Goal: Task Accomplishment & Management: Manage account settings

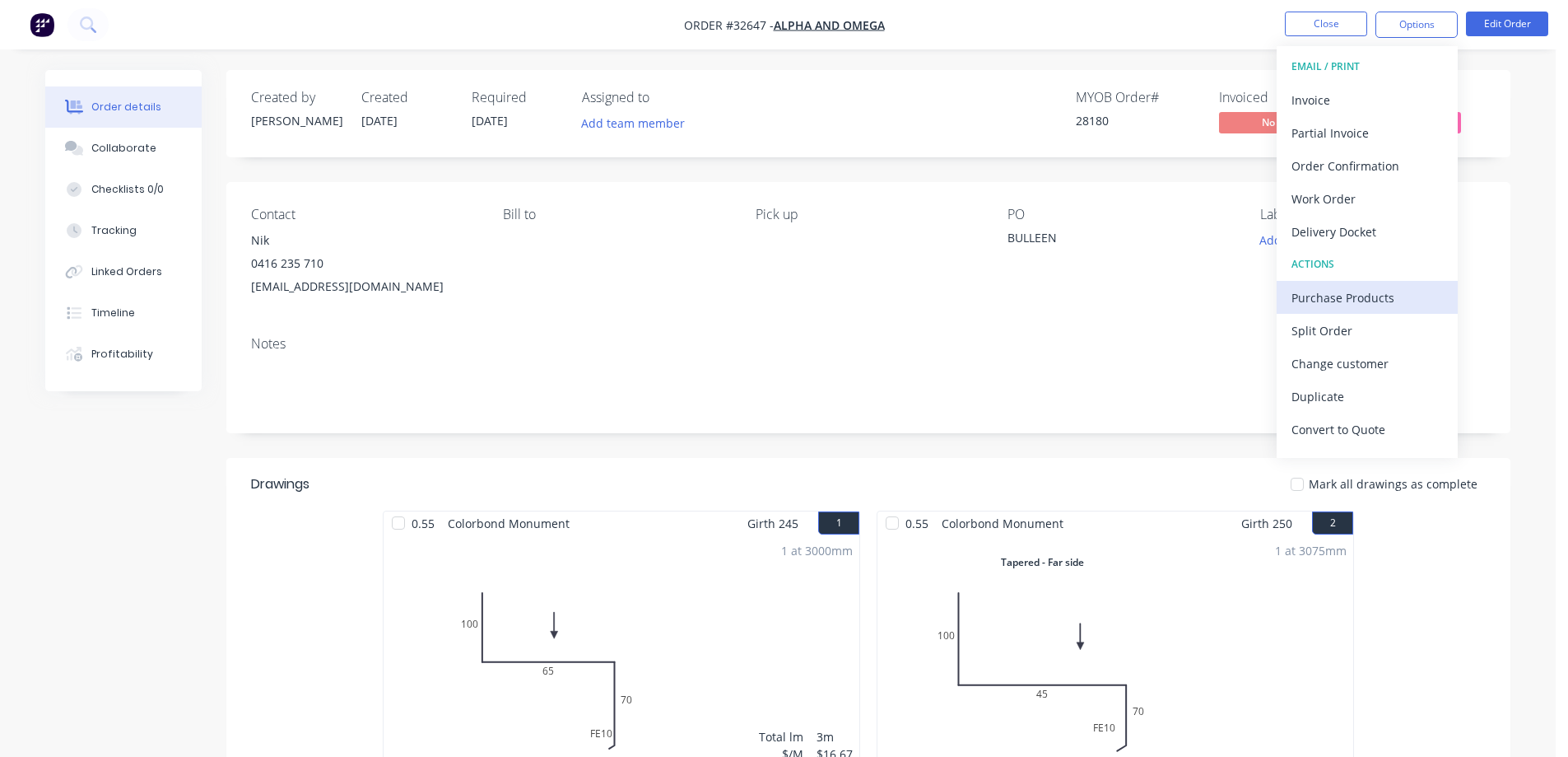
click at [1371, 294] on div "Purchase Products" at bounding box center [1367, 297] width 152 height 24
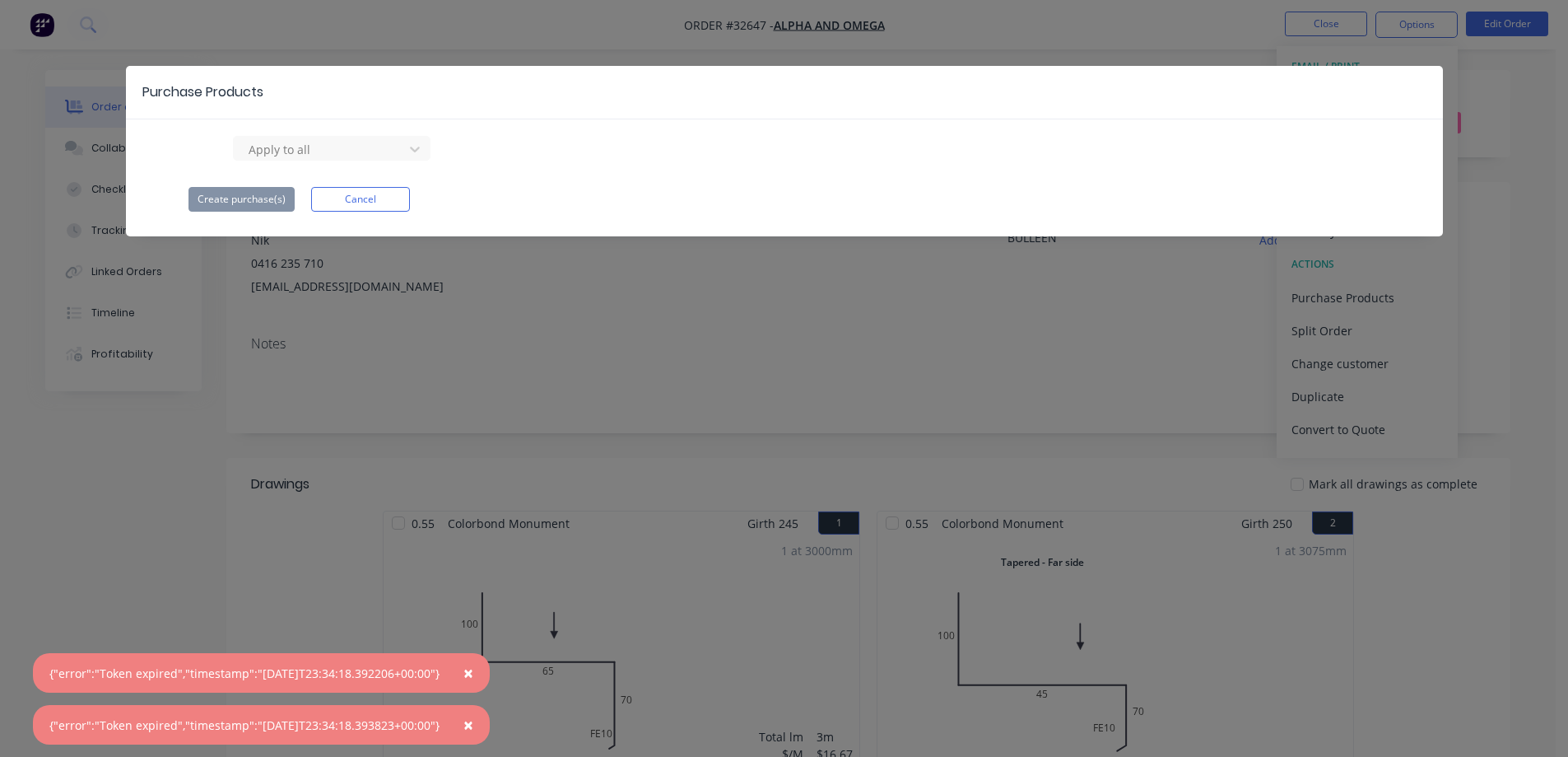
click at [371, 202] on button "Cancel" at bounding box center [360, 199] width 99 height 25
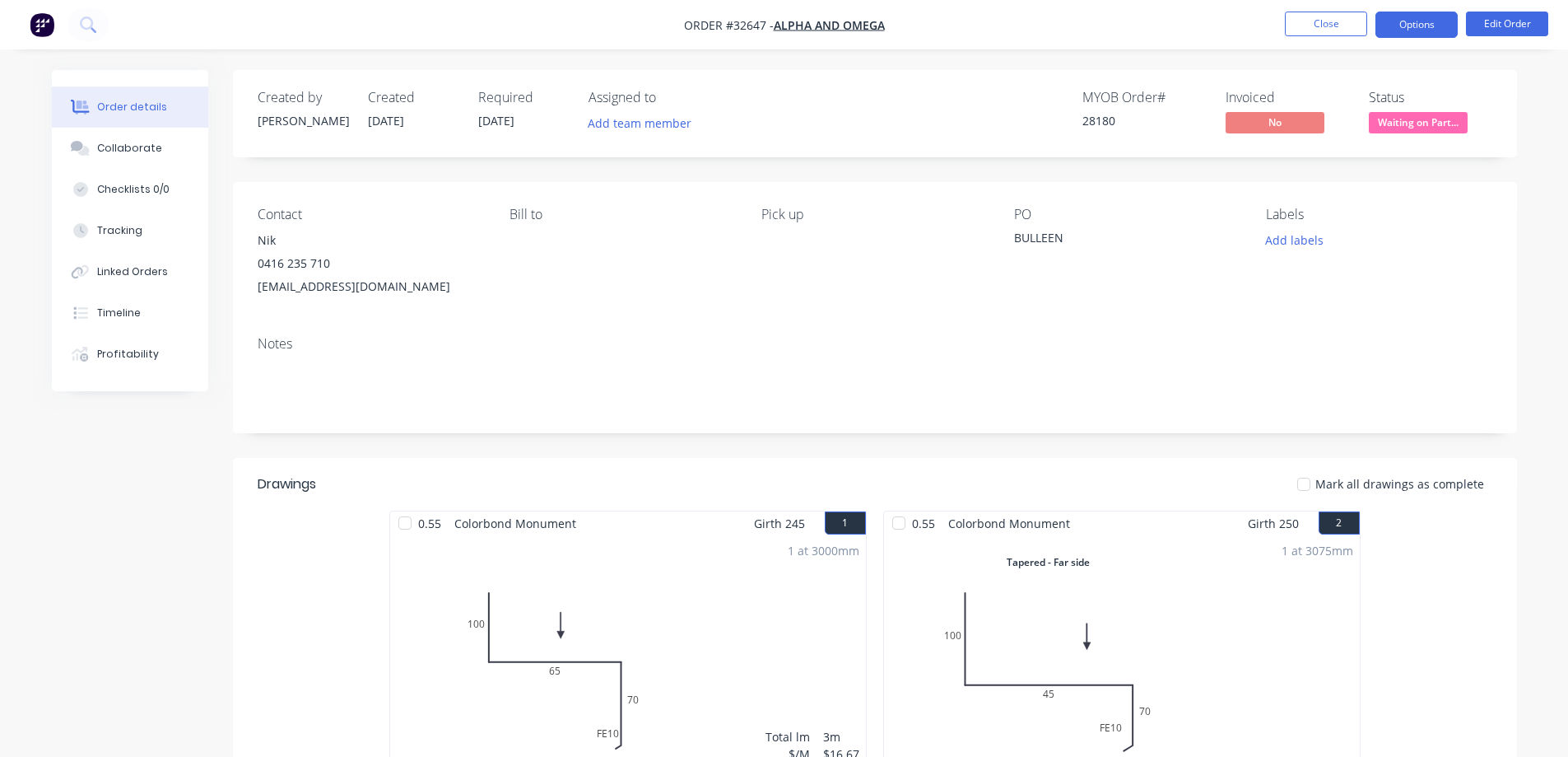
click at [1426, 27] on button "Options" at bounding box center [1416, 25] width 82 height 26
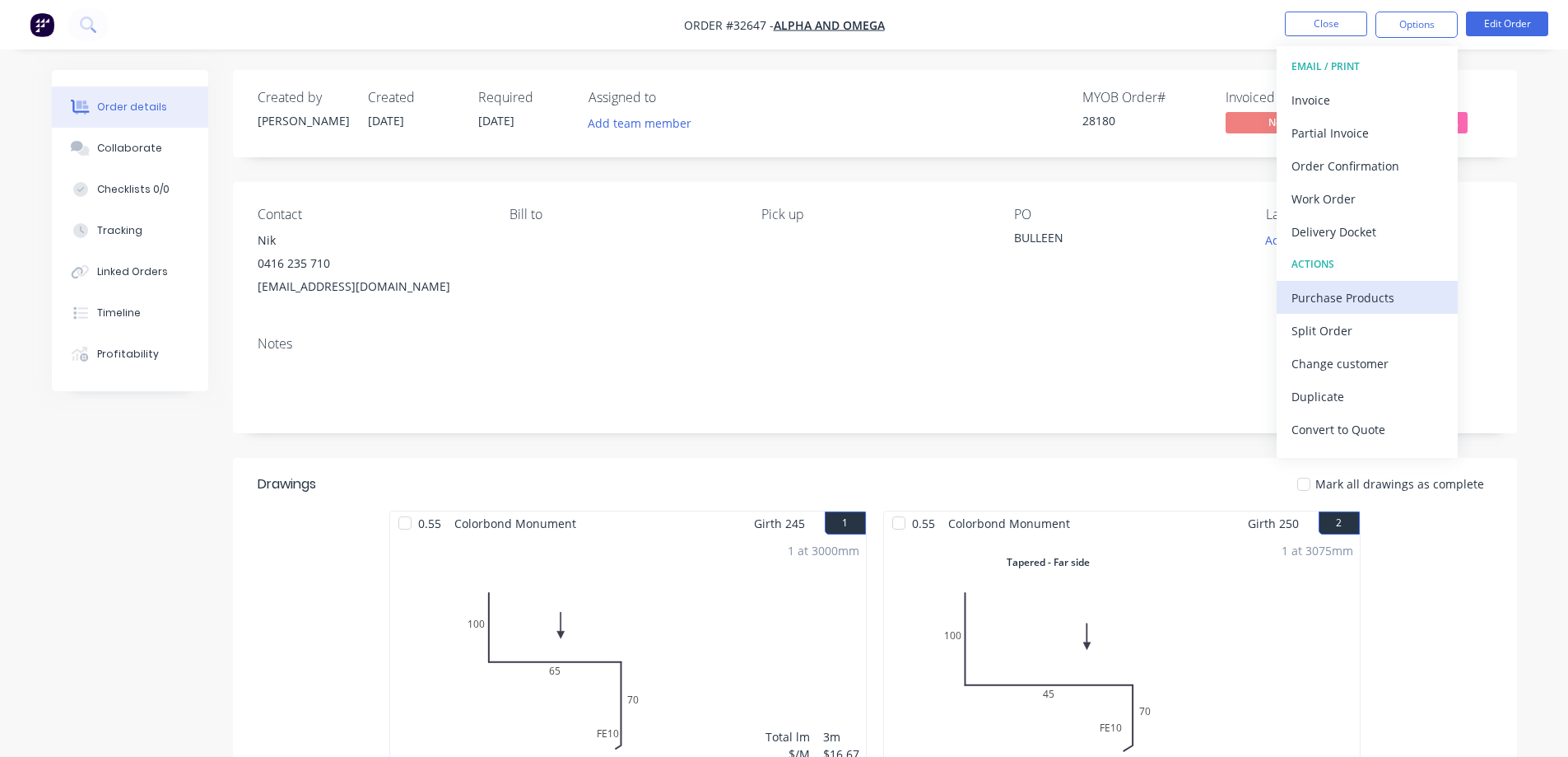
click at [1377, 303] on div "Purchase Products" at bounding box center [1367, 297] width 152 height 24
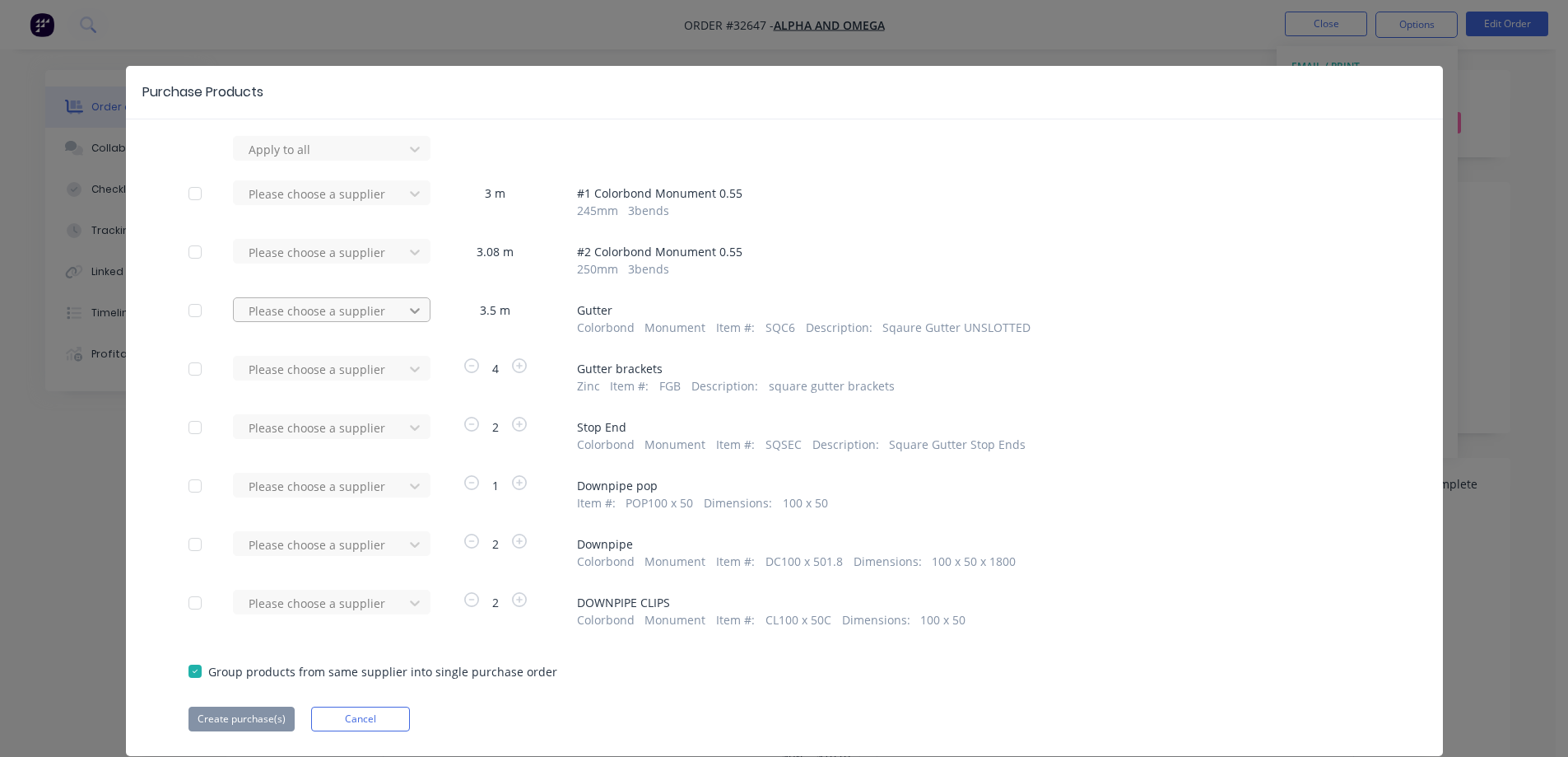
click at [410, 310] on icon at bounding box center [414, 310] width 10 height 6
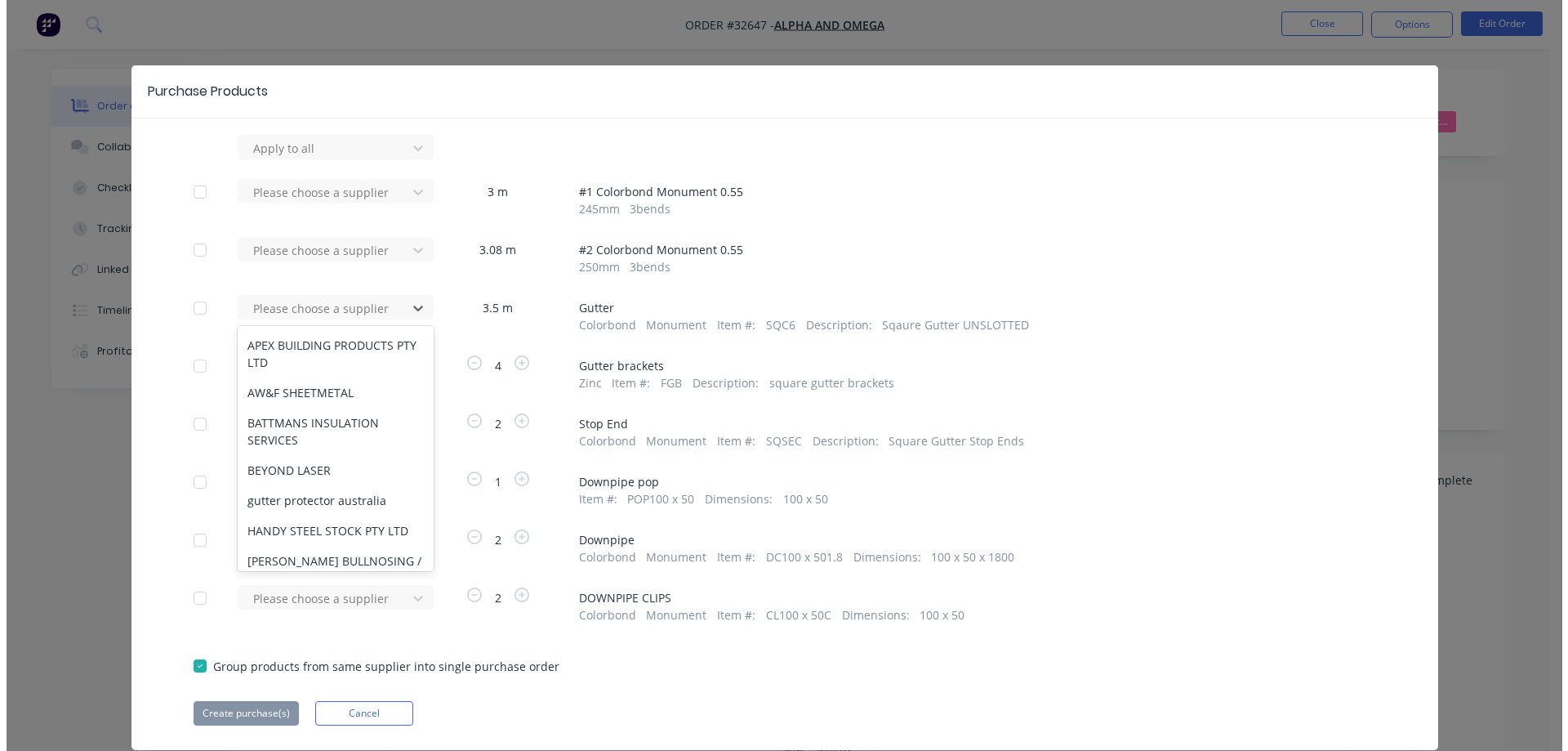
scroll to position [68, 0]
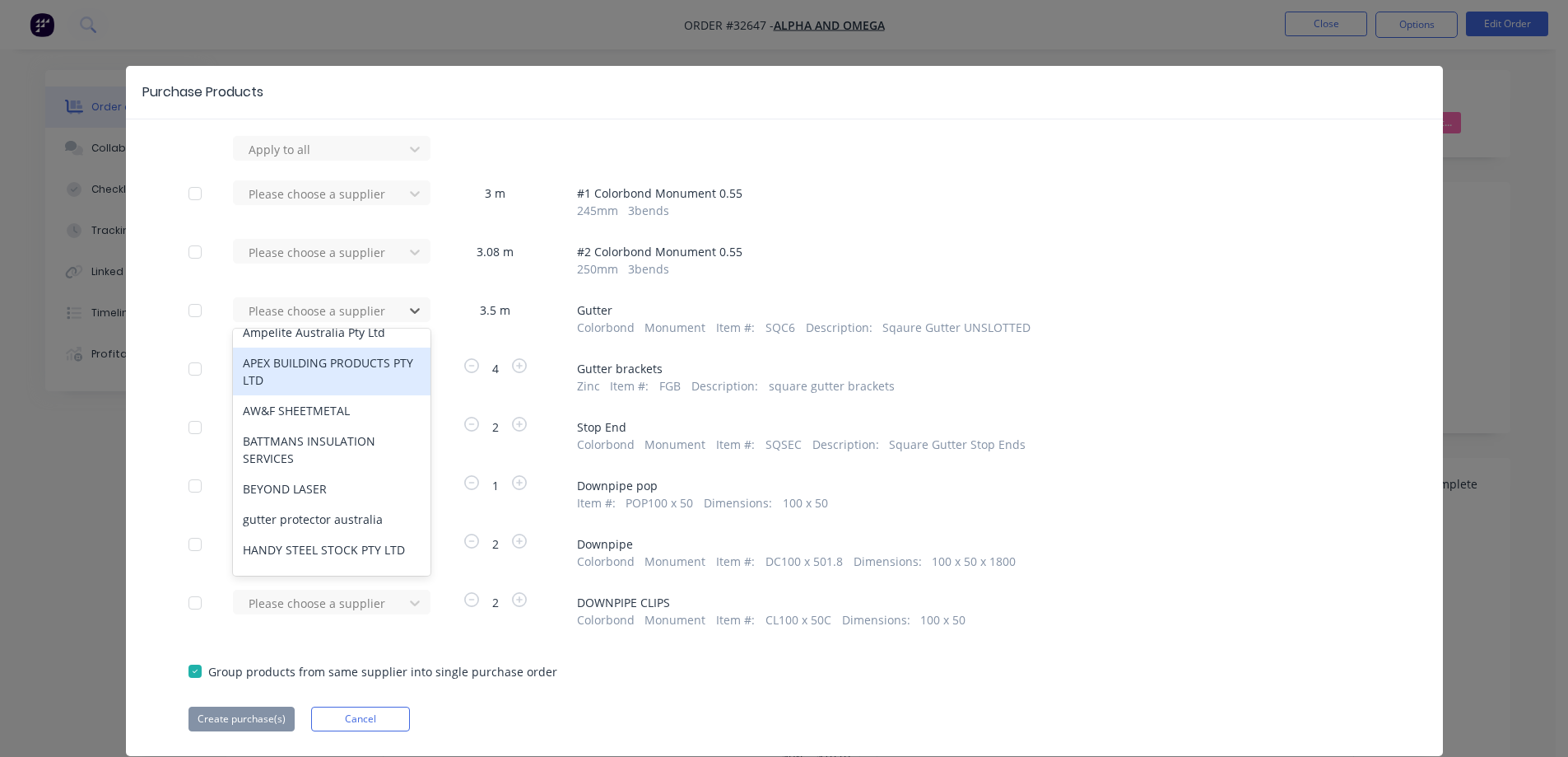
click at [316, 366] on div "APEX BUILDING PRODUCTS PTY LTD" at bounding box center [331, 371] width 197 height 48
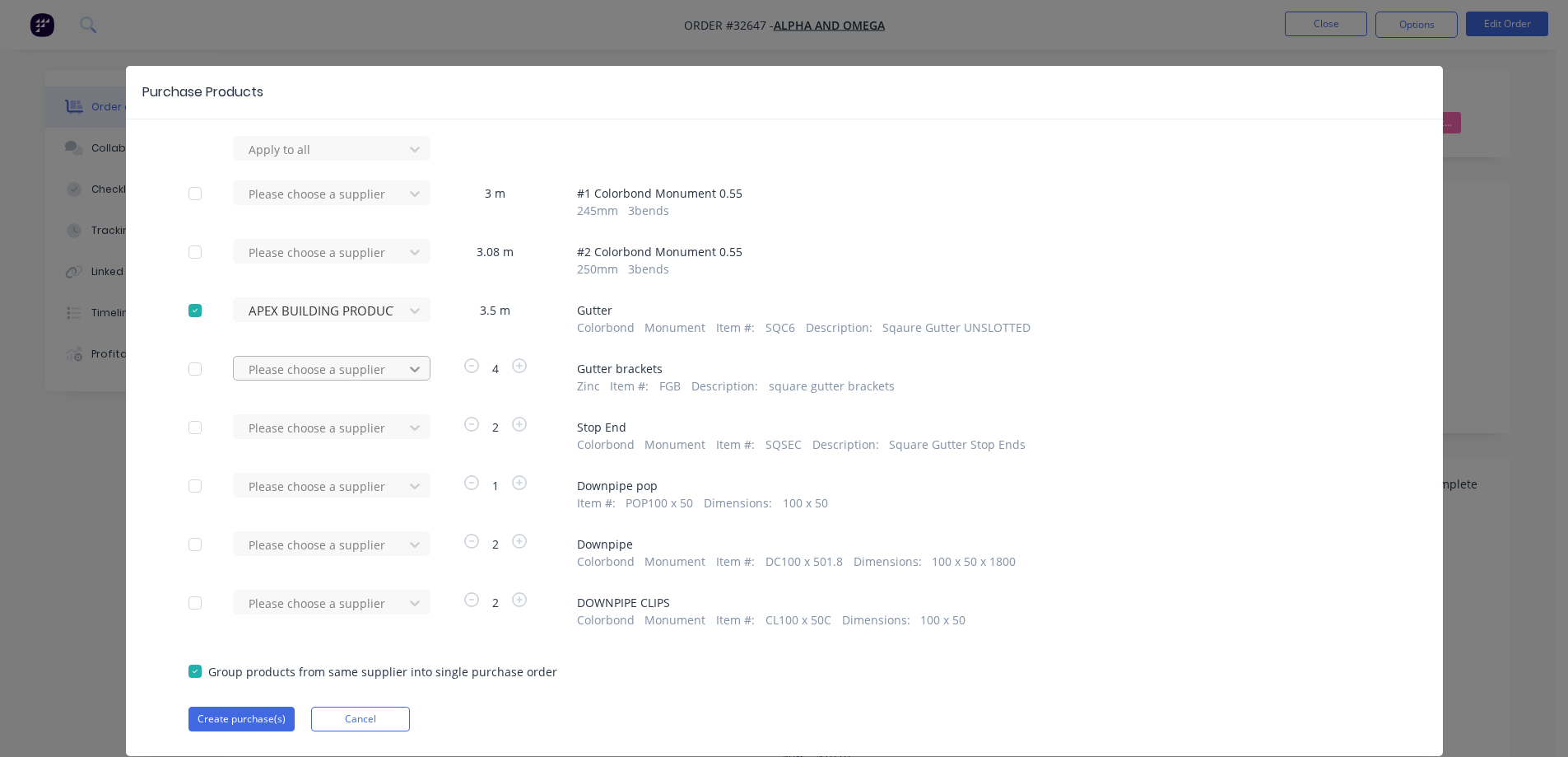
click at [410, 367] on icon at bounding box center [415, 368] width 17 height 17
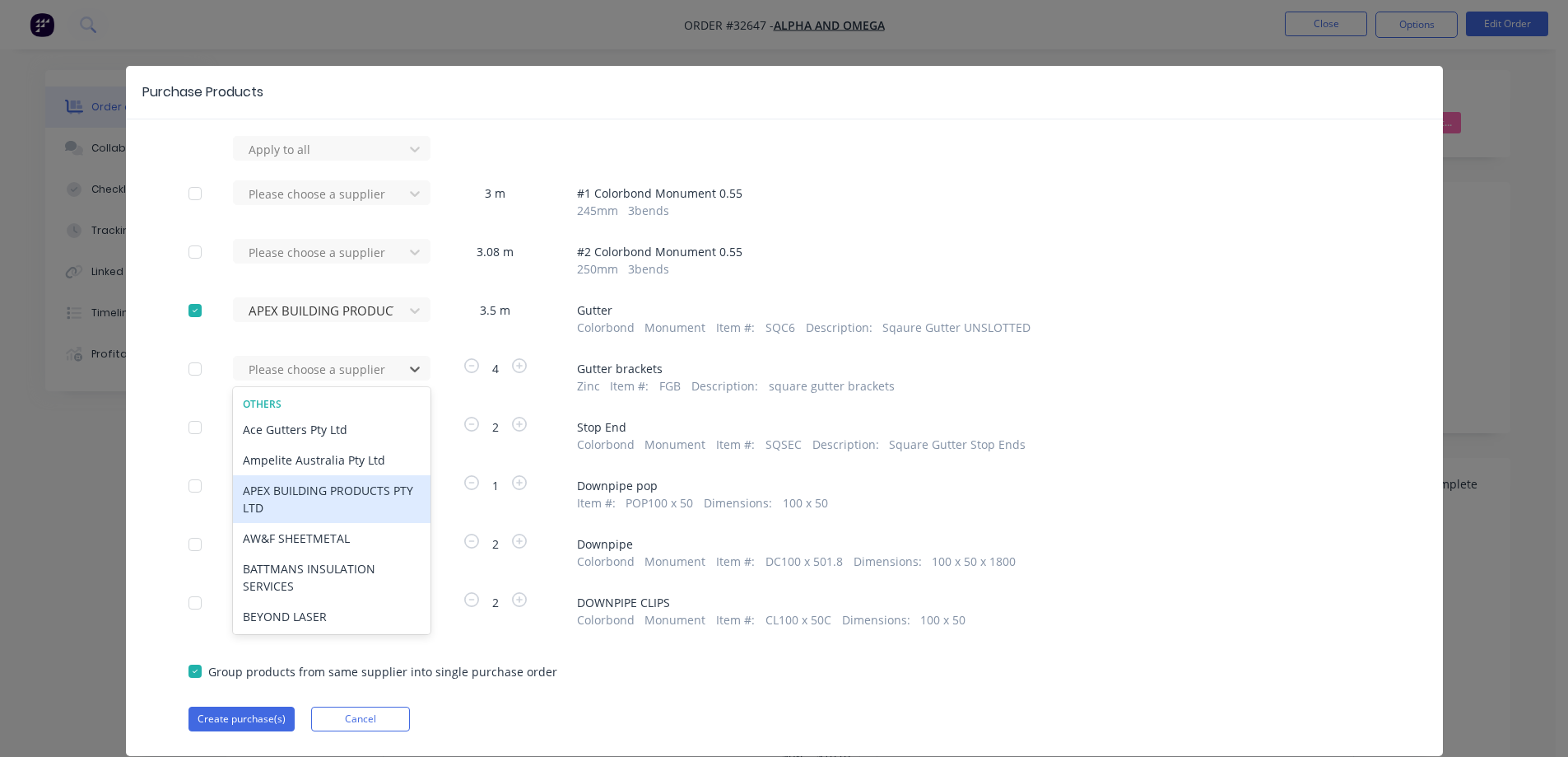
click at [328, 501] on div "APEX BUILDING PRODUCTS PTY LTD" at bounding box center [331, 499] width 197 height 48
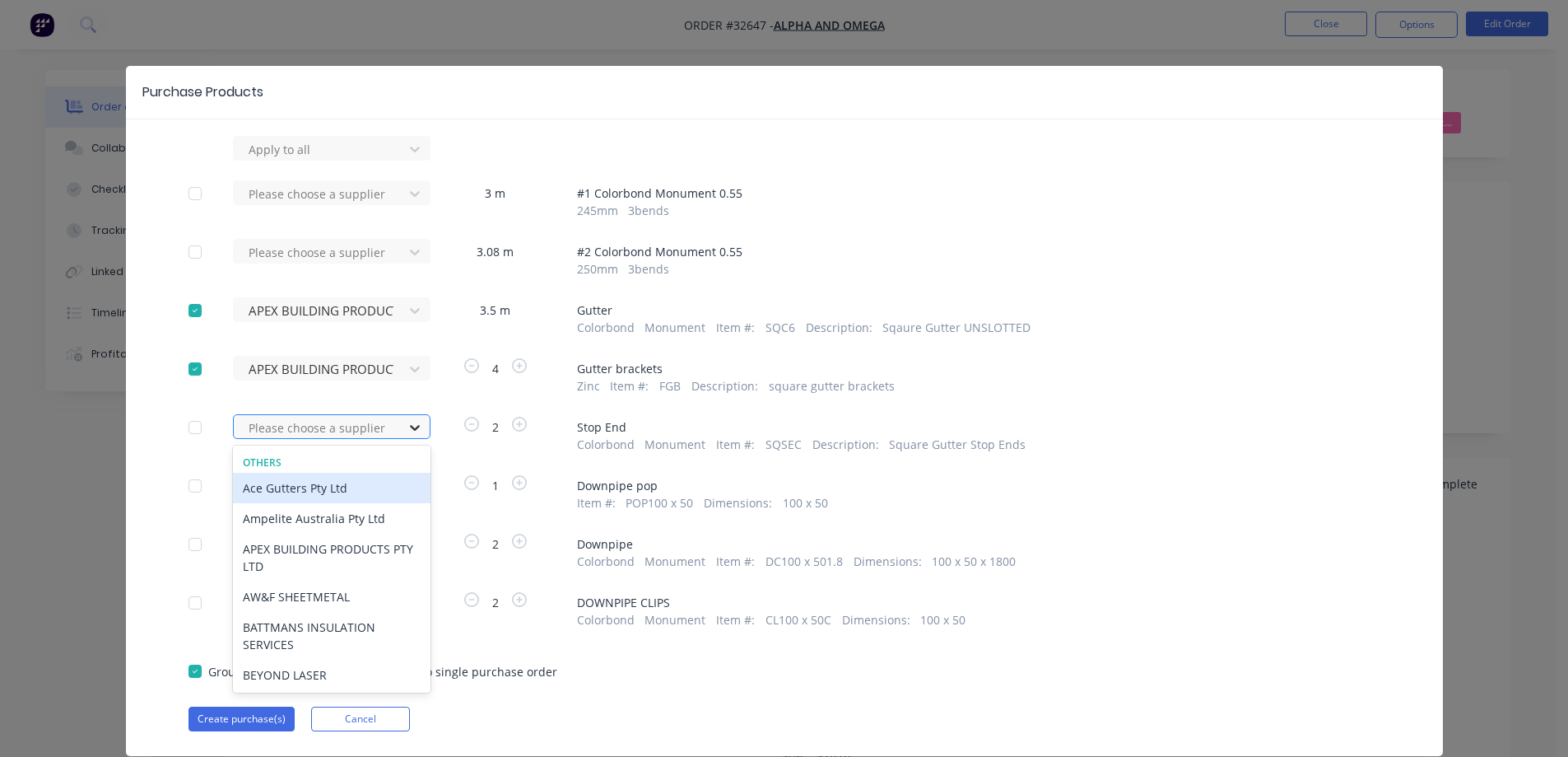
click at [408, 425] on icon at bounding box center [415, 427] width 17 height 17
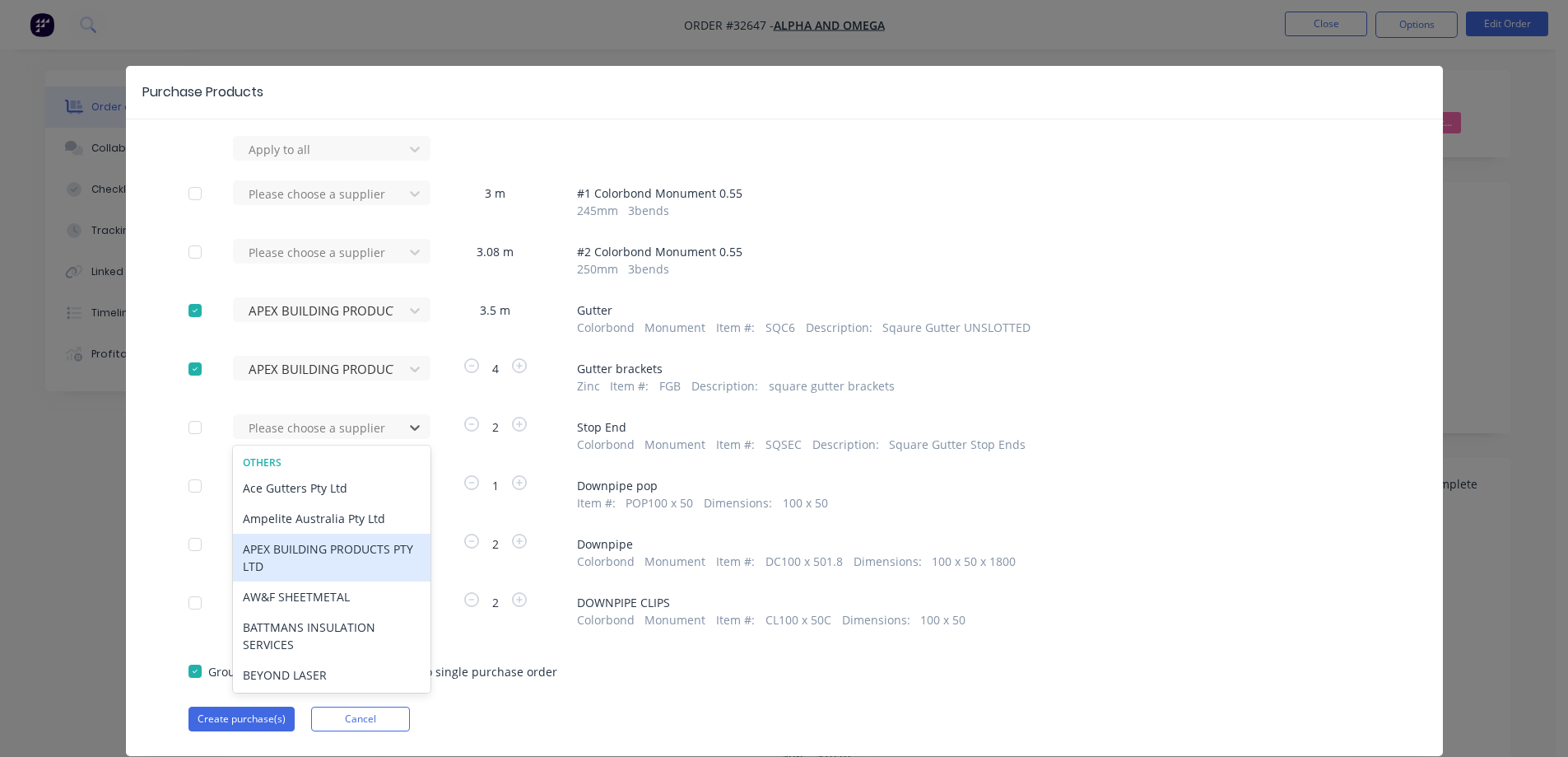
click at [318, 559] on div "APEX BUILDING PRODUCTS PTY LTD" at bounding box center [331, 558] width 197 height 48
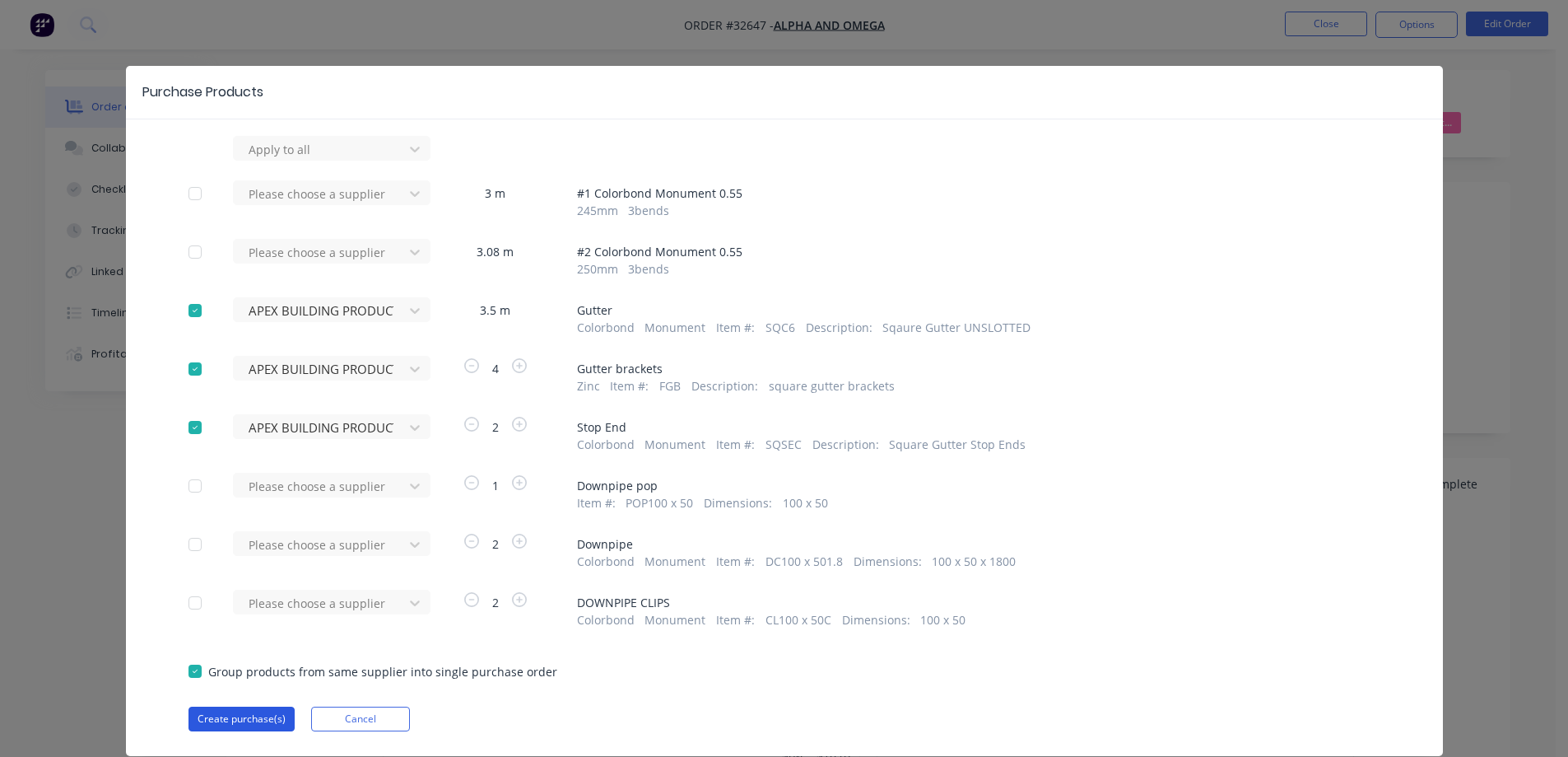
click at [255, 721] on button "Create purchase(s)" at bounding box center [241, 719] width 107 height 25
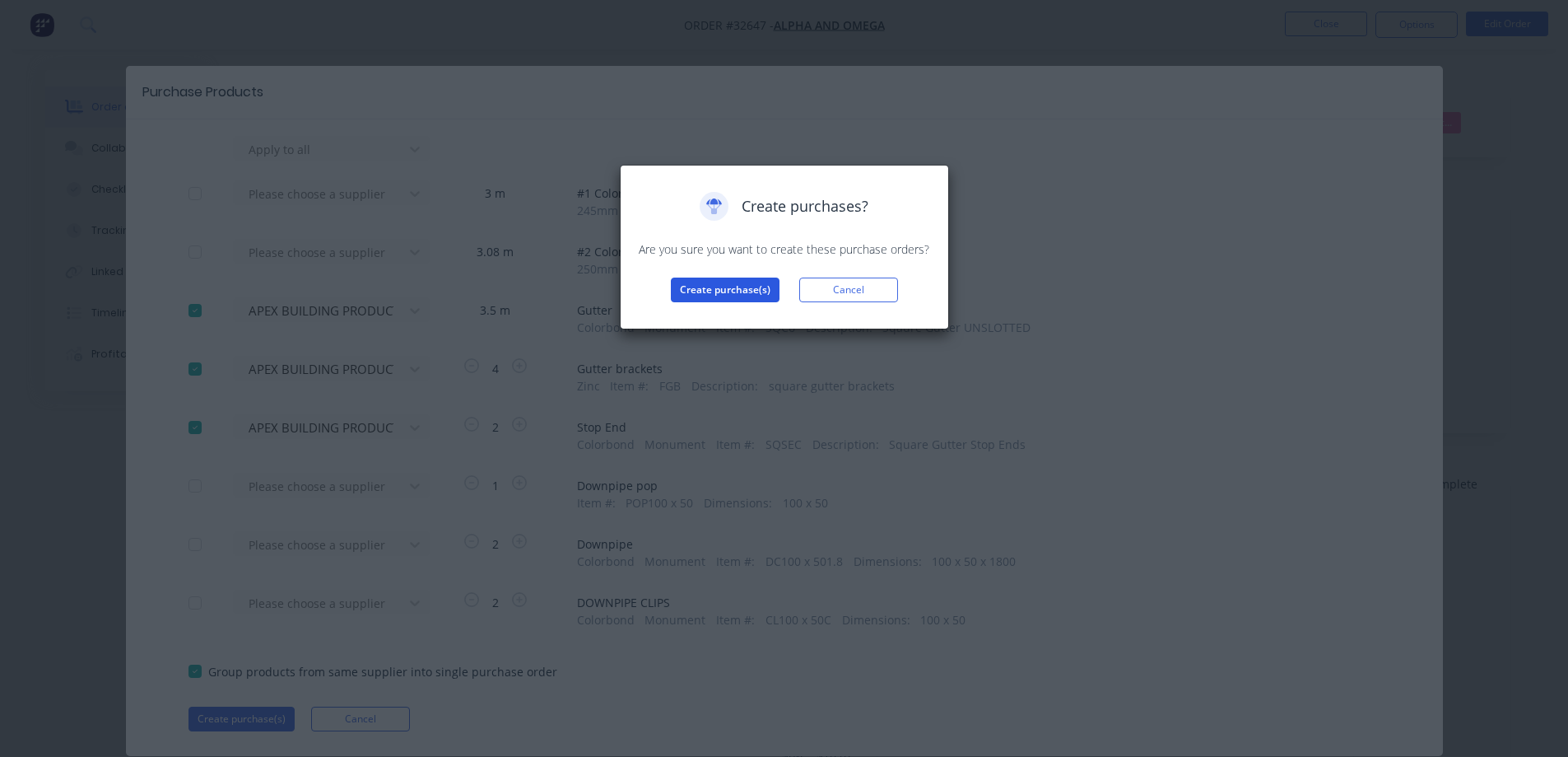
click at [729, 293] on button "Create purchase(s)" at bounding box center [725, 290] width 108 height 25
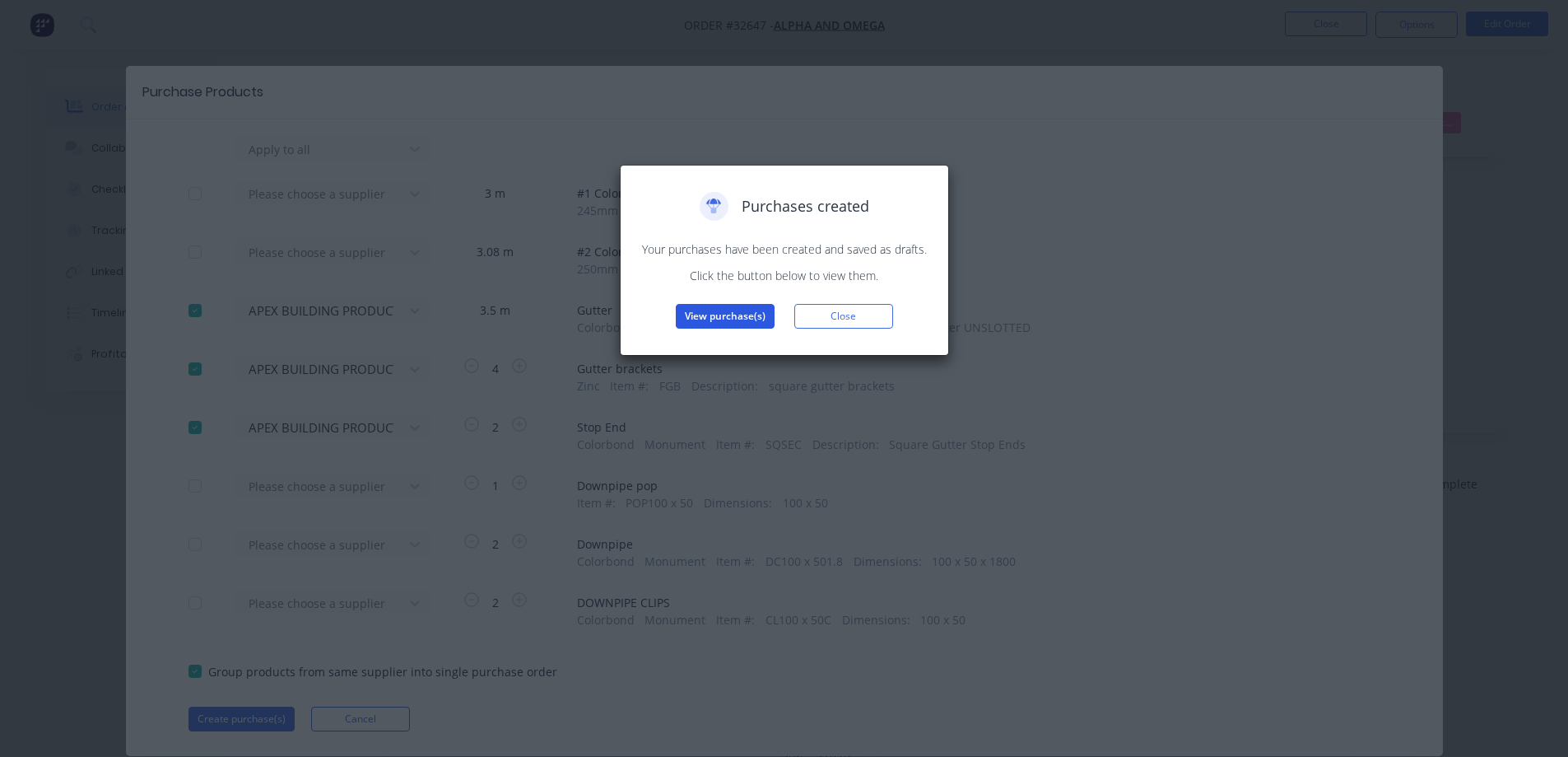
click at [735, 319] on button "View purchase(s)" at bounding box center [725, 316] width 99 height 25
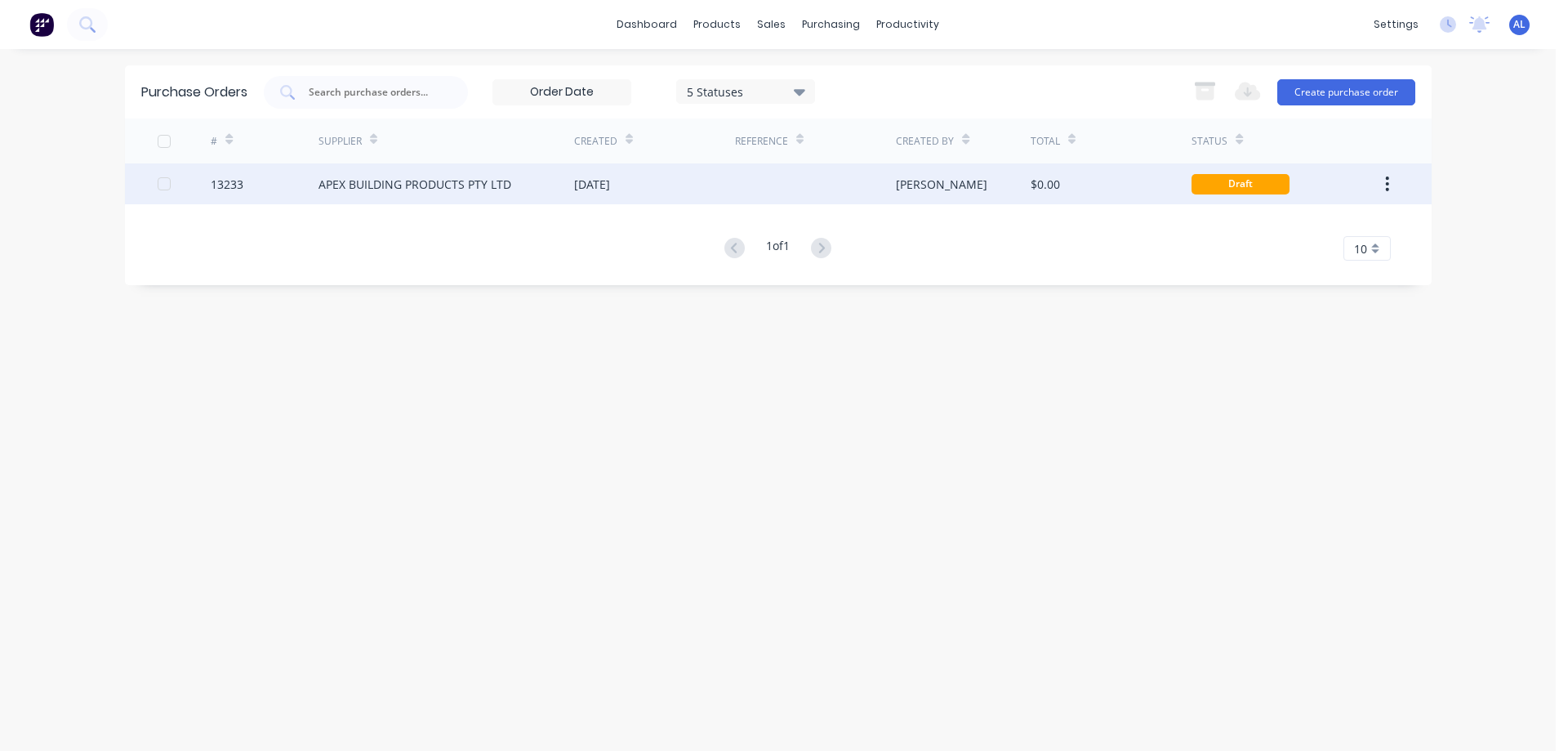
click at [932, 182] on div "[PERSON_NAME]" at bounding box center [941, 184] width 92 height 17
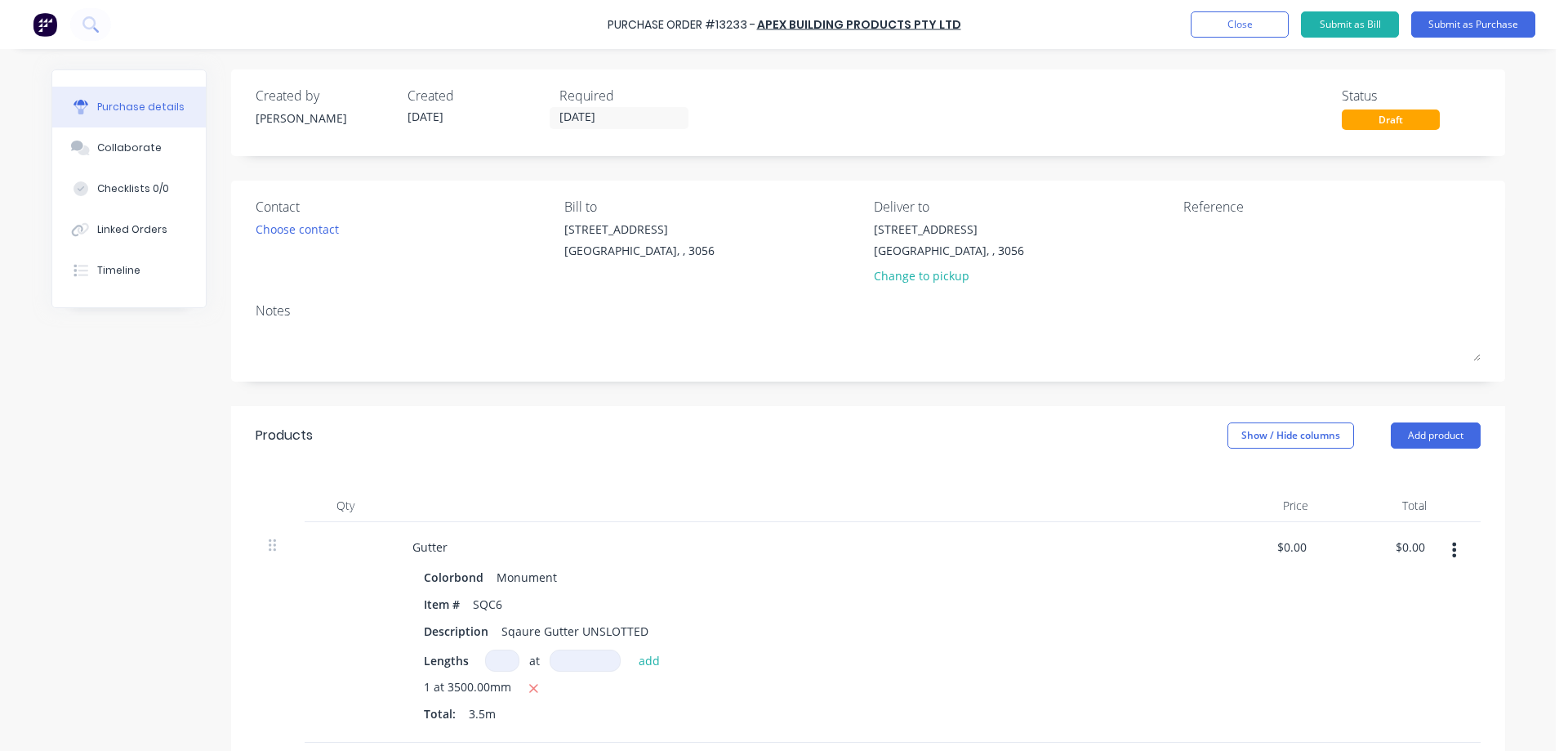
drag, startPoint x: 1231, startPoint y: 230, endPoint x: 1186, endPoint y: 528, distance: 301.4
click at [1231, 231] on textarea at bounding box center [1286, 239] width 205 height 37
type textarea "281"
type textarea "x"
type textarea "2818"
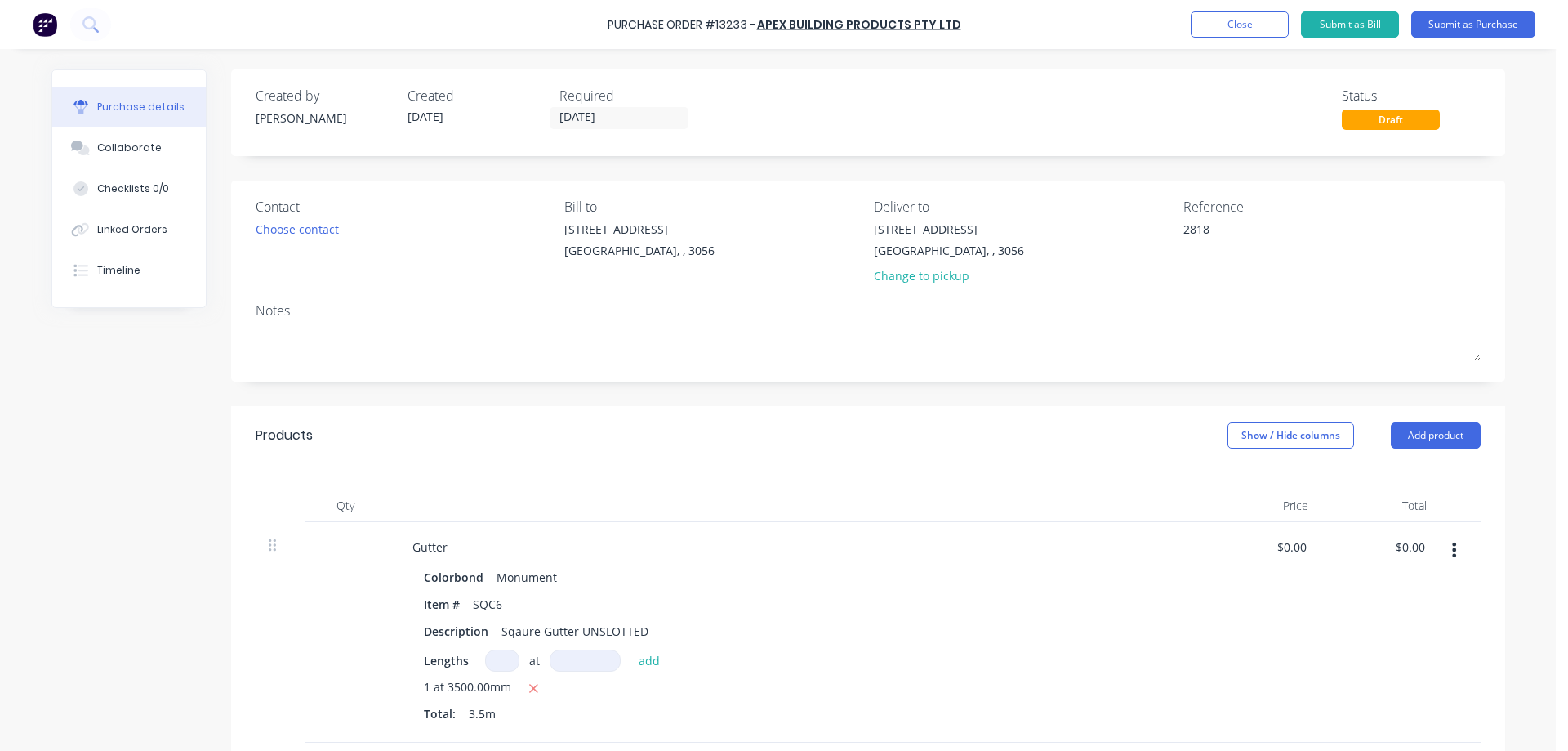
type textarea "x"
type textarea "28180"
click at [304, 236] on div "Choose contact" at bounding box center [296, 229] width 83 height 17
type textarea "x"
type textarea "28180"
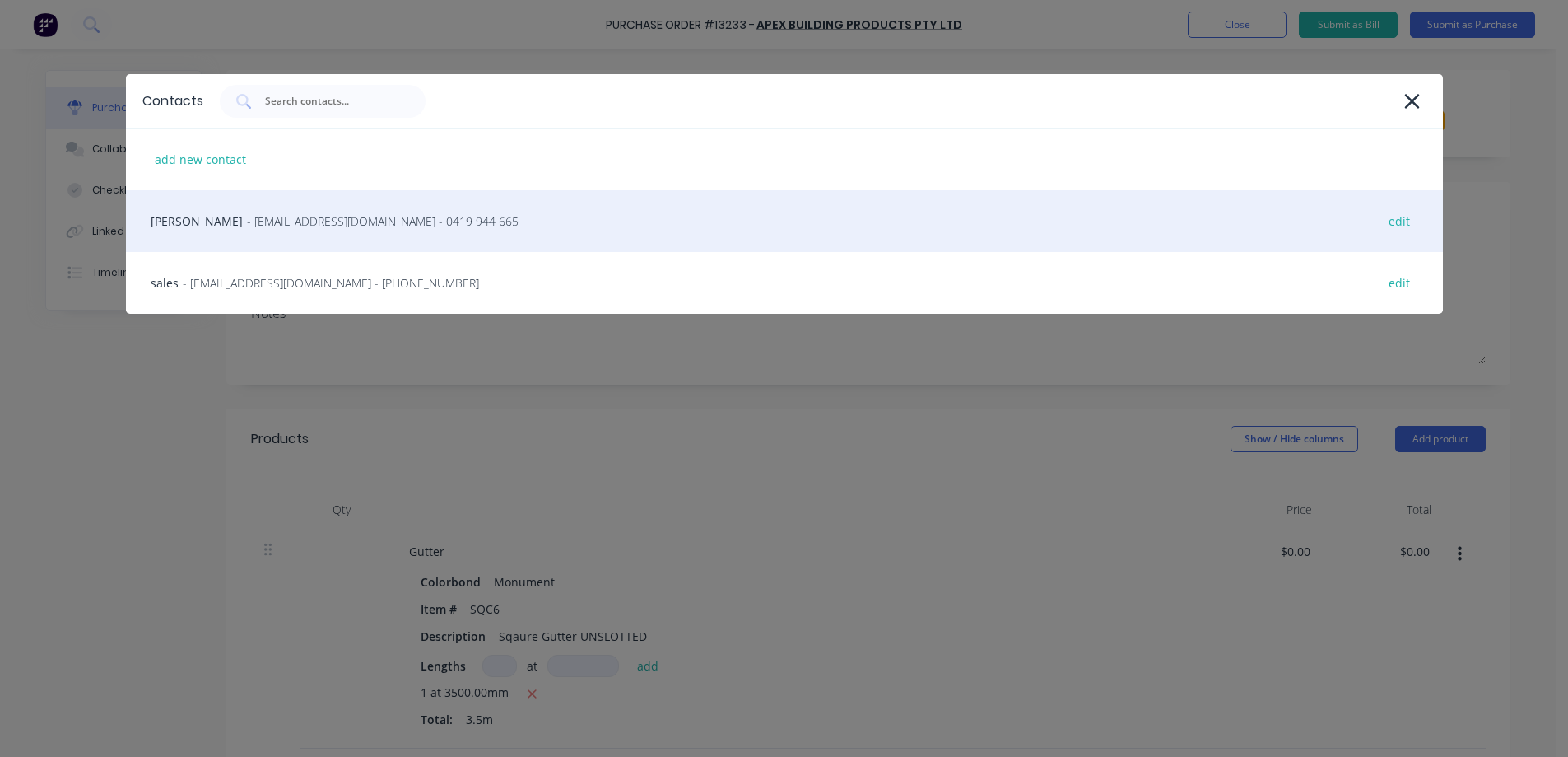
click at [326, 221] on span "- relliott@apexsteel.com.au - 0419 944 665" at bounding box center [382, 221] width 271 height 18
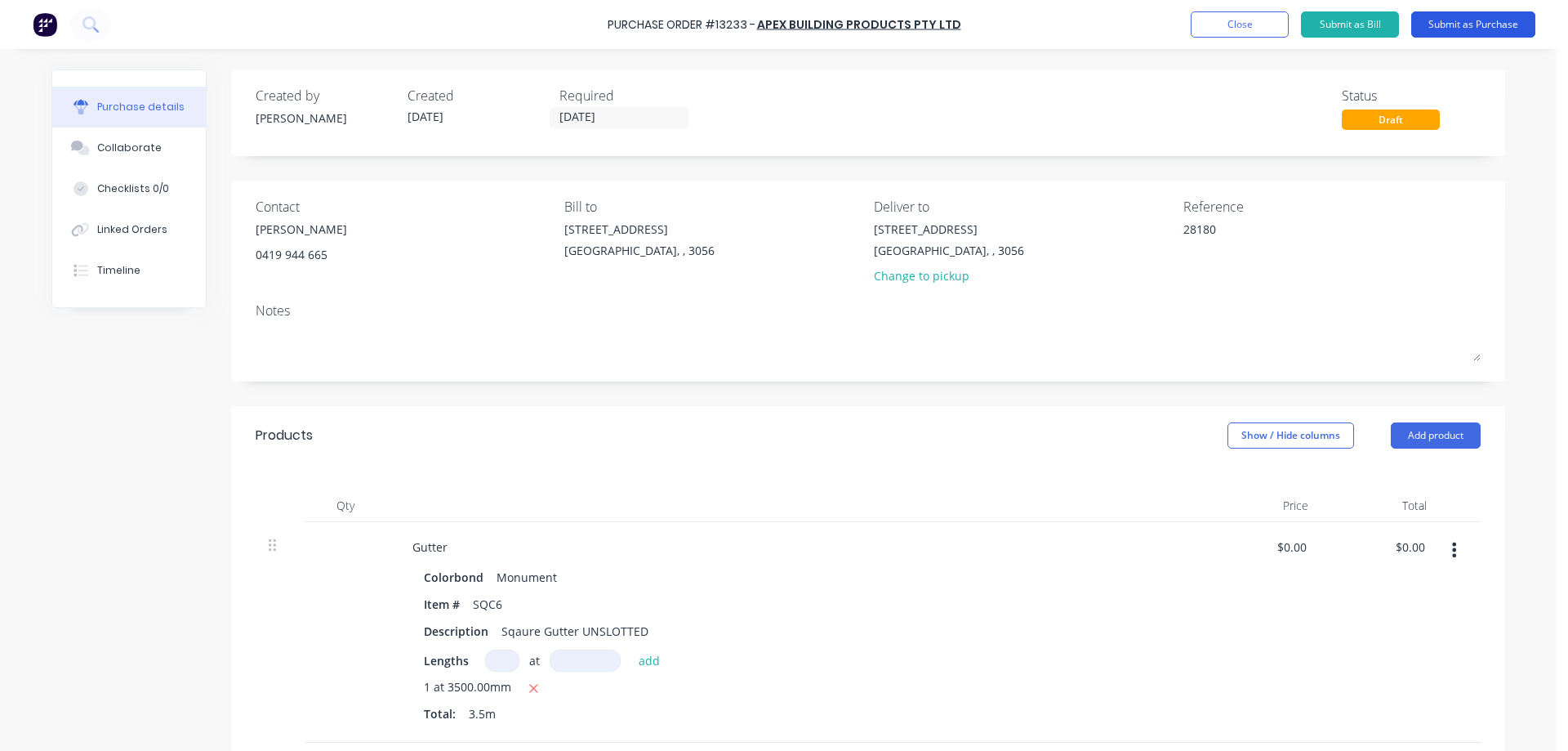
click at [1487, 22] on button "Submit as Purchase" at bounding box center [1474, 24] width 124 height 26
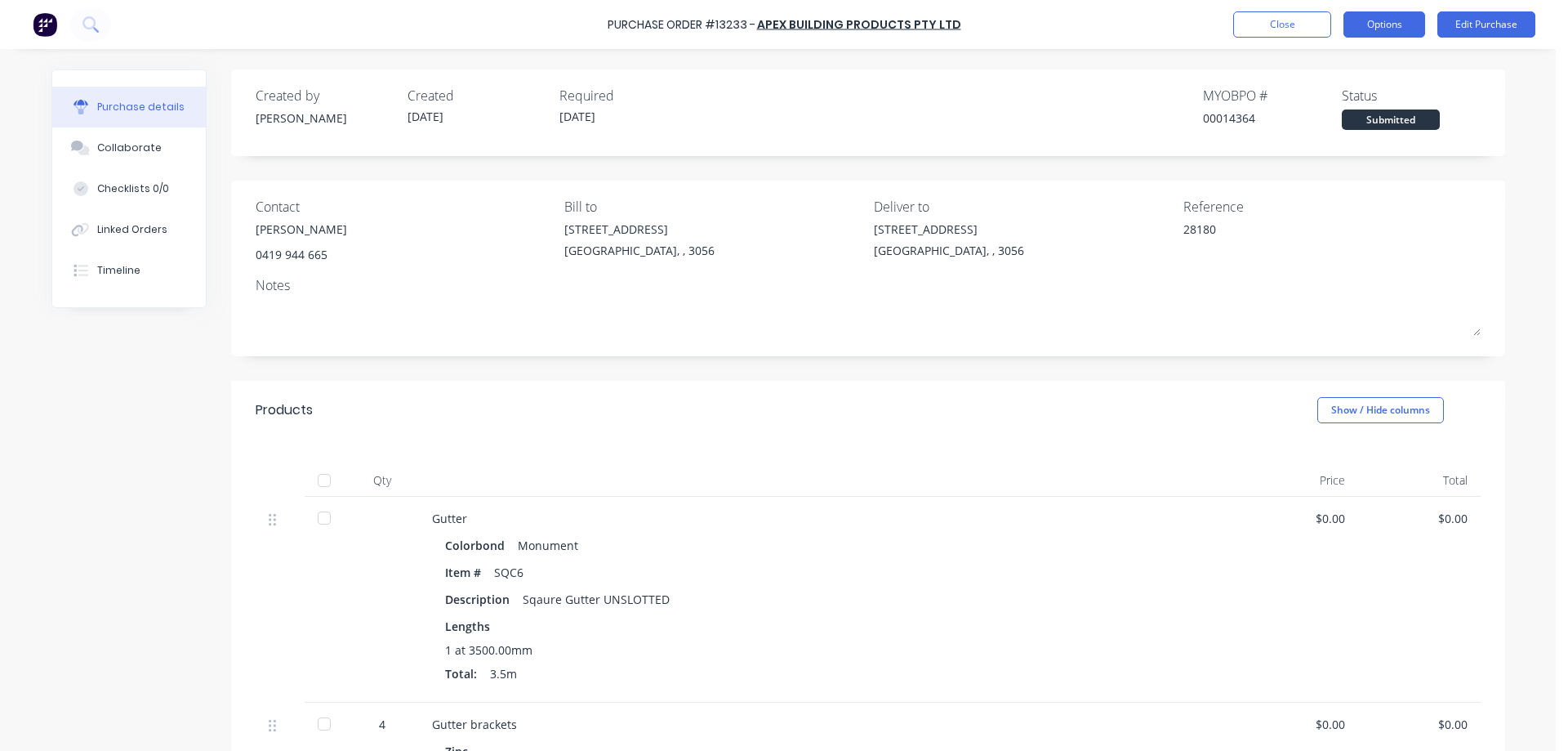
click at [1382, 23] on button "Options" at bounding box center [1384, 24] width 81 height 26
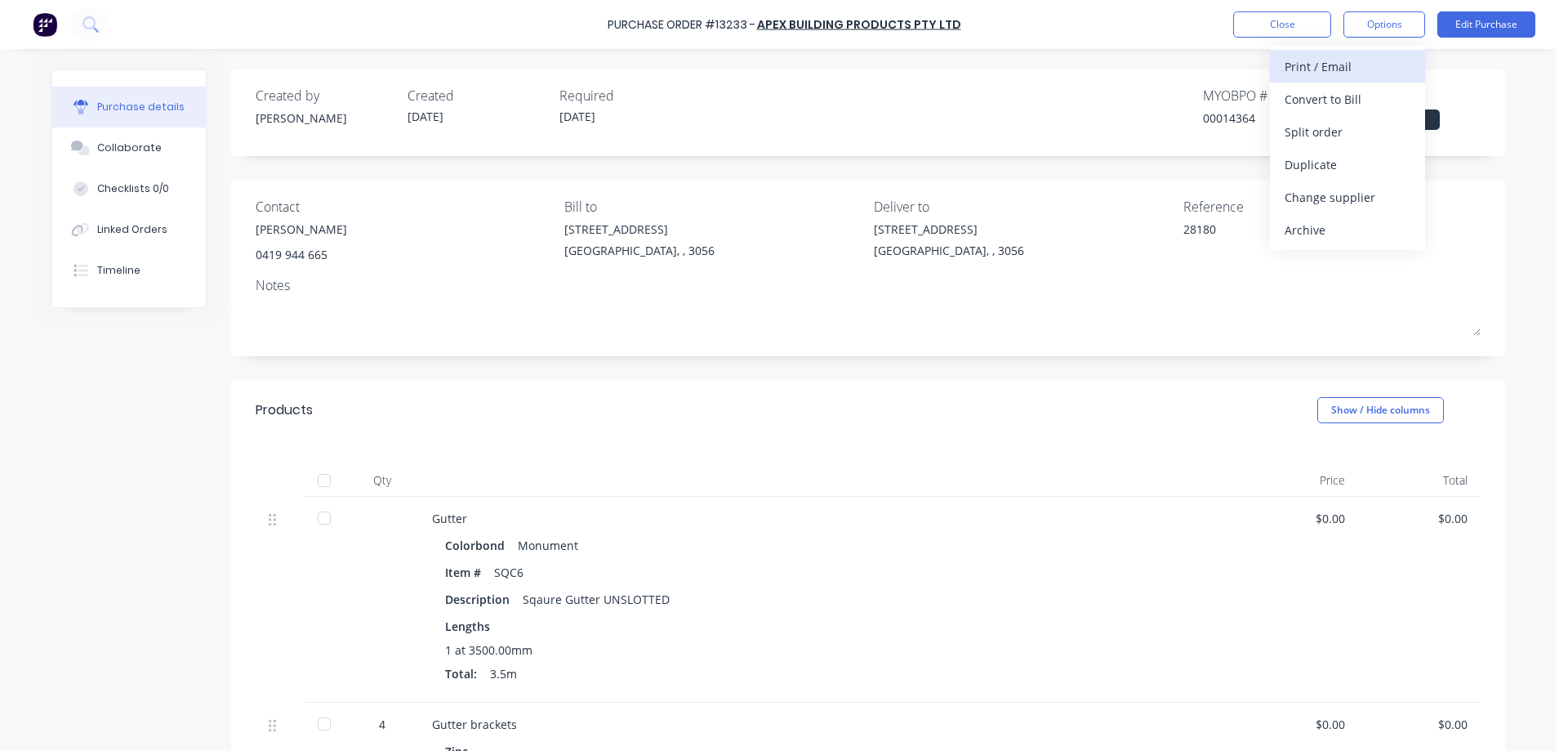
click at [1339, 60] on div "Print / Email" at bounding box center [1348, 66] width 126 height 24
click at [1339, 136] on div "Without pricing" at bounding box center [1348, 131] width 126 height 24
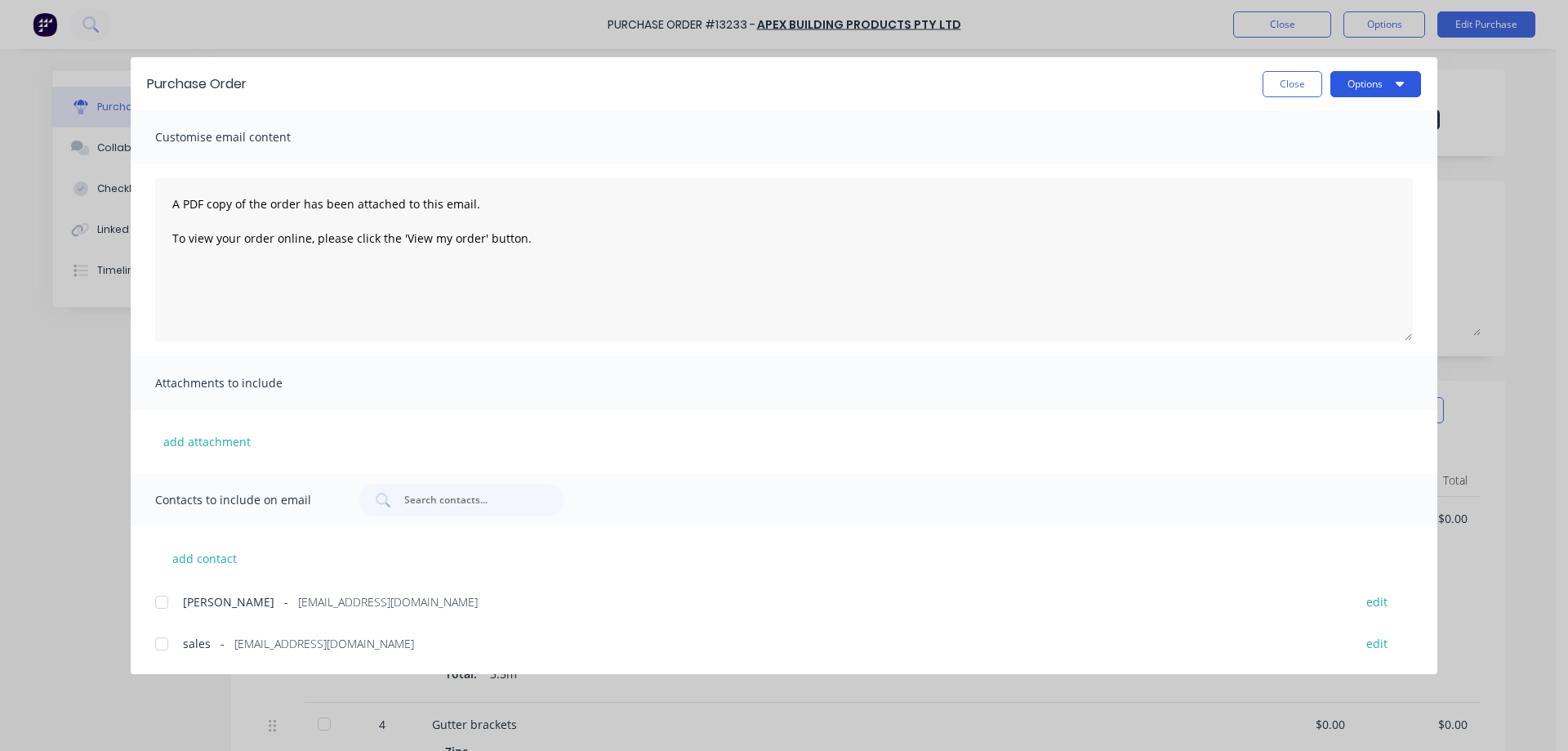
click at [1363, 82] on button "Options" at bounding box center [1376, 84] width 91 height 26
click at [1339, 150] on div "Print" at bounding box center [1343, 157] width 126 height 24
click at [164, 599] on div at bounding box center [161, 601] width 32 height 32
click at [156, 640] on div at bounding box center [161, 643] width 32 height 32
click at [1382, 73] on button "Options" at bounding box center [1376, 84] width 91 height 26
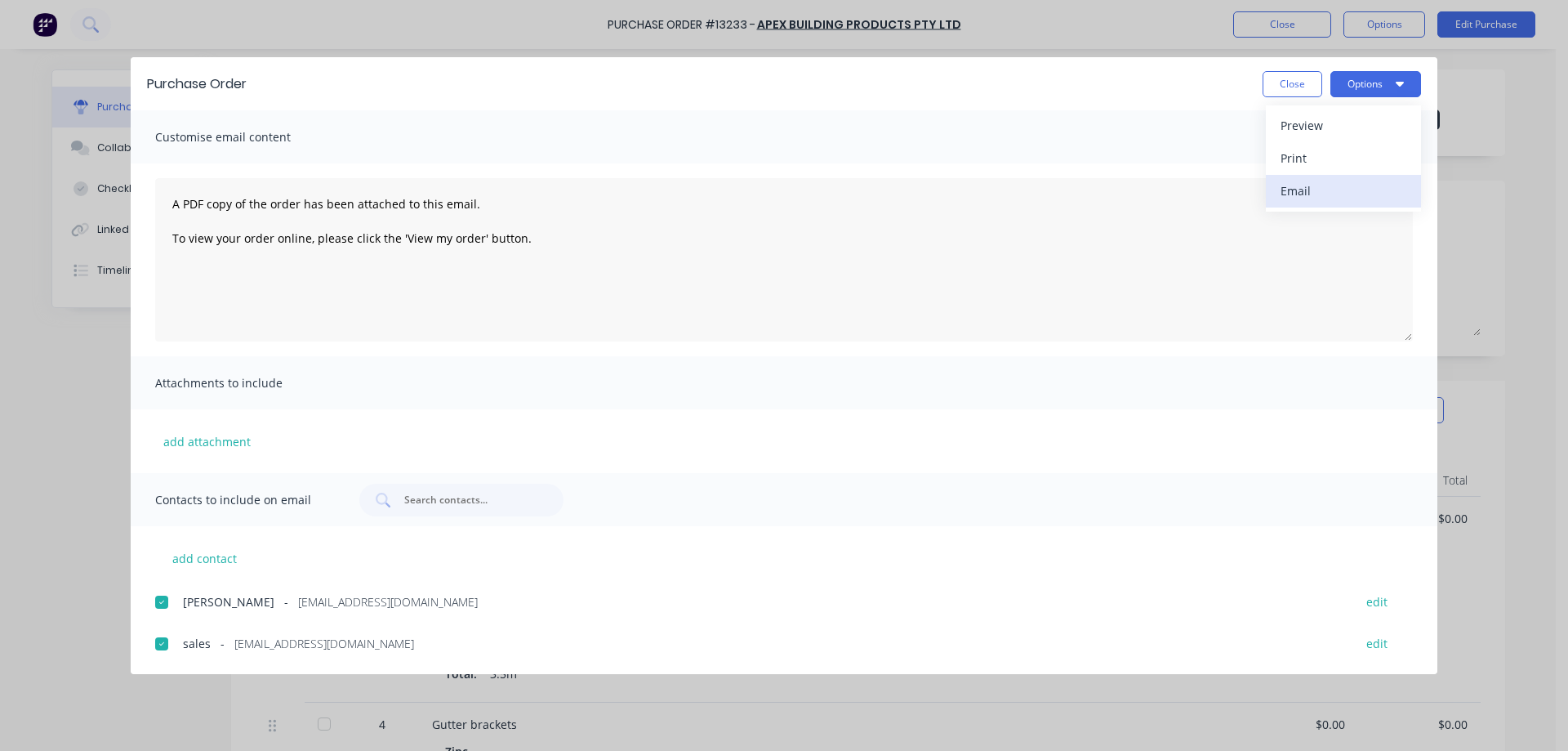
click at [1336, 196] on div "Email" at bounding box center [1343, 191] width 126 height 24
drag, startPoint x: 1277, startPoint y: 79, endPoint x: 1291, endPoint y: 41, distance: 40.5
click at [1278, 78] on button "Close" at bounding box center [1293, 84] width 59 height 26
type textarea "x"
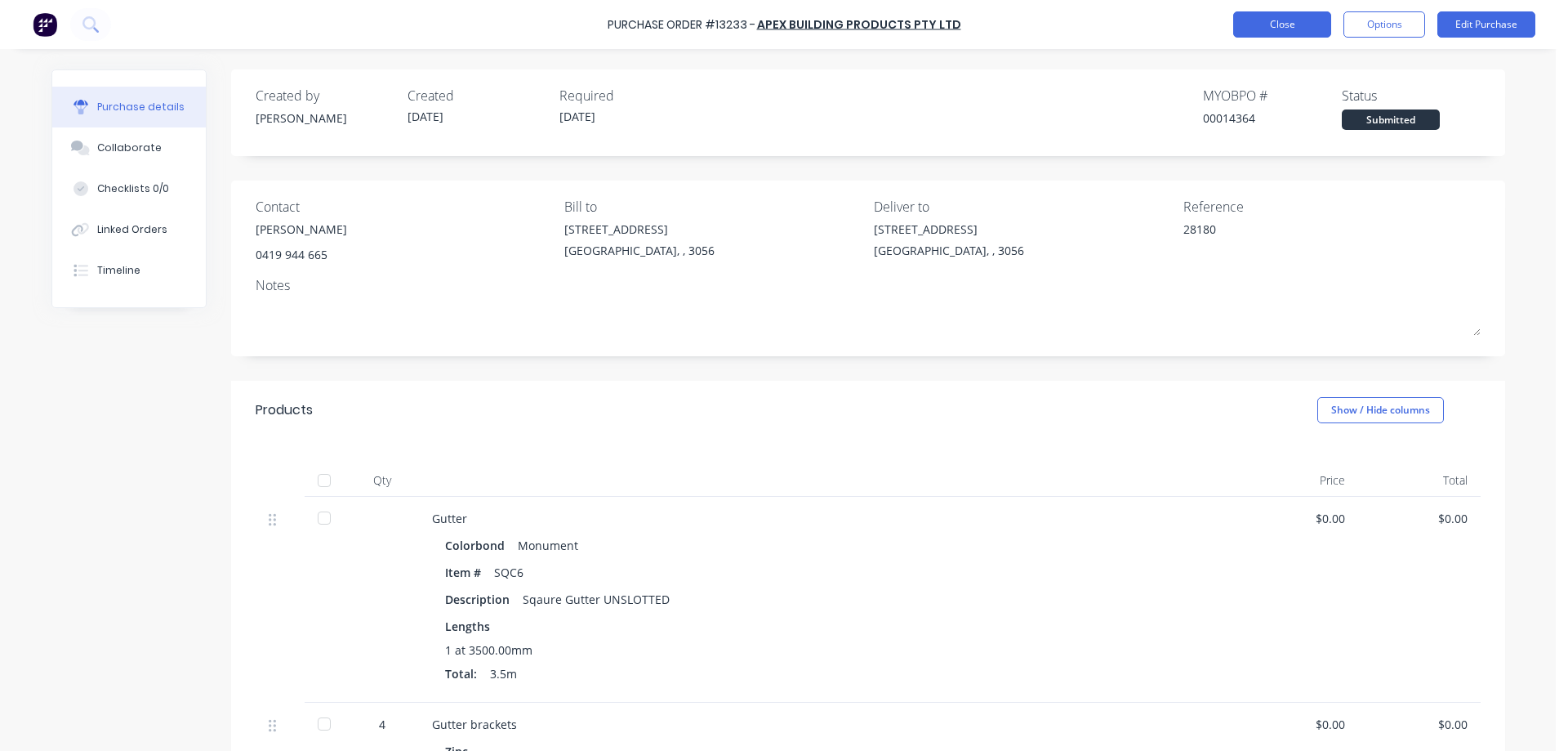
click at [1290, 31] on button "Close" at bounding box center [1282, 24] width 98 height 26
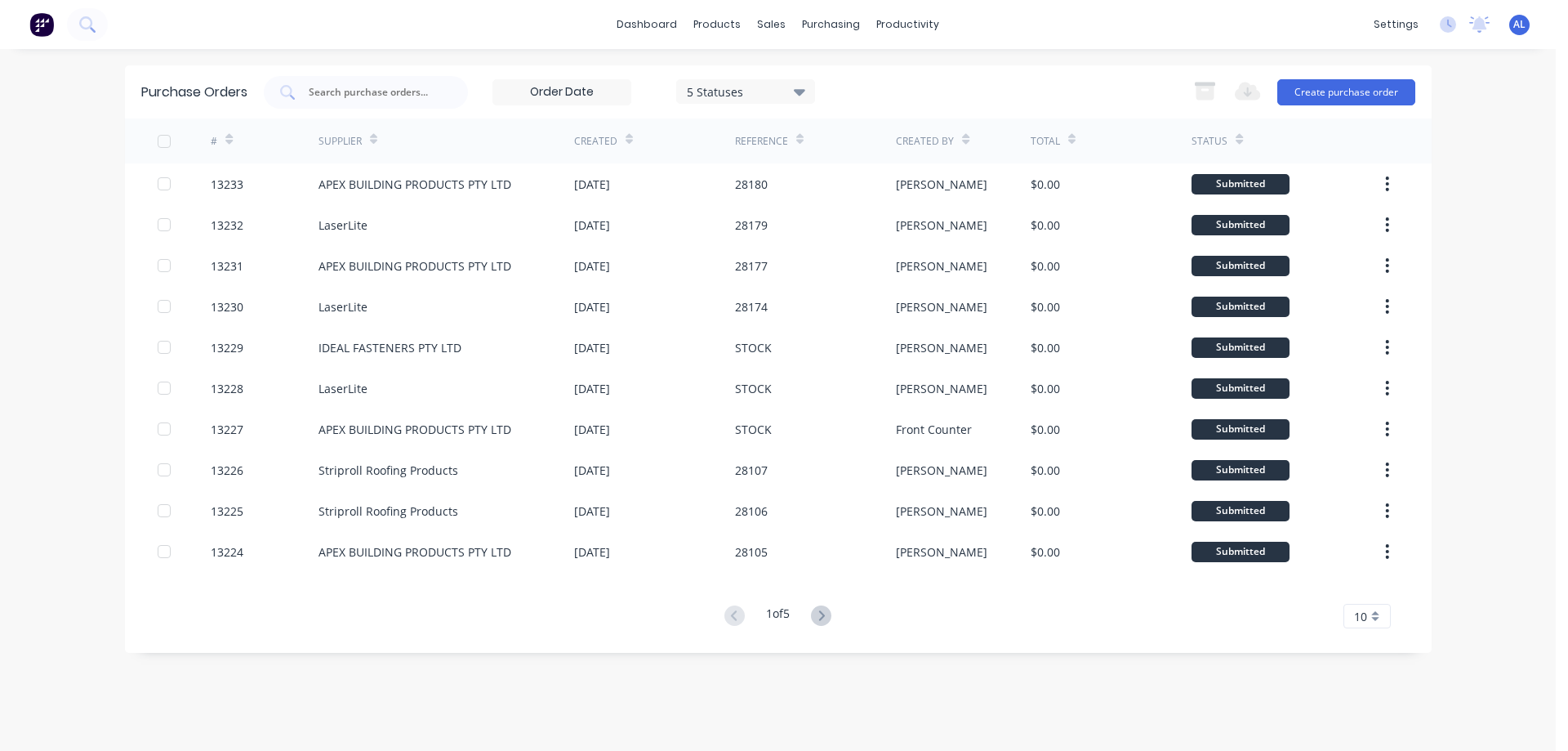
click at [42, 25] on img at bounding box center [42, 24] width 24 height 24
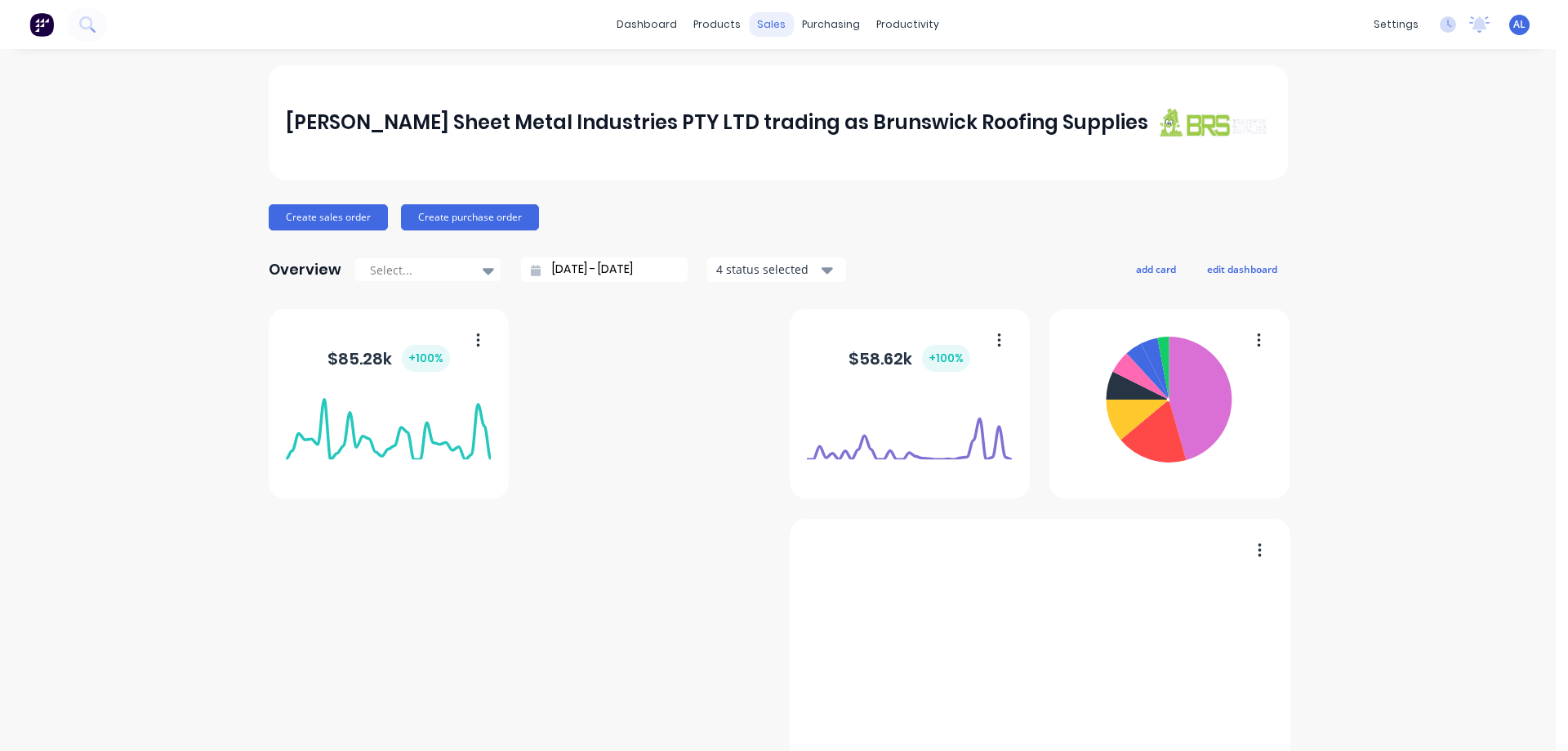
click at [767, 27] on div "sales" at bounding box center [771, 24] width 45 height 24
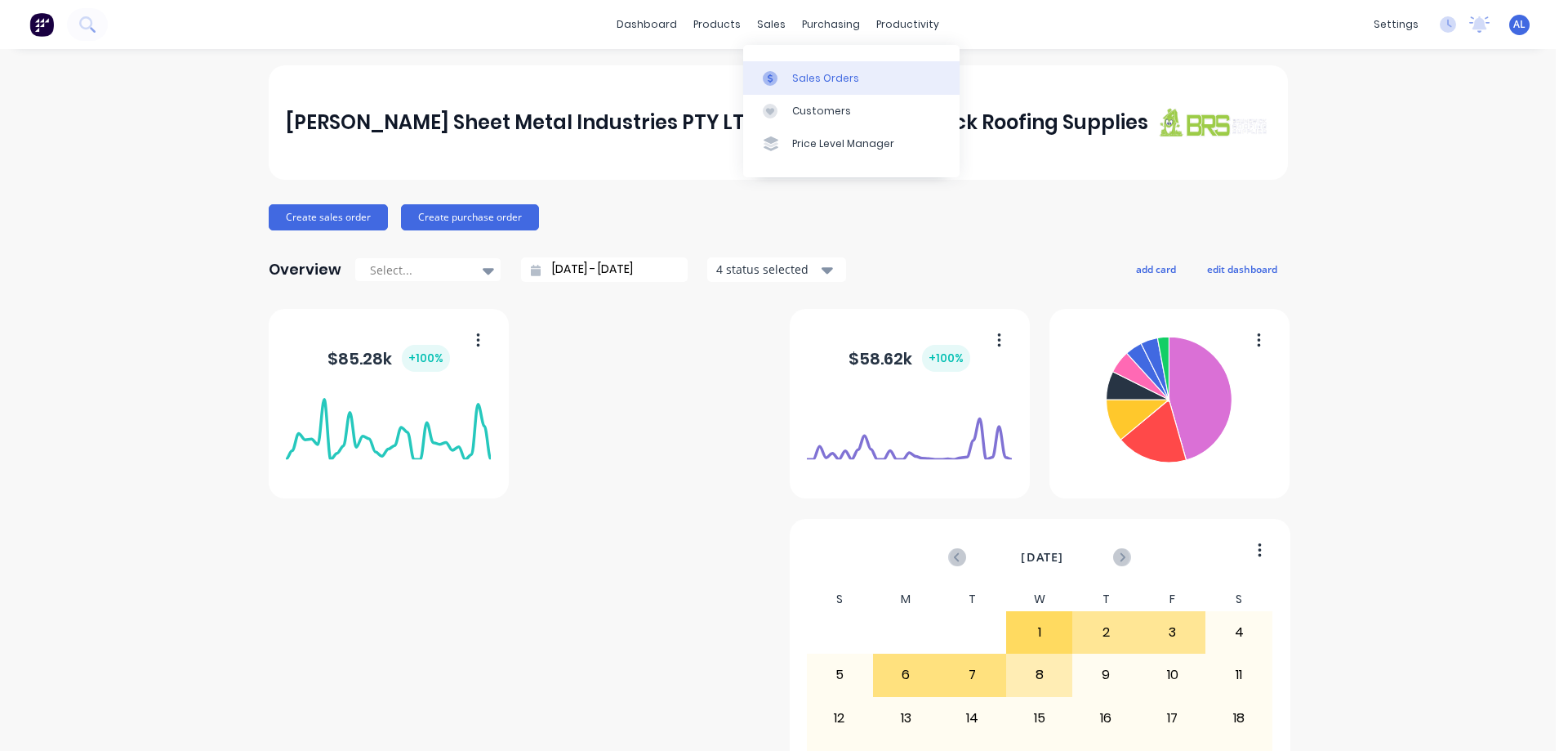
click at [829, 83] on div "Sales Orders" at bounding box center [825, 78] width 67 height 15
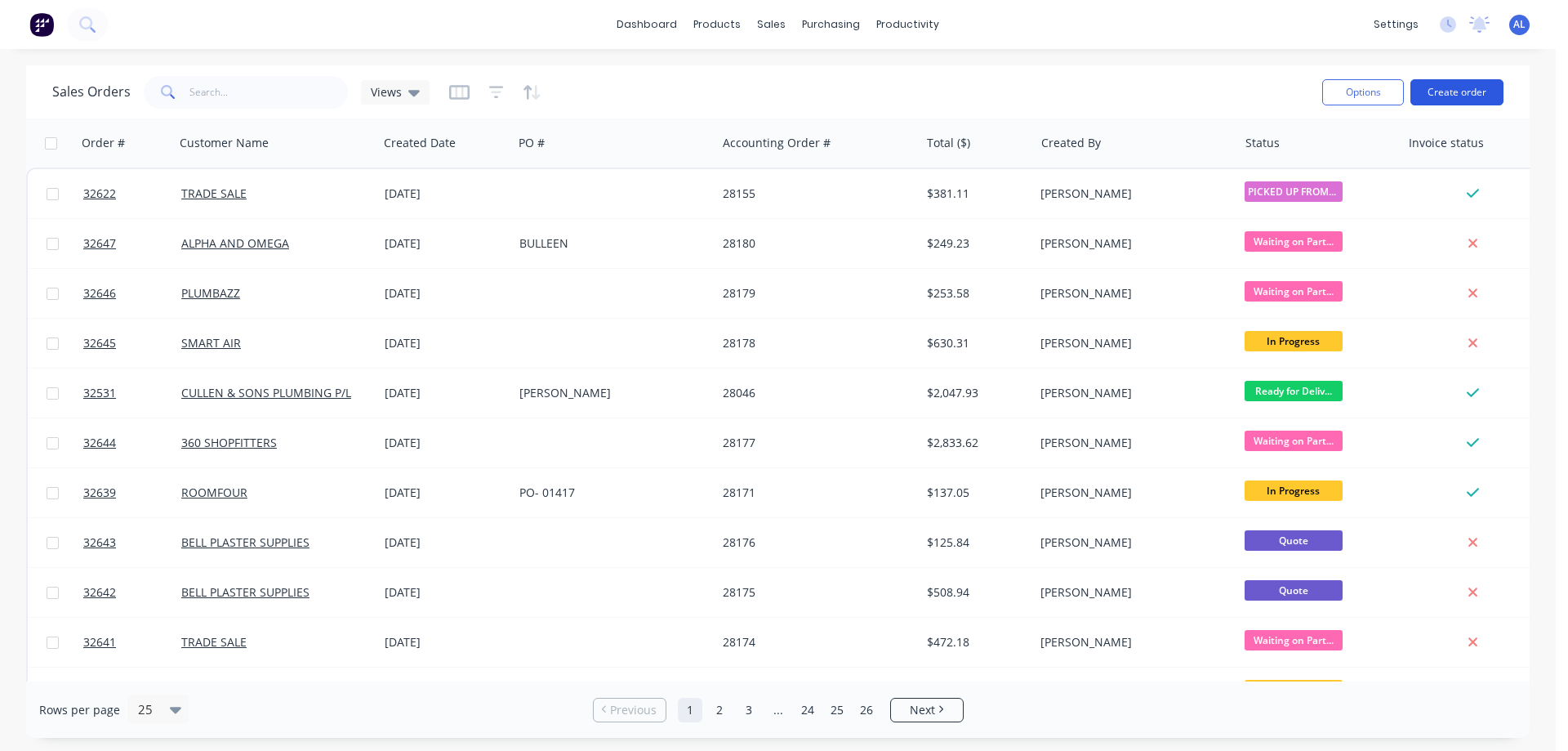
click at [1450, 94] on button "Create order" at bounding box center [1457, 93] width 94 height 26
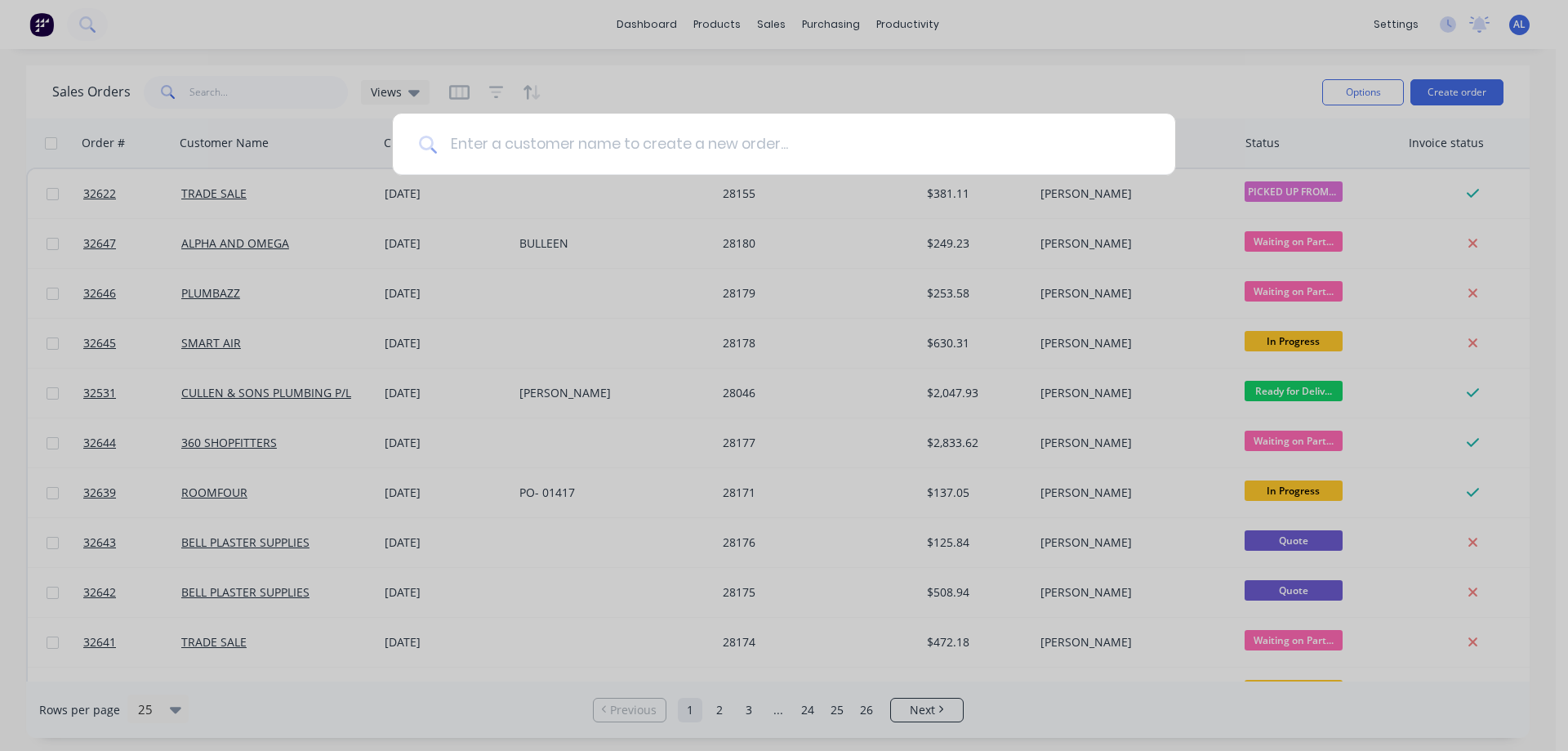
click at [531, 156] on input at bounding box center [793, 144] width 712 height 61
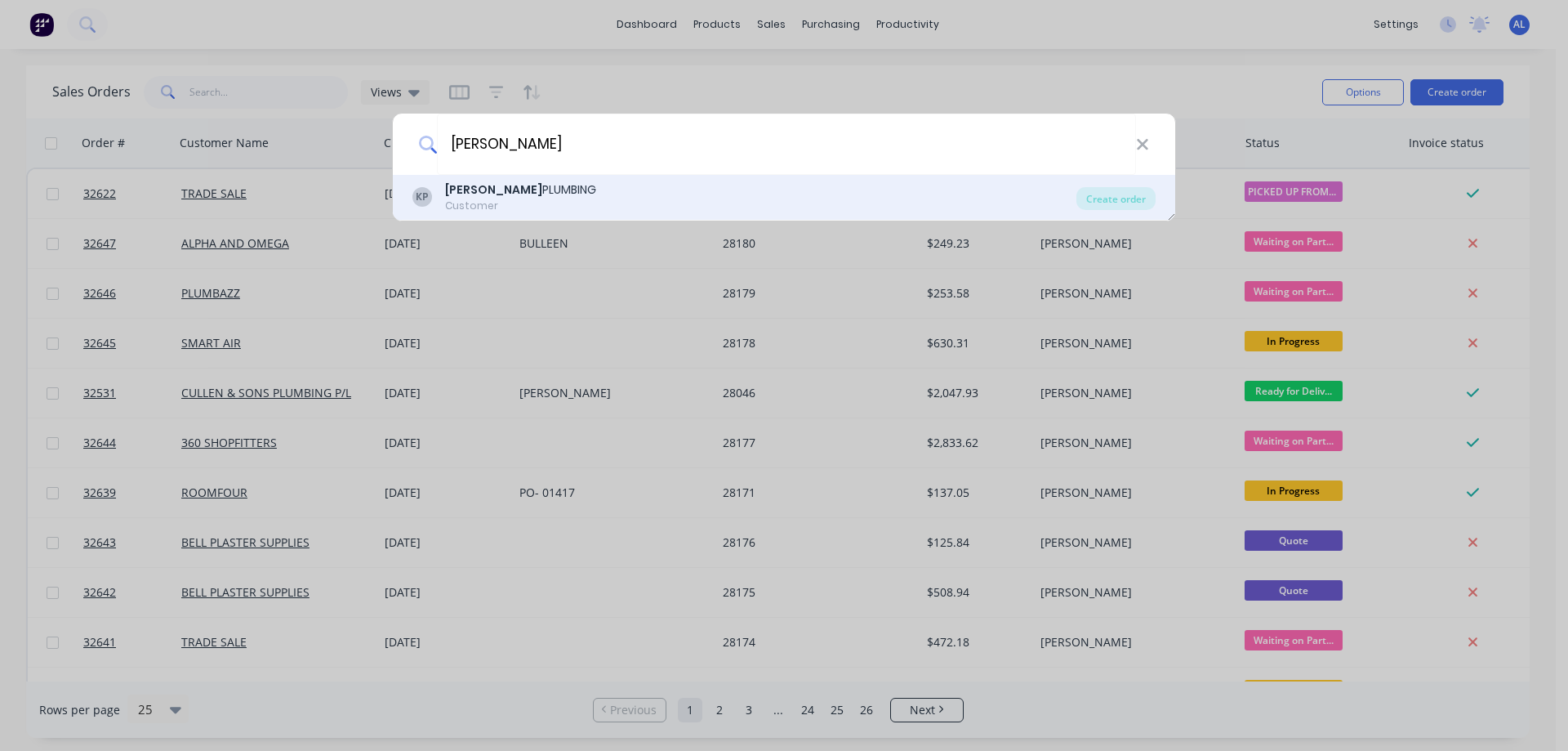
type input "katz"
click at [550, 191] on div "KP KATZ PLUMBING Customer" at bounding box center [745, 197] width 664 height 31
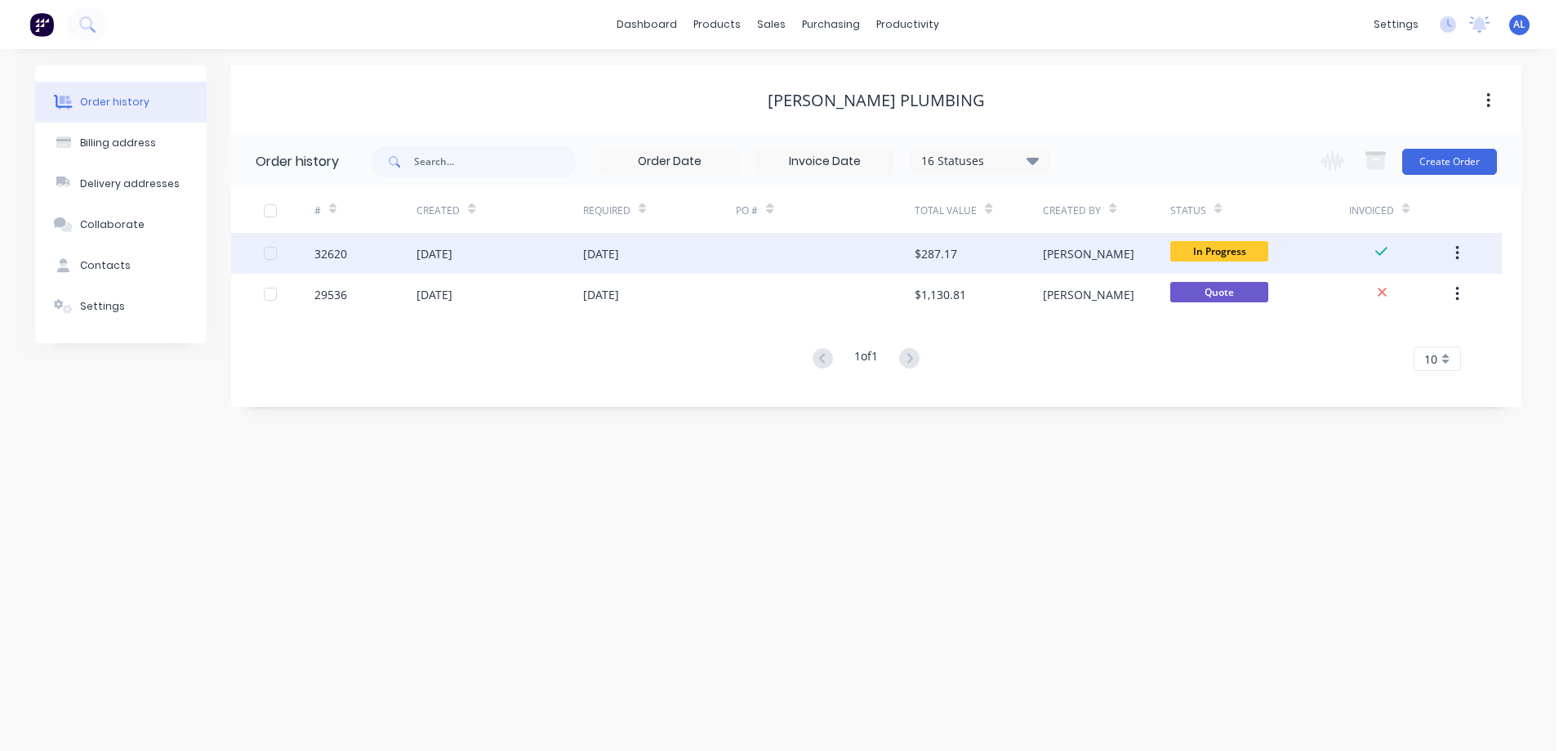
click at [825, 255] on div at bounding box center [825, 253] width 179 height 41
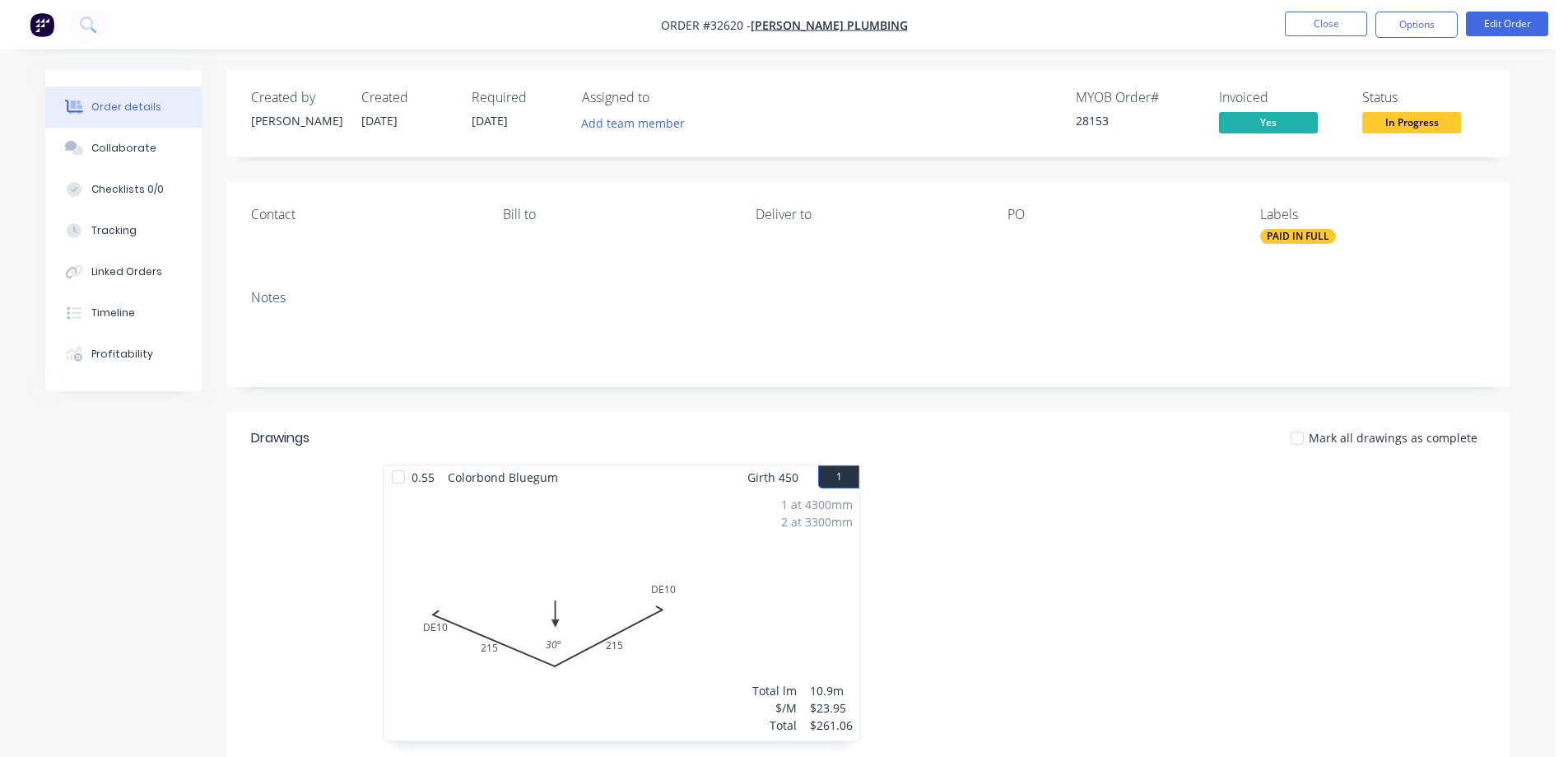
click at [1436, 124] on span "In Progress" at bounding box center [1411, 122] width 99 height 20
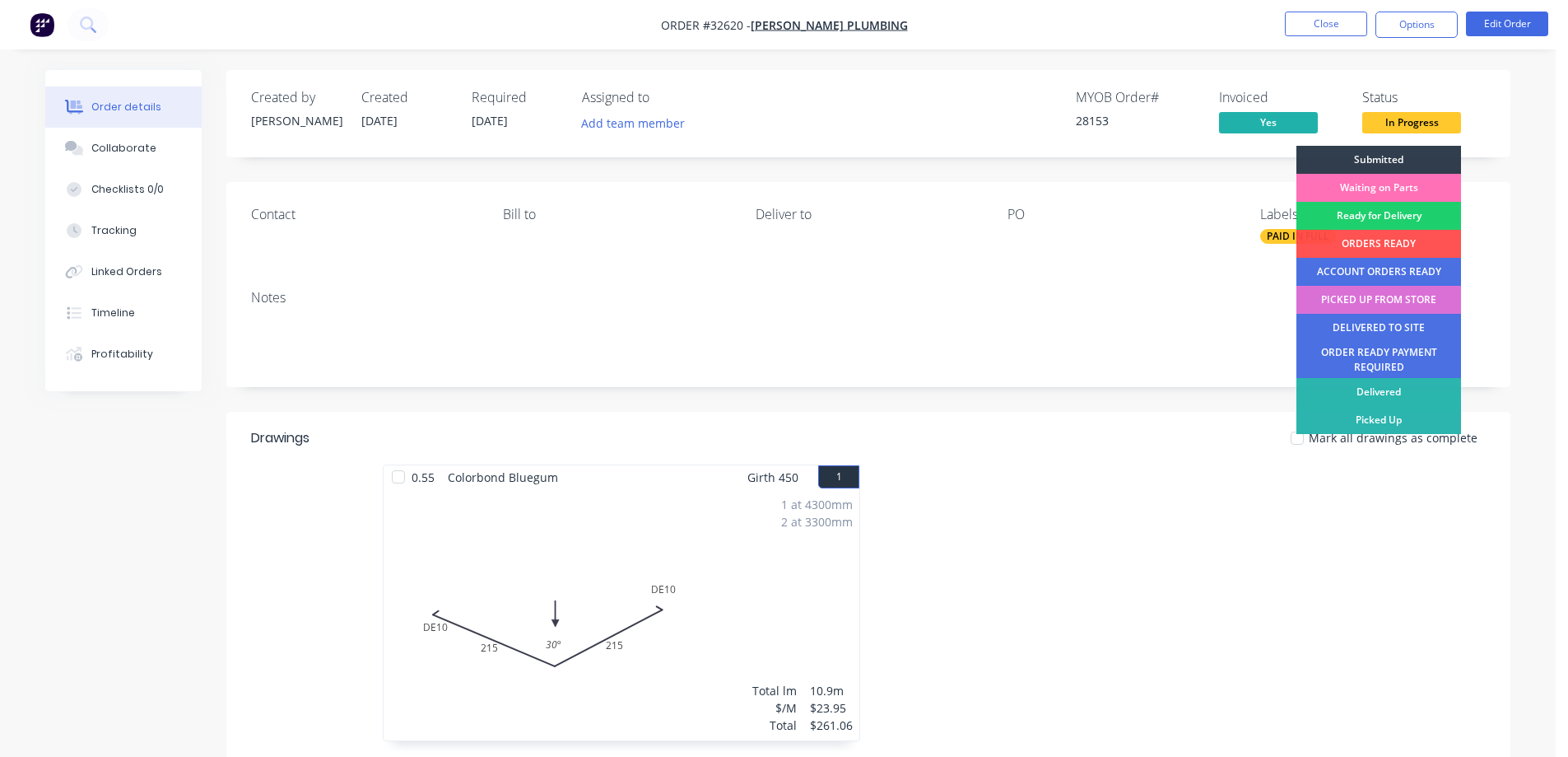
click at [1397, 301] on div "PICKED UP FROM STORE" at bounding box center [1379, 300] width 165 height 28
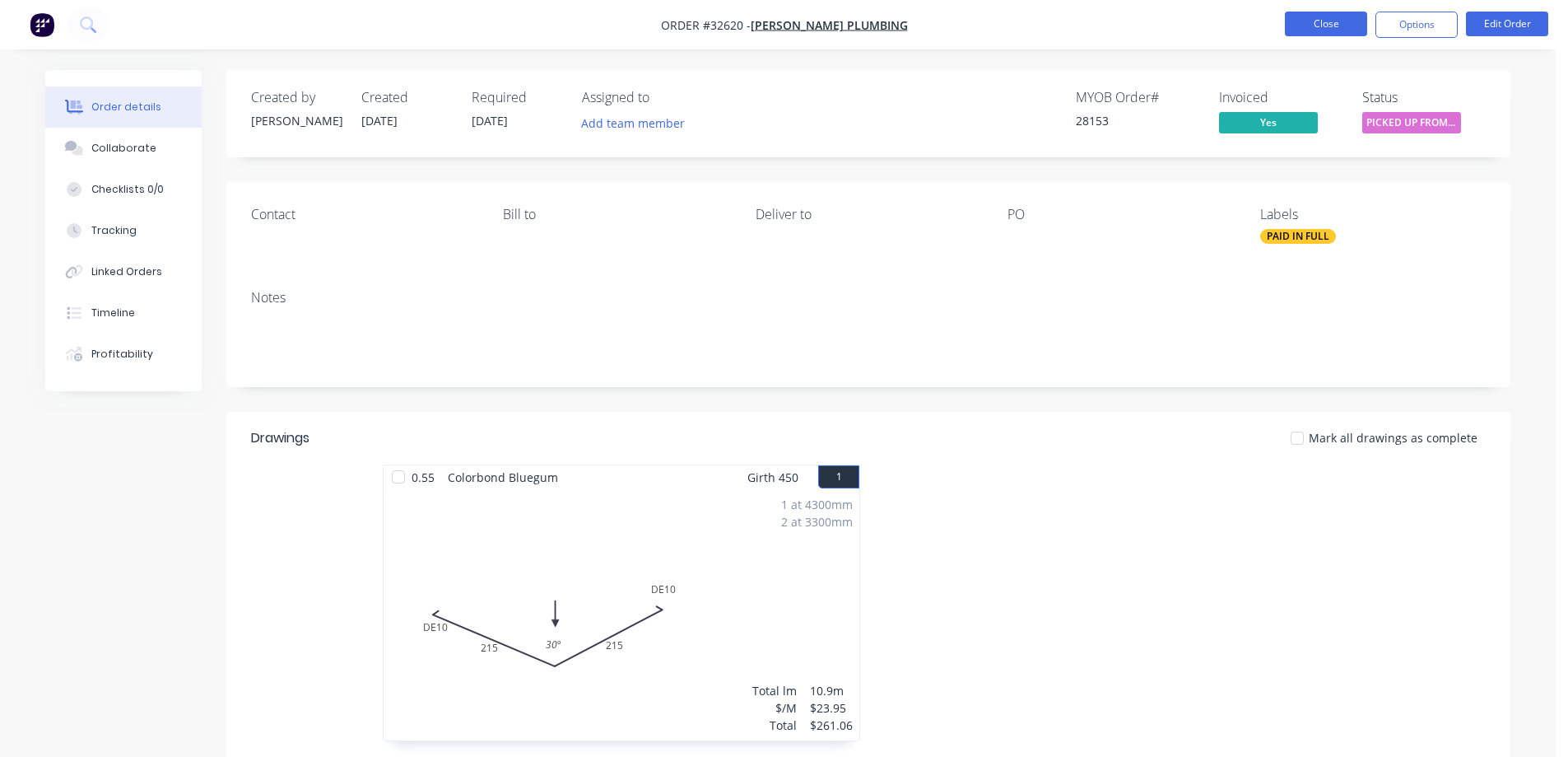
click at [1334, 19] on button "Close" at bounding box center [1326, 24] width 82 height 25
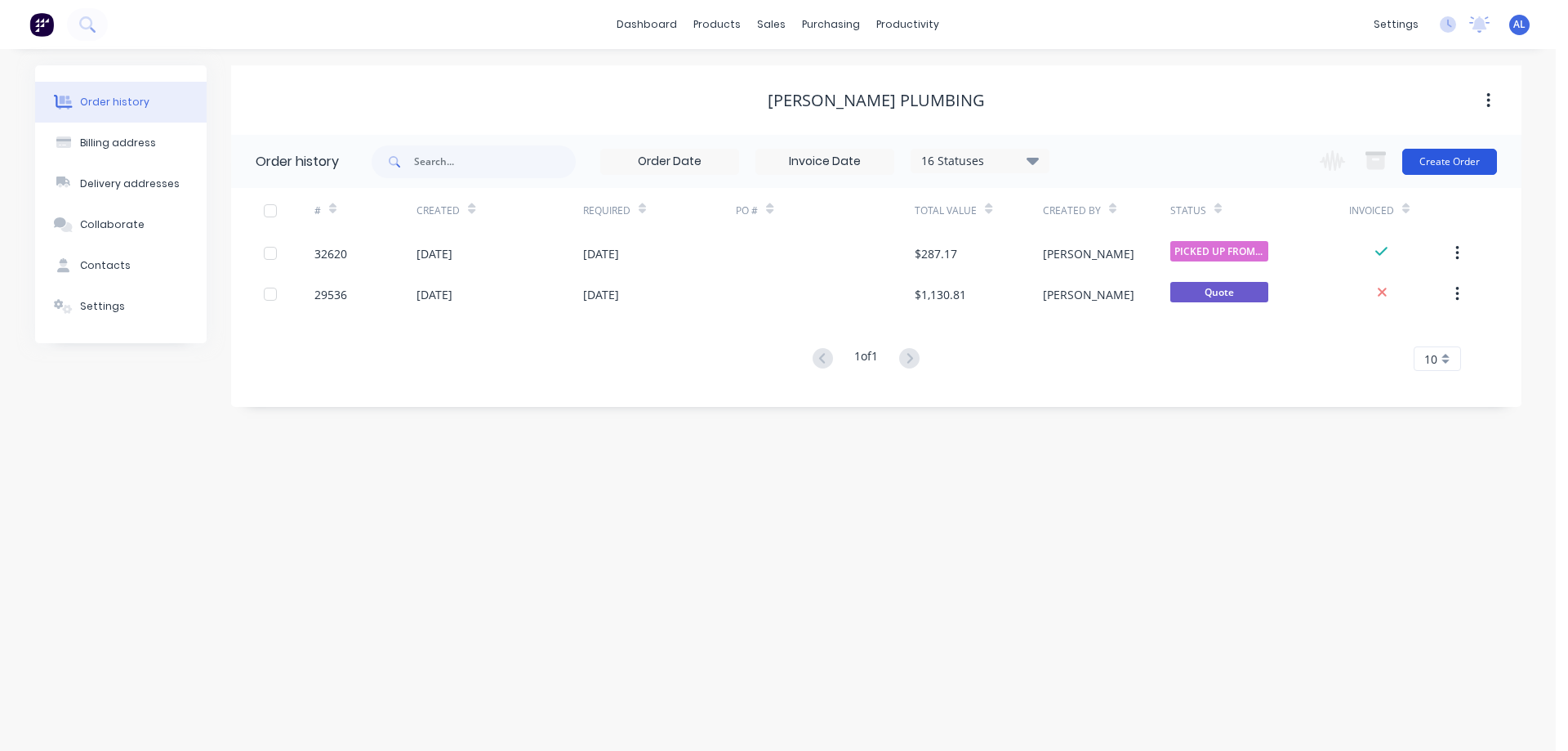
click at [1463, 160] on button "Create Order" at bounding box center [1449, 162] width 94 height 26
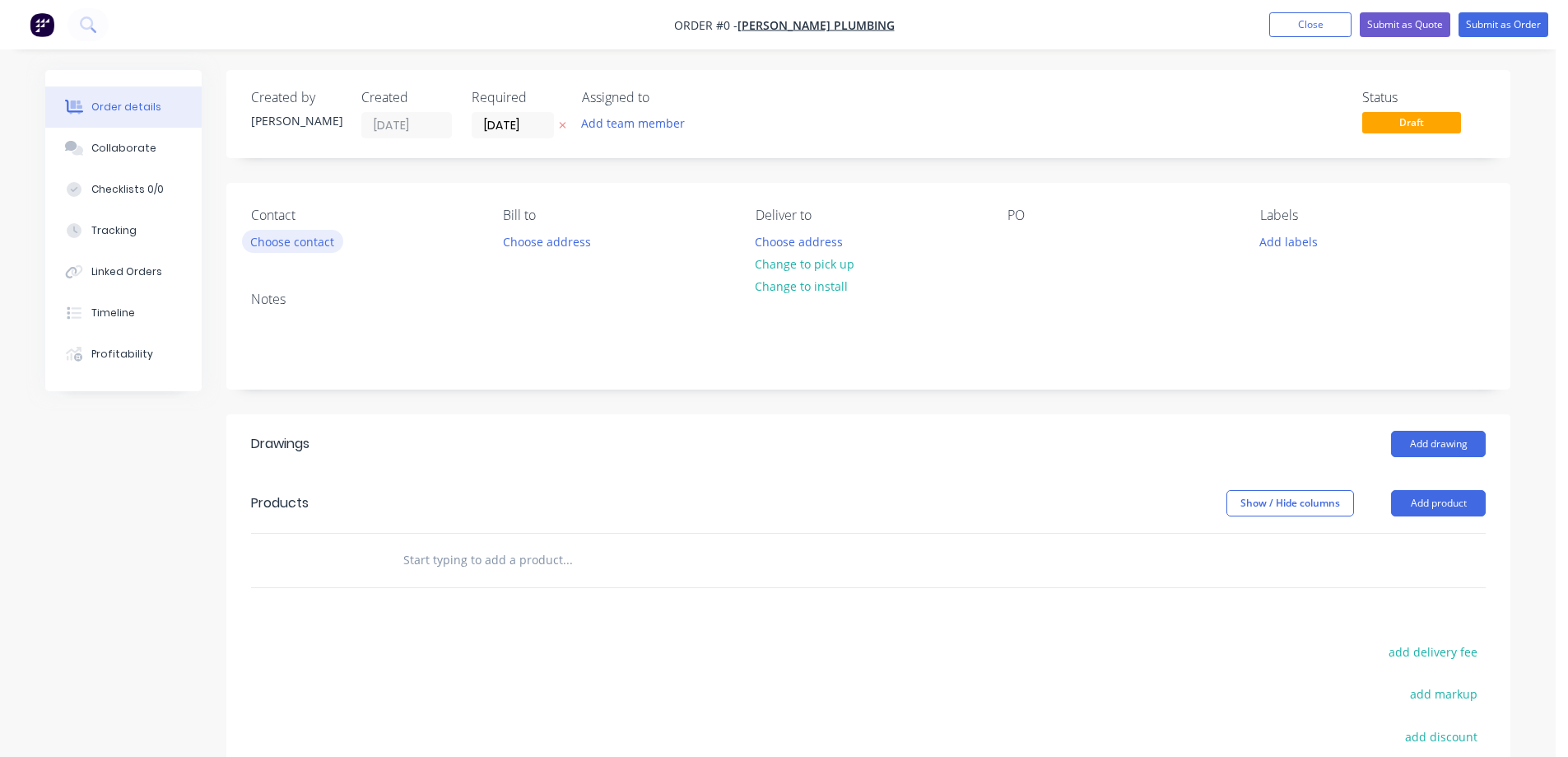
click at [333, 244] on button "Choose contact" at bounding box center [292, 241] width 101 height 22
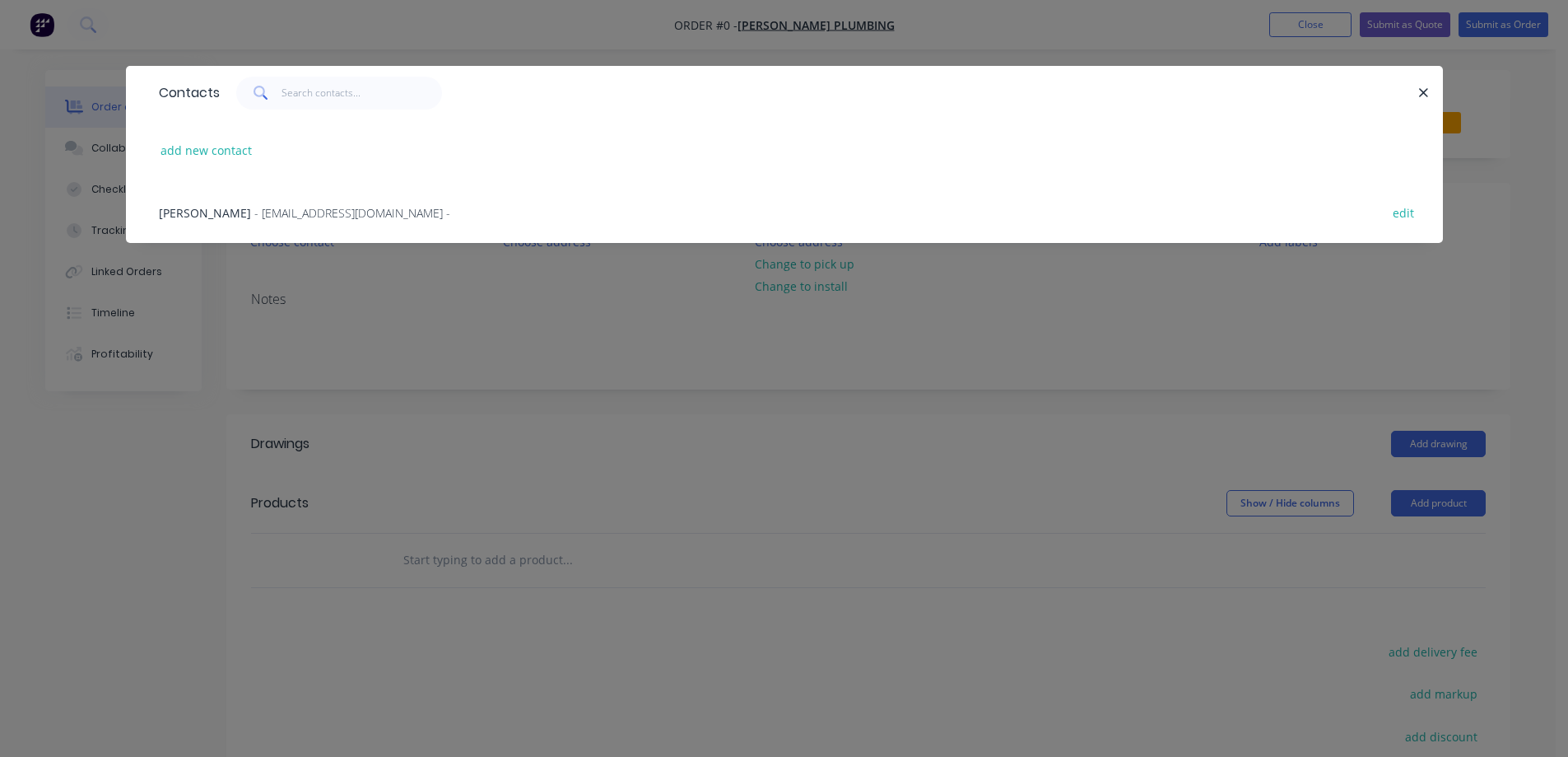
click at [315, 209] on span "- KTZPLUMBING@GMAIL.COM -" at bounding box center [352, 213] width 196 height 16
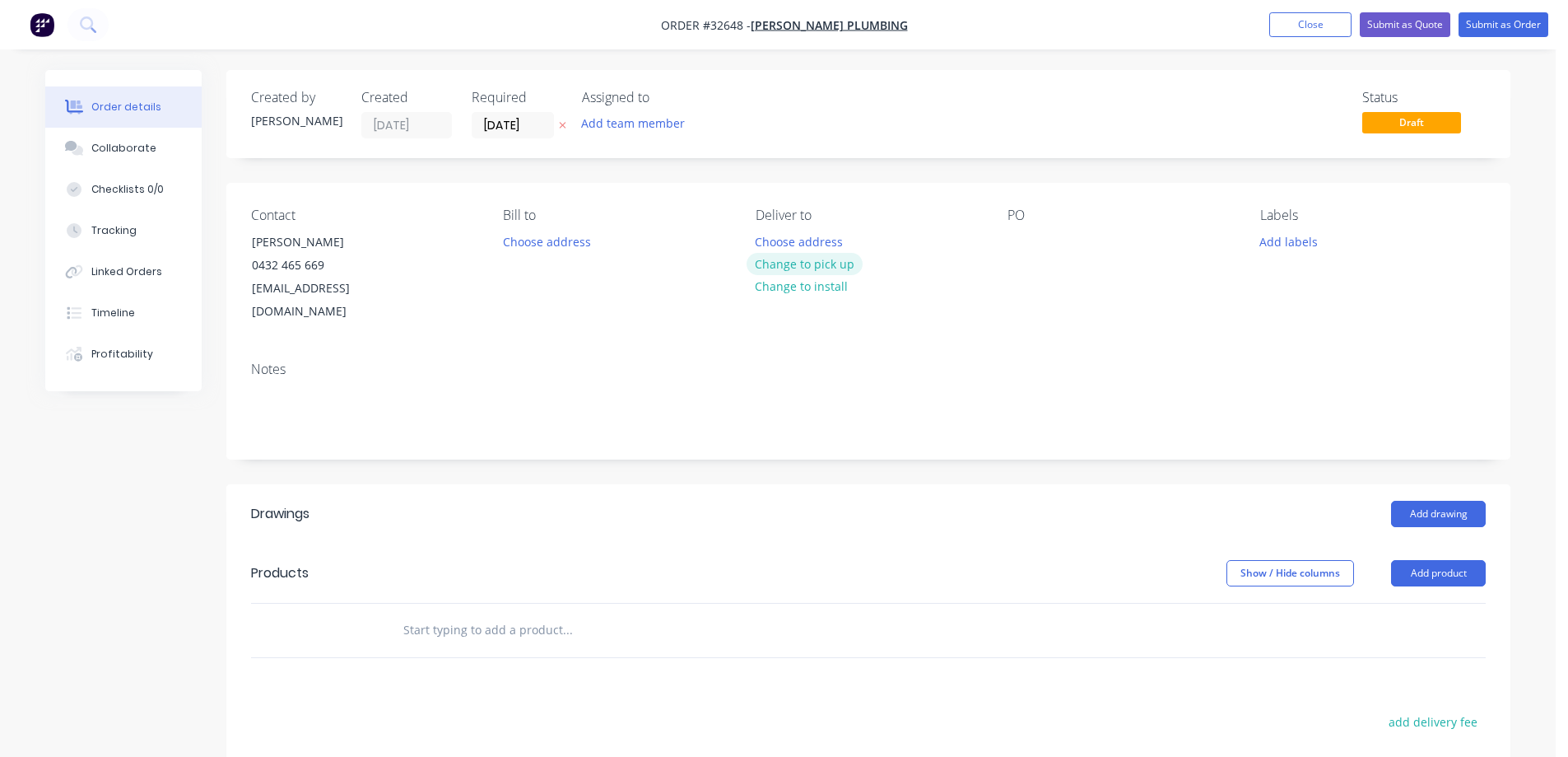
click at [808, 265] on button "Change to pick up" at bounding box center [805, 263] width 117 height 22
click at [1424, 501] on button "Add drawing" at bounding box center [1438, 514] width 94 height 26
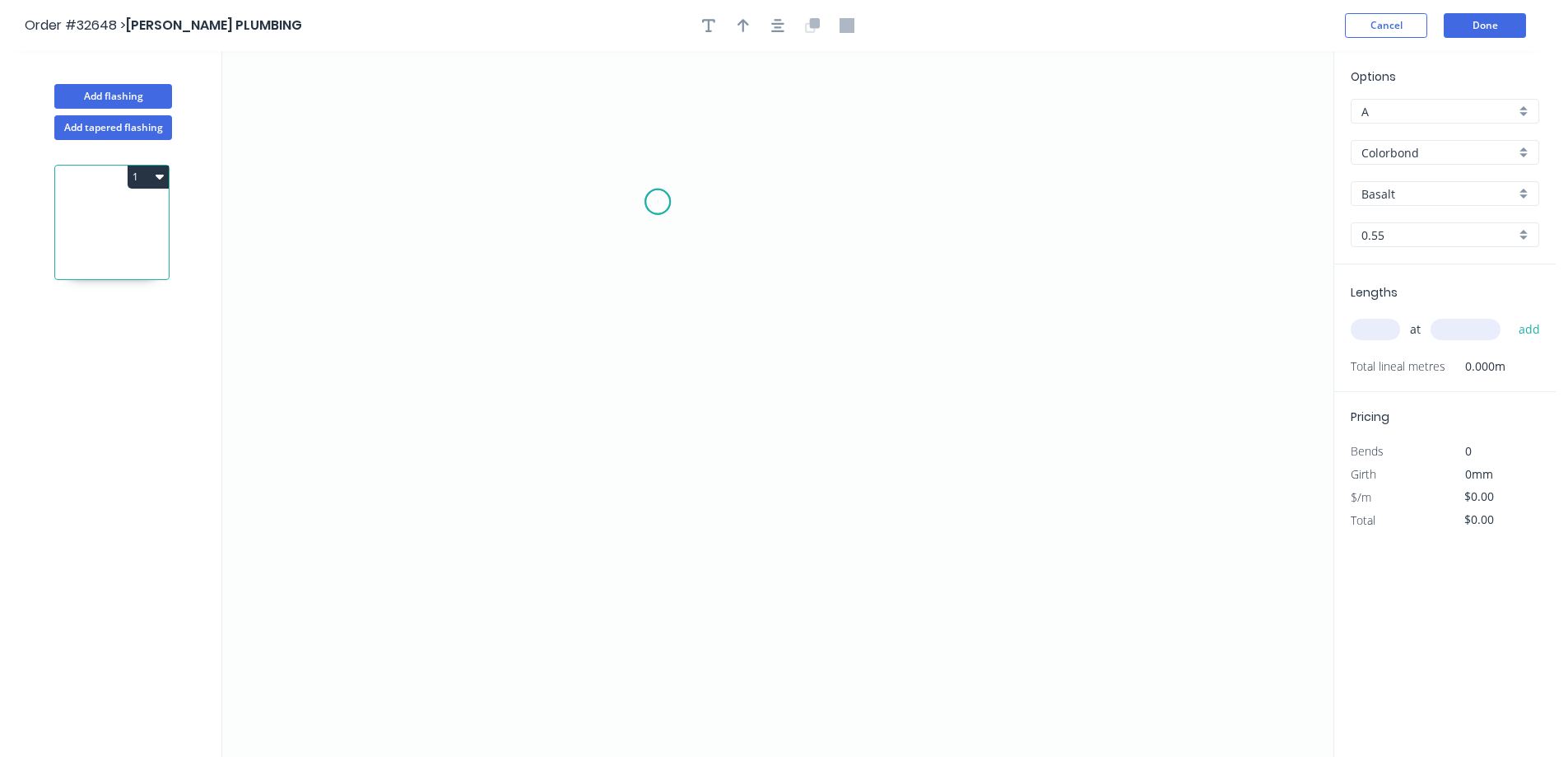
click at [658, 202] on icon "0" at bounding box center [777, 404] width 1111 height 706
drag, startPoint x: 642, startPoint y: 440, endPoint x: 773, endPoint y: 479, distance: 136.7
click at [644, 440] on icon "0" at bounding box center [777, 404] width 1111 height 706
click at [995, 434] on icon "0 ?" at bounding box center [777, 404] width 1111 height 706
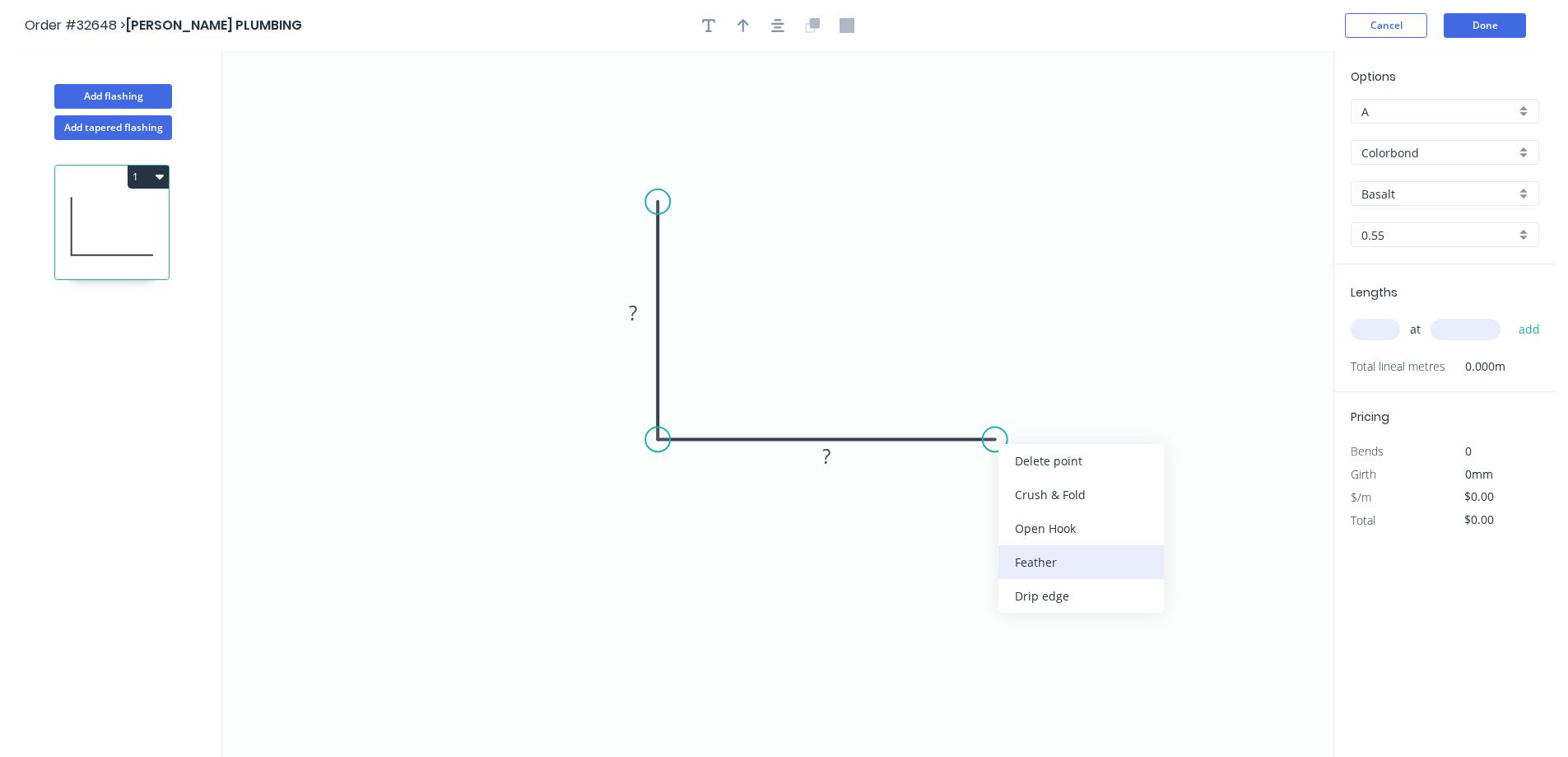
click at [1108, 566] on div "Feather" at bounding box center [1081, 562] width 166 height 33
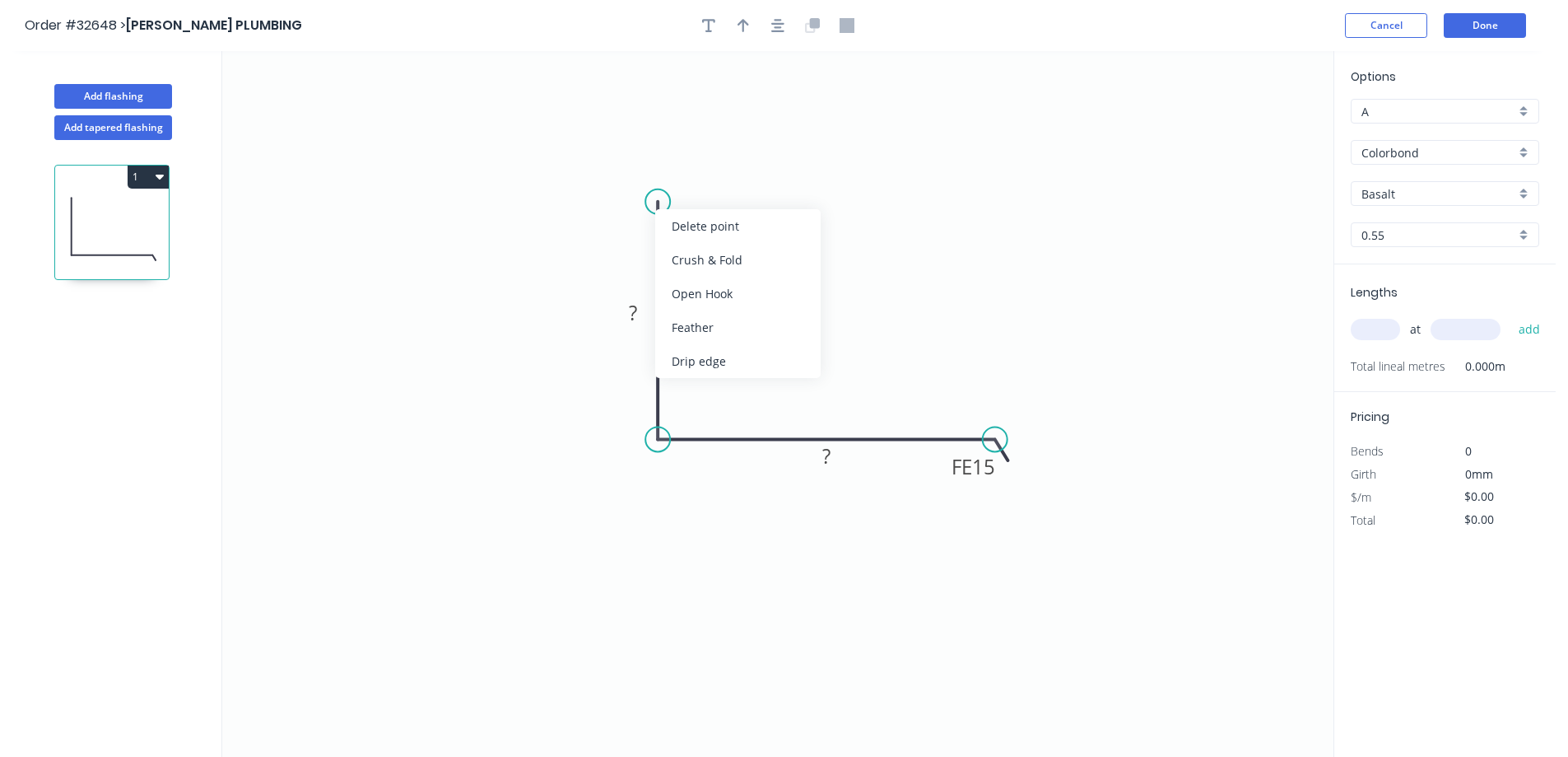
click at [737, 323] on div "Feather" at bounding box center [738, 327] width 166 height 33
drag, startPoint x: 633, startPoint y: 174, endPoint x: 710, endPoint y: 171, distance: 77.1
click at [635, 172] on tspan "15" at bounding box center [632, 172] width 23 height 27
type input "$16.67"
click at [1525, 138] on div "Options A A Colorbond Colorbond Colorbond Matt Basalt Basalt 0.55 0.55" at bounding box center [1445, 166] width 221 height 197
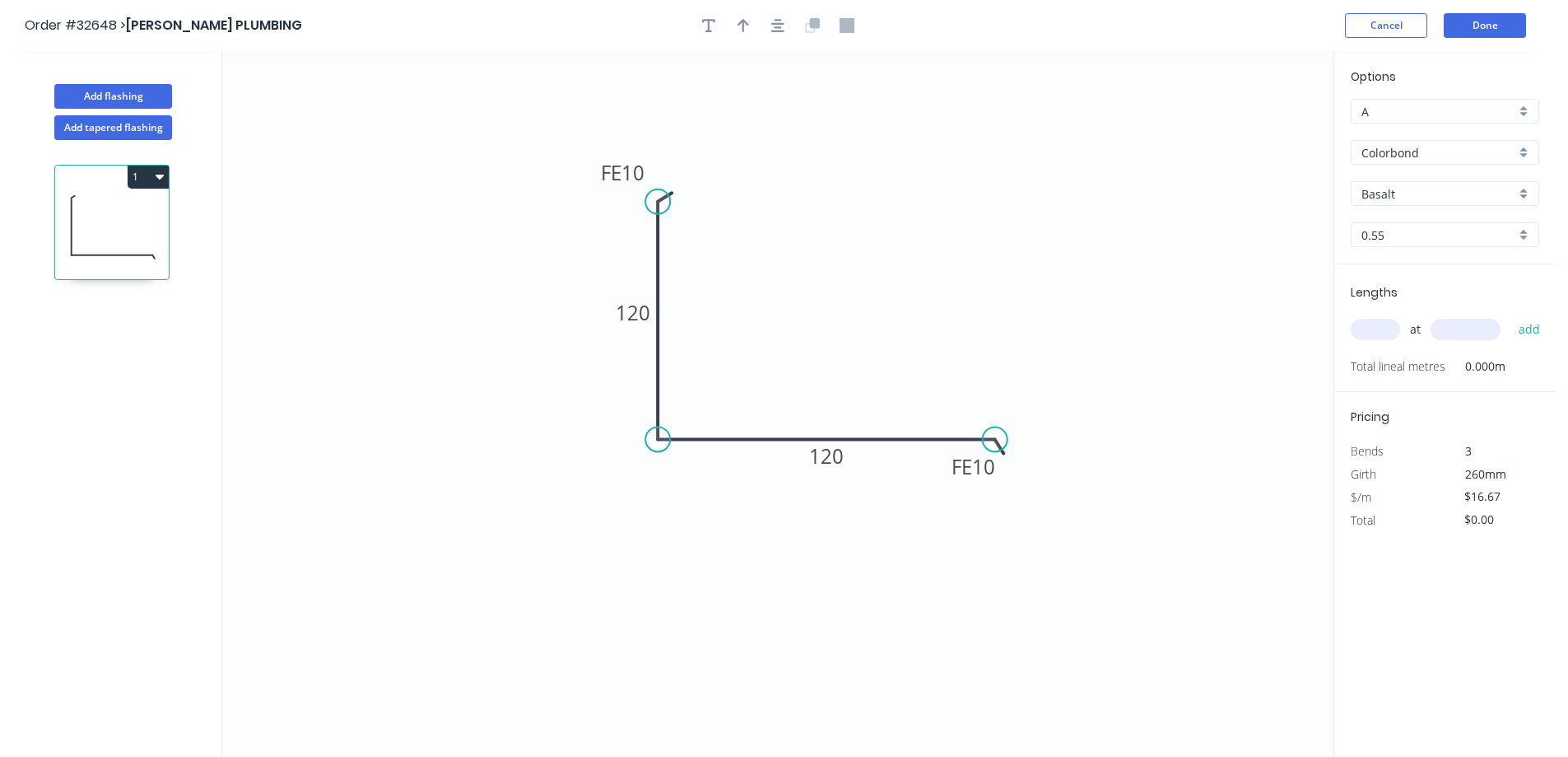
click at [1525, 154] on div "Colorbond" at bounding box center [1445, 152] width 189 height 25
click at [1433, 264] on div "Zinc" at bounding box center [1445, 271] width 187 height 29
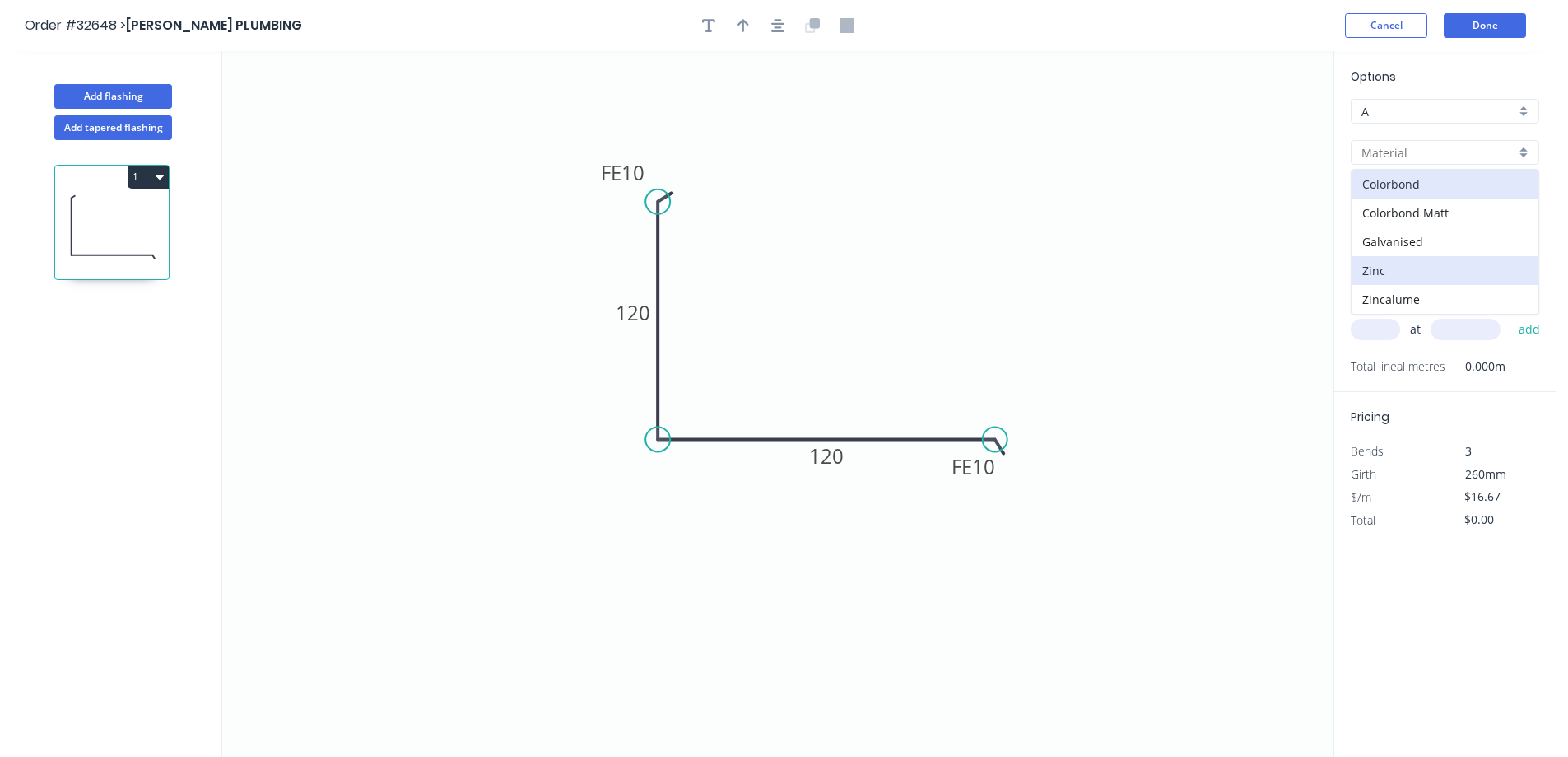
type input "Zinc"
type input "$15.15"
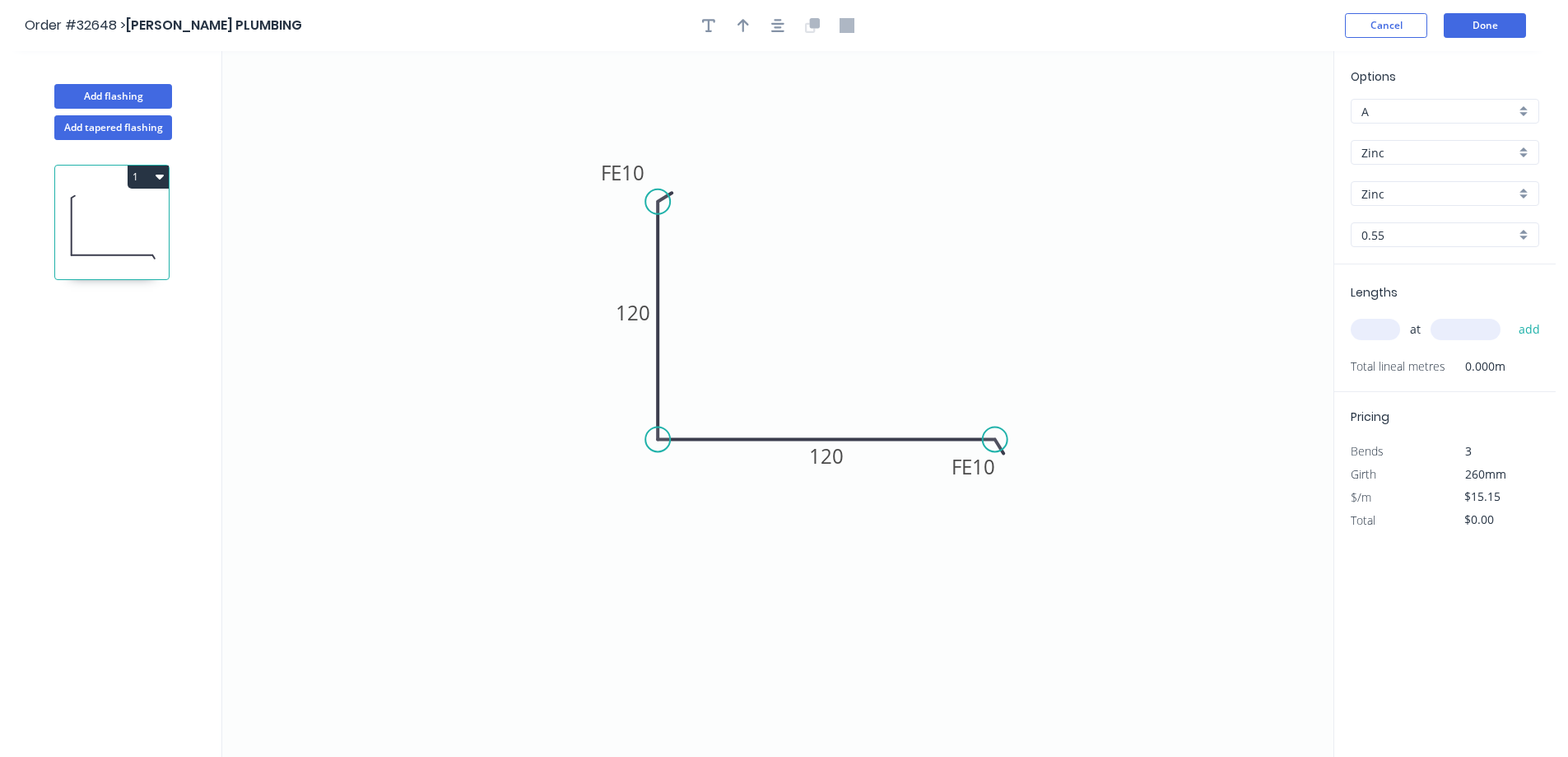
click at [1374, 331] on input "text" at bounding box center [1375, 330] width 49 height 21
type input "1"
type input "1600"
click at [1511, 315] on button "add" at bounding box center [1530, 330] width 39 height 28
type input "$24.24"
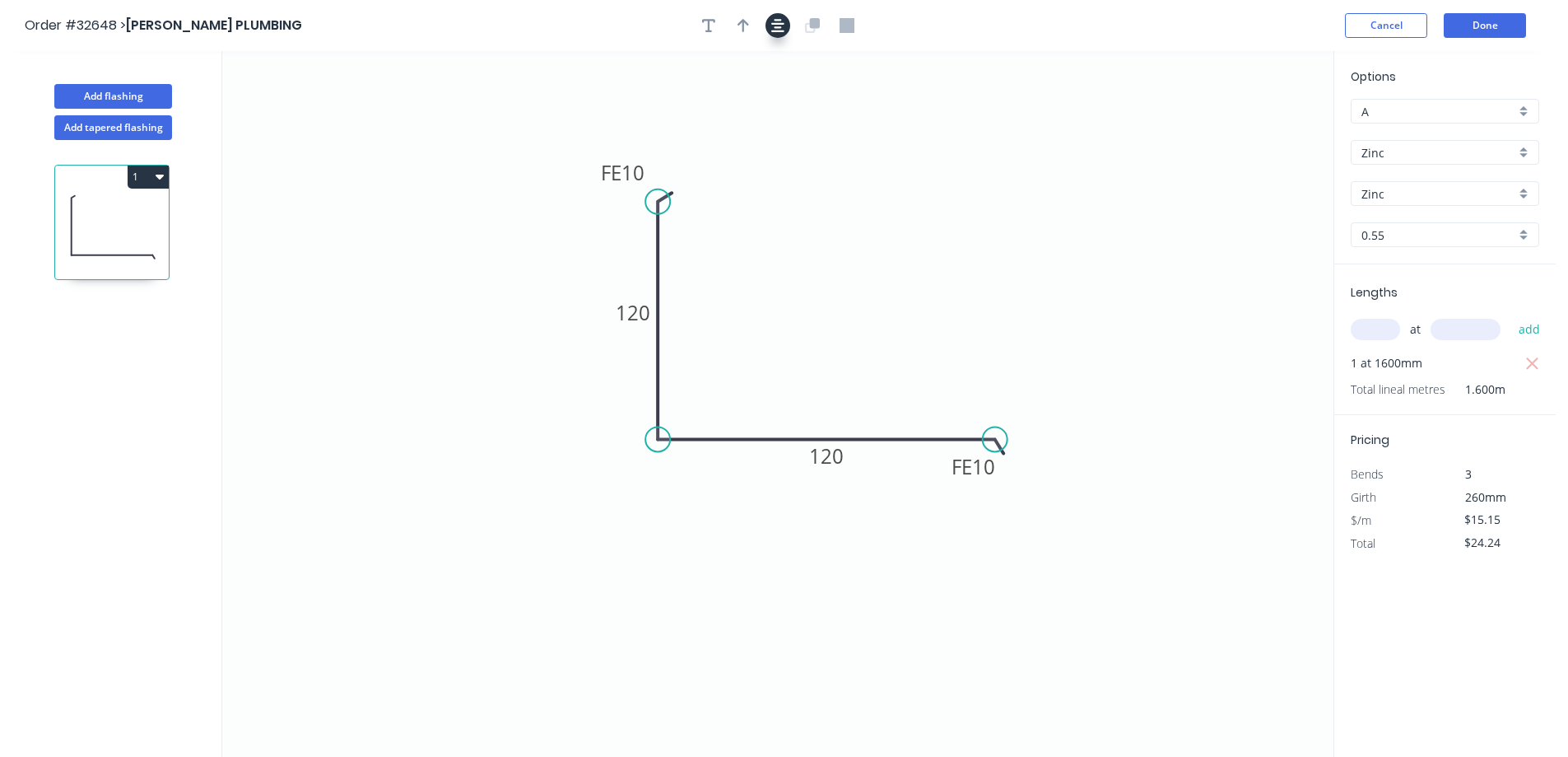
click at [782, 33] on button "button" at bounding box center [778, 26] width 25 height 25
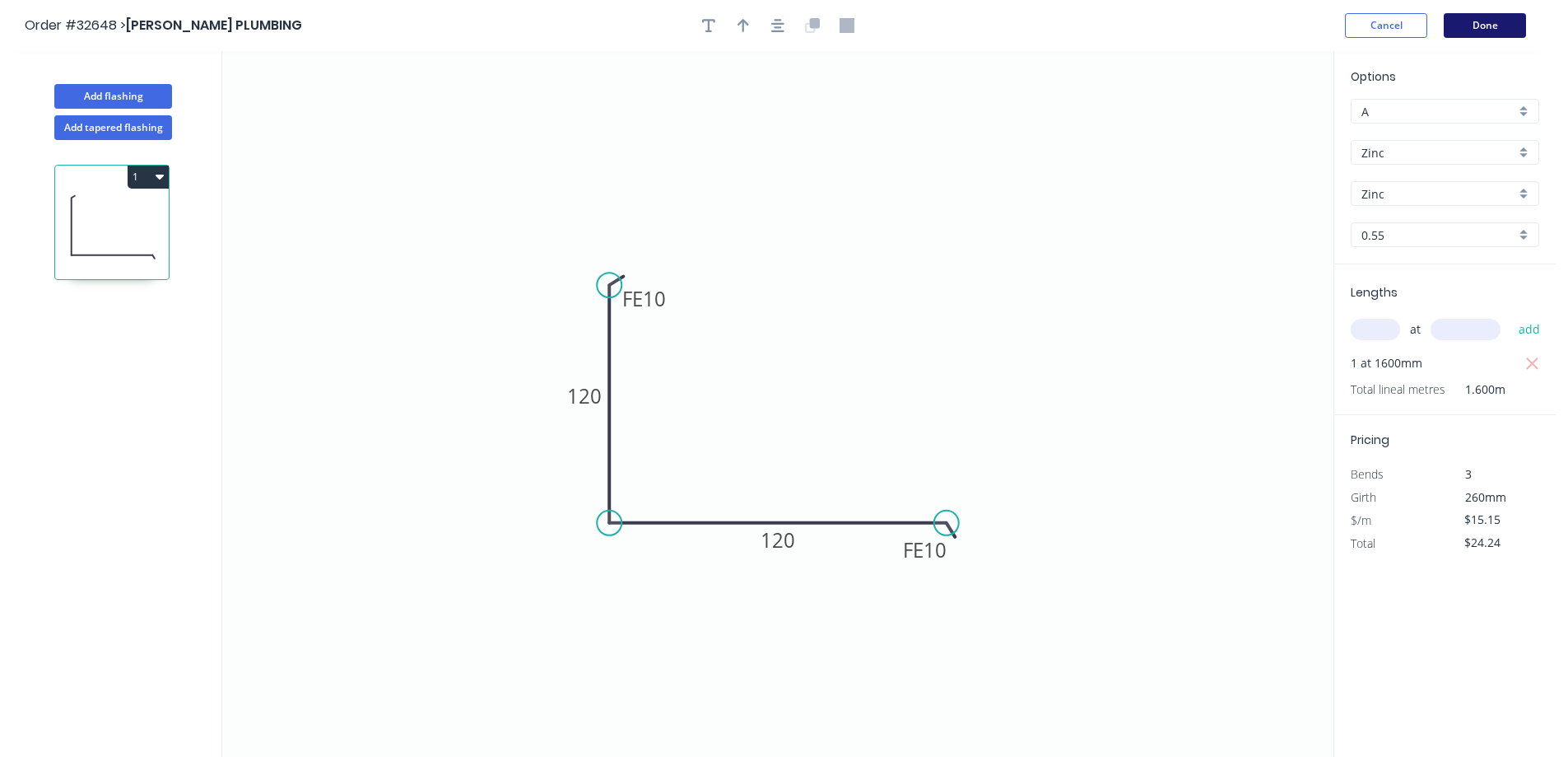
click at [1484, 26] on button "Done" at bounding box center [1484, 26] width 82 height 25
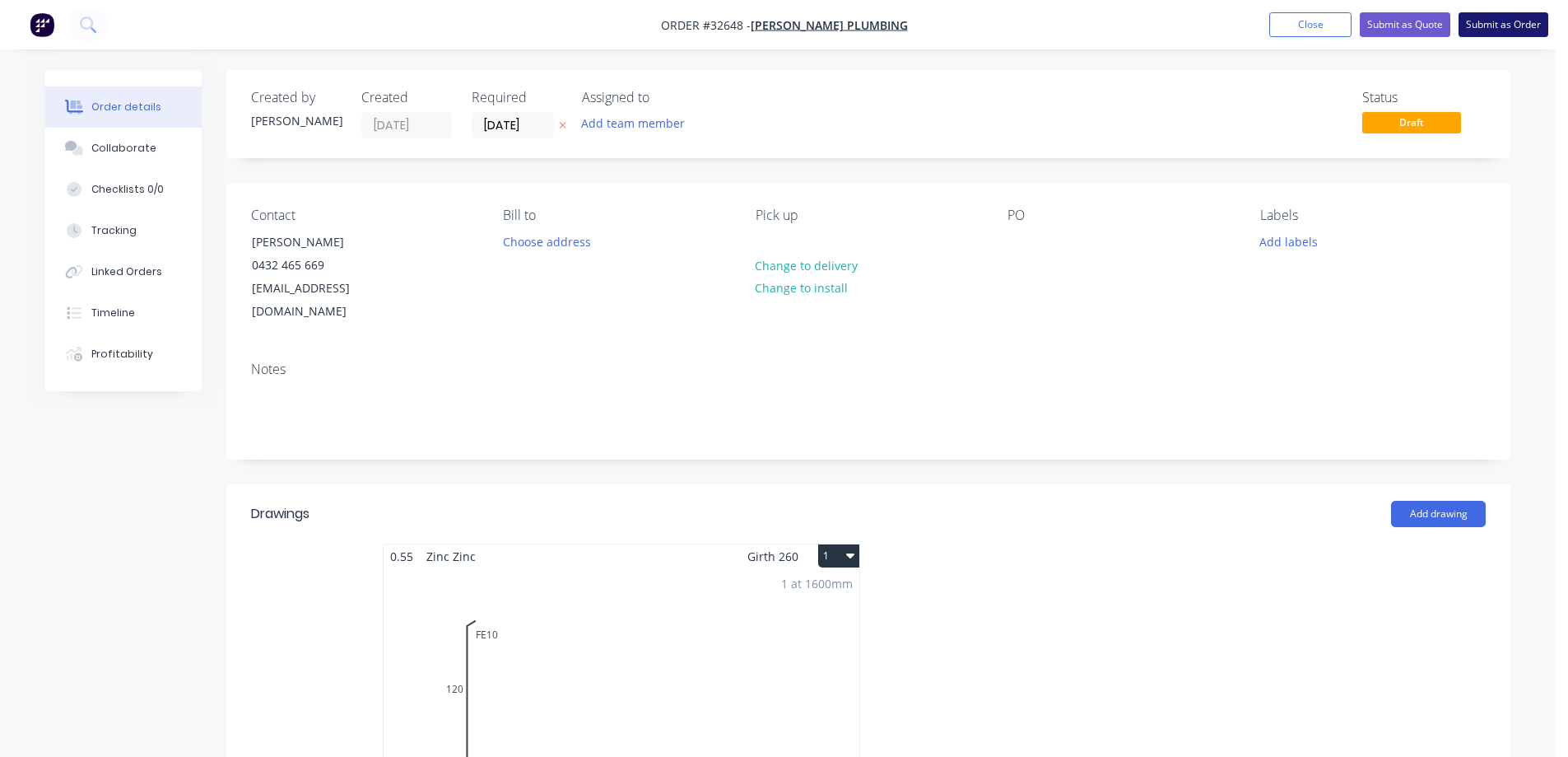
click at [1491, 26] on button "Submit as Order" at bounding box center [1504, 25] width 90 height 25
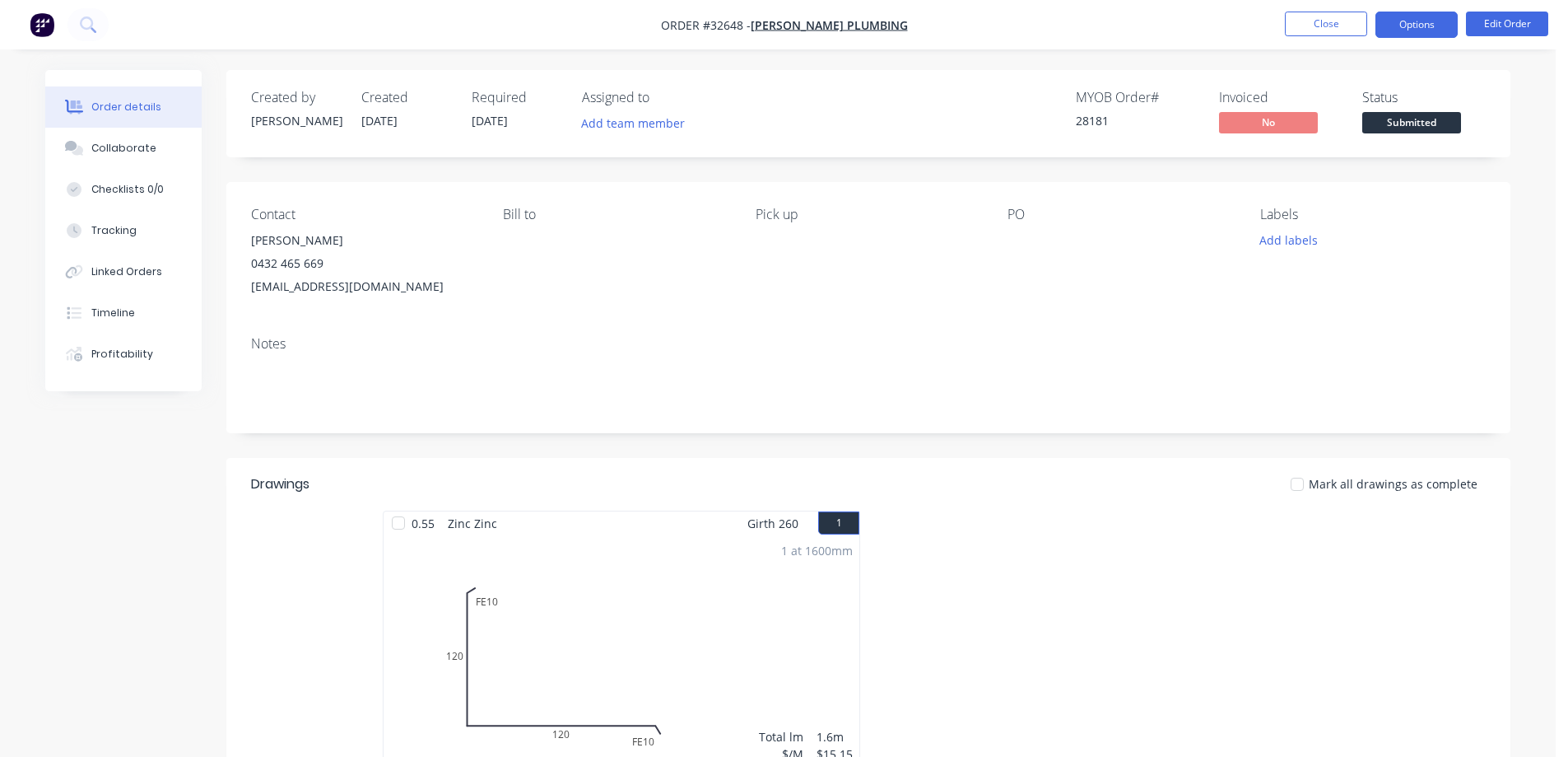
click at [1424, 29] on button "Options" at bounding box center [1416, 25] width 82 height 26
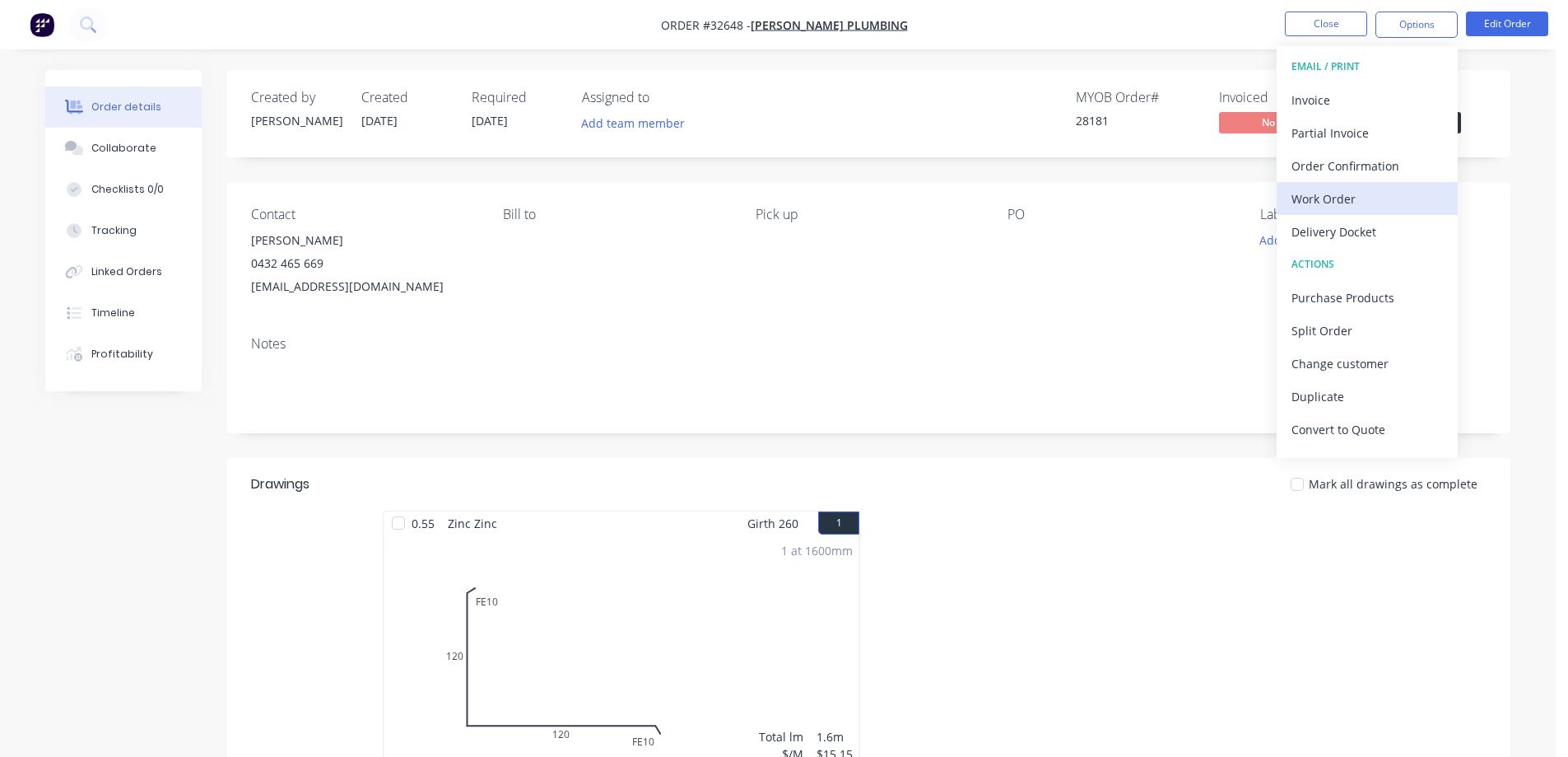
click at [1365, 197] on div "Work Order" at bounding box center [1367, 198] width 152 height 24
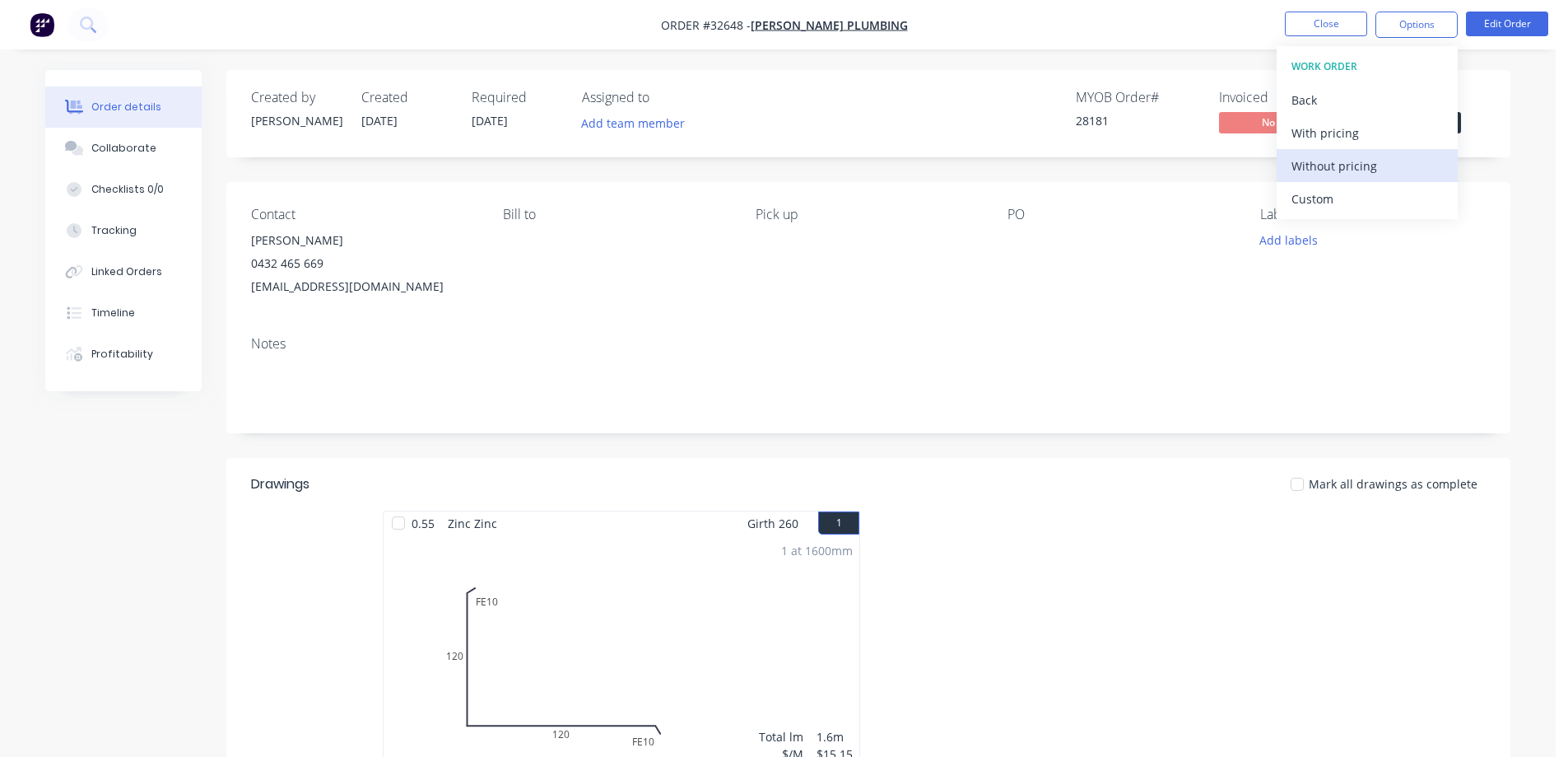
click at [1363, 165] on div "Without pricing" at bounding box center [1367, 166] width 152 height 24
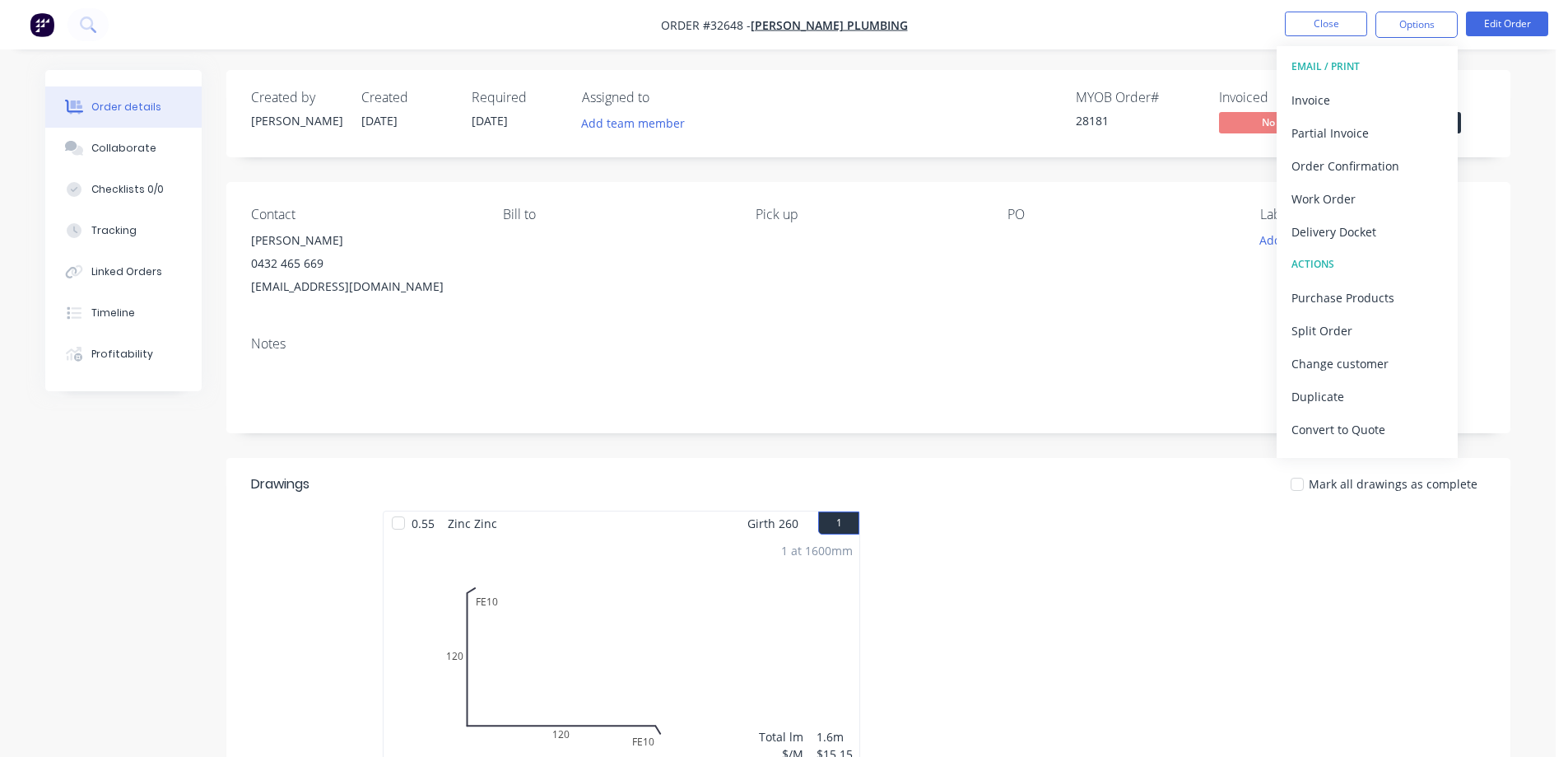
drag, startPoint x: 1517, startPoint y: 108, endPoint x: 1438, endPoint y: 115, distance: 79.3
click at [1515, 109] on div "Order details Collaborate Checklists 0/0 Tracking Linked Orders Timeline Profit…" at bounding box center [778, 583] width 1498 height 1027
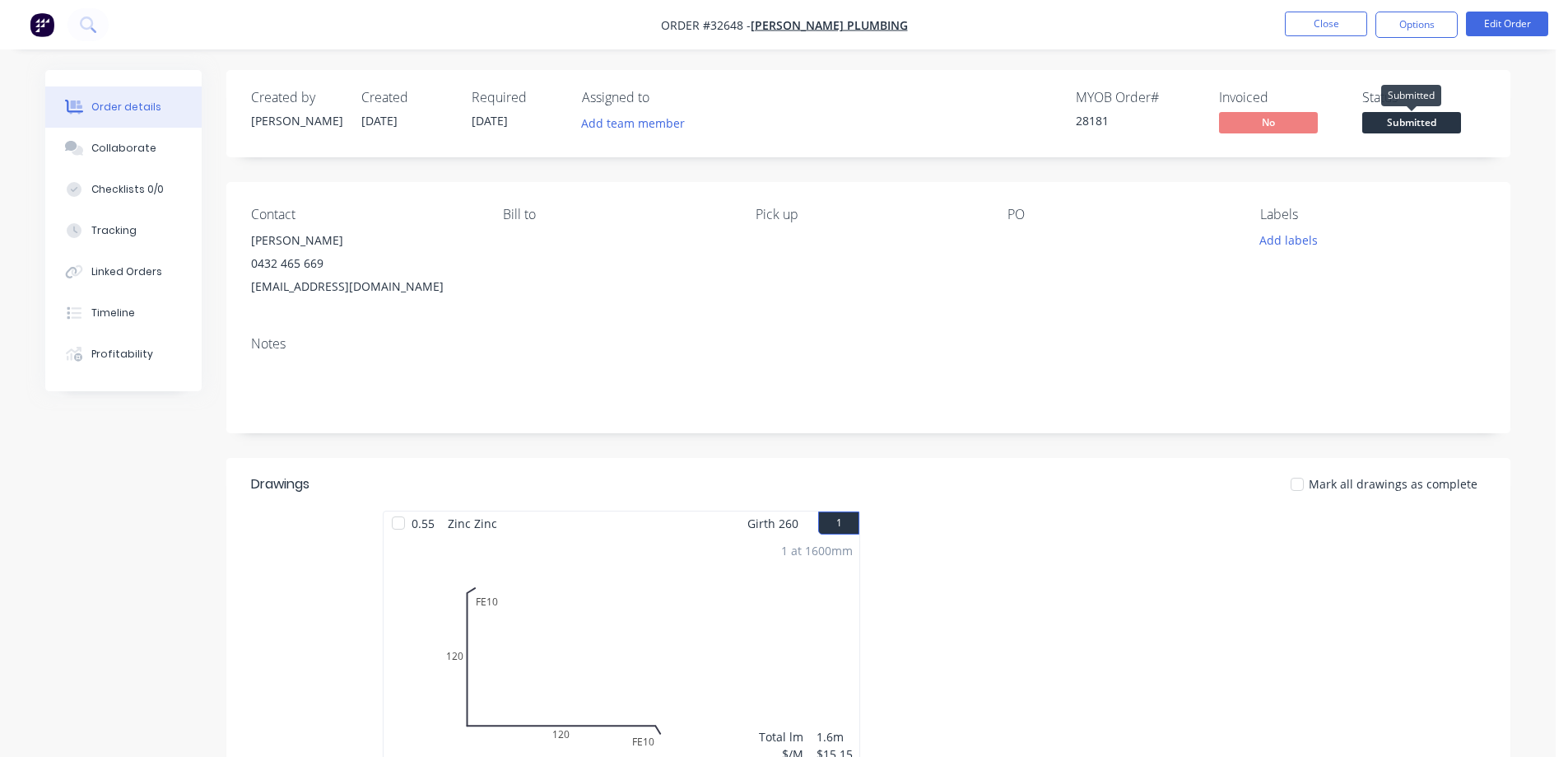
drag, startPoint x: 1422, startPoint y: 122, endPoint x: 1425, endPoint y: 130, distance: 8.5
click at [1424, 128] on span "Submitted" at bounding box center [1411, 122] width 99 height 20
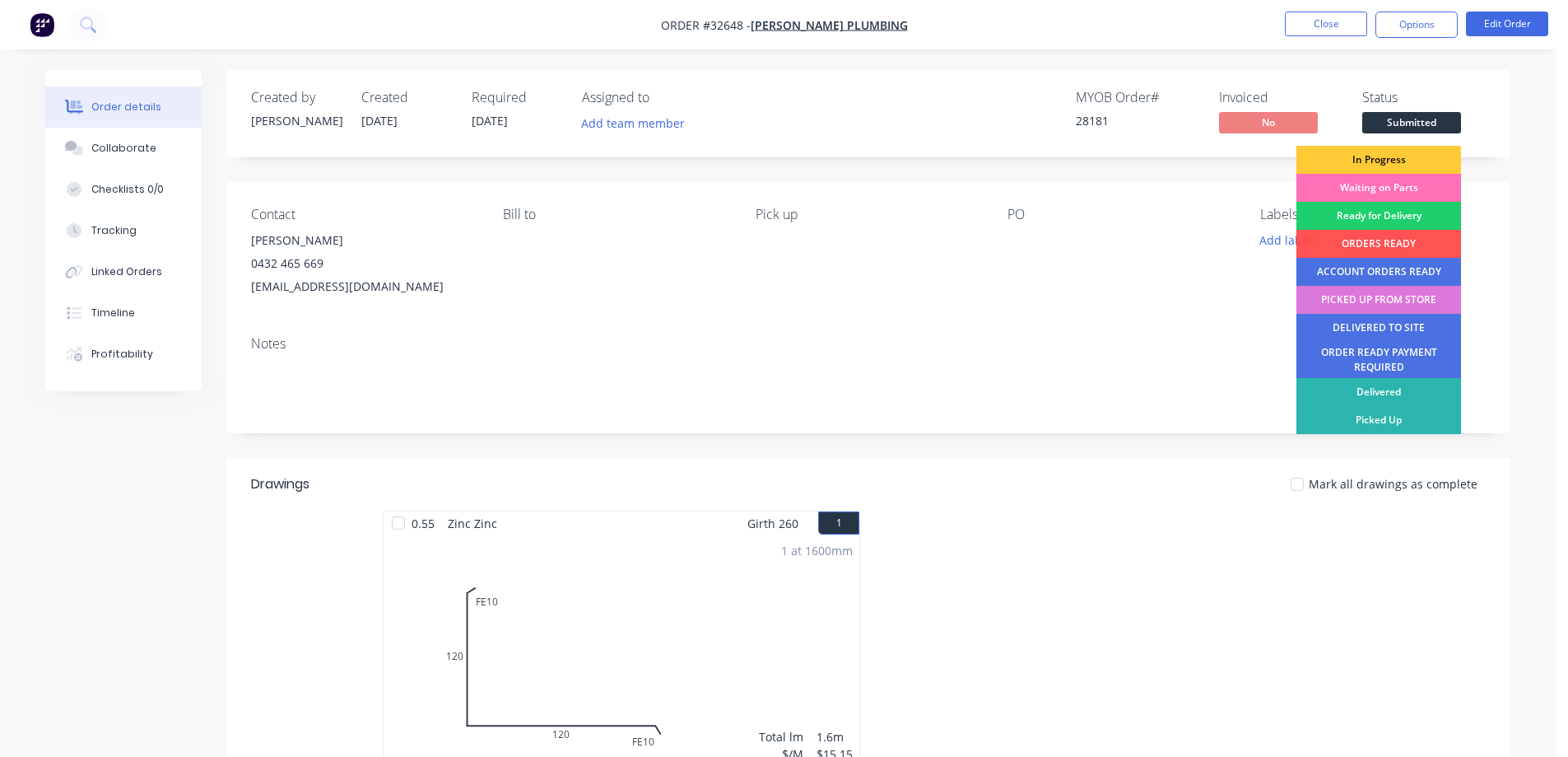
click at [1411, 159] on div "In Progress" at bounding box center [1379, 160] width 165 height 28
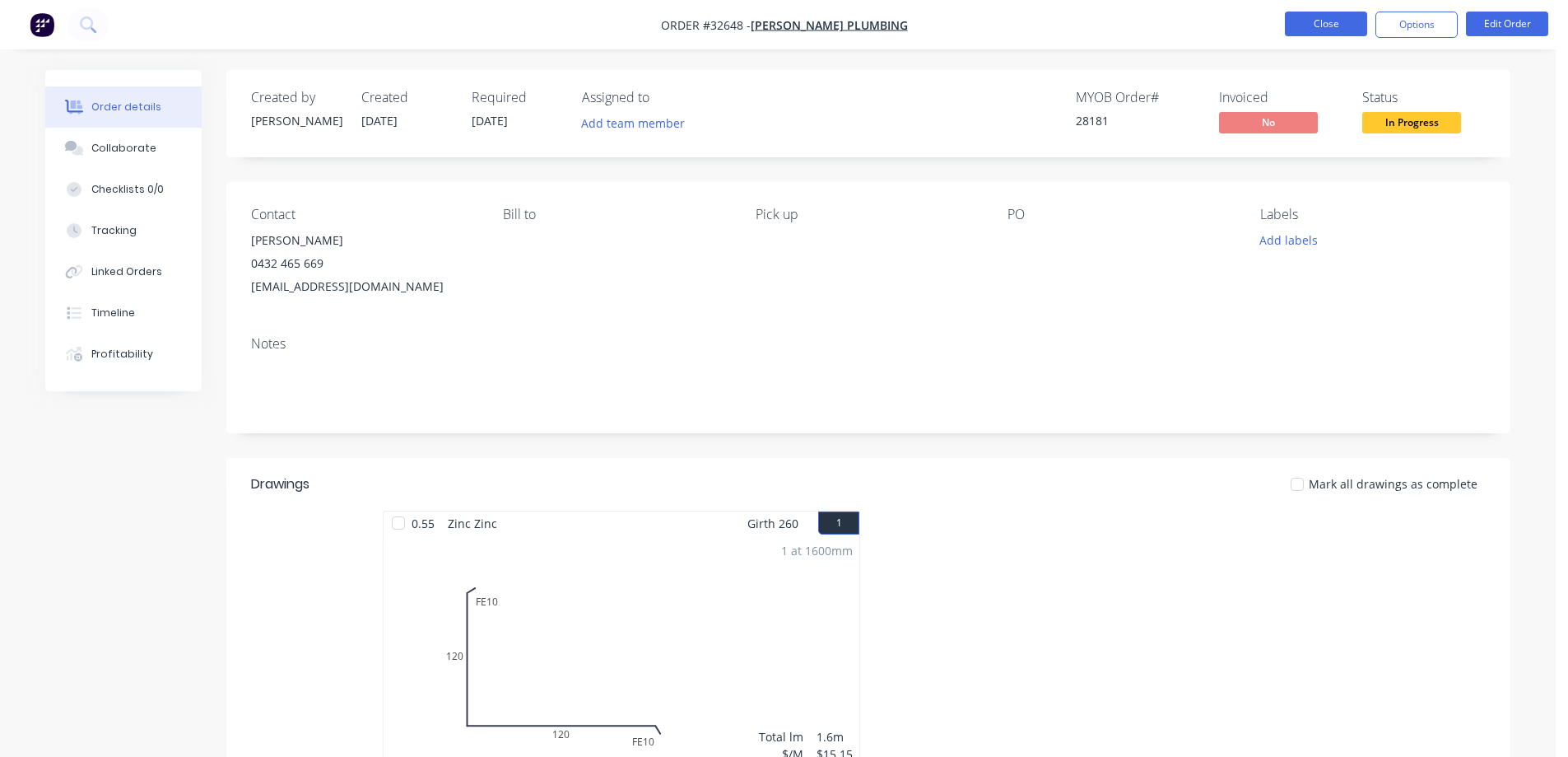
click at [1324, 23] on button "Close" at bounding box center [1326, 24] width 82 height 25
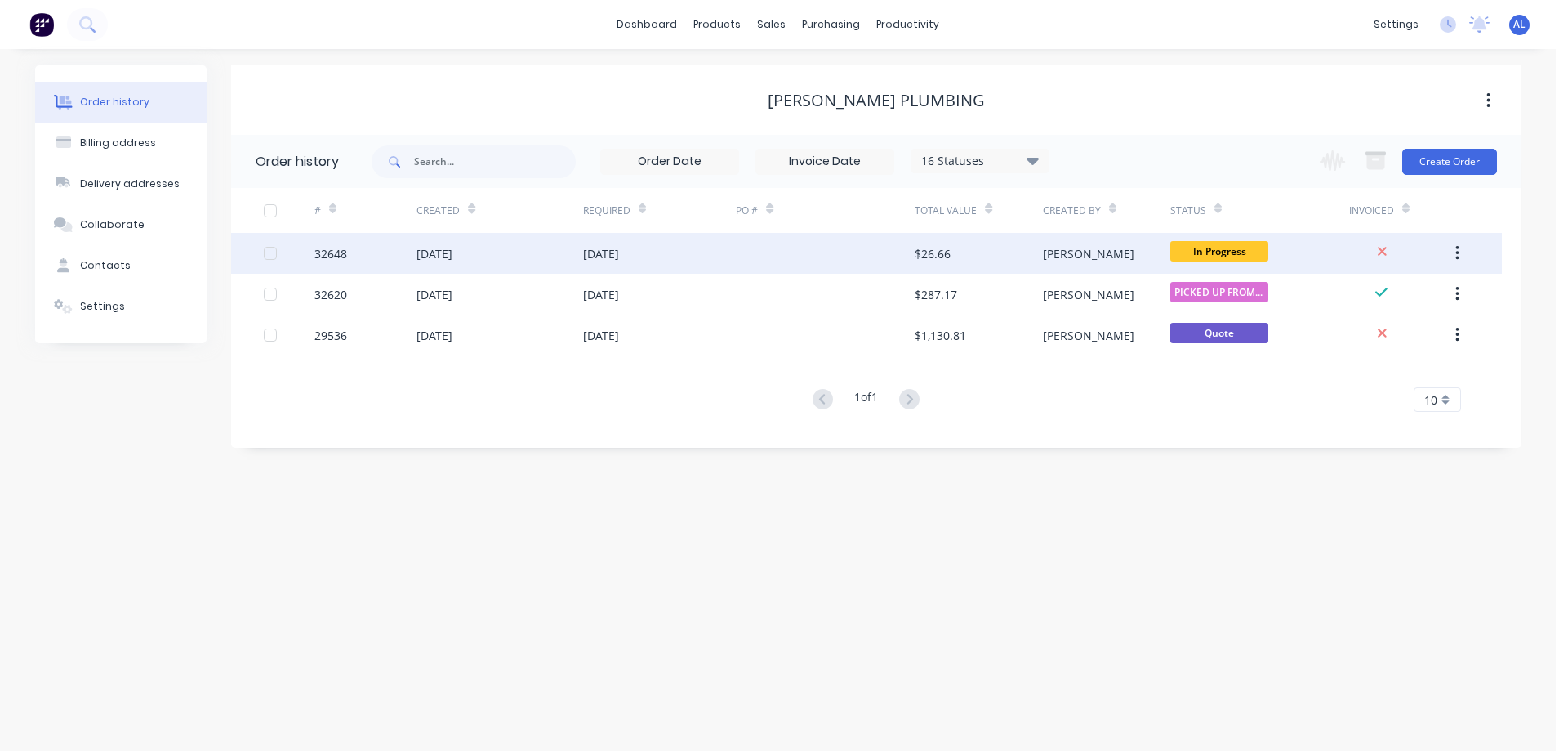
click at [918, 251] on div "$26.66" at bounding box center [933, 254] width 36 height 17
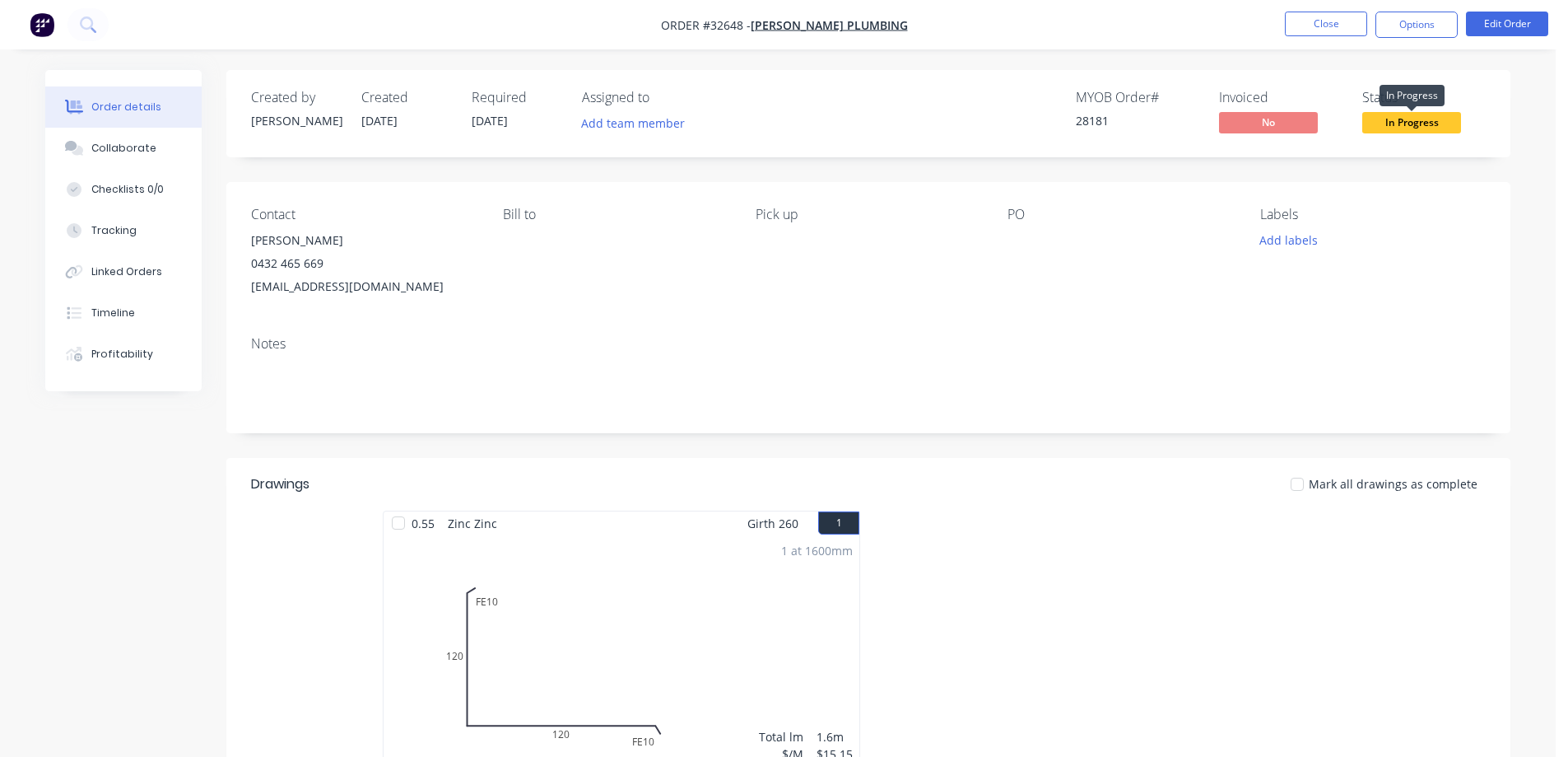
click at [1412, 125] on span "In Progress" at bounding box center [1411, 122] width 99 height 20
click at [1335, 22] on button "Close" at bounding box center [1326, 24] width 82 height 25
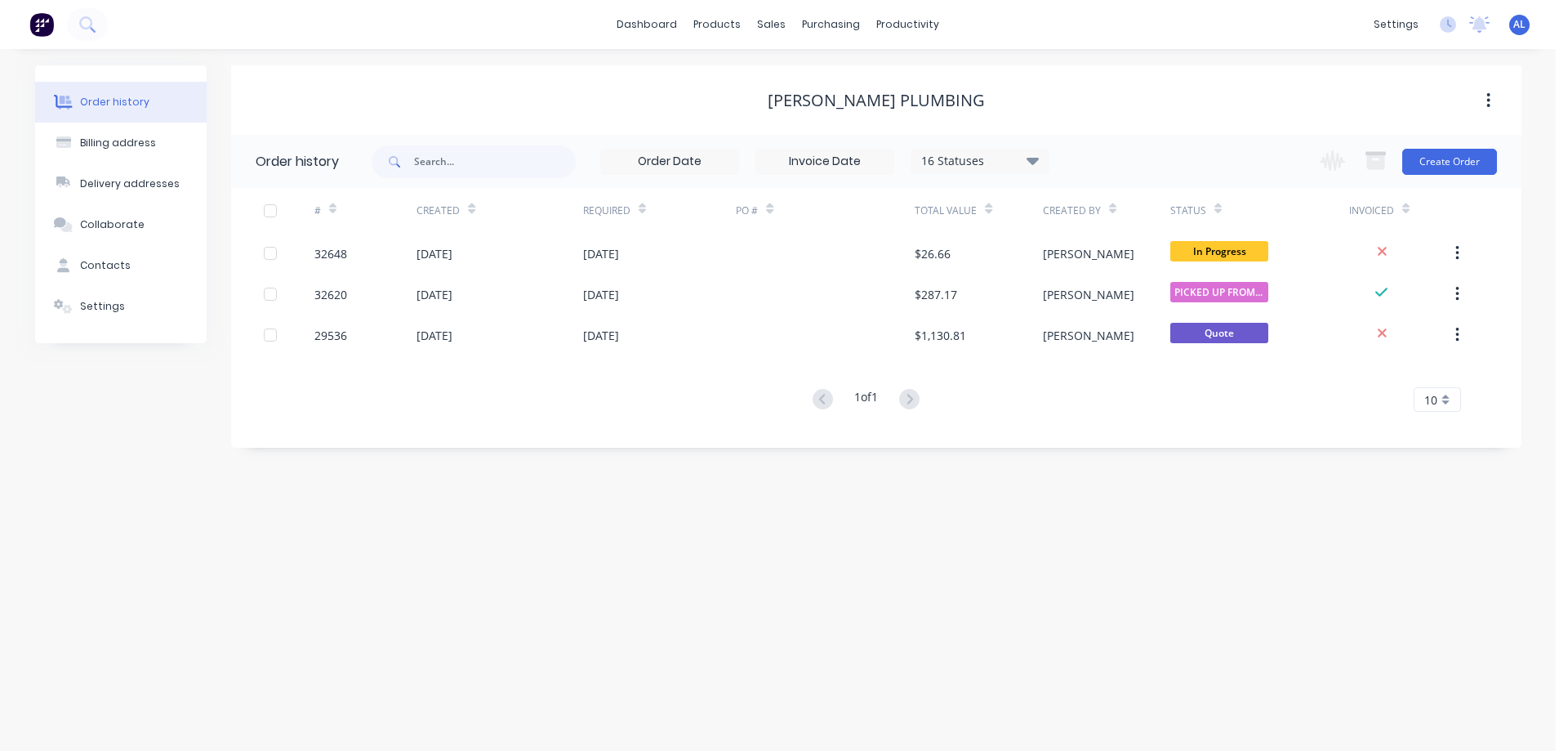
click at [49, 27] on img at bounding box center [42, 24] width 24 height 24
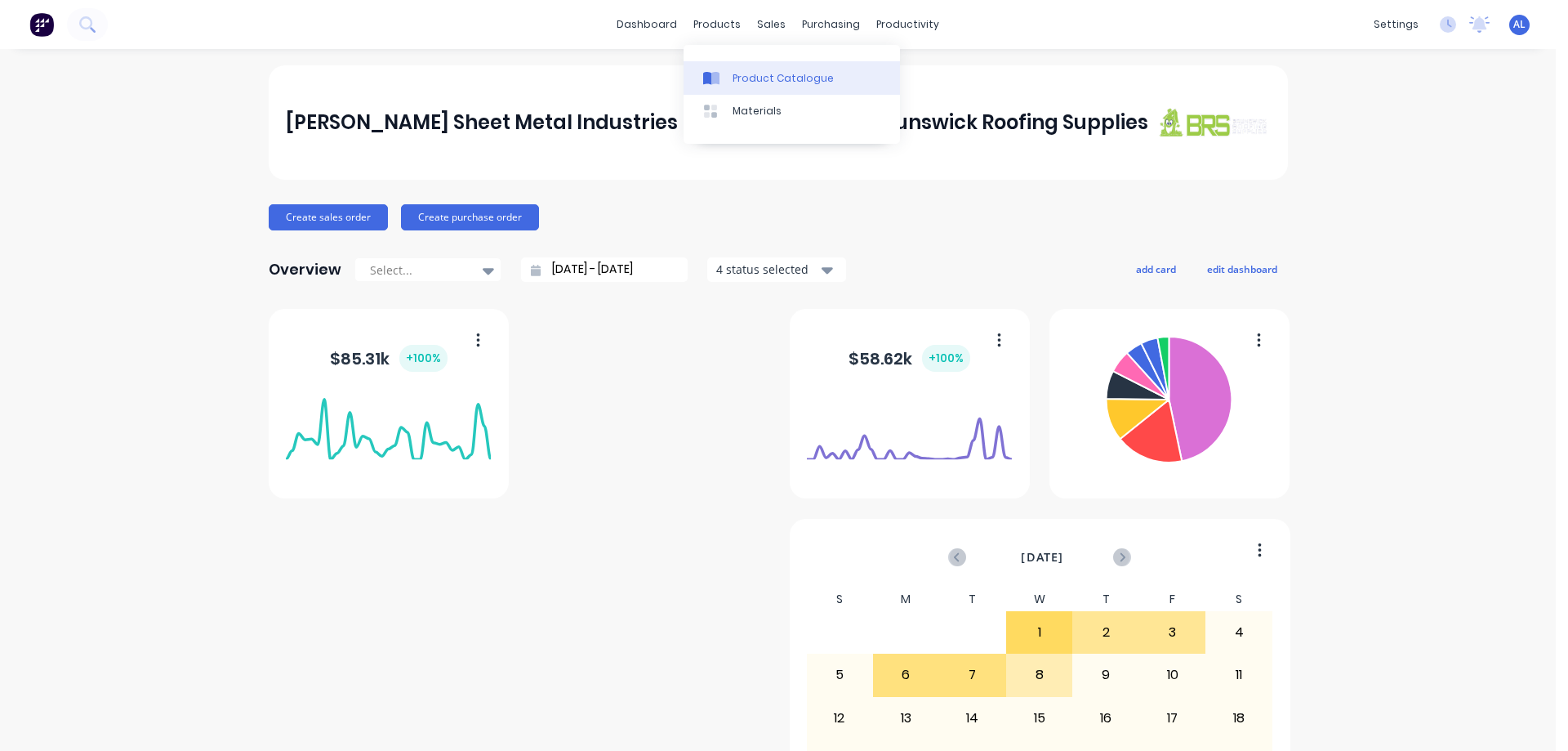
click at [768, 87] on link "Product Catalogue" at bounding box center [792, 77] width 217 height 32
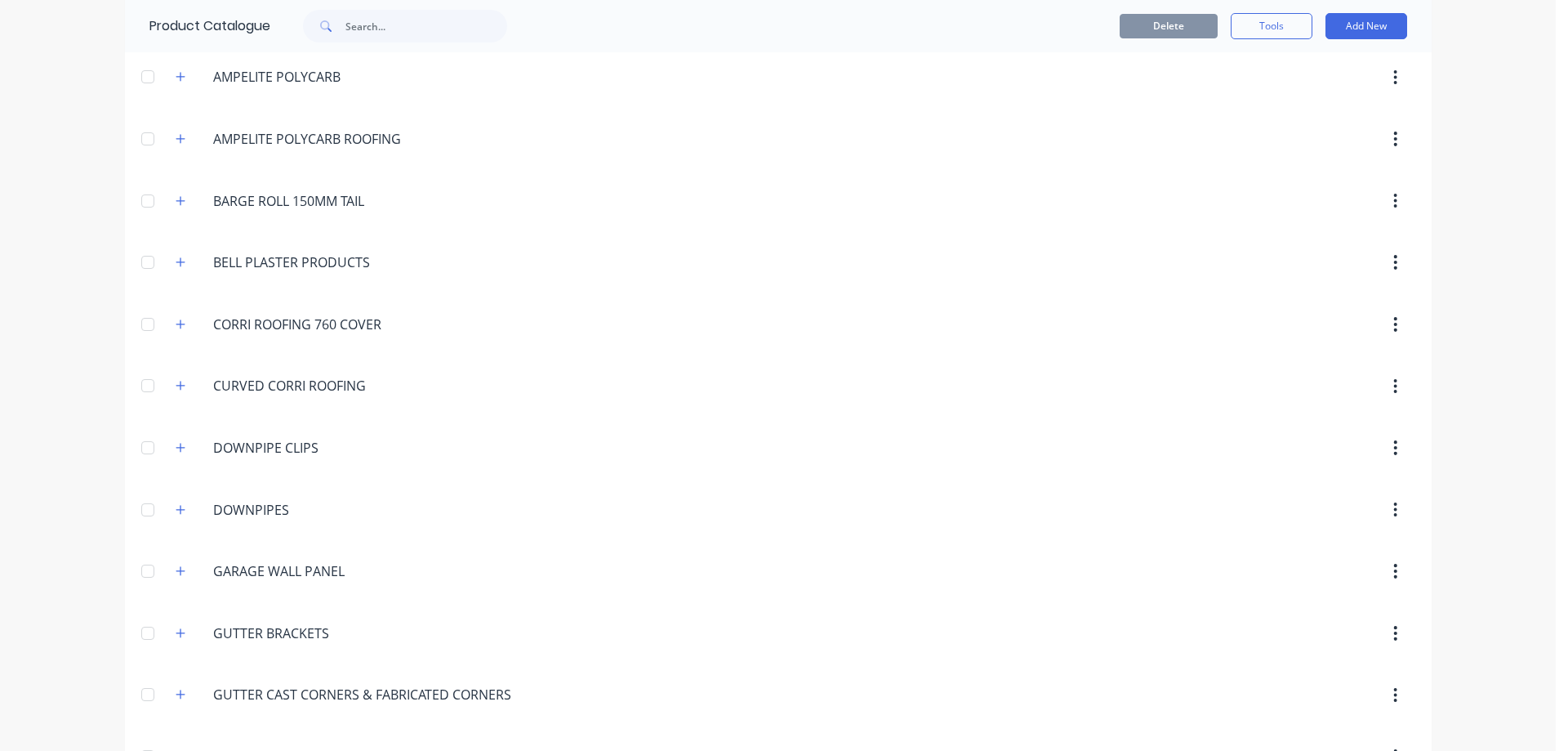
scroll to position [245, 0]
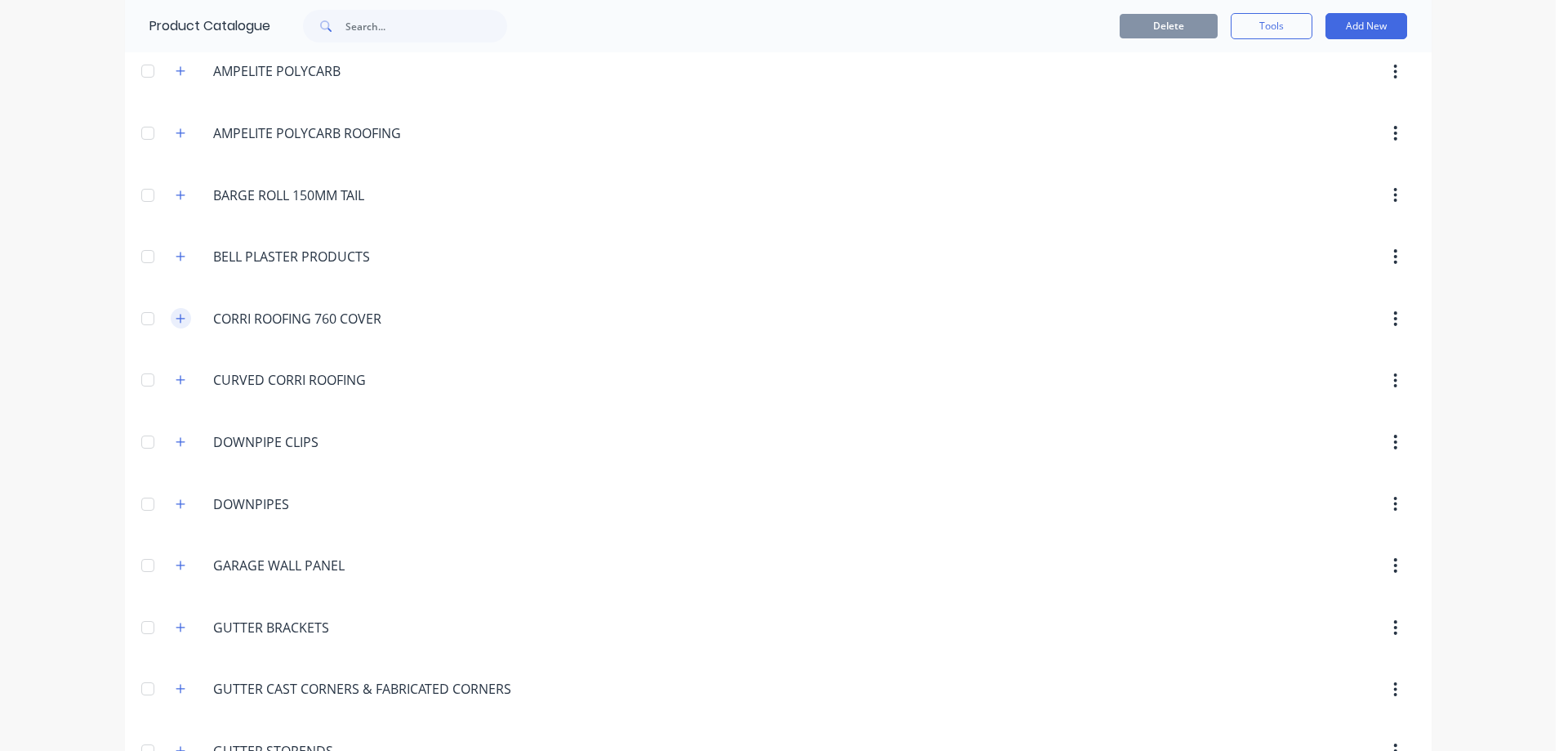
click at [176, 323] on icon "button" at bounding box center [180, 318] width 9 height 9
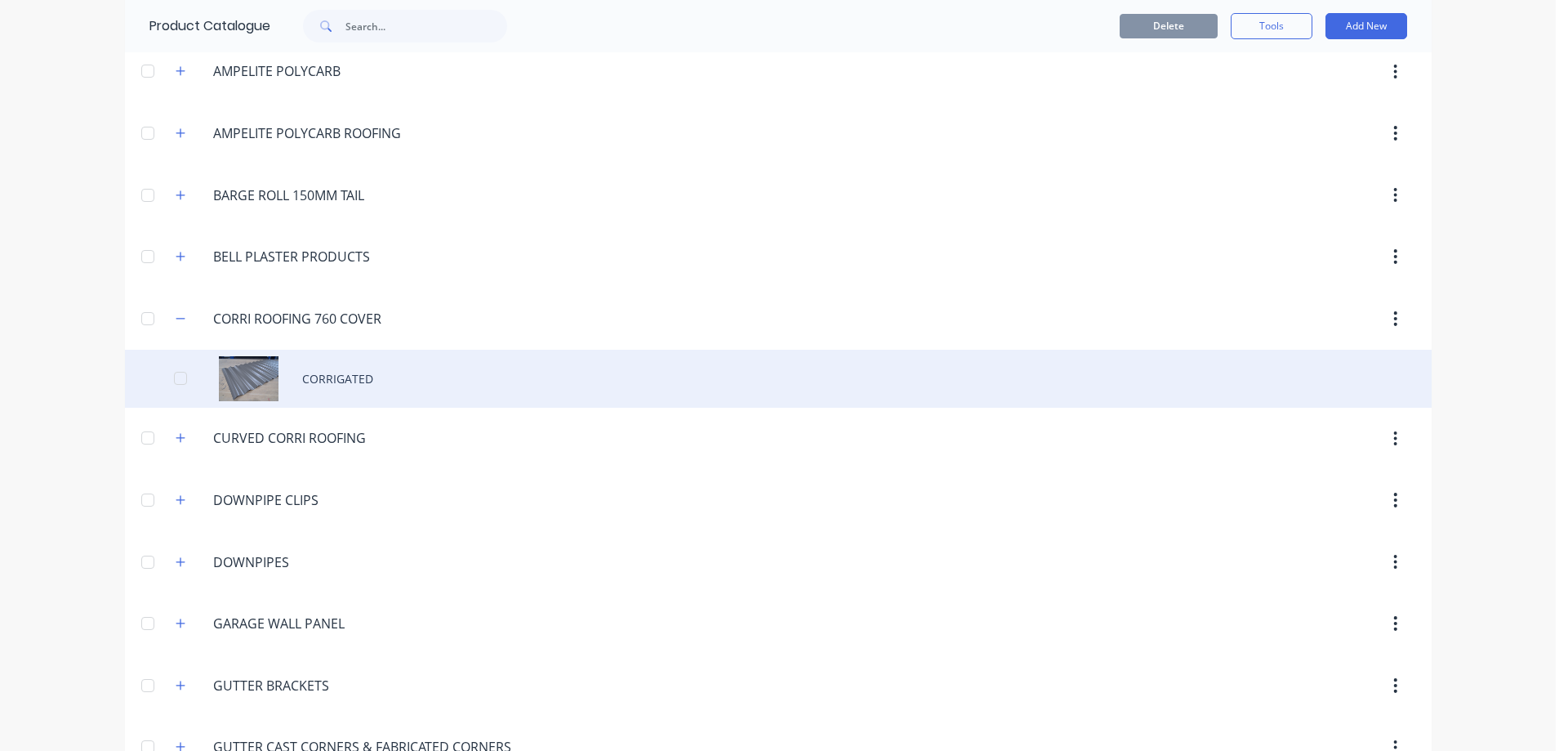
click at [405, 388] on div "CORRIGATED" at bounding box center [778, 379] width 1307 height 58
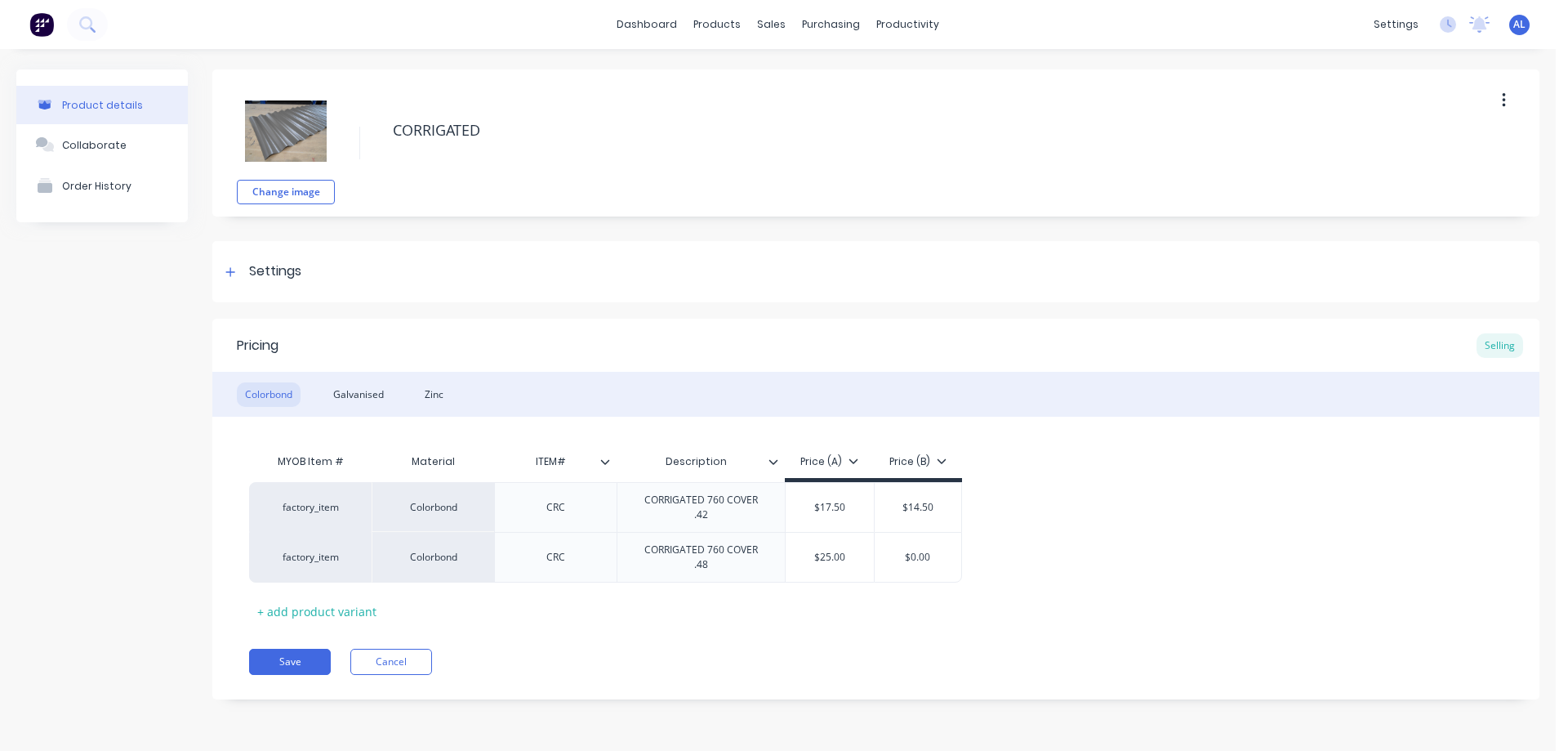
click at [941, 458] on icon at bounding box center [941, 460] width 10 height 10
click at [859, 577] on div at bounding box center [861, 573] width 32 height 32
click at [1044, 560] on div "factory_item Colorbond CRC CORRIGATED 760 COVER .42 $17.50 $14.50 factory_item …" at bounding box center [876, 532] width 1253 height 101
type textarea "x"
click at [838, 508] on input "$17.50" at bounding box center [829, 507] width 87 height 15
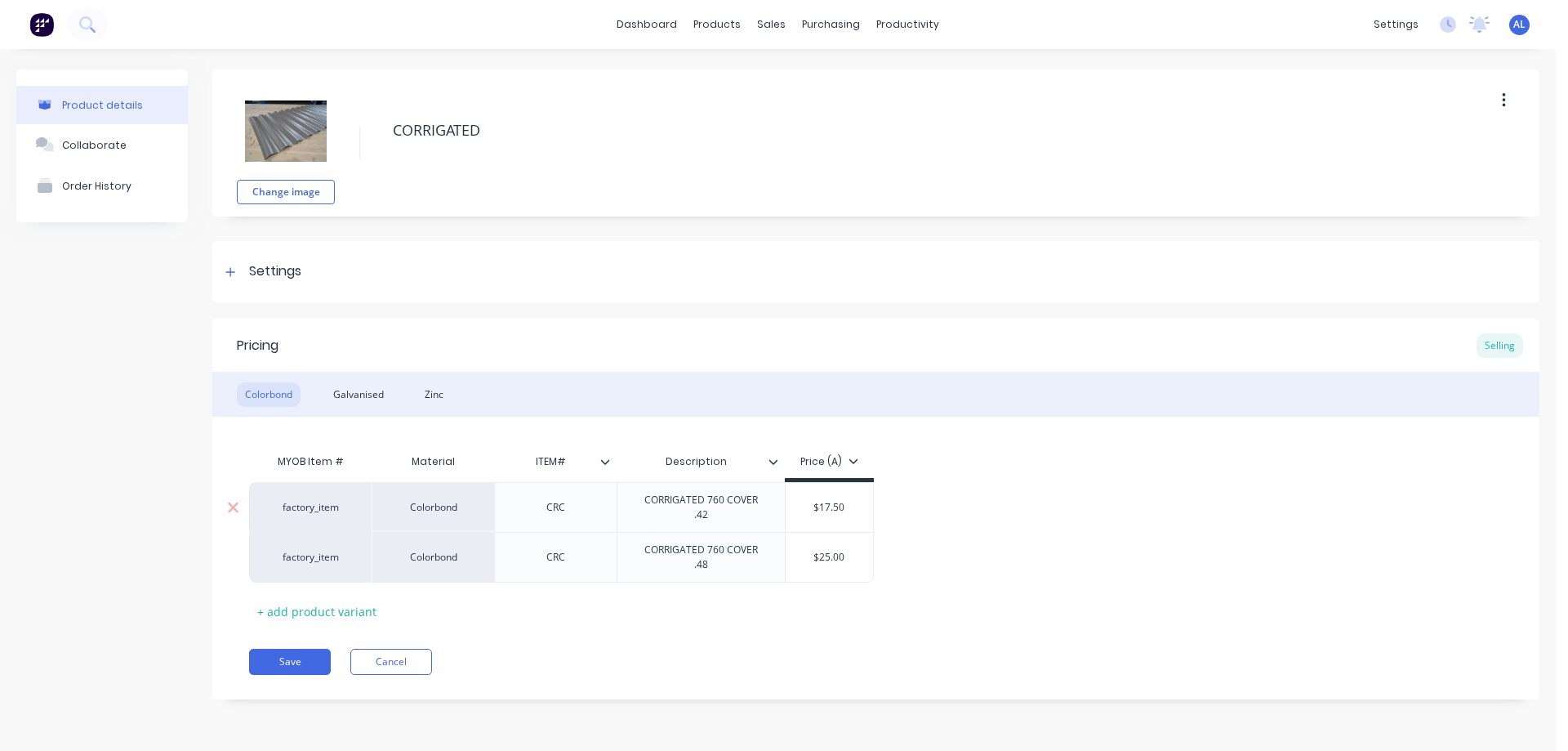
click at [831, 506] on input "$17.50" at bounding box center [829, 507] width 87 height 15
type input "$1.50"
type textarea "x"
type input "$16.50"
type textarea "x"
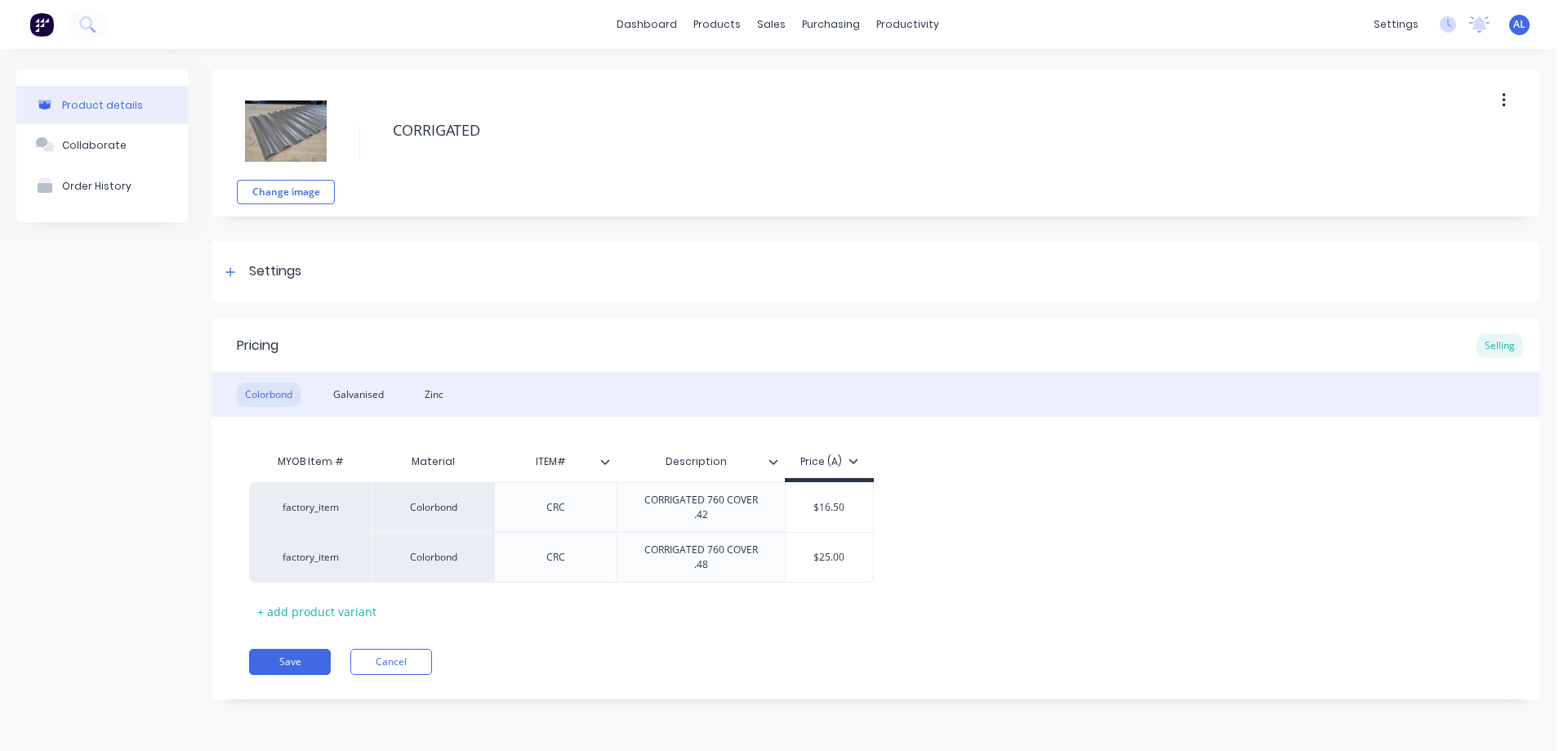
type input "$16.50"
click at [923, 536] on div "factory_item Colorbond CRC CORRIGATED 760 COVER .42 $16.50 $16.50 factory_item …" at bounding box center [876, 532] width 1253 height 101
click at [304, 667] on button "Save" at bounding box center [289, 662] width 81 height 26
type textarea "x"
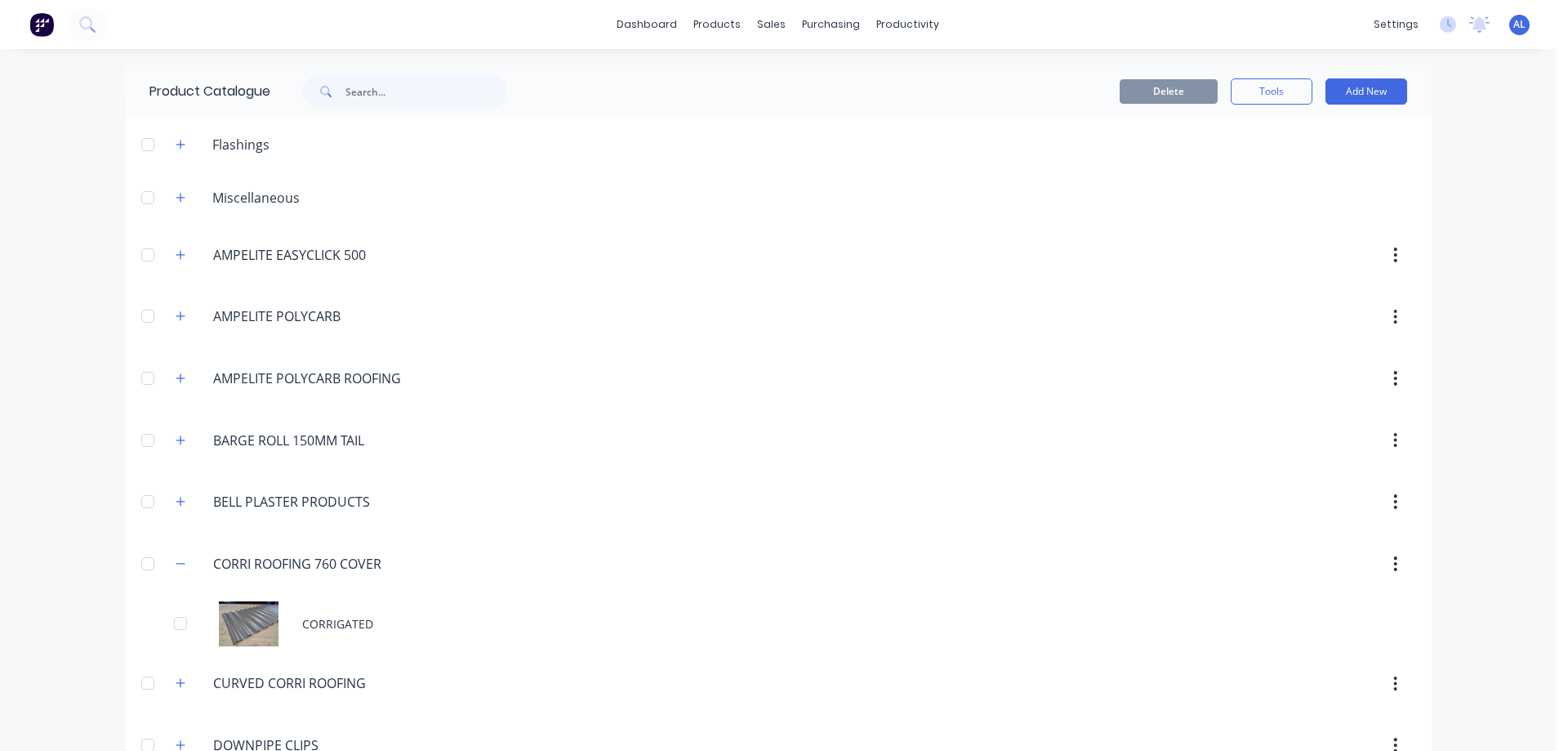
click at [41, 23] on img at bounding box center [42, 24] width 24 height 24
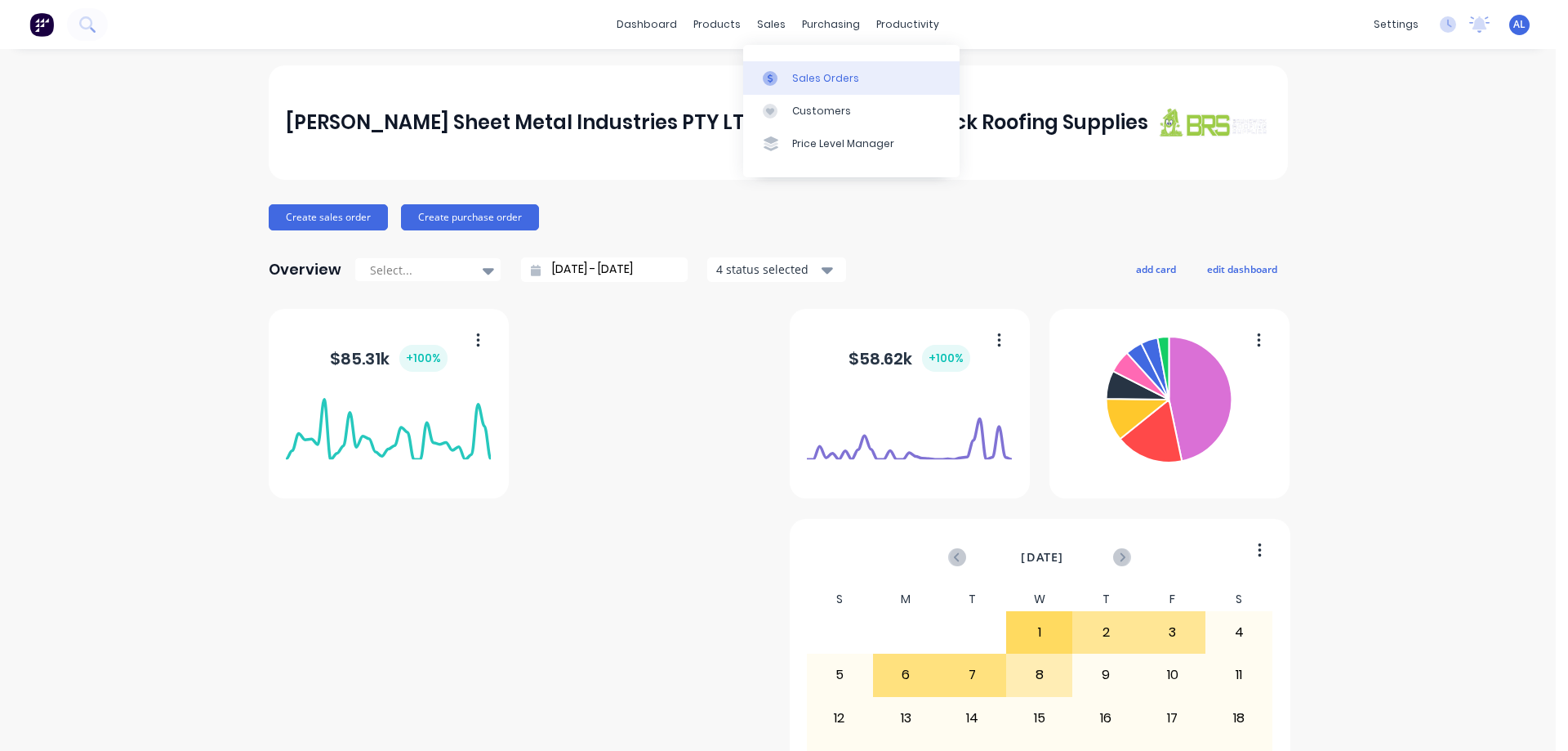
click at [826, 82] on div "Sales Orders" at bounding box center [825, 78] width 67 height 15
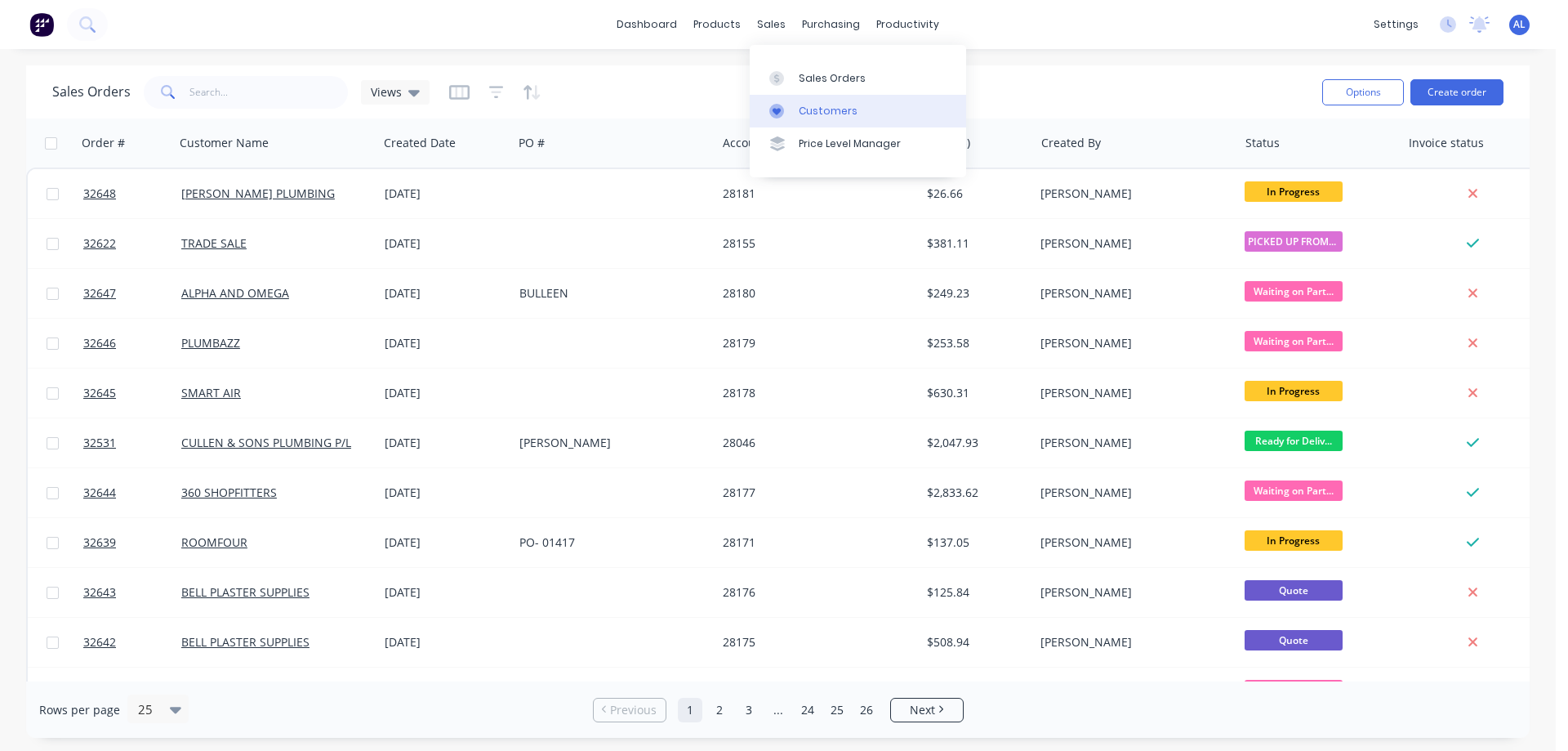
click at [842, 105] on div "Customers" at bounding box center [828, 111] width 59 height 15
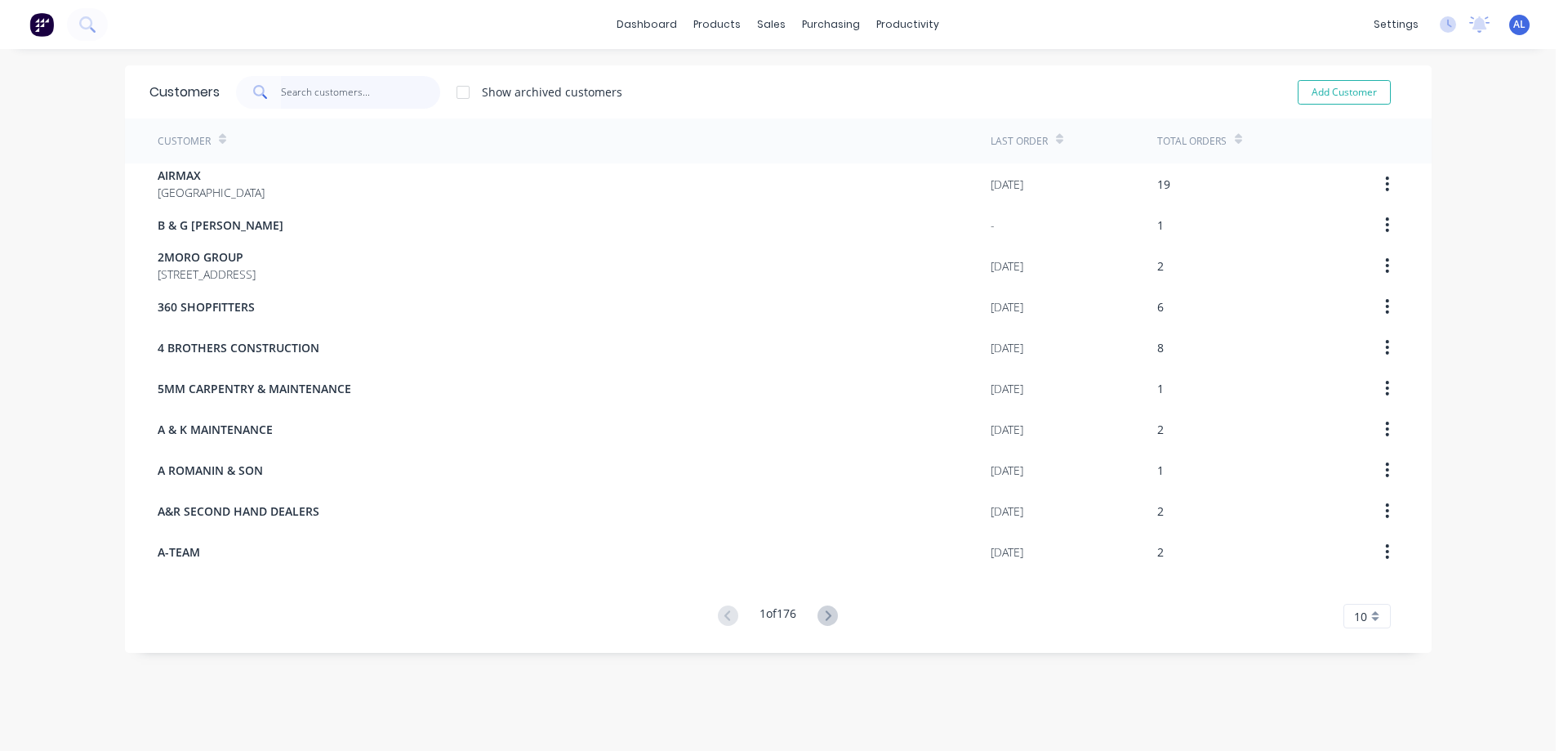
click at [295, 86] on input "text" at bounding box center [360, 92] width 159 height 32
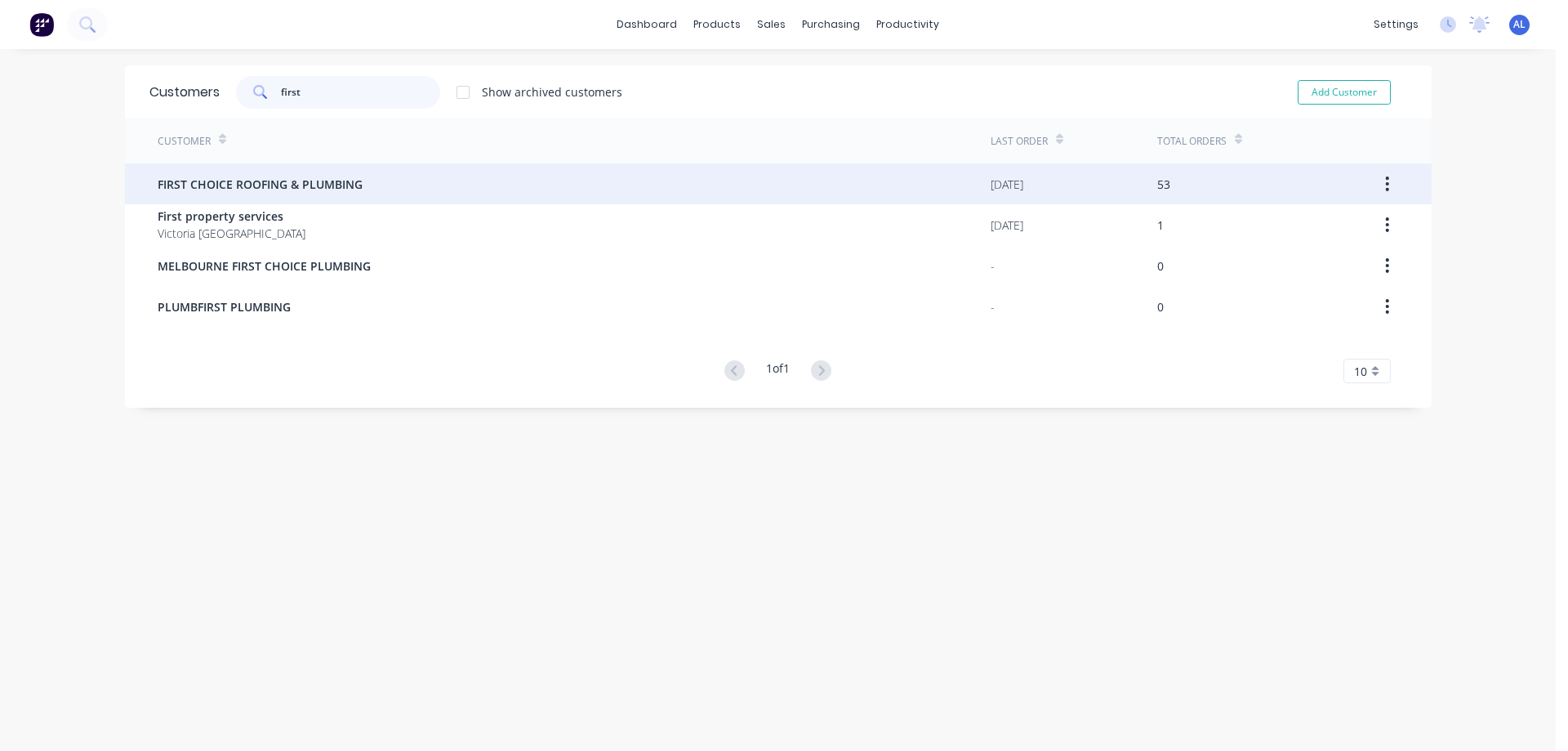
type input "first"
click at [305, 188] on span "FIRST CHOICE ROOFING & PLUMBING" at bounding box center [260, 184] width 205 height 17
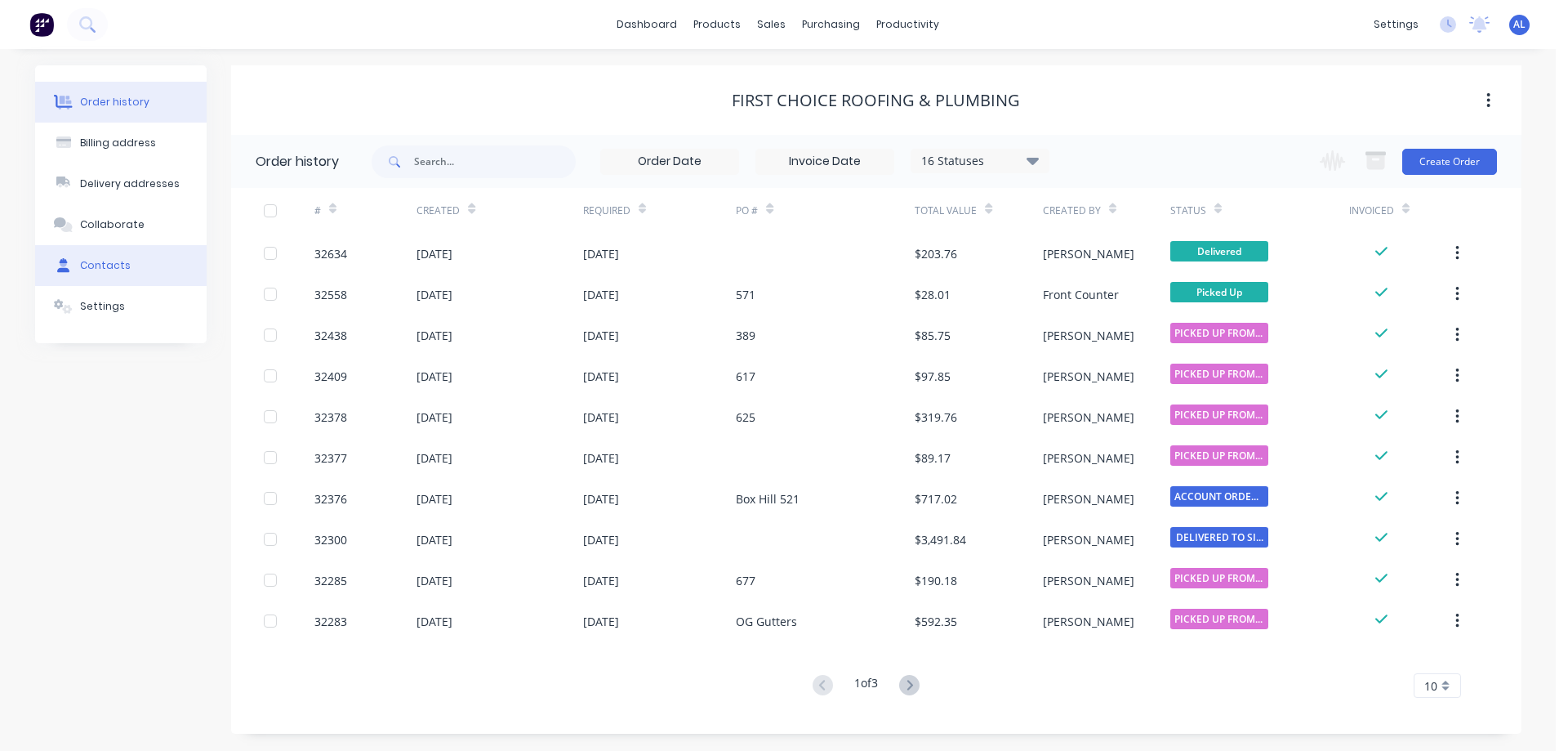
click at [145, 273] on button "Contacts" at bounding box center [121, 265] width 171 height 41
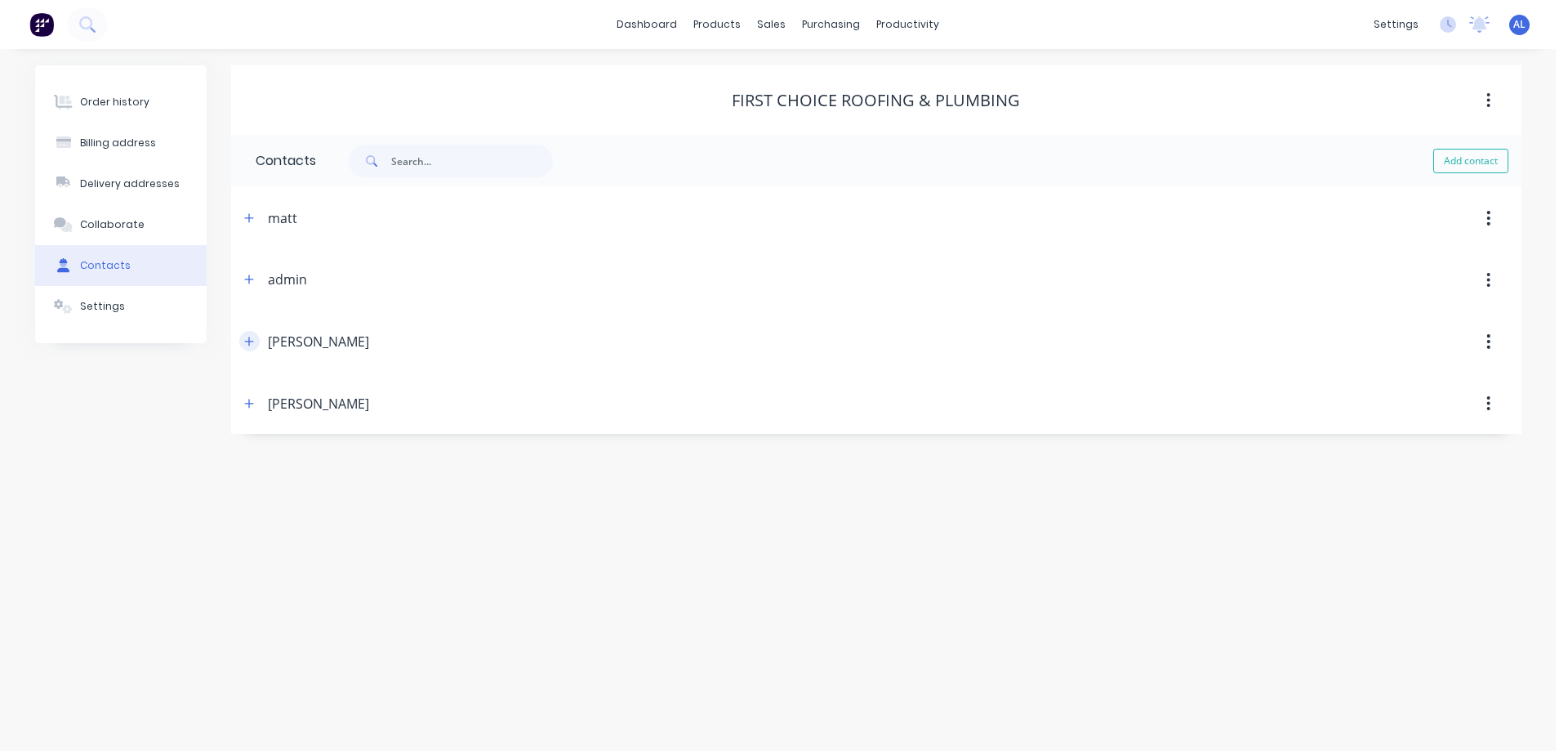
click at [251, 342] on icon "button" at bounding box center [248, 341] width 9 height 9
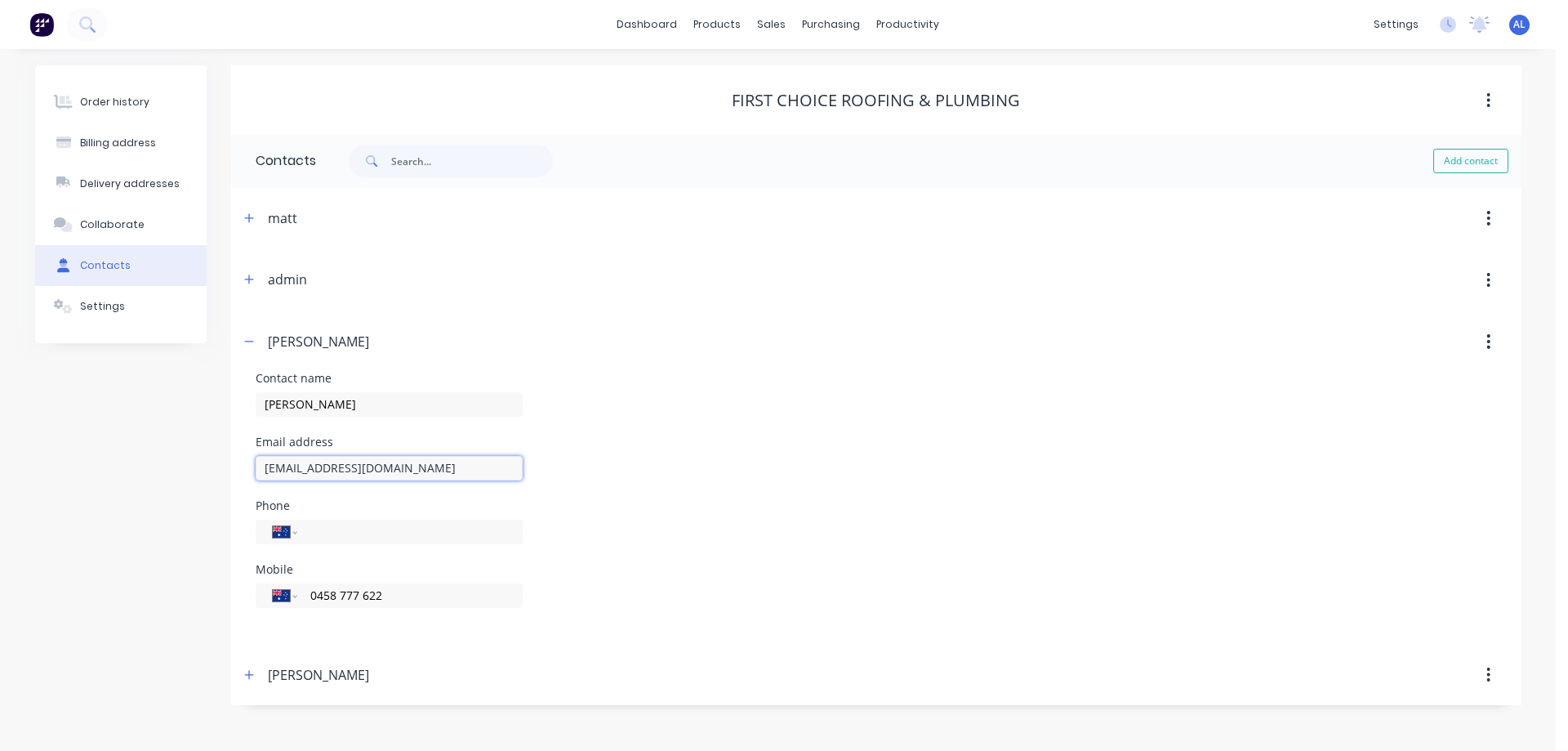
drag, startPoint x: 260, startPoint y: 468, endPoint x: 514, endPoint y: 475, distance: 254.1
click at [514, 475] on input "adam@firstchoiceroofingandplumbing.com.au" at bounding box center [389, 468] width 267 height 24
click at [42, 24] on img at bounding box center [42, 24] width 24 height 24
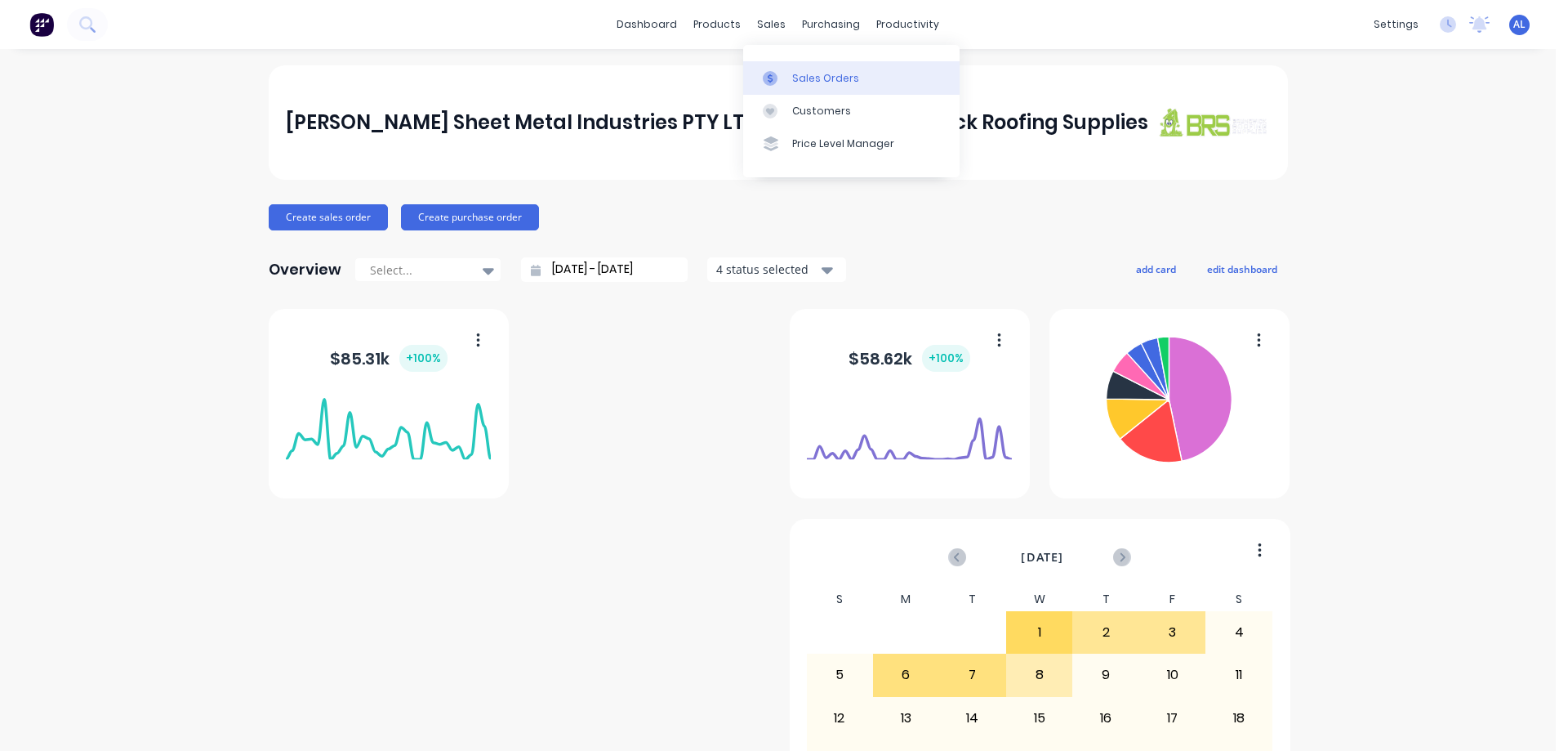
drag, startPoint x: 832, startPoint y: 58, endPoint x: 829, endPoint y: 68, distance: 10.4
click at [832, 59] on div "Sales Orders Customers Price Level Manager" at bounding box center [851, 110] width 217 height 131
click at [829, 77] on div "Sales Orders" at bounding box center [825, 78] width 67 height 15
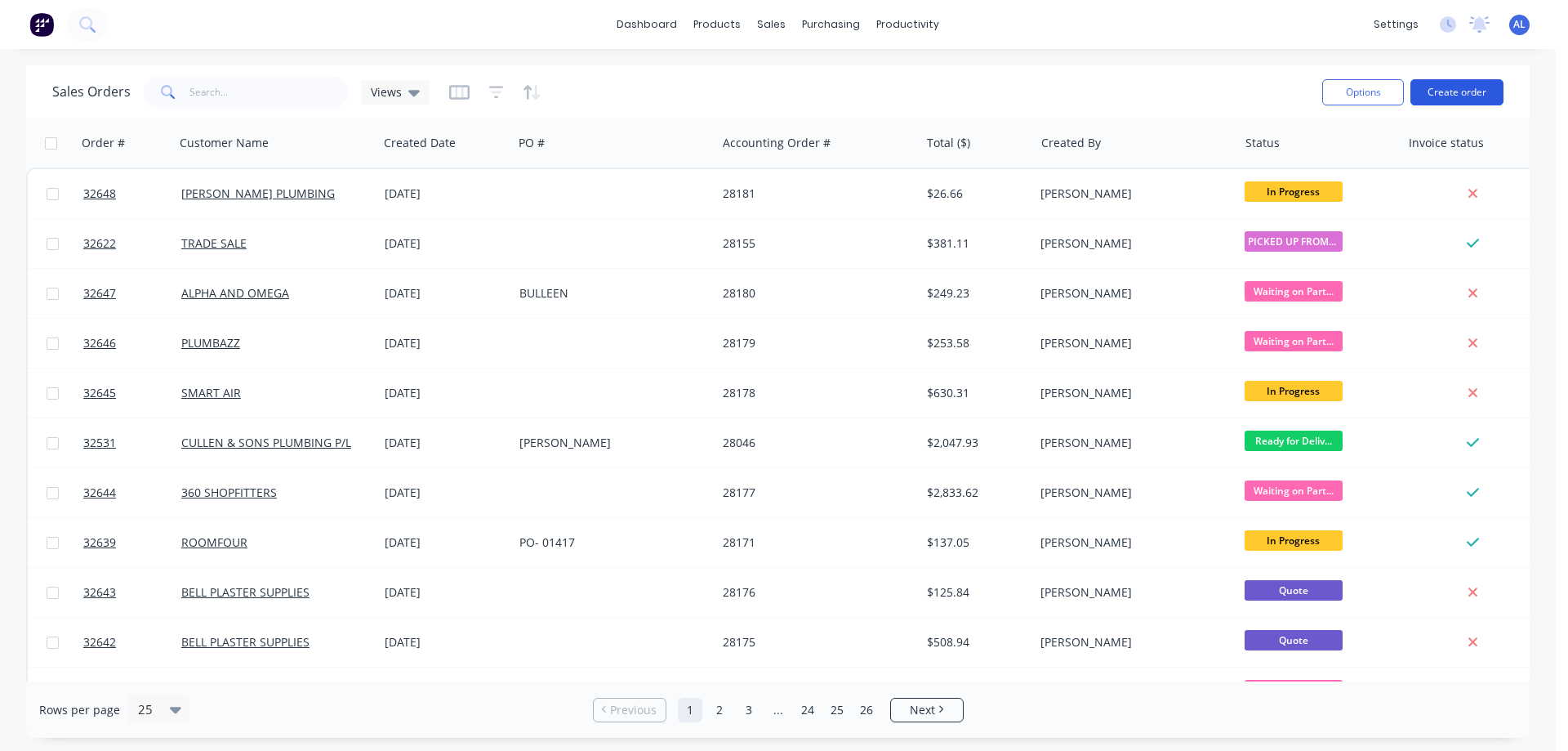
click at [1477, 93] on button "Create order" at bounding box center [1457, 93] width 94 height 26
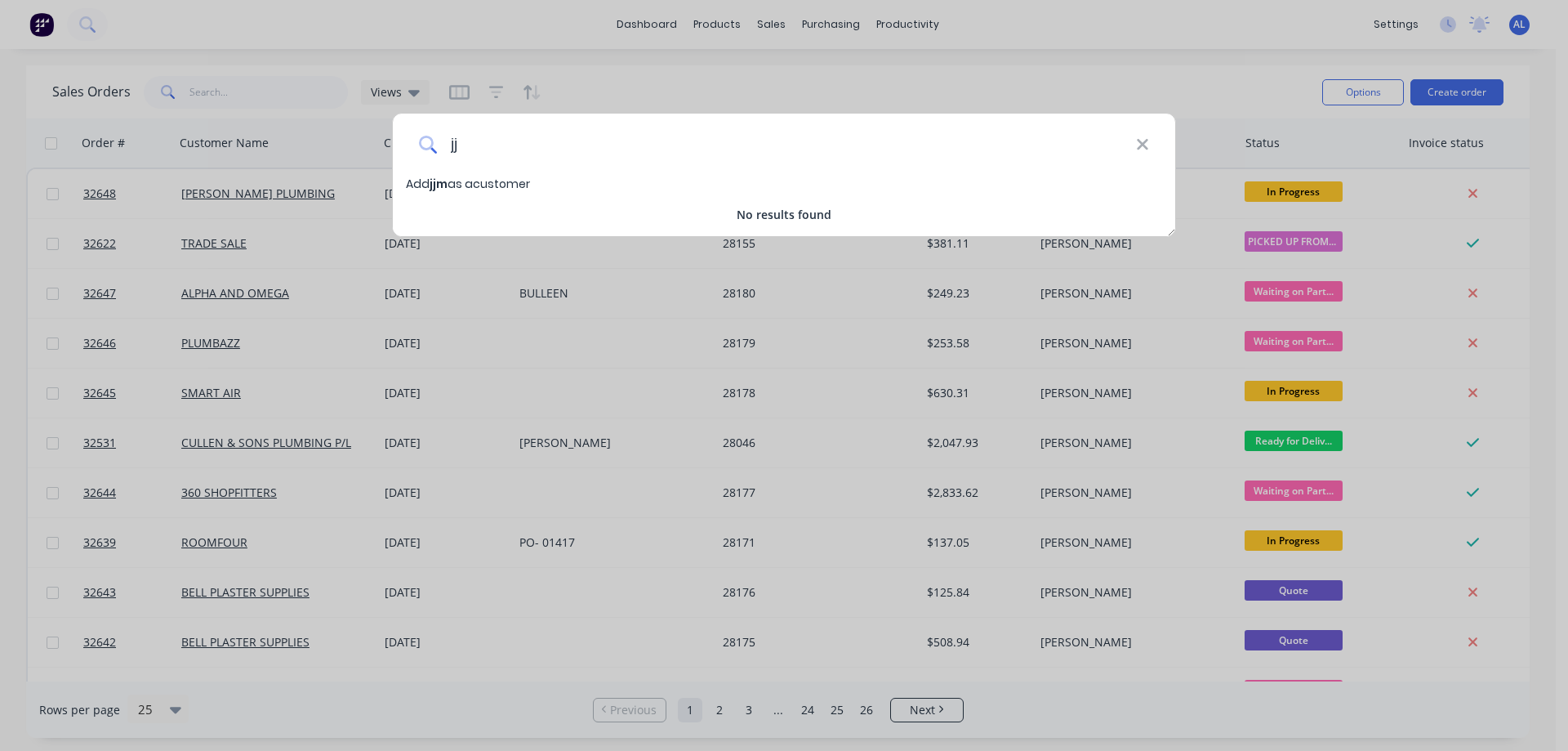
type input "j"
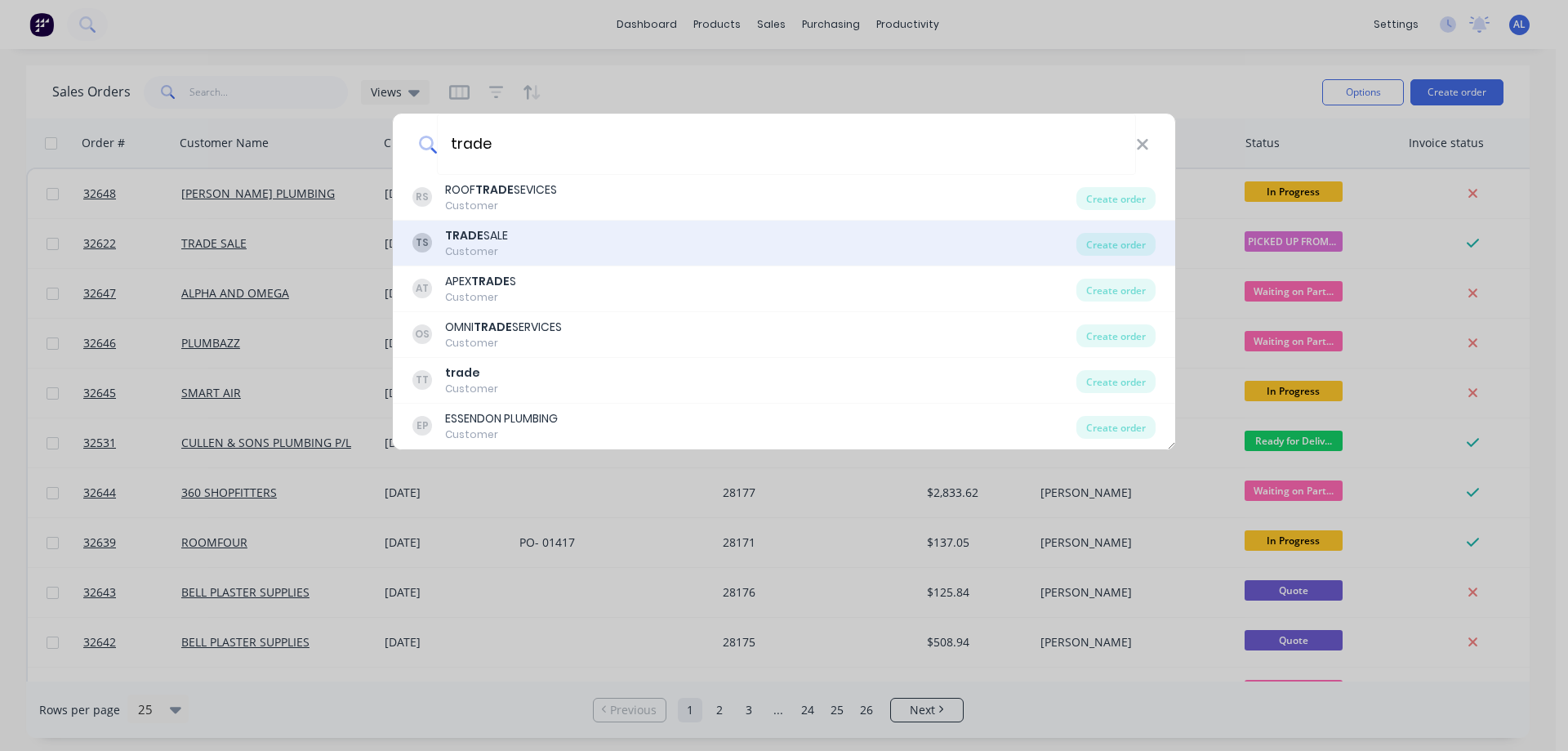
type input "trade"
click at [552, 234] on div "TS TRADE SALE Customer" at bounding box center [745, 243] width 664 height 31
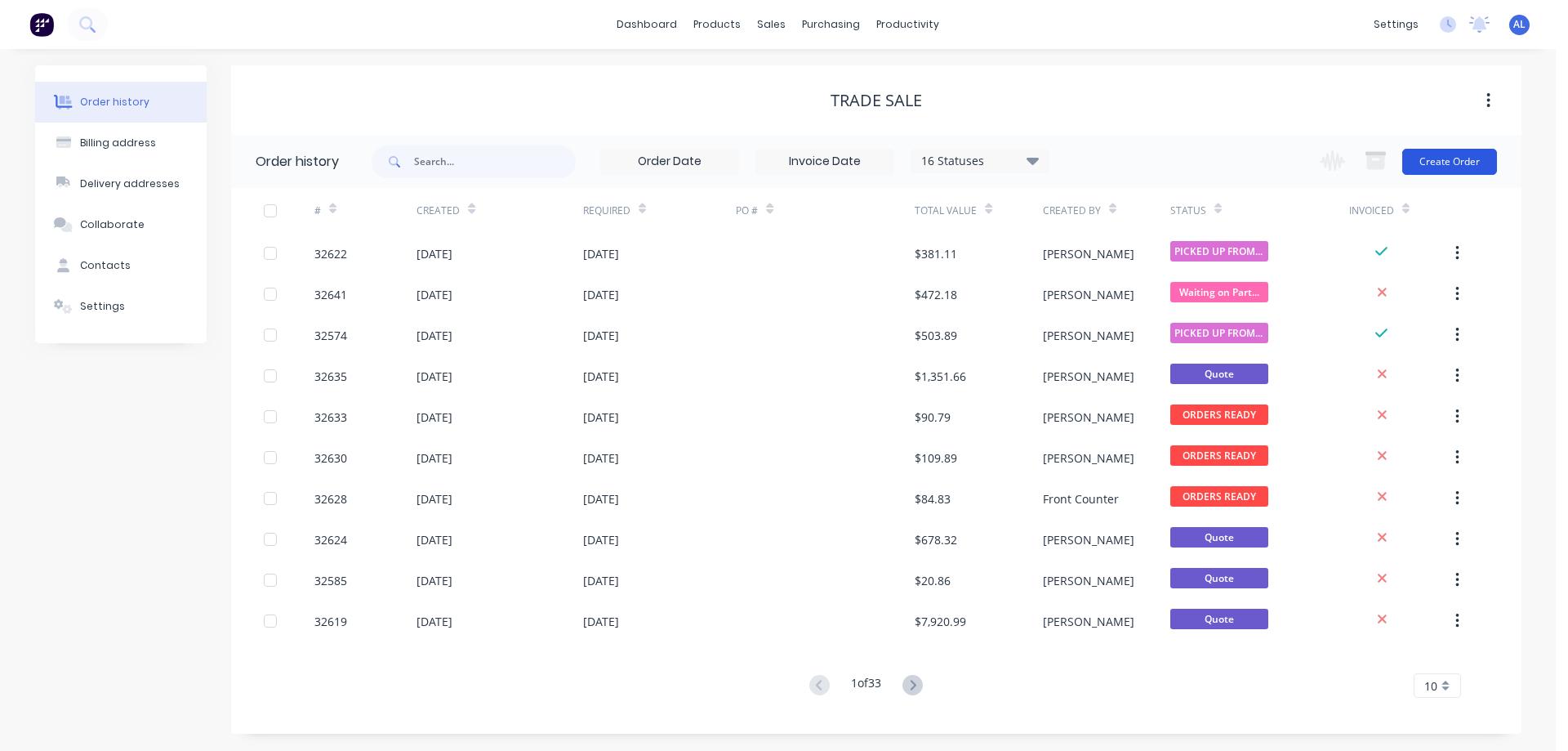
click at [1451, 161] on button "Create Order" at bounding box center [1449, 162] width 94 height 26
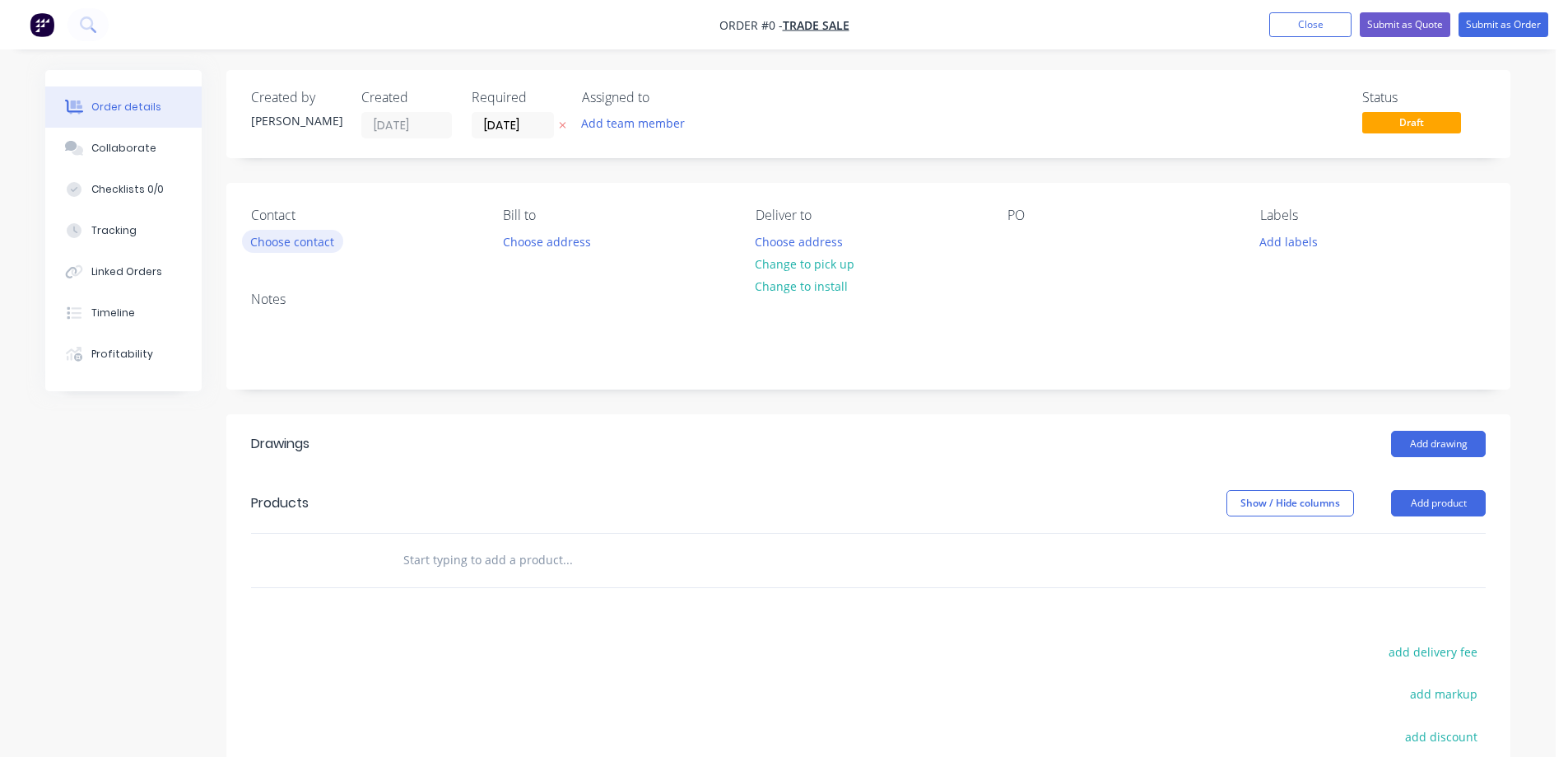
click at [322, 246] on button "Choose contact" at bounding box center [292, 241] width 101 height 22
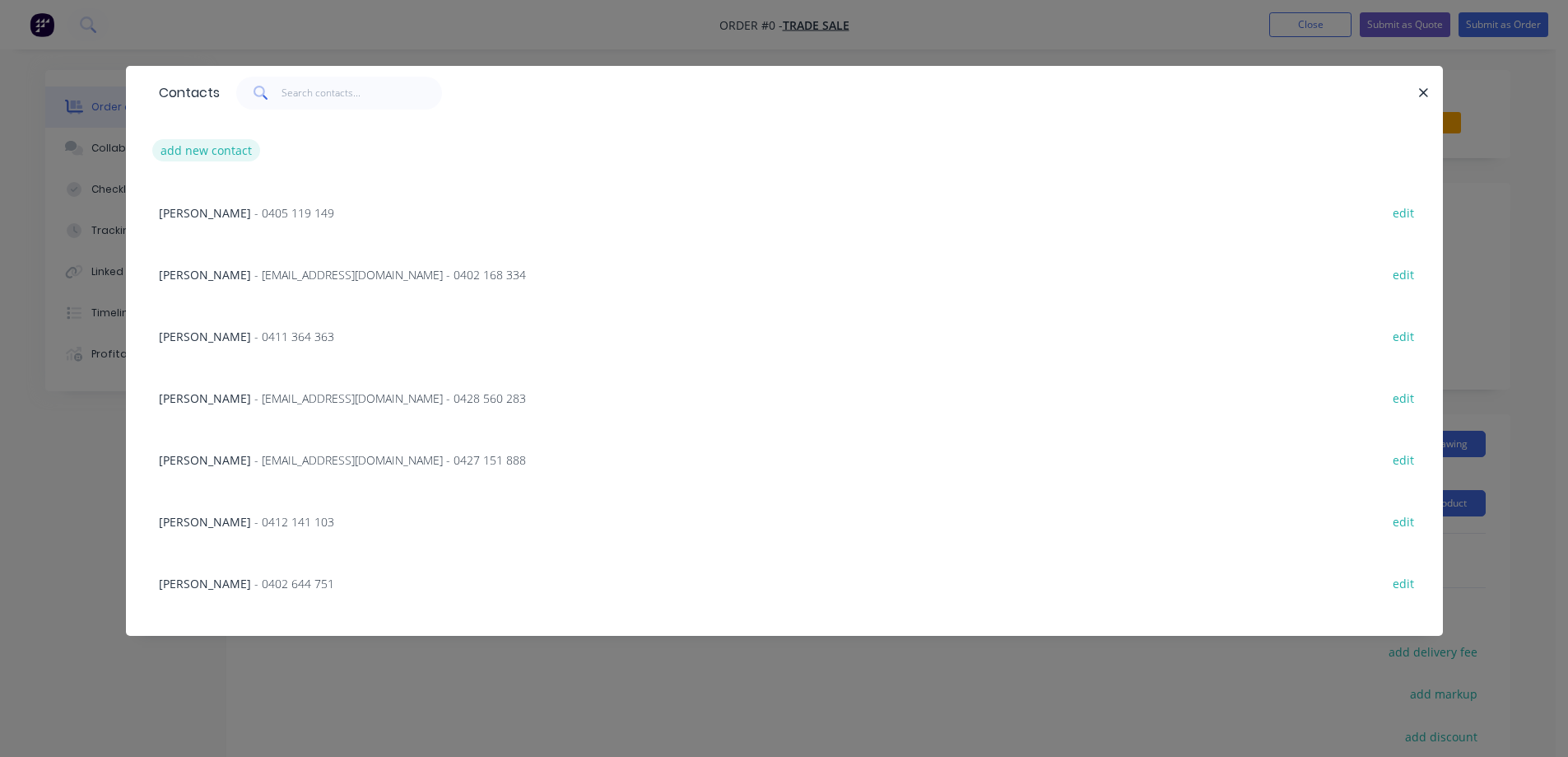
click at [222, 150] on button "add new contact" at bounding box center [206, 150] width 108 height 22
select select "AU"
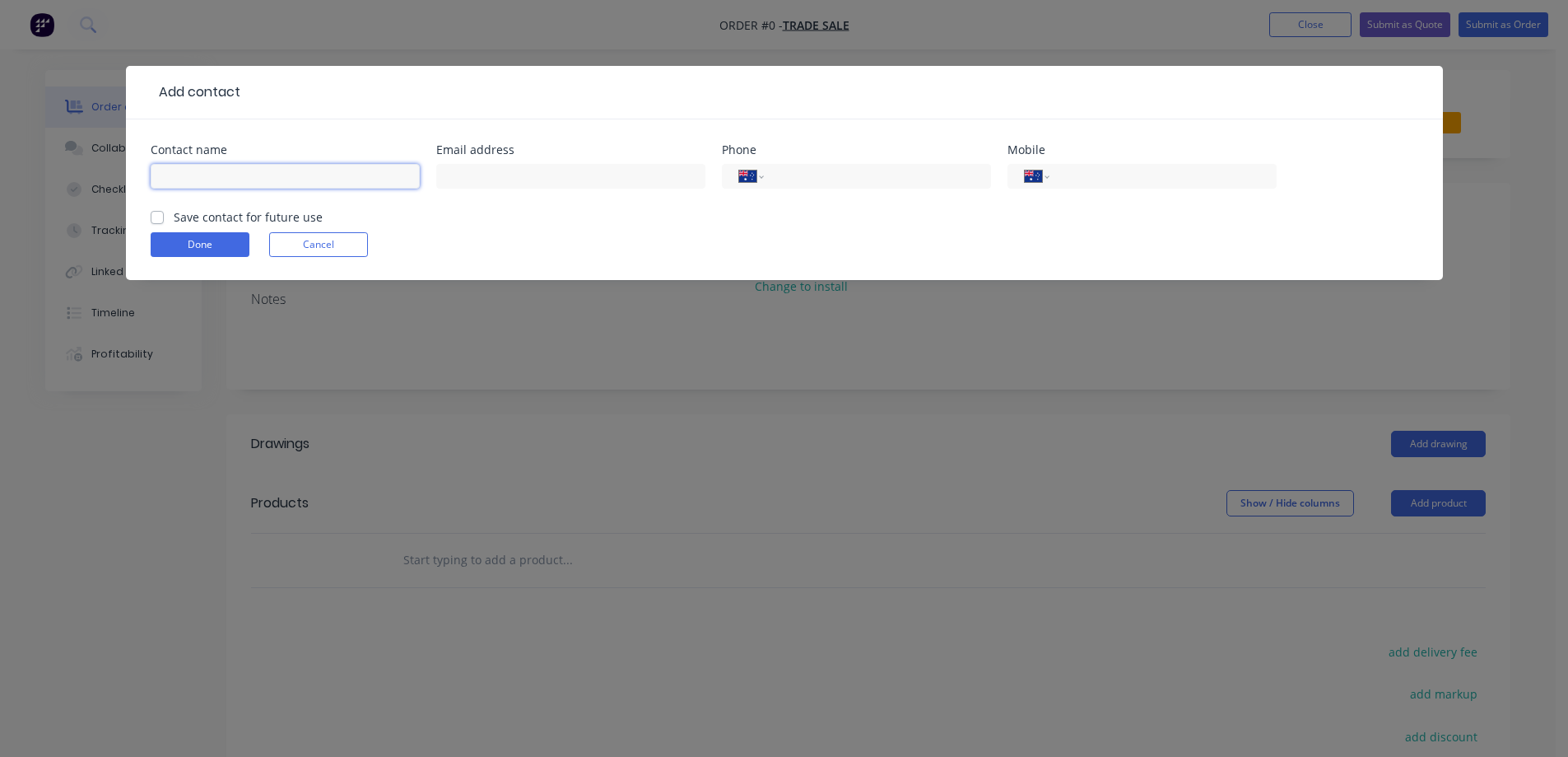
click at [249, 174] on input "text" at bounding box center [285, 176] width 270 height 25
type input "jim"
type input "jjmconsultantsvictoria@gmail.com"
click at [1159, 171] on input "tel" at bounding box center [1159, 176] width 197 height 19
type input "0411 418 712"
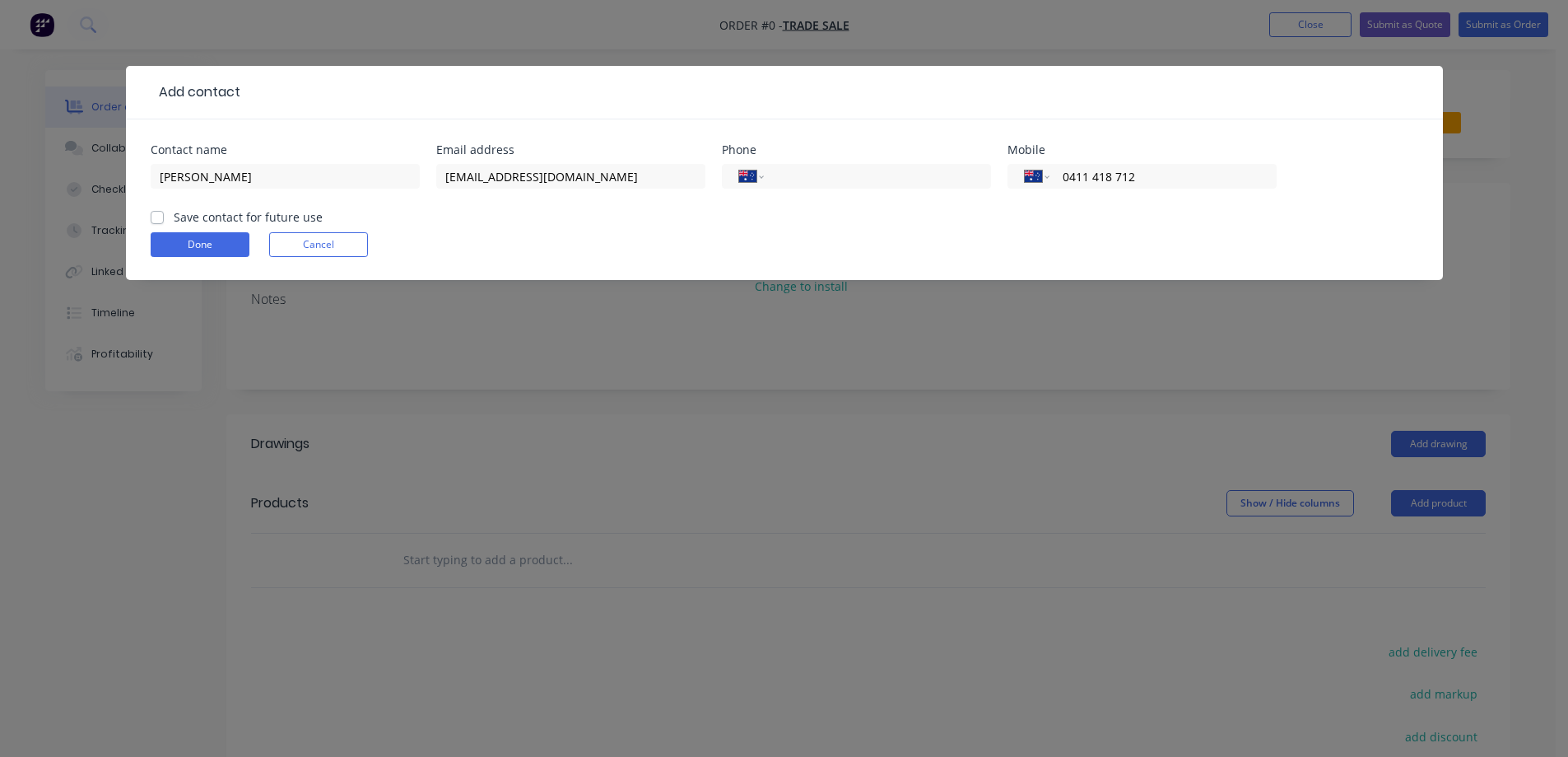
click at [174, 219] on label "Save contact for future use" at bounding box center [248, 217] width 149 height 18
click at [159, 219] on input "Save contact for future use" at bounding box center [157, 216] width 13 height 16
checkbox input "true"
click at [225, 244] on button "Done" at bounding box center [200, 245] width 99 height 25
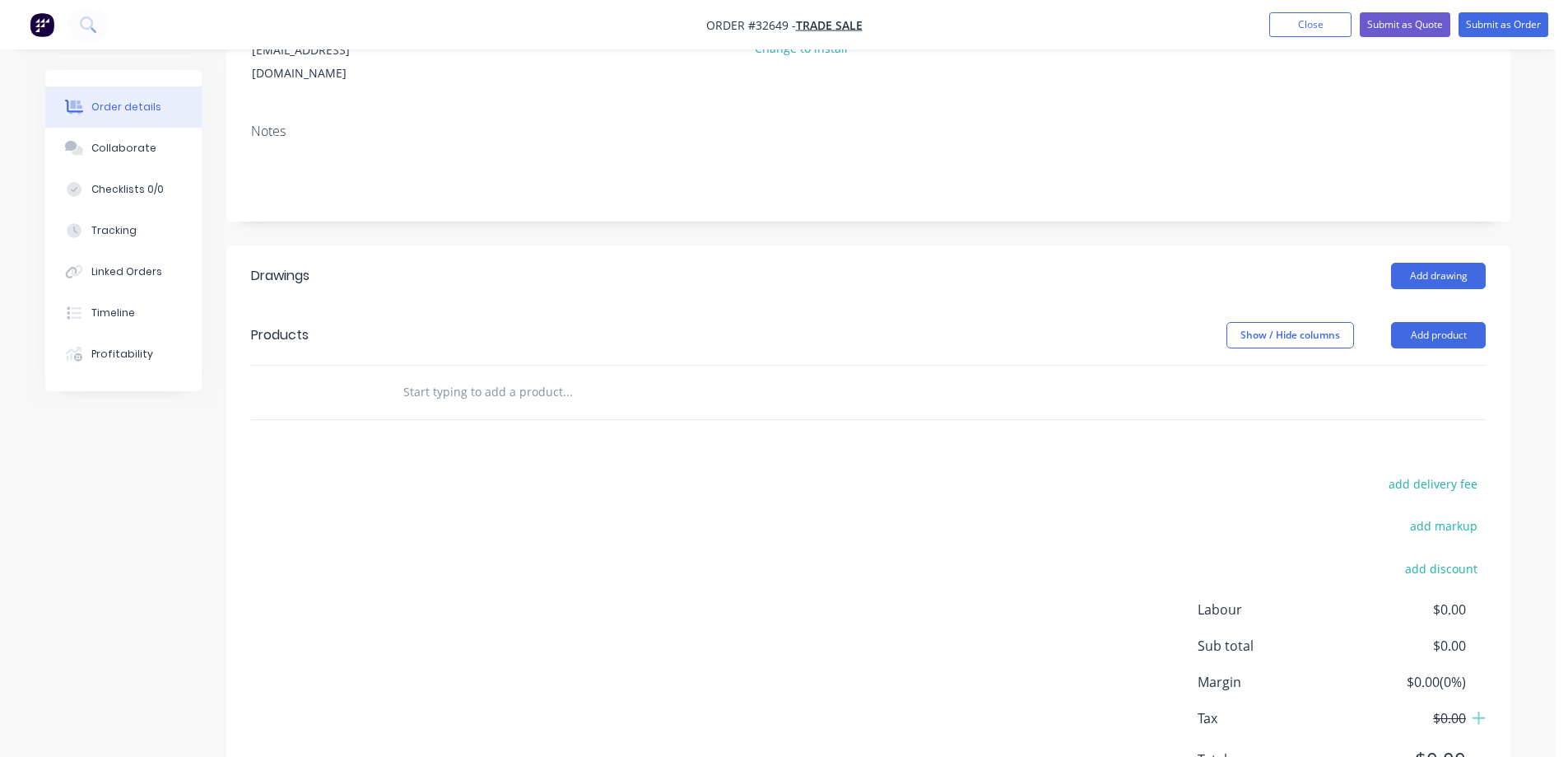
scroll to position [247, 0]
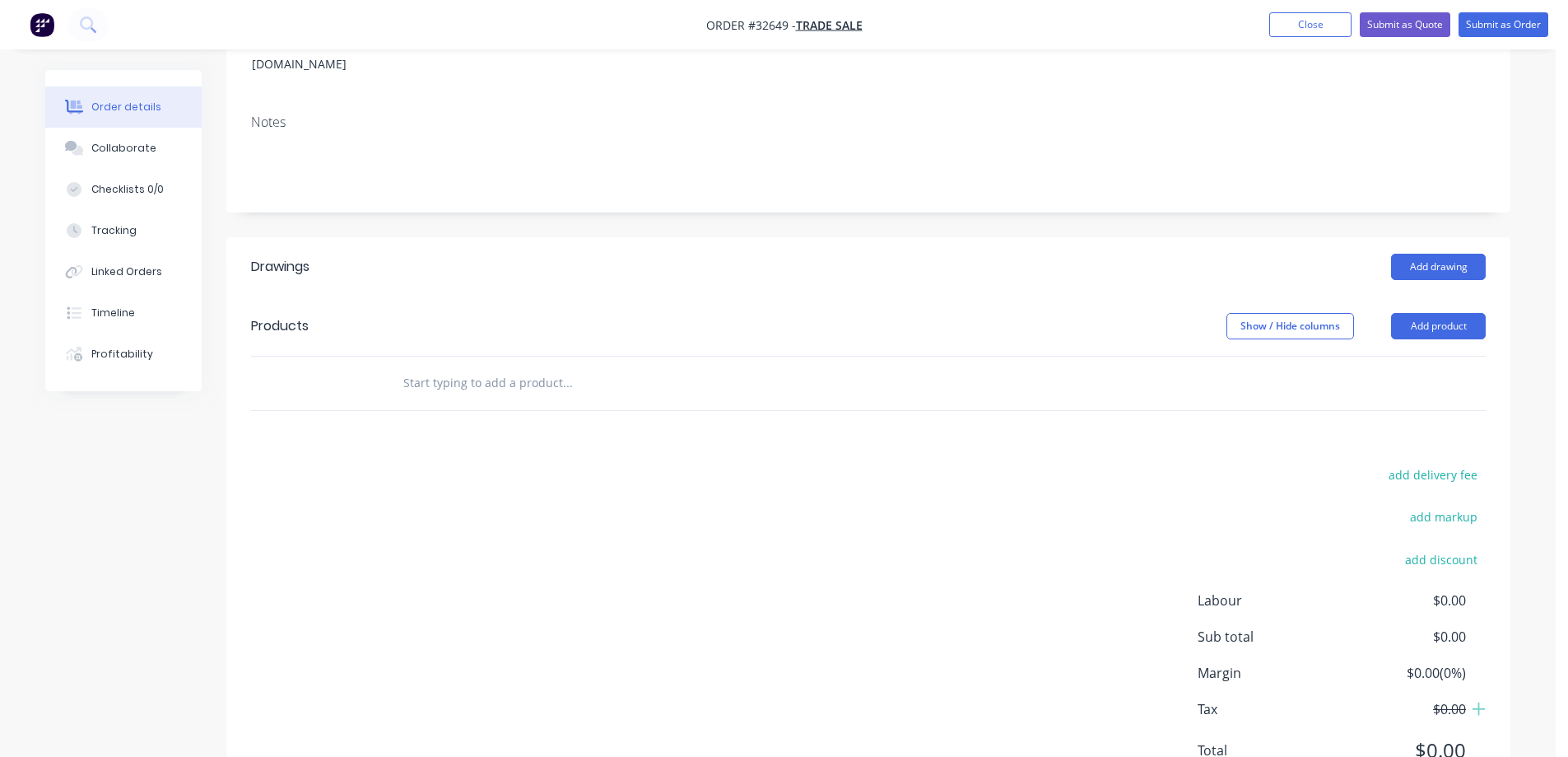
click at [521, 367] on input "text" at bounding box center [567, 382] width 329 height 33
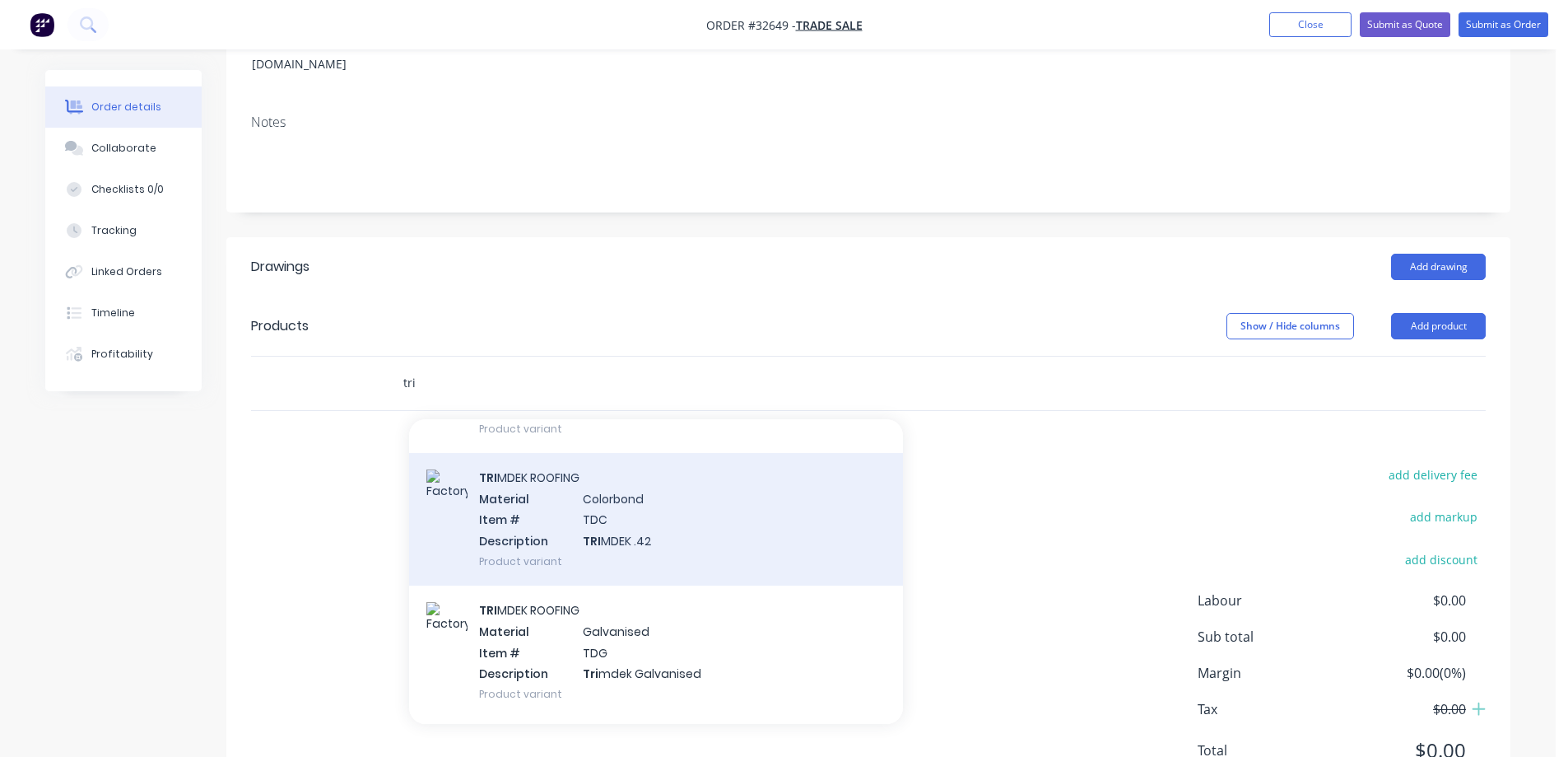
type input "tri"
click at [674, 507] on div "TRI MDEK ROOFING Material Colorbond Item # TDC Description TRI MDEK .42 Product…" at bounding box center [655, 519] width 494 height 132
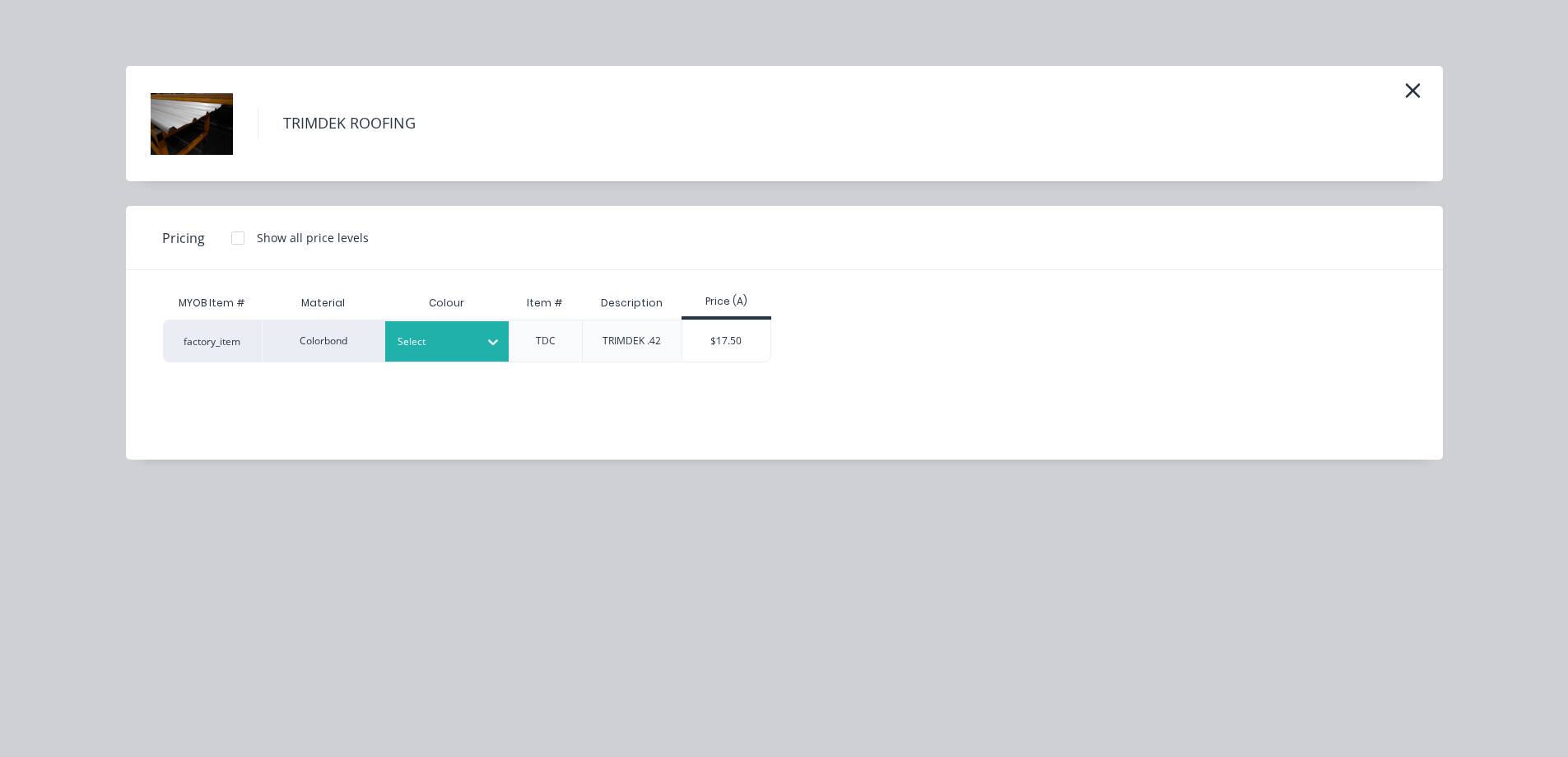
click at [502, 347] on div at bounding box center [493, 342] width 30 height 26
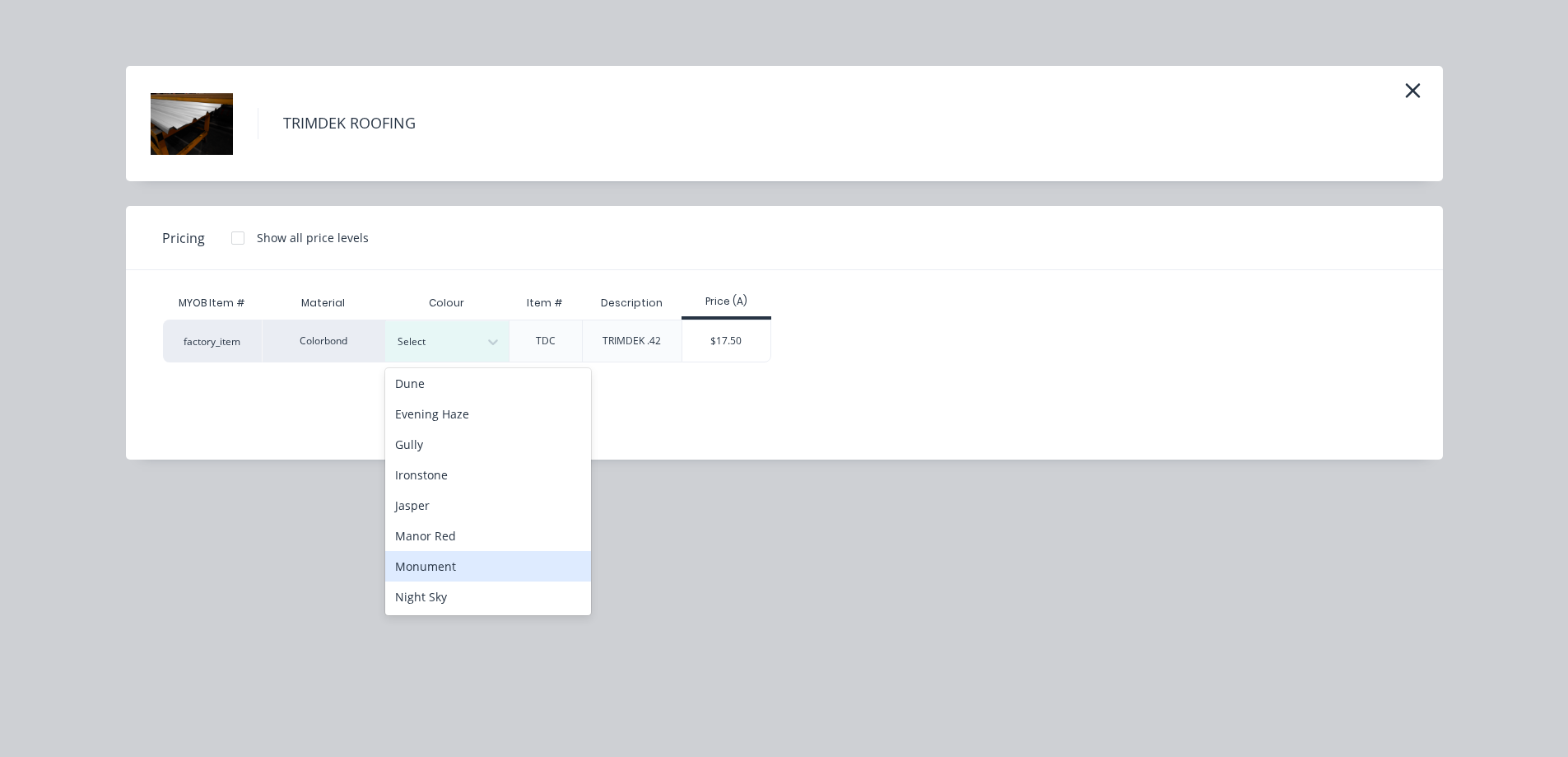
click at [476, 563] on div "Monument" at bounding box center [488, 566] width 206 height 31
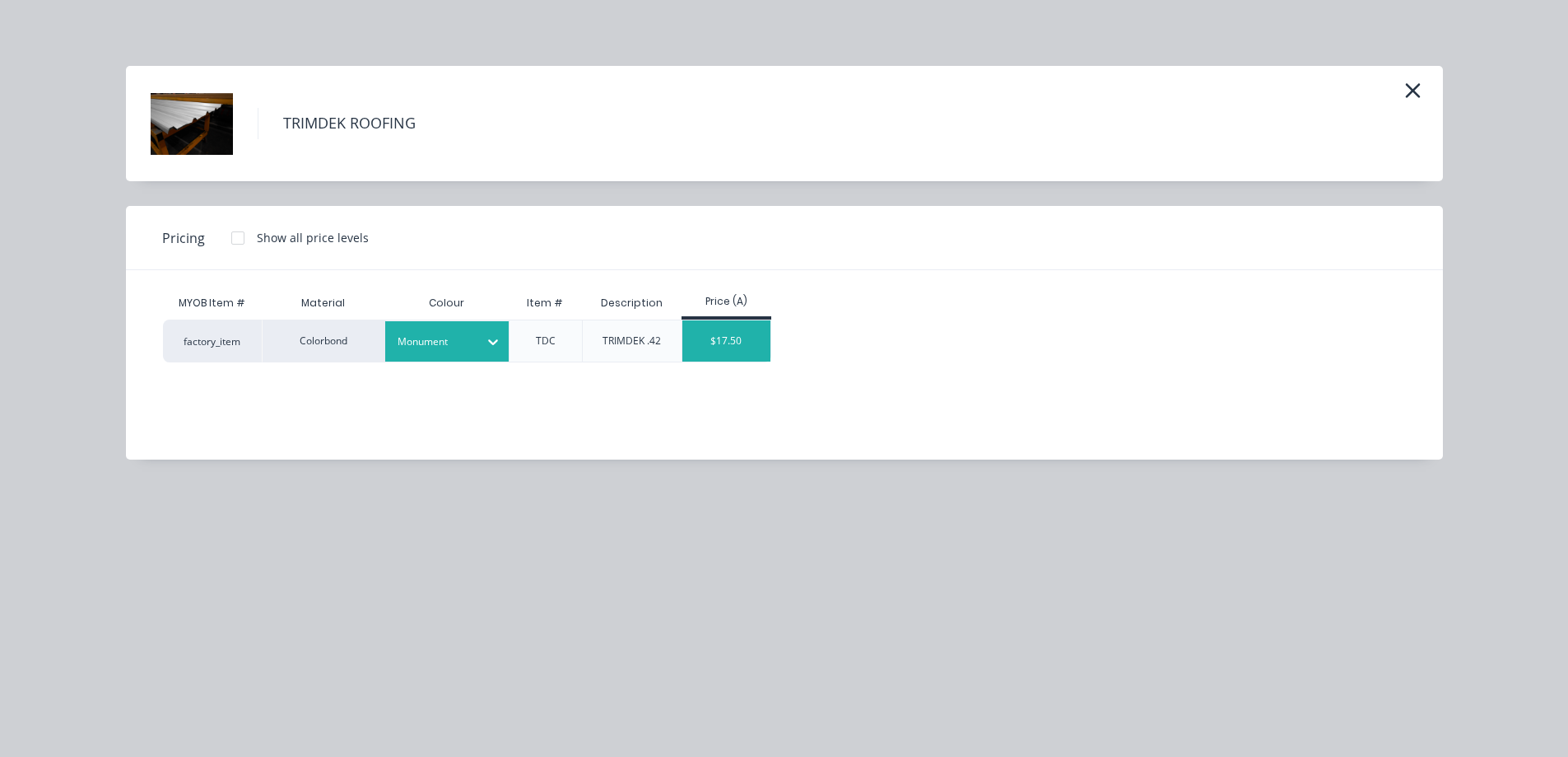
click at [721, 345] on div "$17.50" at bounding box center [727, 340] width 88 height 41
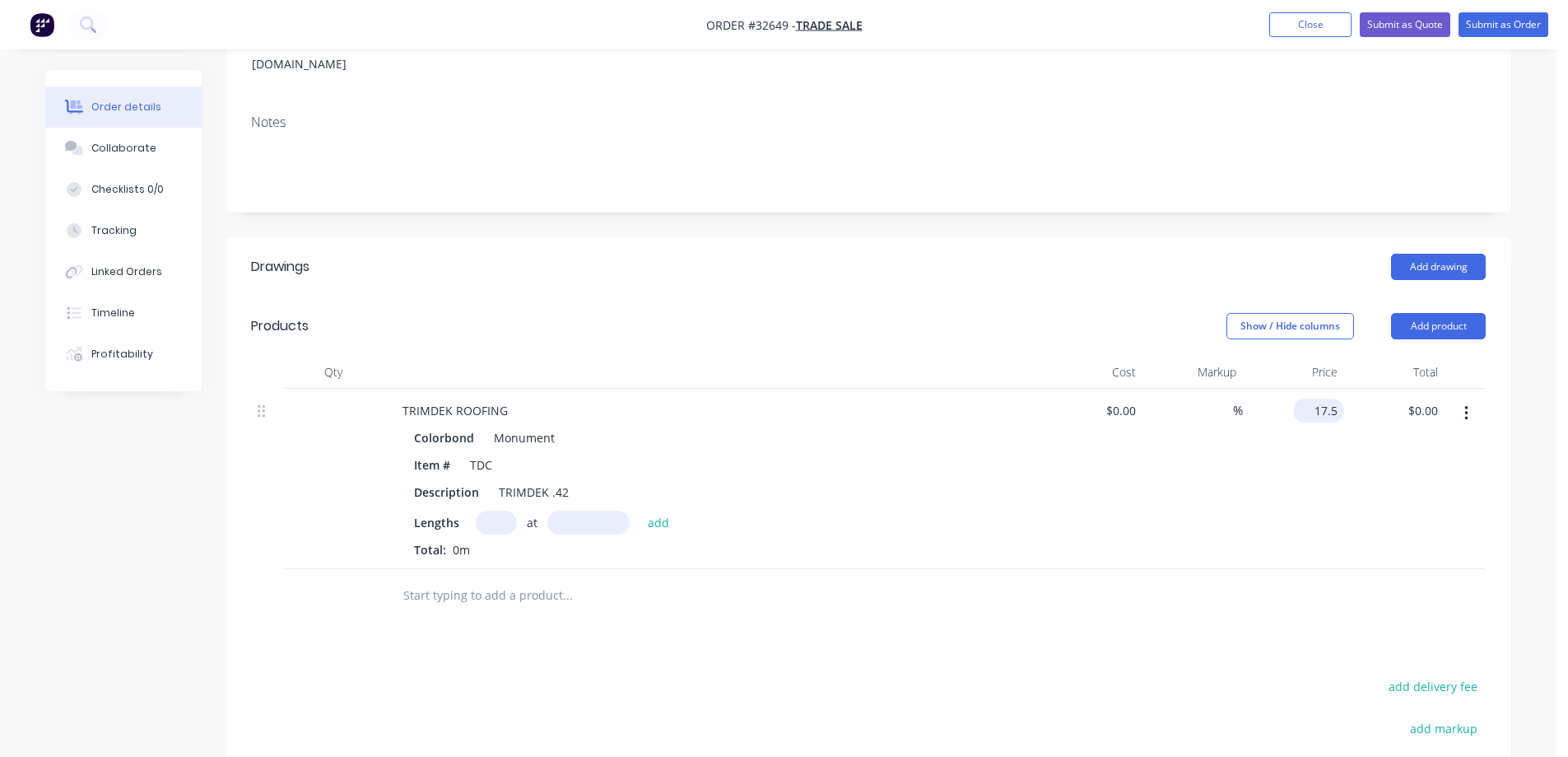
click at [1333, 398] on input "17.5" at bounding box center [1321, 410] width 44 height 24
type input "$16.50"
click at [1287, 510] on div "$16.50 $16.50" at bounding box center [1293, 479] width 101 height 181
drag, startPoint x: 504, startPoint y: 495, endPoint x: 581, endPoint y: 681, distance: 201.3
click at [505, 510] on input "text" at bounding box center [496, 522] width 41 height 24
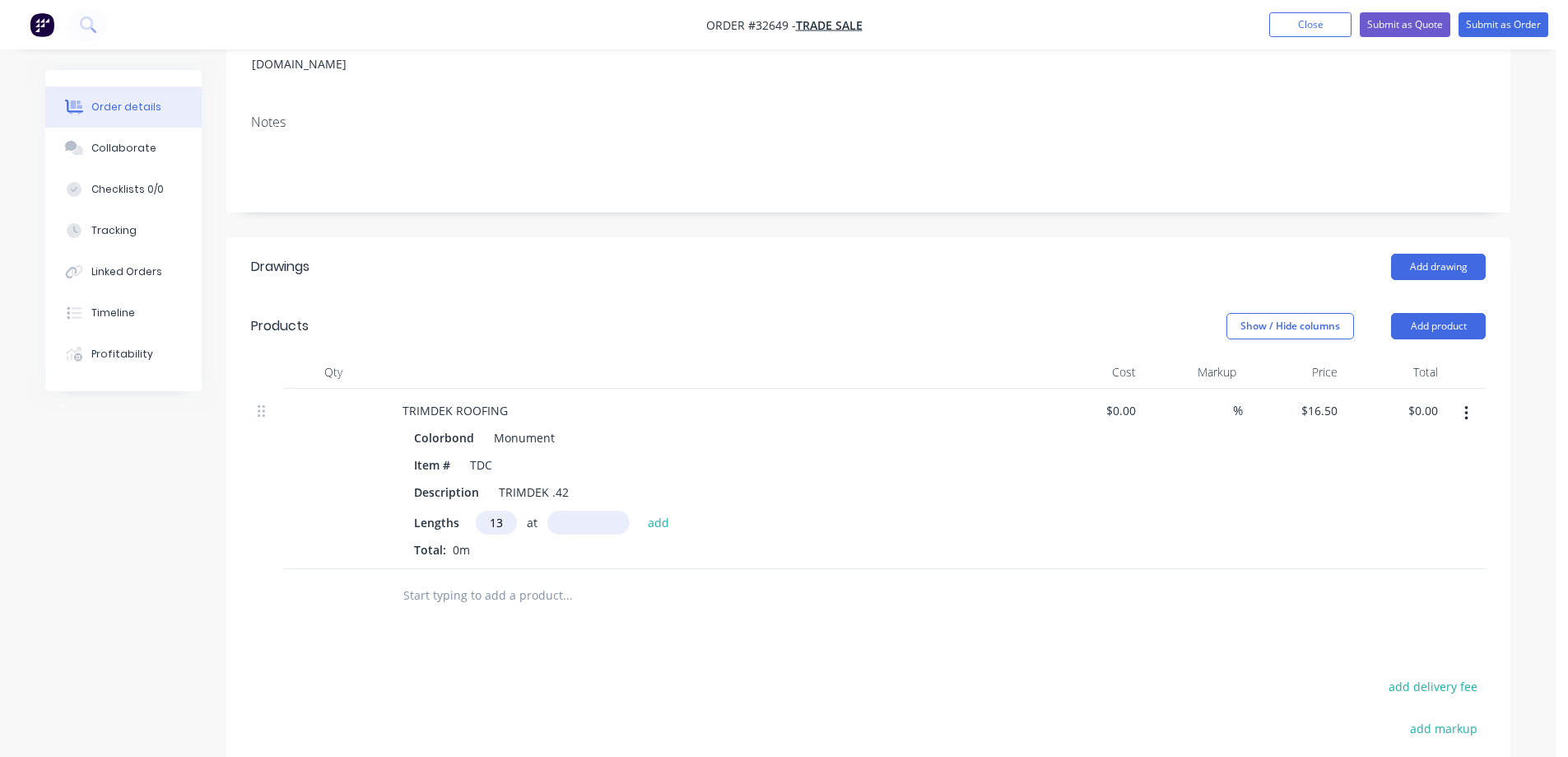
type input "13"
type input "7350"
click at [640, 510] on button "add" at bounding box center [659, 521] width 39 height 22
type input "$1,576.58"
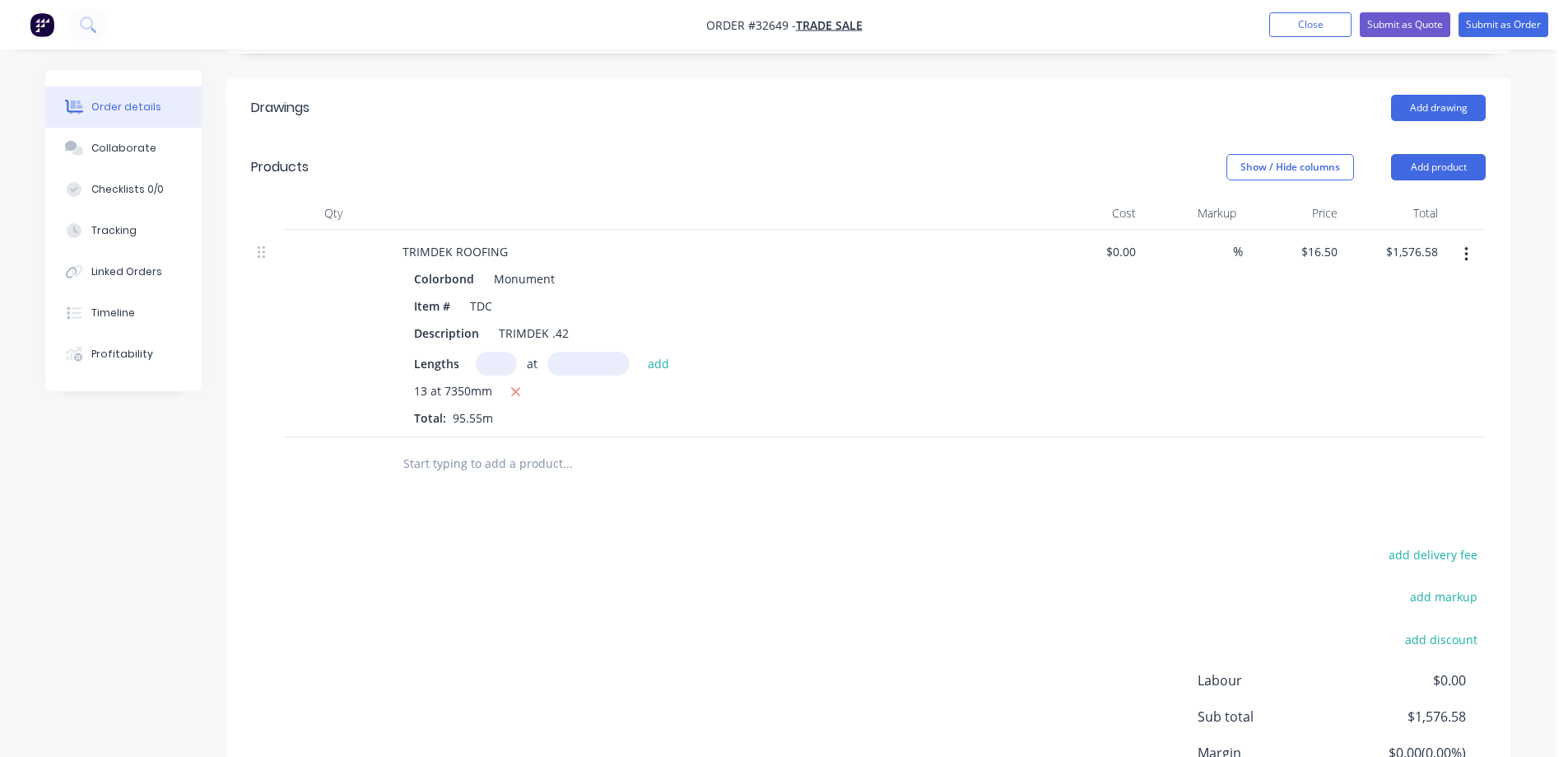
scroll to position [412, 0]
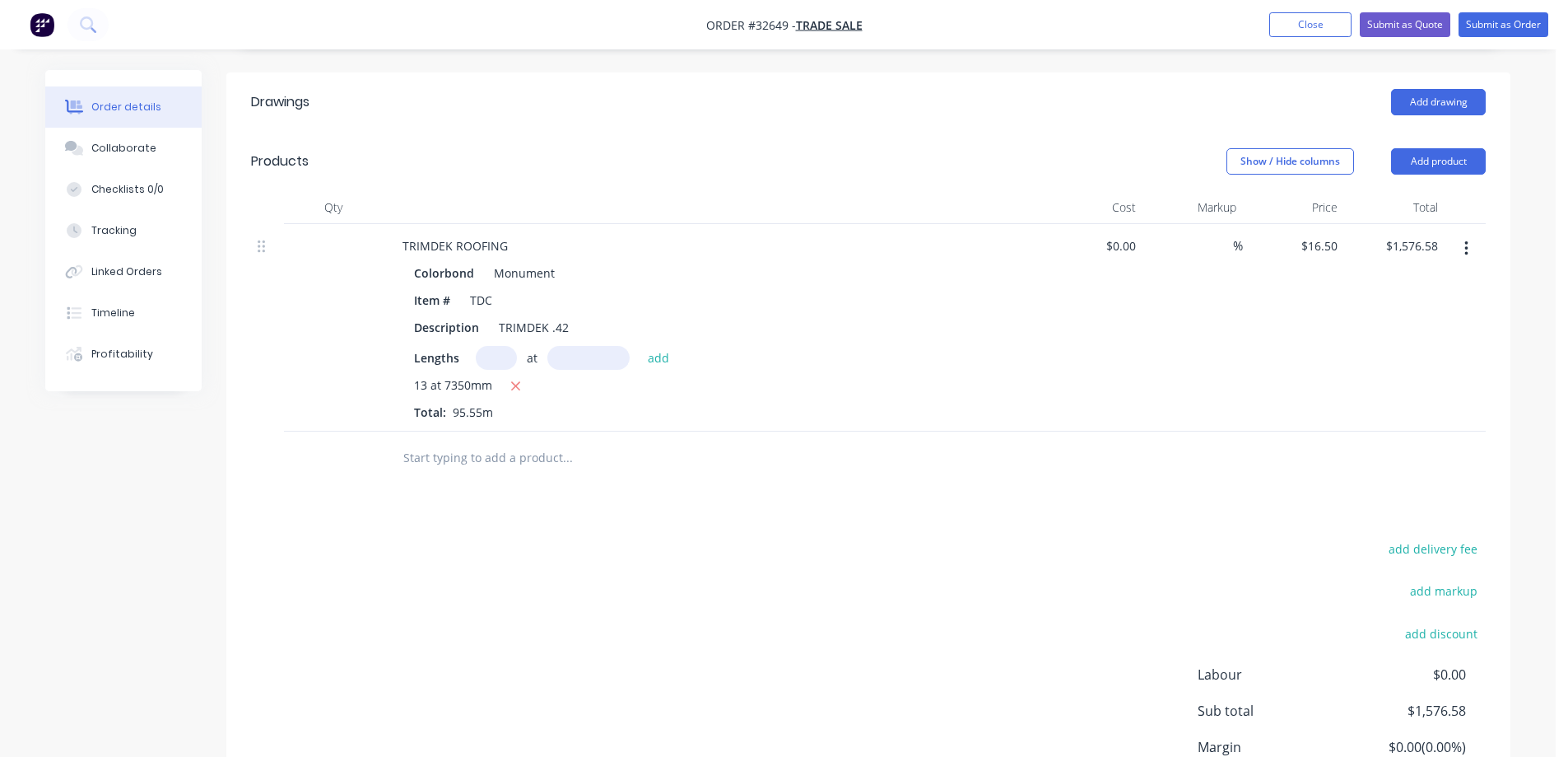
click at [529, 443] on input "text" at bounding box center [567, 457] width 329 height 33
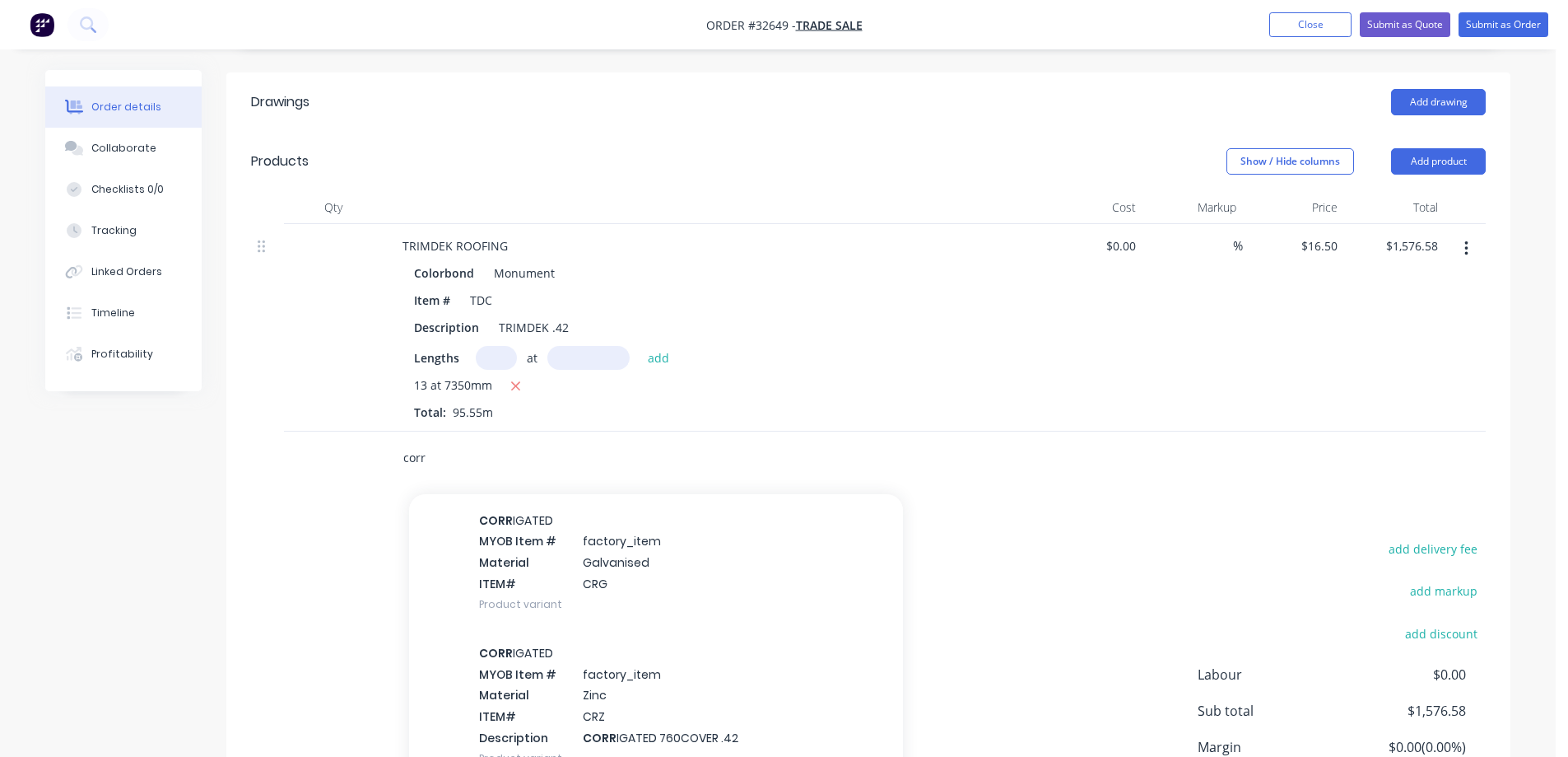
scroll to position [247, 0]
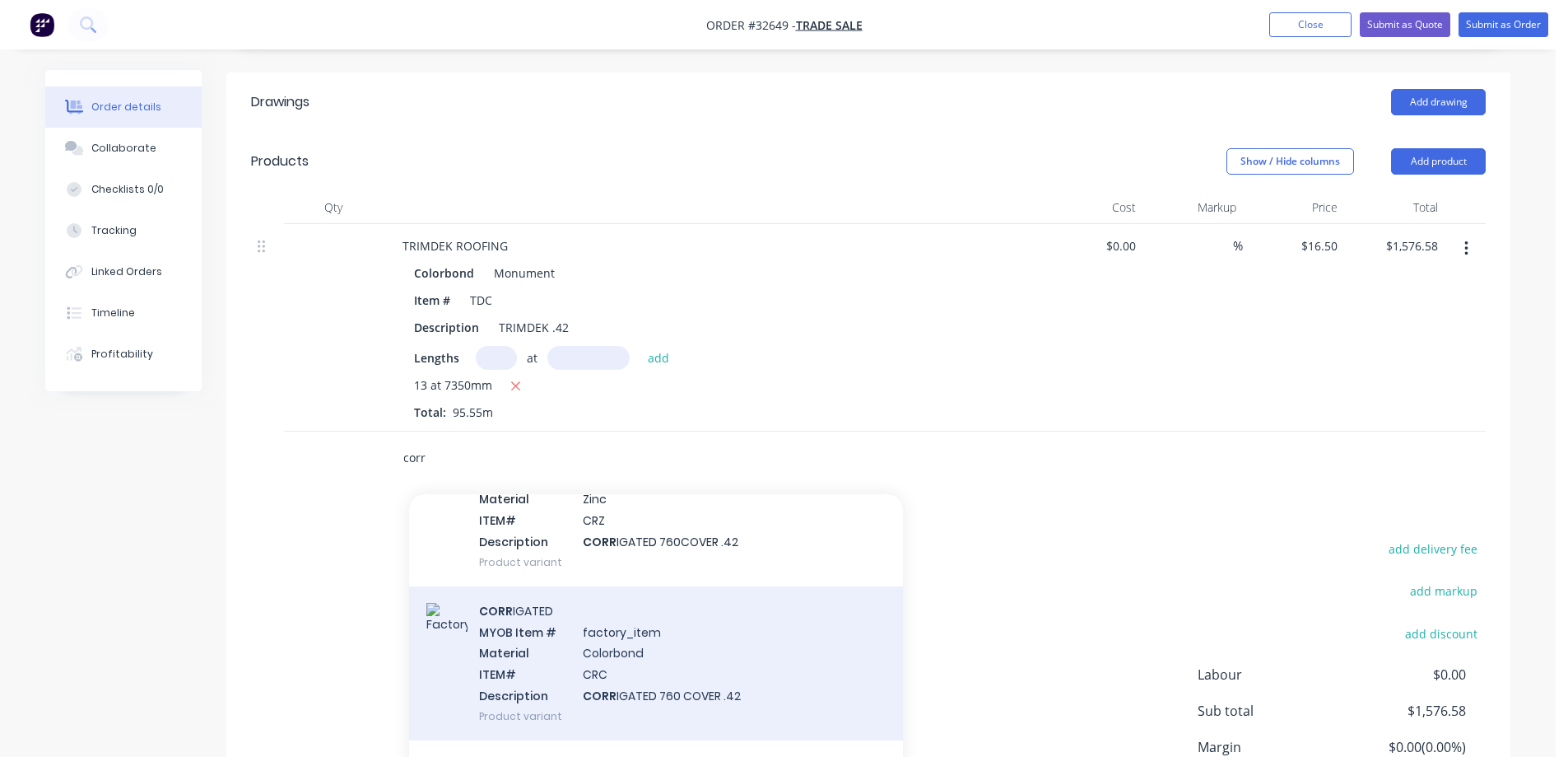
type input "corr"
click at [713, 664] on div "CORR IGATED MYOB Item # factory_item Material Colorbond ITEM# CRC Description C…" at bounding box center [655, 663] width 494 height 154
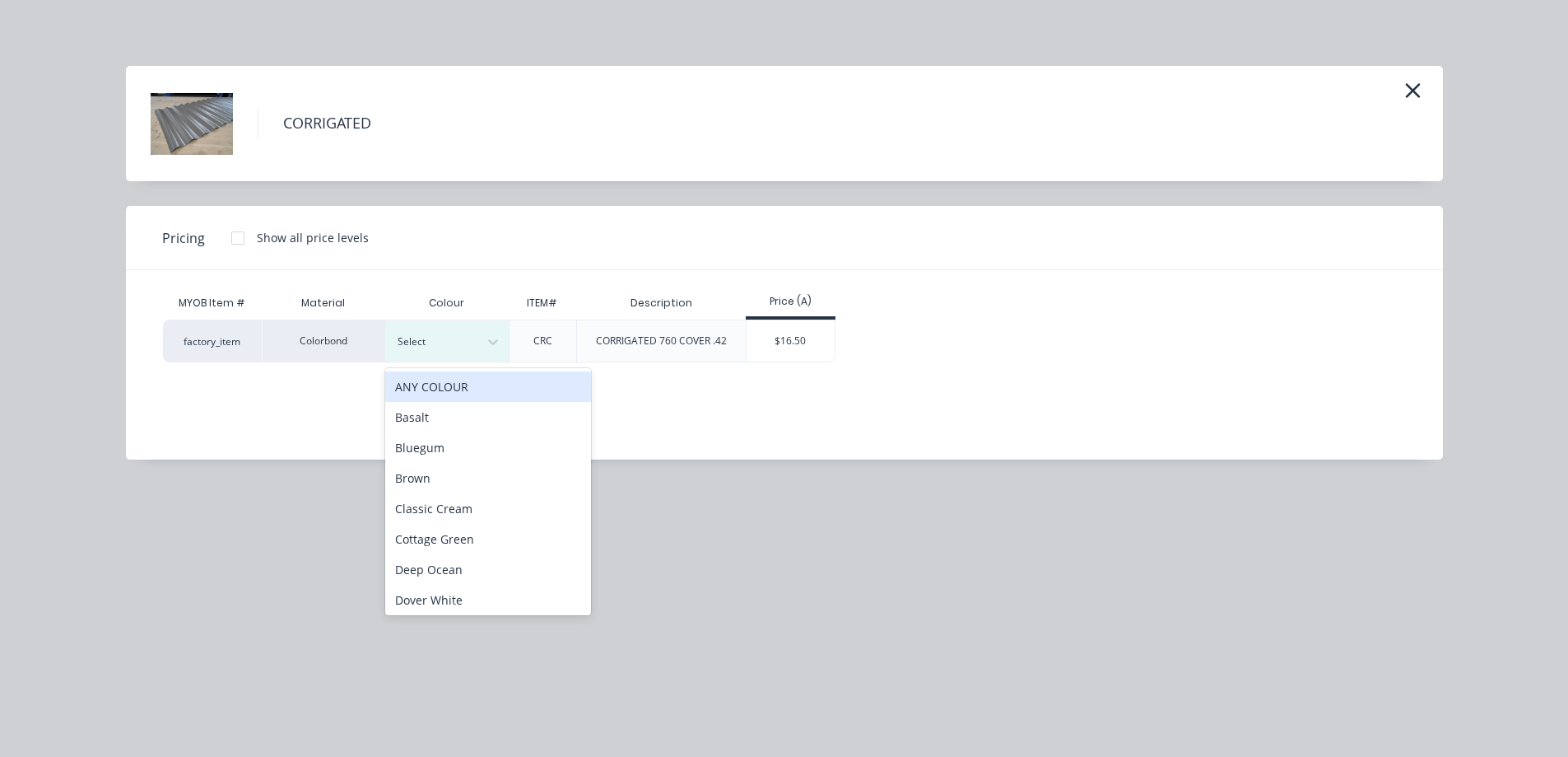
drag, startPoint x: 478, startPoint y: 339, endPoint x: 466, endPoint y: 370, distance: 33.2
click at [478, 340] on div at bounding box center [493, 342] width 30 height 26
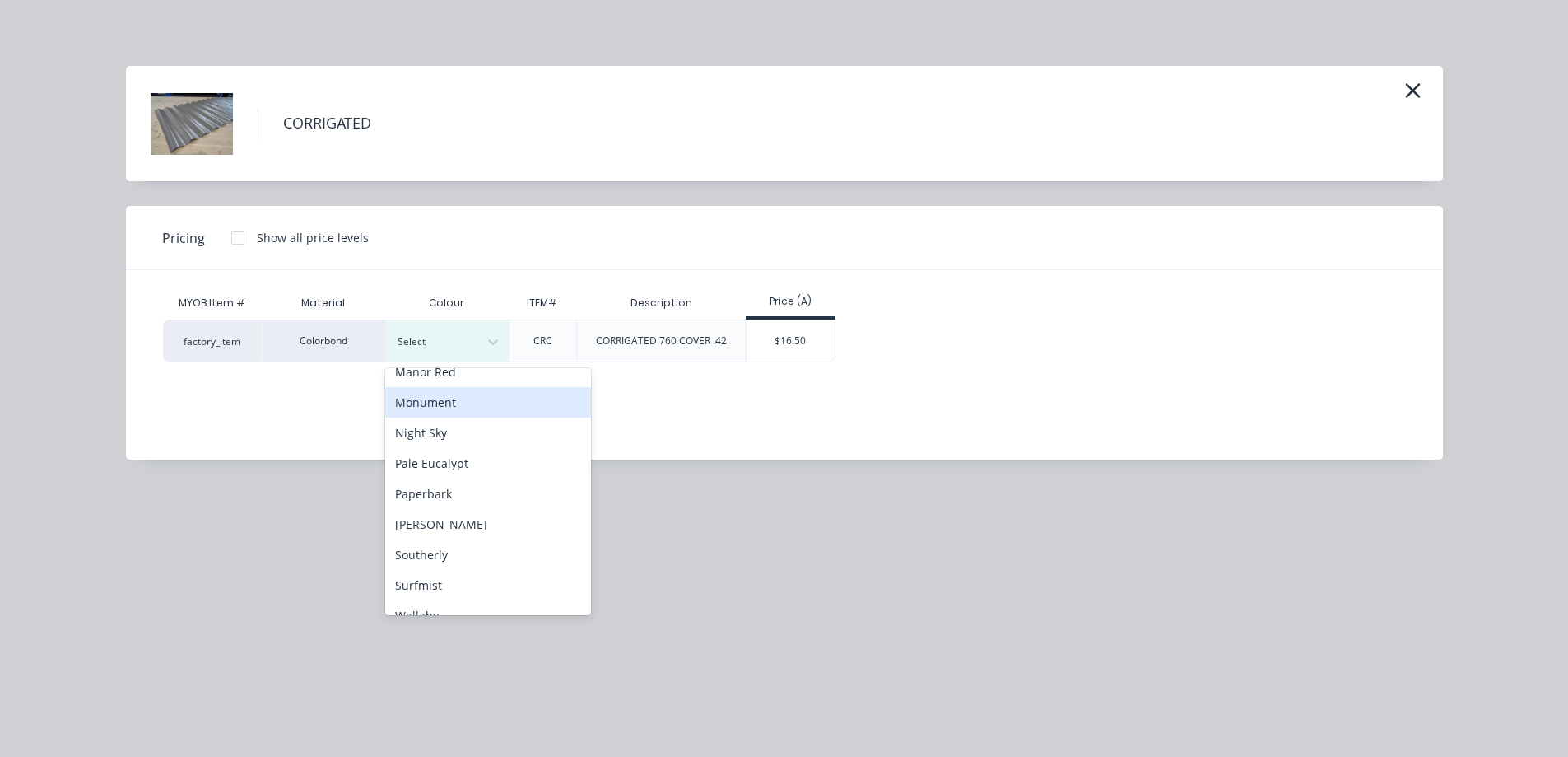
scroll to position [412, 0]
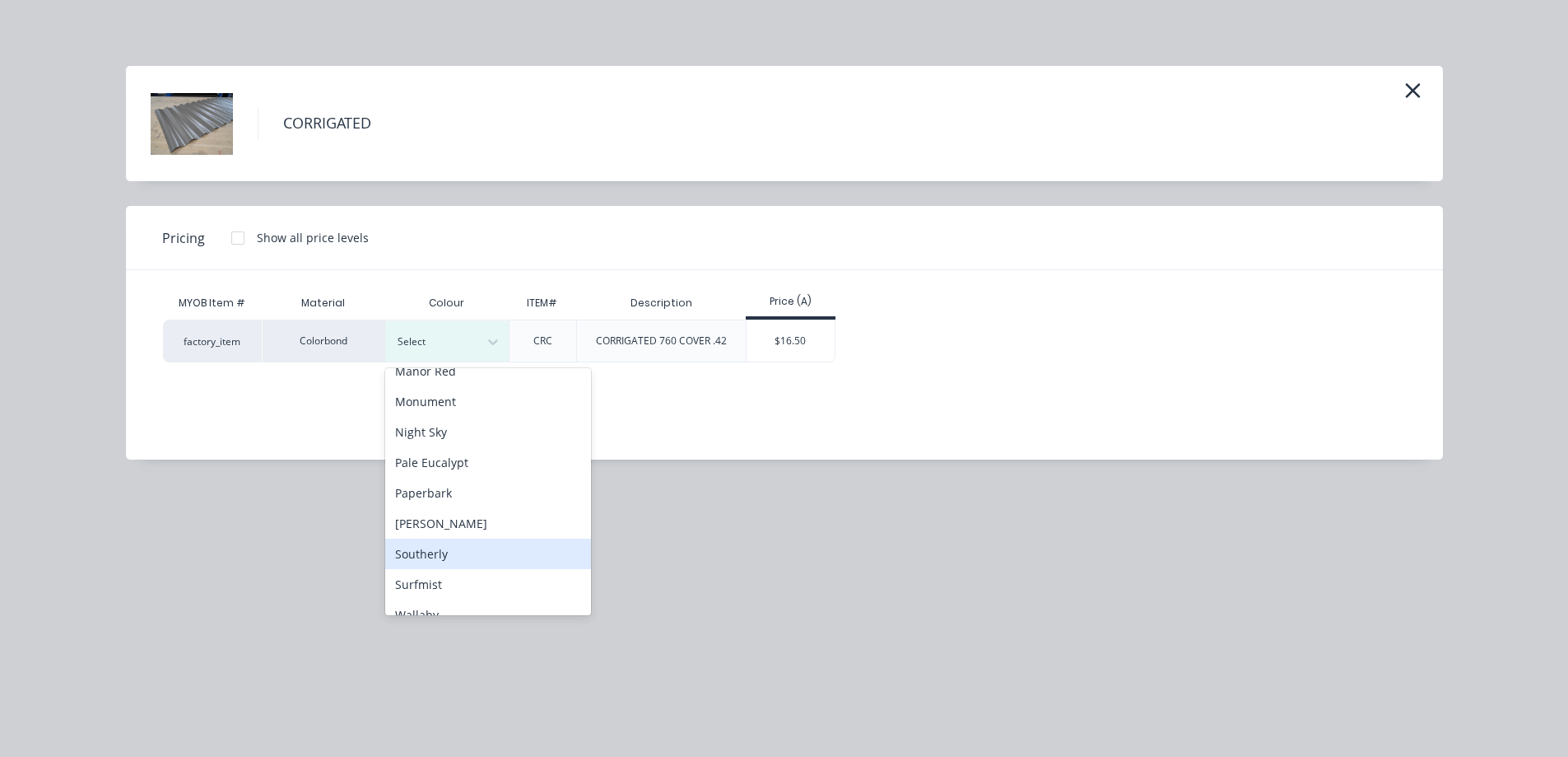
click at [470, 548] on div "Southerly" at bounding box center [488, 553] width 206 height 31
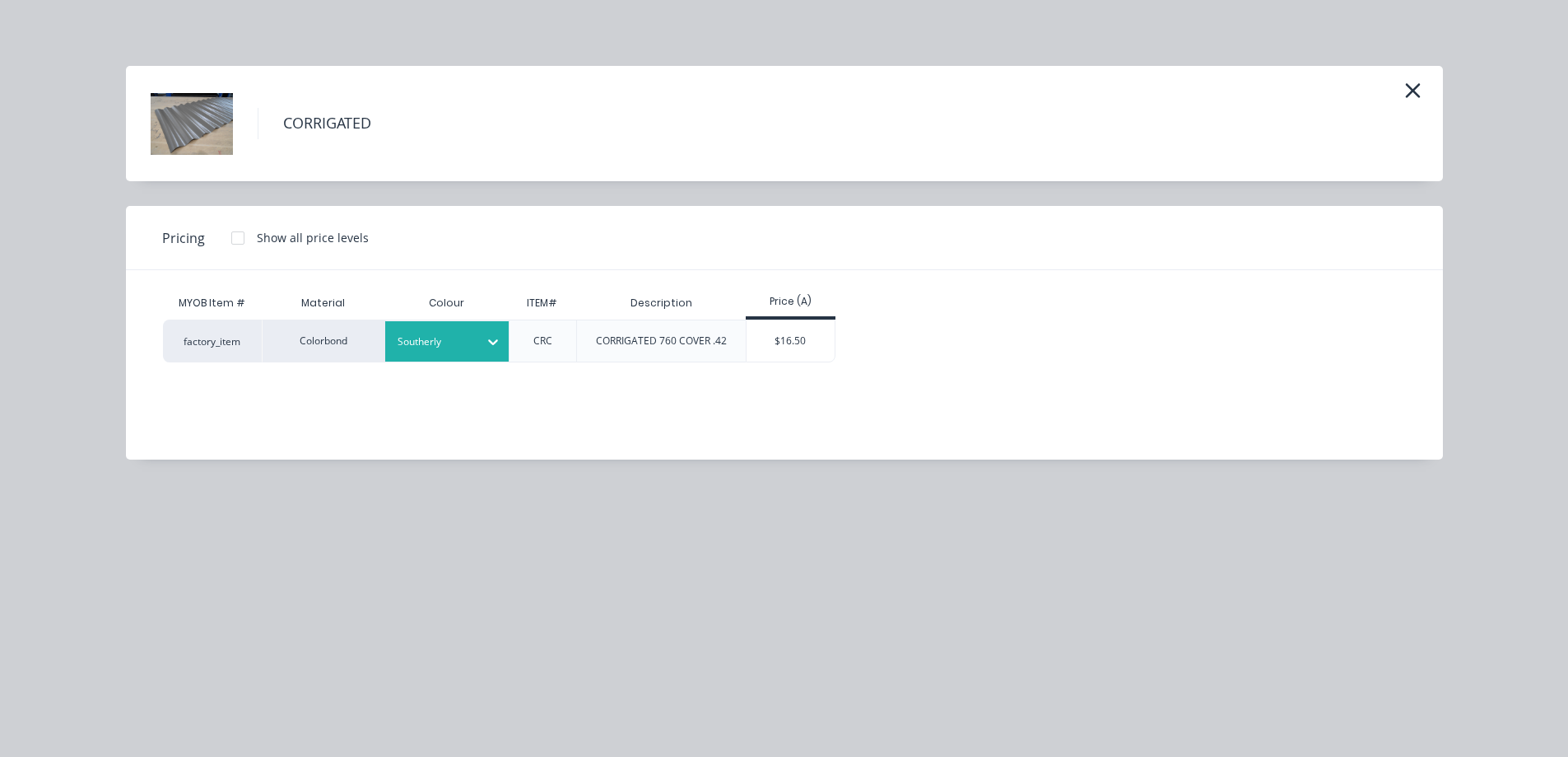
click at [807, 340] on div "$16.50" at bounding box center [791, 340] width 88 height 41
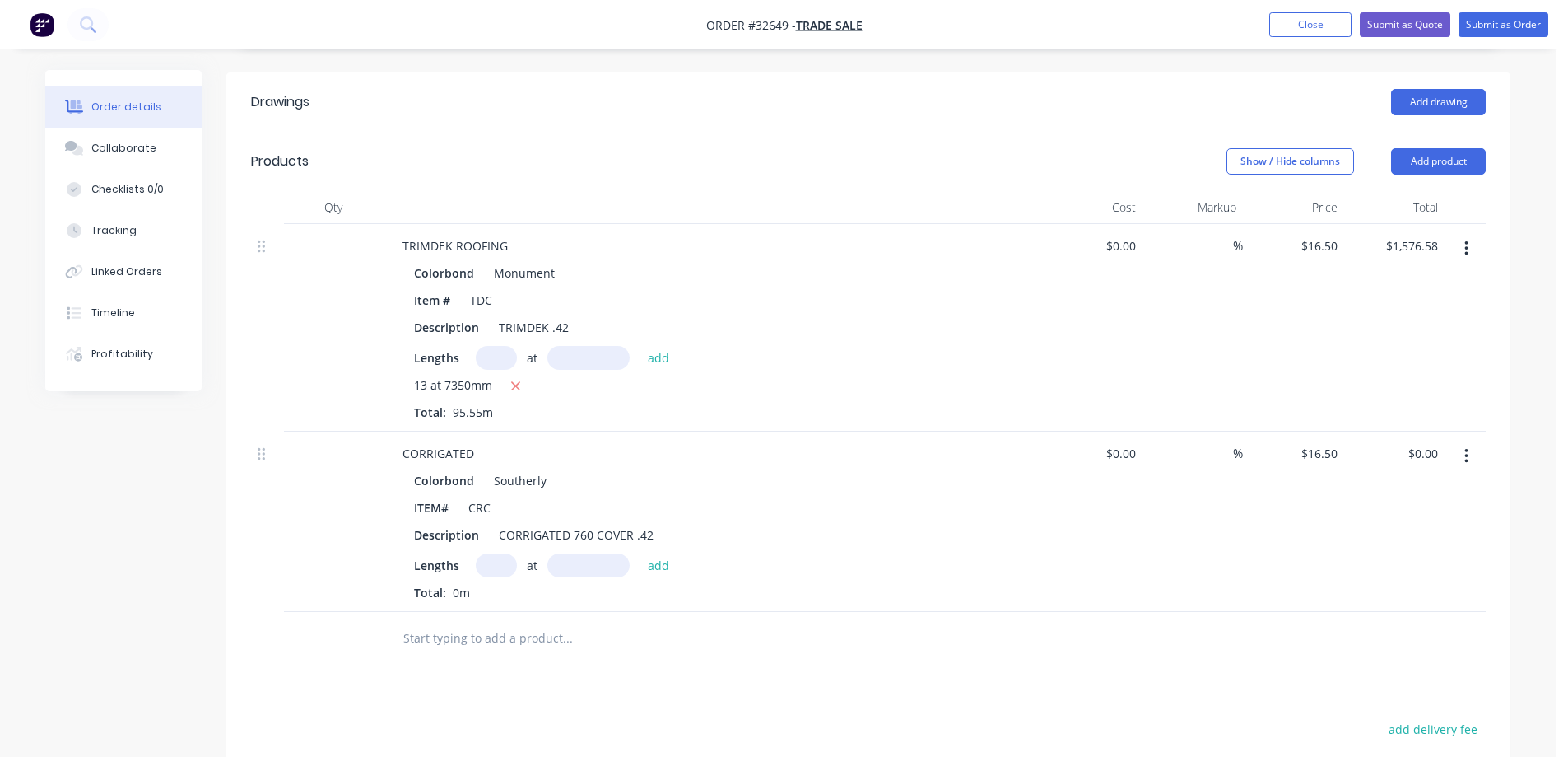
drag, startPoint x: 504, startPoint y: 541, endPoint x: 778, endPoint y: 426, distance: 297.2
click at [509, 553] on input "text" at bounding box center [496, 565] width 41 height 24
type input "5"
type input "6325"
click at [640, 553] on button "add" at bounding box center [659, 564] width 39 height 22
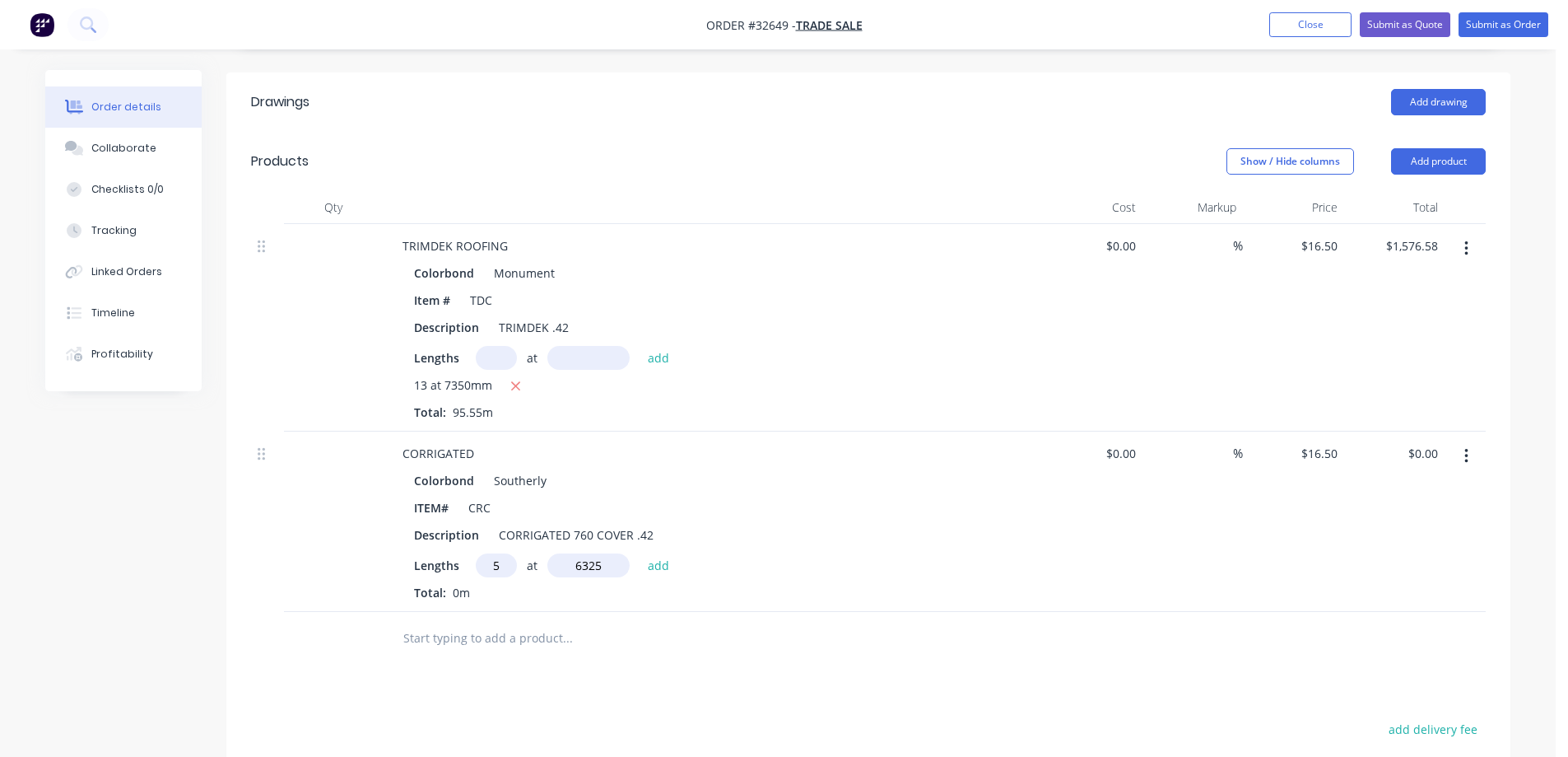
type input "$521.81"
type input "8"
type input "5000"
click at [640, 553] on button "add" at bounding box center [659, 564] width 39 height 22
type input "$1,181.81"
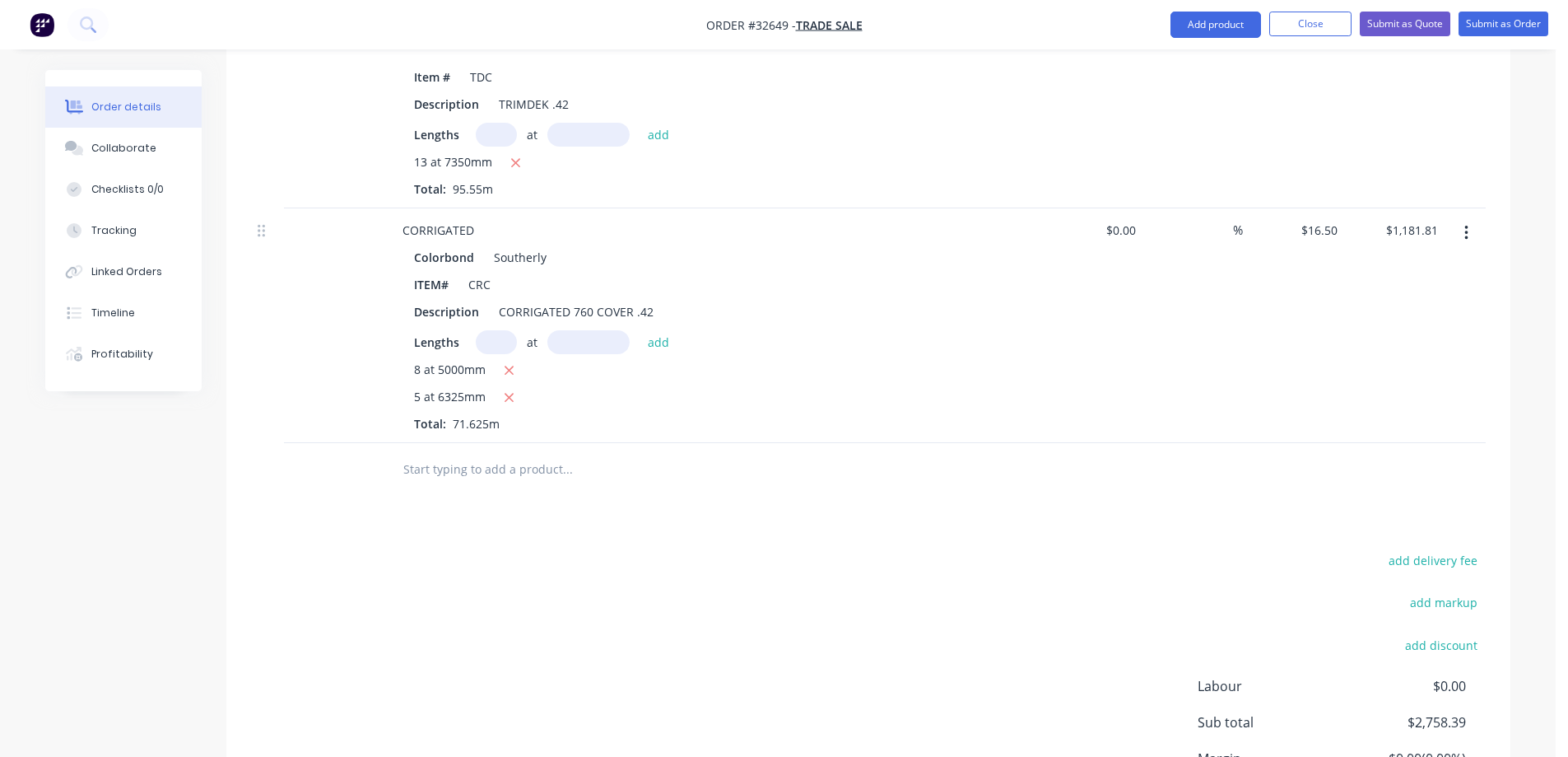
scroll to position [659, 0]
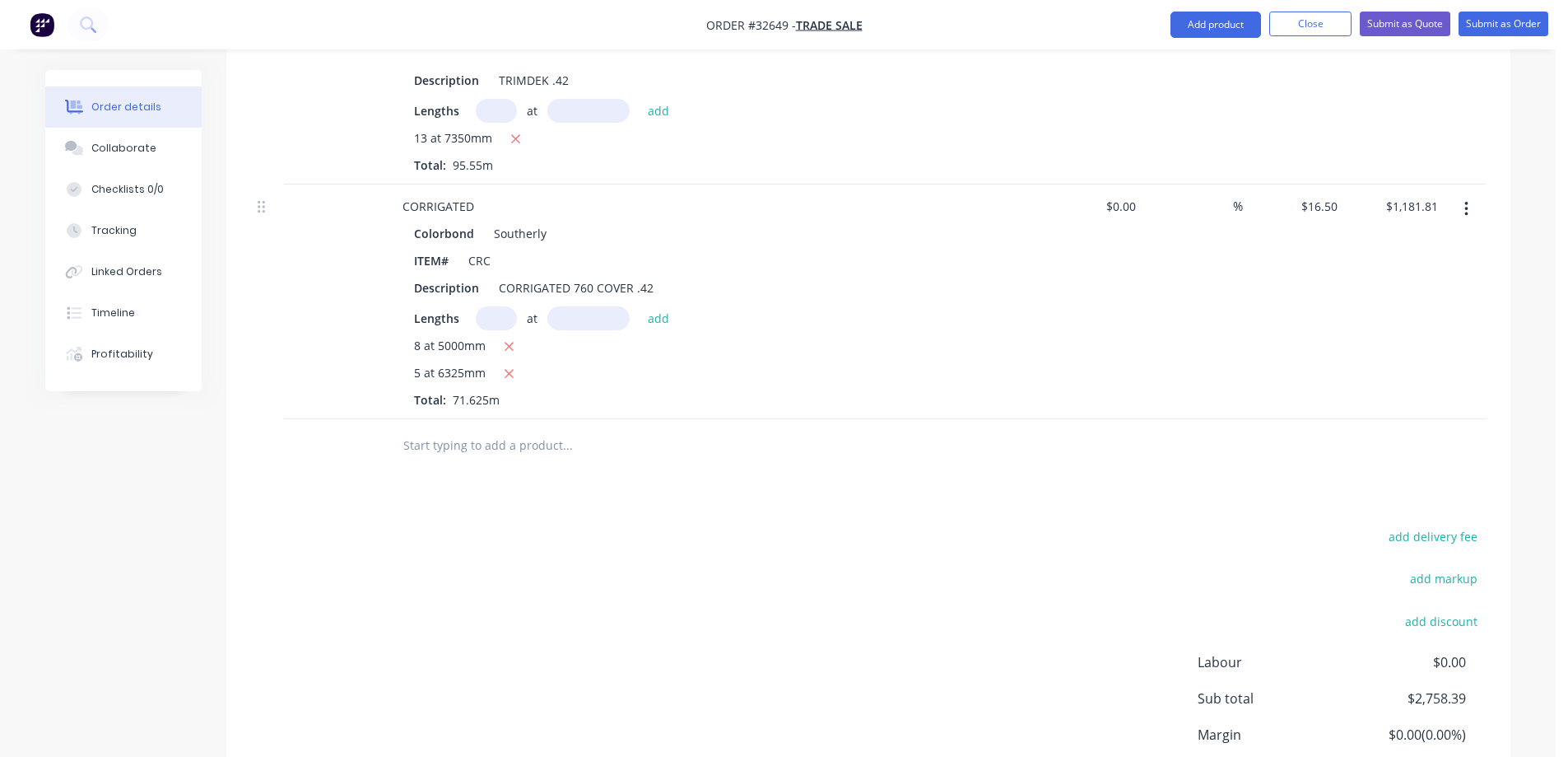
click at [533, 429] on input "text" at bounding box center [567, 445] width 329 height 33
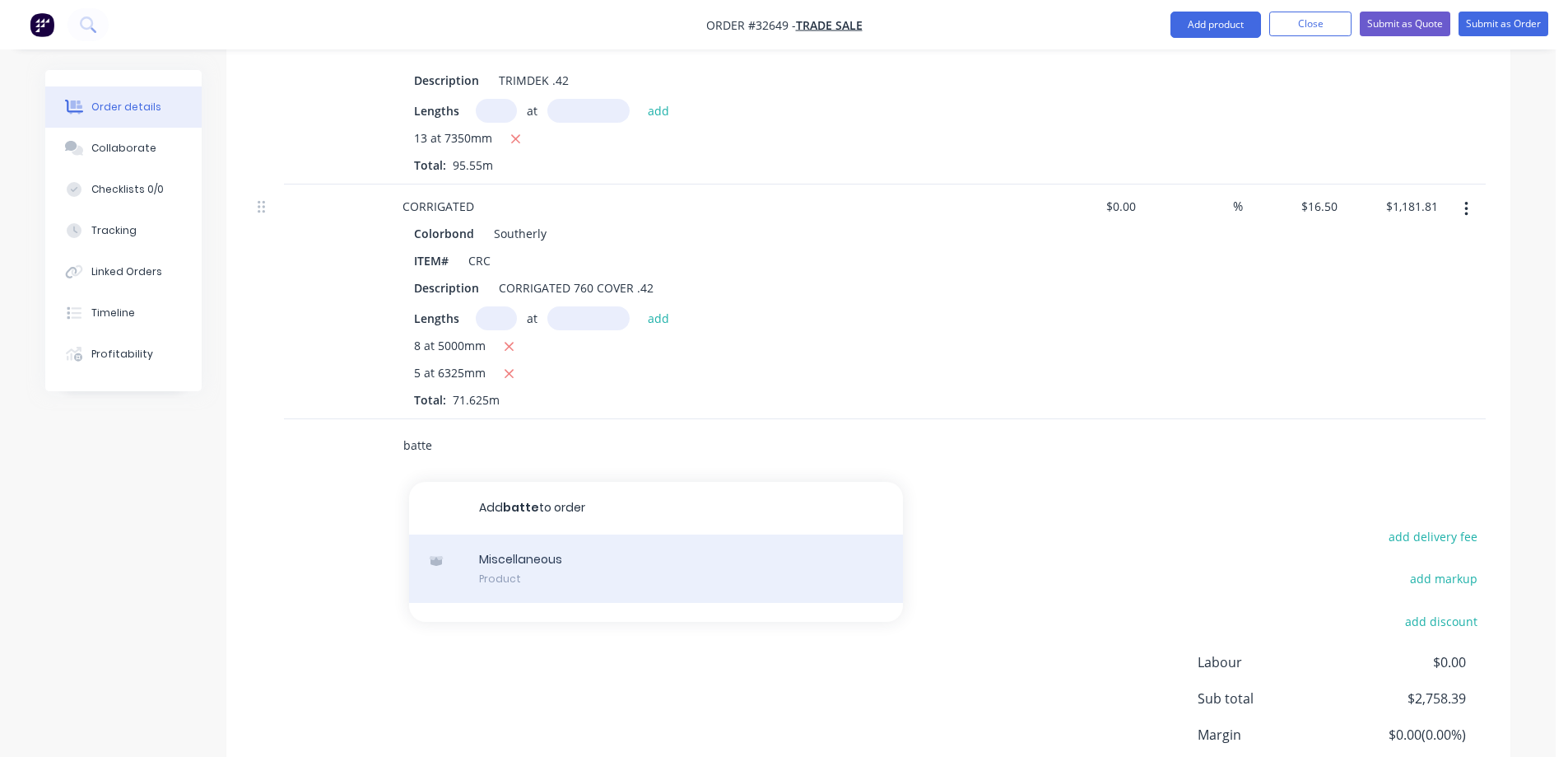
type input "batte"
click at [536, 542] on div "Miscellaneous Product" at bounding box center [655, 568] width 494 height 69
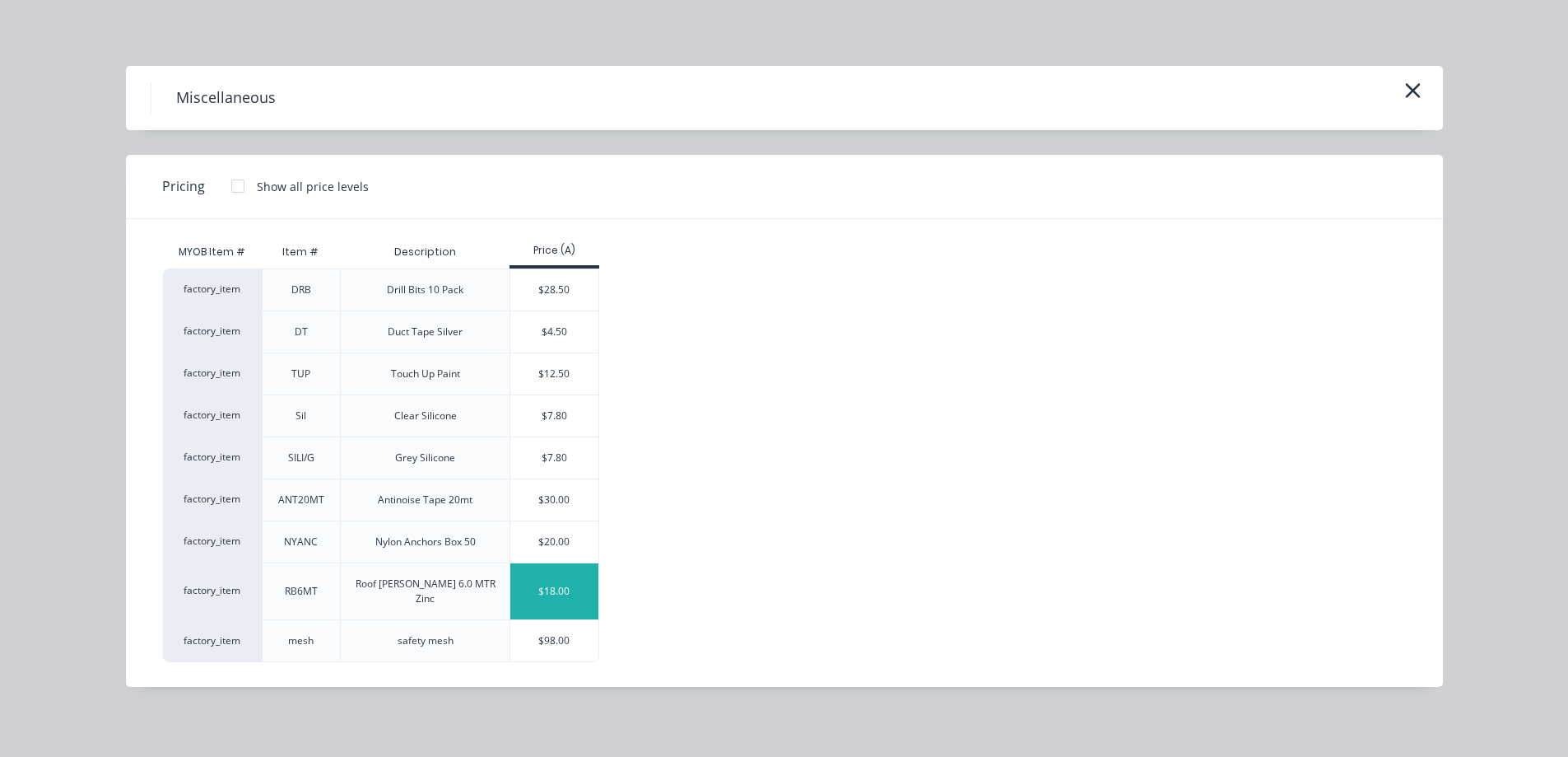
drag, startPoint x: 569, startPoint y: 587, endPoint x: 555, endPoint y: 596, distance: 16.6
click at [568, 587] on div "$18.00" at bounding box center [554, 591] width 88 height 56
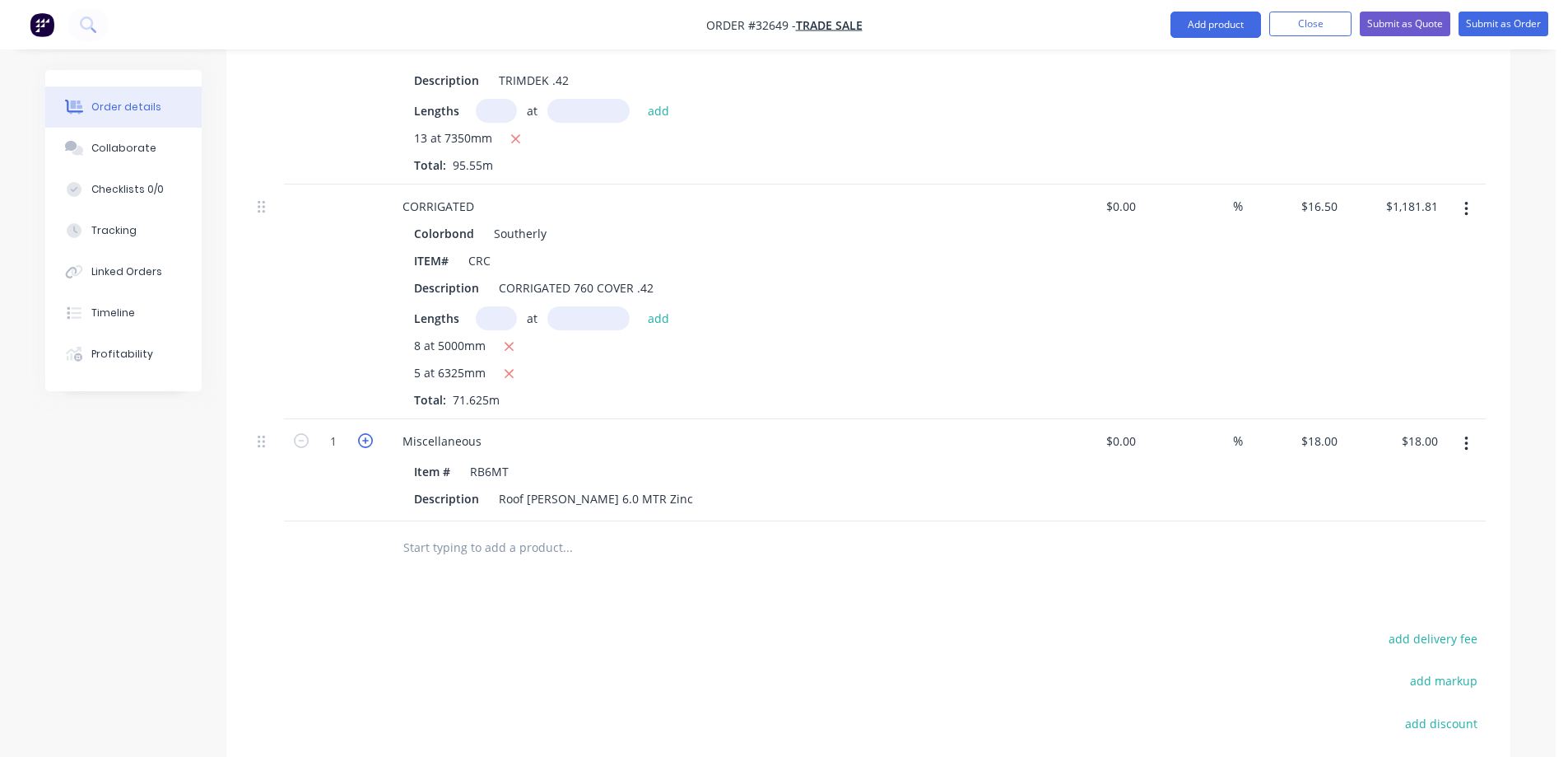
click at [366, 434] on icon "button" at bounding box center [365, 441] width 15 height 15
type input "2"
type input "$36.00"
click at [366, 434] on icon "button" at bounding box center [365, 441] width 15 height 15
type input "3"
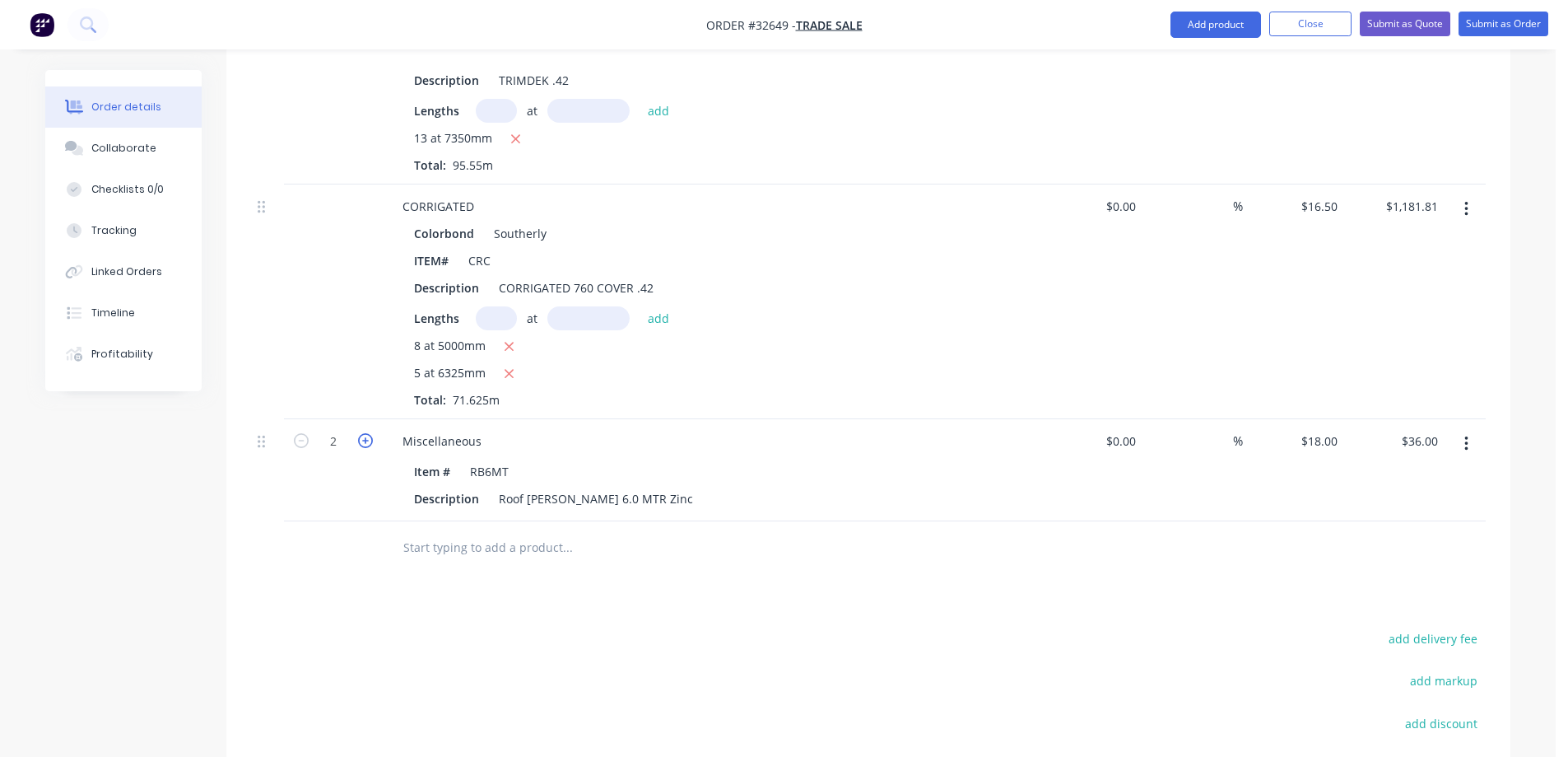
type input "$54.00"
click at [366, 434] on icon "button" at bounding box center [365, 441] width 15 height 15
type input "4"
type input "$72.00"
click at [366, 434] on icon "button" at bounding box center [365, 441] width 15 height 15
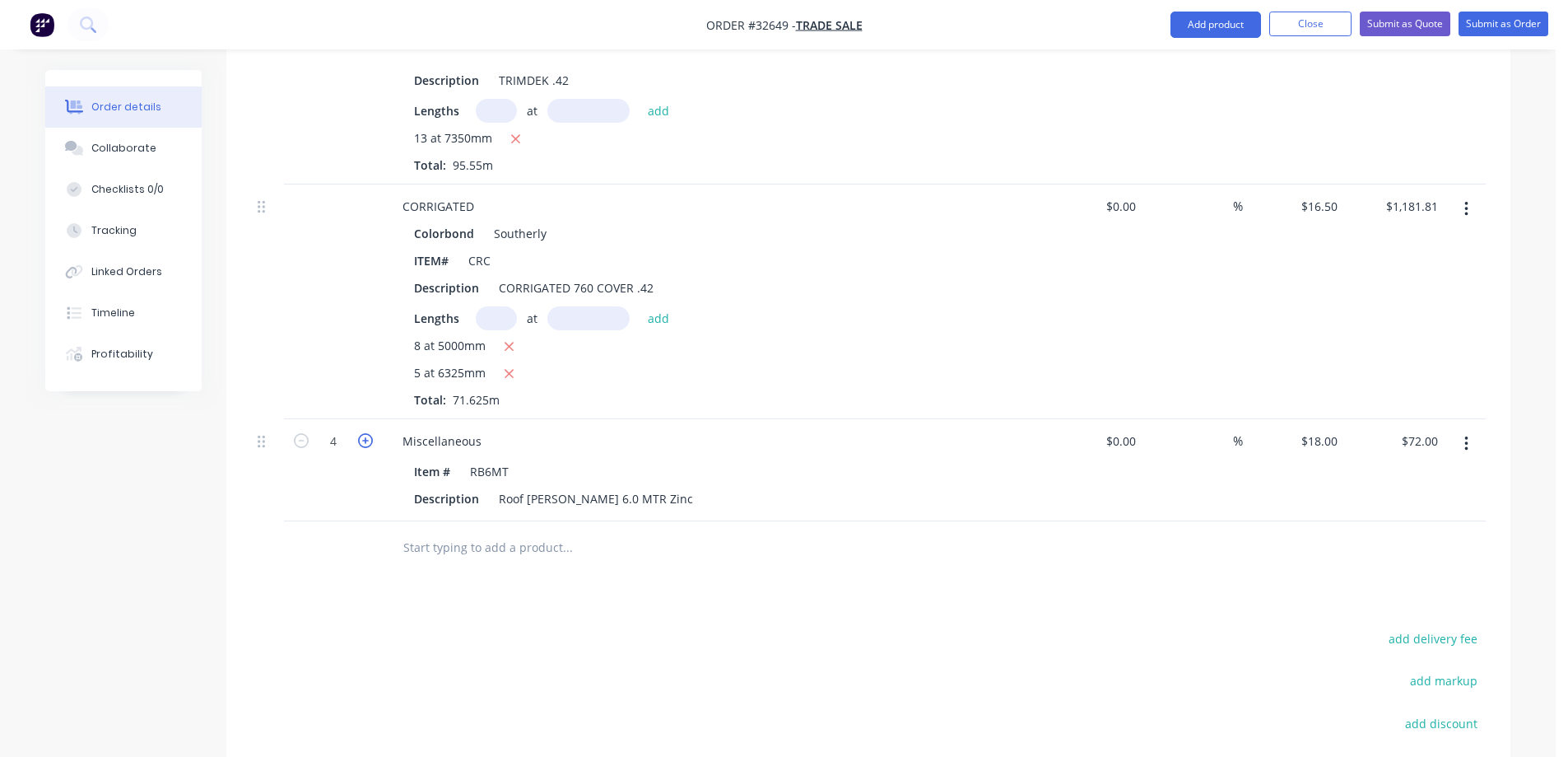
type input "5"
type input "$90.00"
click at [366, 434] on icon "button" at bounding box center [365, 441] width 15 height 15
type input "6"
type input "$108.00"
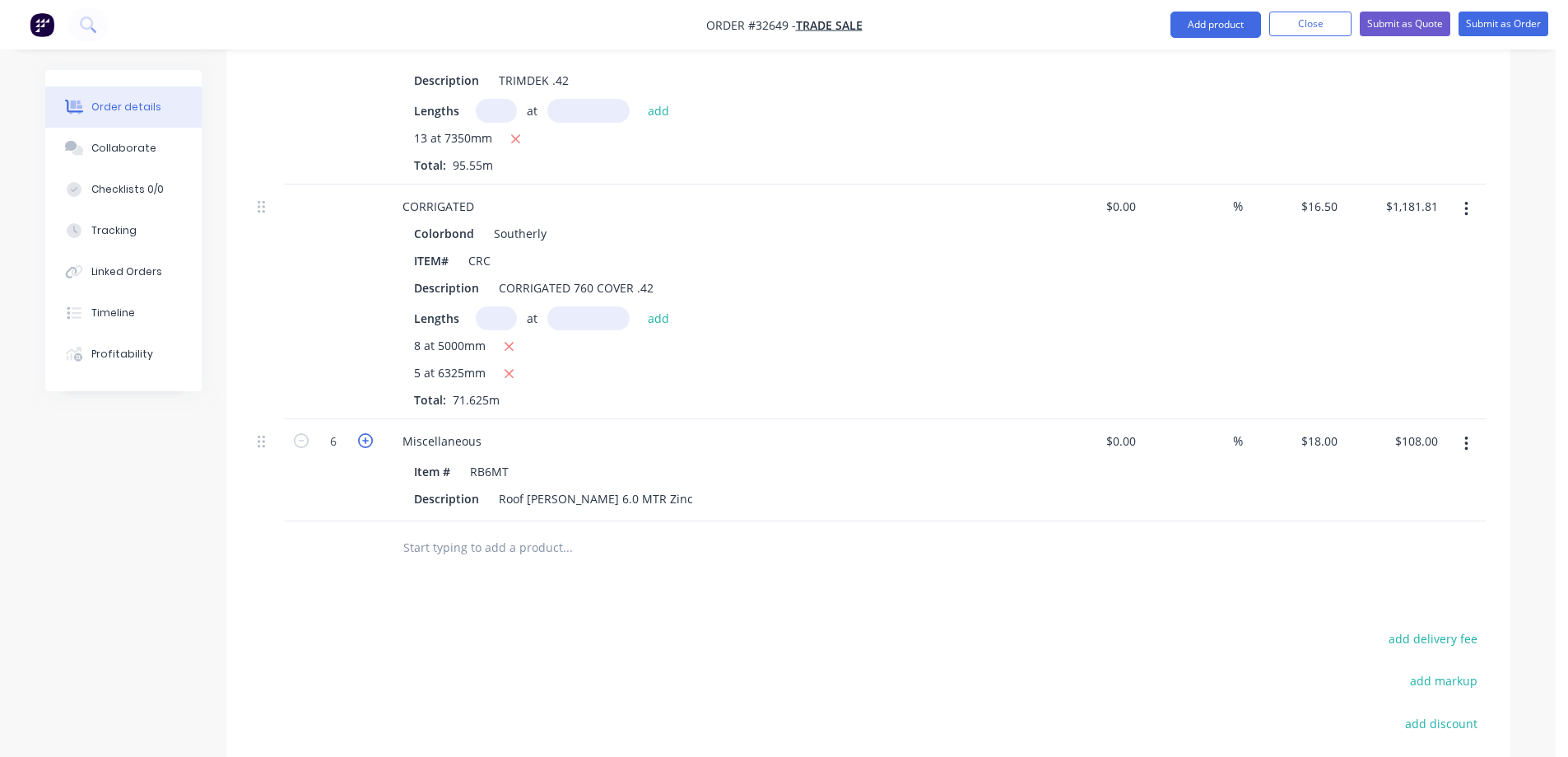
click at [366, 434] on icon "button" at bounding box center [365, 441] width 15 height 15
type input "7"
type input "$126.00"
click at [366, 434] on icon "button" at bounding box center [365, 441] width 15 height 15
type input "8"
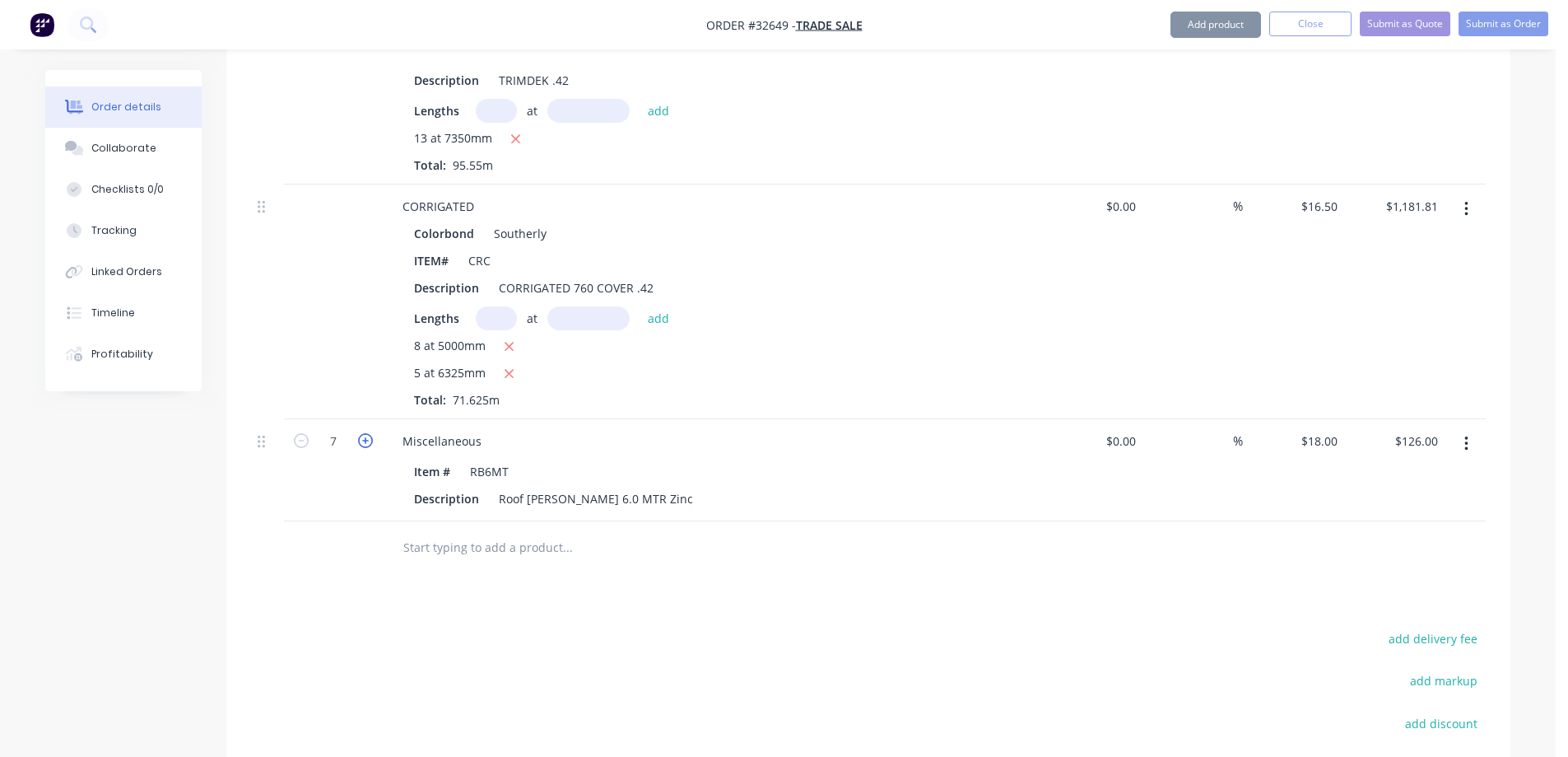
type input "$144.00"
click at [366, 434] on icon "button" at bounding box center [365, 441] width 15 height 15
type input "9"
type input "$162.00"
click at [366, 434] on icon "button" at bounding box center [365, 441] width 15 height 15
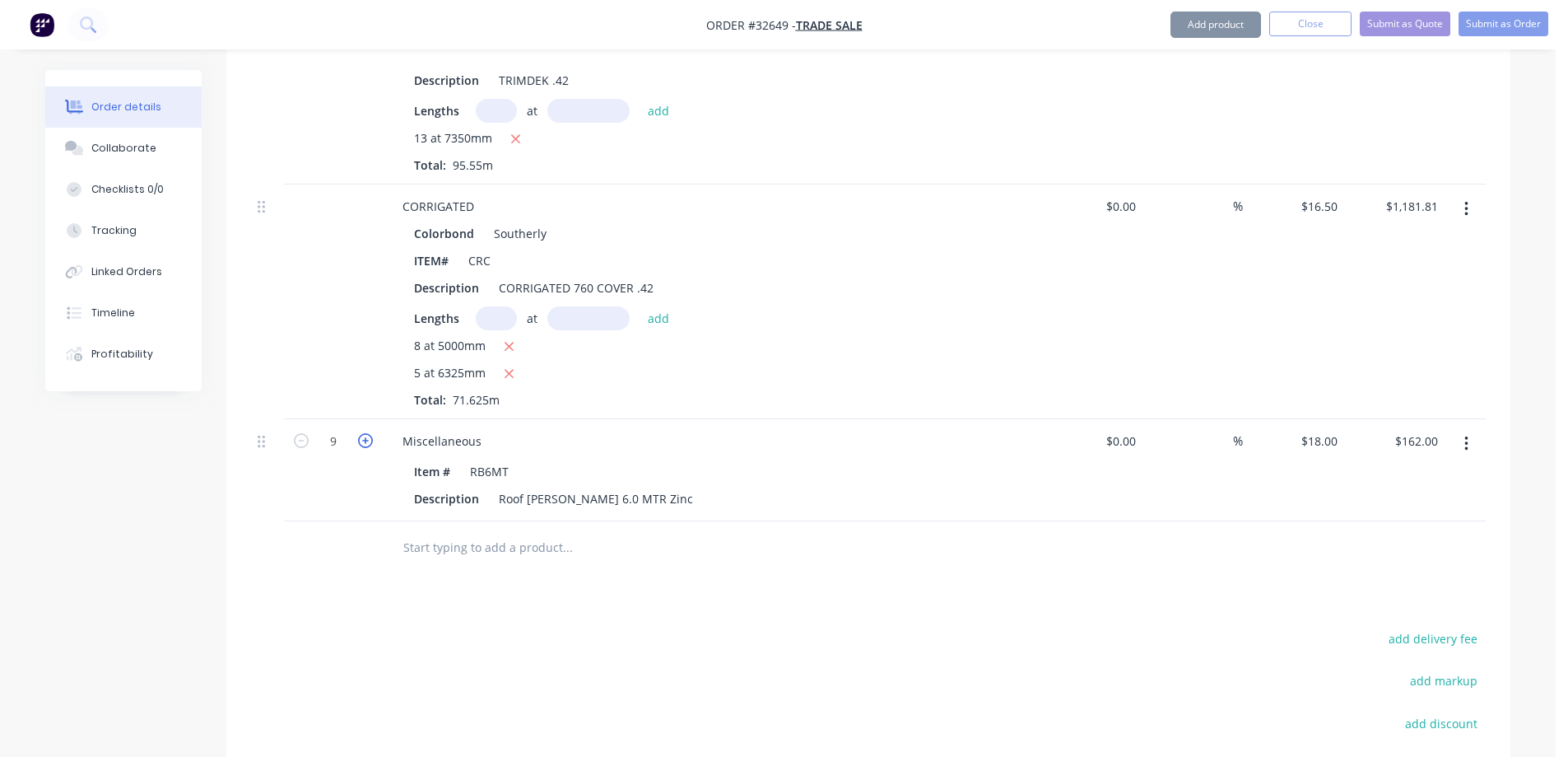
type input "10"
type input "$180.00"
click at [366, 434] on icon "button" at bounding box center [365, 441] width 15 height 15
type input "11"
type input "$198.00"
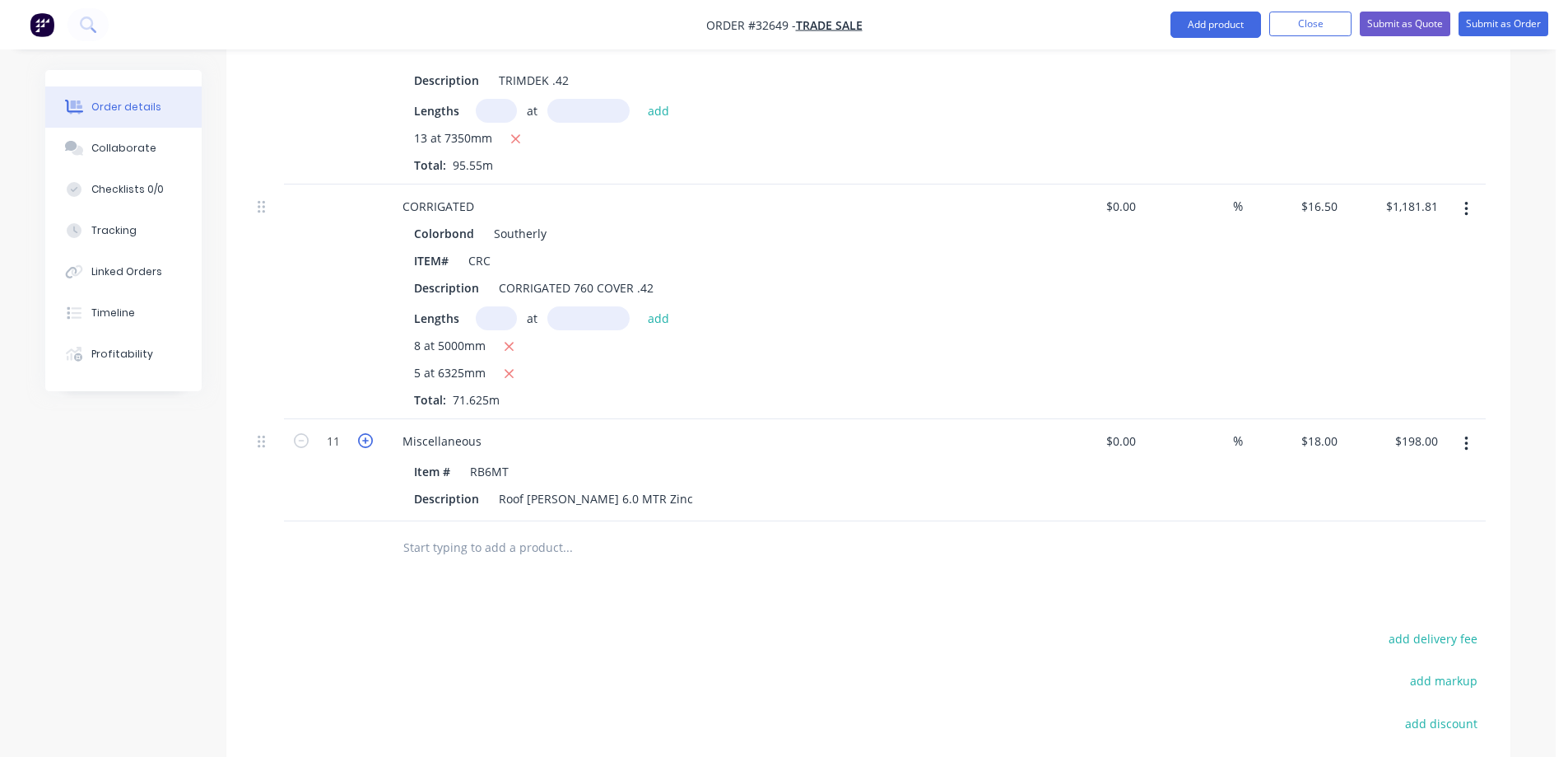
click at [366, 434] on icon "button" at bounding box center [365, 441] width 15 height 15
type input "12"
type input "$216.00"
click at [366, 434] on icon "button" at bounding box center [365, 441] width 15 height 15
type input "13"
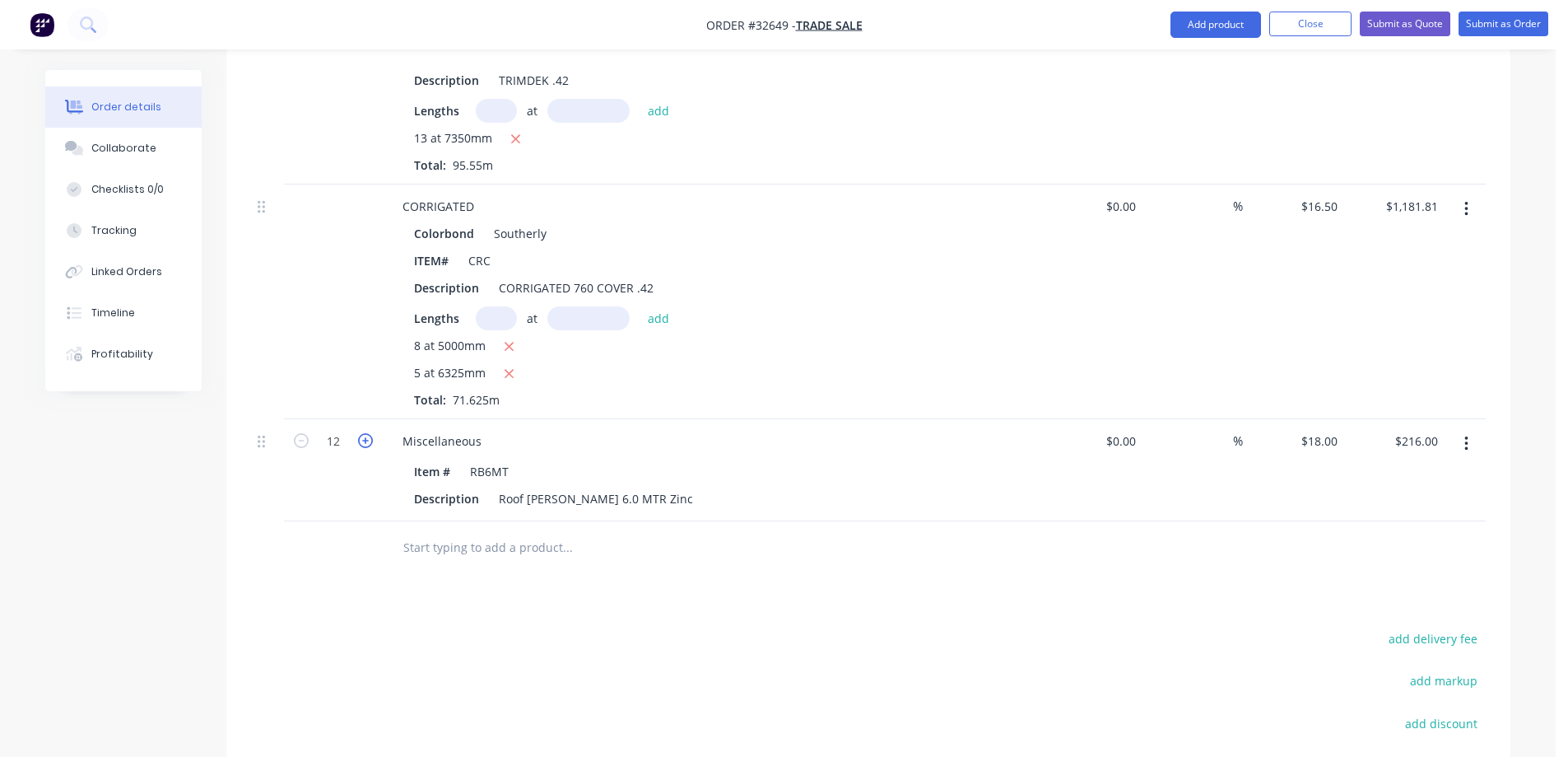
type input "$234.00"
click at [366, 434] on icon "button" at bounding box center [365, 441] width 15 height 15
type input "14"
type input "$252.00"
click at [366, 434] on icon "button" at bounding box center [365, 441] width 15 height 15
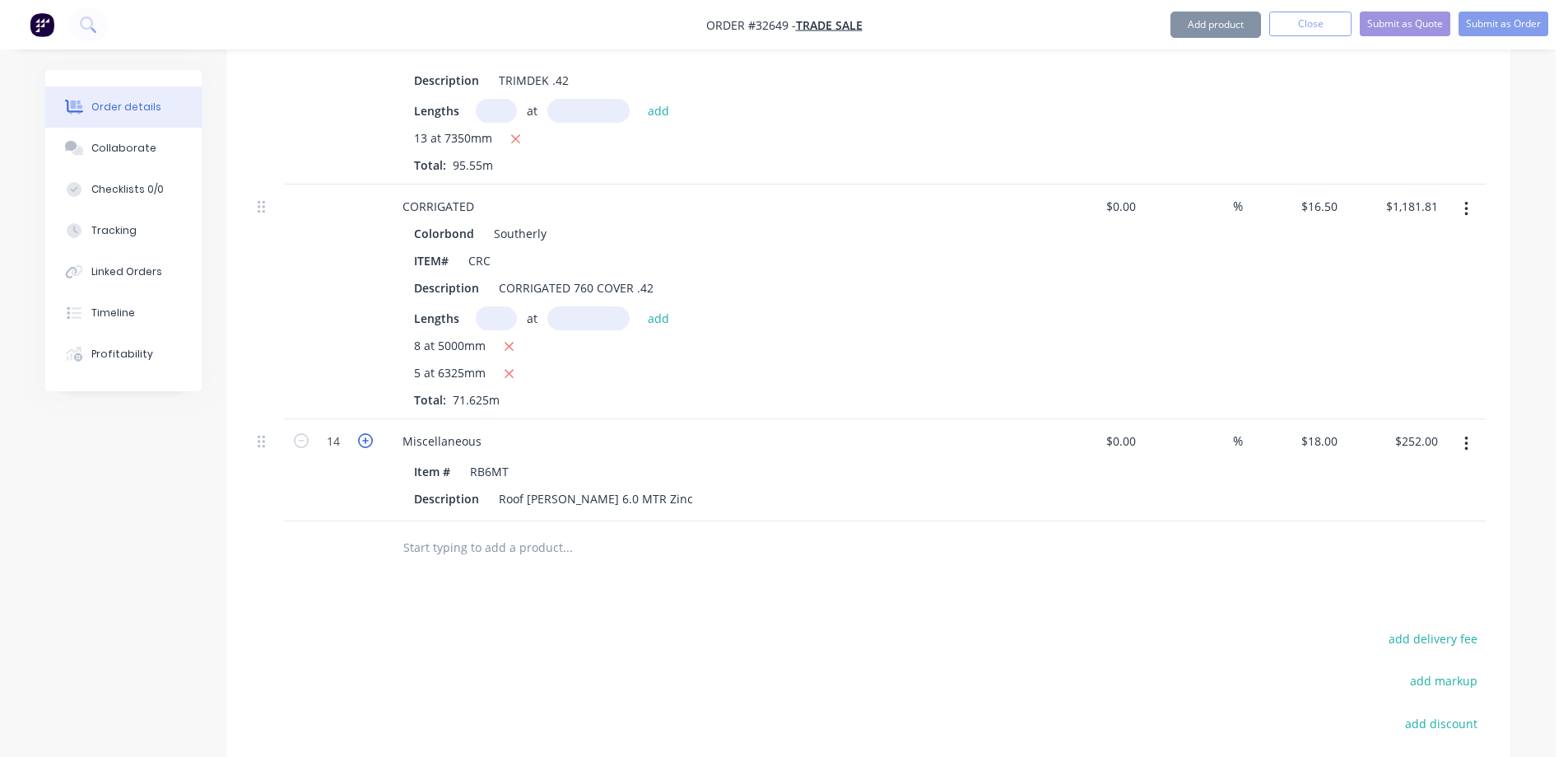
type input "15"
type input "$270.00"
click at [303, 434] on icon "button" at bounding box center [301, 441] width 15 height 15
type input "14"
type input "$252.00"
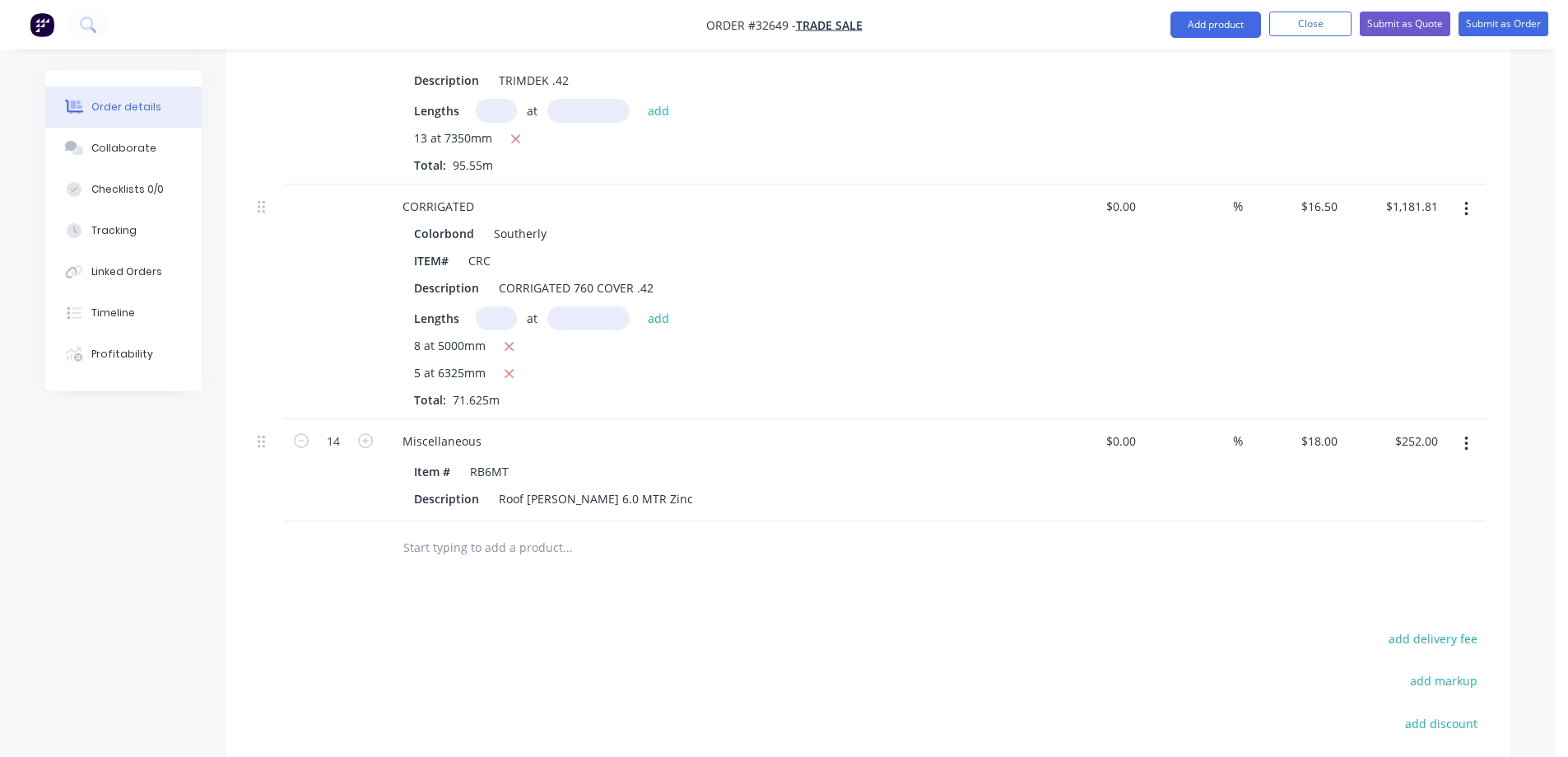
click at [484, 531] on input "text" at bounding box center [567, 547] width 329 height 33
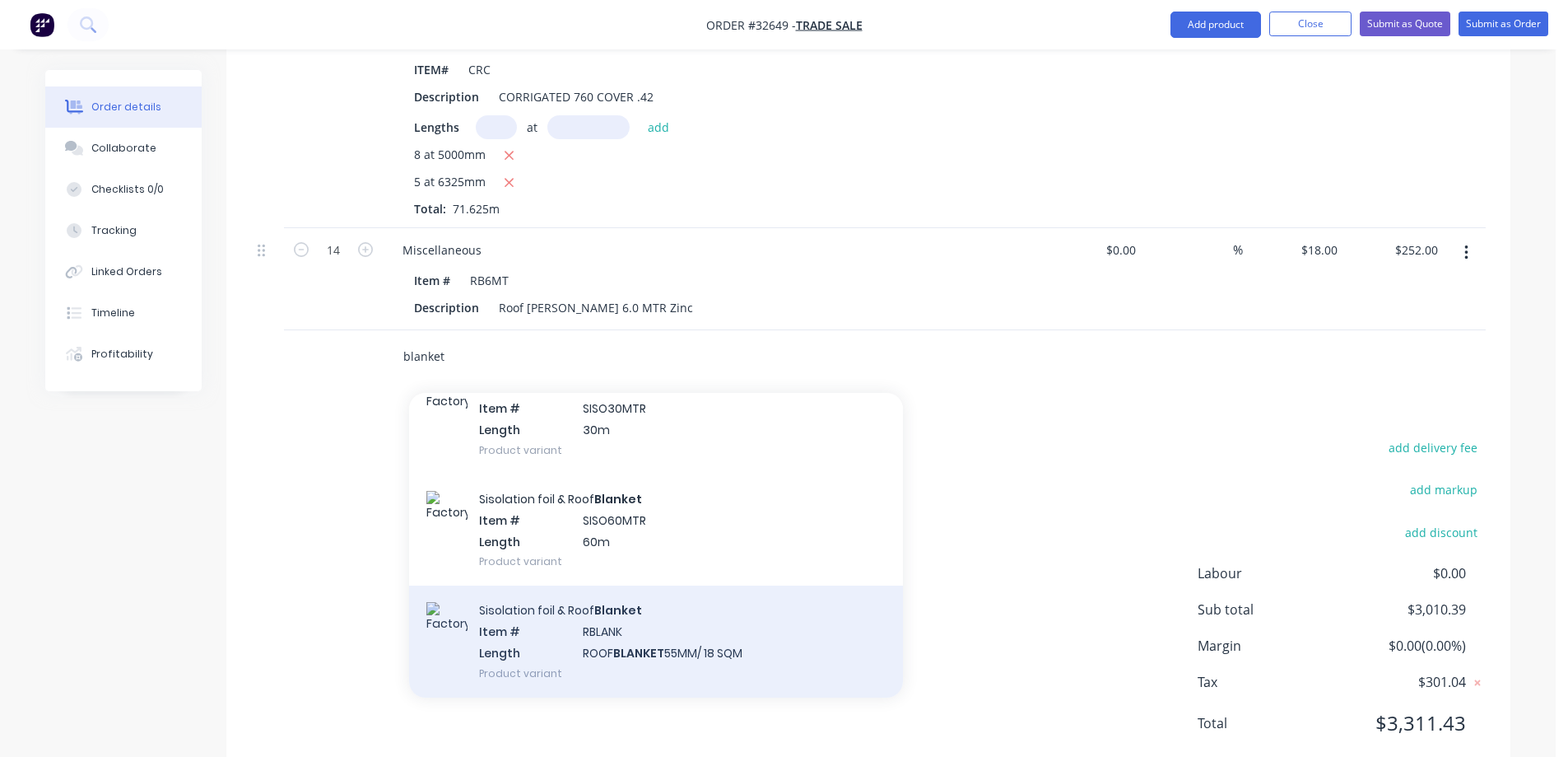
scroll to position [873, 0]
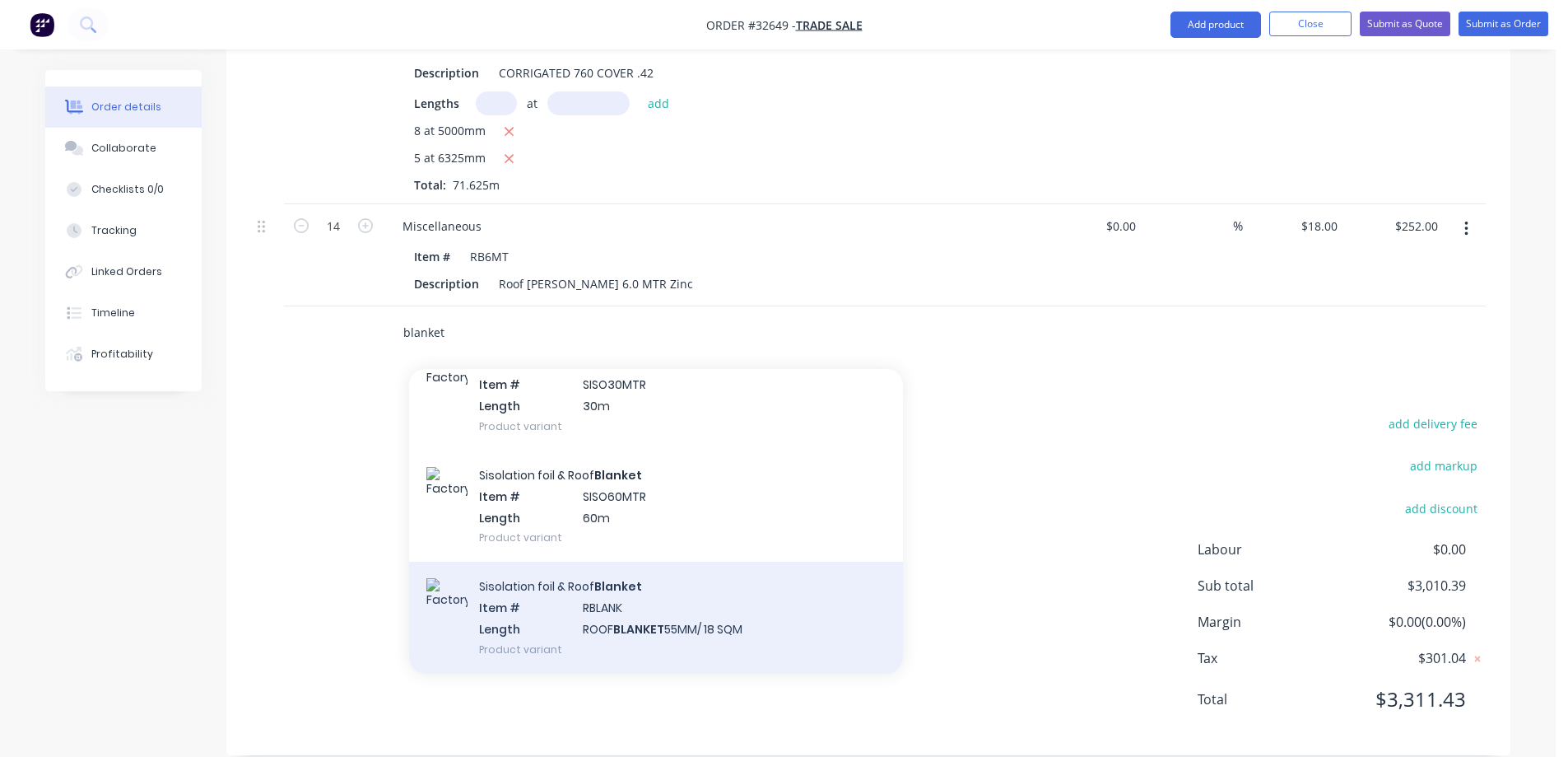
type input "blanket"
click at [683, 612] on div "Sisolation foil & Roof Blanket Item # RBLANK Length ROOF BLANKET 55MM/ 18 SQM P…" at bounding box center [655, 617] width 494 height 111
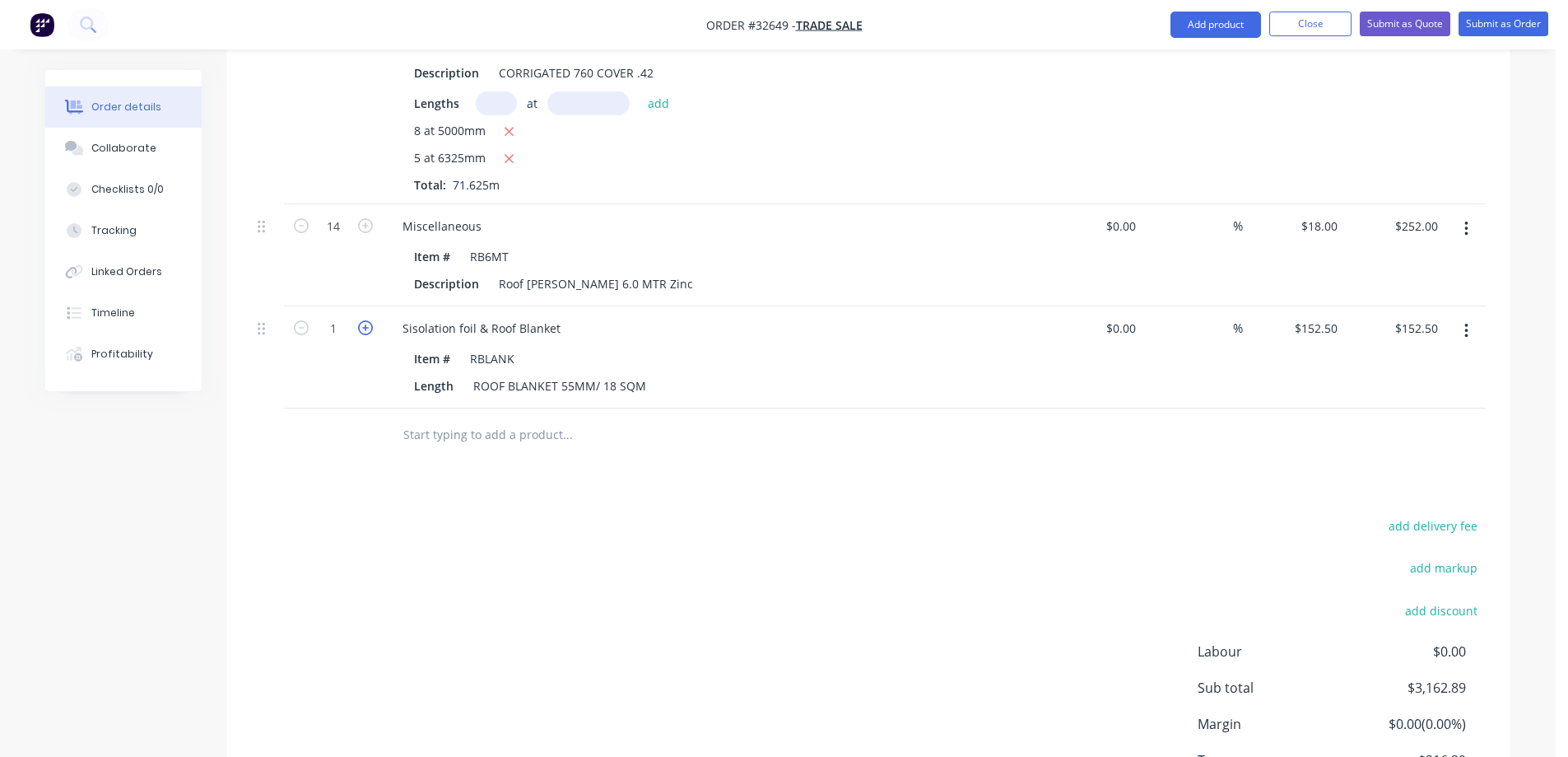
click at [366, 320] on icon "button" at bounding box center [365, 327] width 15 height 15
type input "2"
type input "$305.00"
click at [366, 320] on icon "button" at bounding box center [365, 327] width 15 height 15
type input "3"
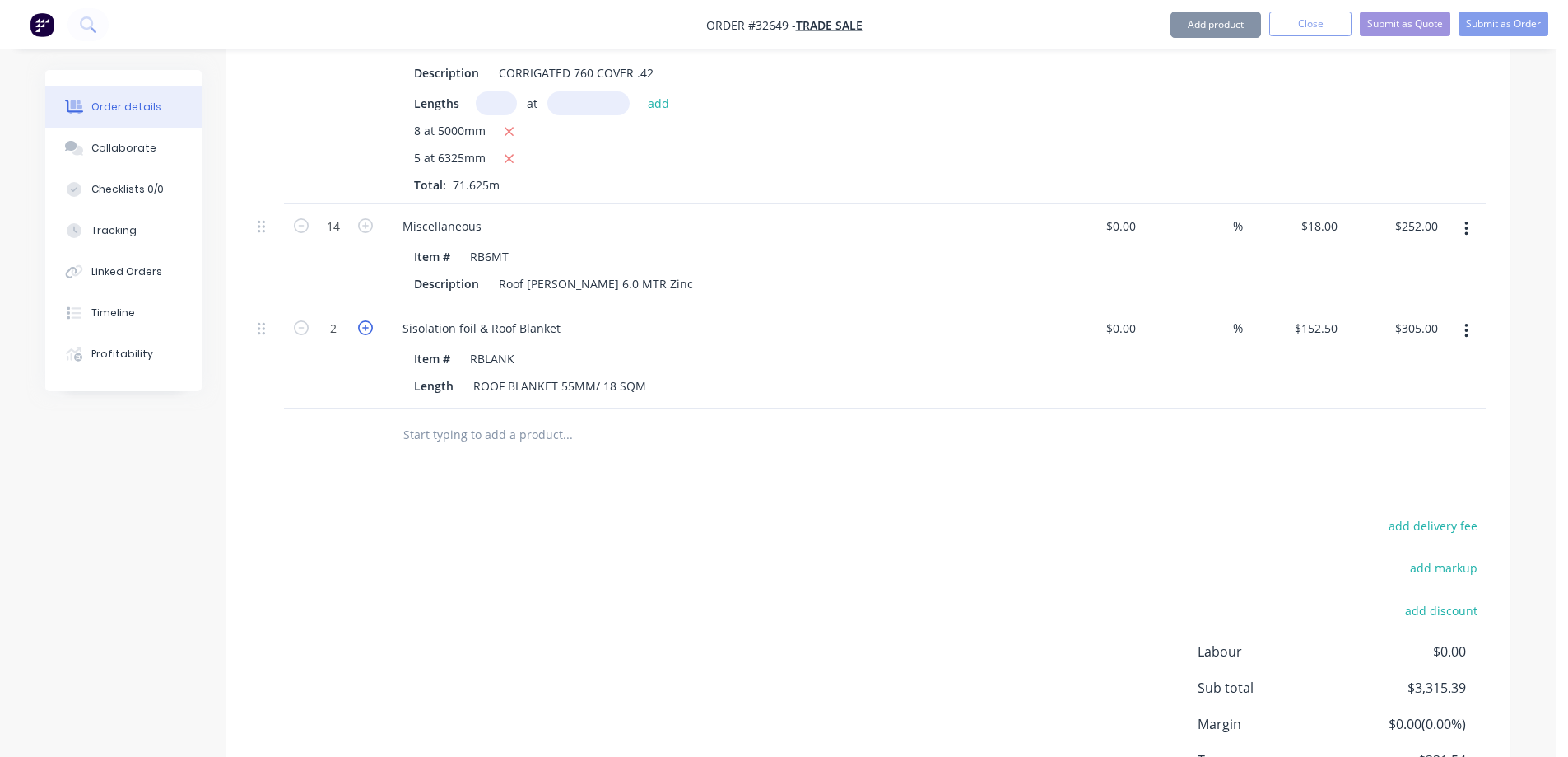
type input "$457.50"
click at [365, 320] on icon "button" at bounding box center [365, 327] width 15 height 15
type input "4"
type input "$610.00"
click at [448, 419] on input "text" at bounding box center [567, 434] width 329 height 33
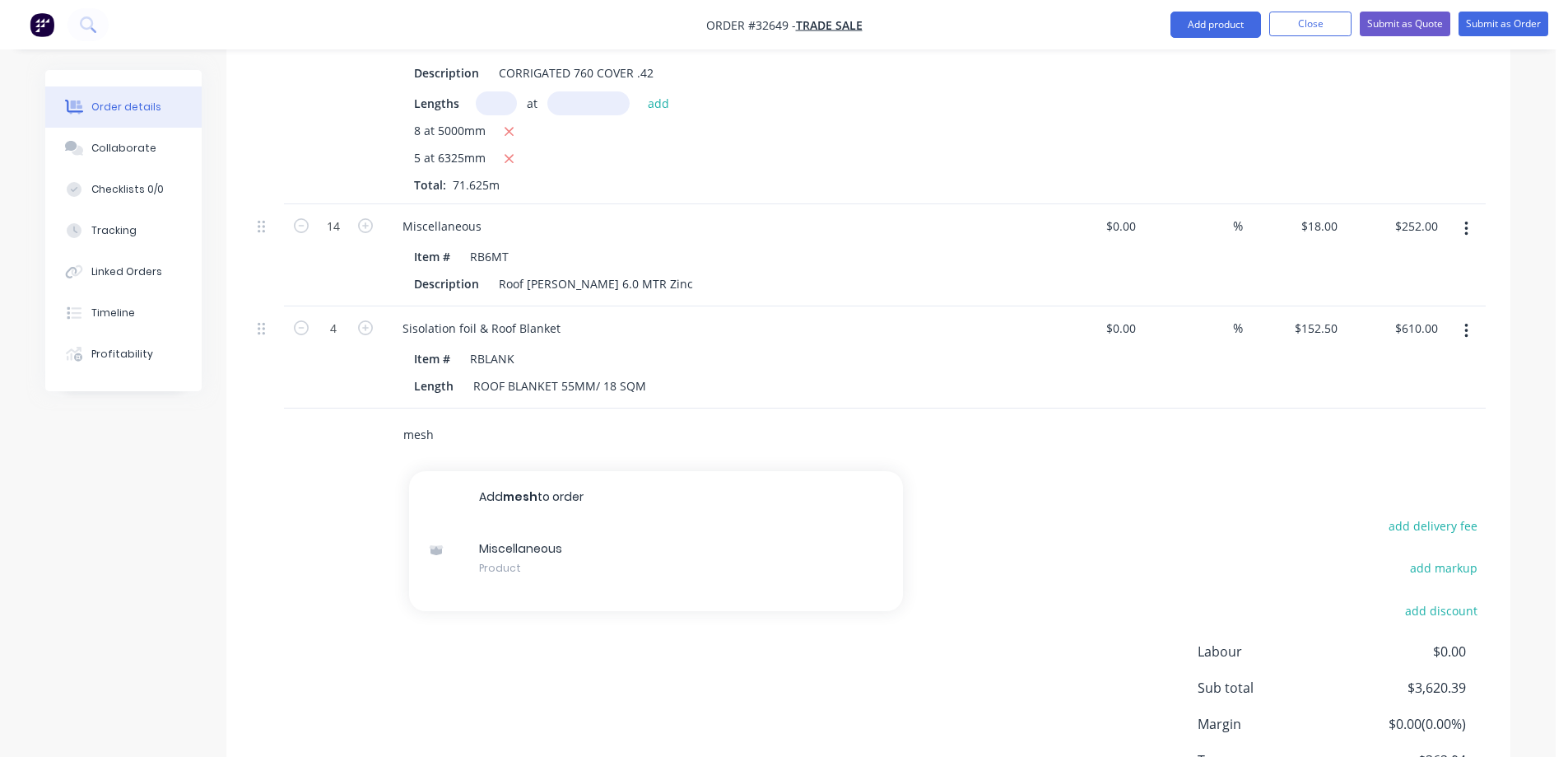
type input "mesh"
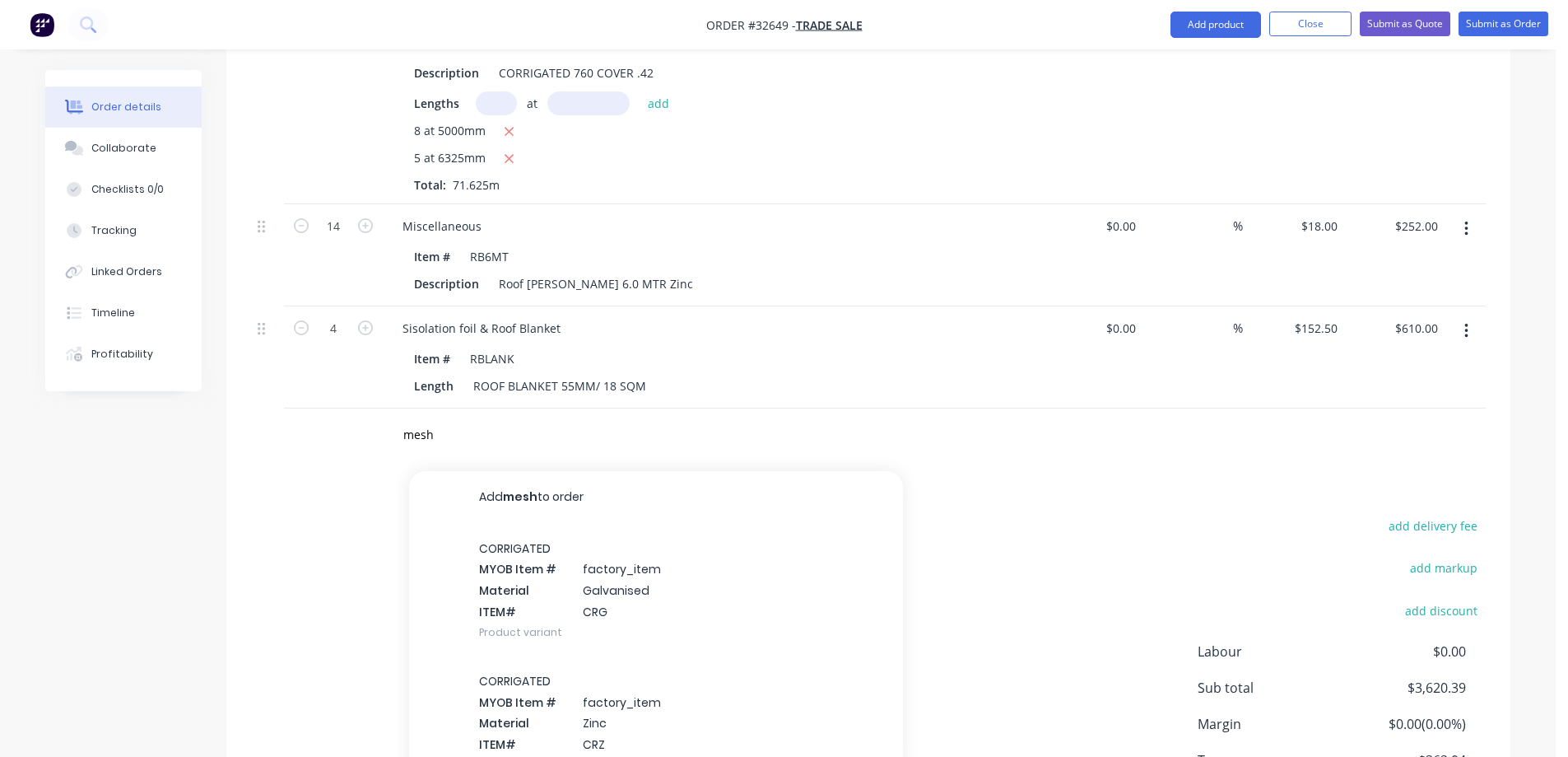
click at [581, 548] on div "CORRIGATED MYOB Item # factory_item Material Galvanised ITEM# CRG Product varia…" at bounding box center [655, 590] width 494 height 132
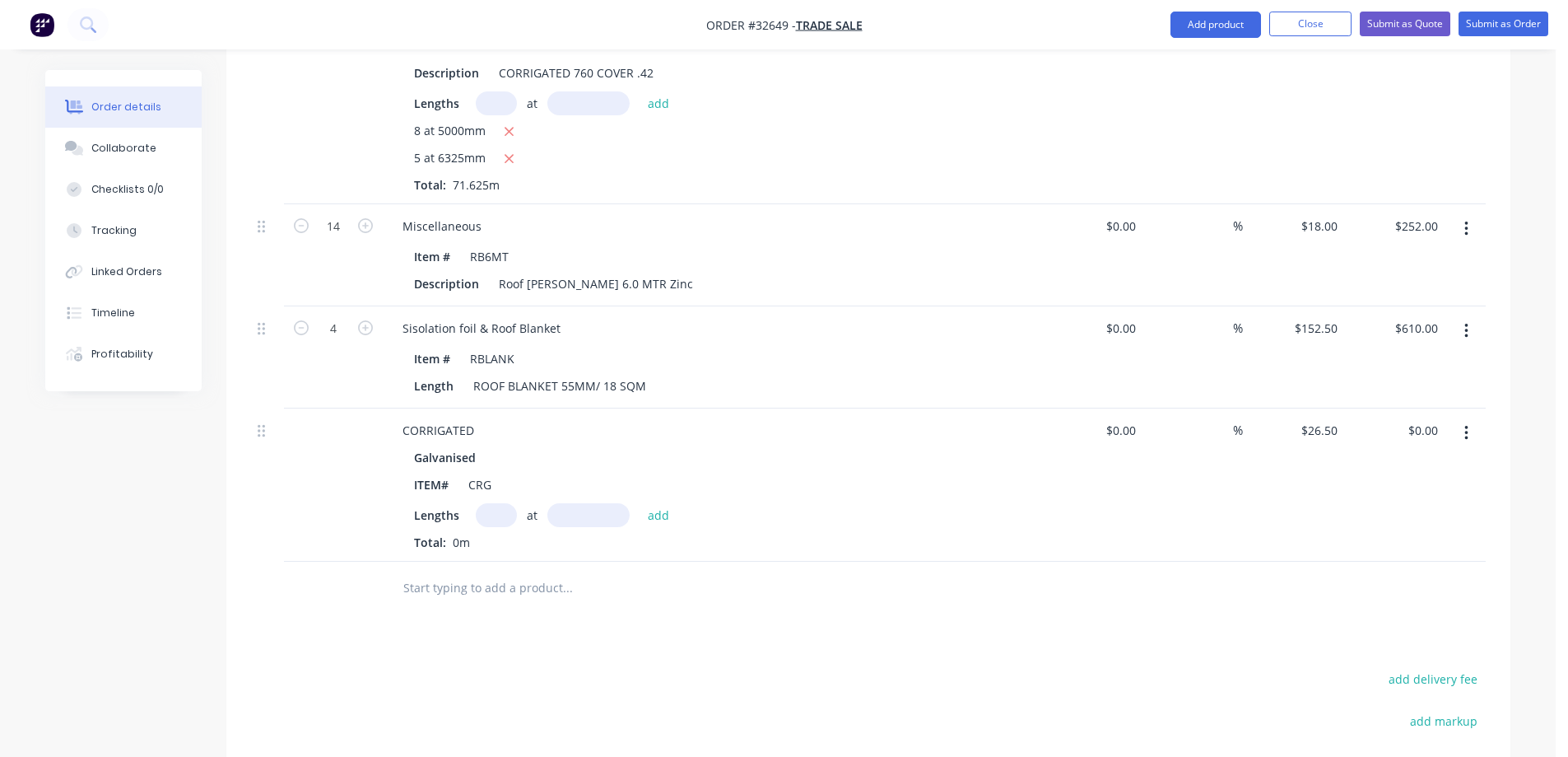
click at [1469, 419] on button "button" at bounding box center [1467, 434] width 39 height 30
click at [1424, 464] on div "Edit" at bounding box center [1408, 476] width 127 height 24
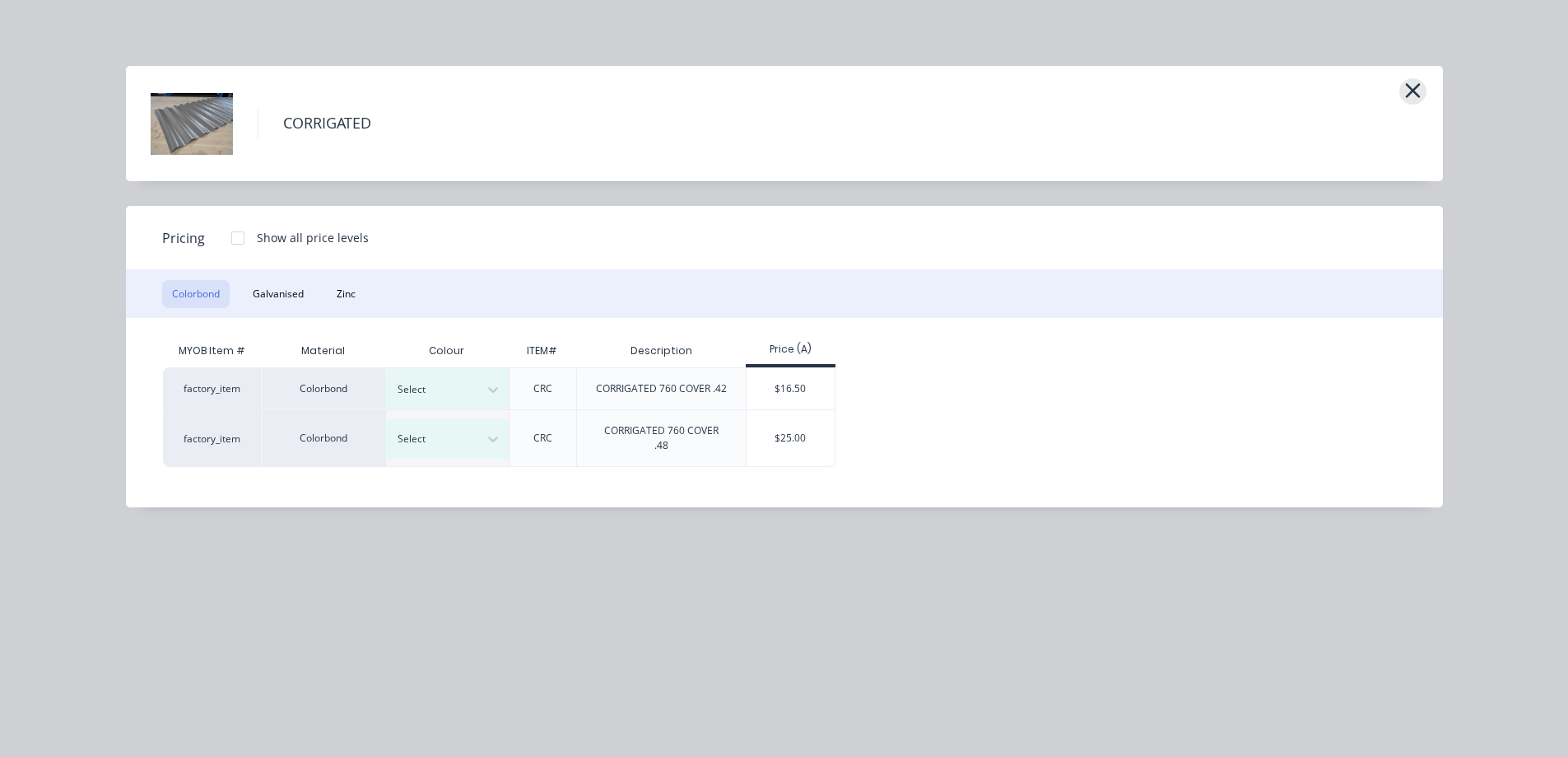
click at [1420, 86] on div "CORRIGATED" at bounding box center [784, 123] width 1317 height 115
click at [1417, 91] on icon "button" at bounding box center [1413, 91] width 18 height 23
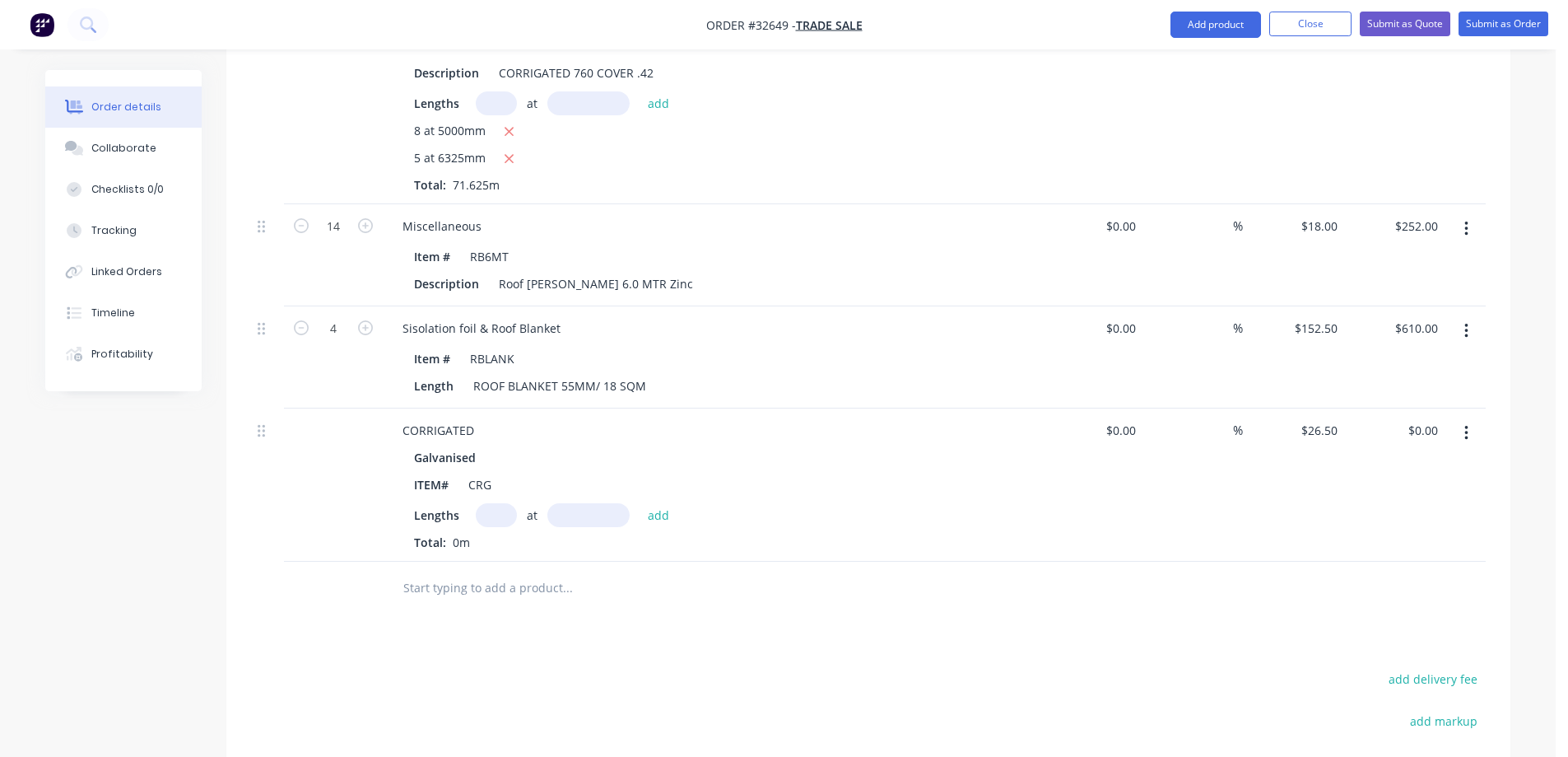
click at [1466, 426] on icon "button" at bounding box center [1466, 433] width 4 height 15
click at [1425, 563] on div "Delete" at bounding box center [1408, 575] width 127 height 24
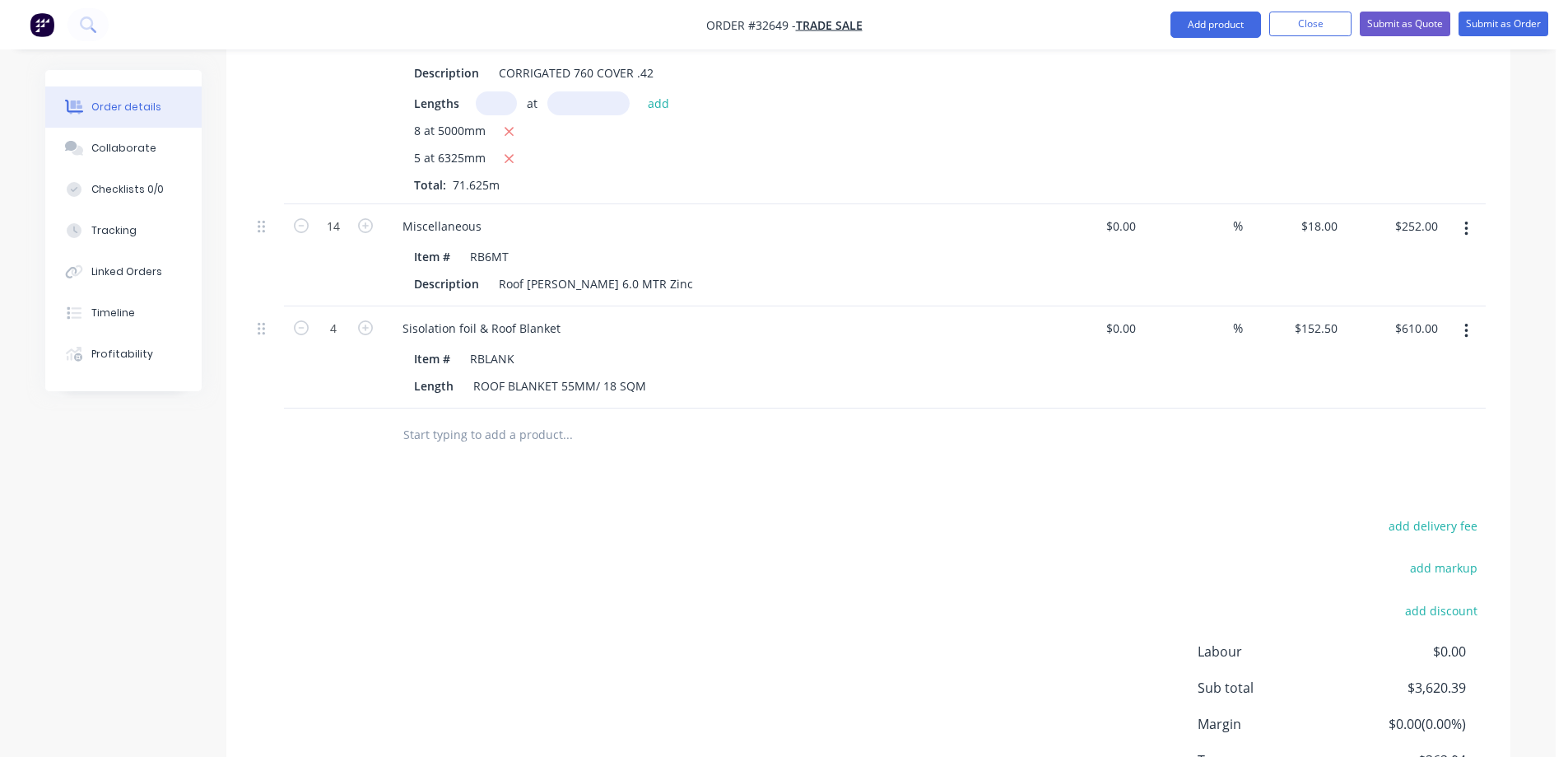
click at [514, 419] on input "text" at bounding box center [567, 434] width 329 height 33
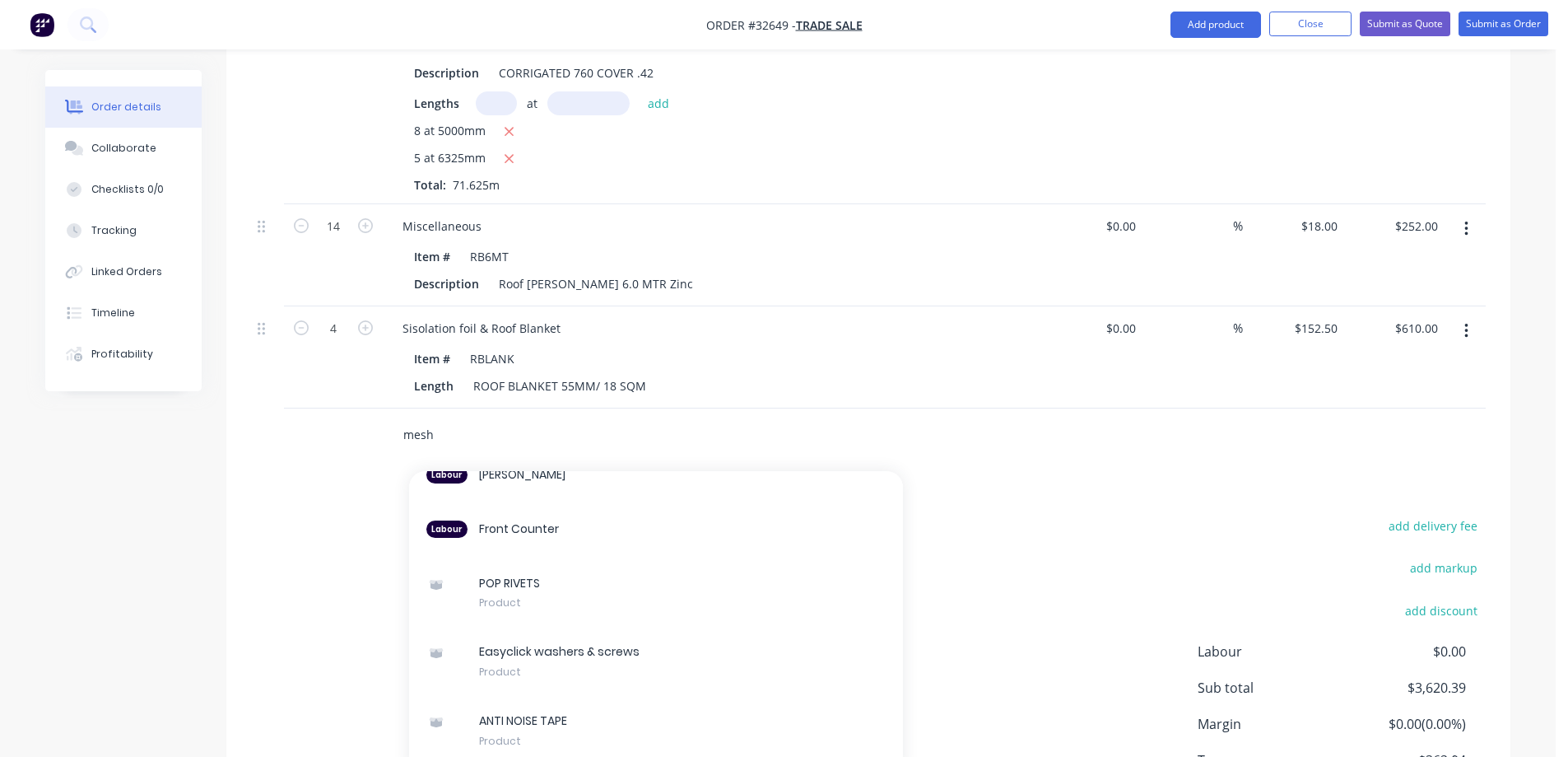
scroll to position [25789, 0]
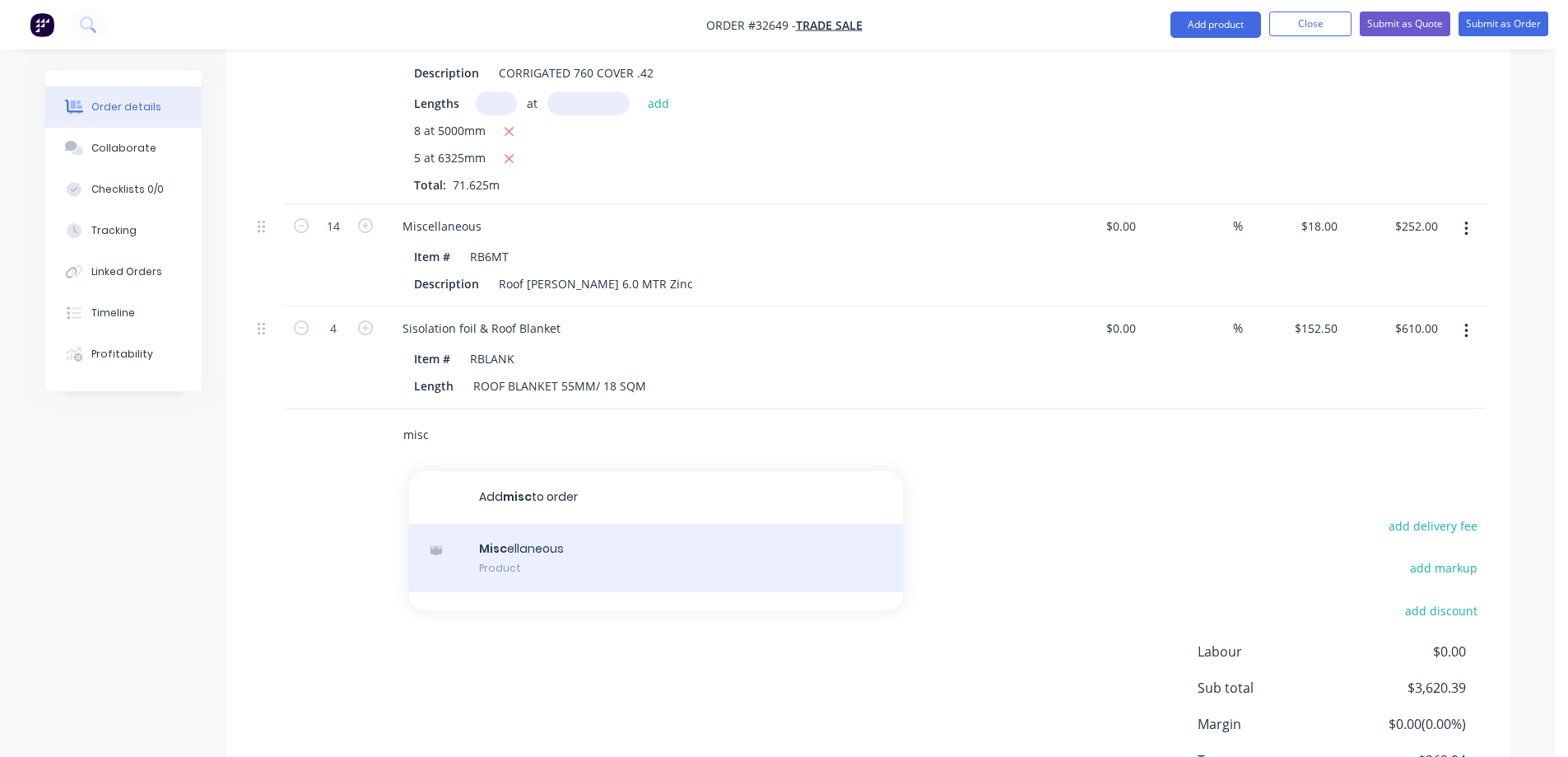
type input "misc"
click at [603, 545] on div "Misc ellaneous Product" at bounding box center [655, 558] width 494 height 69
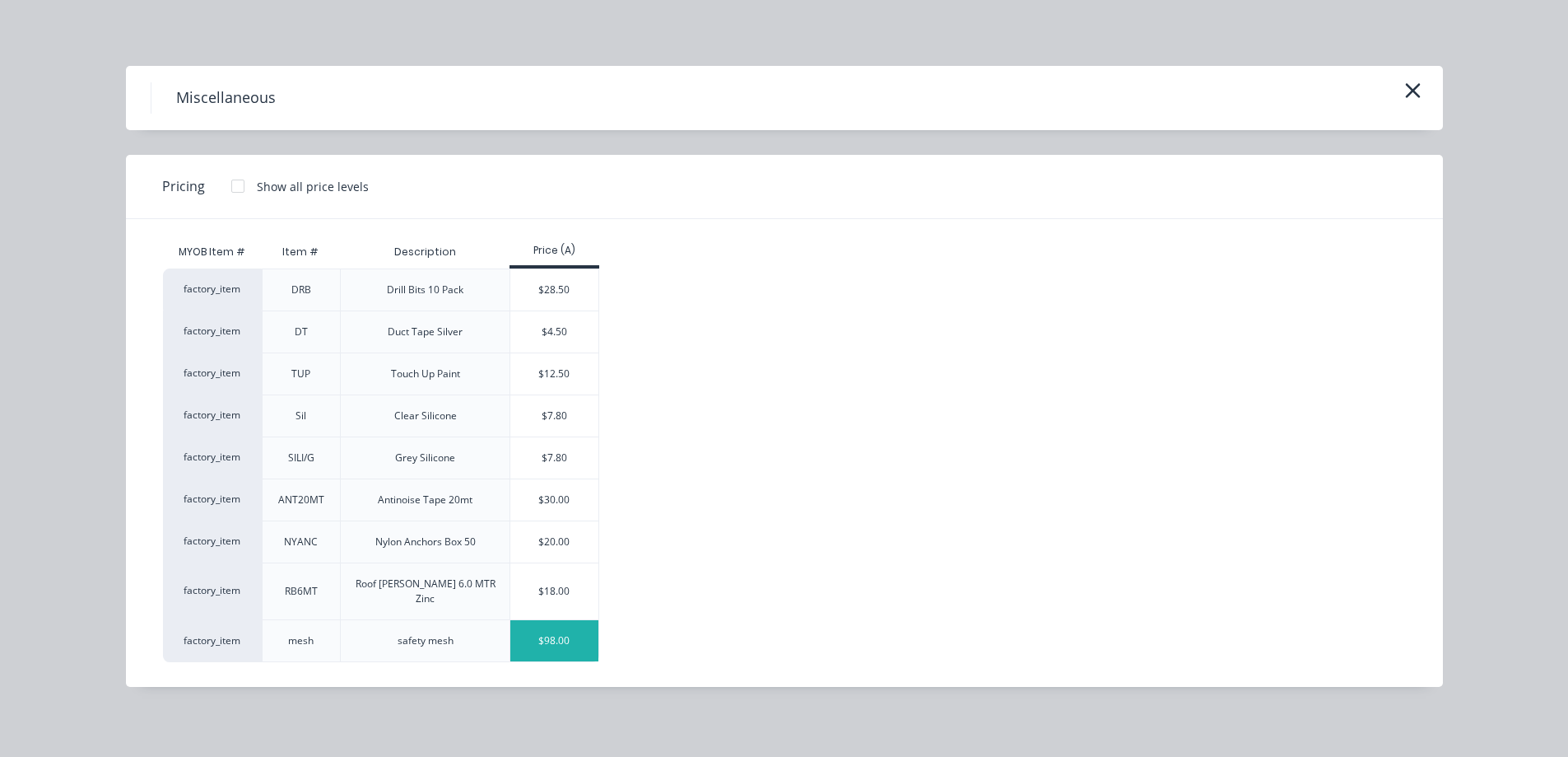
click at [563, 628] on div "$98.00" at bounding box center [554, 641] width 88 height 41
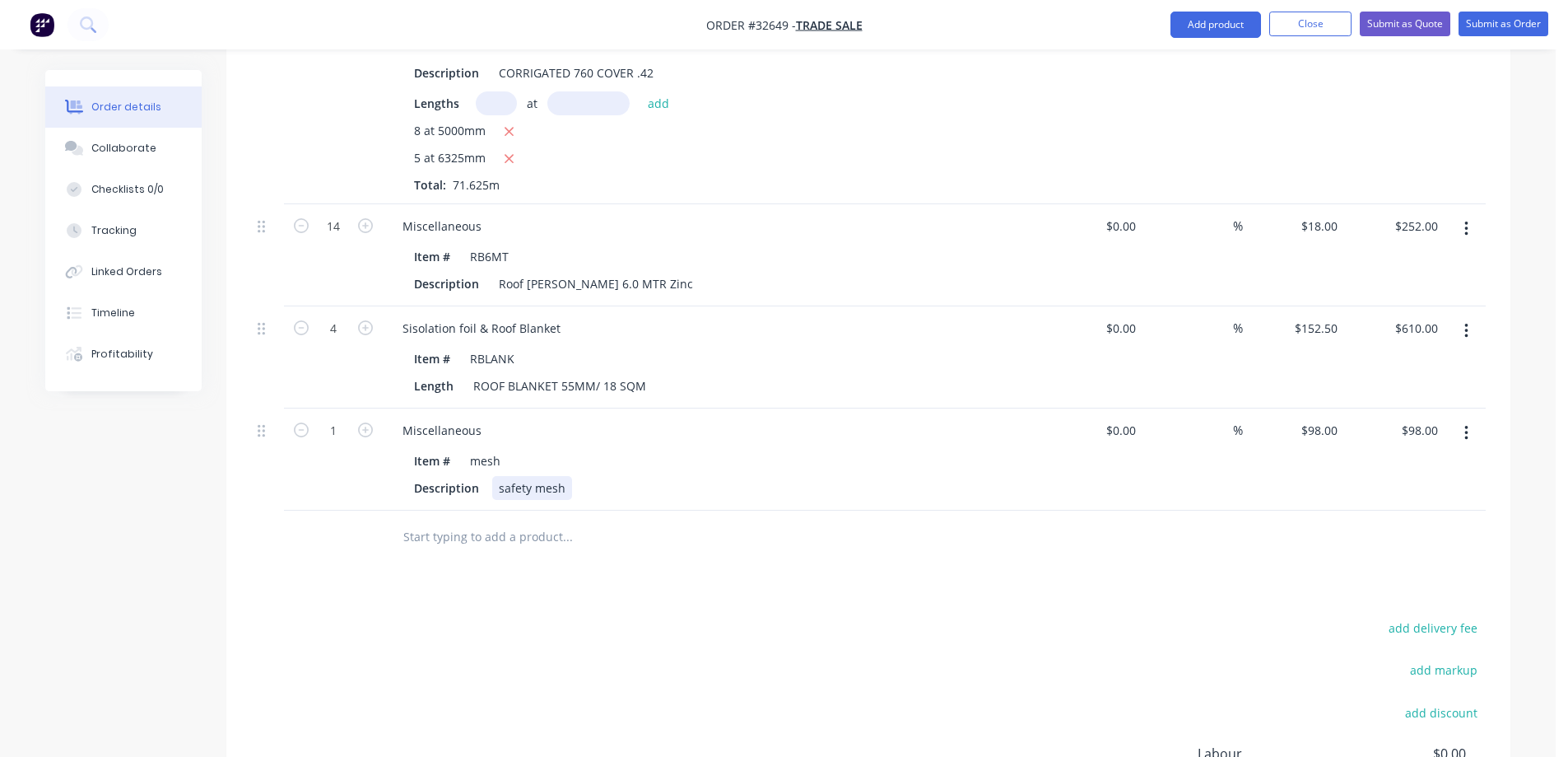
click at [564, 476] on div "safety mesh" at bounding box center [532, 487] width 80 height 24
click at [578, 476] on div "safety mesh 90m2" at bounding box center [549, 487] width 114 height 24
click at [482, 521] on input "text" at bounding box center [567, 537] width 329 height 33
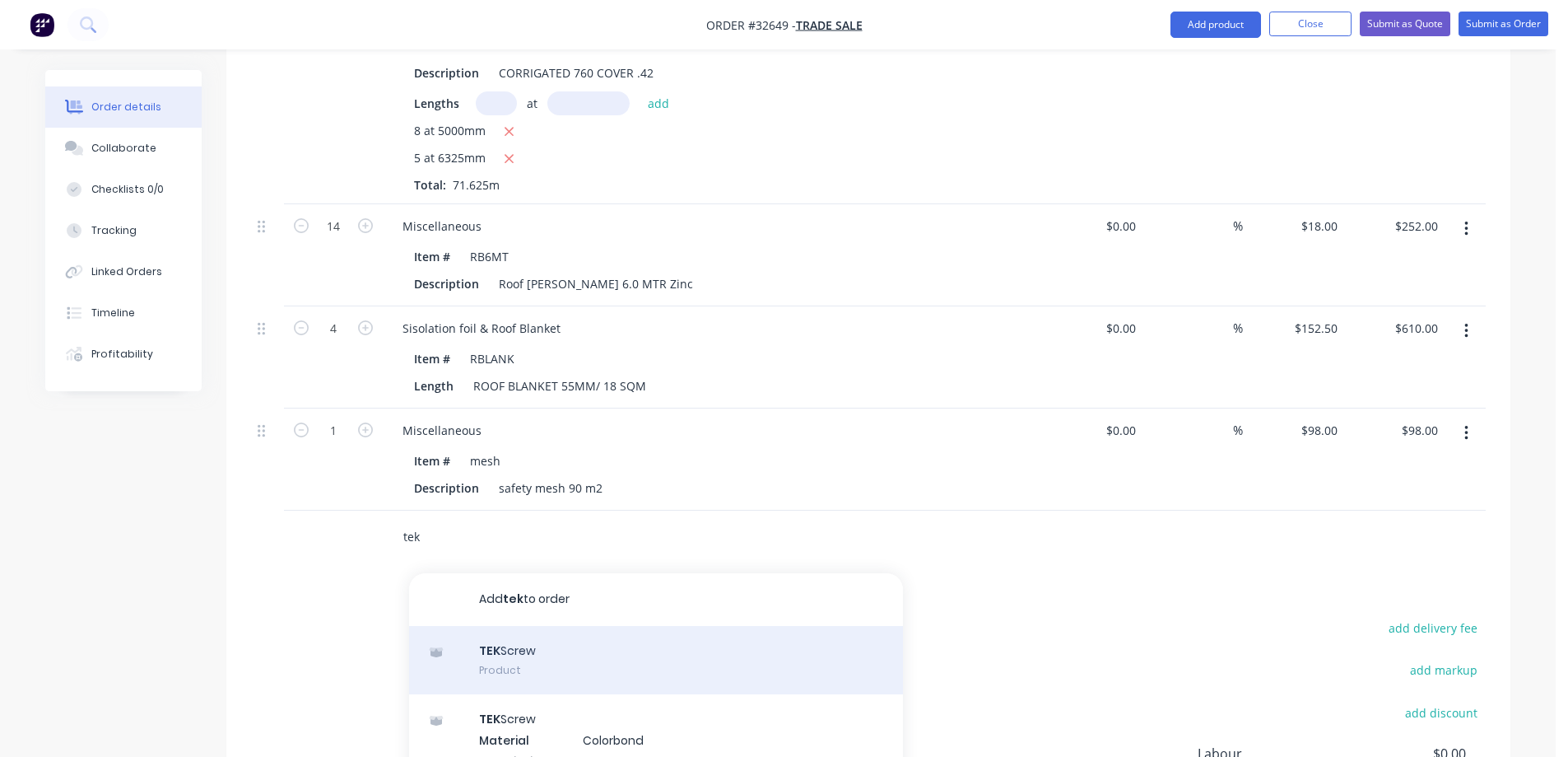
type input "tek"
click at [583, 642] on div "TEK Screw Product" at bounding box center [655, 660] width 494 height 69
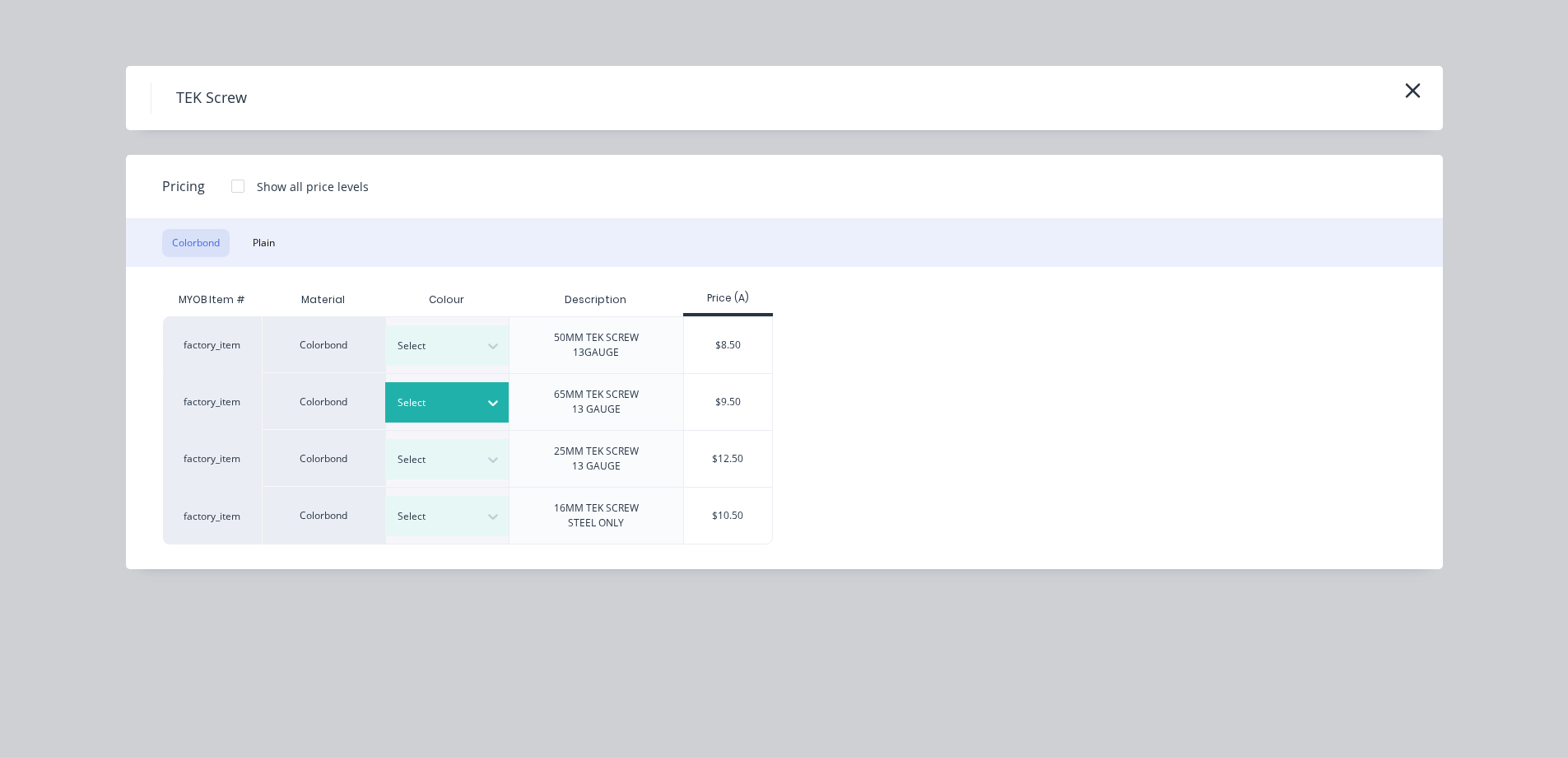
click at [490, 404] on icon at bounding box center [492, 403] width 17 height 17
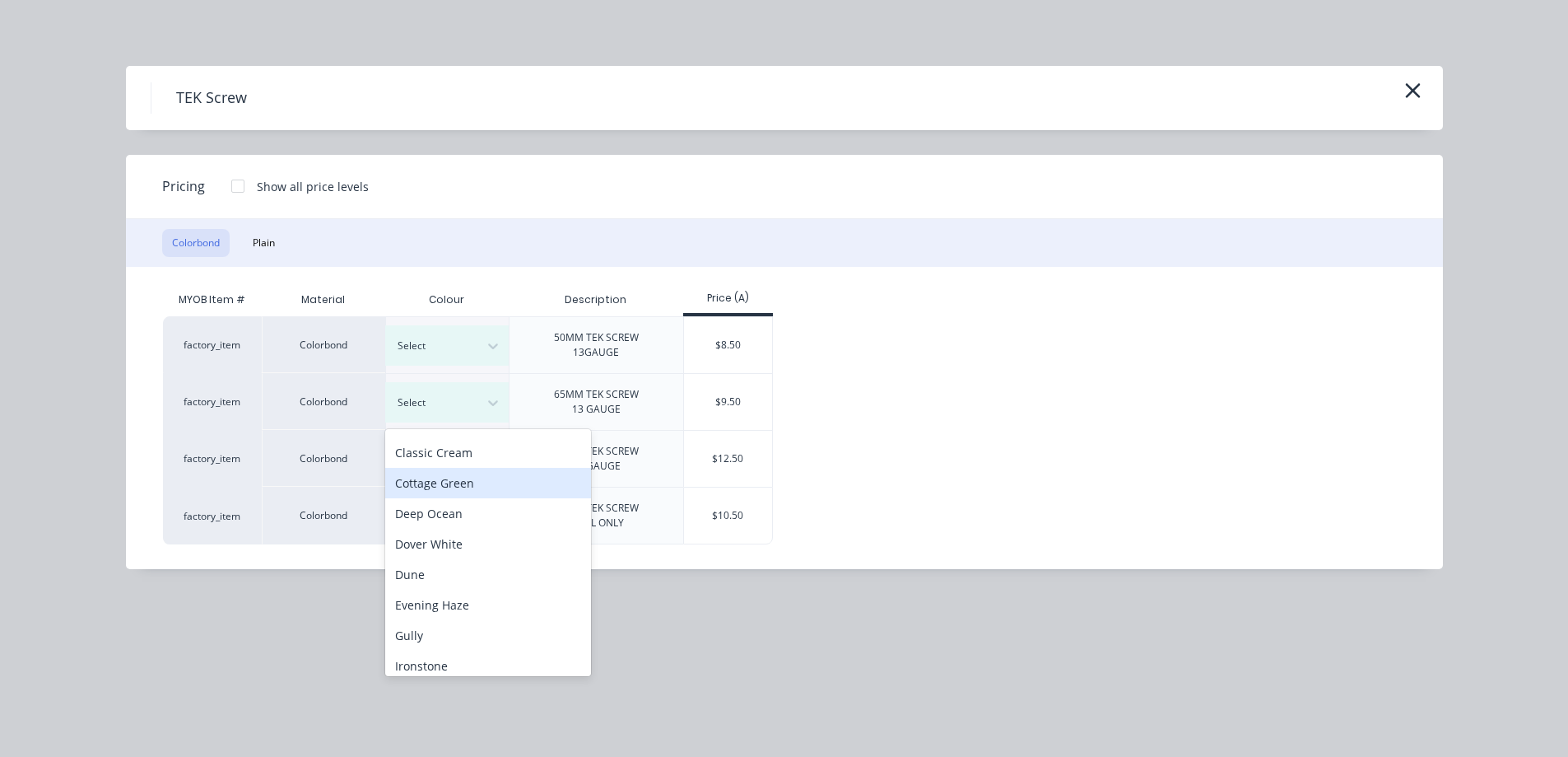
scroll to position [330, 0]
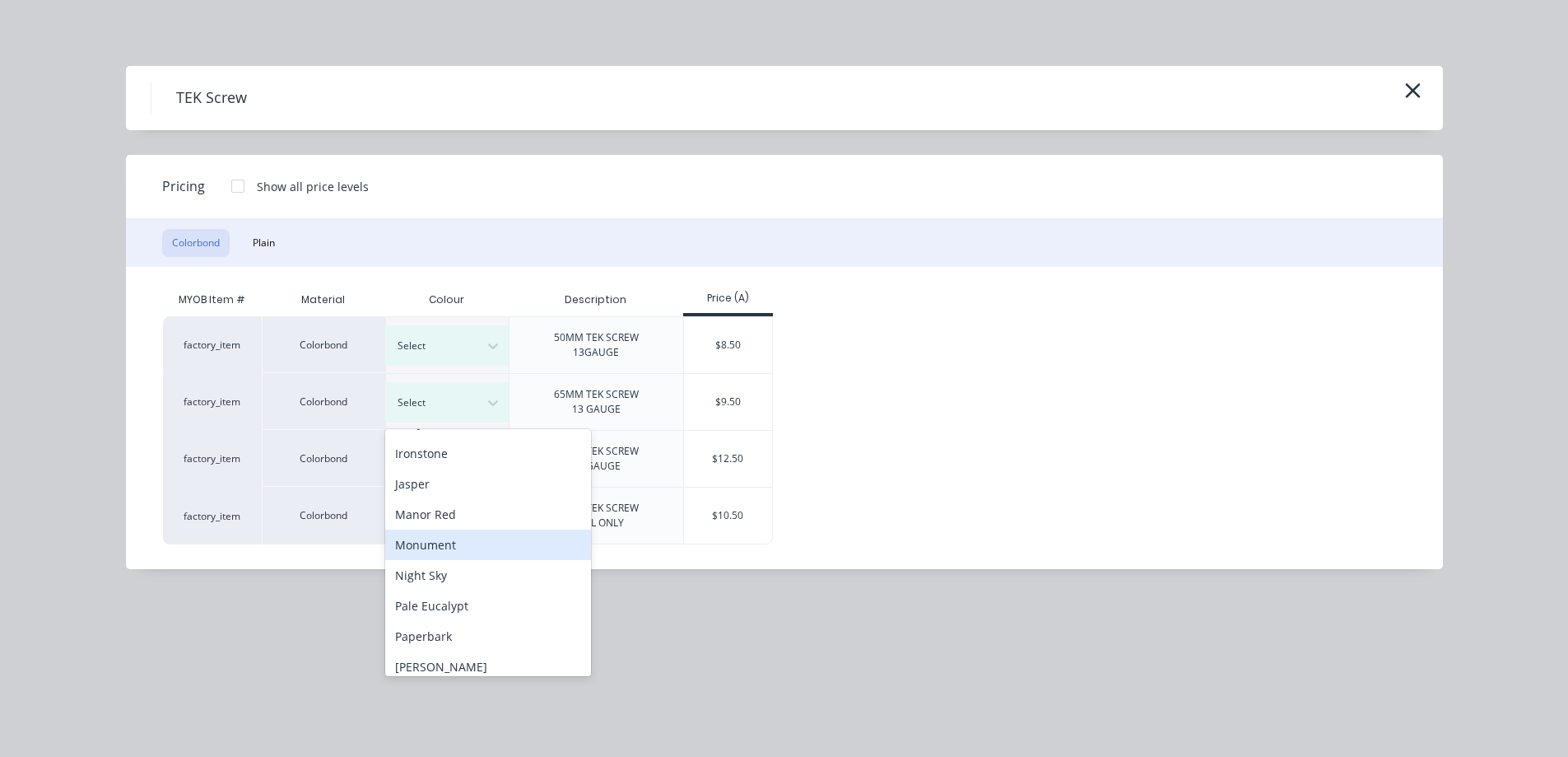
click at [484, 541] on div "Monument" at bounding box center [488, 545] width 206 height 31
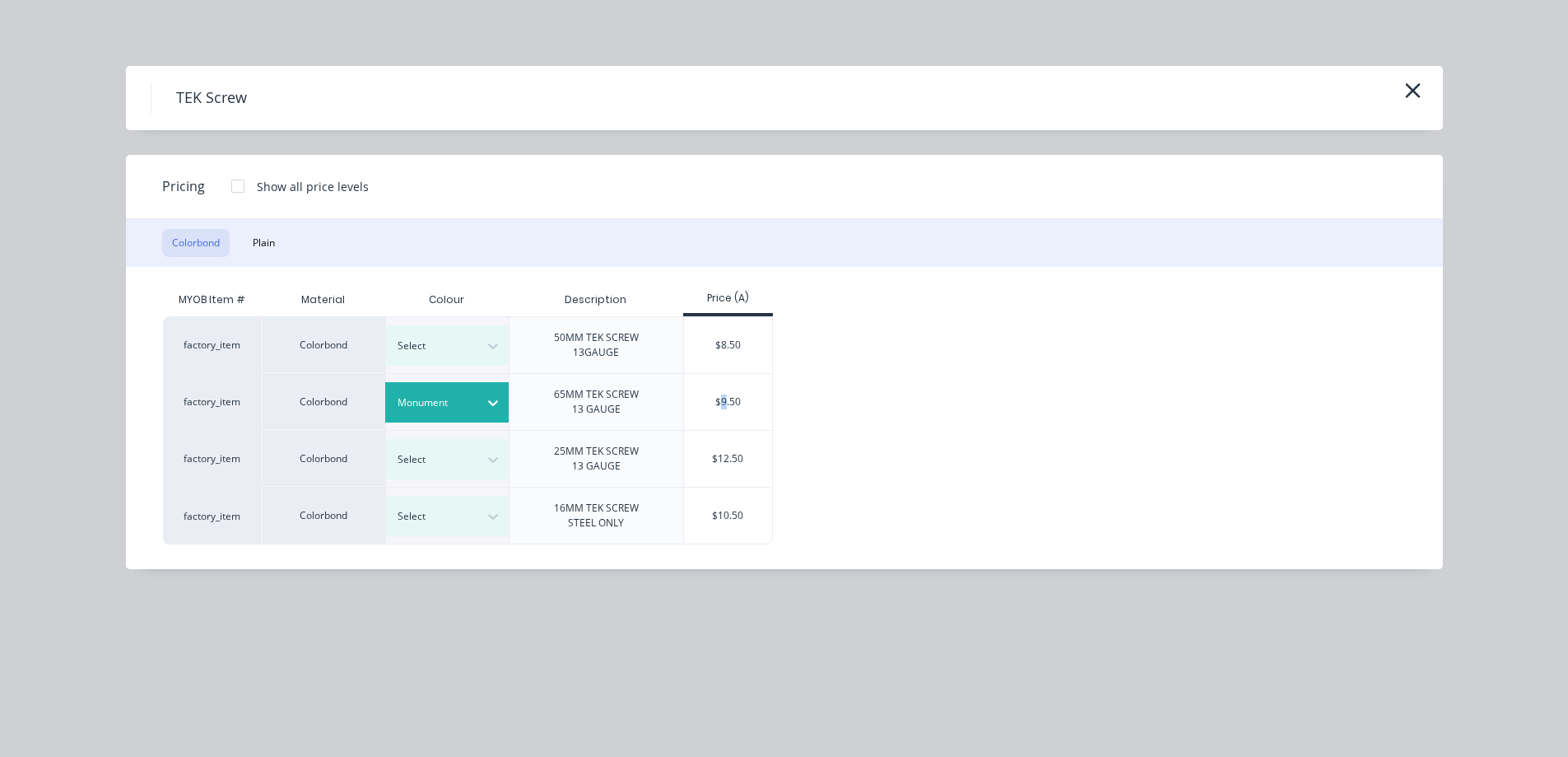
drag, startPoint x: 724, startPoint y: 397, endPoint x: 717, endPoint y: 408, distance: 13.0
click at [725, 398] on div "$9.50" at bounding box center [729, 402] width 88 height 56
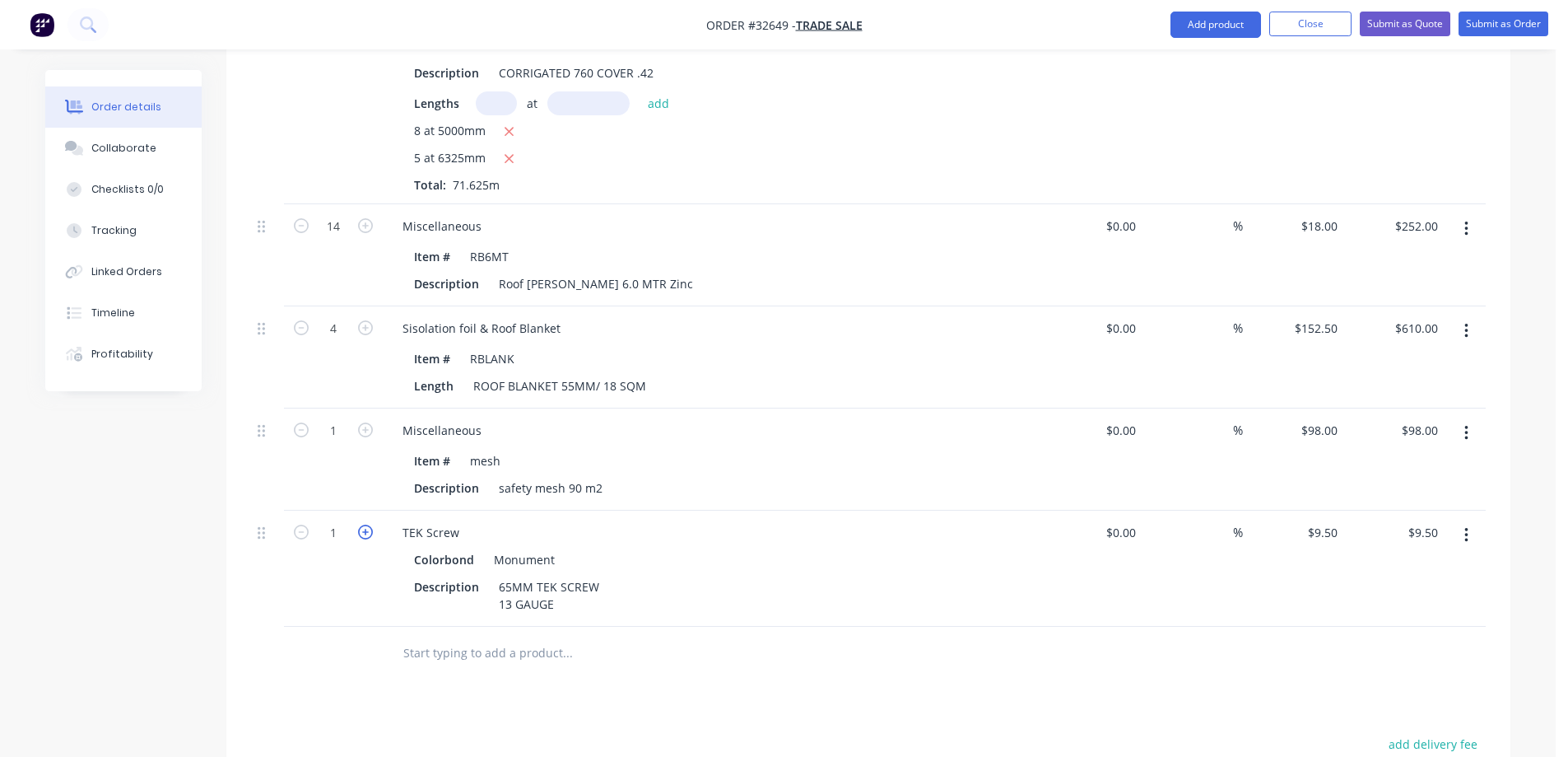
click at [362, 524] on icon "button" at bounding box center [365, 531] width 15 height 15
type input "2"
type input "$19.00"
click at [362, 524] on icon "button" at bounding box center [365, 531] width 15 height 15
type input "3"
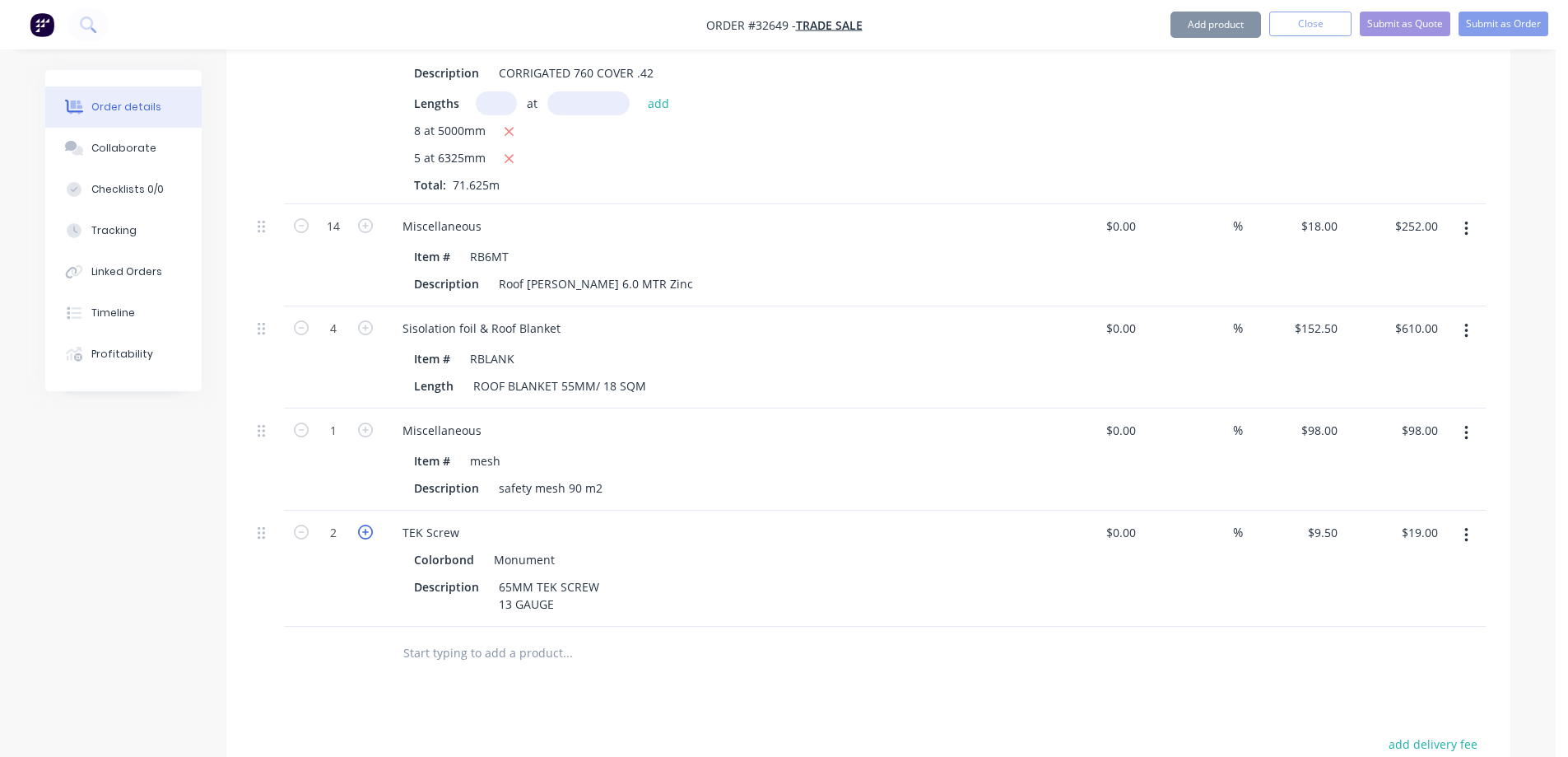
type input "$28.50"
click at [362, 524] on icon "button" at bounding box center [365, 531] width 15 height 15
type input "4"
type input "$38.00"
click at [362, 524] on icon "button" at bounding box center [365, 531] width 15 height 15
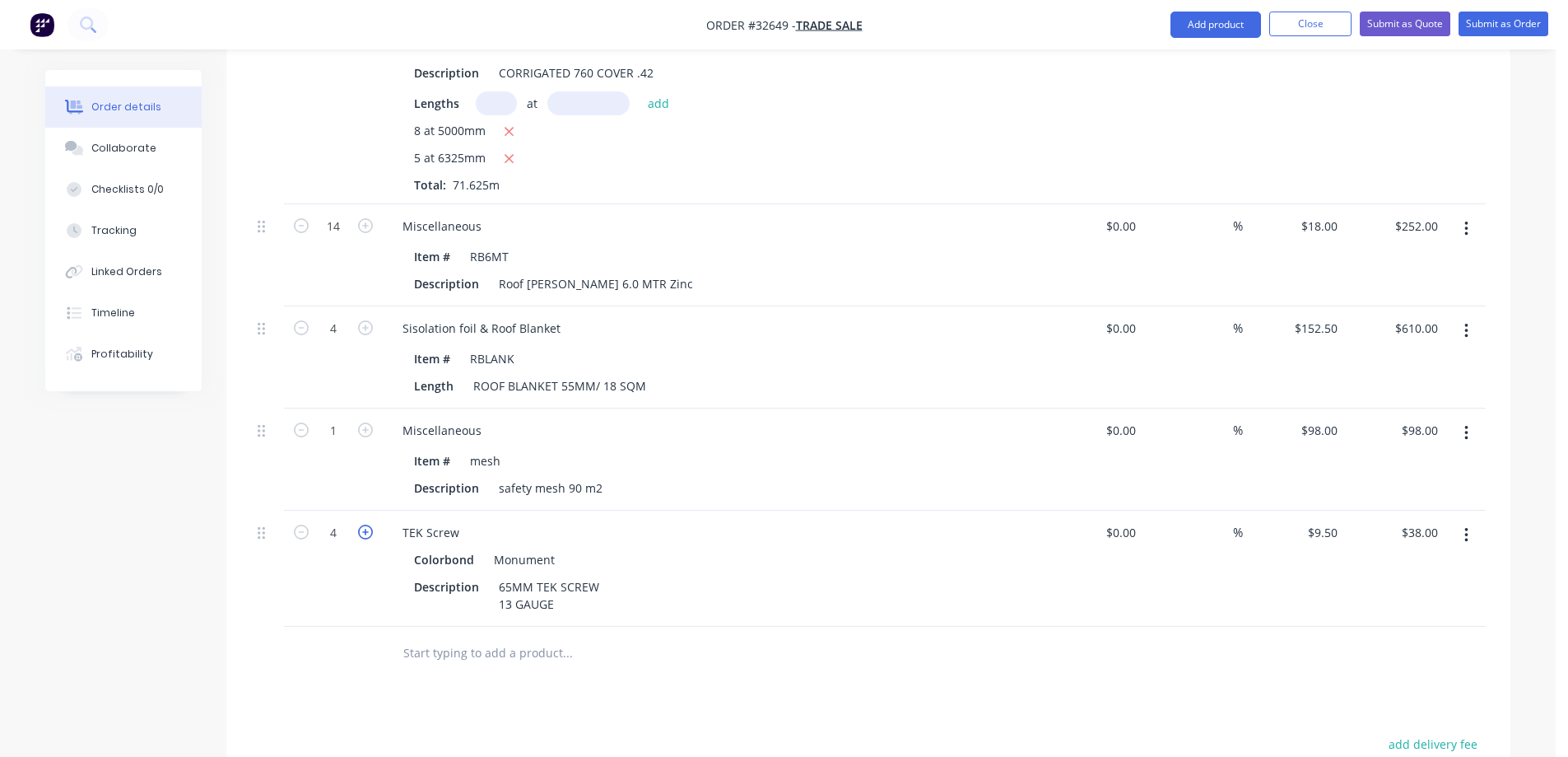
type input "5"
type input "$47.50"
click at [362, 524] on icon "button" at bounding box center [365, 531] width 15 height 15
type input "6"
type input "$57.00"
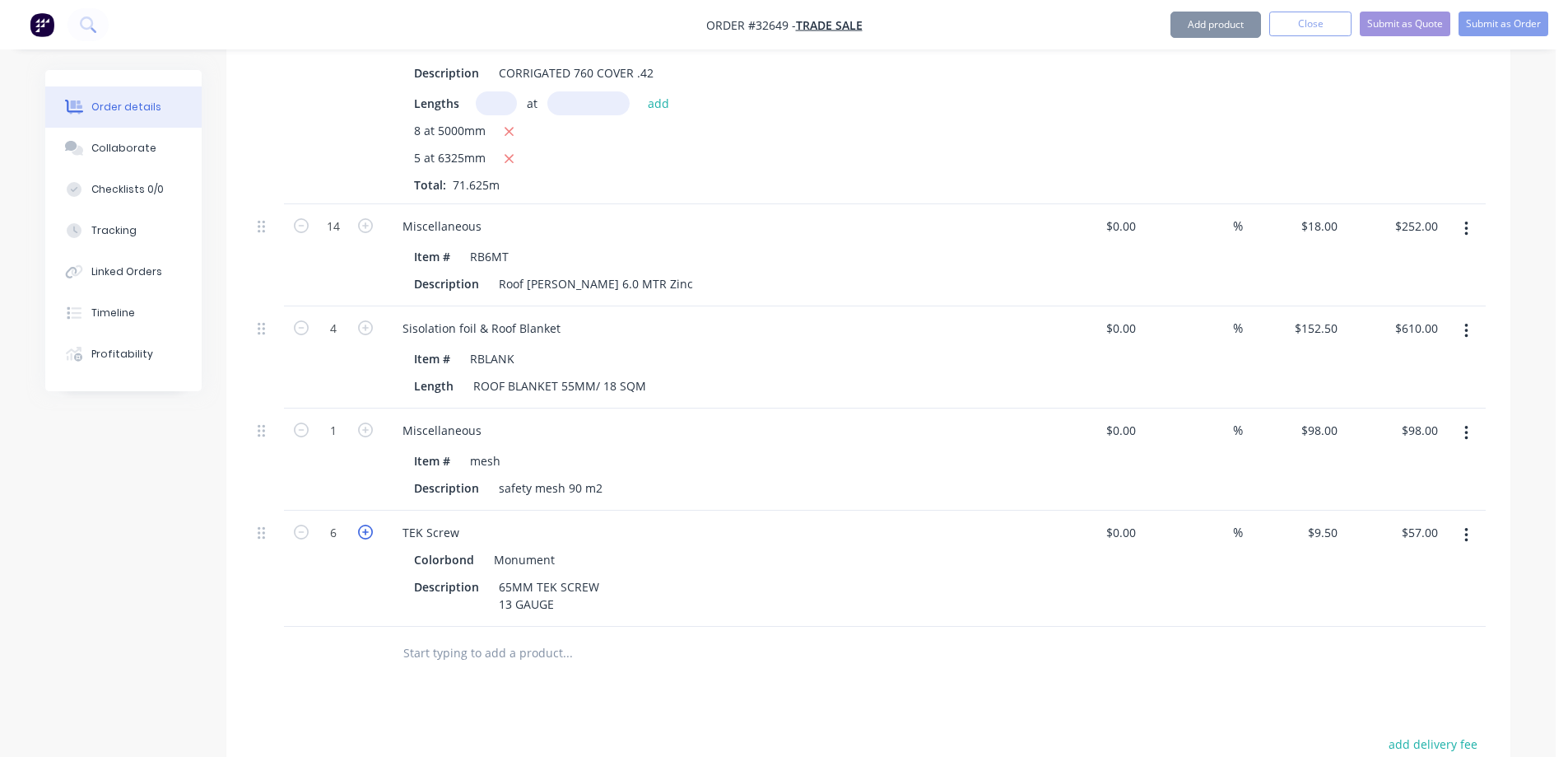
click at [362, 524] on icon "button" at bounding box center [365, 531] width 15 height 15
type input "7"
type input "$66.50"
click at [362, 524] on icon "button" at bounding box center [365, 531] width 15 height 15
type input "8"
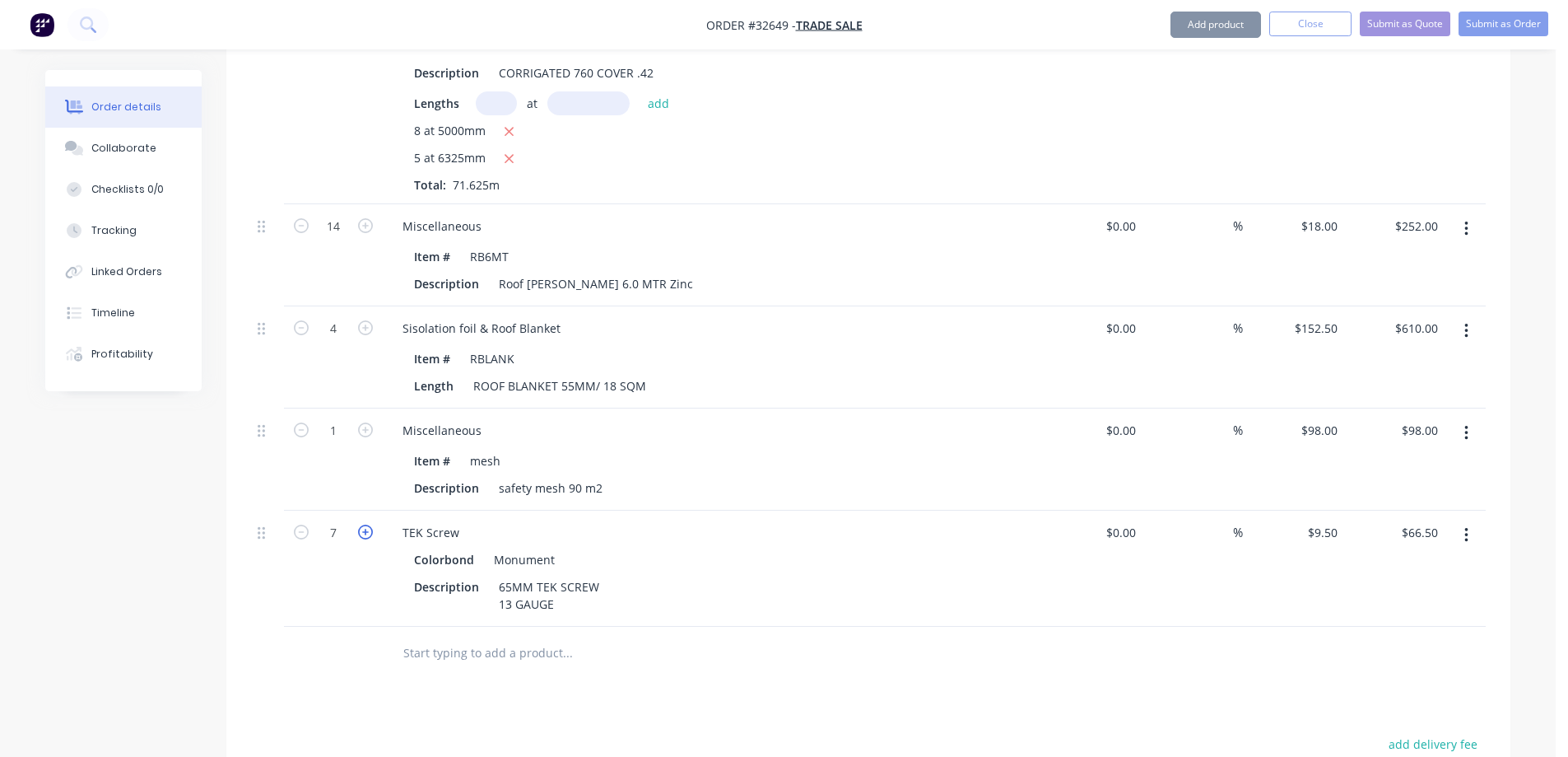
type input "$76.00"
click at [364, 524] on icon "button" at bounding box center [365, 531] width 15 height 15
type input "9"
type input "$85.50"
click at [364, 524] on icon "button" at bounding box center [365, 531] width 15 height 15
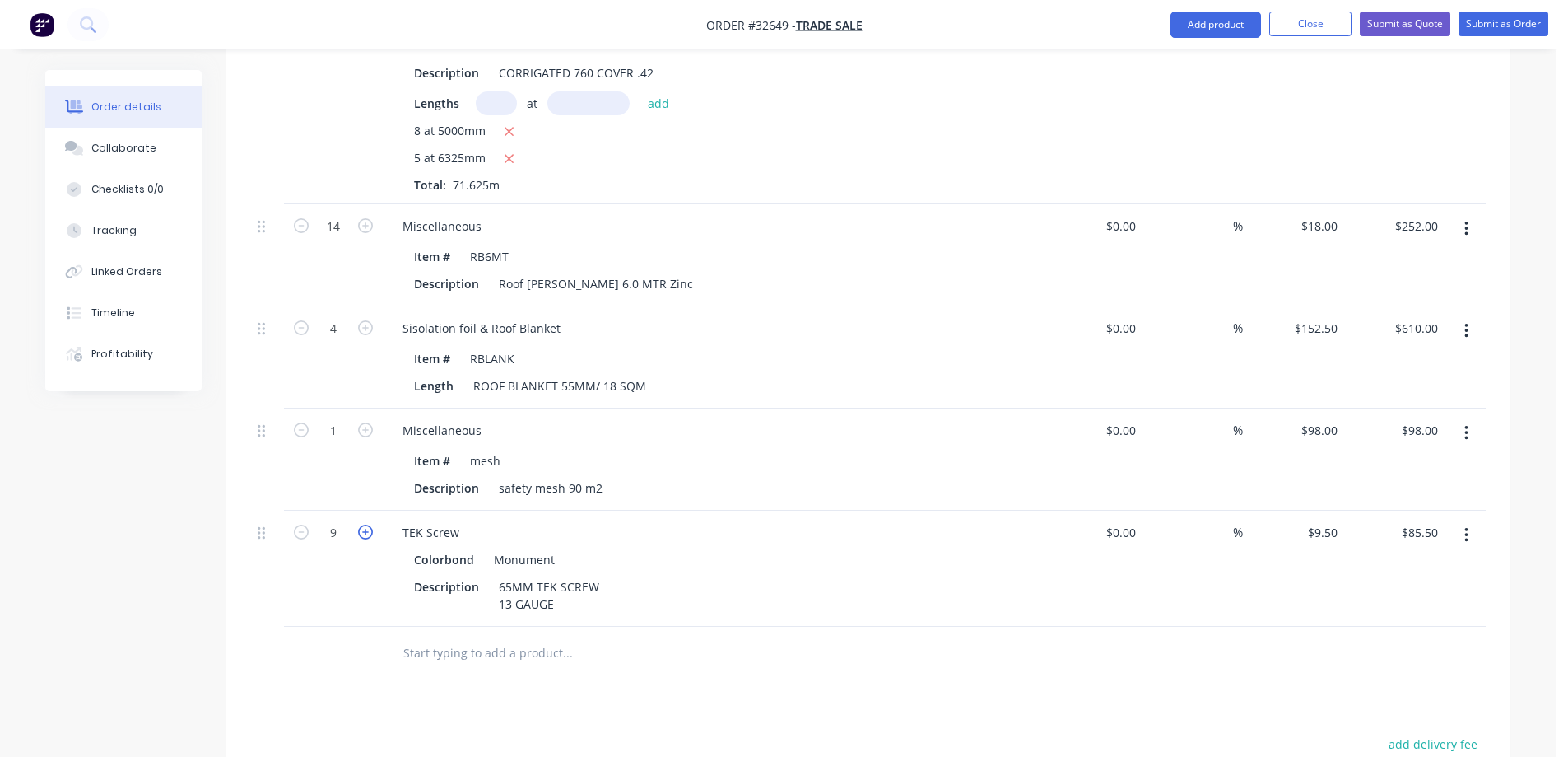
type input "10"
type input "$95.00"
click at [453, 636] on input "text" at bounding box center [567, 652] width 329 height 33
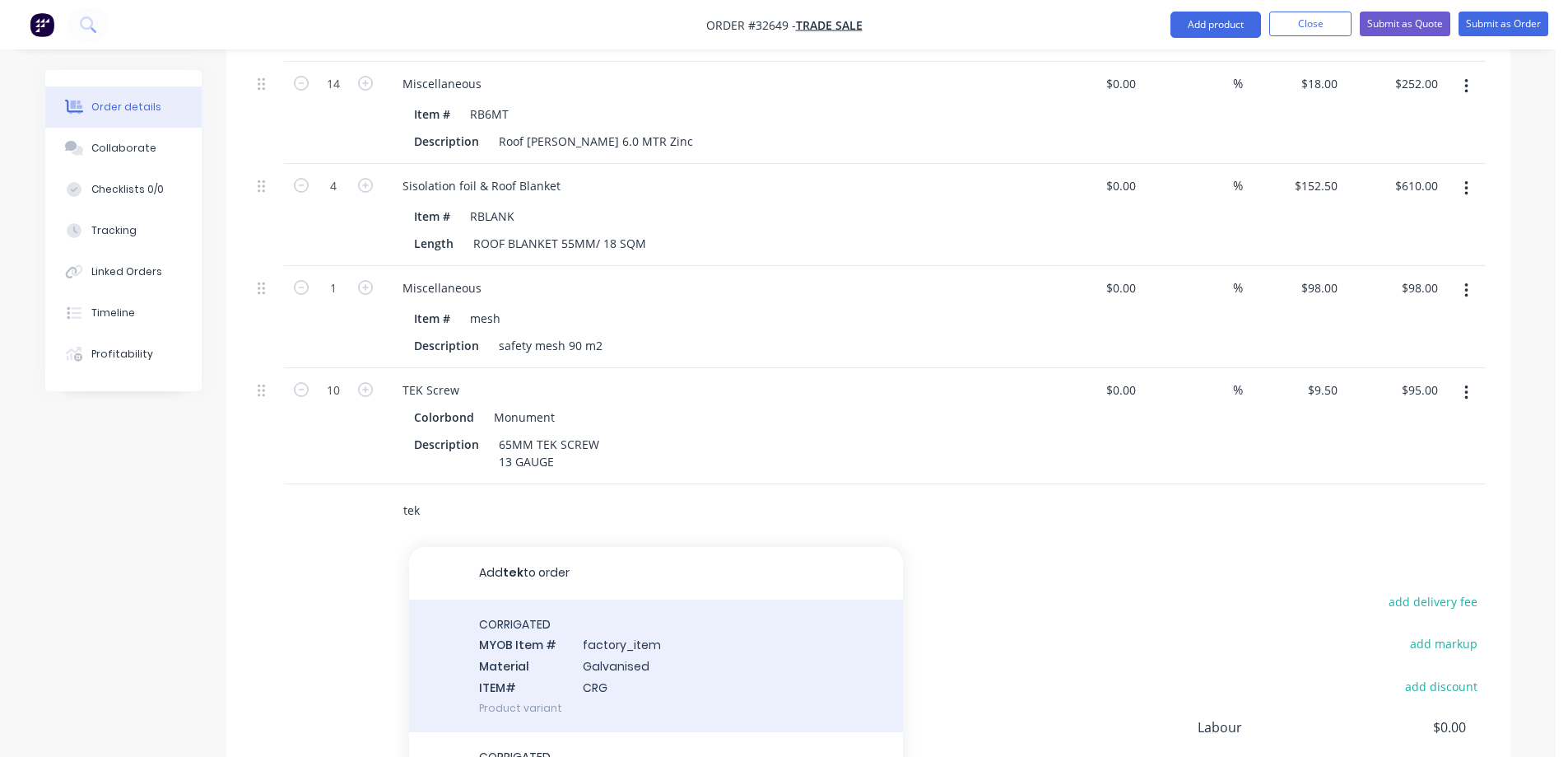
type input "tek"
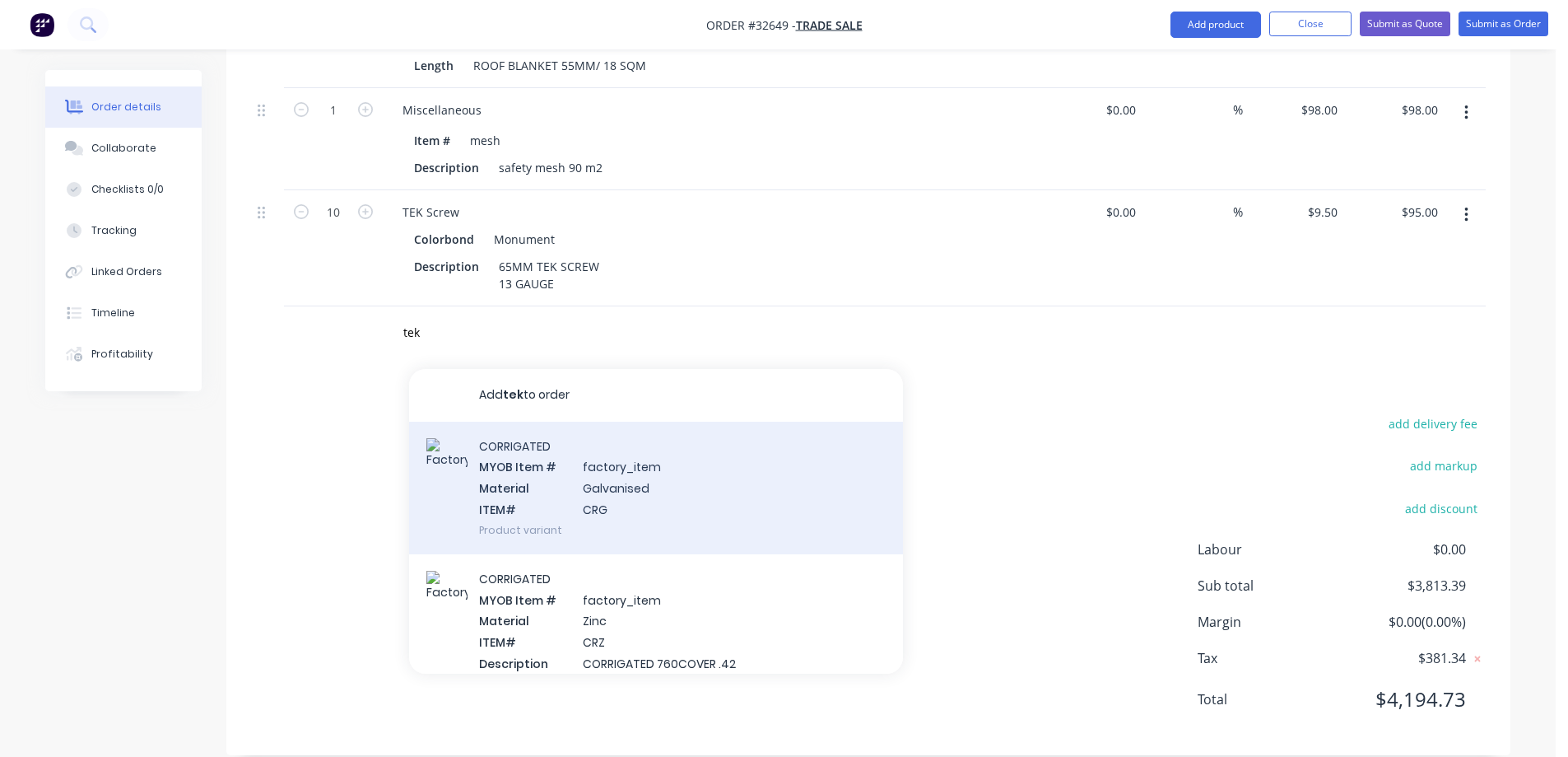
click at [532, 435] on div "CORRIGATED MYOB Item # factory_item Material Galvanised ITEM# CRG Product varia…" at bounding box center [655, 487] width 494 height 132
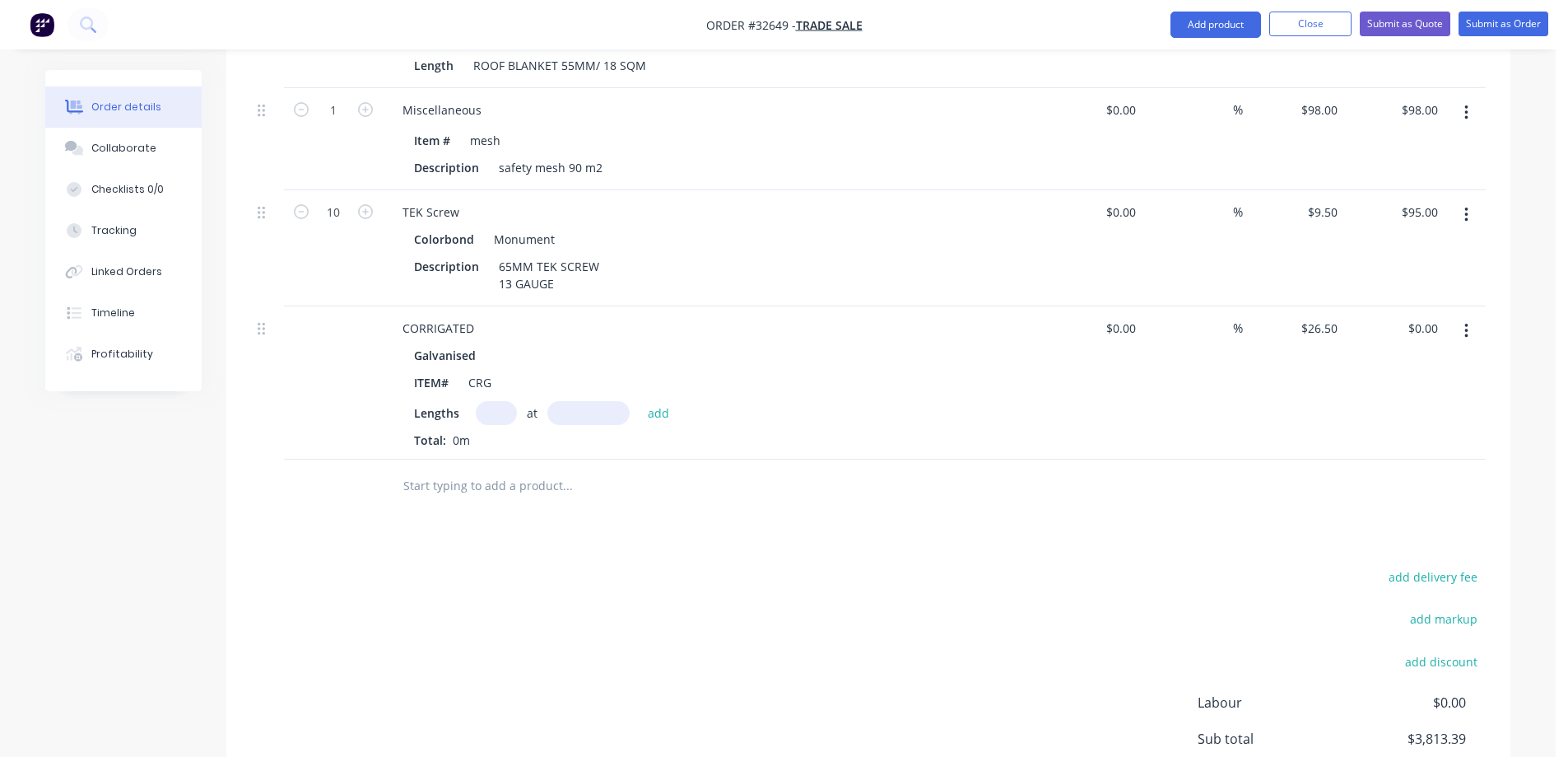
click at [1470, 316] on button "button" at bounding box center [1467, 331] width 39 height 30
click at [1401, 461] on div "Delete" at bounding box center [1408, 472] width 127 height 24
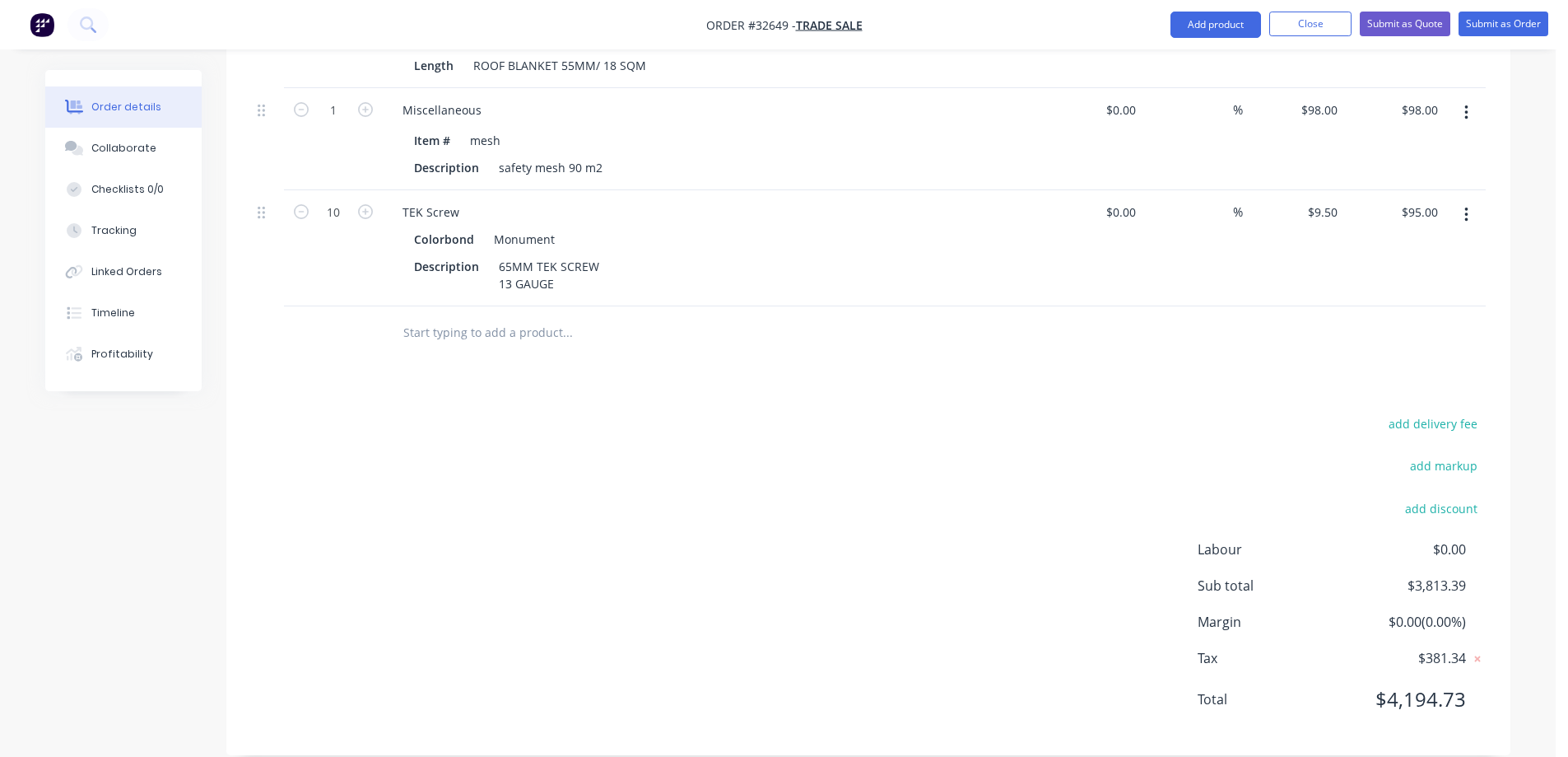
click at [482, 316] on input "text" at bounding box center [567, 332] width 329 height 33
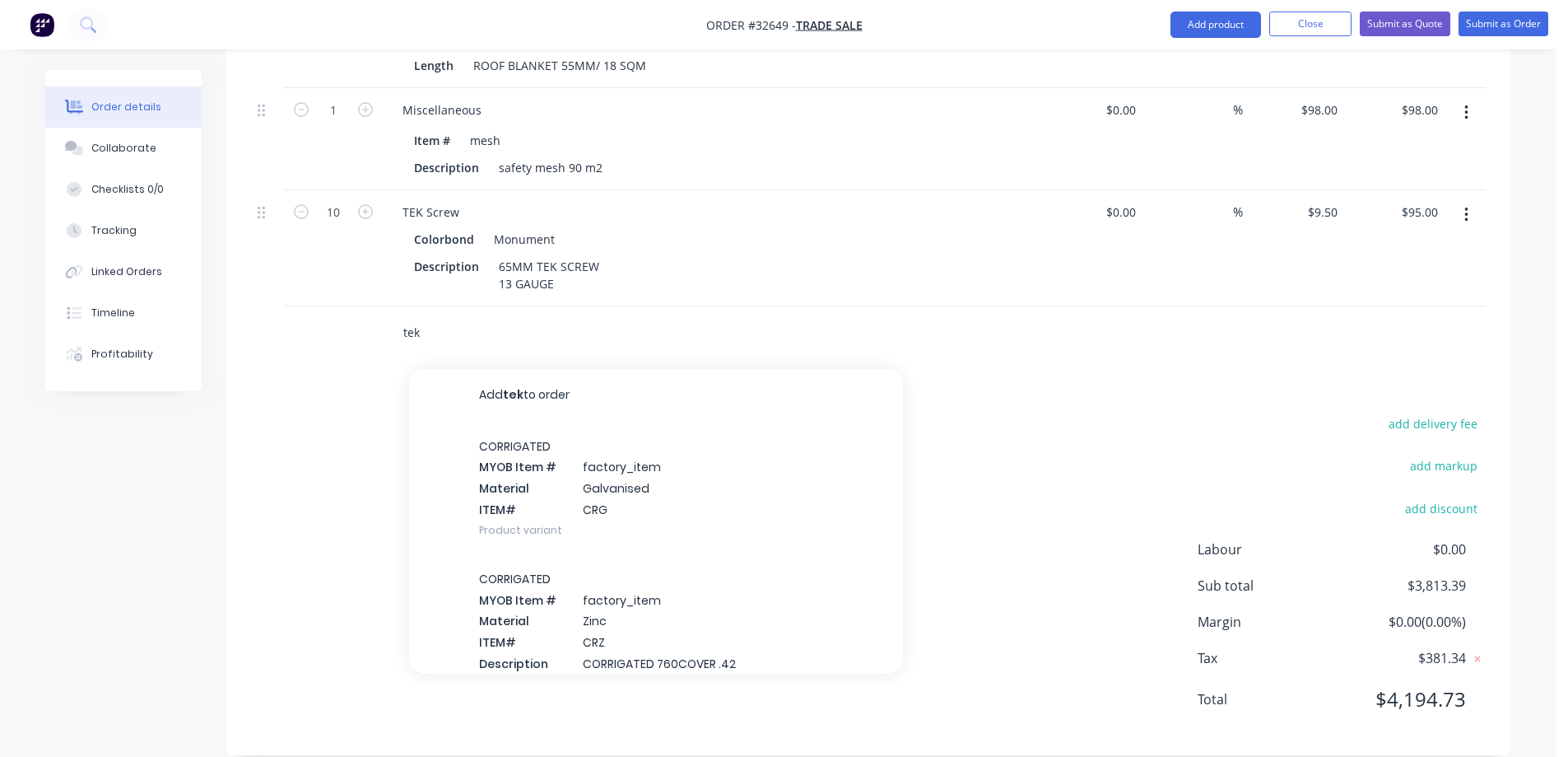
click at [464, 316] on input "tek" at bounding box center [567, 332] width 329 height 33
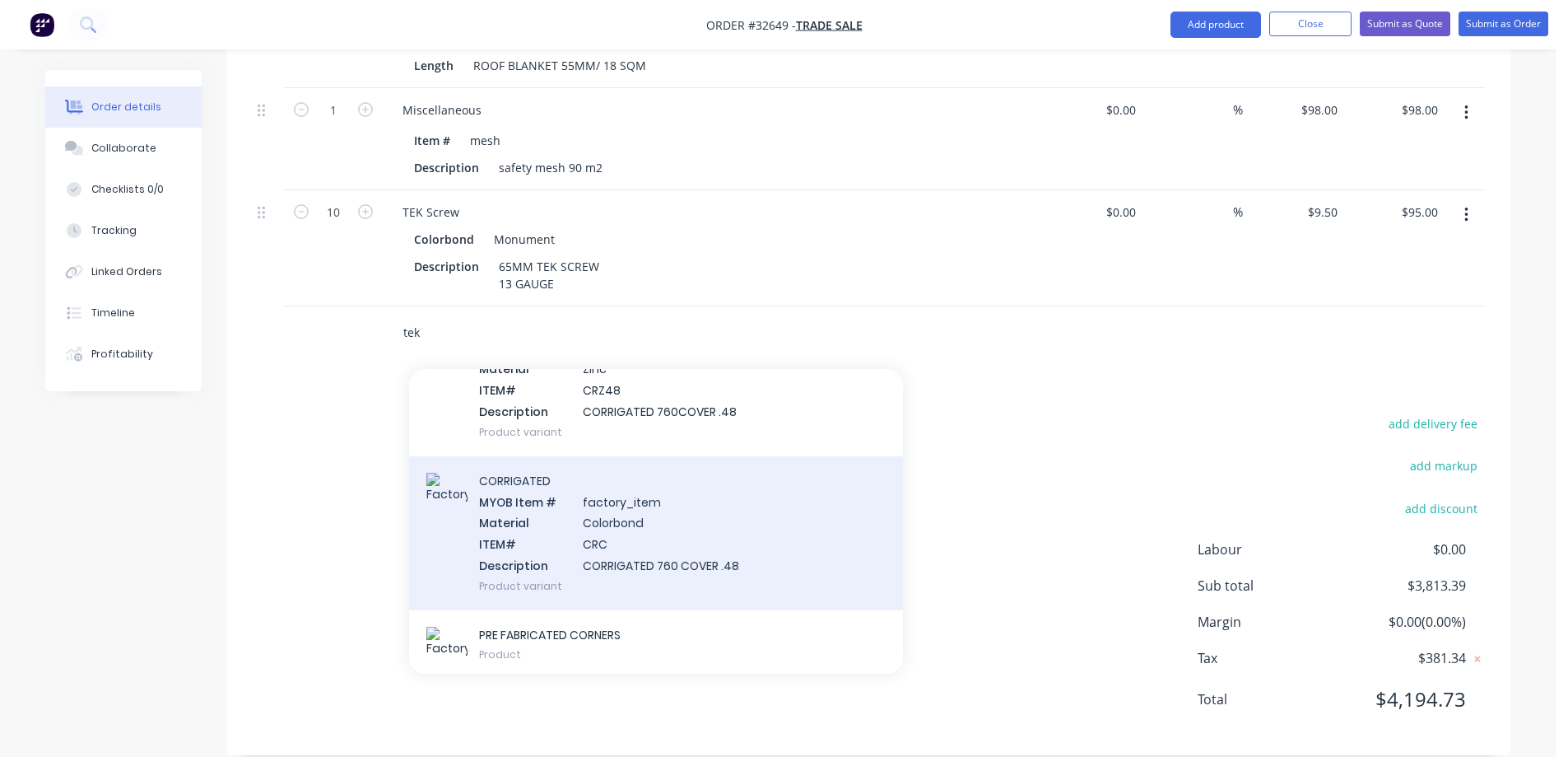
scroll to position [741, 0]
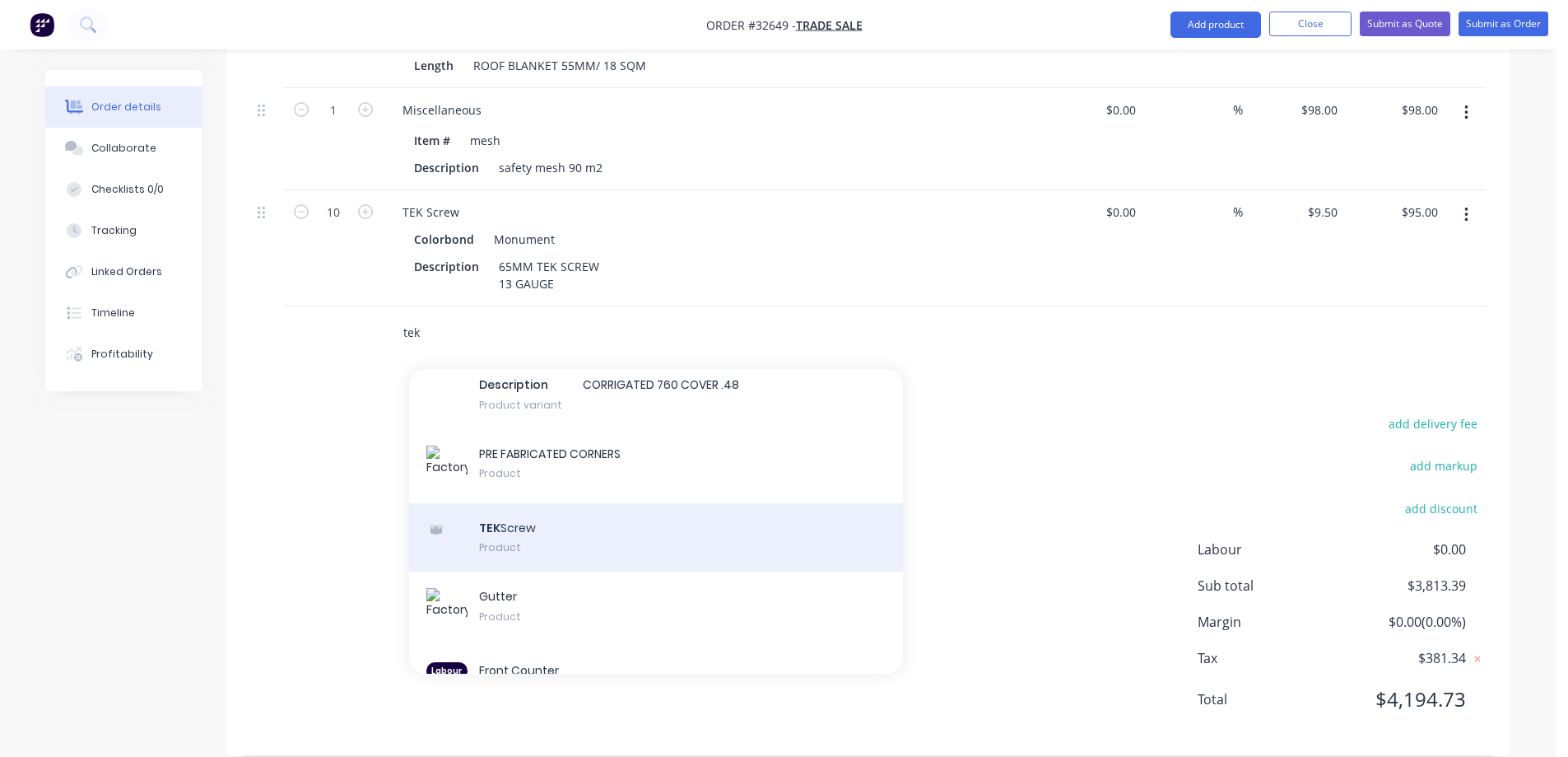
type input "tek"
click at [596, 516] on div "TEK Screw Product" at bounding box center [655, 538] width 494 height 69
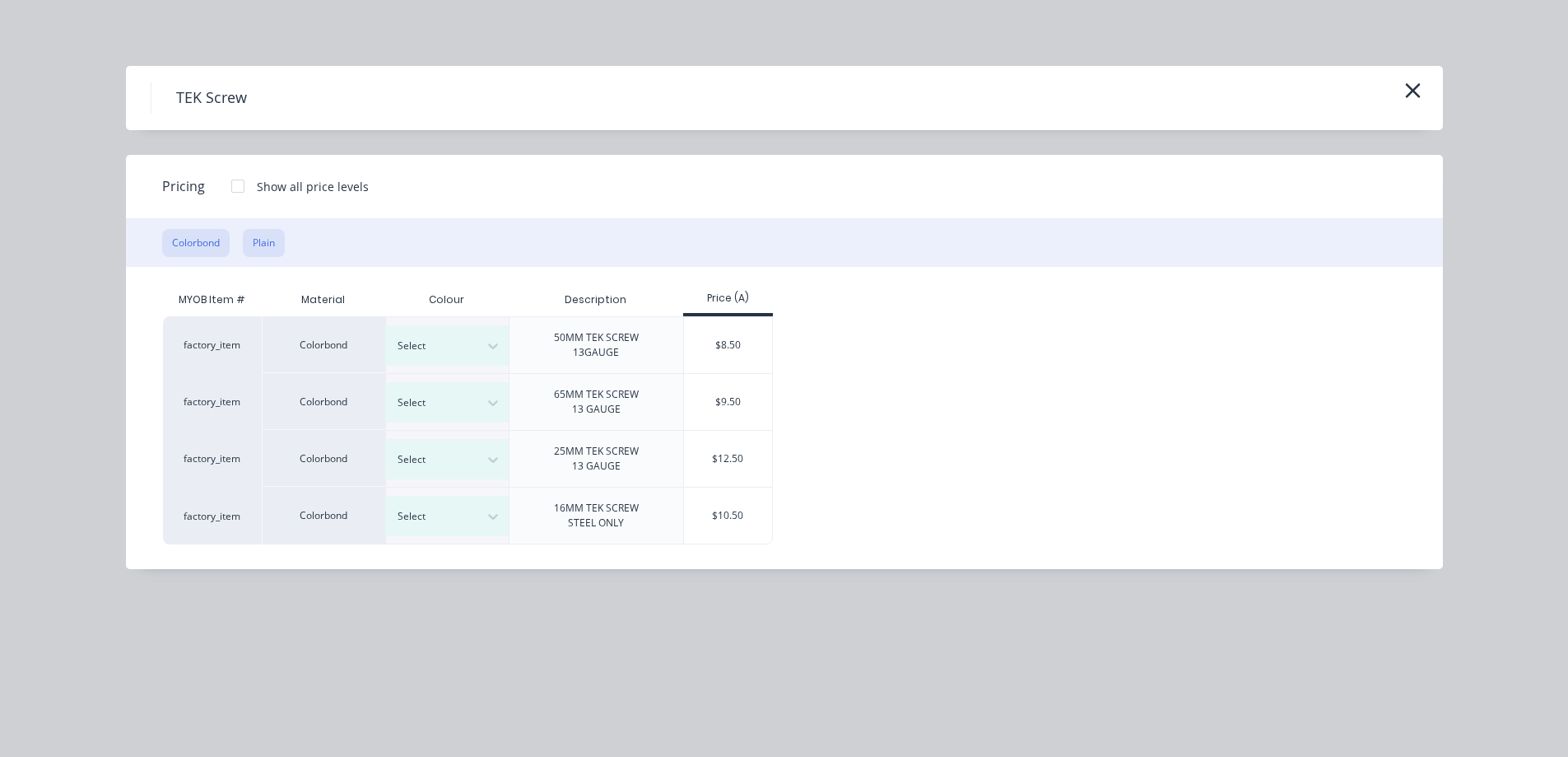
drag, startPoint x: 267, startPoint y: 235, endPoint x: 271, endPoint y: 246, distance: 11.7
click at [268, 240] on button "Plain" at bounding box center [264, 243] width 42 height 28
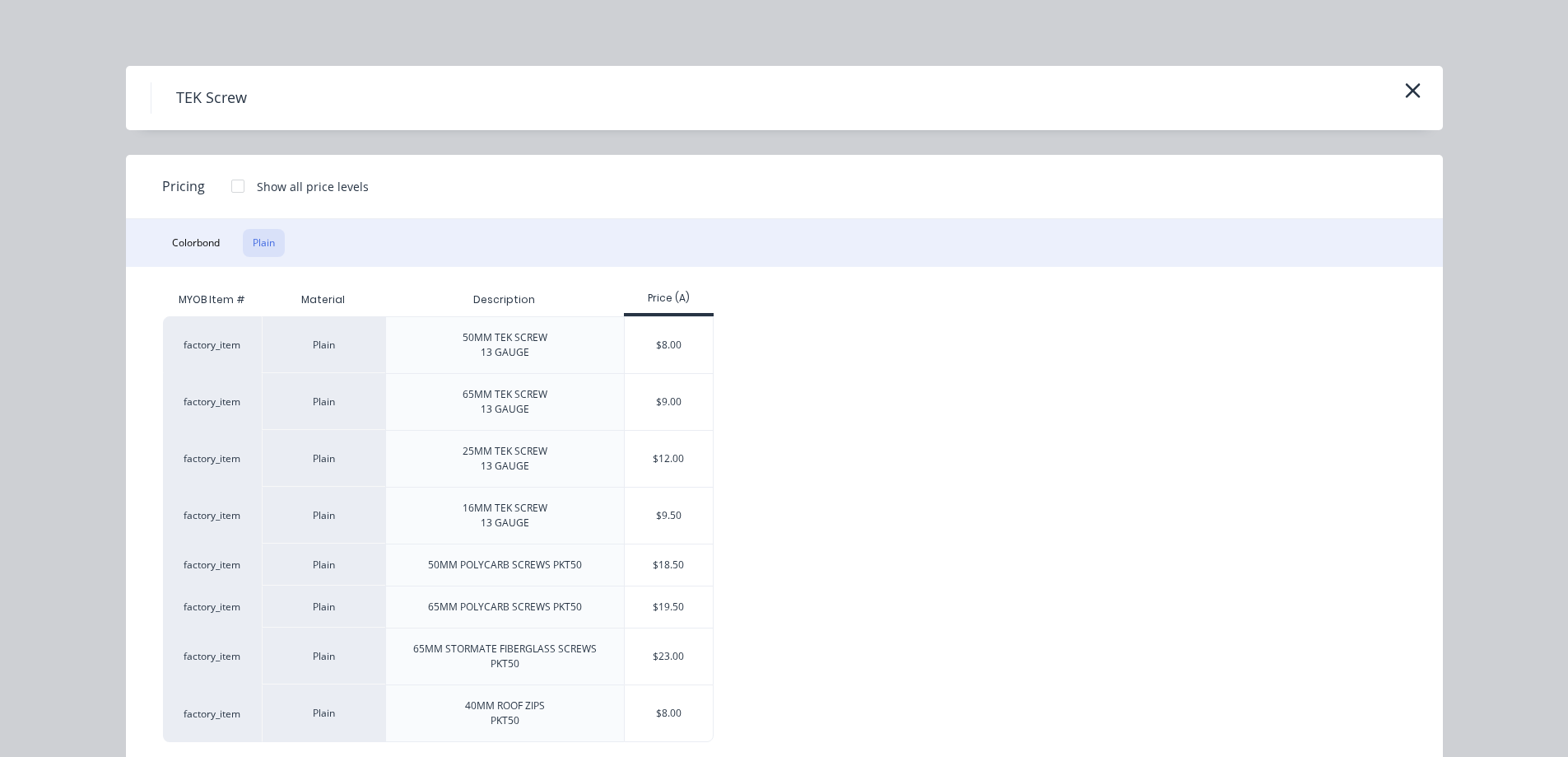
click at [642, 709] on div "$8.00" at bounding box center [669, 713] width 88 height 56
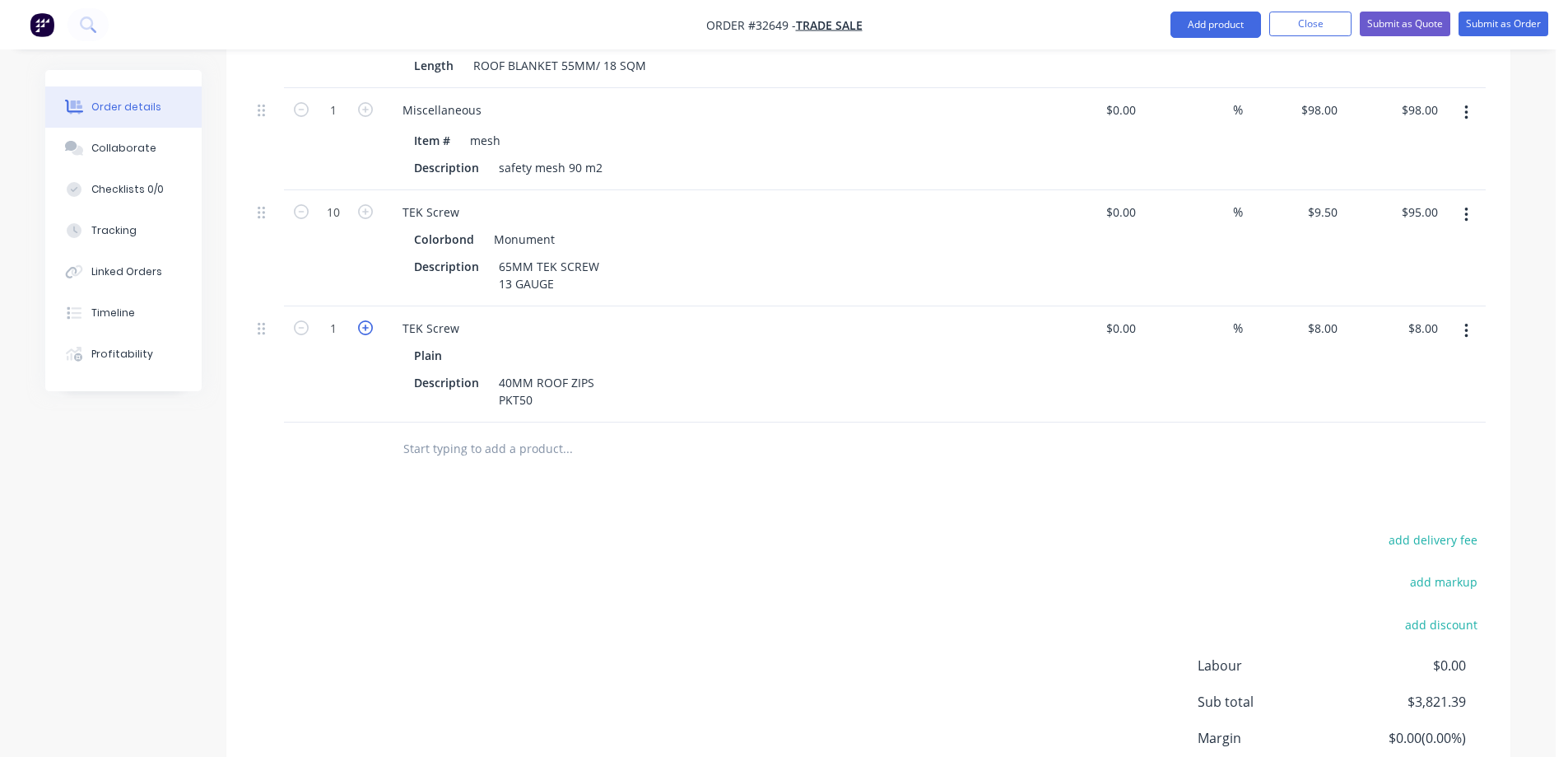
click at [369, 320] on icon "button" at bounding box center [365, 327] width 15 height 15
type input "2"
type input "$16.00"
click at [369, 320] on icon "button" at bounding box center [365, 327] width 15 height 15
type input "3"
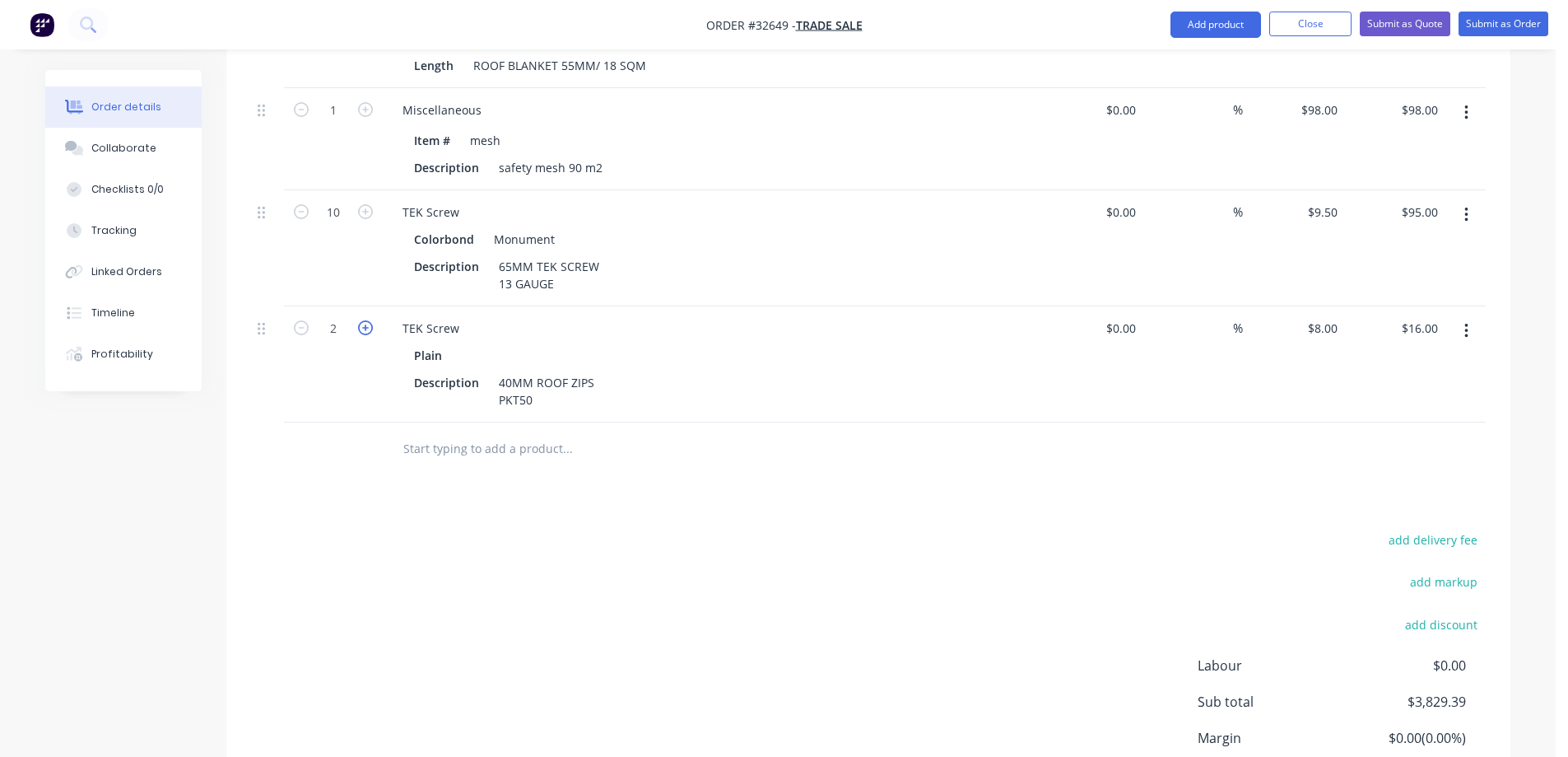
type input "$24.00"
click at [369, 320] on icon "button" at bounding box center [365, 327] width 15 height 15
type input "4"
type input "$32.00"
click at [369, 320] on icon "button" at bounding box center [365, 327] width 15 height 15
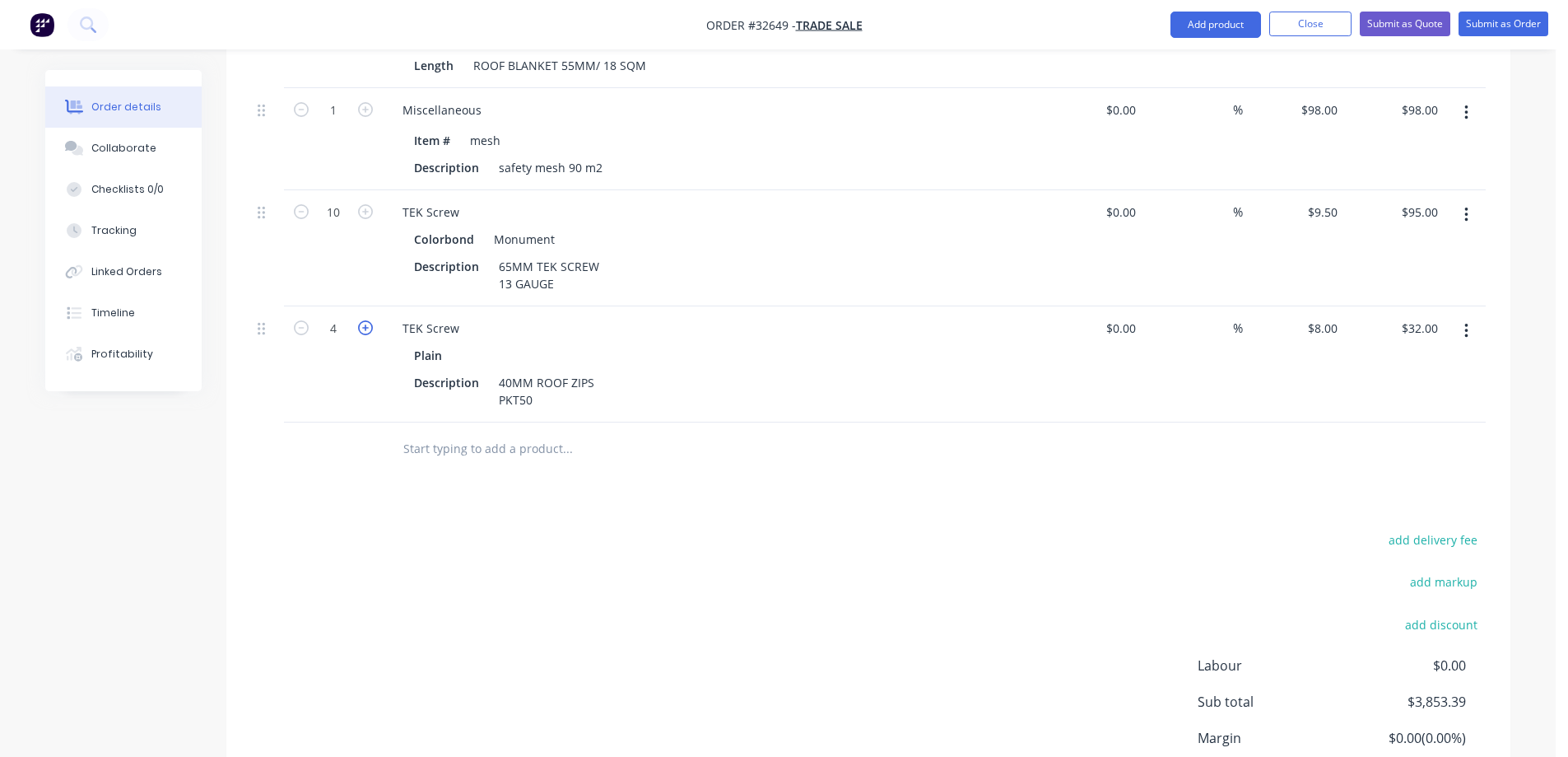
type input "5"
type input "$40.00"
click at [369, 320] on icon "button" at bounding box center [365, 327] width 15 height 15
type input "6"
type input "$48.00"
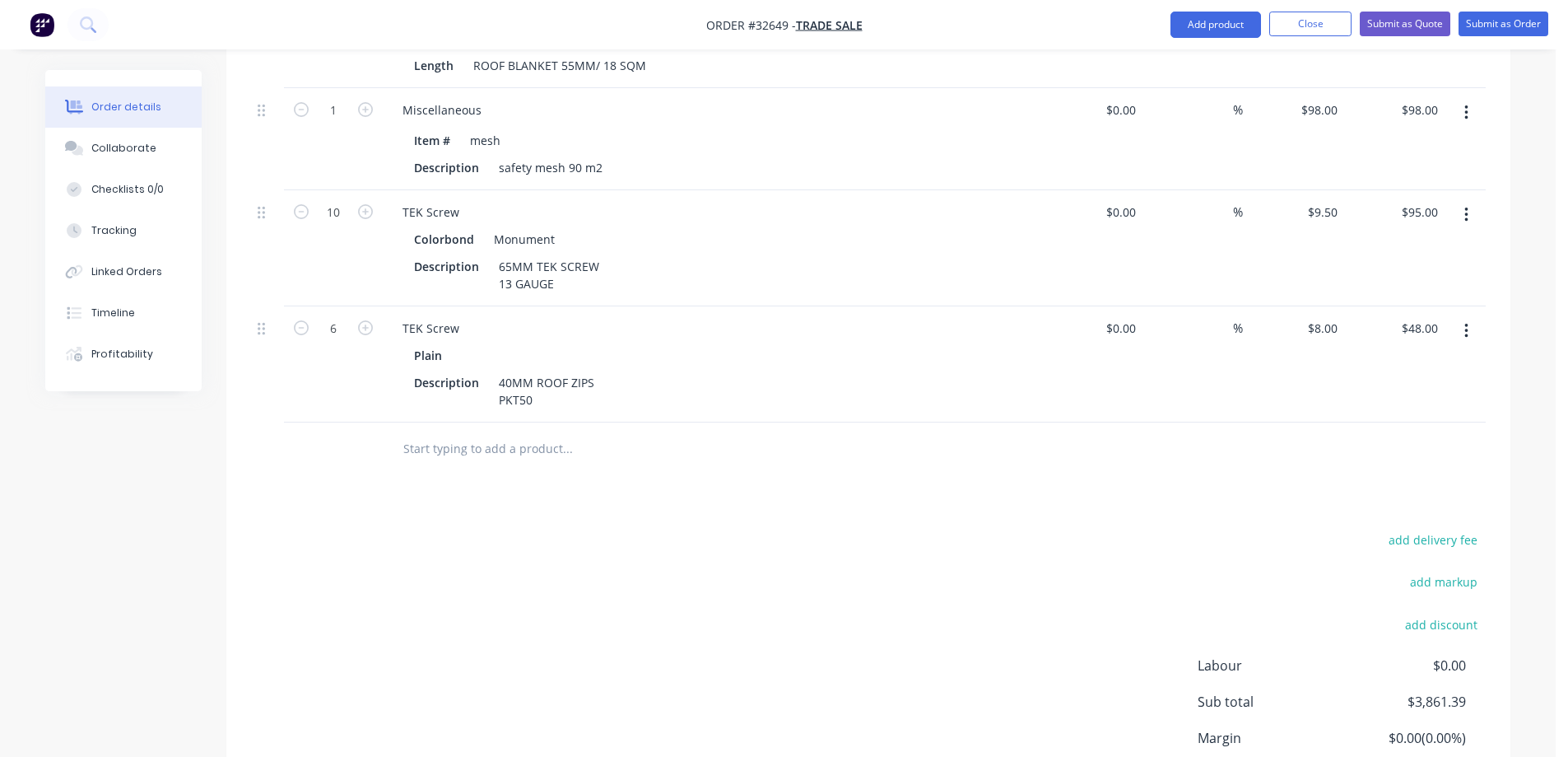
drag, startPoint x: 462, startPoint y: 425, endPoint x: 463, endPoint y: 434, distance: 9.1
click at [463, 433] on input "text" at bounding box center [567, 449] width 329 height 33
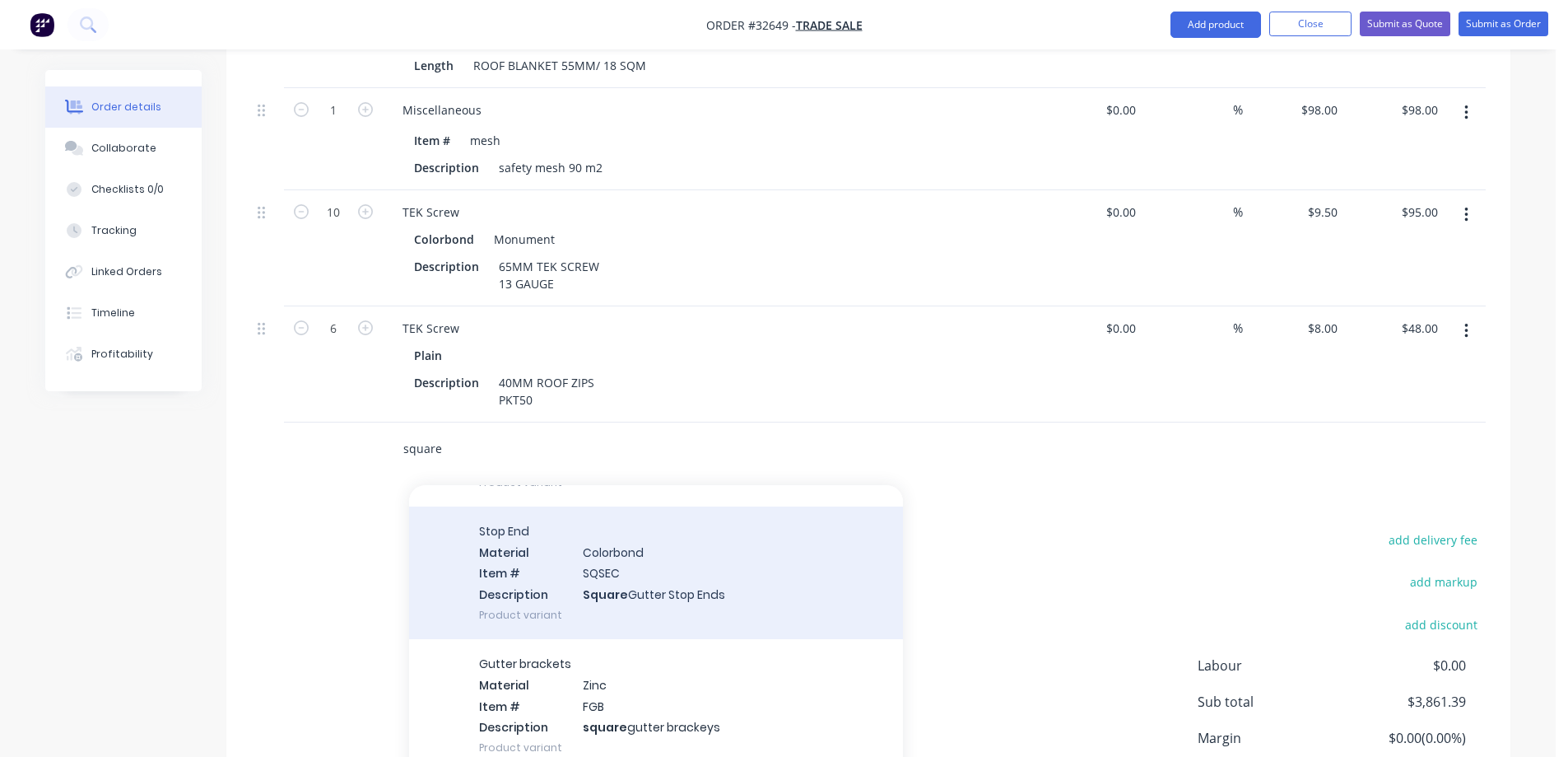
scroll to position [165, 0]
type input "square"
click at [665, 575] on div "Stop End Material Colorbond Item # SQSEC Description Square Gutter Stop Ends Pr…" at bounding box center [655, 572] width 494 height 132
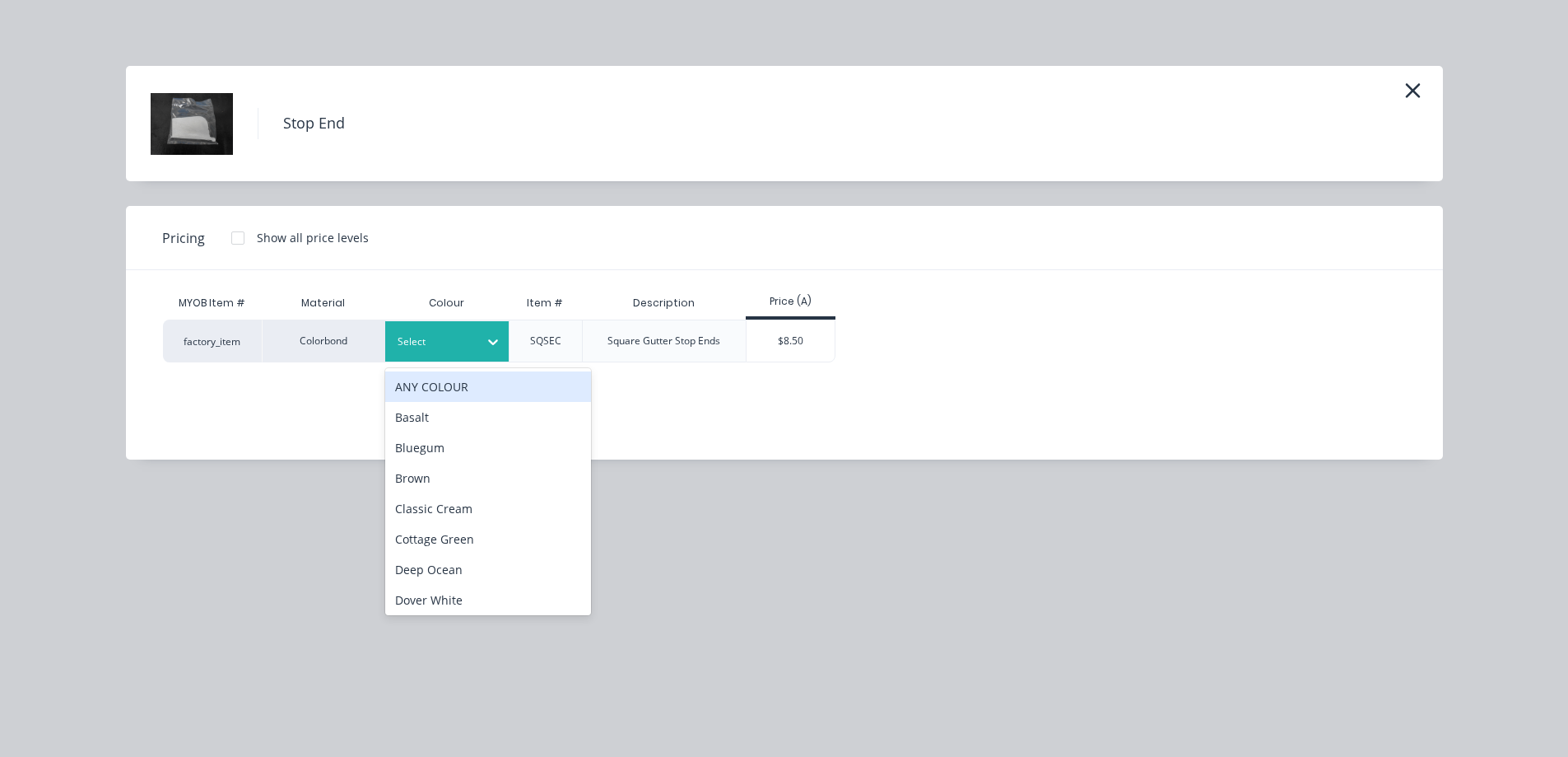
click at [494, 344] on icon at bounding box center [492, 342] width 10 height 6
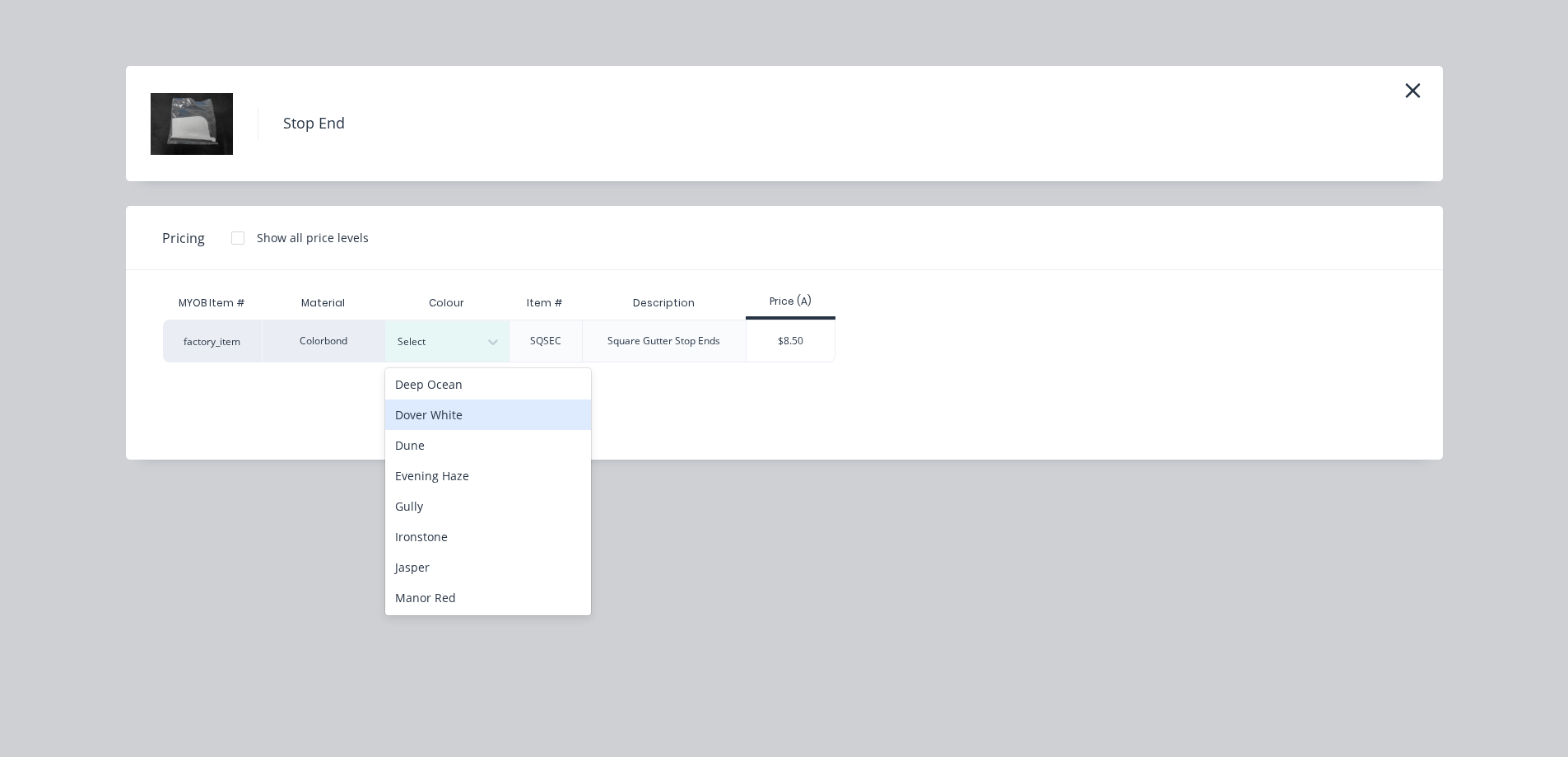
scroll to position [330, 0]
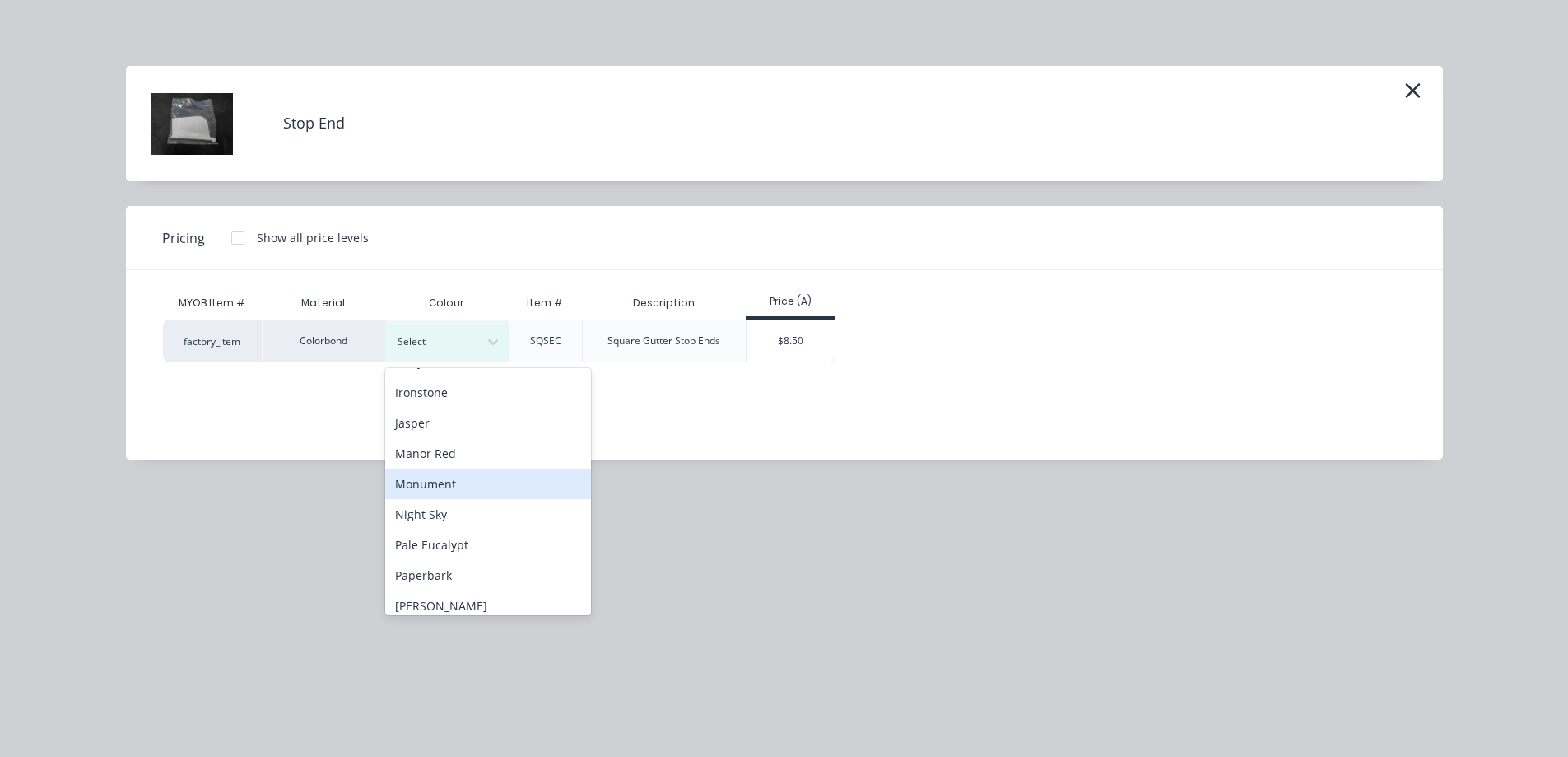
click at [458, 484] on div "Monument" at bounding box center [488, 484] width 206 height 31
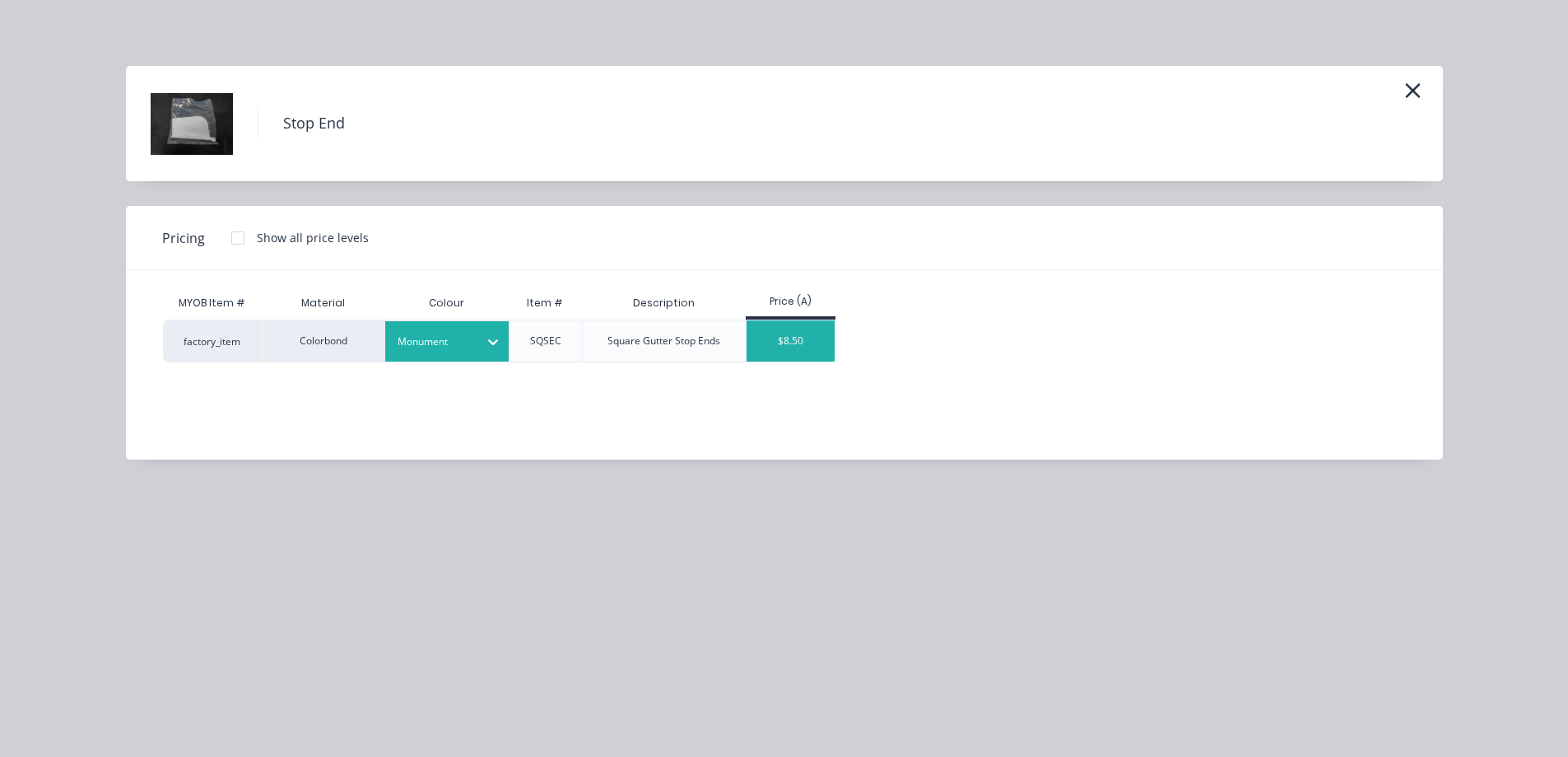
click at [793, 345] on div "$8.50" at bounding box center [791, 340] width 88 height 41
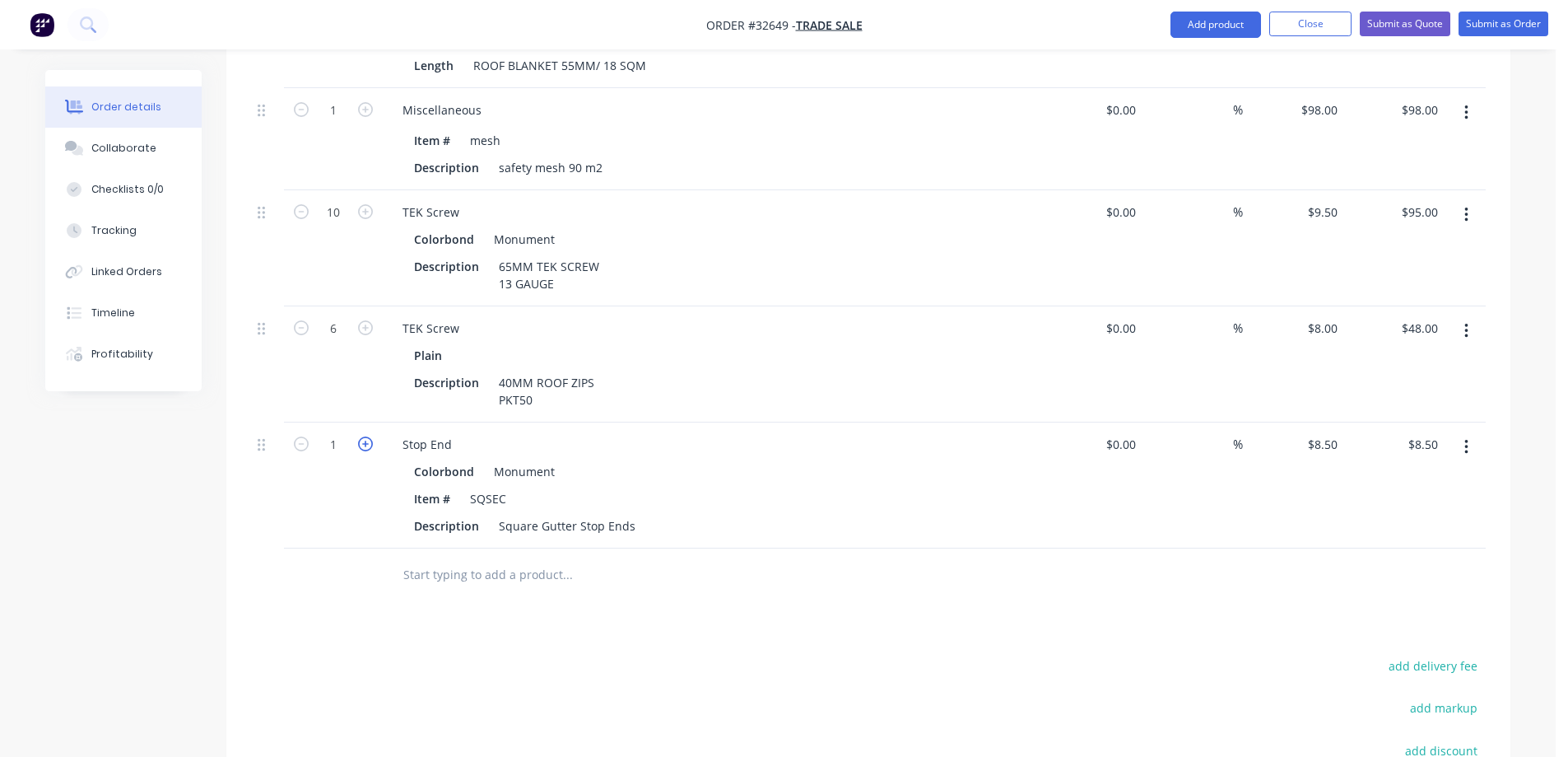
click at [366, 436] on icon "button" at bounding box center [365, 443] width 15 height 15
type input "2"
type input "$17.00"
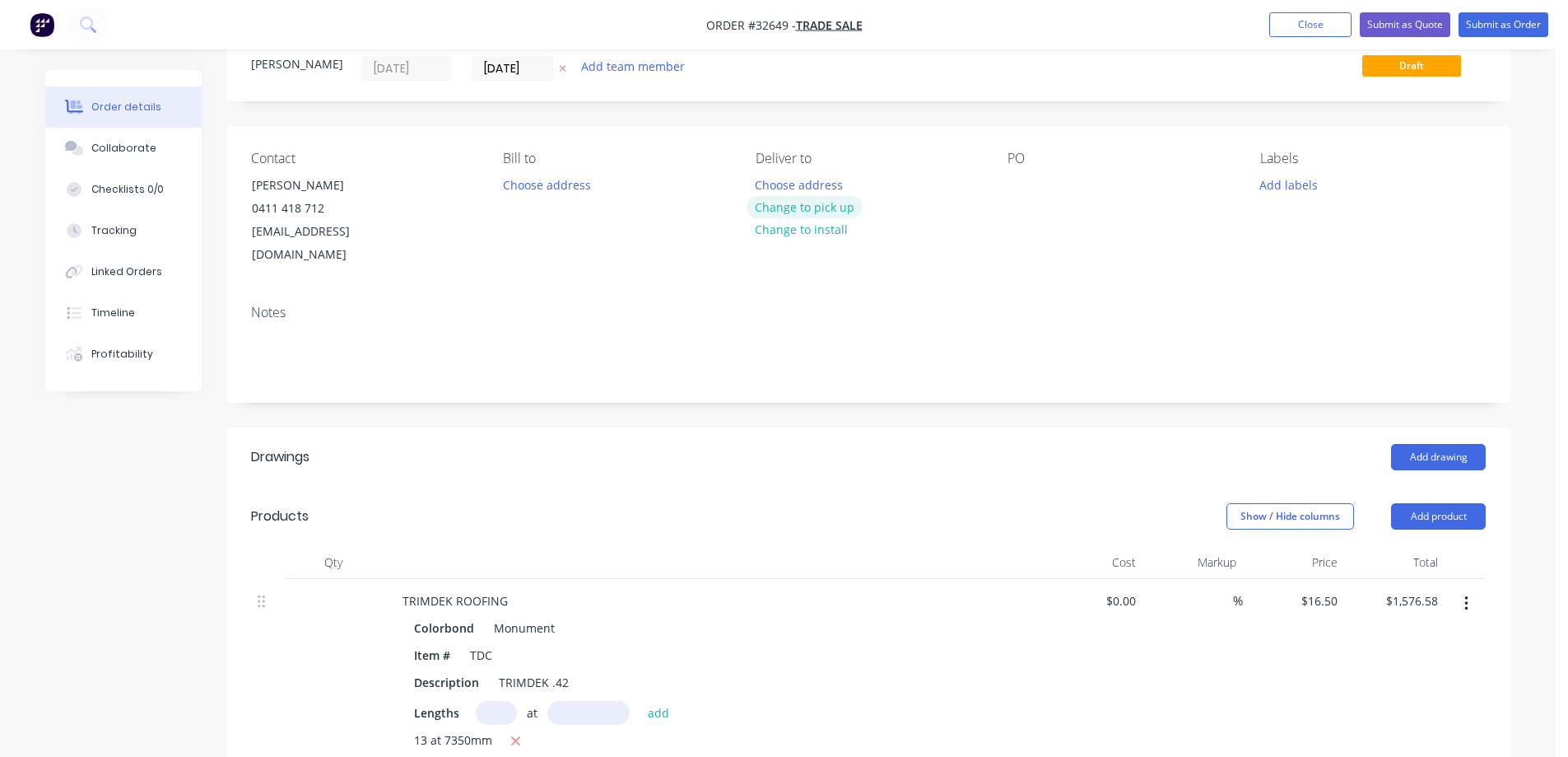
scroll to position [0, 0]
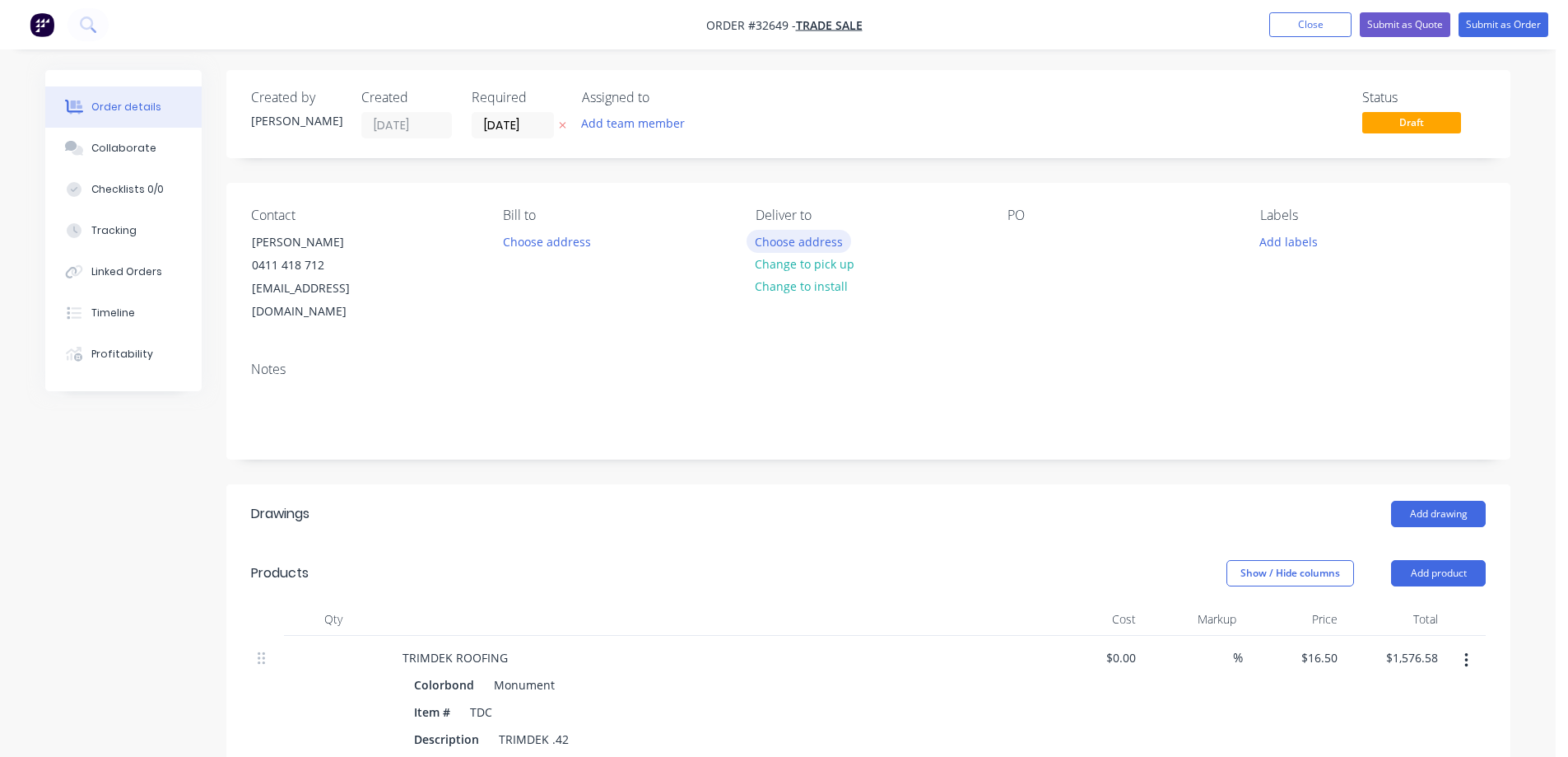
click at [818, 248] on button "Choose address" at bounding box center [800, 241] width 106 height 22
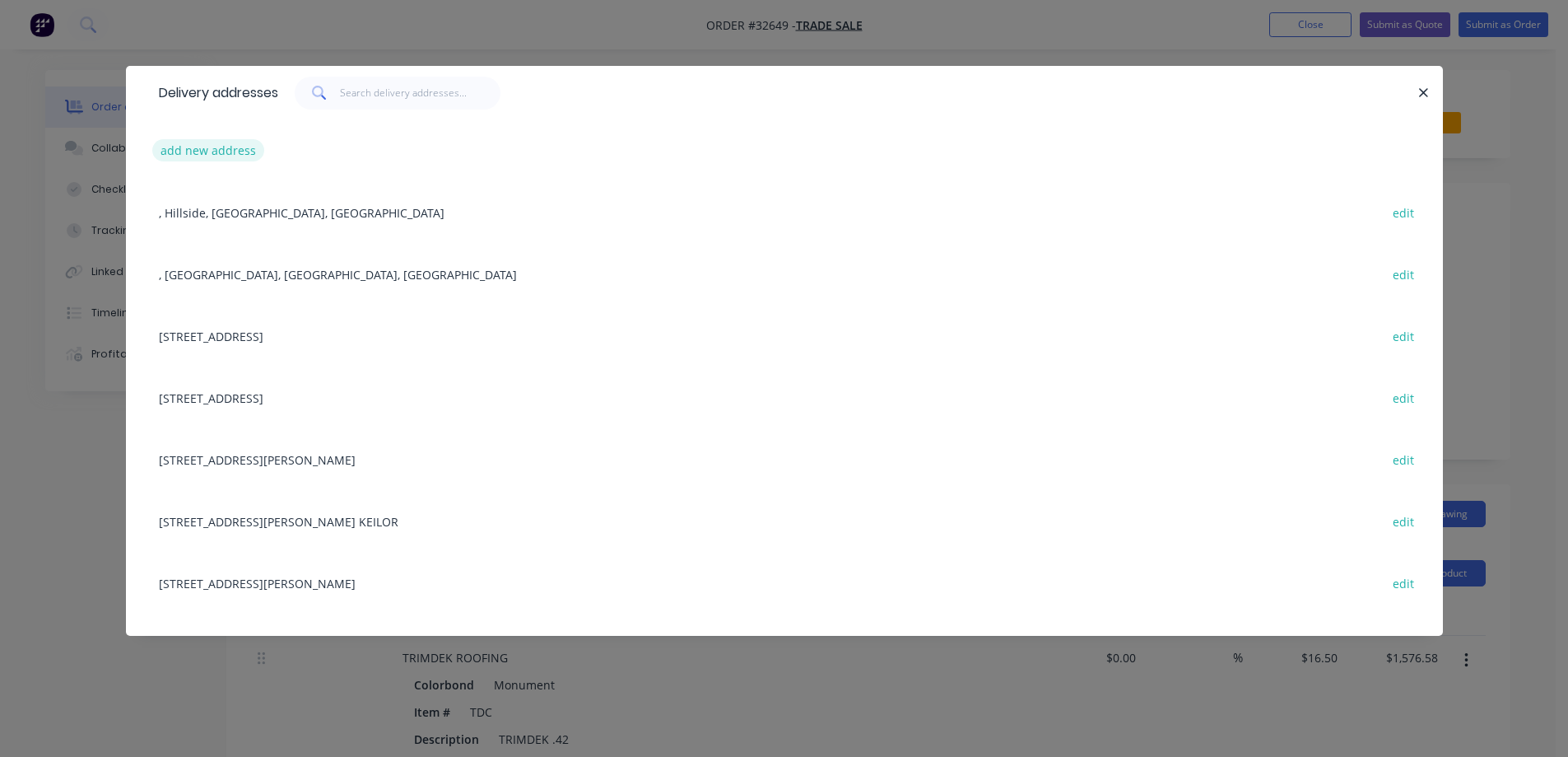
click at [203, 149] on button "add new address" at bounding box center [209, 150] width 113 height 22
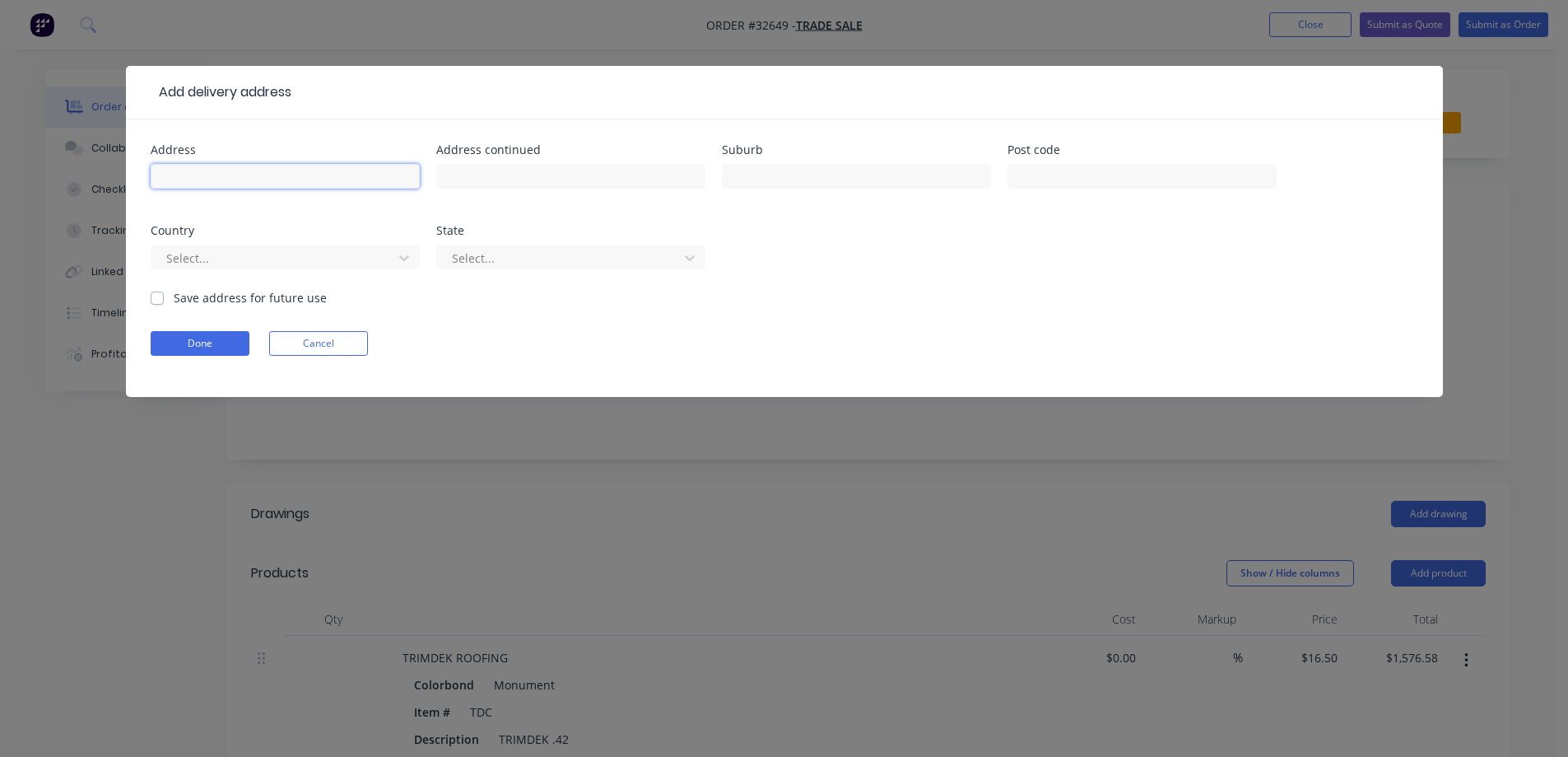
click at [228, 171] on input "text" at bounding box center [285, 176] width 270 height 25
type input "36 DE CHENE PARADE"
type input "COBURG"
drag, startPoint x: 156, startPoint y: 303, endPoint x: 171, endPoint y: 330, distance: 30.9
click at [155, 306] on div "Save address for future use" at bounding box center [239, 298] width 176 height 18
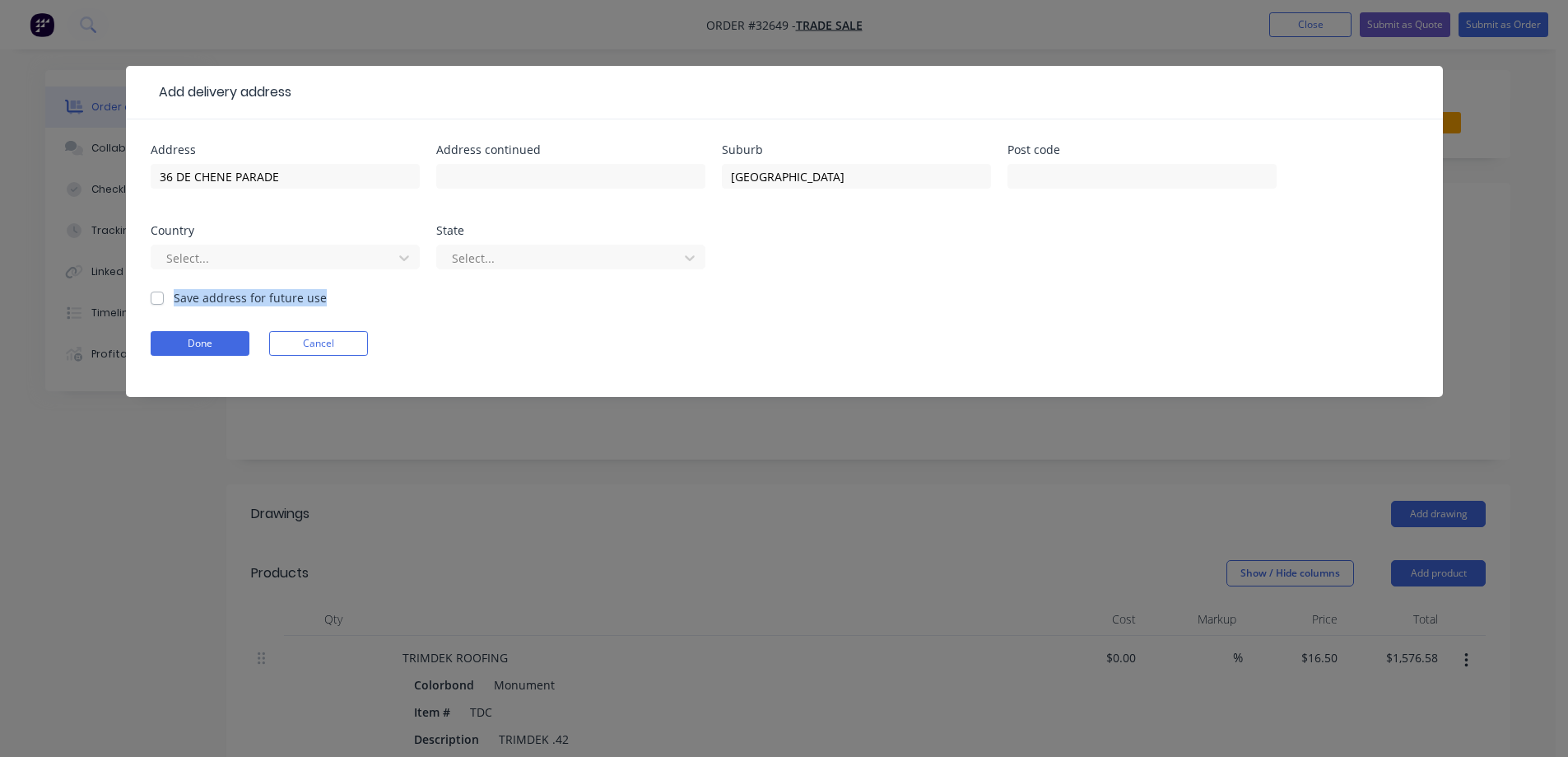
click at [174, 300] on label "Save address for future use" at bounding box center [250, 298] width 153 height 18
click at [157, 300] on input "Save address for future use" at bounding box center [157, 297] width 13 height 16
checkbox input "true"
click at [226, 344] on button "Done" at bounding box center [200, 344] width 99 height 25
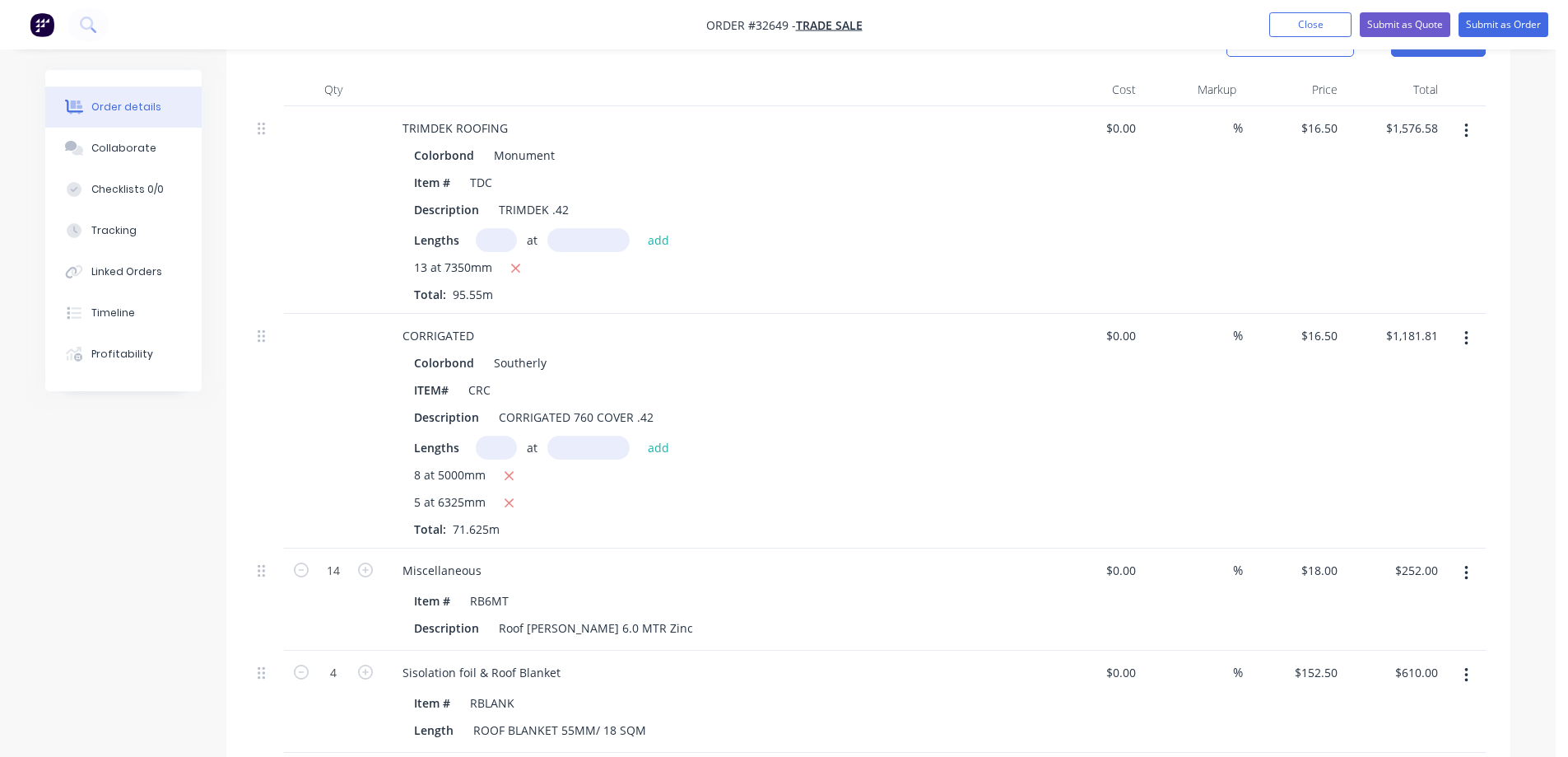
scroll to position [330, 0]
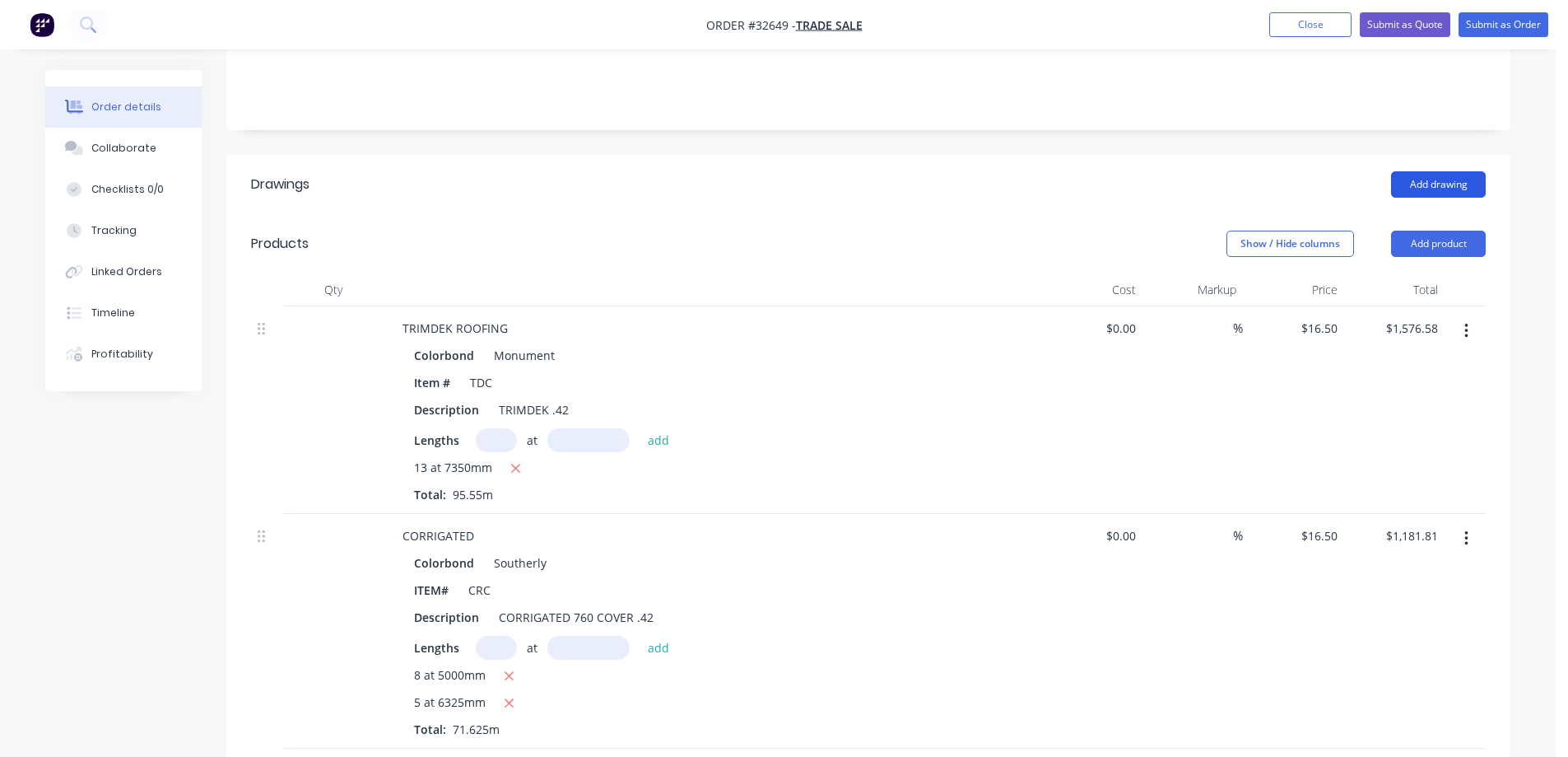
click at [1438, 171] on button "Add drawing" at bounding box center [1438, 184] width 94 height 26
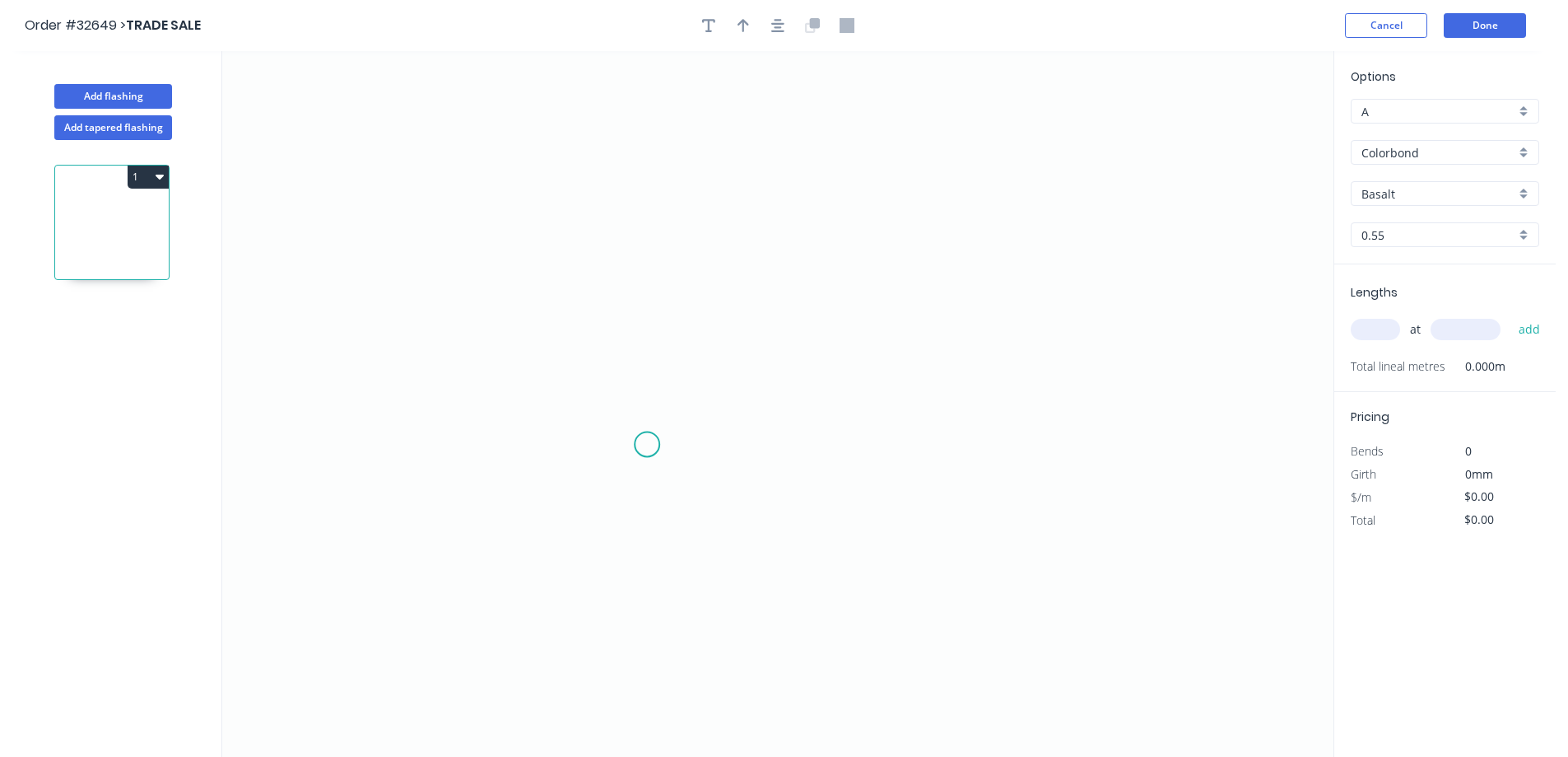
click at [647, 445] on icon "0" at bounding box center [777, 404] width 1111 height 706
click at [648, 164] on icon "0" at bounding box center [777, 404] width 1111 height 706
click at [928, 166] on icon "0 ?" at bounding box center [777, 404] width 1111 height 706
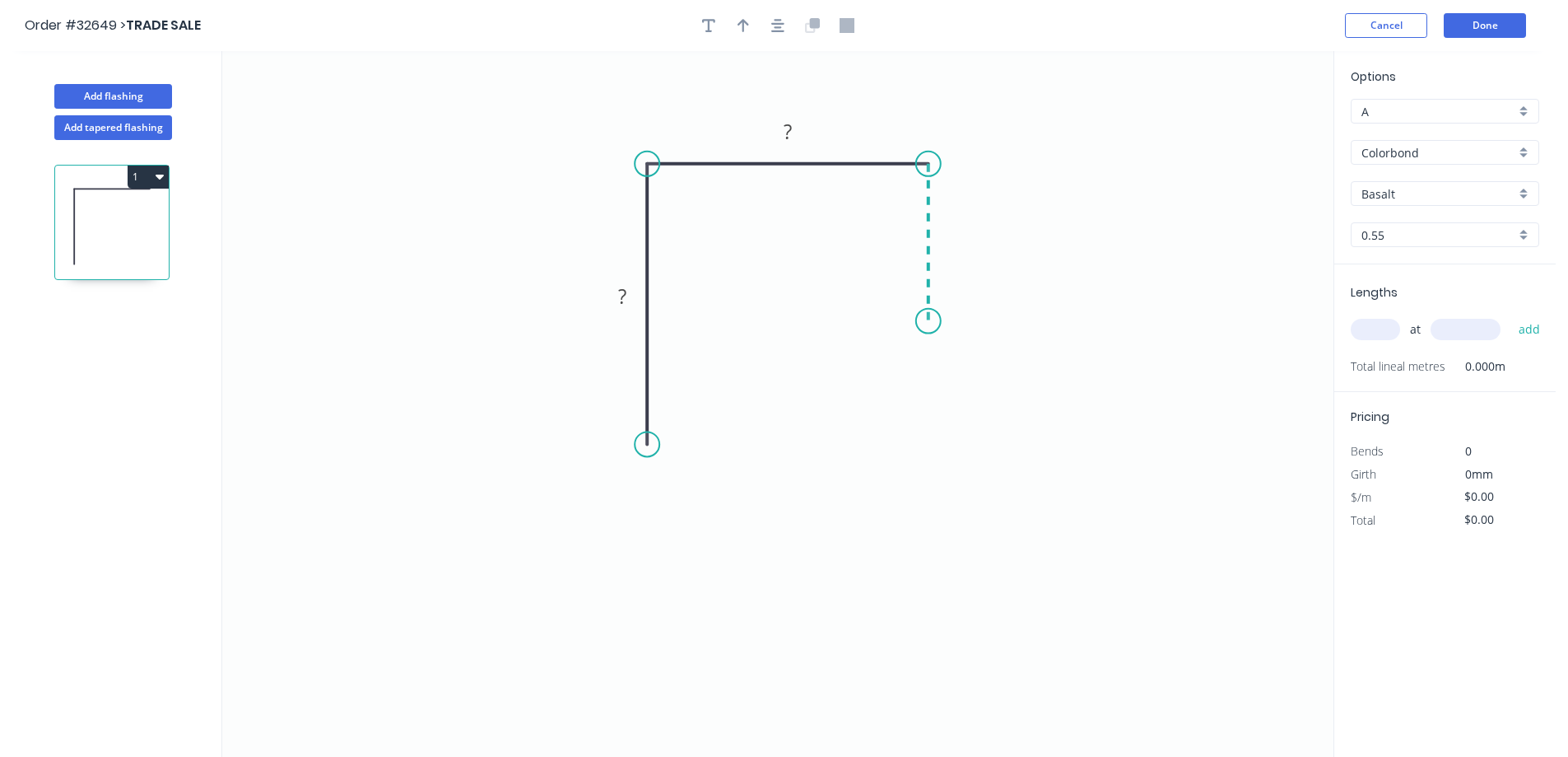
click at [929, 321] on icon "0 ? ?" at bounding box center [777, 404] width 1111 height 706
click at [1015, 379] on div "Crush & Fold" at bounding box center [1009, 375] width 166 height 33
click at [1003, 375] on div "Flip bend" at bounding box center [1005, 380] width 166 height 33
drag, startPoint x: 957, startPoint y: 233, endPoint x: 1076, endPoint y: 222, distance: 119.5
click at [958, 233] on g "?" at bounding box center [952, 234] width 33 height 27
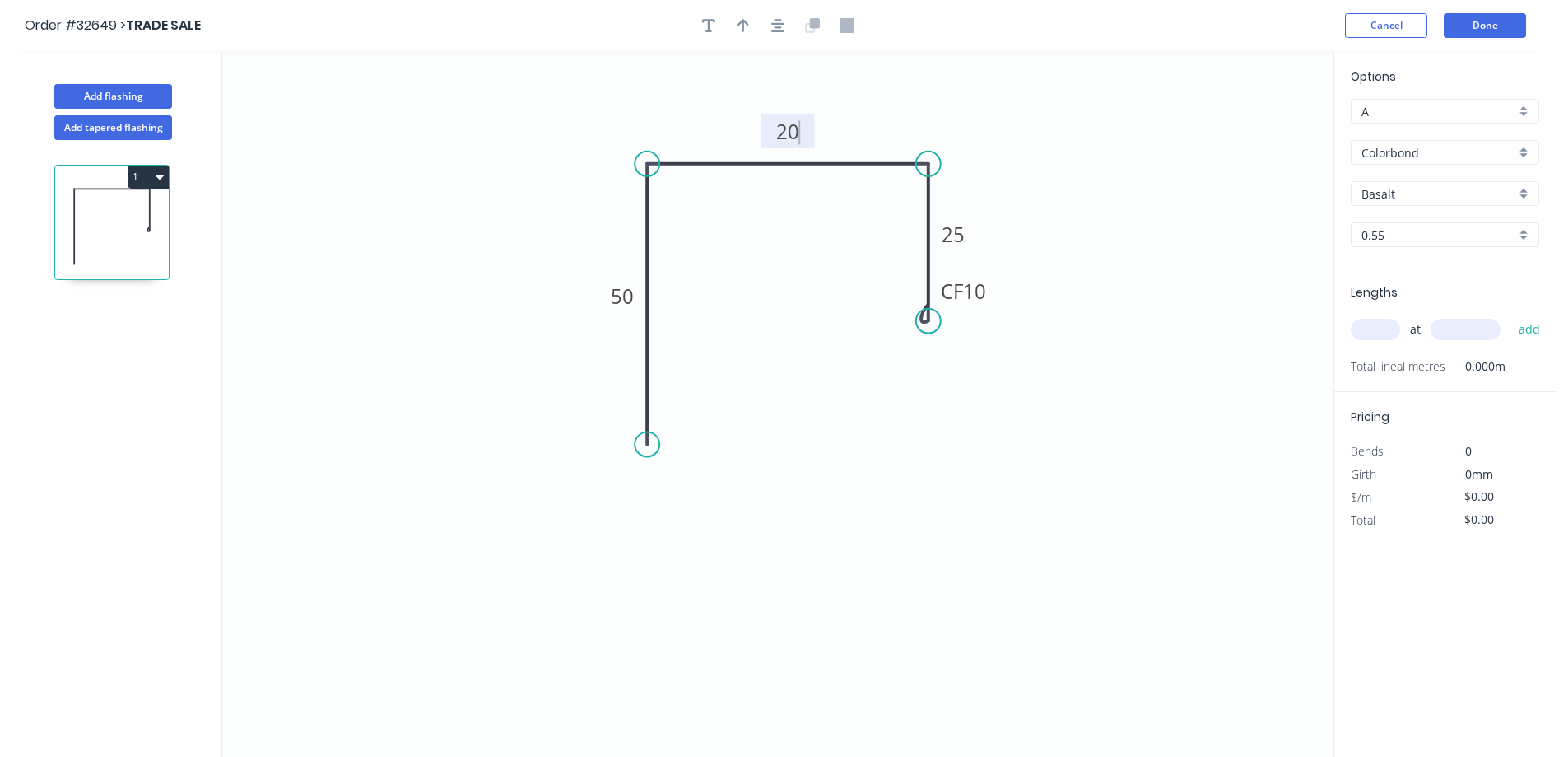
type input "$11.68"
click at [776, 28] on icon "button" at bounding box center [778, 26] width 13 height 15
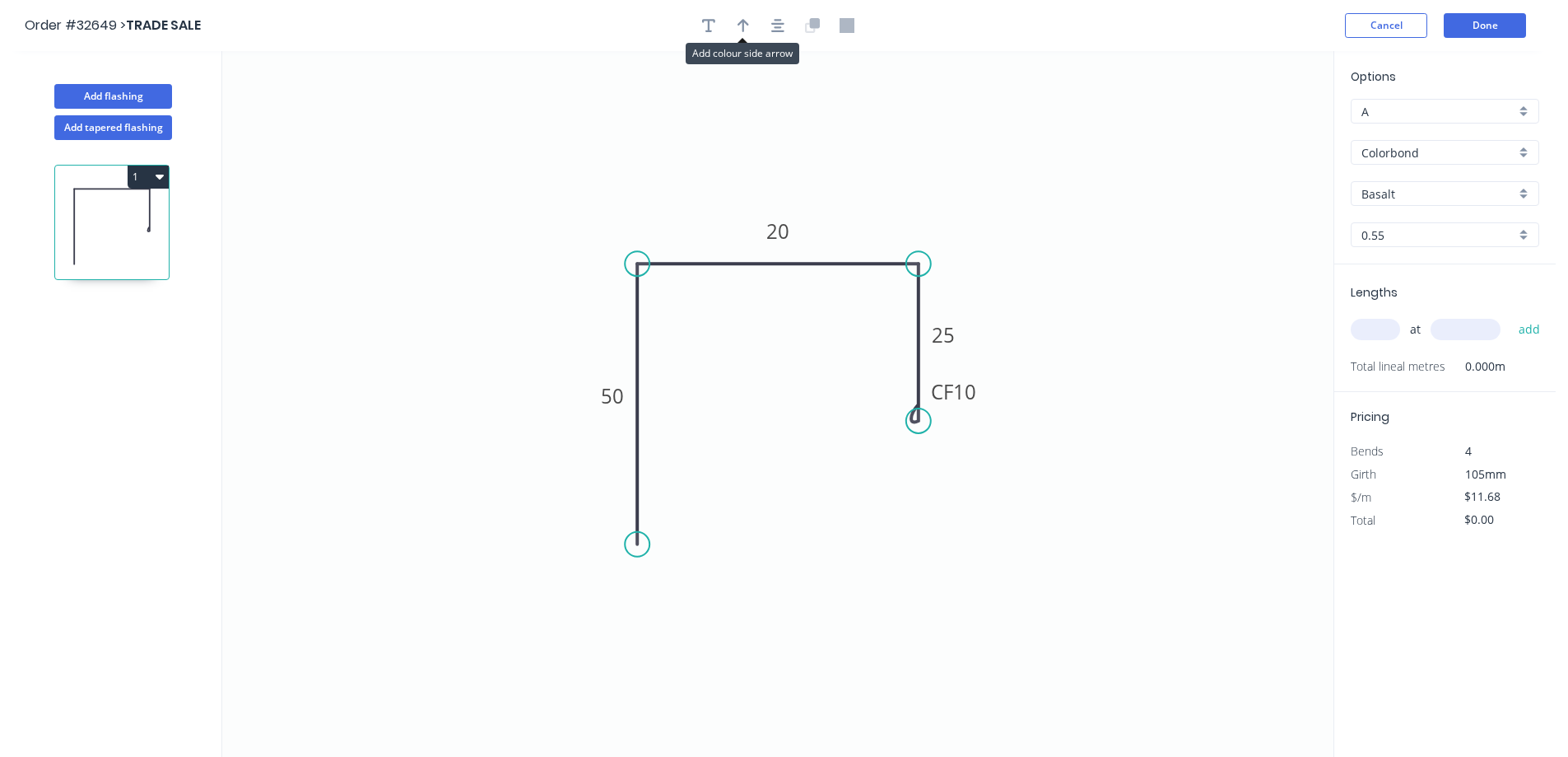
drag, startPoint x: 746, startPoint y: 25, endPoint x: 945, endPoint y: 33, distance: 199.2
click at [746, 26] on icon "button" at bounding box center [743, 26] width 11 height 15
drag, startPoint x: 1247, startPoint y: 130, endPoint x: 869, endPoint y: 219, distance: 388.3
click at [869, 219] on icon at bounding box center [868, 200] width 15 height 53
click at [1145, 205] on icon "0 50 20 CF 10 25" at bounding box center [777, 404] width 1111 height 706
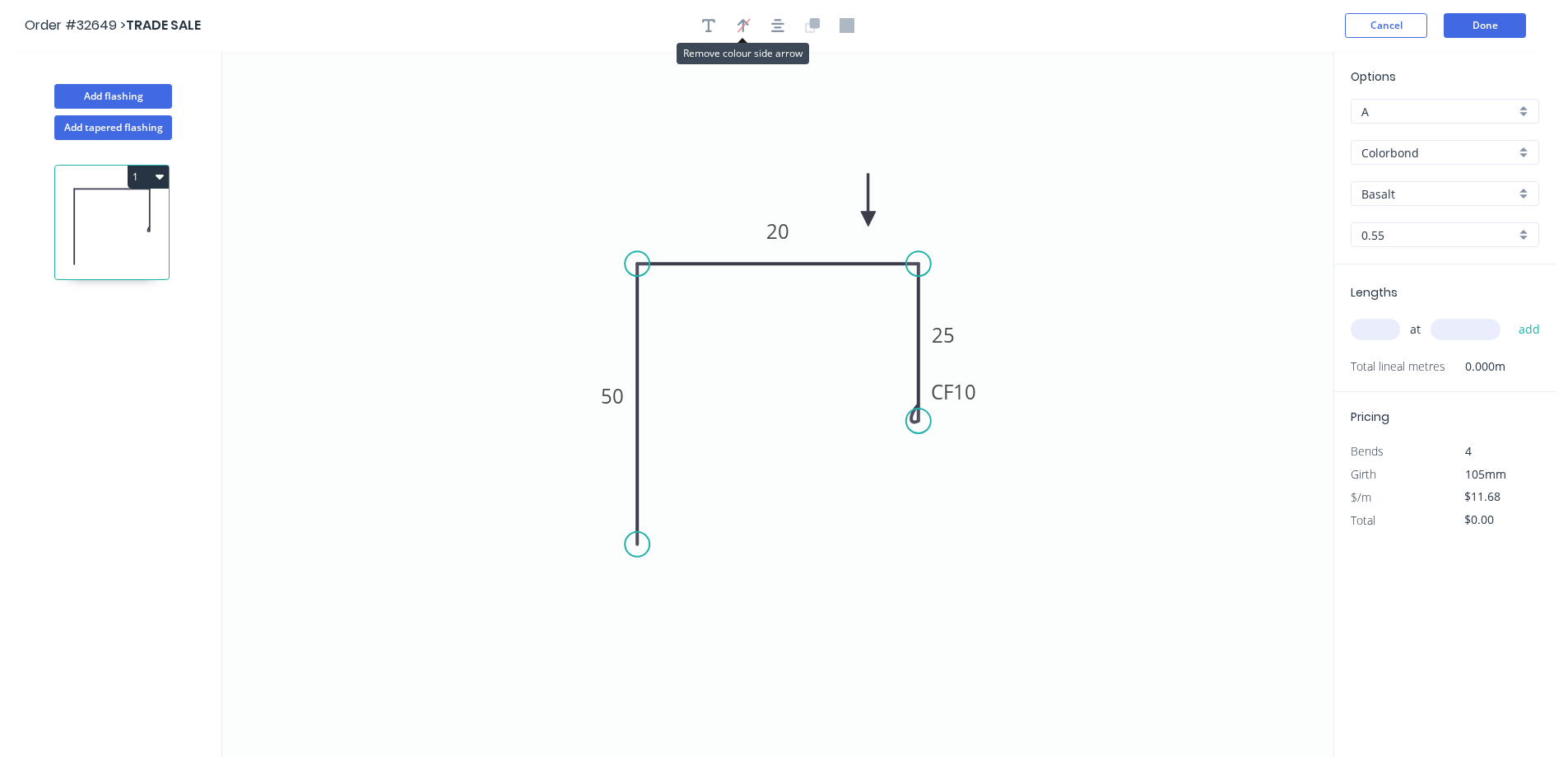
click at [1526, 189] on div "Basalt" at bounding box center [1445, 194] width 189 height 25
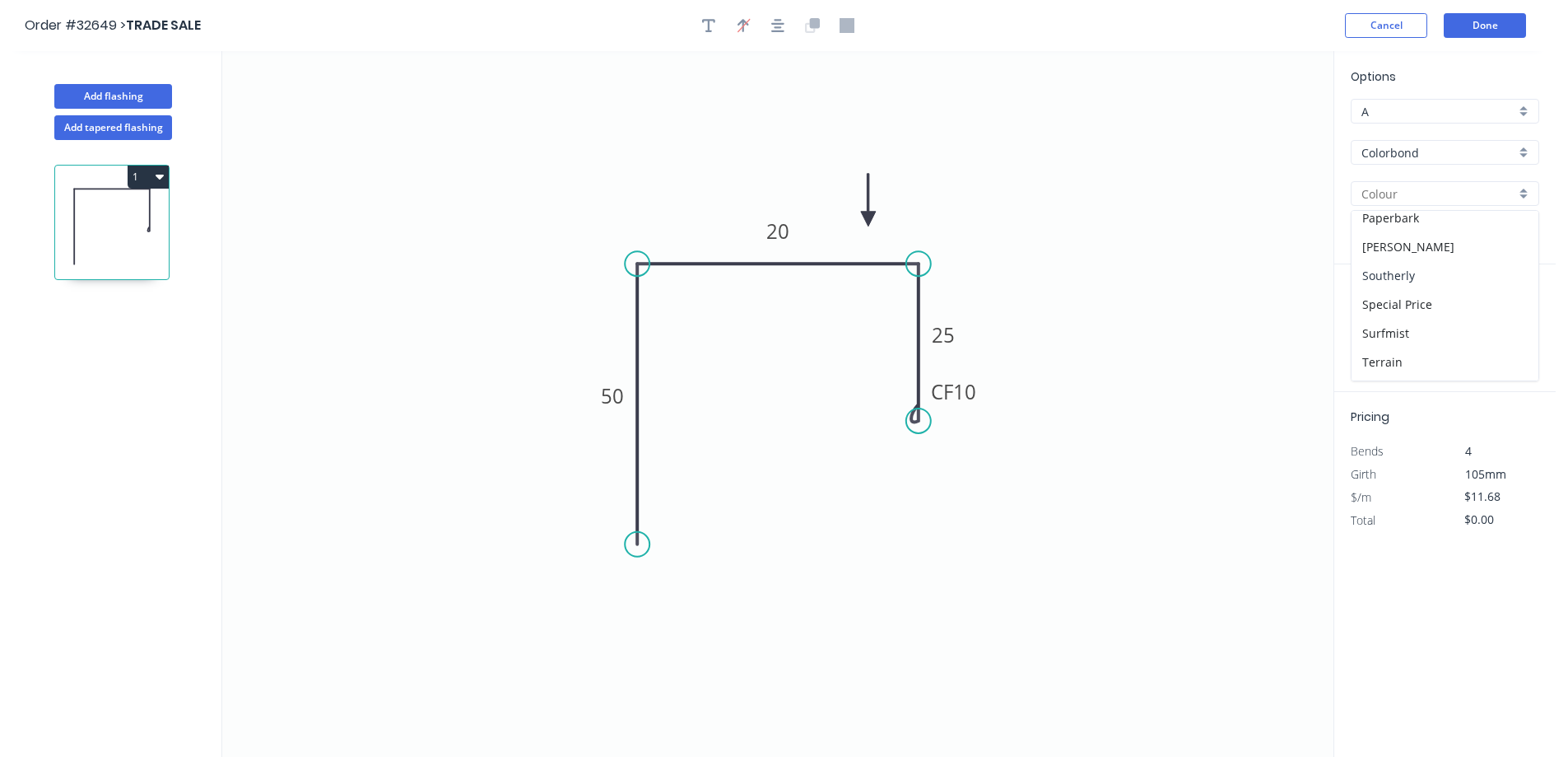
click at [1430, 268] on div "Southerly" at bounding box center [1445, 275] width 187 height 29
type input "Southerly"
click at [1390, 326] on input "text" at bounding box center [1375, 330] width 49 height 21
type input "2"
type input "5000"
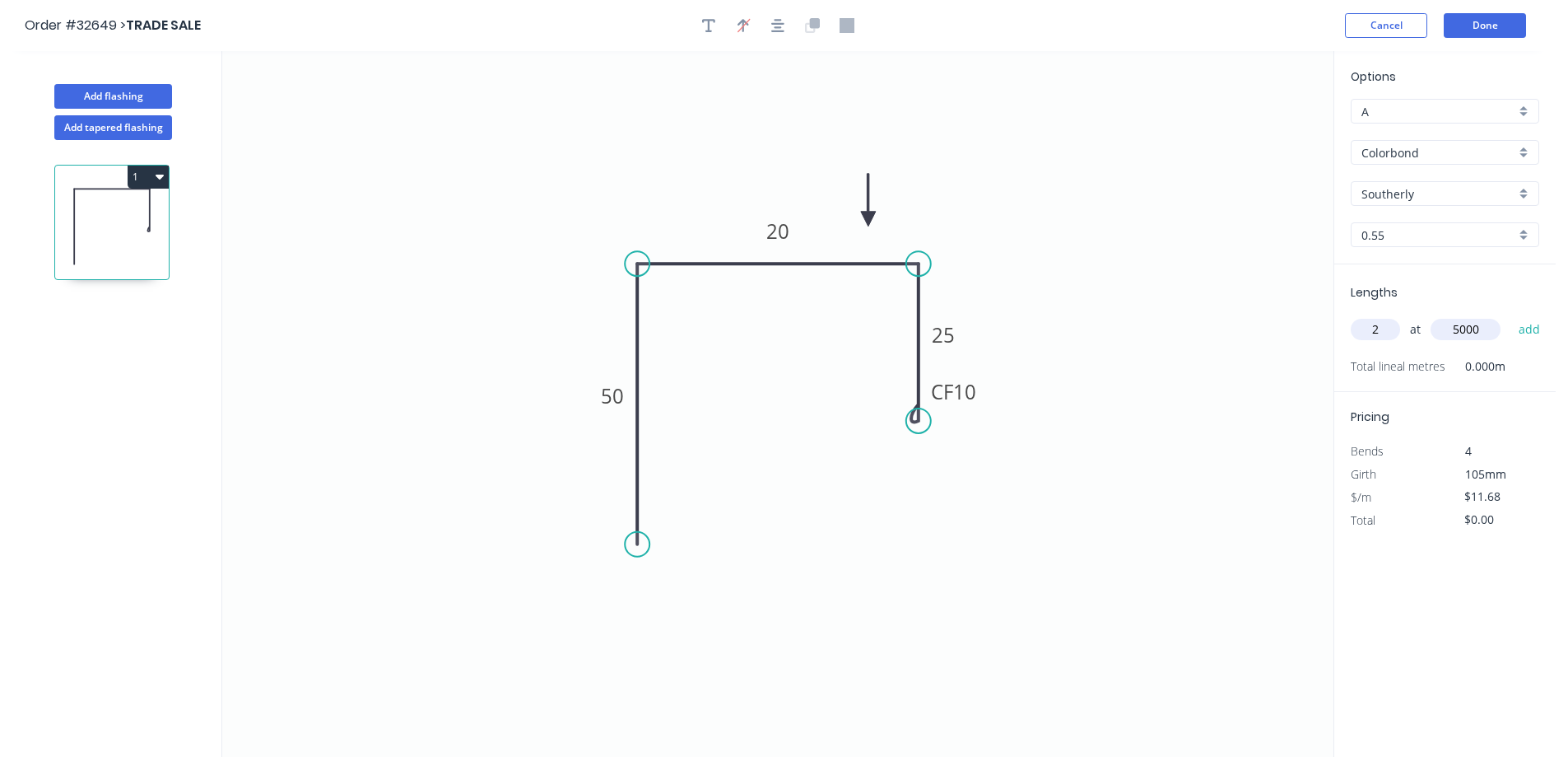
click at [1511, 315] on button "add" at bounding box center [1530, 330] width 39 height 28
type input "$116.80"
click at [1484, 32] on button "Done" at bounding box center [1484, 26] width 82 height 25
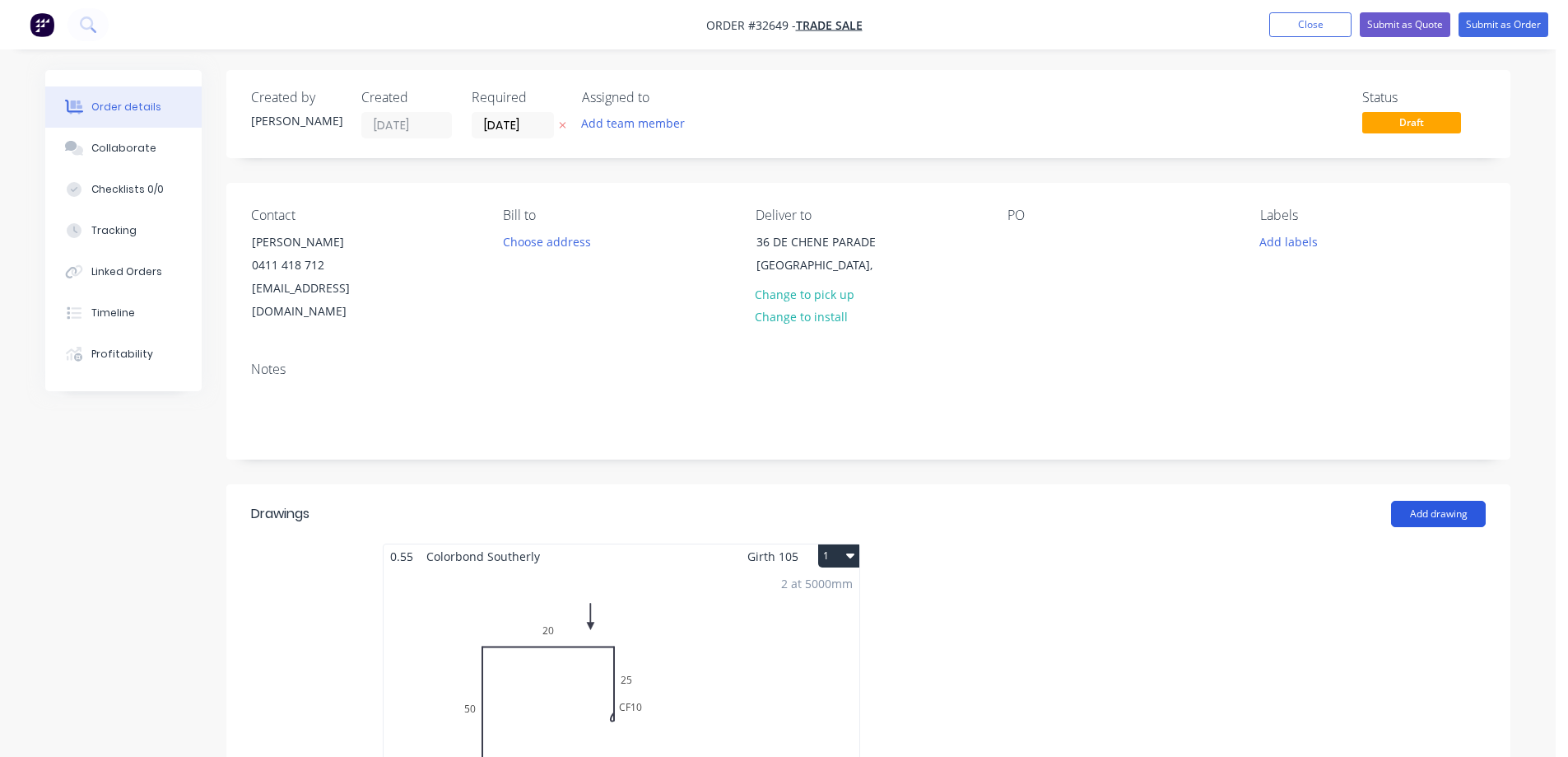
click at [1453, 501] on button "Add drawing" at bounding box center [1438, 514] width 94 height 26
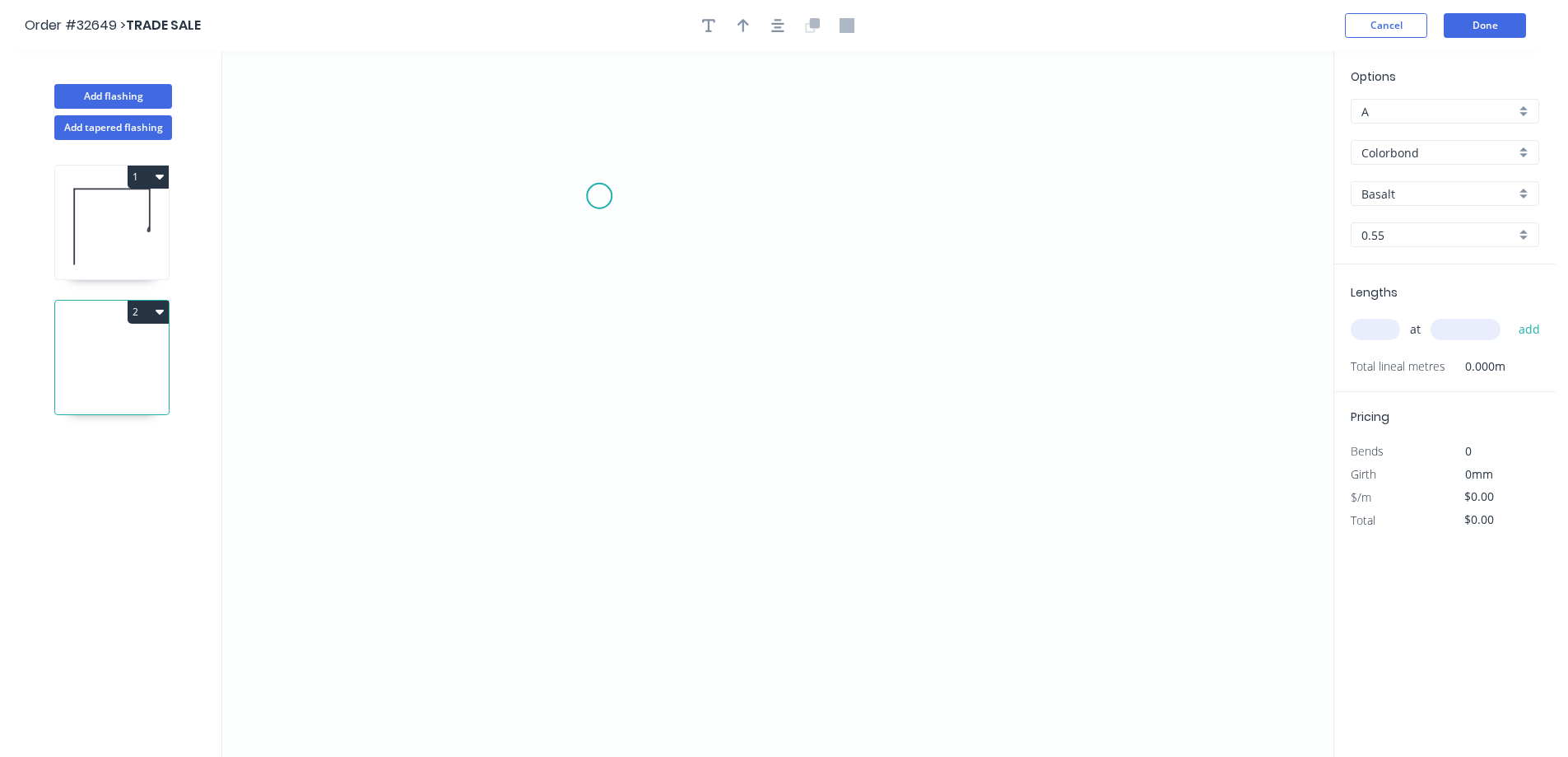
click at [599, 195] on icon "0" at bounding box center [777, 404] width 1111 height 706
click at [593, 403] on icon "0" at bounding box center [777, 404] width 1111 height 706
click at [909, 408] on icon "0 ?" at bounding box center [777, 404] width 1111 height 706
click at [908, 560] on icon "0 ? ?" at bounding box center [777, 404] width 1111 height 706
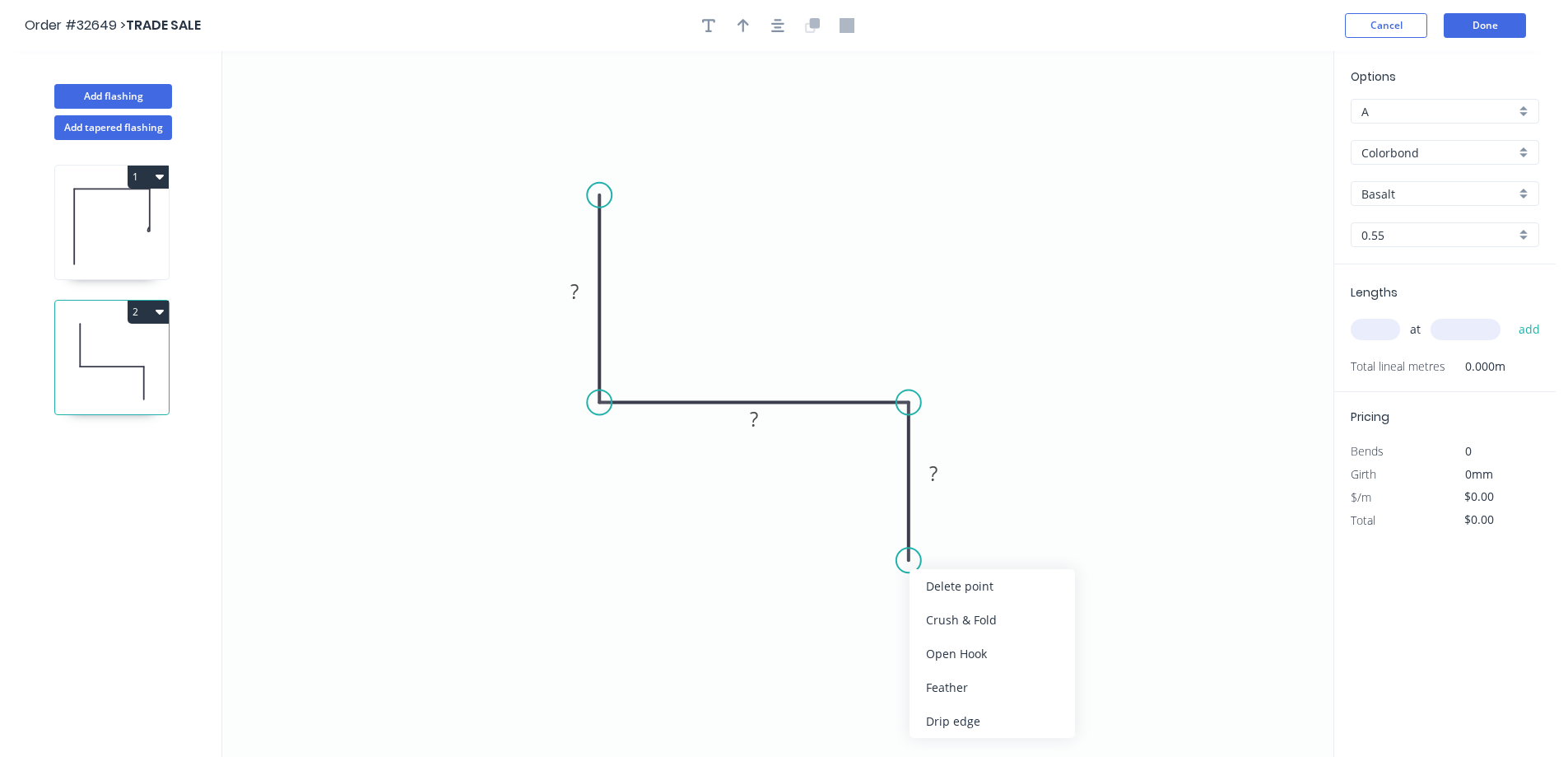
drag, startPoint x: 976, startPoint y: 684, endPoint x: 963, endPoint y: 648, distance: 38.3
click at [975, 682] on div "Feather" at bounding box center [993, 687] width 166 height 33
click at [954, 620] on div "Flip bend" at bounding box center [990, 615] width 166 height 33
click at [959, 530] on tspan "15" at bounding box center [954, 531] width 23 height 27
drag, startPoint x: 908, startPoint y: 560, endPoint x: 911, endPoint y: 572, distance: 12.4
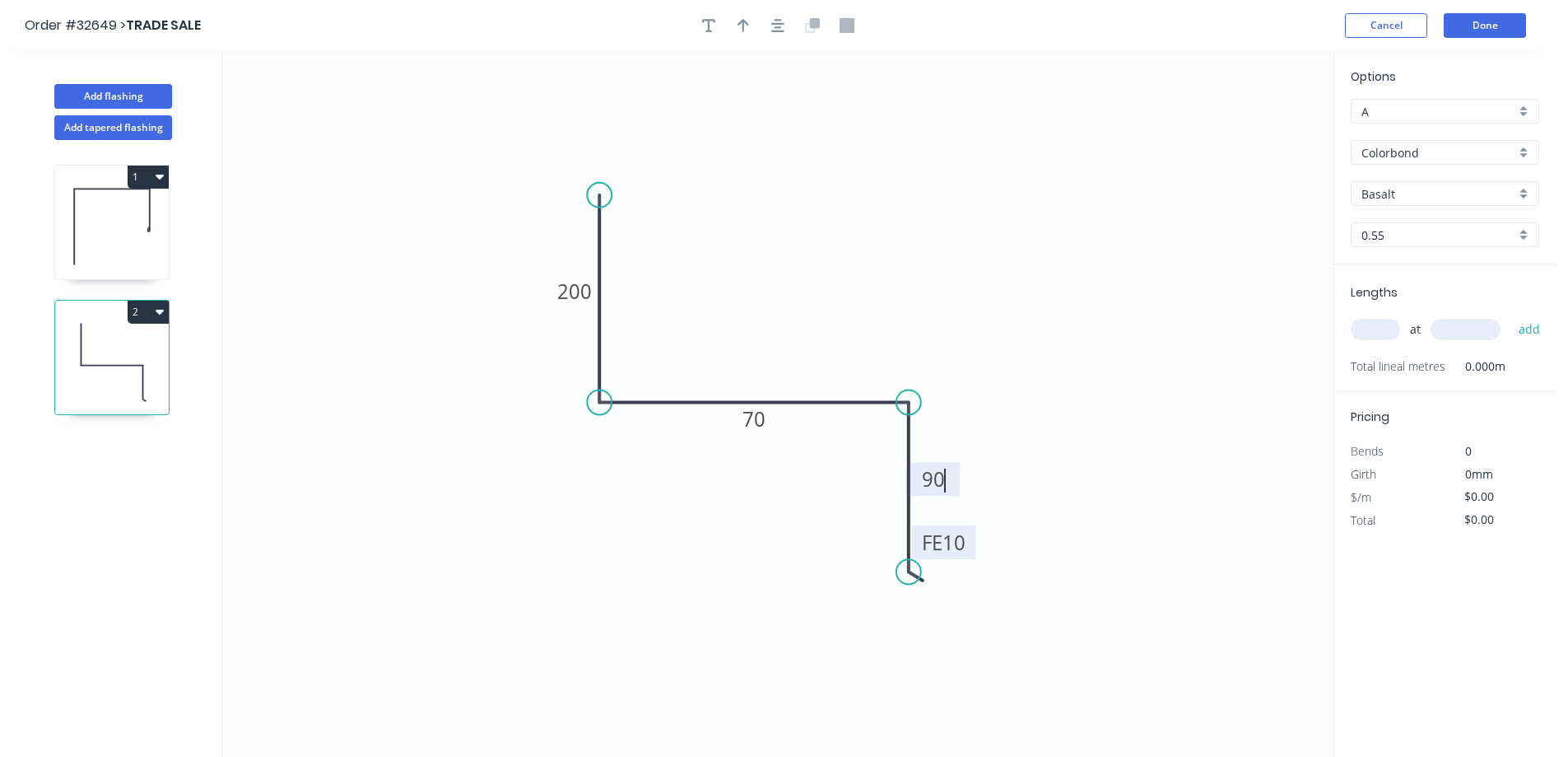
click at [911, 572] on circle at bounding box center [909, 571] width 25 height 25
type input "$20.90"
click at [772, 25] on icon "button" at bounding box center [778, 26] width 13 height 15
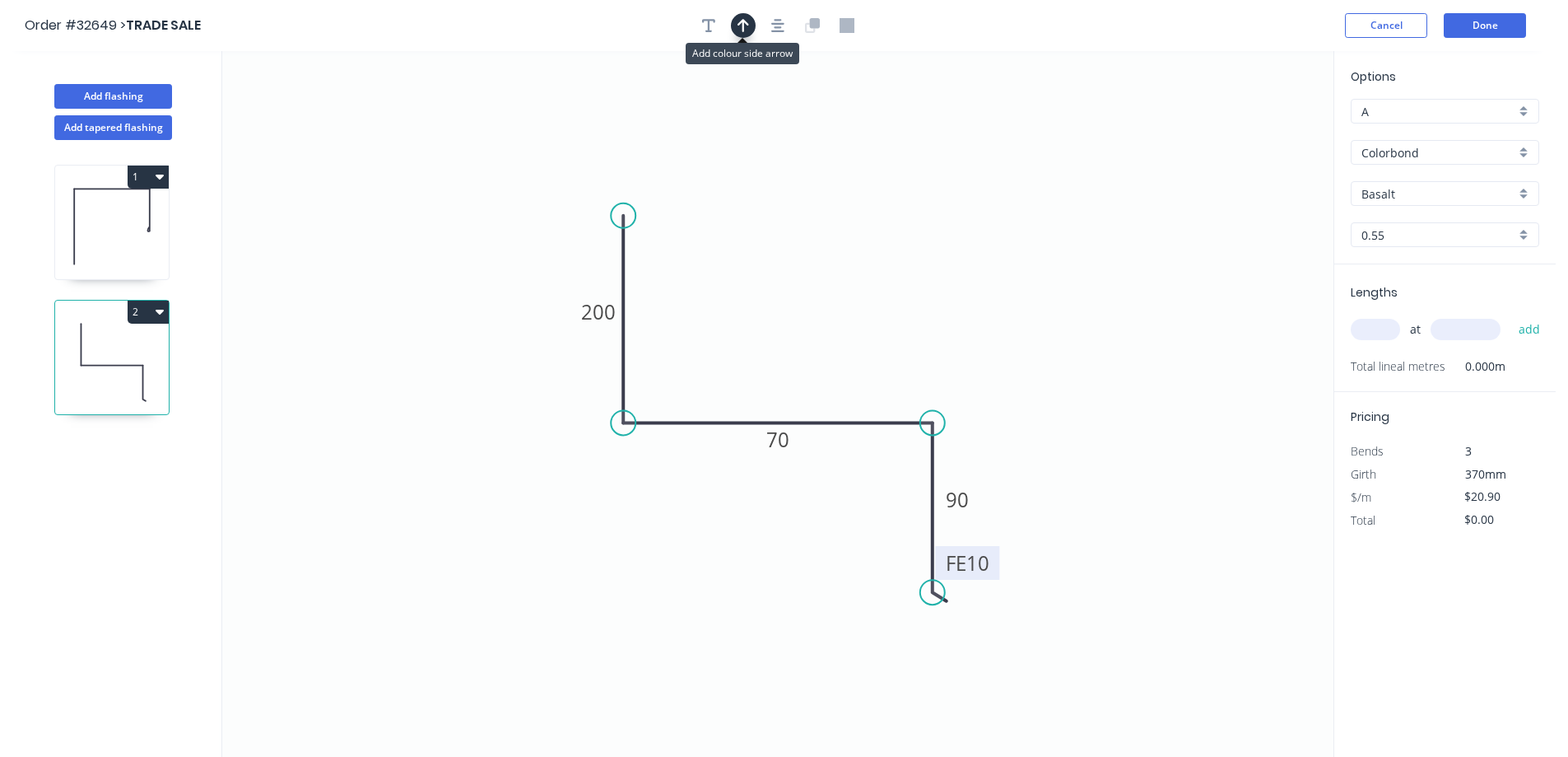
click at [743, 24] on icon "button" at bounding box center [743, 25] width 11 height 13
drag, startPoint x: 1251, startPoint y: 127, endPoint x: 794, endPoint y: 345, distance: 506.3
click at [810, 330] on icon at bounding box center [817, 304] width 15 height 53
drag, startPoint x: 1525, startPoint y: 192, endPoint x: 1513, endPoint y: 205, distance: 17.7
click at [1525, 193] on div "Basalt" at bounding box center [1445, 194] width 189 height 25
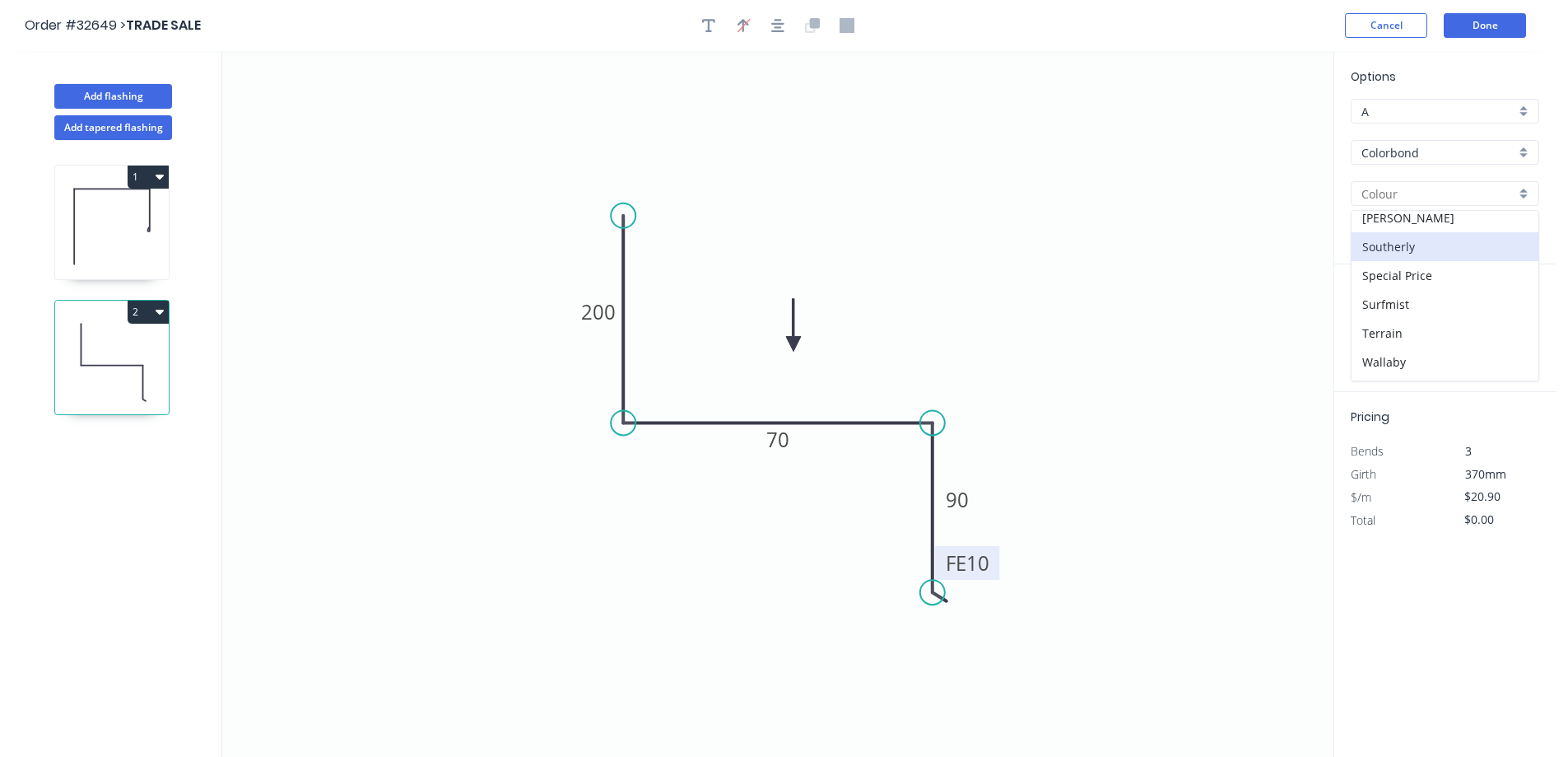
scroll to position [497, 0]
click at [1428, 278] on div "Southerly" at bounding box center [1445, 275] width 187 height 29
type input "Southerly"
click at [1387, 335] on input "text" at bounding box center [1375, 330] width 49 height 21
type input "2"
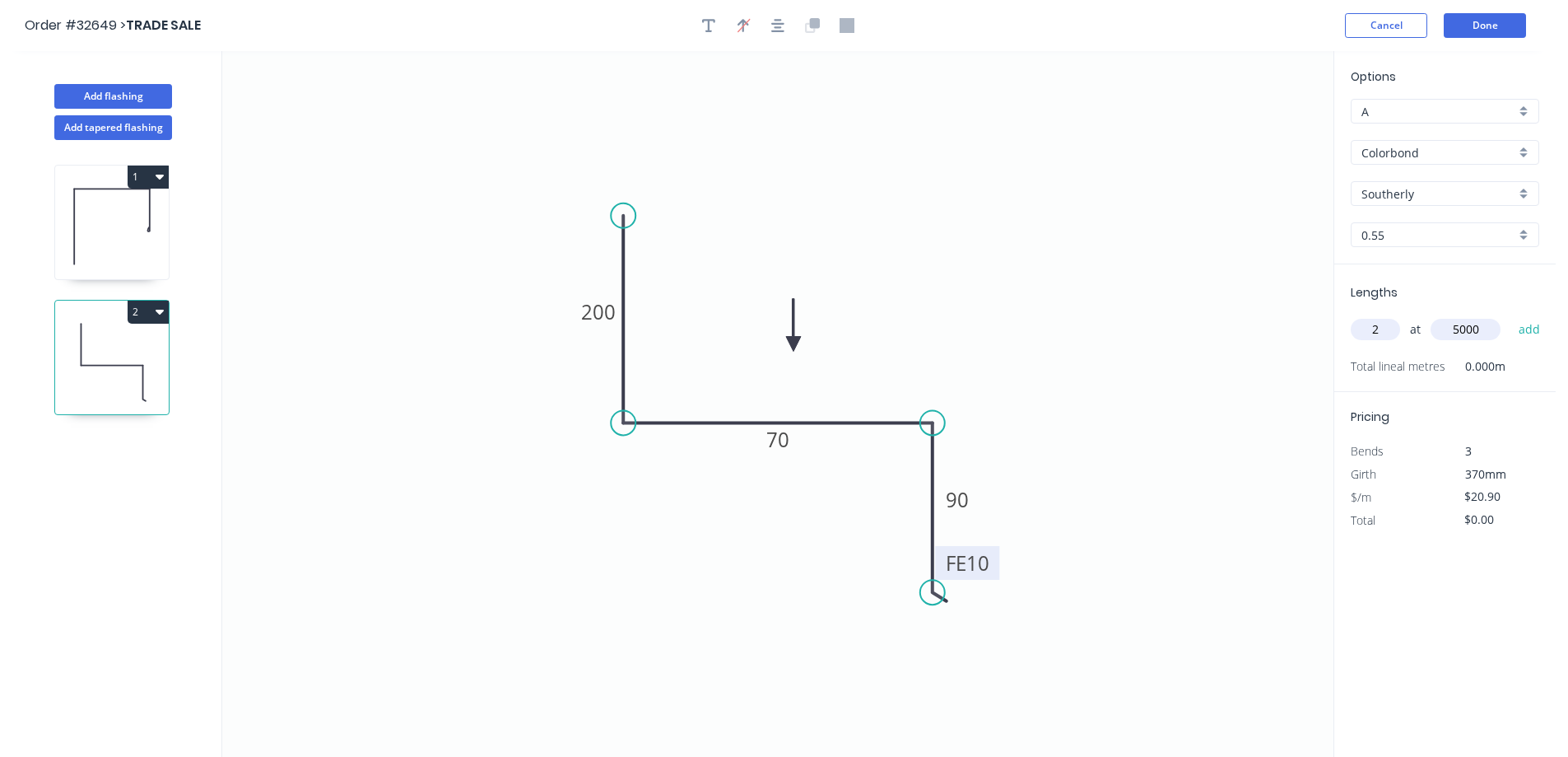
type input "5000"
click at [1511, 315] on button "add" at bounding box center [1530, 330] width 39 height 28
type input "$209.00"
click at [1467, 23] on button "Done" at bounding box center [1484, 26] width 82 height 25
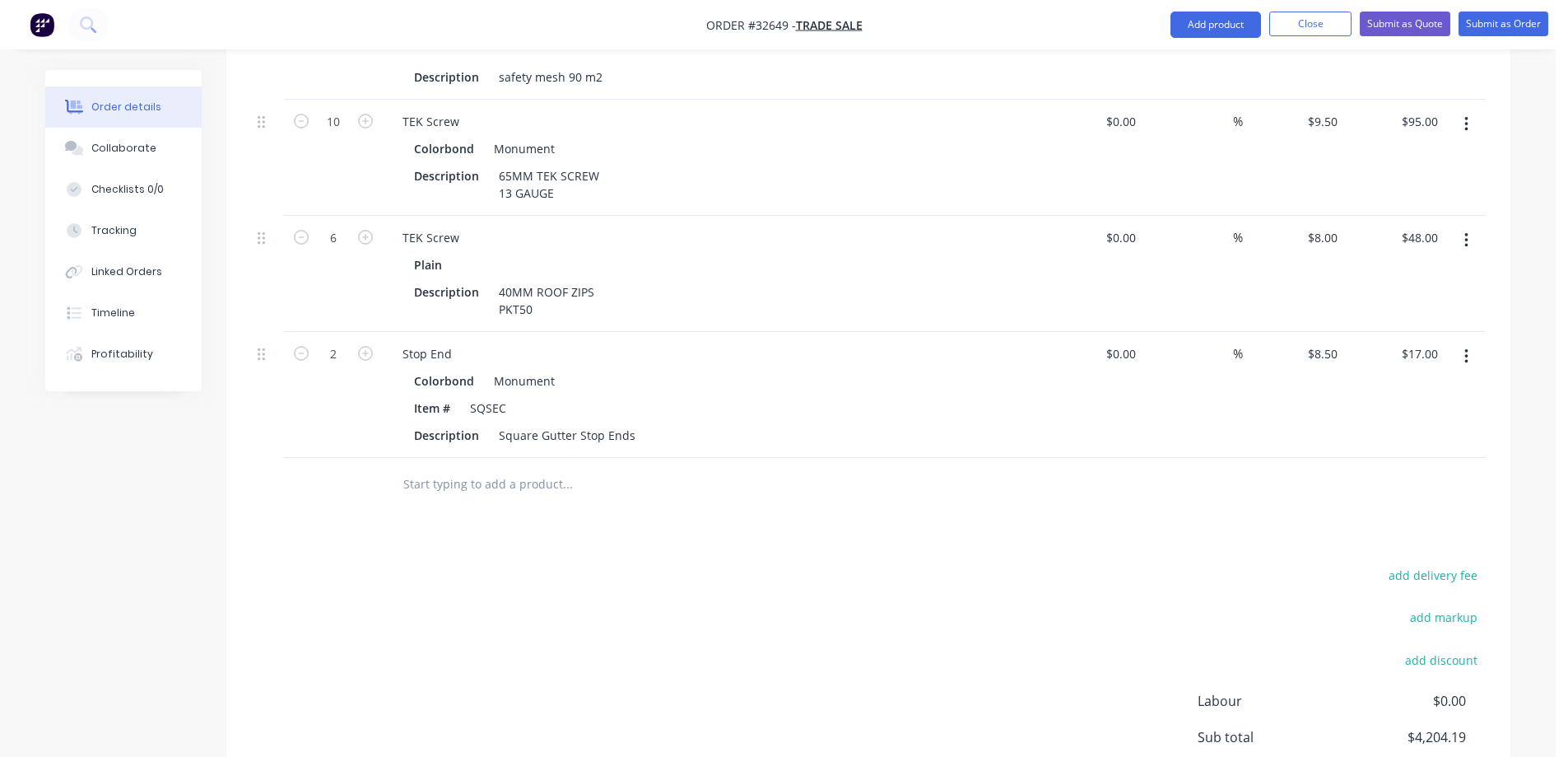
scroll to position [1729, 0]
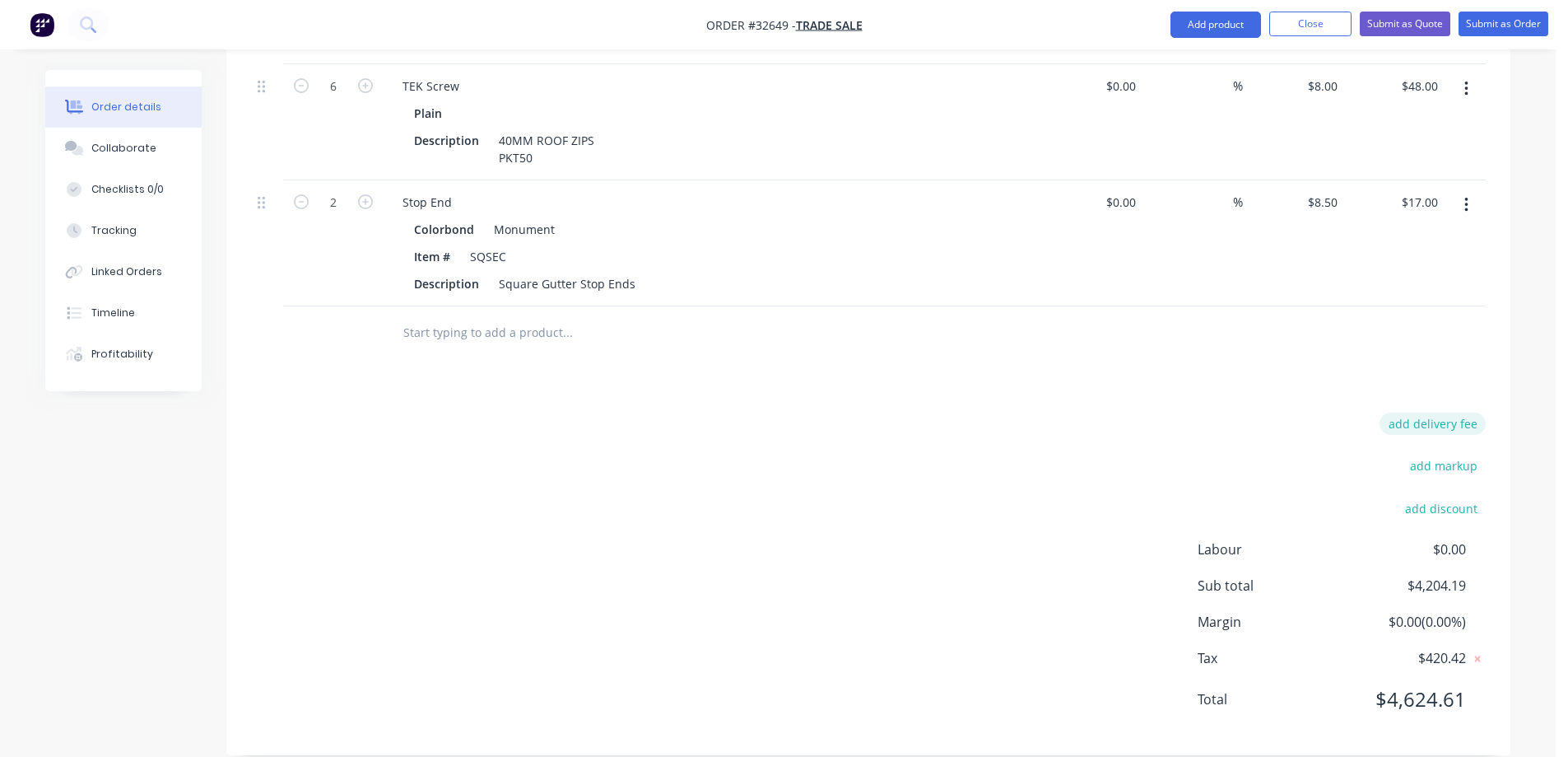
click at [1441, 412] on button "add delivery fee" at bounding box center [1432, 423] width 107 height 22
type input "80"
click input "submit" at bounding box center [0, 0] width 0 height 0
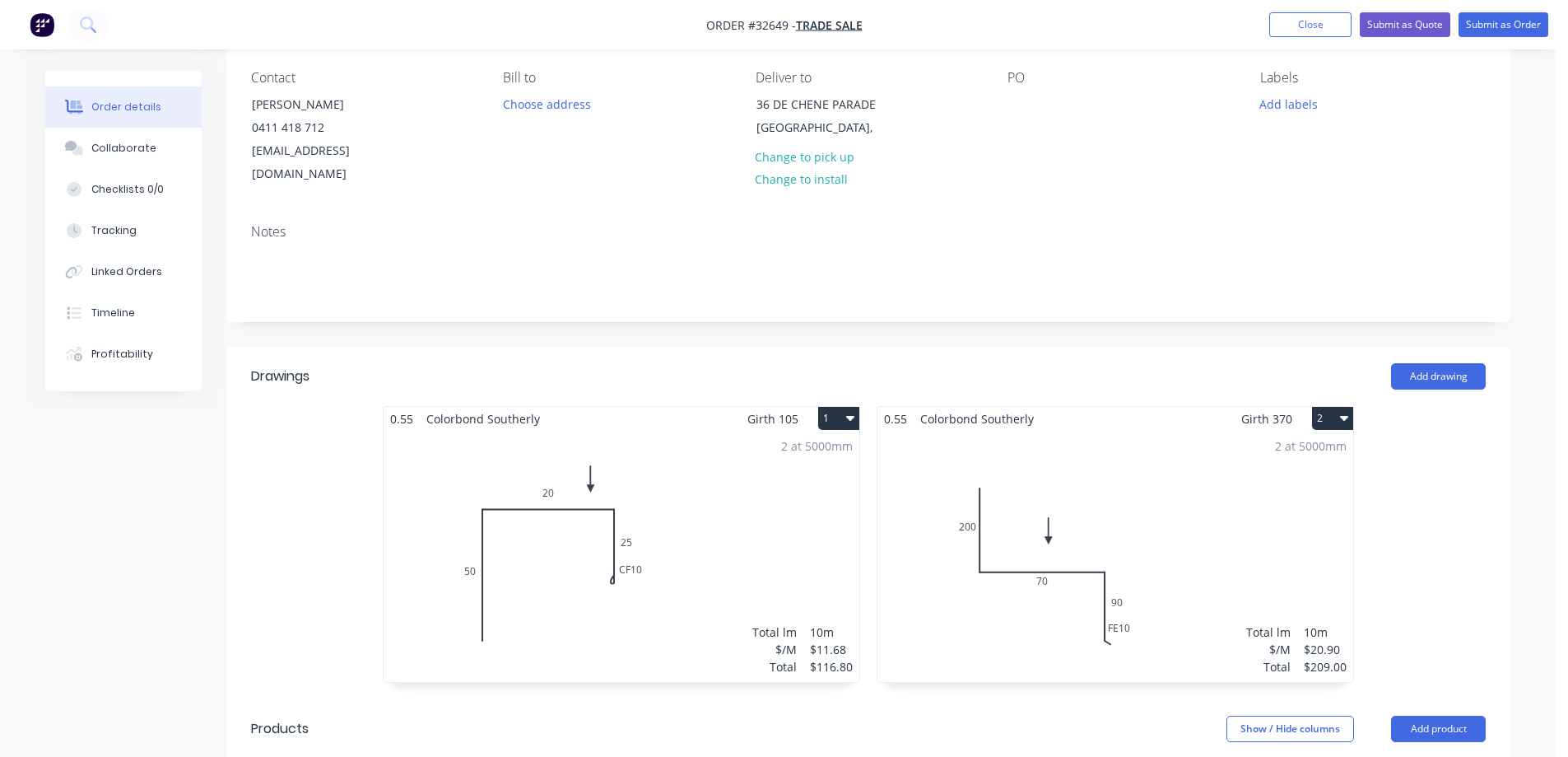
scroll to position [0, 0]
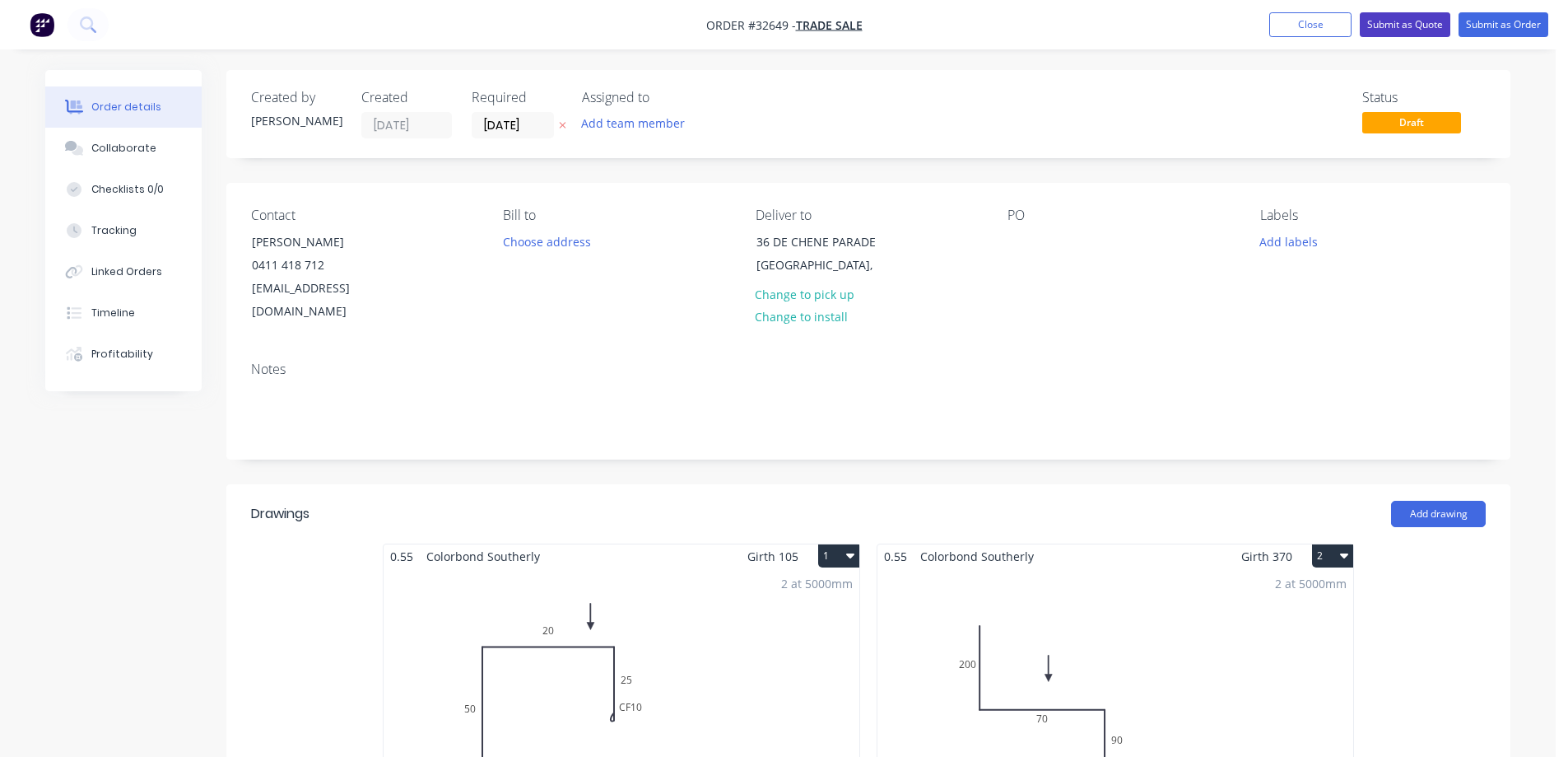
click at [1410, 26] on button "Submit as Quote" at bounding box center [1405, 25] width 91 height 25
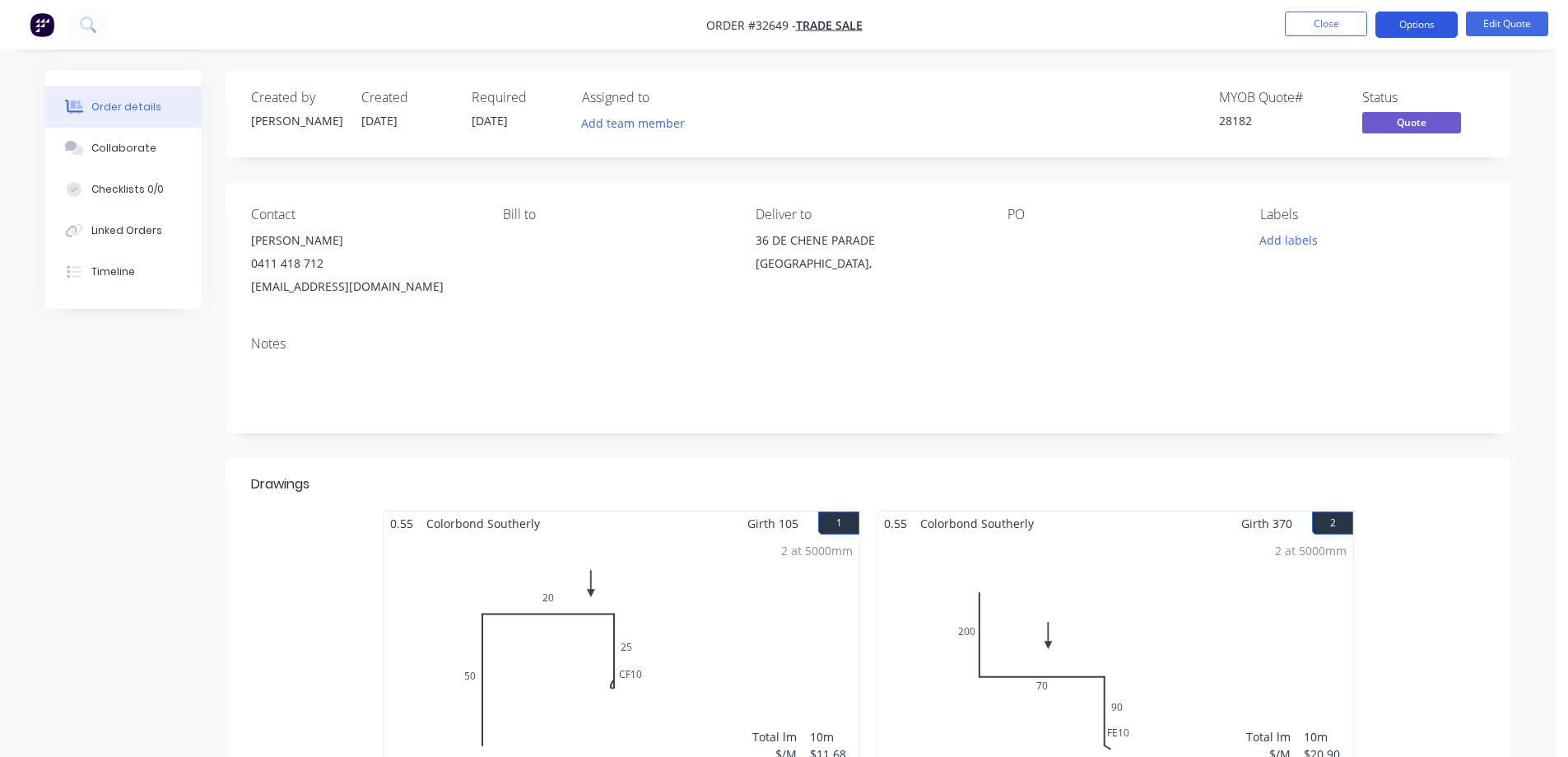
click at [1412, 30] on button "Options" at bounding box center [1416, 25] width 82 height 26
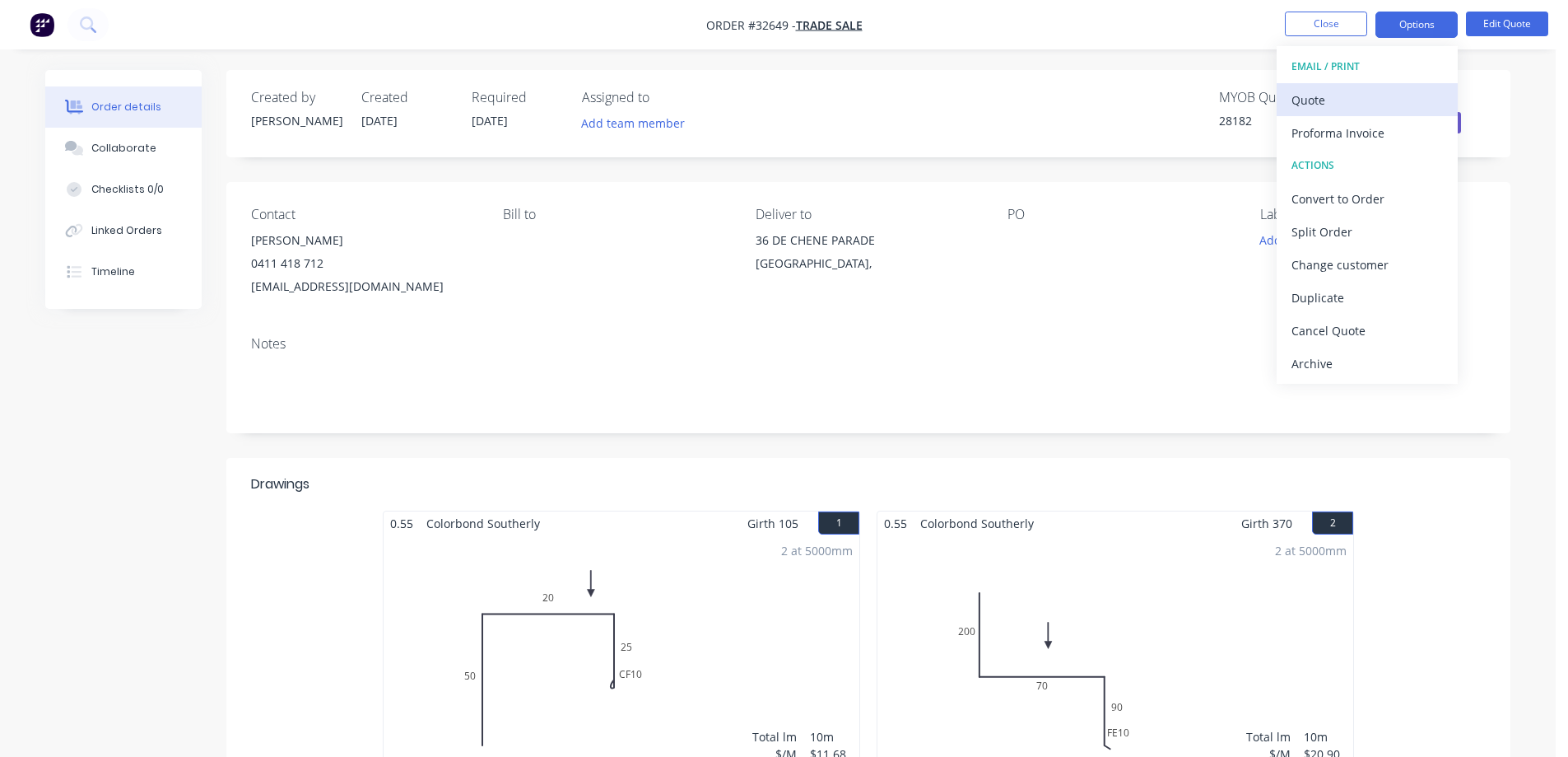
click at [1360, 98] on div "Quote" at bounding box center [1367, 100] width 152 height 24
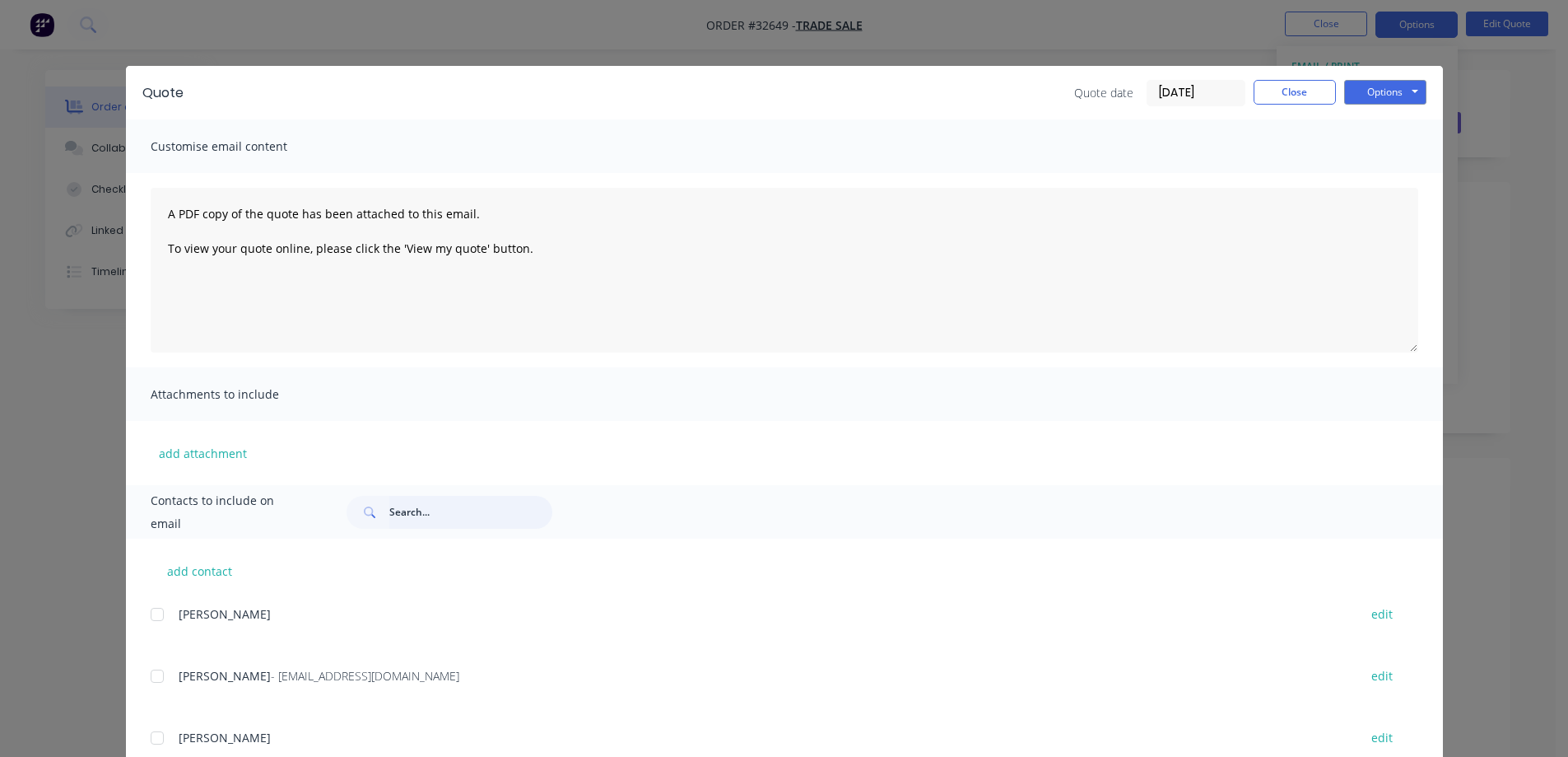
click at [423, 503] on input "text" at bounding box center [470, 512] width 163 height 33
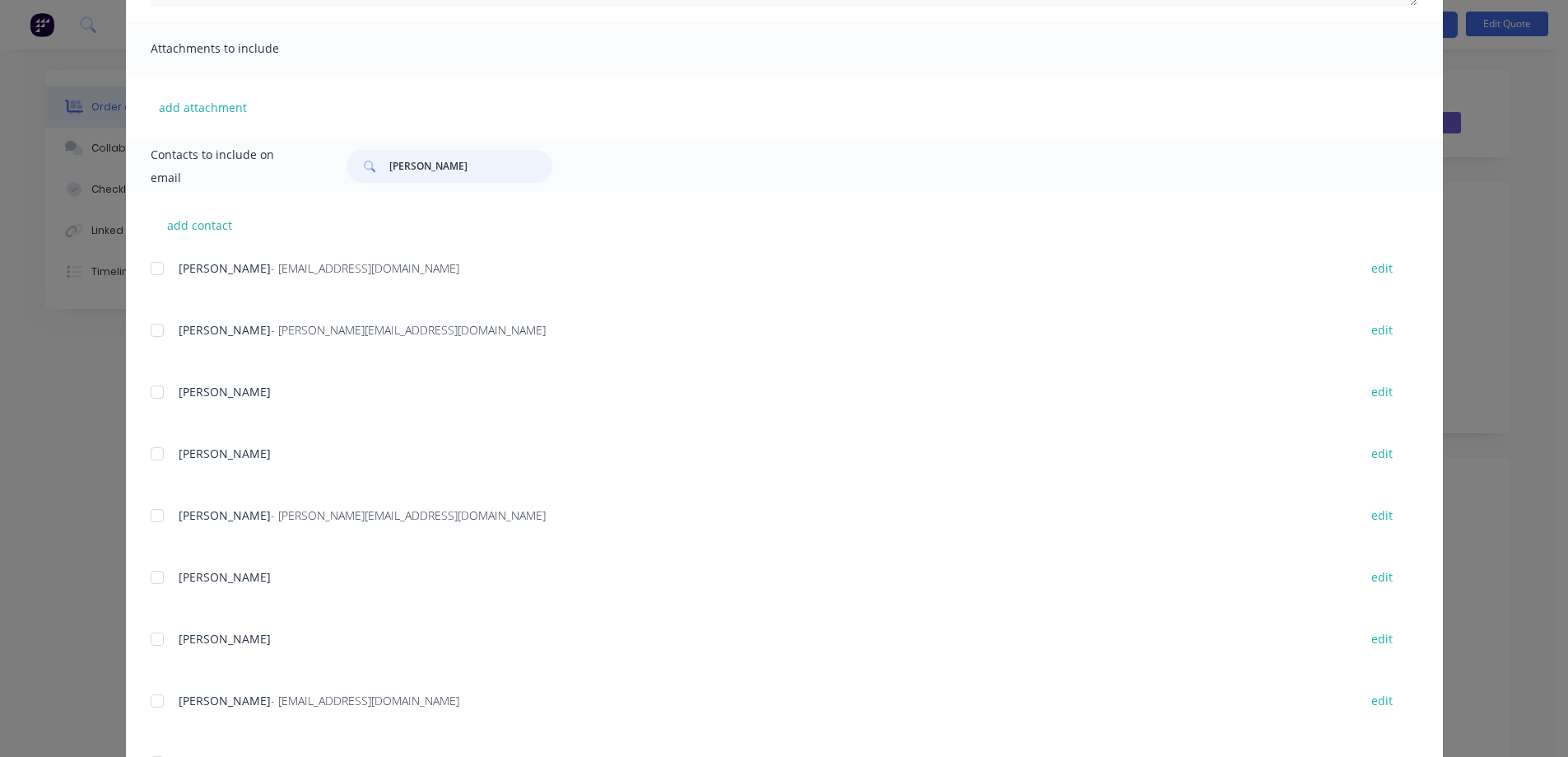
scroll to position [425, 0]
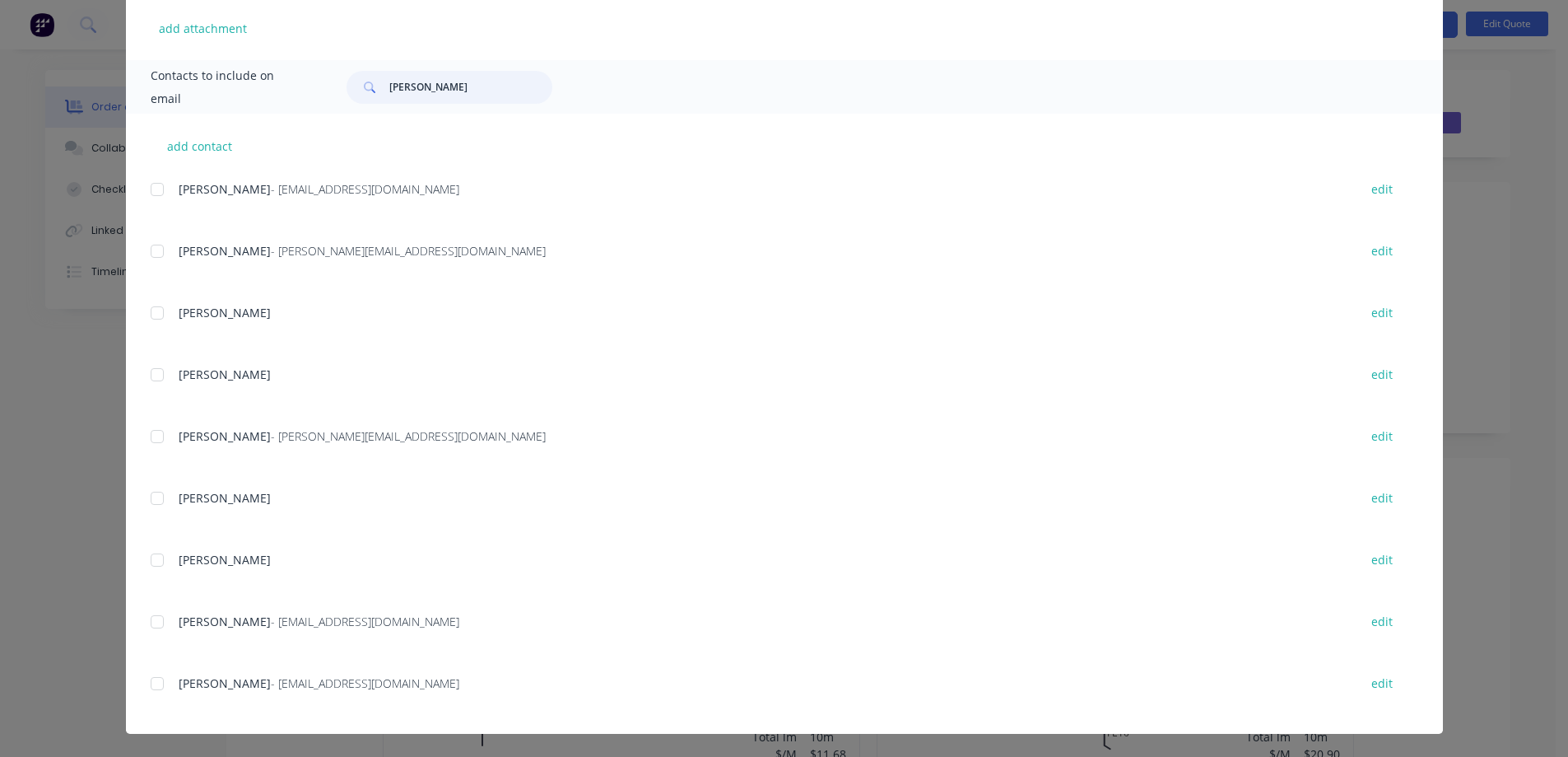
drag, startPoint x: 149, startPoint y: 686, endPoint x: 165, endPoint y: 687, distance: 16.0
click at [149, 686] on div at bounding box center [157, 683] width 33 height 33
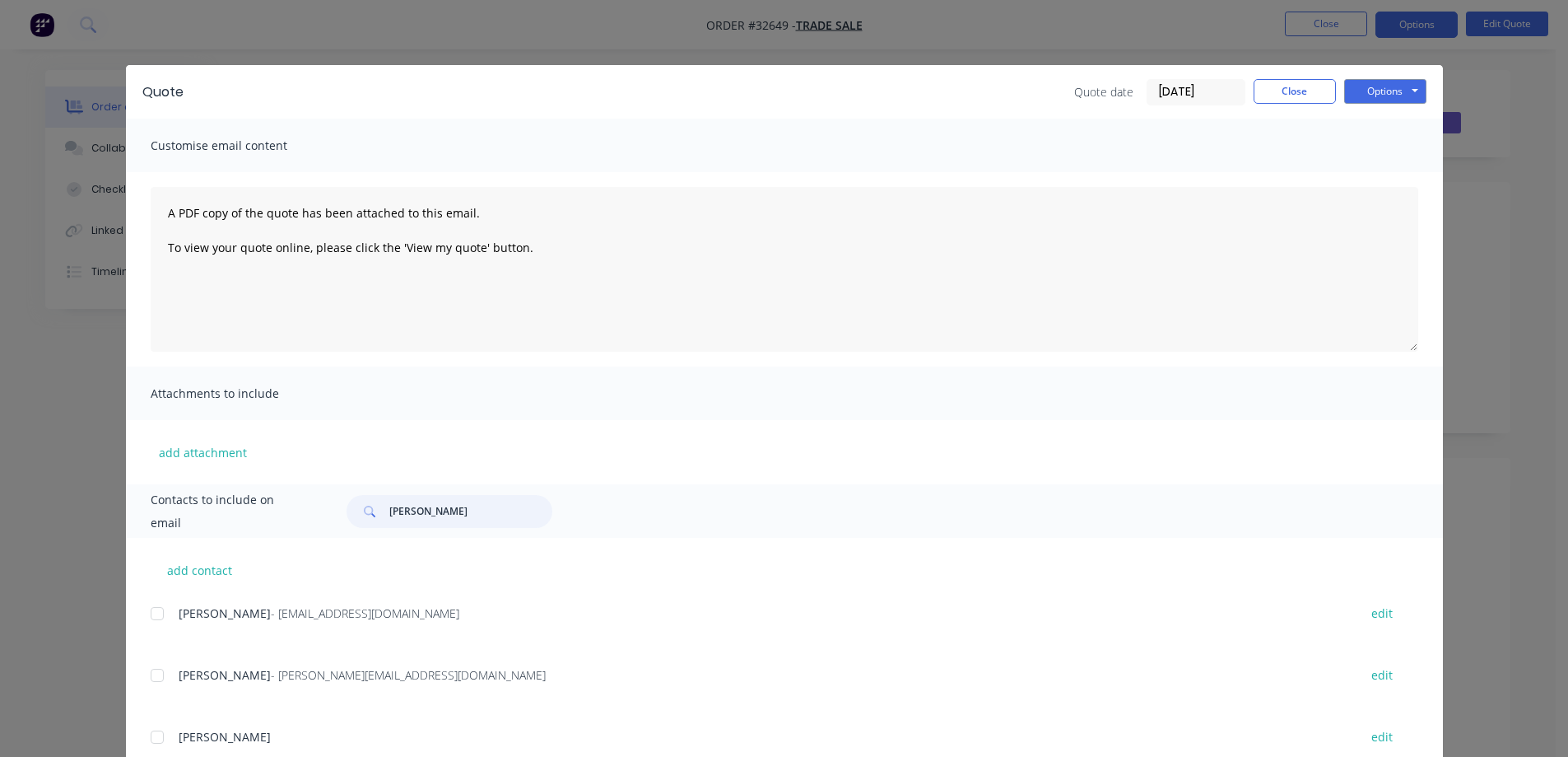
scroll to position [0, 0]
type input "JIM"
click at [1362, 86] on button "Options" at bounding box center [1385, 93] width 82 height 25
click at [1387, 173] on button "Email" at bounding box center [1397, 175] width 106 height 27
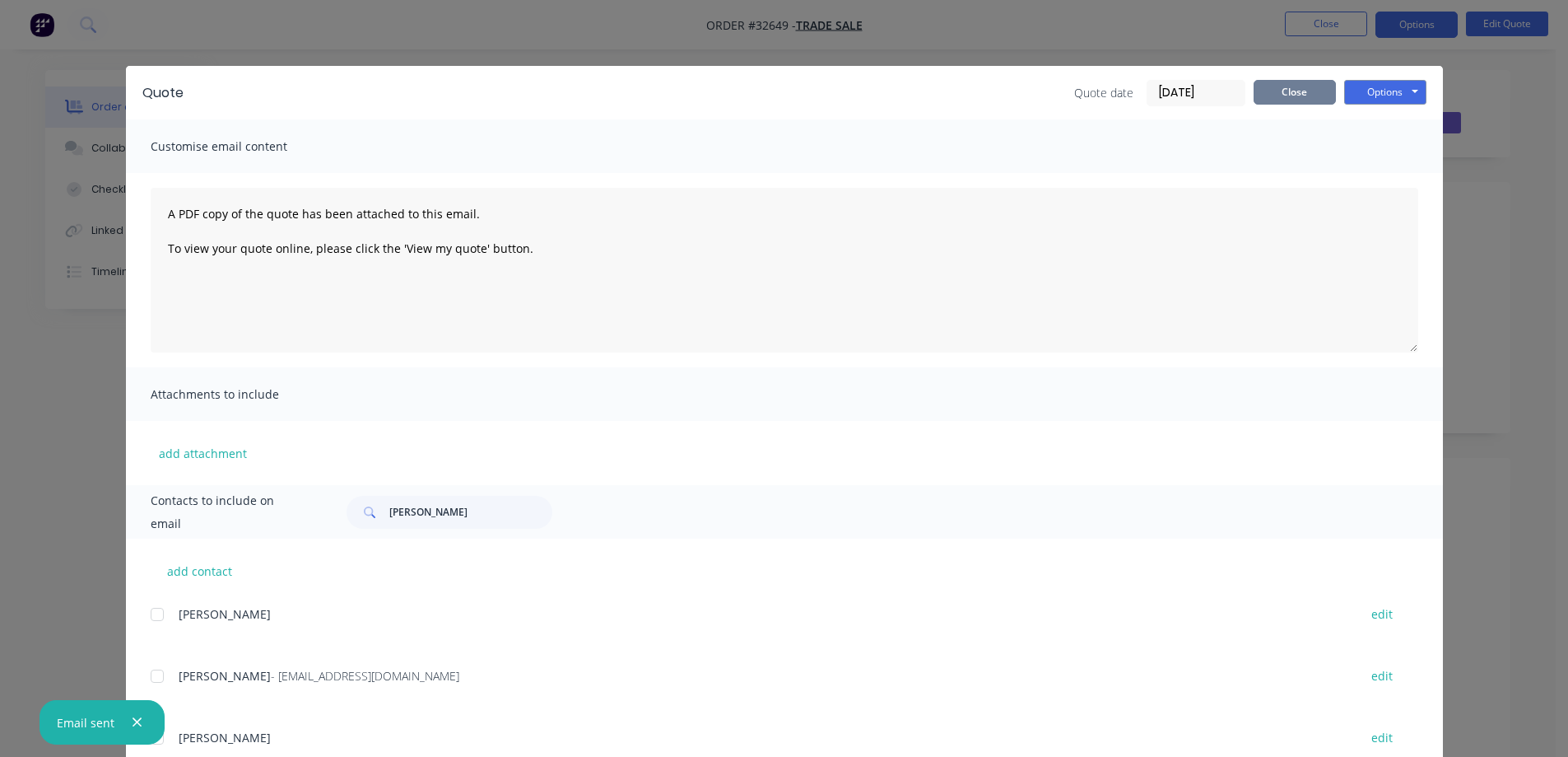
click at [1313, 88] on button "Close" at bounding box center [1294, 93] width 82 height 25
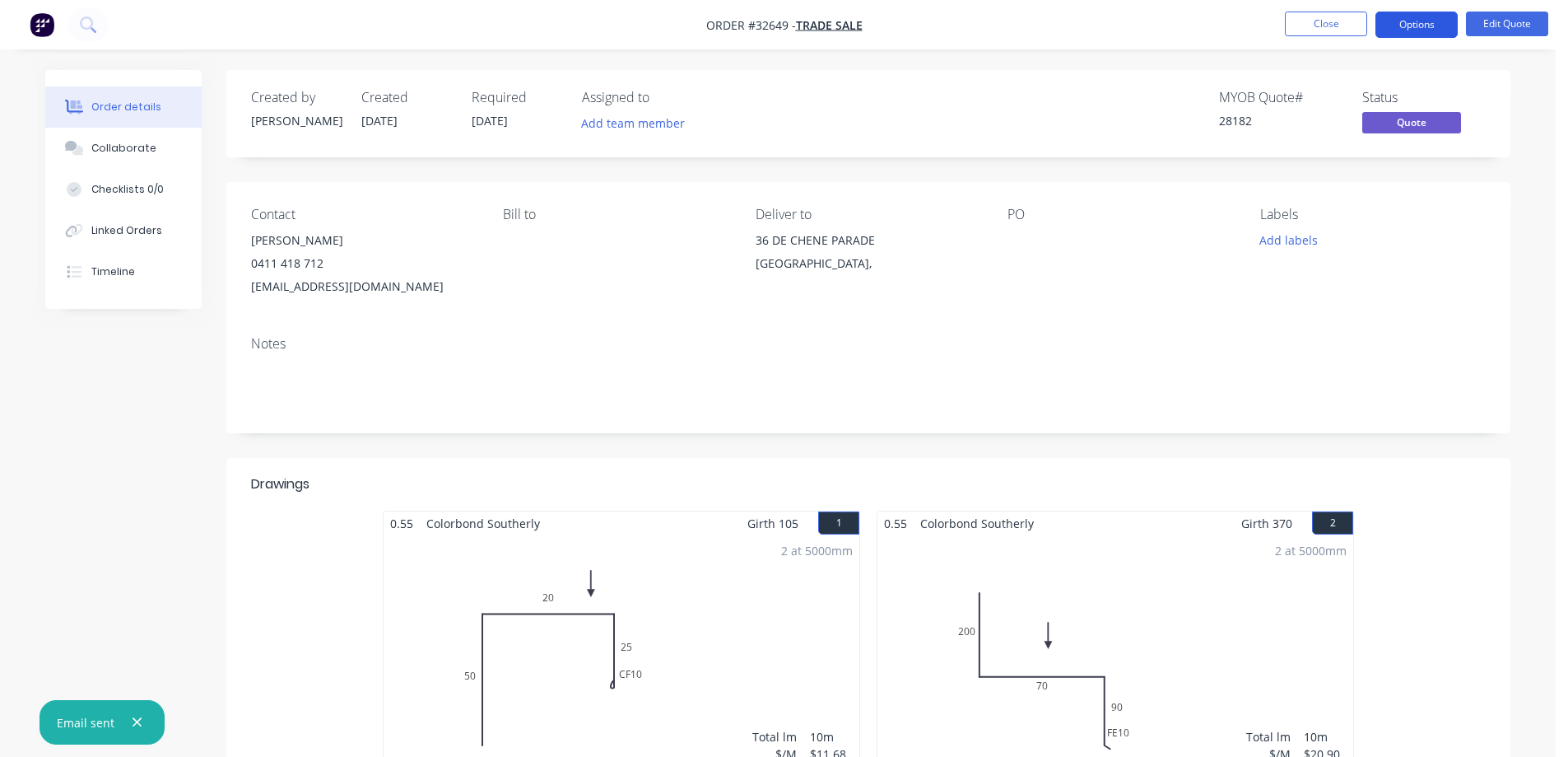
click at [1394, 19] on button "Options" at bounding box center [1416, 25] width 82 height 26
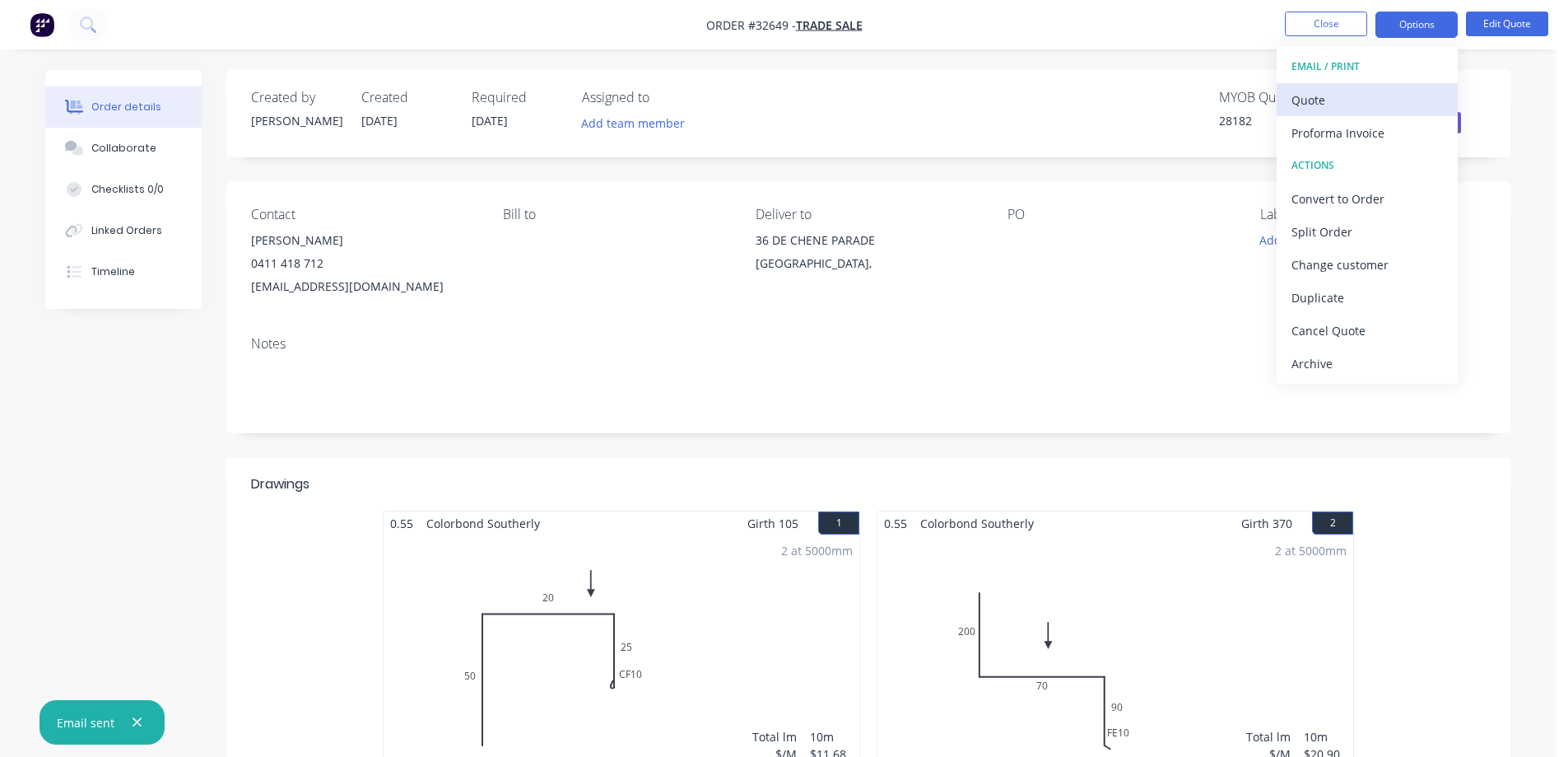
click at [1342, 93] on div "Quote" at bounding box center [1367, 100] width 152 height 24
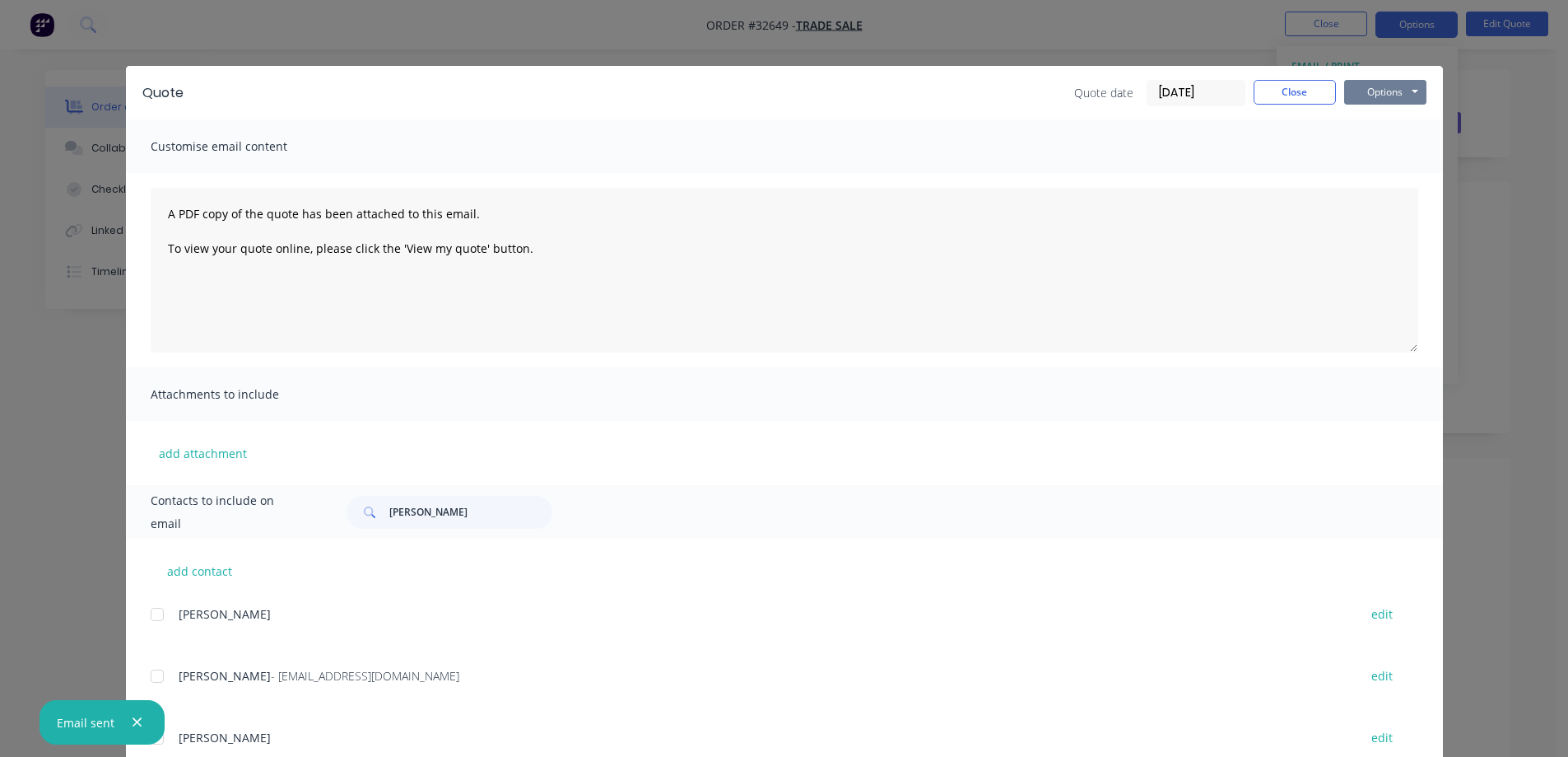
click at [1372, 94] on button "Options" at bounding box center [1385, 93] width 82 height 25
click at [1393, 148] on button "Print" at bounding box center [1397, 148] width 106 height 27
click at [1274, 95] on button "Close" at bounding box center [1294, 93] width 82 height 25
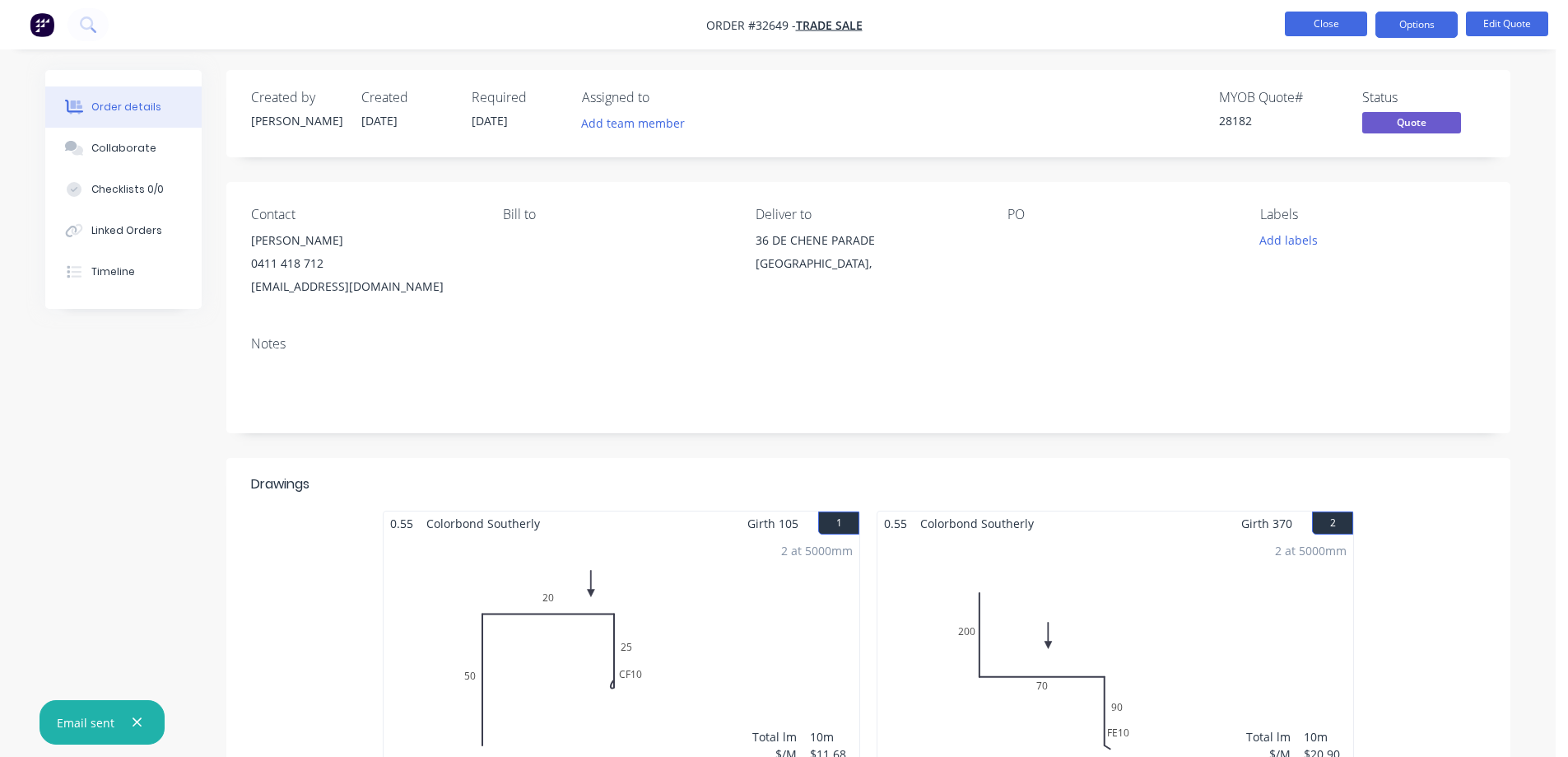
click at [1329, 26] on button "Close" at bounding box center [1326, 24] width 82 height 25
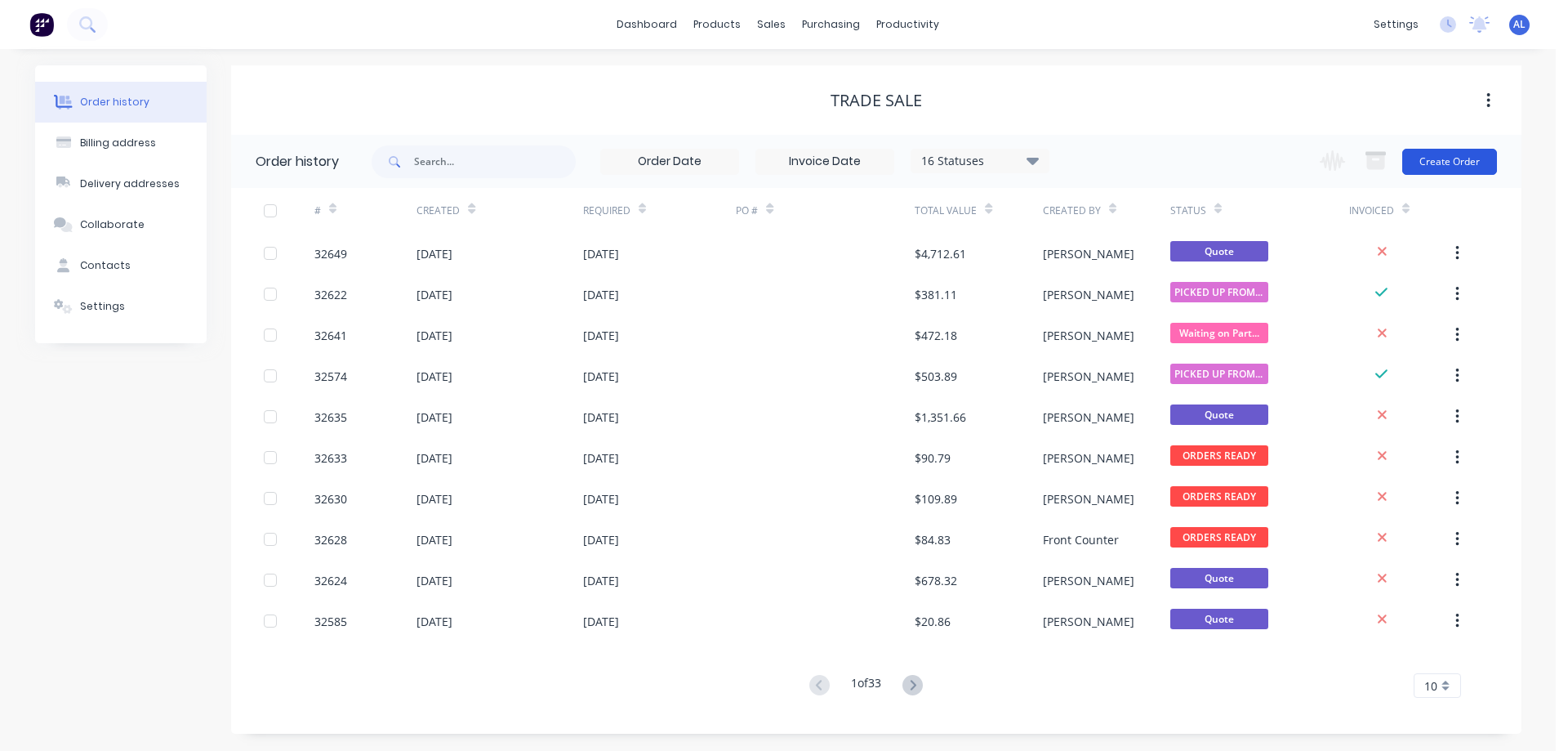
click at [1430, 167] on button "Create Order" at bounding box center [1449, 162] width 94 height 26
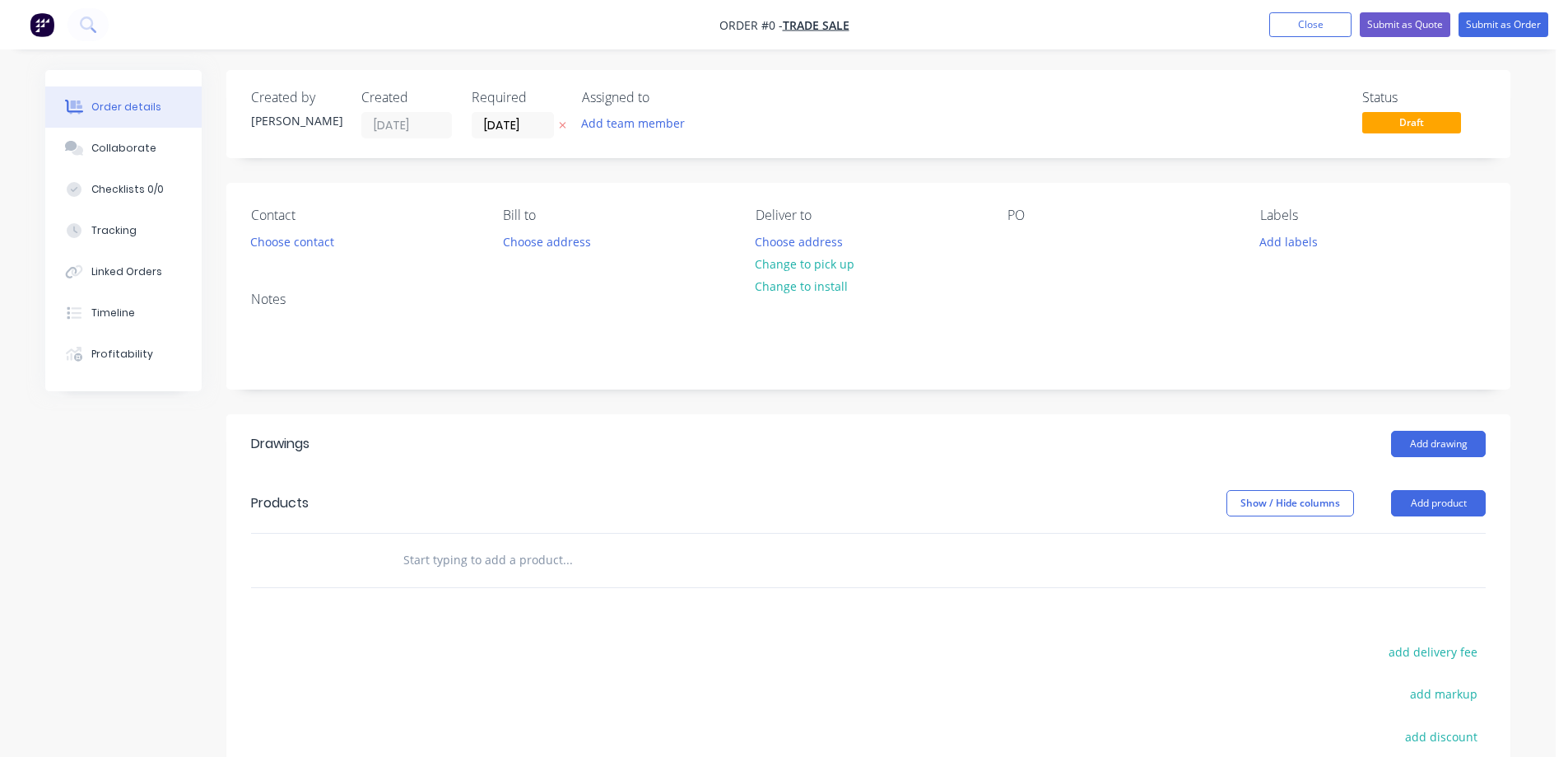
click at [303, 253] on div "Contact Choose contact" at bounding box center [364, 230] width 226 height 46
click at [300, 237] on button "Choose contact" at bounding box center [292, 241] width 101 height 22
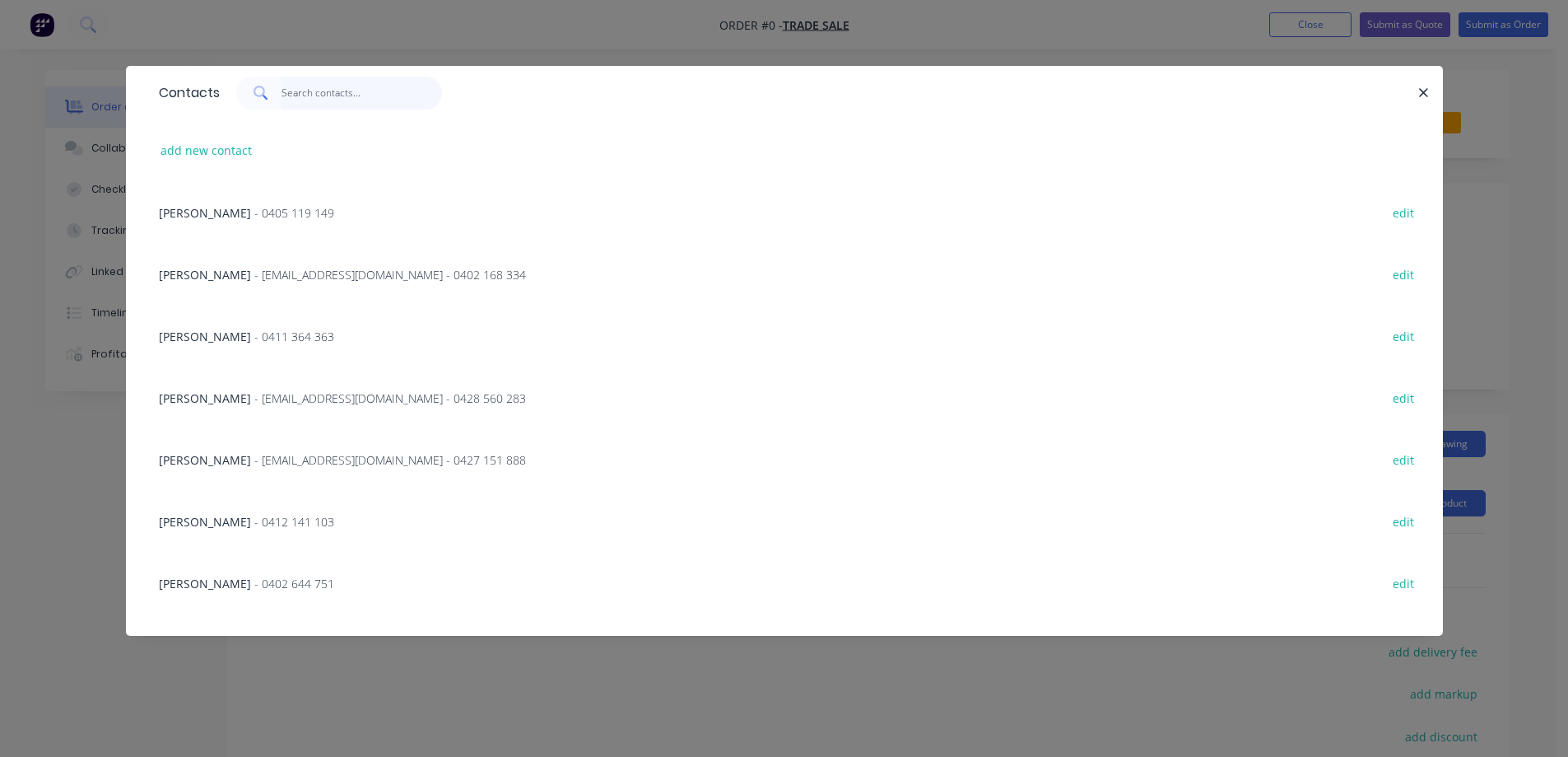
click at [342, 93] on input "text" at bounding box center [362, 93] width 160 height 33
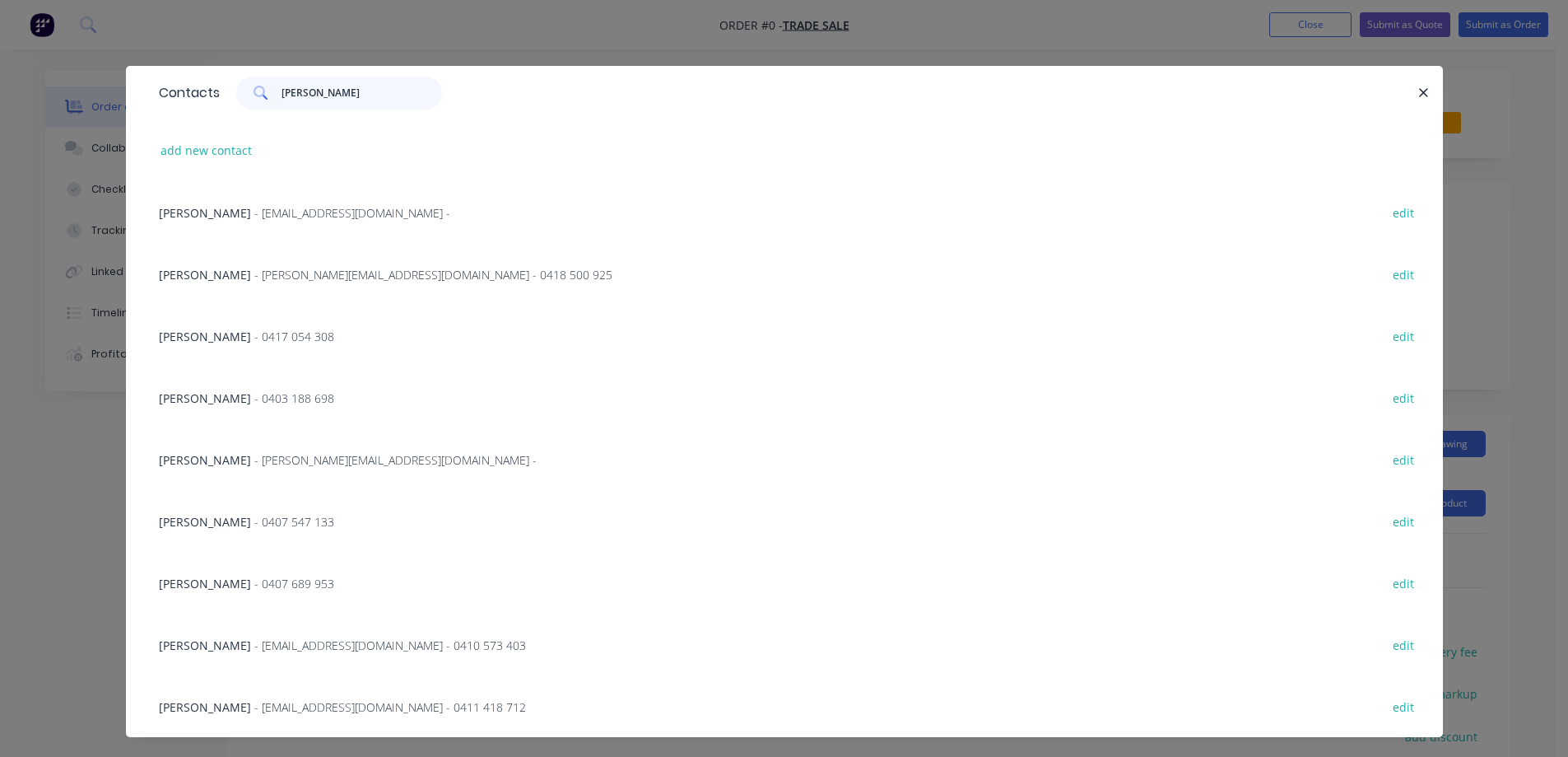
type input "JIM"
click at [255, 709] on span "- jjmconsultantsvictoria@gmail.com - 0411 418 712" at bounding box center [390, 707] width 271 height 16
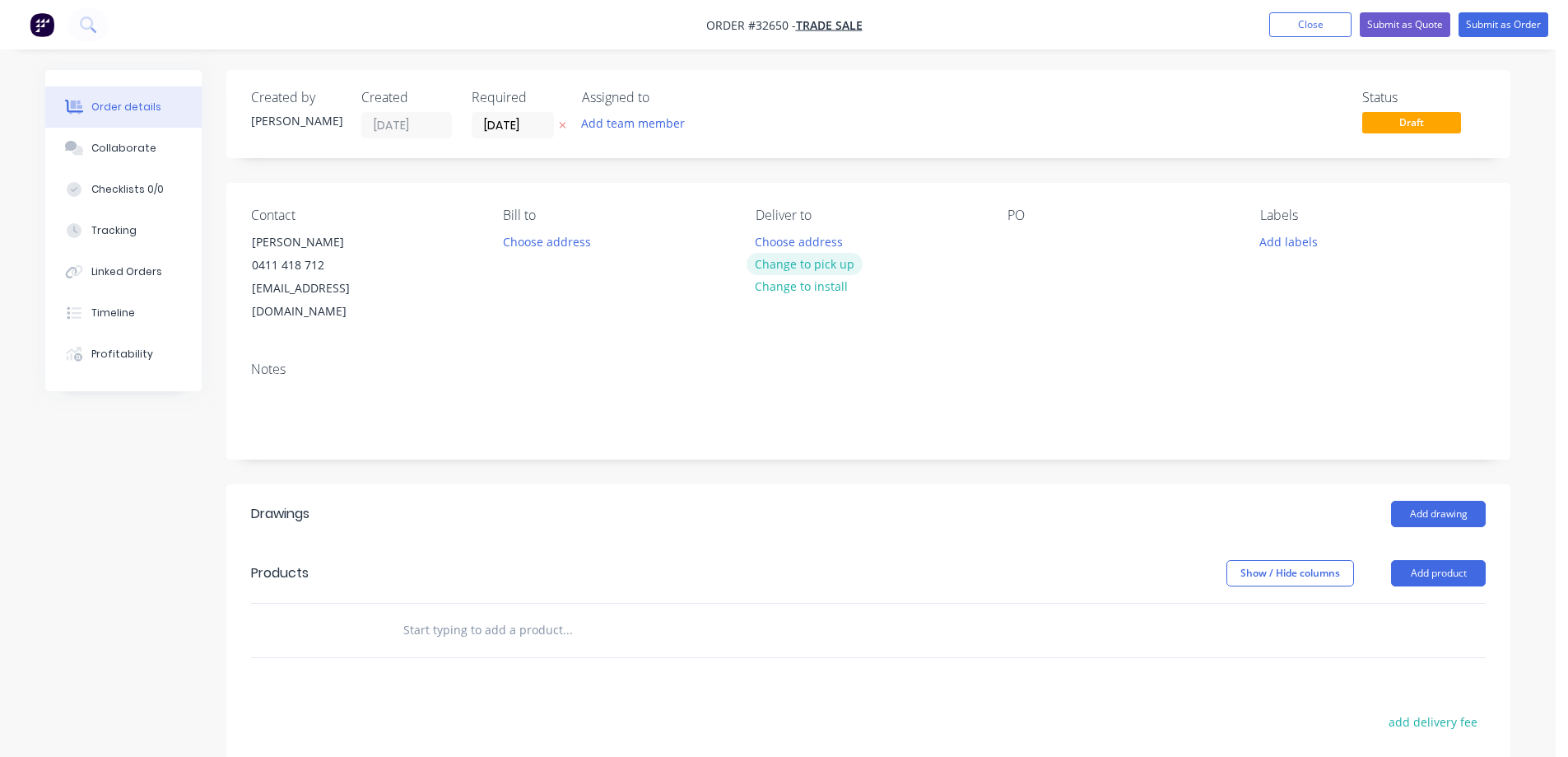
click at [812, 263] on button "Change to pick up" at bounding box center [805, 263] width 117 height 22
click at [810, 264] on button "Change to delivery" at bounding box center [807, 264] width 120 height 22
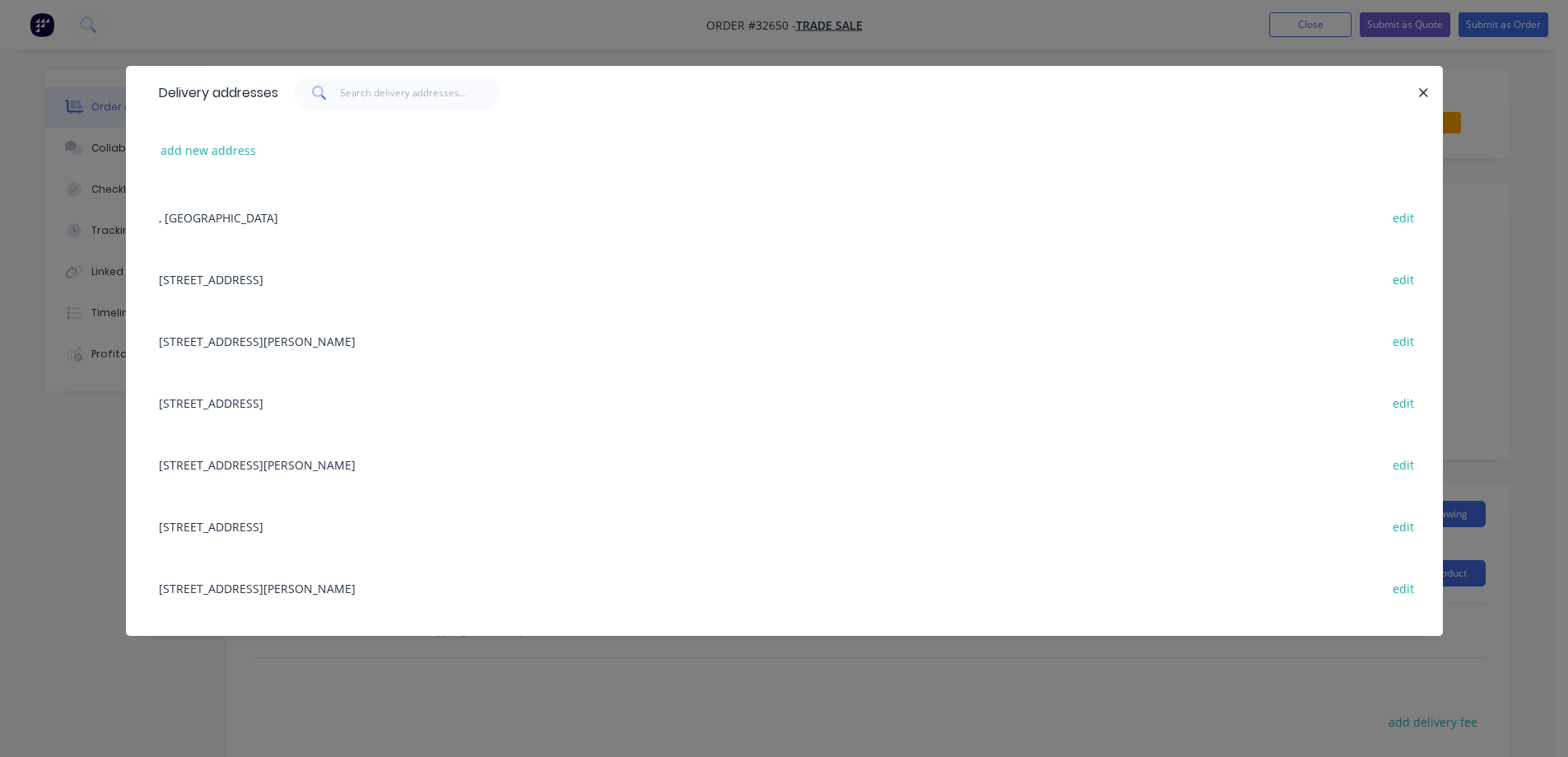
scroll to position [6566, 0]
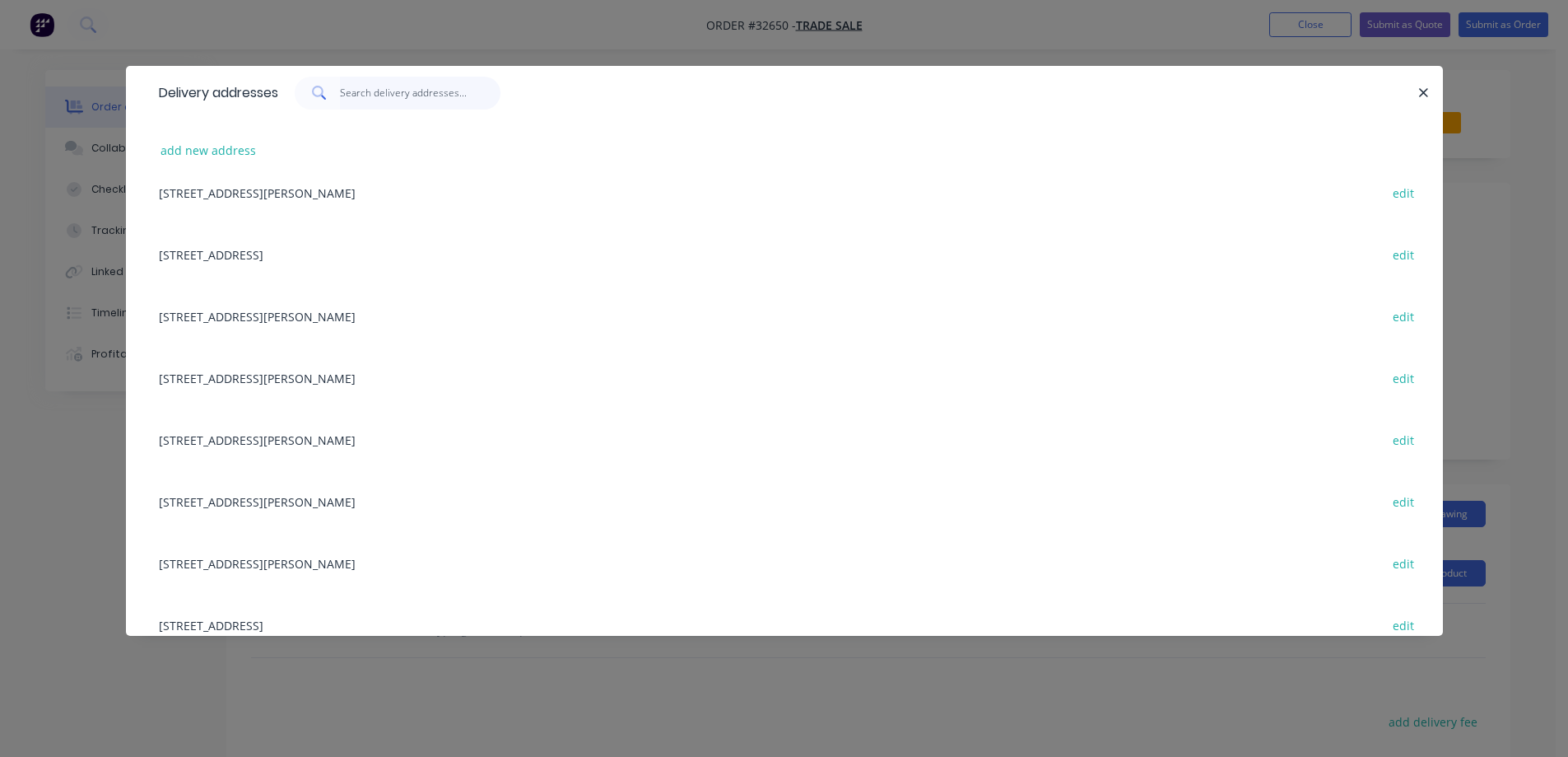
click at [374, 89] on input "text" at bounding box center [420, 93] width 160 height 33
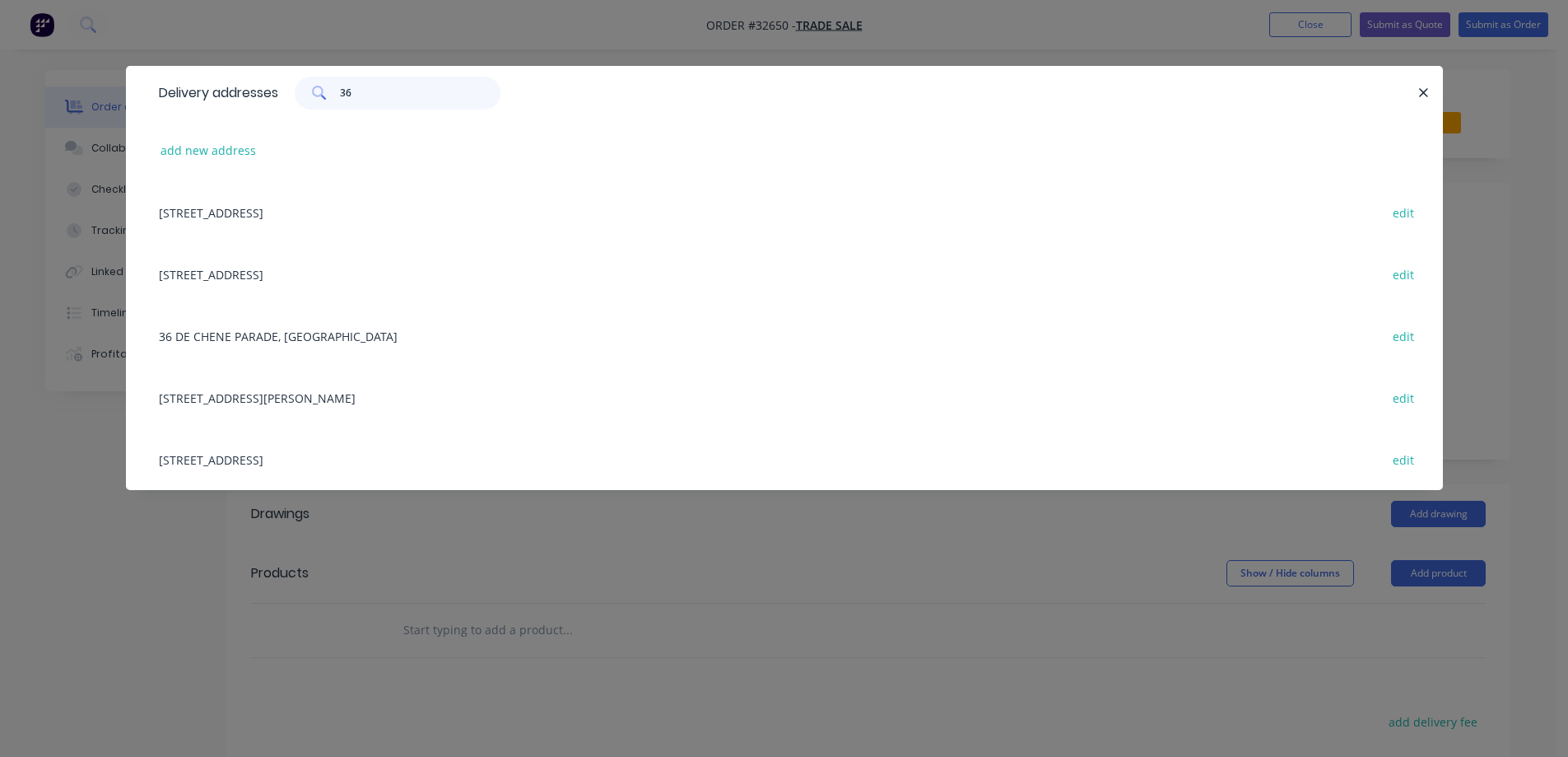
scroll to position [0, 0]
type input "36"
click at [228, 338] on div "36 DE CHENE PARADE, COBURG edit" at bounding box center [784, 336] width 1268 height 62
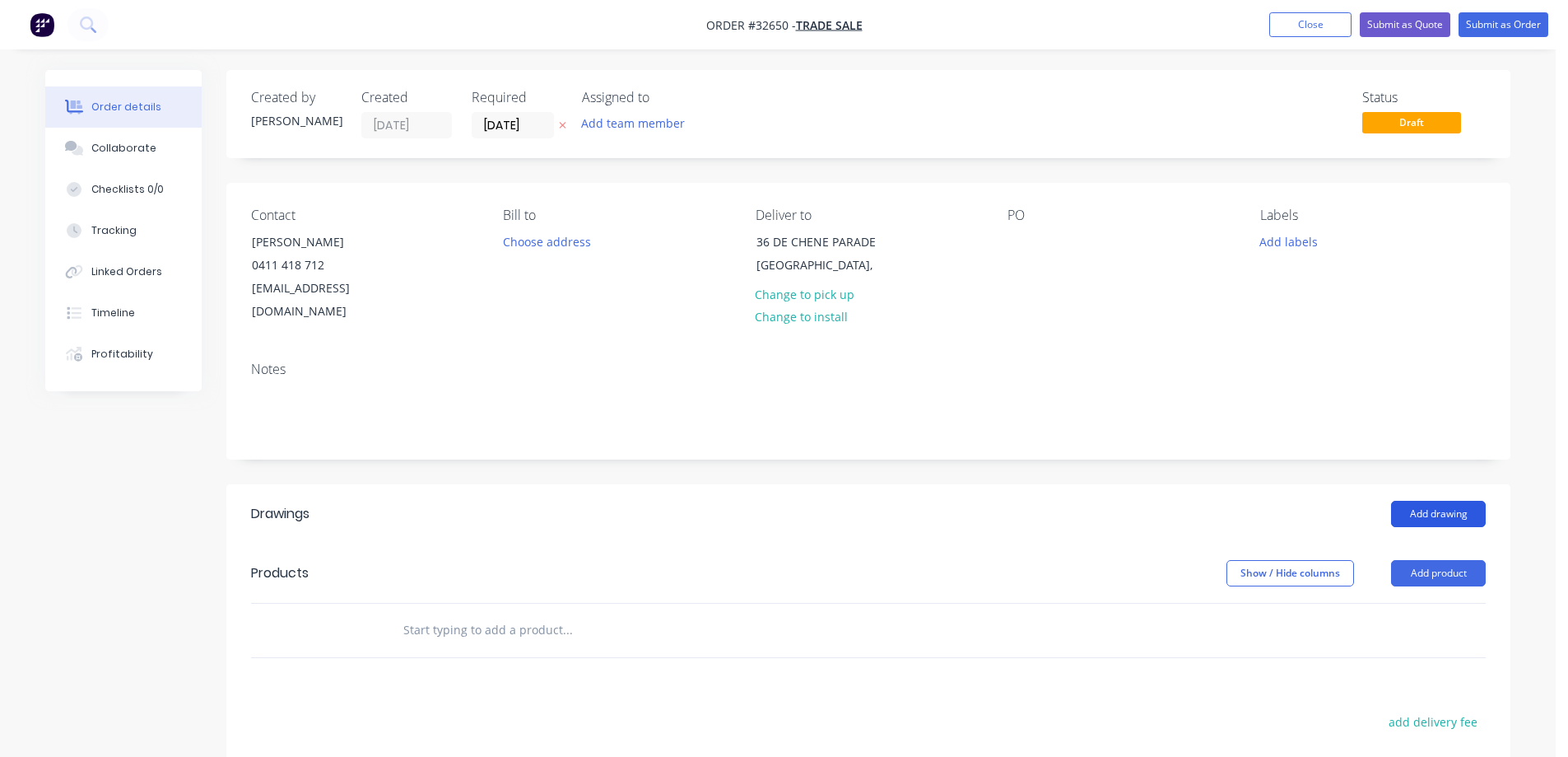
click at [1443, 501] on button "Add drawing" at bounding box center [1438, 514] width 94 height 26
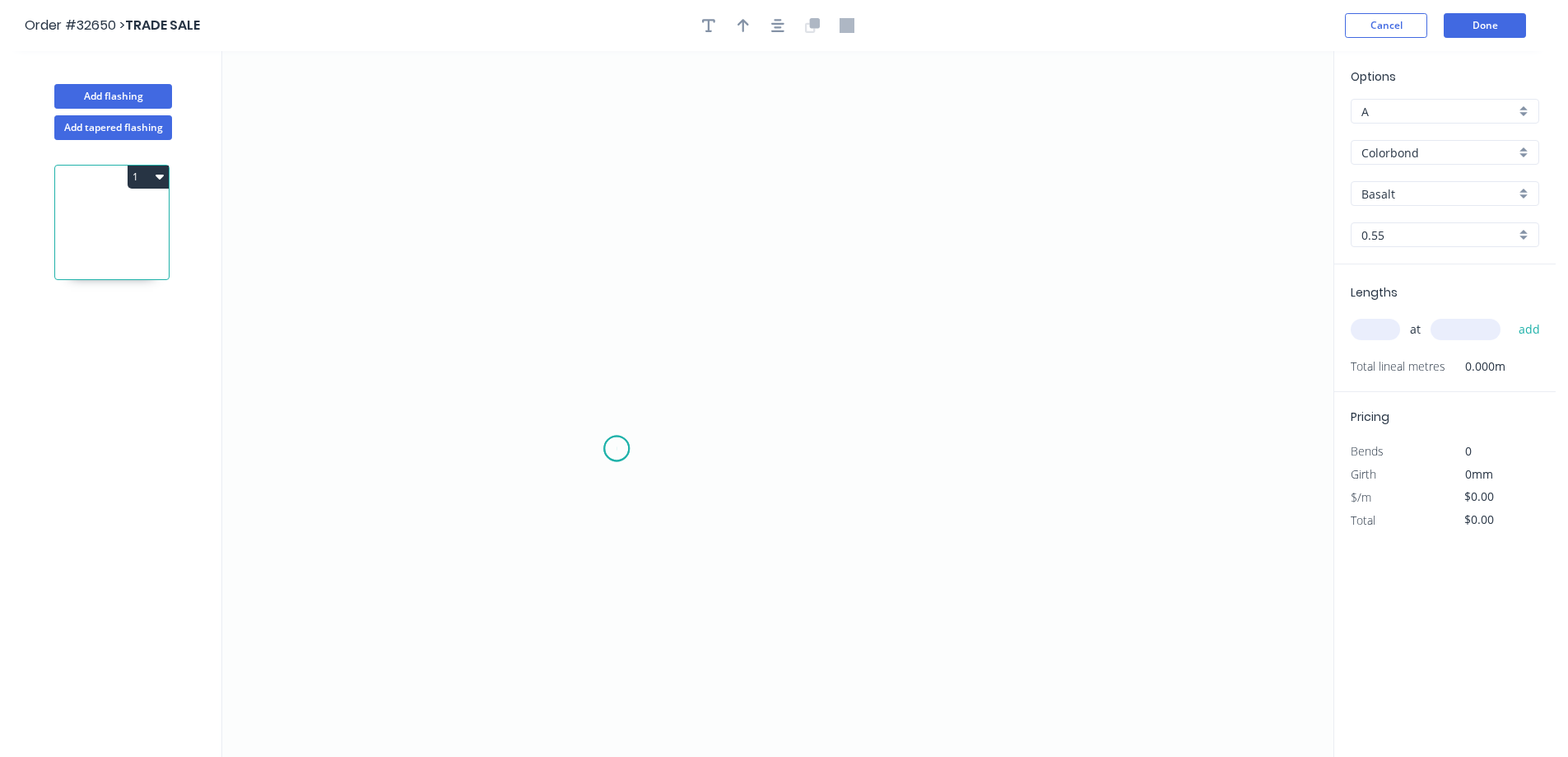
drag, startPoint x: 617, startPoint y: 448, endPoint x: 629, endPoint y: 286, distance: 162.4
click at [618, 436] on icon "0" at bounding box center [777, 404] width 1111 height 706
drag, startPoint x: 629, startPoint y: 145, endPoint x: 734, endPoint y: 142, distance: 105.0
click at [632, 146] on icon "0" at bounding box center [777, 404] width 1111 height 706
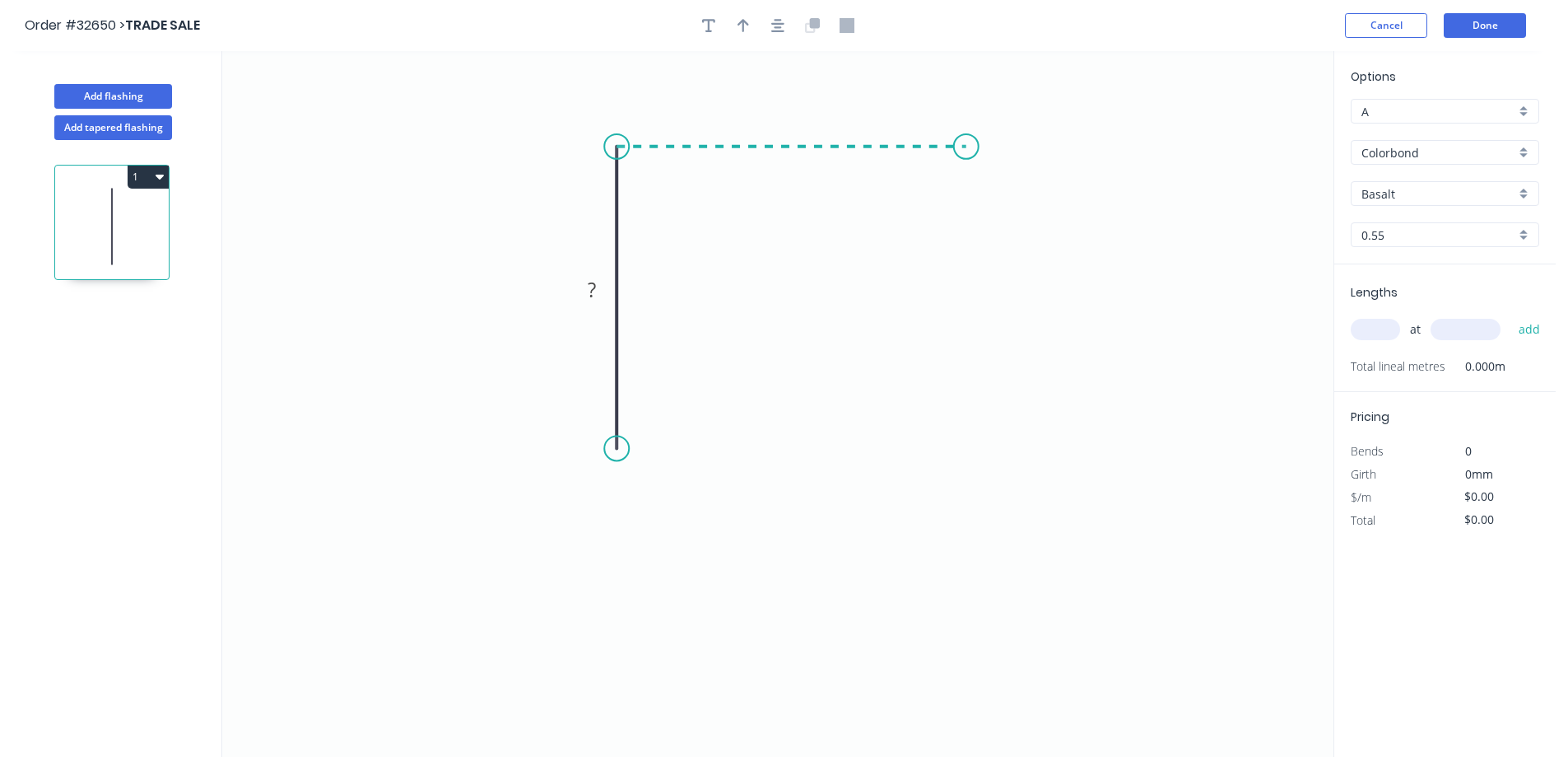
click at [965, 139] on icon "0 ?" at bounding box center [777, 404] width 1111 height 706
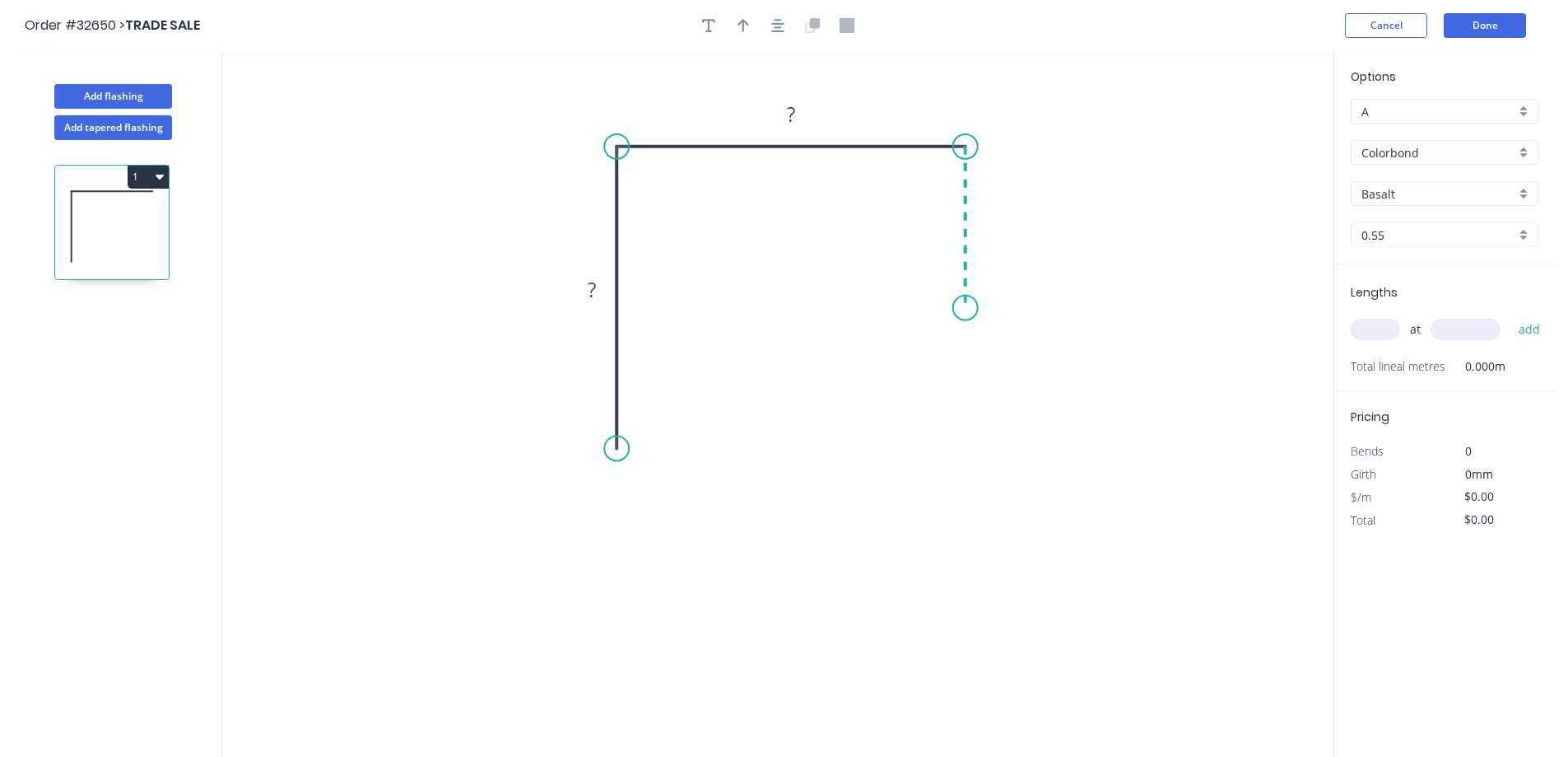
drag, startPoint x: 965, startPoint y: 308, endPoint x: 924, endPoint y: 321, distance: 43.0
click at [959, 309] on icon "0 ? ?" at bounding box center [777, 404] width 1111 height 706
drag, startPoint x: 603, startPoint y: 285, endPoint x: 720, endPoint y: 313, distance: 120.3
click at [604, 286] on rect at bounding box center [591, 291] width 33 height 23
type input "$22.89"
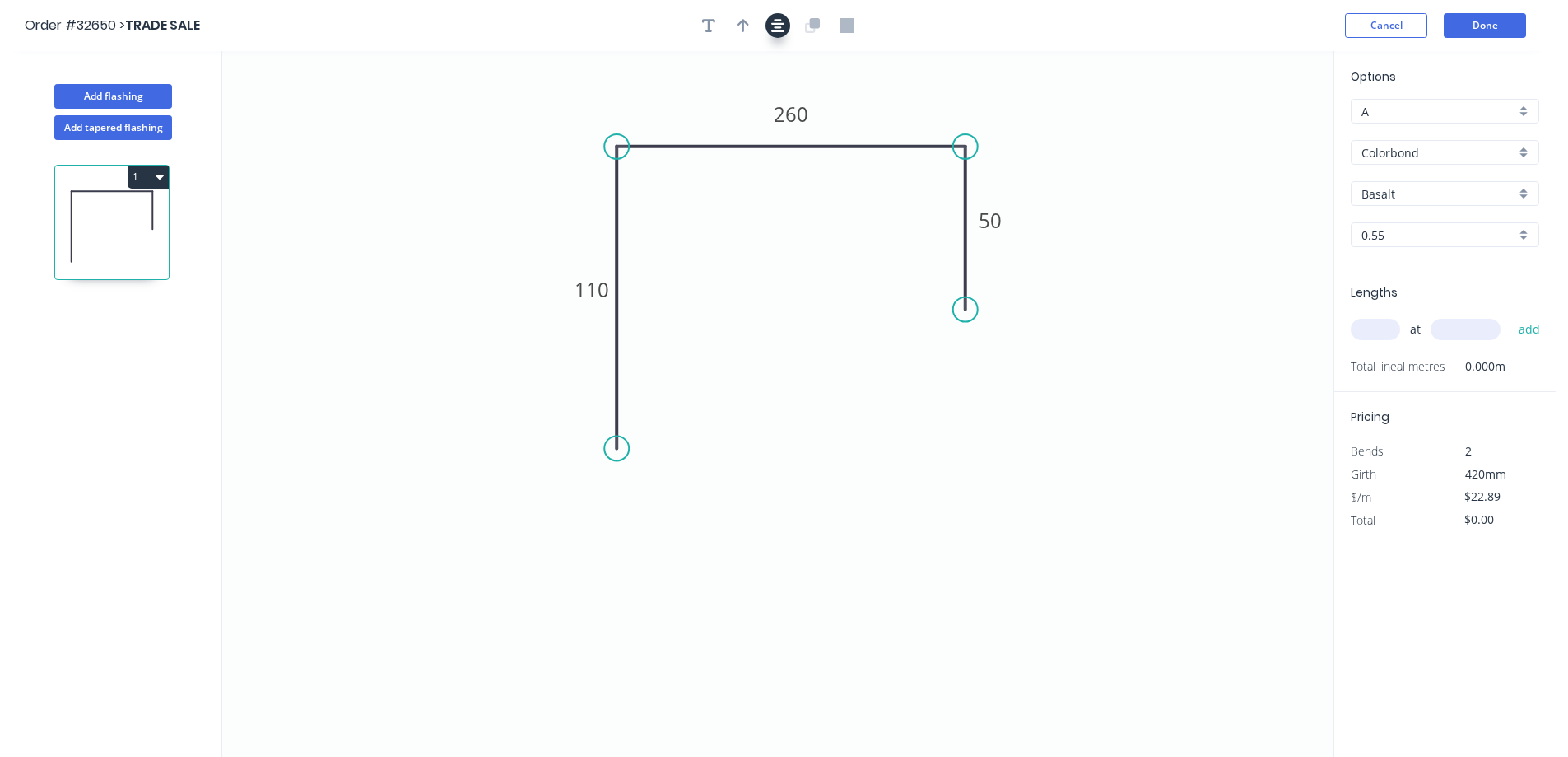
click at [781, 22] on icon "button" at bounding box center [778, 26] width 13 height 15
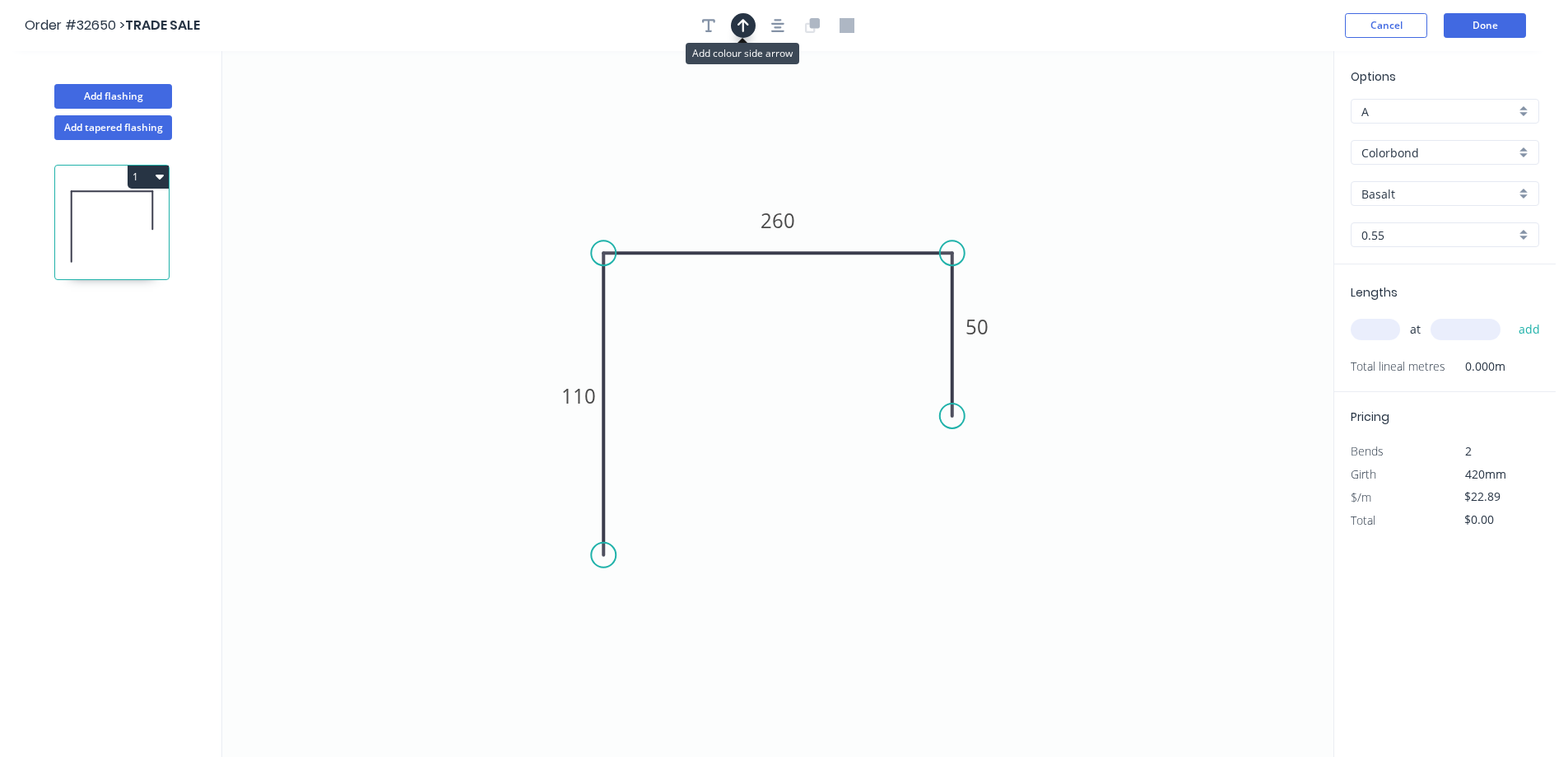
click at [740, 26] on icon "button" at bounding box center [743, 26] width 11 height 15
drag, startPoint x: 1249, startPoint y: 129, endPoint x: 847, endPoint y: 203, distance: 408.8
click at [847, 203] on icon at bounding box center [847, 183] width 15 height 53
click at [1533, 185] on div "Basalt" at bounding box center [1445, 194] width 189 height 25
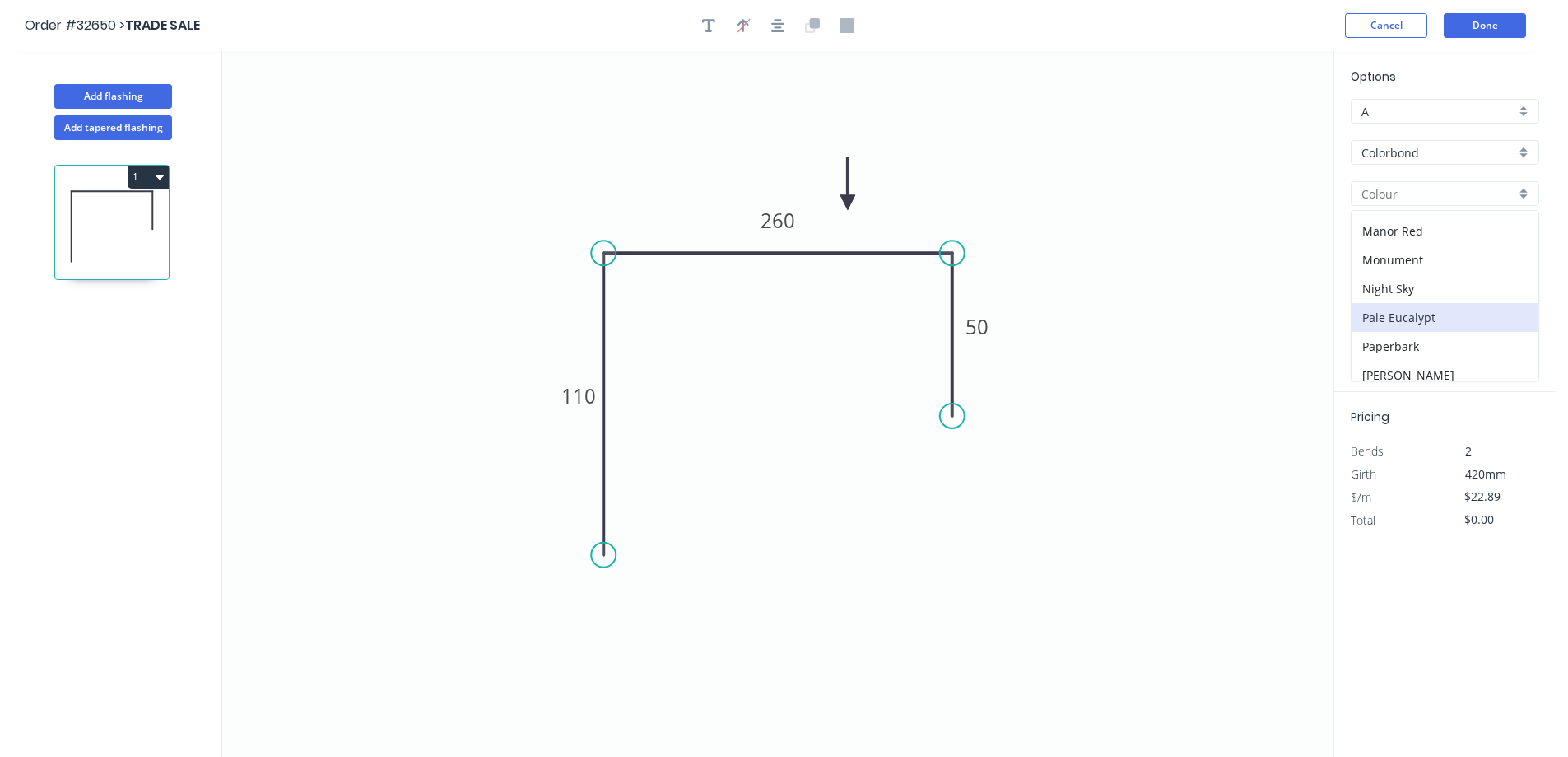
scroll to position [330, 0]
click at [1463, 294] on div "Monument" at bounding box center [1445, 299] width 187 height 29
type input "Monument"
click at [1378, 323] on input "text" at bounding box center [1375, 330] width 49 height 21
type input "1"
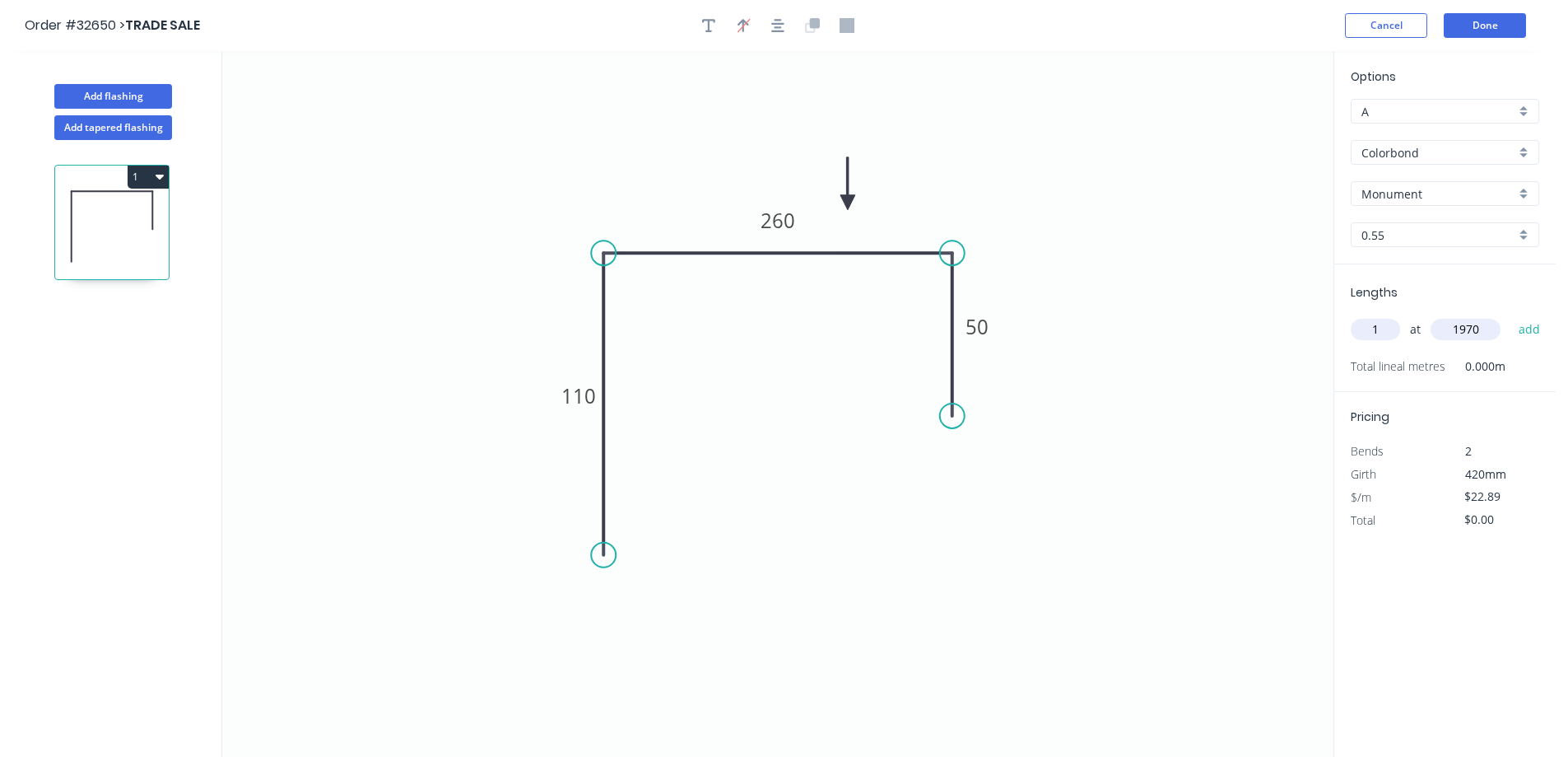
type input "1970"
click at [1511, 315] on button "add" at bounding box center [1530, 330] width 39 height 28
type input "$45.09"
type input "1"
type input "2290"
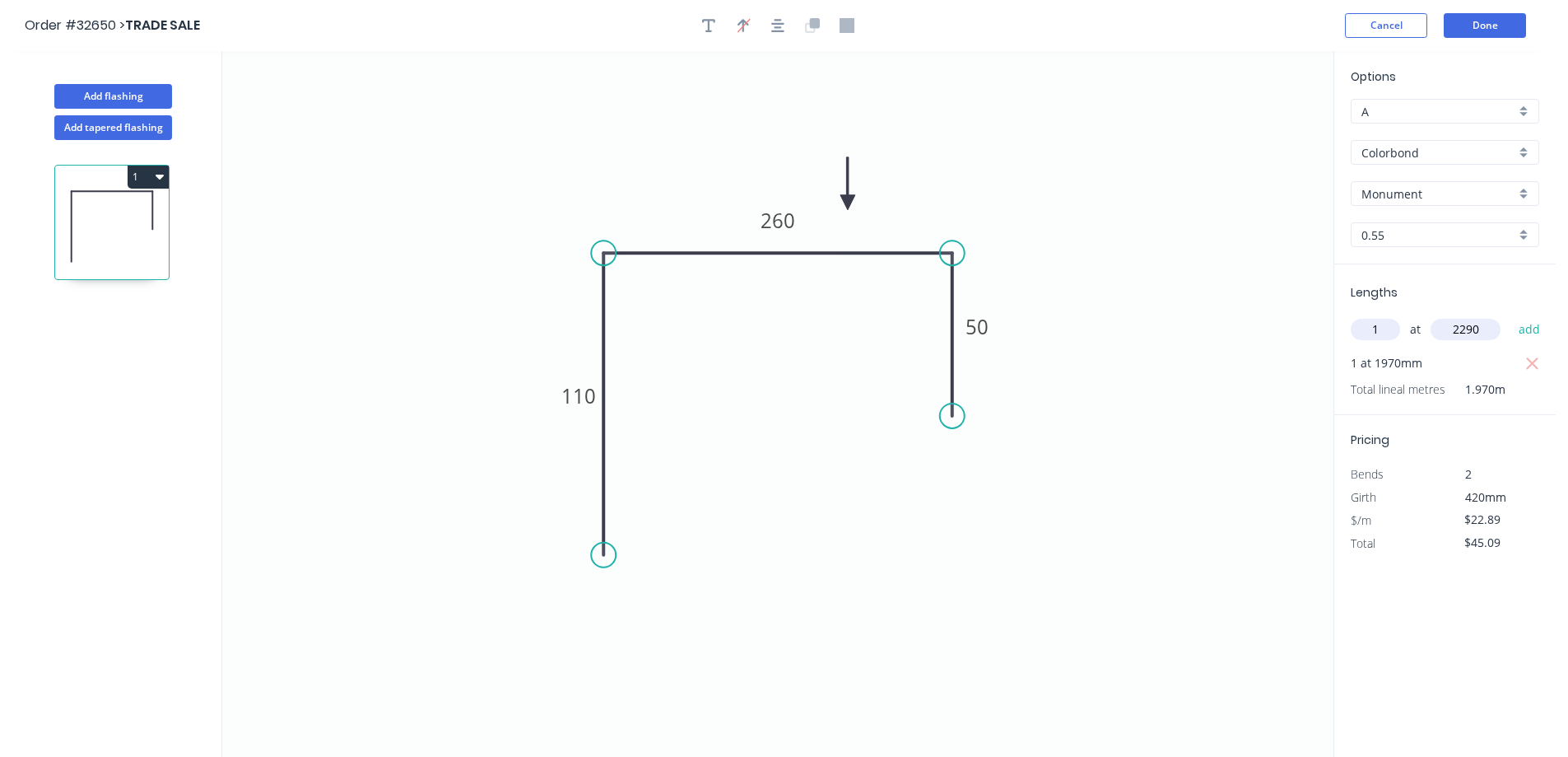
click at [1511, 315] on button "add" at bounding box center [1530, 330] width 39 height 28
type input "$97.51"
type input "1"
type input "1945"
click at [1511, 315] on button "add" at bounding box center [1530, 330] width 39 height 28
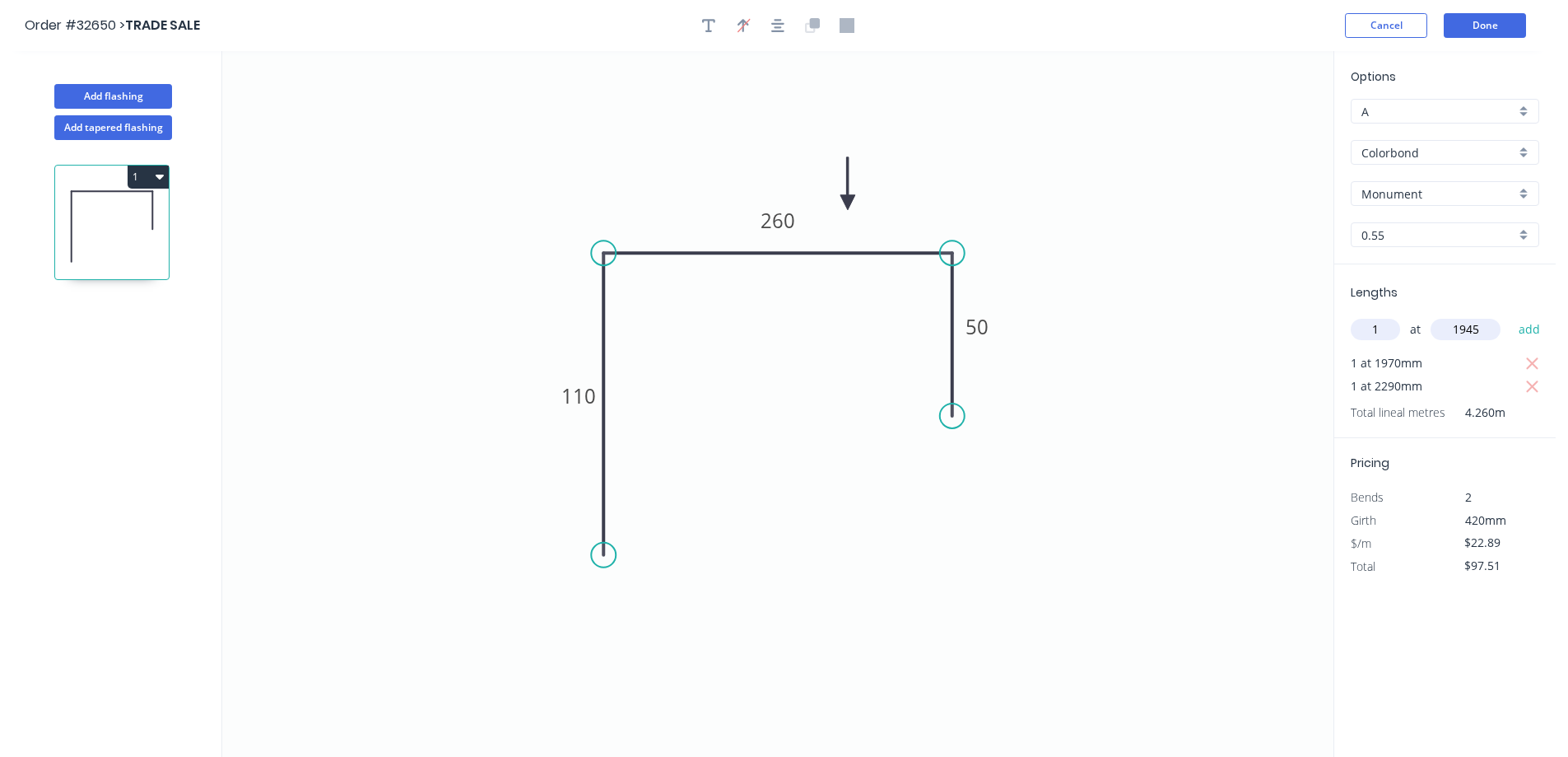
type input "$142.03"
click at [1477, 28] on button "Done" at bounding box center [1484, 26] width 82 height 25
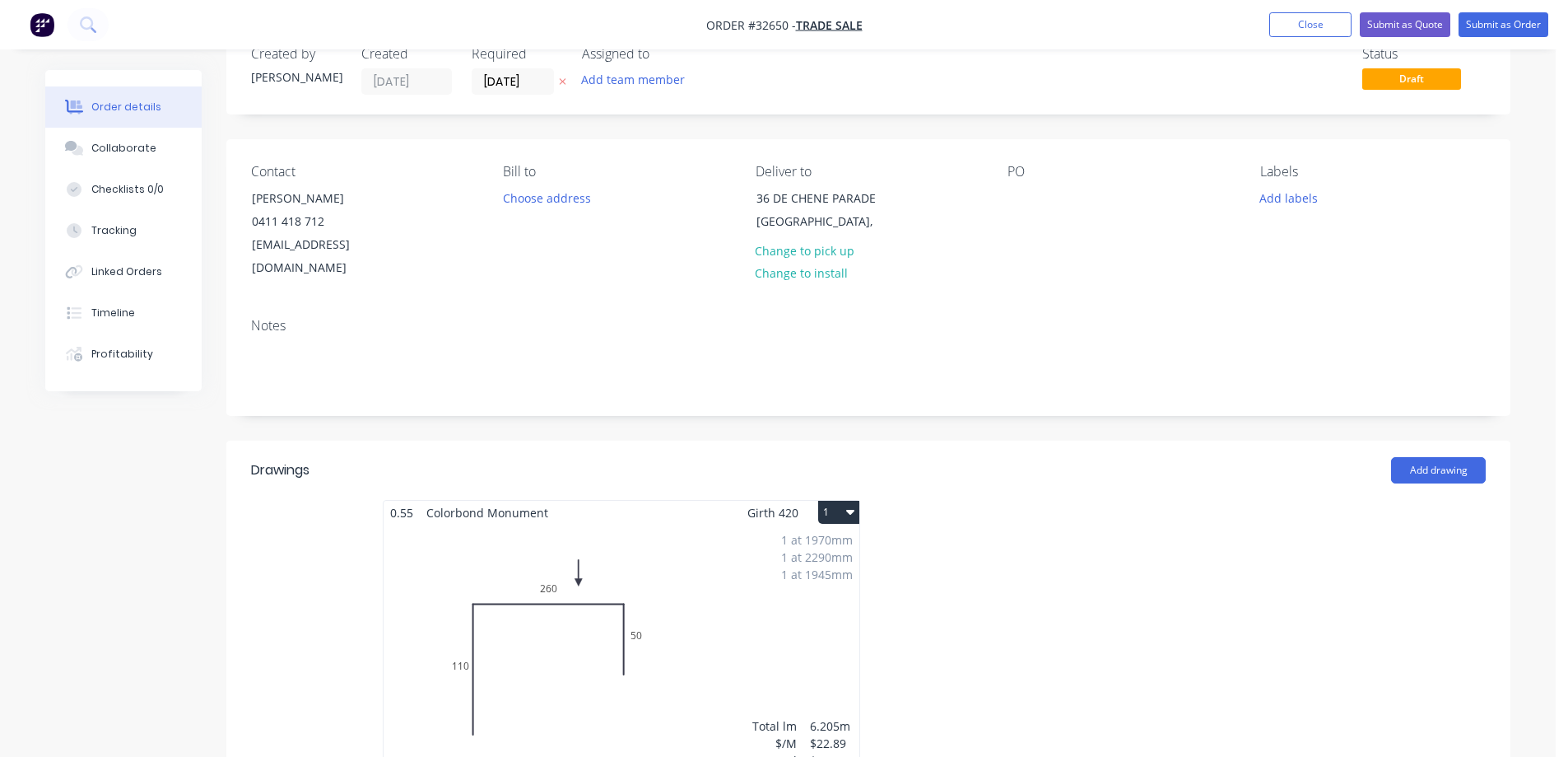
scroll to position [82, 0]
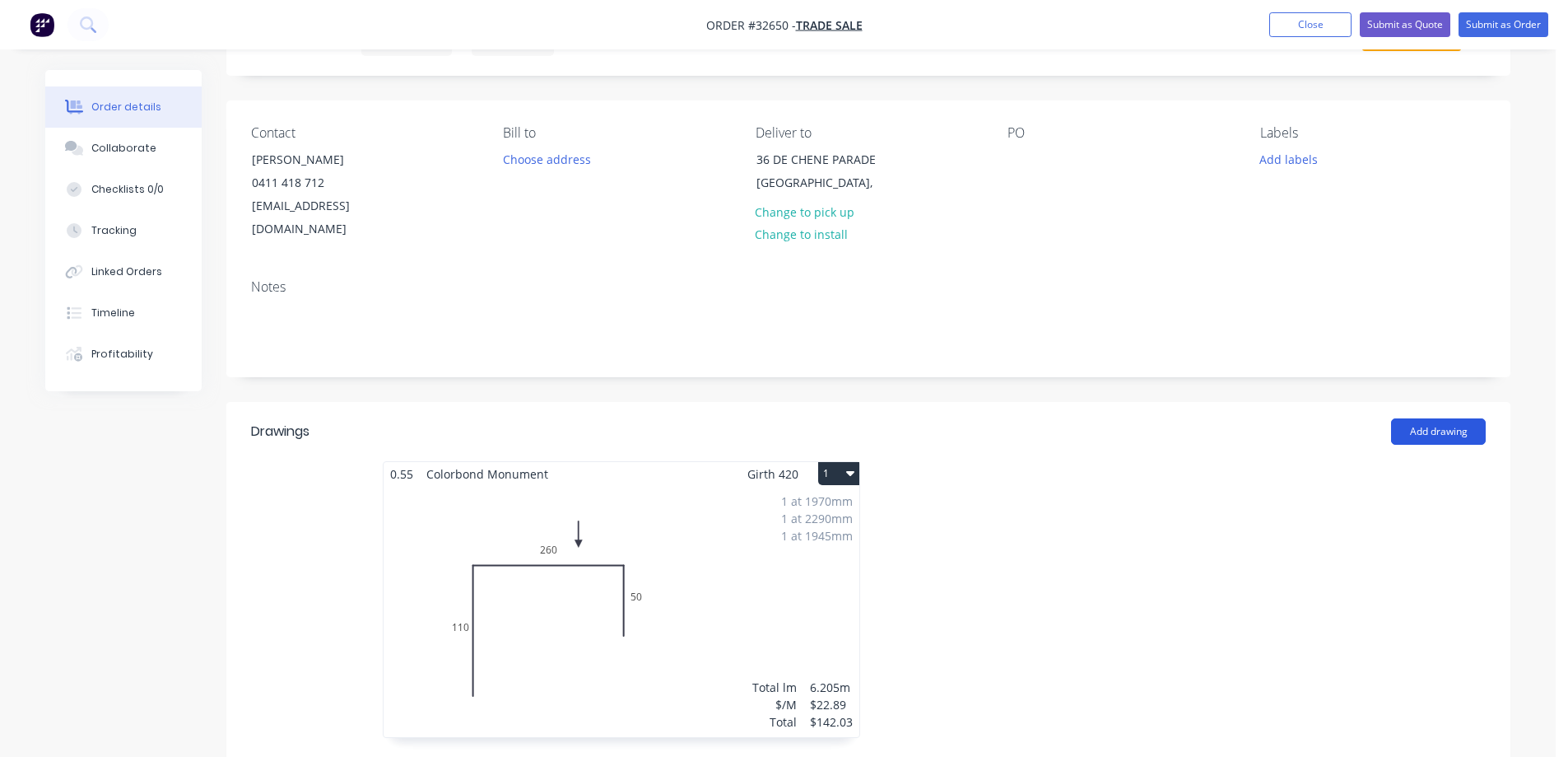
click at [1444, 419] on button "Add drawing" at bounding box center [1438, 432] width 94 height 26
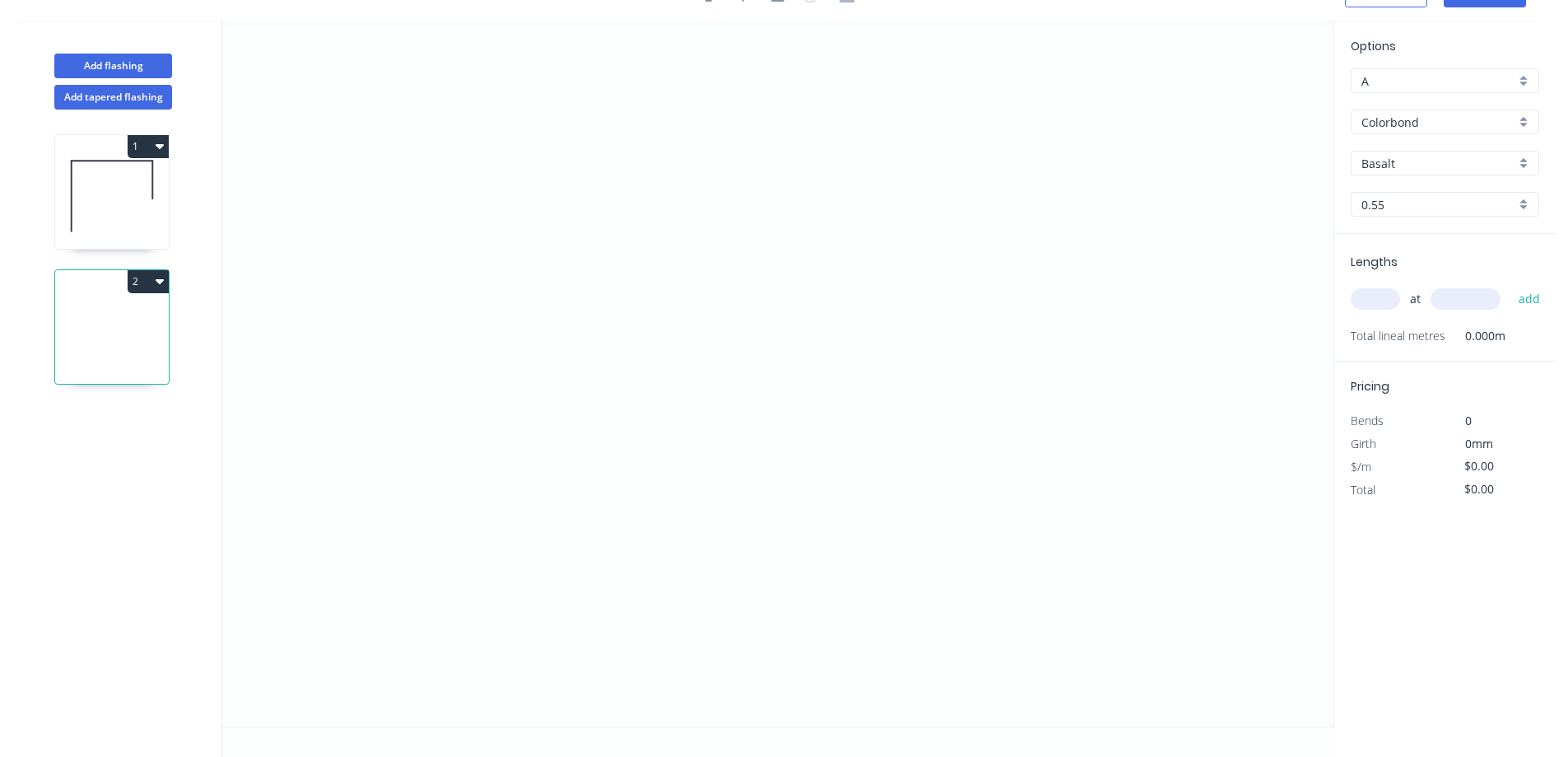
scroll to position [31, 0]
click at [553, 442] on icon "0" at bounding box center [777, 373] width 1111 height 706
click at [572, 206] on icon "0" at bounding box center [777, 373] width 1111 height 706
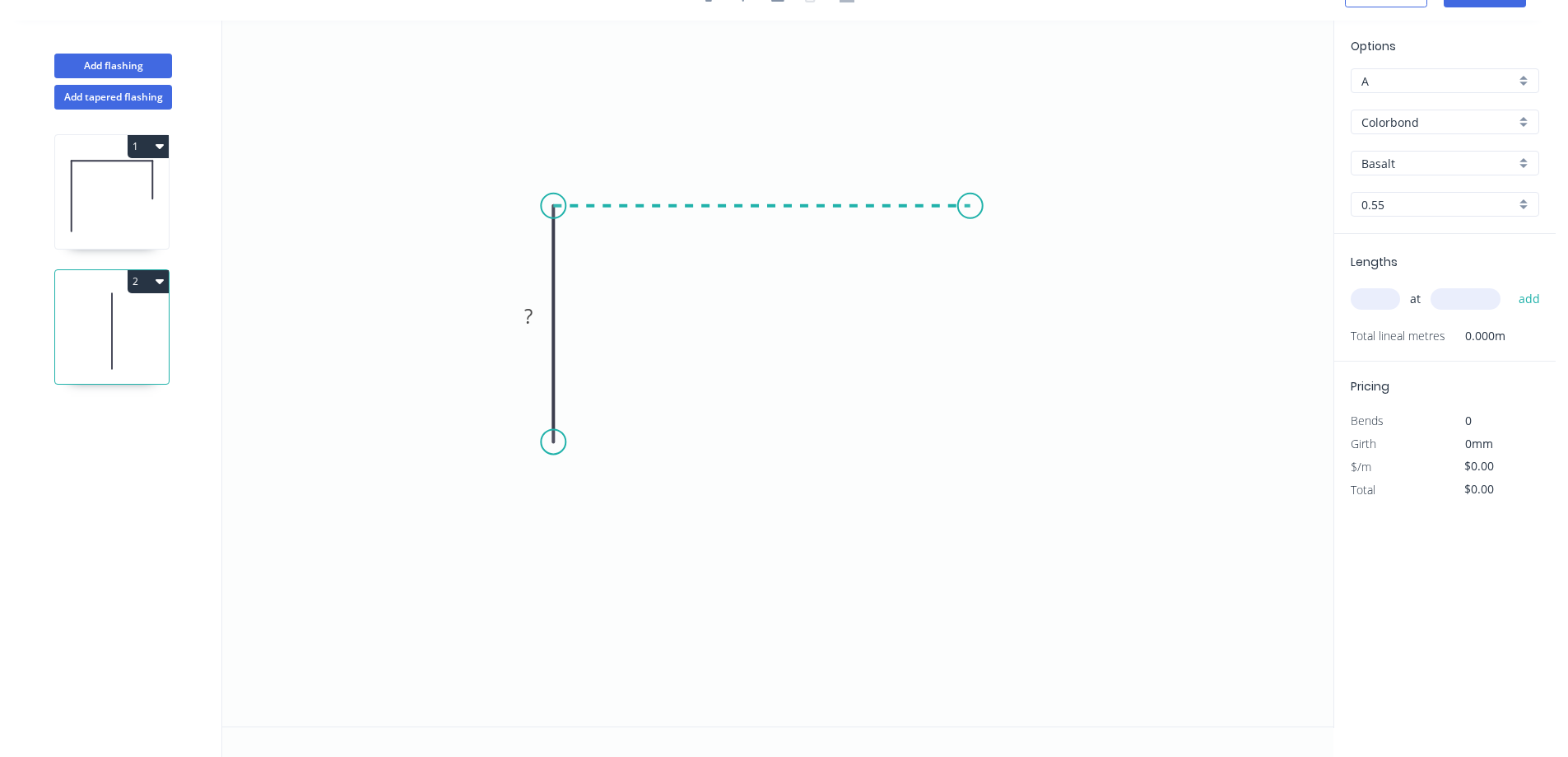
drag, startPoint x: 971, startPoint y: 191, endPoint x: 982, endPoint y: 309, distance: 118.5
click at [971, 194] on icon "0 ?" at bounding box center [777, 373] width 1111 height 706
click at [965, 442] on icon "0 ? ?" at bounding box center [777, 373] width 1111 height 706
click at [534, 316] on rect at bounding box center [528, 317] width 33 height 23
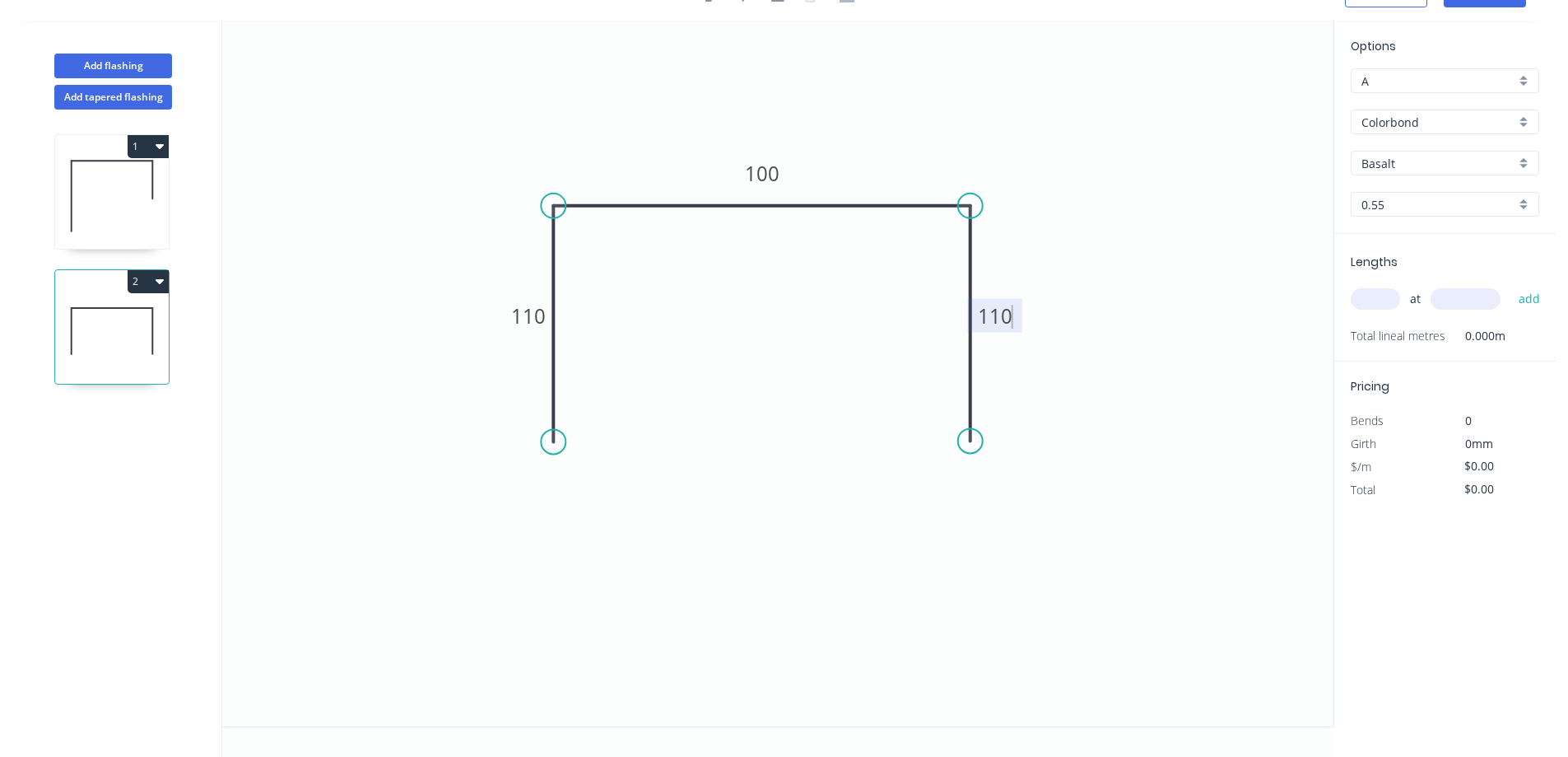
type input "$18.96"
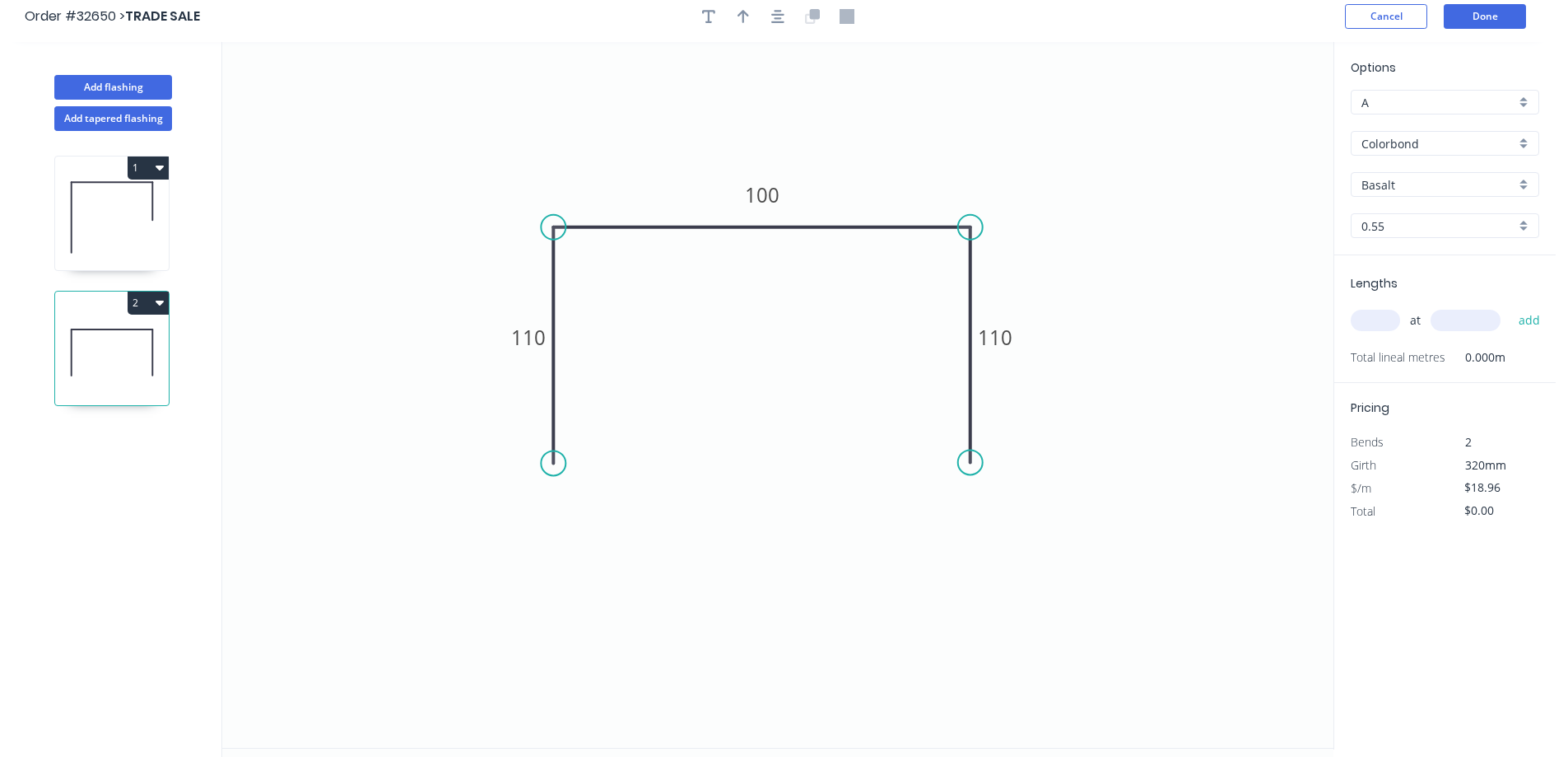
scroll to position [0, 0]
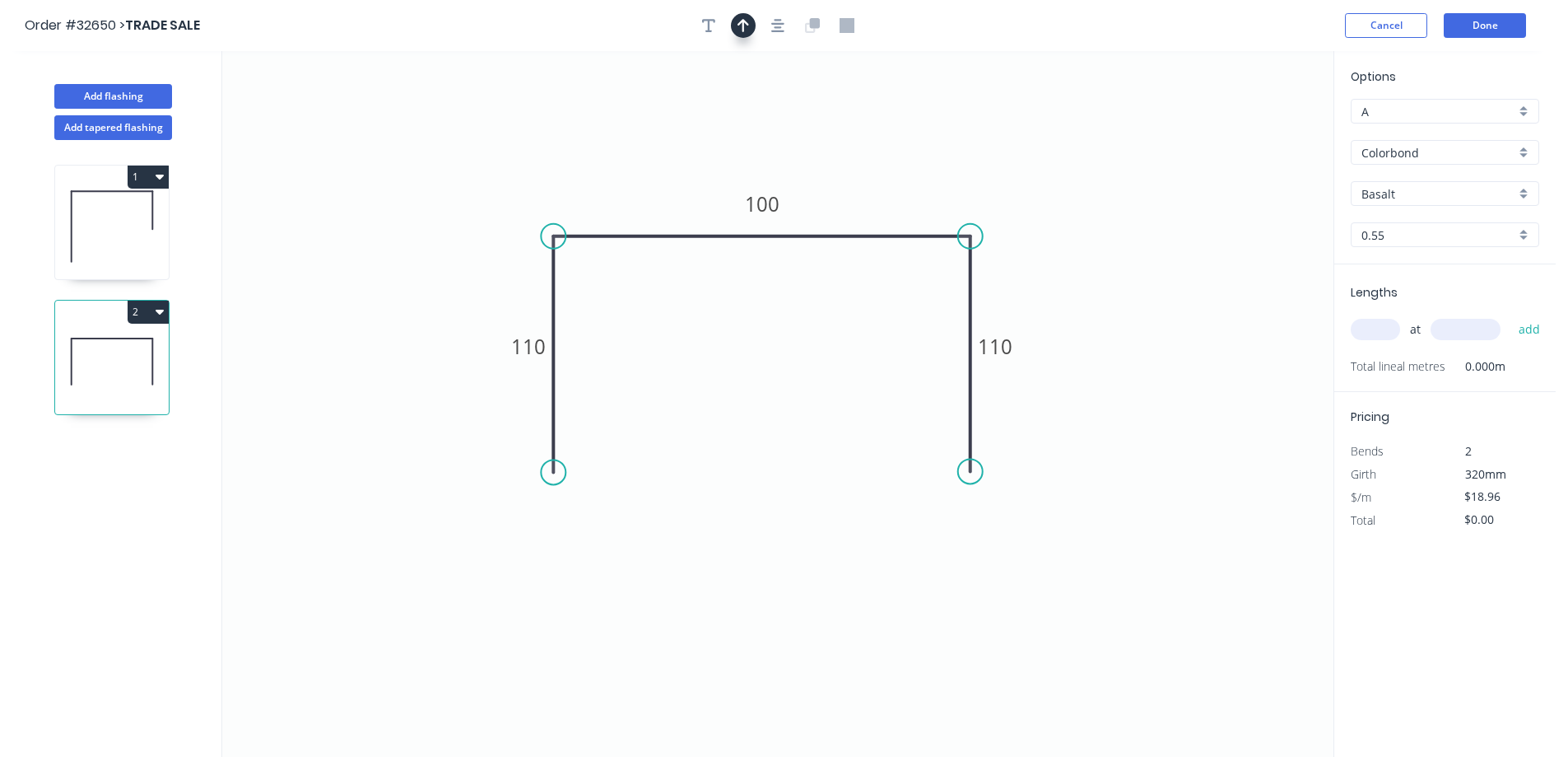
drag, startPoint x: 779, startPoint y: 16, endPoint x: 746, endPoint y: 32, distance: 36.7
click at [776, 18] on button "button" at bounding box center [778, 26] width 25 height 25
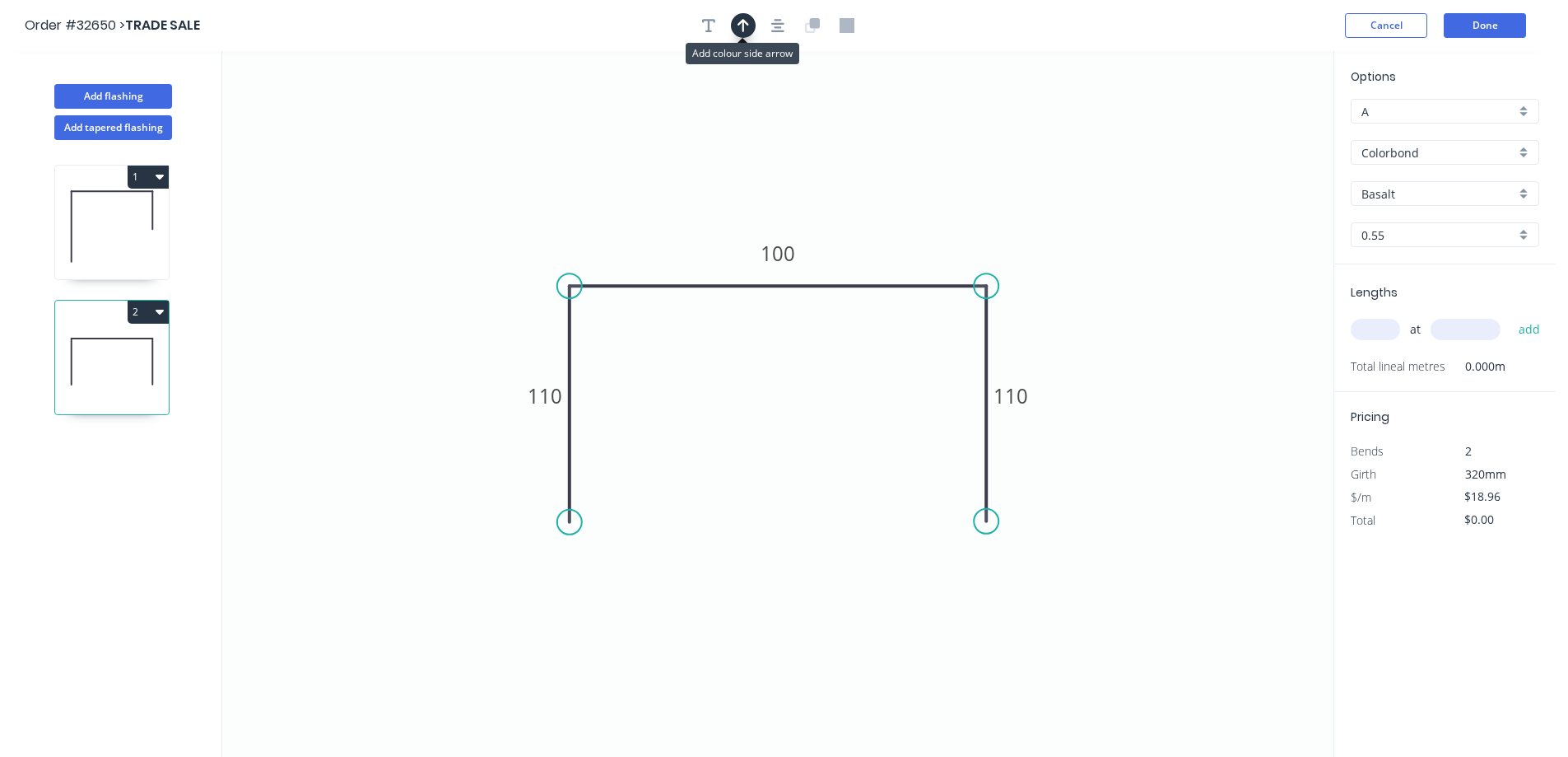
click at [736, 31] on button "button" at bounding box center [743, 26] width 25 height 25
drag, startPoint x: 1251, startPoint y: 130, endPoint x: 928, endPoint y: 211, distance: 333.0
click at [869, 219] on icon at bounding box center [865, 201] width 15 height 53
click at [1525, 192] on div "Basalt" at bounding box center [1445, 194] width 189 height 25
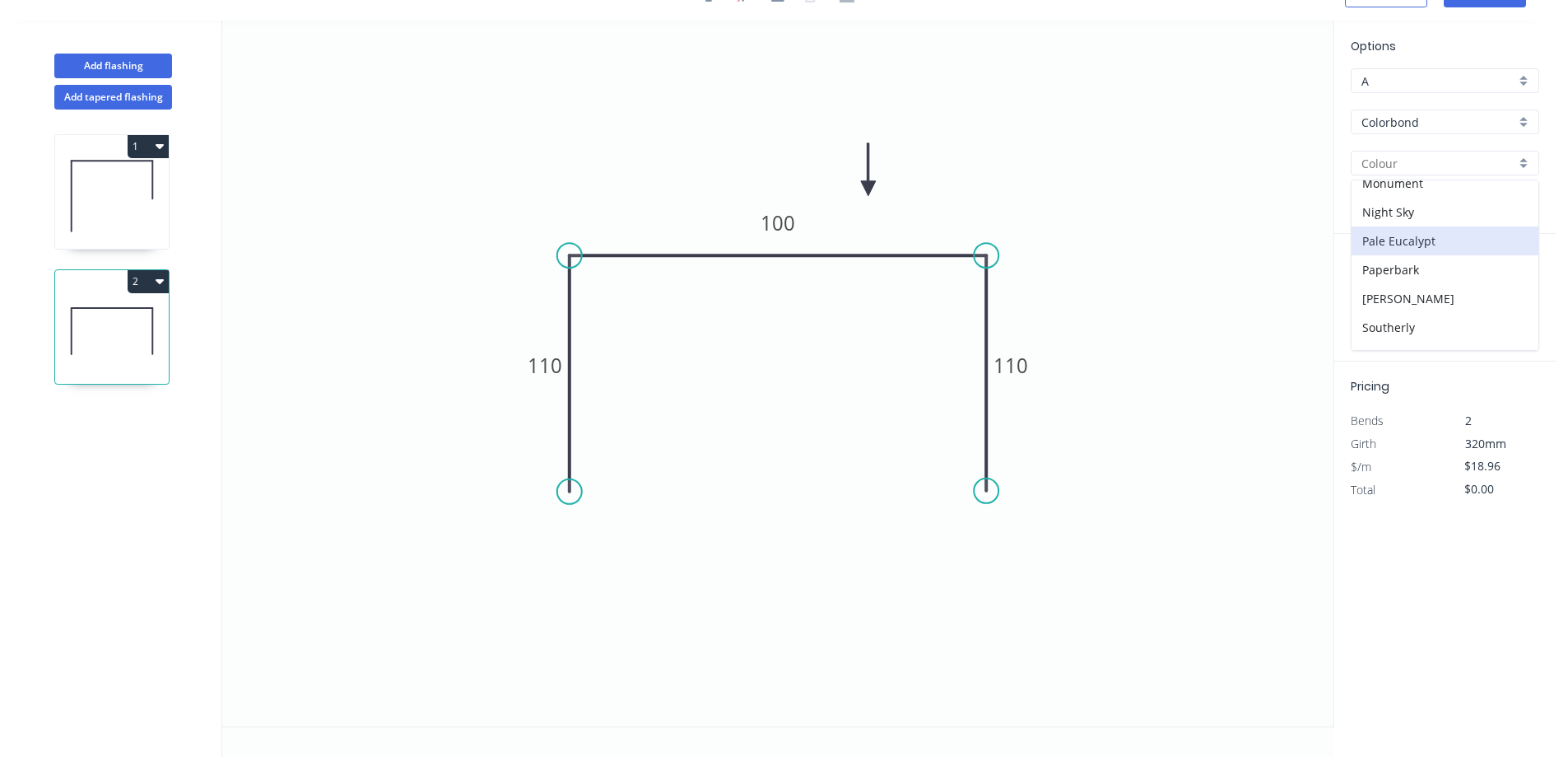
scroll to position [333, 0]
click at [1461, 256] on div "Monument" at bounding box center [1445, 265] width 187 height 29
type input "Monument"
drag, startPoint x: 1372, startPoint y: 303, endPoint x: 1227, endPoint y: 336, distance: 148.7
click at [1372, 302] on input "text" at bounding box center [1375, 299] width 49 height 21
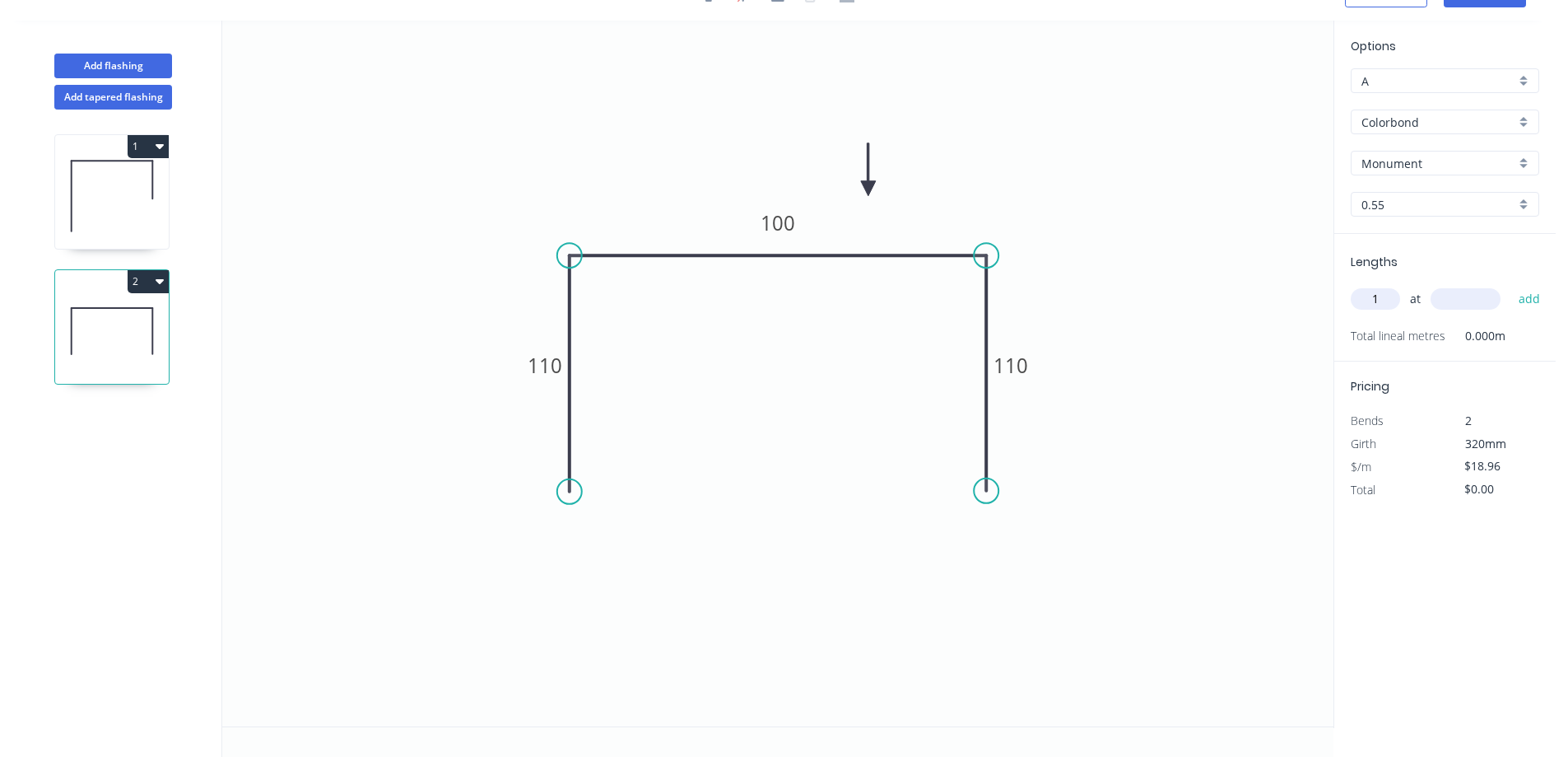
type input "1"
type input "2310"
click at [1511, 285] on button "add" at bounding box center [1530, 299] width 39 height 28
type input "$43.80"
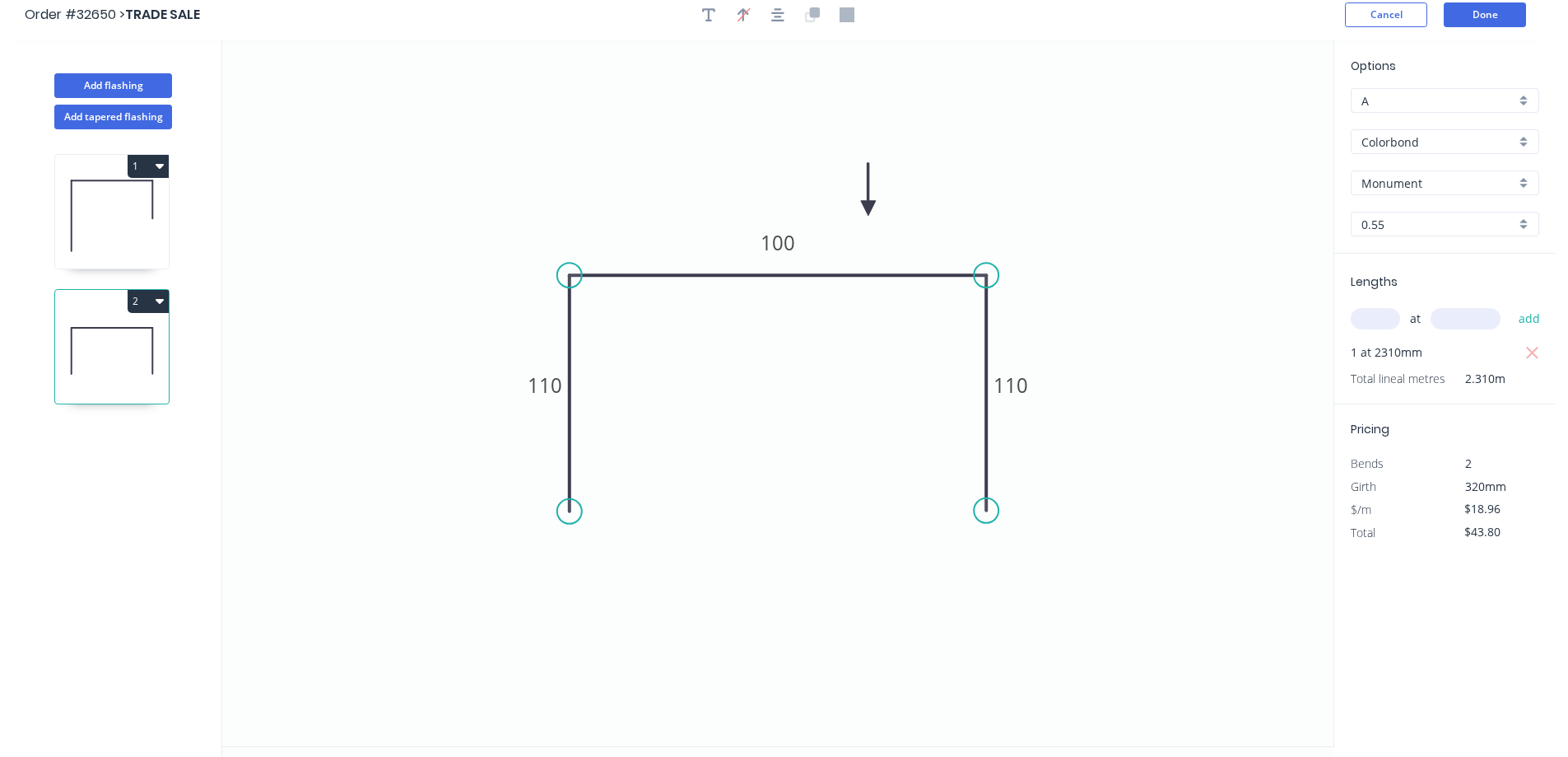
scroll to position [0, 0]
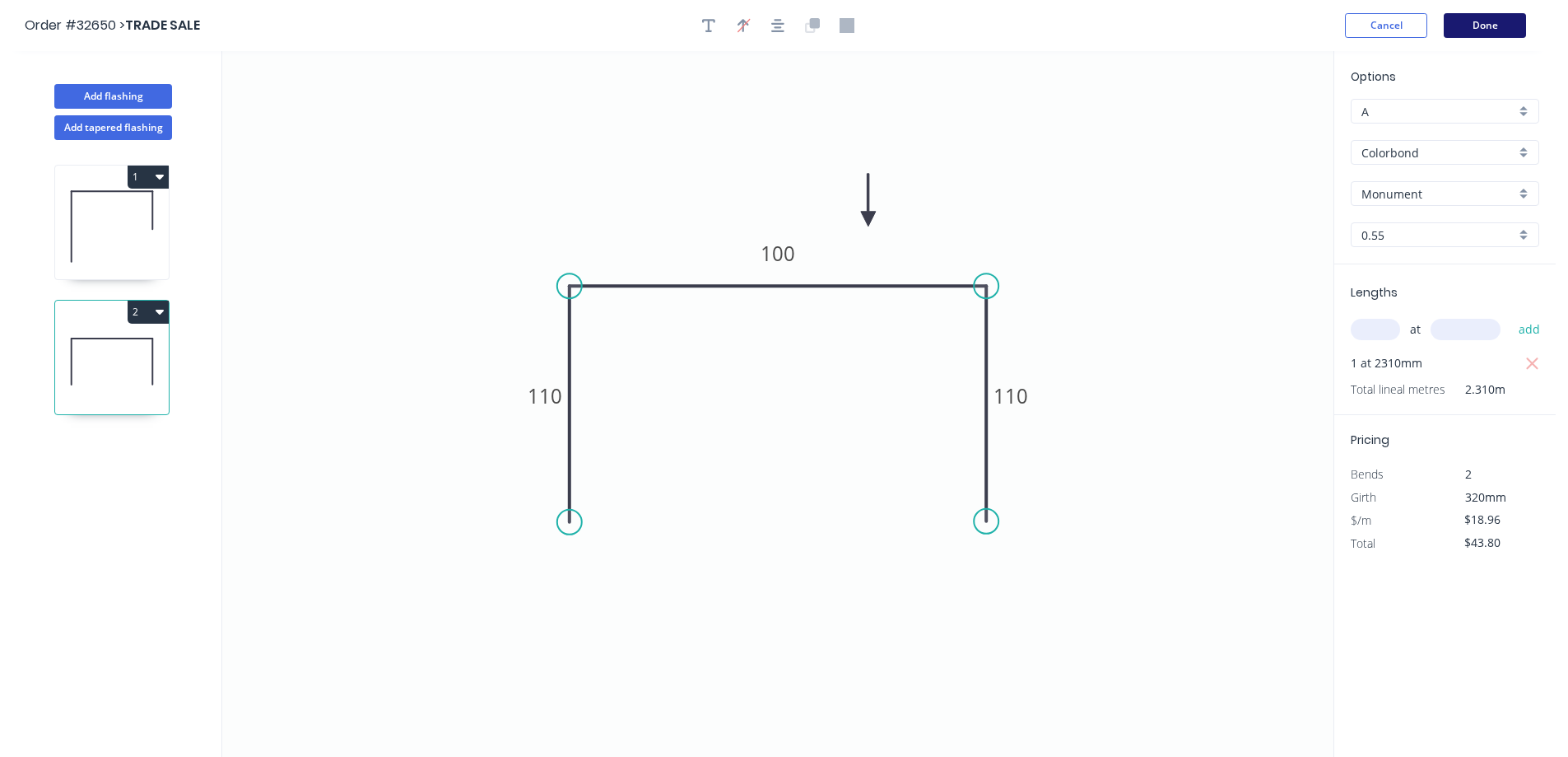
click at [1473, 30] on button "Done" at bounding box center [1484, 26] width 82 height 25
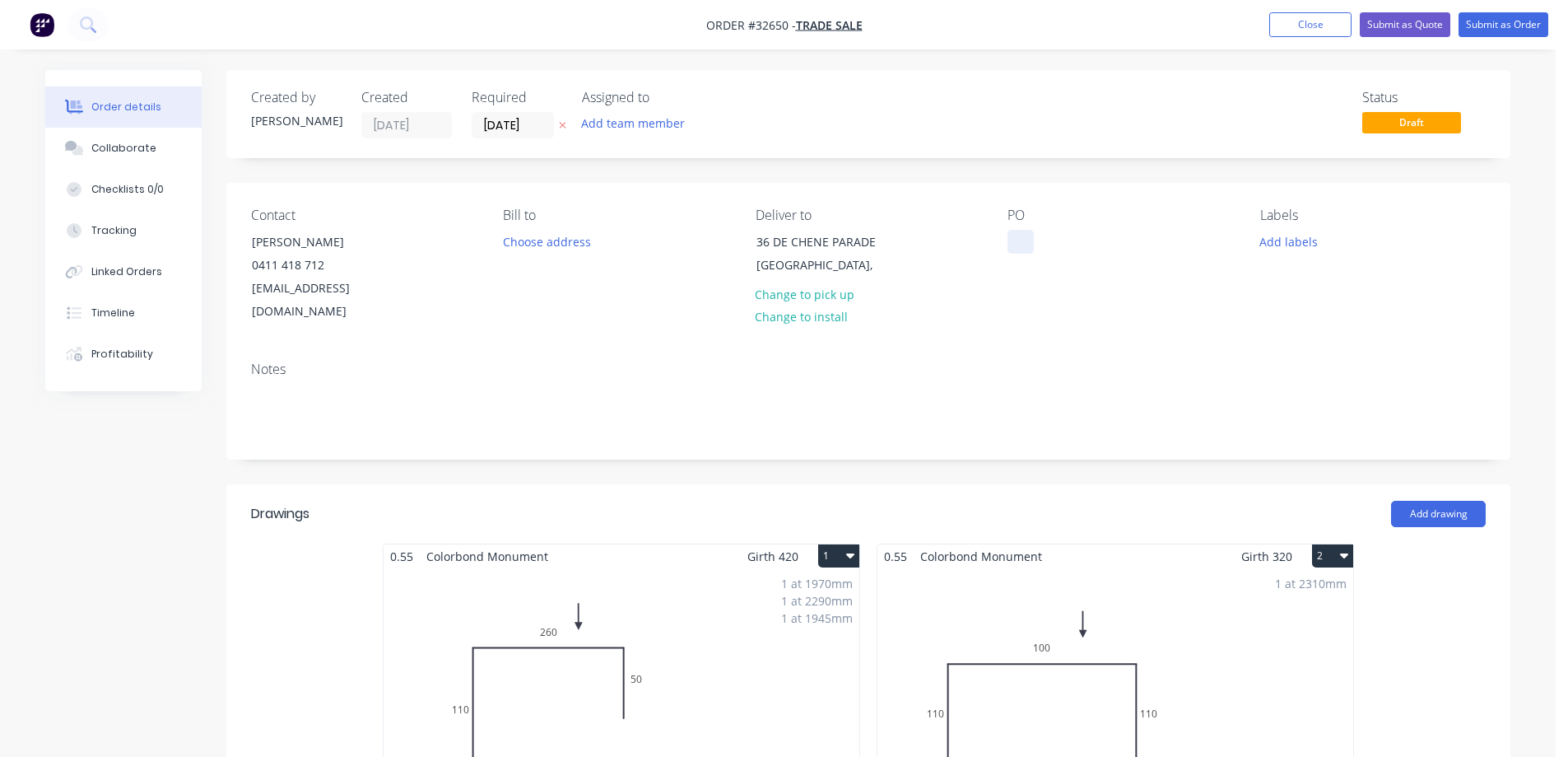
drag, startPoint x: 1020, startPoint y: 233, endPoint x: 1025, endPoint y: 332, distance: 99.1
click at [1020, 234] on div at bounding box center [1021, 241] width 26 height 24
click at [1398, 31] on button "Submit as Quote" at bounding box center [1405, 25] width 91 height 25
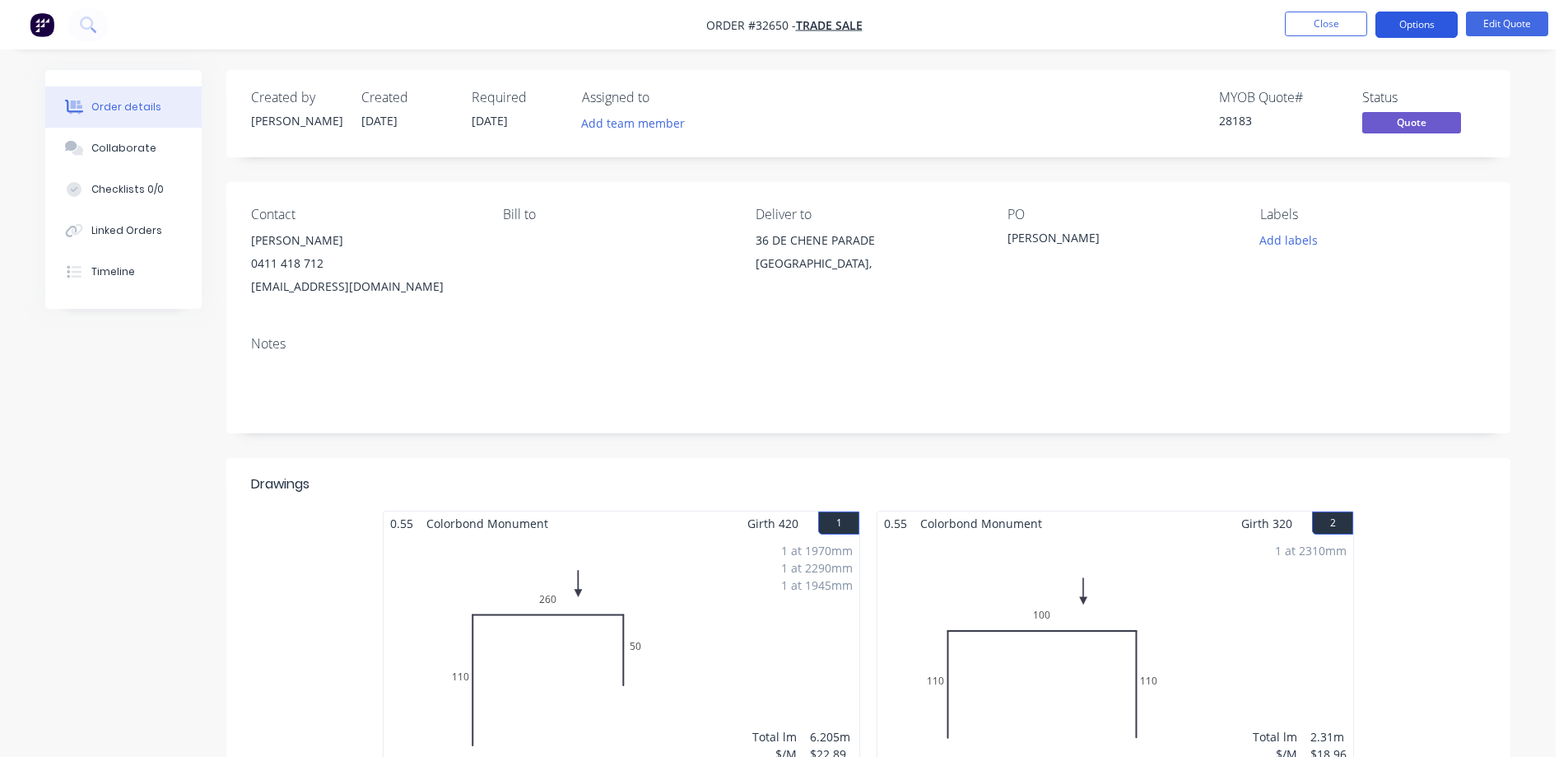
click at [1421, 26] on button "Options" at bounding box center [1416, 25] width 82 height 26
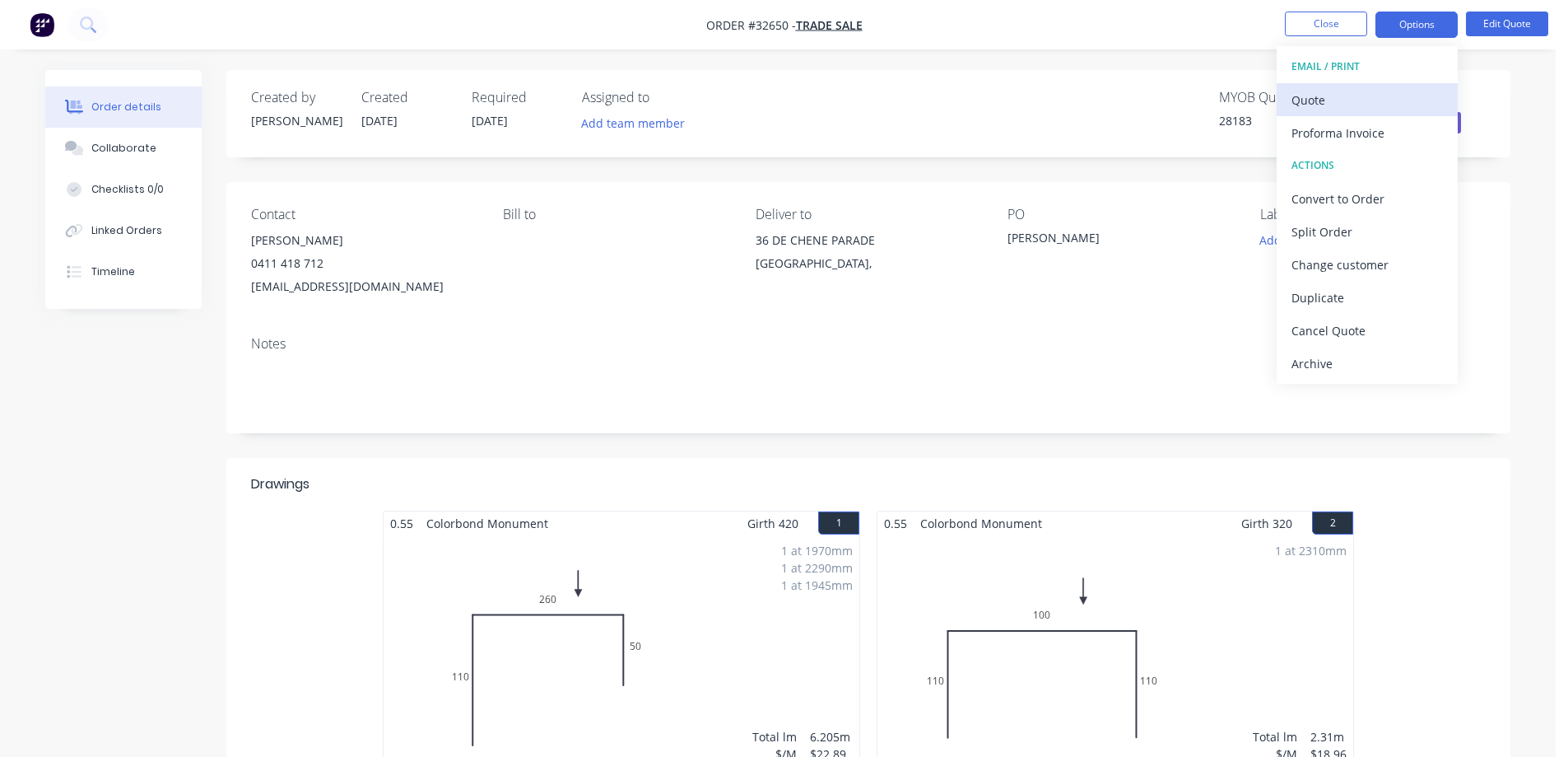
click at [1339, 96] on div "Quote" at bounding box center [1367, 100] width 152 height 24
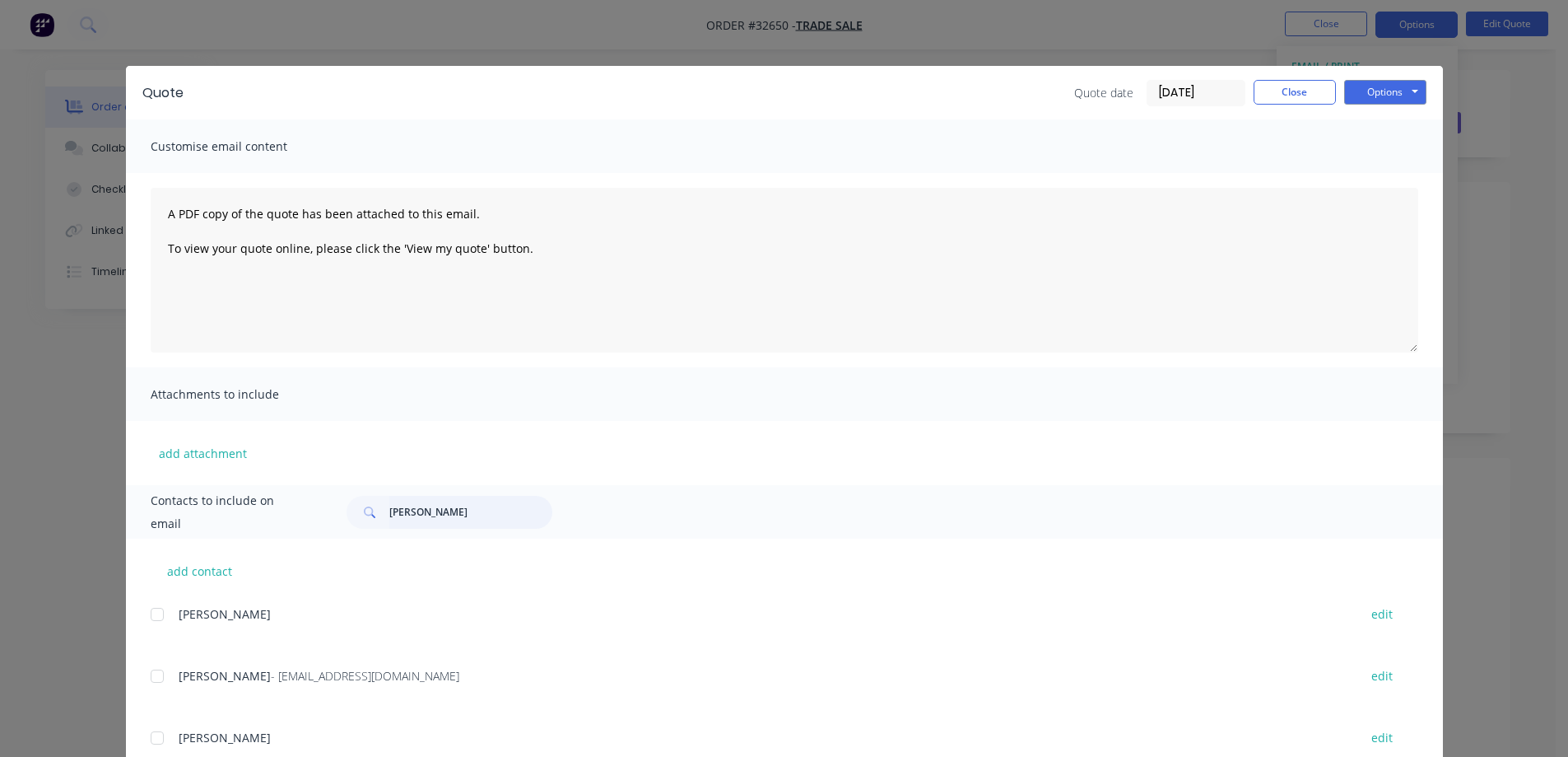
click at [432, 518] on input "JIM" at bounding box center [470, 512] width 163 height 33
type input "JIM"
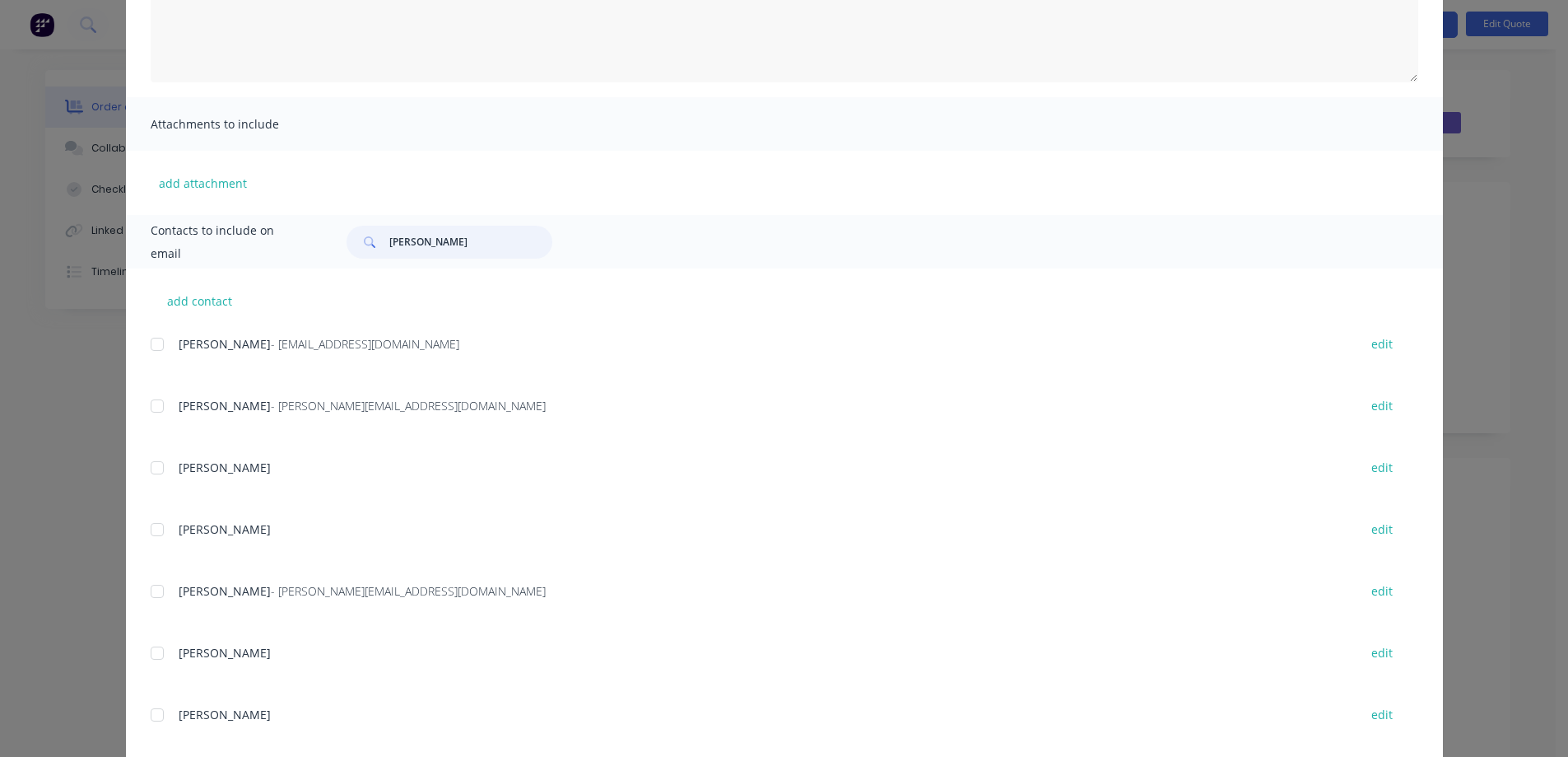
scroll to position [425, 0]
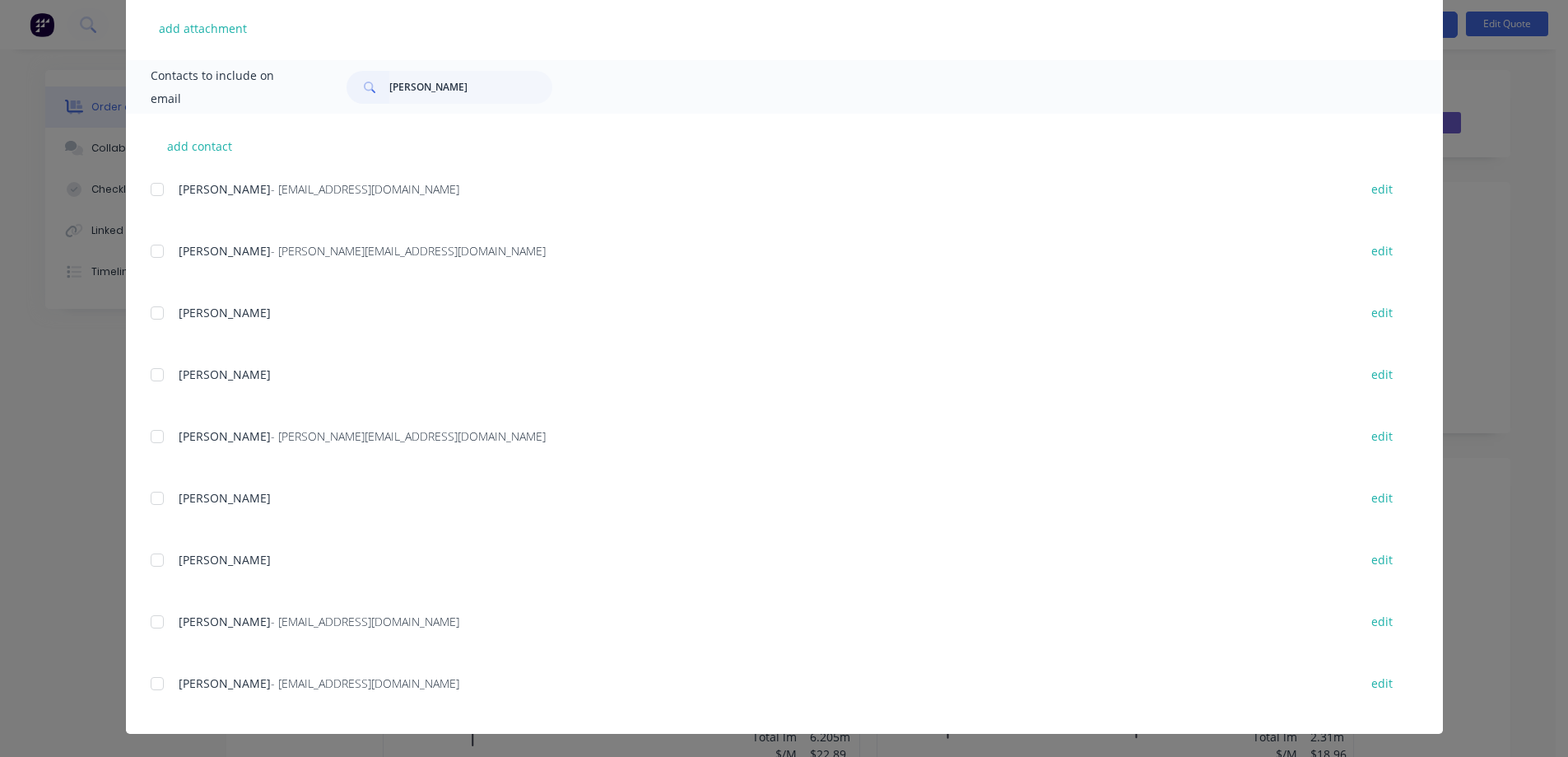
click at [143, 681] on div "add contact Jim Keller - jimkeller.csa@gmail.com edit Jim Michels - jim@jakbco.…" at bounding box center [784, 424] width 1317 height 620
click at [146, 685] on div at bounding box center [157, 683] width 33 height 33
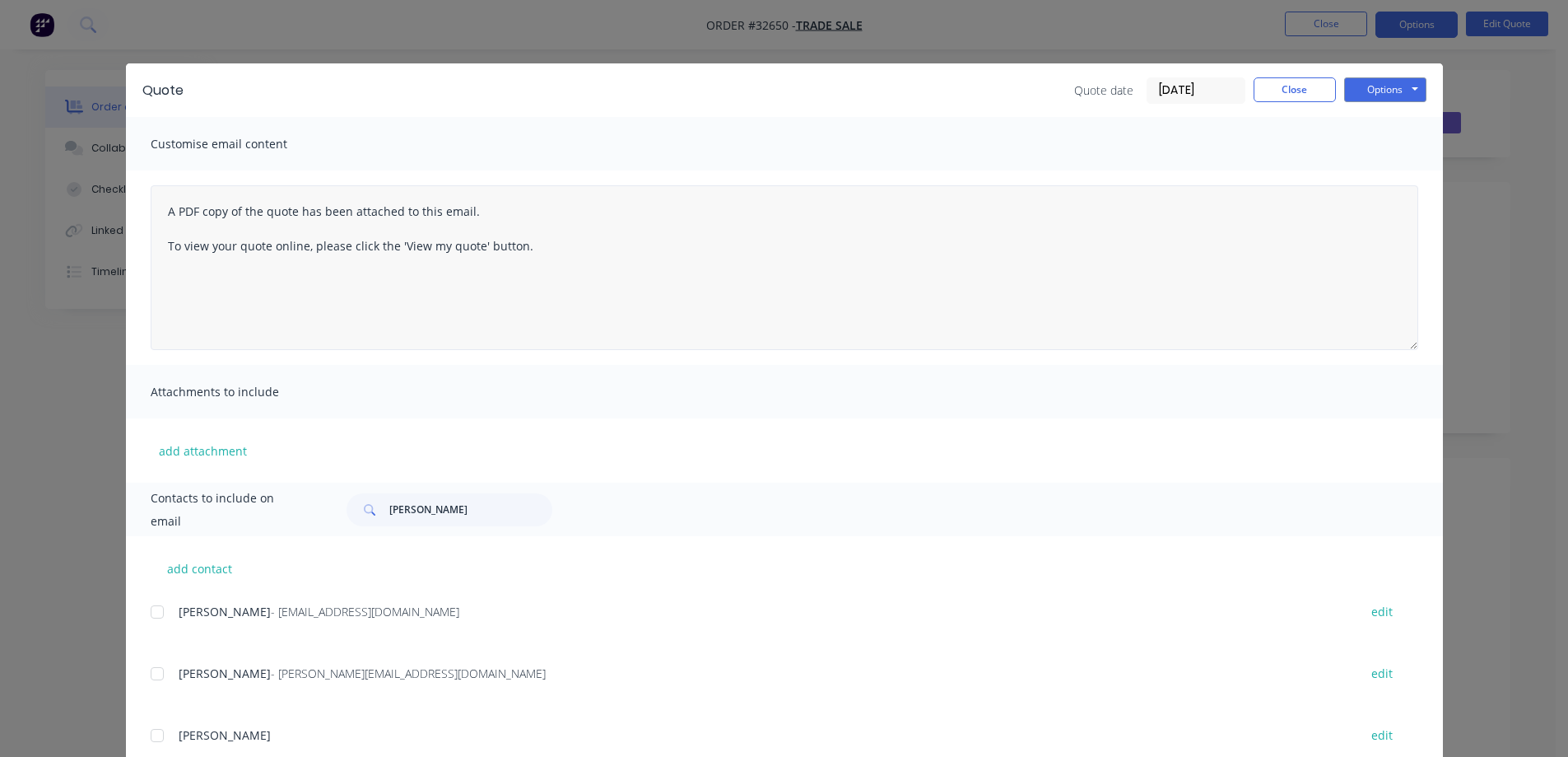
scroll to position [0, 0]
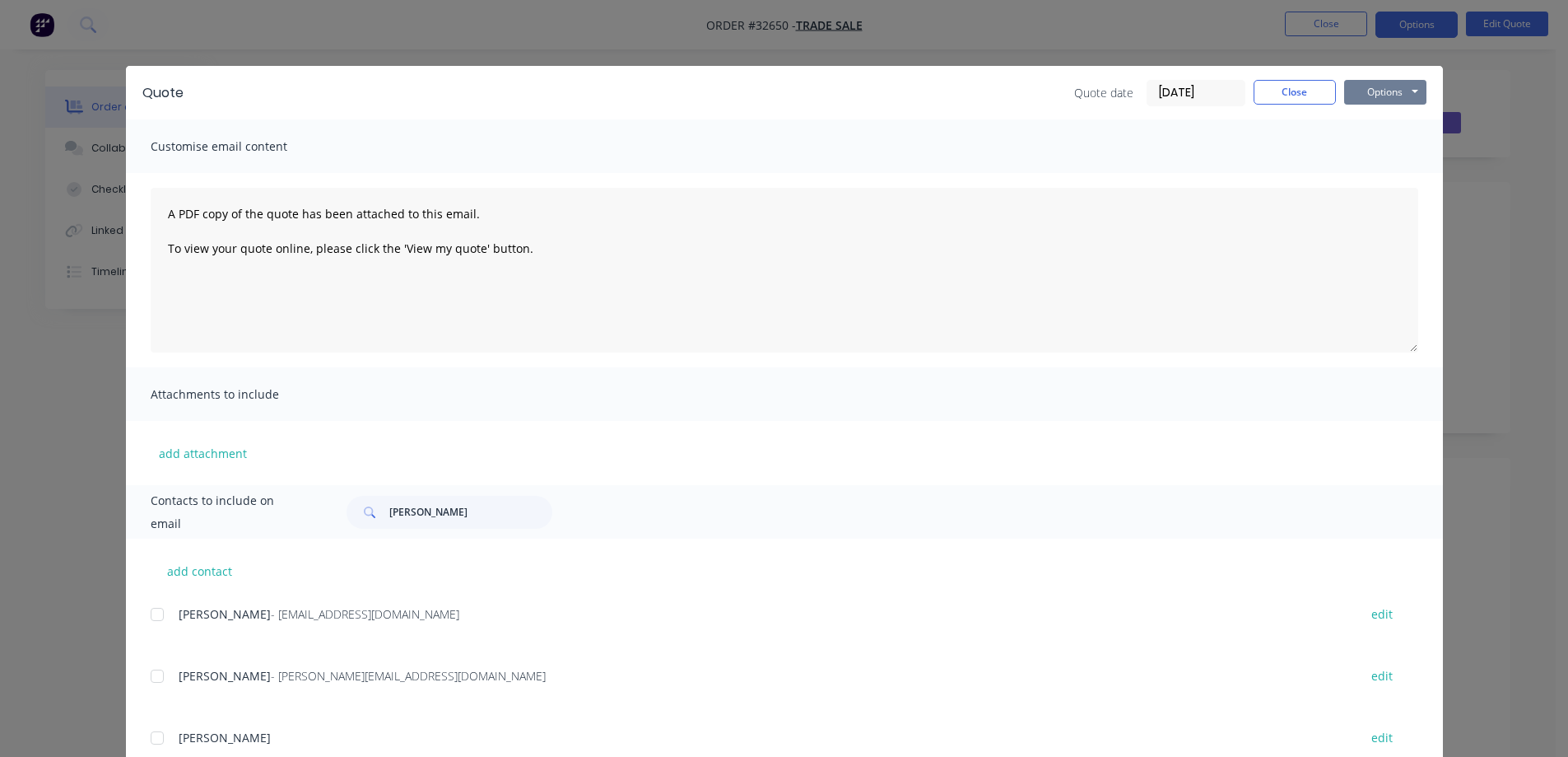
click at [1397, 99] on button "Options" at bounding box center [1385, 93] width 82 height 25
click at [1395, 175] on button "Email" at bounding box center [1397, 175] width 106 height 27
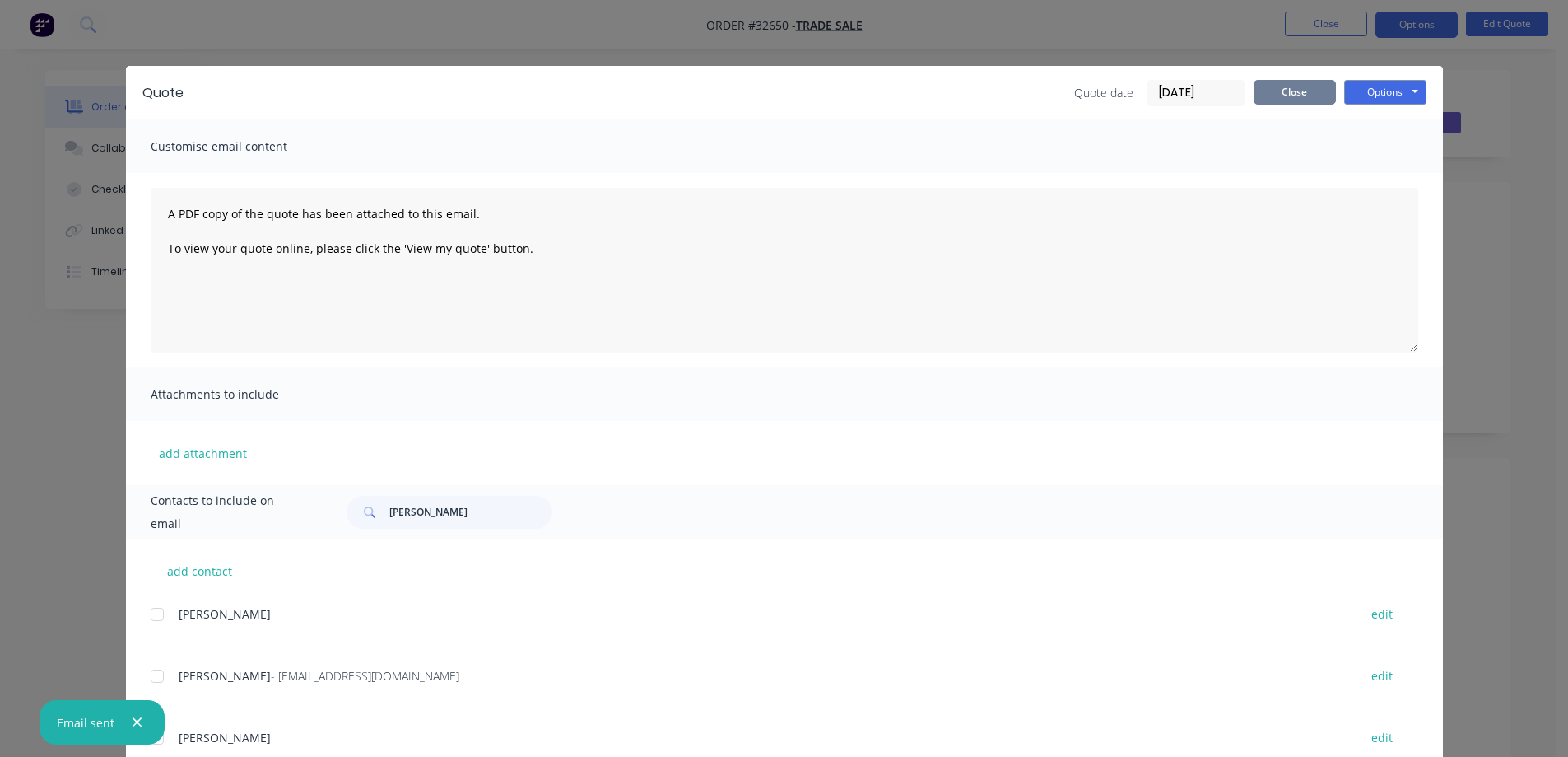
click at [1308, 94] on button "Close" at bounding box center [1294, 93] width 82 height 25
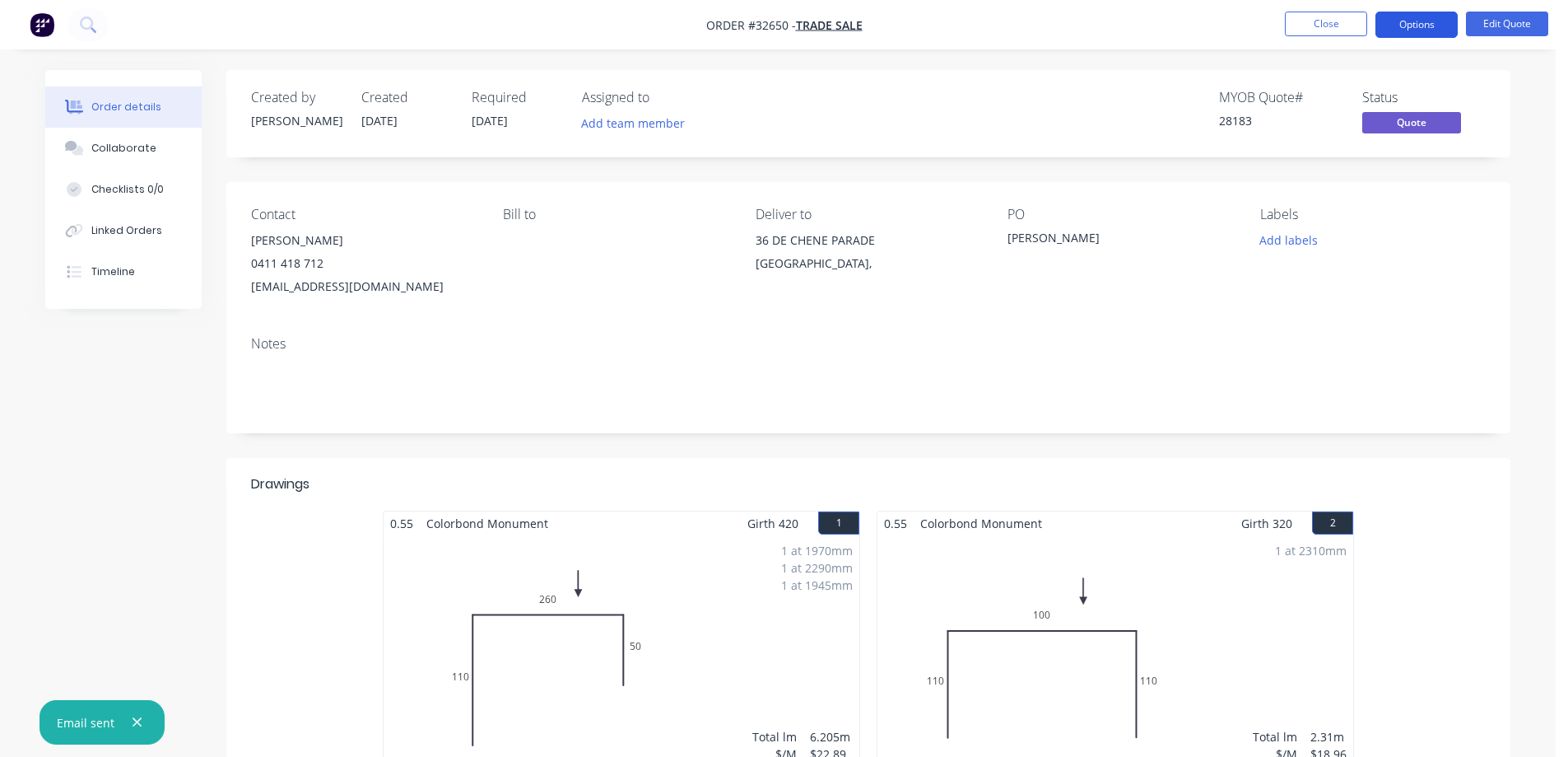
click at [1421, 26] on button "Options" at bounding box center [1416, 25] width 82 height 26
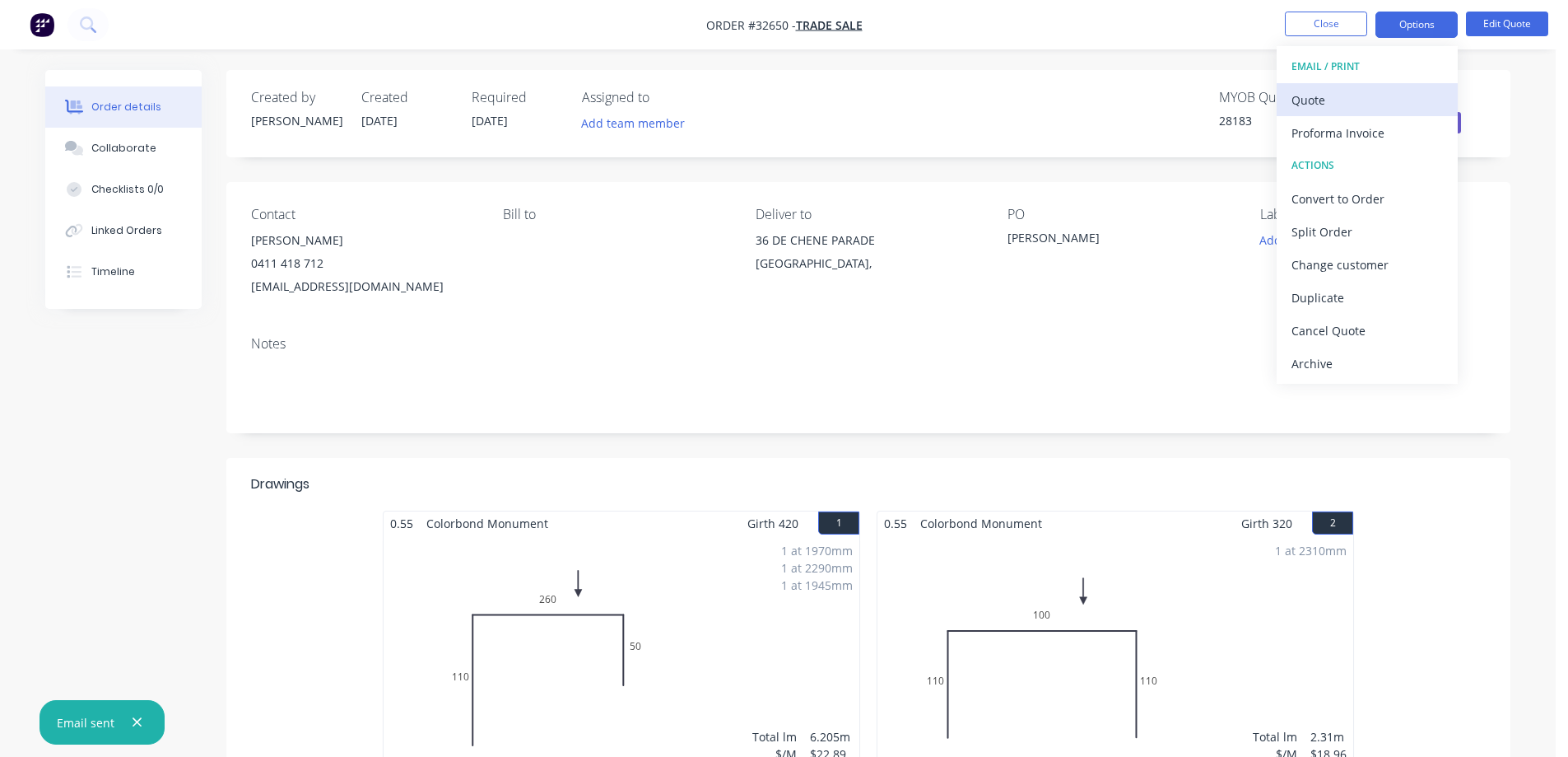
click at [1350, 99] on div "Quote" at bounding box center [1367, 100] width 152 height 24
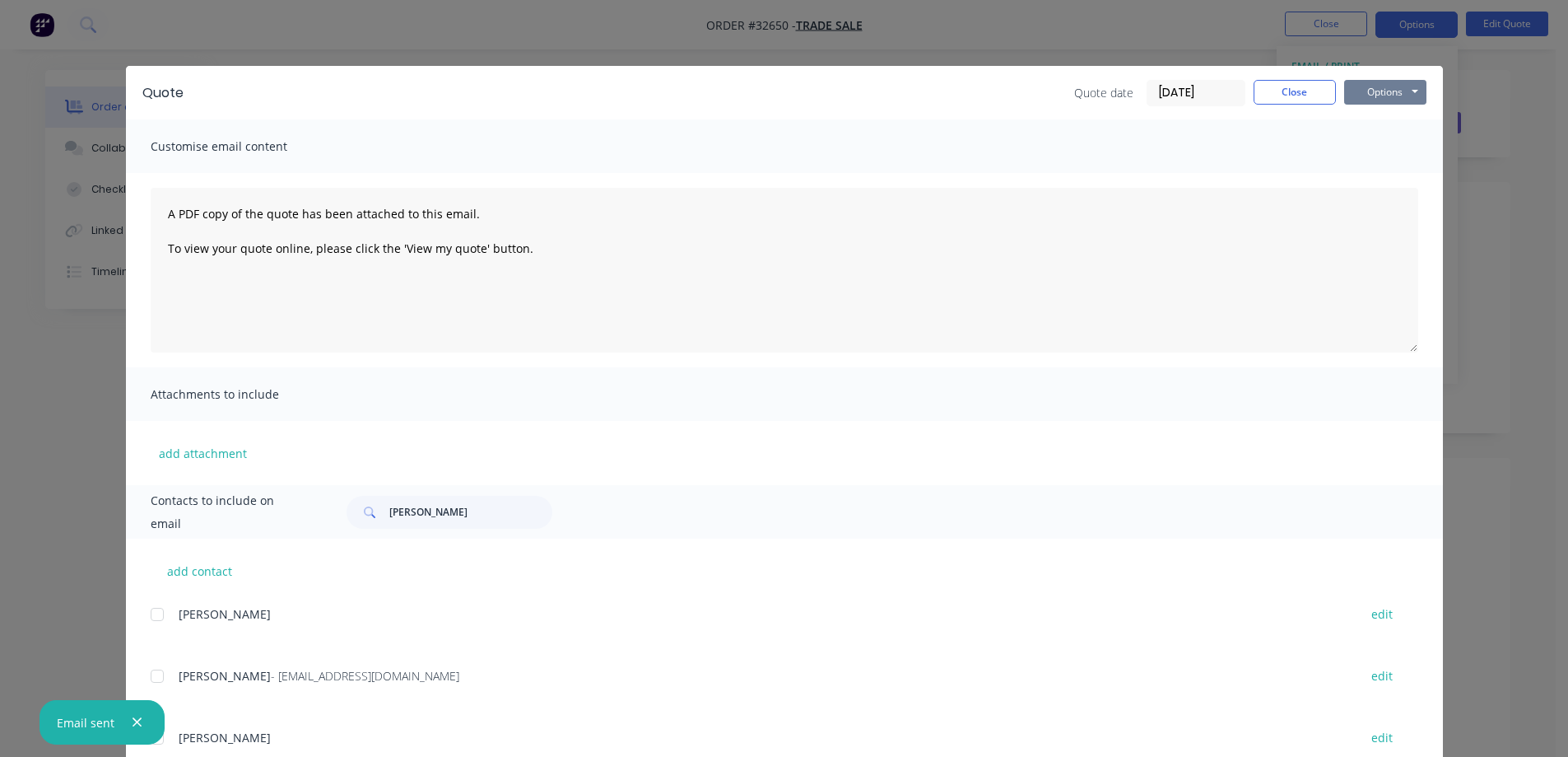
click at [1379, 88] on button "Options" at bounding box center [1385, 93] width 82 height 25
click at [1403, 143] on button "Print" at bounding box center [1397, 148] width 106 height 27
click at [473, 505] on input "JIM" at bounding box center [470, 512] width 163 height 33
type input "J"
click at [1288, 95] on button "Close" at bounding box center [1294, 93] width 82 height 25
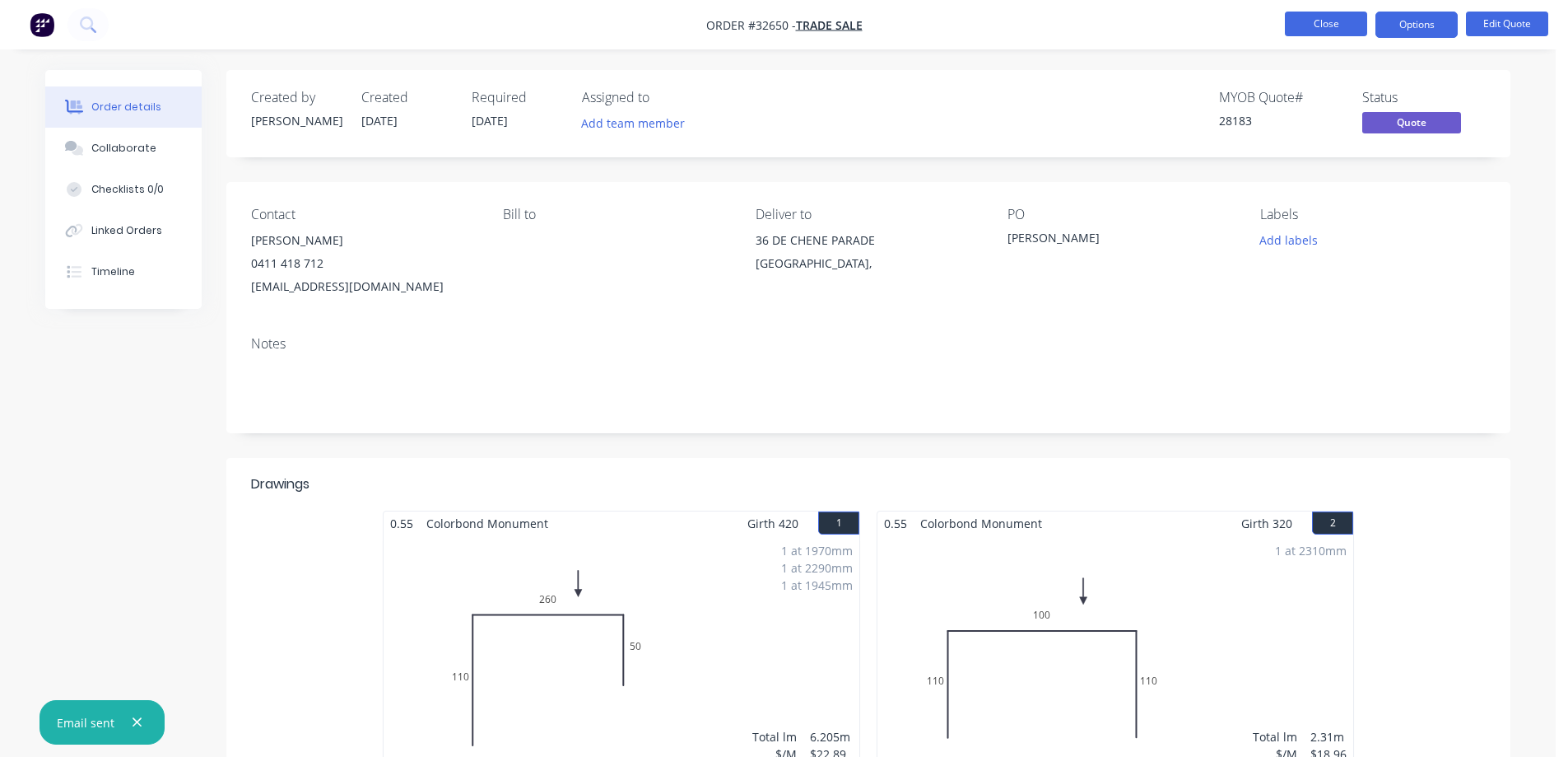
click at [1324, 26] on button "Close" at bounding box center [1326, 24] width 82 height 25
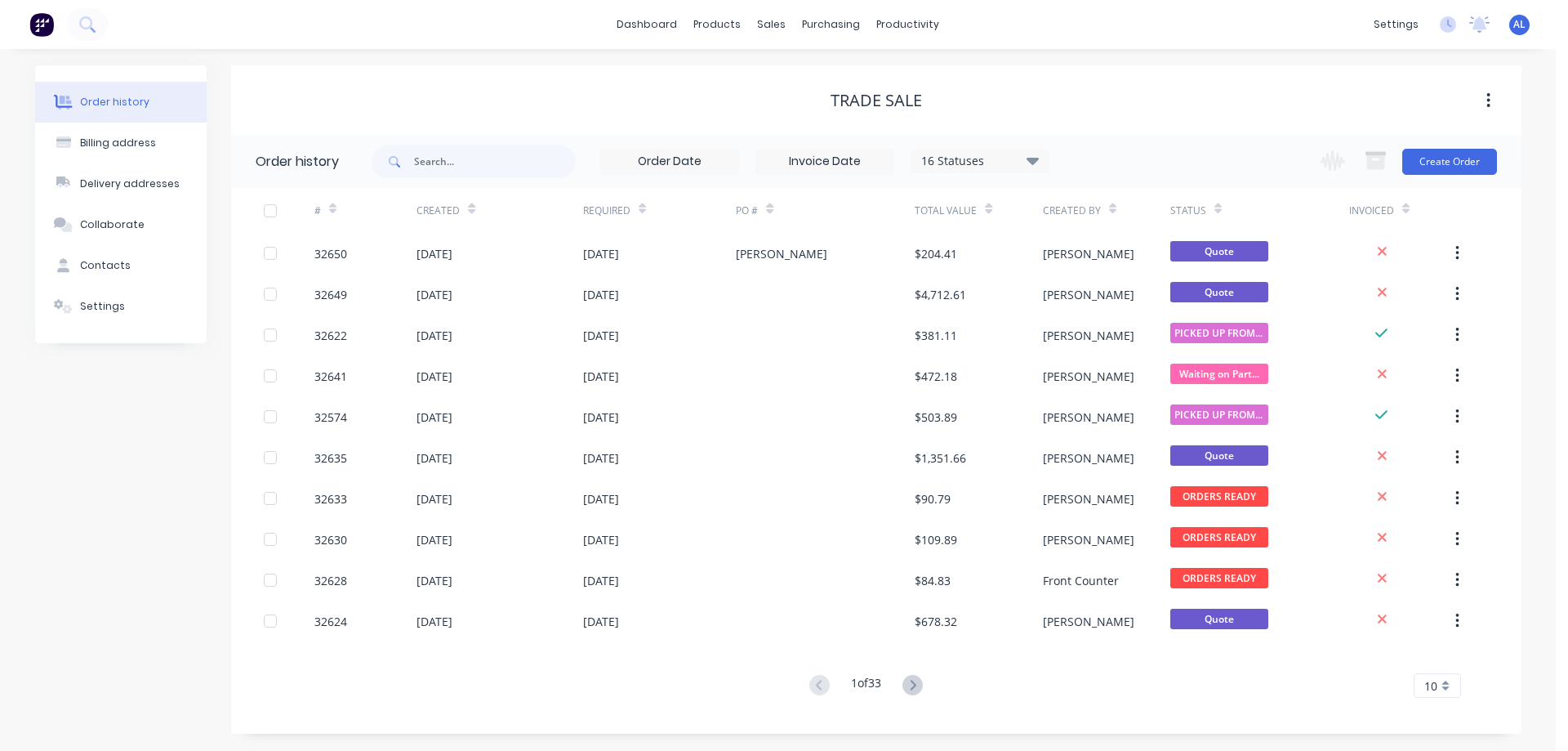
click at [44, 29] on img at bounding box center [42, 24] width 24 height 24
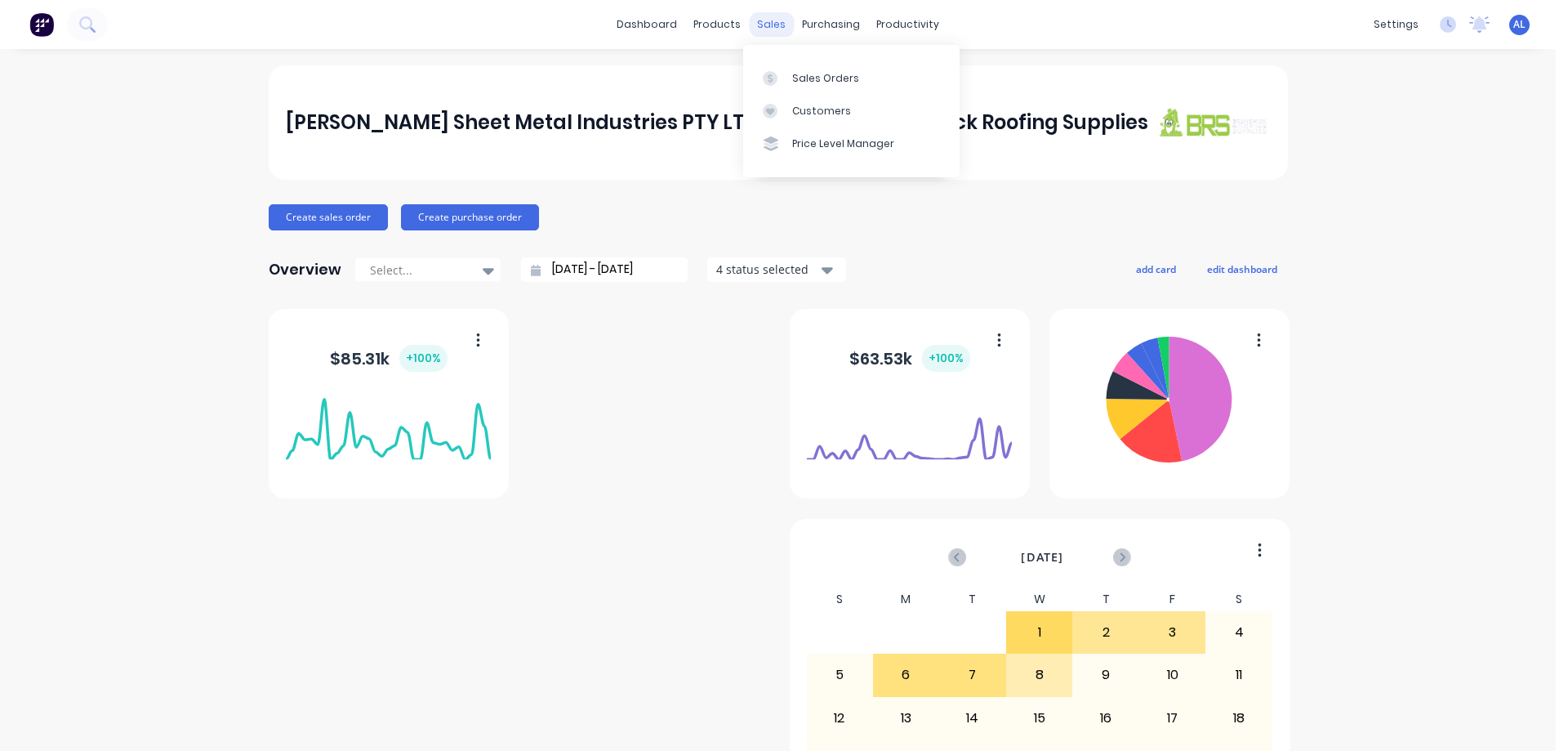
click at [764, 24] on div "sales" at bounding box center [771, 24] width 45 height 24
click at [831, 66] on link "Sales Orders" at bounding box center [851, 77] width 217 height 32
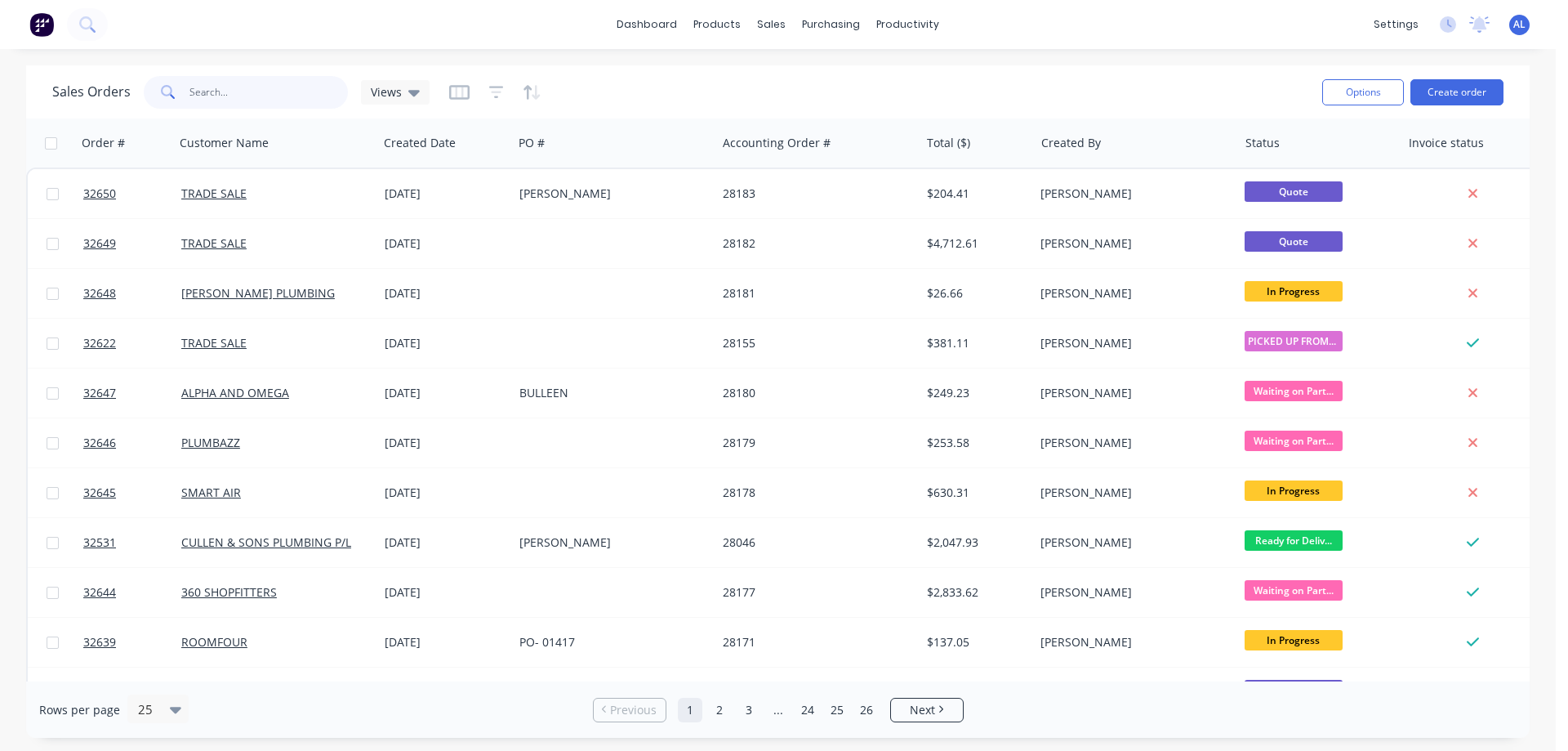
click at [261, 94] on input "text" at bounding box center [269, 92] width 159 height 32
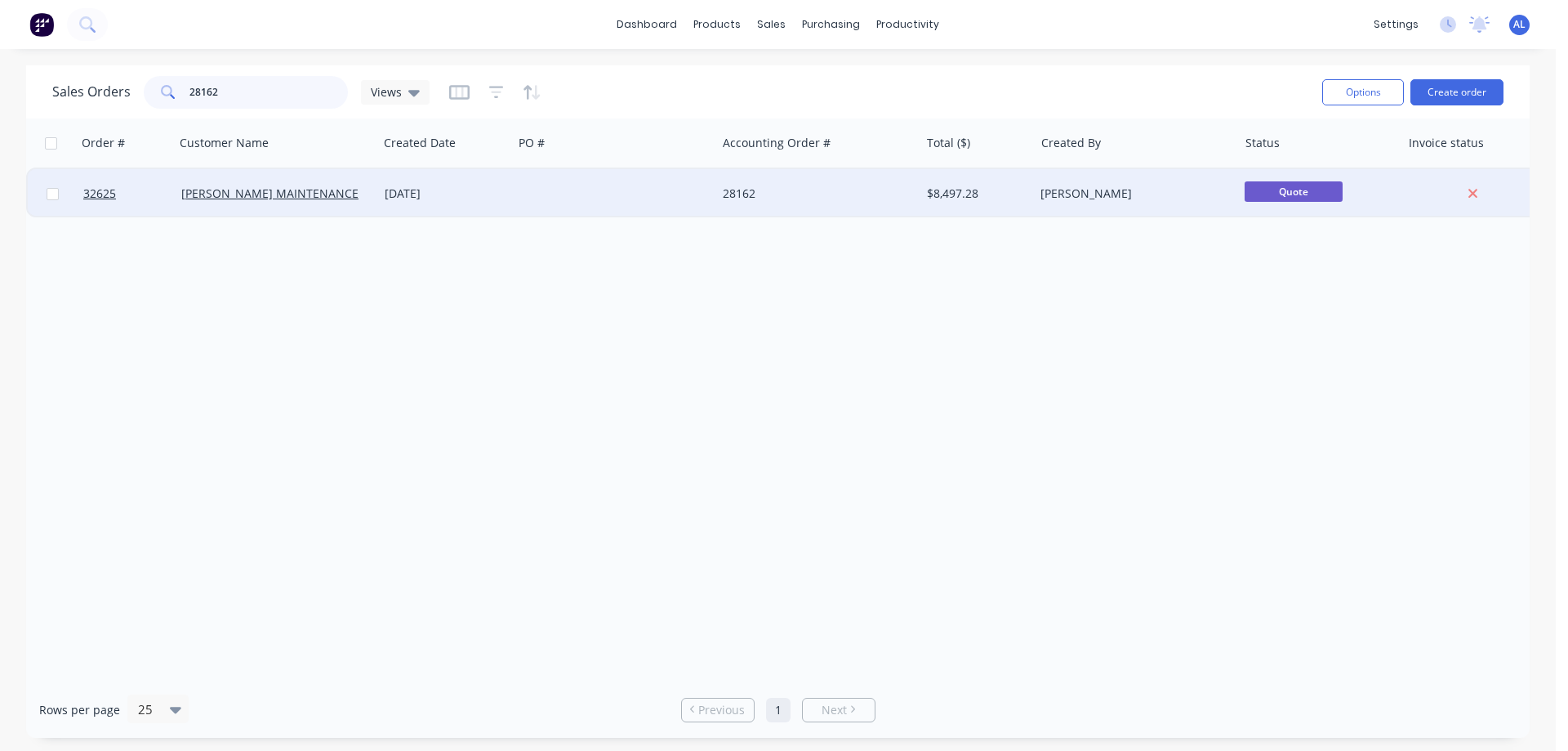
type input "28162"
click at [613, 198] on div at bounding box center [614, 193] width 204 height 49
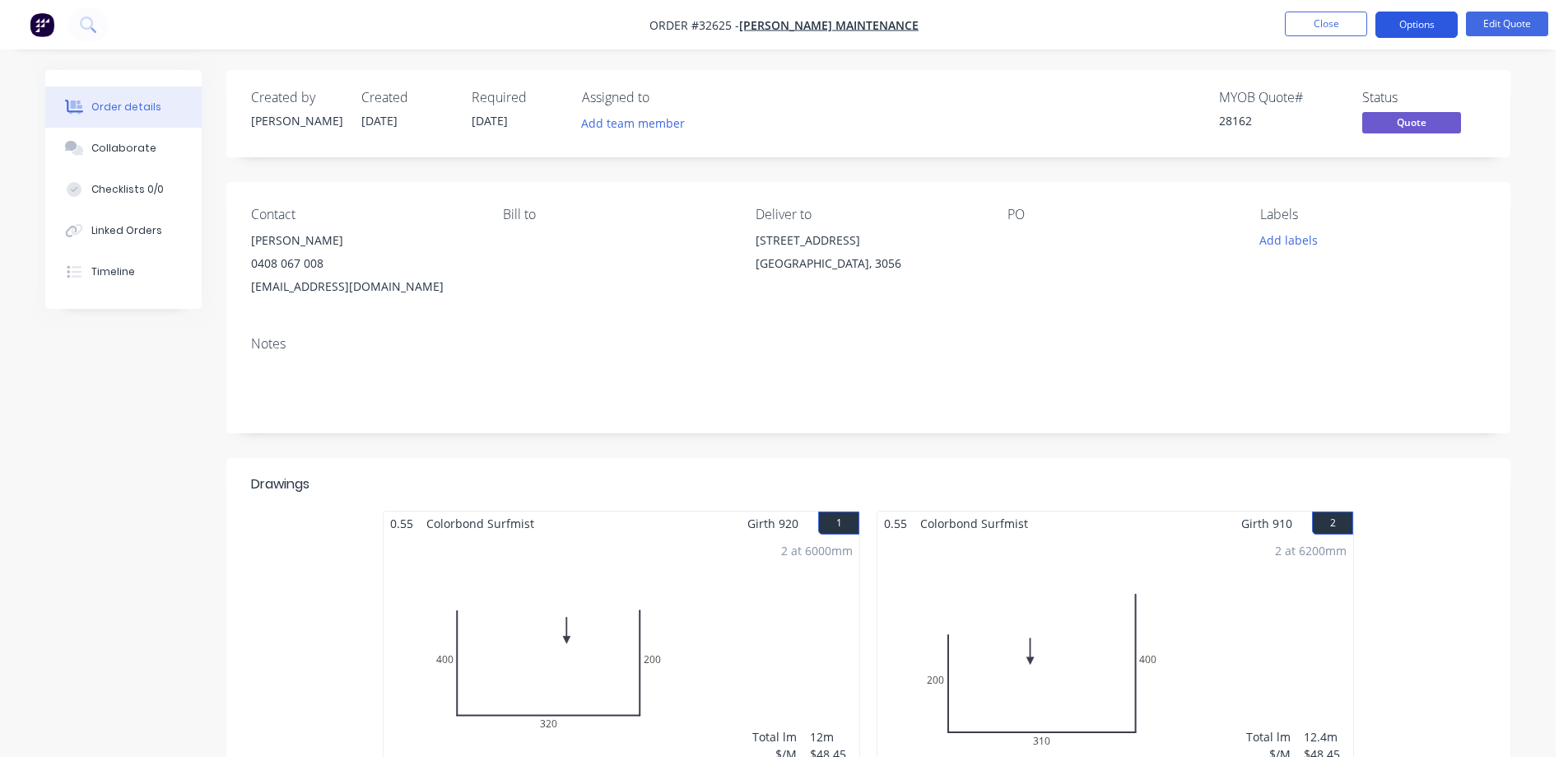
click at [1425, 20] on button "Options" at bounding box center [1416, 25] width 82 height 26
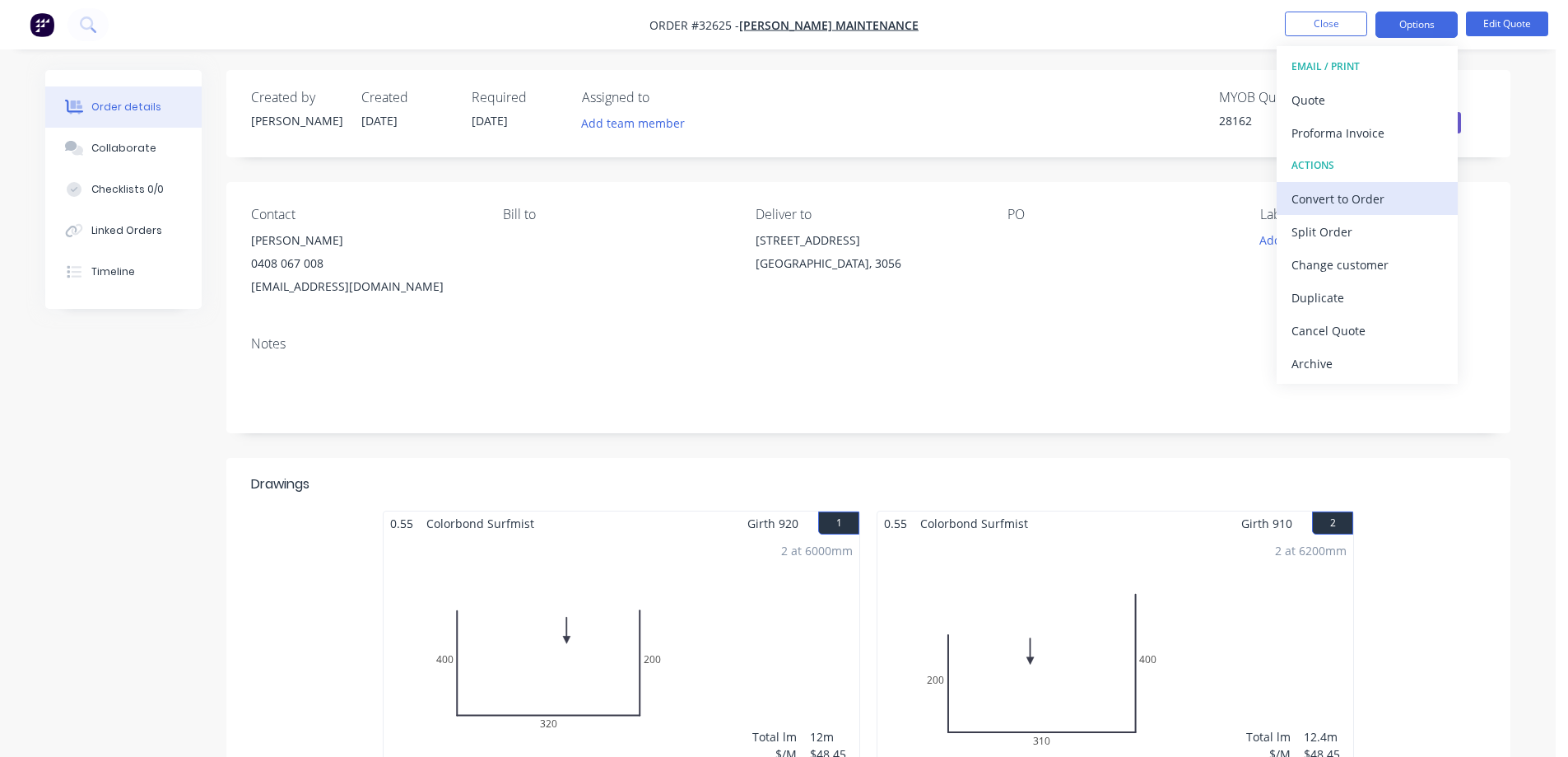
click at [1381, 198] on div "Convert to Order" at bounding box center [1367, 198] width 152 height 24
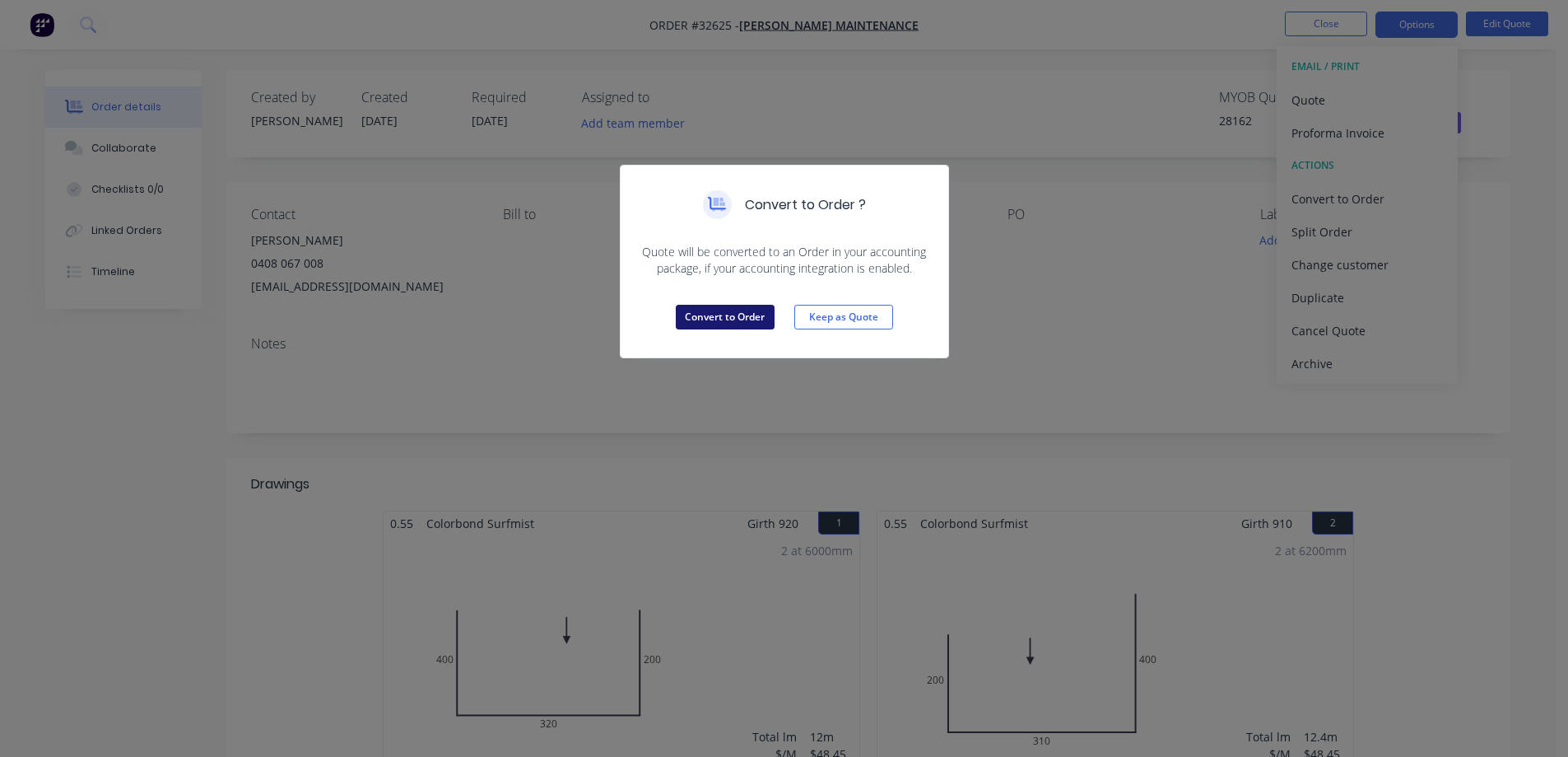
click at [739, 324] on button "Convert to Order" at bounding box center [725, 317] width 99 height 25
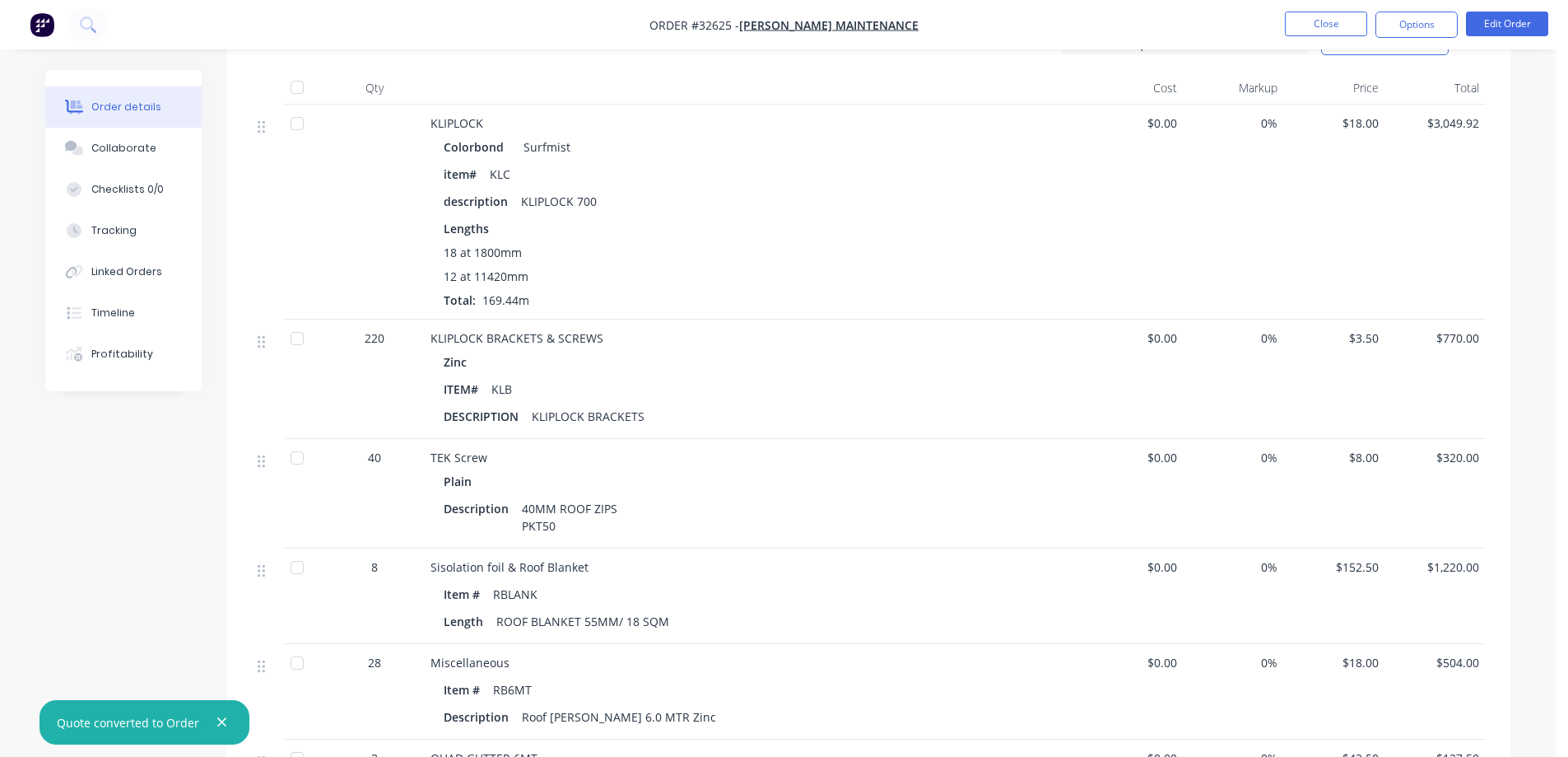
scroll to position [823, 0]
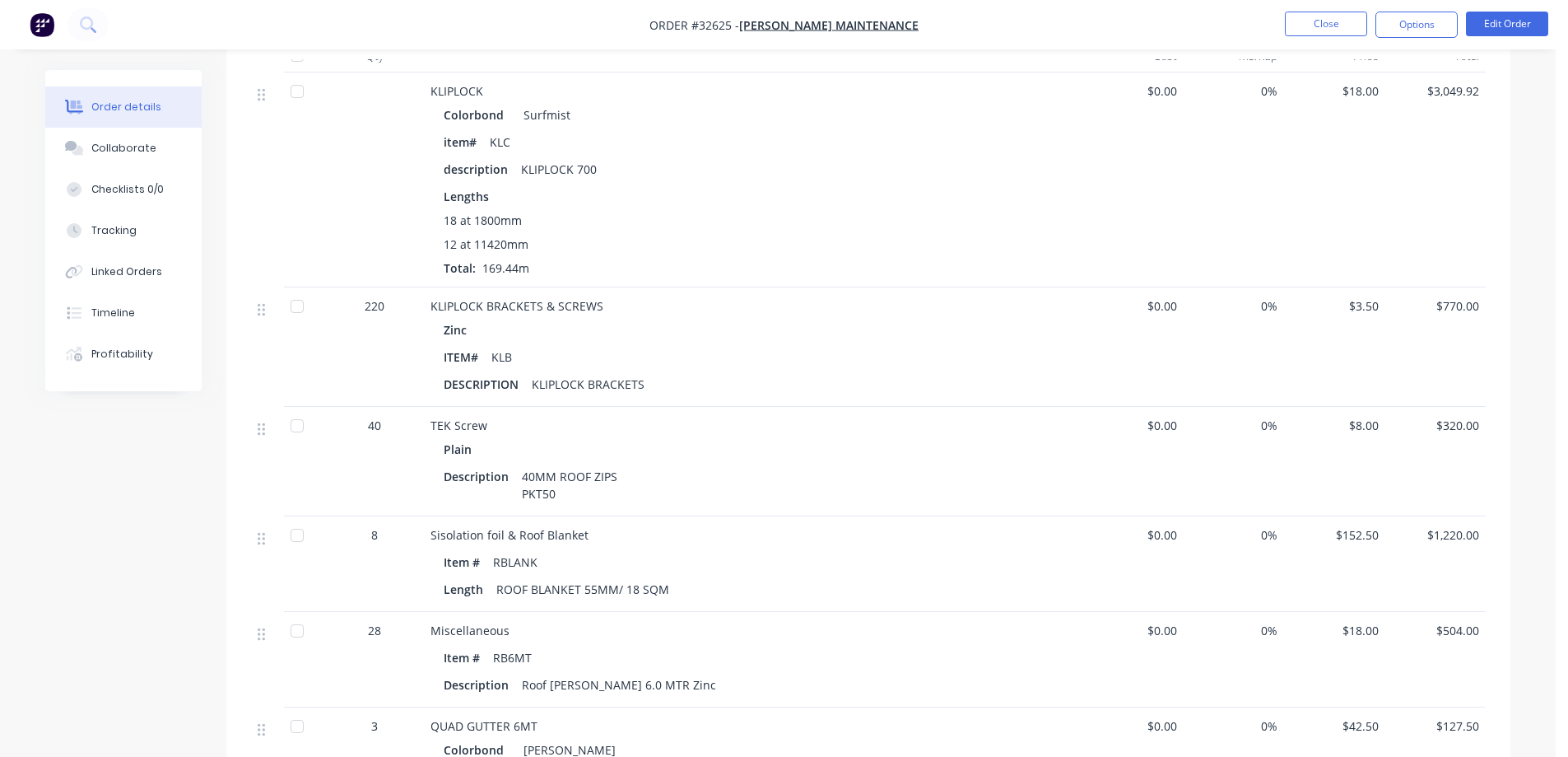
click at [46, 29] on img "button" at bounding box center [42, 25] width 25 height 25
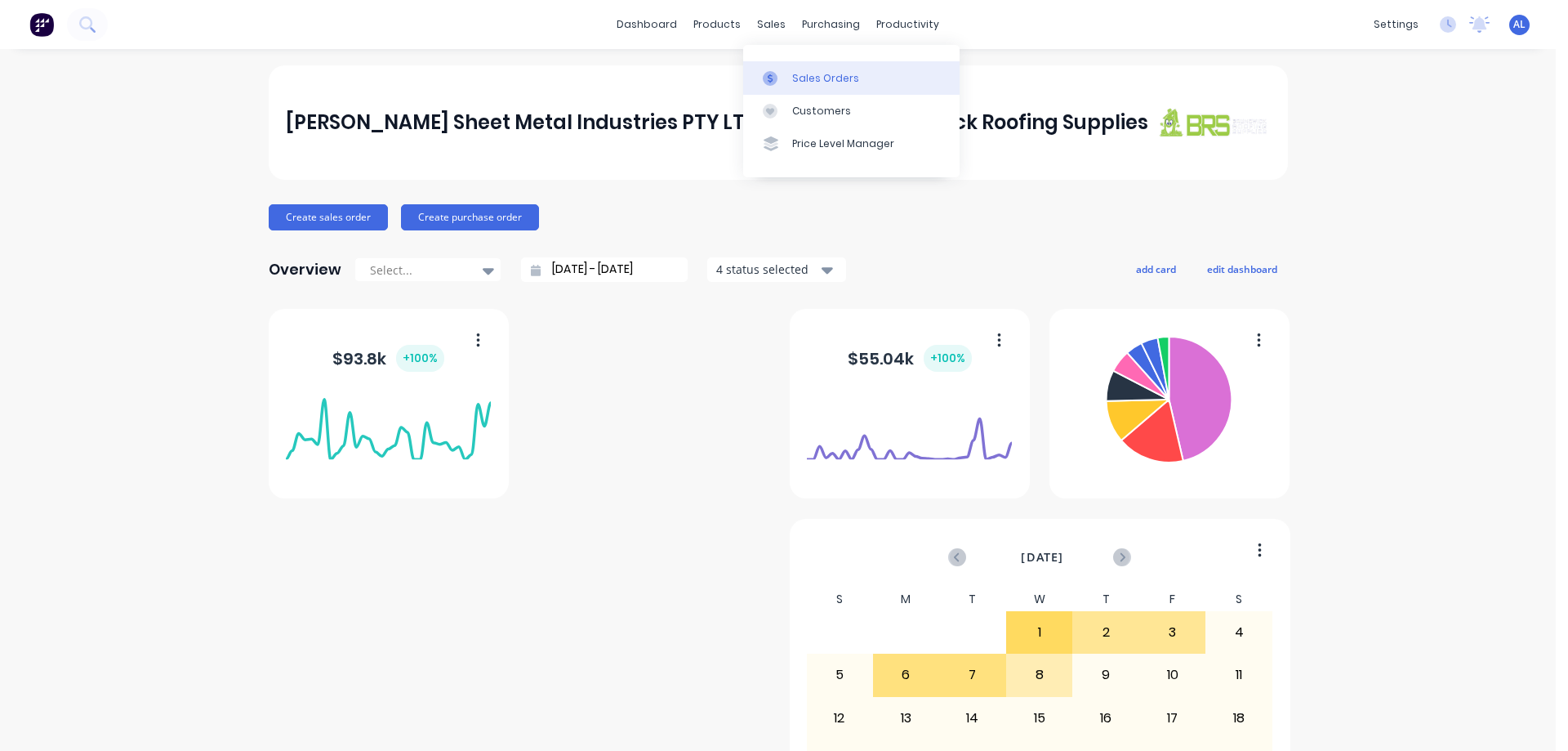
click at [810, 80] on div "Sales Orders" at bounding box center [825, 78] width 67 height 15
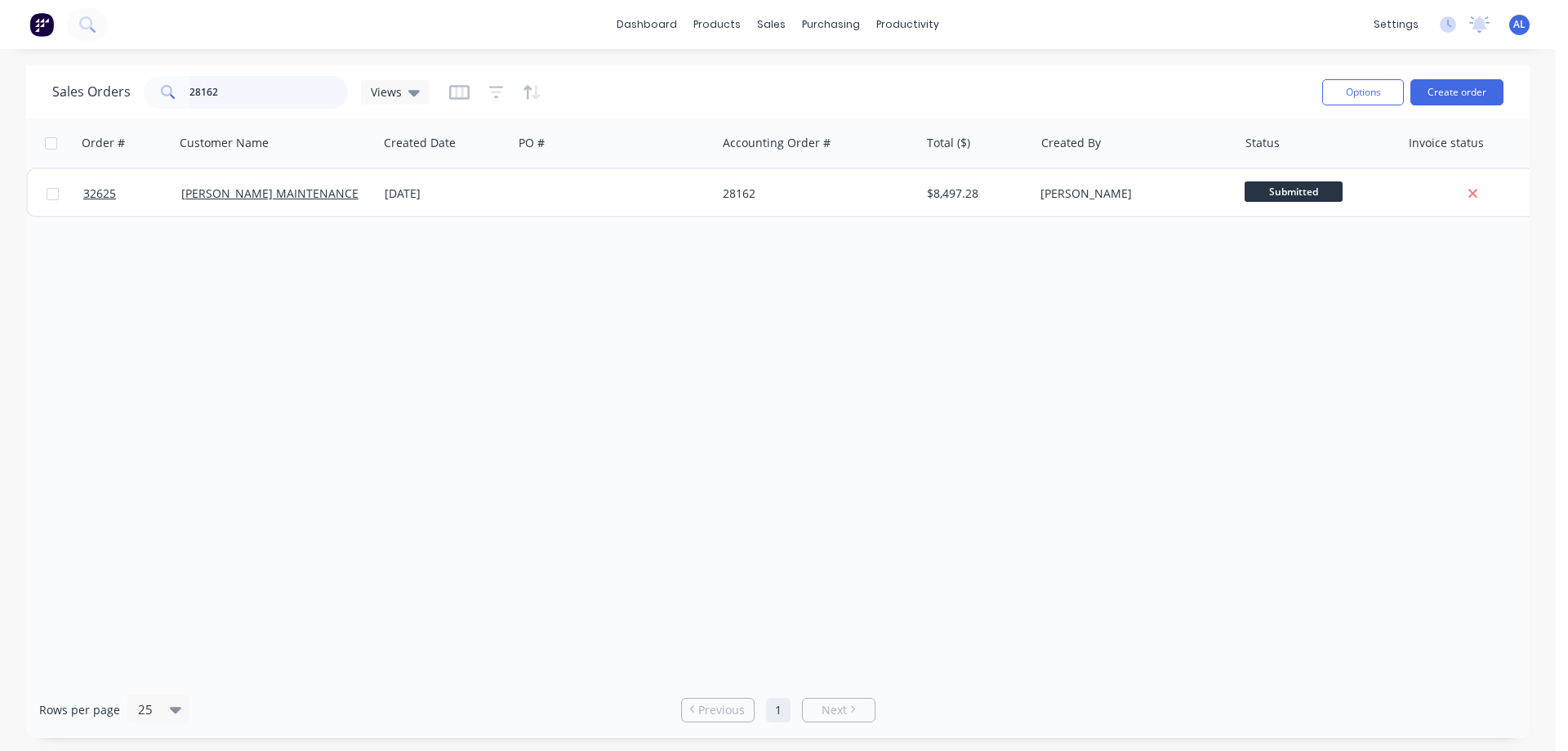
click at [250, 91] on input "28162" at bounding box center [269, 92] width 159 height 32
type input "2"
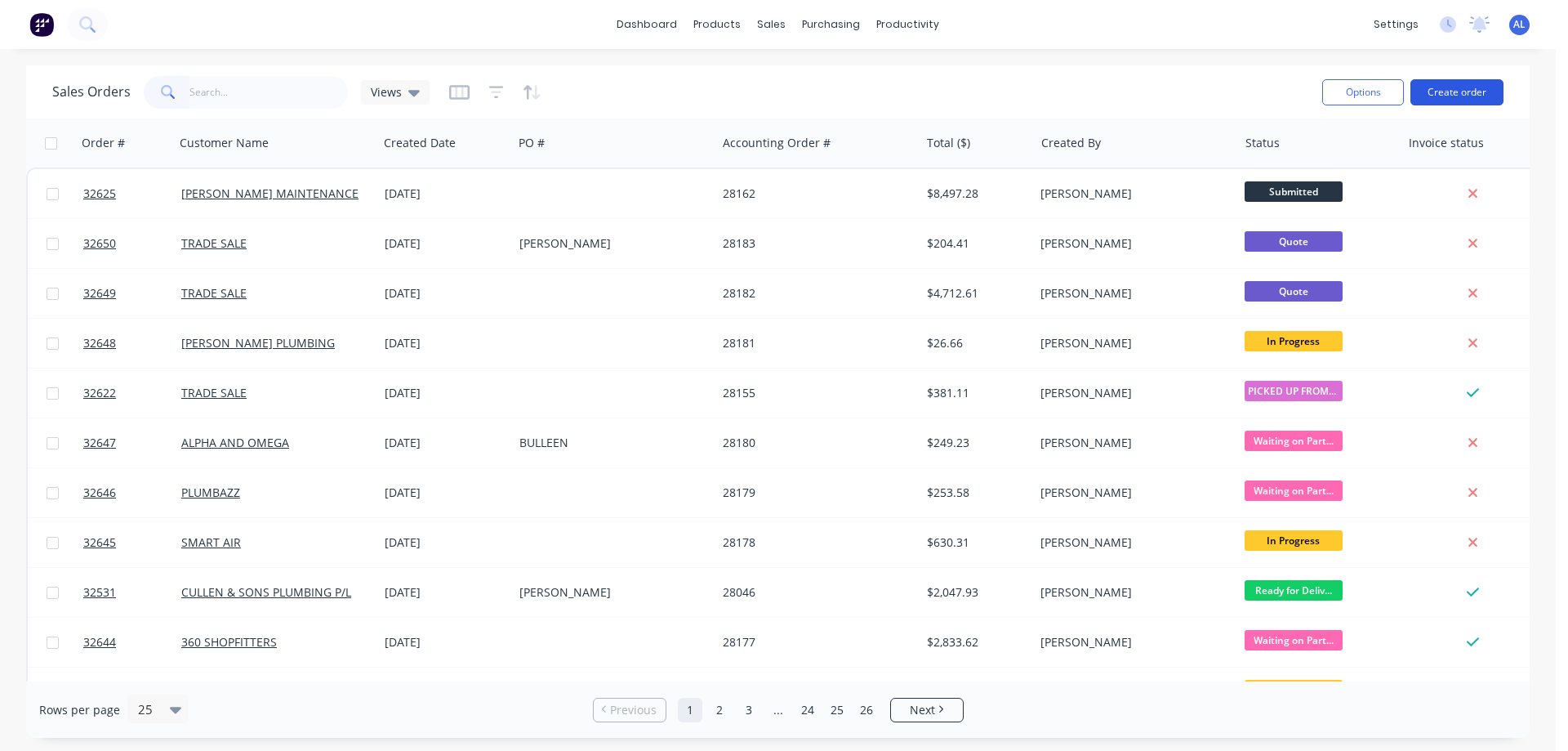
click at [1446, 96] on button "Create order" at bounding box center [1457, 93] width 94 height 26
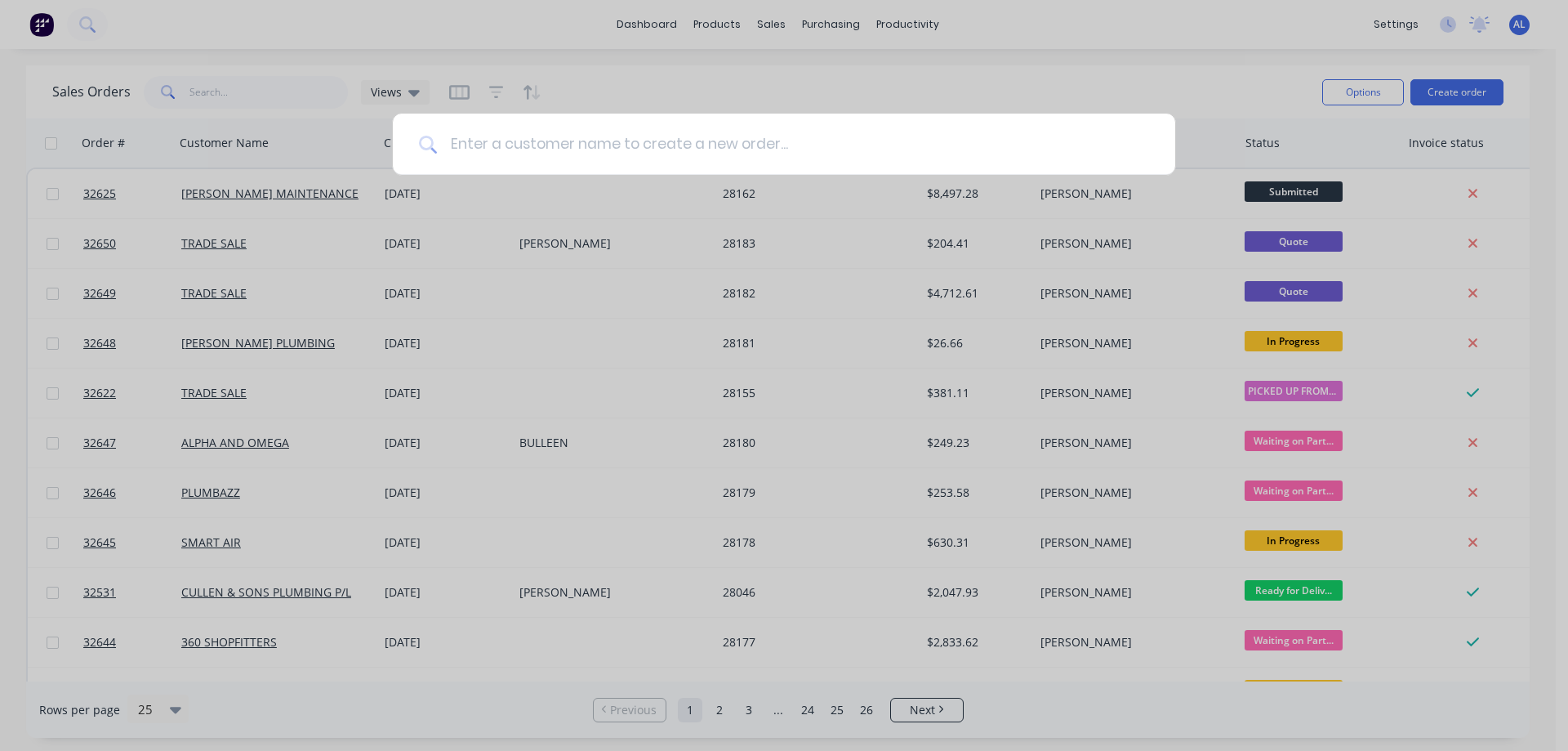
click at [646, 143] on input at bounding box center [793, 144] width 712 height 61
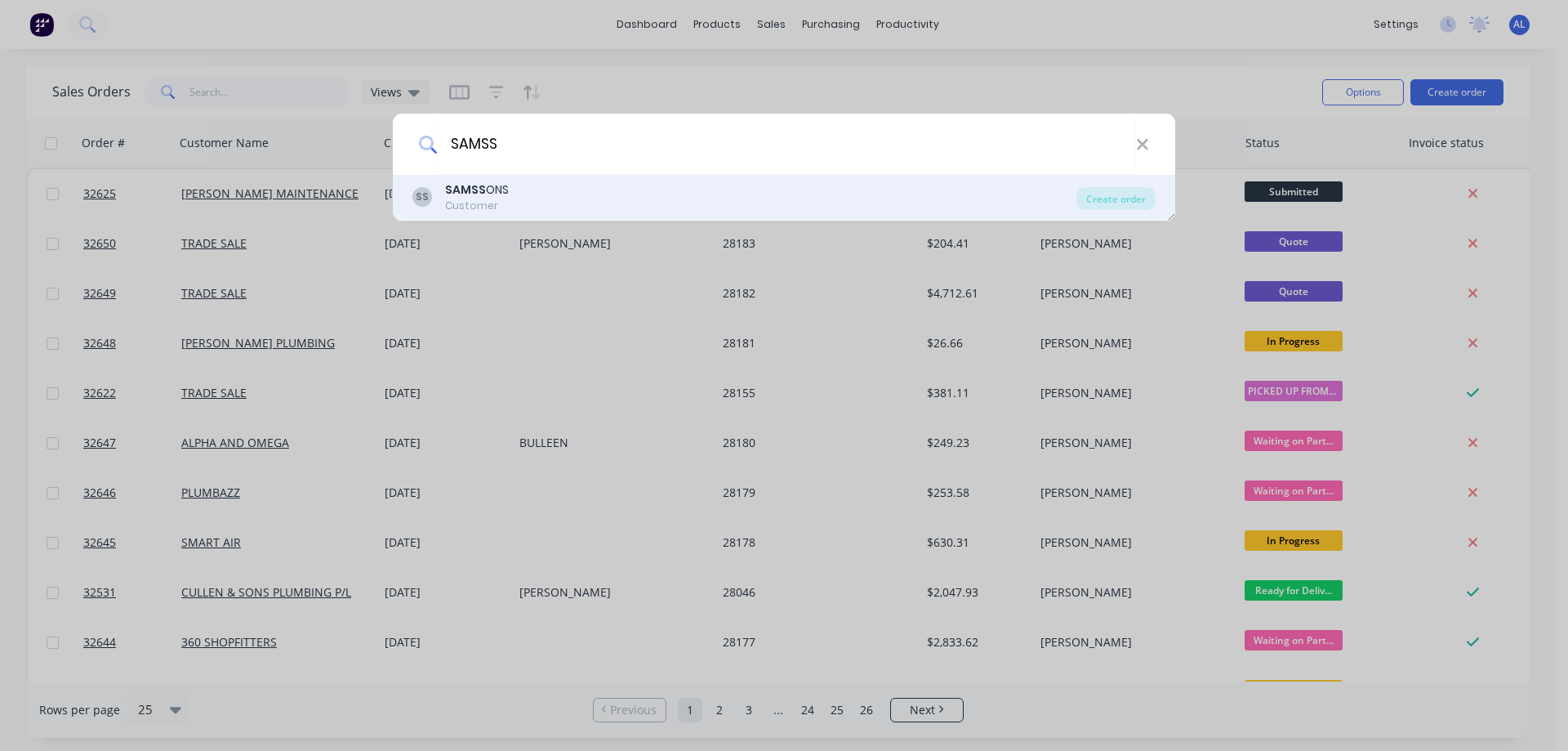
type input "SAMSS"
click at [528, 198] on div "SS SAMSS ONS Customer" at bounding box center [745, 197] width 664 height 31
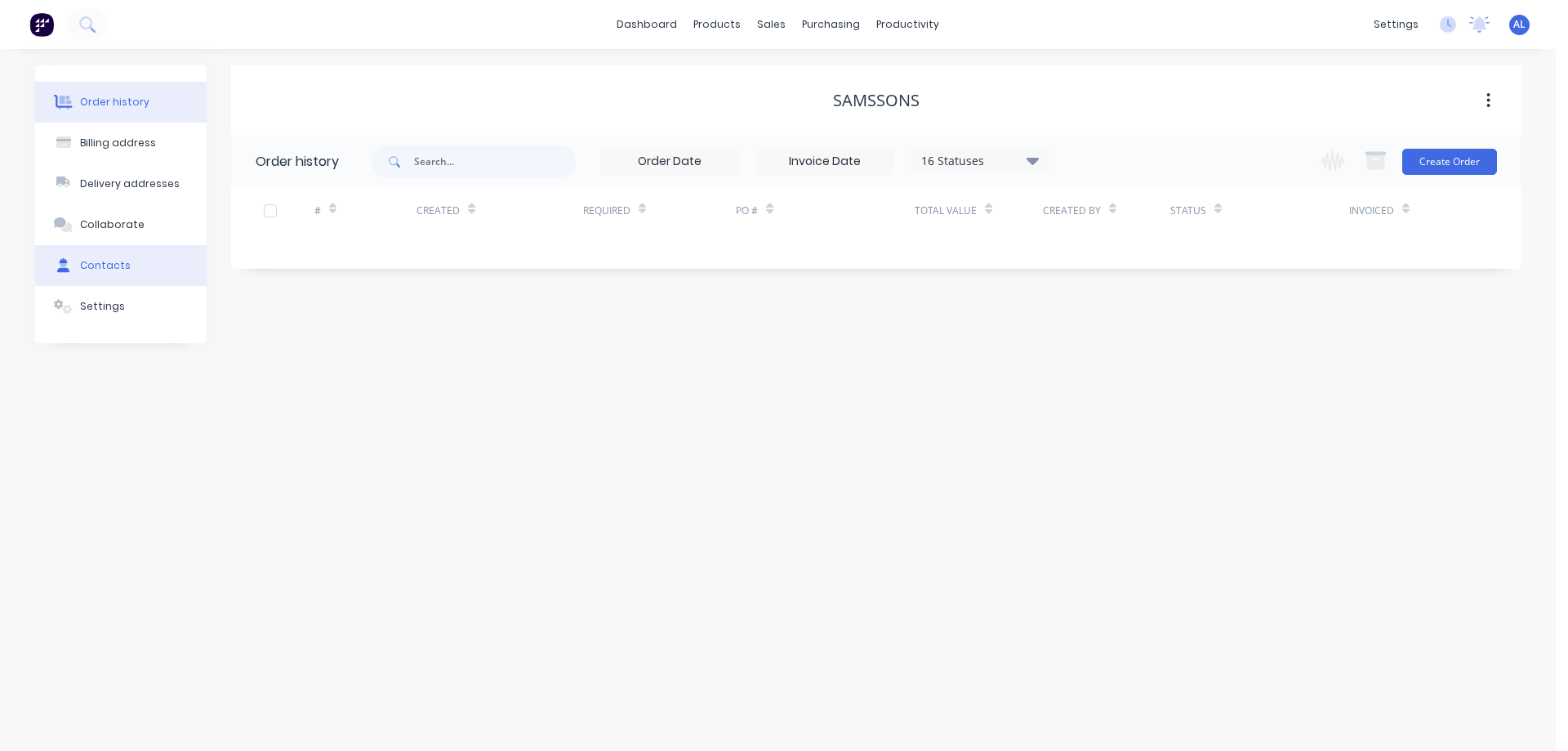
click at [129, 267] on button "Contacts" at bounding box center [121, 265] width 171 height 41
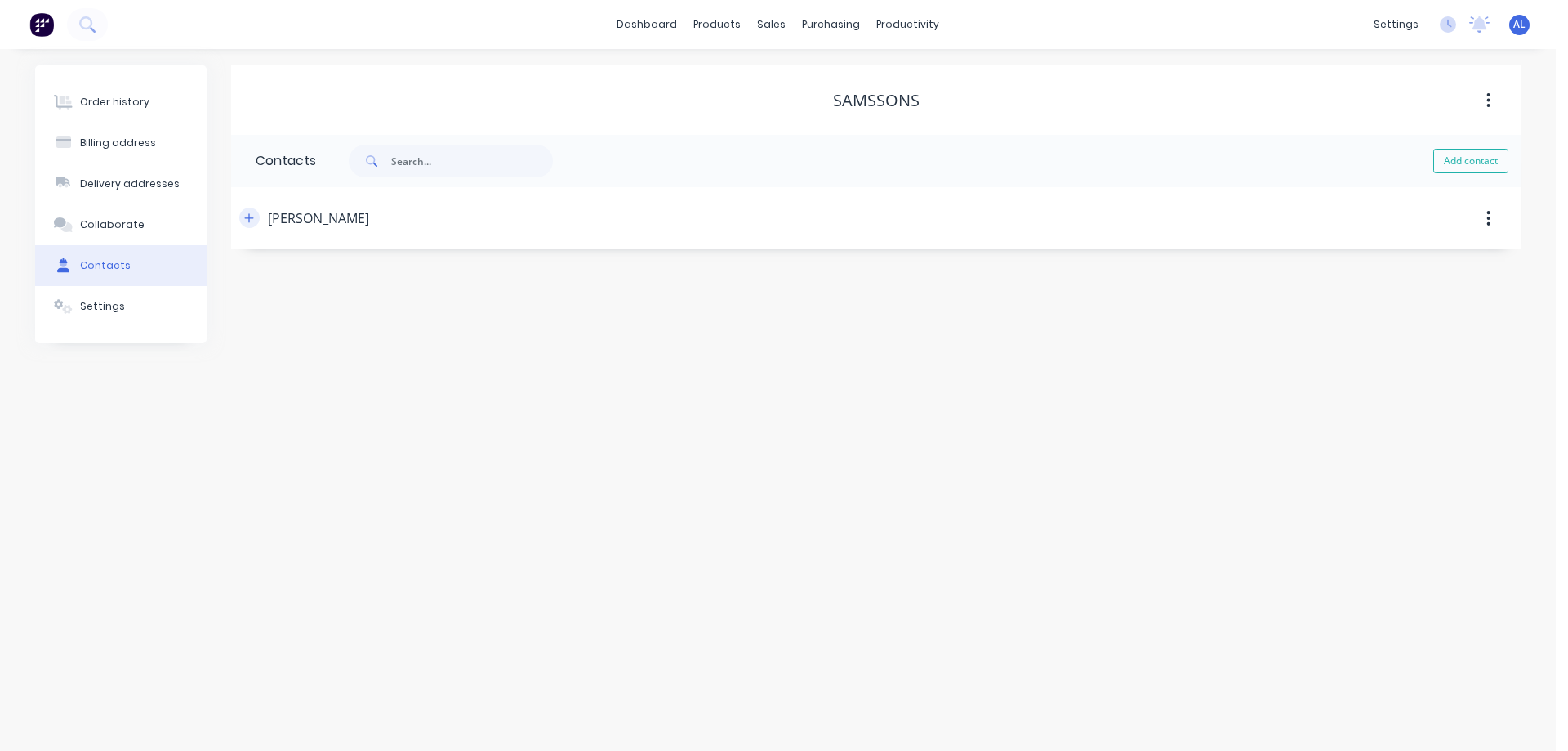
click at [255, 219] on button "button" at bounding box center [249, 217] width 20 height 20
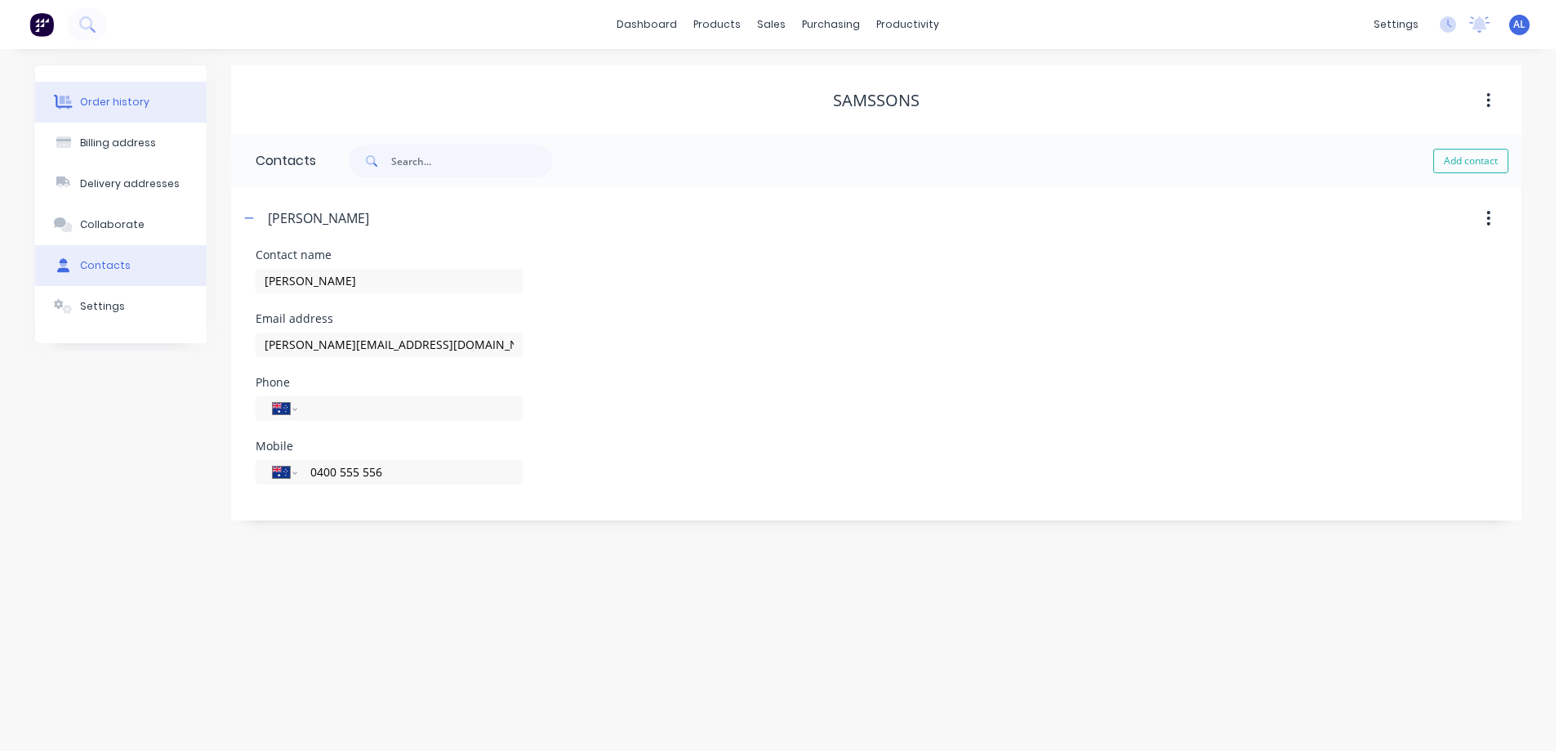
click at [101, 99] on div "Order history" at bounding box center [114, 101] width 69 height 15
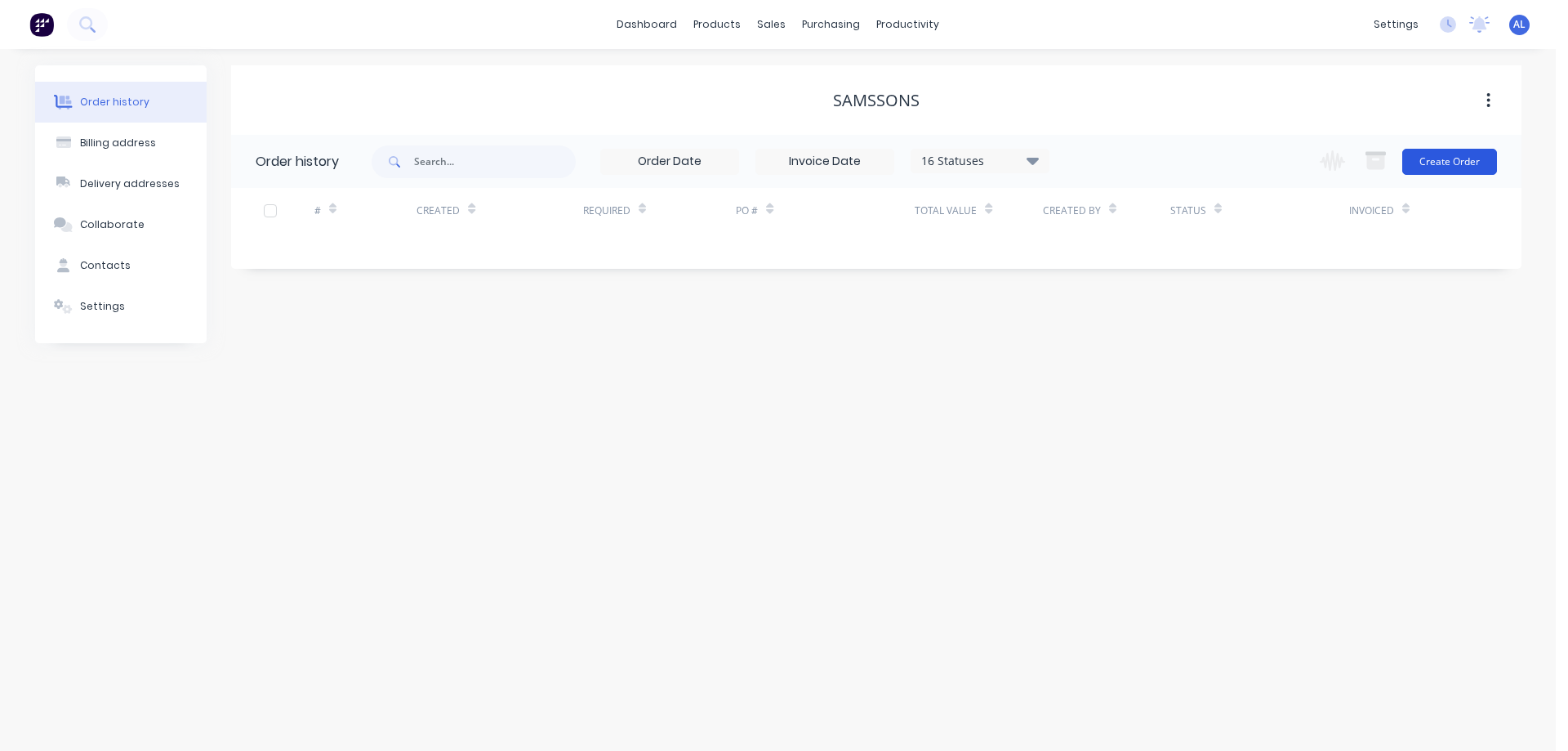
click at [1463, 168] on button "Create Order" at bounding box center [1449, 162] width 94 height 26
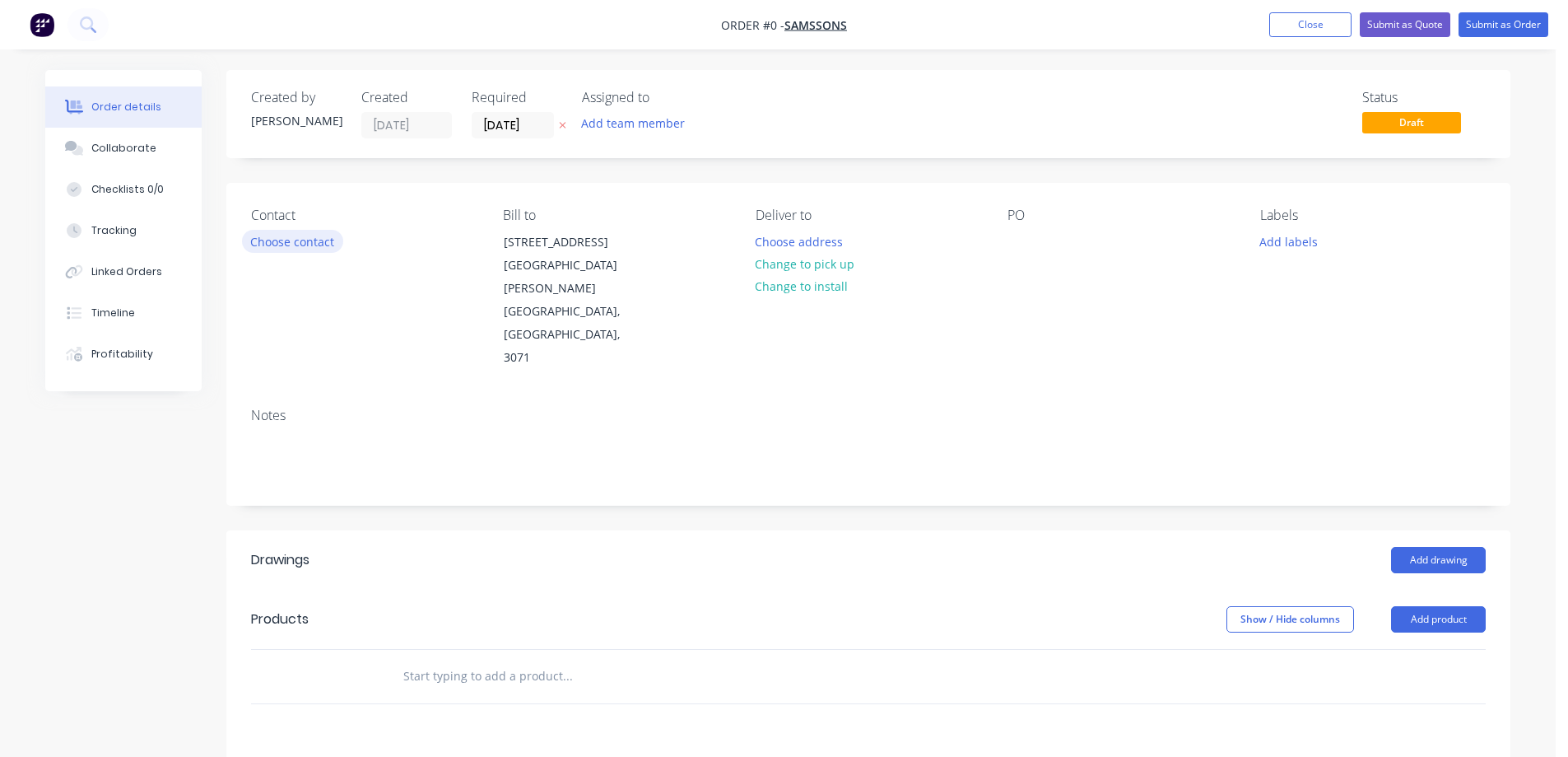
click at [300, 236] on button "Choose contact" at bounding box center [292, 241] width 101 height 22
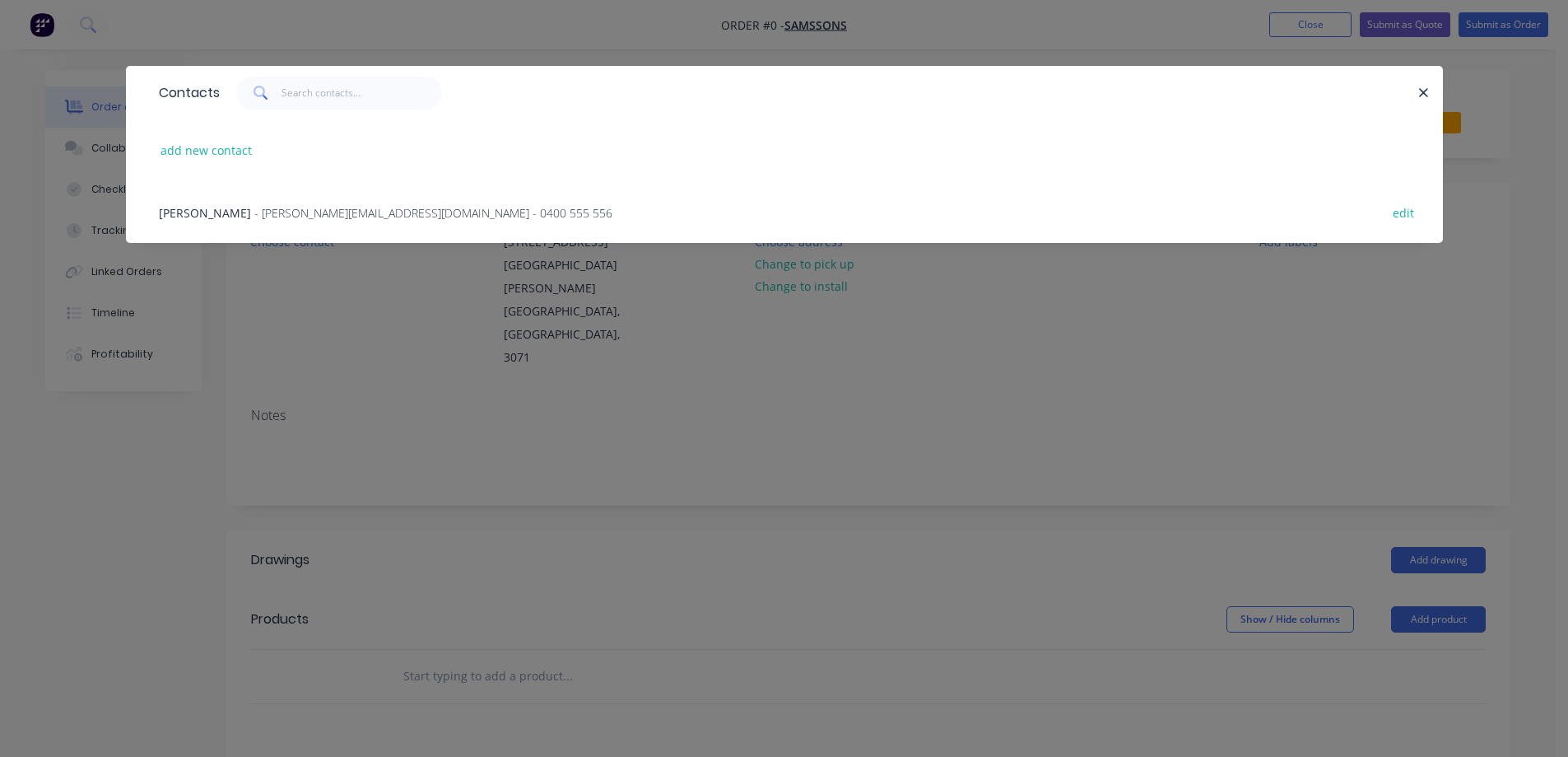
click at [261, 207] on span "- JOSEPH@SAMSSONS.COM.AU - 0400 555 556" at bounding box center [433, 213] width 358 height 16
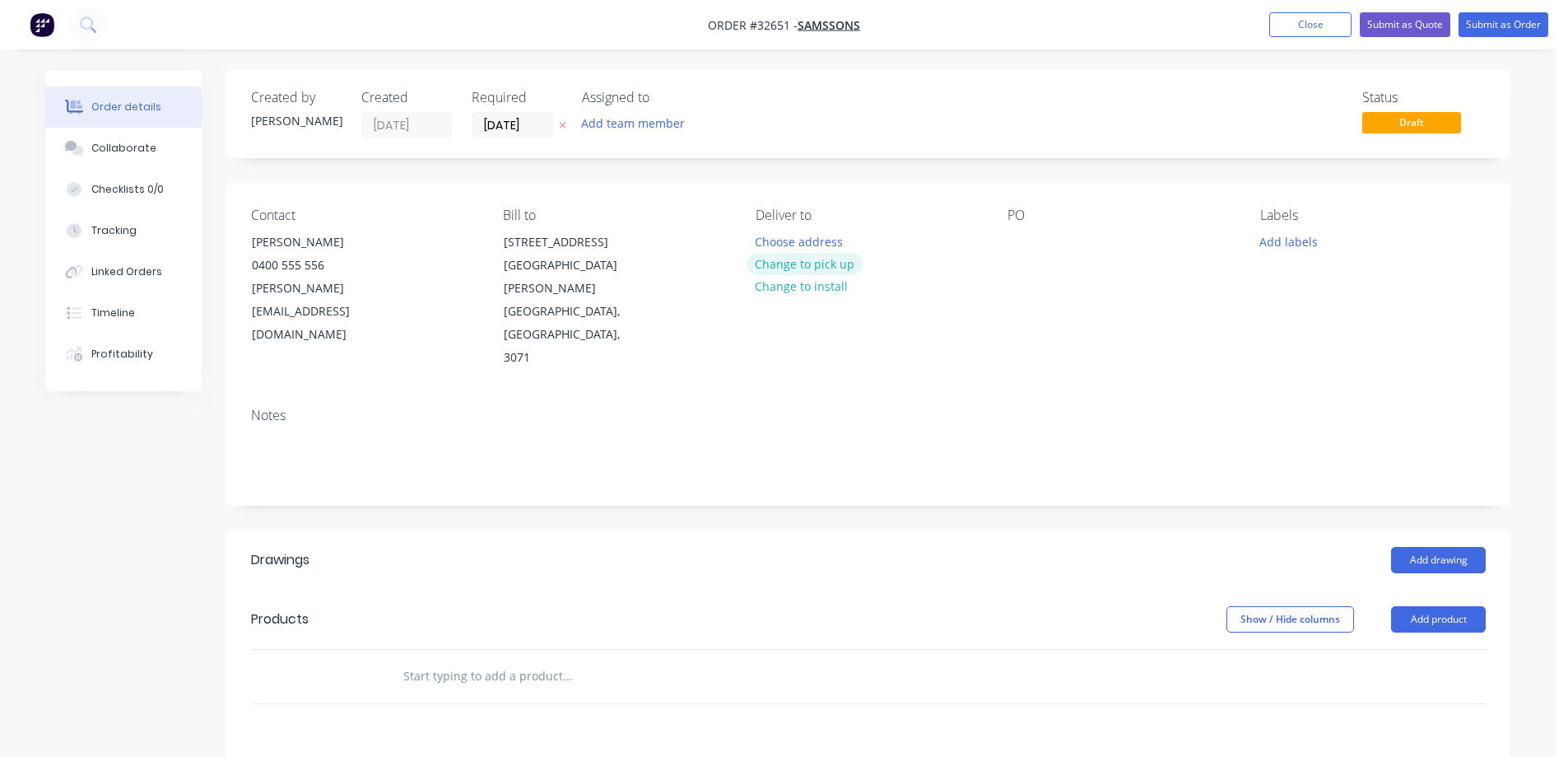
click at [839, 266] on button "Change to pick up" at bounding box center [805, 263] width 117 height 22
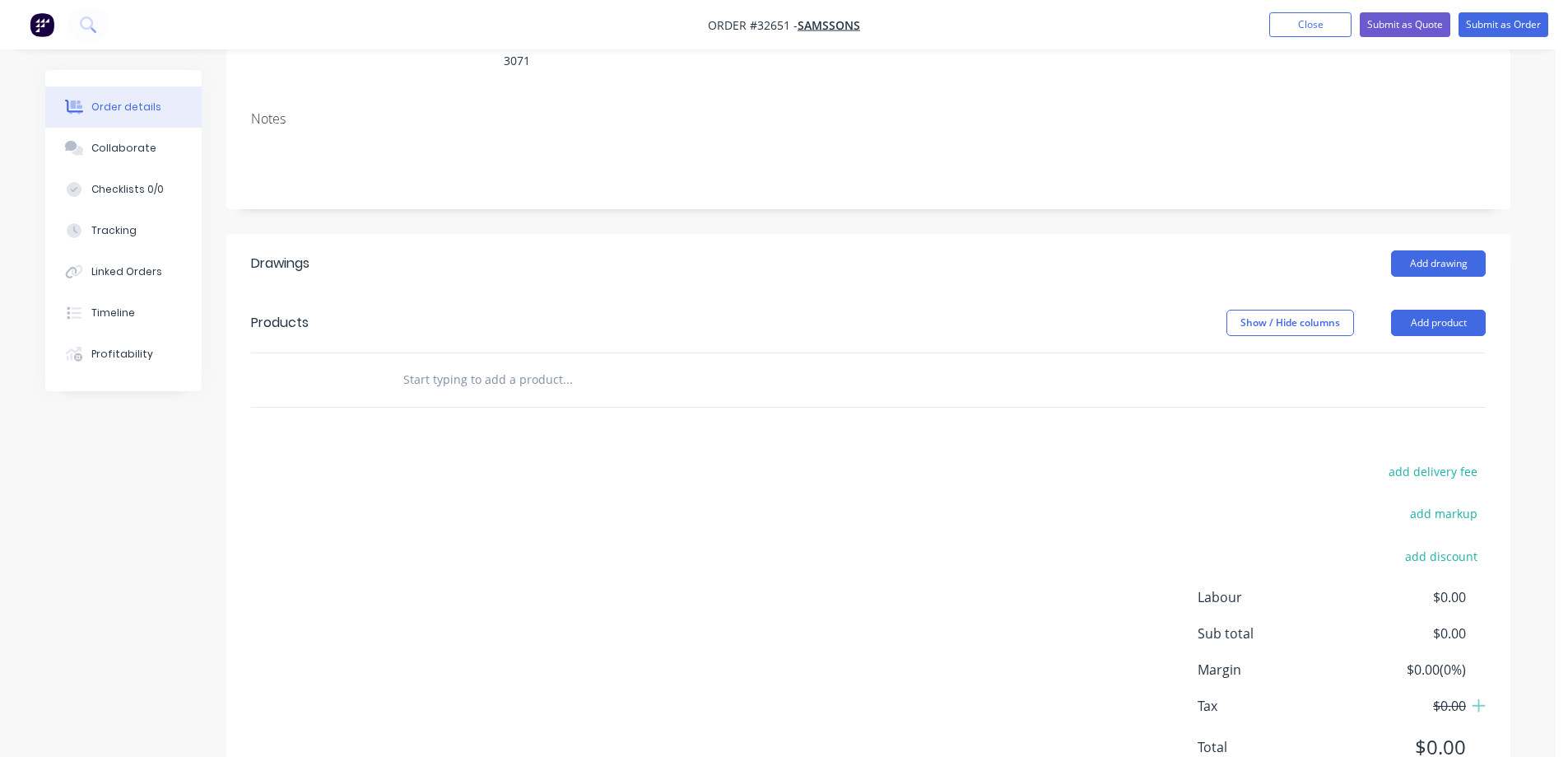
scroll to position [298, 0]
click at [1447, 249] on button "Add drawing" at bounding box center [1438, 262] width 94 height 26
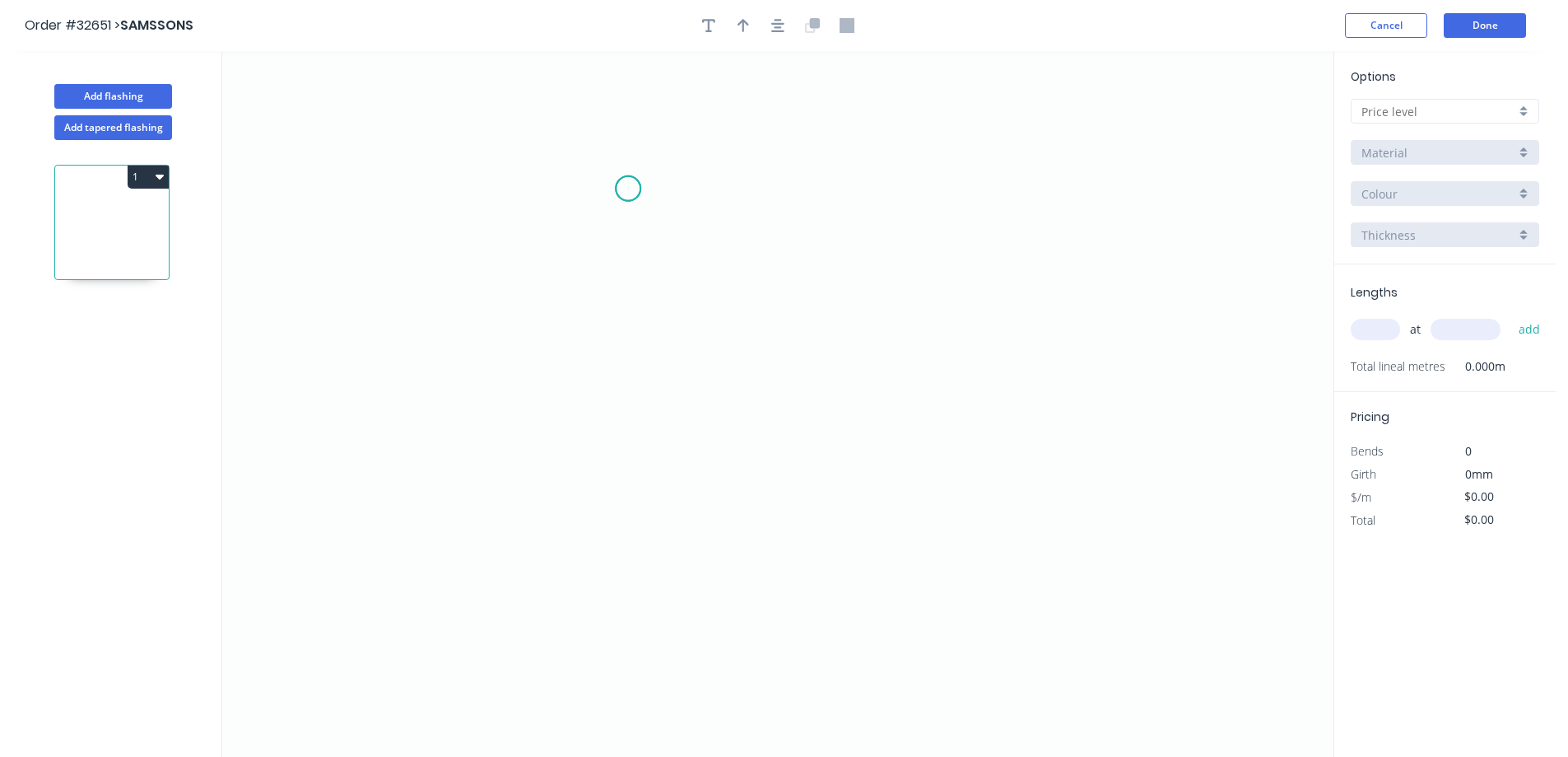
click at [628, 189] on icon "0" at bounding box center [777, 404] width 1111 height 706
click at [625, 408] on icon "0" at bounding box center [777, 404] width 1111 height 706
drag, startPoint x: 889, startPoint y: 415, endPoint x: 536, endPoint y: 516, distance: 367.2
click at [890, 415] on icon "0 ?" at bounding box center [777, 404] width 1111 height 706
drag, startPoint x: 607, startPoint y: 280, endPoint x: 892, endPoint y: 315, distance: 287.1
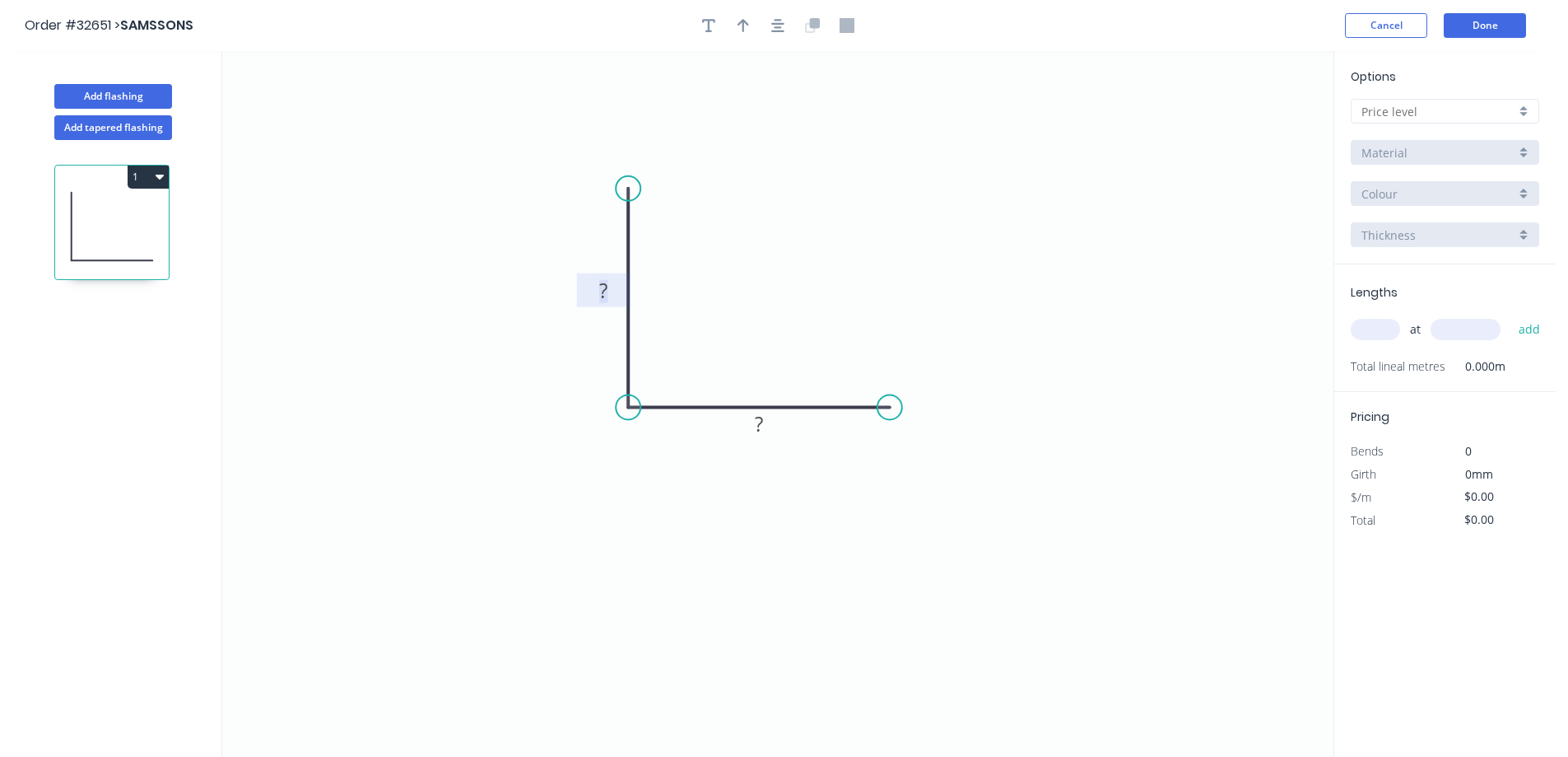
click at [609, 280] on g "?" at bounding box center [603, 290] width 33 height 27
click at [784, 31] on icon "button" at bounding box center [778, 25] width 13 height 13
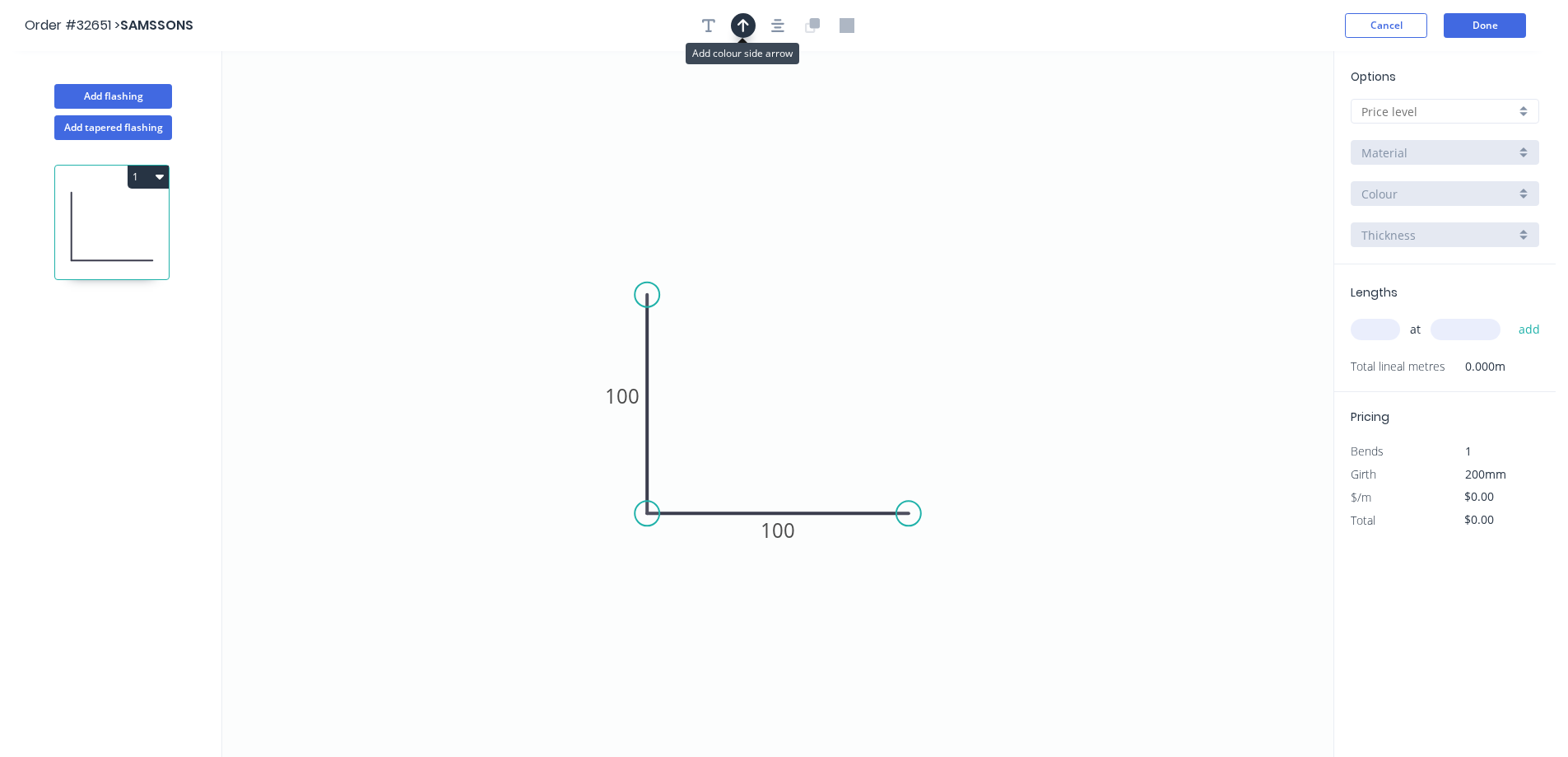
click at [743, 22] on icon "button" at bounding box center [743, 25] width 11 height 13
drag, startPoint x: 1251, startPoint y: 130, endPoint x: 779, endPoint y: 441, distance: 565.2
click at [773, 443] on icon at bounding box center [770, 426] width 15 height 53
click at [1527, 105] on div at bounding box center [1445, 111] width 189 height 25
click at [1488, 134] on div "A" at bounding box center [1445, 143] width 187 height 29
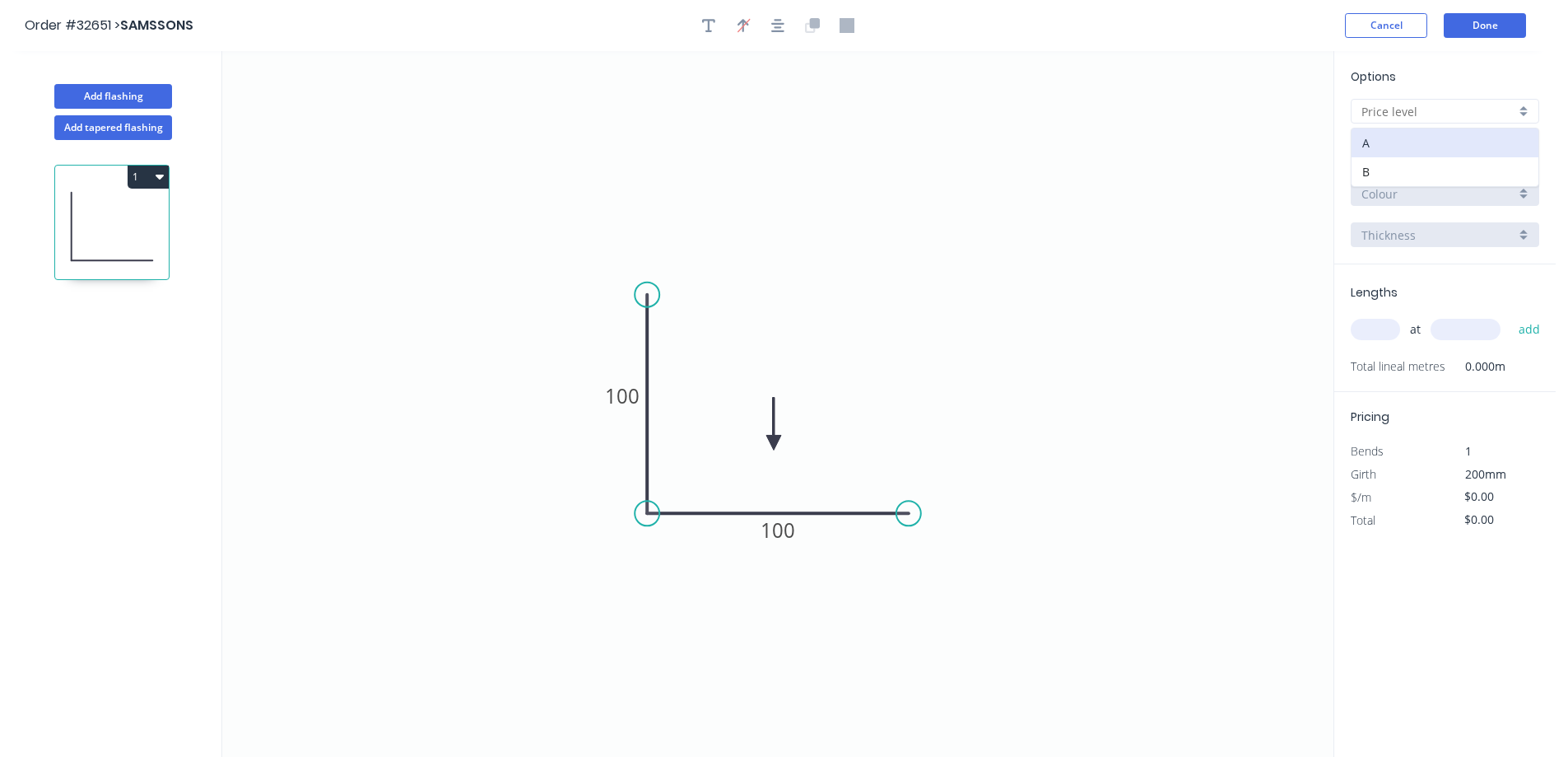
type input "A"
type input "$10.08"
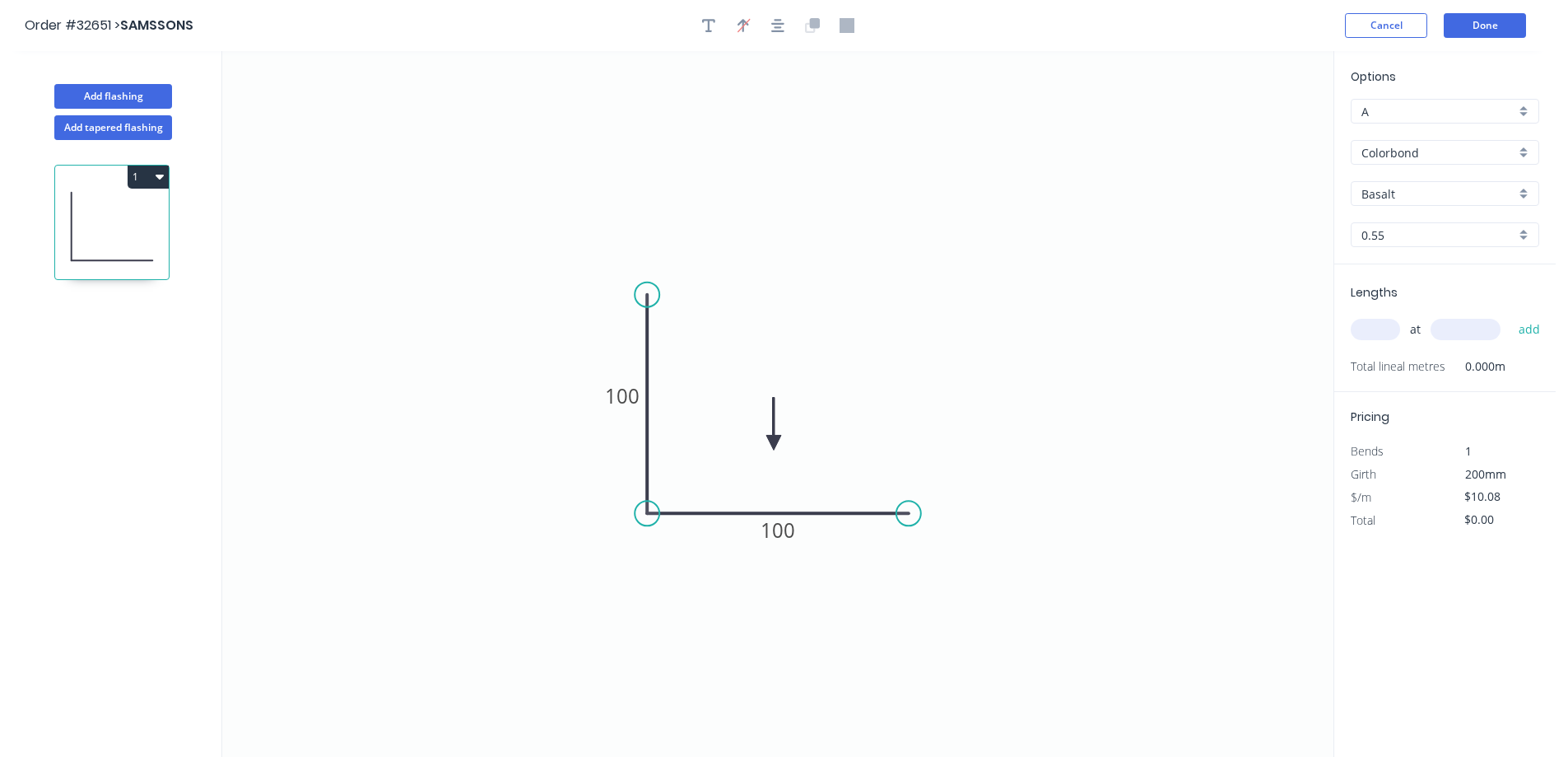
click at [1527, 197] on div "Basalt" at bounding box center [1445, 194] width 189 height 25
click at [1424, 246] on div "Shale Grey" at bounding box center [1445, 249] width 187 height 29
type input "Shale Grey"
click at [1387, 330] on input "text" at bounding box center [1375, 330] width 49 height 21
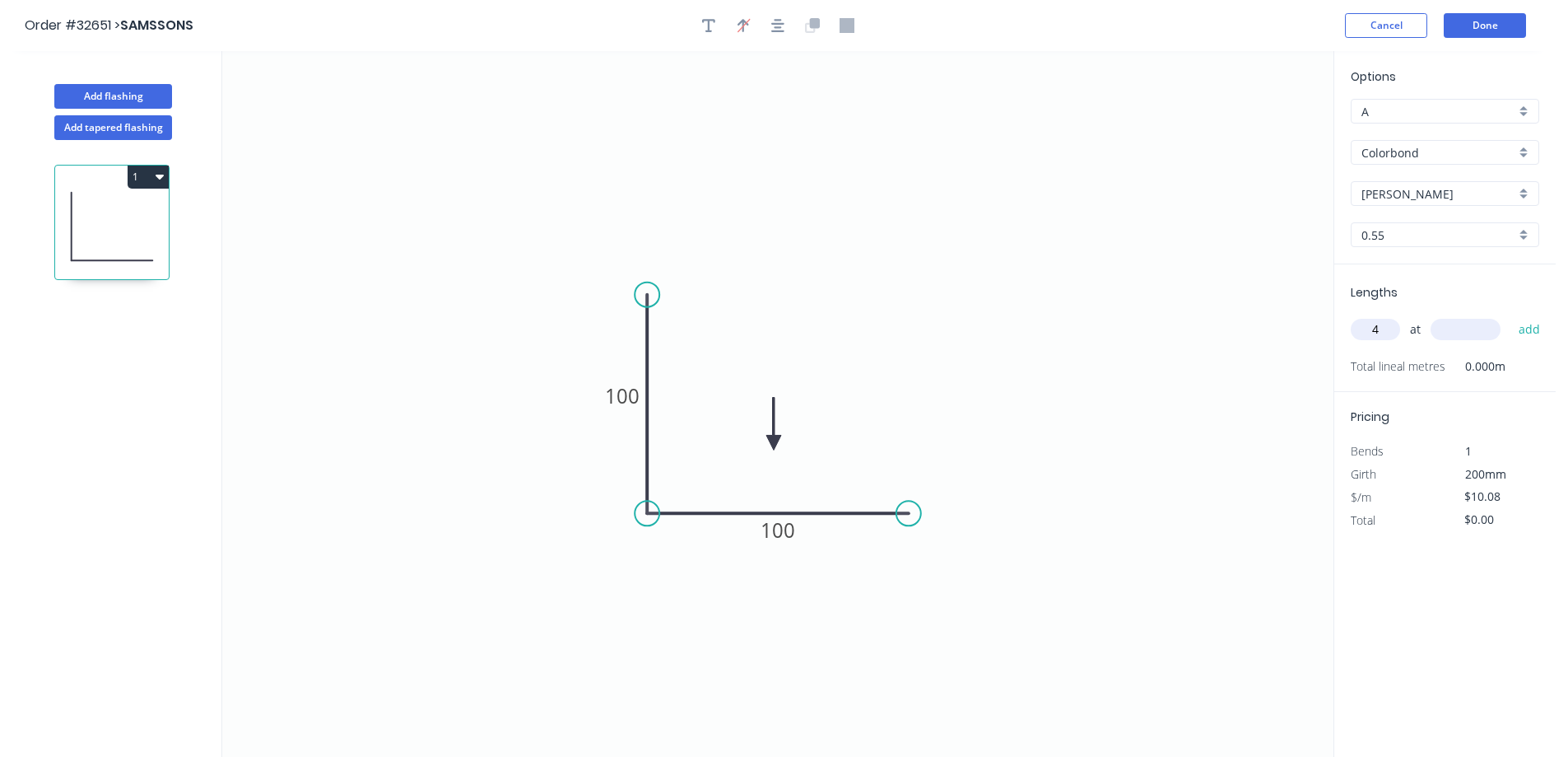
type input "4"
type input "2800"
click at [1511, 315] on button "add" at bounding box center [1530, 330] width 39 height 28
type input "$112.90"
click at [1490, 20] on button "Done" at bounding box center [1484, 26] width 82 height 25
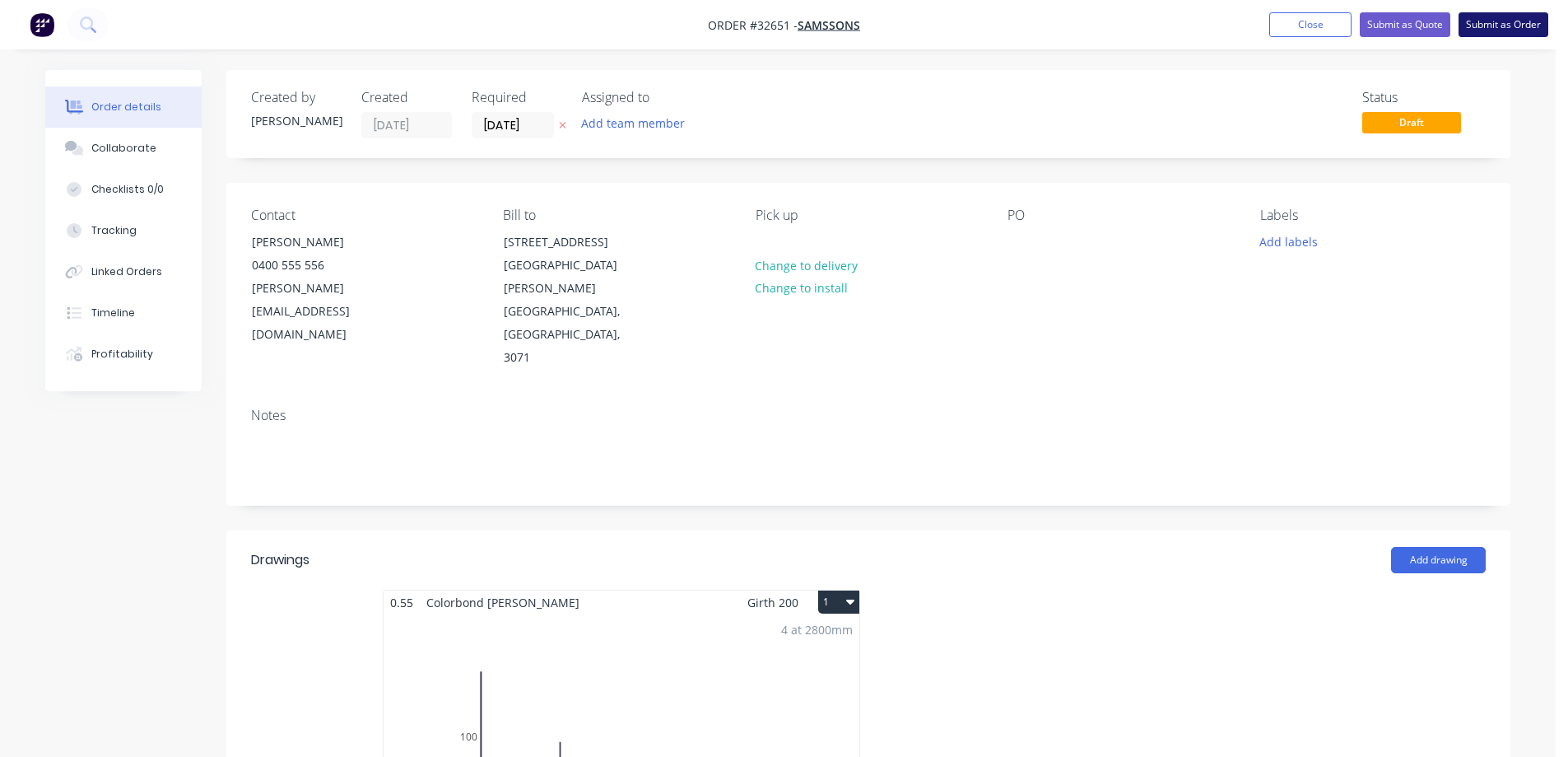
click at [1508, 20] on button "Submit as Order" at bounding box center [1504, 25] width 90 height 25
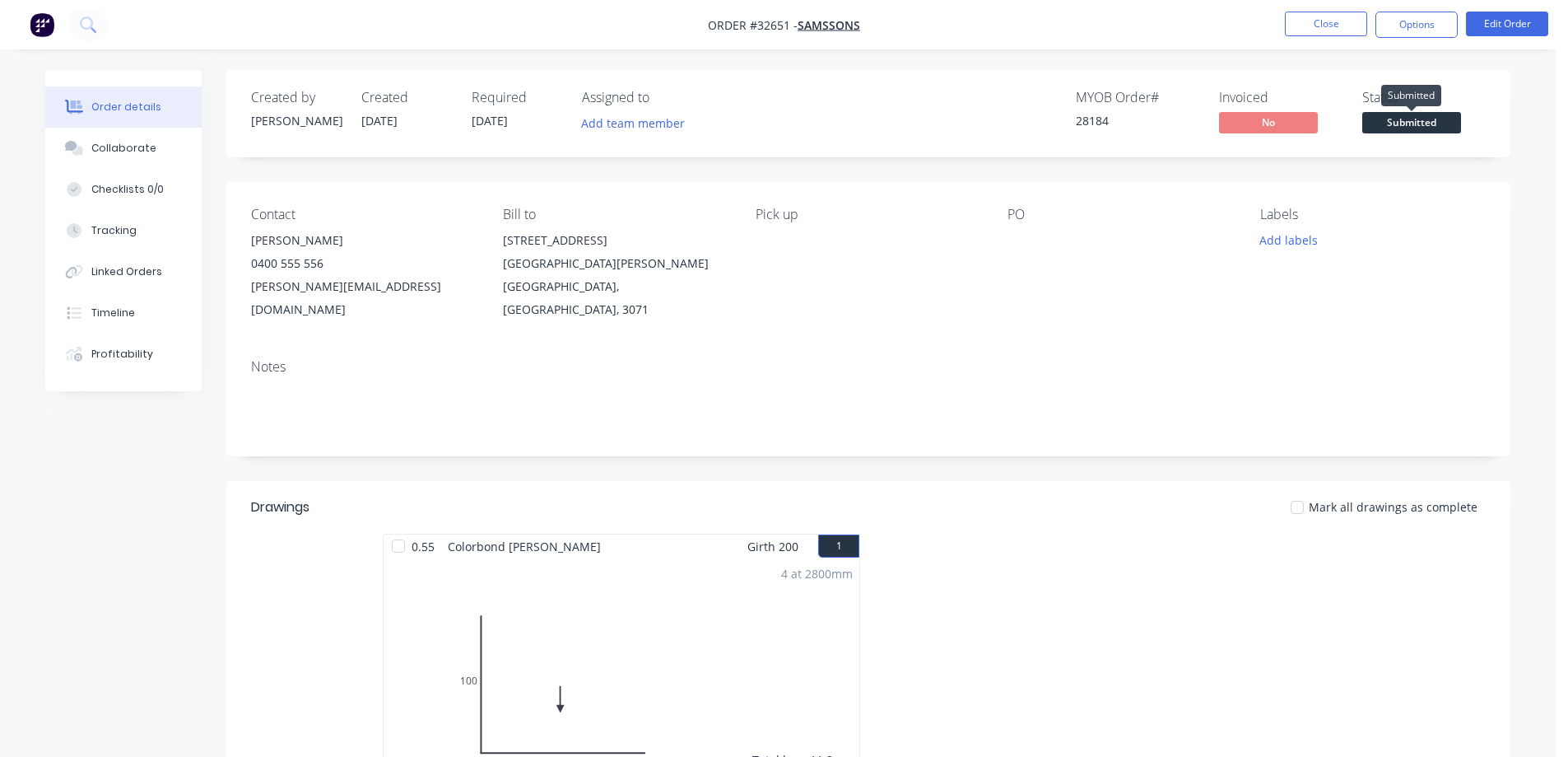
click at [1424, 119] on span "Submitted" at bounding box center [1411, 122] width 99 height 20
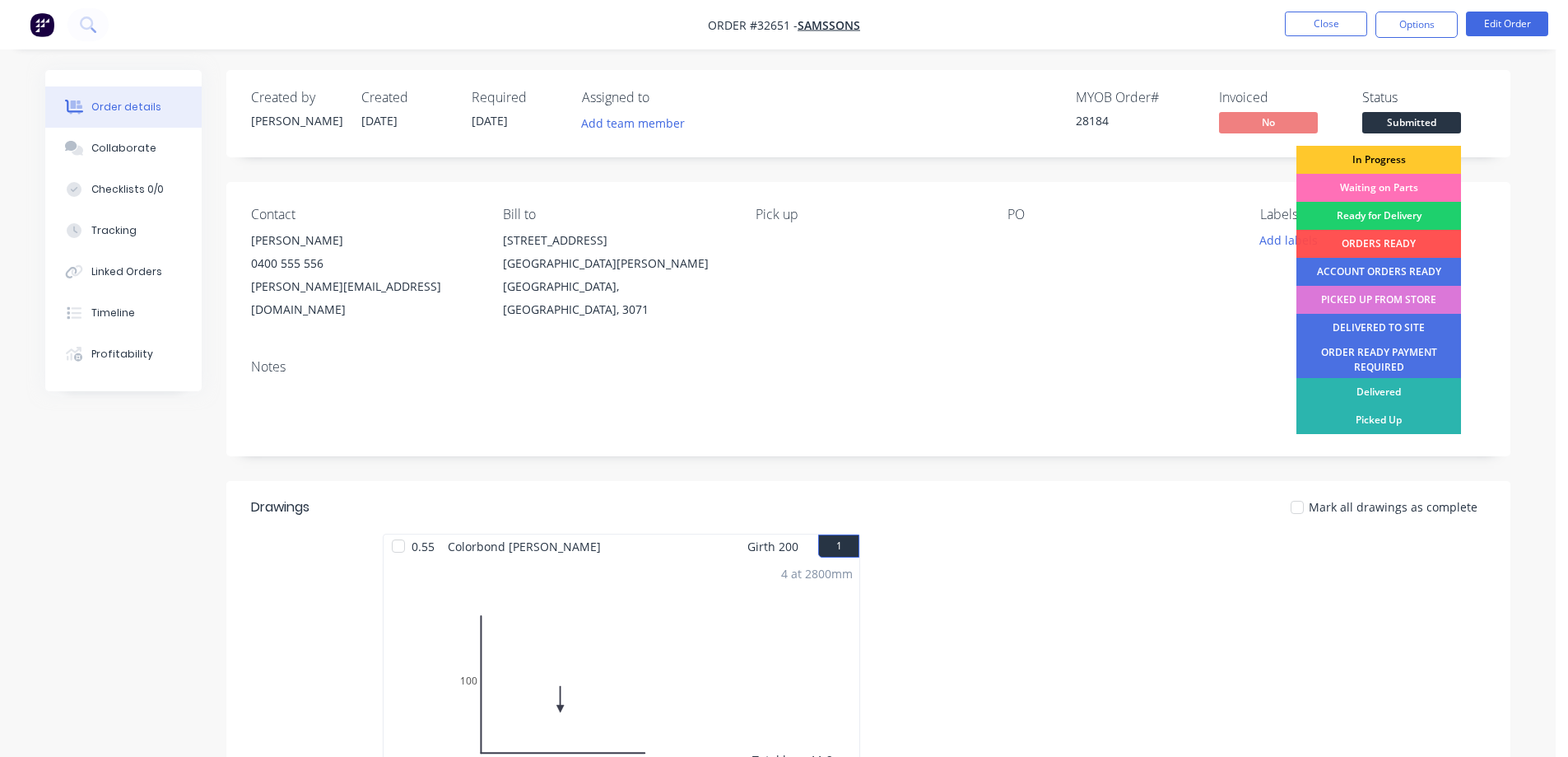
click at [1394, 160] on div "In Progress" at bounding box center [1379, 160] width 165 height 28
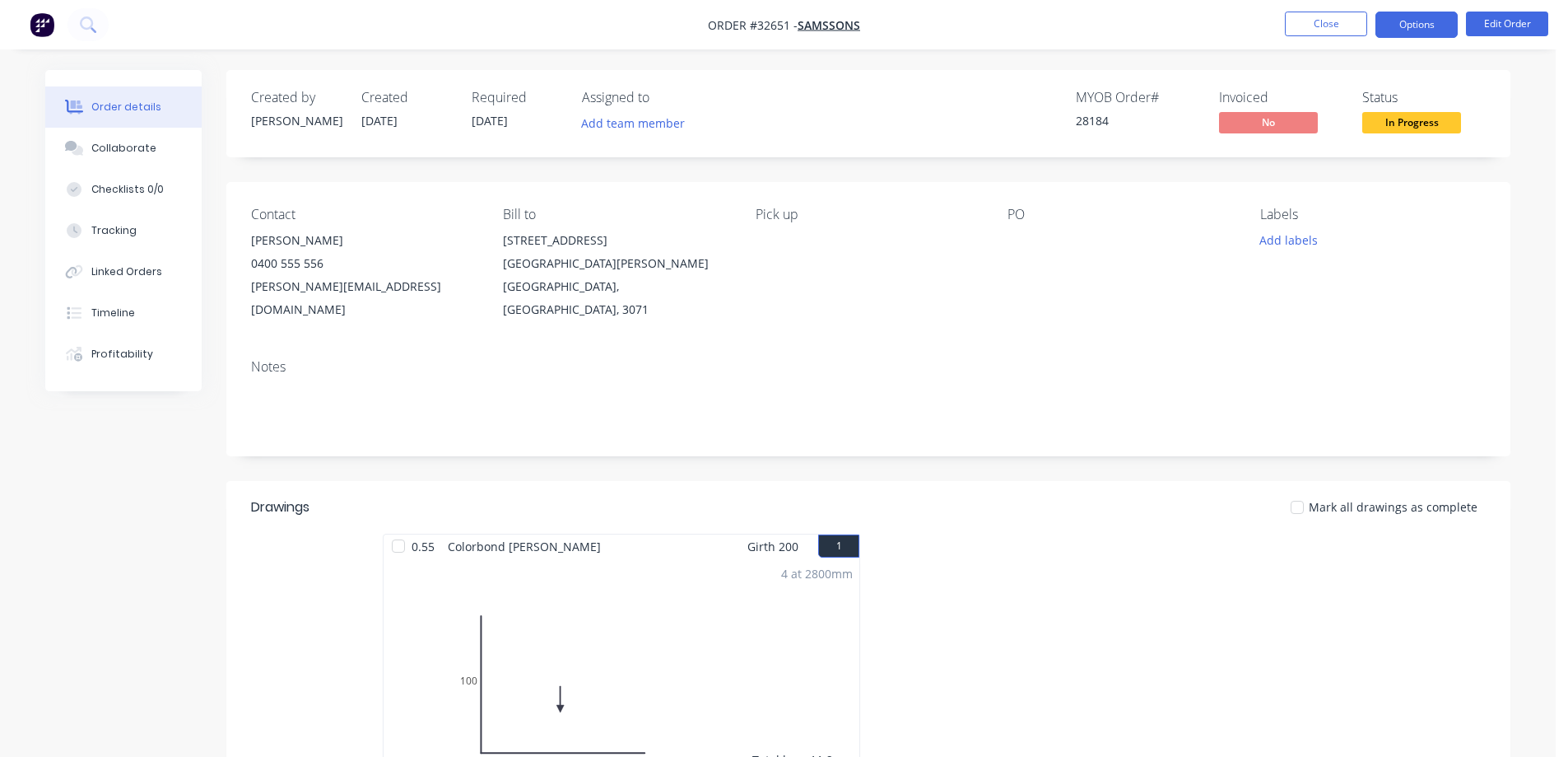
click at [1447, 19] on button "Options" at bounding box center [1416, 25] width 82 height 26
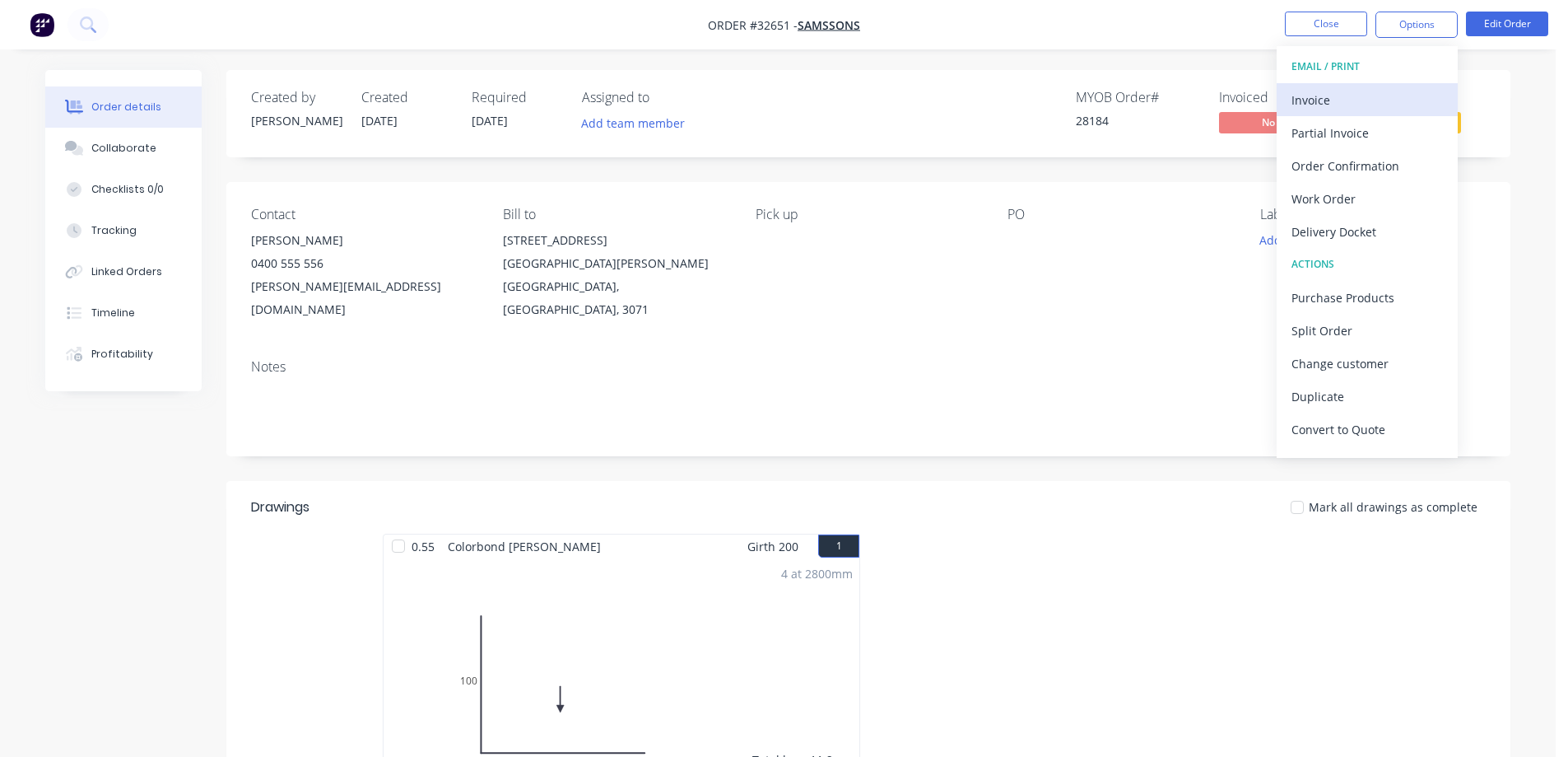
click at [1357, 105] on div "Invoice" at bounding box center [1367, 100] width 152 height 24
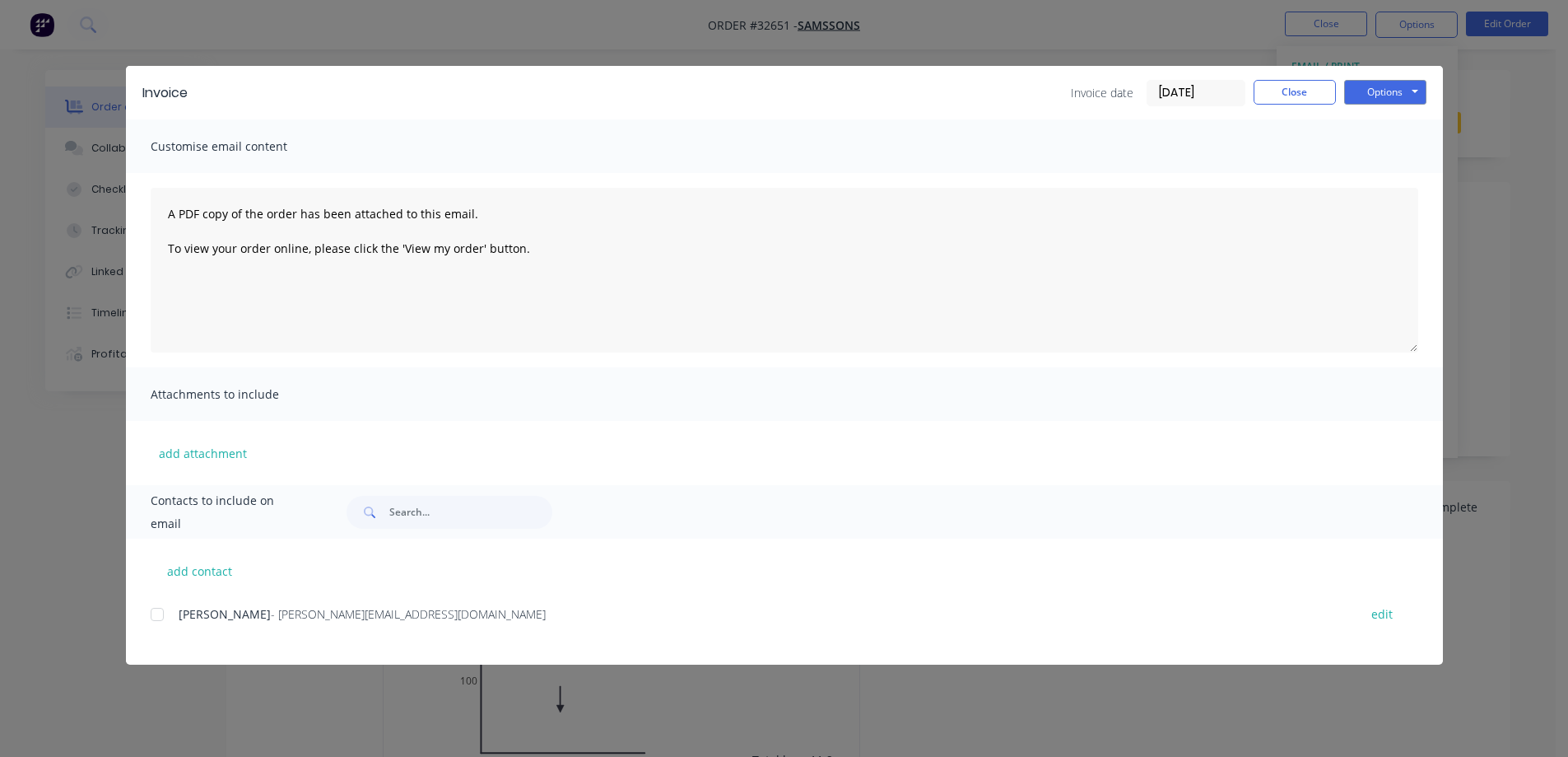
click at [157, 611] on div at bounding box center [157, 613] width 33 height 33
click at [1411, 95] on button "Options" at bounding box center [1385, 93] width 82 height 25
click at [1399, 174] on button "Email" at bounding box center [1397, 175] width 106 height 27
click at [1312, 90] on button "Close" at bounding box center [1294, 93] width 82 height 25
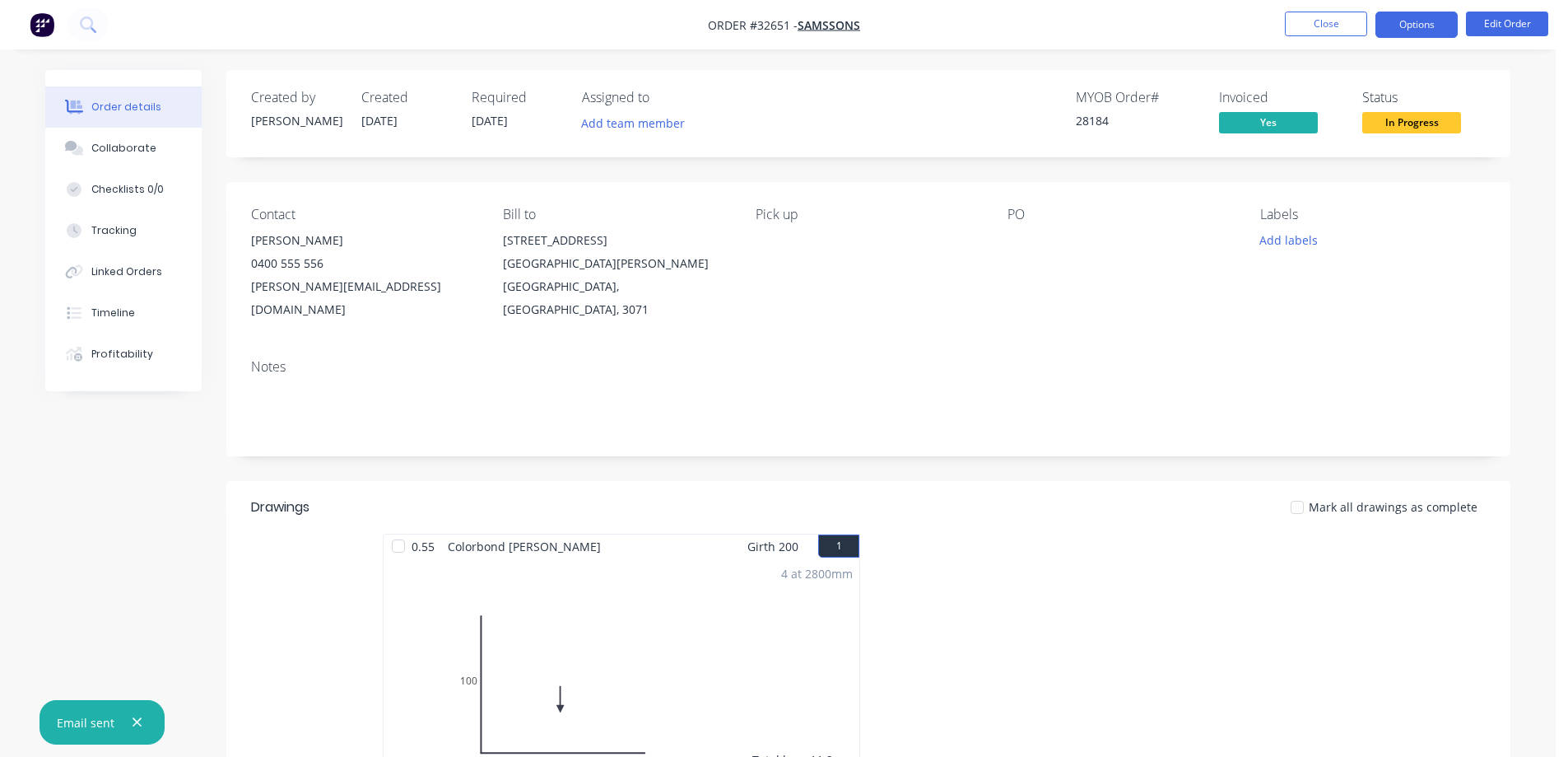
click at [1387, 26] on button "Options" at bounding box center [1416, 25] width 82 height 26
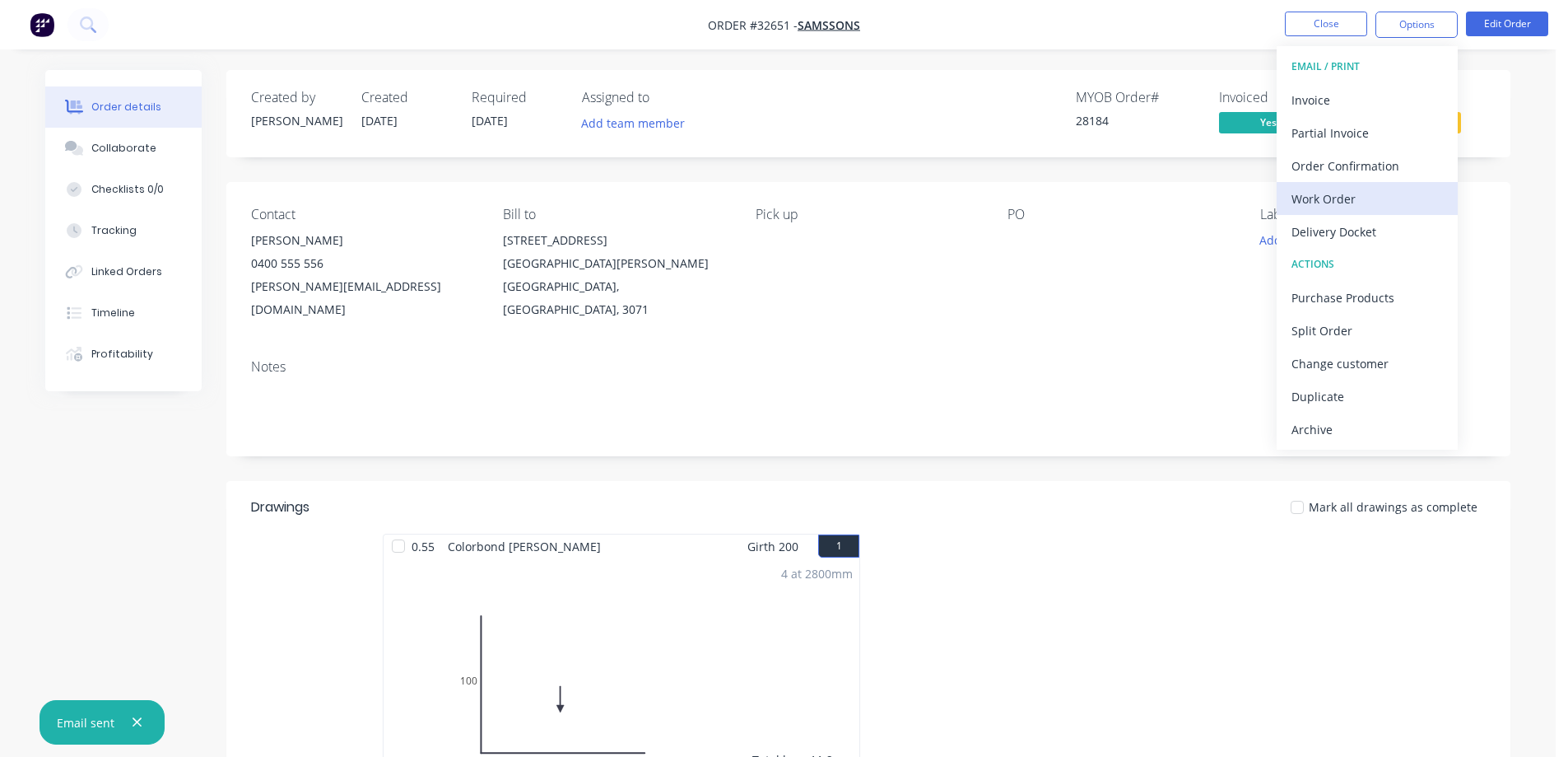
click at [1359, 195] on div "Work Order" at bounding box center [1367, 198] width 152 height 24
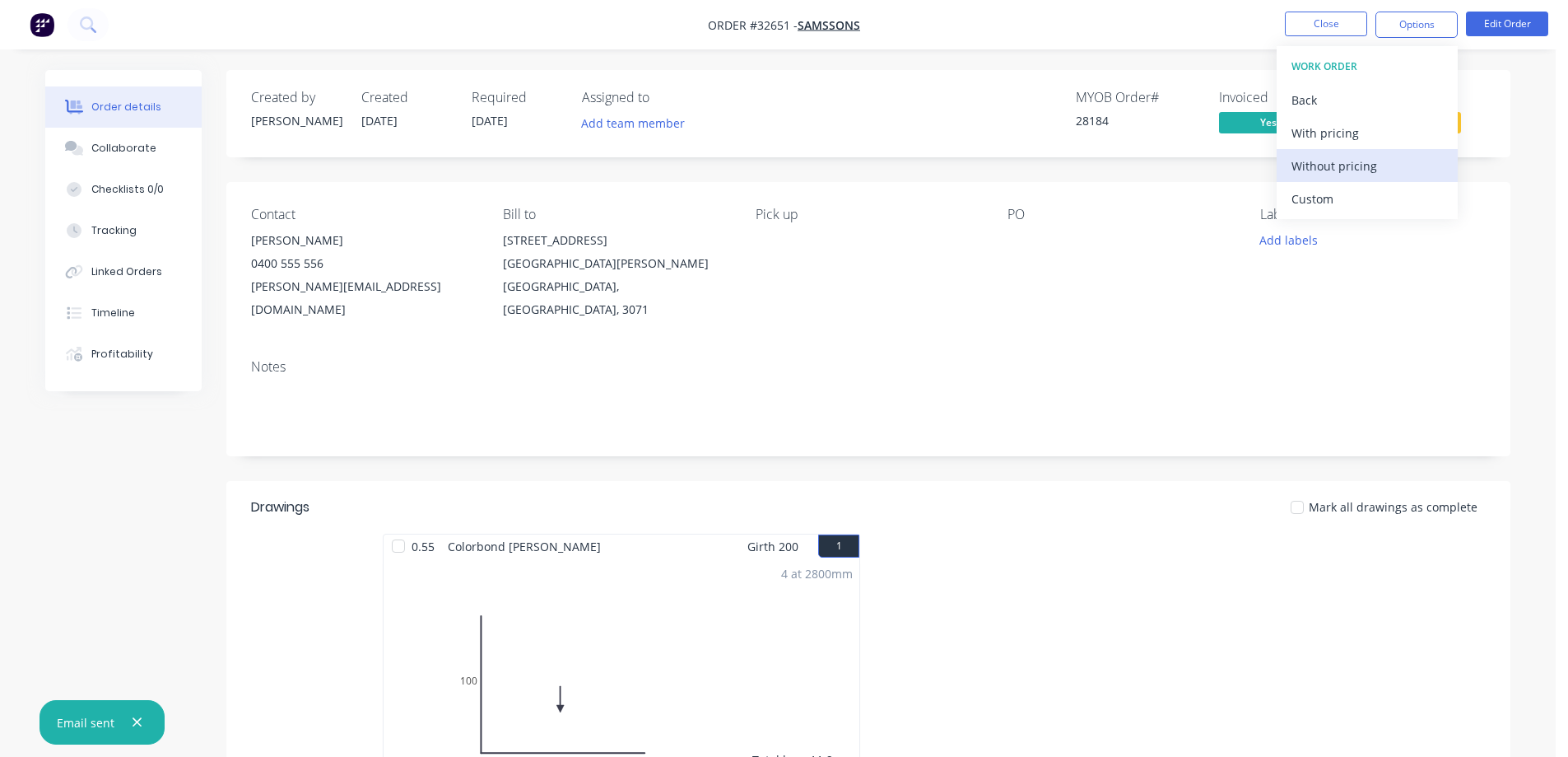
click at [1380, 167] on div "Without pricing" at bounding box center [1367, 166] width 152 height 24
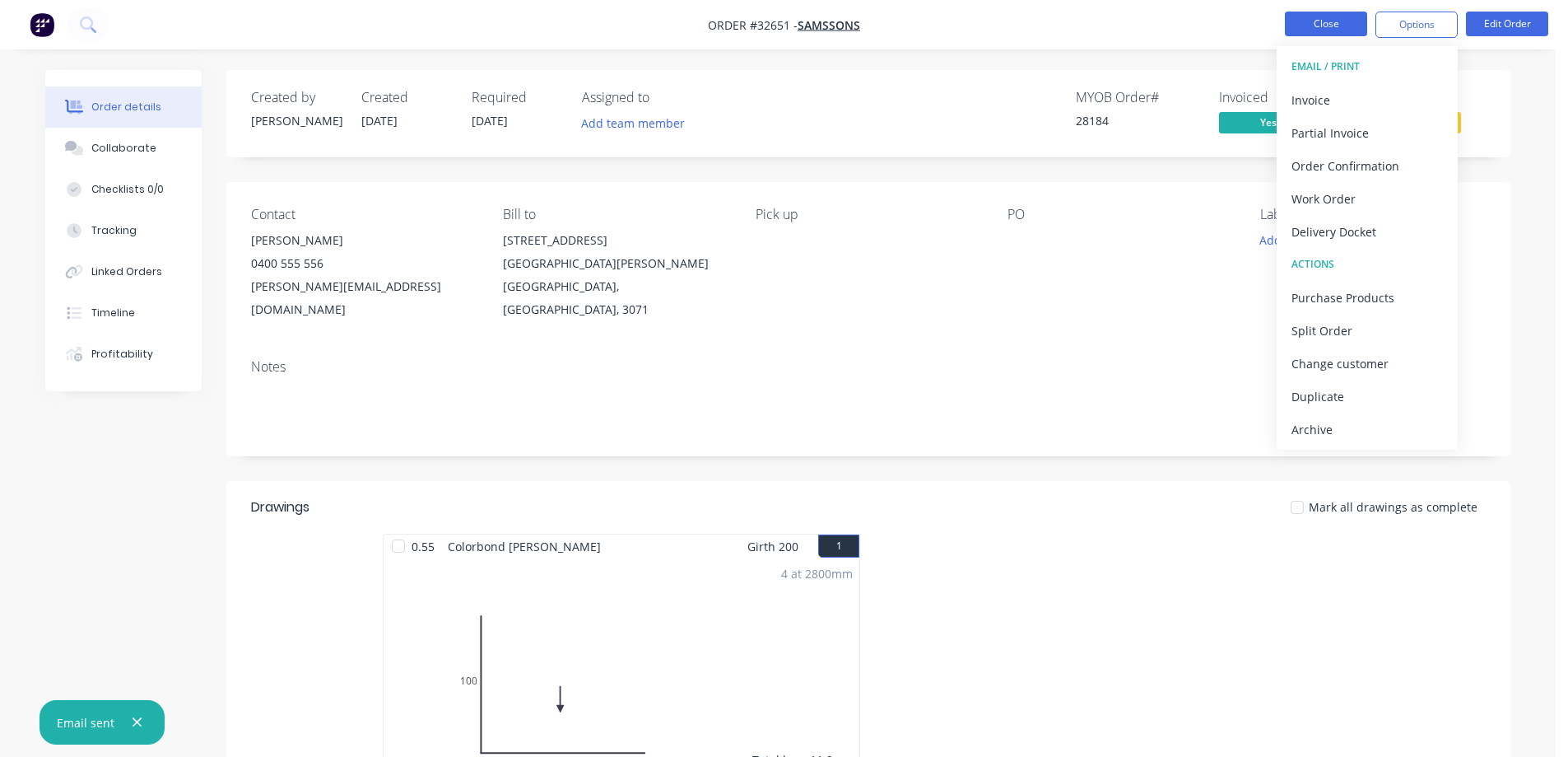
click at [1342, 21] on button "Close" at bounding box center [1326, 24] width 82 height 25
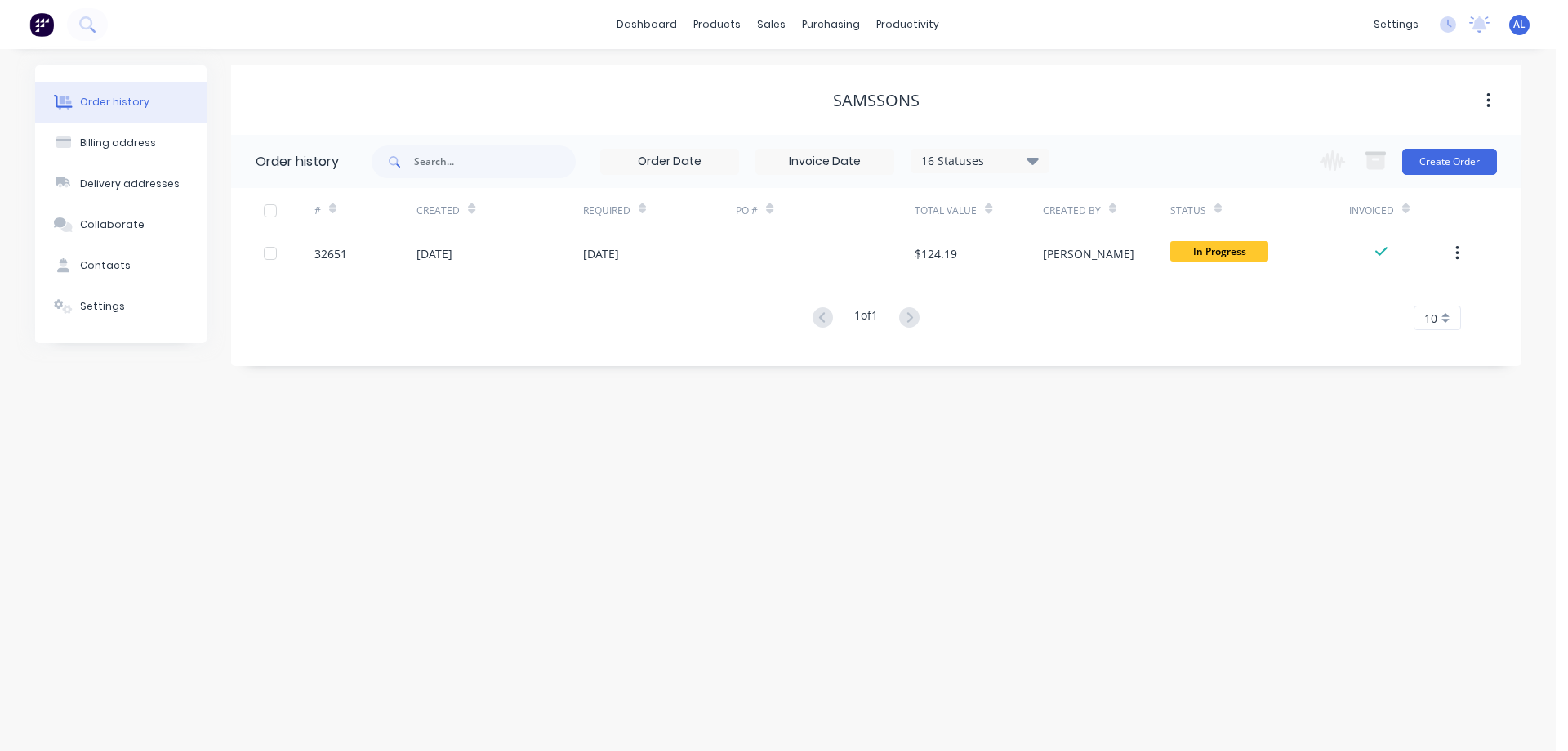
click at [42, 15] on img at bounding box center [42, 24] width 24 height 24
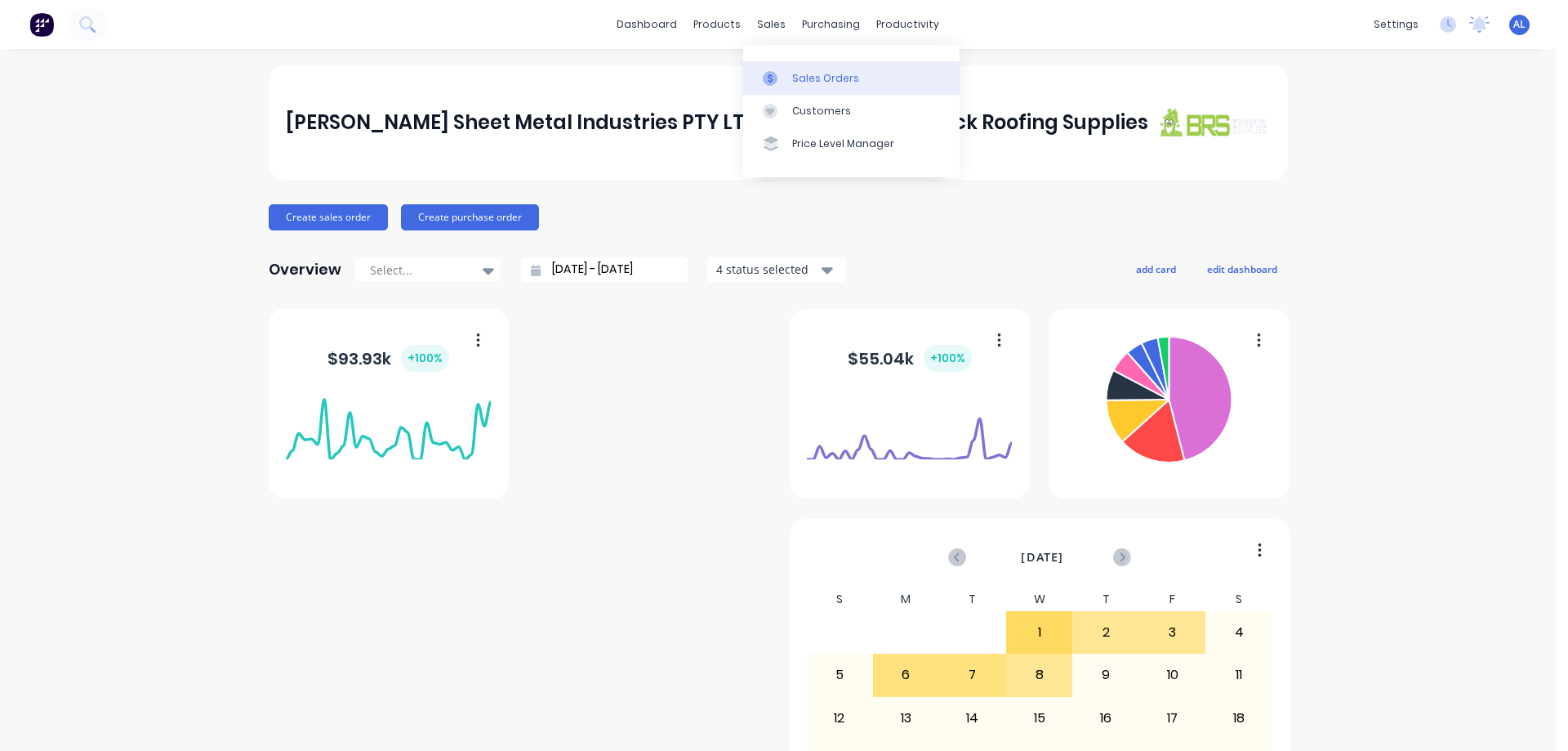
drag, startPoint x: 773, startPoint y: 11, endPoint x: 818, endPoint y: 82, distance: 84.1
click at [818, 82] on div "Sales Orders" at bounding box center [825, 78] width 67 height 15
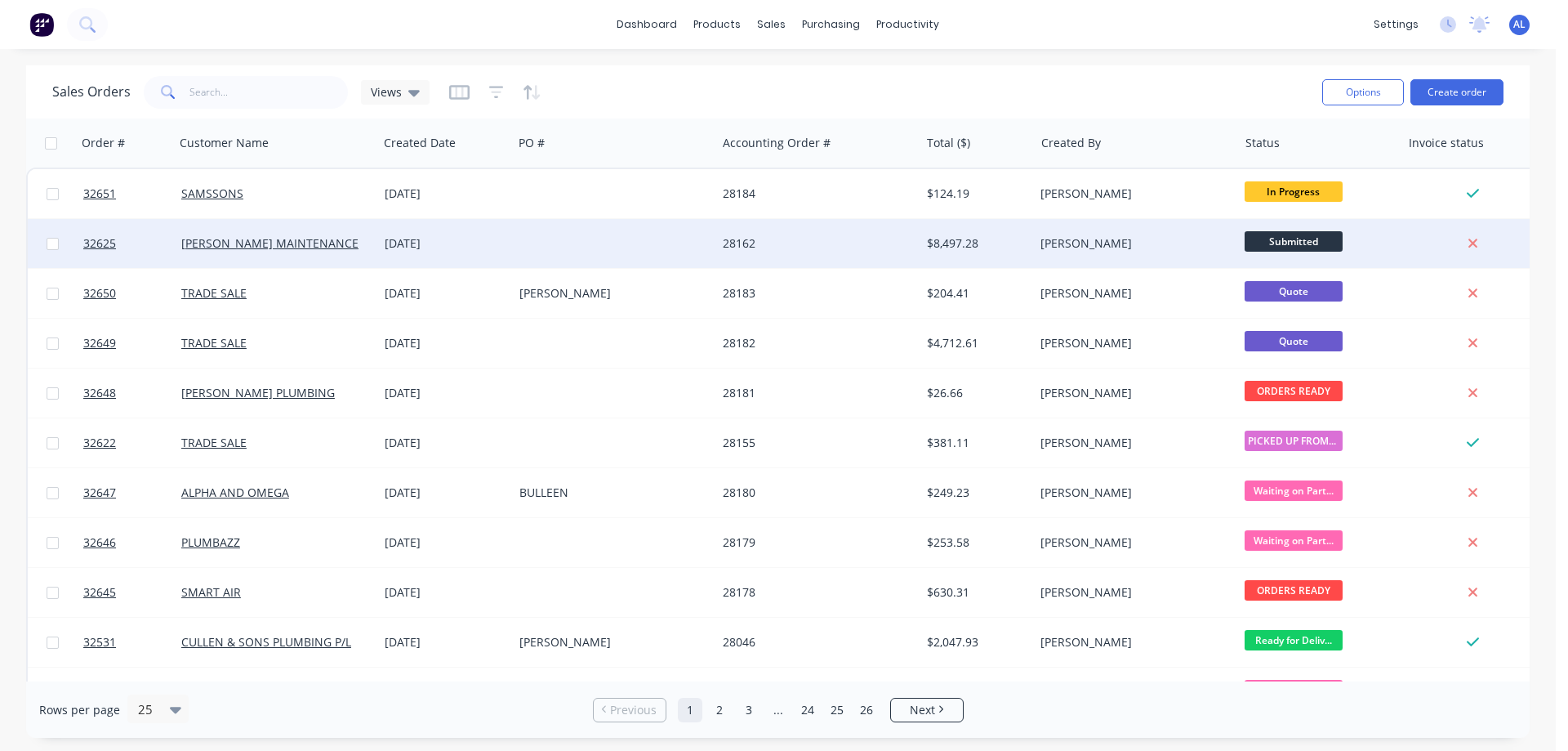
click at [769, 251] on div "28162" at bounding box center [813, 243] width 181 height 17
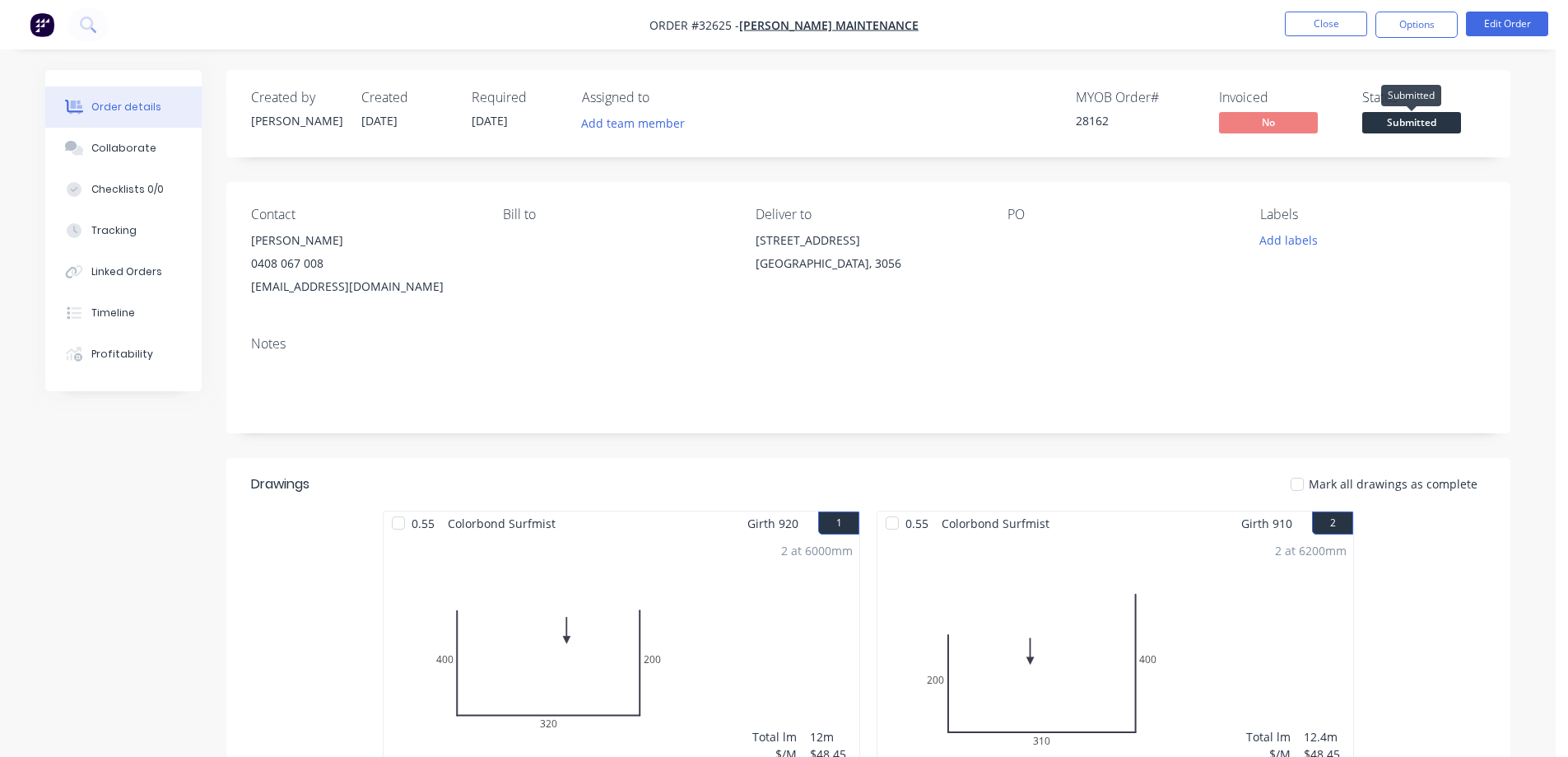
click at [1404, 124] on span "Submitted" at bounding box center [1411, 122] width 99 height 20
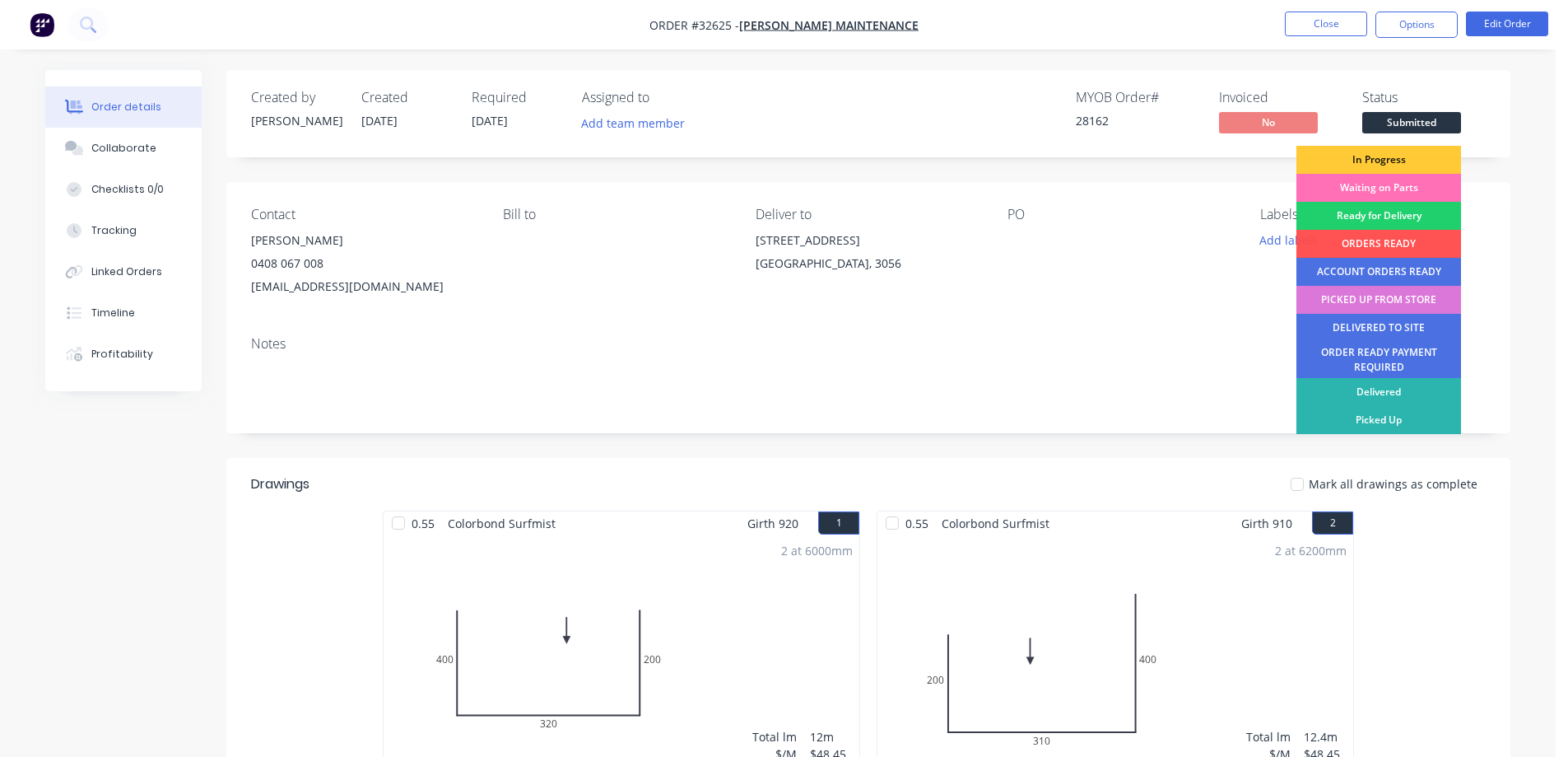
drag, startPoint x: 1386, startPoint y: 189, endPoint x: 1400, endPoint y: 153, distance: 38.6
click at [1387, 189] on div "Waiting on Parts" at bounding box center [1379, 188] width 165 height 28
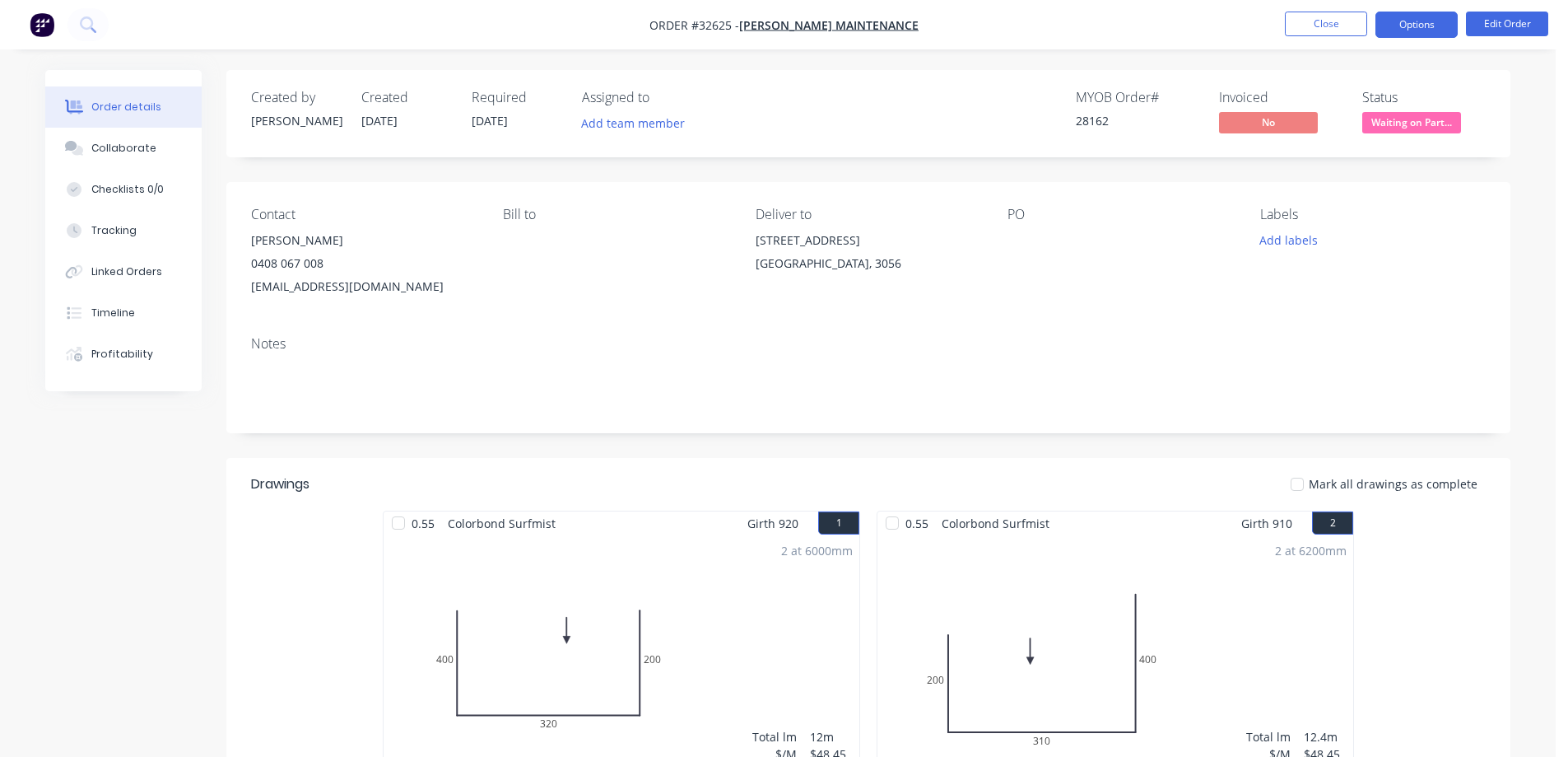
click at [1402, 25] on button "Options" at bounding box center [1416, 25] width 82 height 26
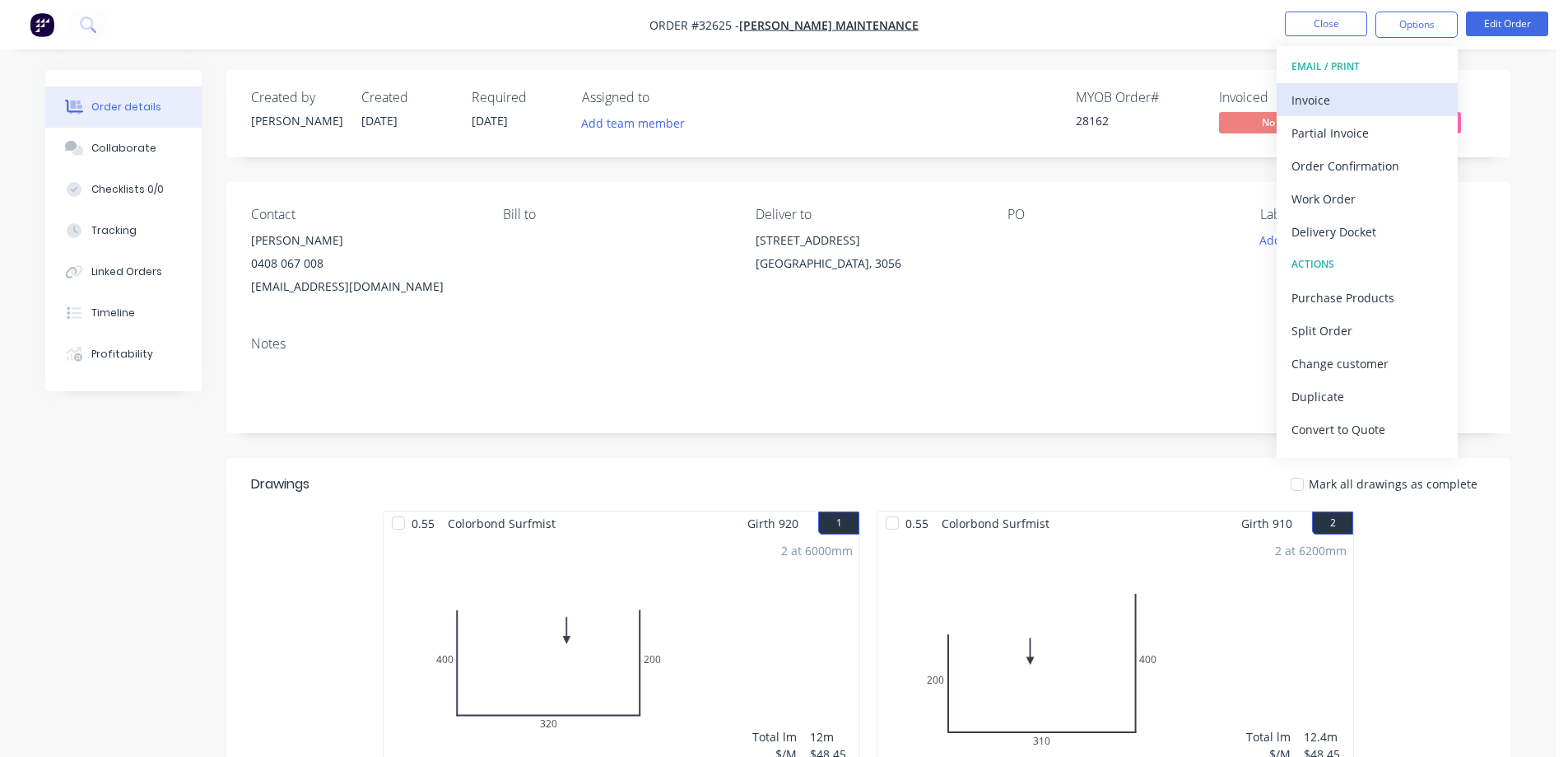
click at [1357, 103] on div "Invoice" at bounding box center [1367, 100] width 152 height 24
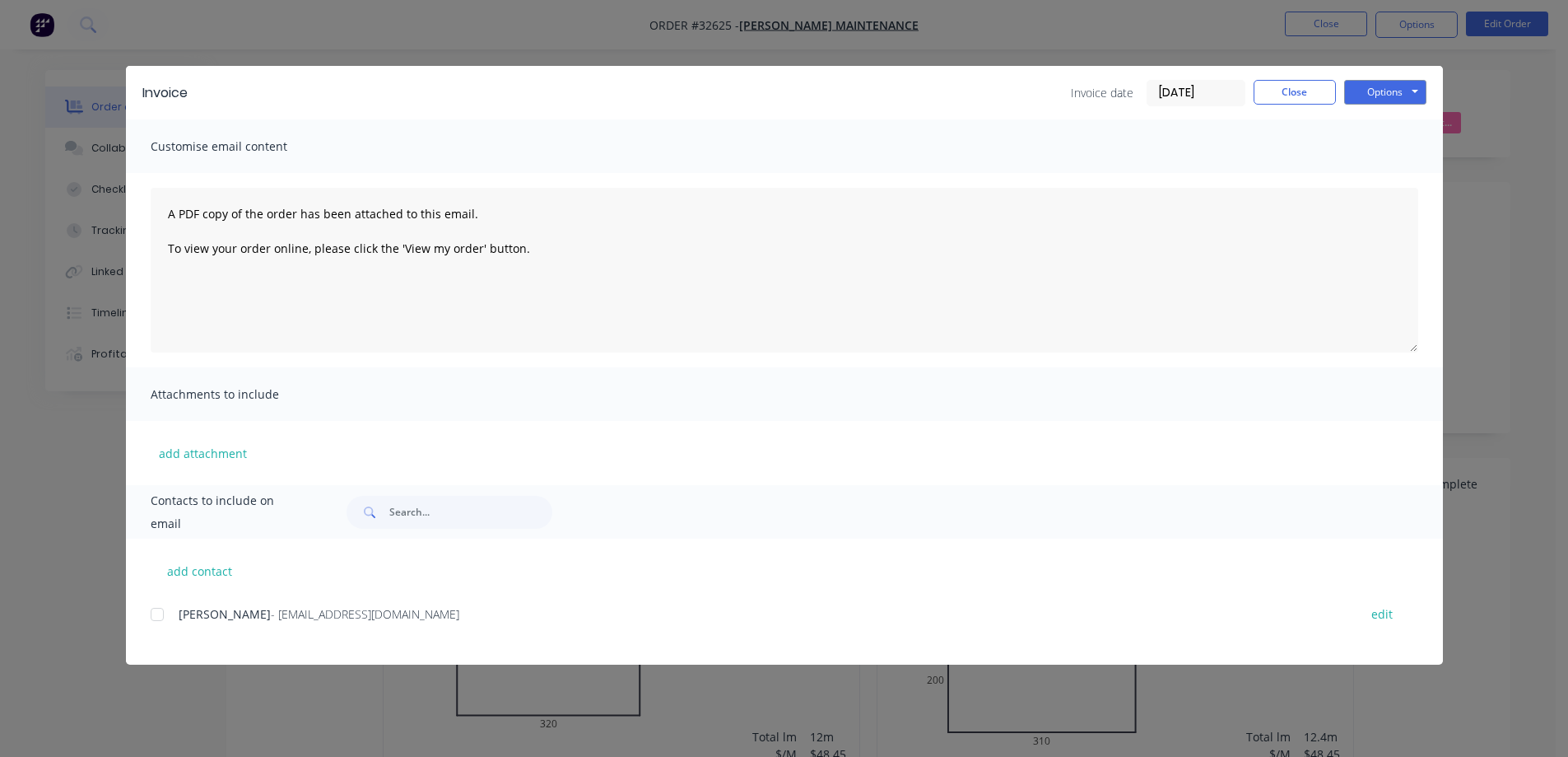
click at [153, 612] on div at bounding box center [157, 613] width 33 height 33
click at [1412, 96] on button "Options" at bounding box center [1385, 93] width 82 height 25
click at [1402, 179] on button "Email" at bounding box center [1397, 175] width 106 height 27
click at [1294, 95] on button "Close" at bounding box center [1294, 93] width 82 height 25
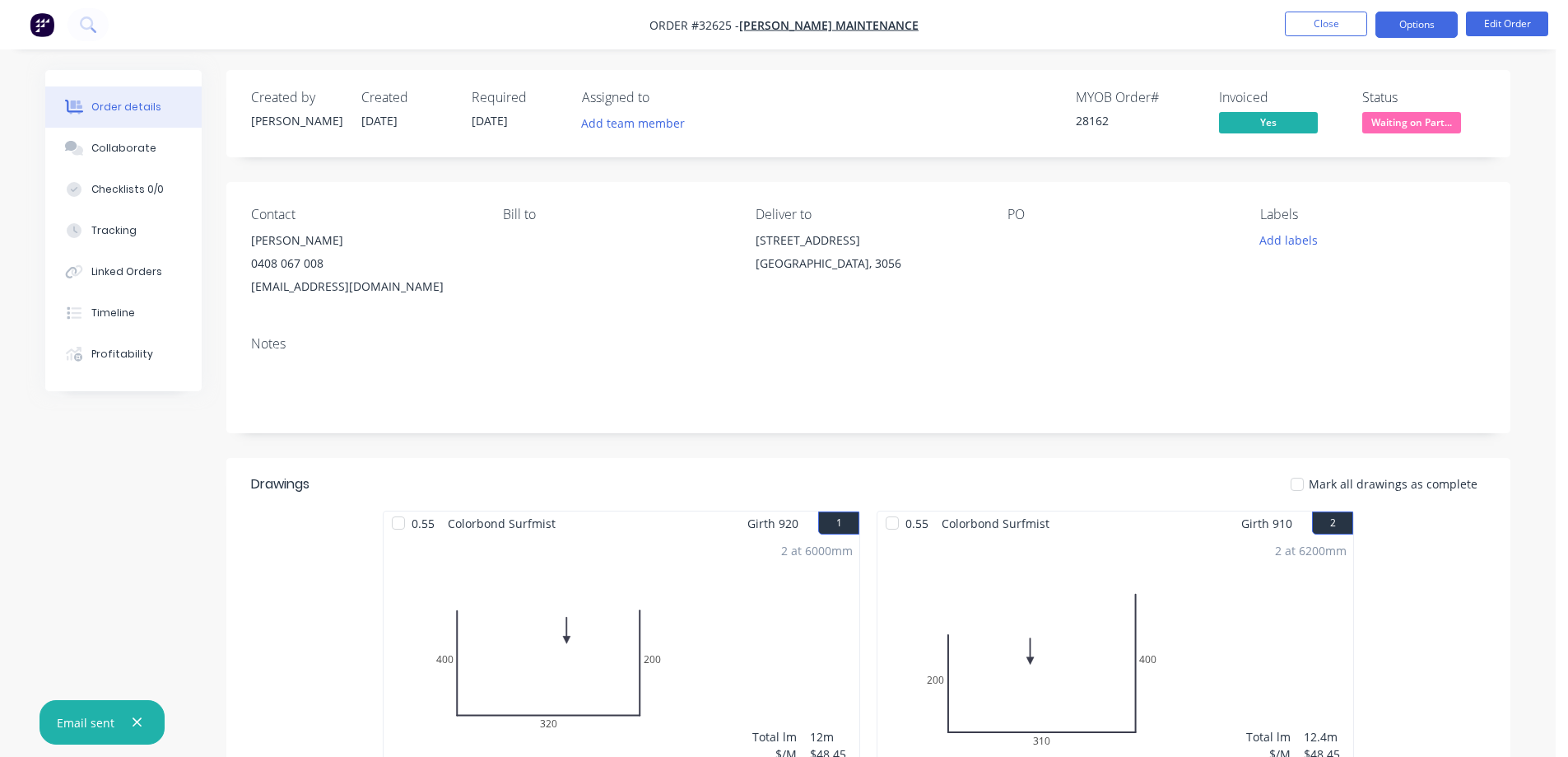
click at [1401, 20] on button "Options" at bounding box center [1416, 25] width 82 height 26
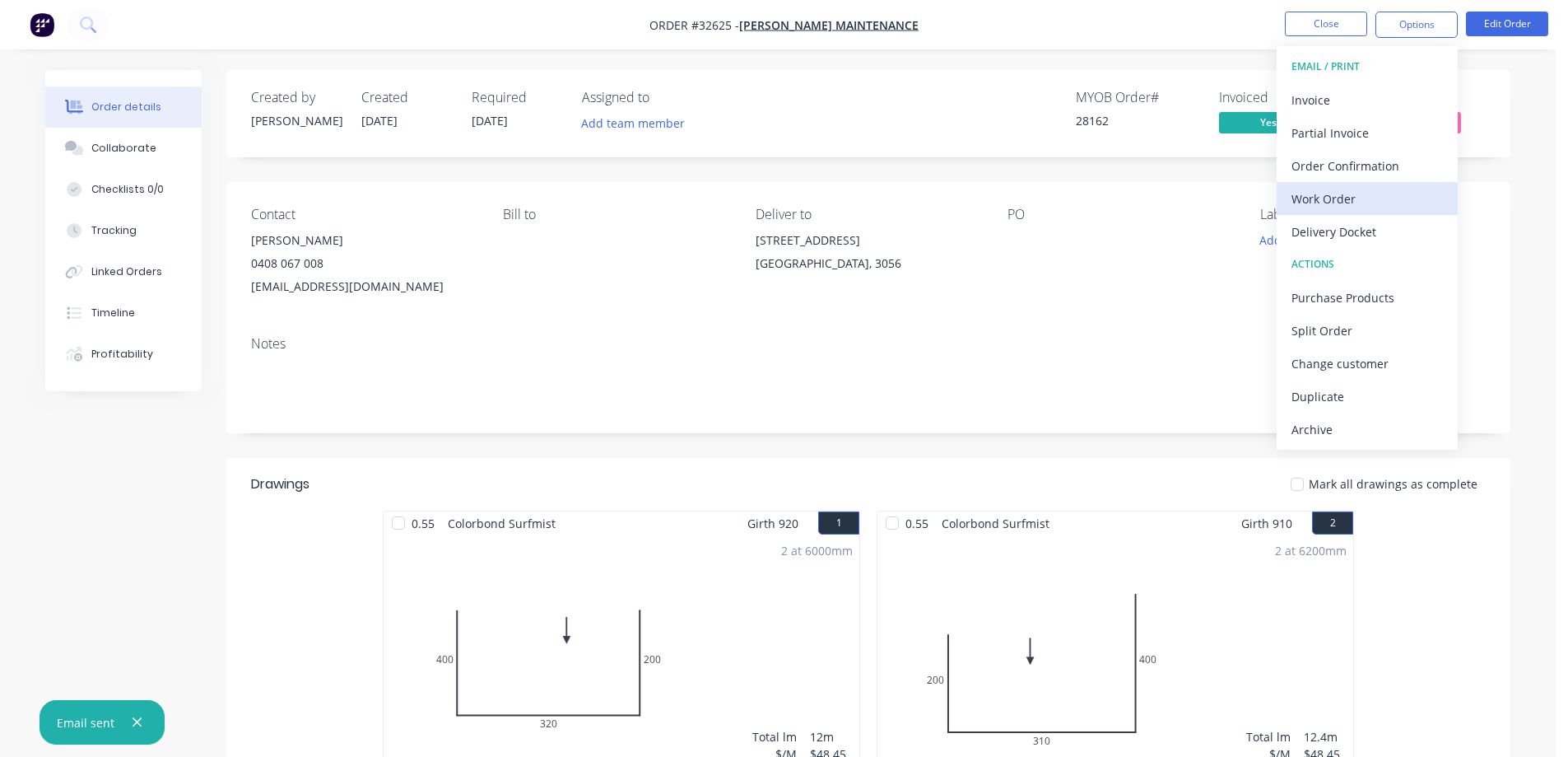
click at [1349, 199] on div "Work Order" at bounding box center [1367, 198] width 152 height 24
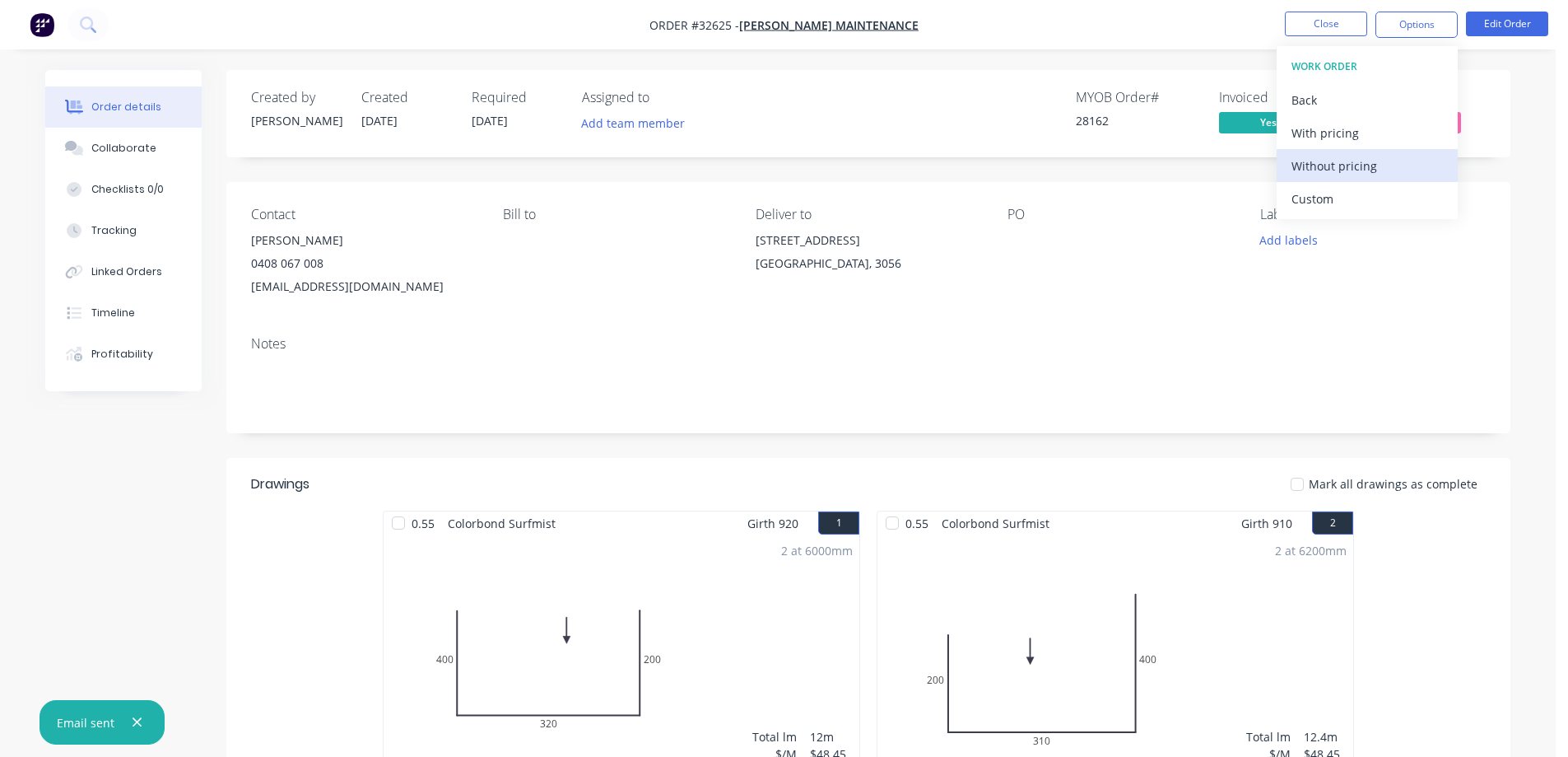
click at [1362, 170] on div "Without pricing" at bounding box center [1367, 166] width 152 height 24
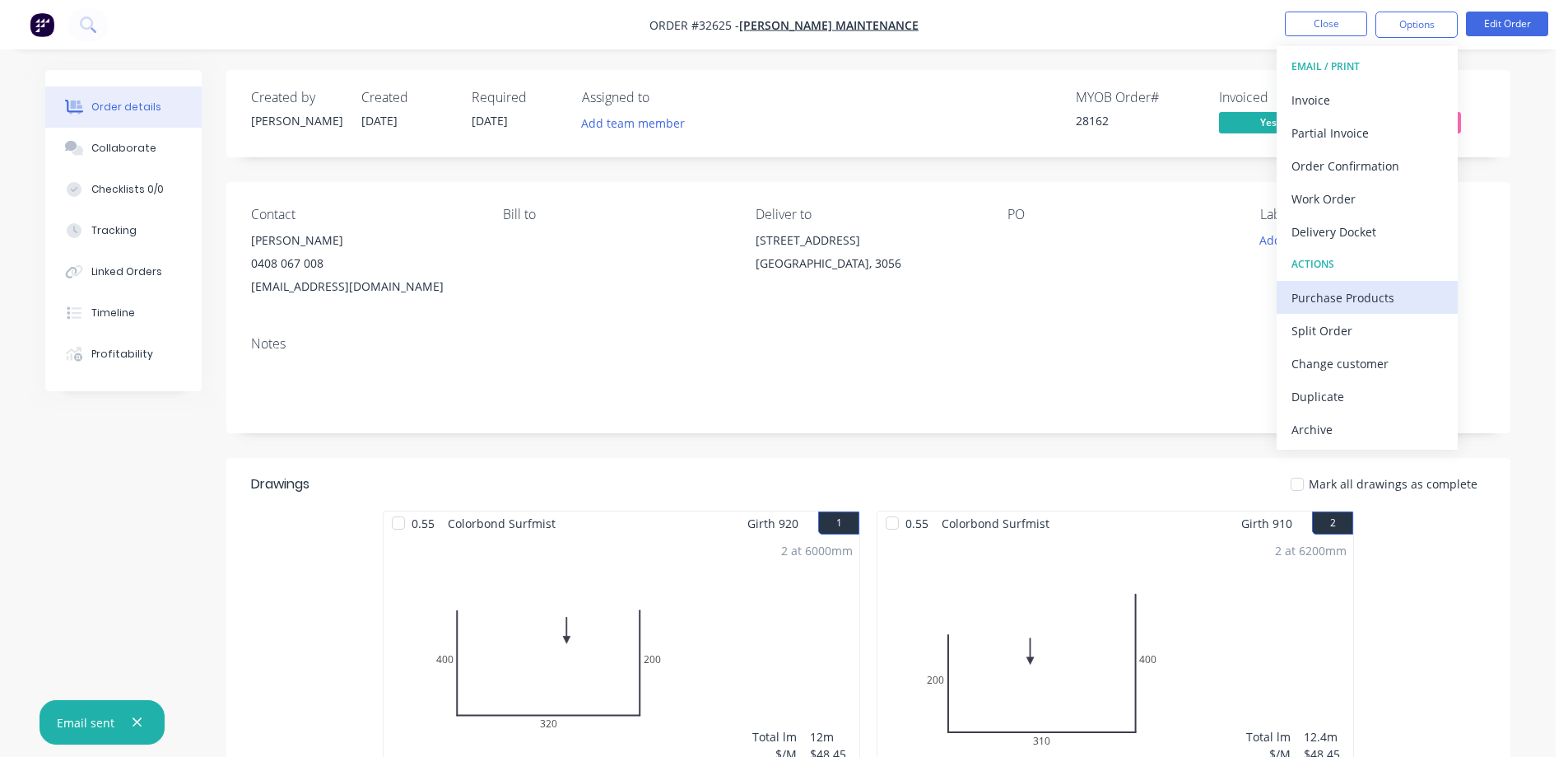
click at [1366, 296] on div "Purchase Products" at bounding box center [1367, 297] width 152 height 24
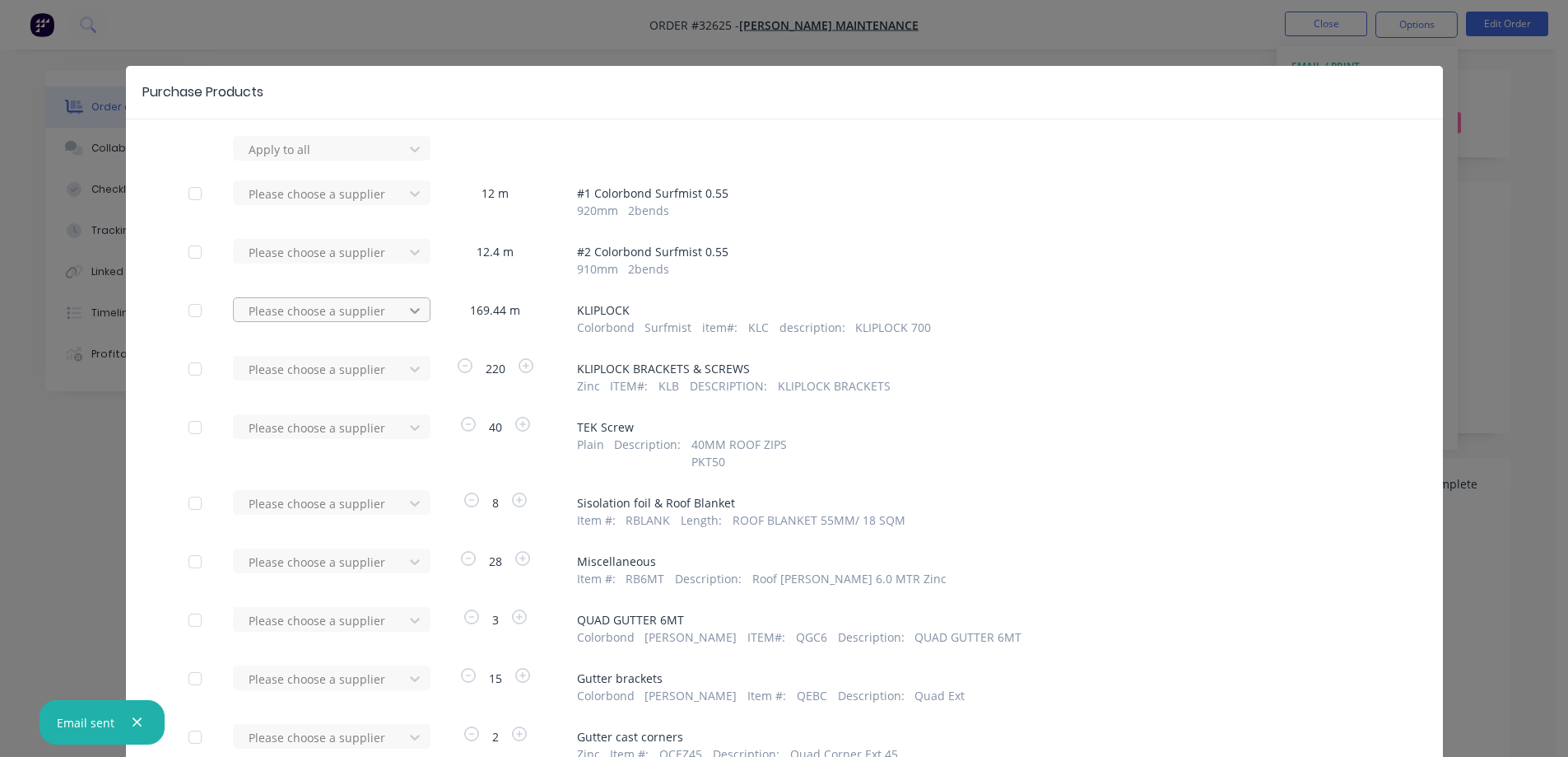
click at [410, 310] on icon at bounding box center [414, 310] width 10 height 6
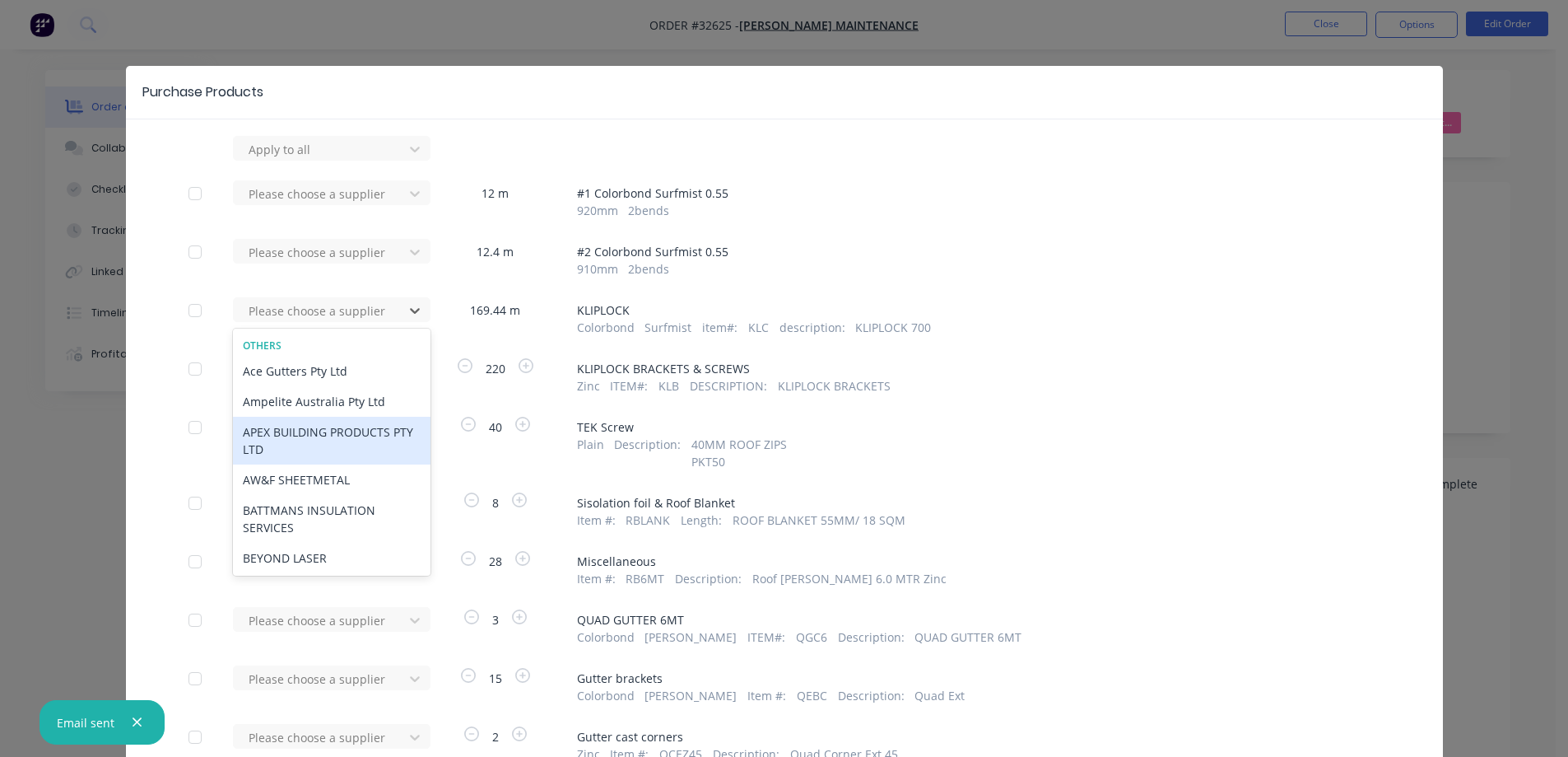
click at [338, 437] on div "APEX BUILDING PRODUCTS PTY LTD" at bounding box center [331, 441] width 197 height 48
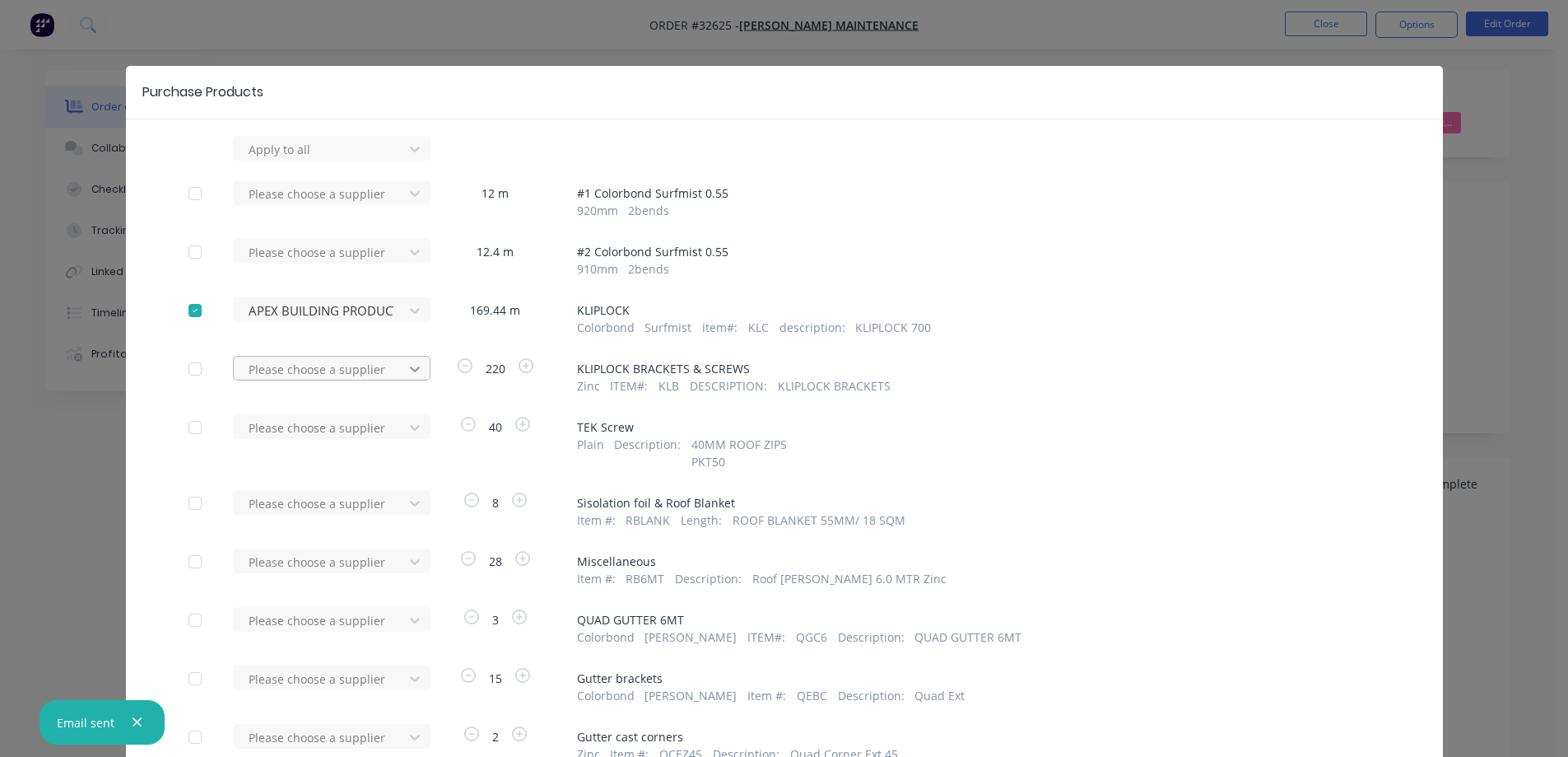
click at [410, 368] on icon at bounding box center [415, 368] width 17 height 17
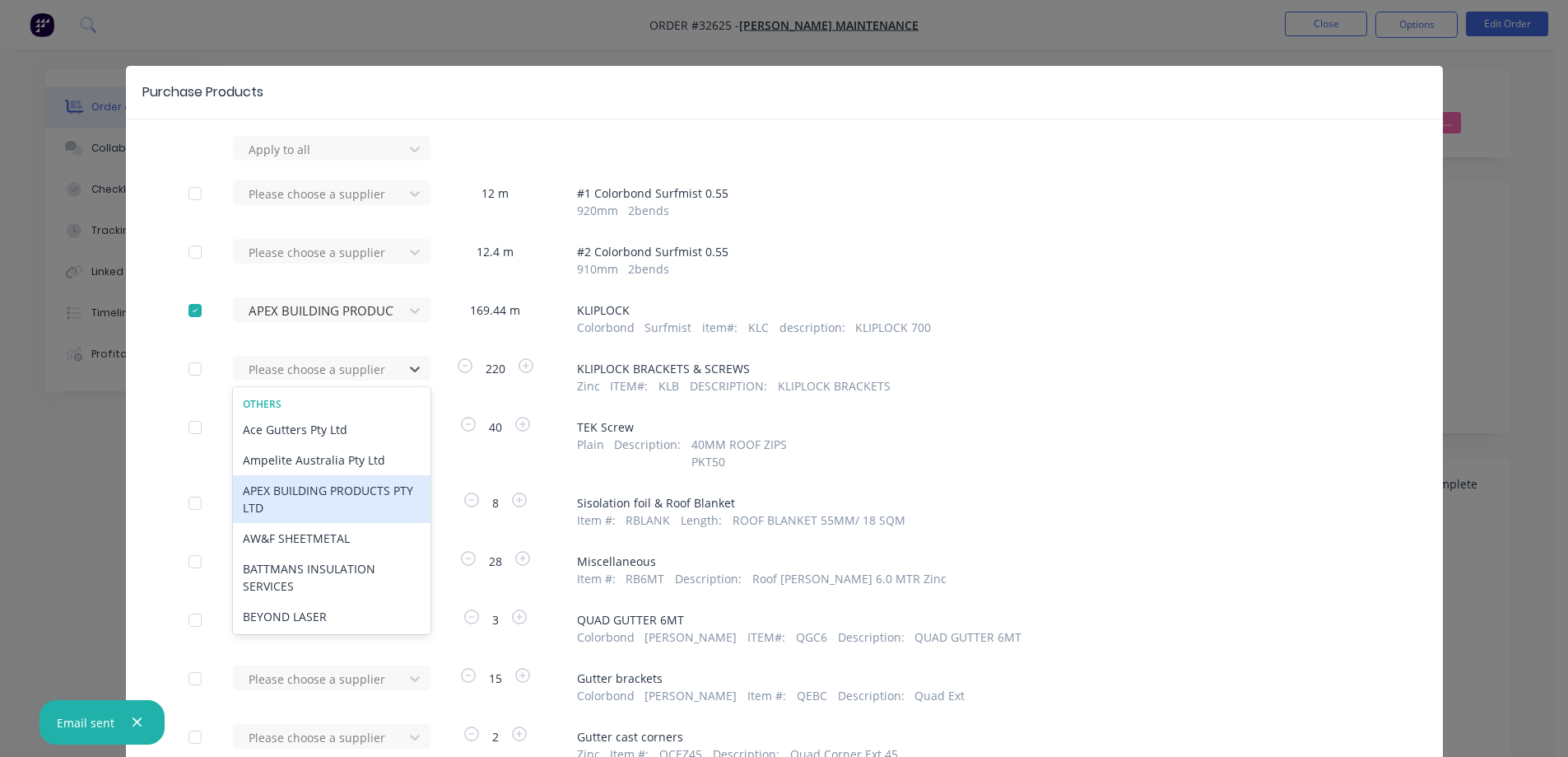
click at [364, 499] on div "APEX BUILDING PRODUCTS PTY LTD" at bounding box center [331, 499] width 197 height 48
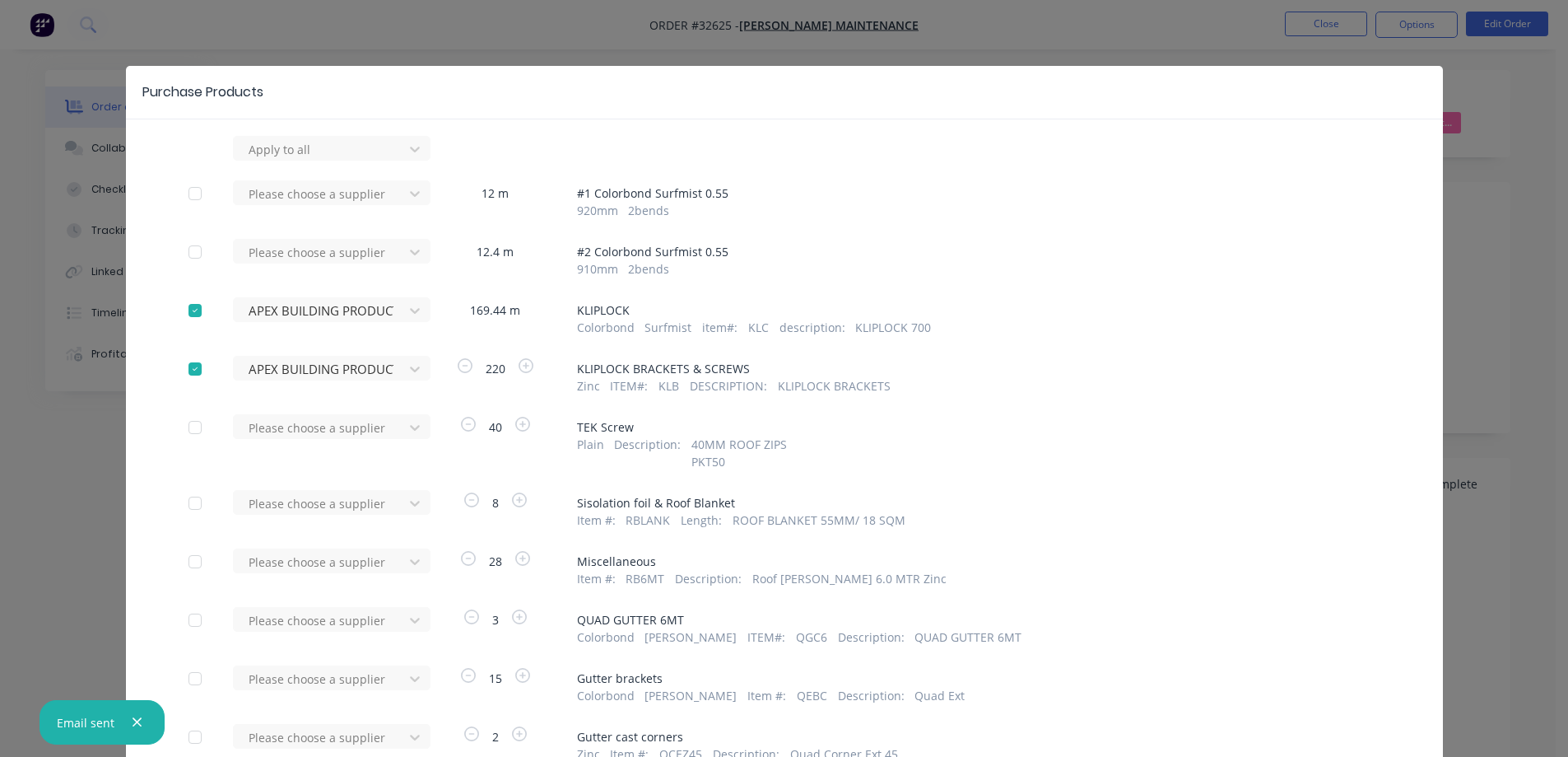
click at [1197, 19] on div "Purchase Products Apply to all Please choose a supplier 12 m # 1 Colorbond Surf…" at bounding box center [784, 378] width 1568 height 757
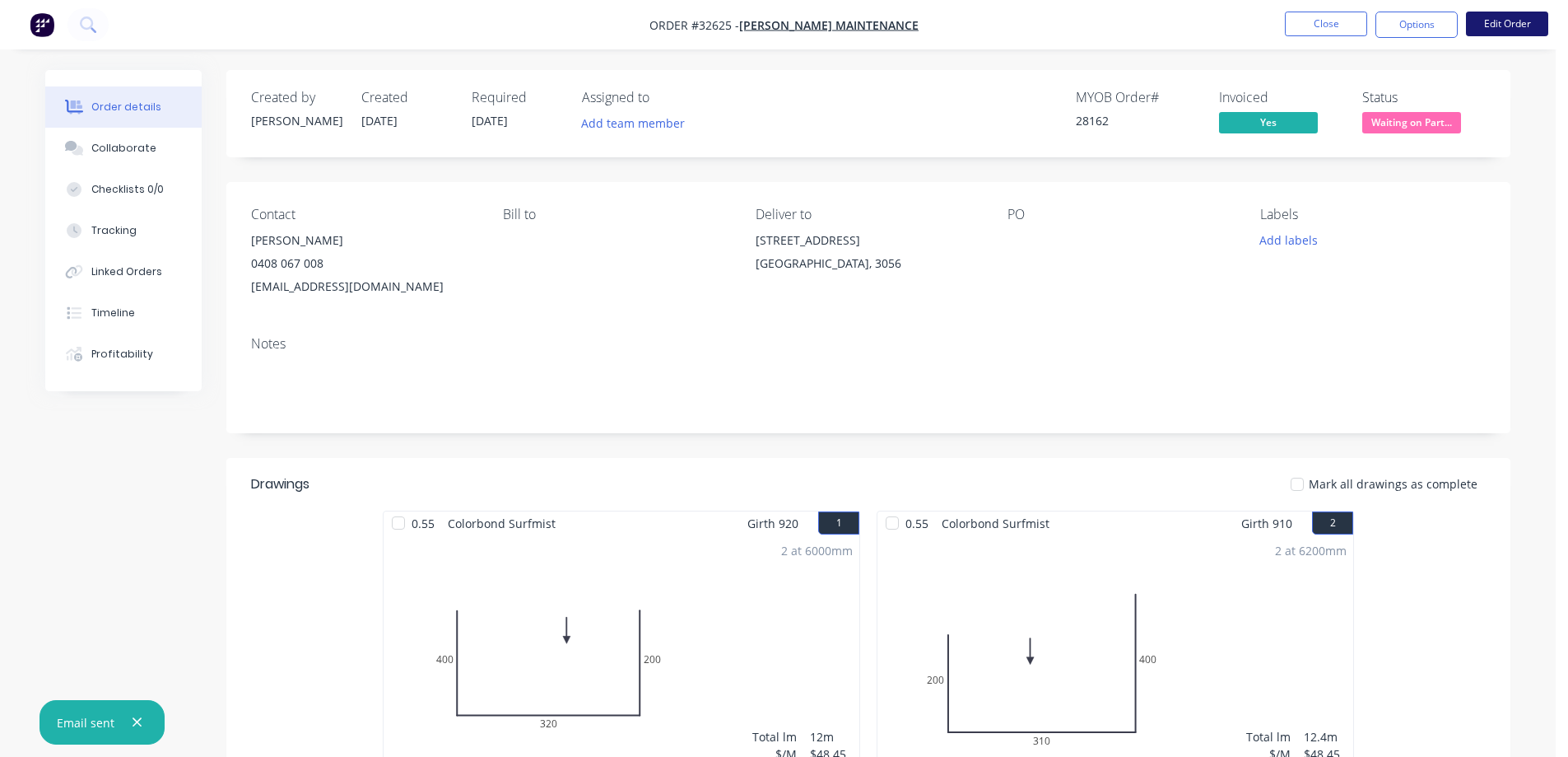
click at [1495, 24] on button "Edit Order" at bounding box center [1506, 24] width 82 height 25
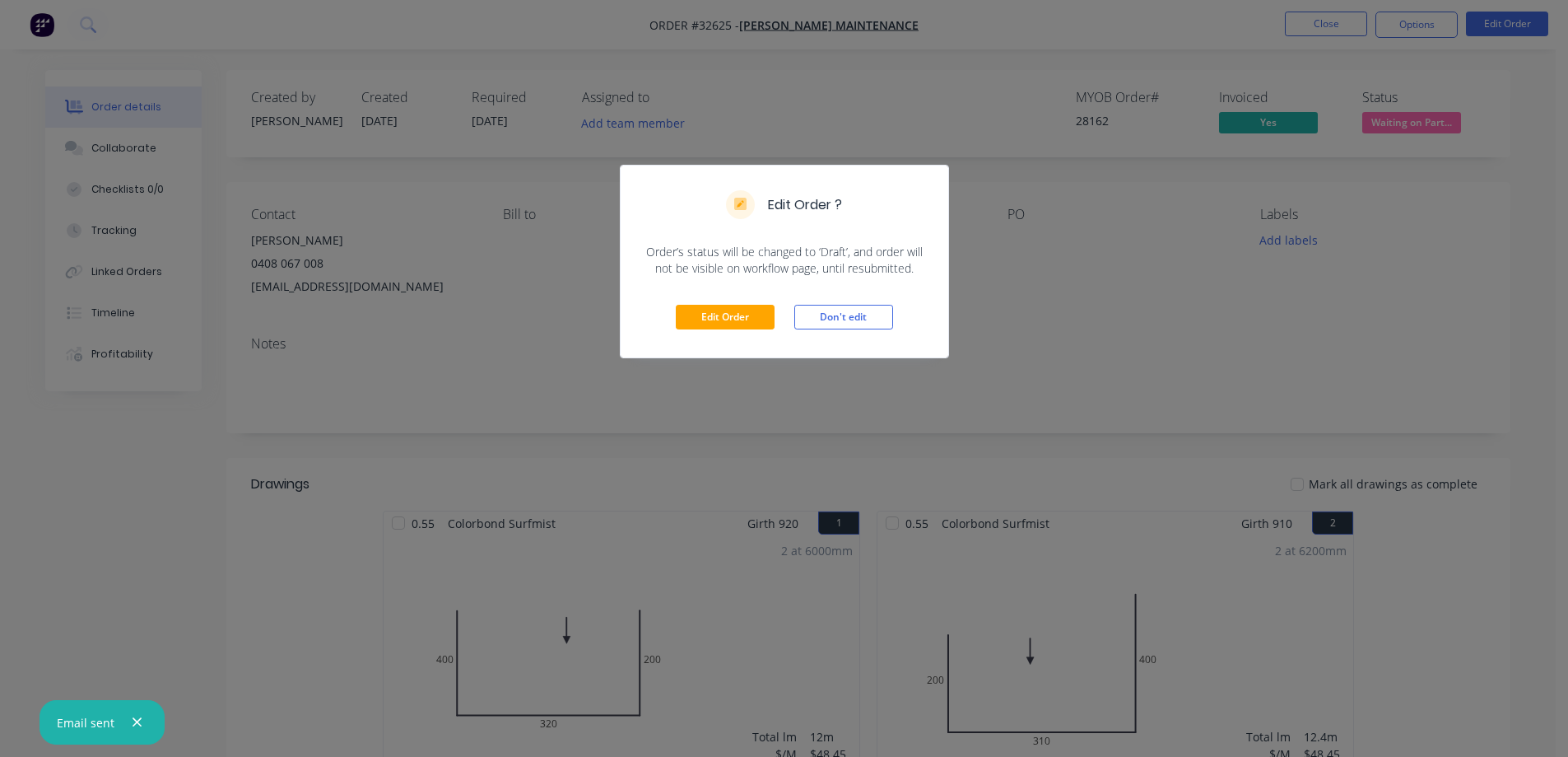
click at [721, 333] on div "Edit Order Don't edit" at bounding box center [785, 317] width 328 height 81
click at [734, 315] on button "Edit Order" at bounding box center [725, 317] width 99 height 25
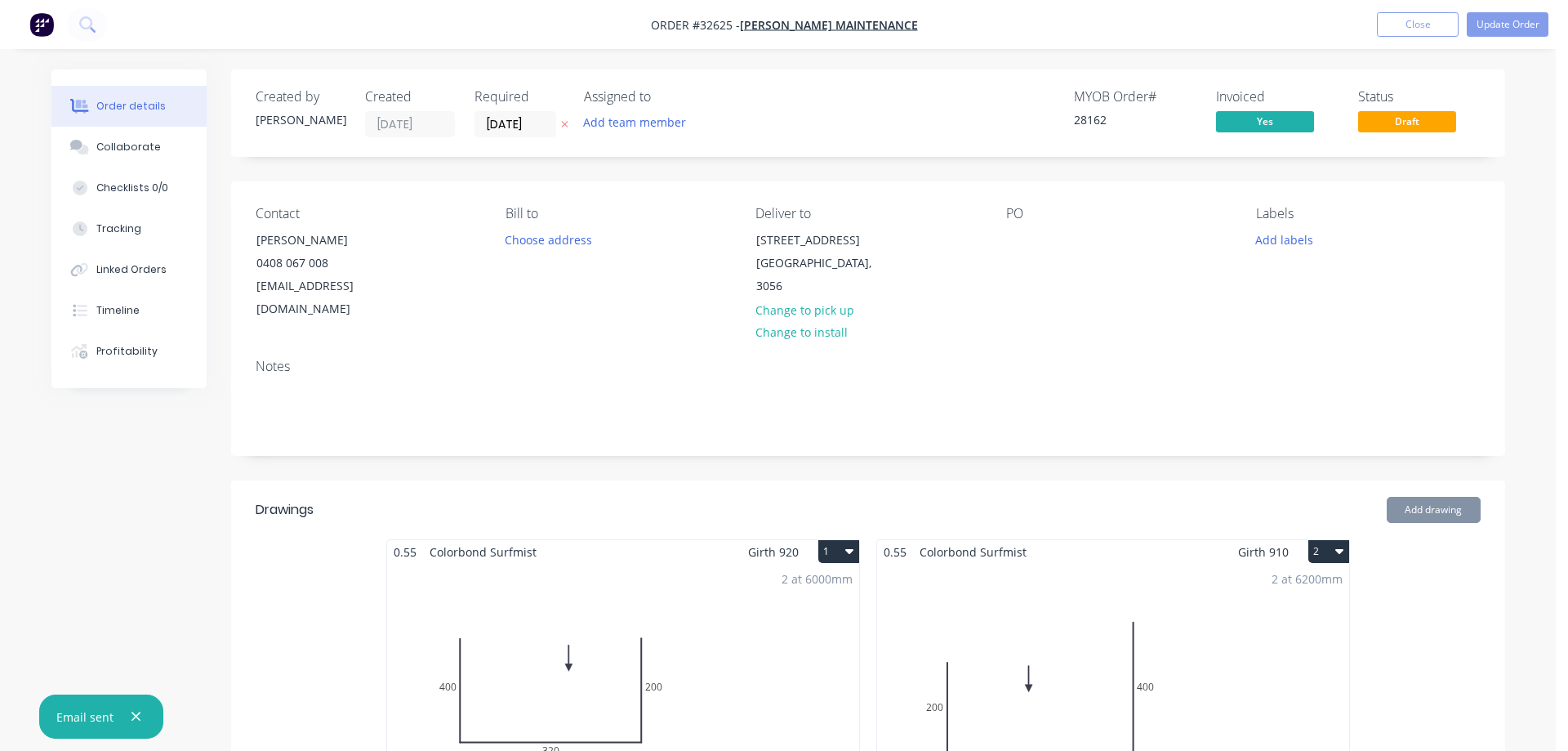
type input "$18.00"
type input "$3,049.92"
type input "$3.50"
type input "$770.00"
click at [1420, 497] on button "Add drawing" at bounding box center [1426, 510] width 94 height 26
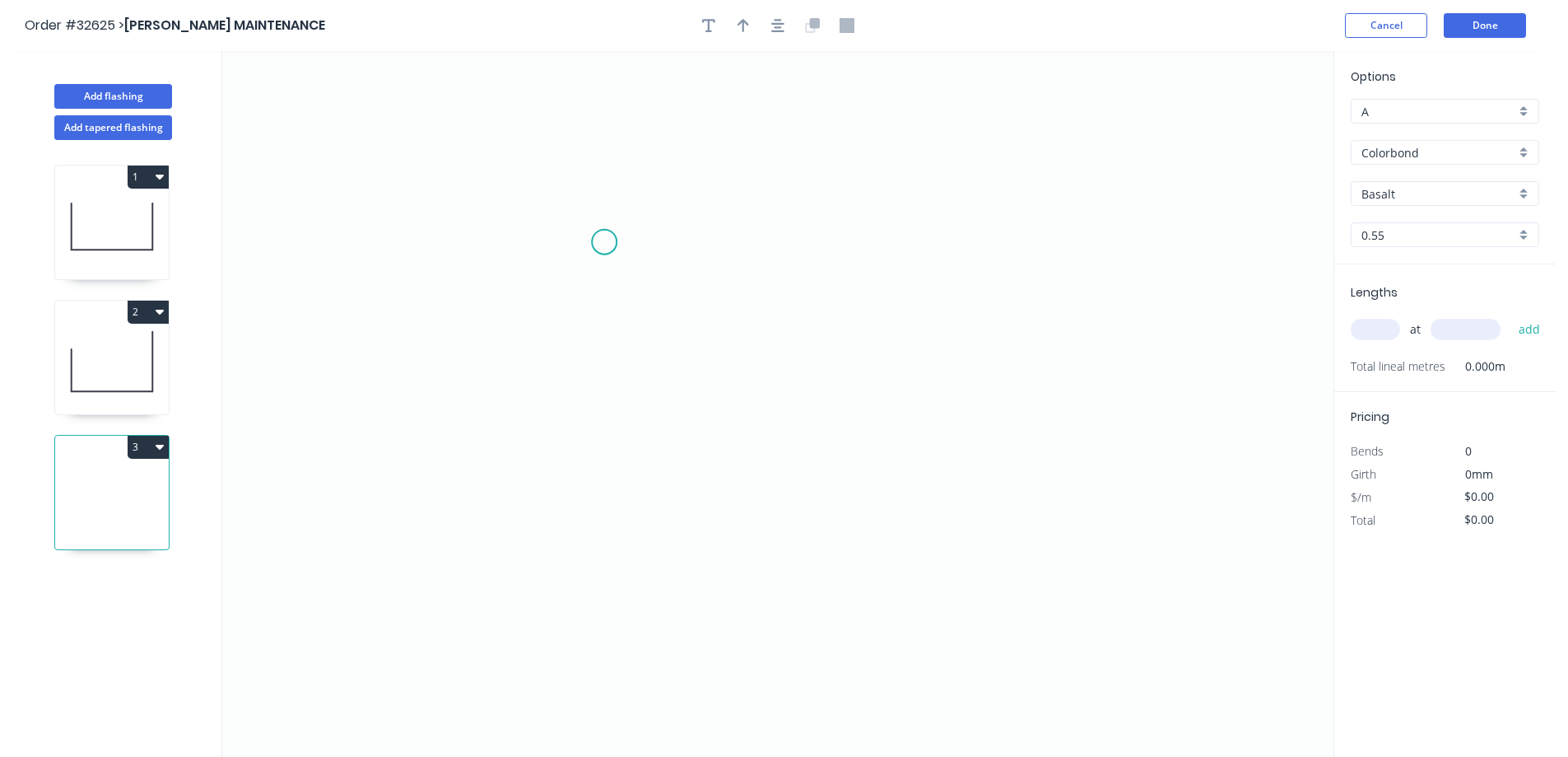
click at [604, 242] on icon "0" at bounding box center [777, 404] width 1111 height 706
drag, startPoint x: 594, startPoint y: 430, endPoint x: 869, endPoint y: 470, distance: 277.9
click at [603, 426] on icon "0" at bounding box center [777, 404] width 1111 height 706
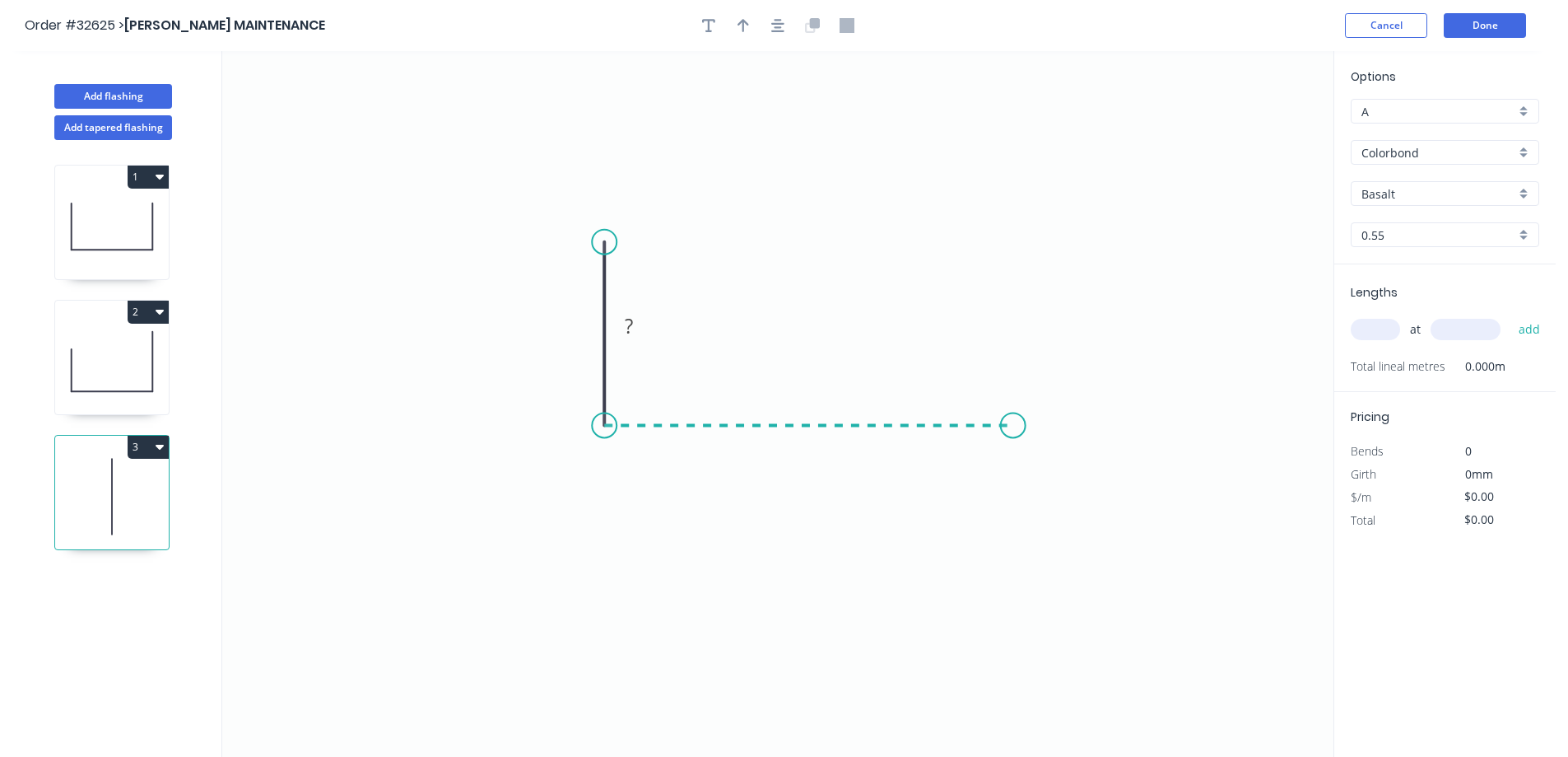
click at [1013, 417] on icon "0 ?" at bounding box center [777, 404] width 1111 height 706
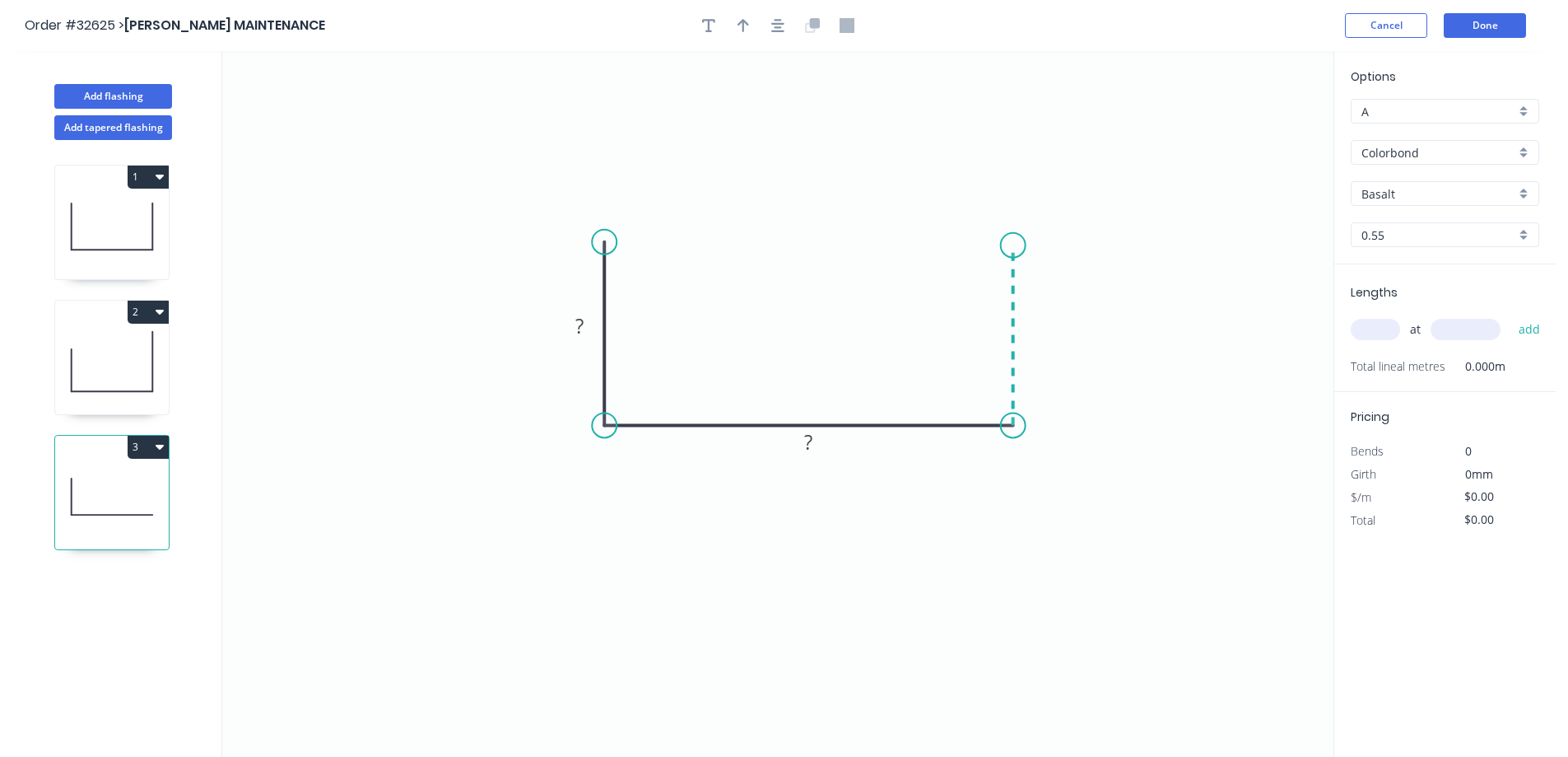
click at [1007, 245] on icon "0 ? ?" at bounding box center [777, 404] width 1111 height 706
click at [667, 333] on div "Open Hook" at bounding box center [688, 333] width 166 height 33
click at [661, 259] on tspan "25" at bounding box center [655, 256] width 23 height 27
drag, startPoint x: 583, startPoint y: 323, endPoint x: 837, endPoint y: 373, distance: 258.9
click at [584, 322] on g "?" at bounding box center [579, 325] width 33 height 27
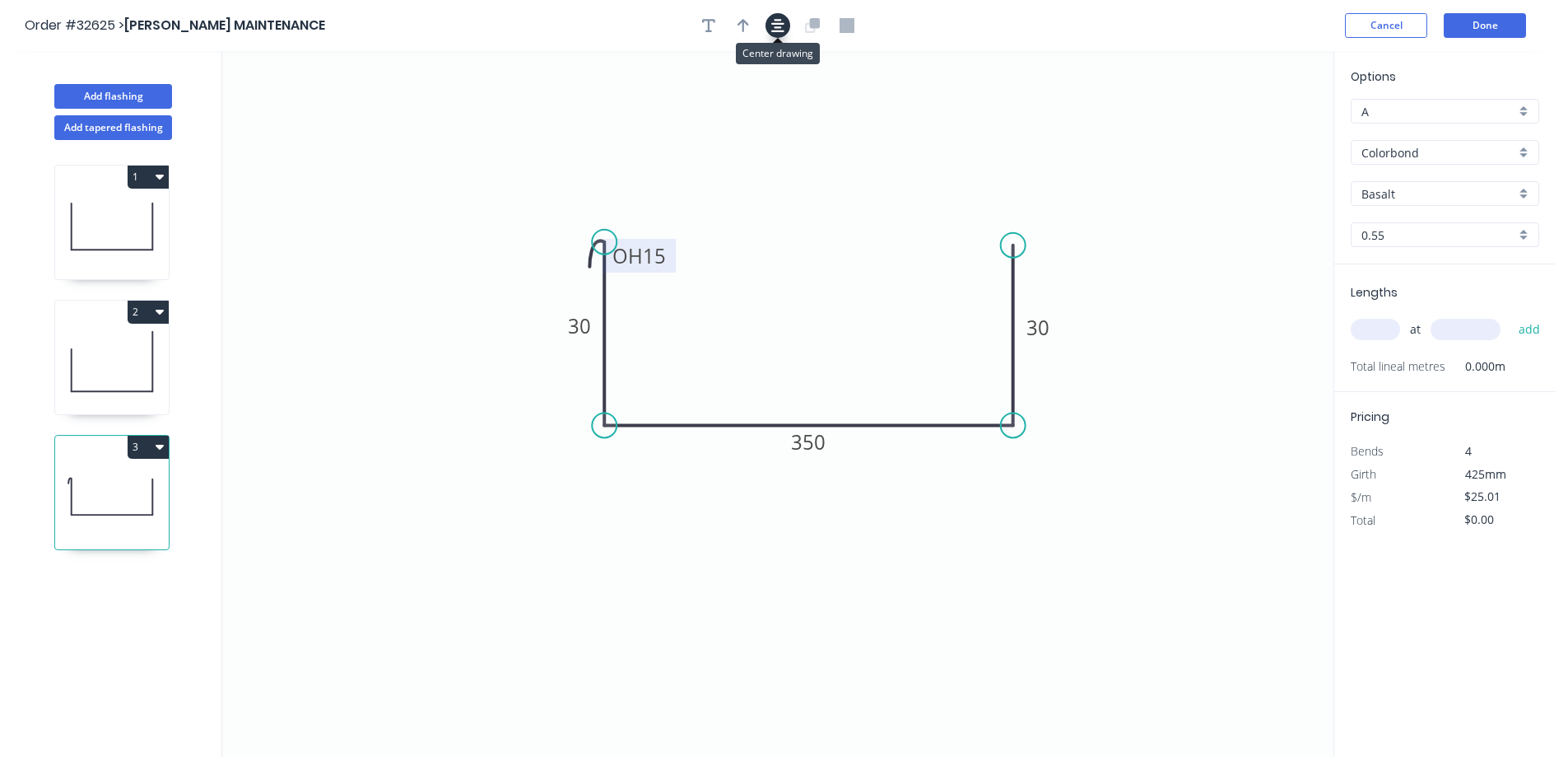
click at [775, 23] on icon "button" at bounding box center [778, 25] width 13 height 13
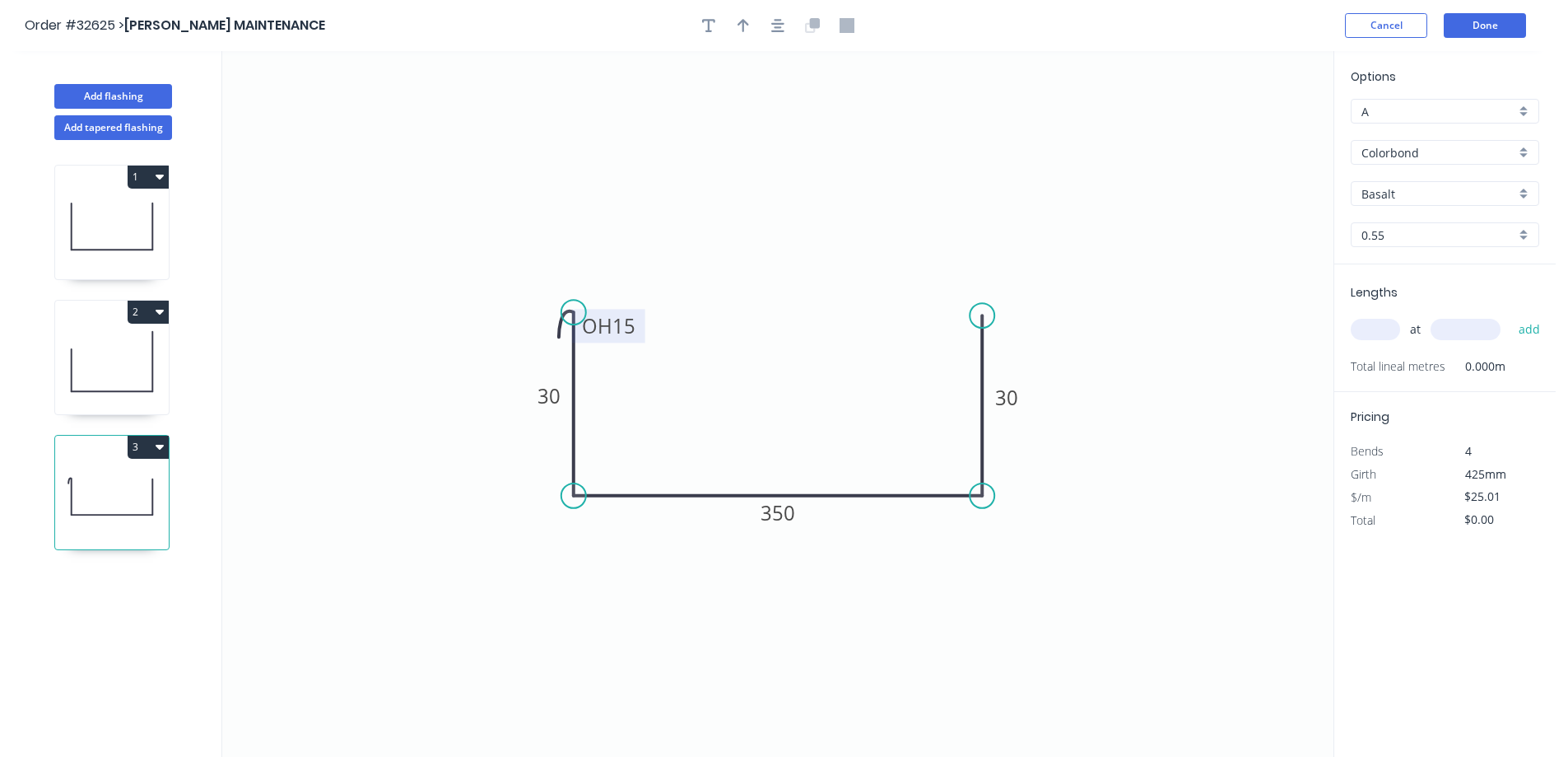
click at [728, 13] on div at bounding box center [778, 26] width 173 height 25
click at [742, 26] on icon "button" at bounding box center [743, 26] width 11 height 15
drag, startPoint x: 1248, startPoint y: 131, endPoint x: 1284, endPoint y: 358, distance: 229.8
click at [777, 383] on icon at bounding box center [777, 363] width 15 height 53
click at [1525, 189] on div "Basalt" at bounding box center [1445, 194] width 189 height 25
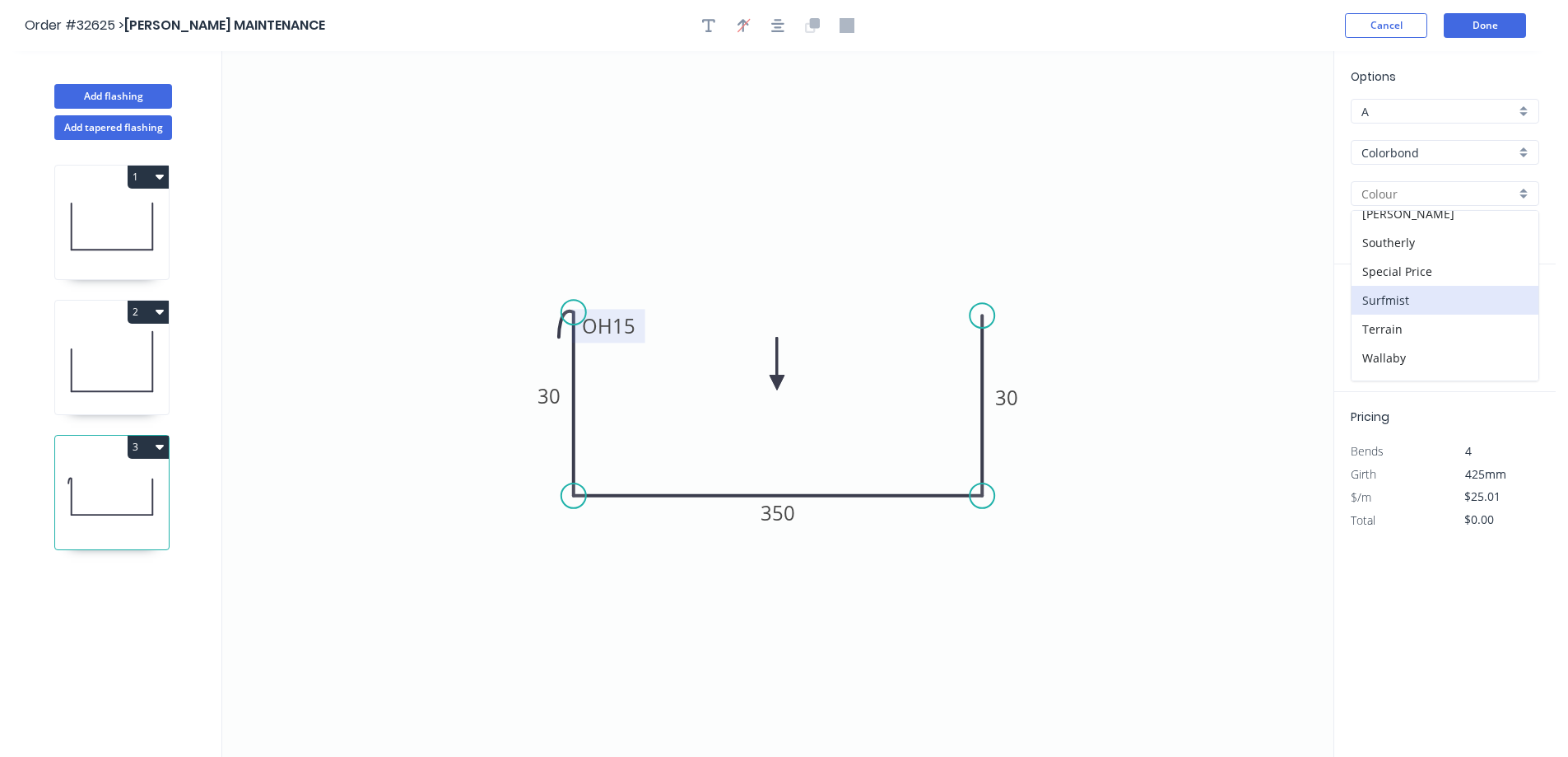
scroll to position [494, 0]
click at [1432, 255] on div "Shale Grey" at bounding box center [1445, 249] width 187 height 29
click at [1367, 329] on input "text" at bounding box center [1375, 330] width 49 height 21
click at [1511, 315] on button "add" at bounding box center [1530, 330] width 39 height 28
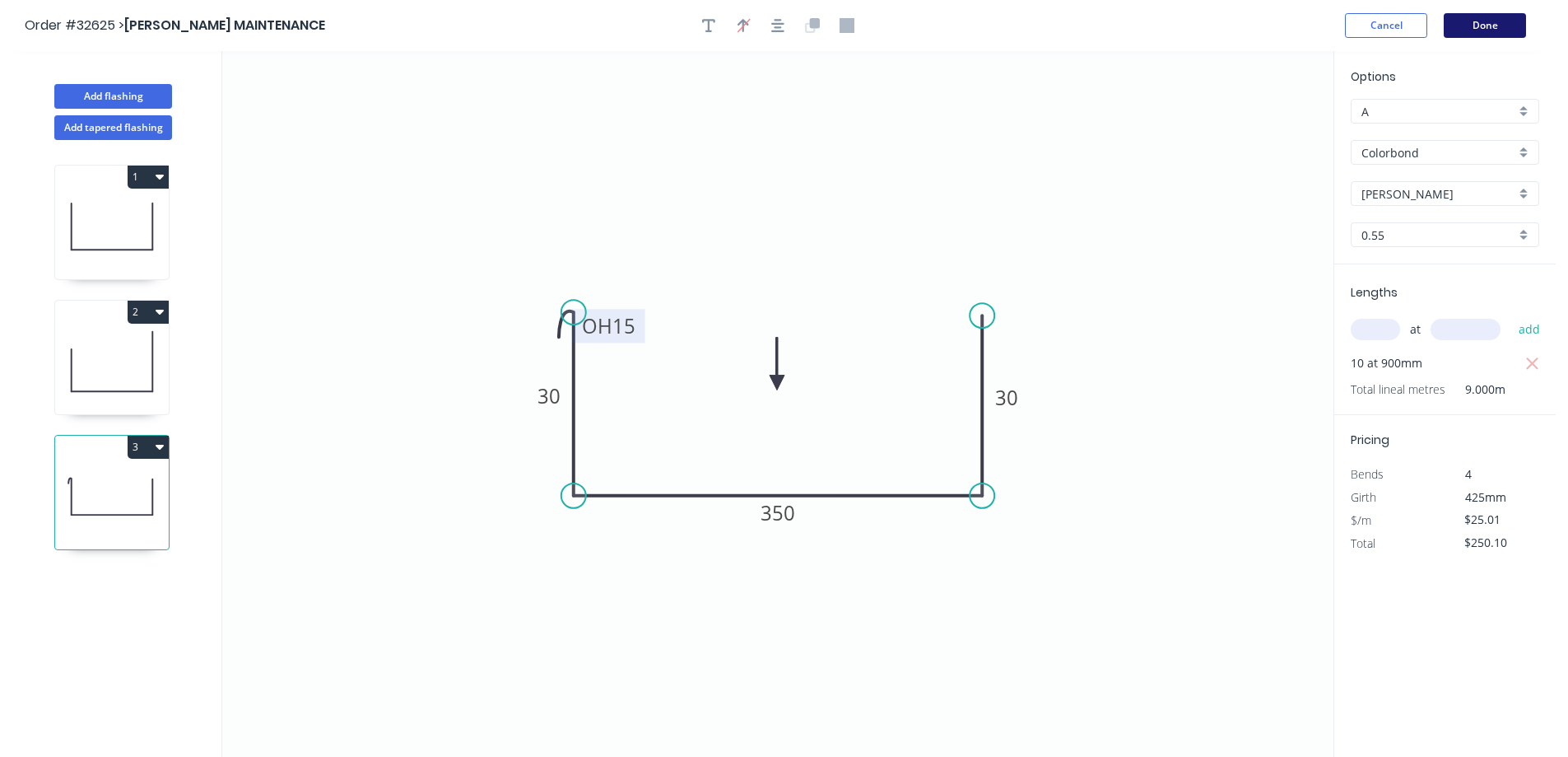
click at [1488, 21] on button "Done" at bounding box center [1484, 26] width 82 height 25
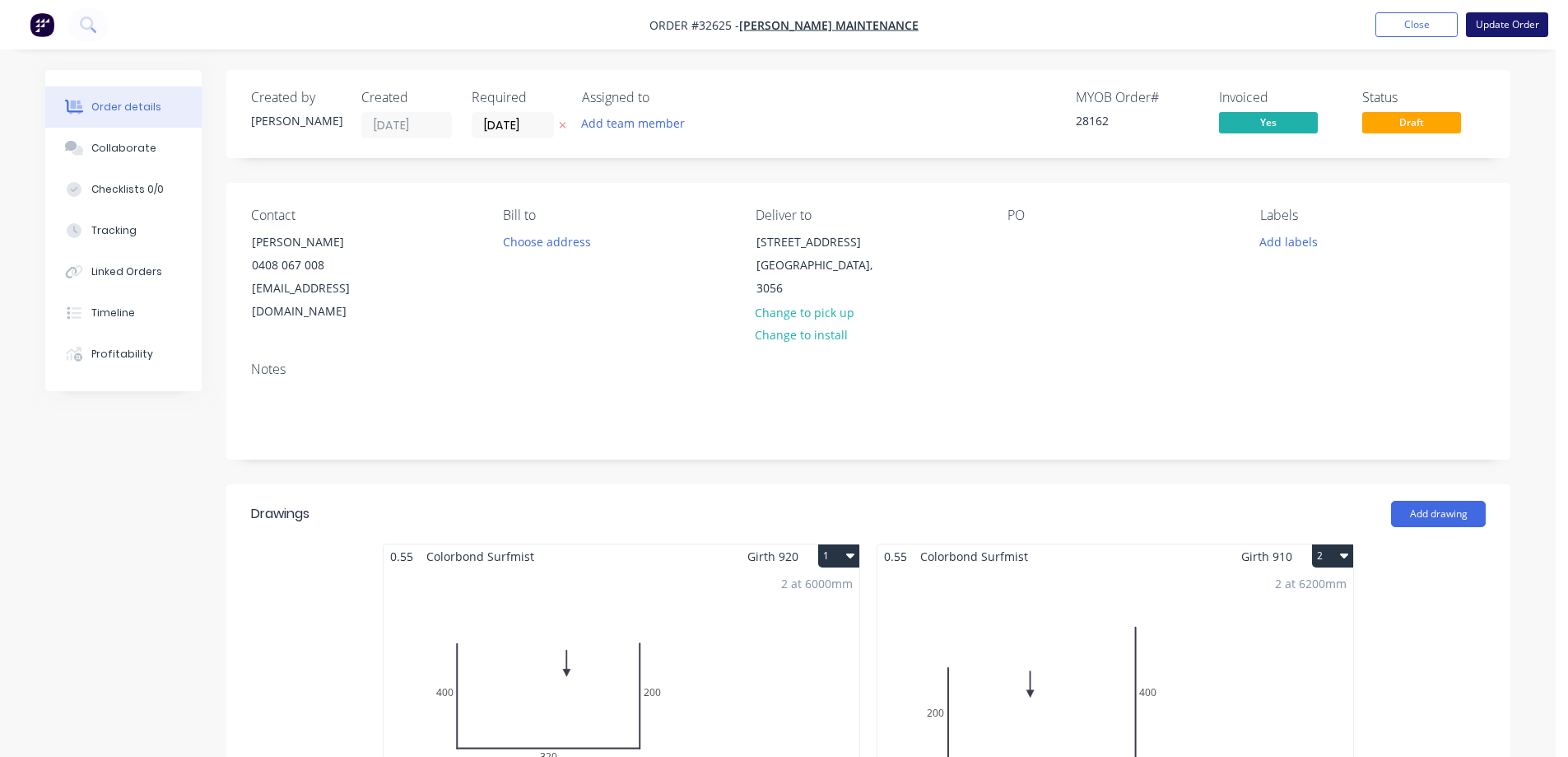
click at [1518, 26] on button "Update Order" at bounding box center [1506, 25] width 82 height 25
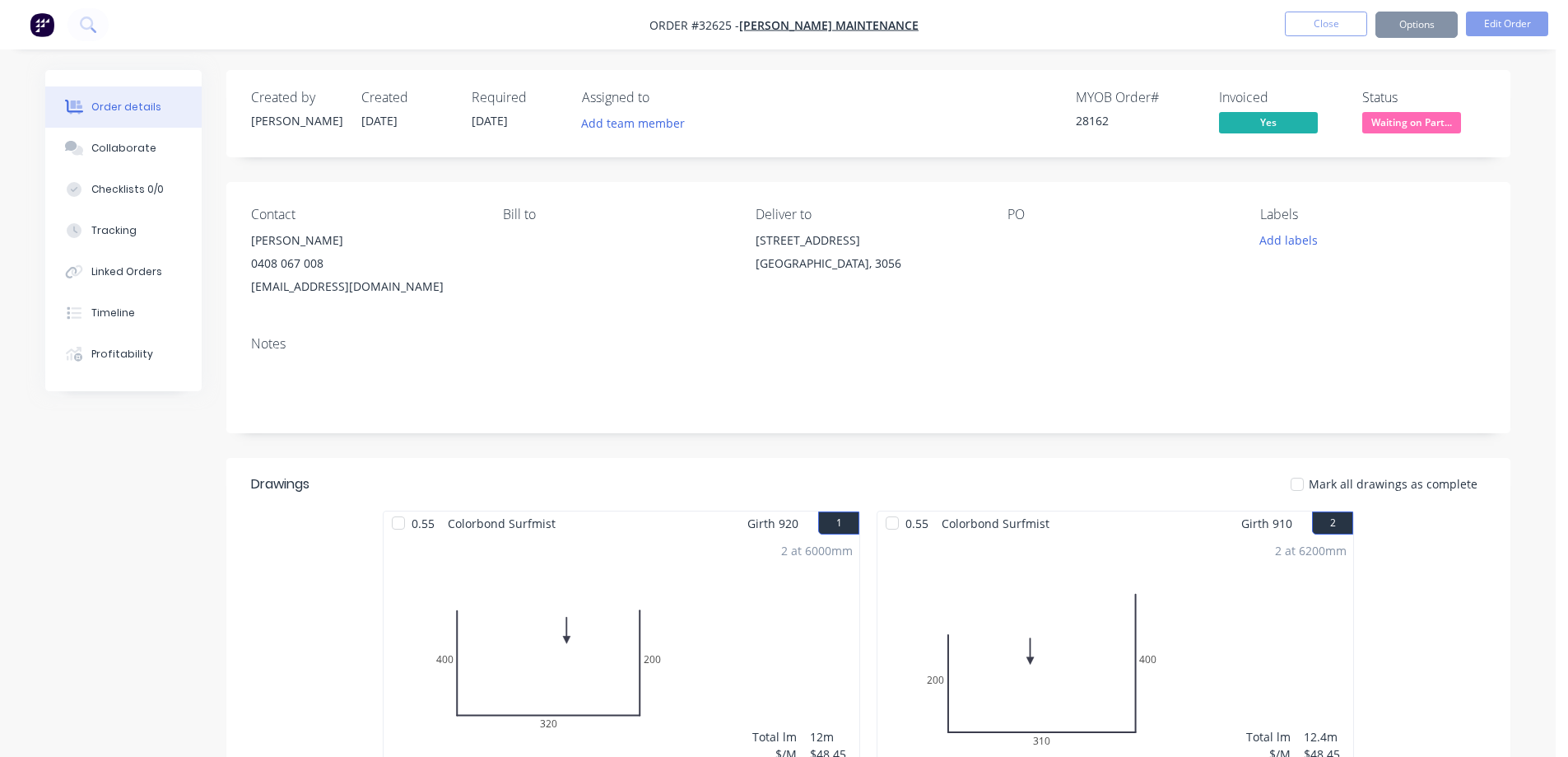
click at [1424, 28] on button "Options" at bounding box center [1416, 25] width 82 height 26
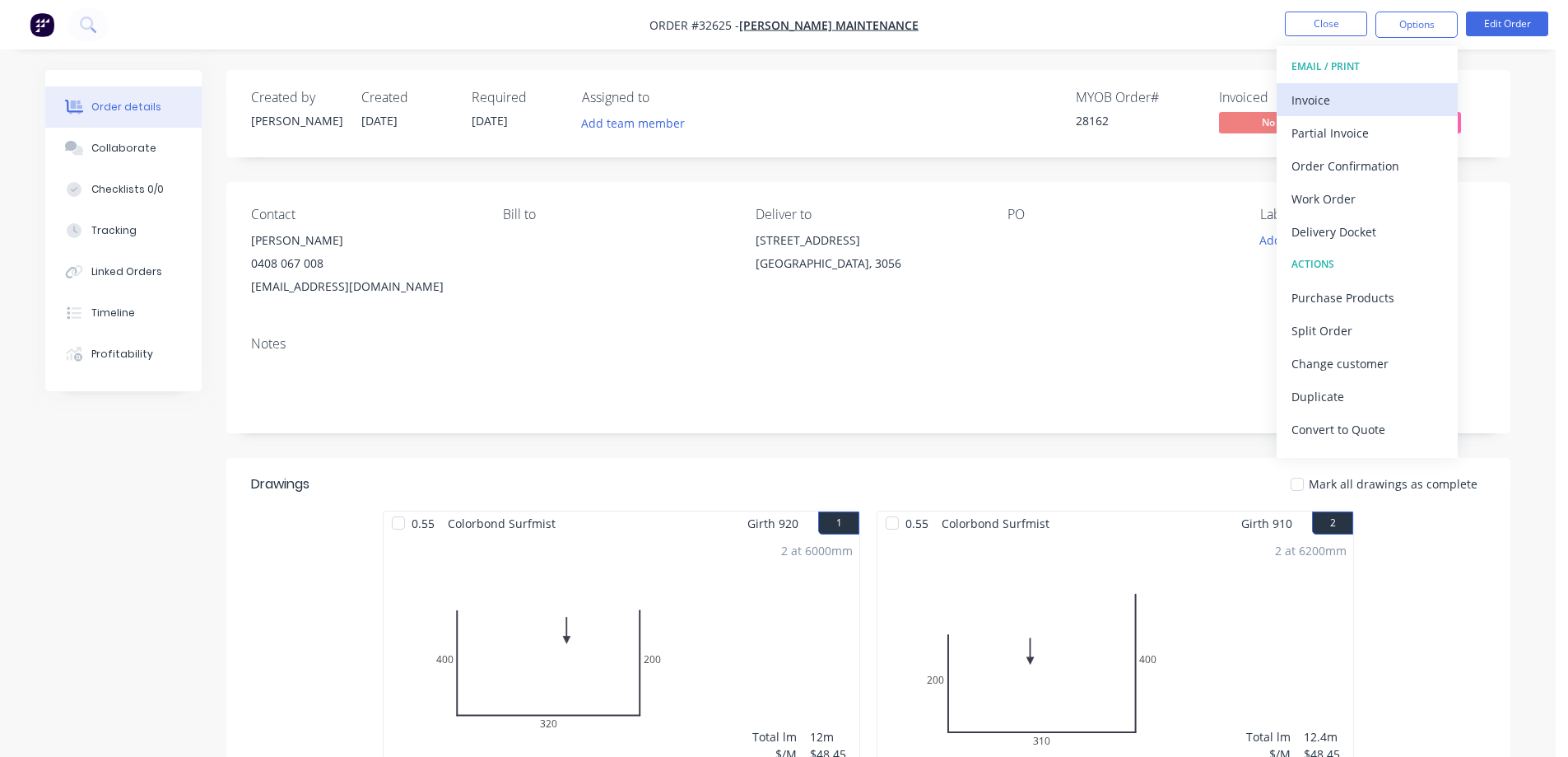
click at [1342, 85] on button "Invoice" at bounding box center [1367, 99] width 181 height 33
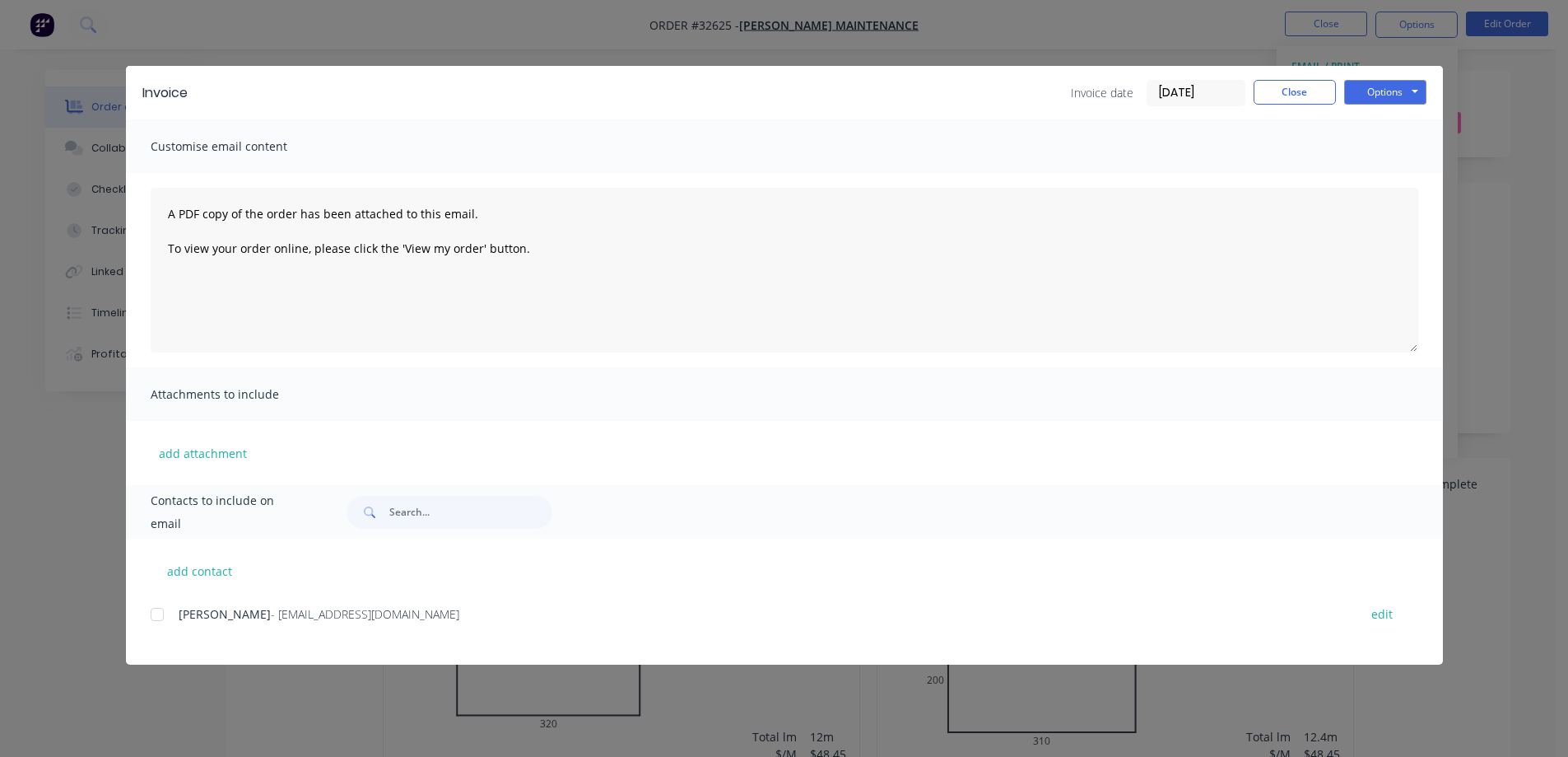
drag, startPoint x: 162, startPoint y: 617, endPoint x: 183, endPoint y: 606, distance: 23.7
click at [162, 616] on div at bounding box center [157, 613] width 33 height 33
click at [1388, 99] on button "Options" at bounding box center [1385, 93] width 82 height 25
click at [1412, 176] on button "Email" at bounding box center [1397, 175] width 106 height 27
click at [1290, 93] on button "Close" at bounding box center [1294, 93] width 82 height 25
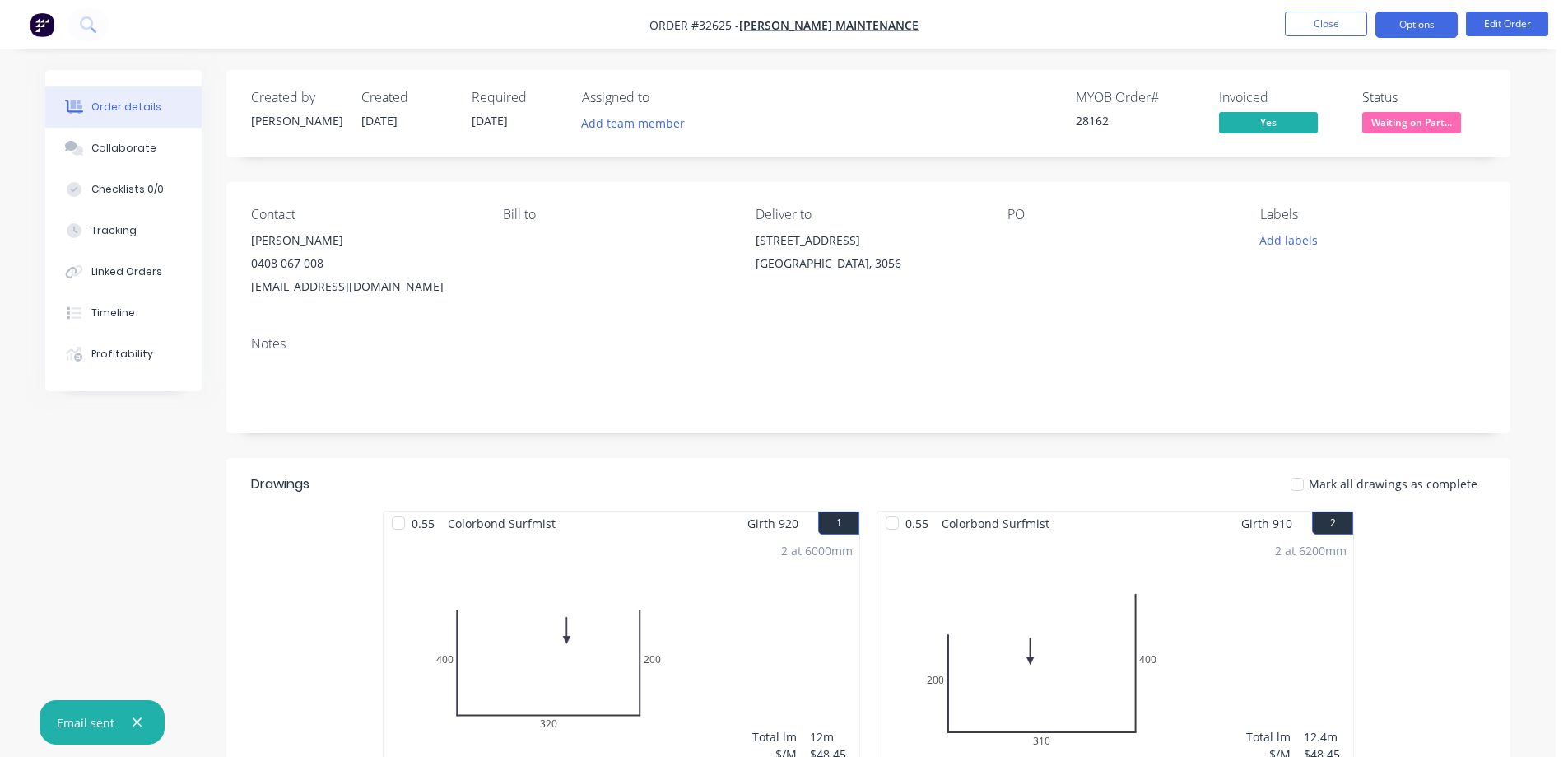
click at [1418, 32] on button "Options" at bounding box center [1416, 25] width 82 height 26
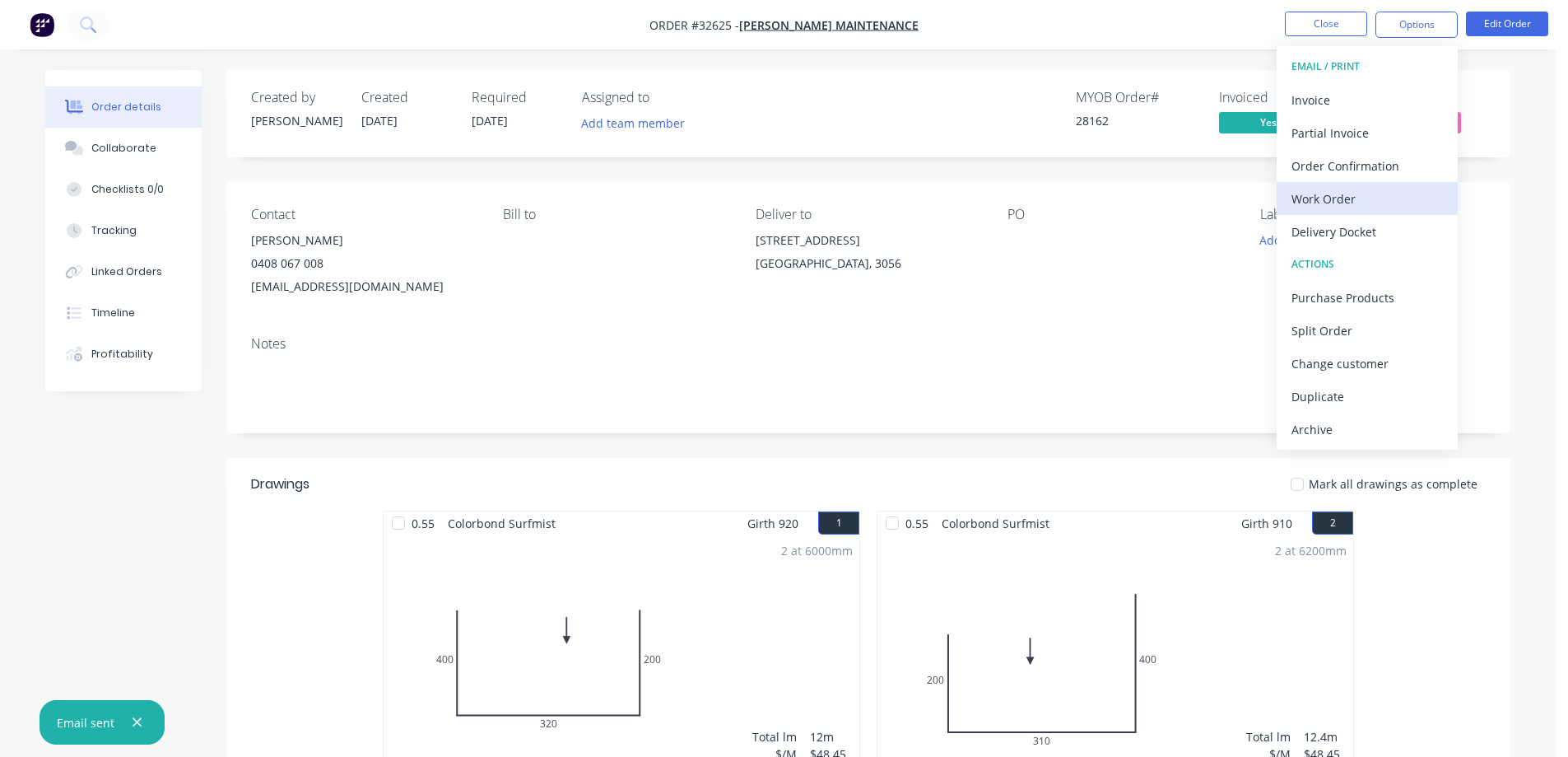
click at [1370, 197] on div "Work Order" at bounding box center [1367, 198] width 152 height 24
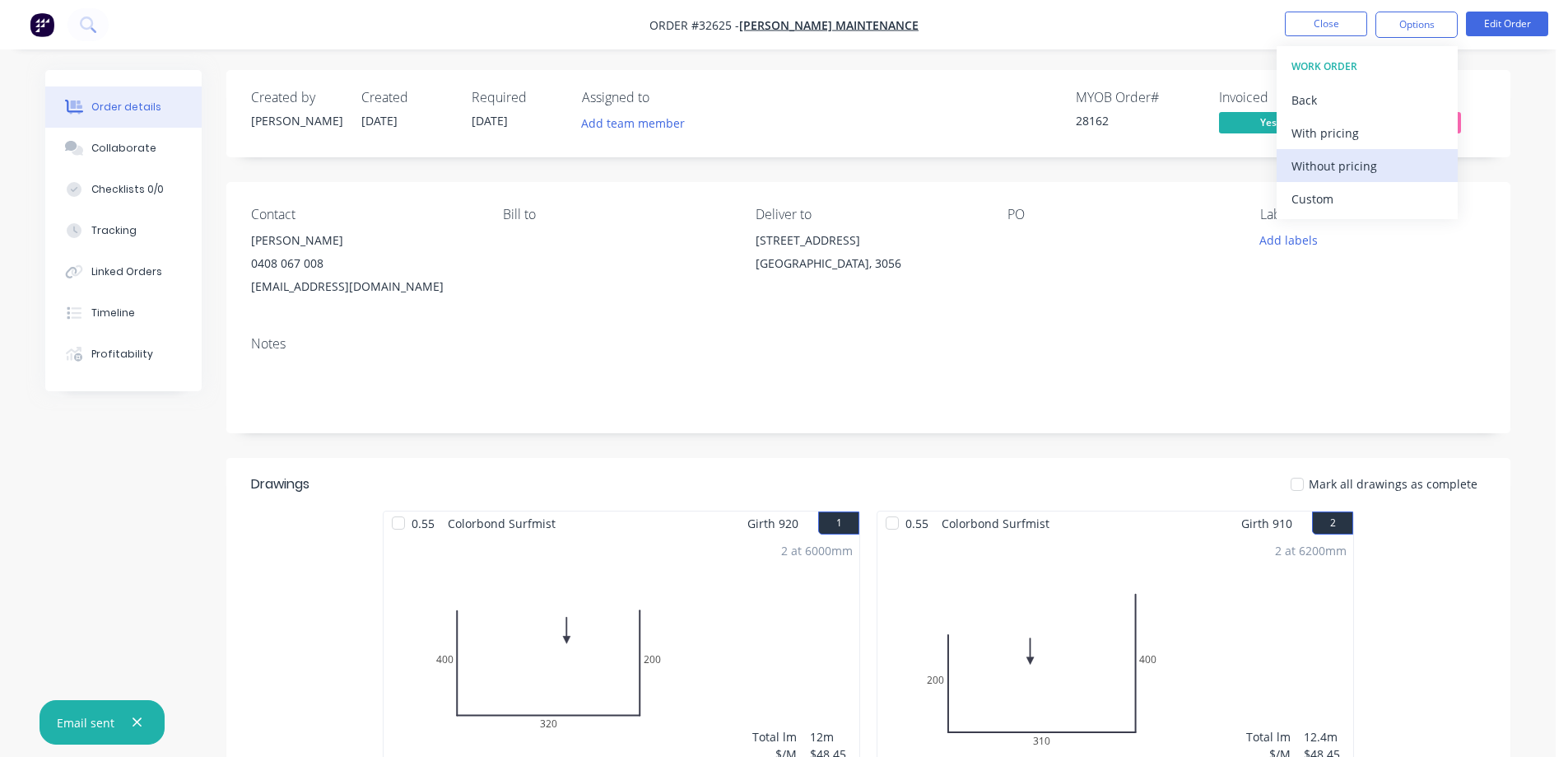
click at [1379, 165] on div "Without pricing" at bounding box center [1367, 166] width 152 height 24
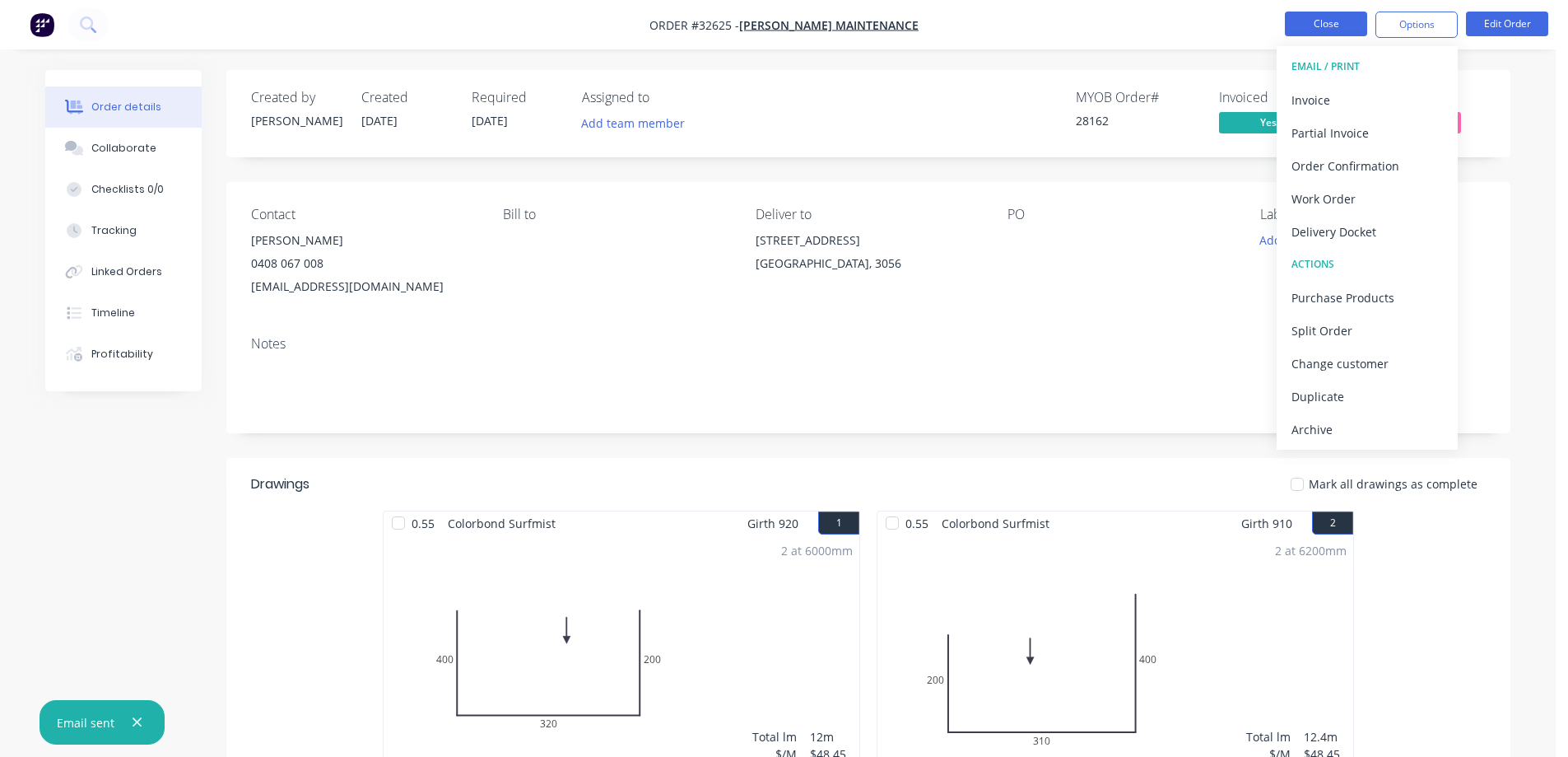
click at [1337, 25] on button "Close" at bounding box center [1326, 24] width 82 height 25
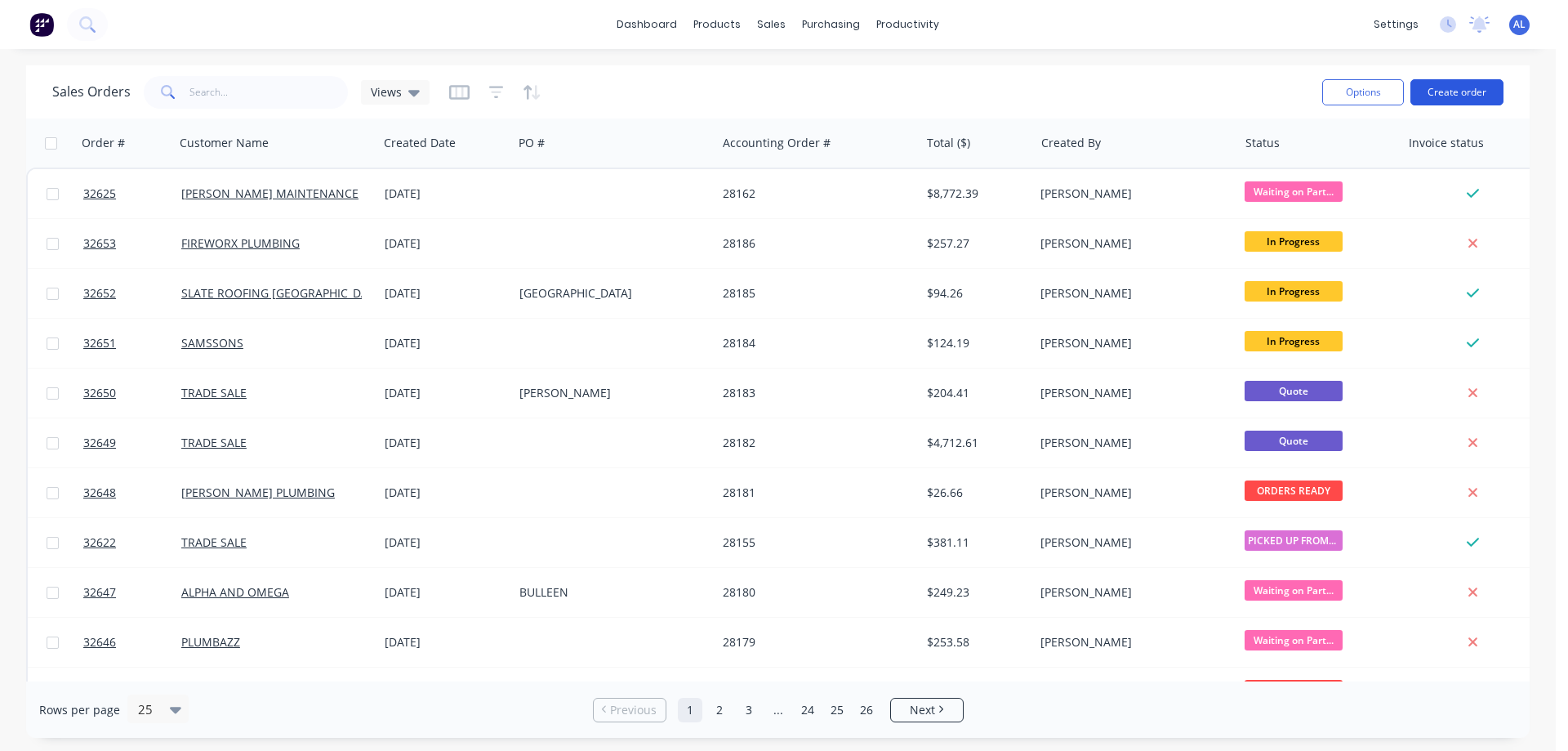
click at [1451, 87] on button "Create order" at bounding box center [1457, 93] width 94 height 26
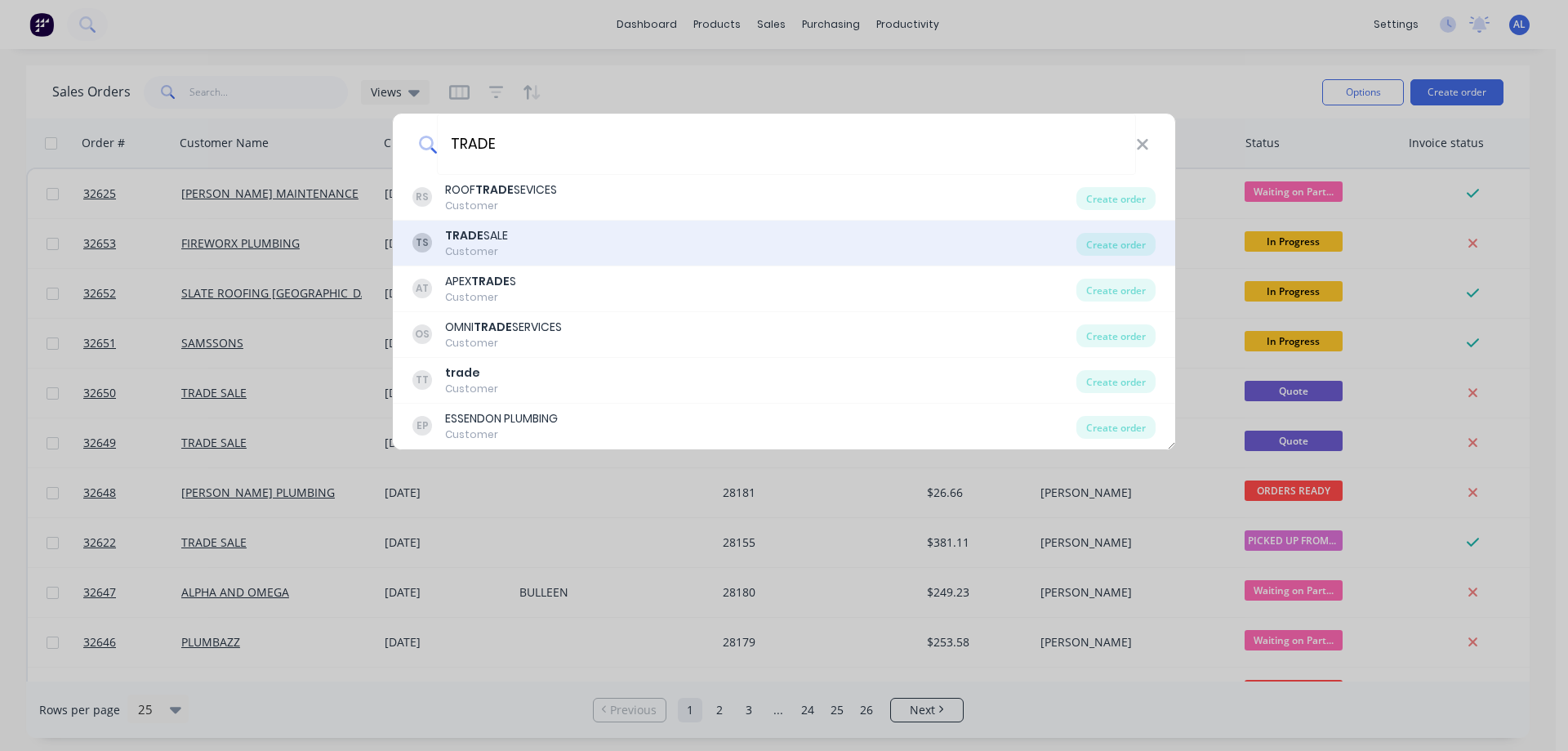
click at [558, 242] on div "TS TRADE SALE Customer" at bounding box center [745, 243] width 664 height 31
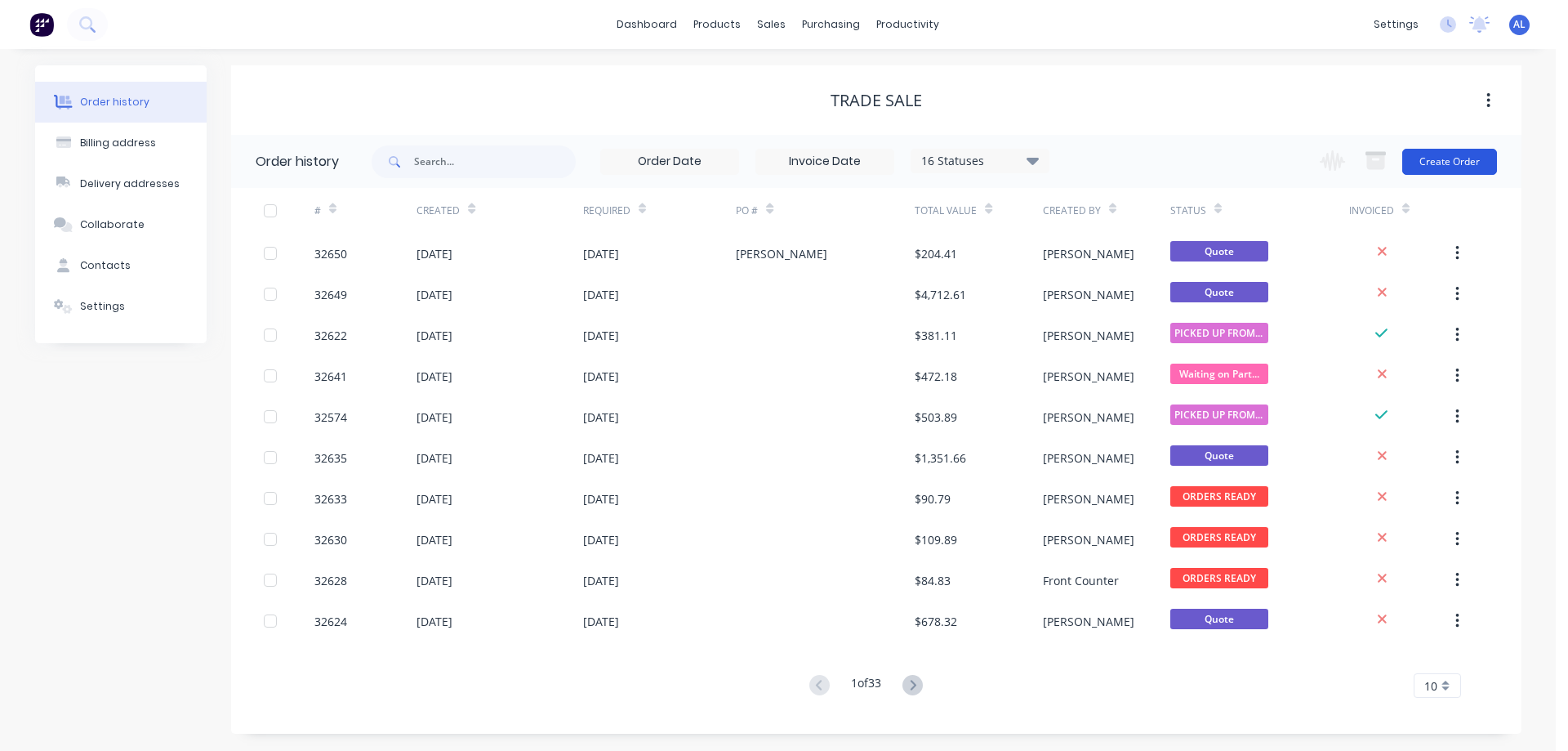
click at [1480, 165] on button "Create Order" at bounding box center [1449, 162] width 94 height 26
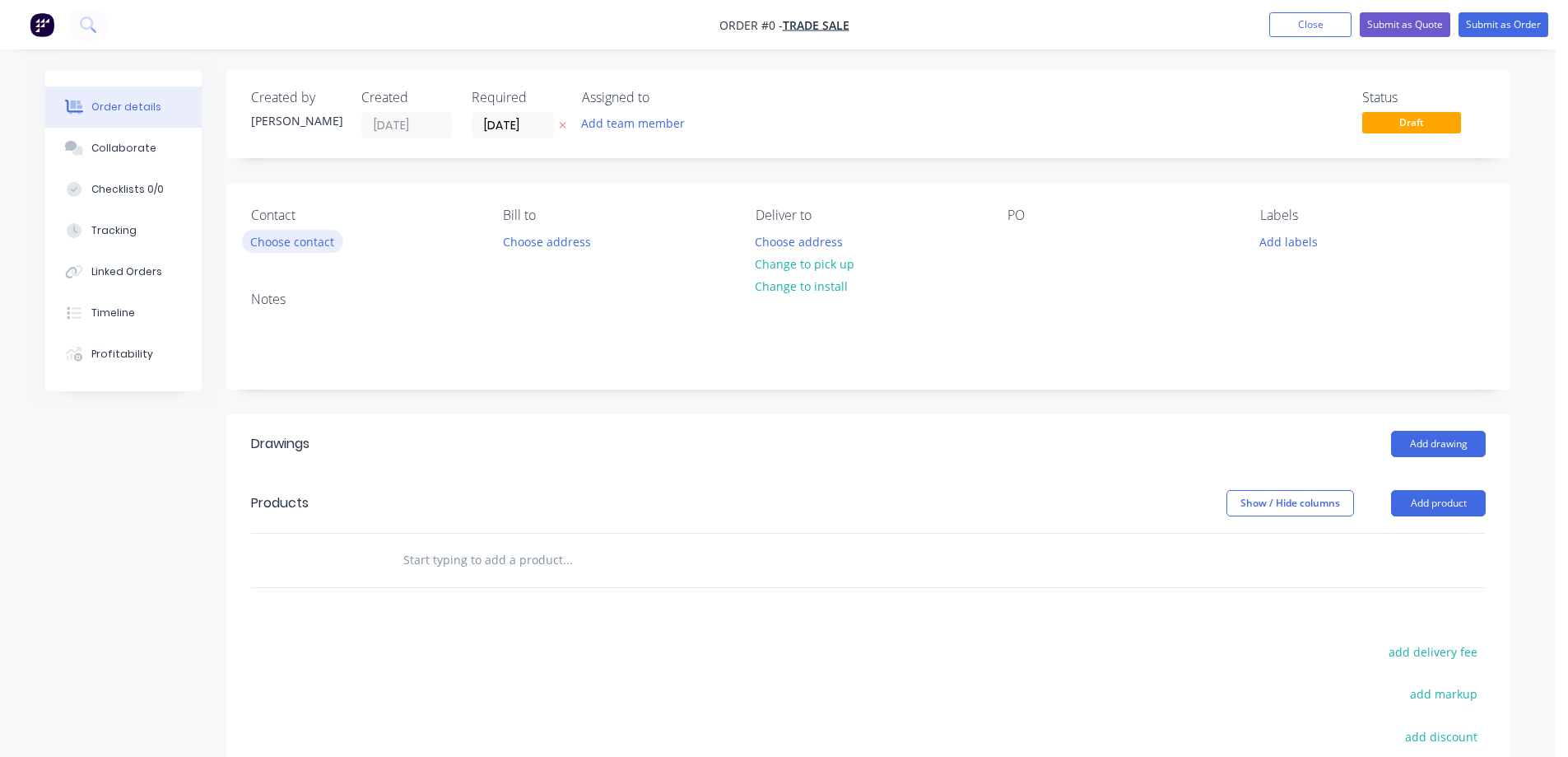
click at [306, 242] on button "Choose contact" at bounding box center [292, 241] width 101 height 22
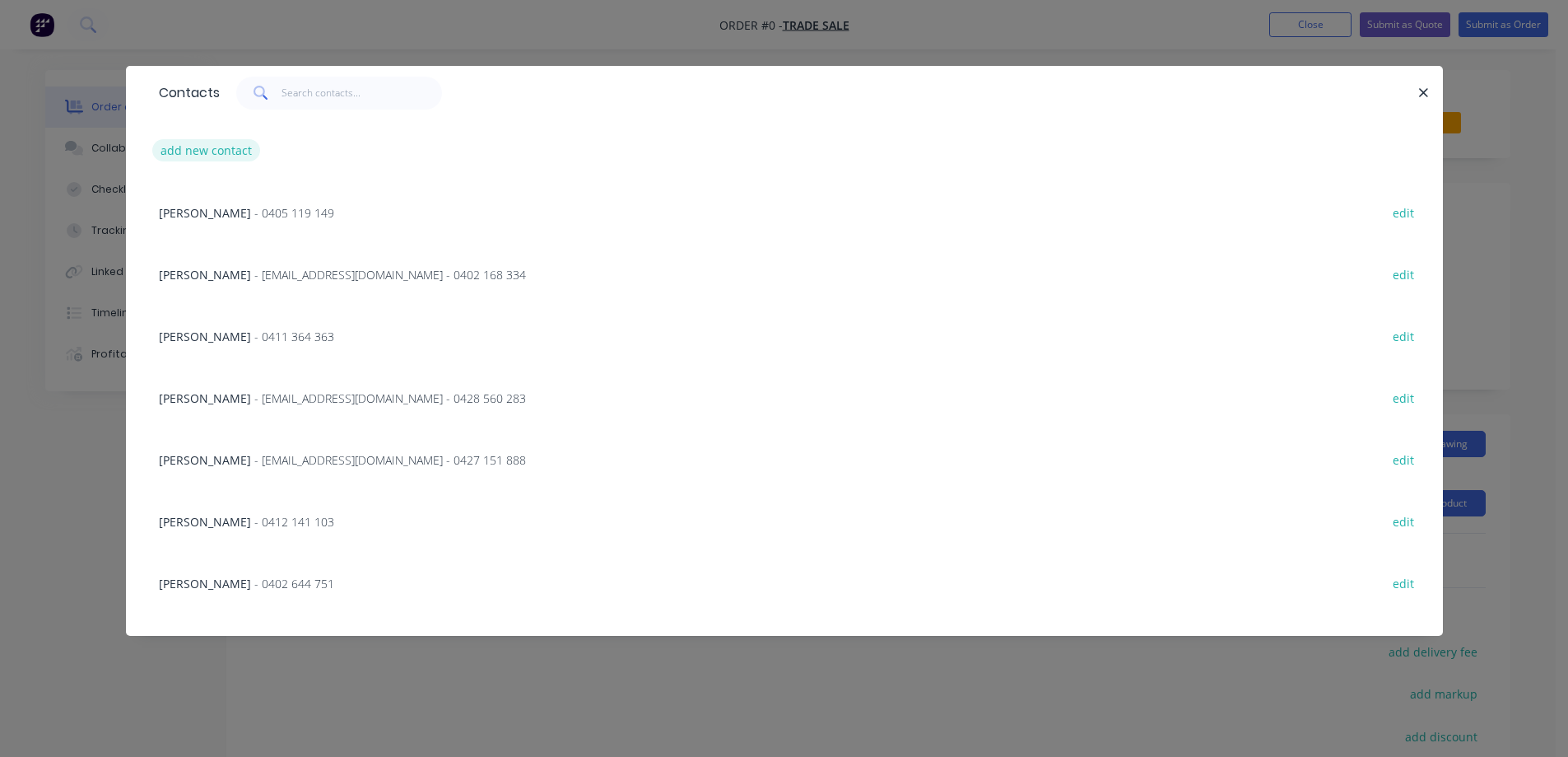
click at [208, 148] on button "add new contact" at bounding box center [206, 150] width 108 height 22
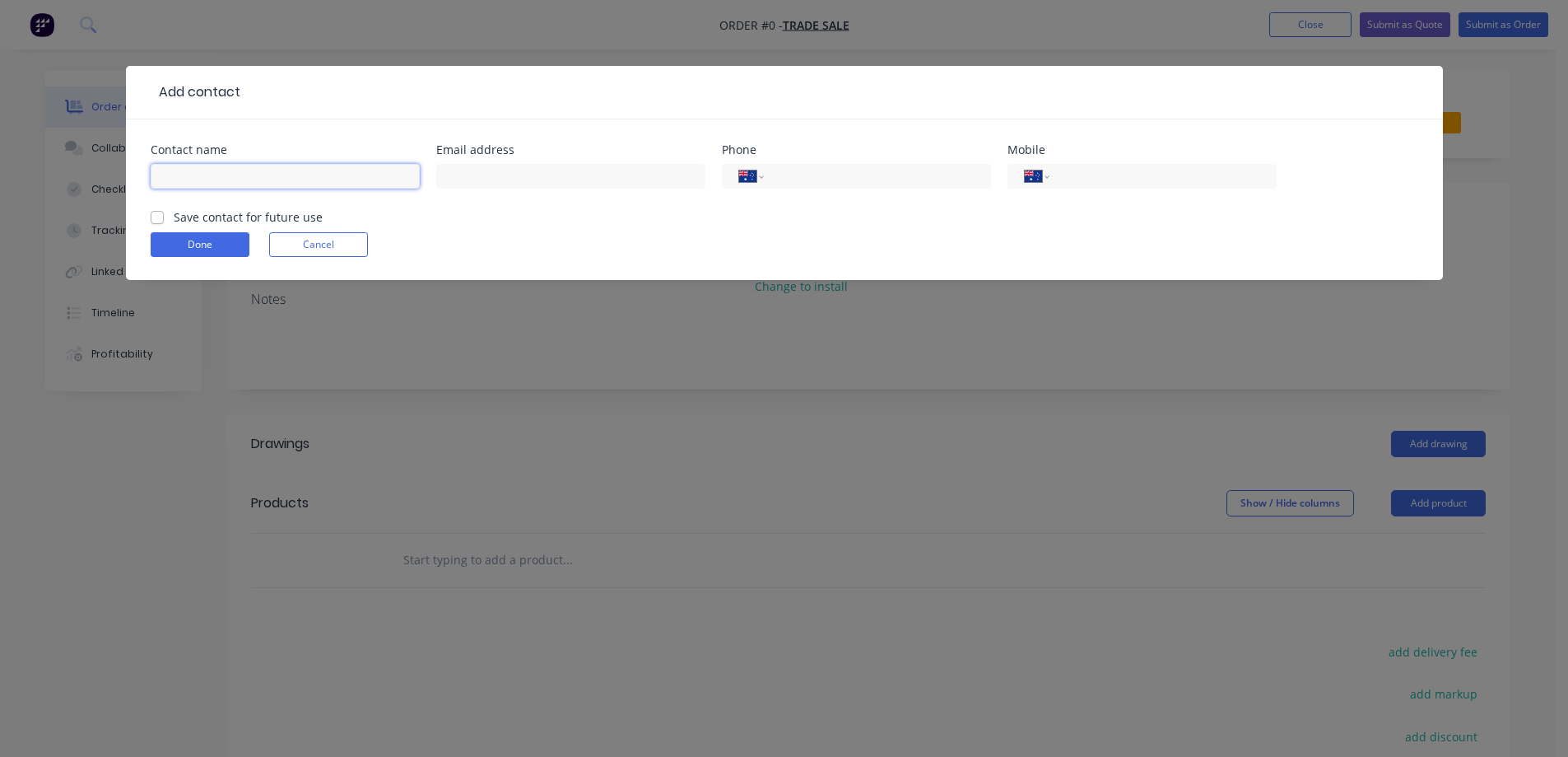
click at [204, 180] on input "text" at bounding box center [285, 176] width 270 height 25
click at [1149, 177] on input "tel" at bounding box center [1159, 176] width 197 height 19
click at [1100, 226] on form "Contact name WALTER Email address Phone International Afghanistan Åland Islands…" at bounding box center [784, 212] width 1268 height 136
click at [174, 214] on label "Save contact for future use" at bounding box center [248, 217] width 149 height 18
click at [157, 214] on input "Save contact for future use" at bounding box center [157, 216] width 13 height 16
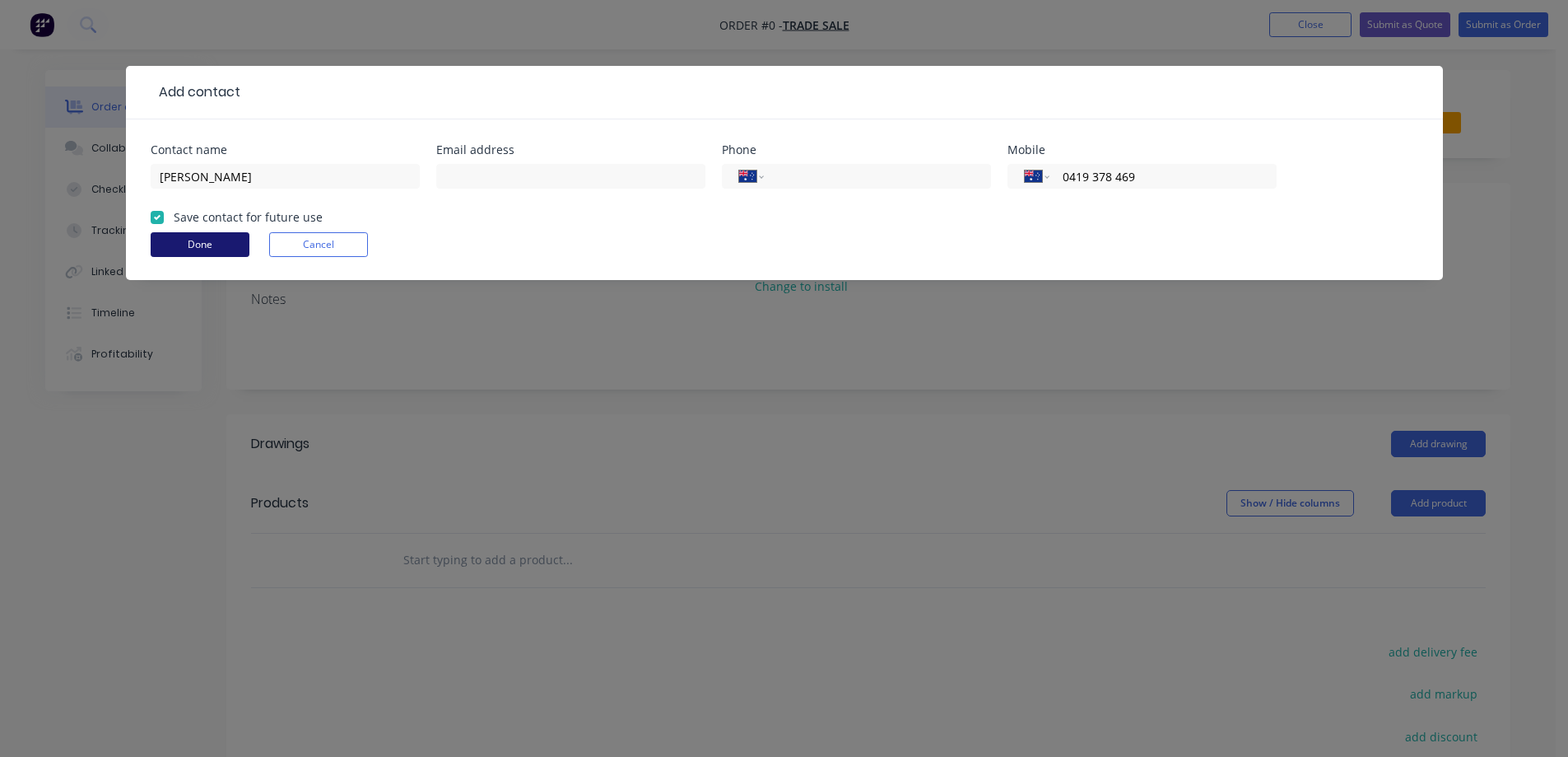
click at [214, 245] on button "Done" at bounding box center [200, 245] width 99 height 25
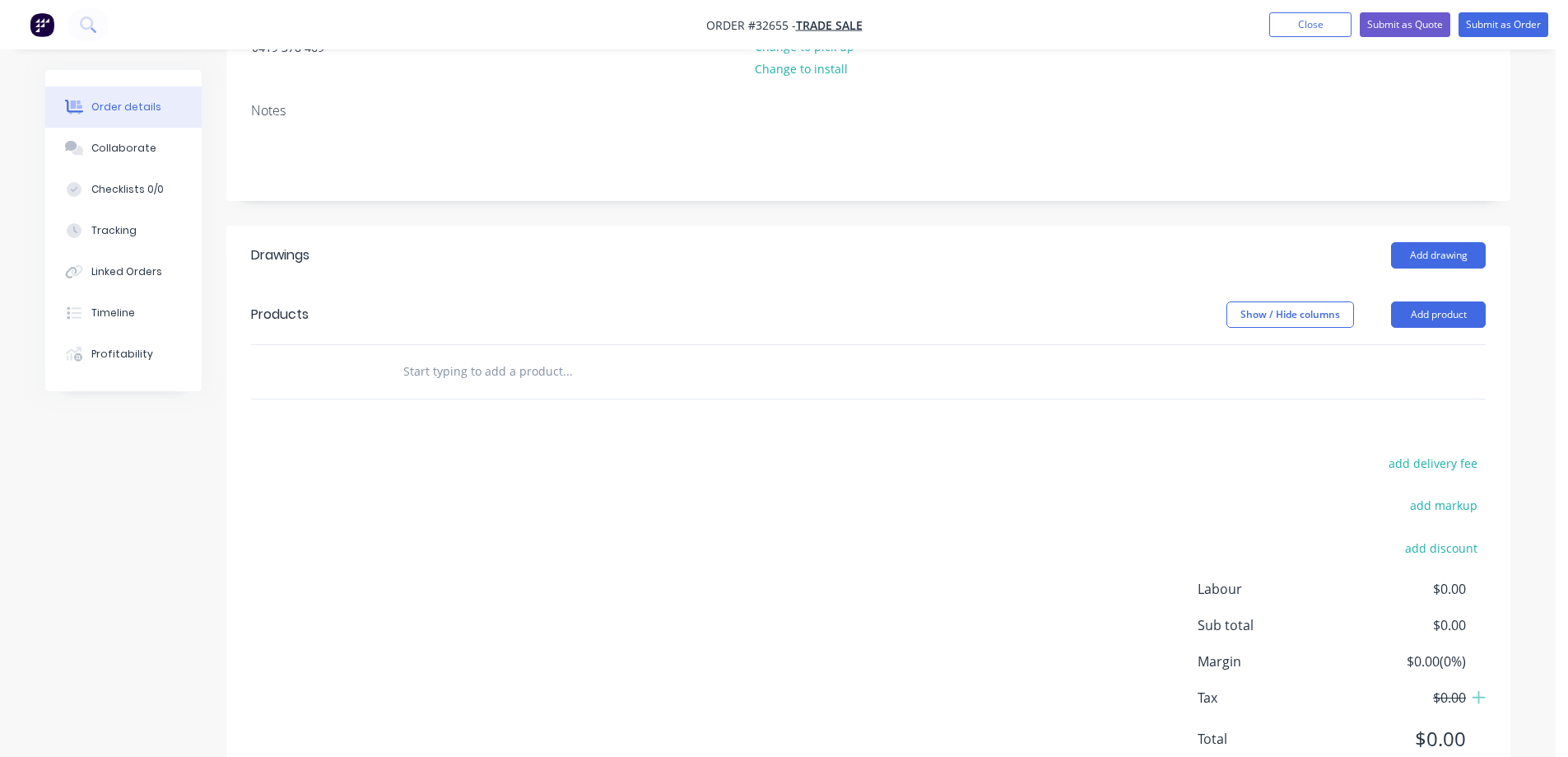
scroll to position [247, 0]
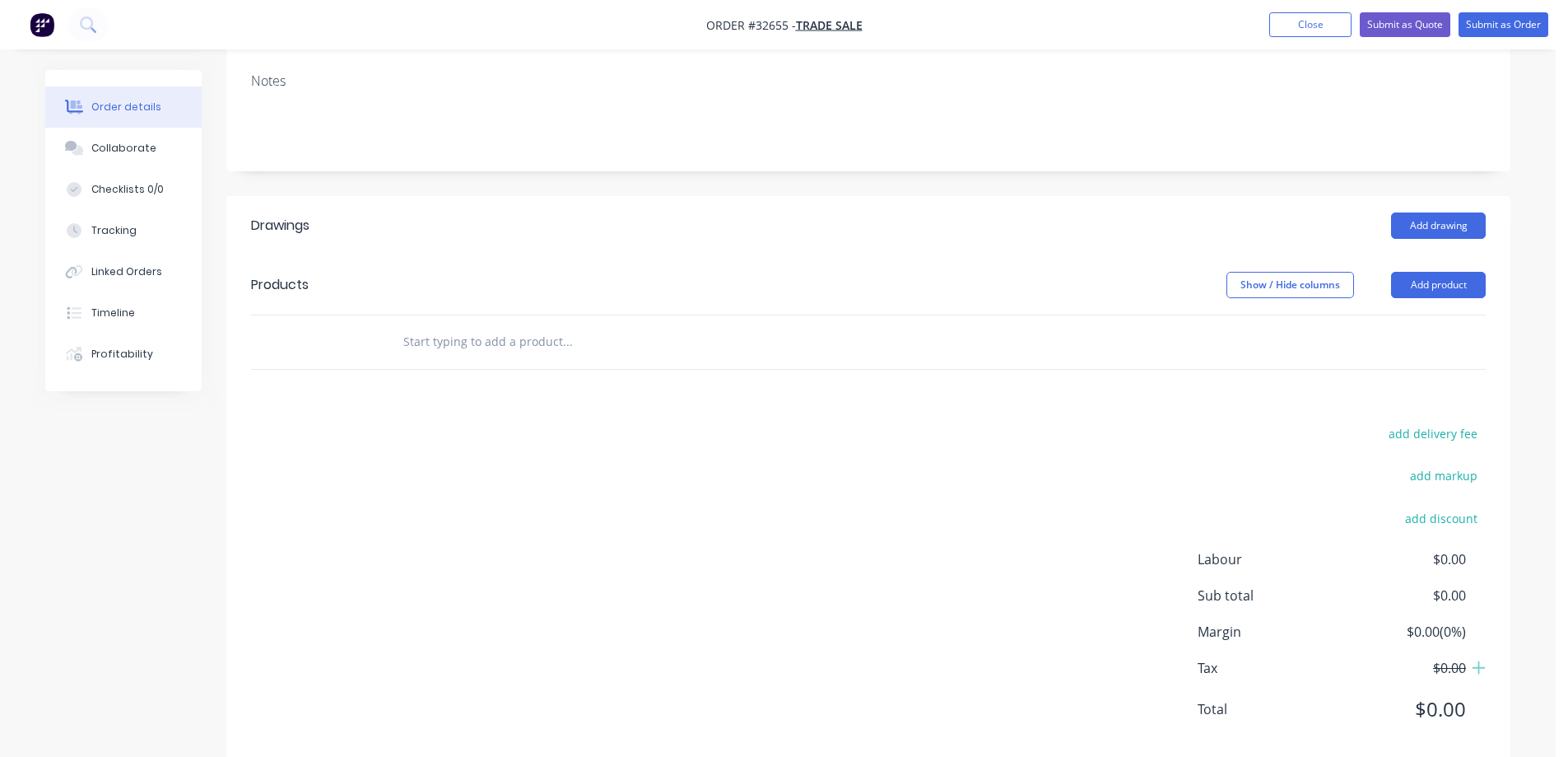
click at [496, 341] on input "text" at bounding box center [567, 341] width 329 height 33
click at [46, 31] on img "button" at bounding box center [42, 25] width 25 height 25
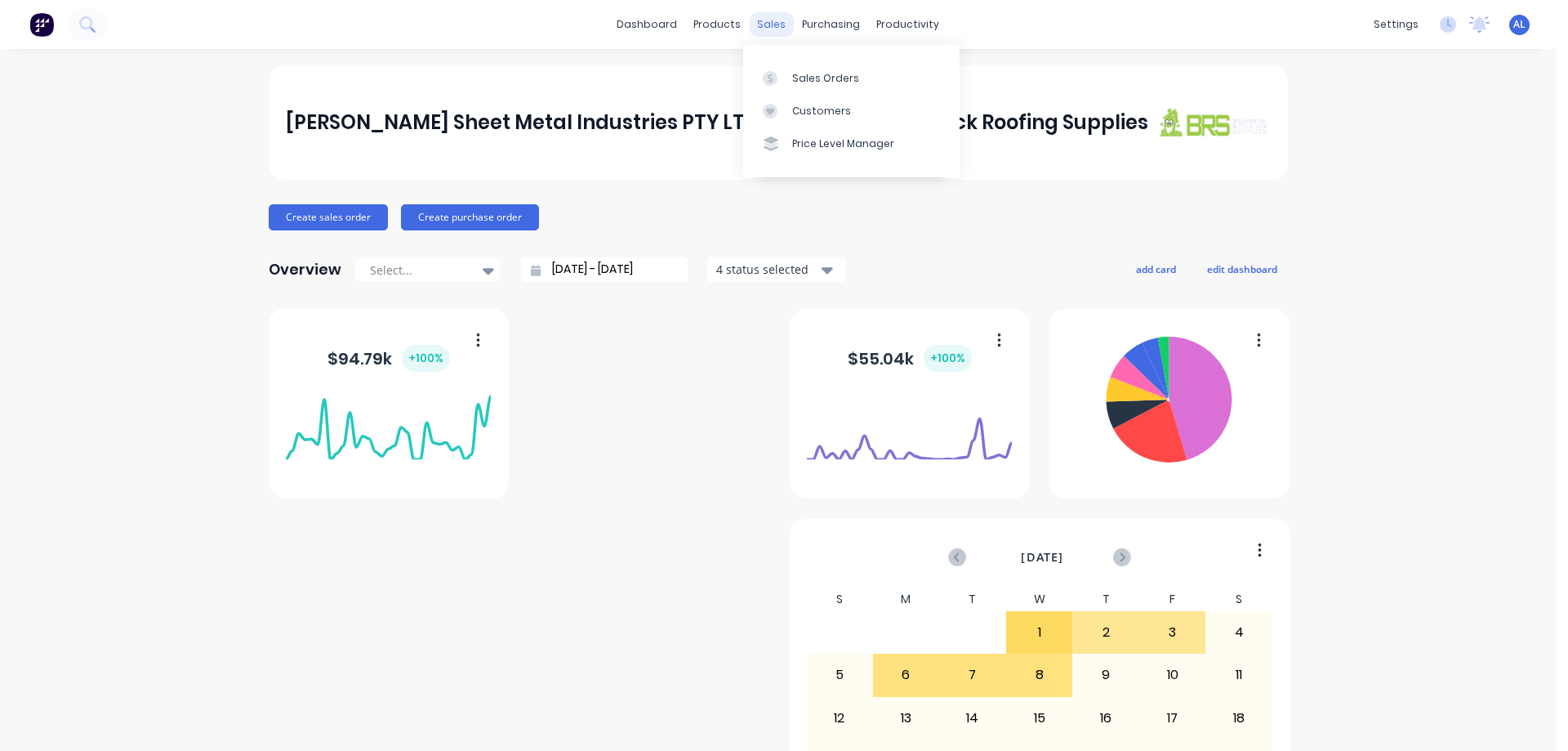
drag, startPoint x: 766, startPoint y: 22, endPoint x: 774, endPoint y: 34, distance: 14.4
click at [764, 25] on div "sales" at bounding box center [771, 24] width 45 height 24
click at [820, 76] on div "Sales Orders" at bounding box center [825, 78] width 67 height 15
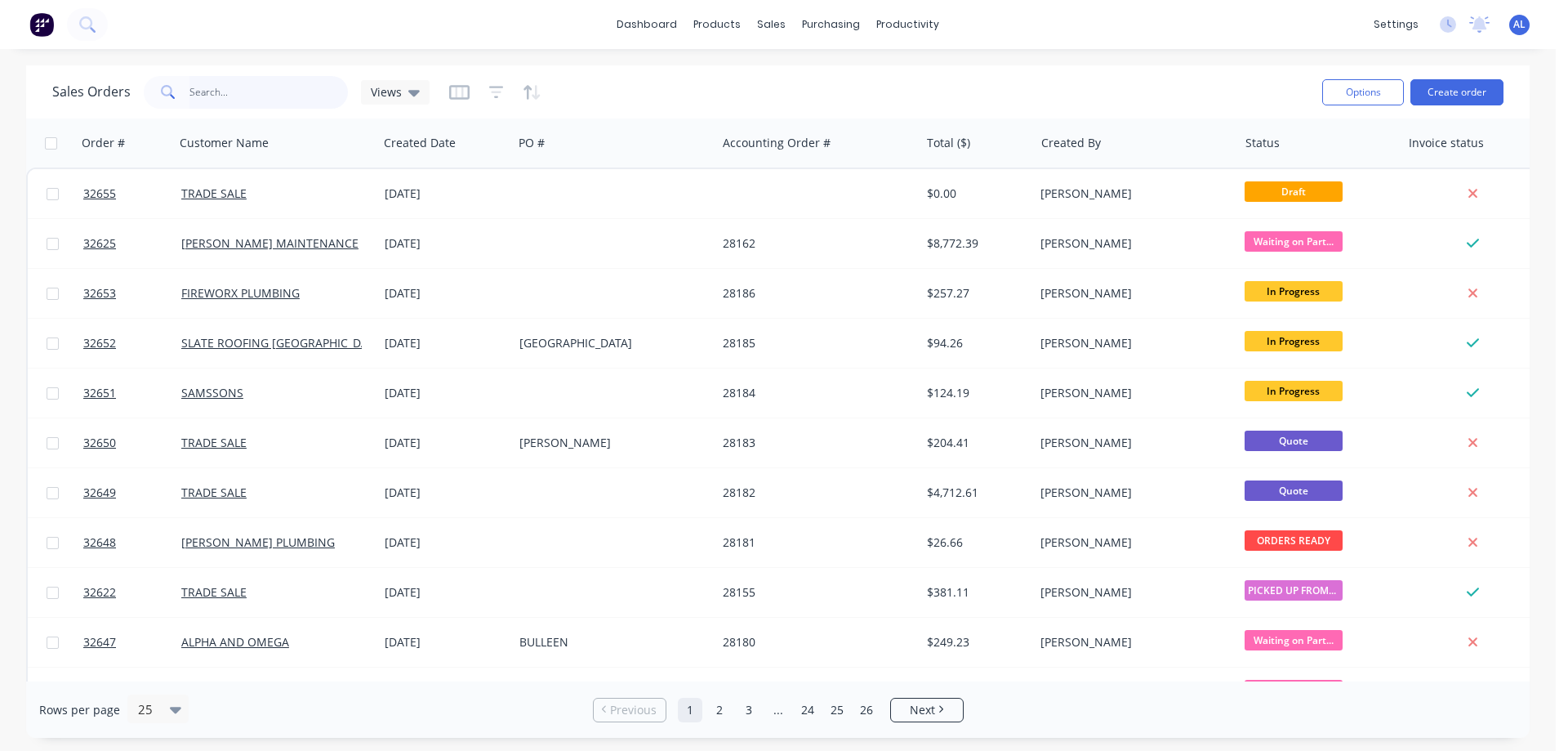
click at [281, 91] on input "text" at bounding box center [269, 92] width 159 height 32
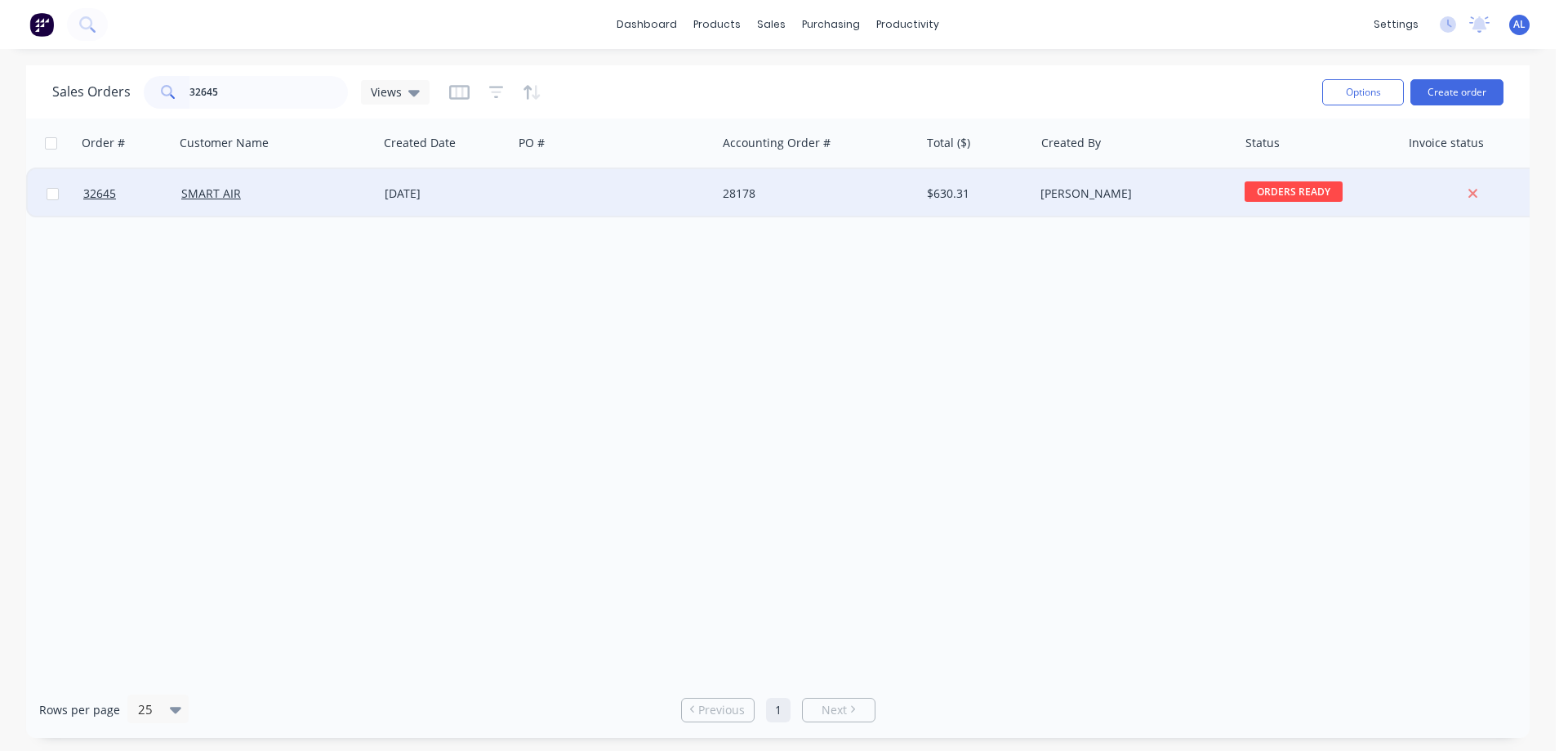
click at [526, 198] on div at bounding box center [614, 193] width 204 height 49
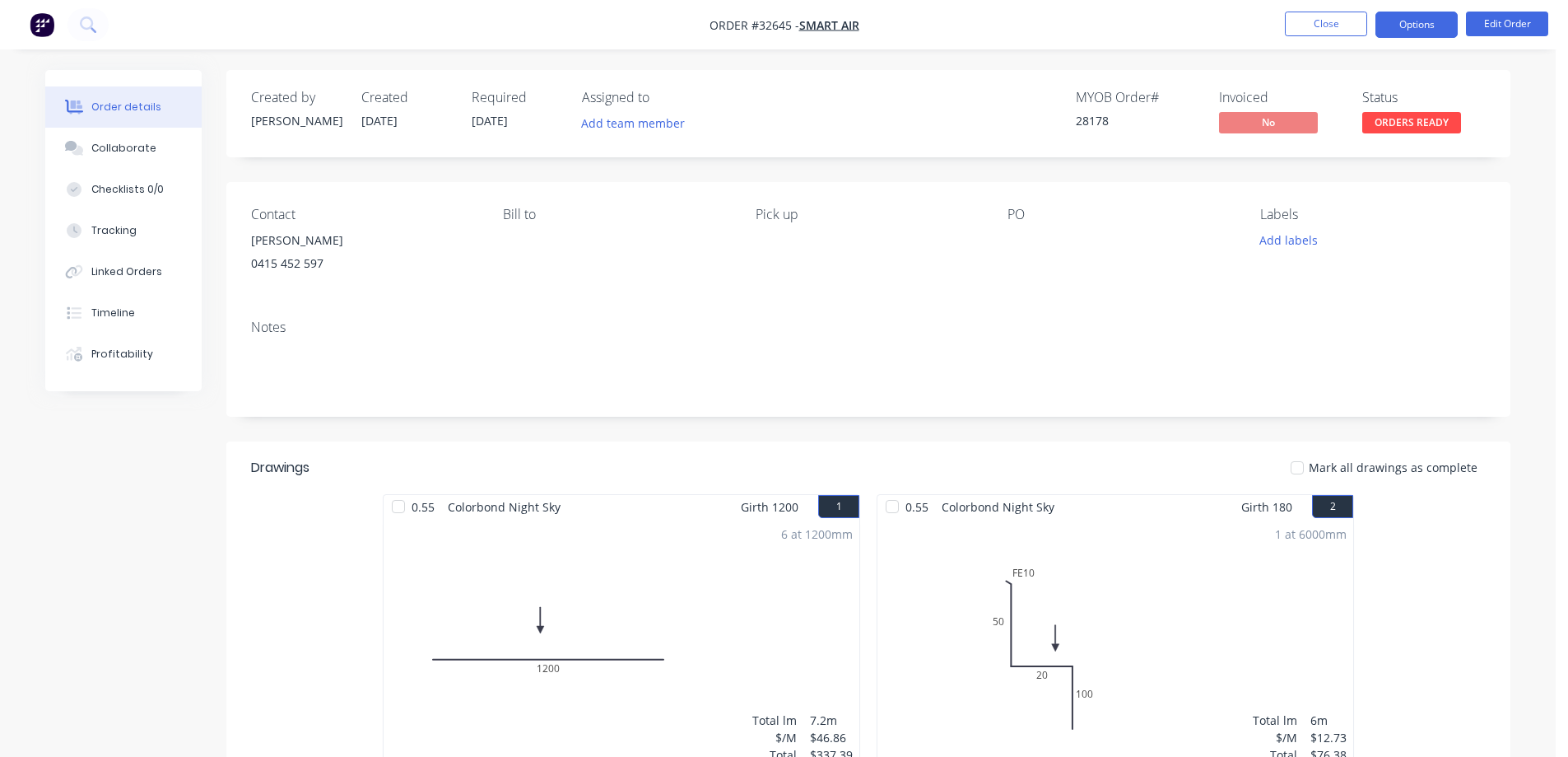
click at [1421, 28] on button "Options" at bounding box center [1416, 25] width 82 height 26
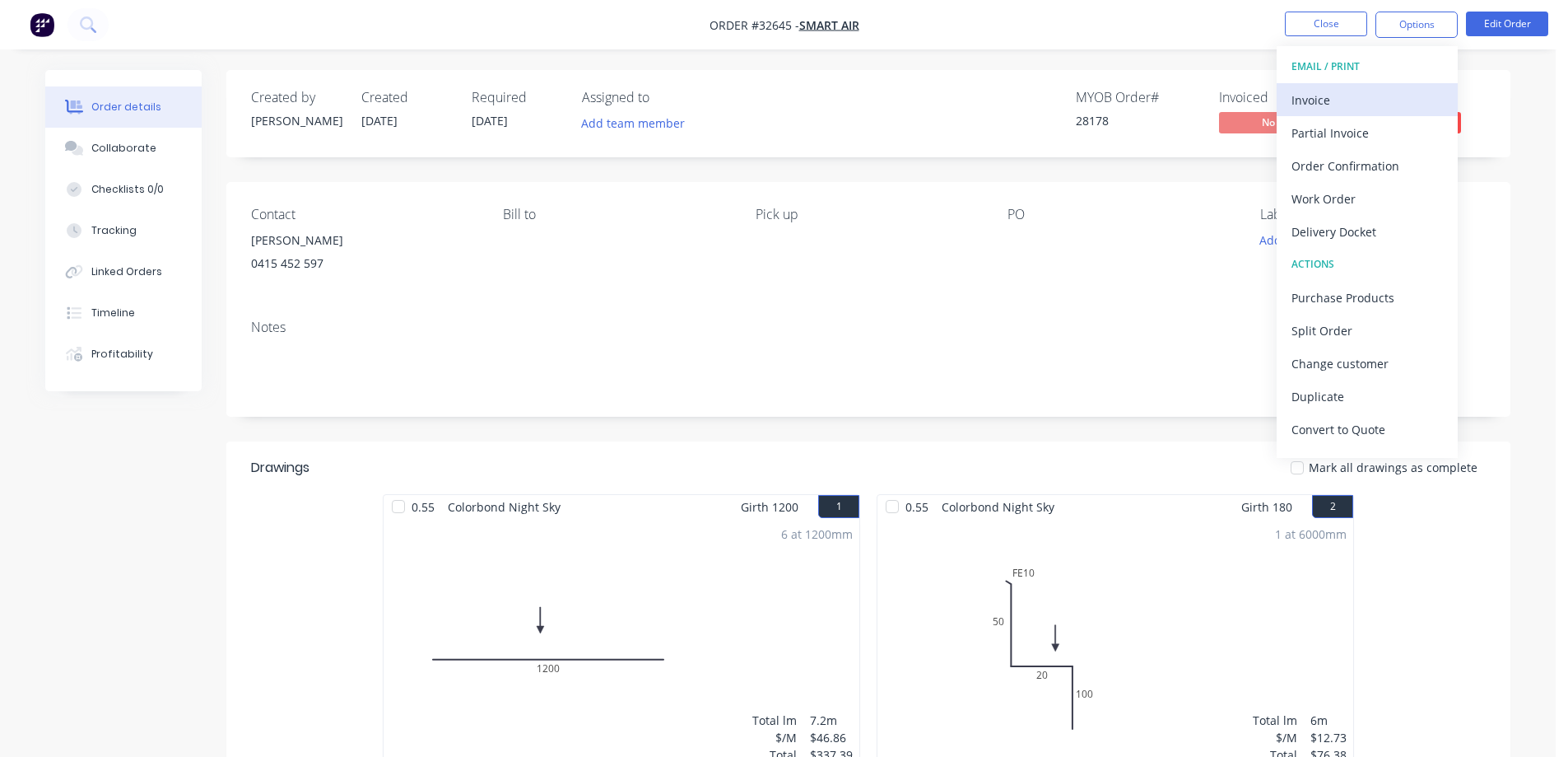
click at [1365, 99] on div "Invoice" at bounding box center [1367, 100] width 152 height 24
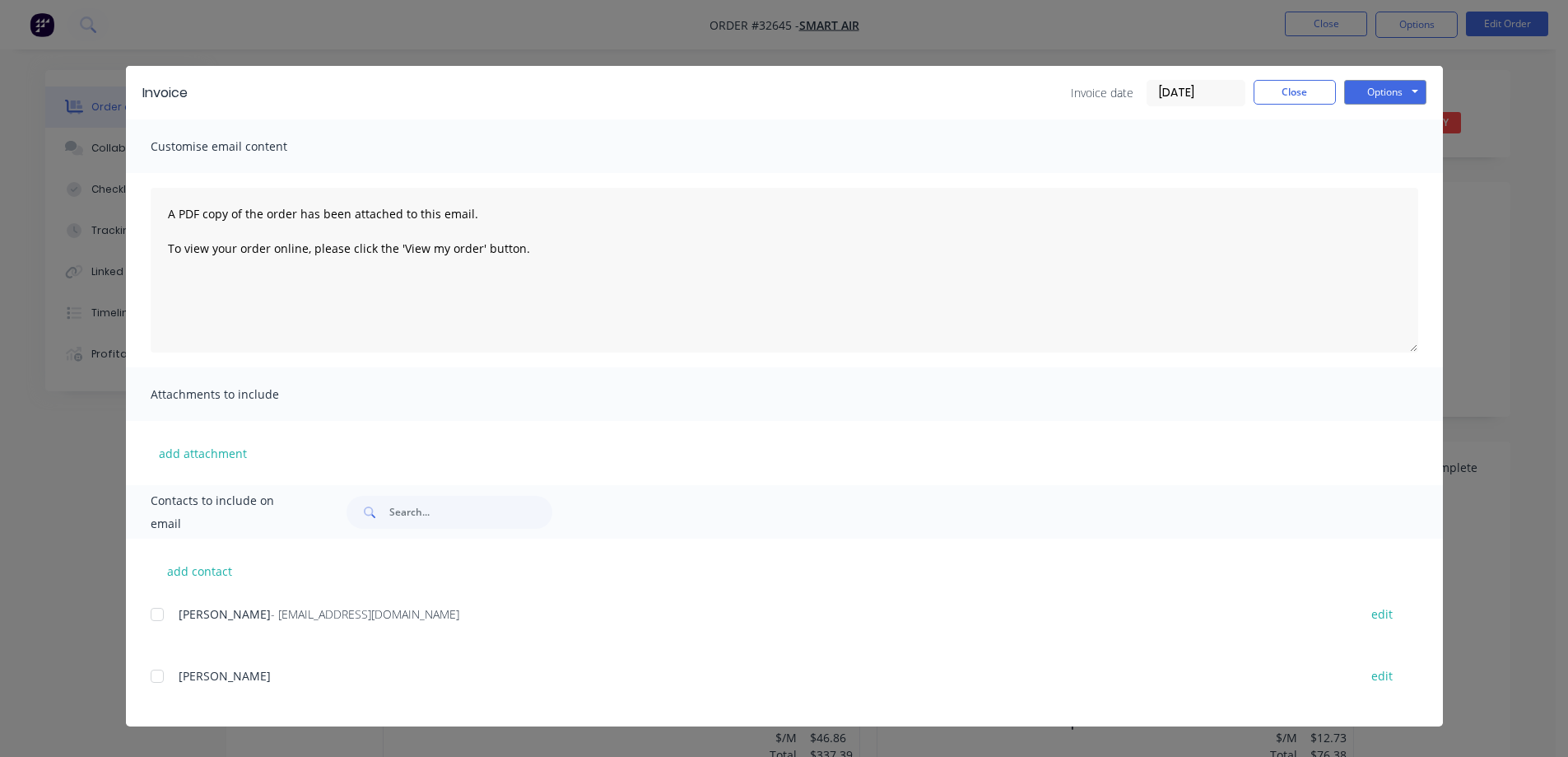
click at [152, 614] on div at bounding box center [157, 613] width 33 height 33
click at [1413, 88] on button "Options" at bounding box center [1385, 93] width 82 height 25
click at [1412, 178] on button "Email" at bounding box center [1397, 175] width 106 height 27
click at [1321, 94] on button "Close" at bounding box center [1294, 93] width 82 height 25
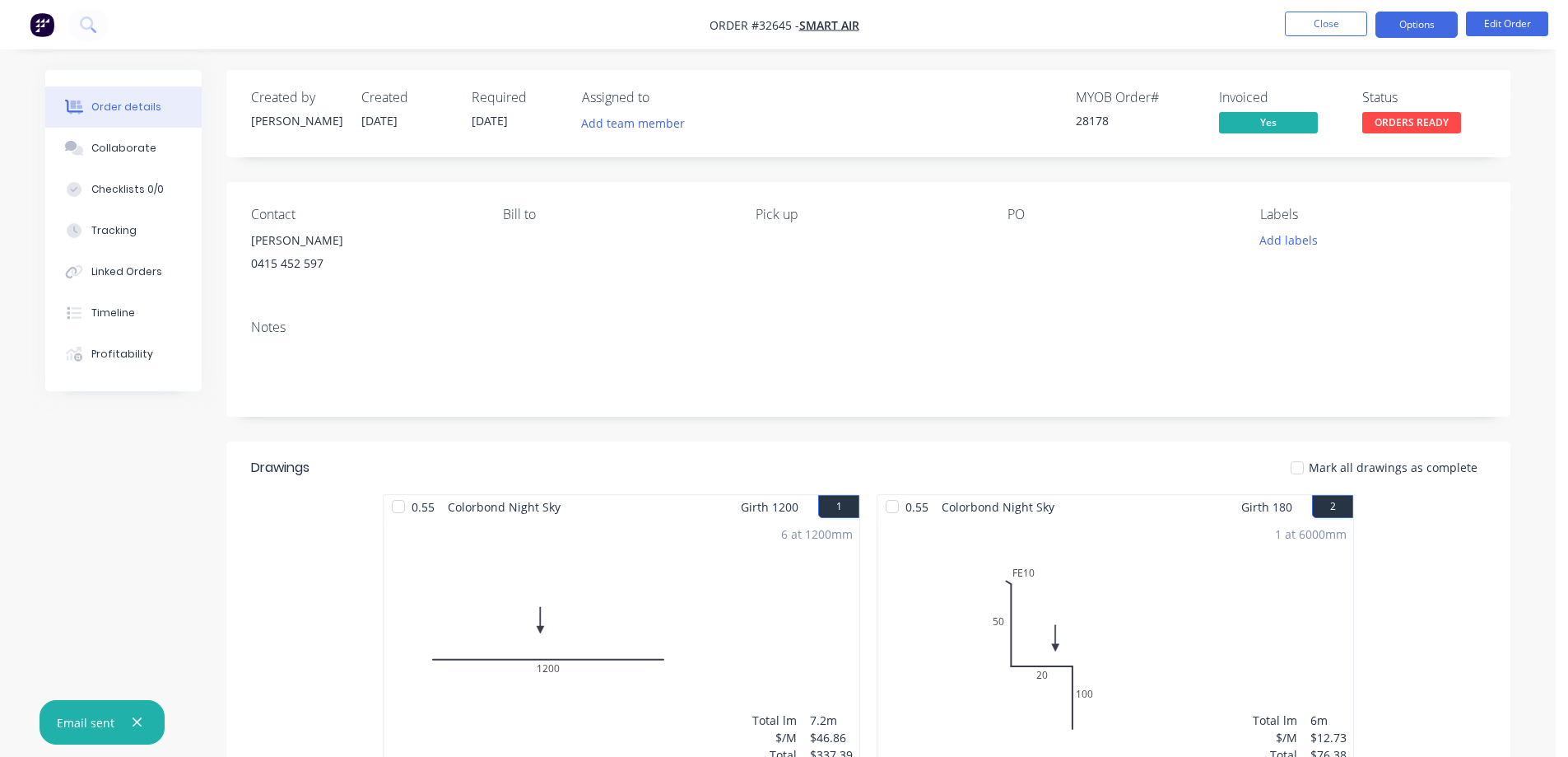
click at [1424, 30] on button "Options" at bounding box center [1416, 25] width 82 height 26
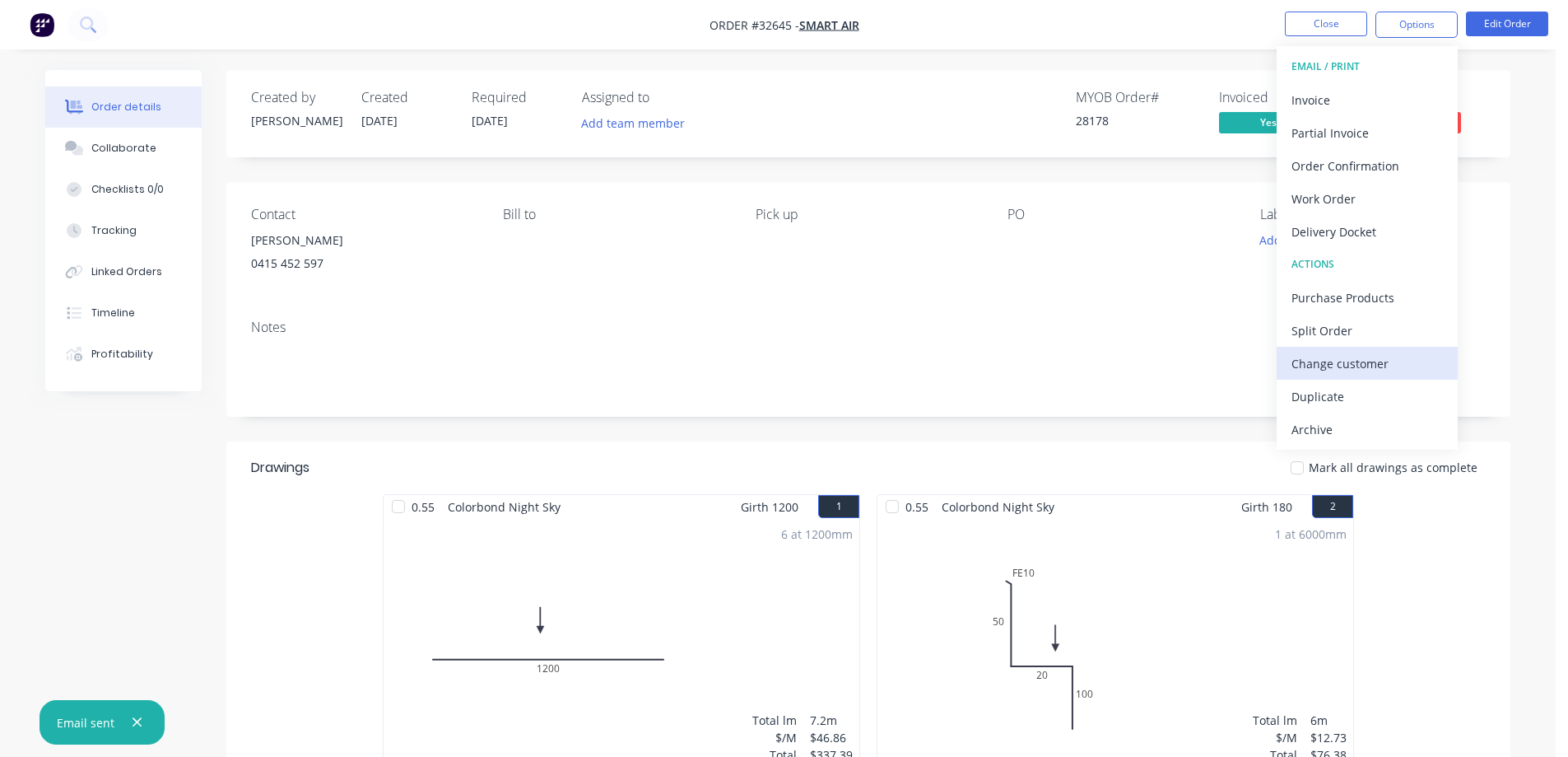
click at [1363, 368] on div "Change customer" at bounding box center [1367, 363] width 152 height 24
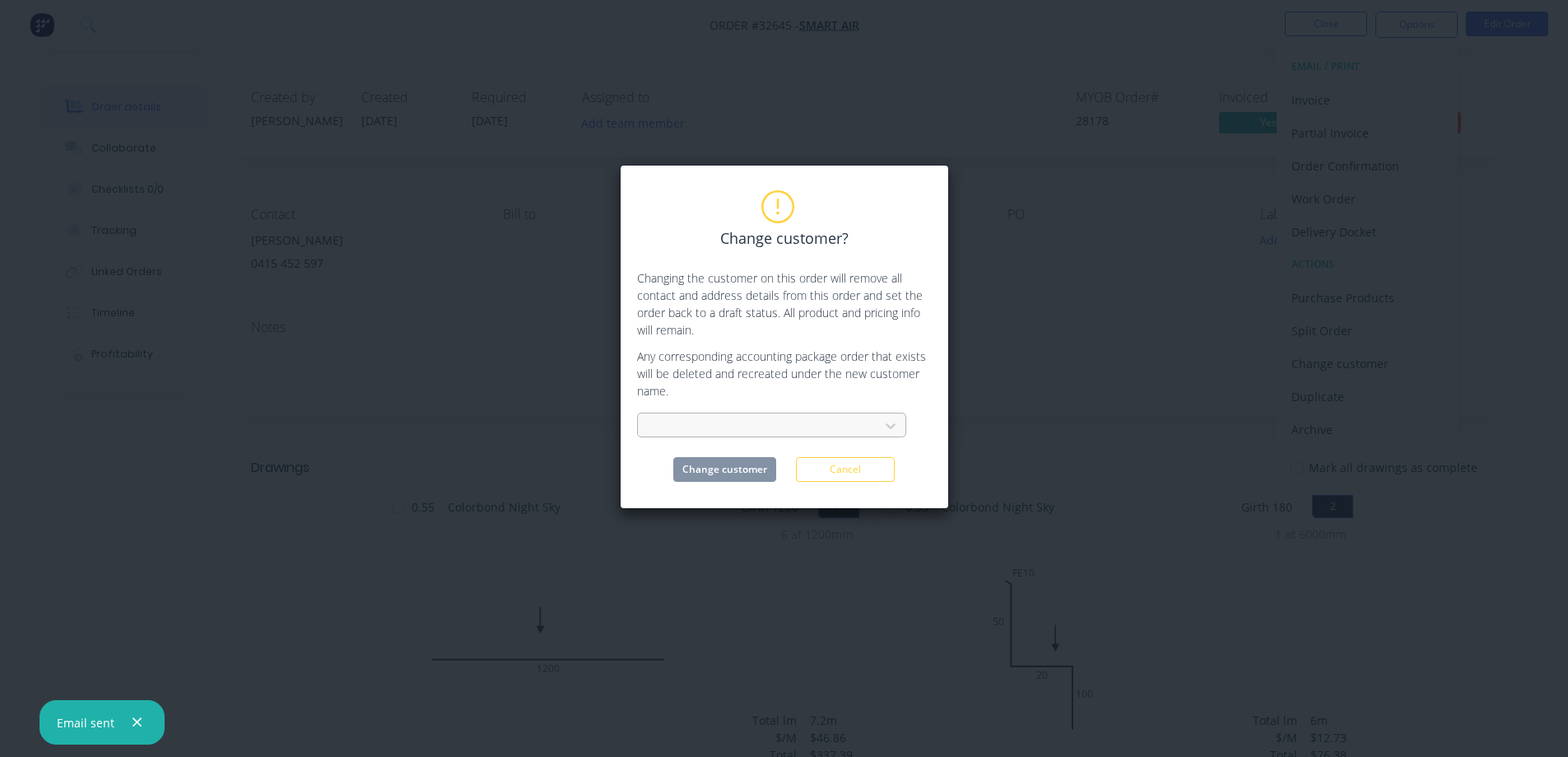
click at [743, 429] on div at bounding box center [760, 426] width 219 height 20
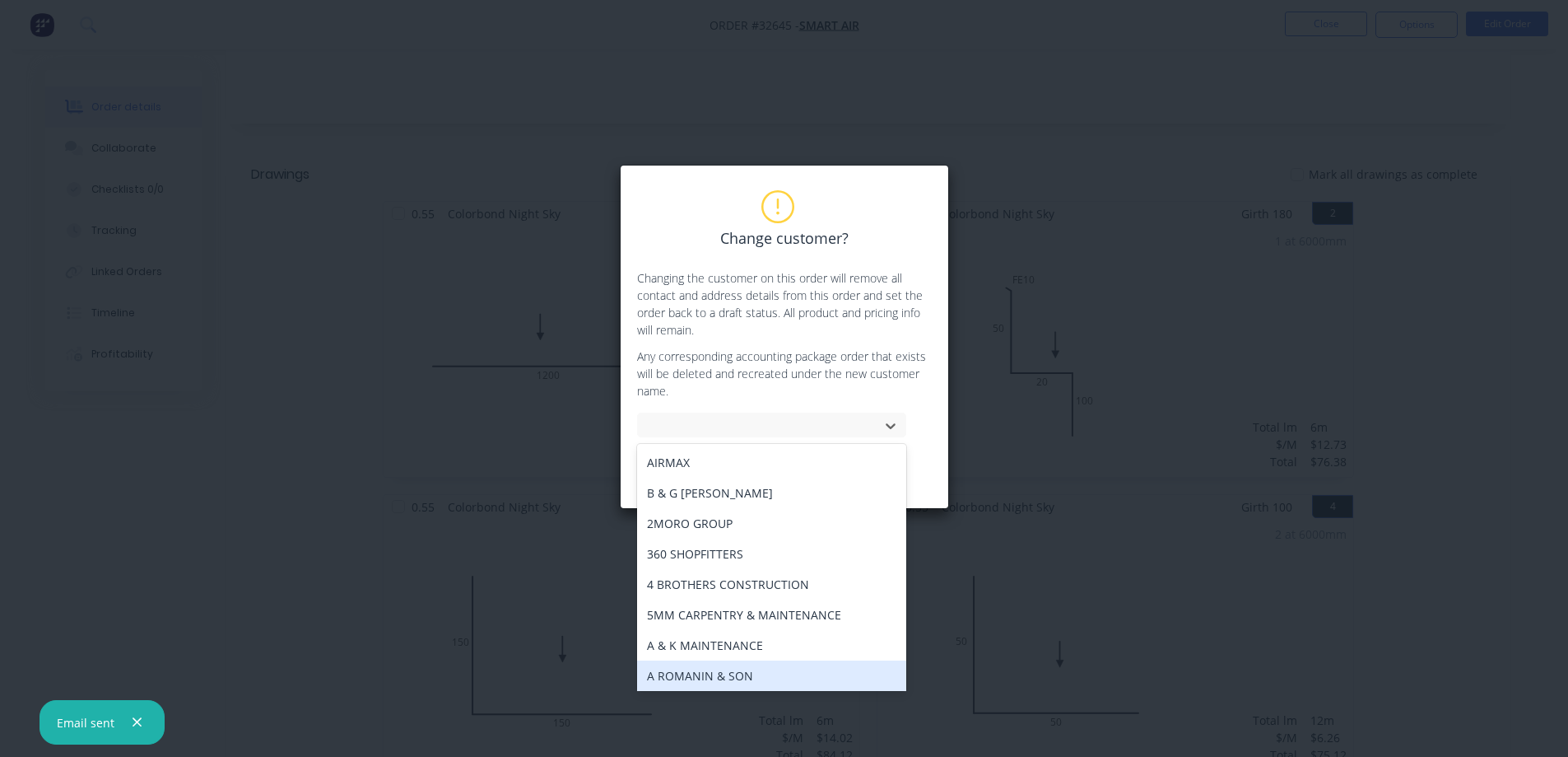
scroll to position [122, 0]
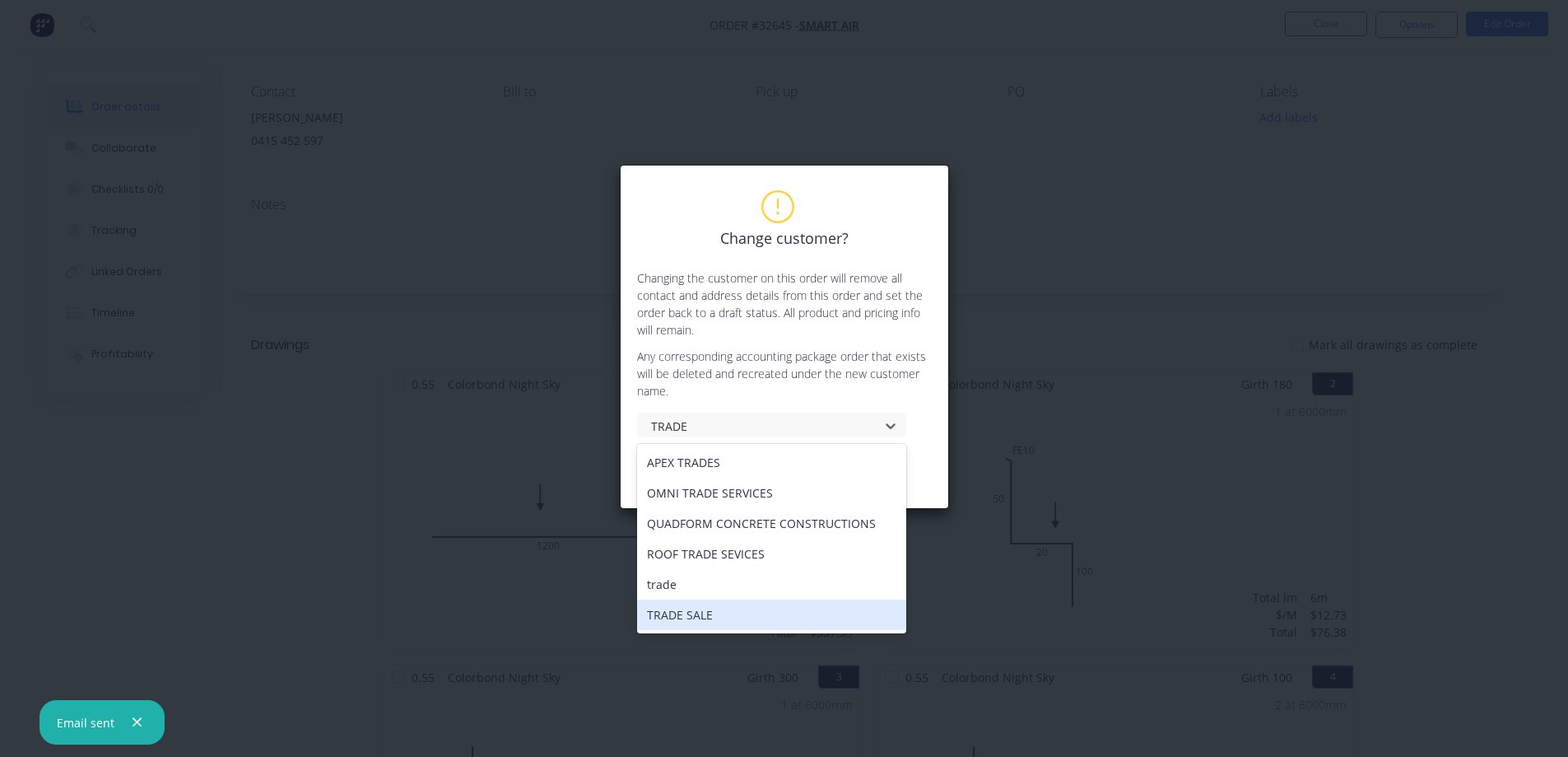
click at [720, 617] on div "TRADE SALE" at bounding box center [772, 614] width 270 height 31
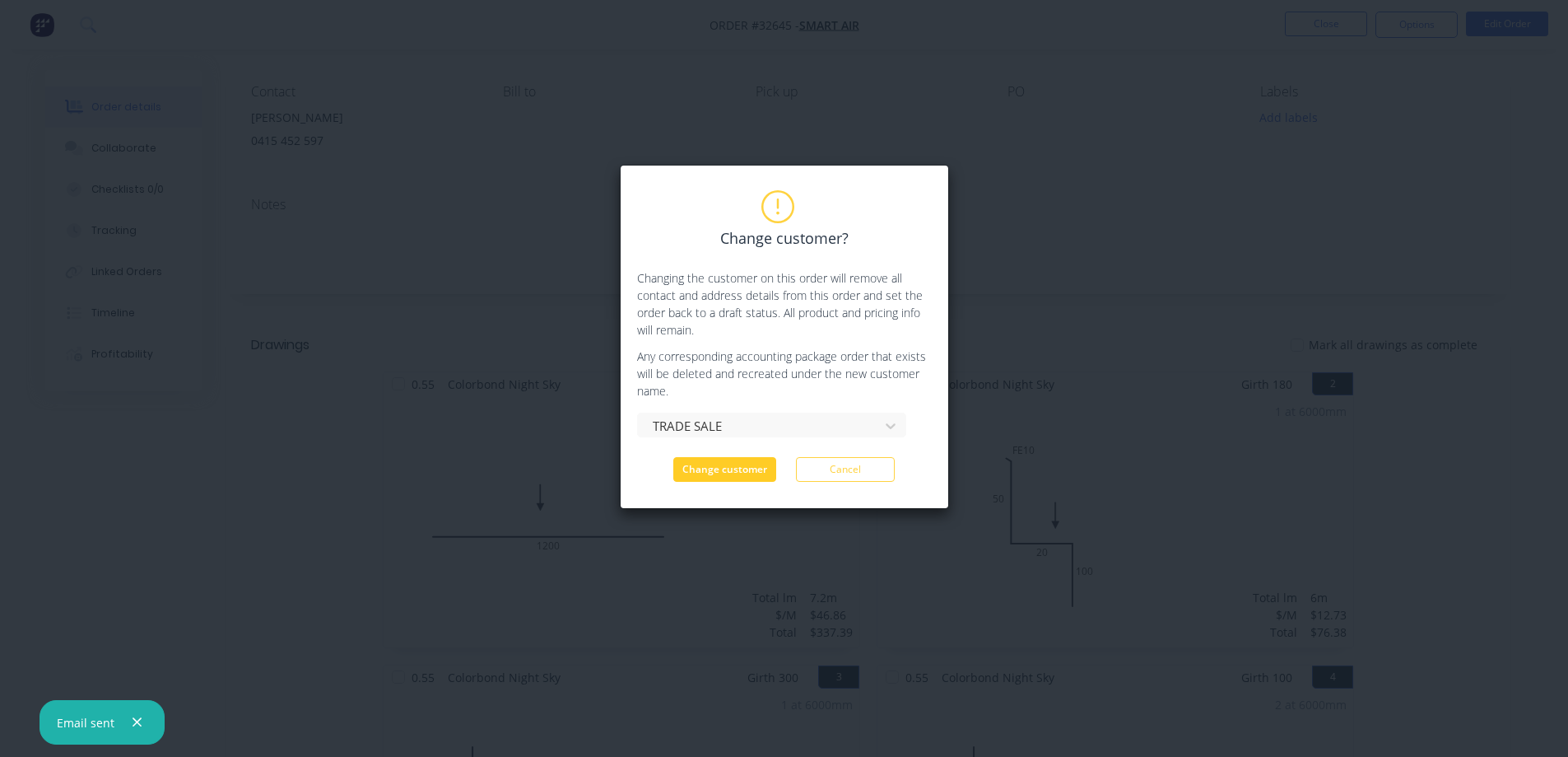
click at [752, 470] on button "Change customer" at bounding box center [724, 470] width 103 height 25
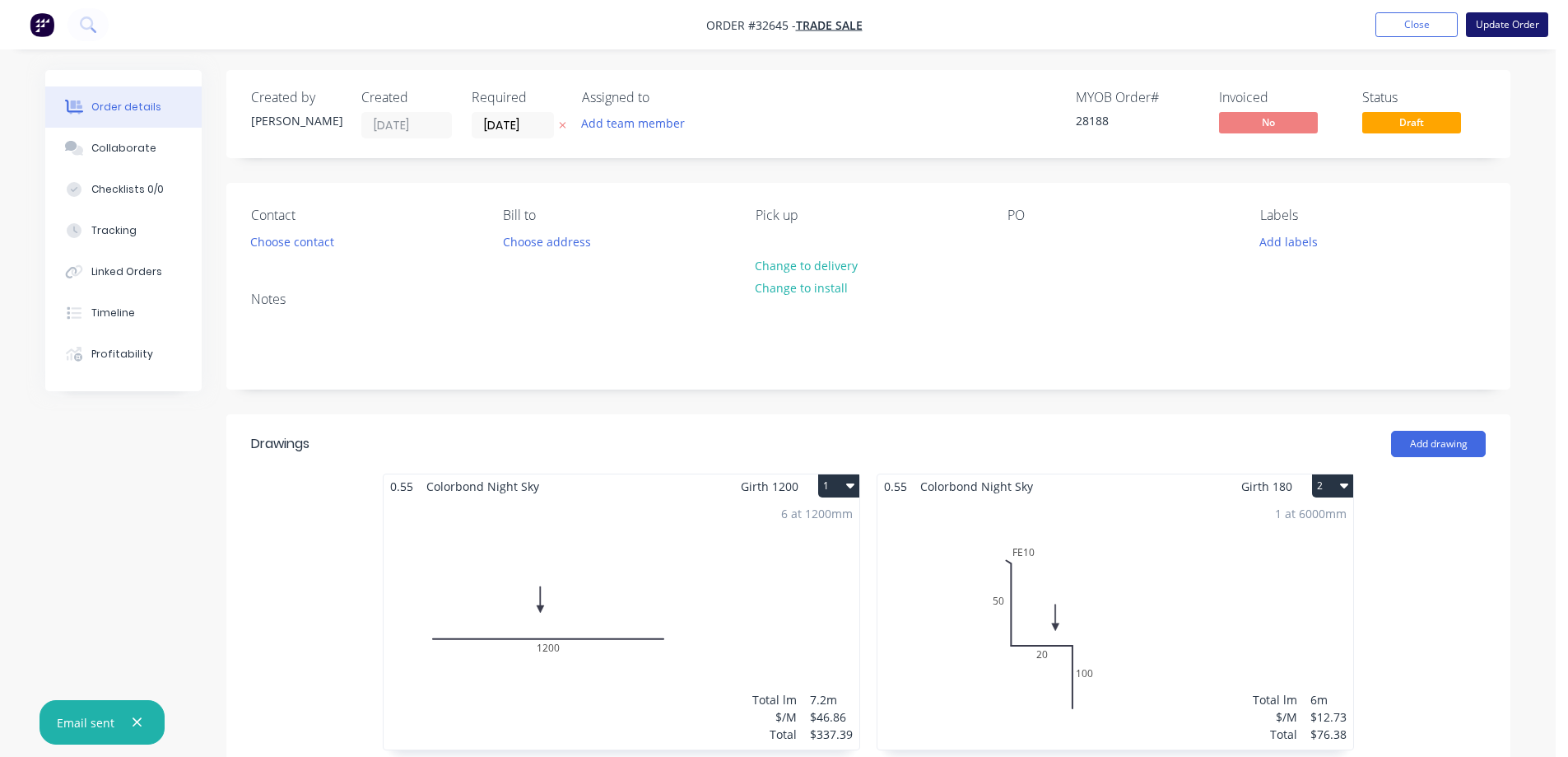
click at [1534, 29] on button "Update Order" at bounding box center [1506, 25] width 82 height 25
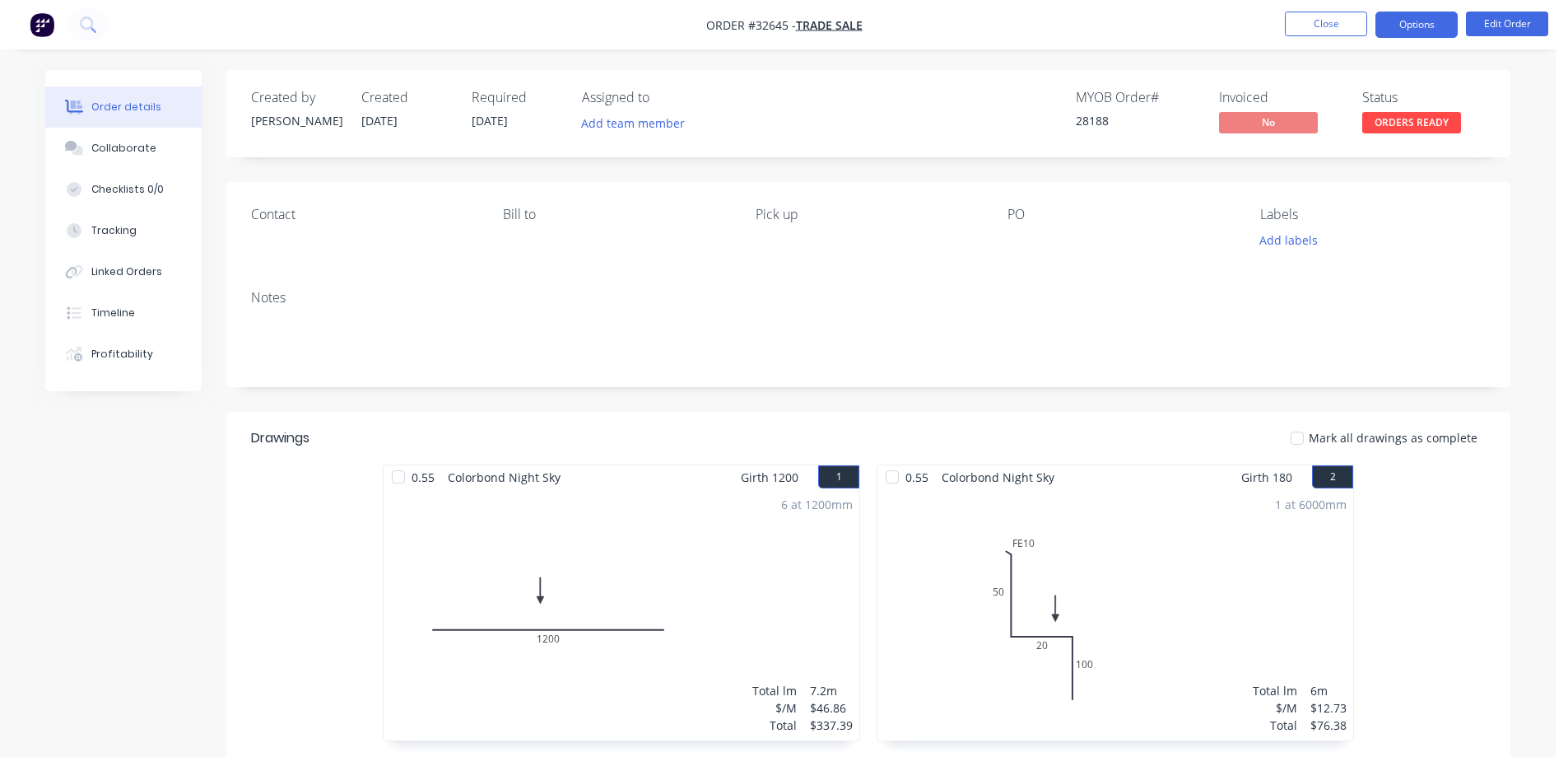
click at [1418, 26] on button "Options" at bounding box center [1416, 25] width 82 height 26
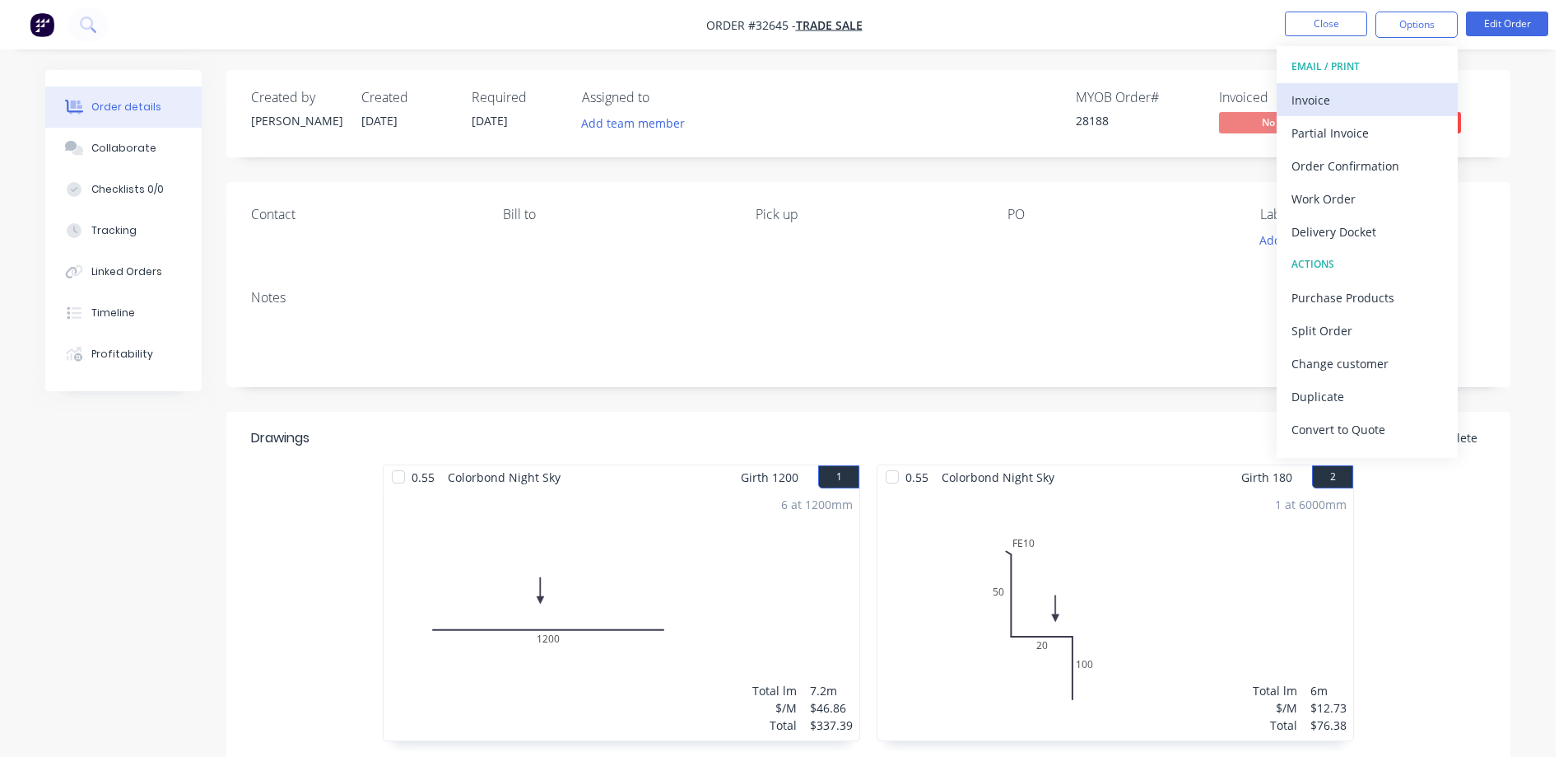
click at [1346, 104] on div "Invoice" at bounding box center [1367, 100] width 152 height 24
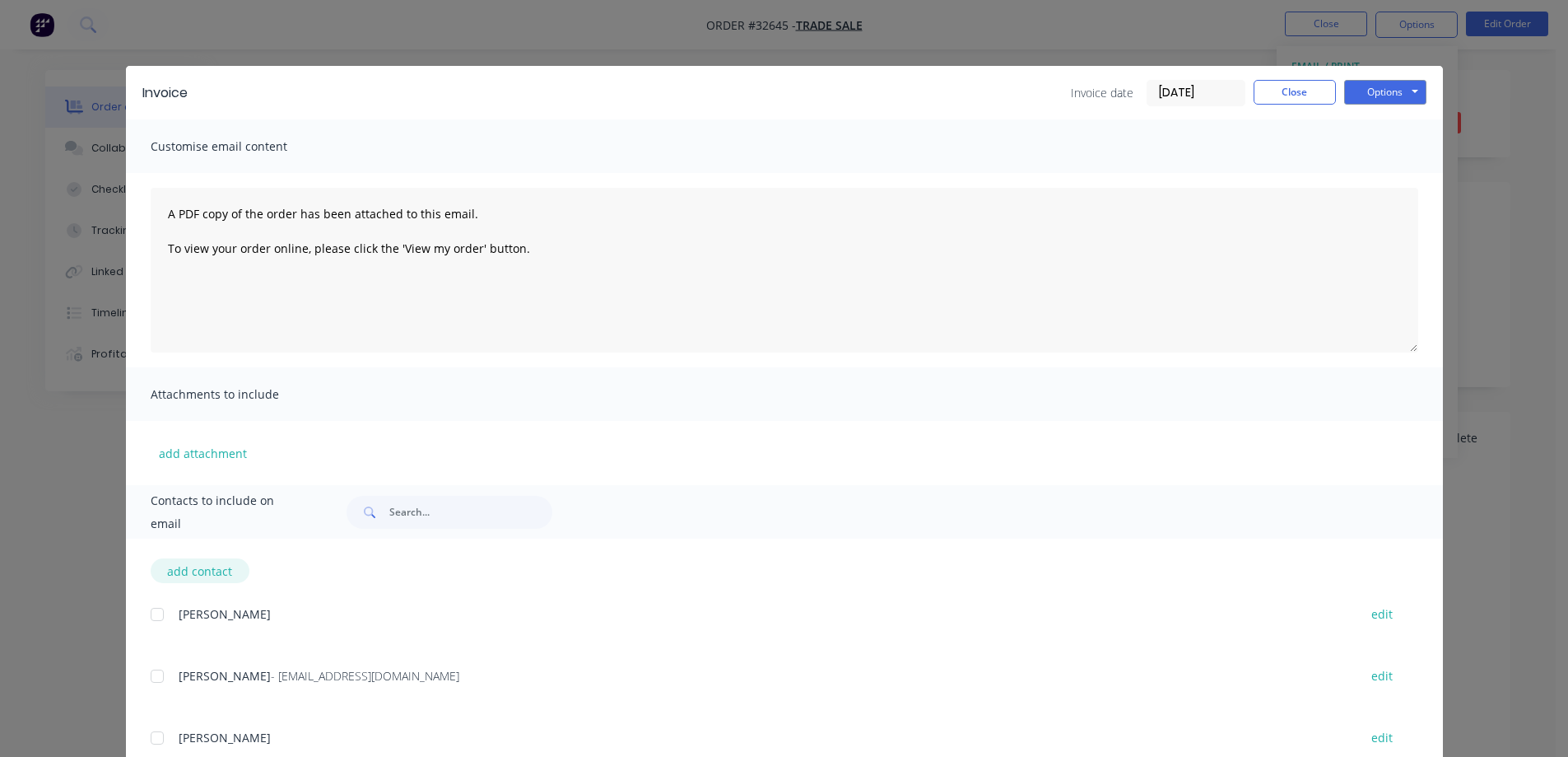
click at [213, 574] on button "add contact" at bounding box center [200, 571] width 99 height 25
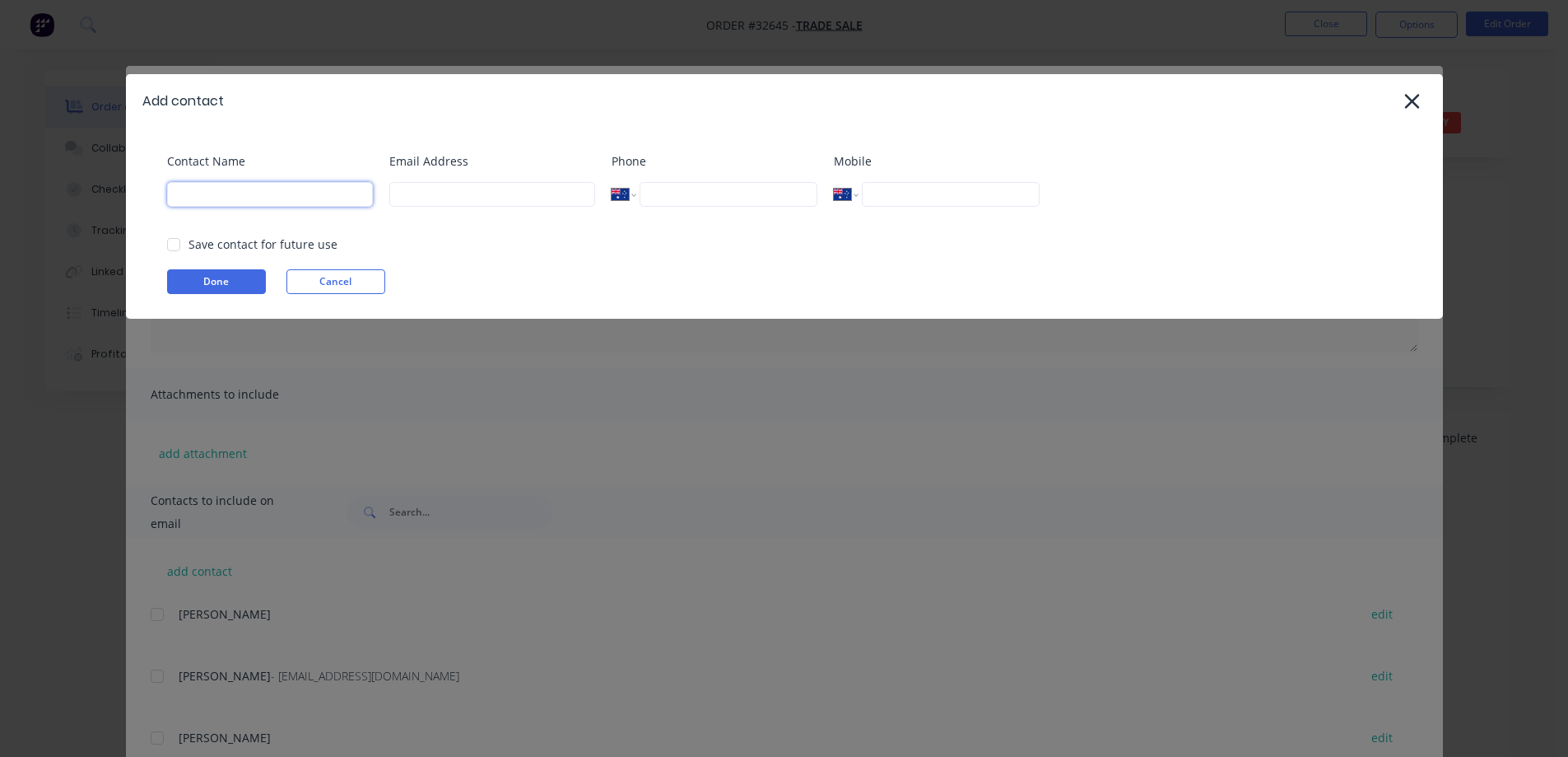
click at [212, 187] on input at bounding box center [270, 195] width 206 height 25
click at [179, 237] on div at bounding box center [173, 244] width 33 height 33
click at [226, 280] on button "Done" at bounding box center [217, 282] width 99 height 25
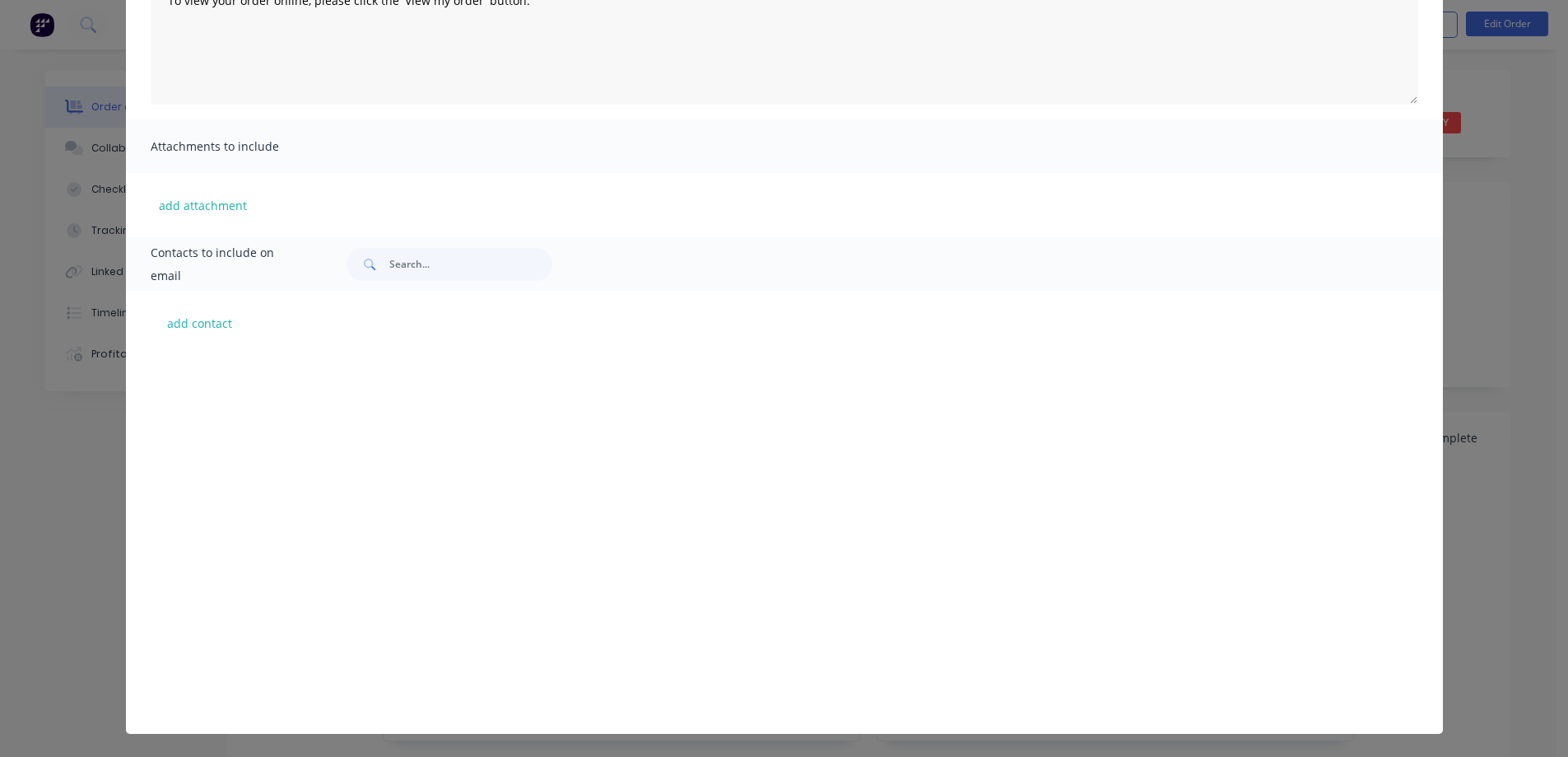
scroll to position [46683, 0]
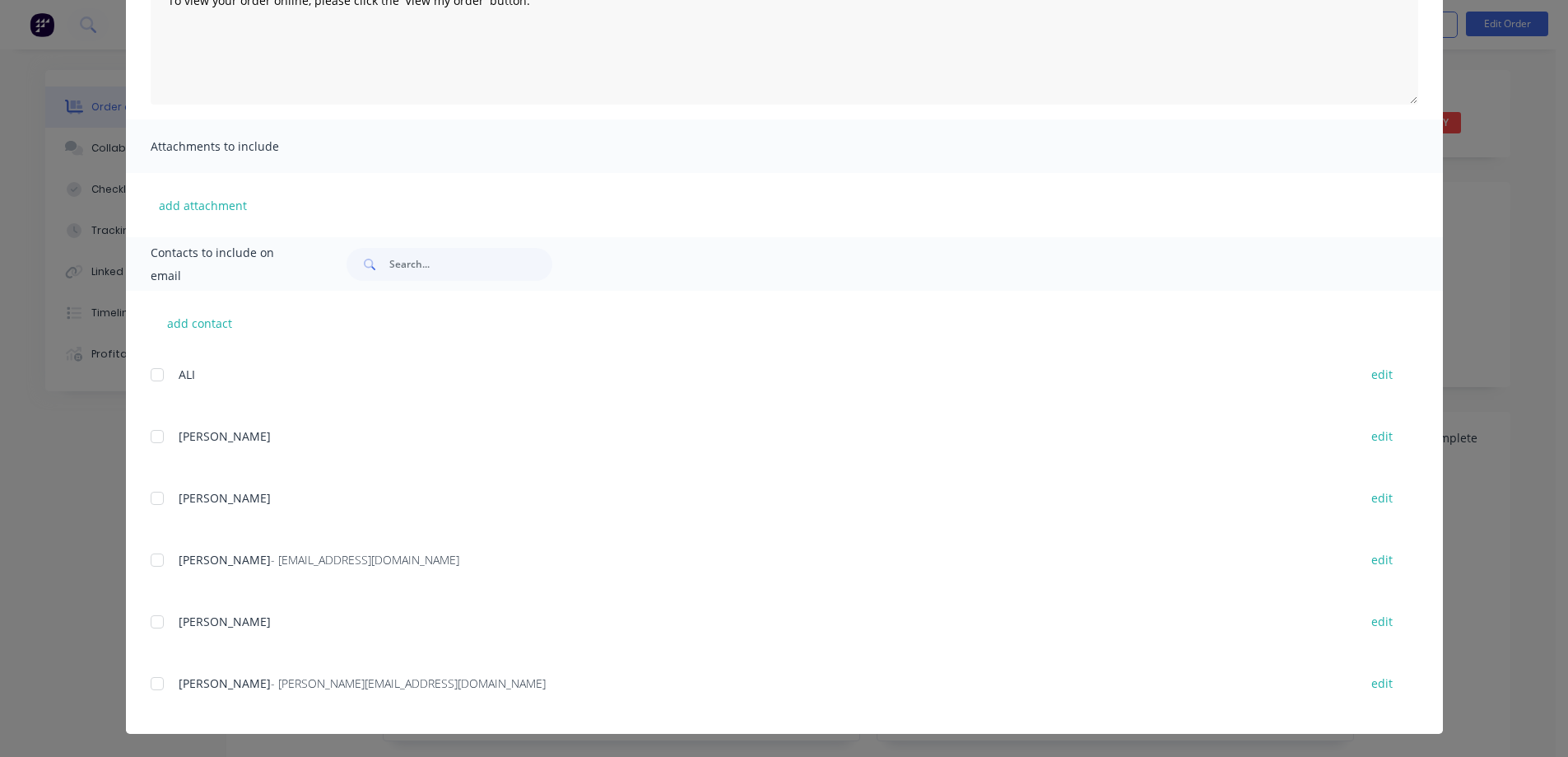
click at [152, 686] on div at bounding box center [157, 683] width 33 height 33
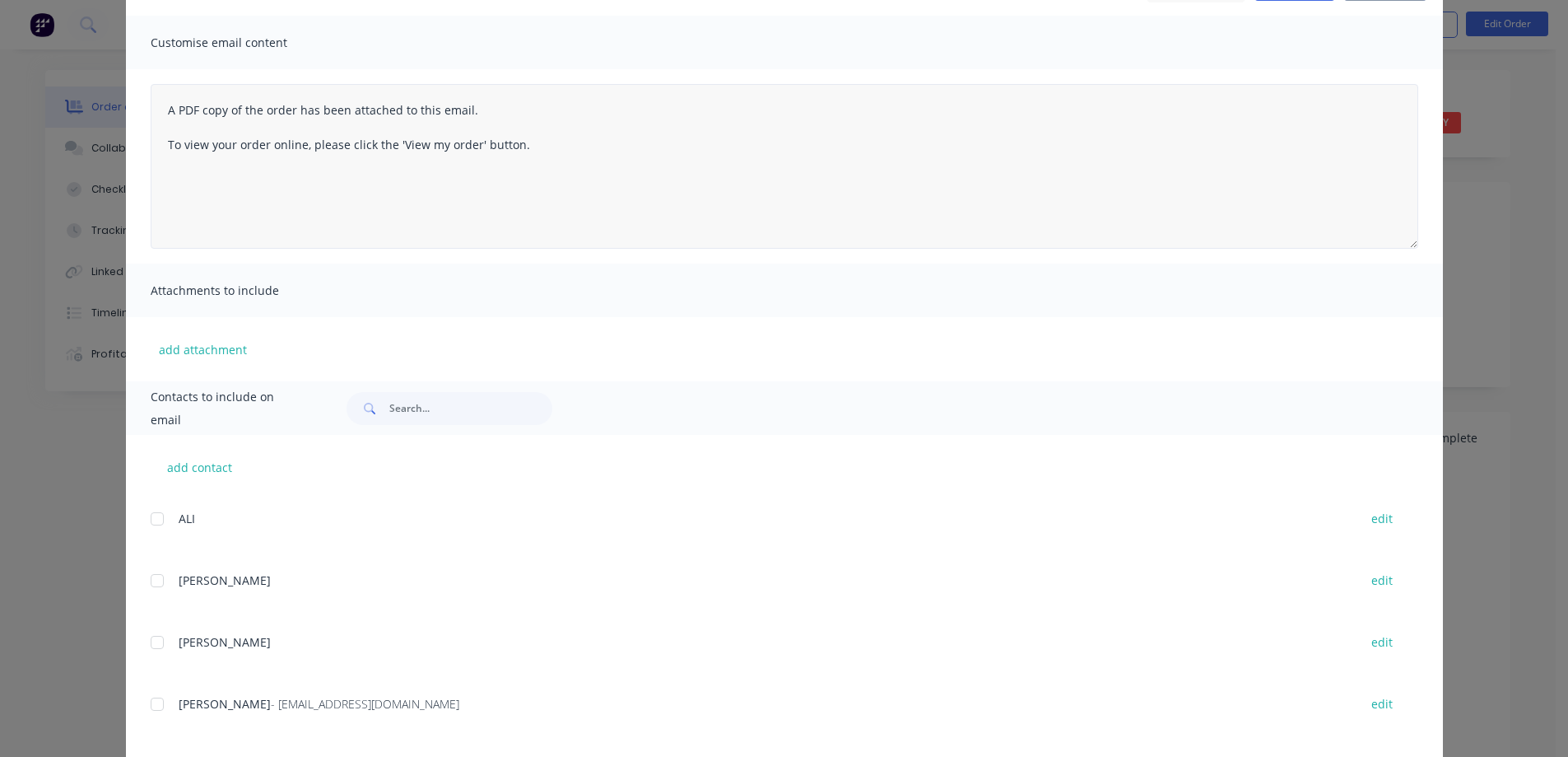
scroll to position [0, 0]
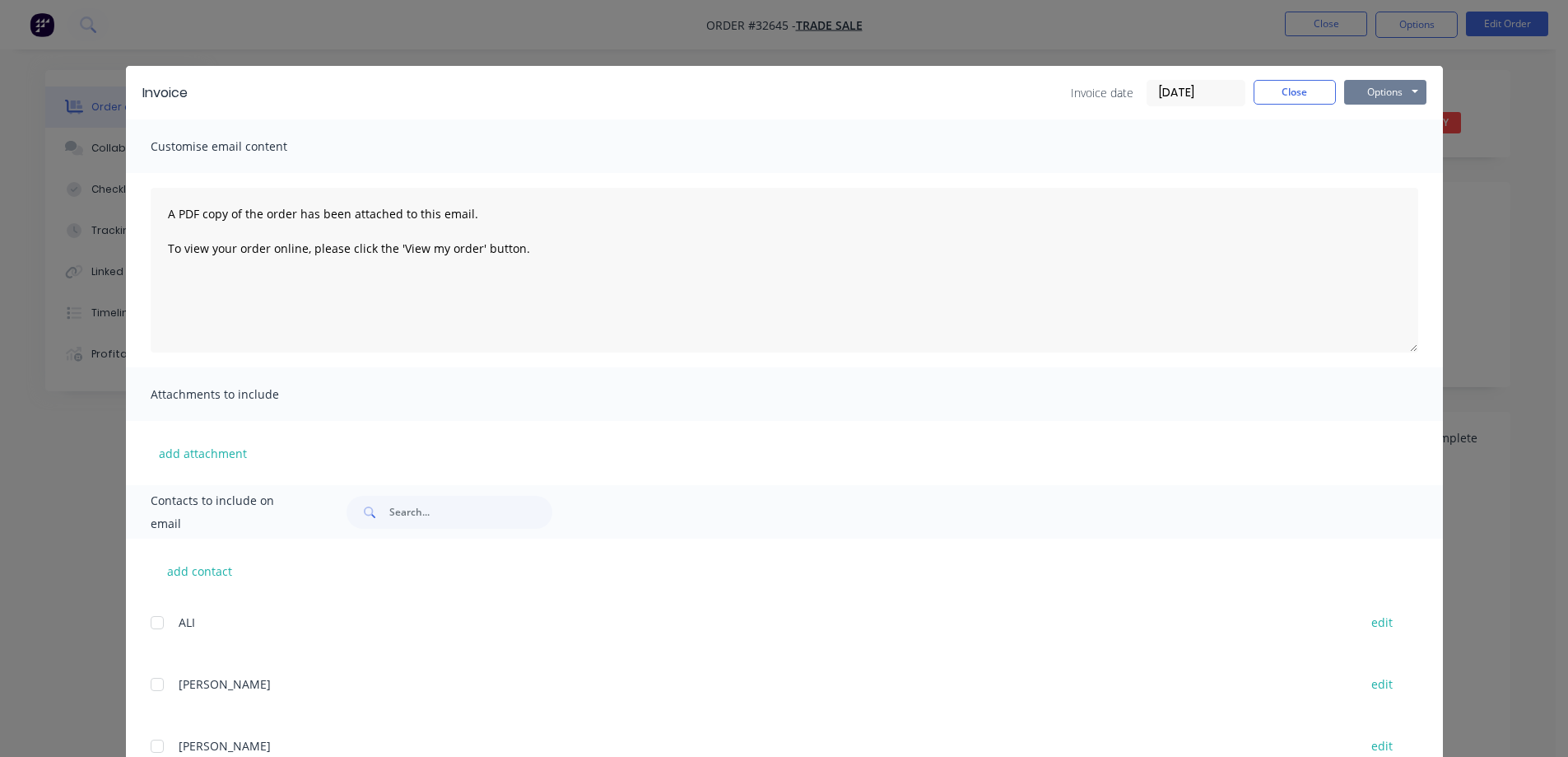
click at [1389, 93] on button "Options" at bounding box center [1385, 93] width 82 height 25
click at [1399, 172] on button "Email" at bounding box center [1397, 175] width 106 height 27
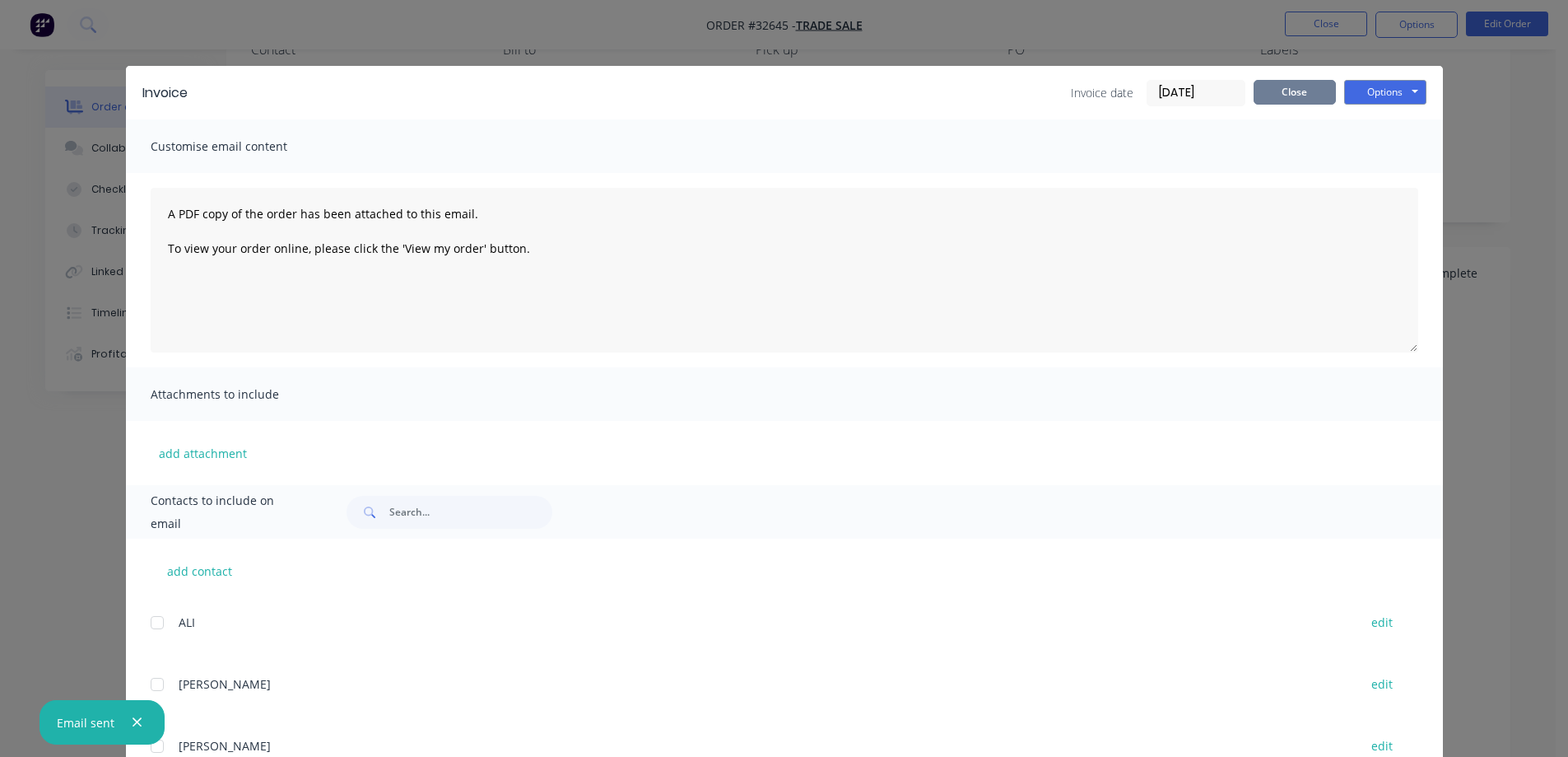
click at [1305, 94] on button "Close" at bounding box center [1294, 93] width 82 height 25
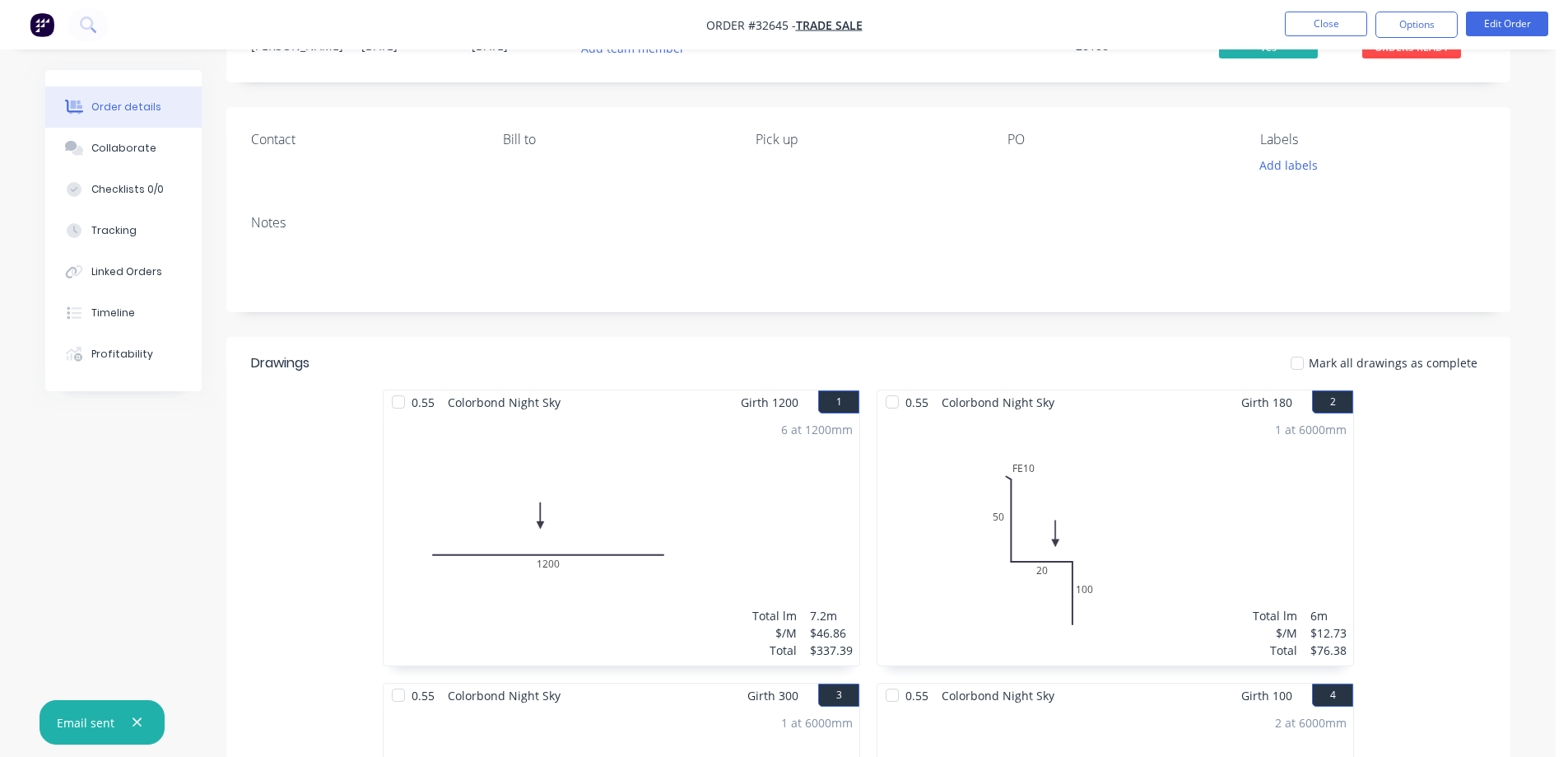
scroll to position [0, 0]
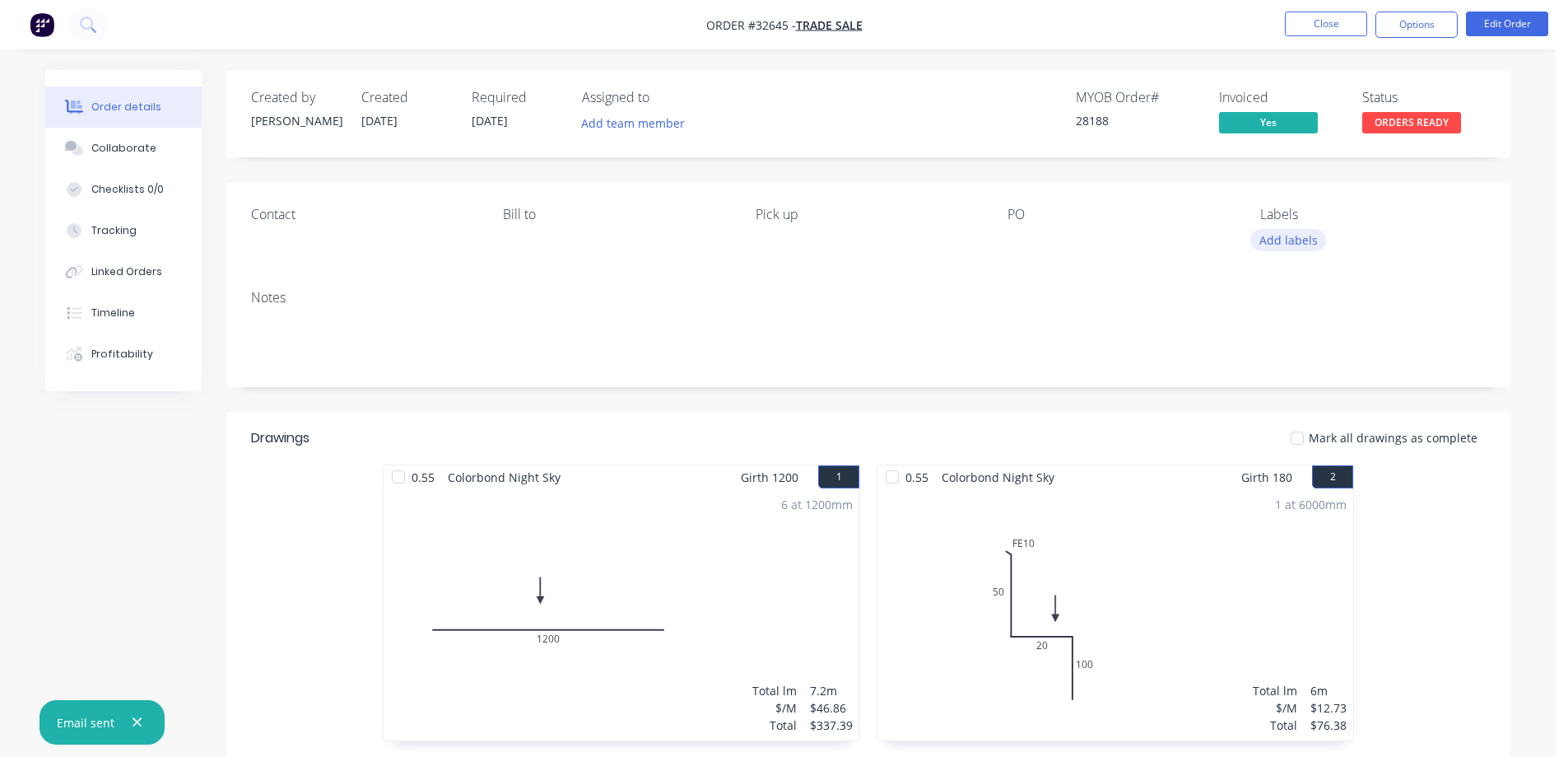
click at [1307, 249] on button "Add labels" at bounding box center [1288, 240] width 76 height 22
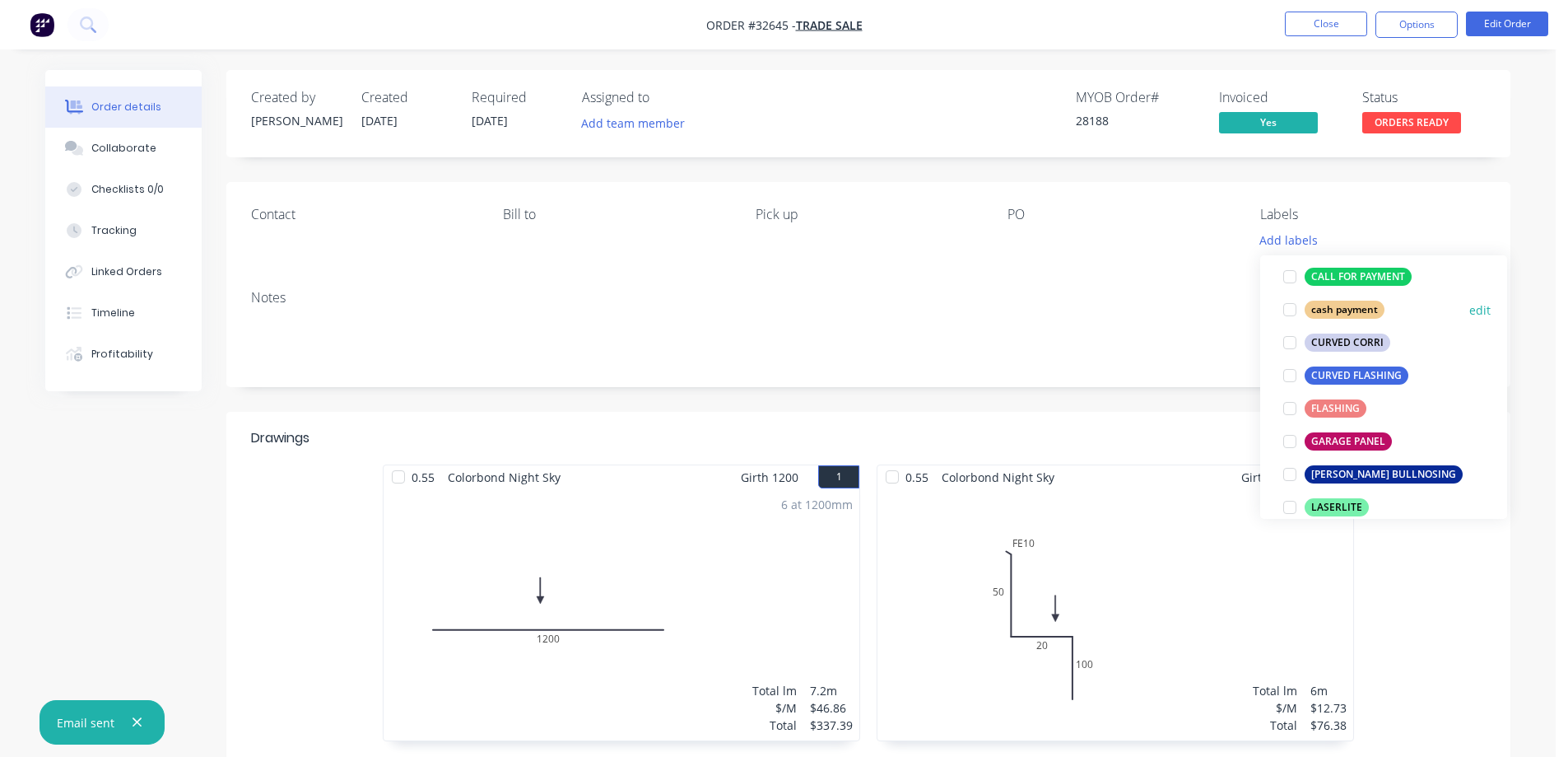
scroll to position [576, 0]
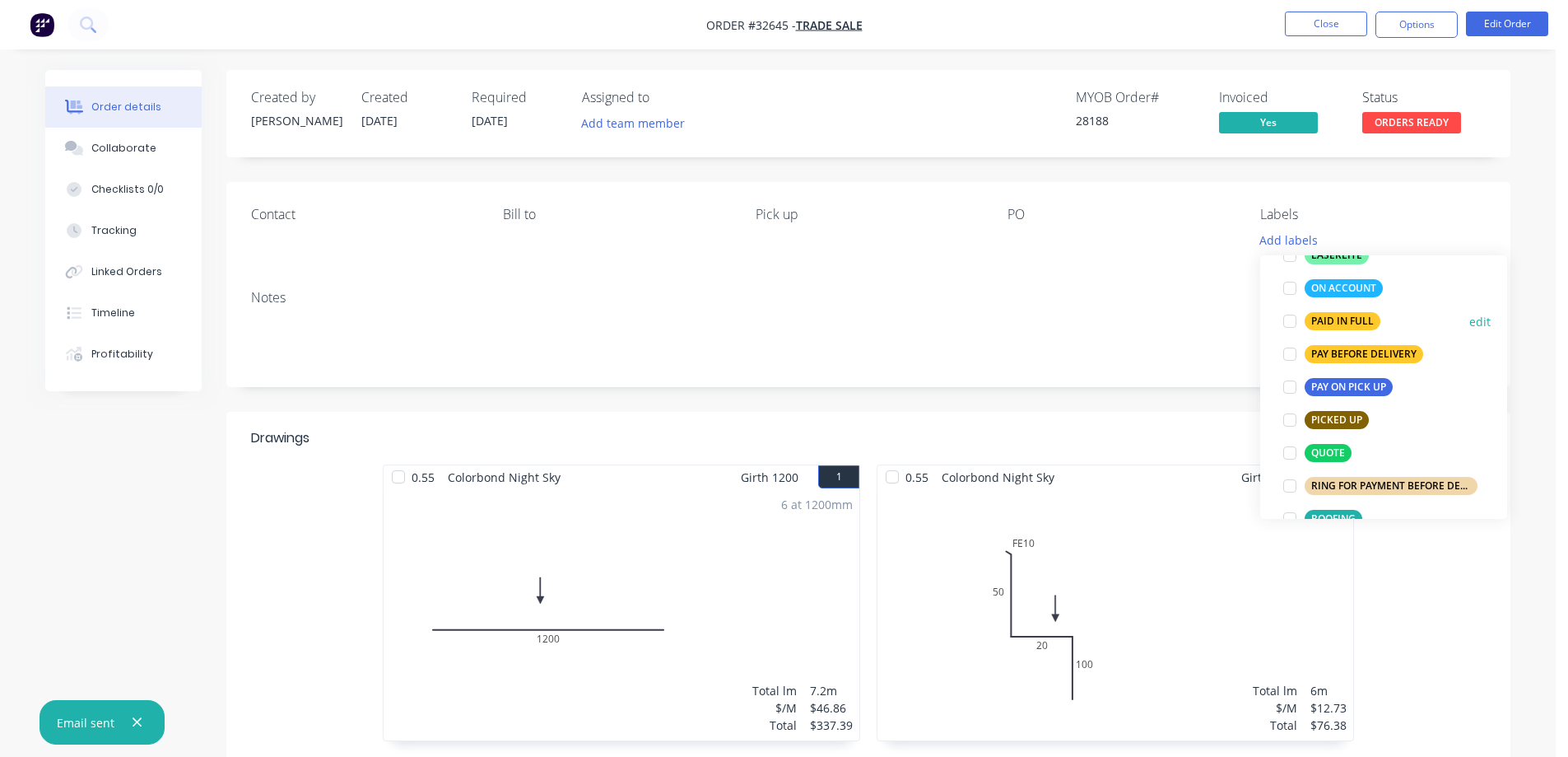
click at [1358, 315] on div "PAID IN FULL" at bounding box center [1342, 321] width 76 height 19
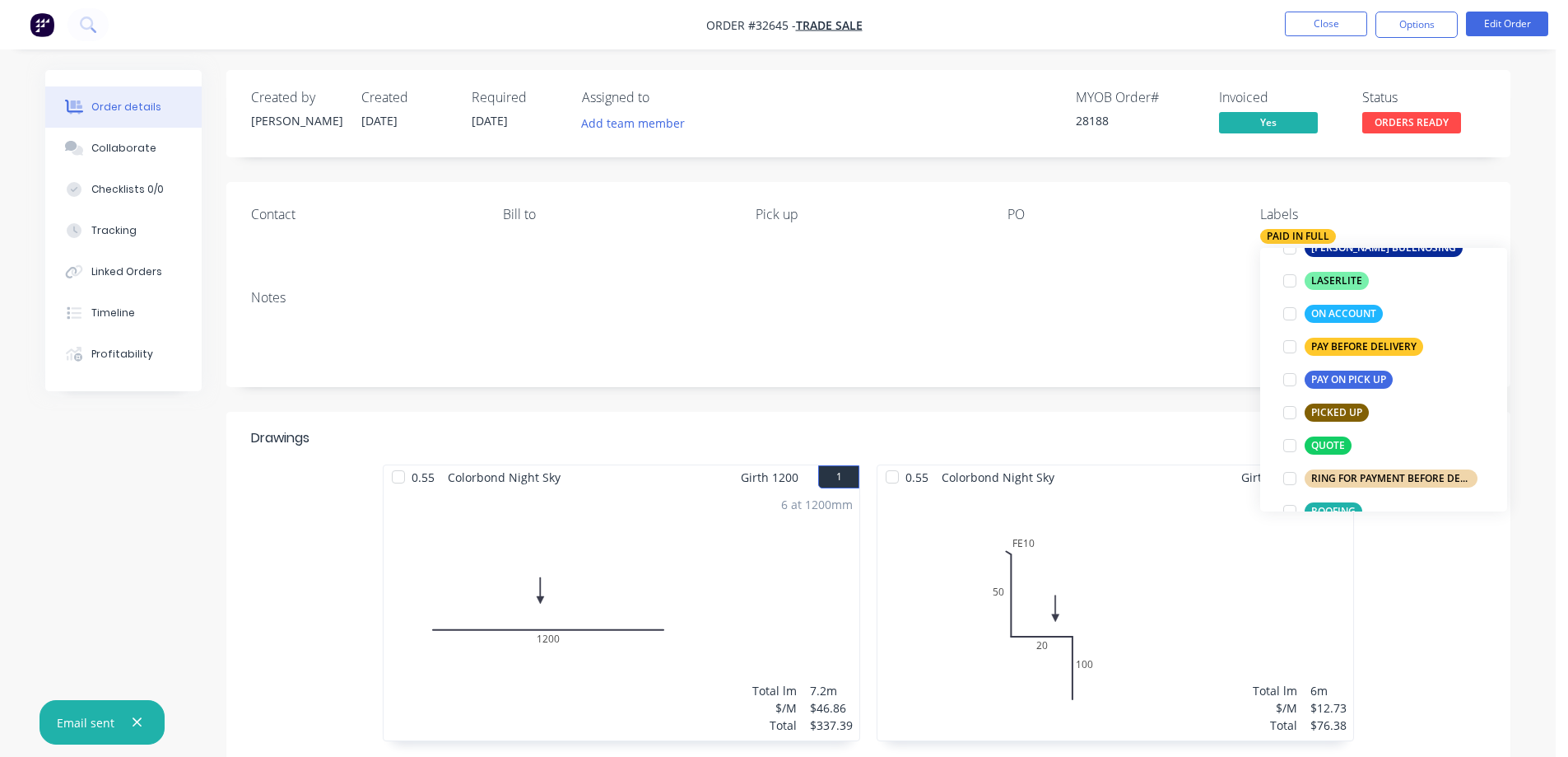
scroll to position [66, 0]
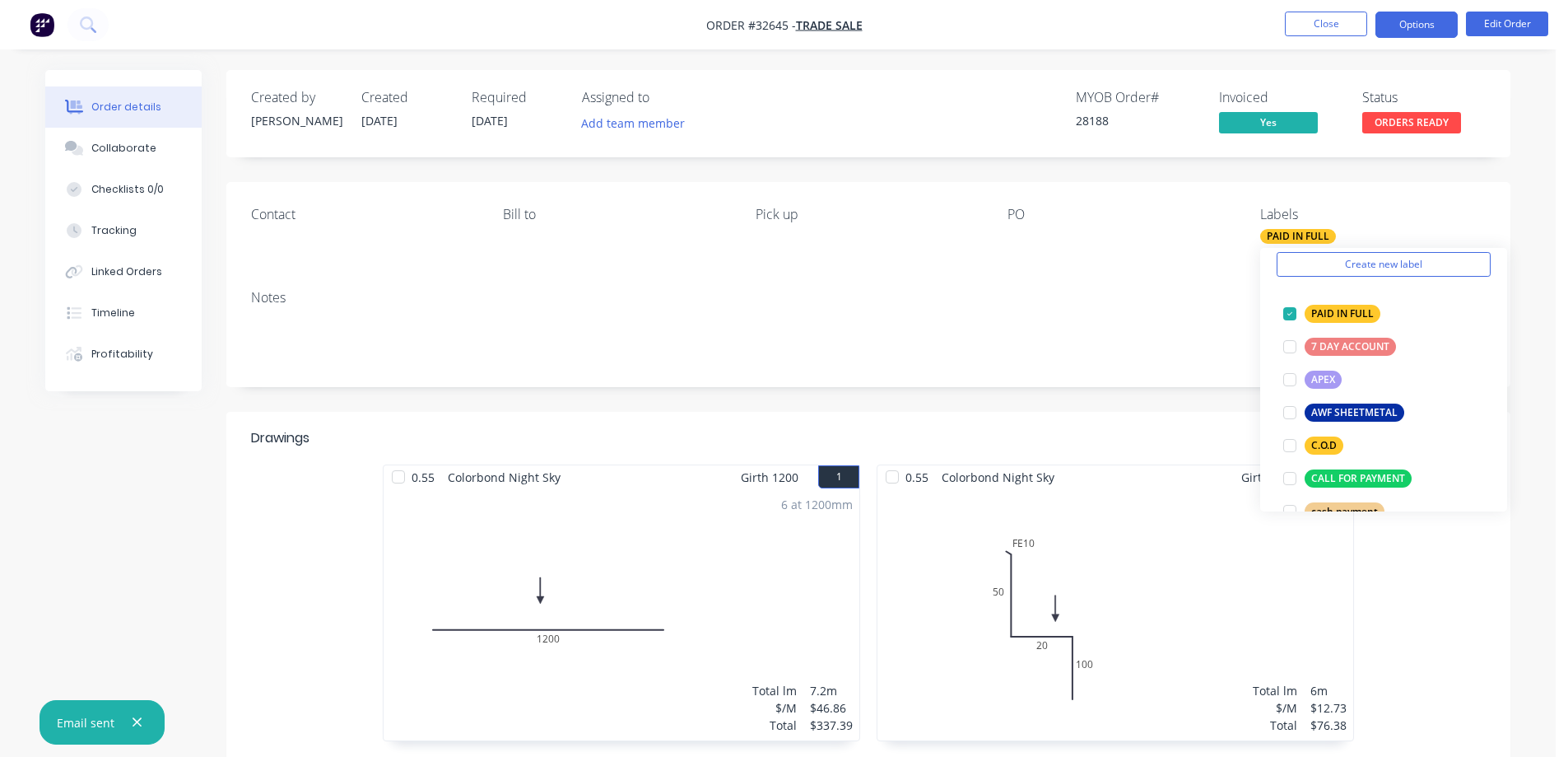
click at [1413, 26] on button "Options" at bounding box center [1416, 25] width 82 height 26
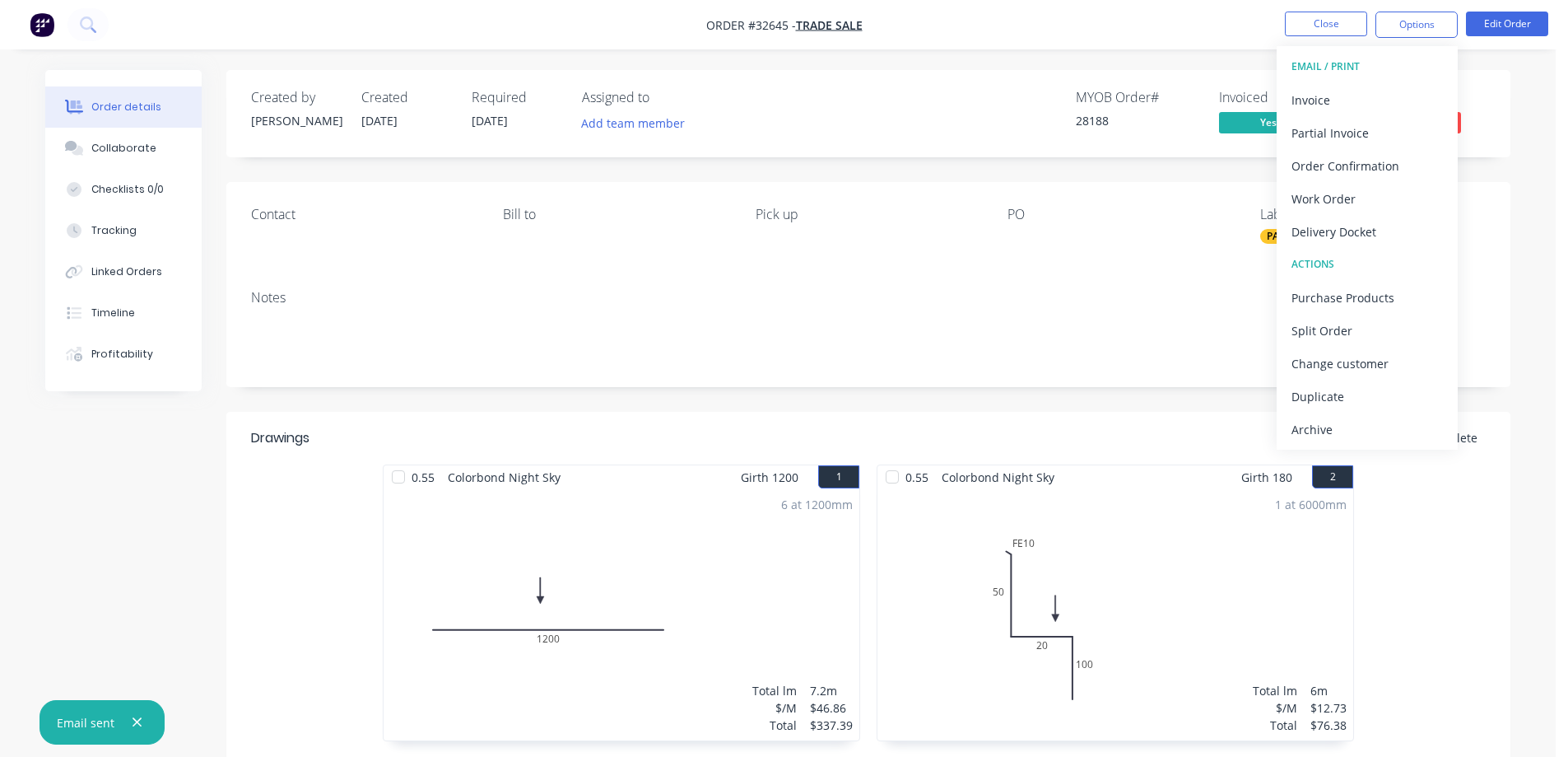
click at [1521, 86] on div "Order details Collaborate Checklists 0/0 Tracking Linked Orders Timeline Profit…" at bounding box center [778, 707] width 1498 height 1274
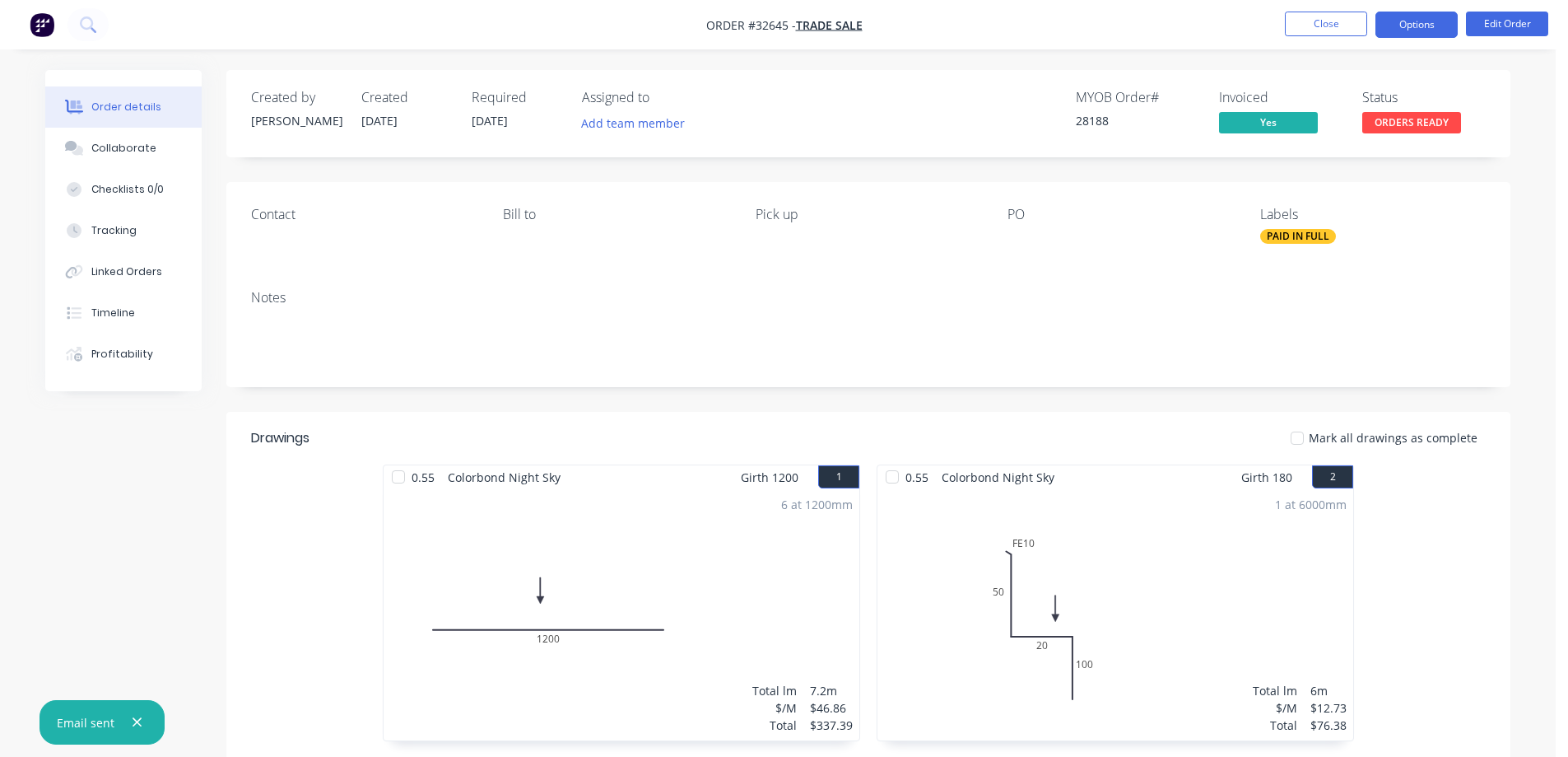
click at [1421, 28] on button "Options" at bounding box center [1416, 25] width 82 height 26
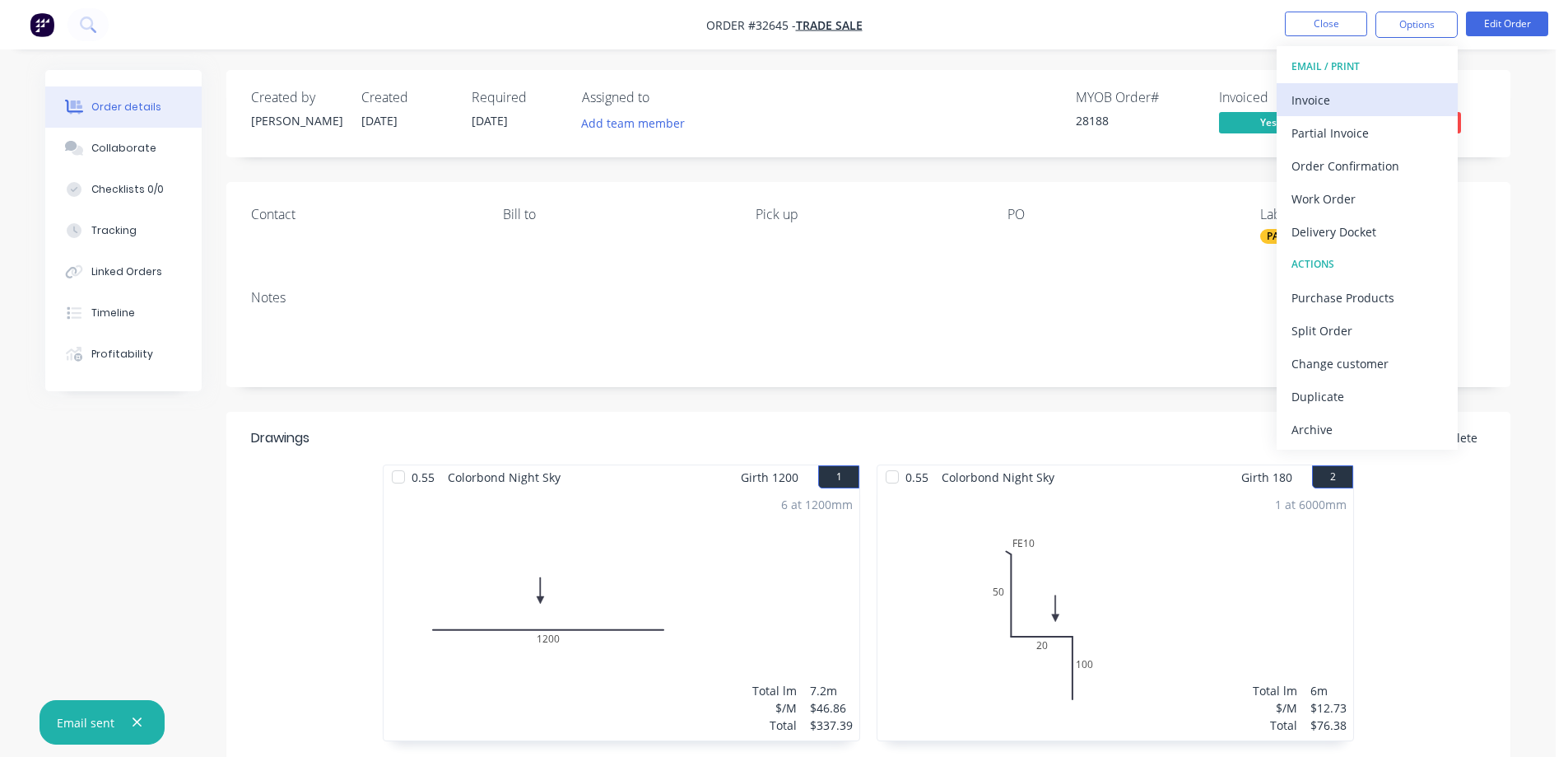
click at [1358, 100] on div "Invoice" at bounding box center [1367, 100] width 152 height 24
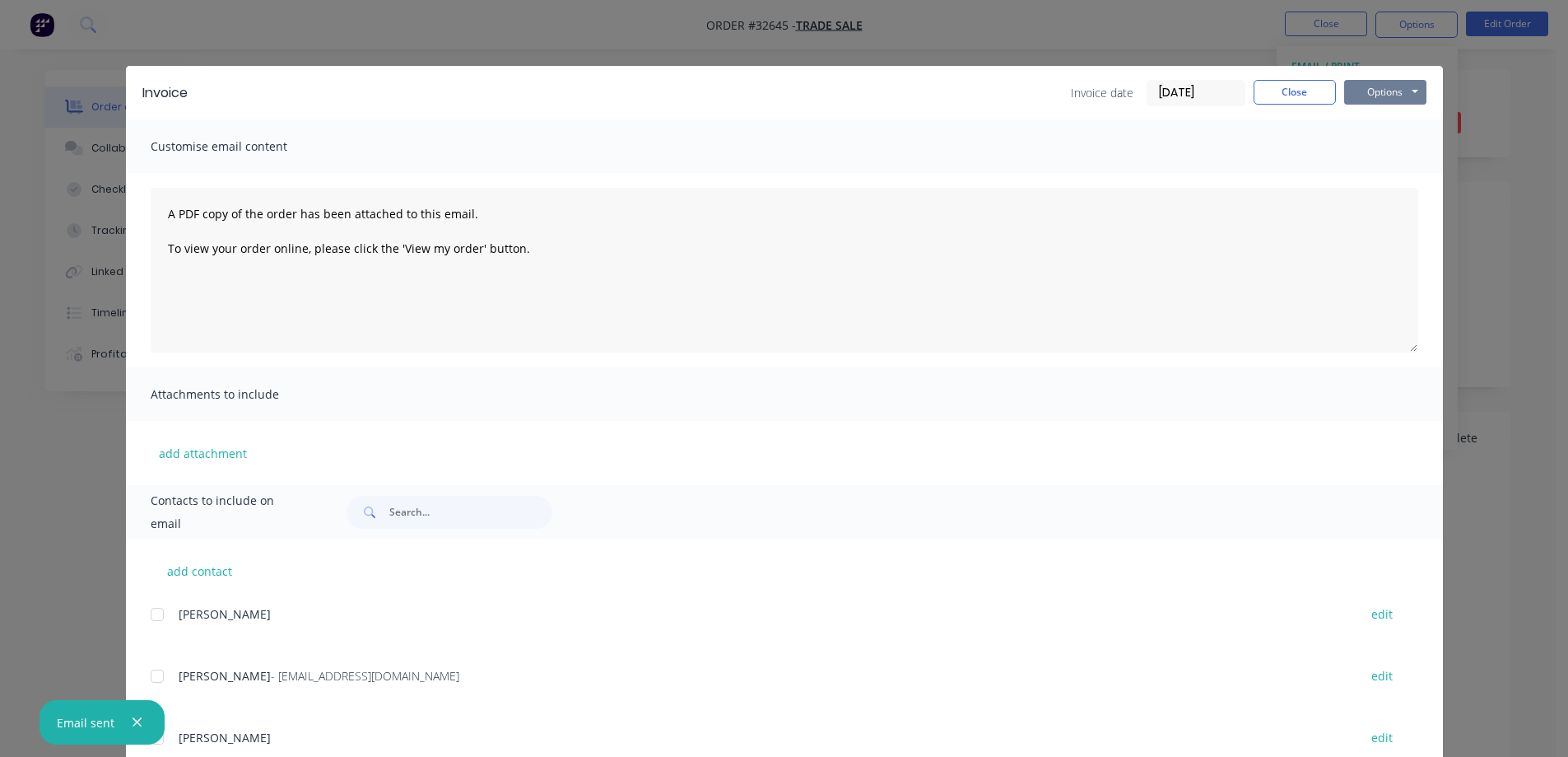
click at [1399, 94] on button "Options" at bounding box center [1385, 93] width 82 height 25
click at [1402, 152] on button "Print" at bounding box center [1397, 148] width 106 height 27
click at [1301, 89] on button "Close" at bounding box center [1294, 93] width 82 height 25
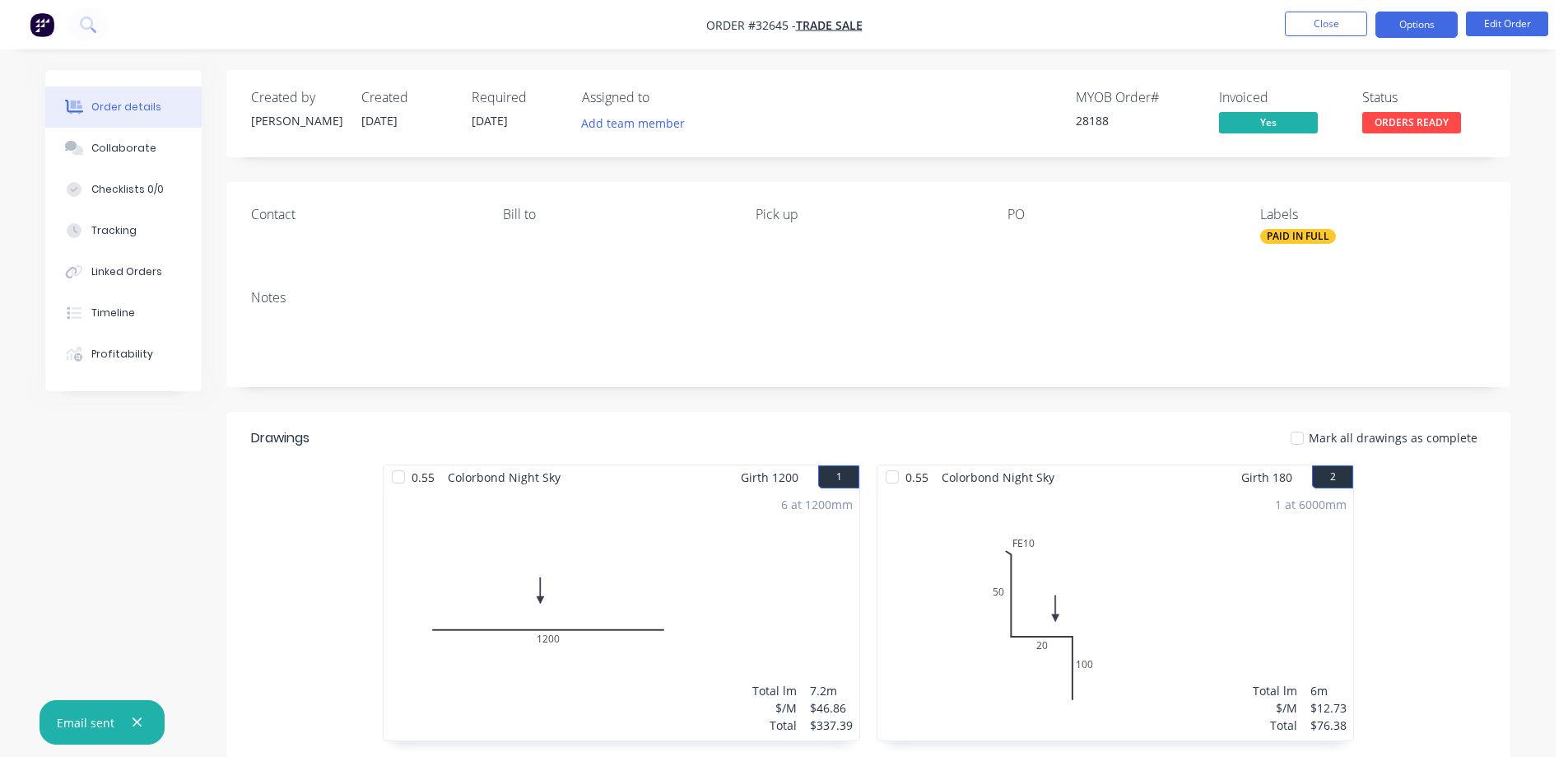
click at [1419, 19] on button "Options" at bounding box center [1416, 25] width 82 height 26
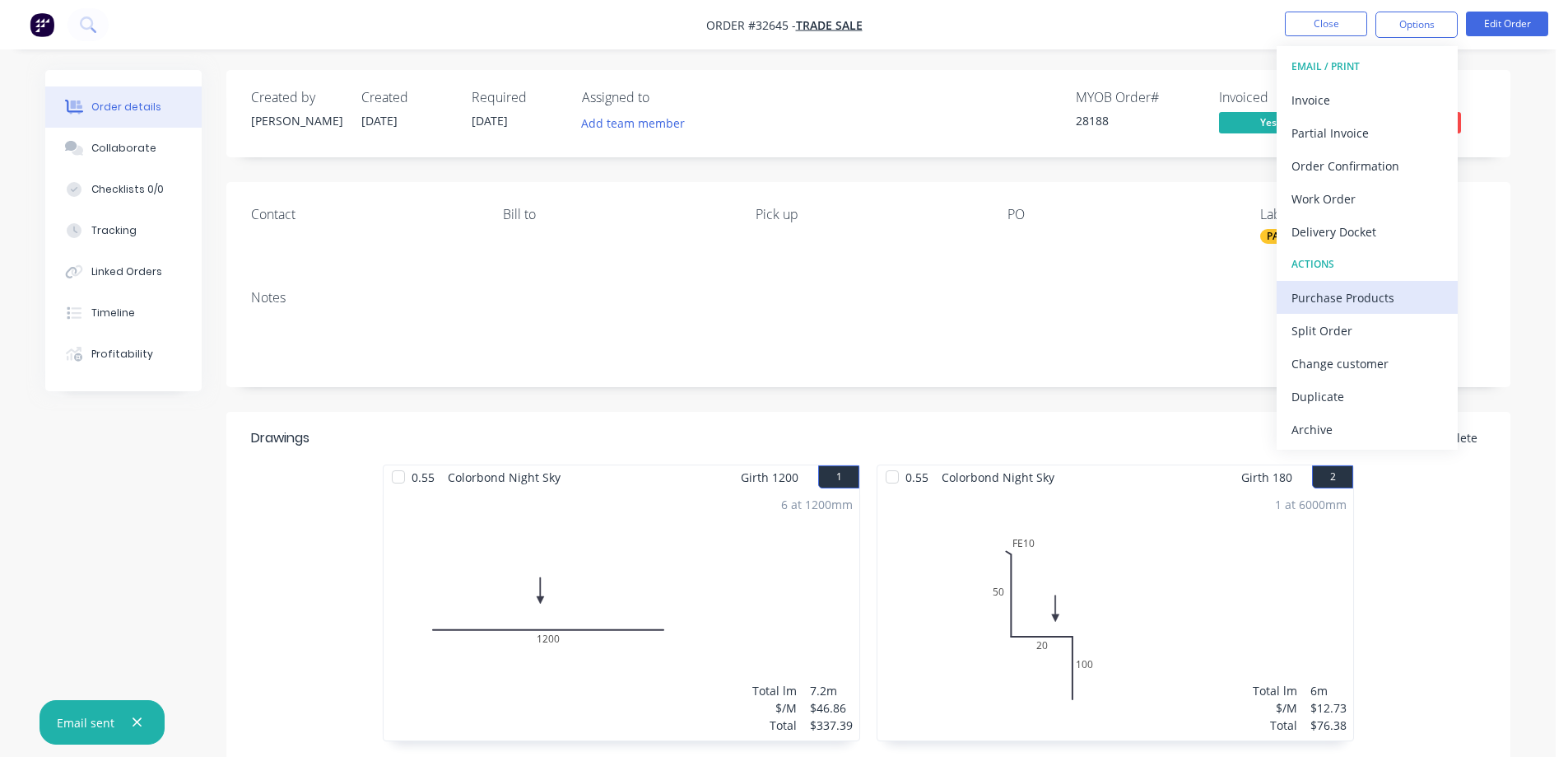
click at [1337, 303] on div "Purchase Products" at bounding box center [1367, 297] width 152 height 24
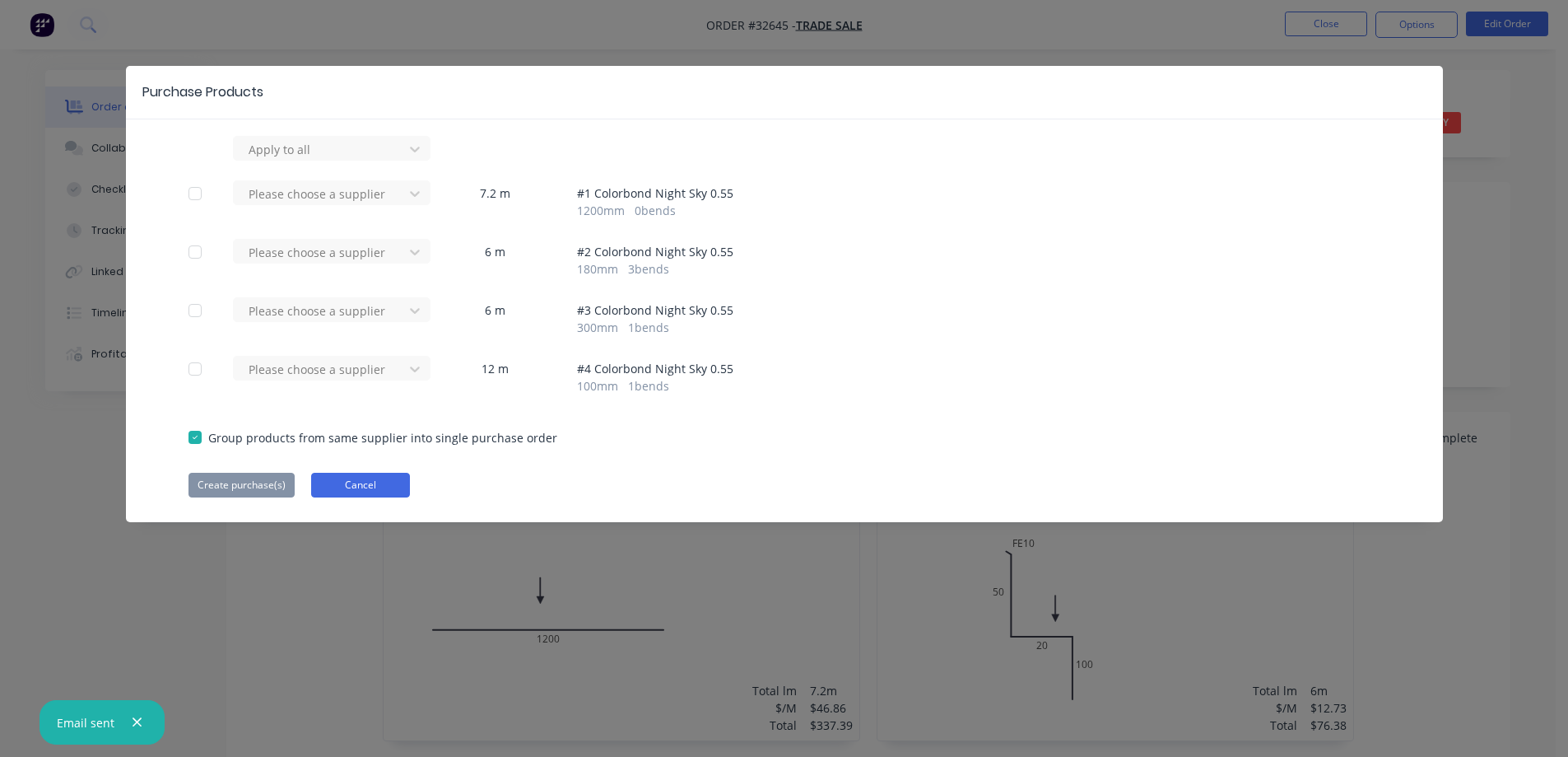
click at [378, 493] on button "Cancel" at bounding box center [360, 485] width 99 height 25
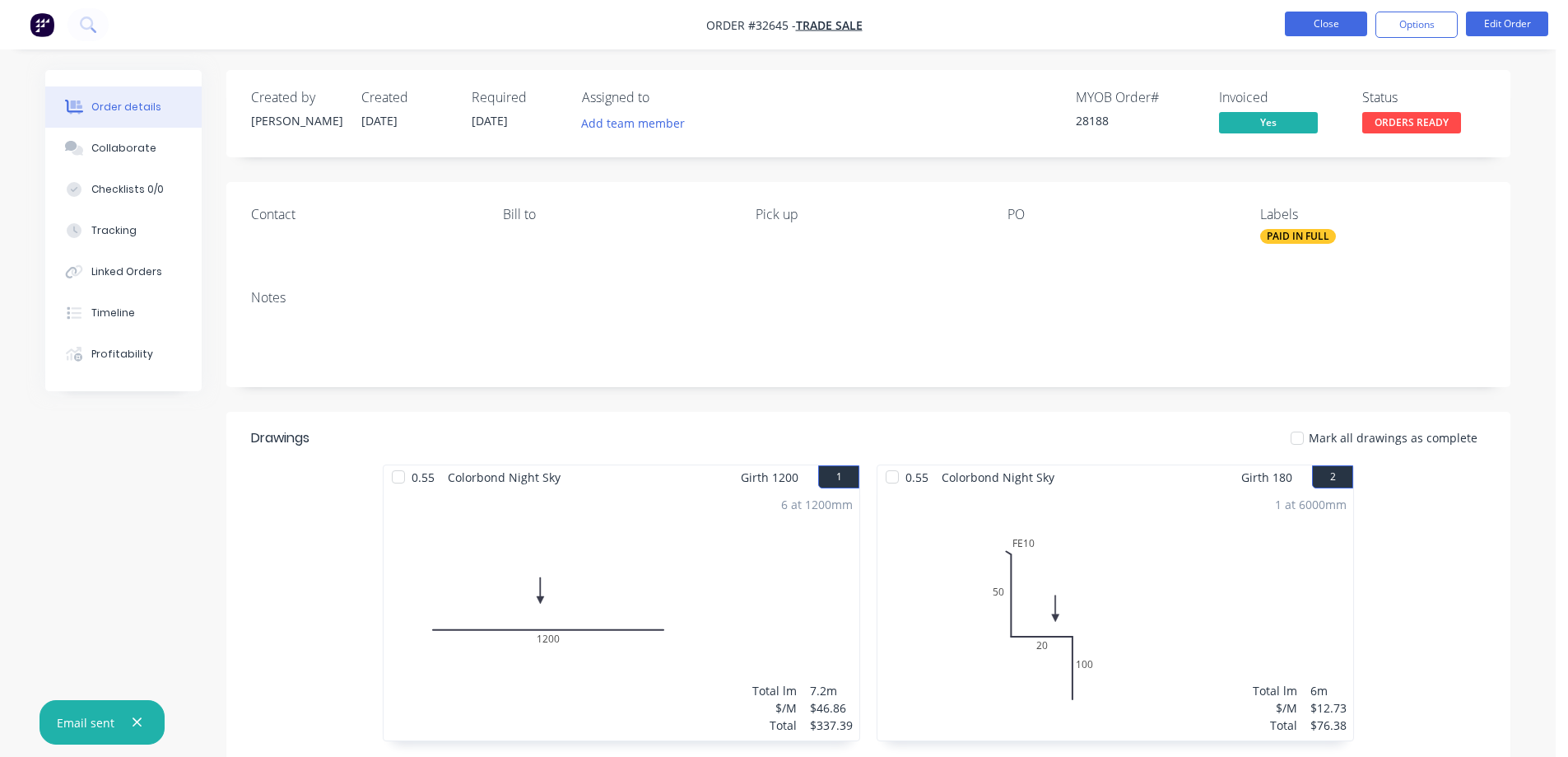
click at [1323, 28] on button "Close" at bounding box center [1326, 24] width 82 height 25
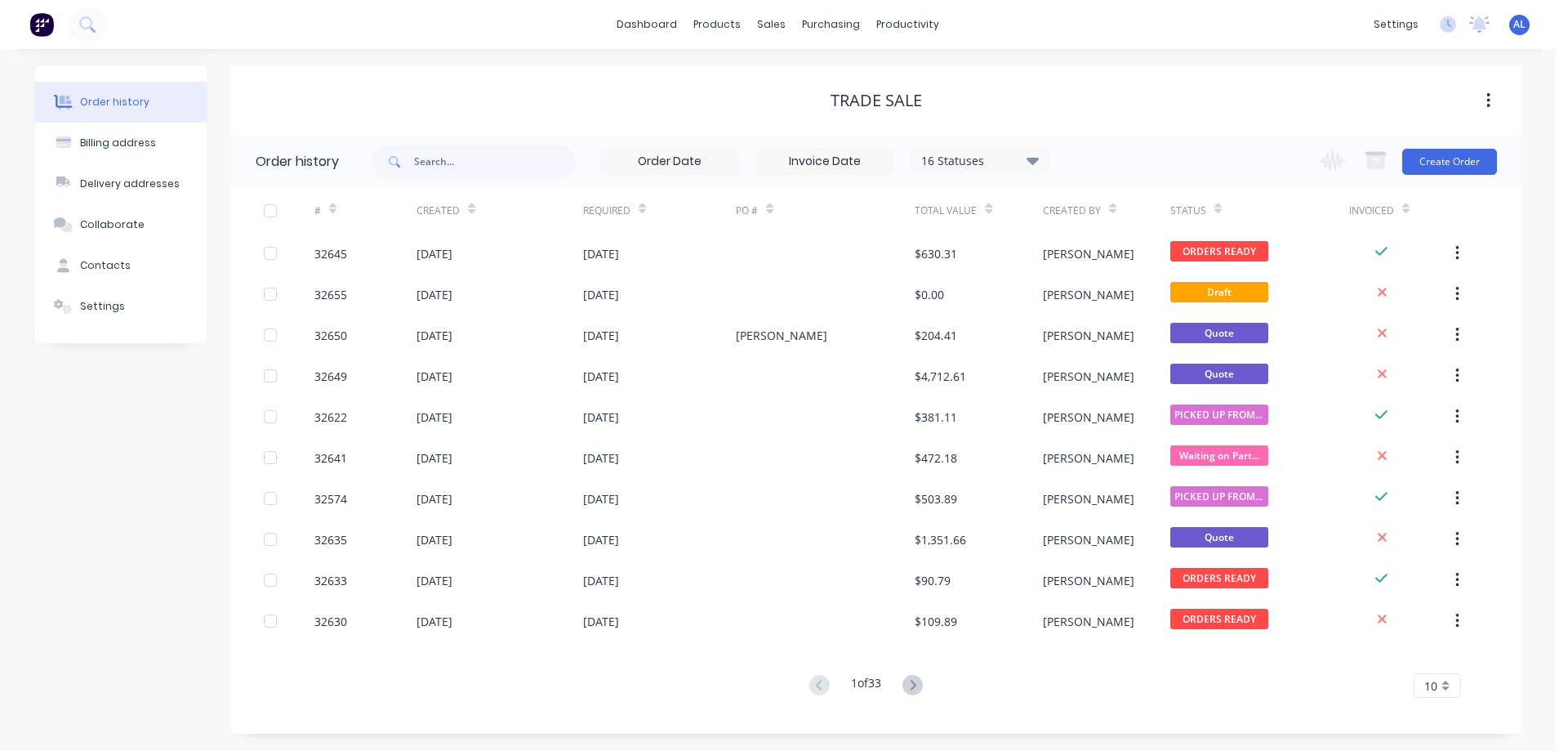
click at [34, 28] on img at bounding box center [42, 24] width 24 height 24
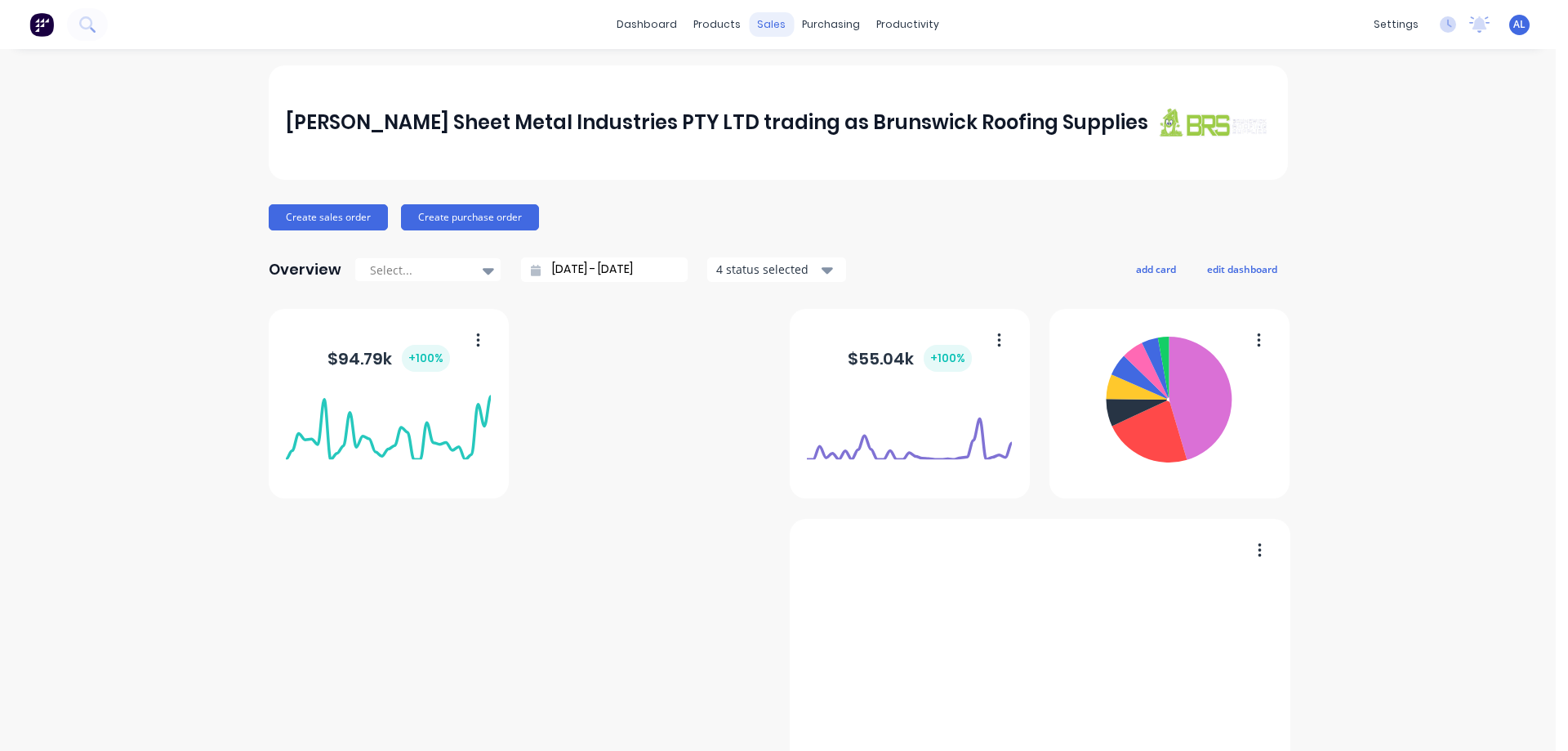
click at [764, 25] on div "sales" at bounding box center [771, 24] width 45 height 24
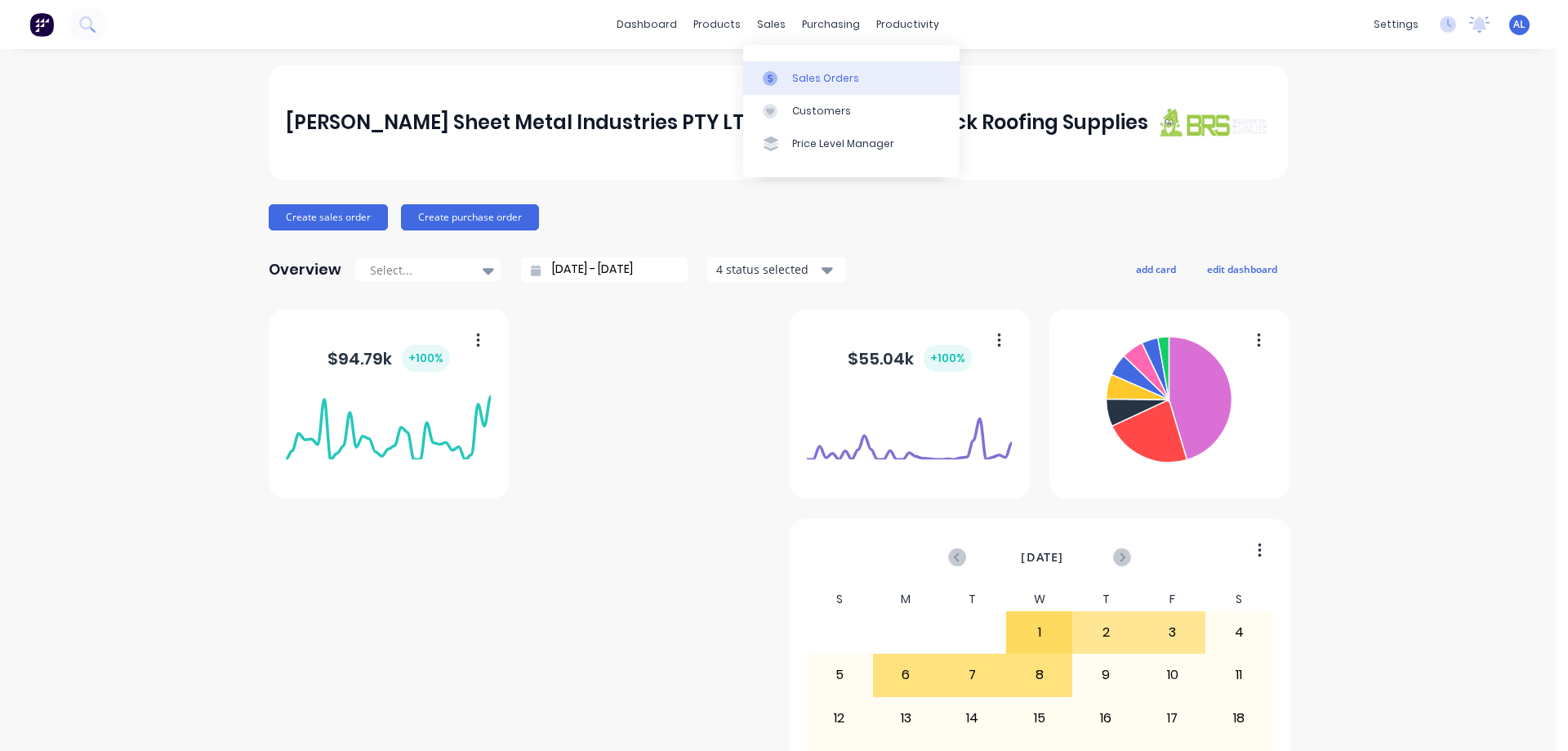
click at [815, 73] on div "Sales Orders" at bounding box center [825, 78] width 67 height 15
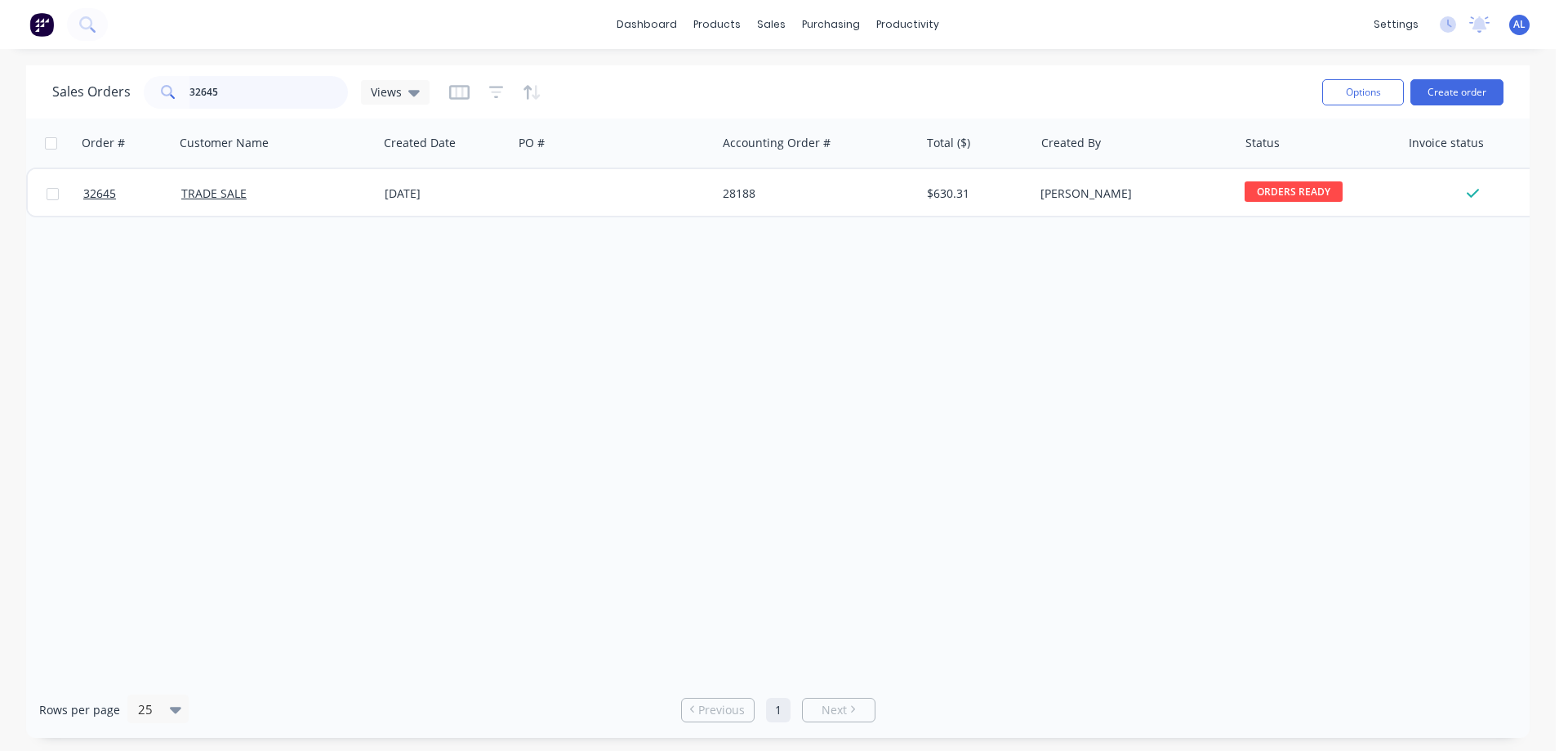
click at [263, 82] on input "32645" at bounding box center [269, 92] width 159 height 32
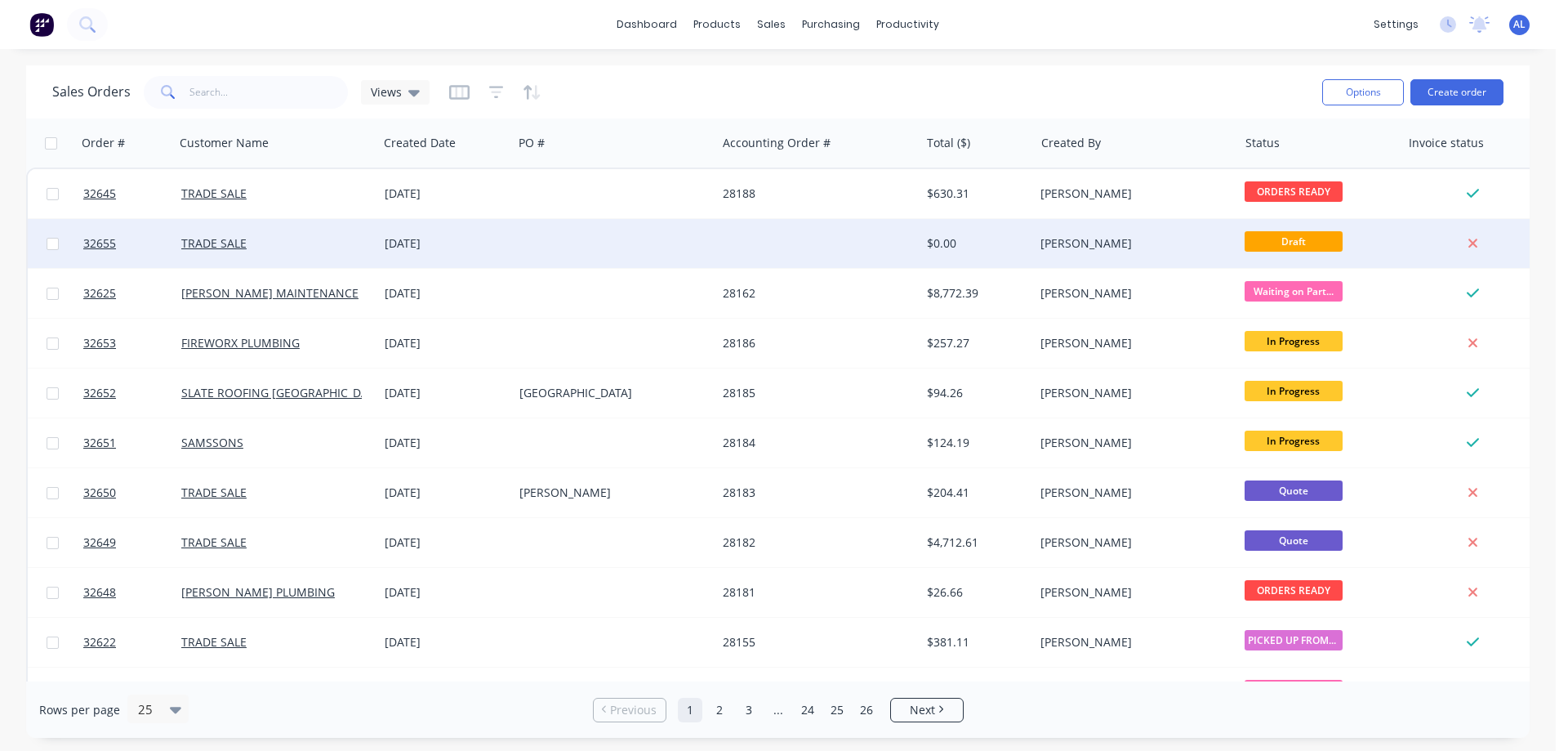
click at [742, 253] on div at bounding box center [817, 243] width 204 height 49
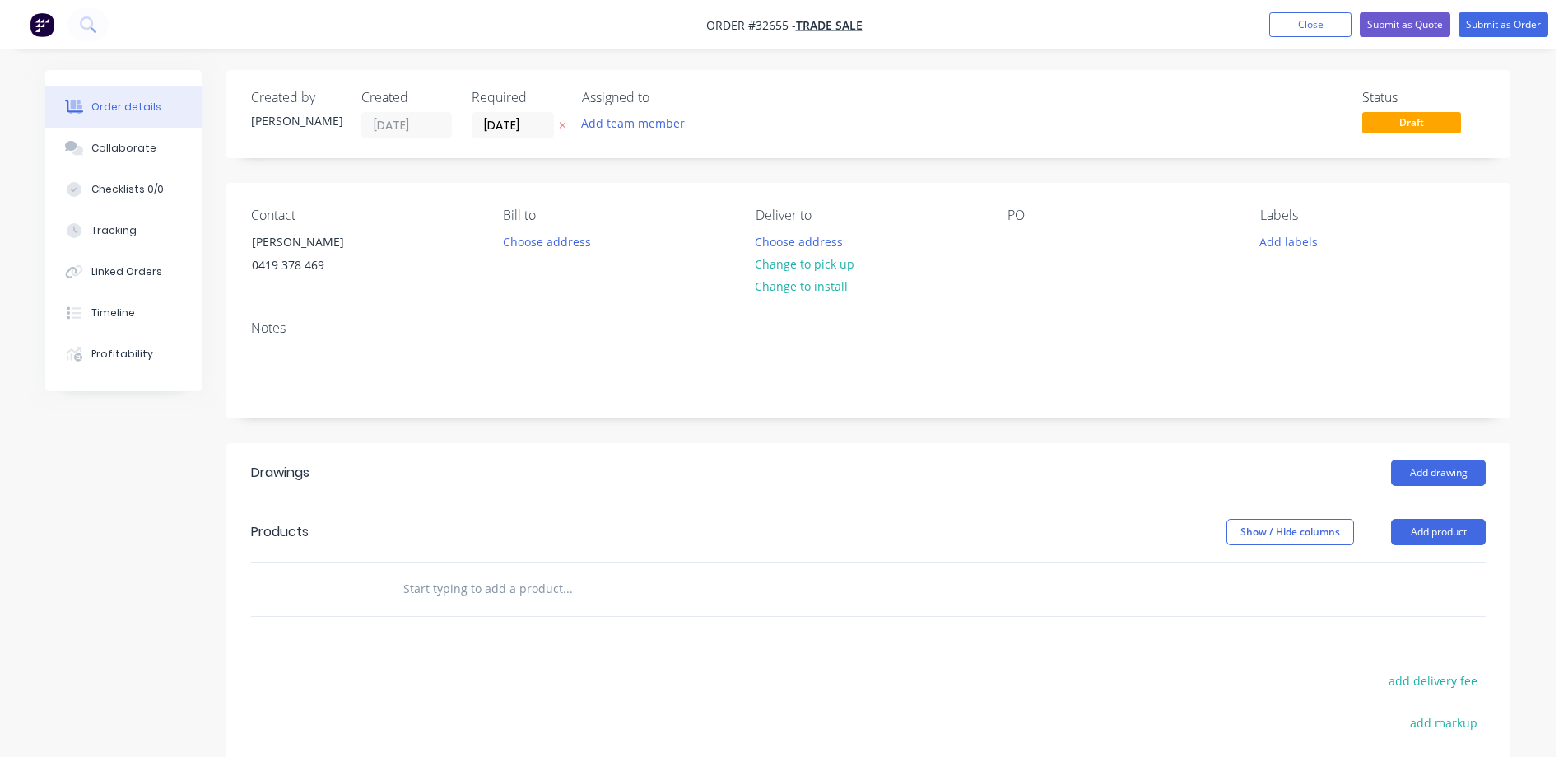
click at [532, 576] on input "text" at bounding box center [567, 588] width 329 height 33
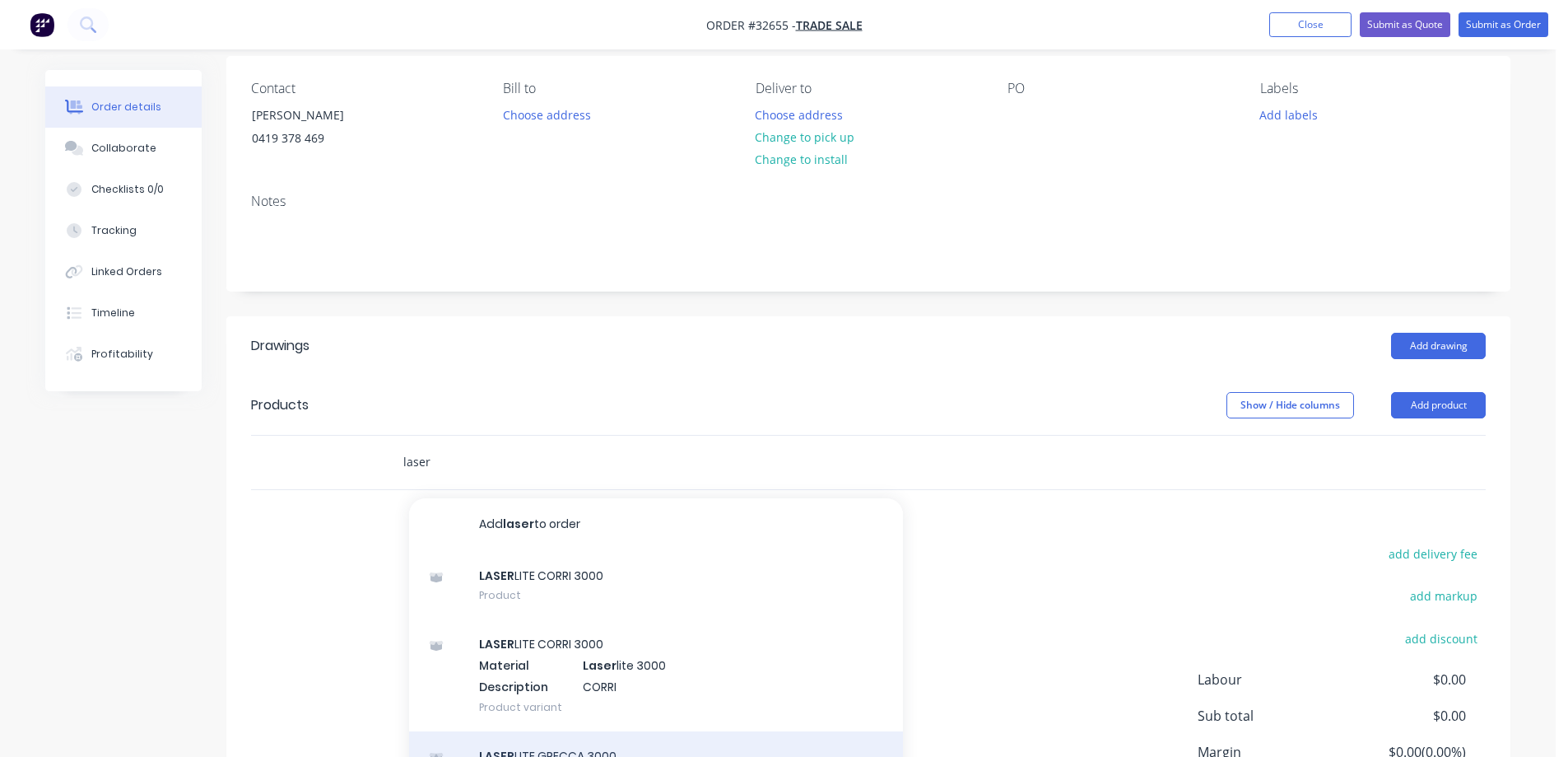
scroll to position [280, 0]
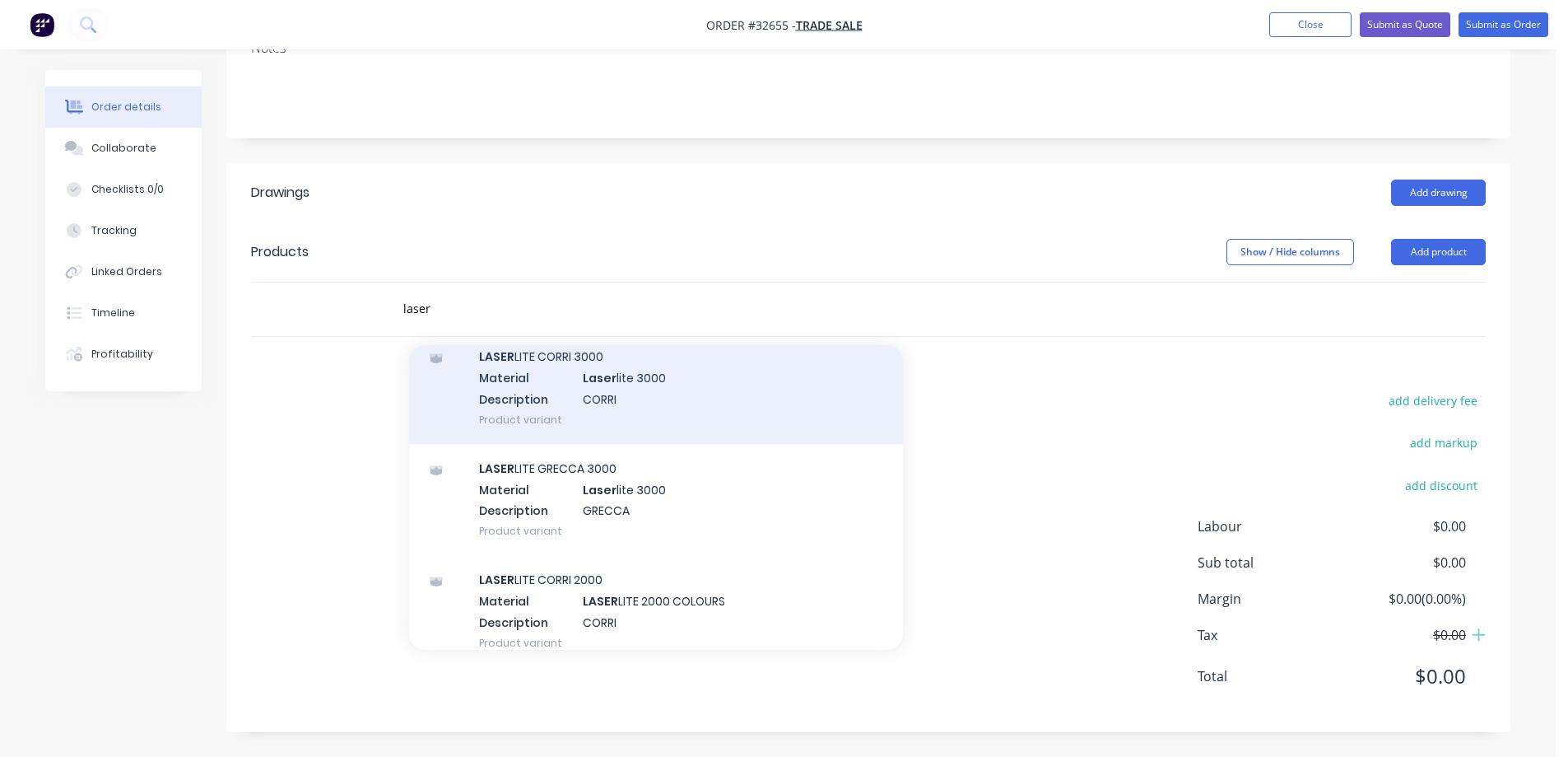
scroll to position [152, 0]
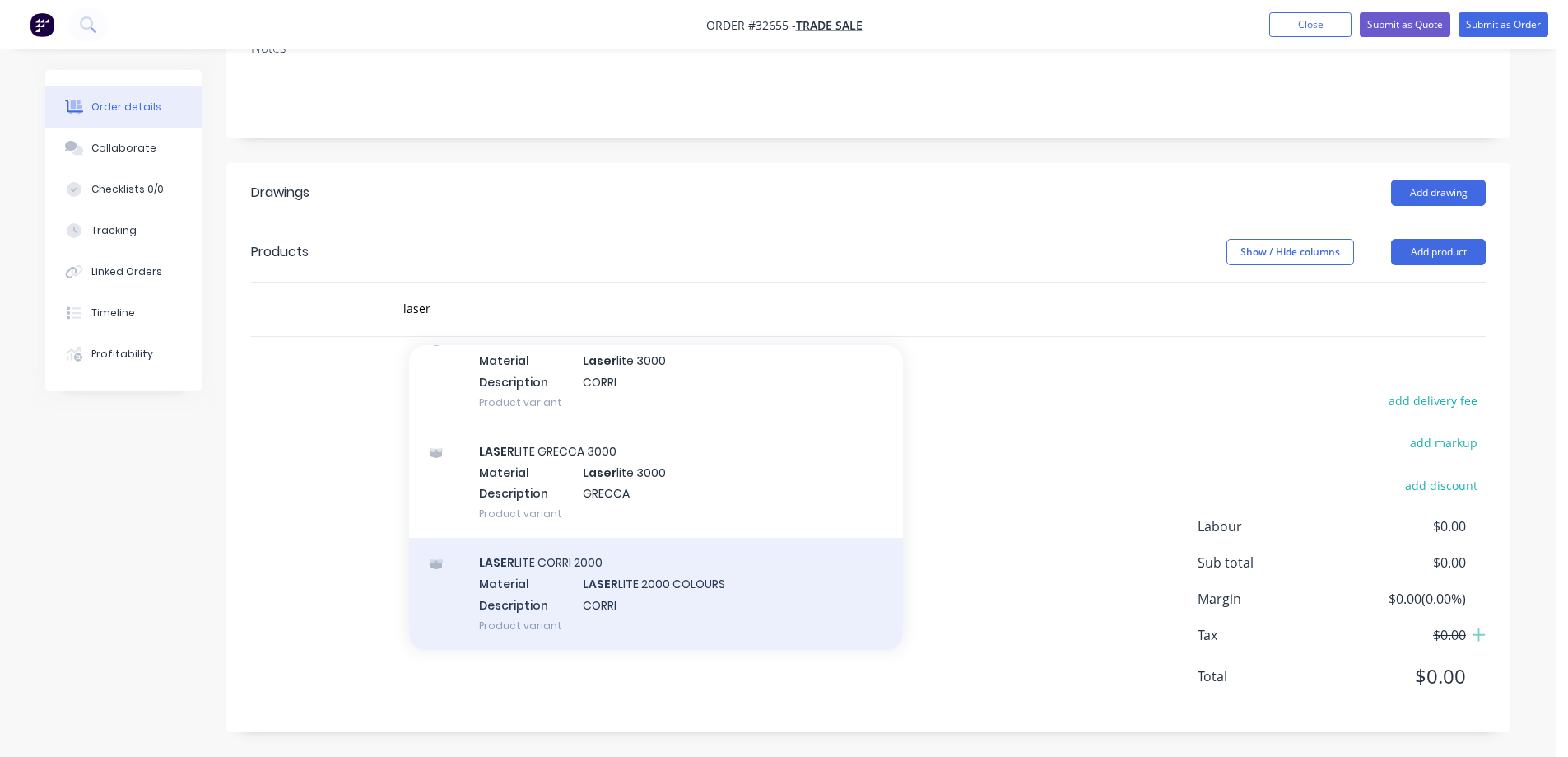
type input "laser"
click at [676, 599] on div "LASER LITE CORRI 2000 Material LASER LITE 2000 COLOURS Description CORRI Produc…" at bounding box center [655, 593] width 494 height 111
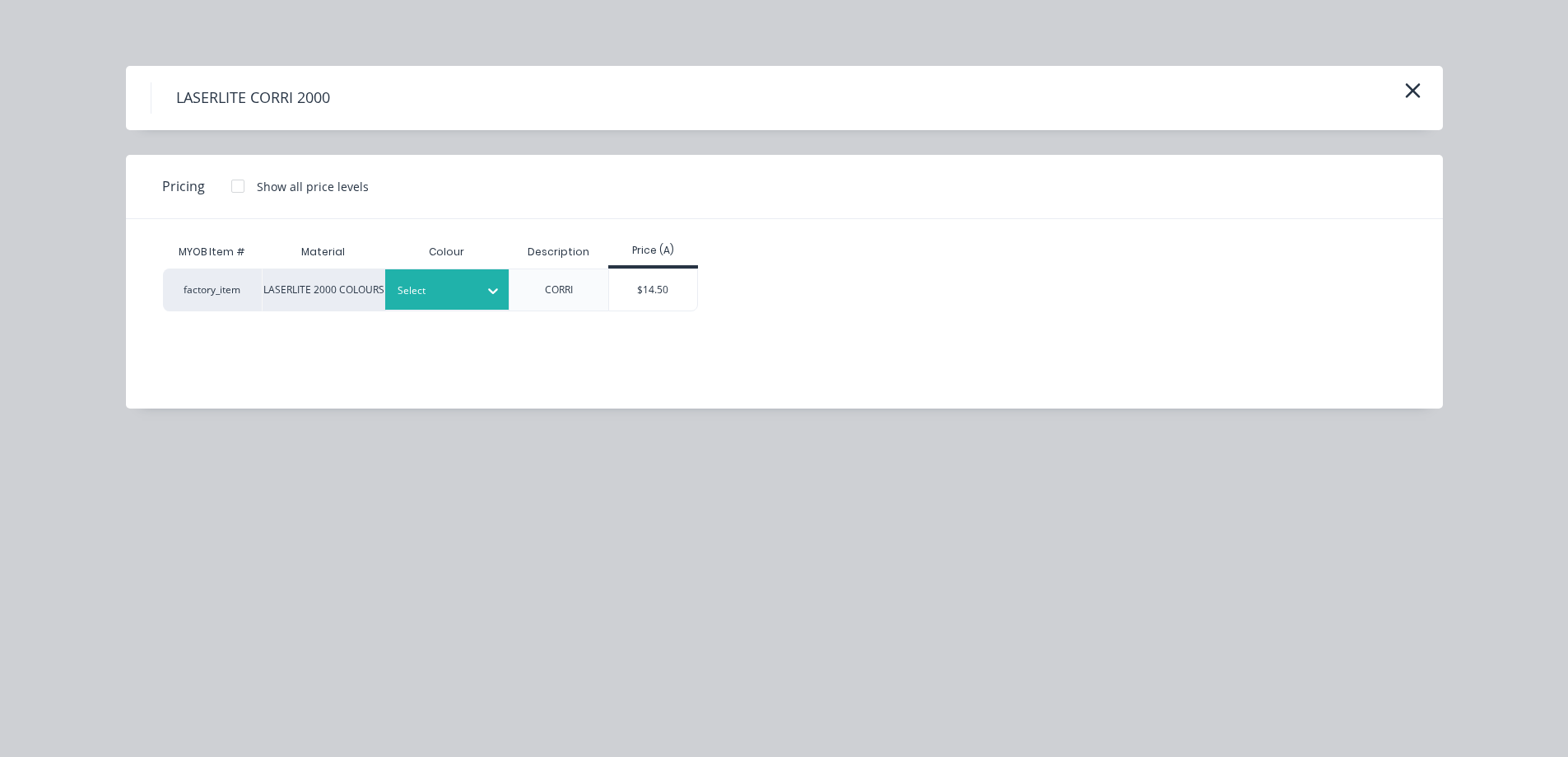
click at [498, 297] on icon at bounding box center [492, 291] width 17 height 17
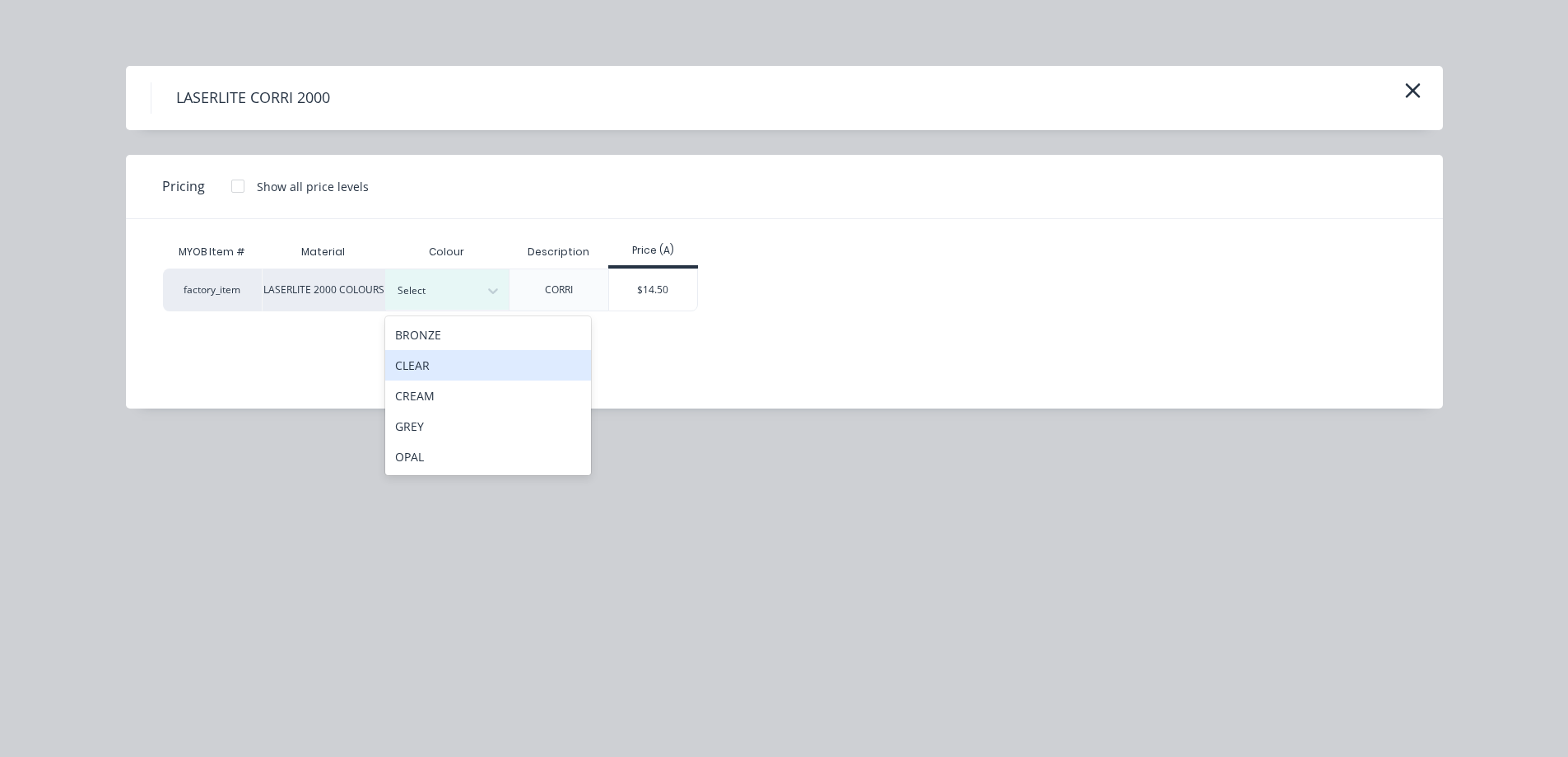
drag, startPoint x: 483, startPoint y: 360, endPoint x: 585, endPoint y: 308, distance: 114.5
click at [483, 360] on div "CLEAR" at bounding box center [488, 365] width 206 height 31
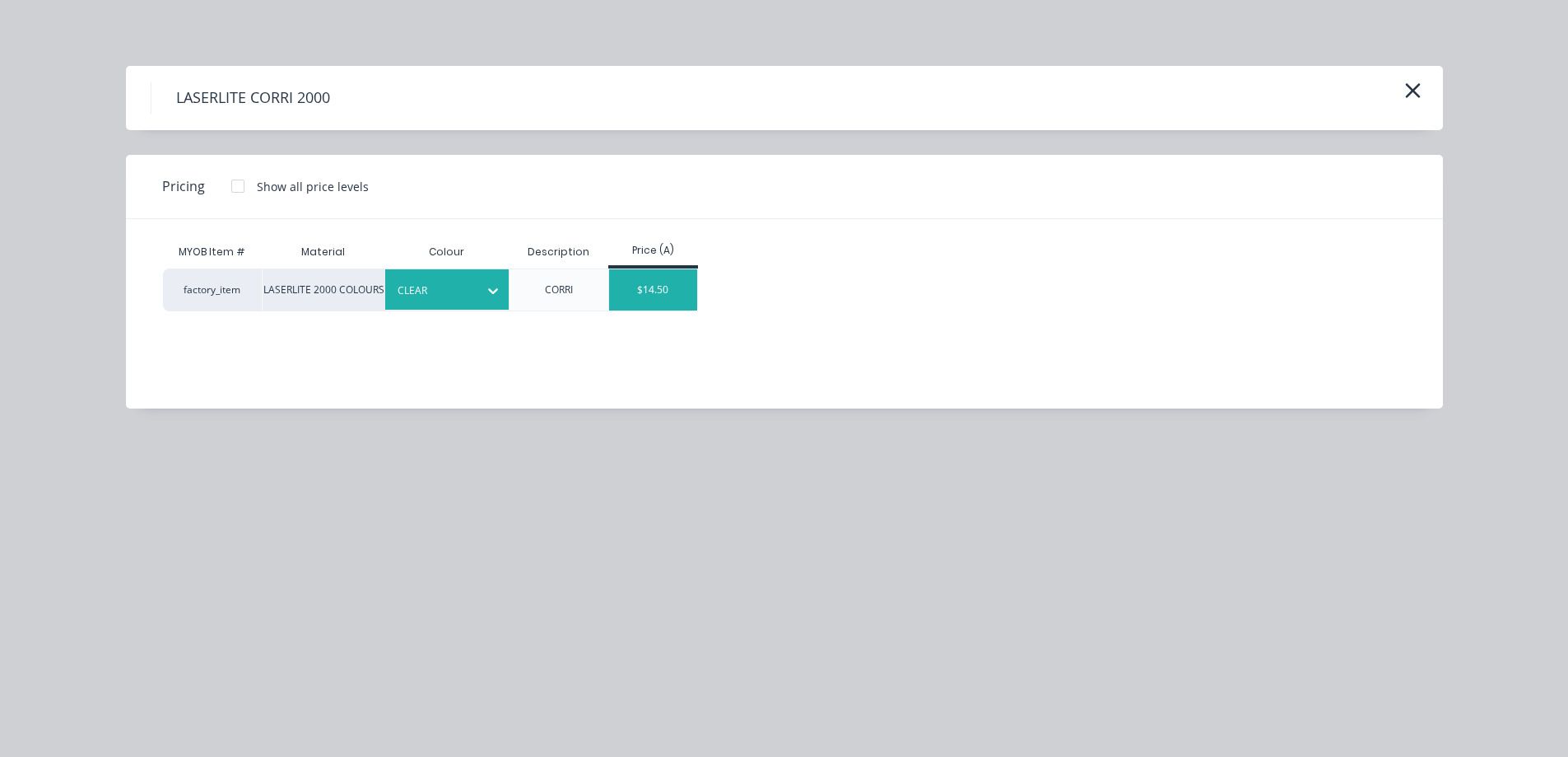
click at [673, 288] on div "$14.50" at bounding box center [653, 290] width 88 height 41
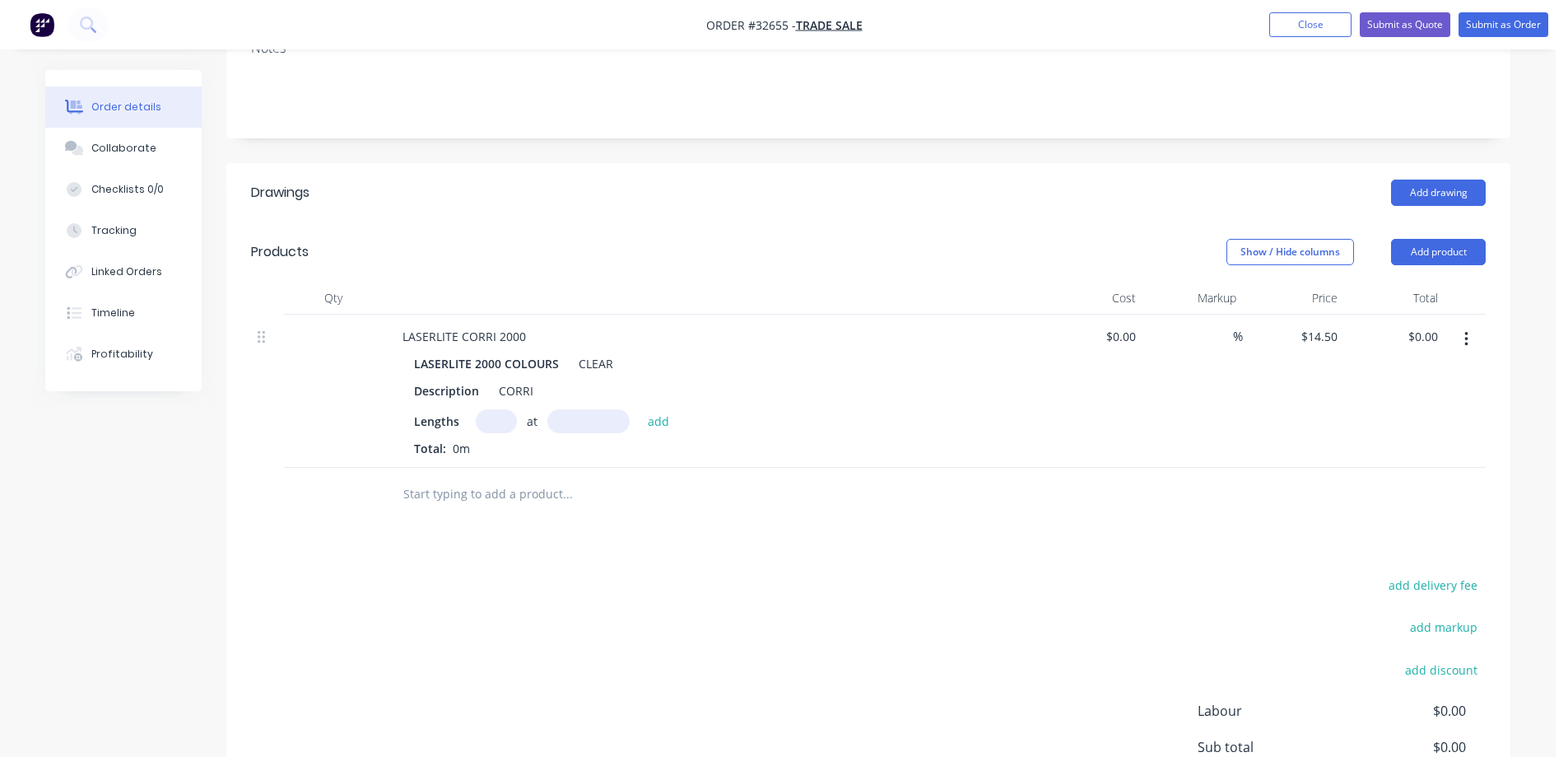
click at [493, 429] on input "text" at bounding box center [496, 420] width 41 height 24
type input "2"
type input "1500"
click at [640, 409] on button "add" at bounding box center [659, 419] width 39 height 22
type input "$43.50"
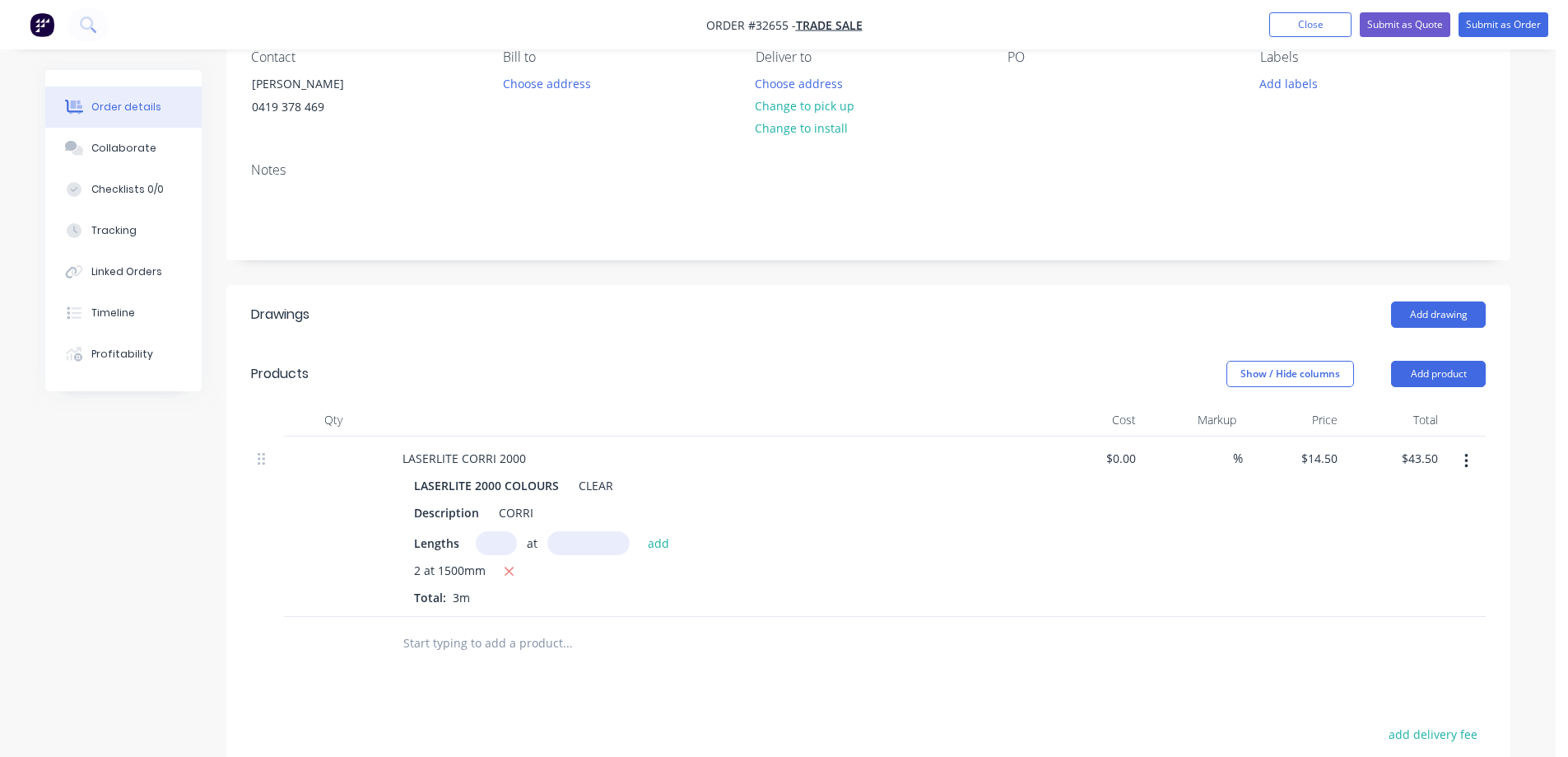
scroll to position [0, 0]
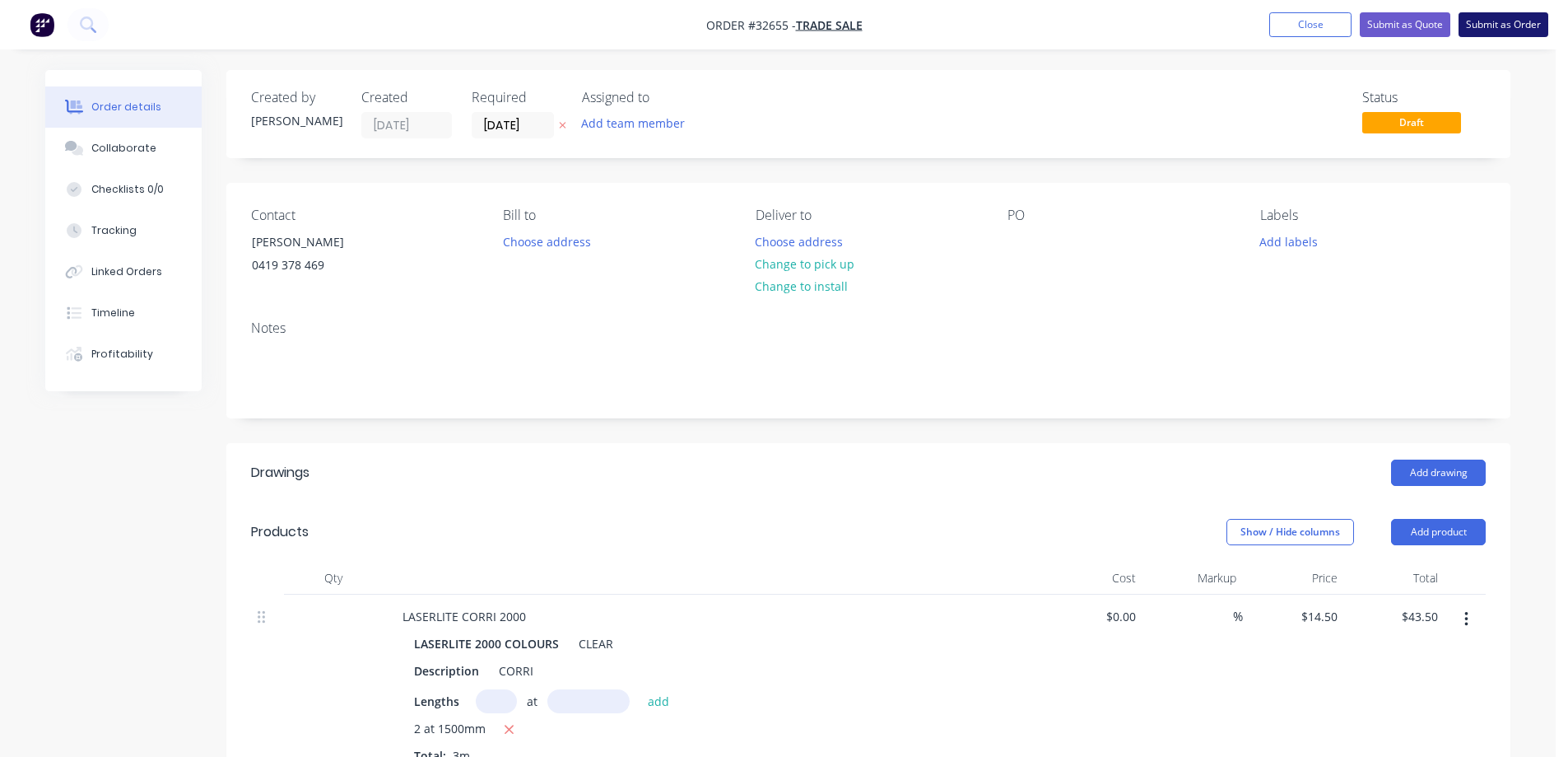
click at [1499, 25] on button "Submit as Order" at bounding box center [1504, 25] width 90 height 25
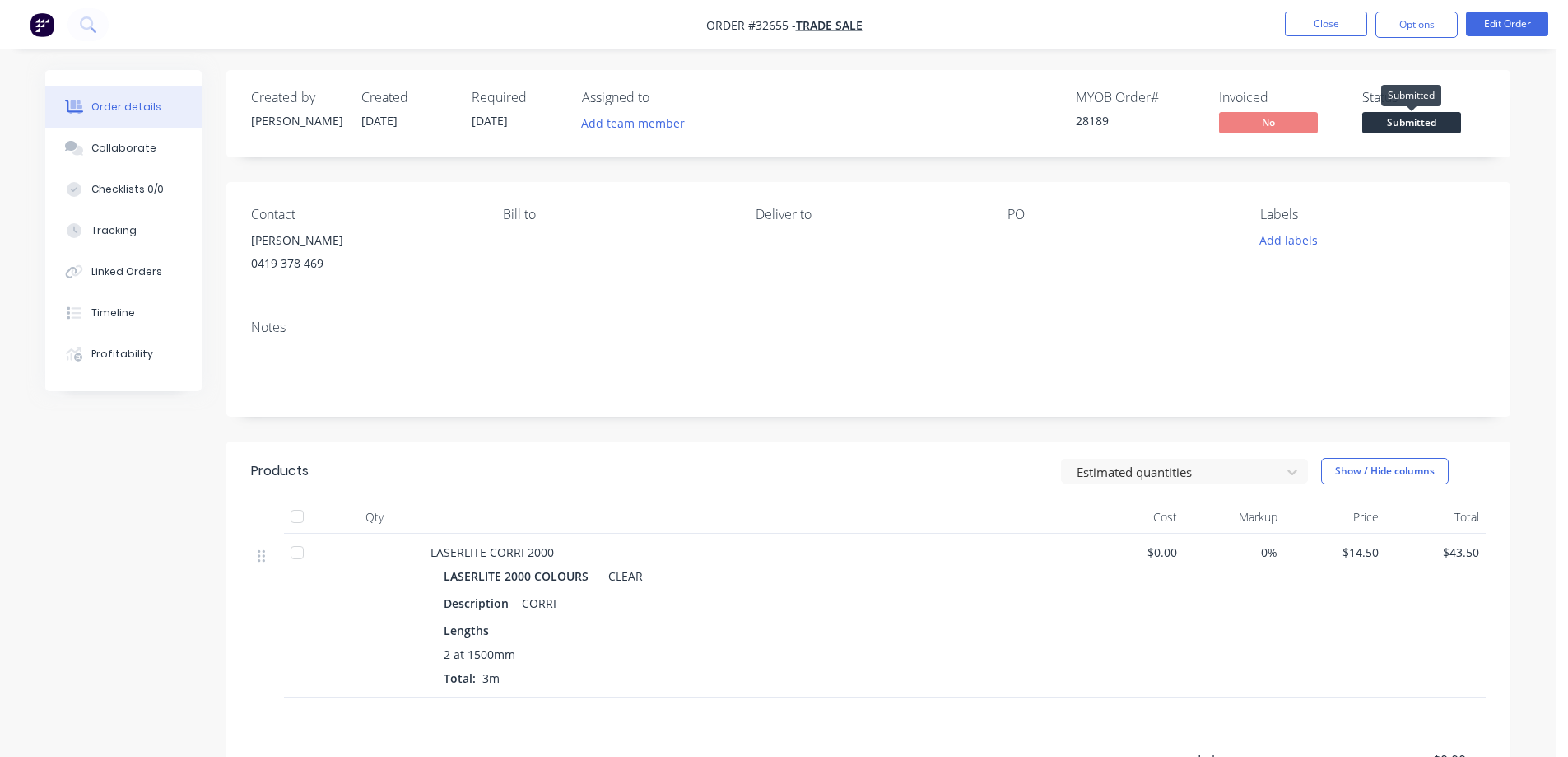
click at [1402, 126] on span "Submitted" at bounding box center [1411, 122] width 99 height 20
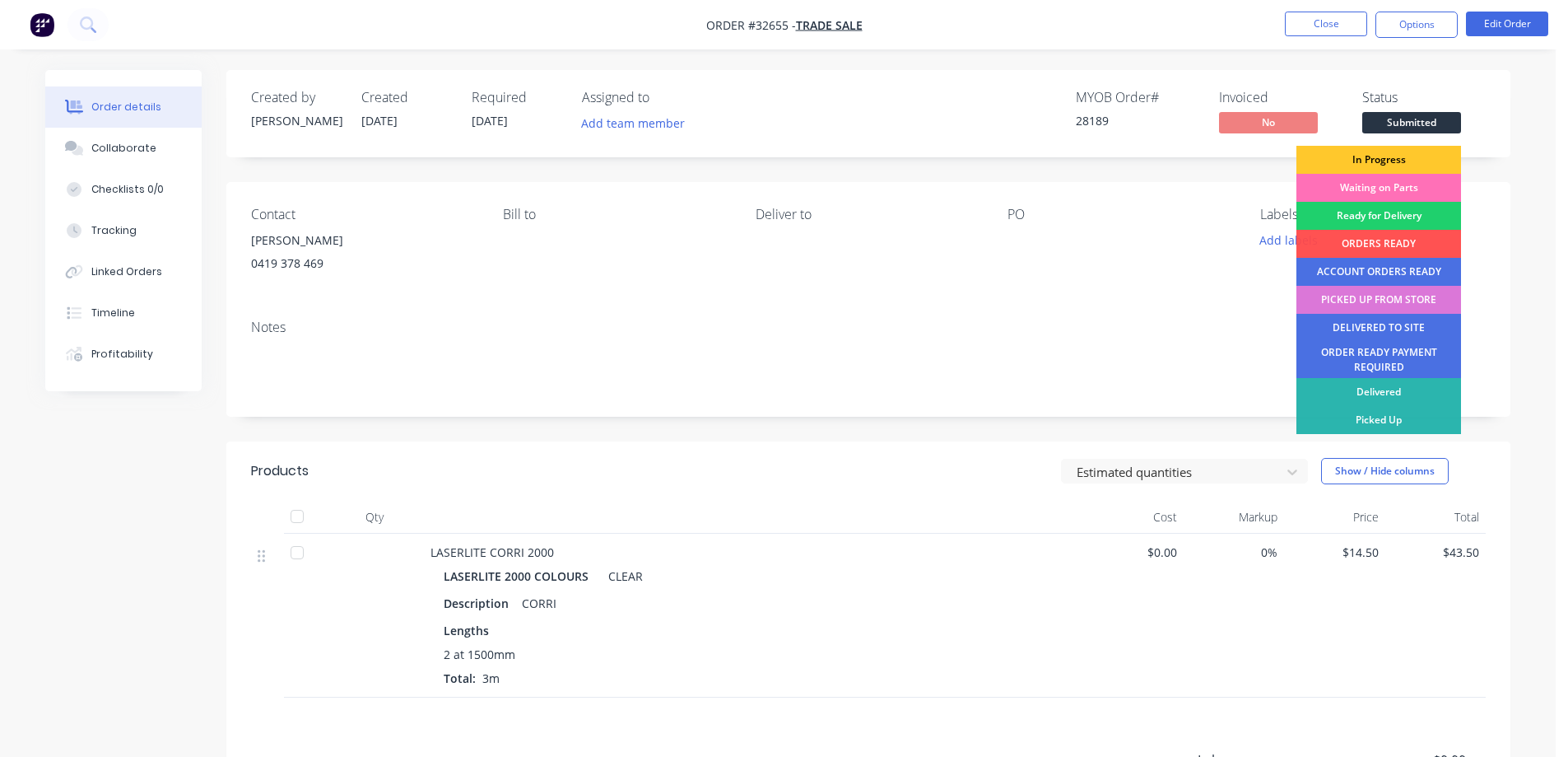
drag, startPoint x: 1397, startPoint y: 160, endPoint x: 1414, endPoint y: 141, distance: 25.5
click at [1398, 159] on div "In Progress" at bounding box center [1379, 160] width 165 height 28
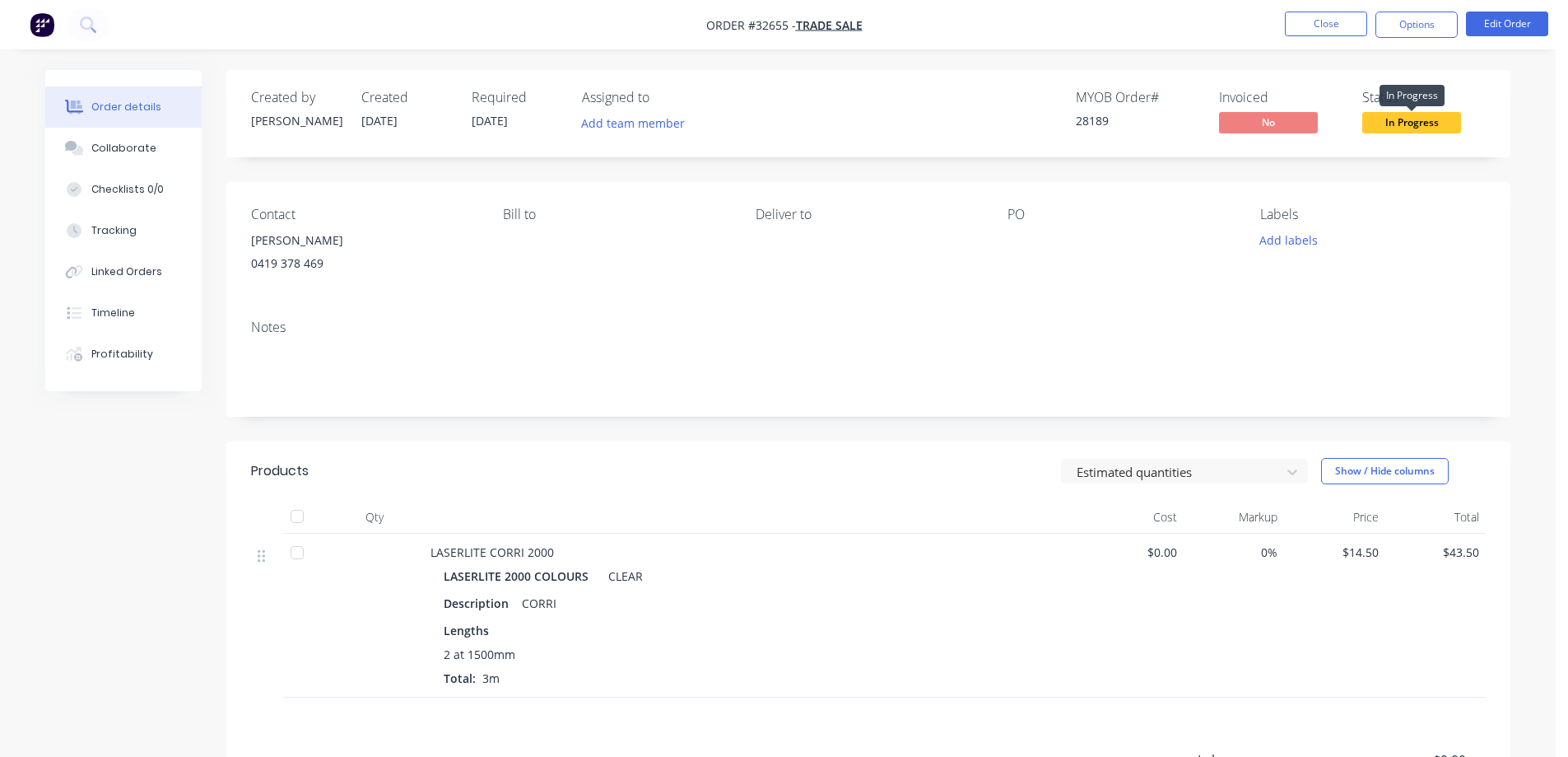
click at [1423, 121] on span "In Progress" at bounding box center [1411, 122] width 99 height 20
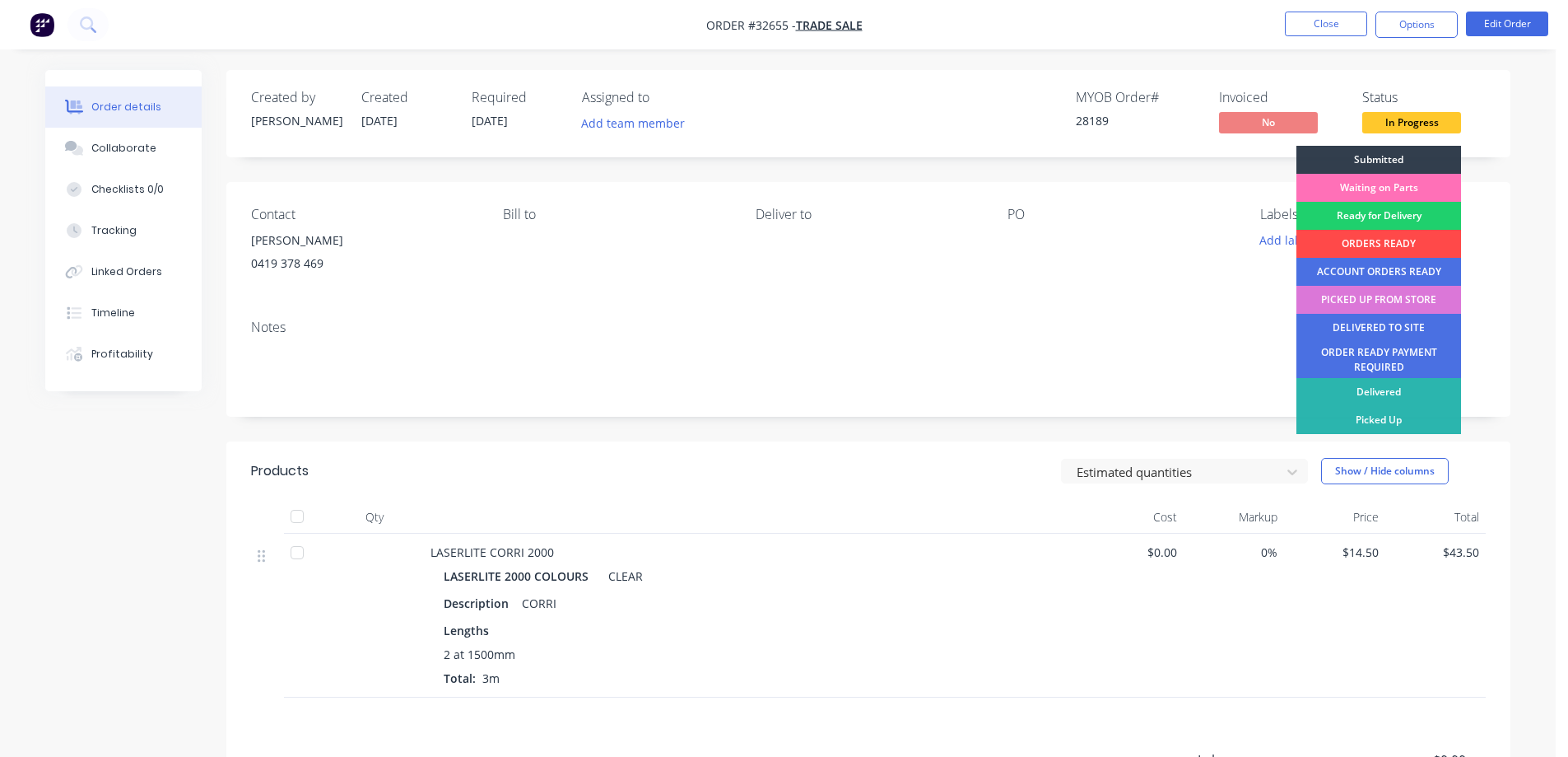
click at [1422, 240] on div "ORDERS READY" at bounding box center [1379, 244] width 165 height 28
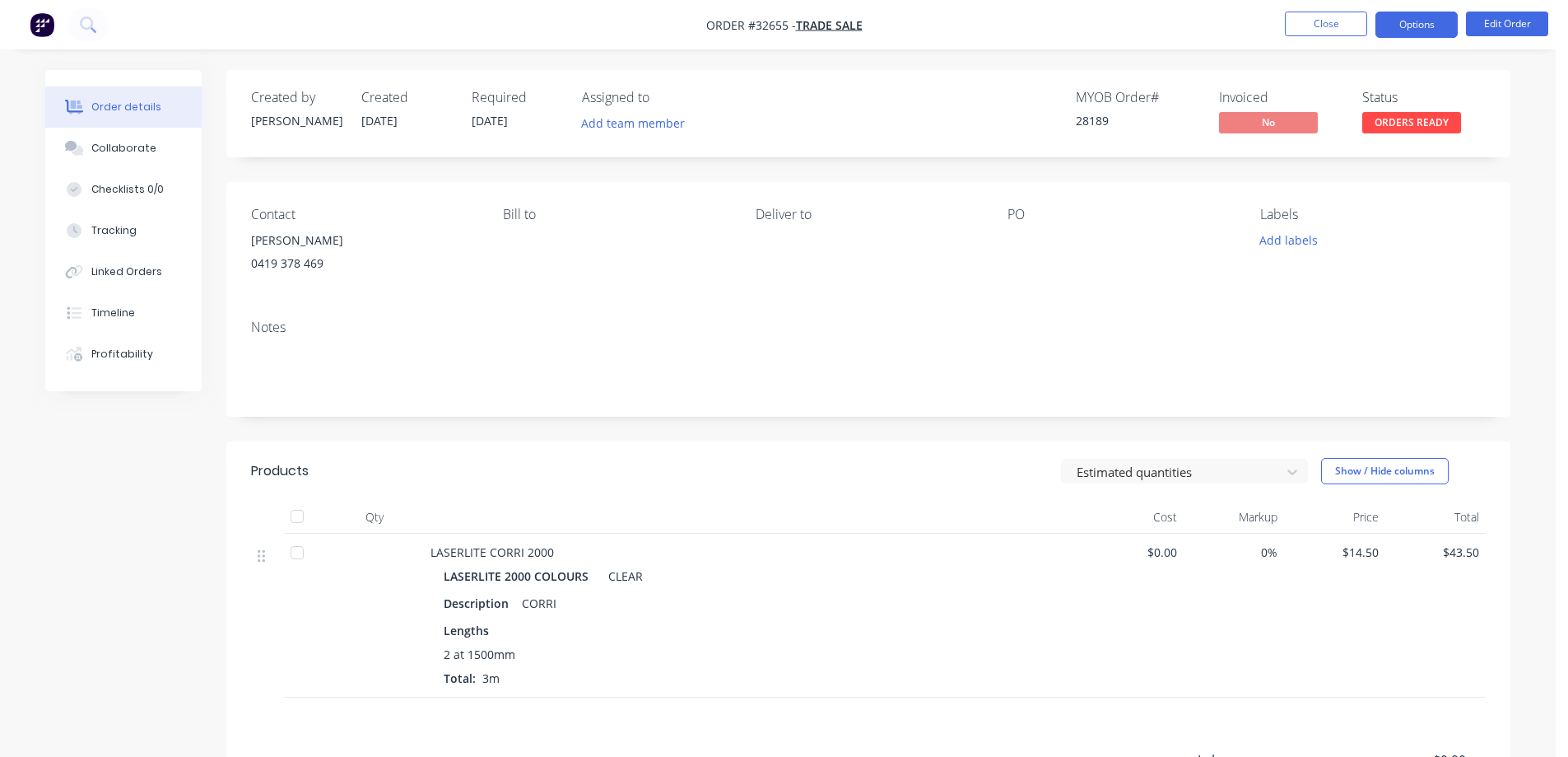
click at [1410, 18] on button "Options" at bounding box center [1416, 25] width 82 height 26
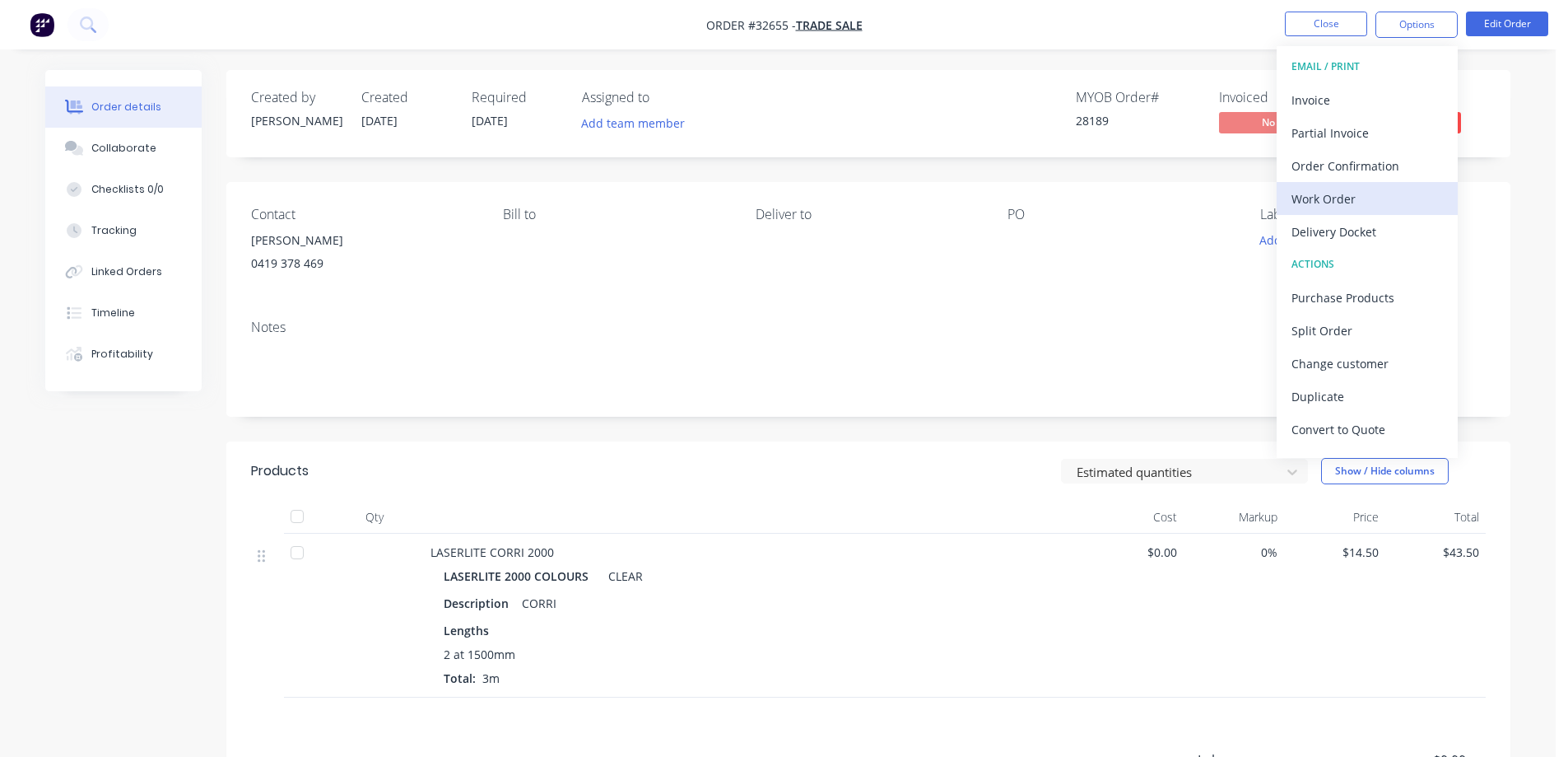
click at [1362, 198] on div "Work Order" at bounding box center [1367, 198] width 152 height 24
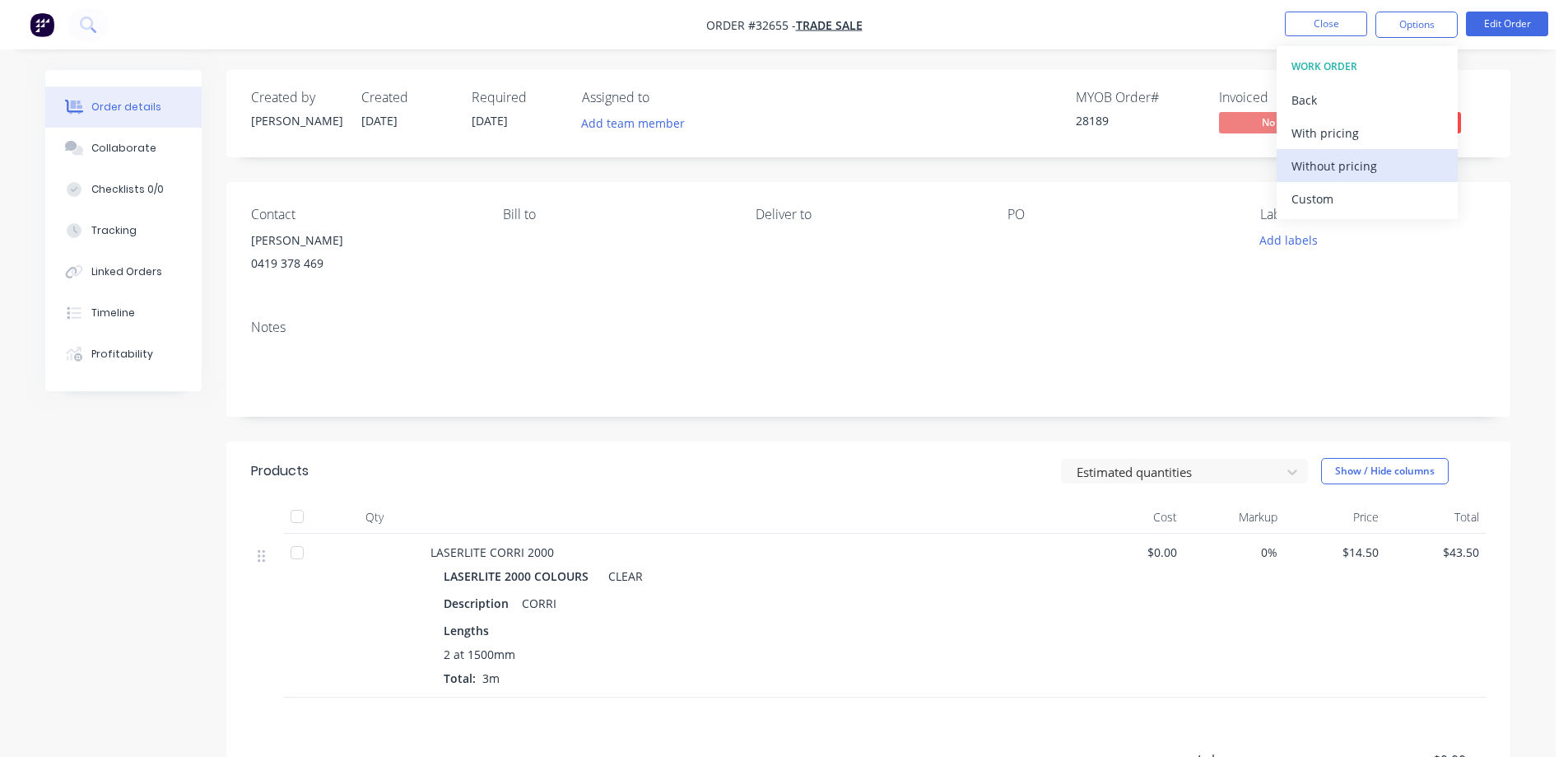
click at [1367, 160] on div "Without pricing" at bounding box center [1367, 166] width 152 height 24
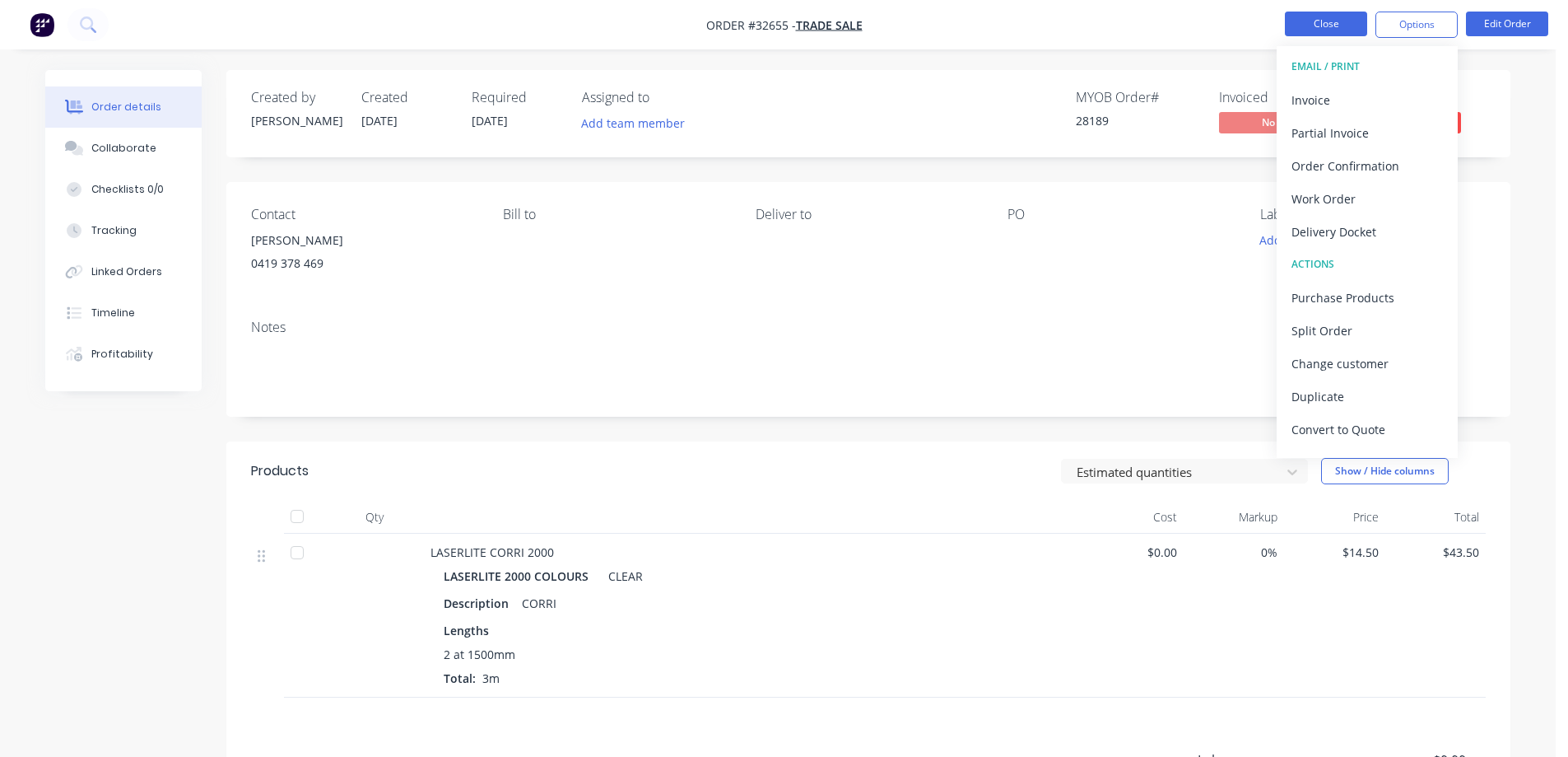
click at [1319, 28] on button "Close" at bounding box center [1326, 24] width 82 height 25
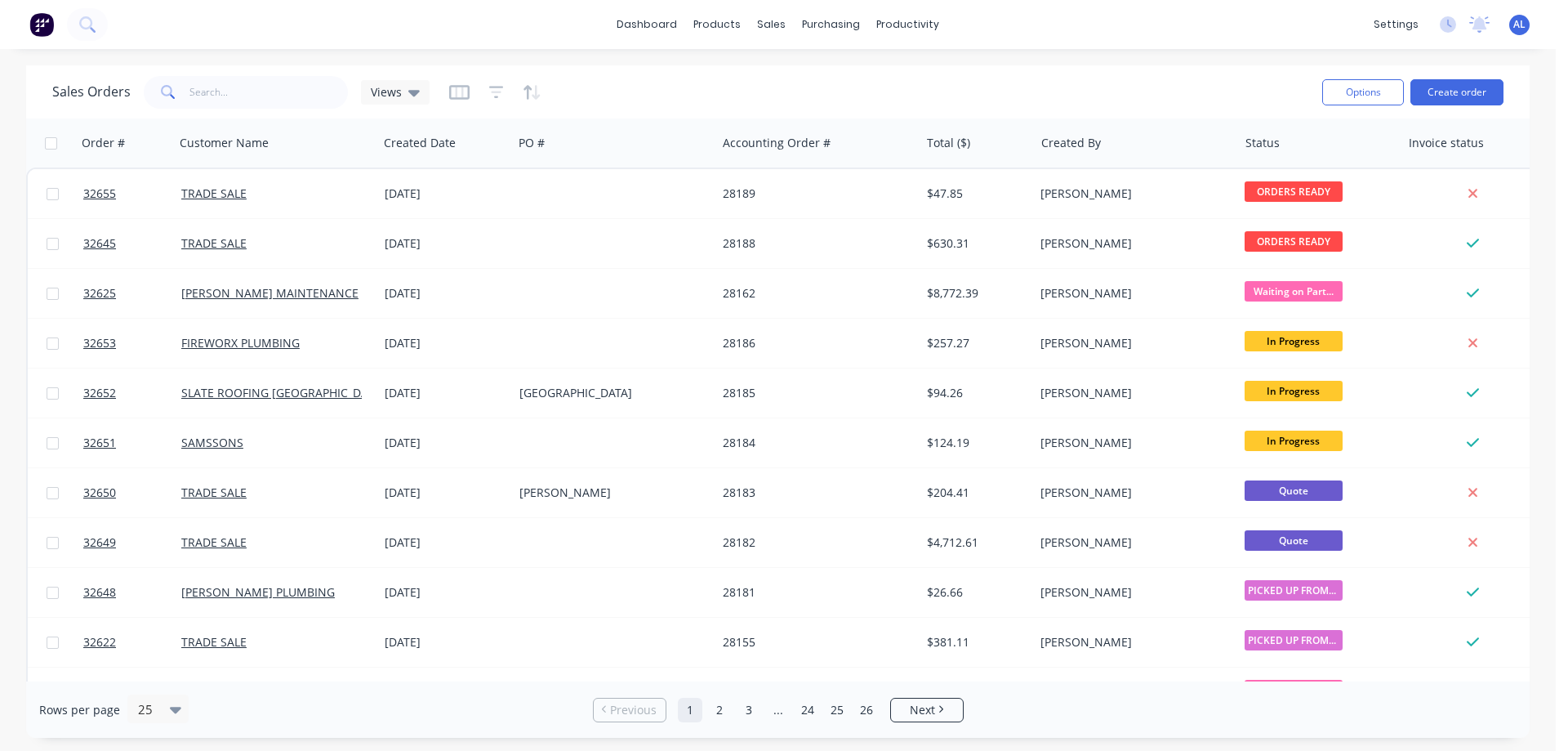
click at [39, 26] on img at bounding box center [42, 24] width 24 height 24
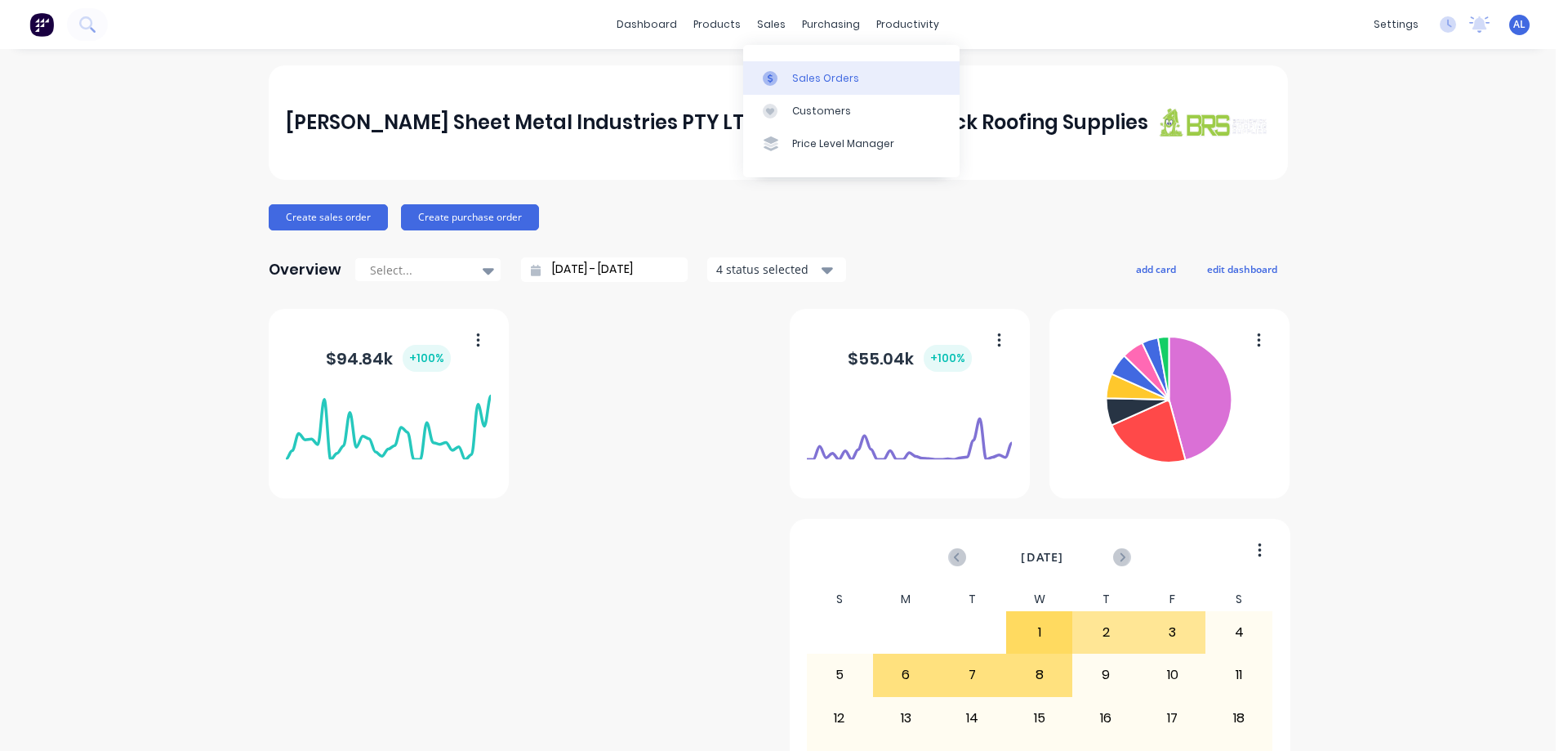
click at [838, 79] on div "Sales Orders" at bounding box center [825, 78] width 67 height 15
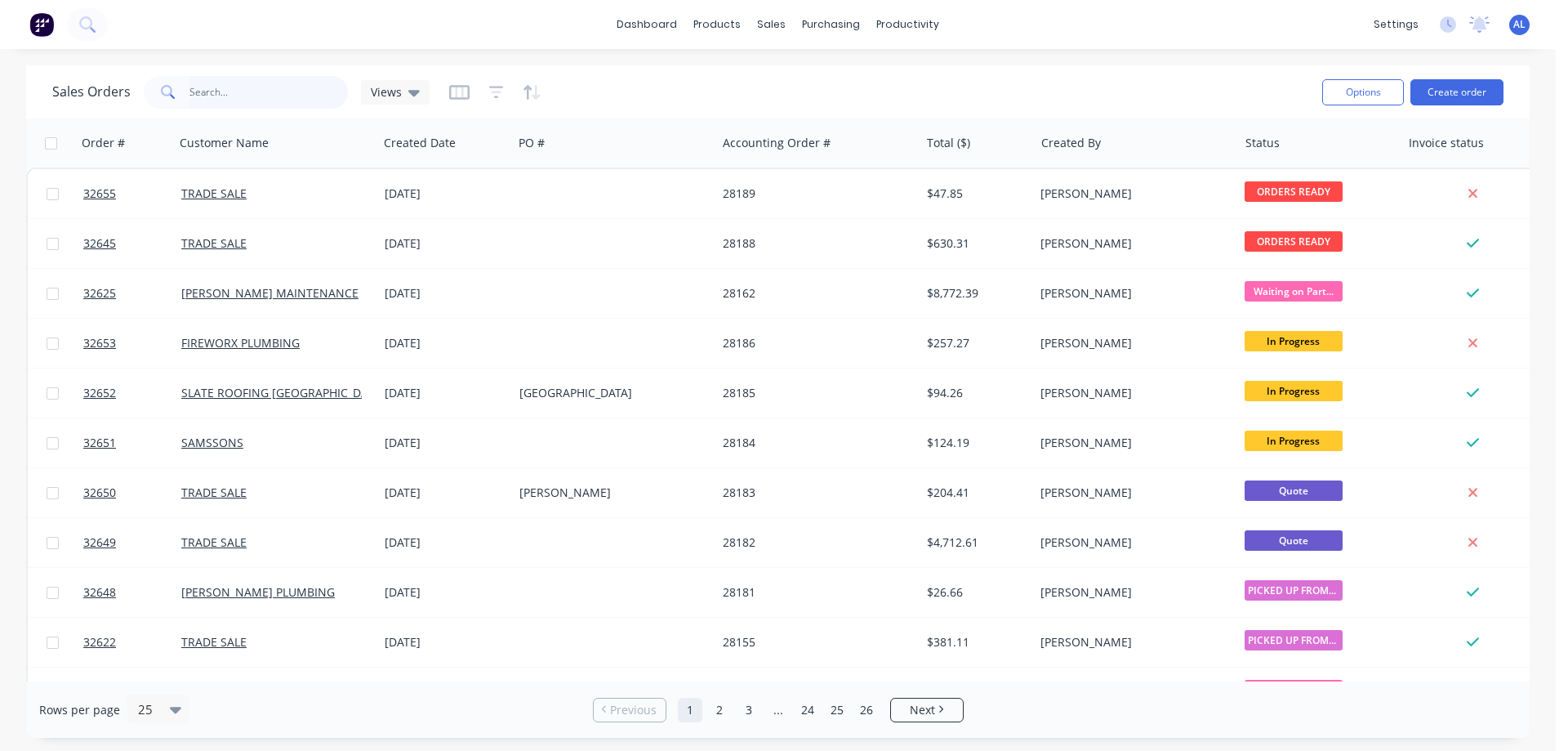
click at [246, 91] on input "text" at bounding box center [269, 92] width 159 height 32
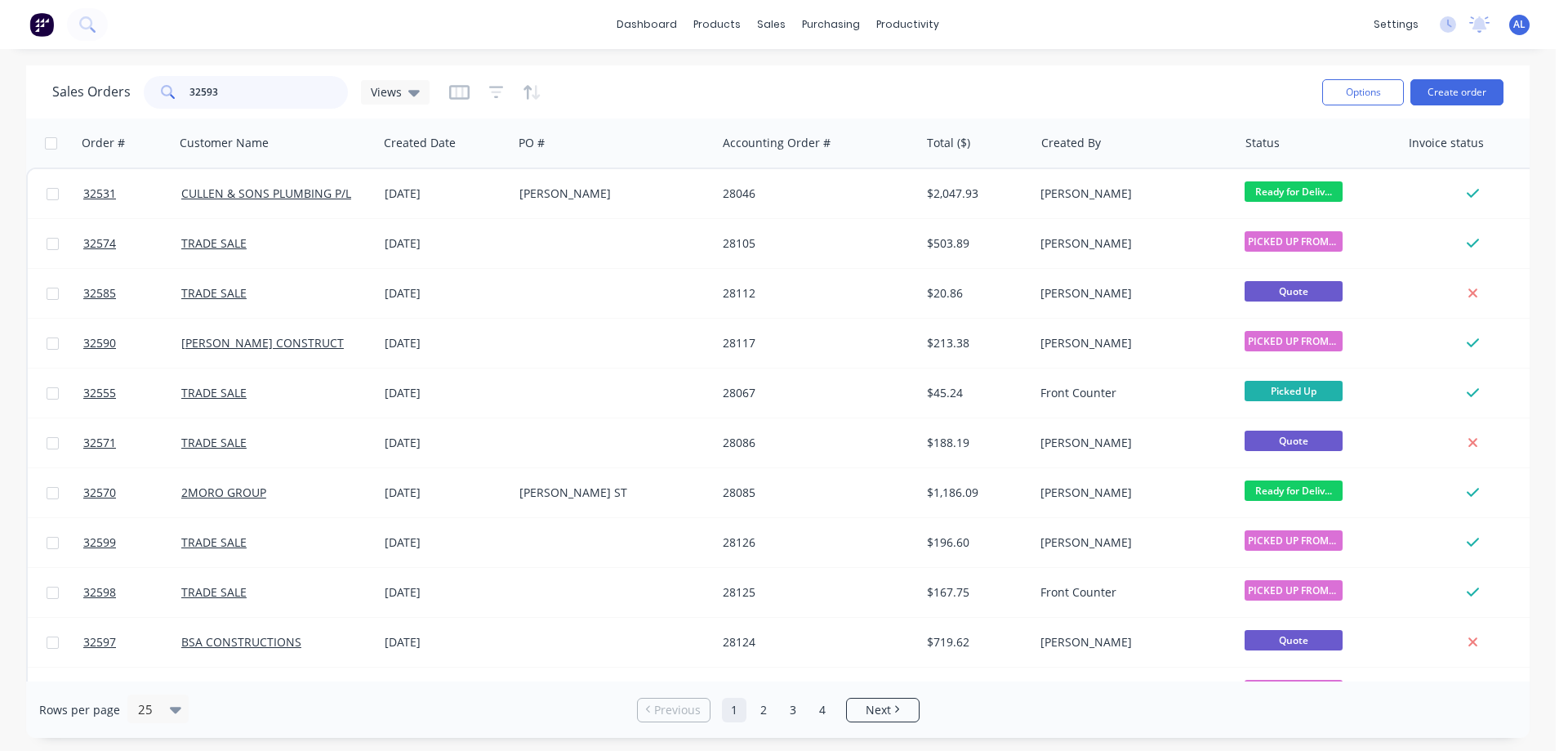
type input "32593"
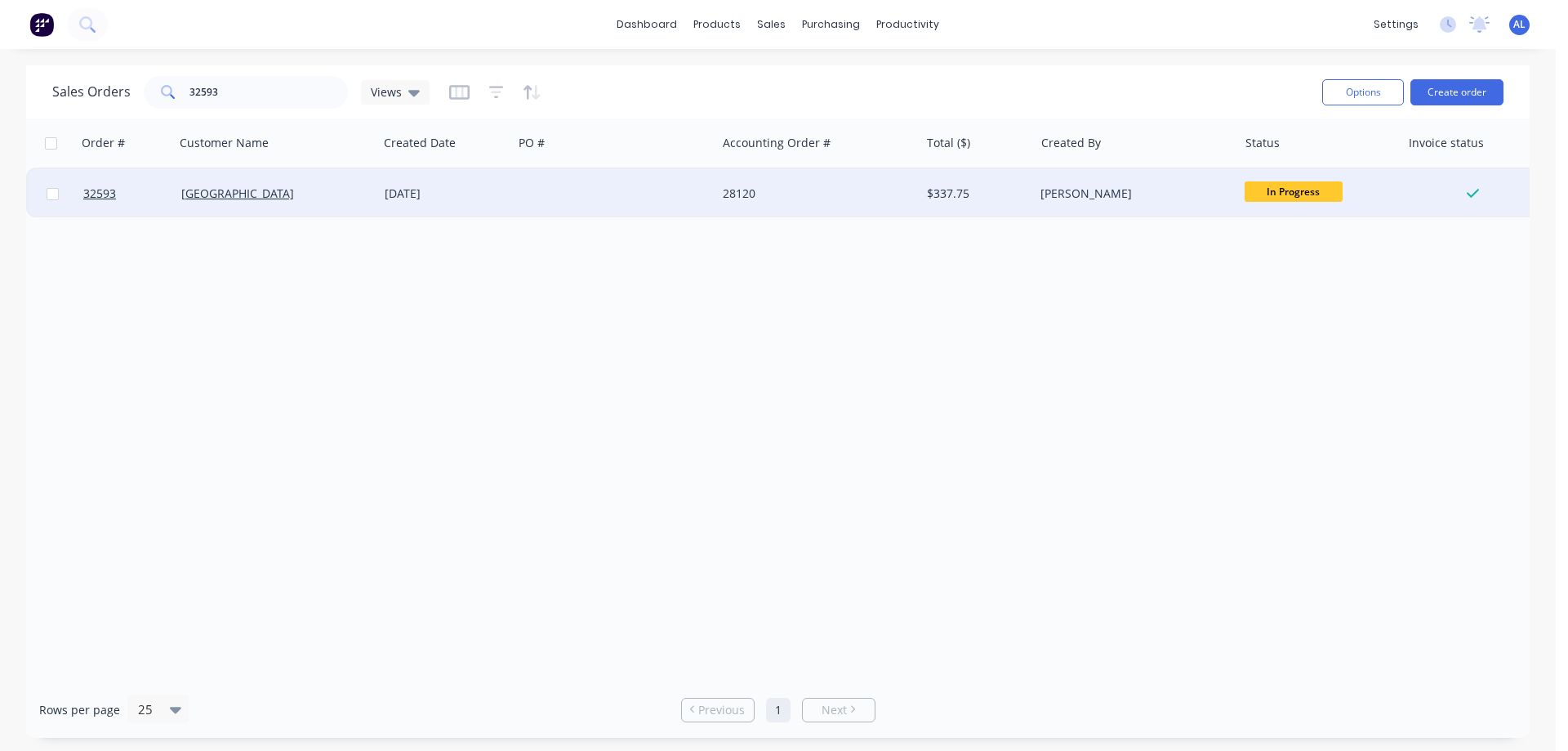
click at [878, 195] on div "28120" at bounding box center [813, 193] width 181 height 17
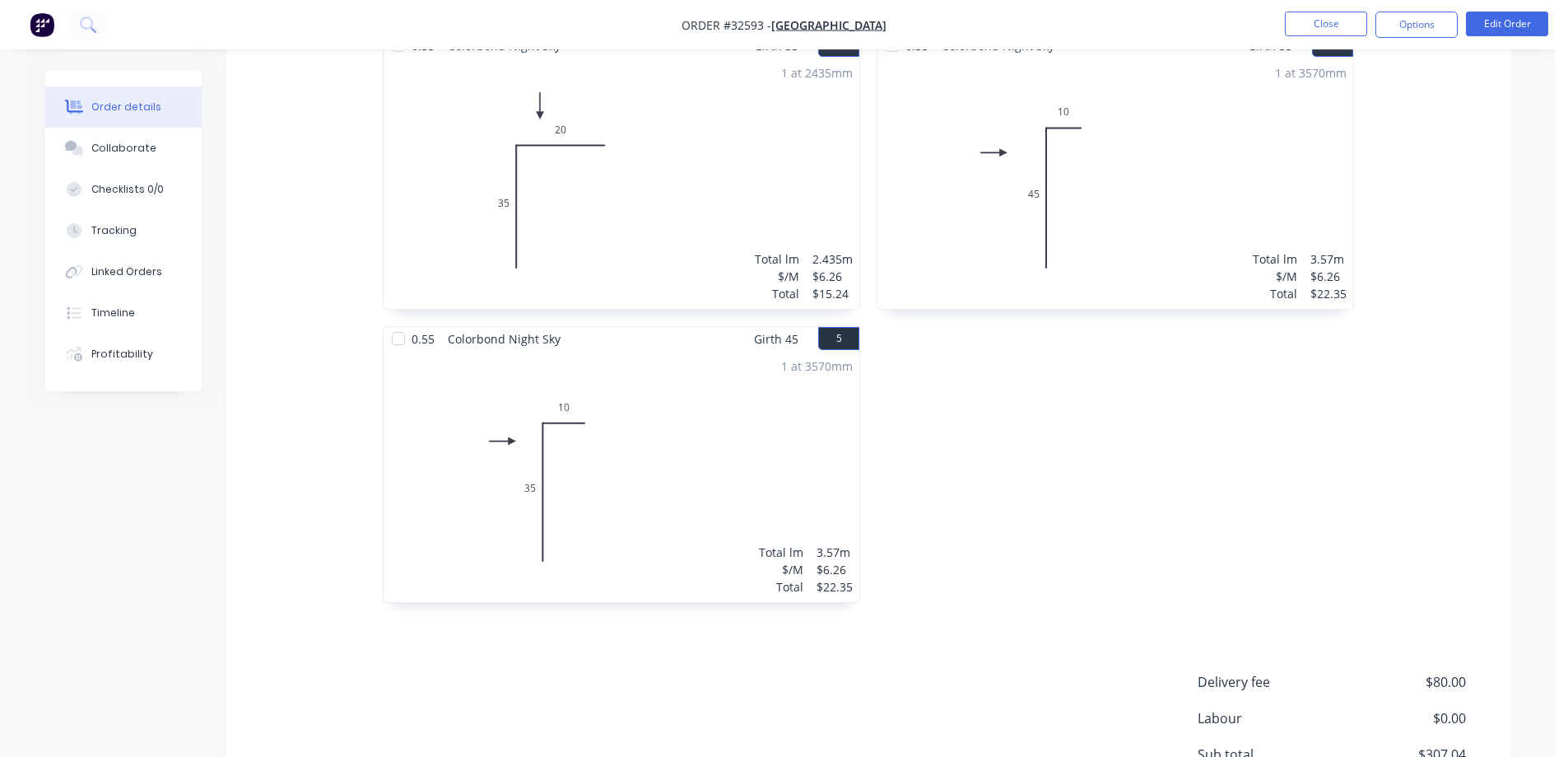
scroll to position [634, 0]
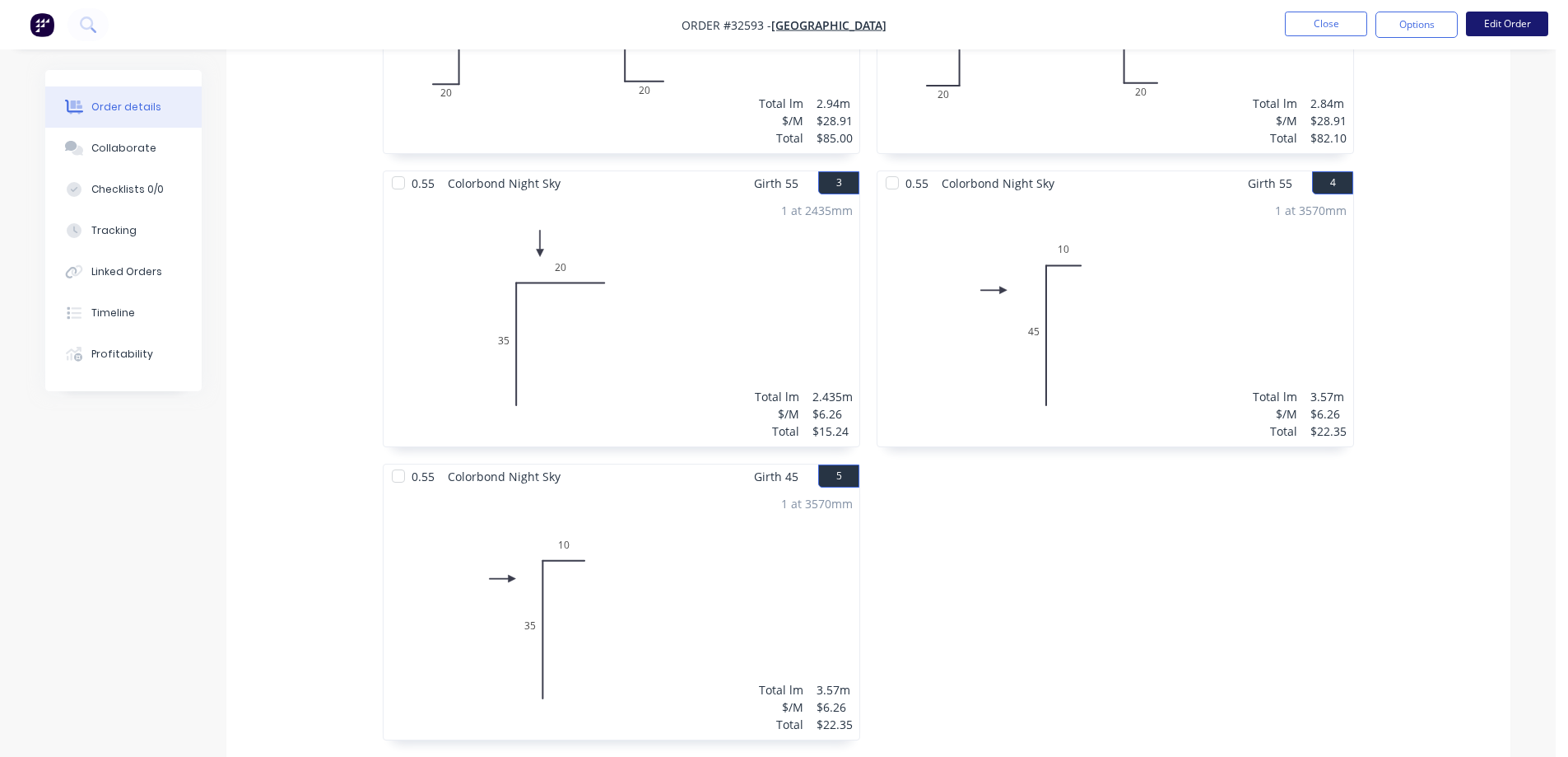
click at [1508, 21] on button "Edit Order" at bounding box center [1506, 24] width 82 height 25
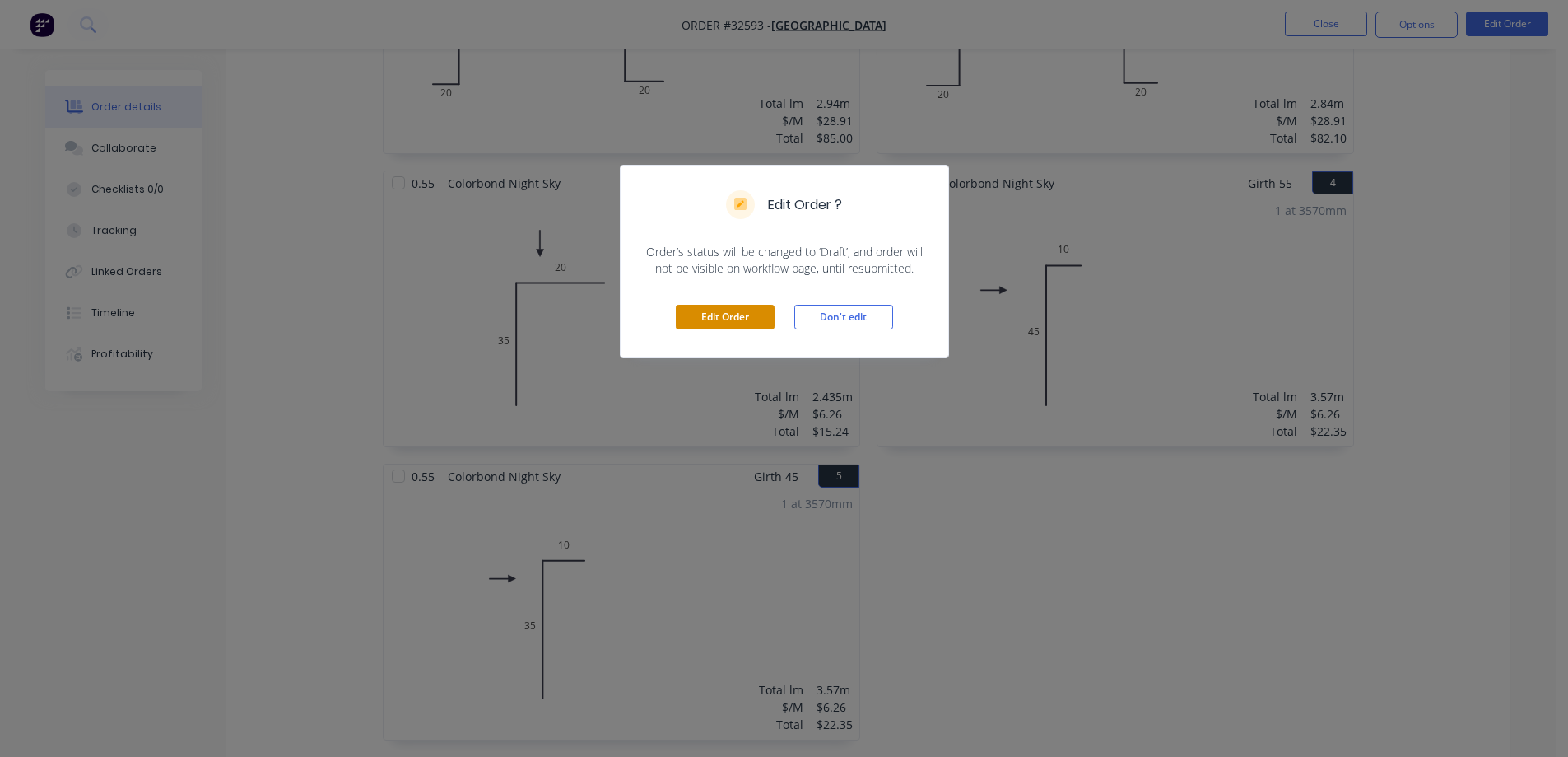
click at [737, 310] on button "Edit Order" at bounding box center [725, 317] width 99 height 25
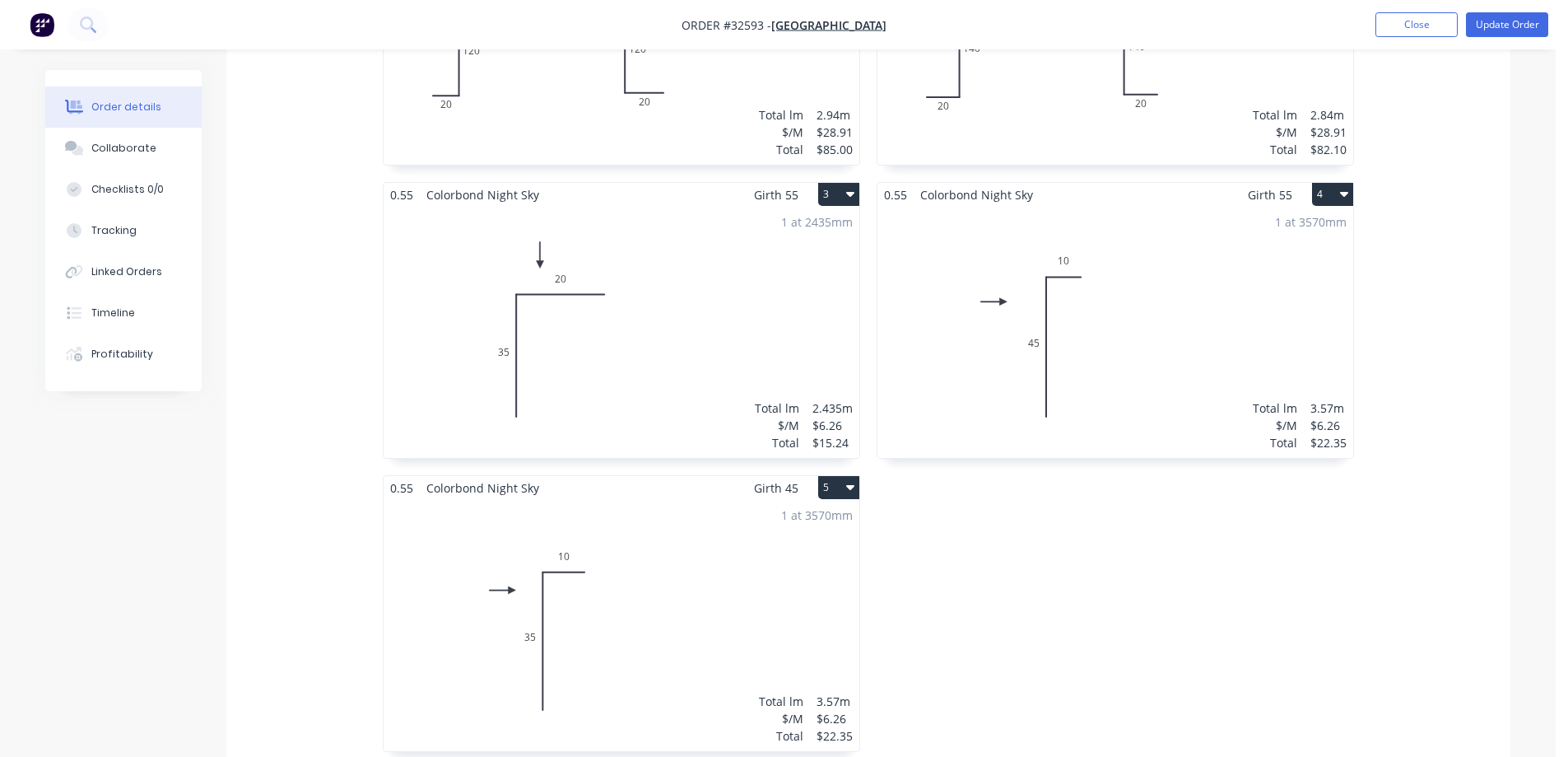
scroll to position [412, 0]
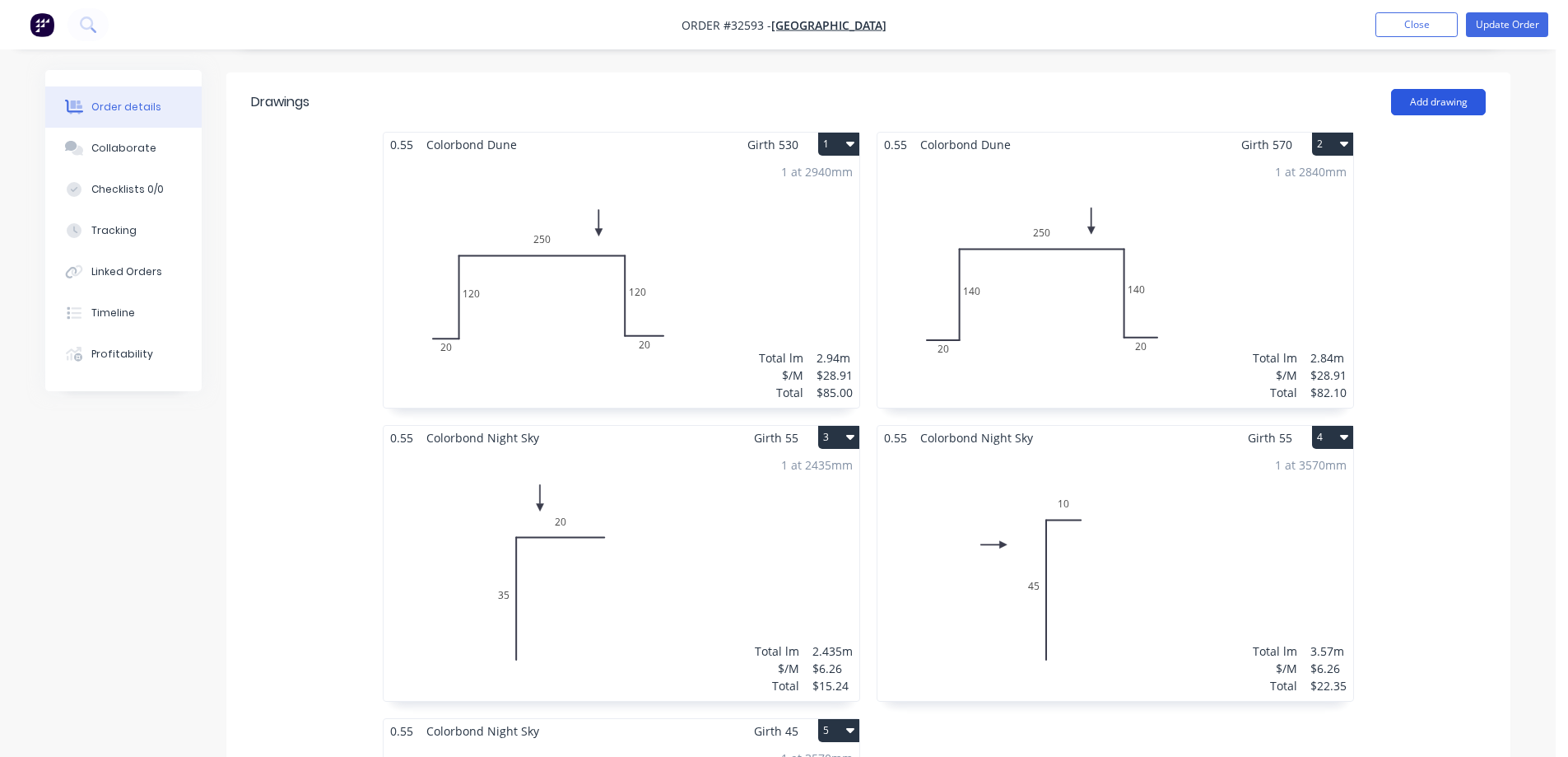
click at [1447, 89] on button "Add drawing" at bounding box center [1438, 102] width 94 height 26
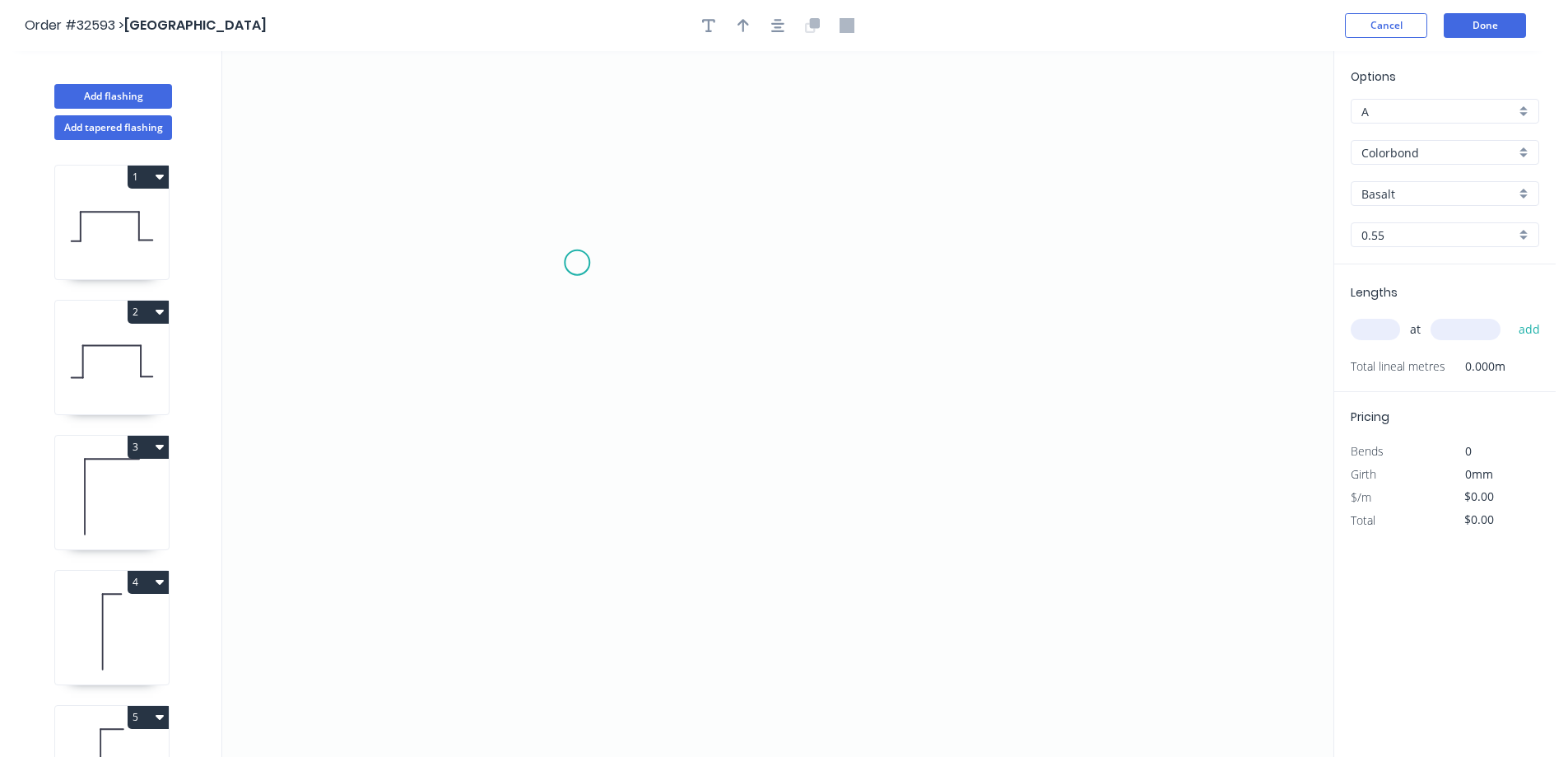
click at [588, 258] on icon "0" at bounding box center [777, 404] width 1111 height 706
click at [942, 262] on icon "0" at bounding box center [777, 404] width 1111 height 706
click at [943, 349] on icon "0 ?" at bounding box center [777, 404] width 1111 height 706
click at [772, 226] on rect at bounding box center [759, 231] width 33 height 23
type input "$6.26"
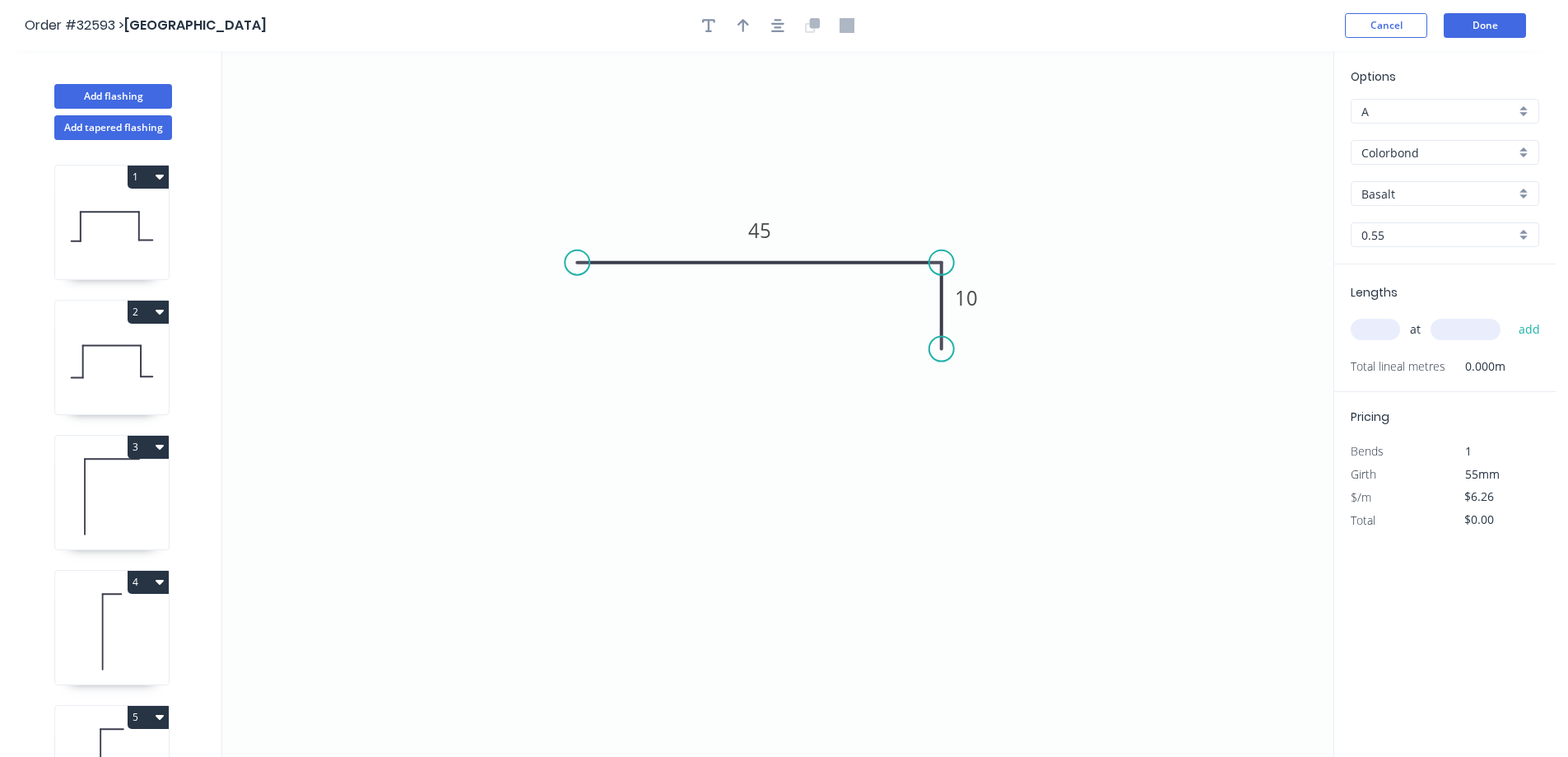
click at [1525, 189] on div "Basalt" at bounding box center [1445, 194] width 189 height 25
click at [1438, 248] on div "Night Sky" at bounding box center [1445, 246] width 187 height 29
type input "Night Sky"
click at [1369, 329] on input "text" at bounding box center [1375, 330] width 49 height 21
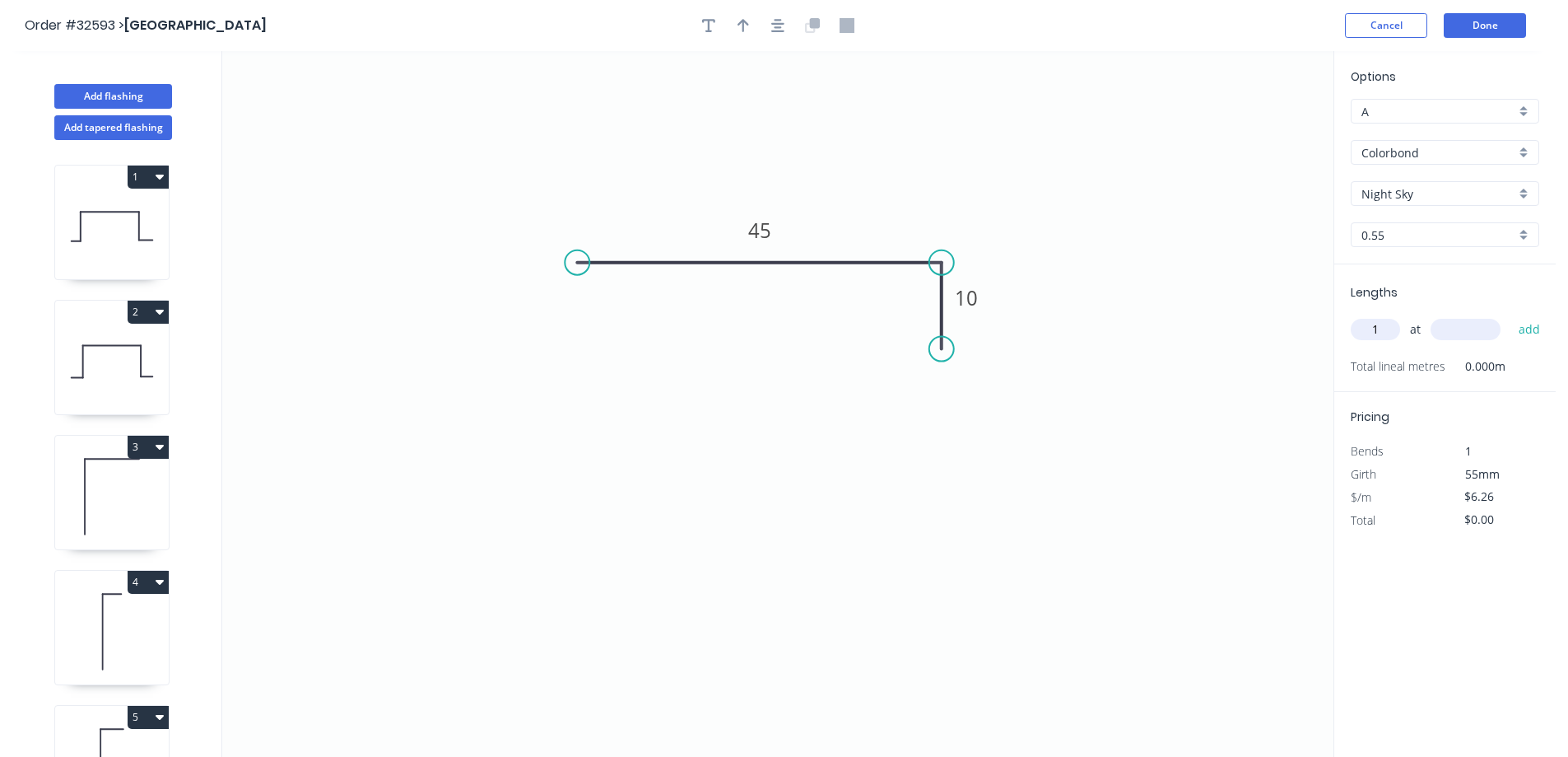
type input "1"
type input "3570"
click at [1511, 315] on button "add" at bounding box center [1530, 330] width 39 height 28
type input "$22.35"
click at [1506, 28] on button "Done" at bounding box center [1484, 26] width 82 height 25
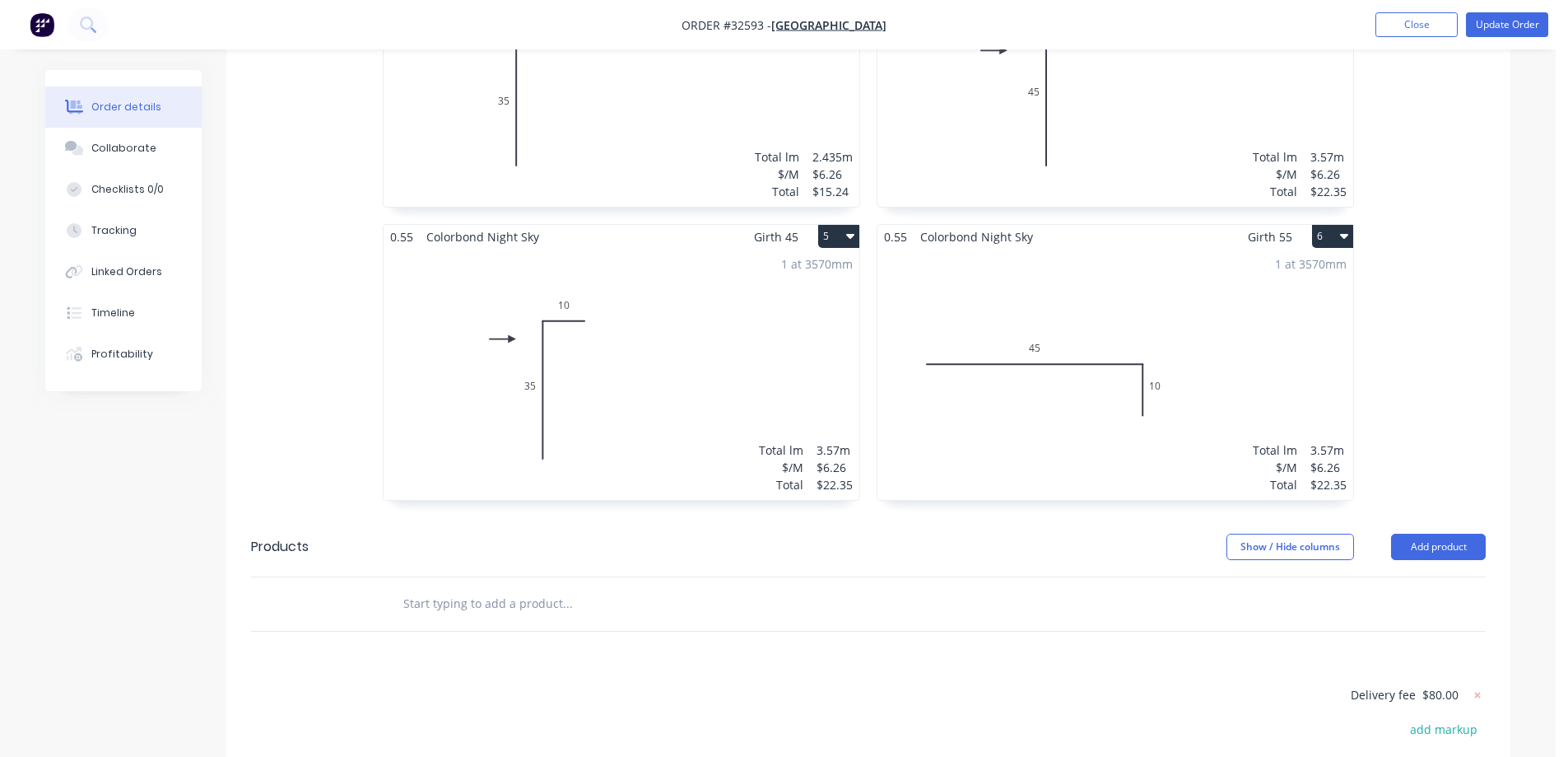
click at [1187, 359] on div "1 at 3570mm Total lm $/M Total 3.57m $6.26 $22.35" at bounding box center [1115, 374] width 476 height 251
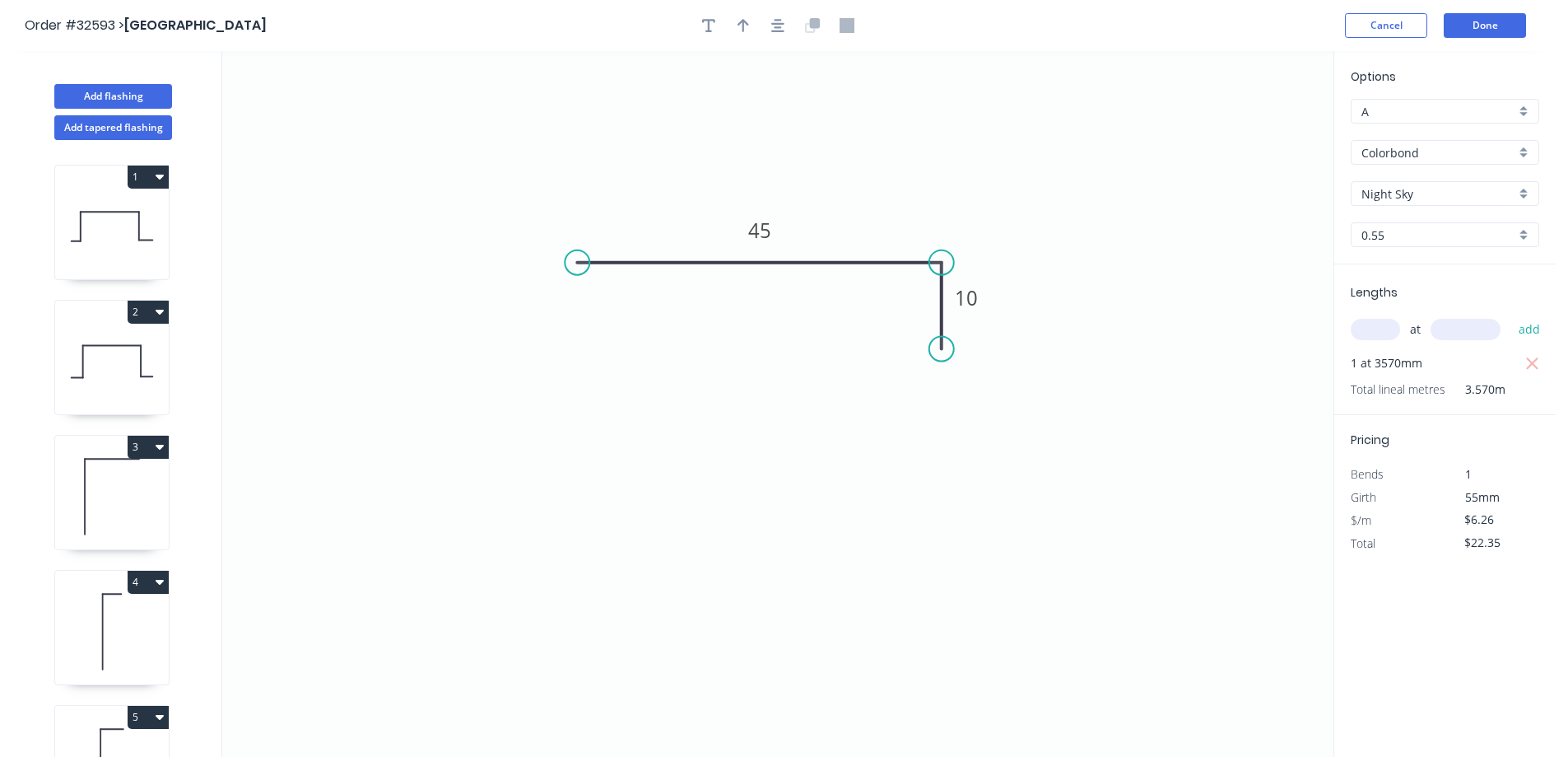
click at [771, 14] on div at bounding box center [778, 26] width 173 height 25
click at [745, 20] on icon "button" at bounding box center [743, 26] width 11 height 15
drag, startPoint x: 1248, startPoint y: 132, endPoint x: 835, endPoint y: 204, distance: 419.2
click at [847, 211] on icon at bounding box center [854, 196] width 15 height 53
click at [780, 26] on icon "button" at bounding box center [778, 25] width 13 height 13
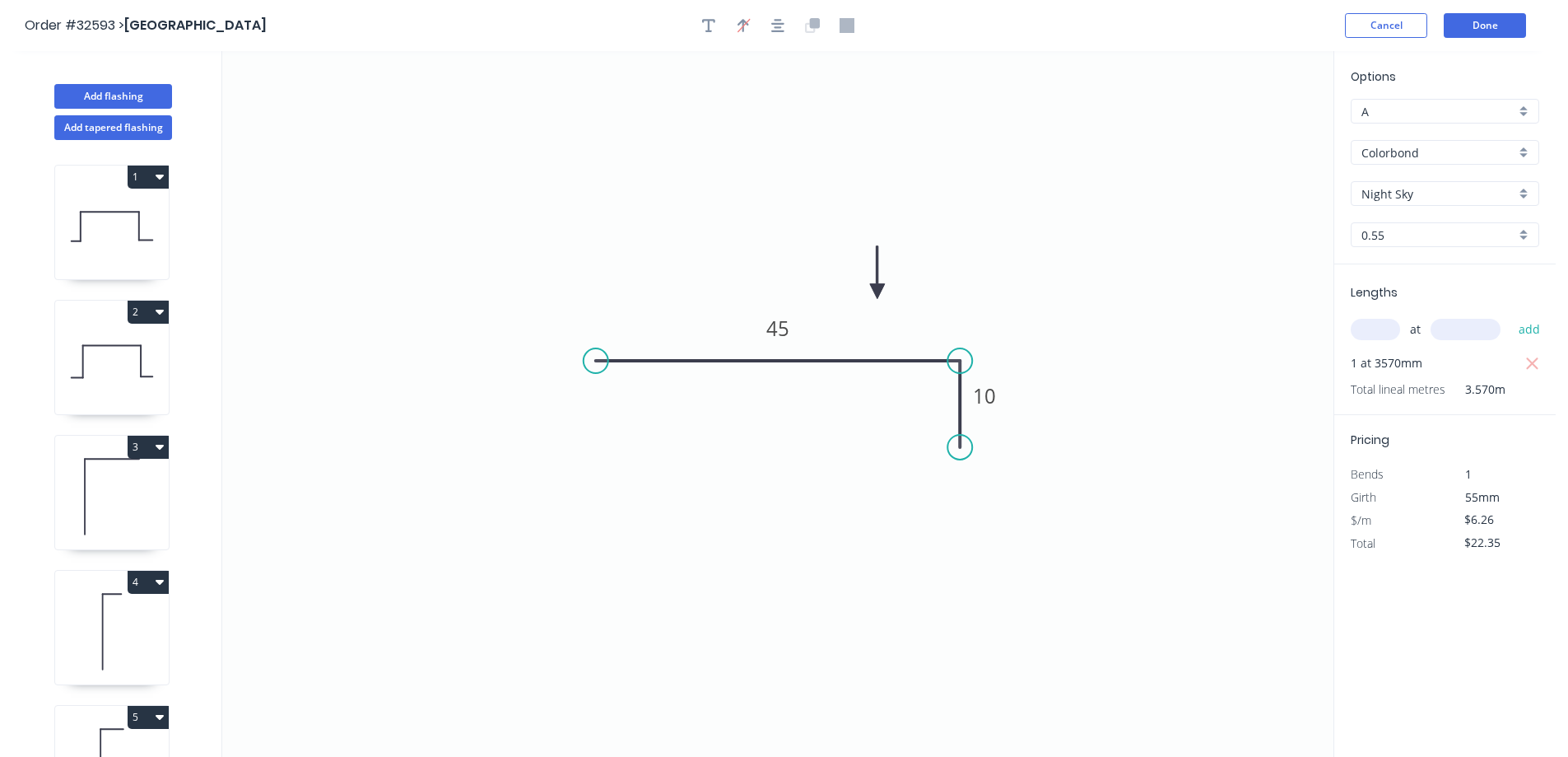
drag, startPoint x: 844, startPoint y: 207, endPoint x: 1101, endPoint y: 234, distance: 258.4
click at [877, 290] on icon at bounding box center [877, 272] width 15 height 53
click at [1503, 26] on button "Done" at bounding box center [1484, 26] width 82 height 25
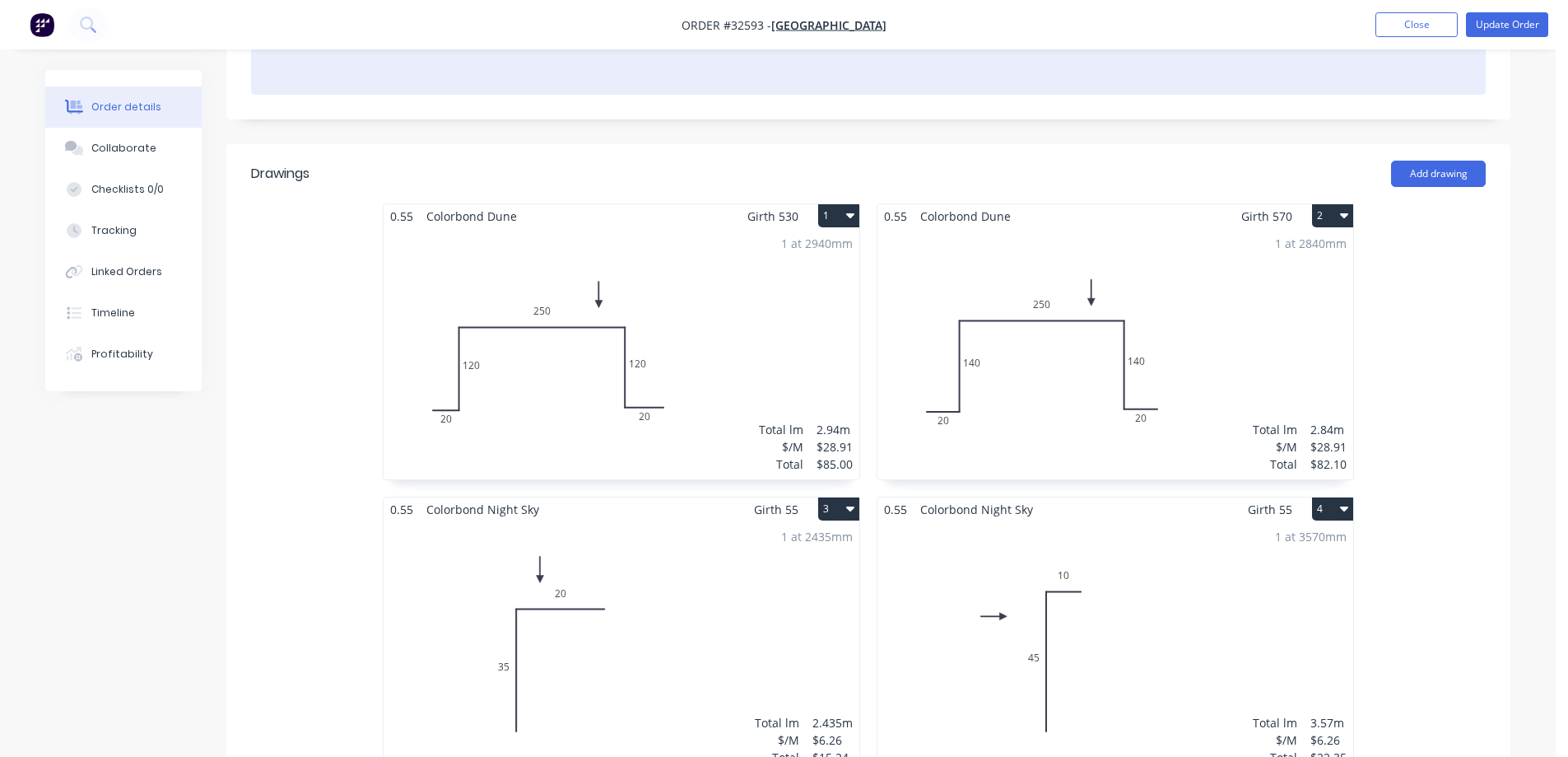
scroll to position [82, 0]
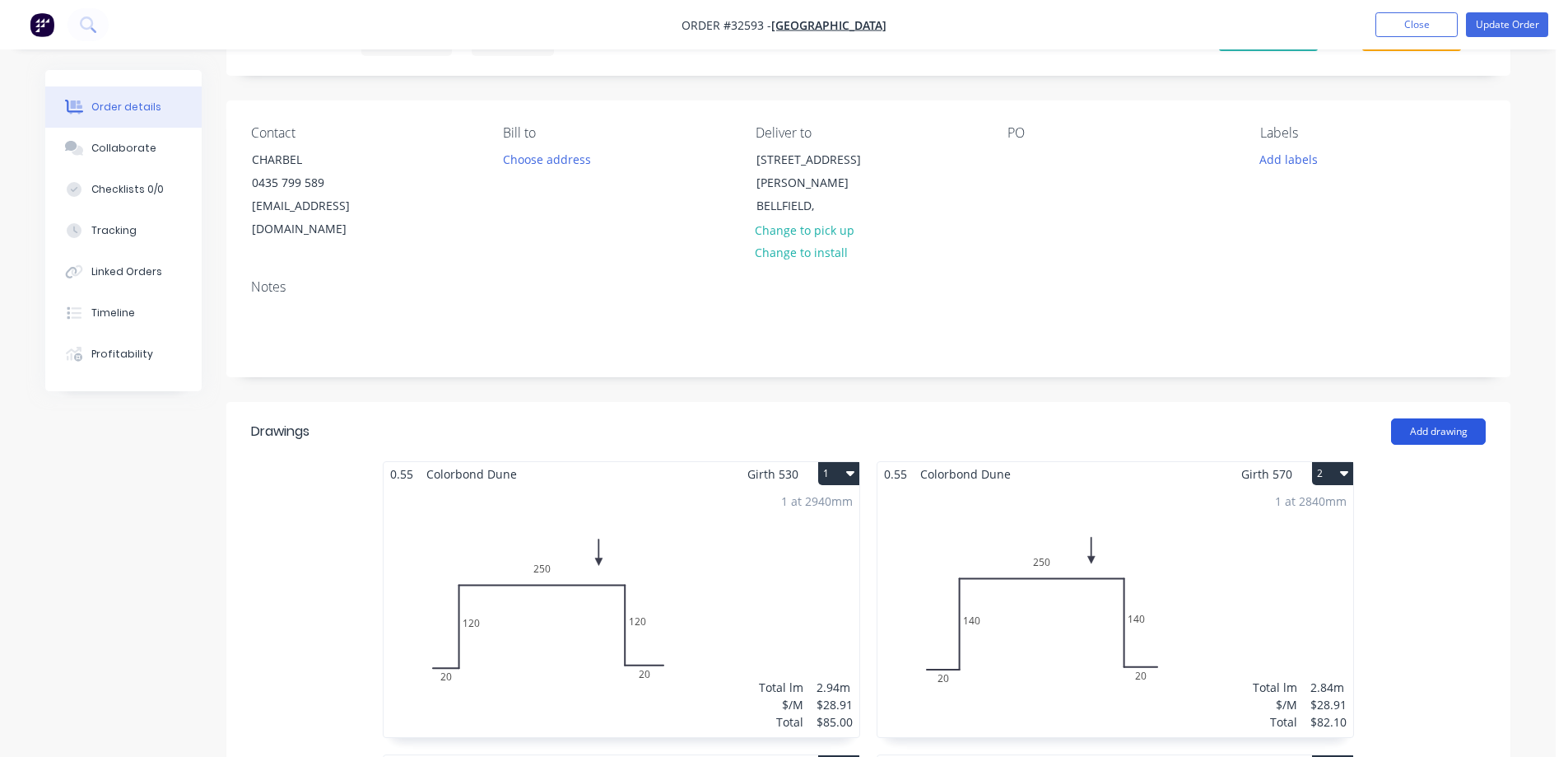
click at [1436, 419] on button "Add drawing" at bounding box center [1438, 432] width 94 height 26
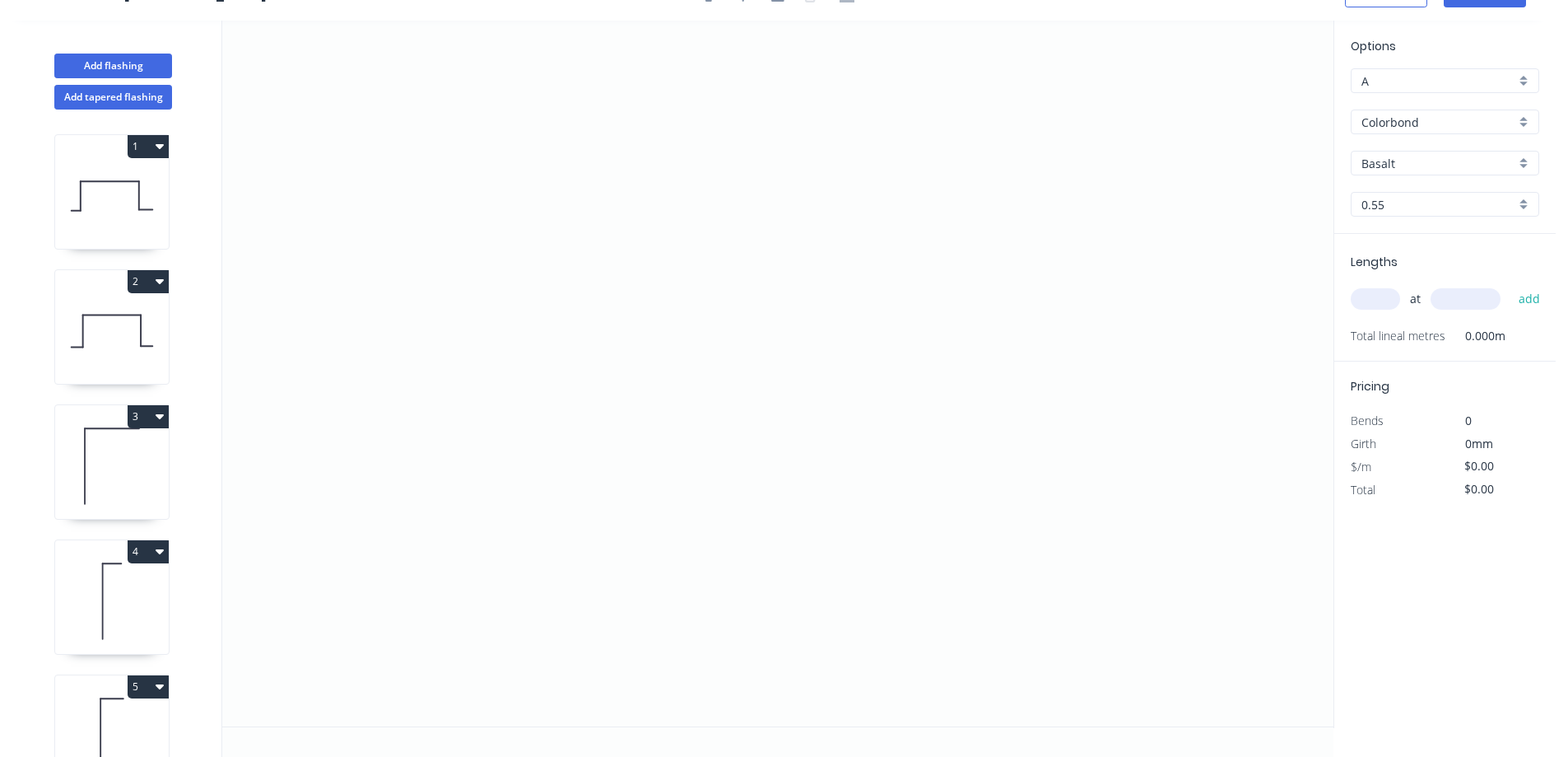
scroll to position [31, 0]
click at [572, 259] on icon "0" at bounding box center [777, 373] width 1111 height 706
click at [959, 256] on icon "0" at bounding box center [777, 373] width 1111 height 706
click at [959, 350] on icon "0 ?" at bounding box center [777, 373] width 1111 height 706
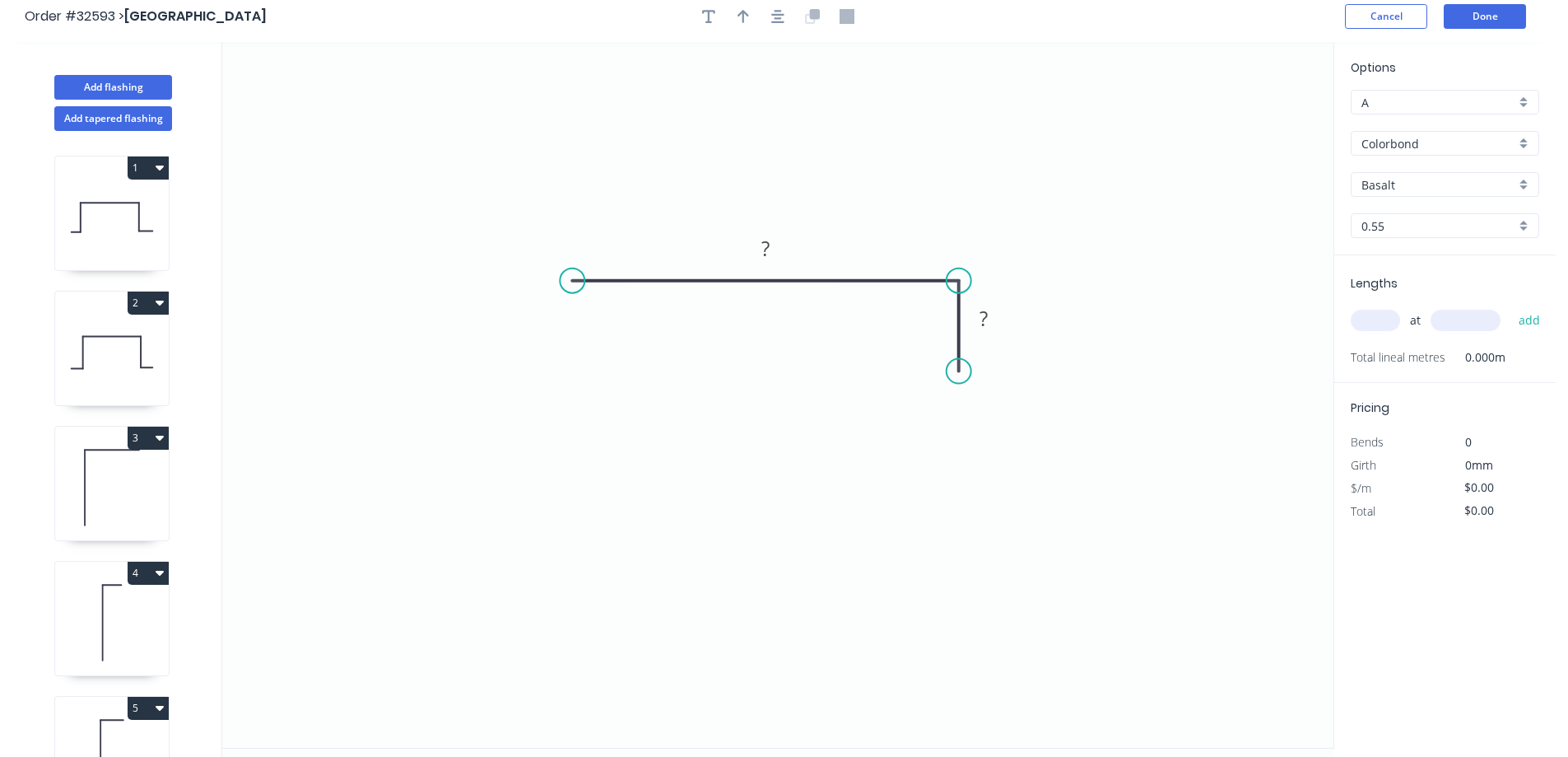
scroll to position [0, 0]
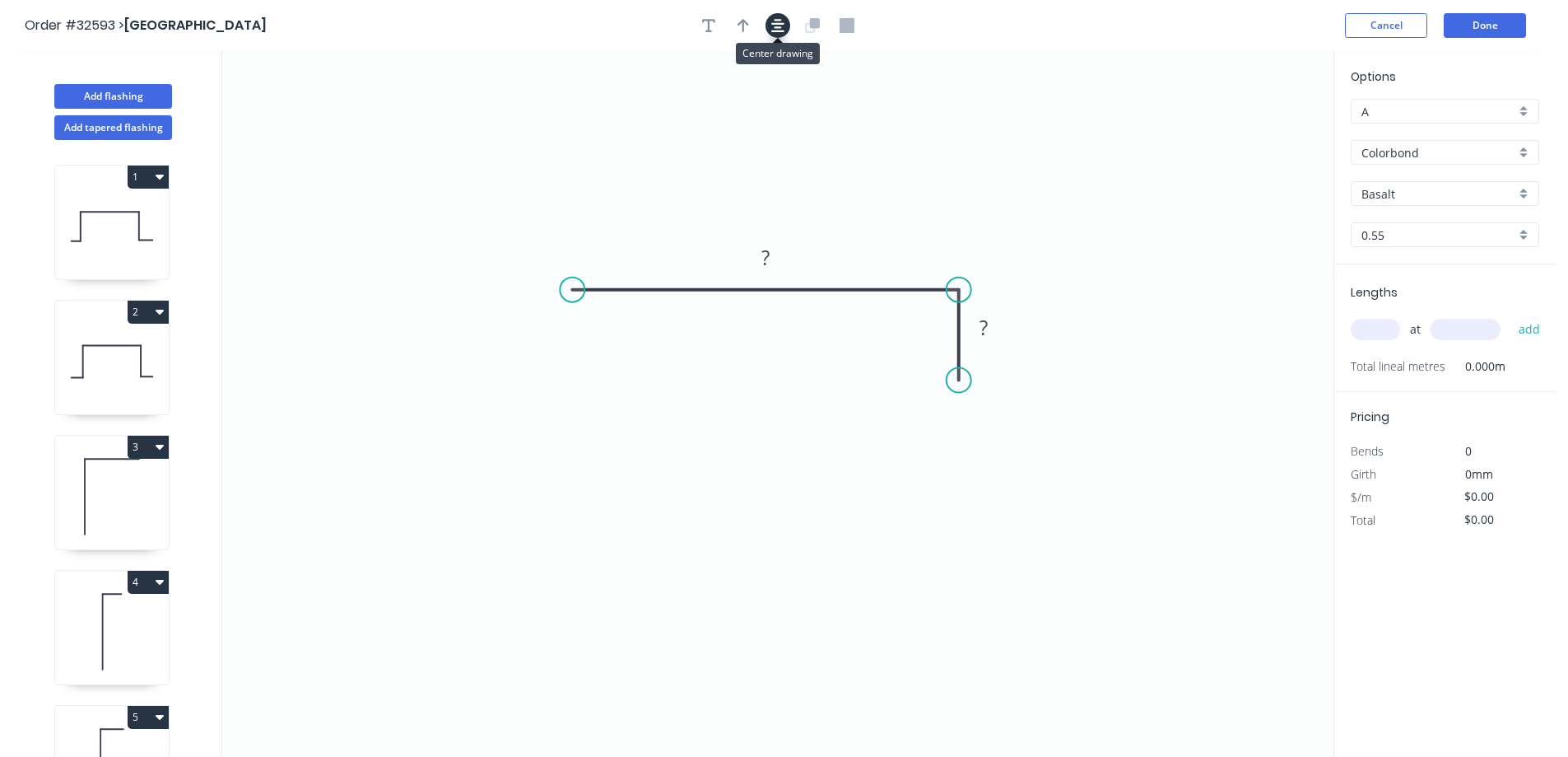
click at [778, 25] on icon "button" at bounding box center [778, 26] width 13 height 15
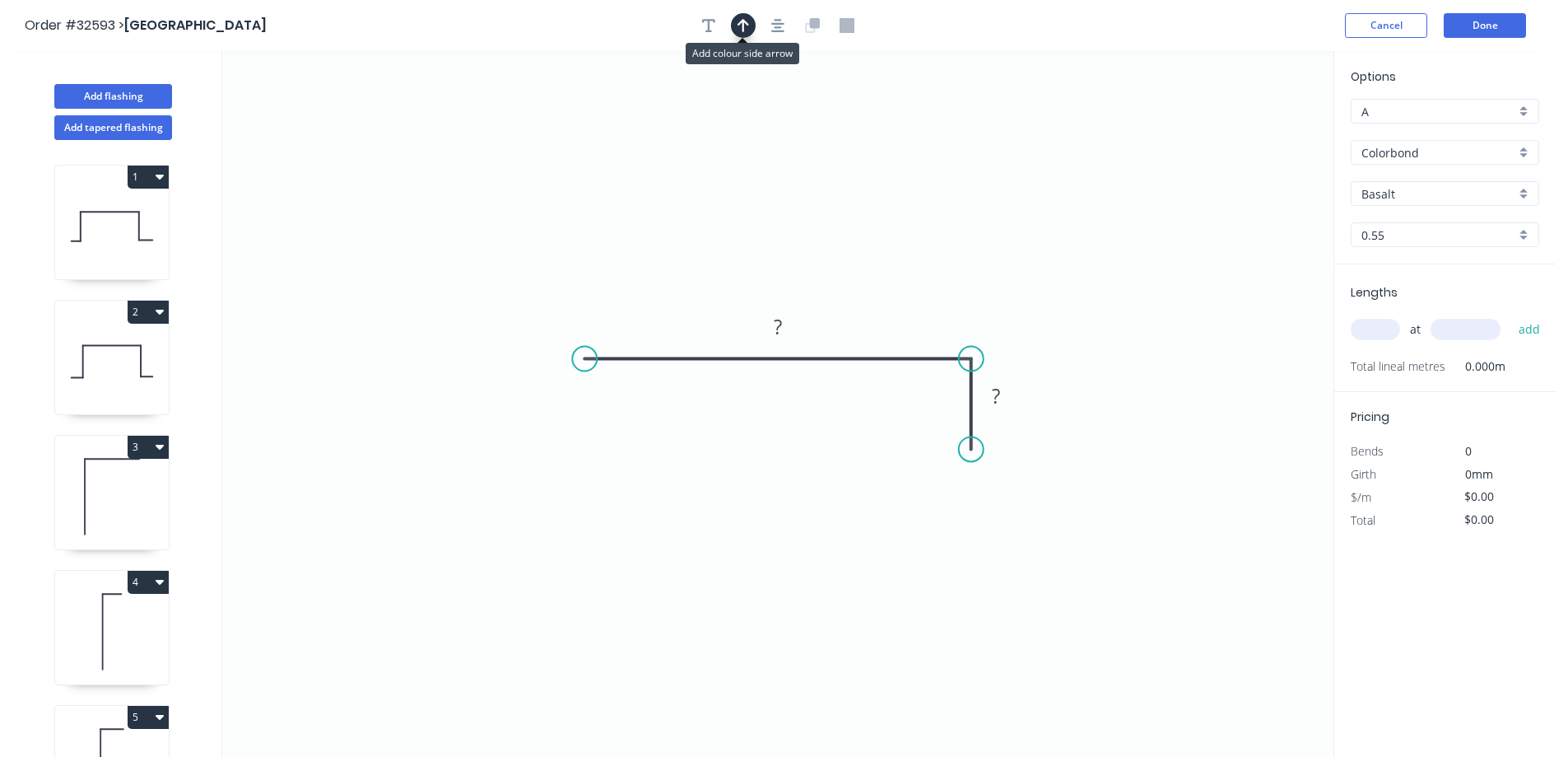
click at [743, 30] on icon "button" at bounding box center [743, 25] width 11 height 13
drag, startPoint x: 1252, startPoint y: 130, endPoint x: 680, endPoint y: 303, distance: 597.6
click at [684, 299] on icon at bounding box center [692, 272] width 15 height 53
drag, startPoint x: 781, startPoint y: 324, endPoint x: 925, endPoint y: 258, distance: 158.4
click at [788, 320] on g "?" at bounding box center [777, 326] width 33 height 27
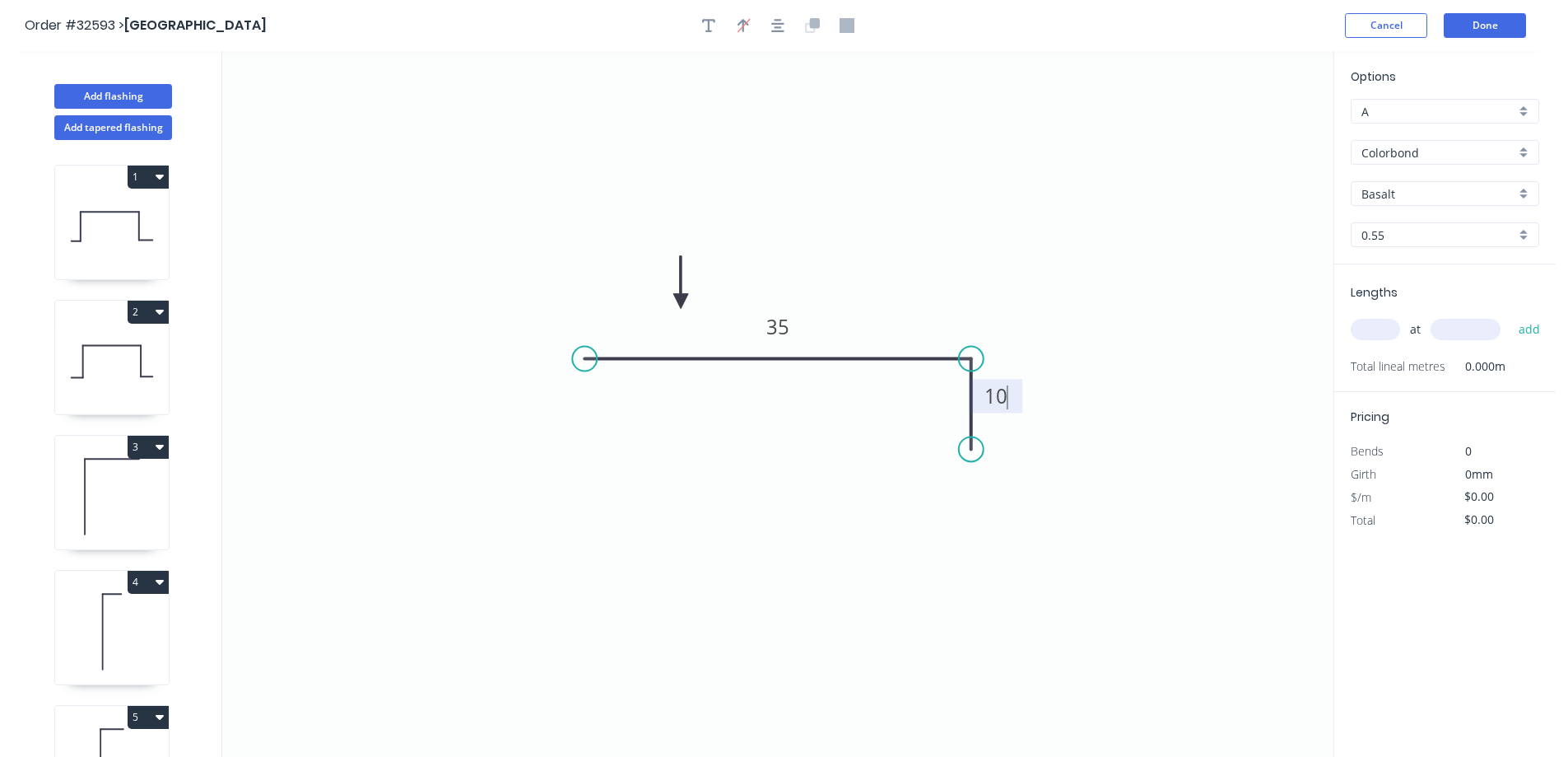
type input "$6.26"
click at [1524, 194] on div "Basalt" at bounding box center [1445, 194] width 189 height 25
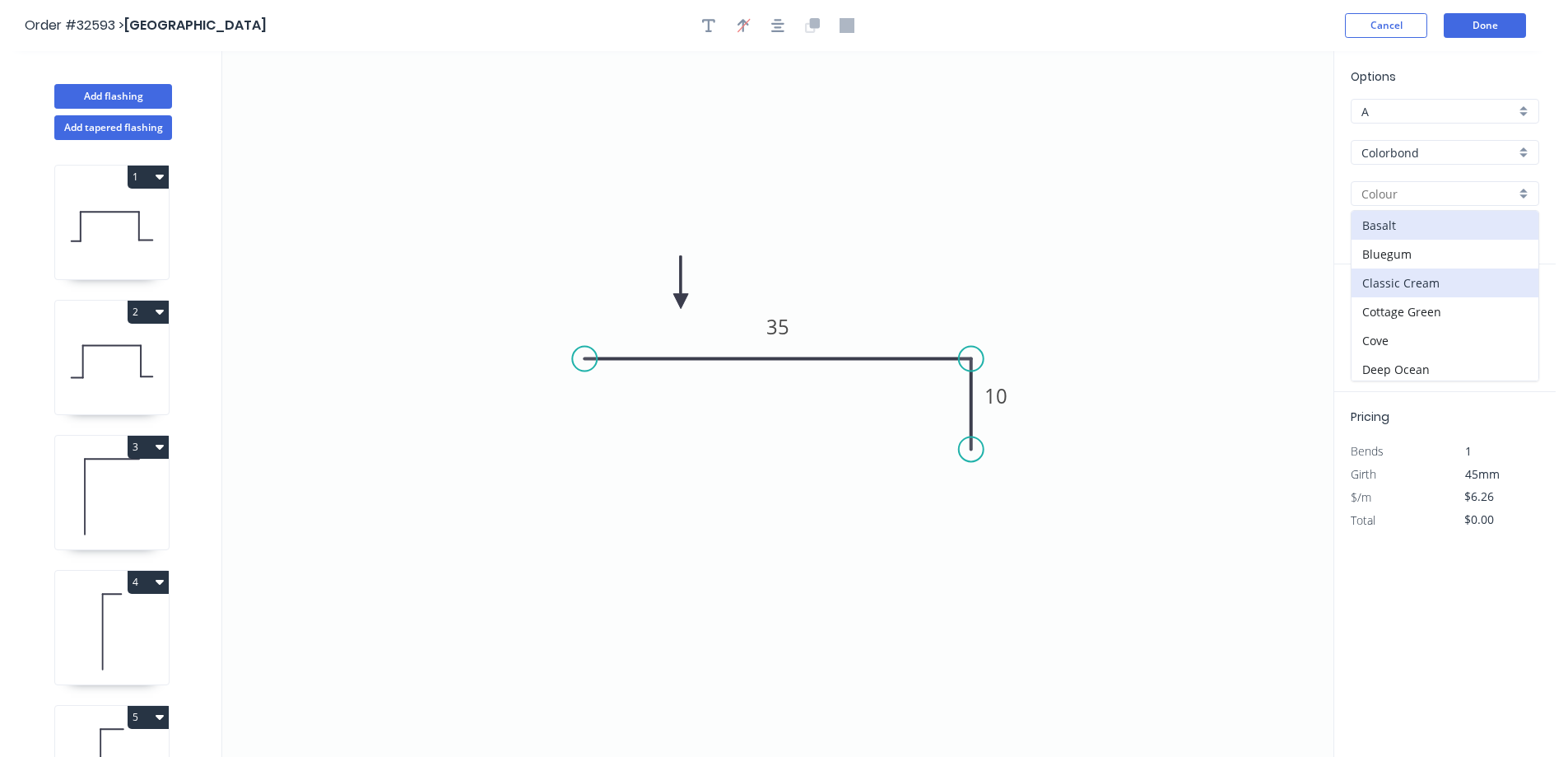
scroll to position [330, 0]
click at [1407, 330] on div "Night Sky" at bounding box center [1445, 328] width 187 height 29
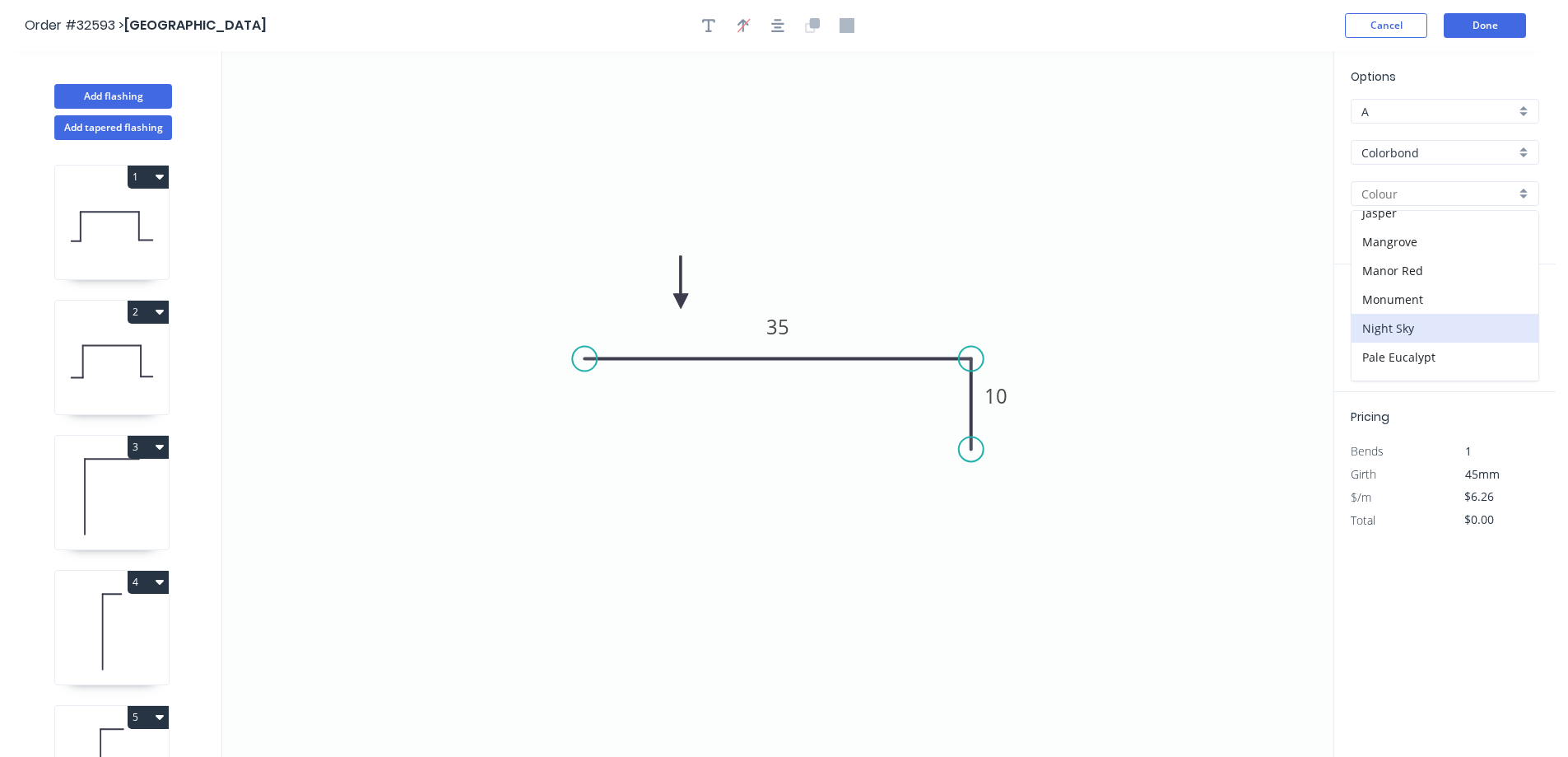
type input "Night Sky"
click at [1365, 328] on input "text" at bounding box center [1375, 330] width 49 height 21
type input "1"
type input "3570"
click at [1511, 315] on button "add" at bounding box center [1530, 330] width 39 height 28
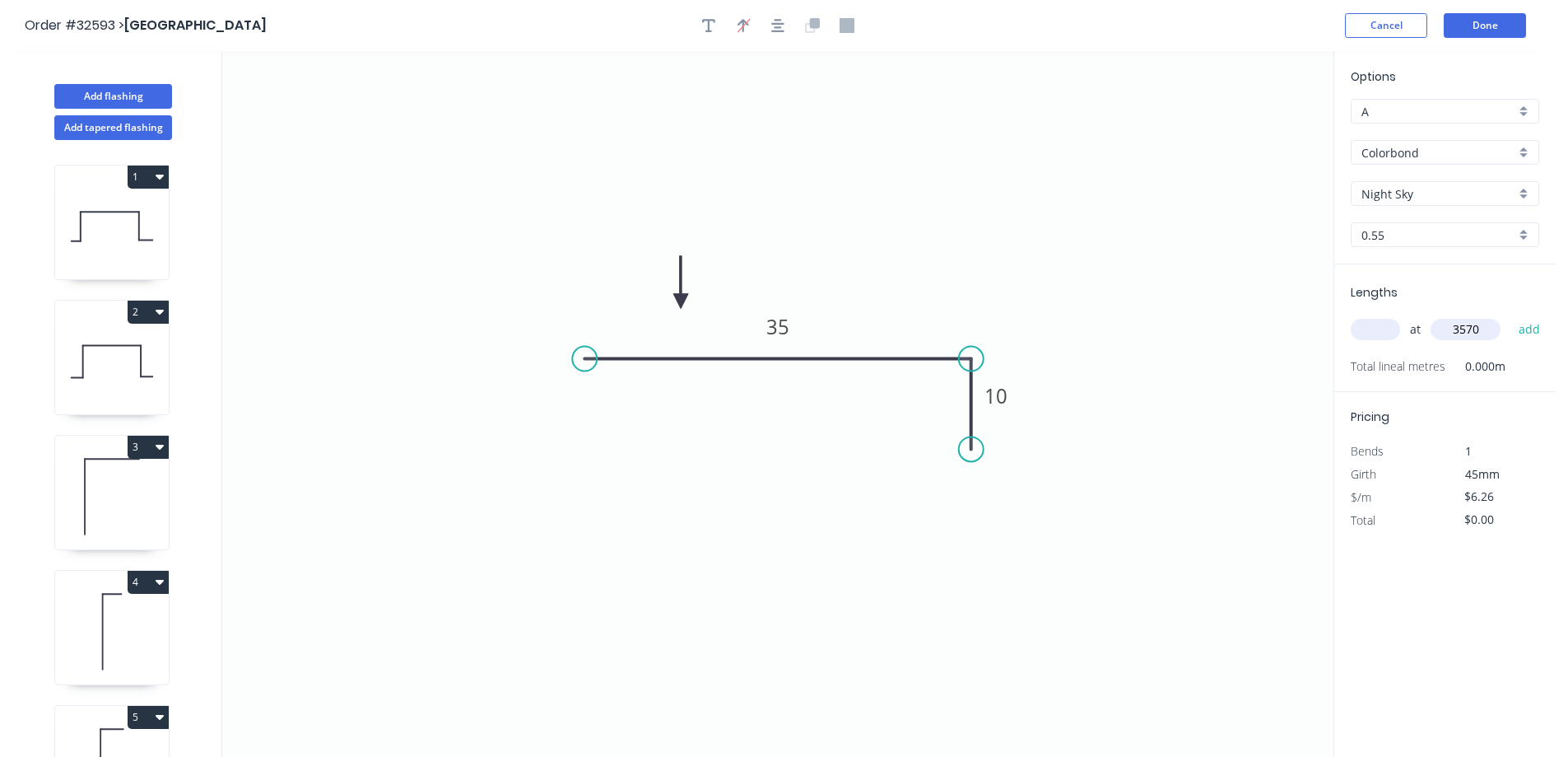
type input "$22.35"
click at [1491, 26] on button "Done" at bounding box center [1484, 26] width 82 height 25
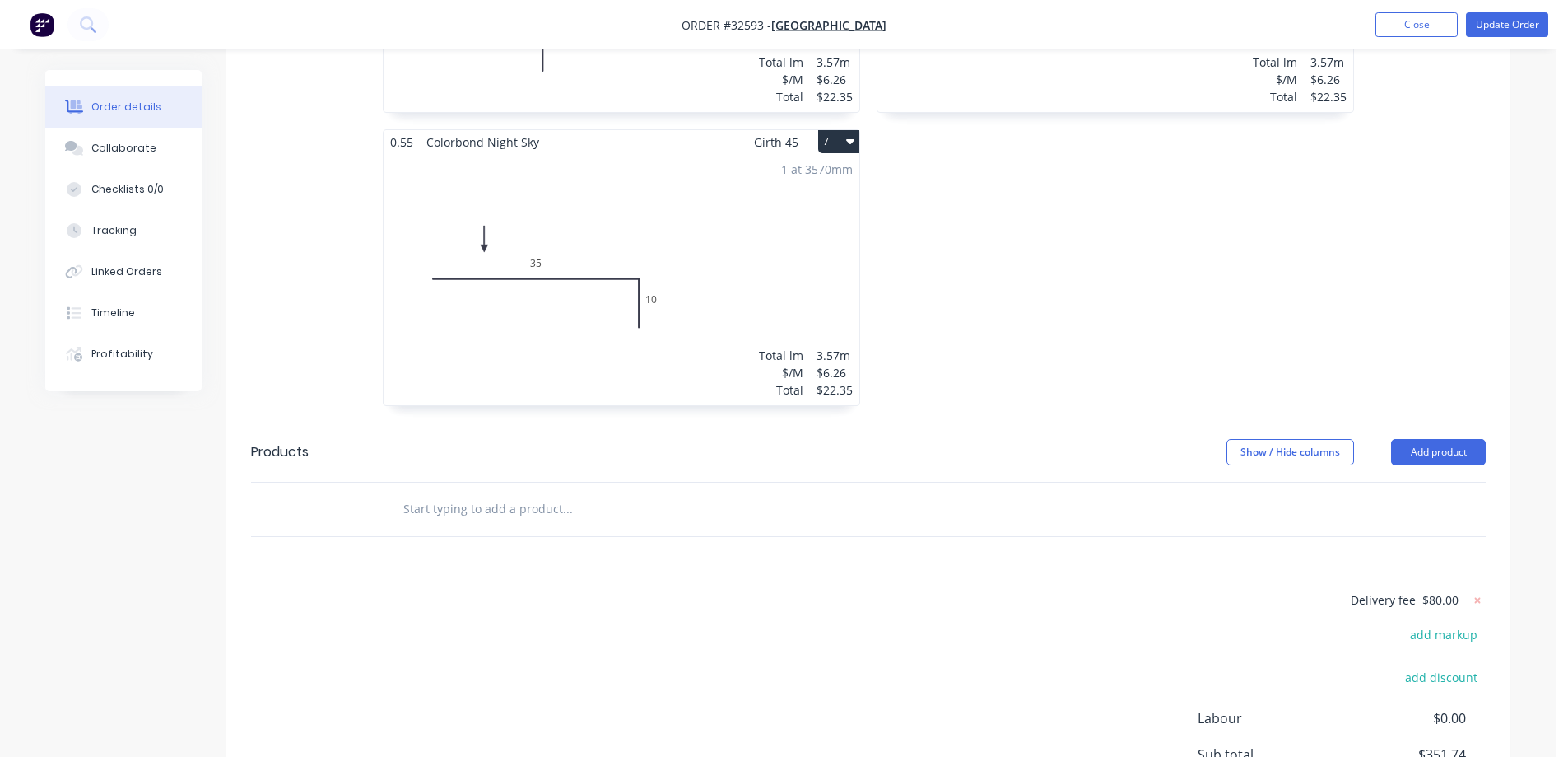
scroll to position [1463, 0]
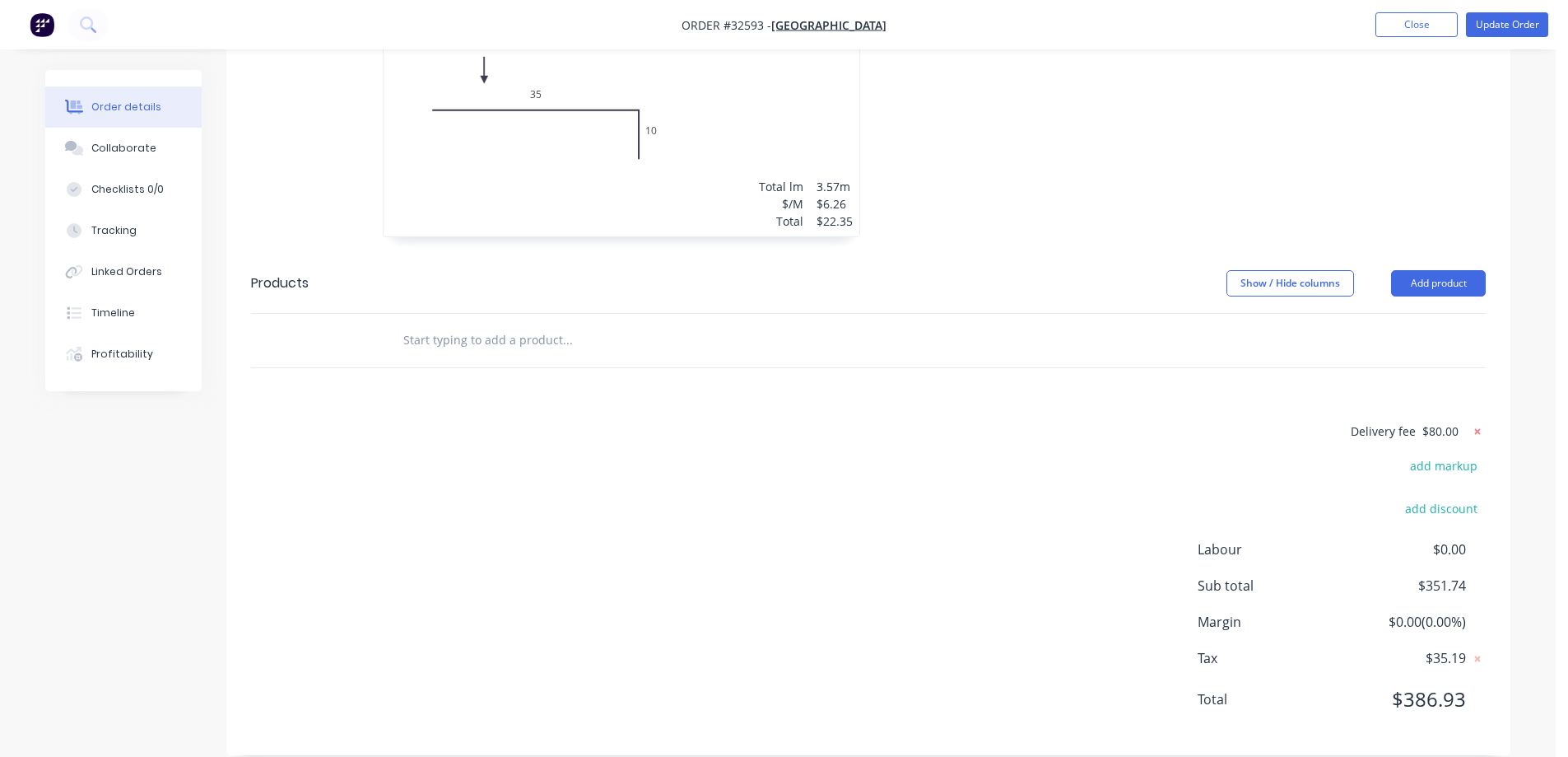
click at [1476, 428] on icon at bounding box center [1477, 431] width 6 height 6
click at [1465, 420] on button "add delivery fee" at bounding box center [1432, 431] width 107 height 22
type input "100"
click input "submit" at bounding box center [0, 0] width 0 height 0
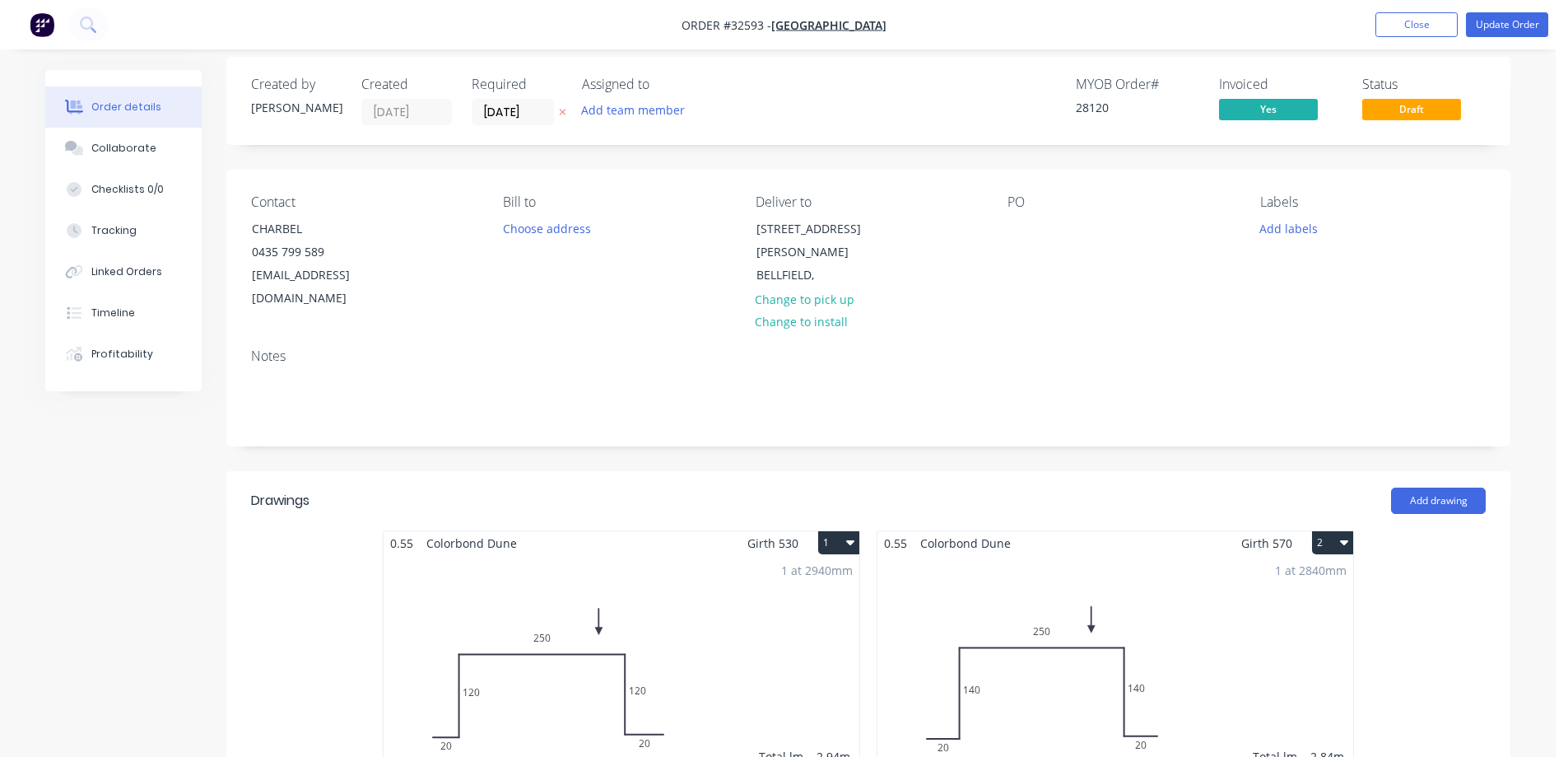
scroll to position [0, 0]
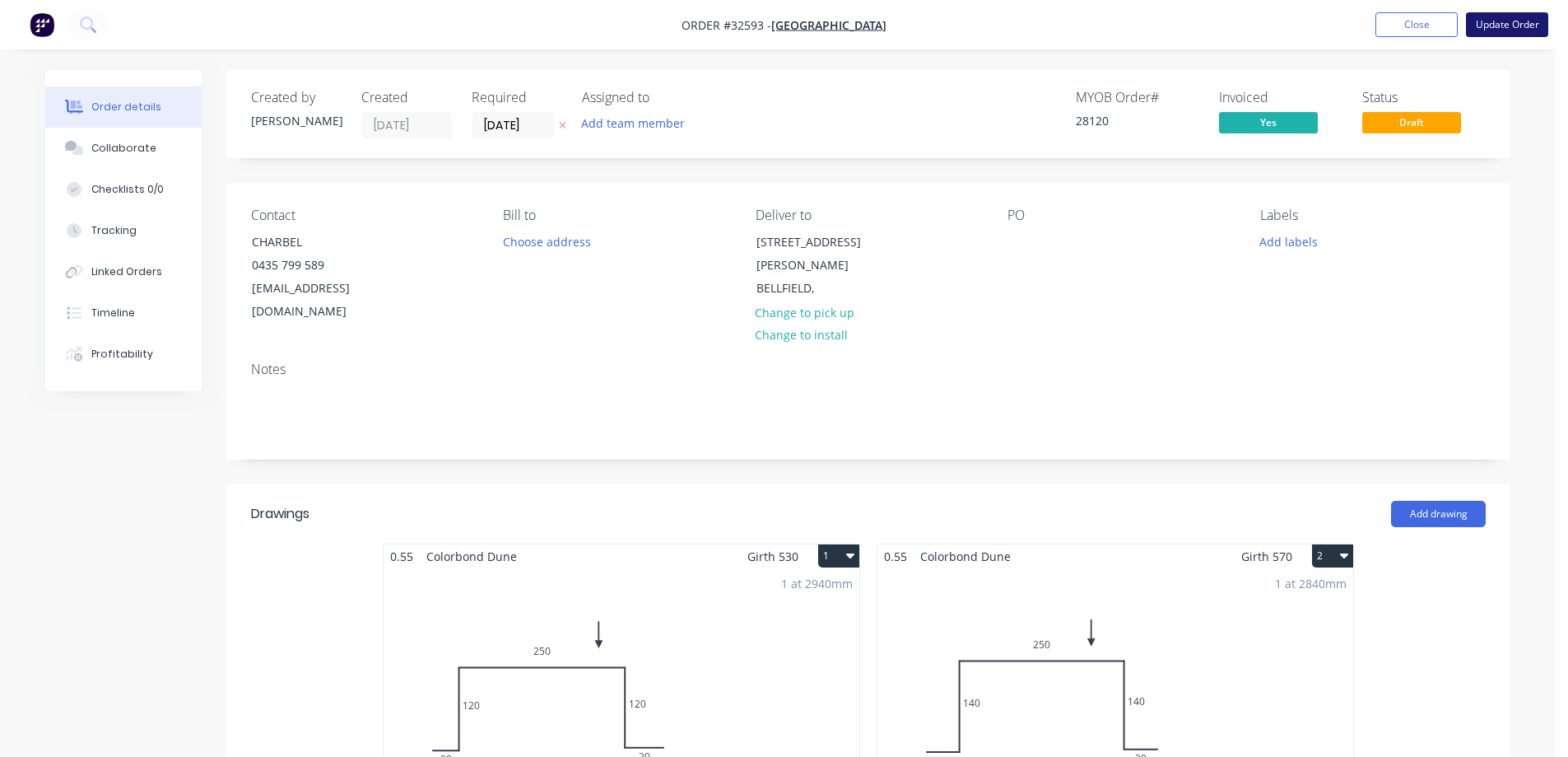
click at [1520, 19] on button "Update Order" at bounding box center [1506, 25] width 82 height 25
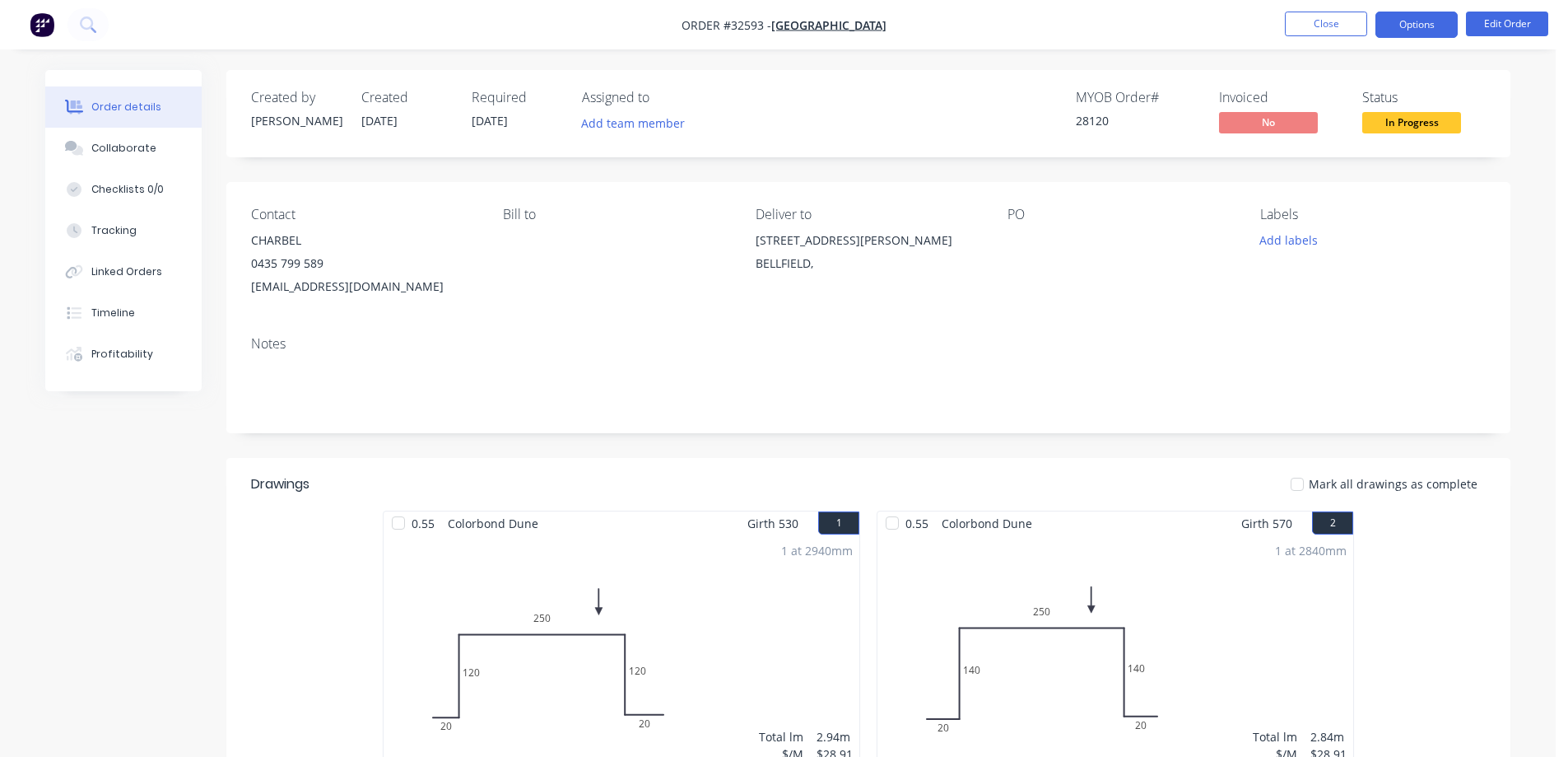
click at [1410, 23] on button "Options" at bounding box center [1416, 25] width 82 height 26
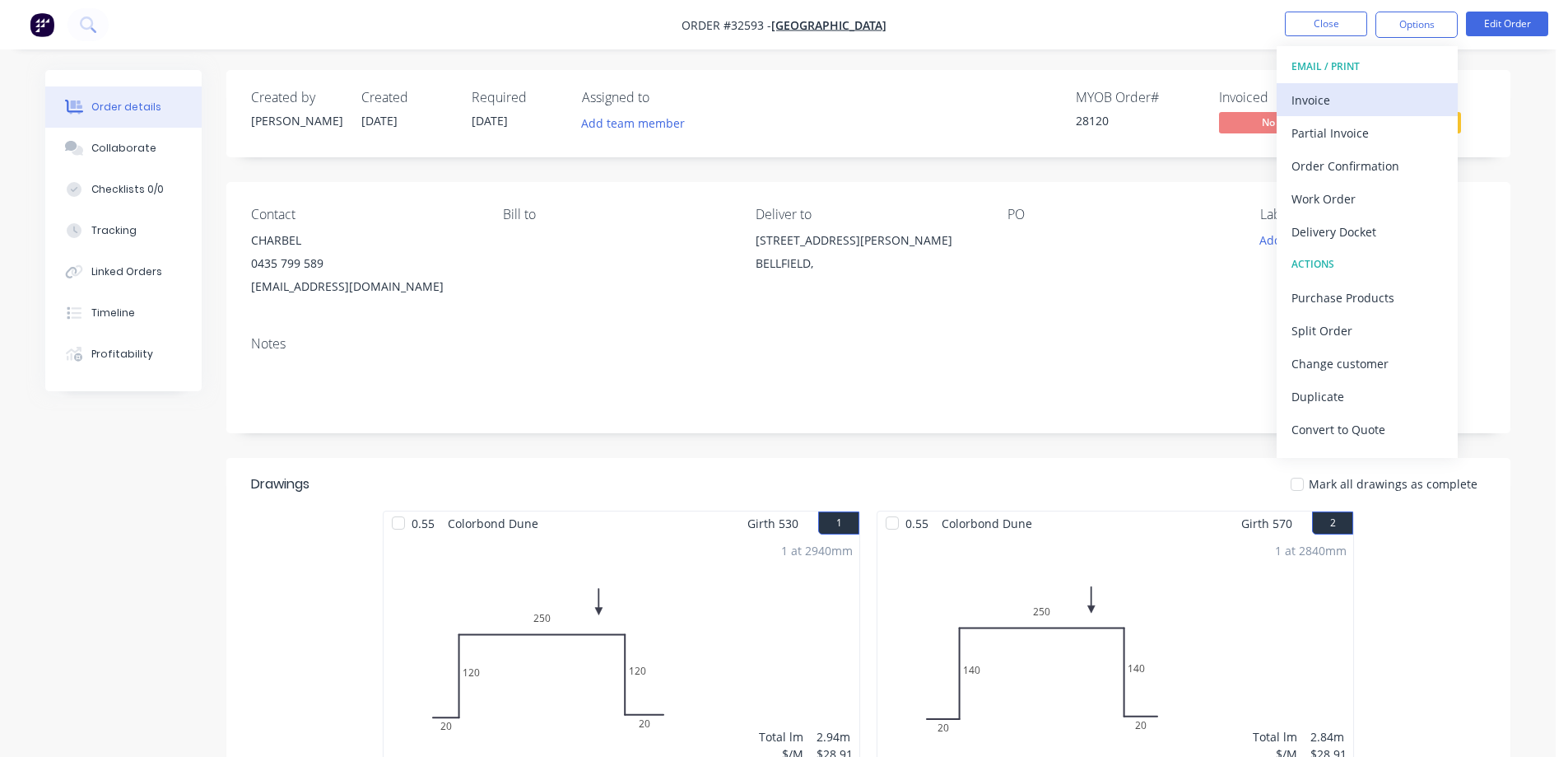
click at [1341, 95] on div "Invoice" at bounding box center [1367, 100] width 152 height 24
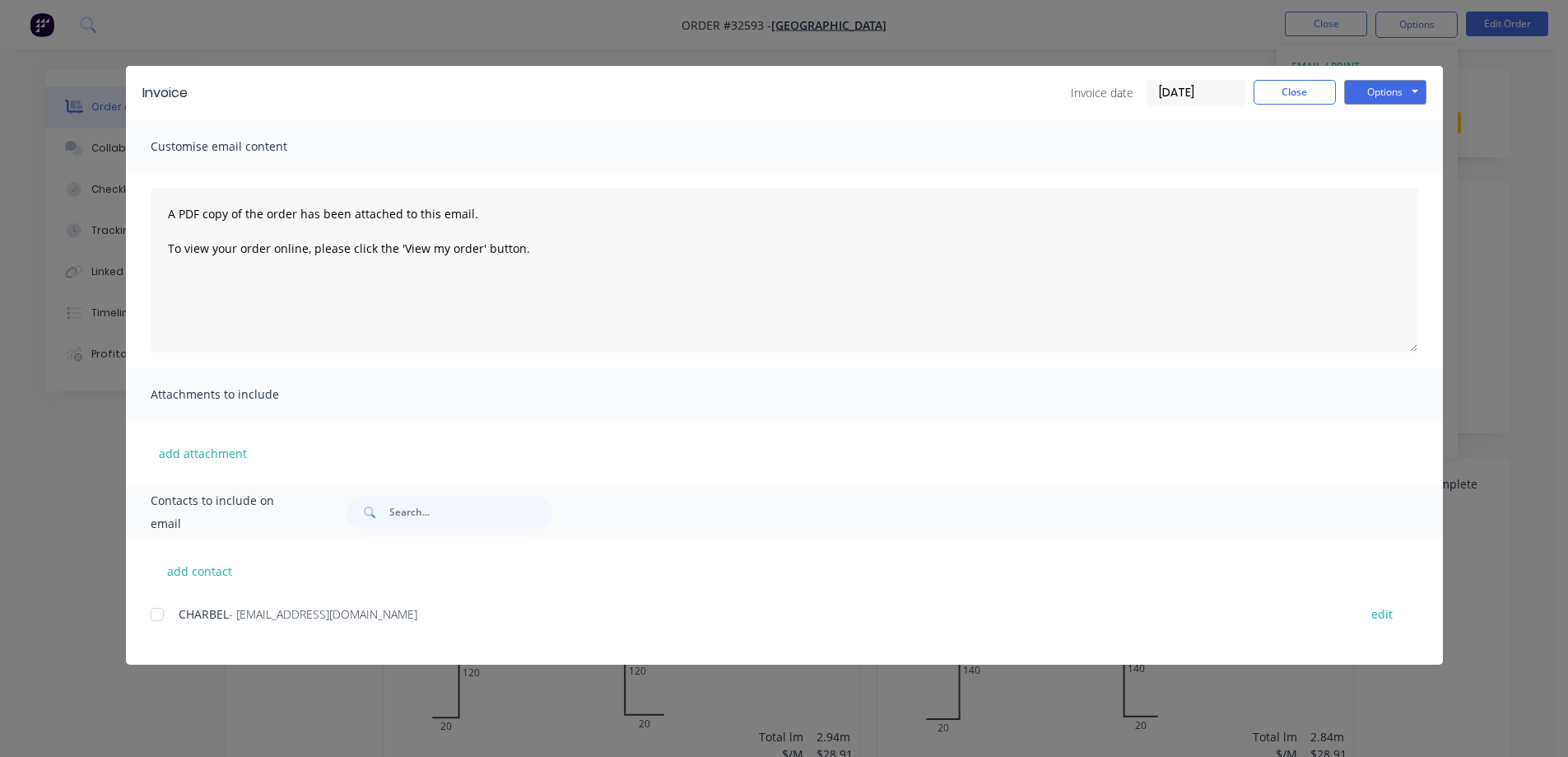
click at [158, 615] on div at bounding box center [157, 613] width 33 height 33
click at [1374, 92] on button "Options" at bounding box center [1385, 93] width 82 height 25
click at [1406, 179] on button "Email" at bounding box center [1397, 175] width 106 height 27
click at [1319, 91] on button "Close" at bounding box center [1294, 93] width 82 height 25
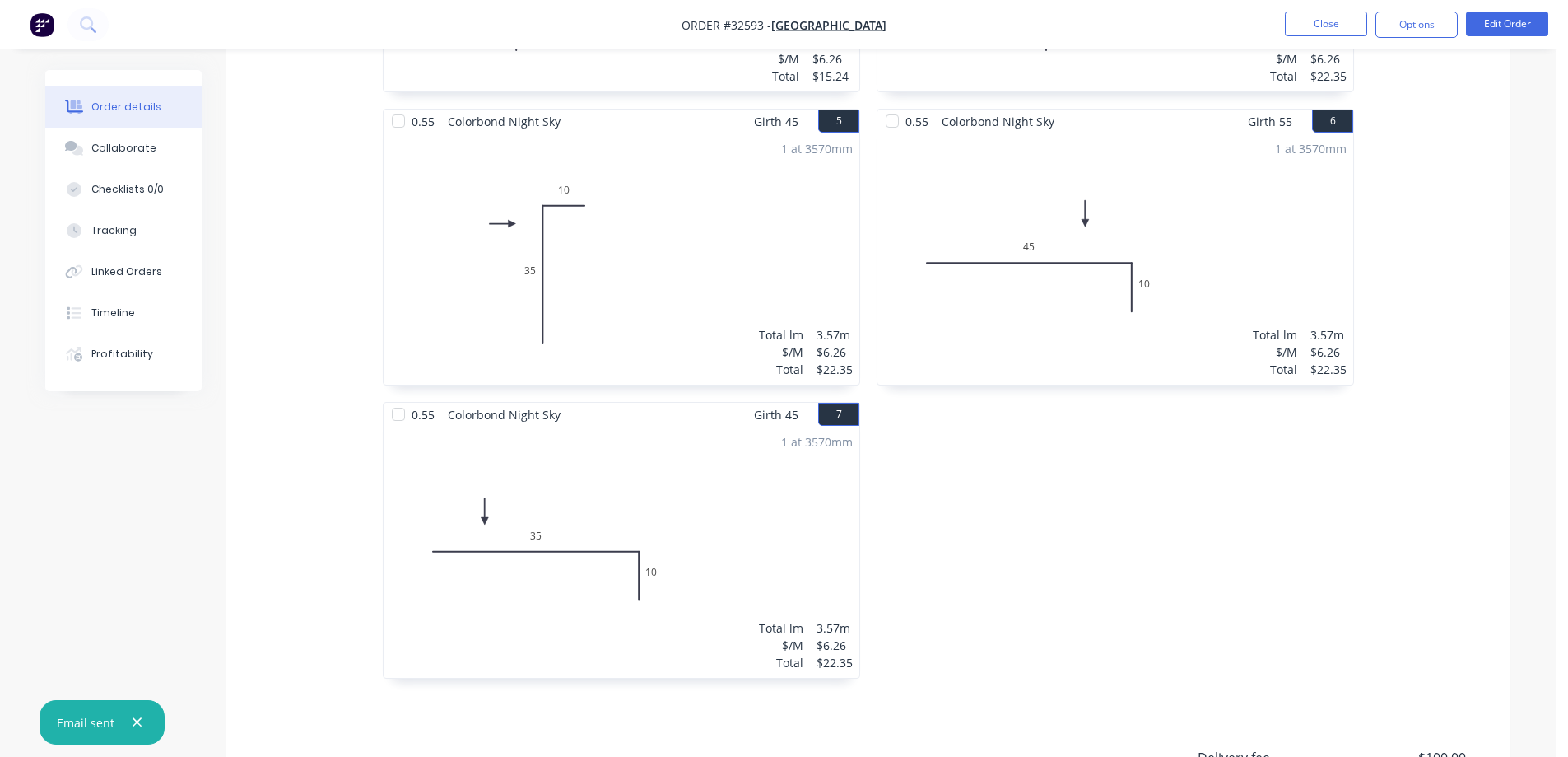
scroll to position [412, 0]
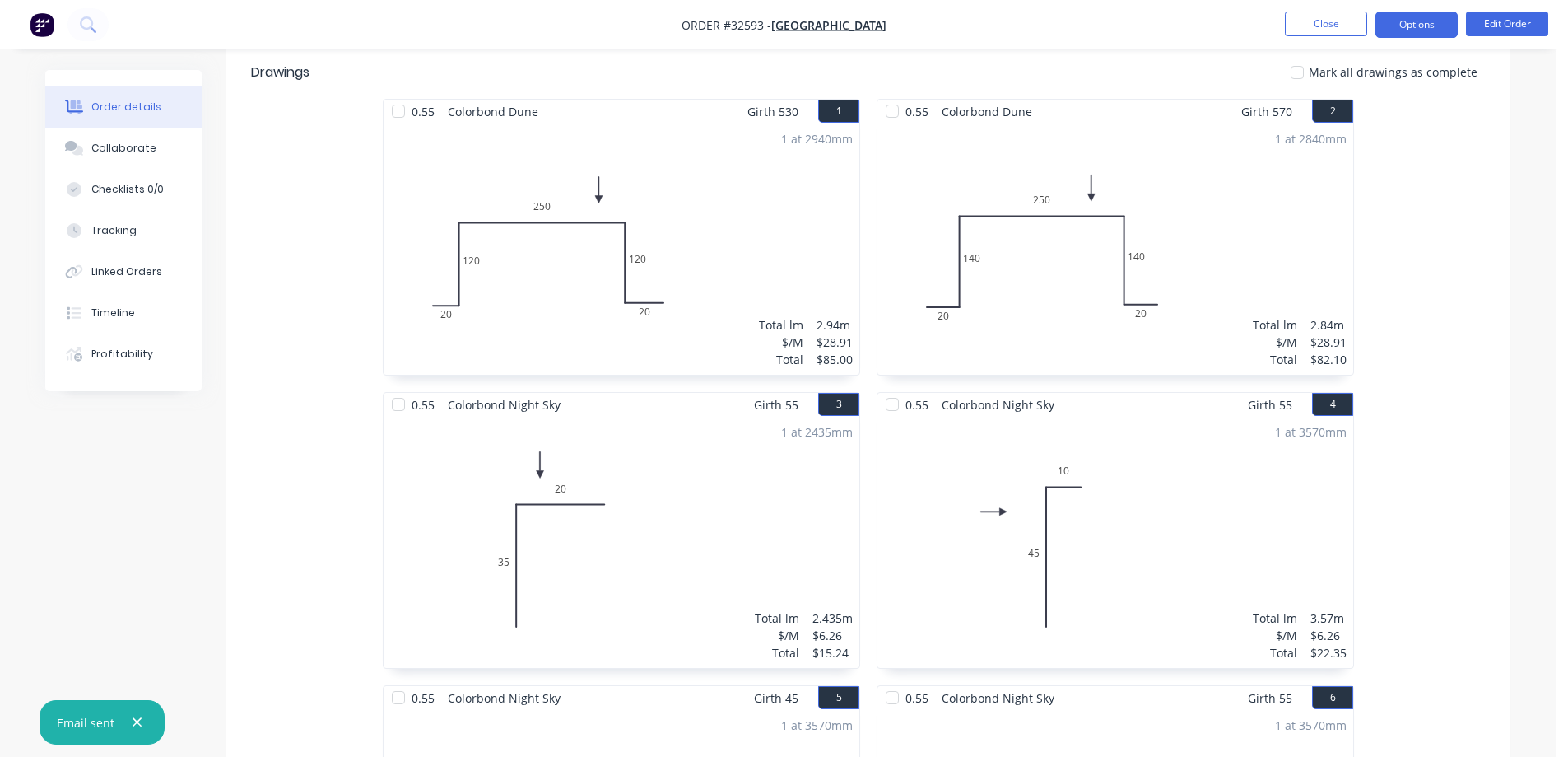
click at [1430, 26] on button "Options" at bounding box center [1416, 25] width 82 height 26
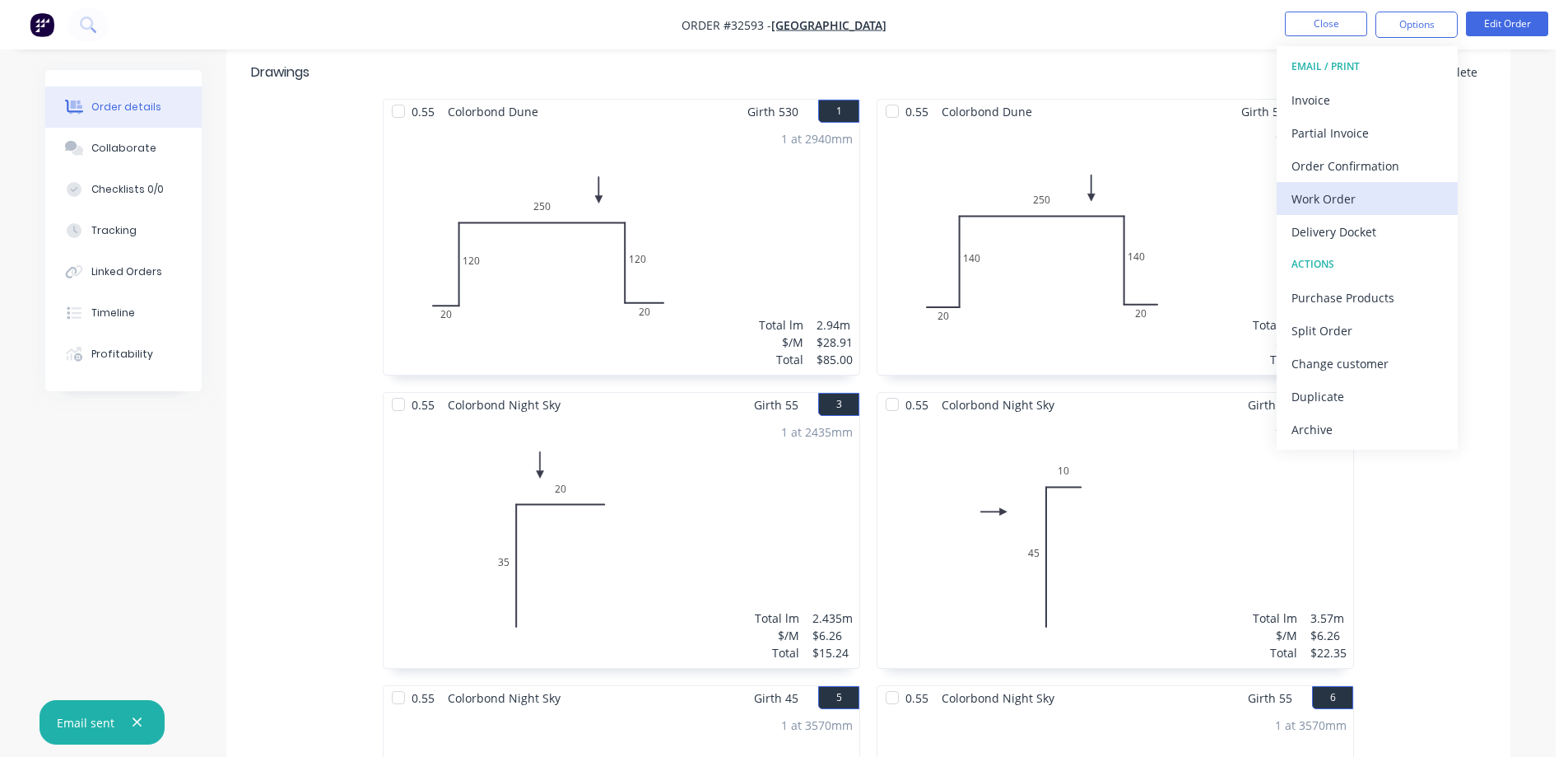
click at [1376, 196] on div "Work Order" at bounding box center [1367, 198] width 152 height 24
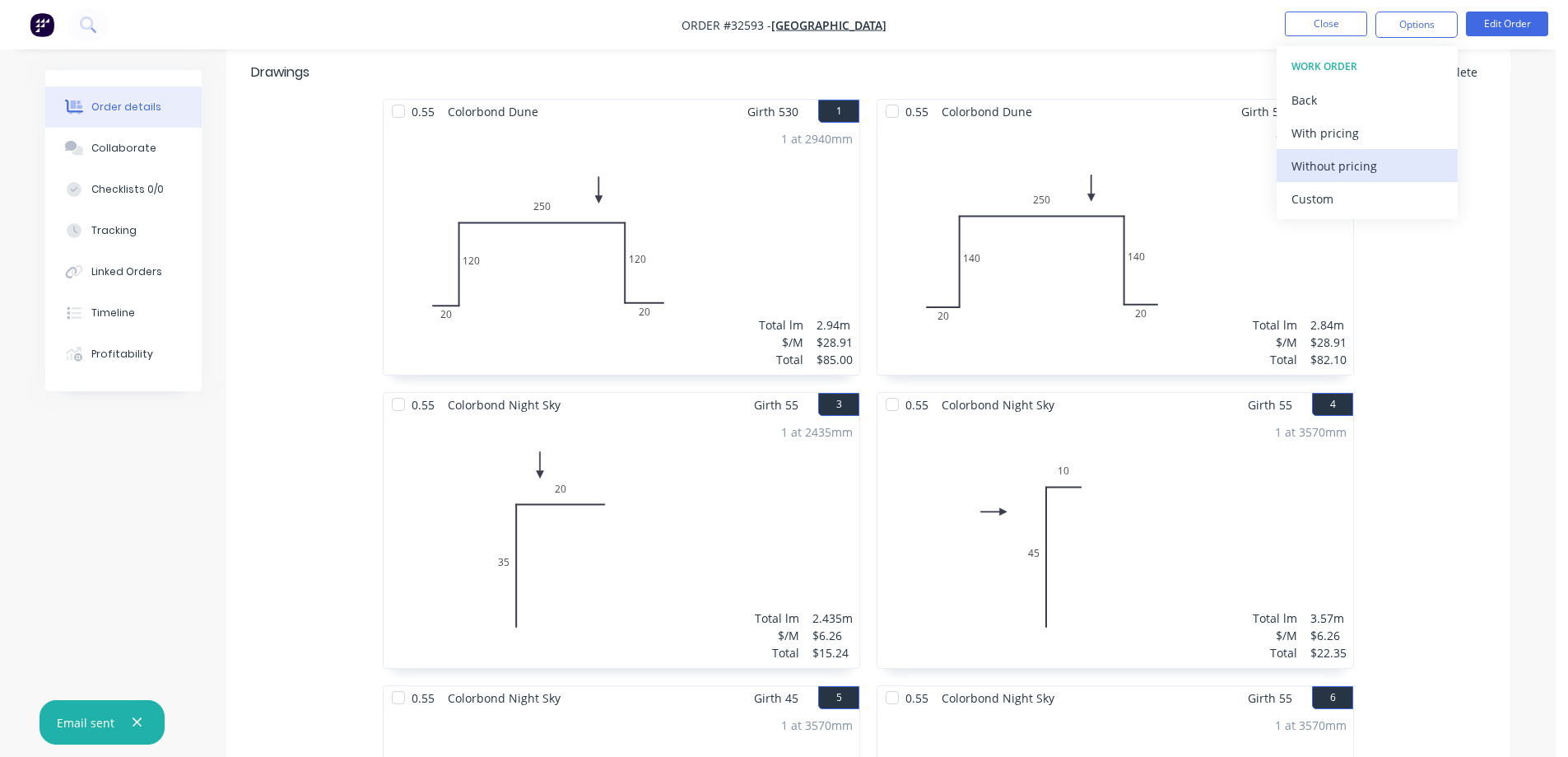
click at [1363, 168] on div "Without pricing" at bounding box center [1367, 166] width 152 height 24
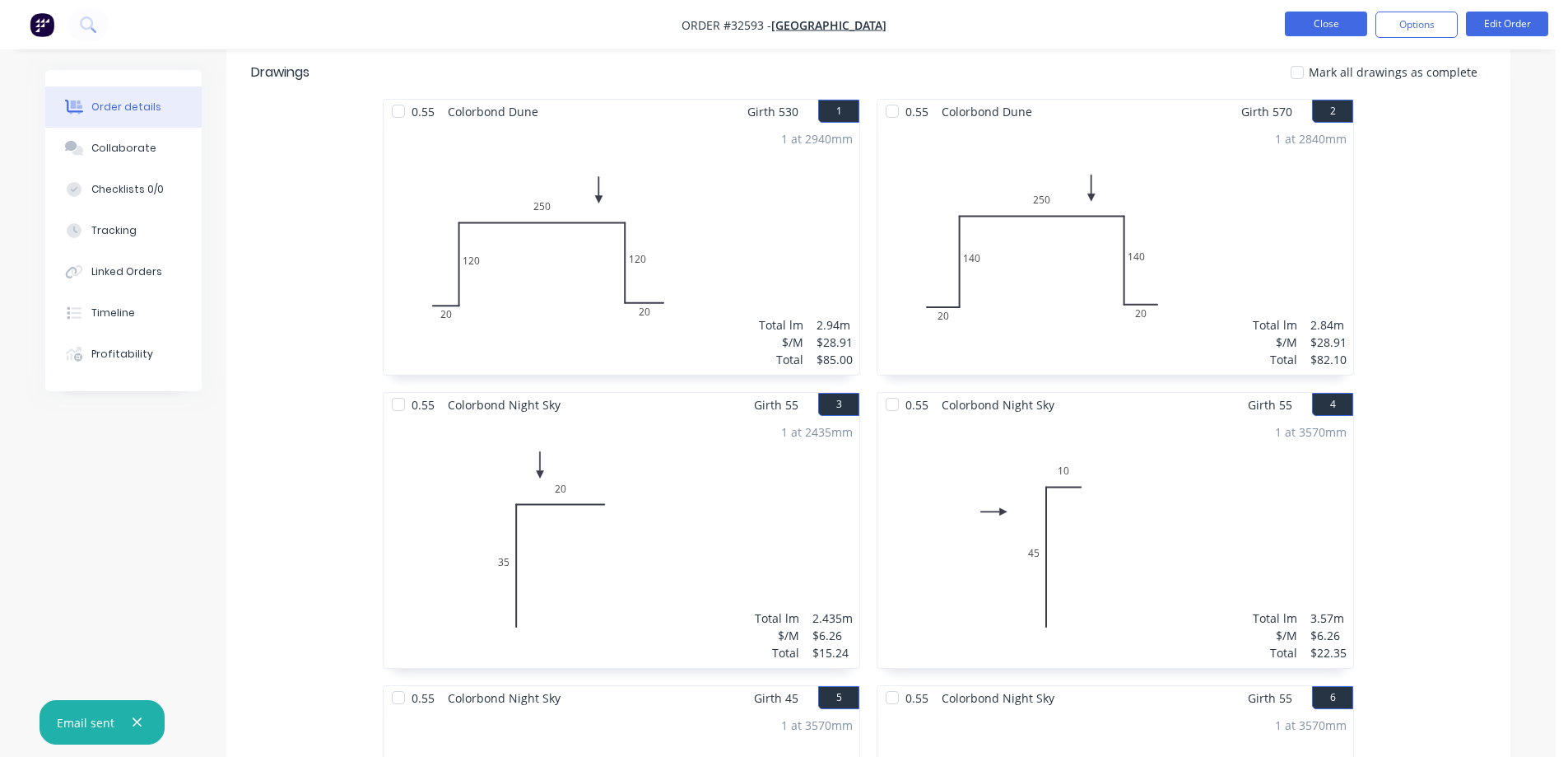
click at [1306, 29] on button "Close" at bounding box center [1326, 24] width 82 height 25
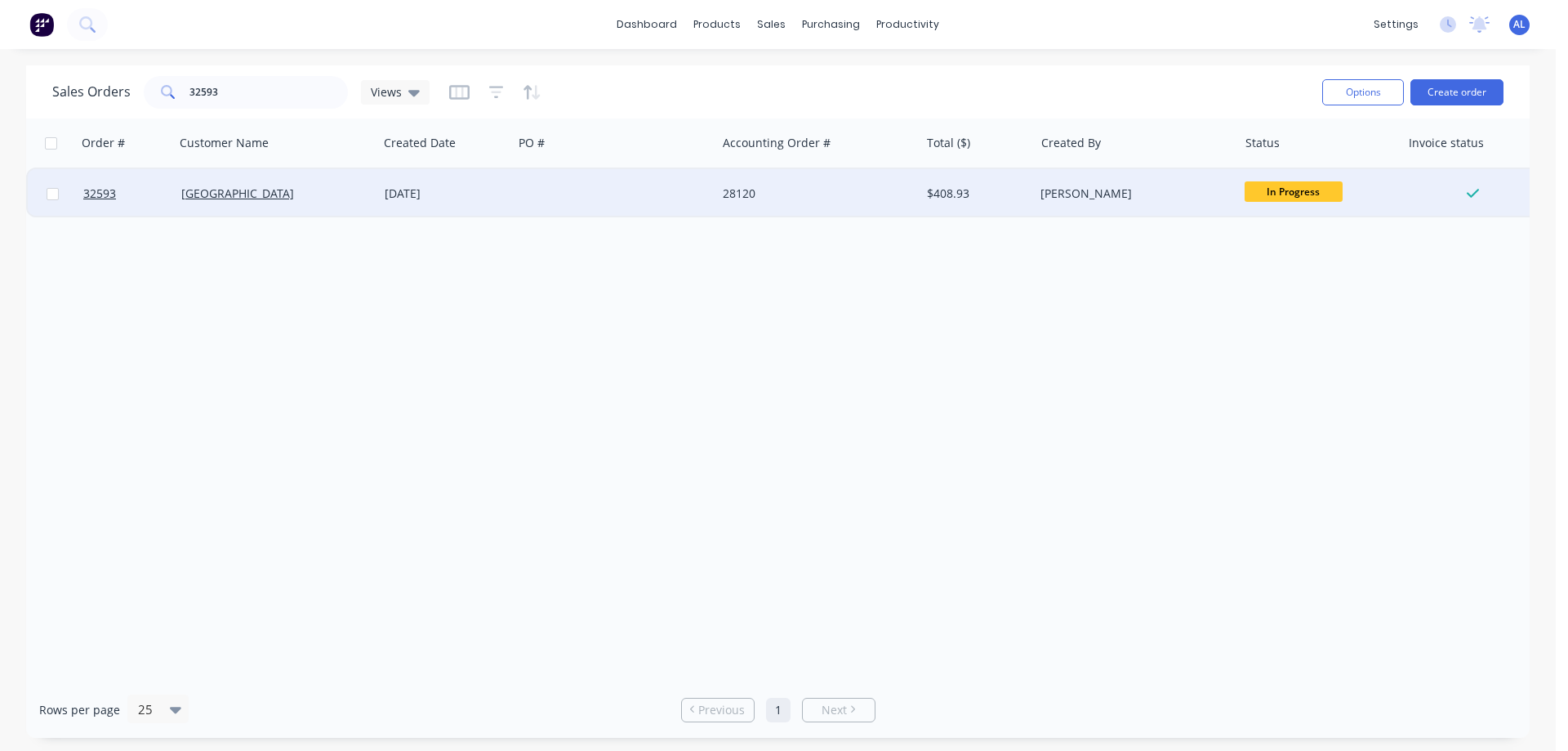
click at [843, 169] on div "28120" at bounding box center [817, 193] width 204 height 49
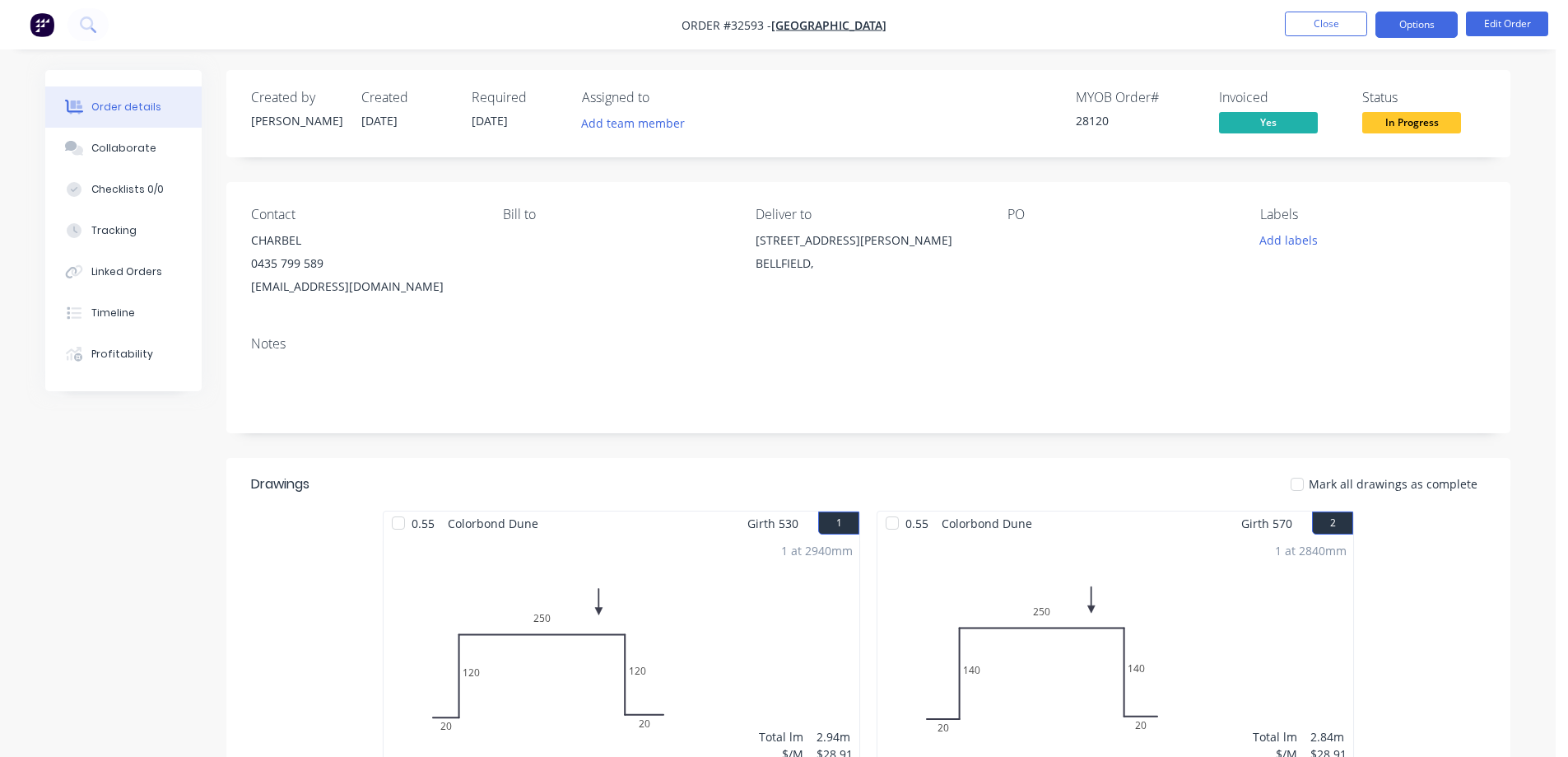
click at [1426, 28] on button "Options" at bounding box center [1416, 25] width 82 height 26
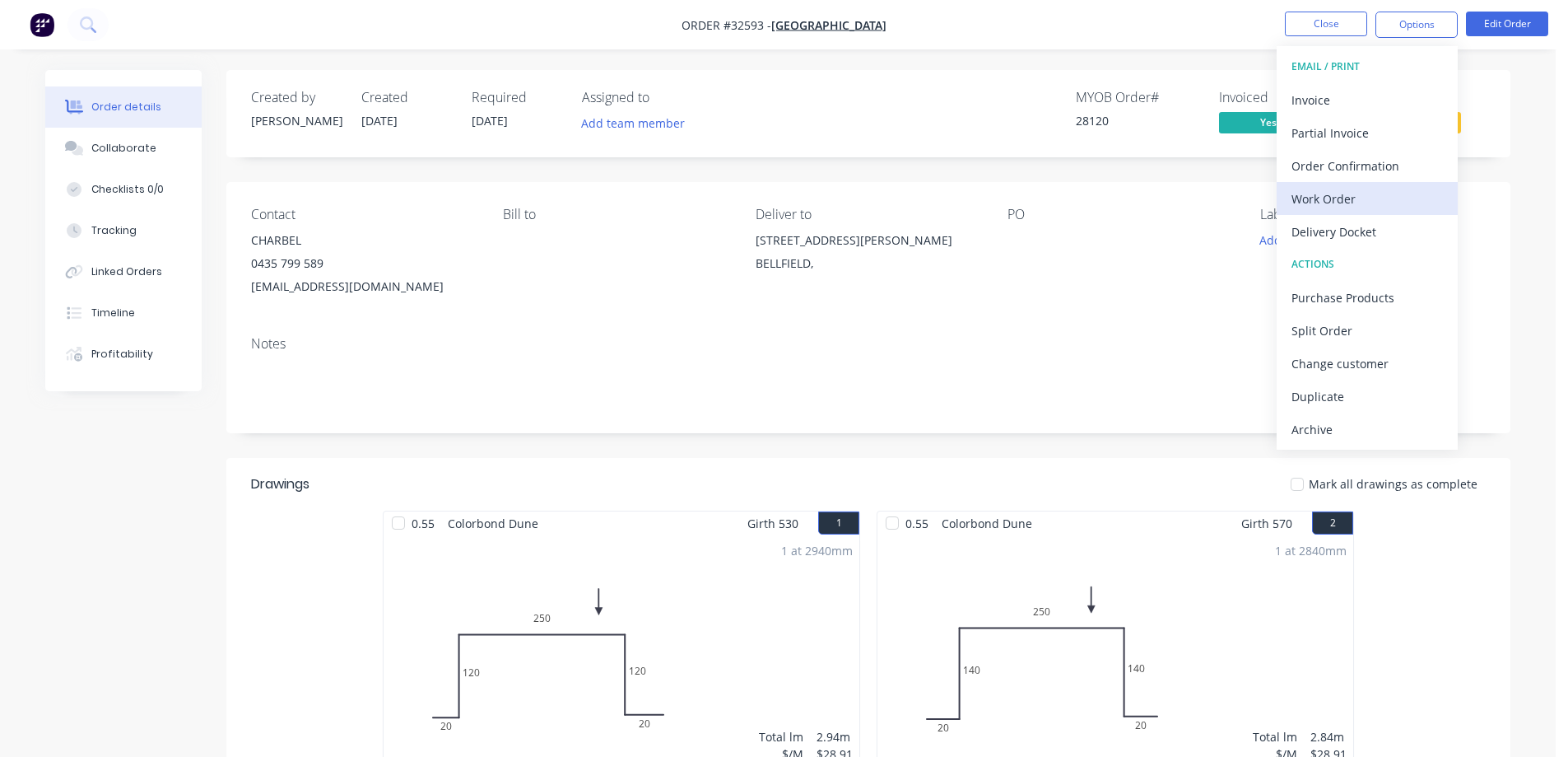
click at [1361, 201] on div "Work Order" at bounding box center [1367, 198] width 152 height 24
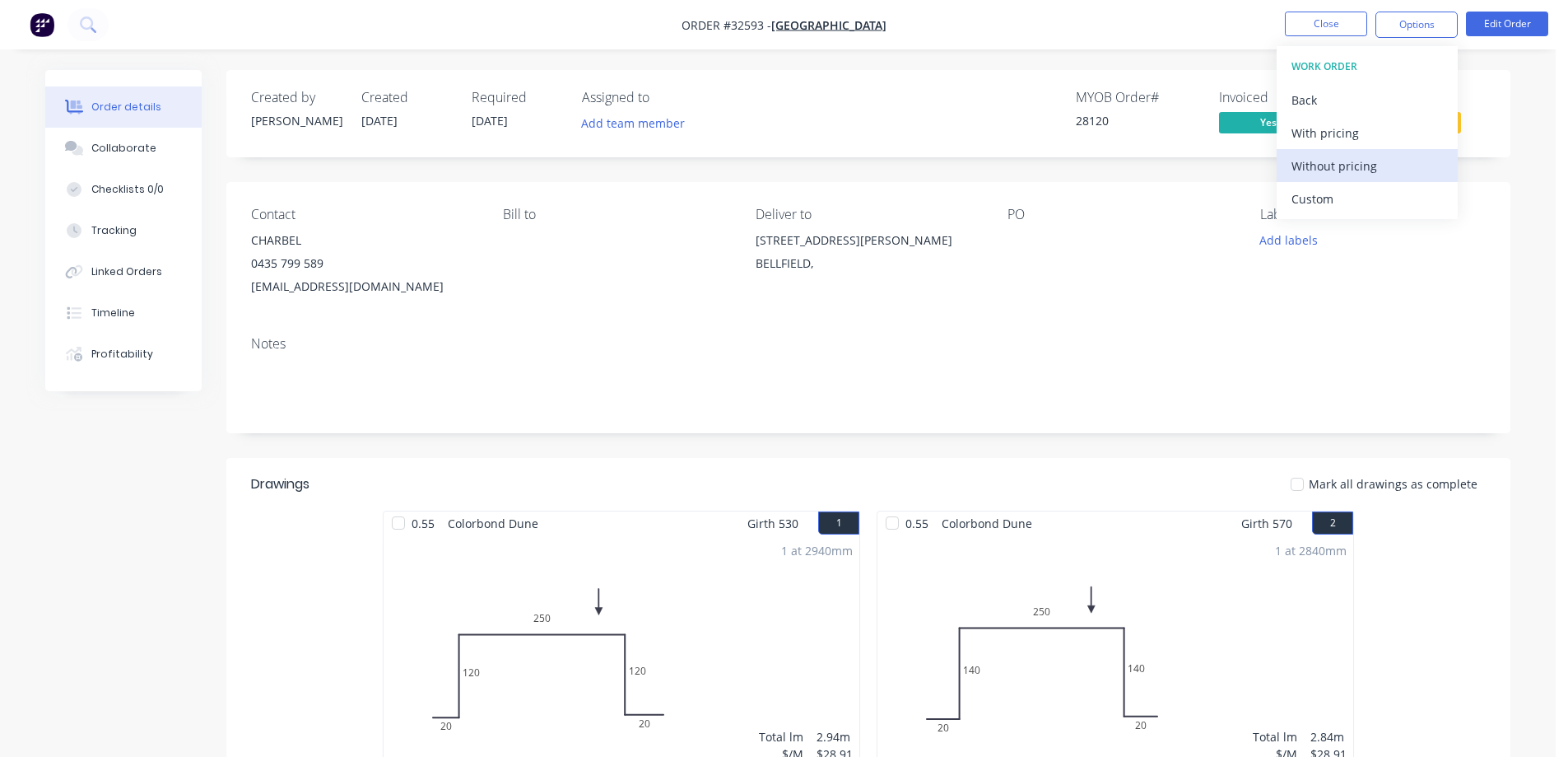
click at [1377, 166] on div "Without pricing" at bounding box center [1367, 166] width 152 height 24
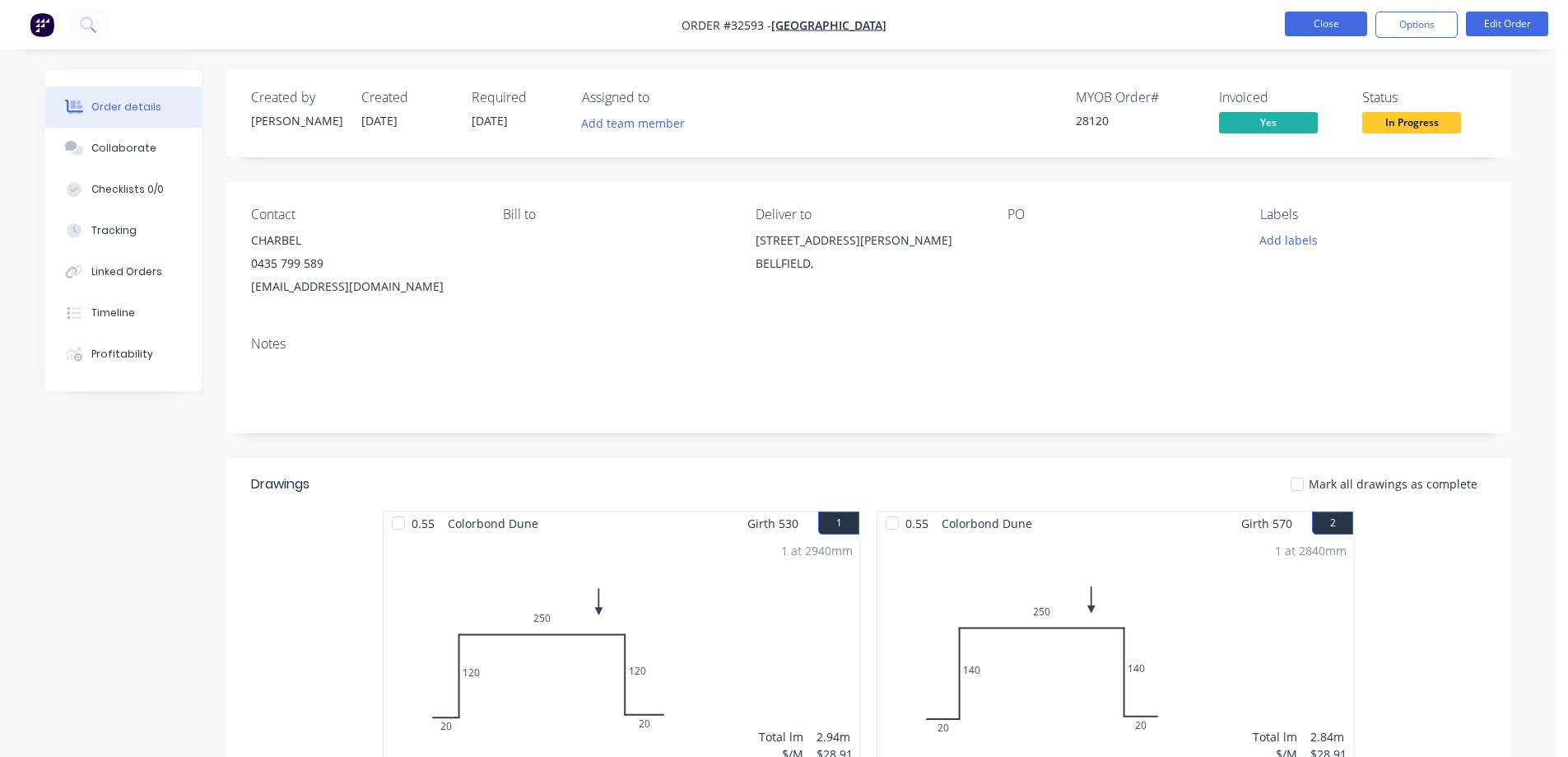
click at [1339, 28] on button "Close" at bounding box center [1326, 24] width 82 height 25
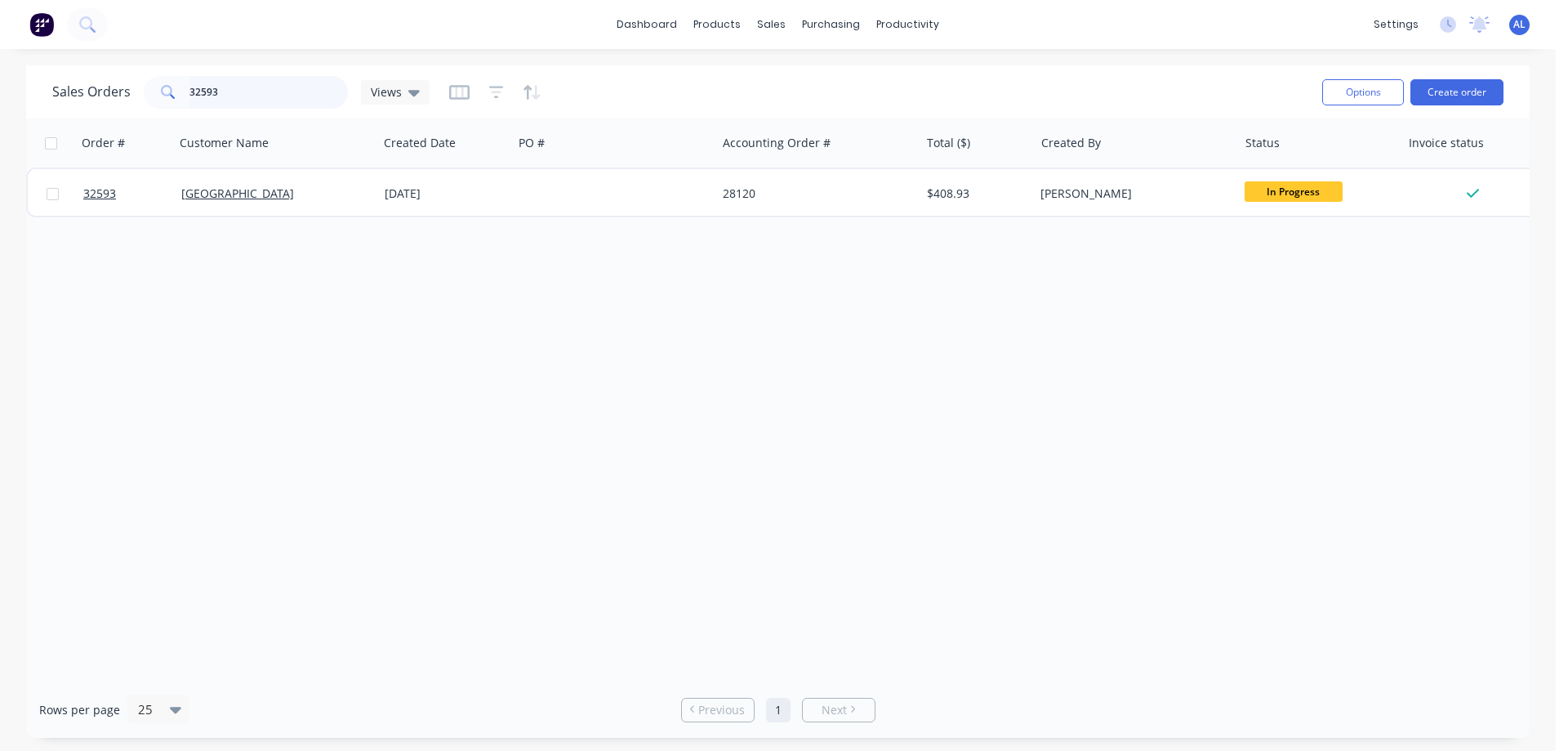
click at [249, 94] on input "32593" at bounding box center [269, 92] width 159 height 32
type input "3"
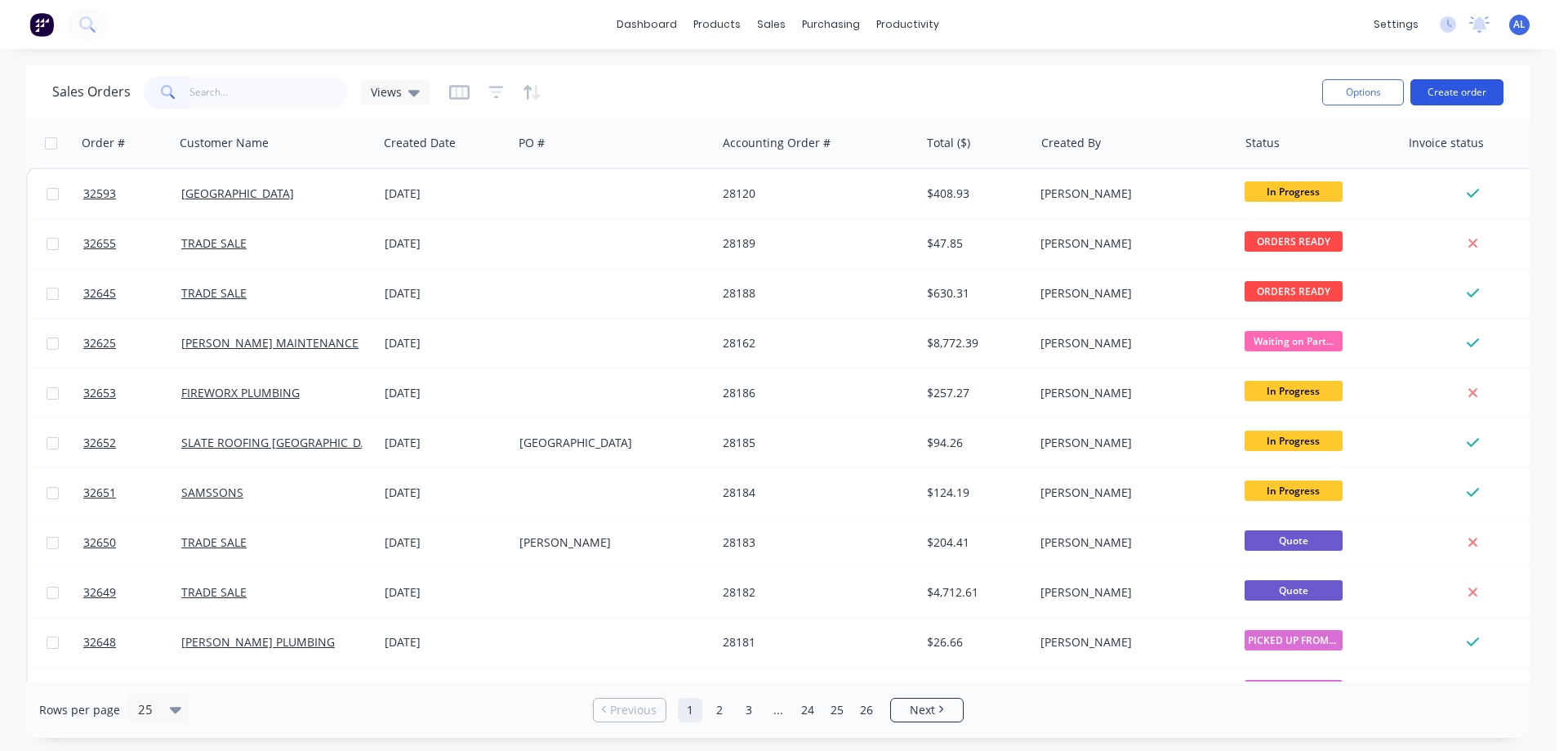
click at [1442, 94] on button "Create order" at bounding box center [1457, 93] width 94 height 26
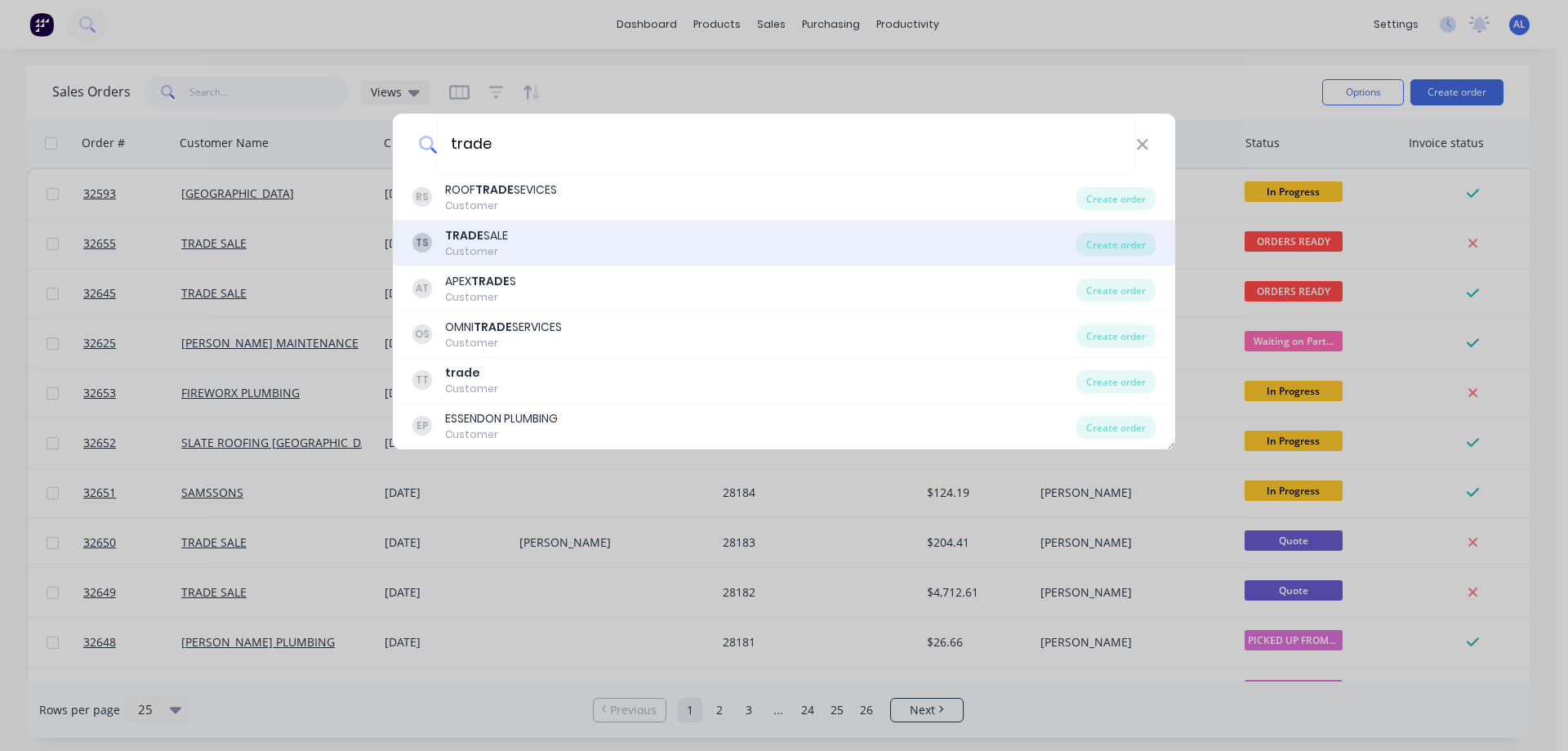
type input "trade"
click at [540, 251] on div "TS TRADE SALE Customer" at bounding box center [745, 243] width 664 height 31
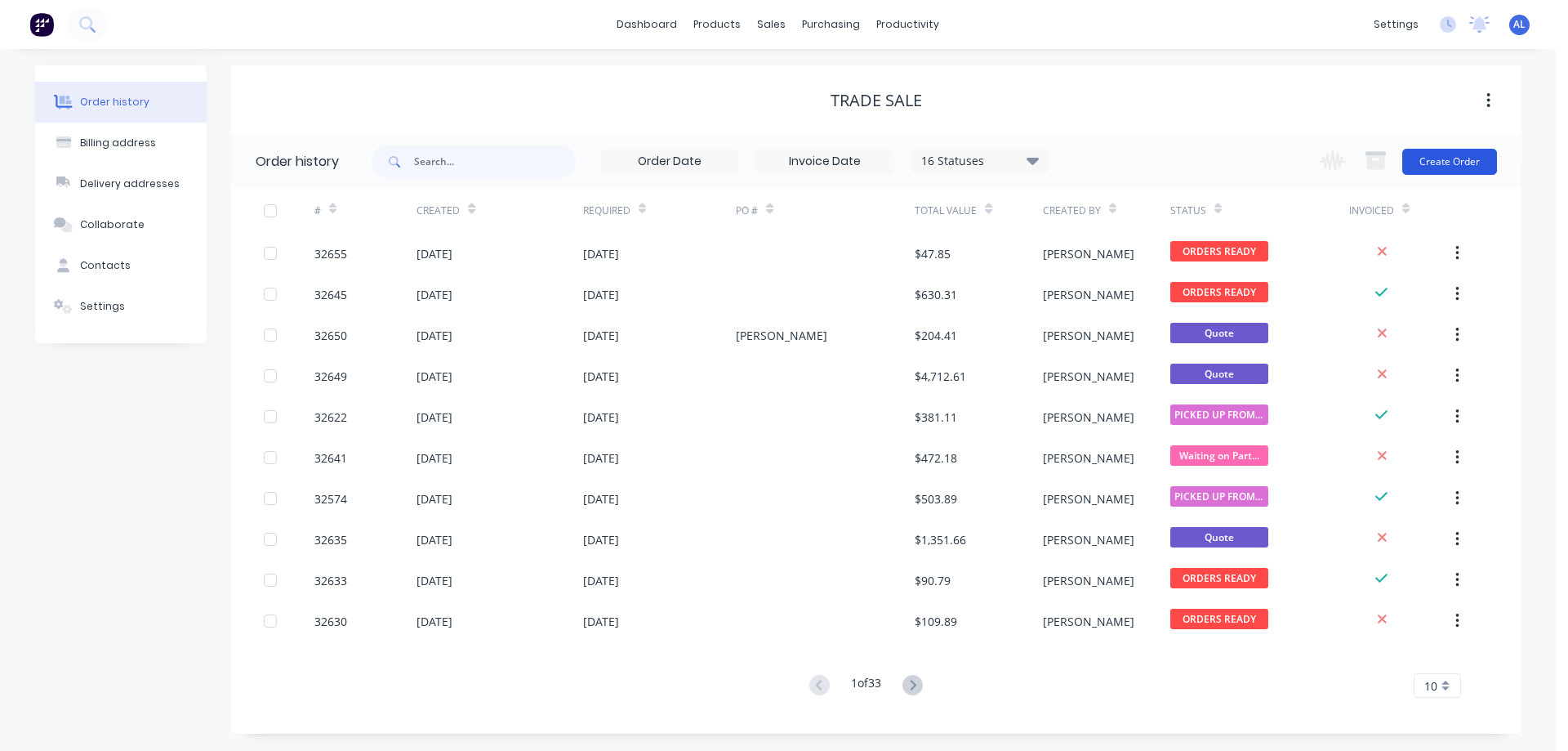
click at [1474, 164] on button "Create Order" at bounding box center [1449, 162] width 94 height 26
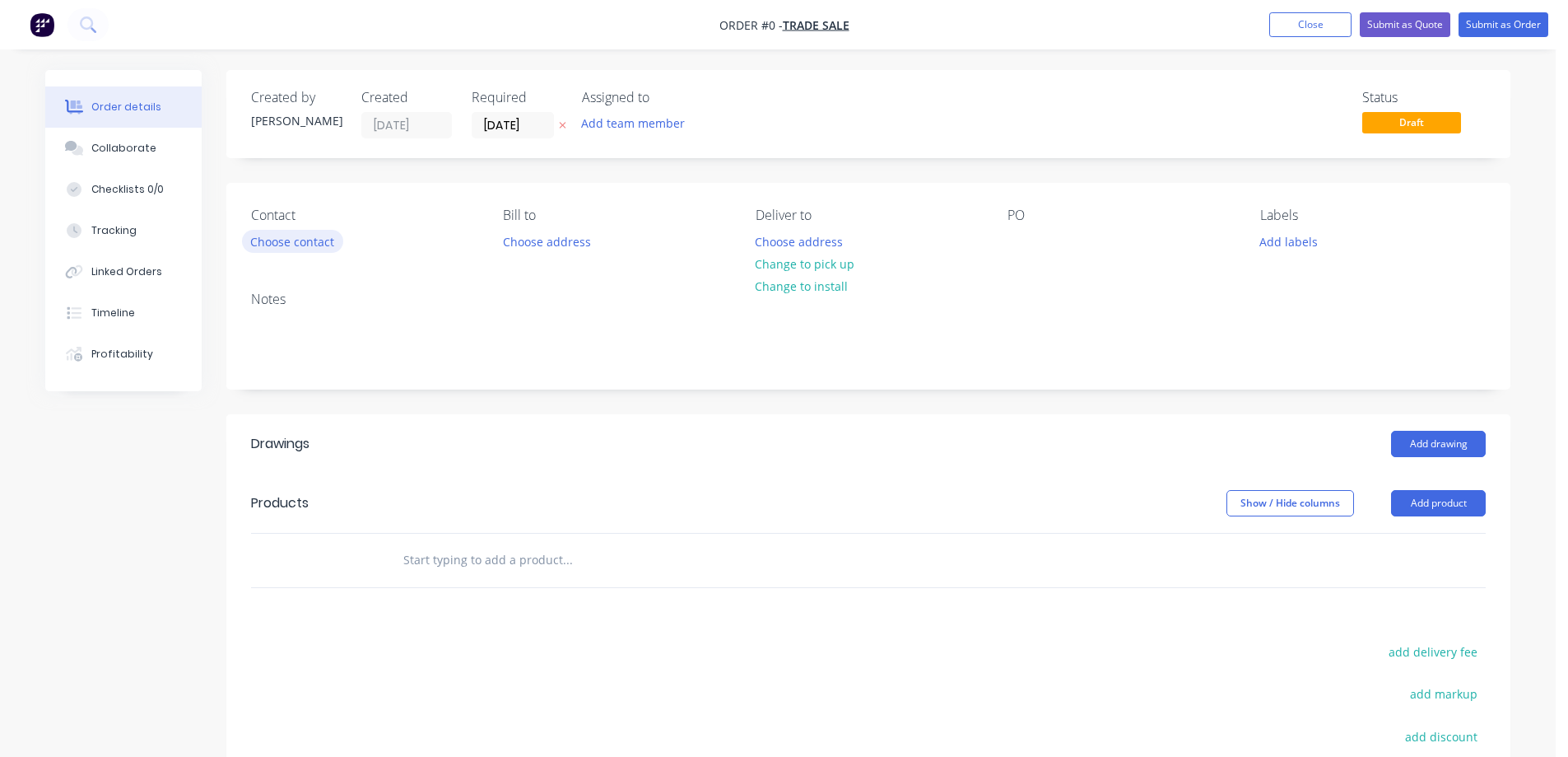
click at [266, 234] on button "Choose contact" at bounding box center [292, 241] width 101 height 22
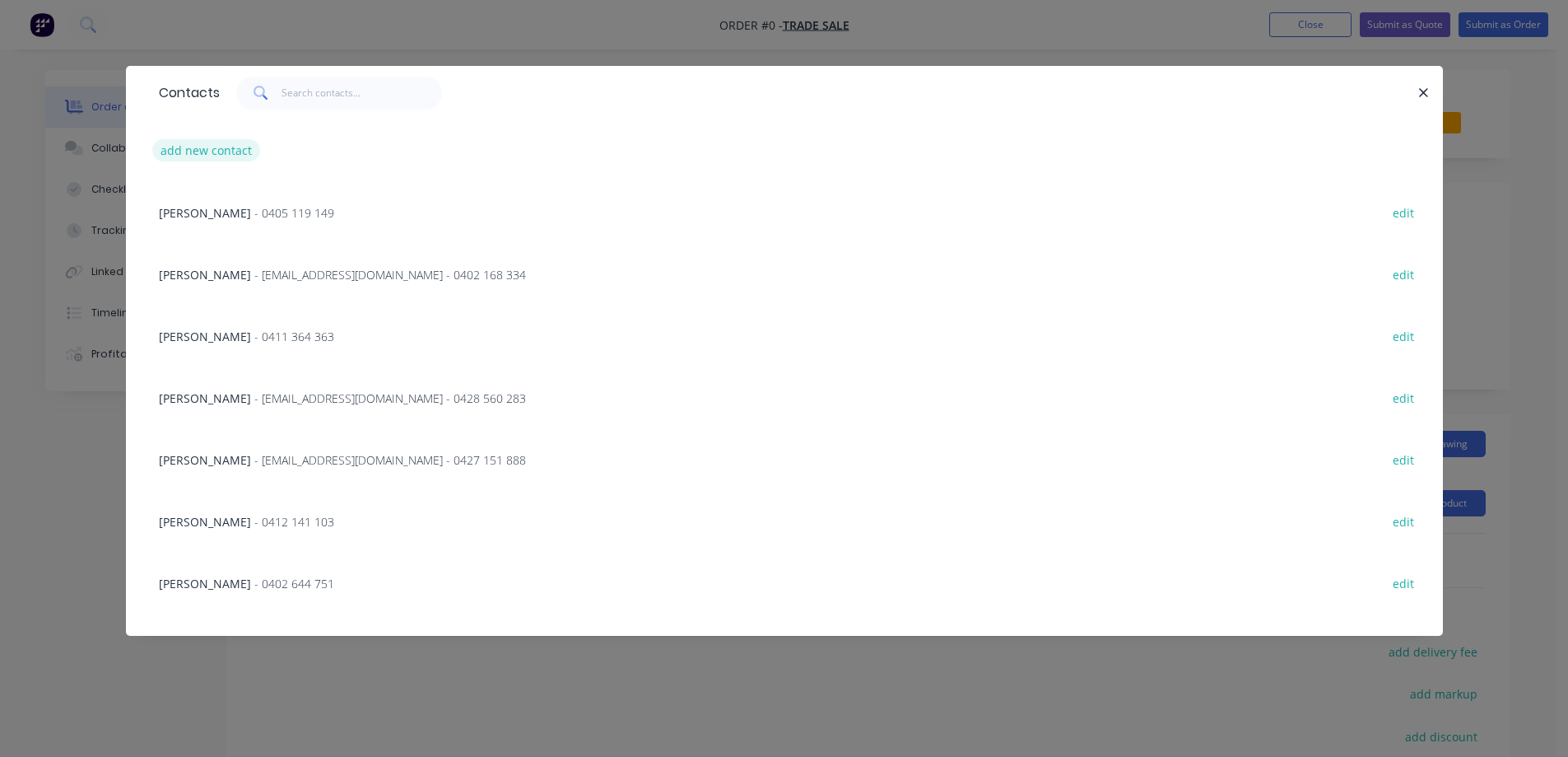
click at [219, 145] on button "add new contact" at bounding box center [206, 150] width 108 height 22
select select "AU"
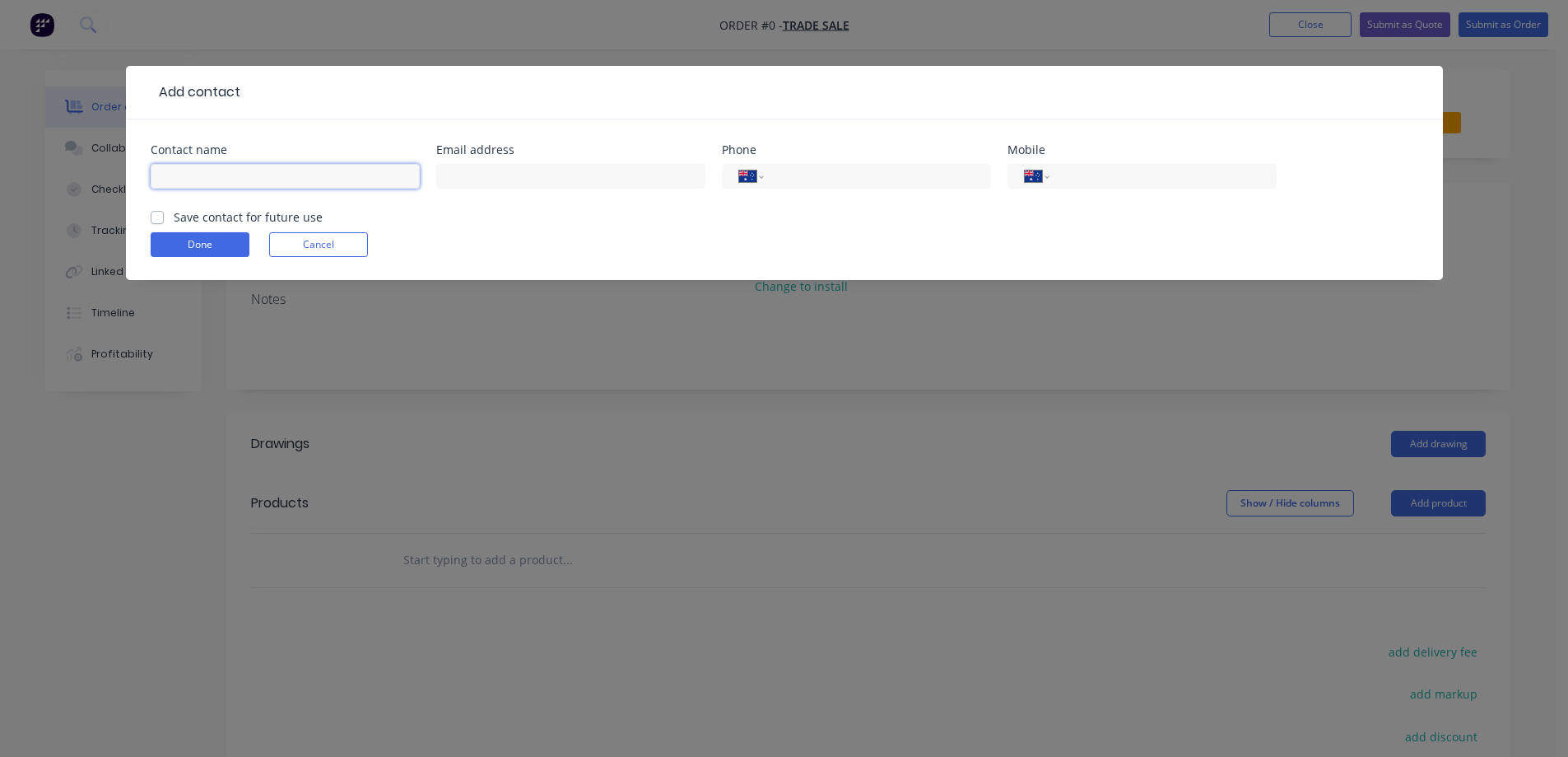
drag, startPoint x: 249, startPoint y: 180, endPoint x: 267, endPoint y: 131, distance: 52.2
click at [249, 180] on input "text" at bounding box center [285, 176] width 270 height 25
type input "LACHLAN"
click at [1105, 174] on input "tel" at bounding box center [1159, 176] width 197 height 19
type input "0409 491 210"
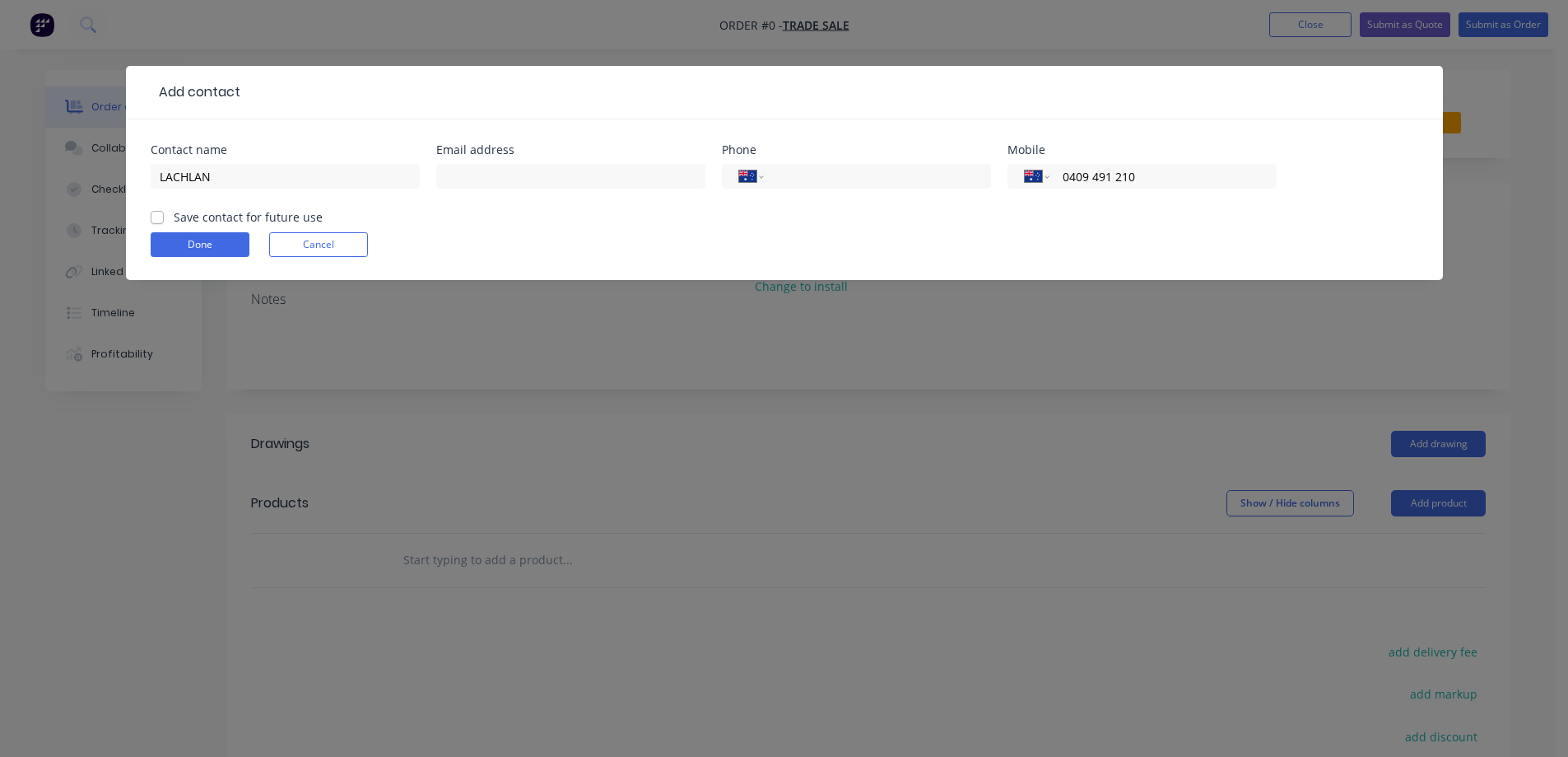
click at [174, 219] on label "Save contact for future use" at bounding box center [248, 217] width 149 height 18
click at [157, 219] on input "Save contact for future use" at bounding box center [157, 216] width 13 height 16
checkbox input "true"
click at [205, 237] on button "Done" at bounding box center [200, 245] width 99 height 25
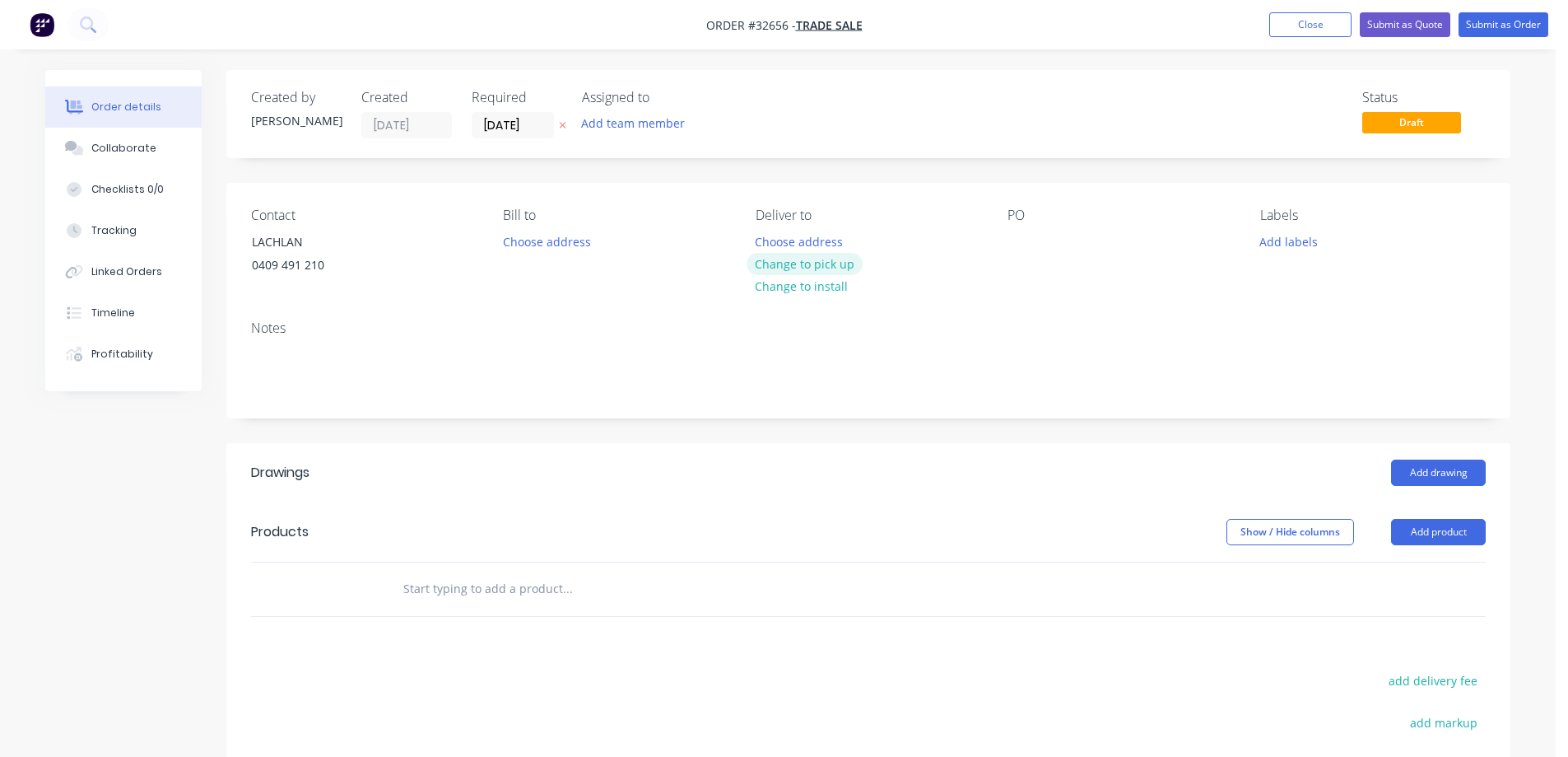
click at [832, 266] on button "Change to pick up" at bounding box center [805, 263] width 117 height 22
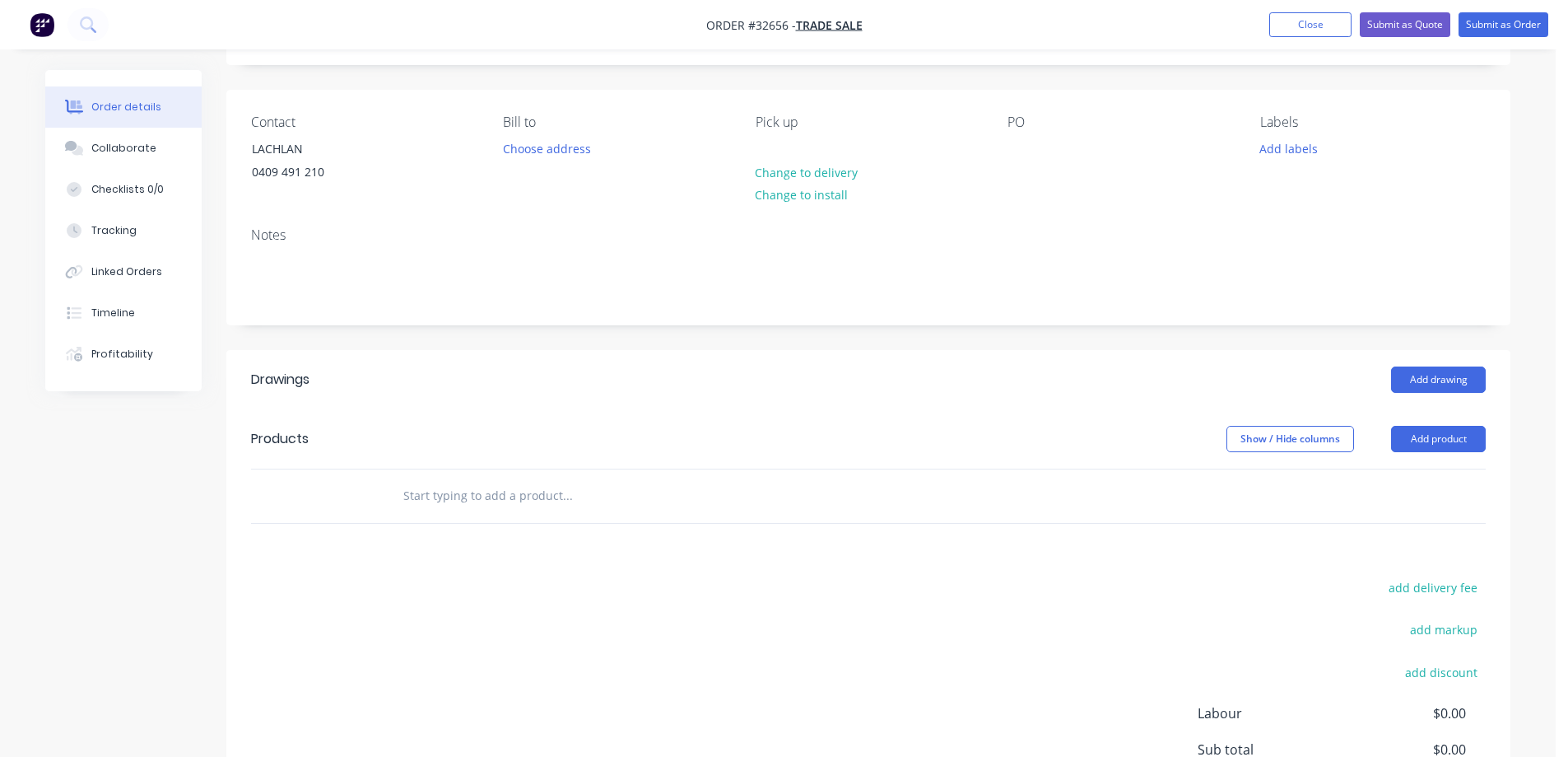
scroll to position [280, 0]
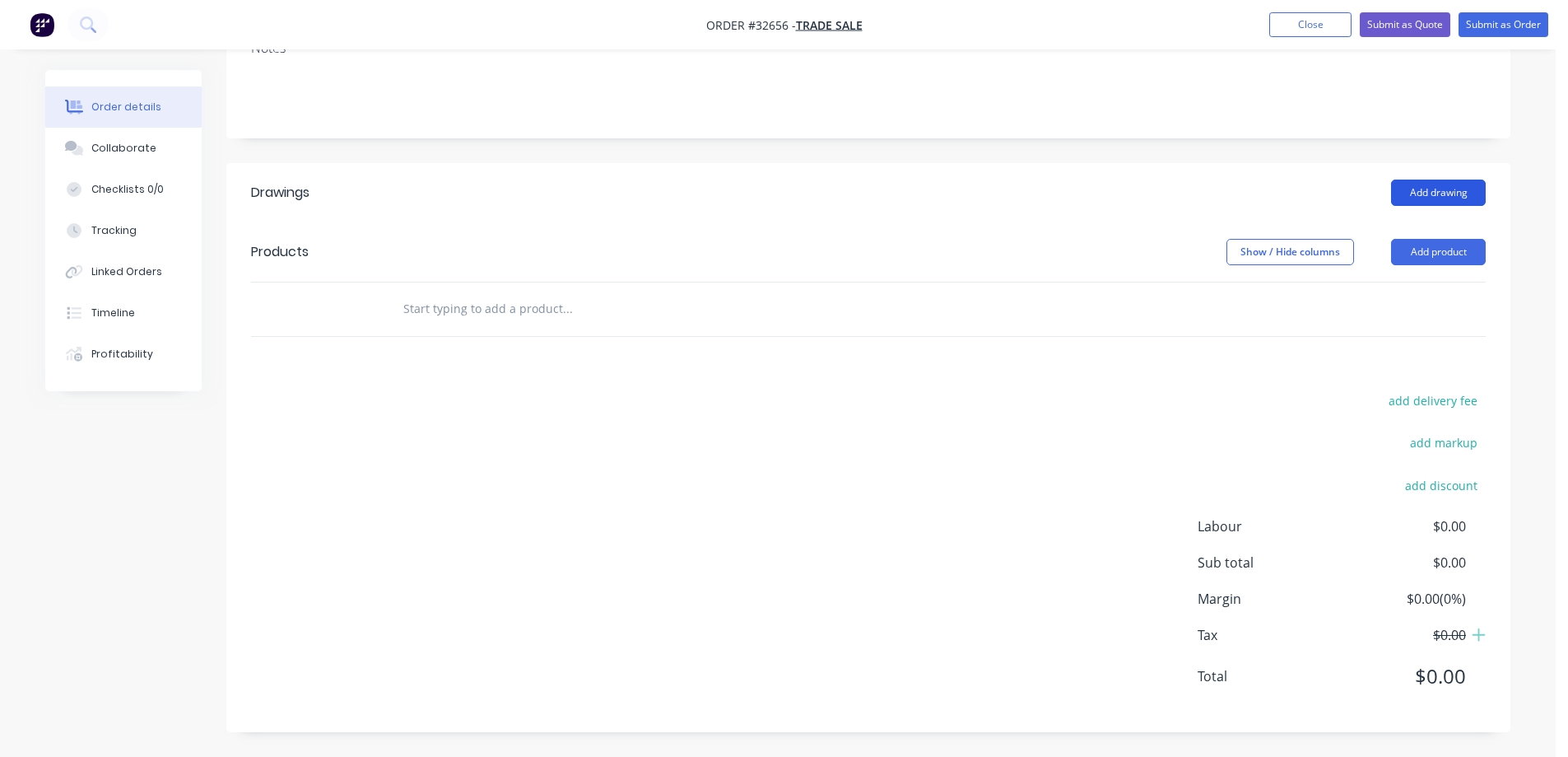
click at [1438, 192] on button "Add drawing" at bounding box center [1438, 193] width 94 height 26
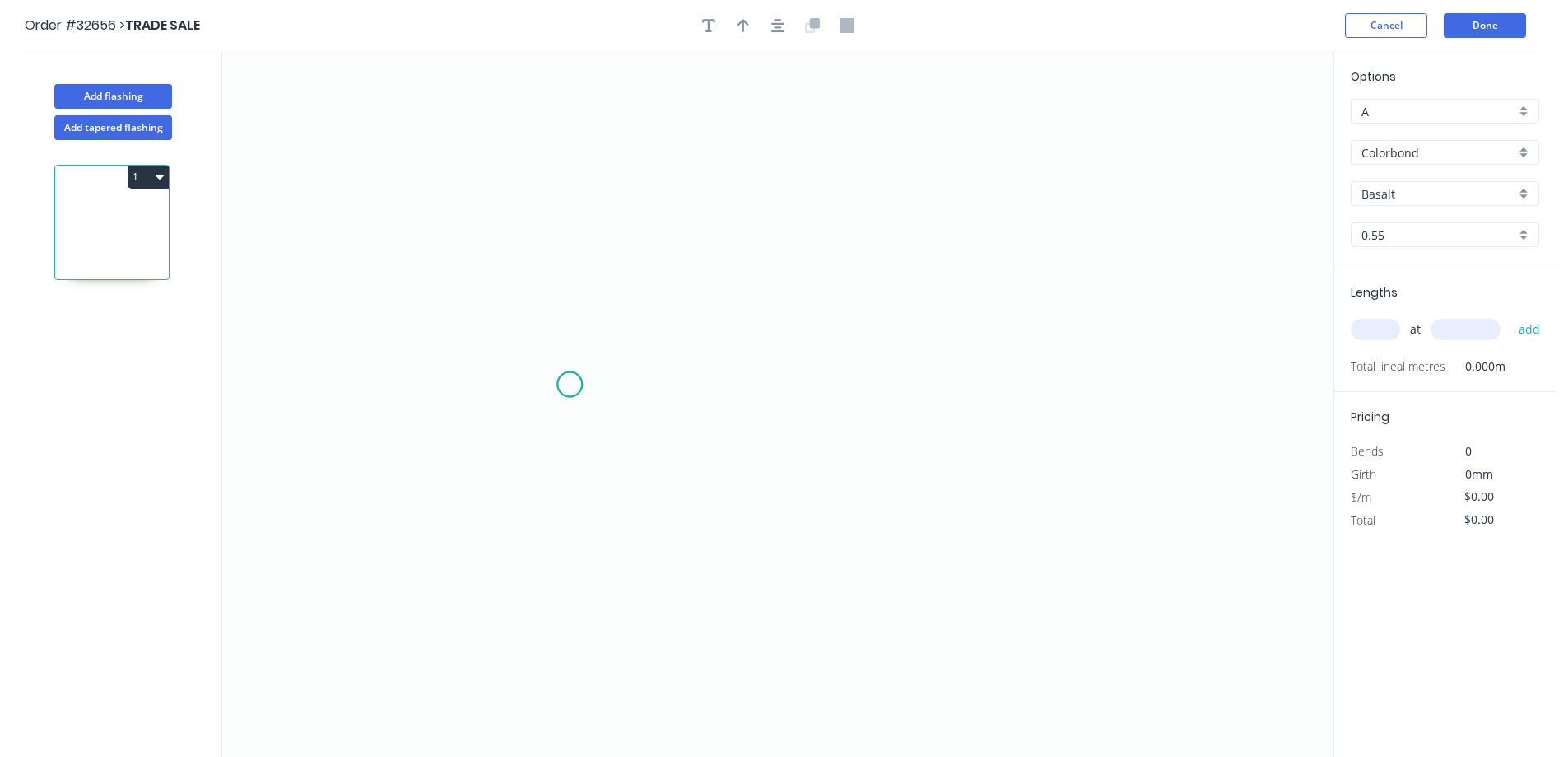
drag, startPoint x: 570, startPoint y: 384, endPoint x: 595, endPoint y: 287, distance: 100.2
click at [571, 383] on icon "0" at bounding box center [777, 404] width 1111 height 706
drag, startPoint x: 562, startPoint y: 192, endPoint x: 747, endPoint y: 192, distance: 185.0
click at [566, 189] on icon "0" at bounding box center [777, 404] width 1111 height 706
drag, startPoint x: 1023, startPoint y: 198, endPoint x: 1047, endPoint y: 325, distance: 129.2
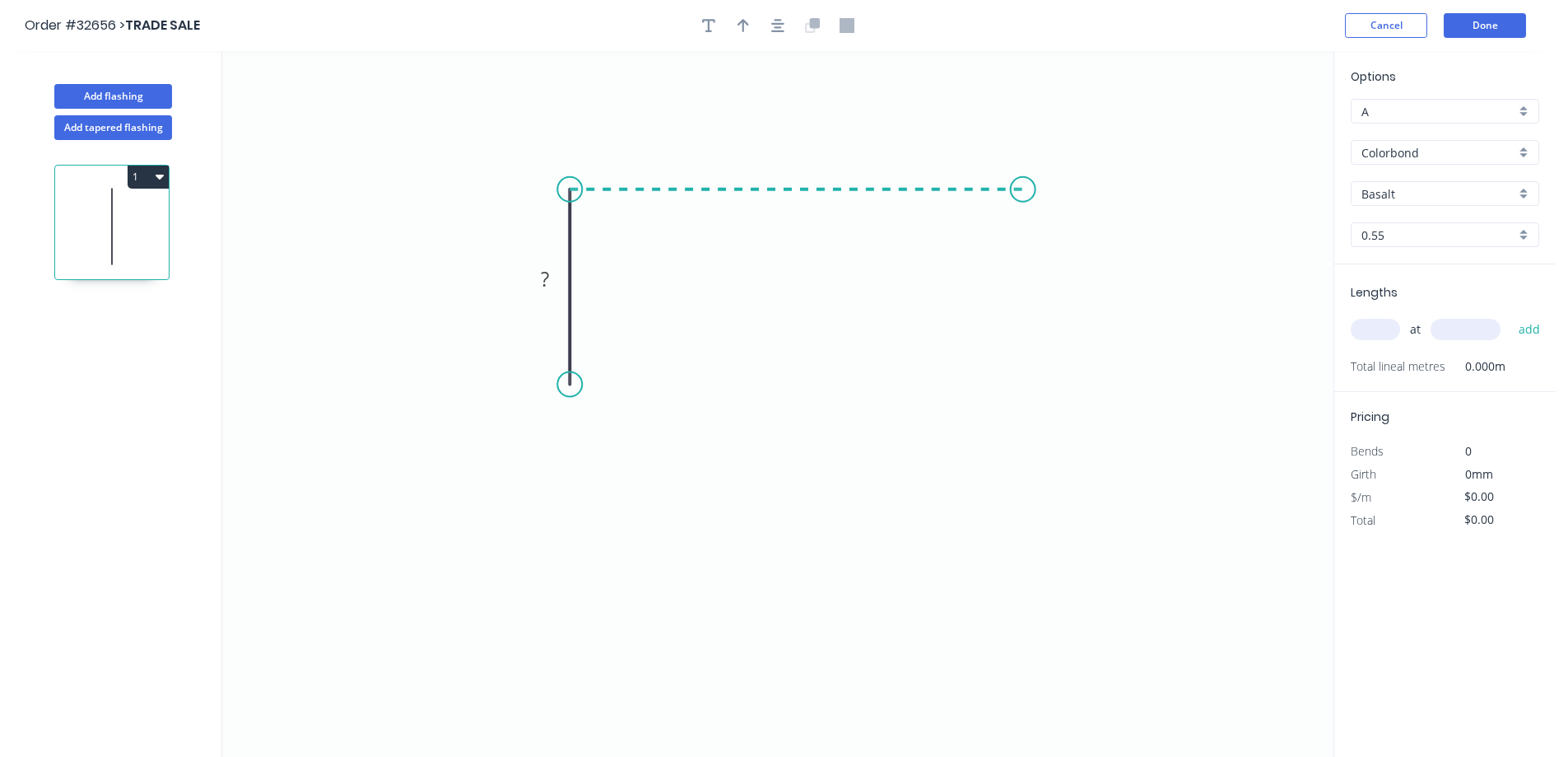
click at [1023, 199] on icon "0 ?" at bounding box center [777, 404] width 1111 height 706
click at [1029, 388] on icon "0 ? ?" at bounding box center [777, 404] width 1111 height 706
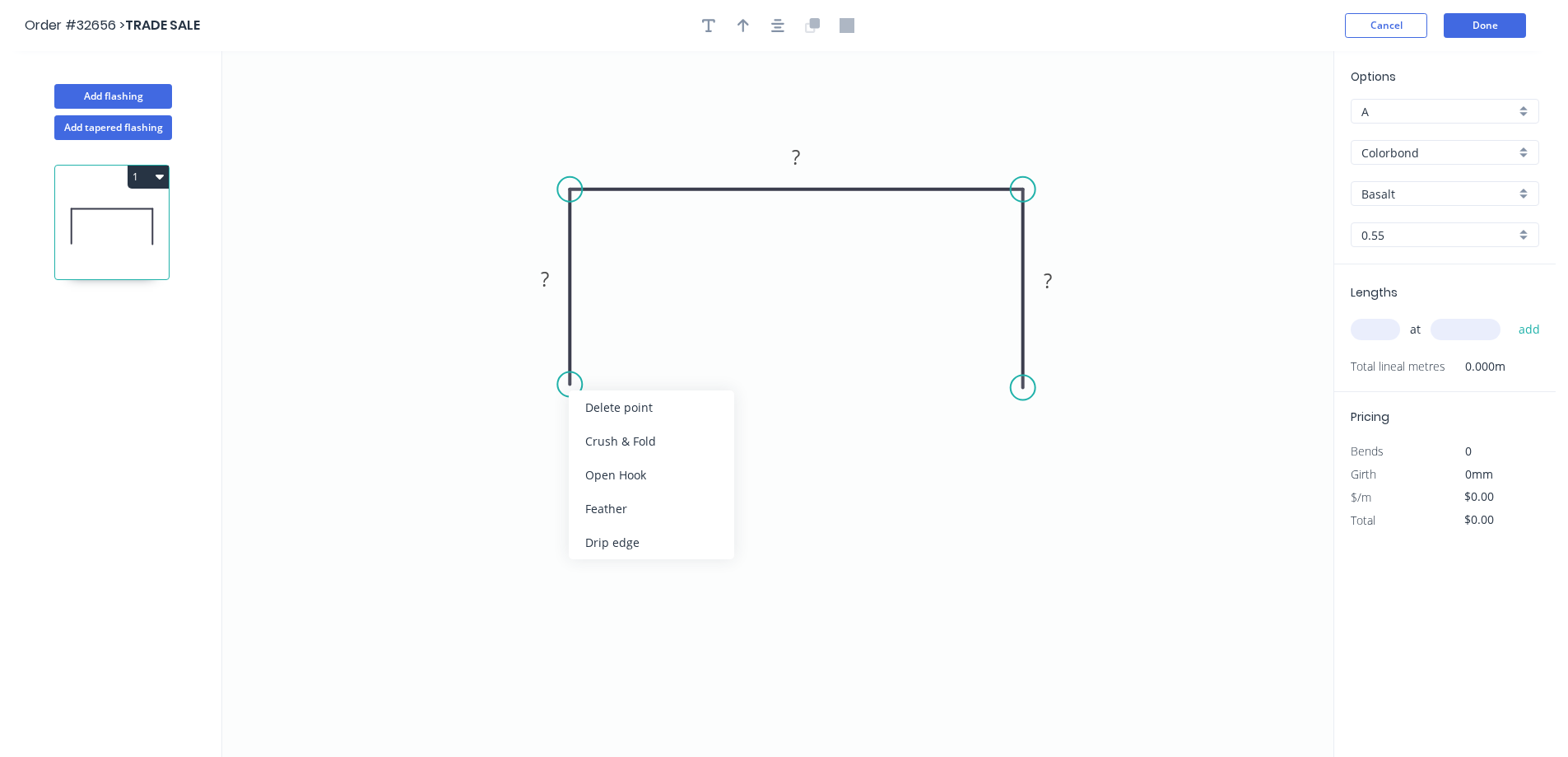
drag, startPoint x: 630, startPoint y: 507, endPoint x: 740, endPoint y: 474, distance: 114.8
click at [634, 504] on div "Feather" at bounding box center [652, 508] width 166 height 33
click at [1084, 515] on div "Feather" at bounding box center [1113, 506] width 166 height 33
click at [617, 434] on div "Flip bend" at bounding box center [653, 444] width 166 height 33
click at [546, 276] on tspan "?" at bounding box center [544, 278] width 8 height 27
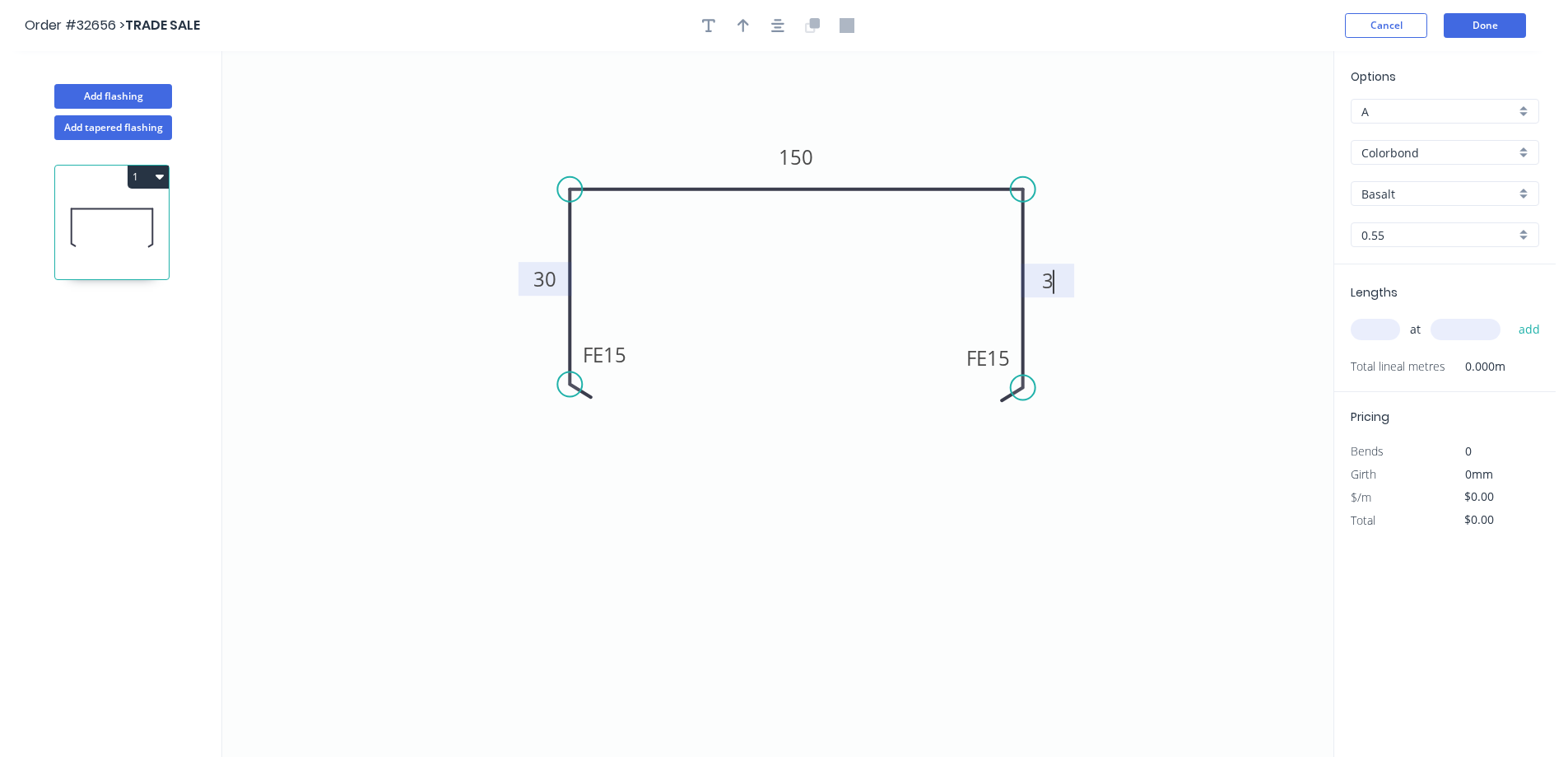
type input "$15.98"
click at [777, 25] on icon "button" at bounding box center [778, 26] width 13 height 15
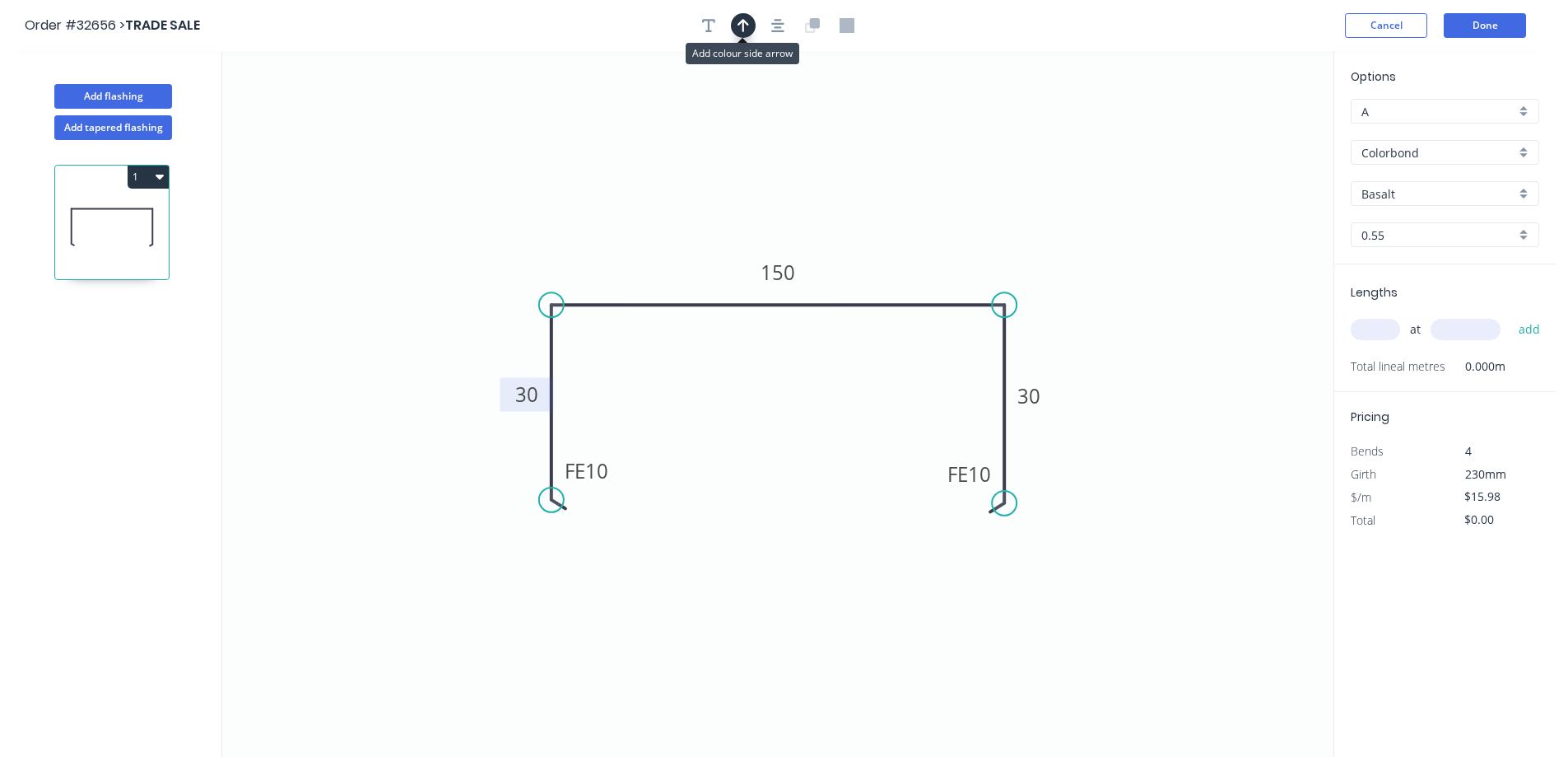
click at [743, 30] on icon "button" at bounding box center [743, 25] width 11 height 13
drag, startPoint x: 1249, startPoint y: 129, endPoint x: 909, endPoint y: 266, distance: 366.6
click at [910, 266] on icon at bounding box center [917, 241] width 15 height 53
click at [1530, 195] on div "Basalt" at bounding box center [1445, 194] width 189 height 25
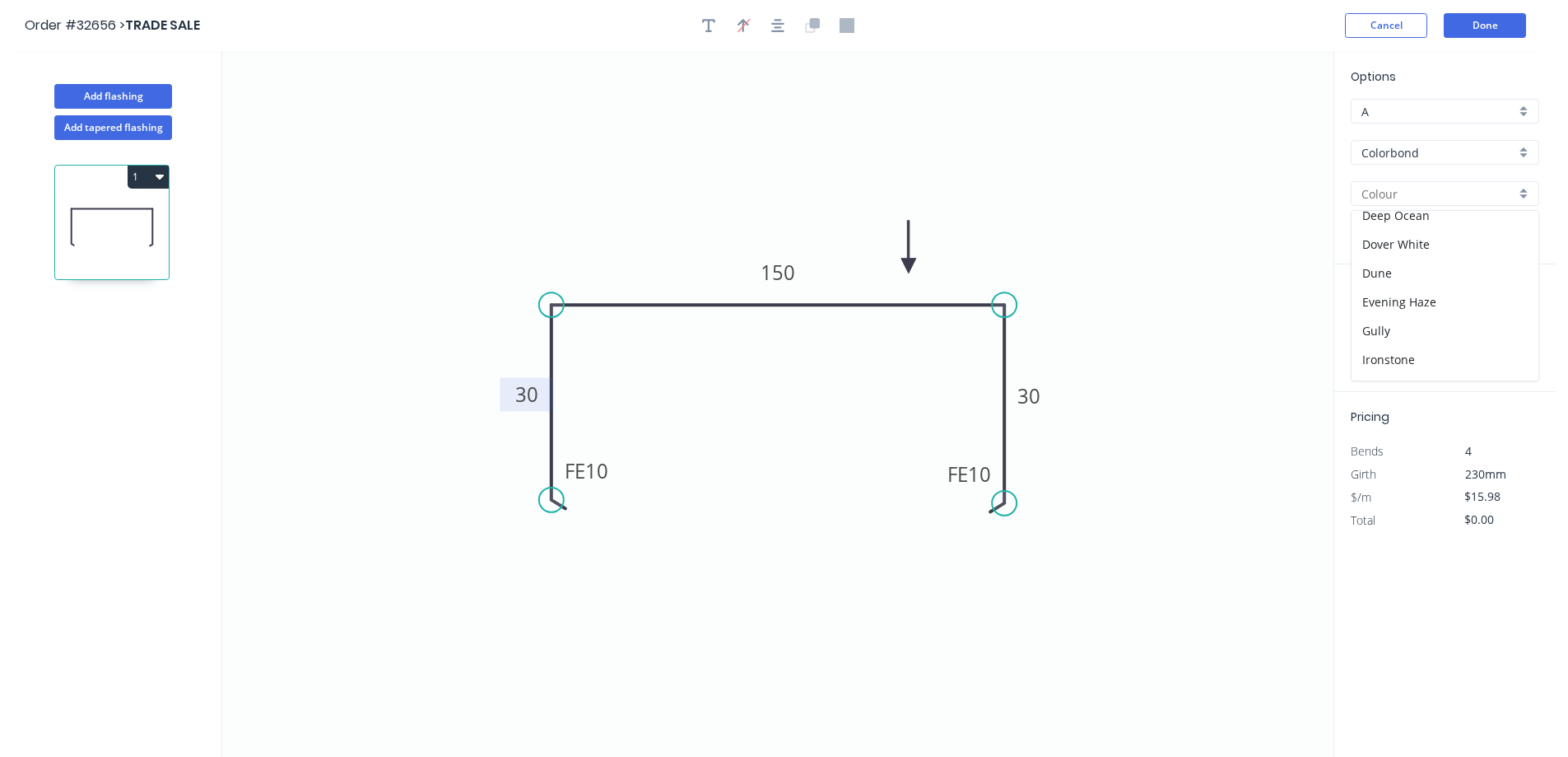
scroll to position [412, 0]
click at [1445, 293] on div "Paperbark" at bounding box center [1445, 303] width 187 height 29
type input "Paperbark"
drag, startPoint x: 1376, startPoint y: 333, endPoint x: 1220, endPoint y: 295, distance: 160.6
click at [1350, 334] on div "Lengths at add Total lineal metres 0.000m" at bounding box center [1445, 328] width 221 height 128
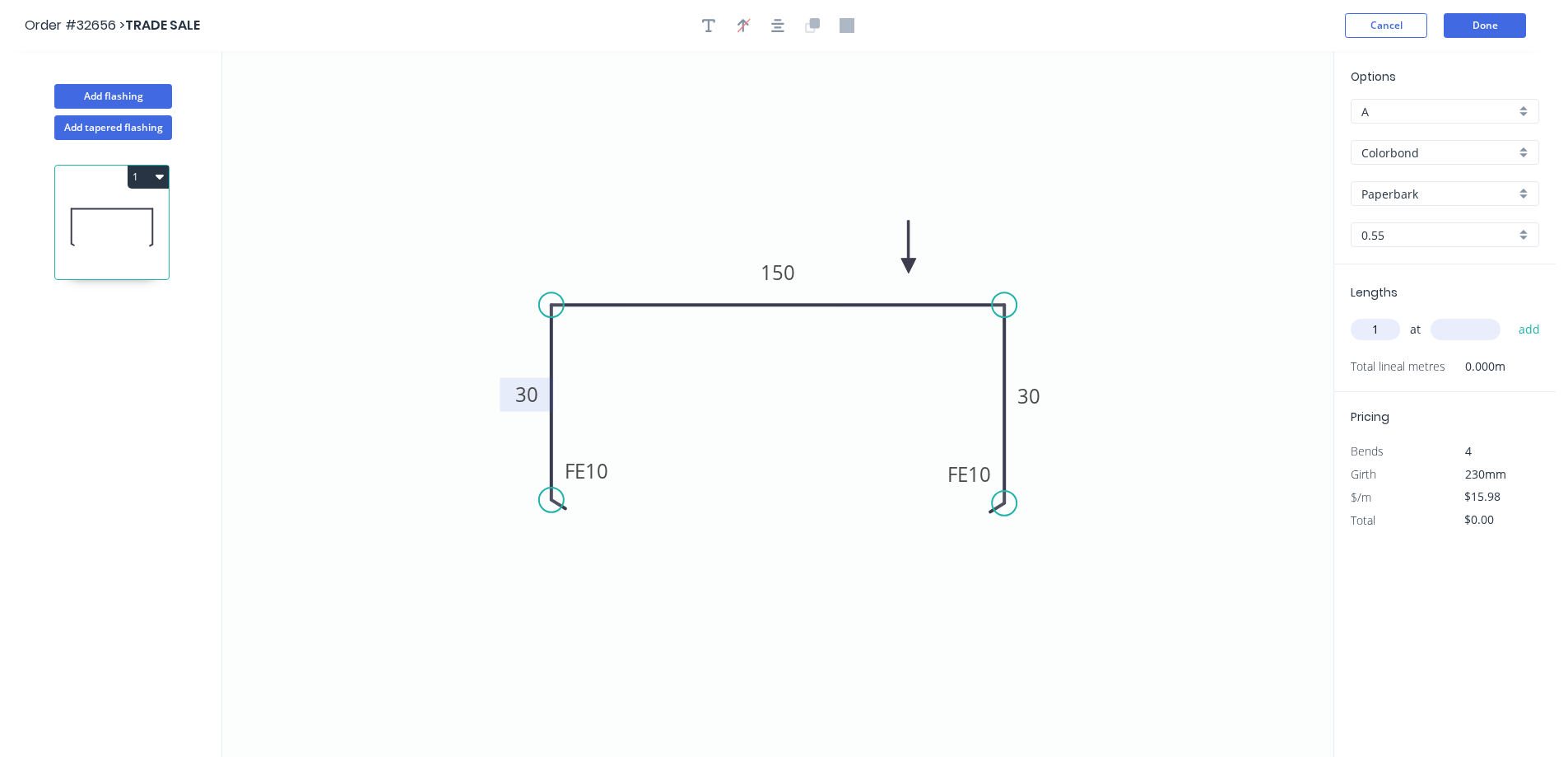
type input "1"
type input "3400"
click at [1511, 315] on button "add" at bounding box center [1530, 330] width 39 height 28
type input "$54.33"
click at [1479, 25] on button "Done" at bounding box center [1484, 26] width 82 height 25
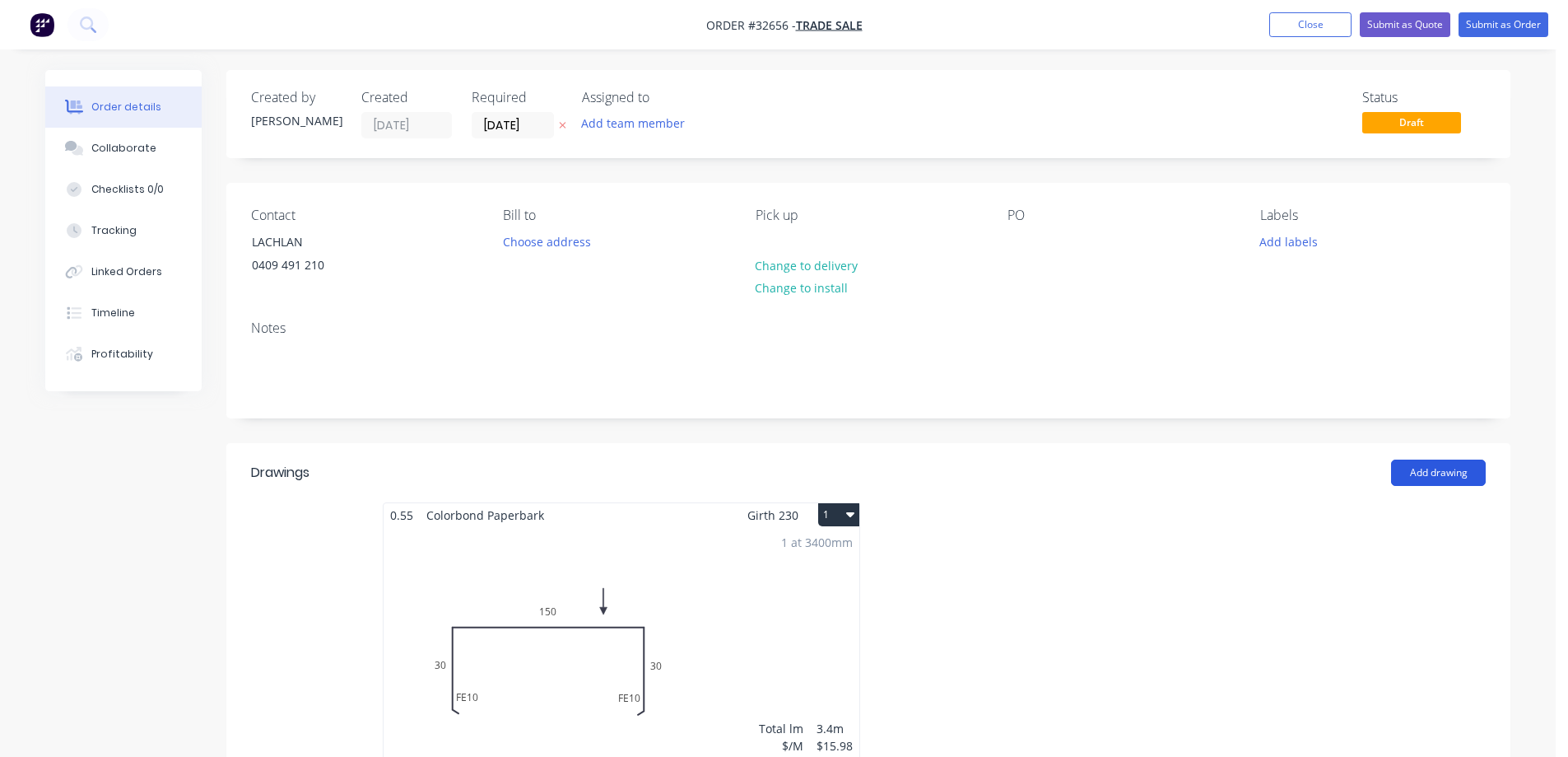
click at [1418, 475] on button "Add drawing" at bounding box center [1438, 472] width 94 height 26
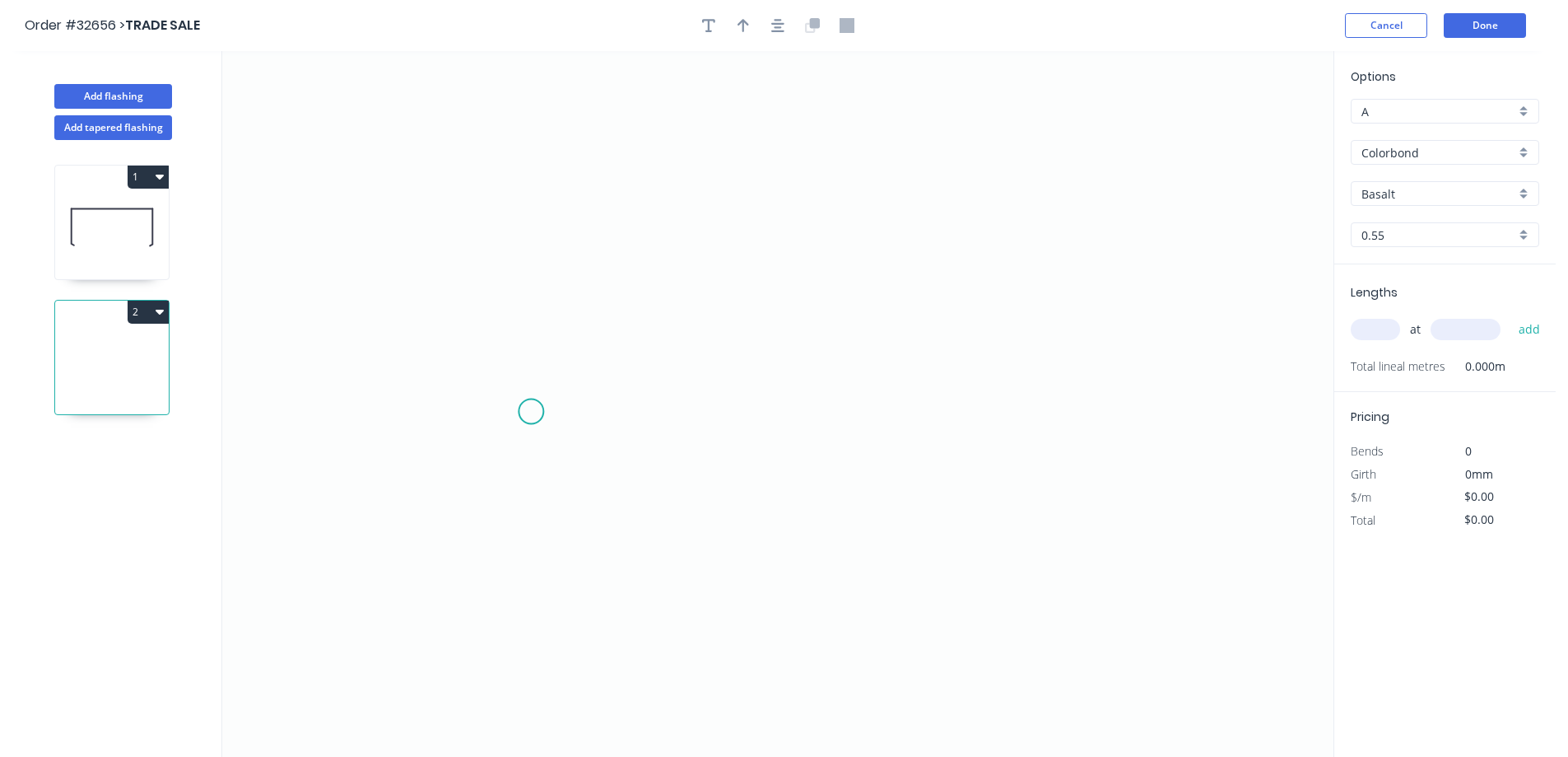
click at [532, 409] on icon "0" at bounding box center [777, 404] width 1111 height 706
click at [544, 192] on icon "0" at bounding box center [777, 404] width 1111 height 706
click at [1031, 202] on icon "0 ?" at bounding box center [777, 404] width 1111 height 706
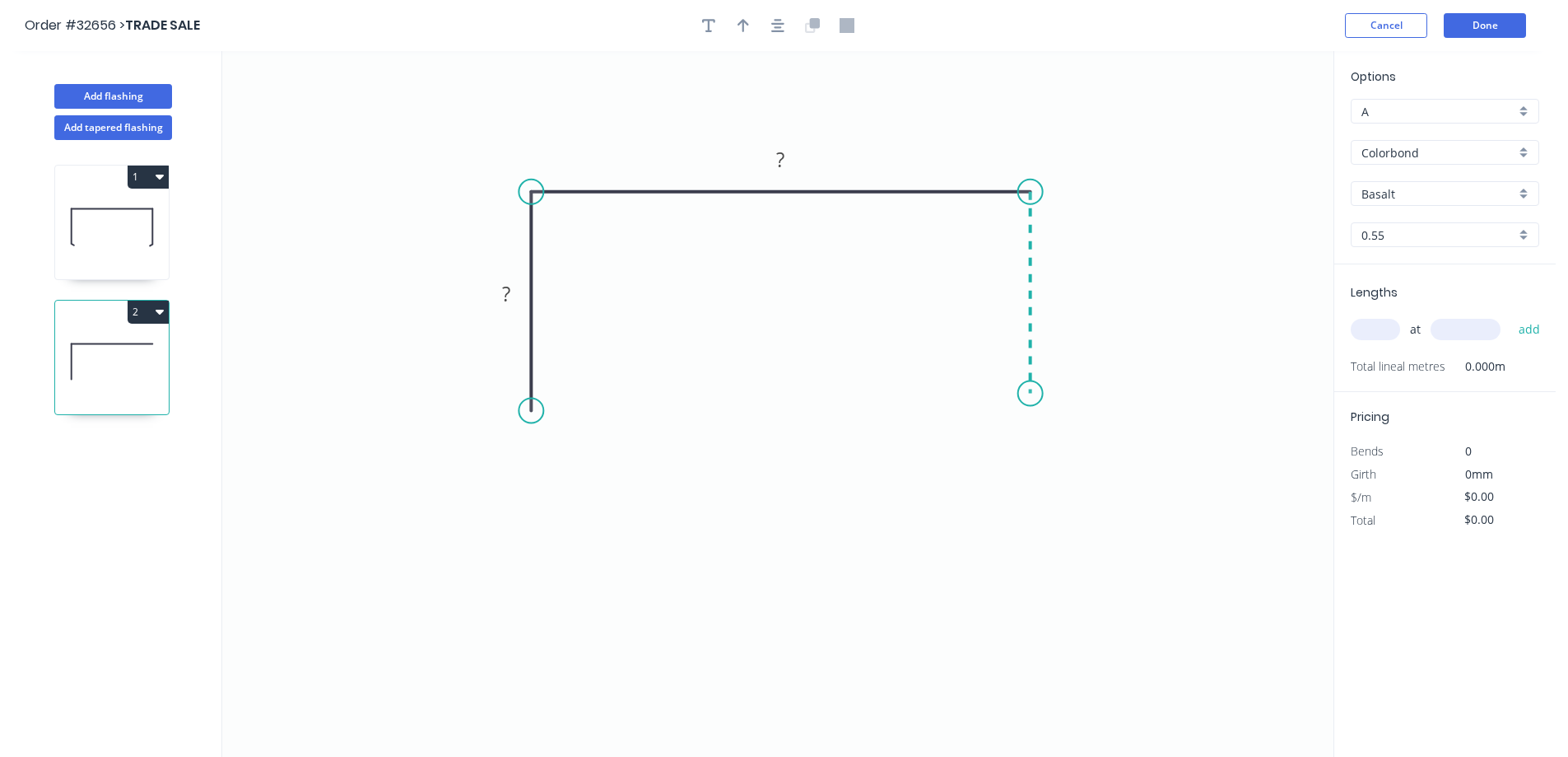
click at [1029, 396] on icon "0 ? ?" at bounding box center [777, 404] width 1111 height 706
click at [615, 534] on div "Feather" at bounding box center [617, 531] width 166 height 33
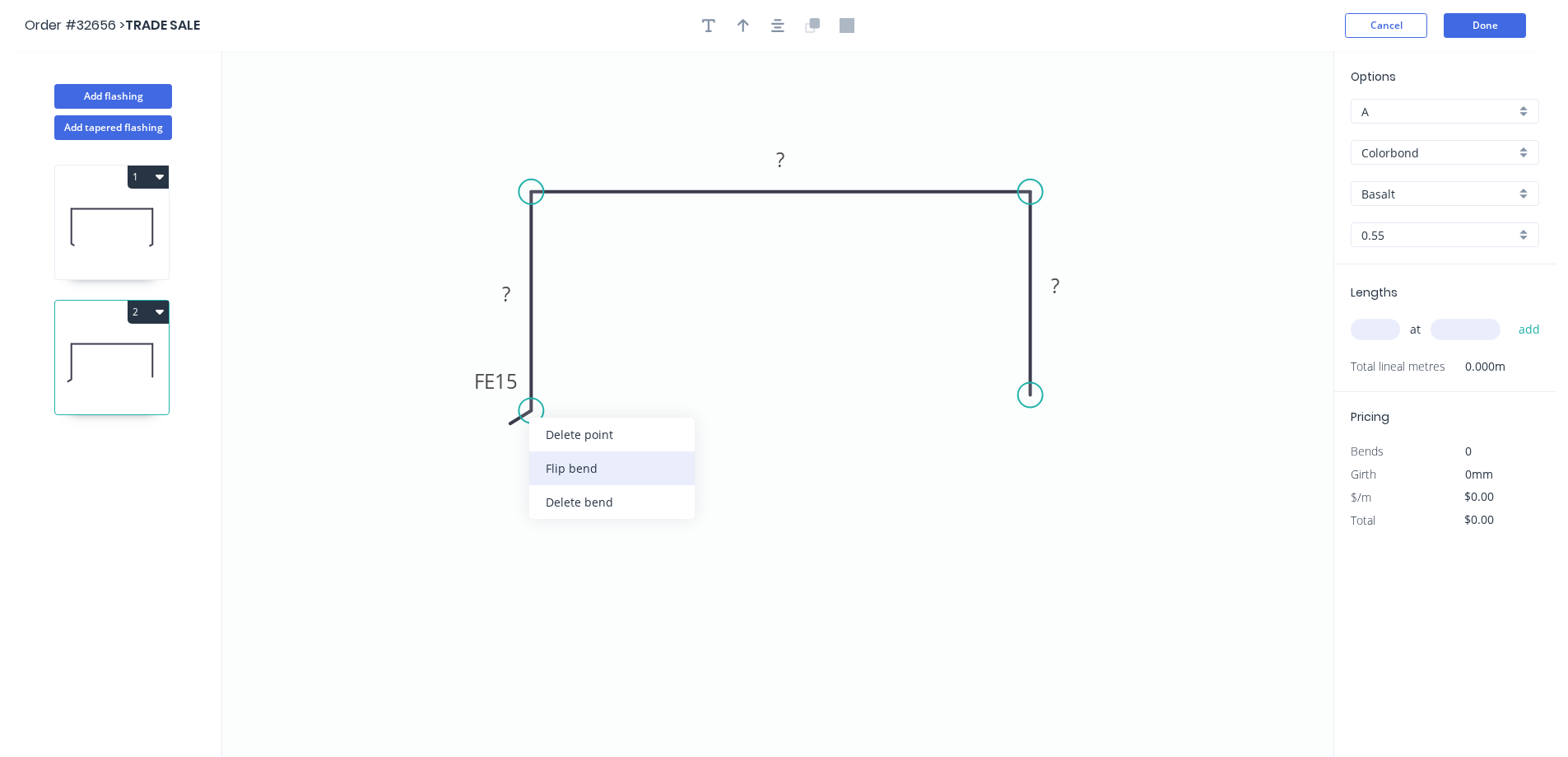
click at [588, 469] on div "Flip bend" at bounding box center [612, 468] width 166 height 33
drag, startPoint x: 1023, startPoint y: 393, endPoint x: 1032, endPoint y: 402, distance: 12.7
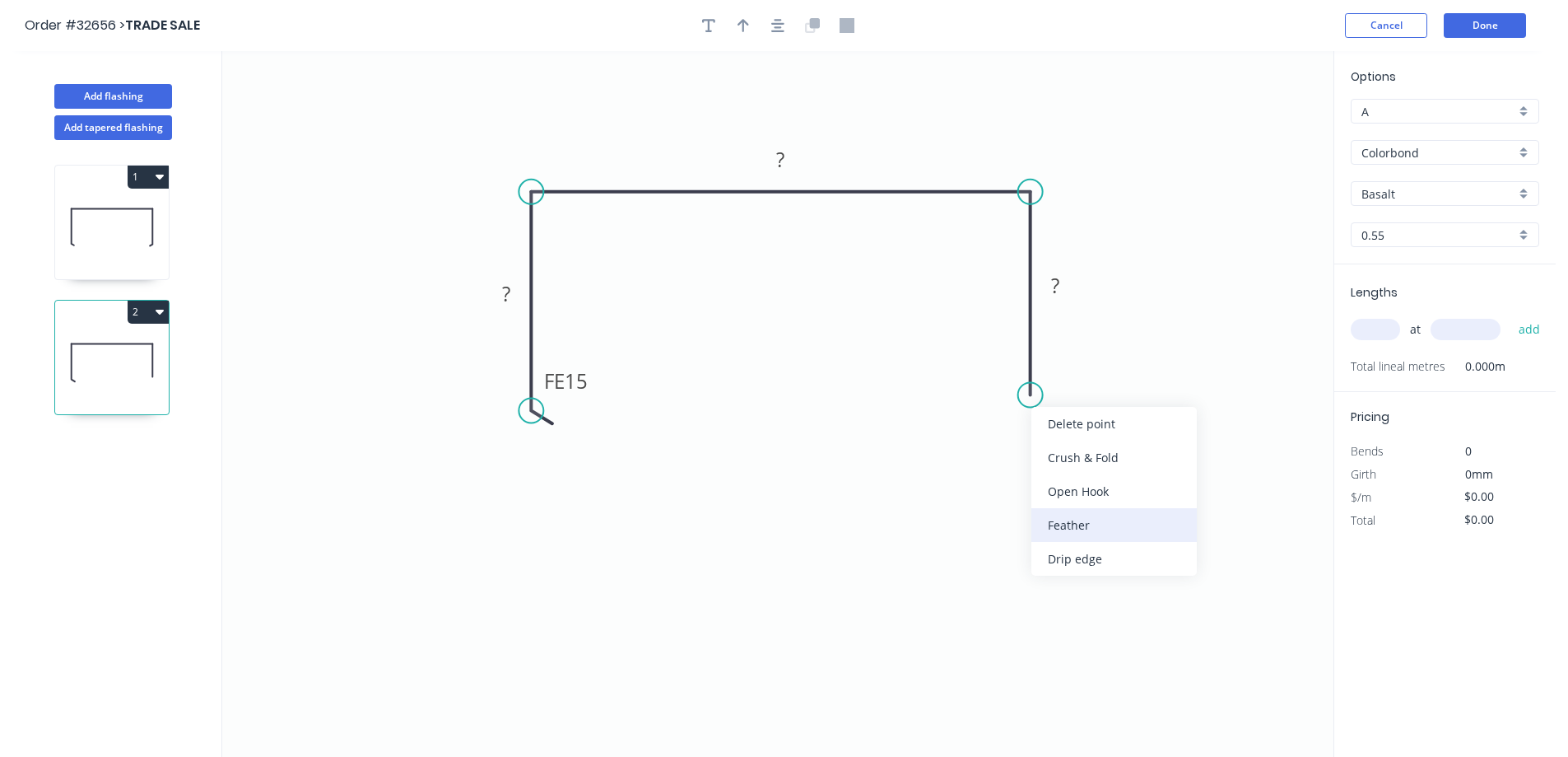
click at [1090, 517] on div "Feather" at bounding box center [1114, 525] width 166 height 33
click at [585, 382] on tspan "15" at bounding box center [576, 381] width 23 height 27
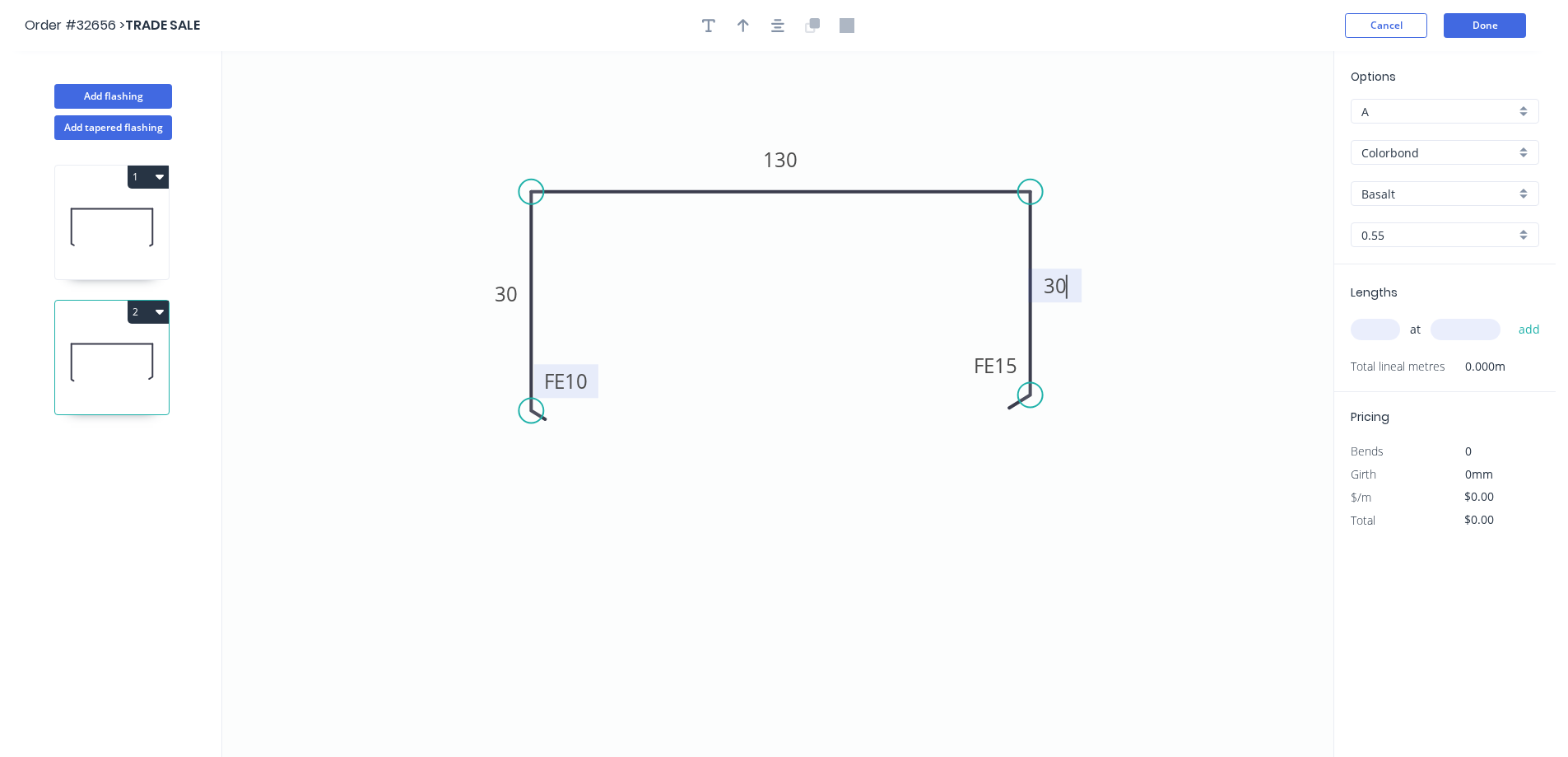
type input "$15.98"
click at [783, 19] on icon "button" at bounding box center [778, 26] width 13 height 15
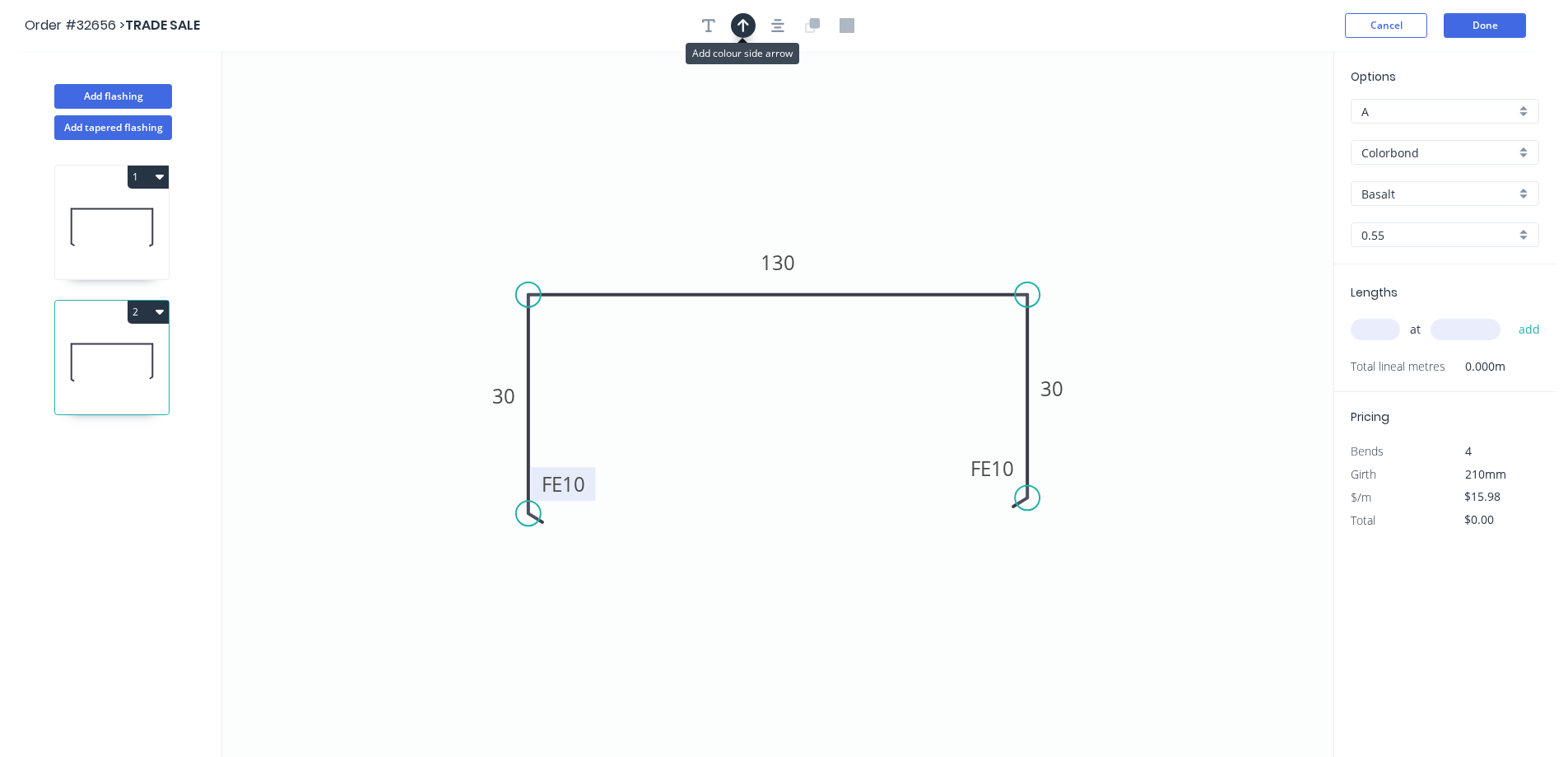
click at [738, 27] on icon "button" at bounding box center [743, 26] width 11 height 15
drag, startPoint x: 1249, startPoint y: 131, endPoint x: 928, endPoint y: 230, distance: 335.9
click at [928, 230] on icon at bounding box center [928, 211] width 15 height 53
click at [1517, 196] on div "Basalt" at bounding box center [1445, 194] width 189 height 25
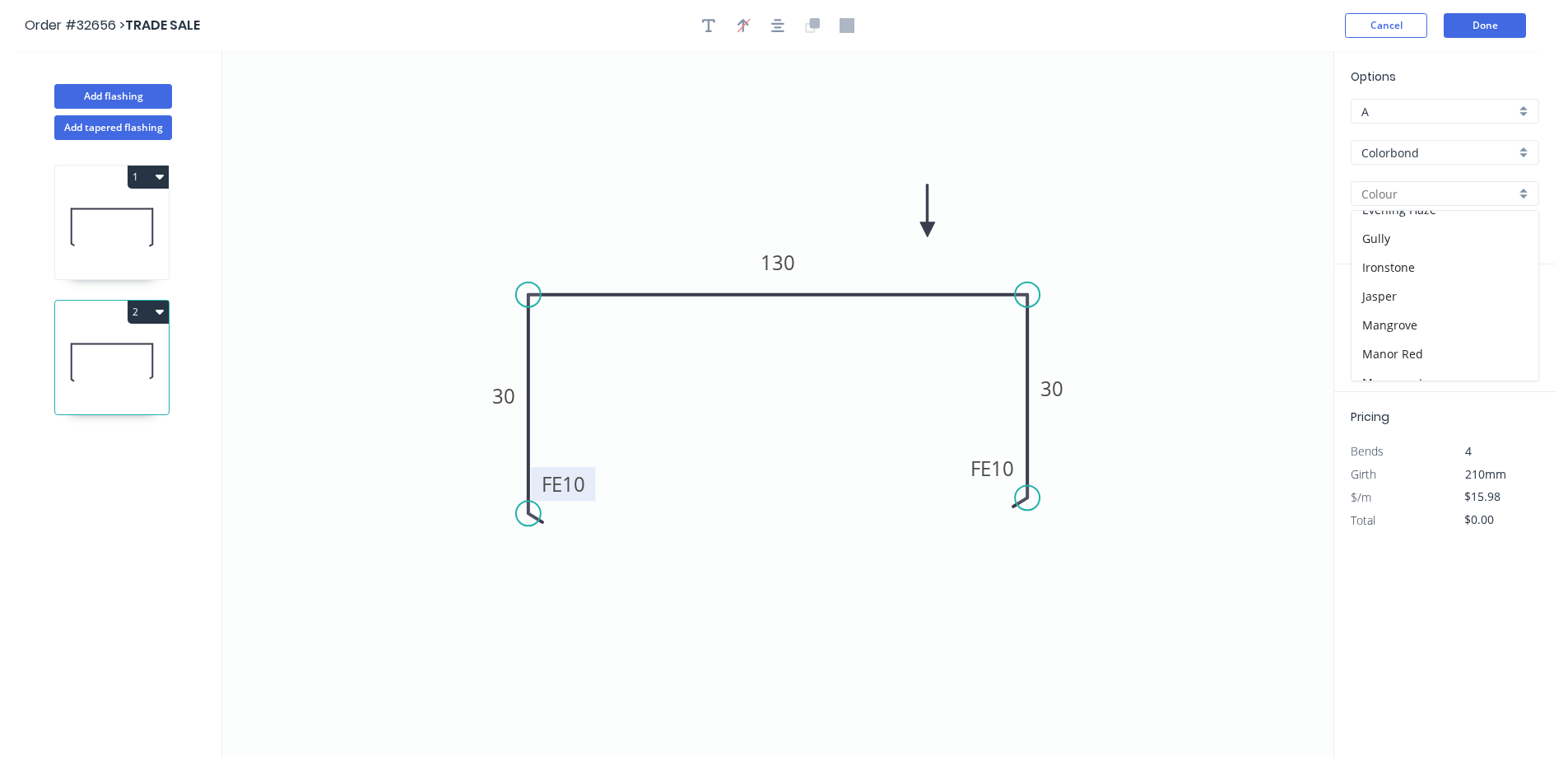
scroll to position [412, 0]
click at [1439, 300] on div "Paperbark" at bounding box center [1445, 303] width 187 height 29
type input "Paperbark"
drag, startPoint x: 1379, startPoint y: 338, endPoint x: 1231, endPoint y: 277, distance: 160.1
click at [1368, 338] on input "text" at bounding box center [1375, 330] width 49 height 21
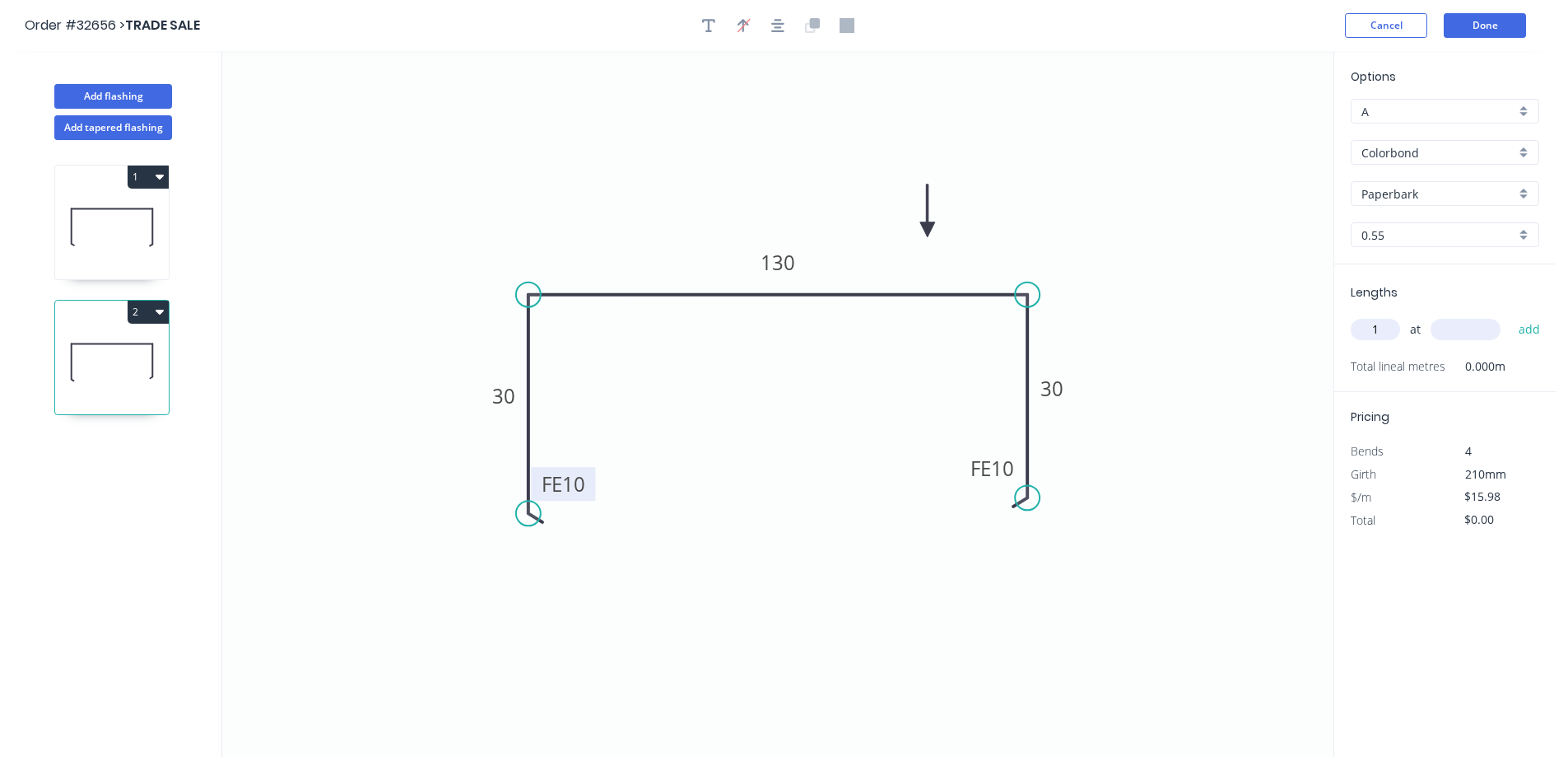
type input "1"
type input "1000"
click at [1511, 315] on button "add" at bounding box center [1530, 330] width 39 height 28
type input "$15.98"
click at [1507, 30] on button "Done" at bounding box center [1484, 26] width 82 height 25
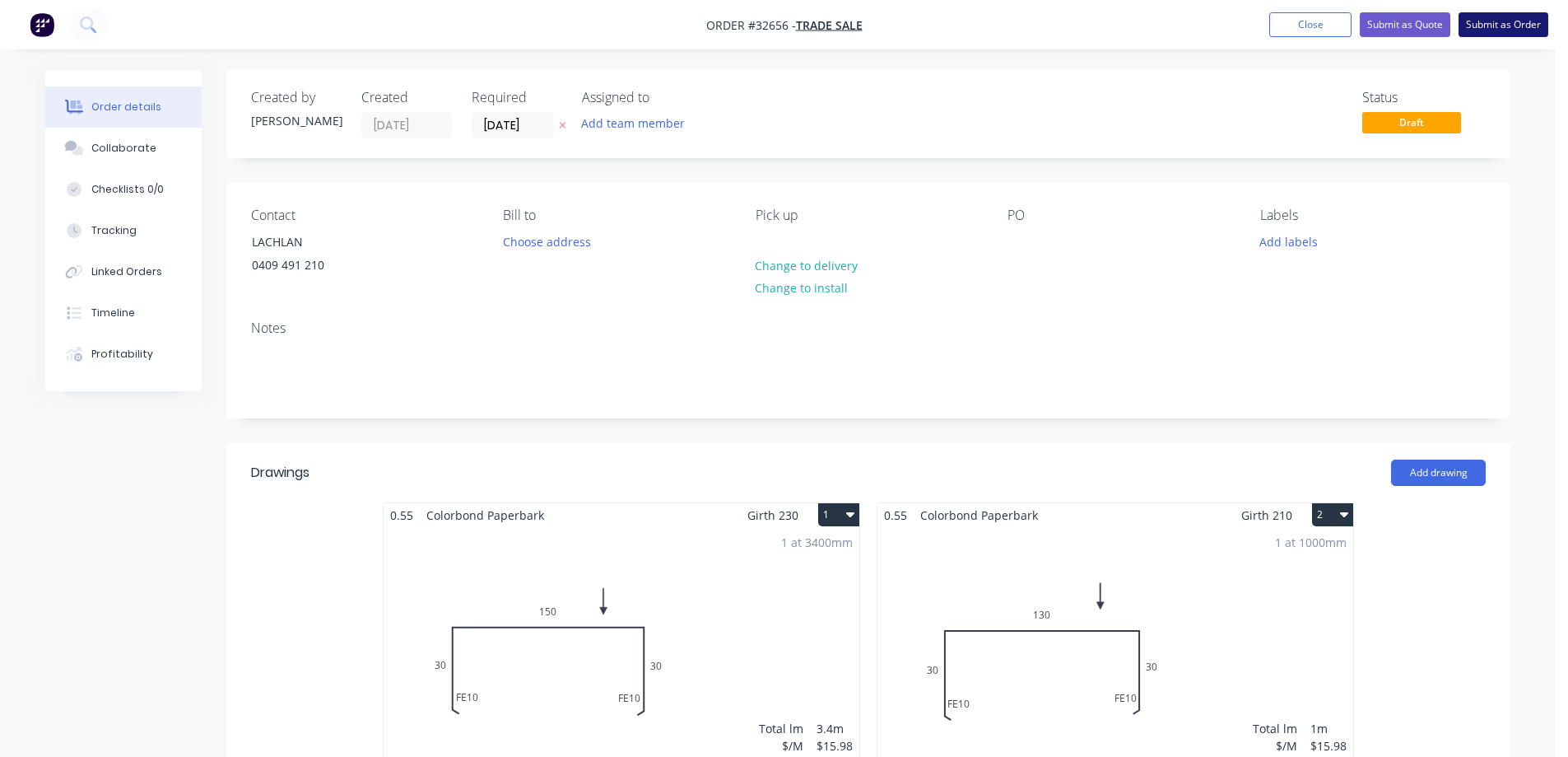
click at [1500, 26] on button "Submit as Order" at bounding box center [1504, 25] width 90 height 25
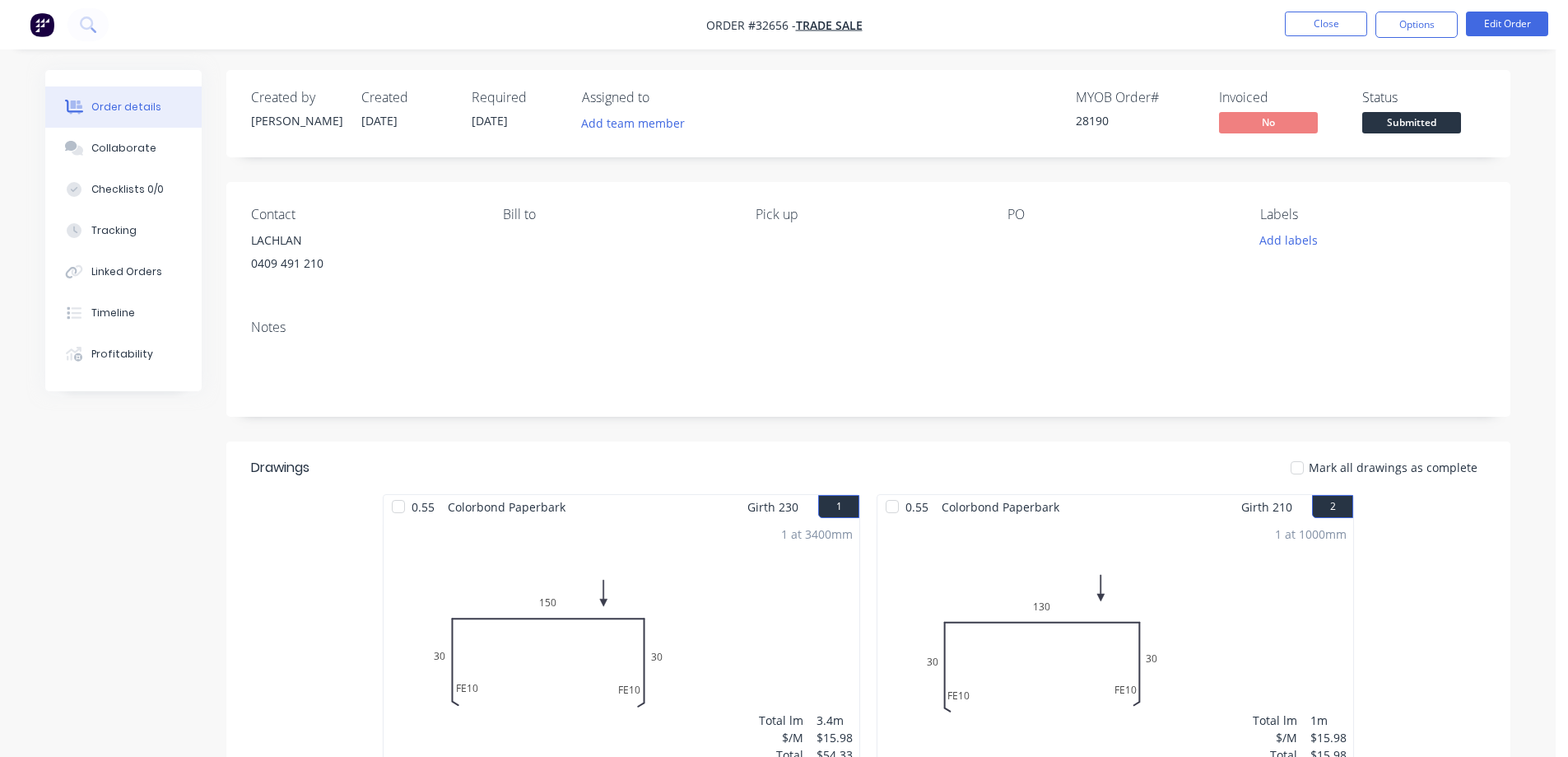
click at [1431, 126] on span "Submitted" at bounding box center [1411, 122] width 99 height 20
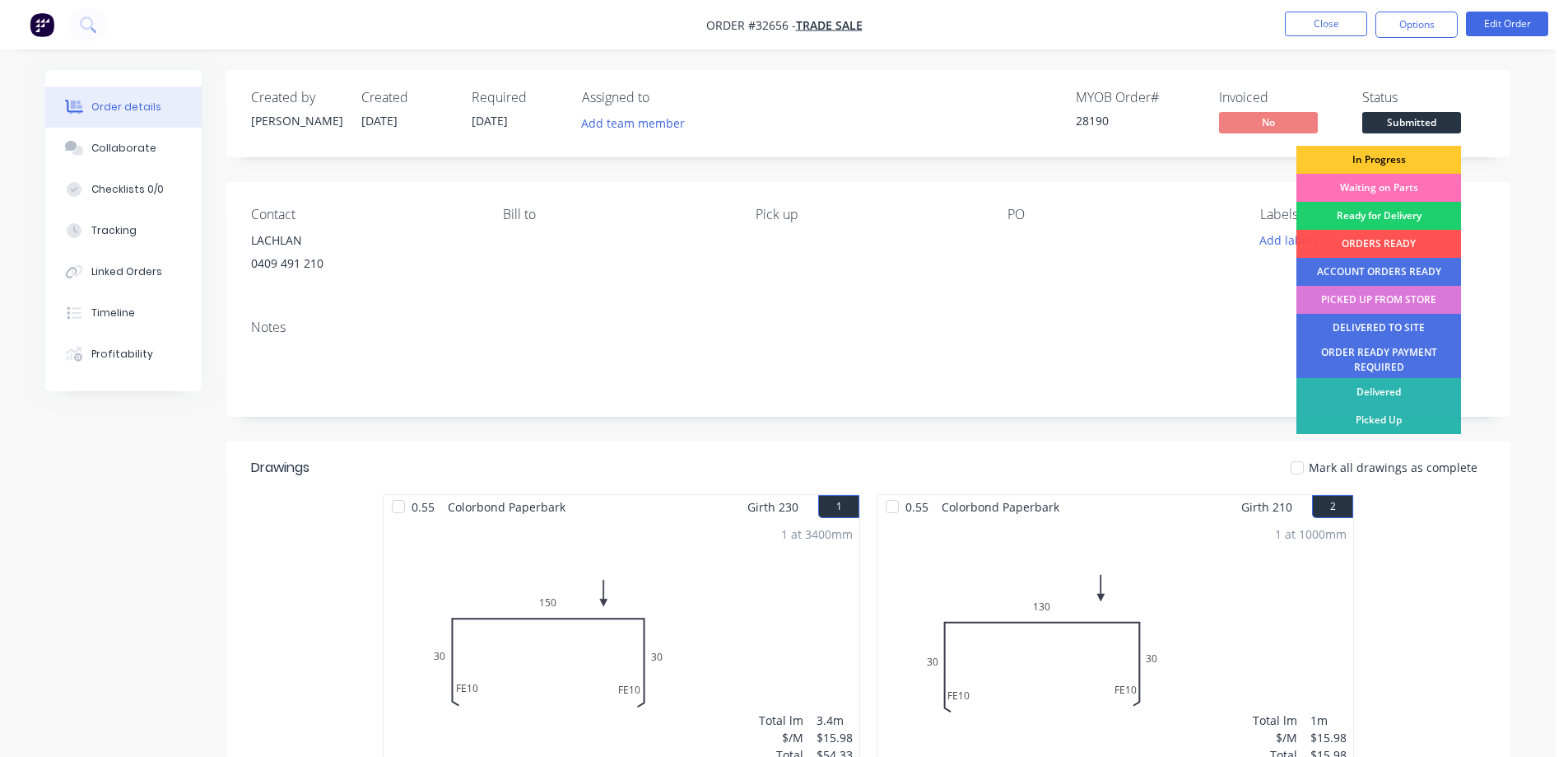
click at [1407, 157] on div "In Progress" at bounding box center [1379, 160] width 165 height 28
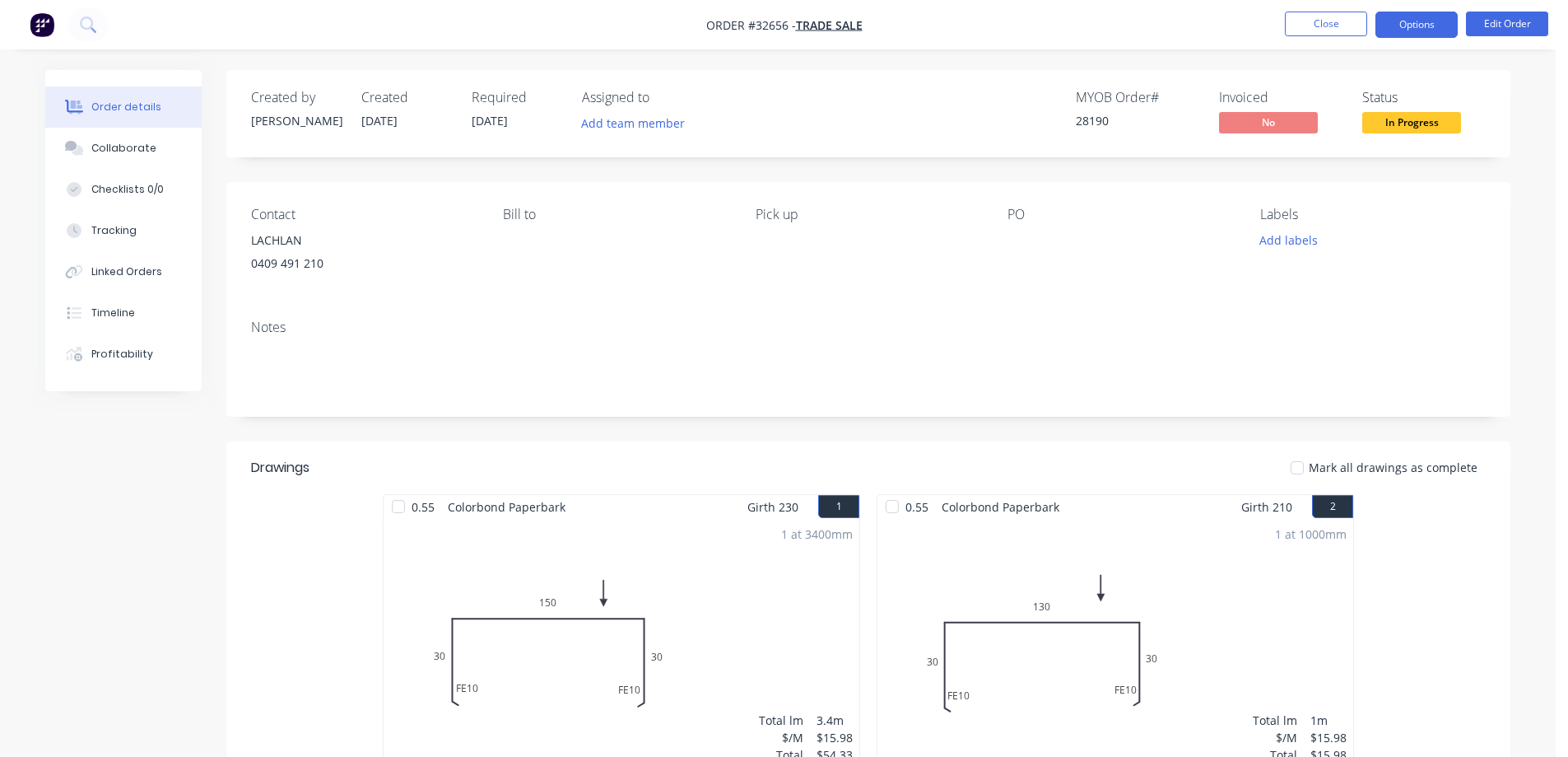
click at [1420, 26] on button "Options" at bounding box center [1416, 25] width 82 height 26
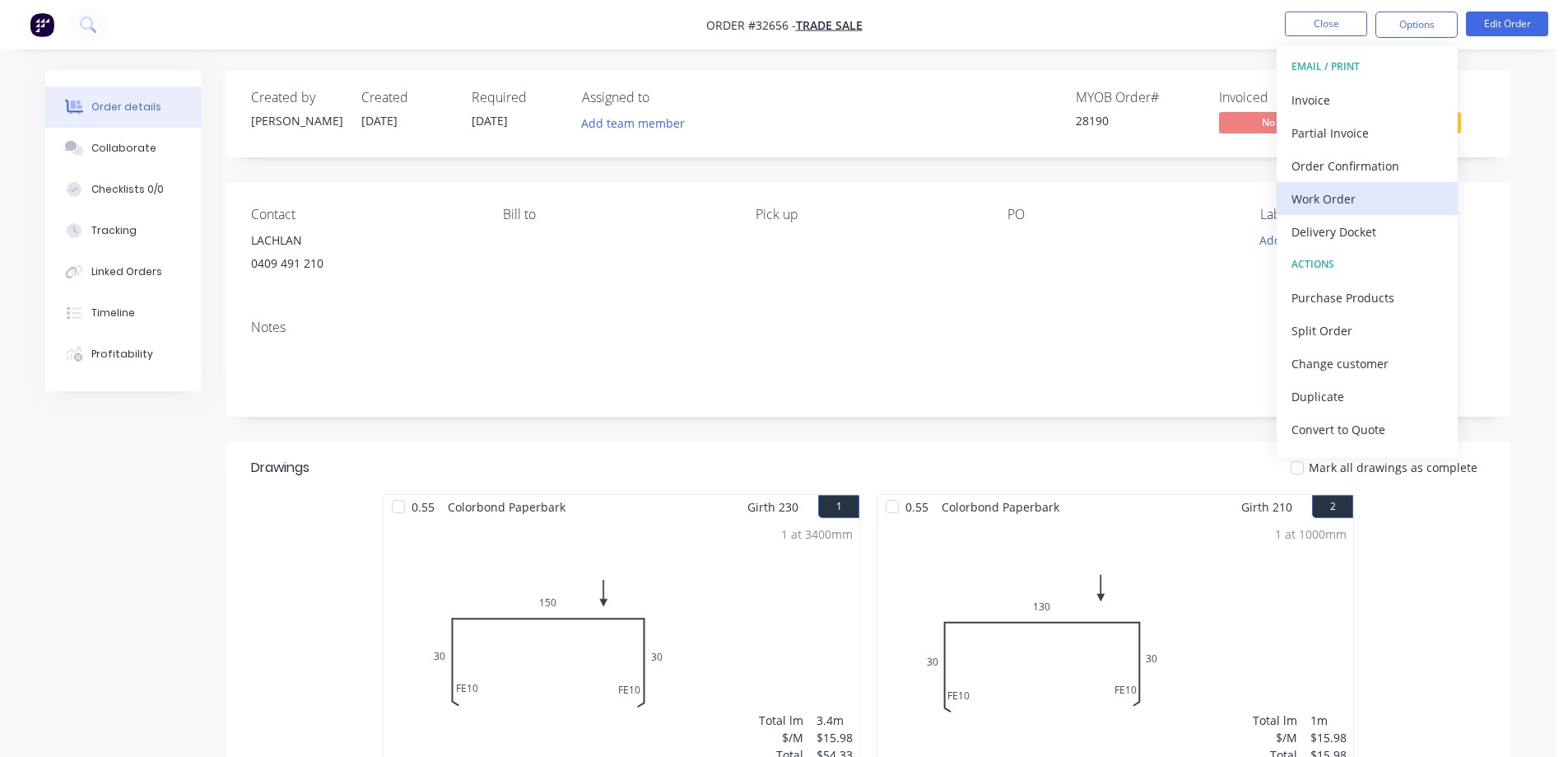
click at [1328, 197] on div "Work Order" at bounding box center [1367, 198] width 152 height 24
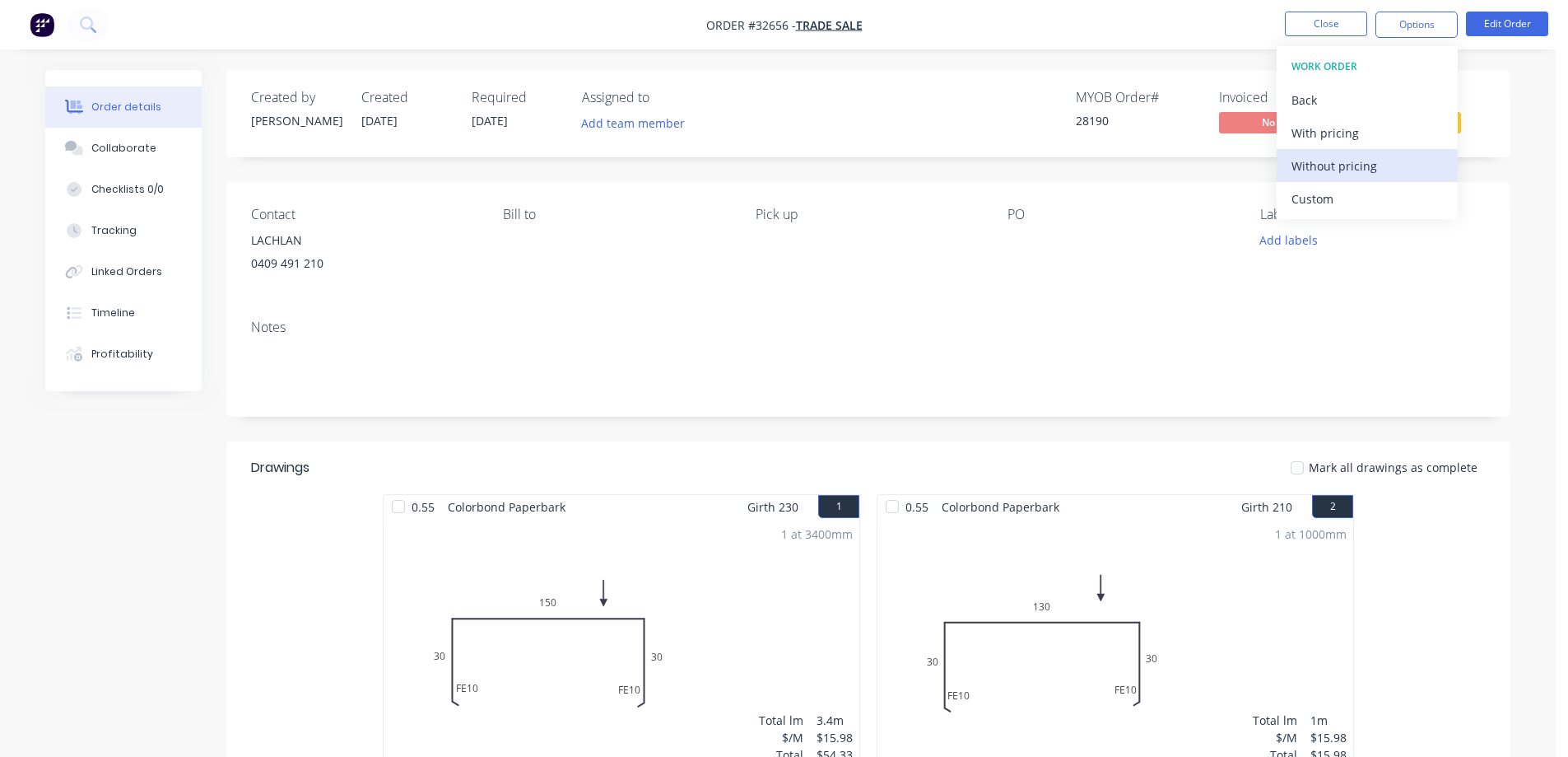
click at [1373, 164] on div "Without pricing" at bounding box center [1367, 166] width 152 height 24
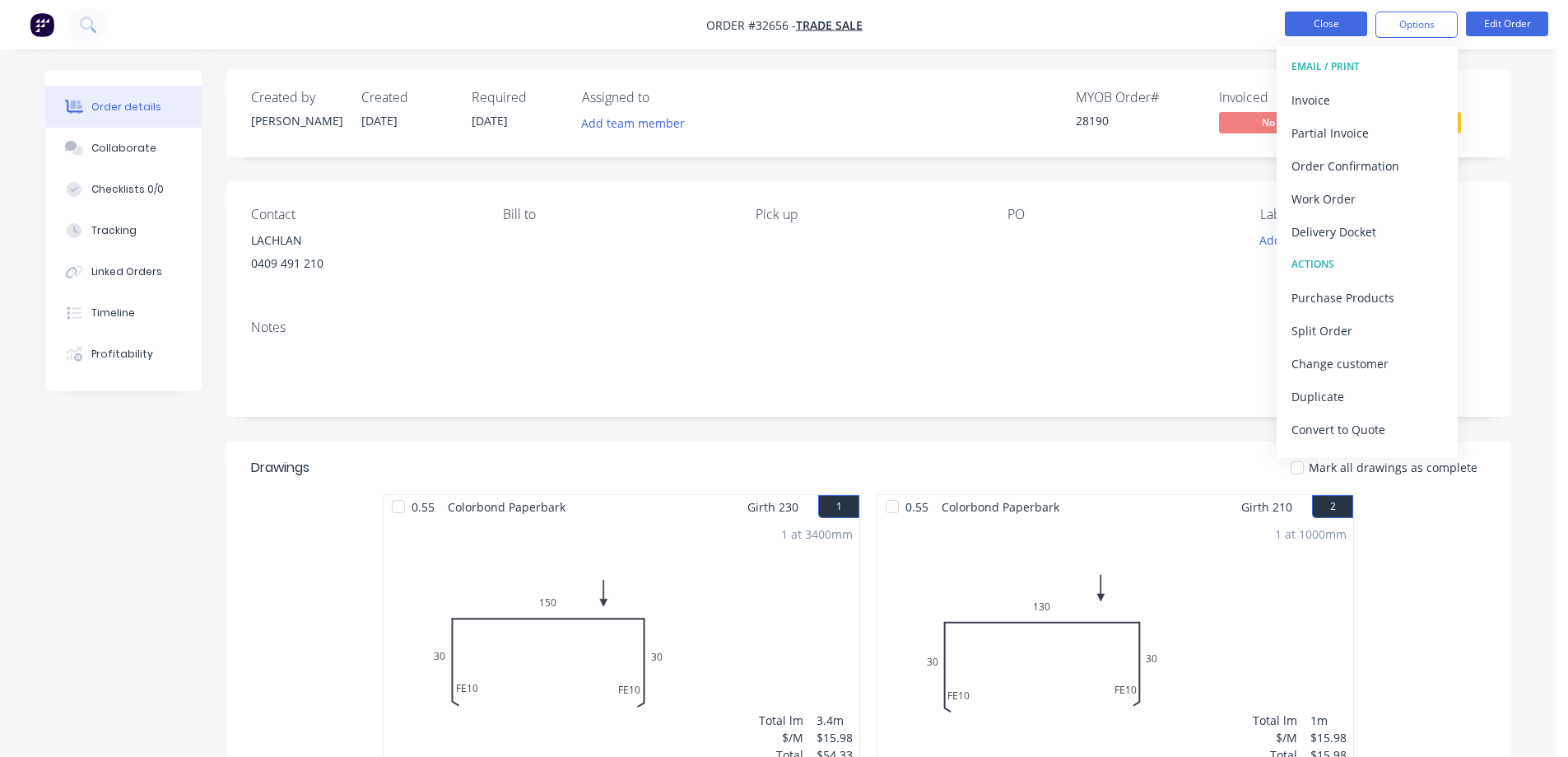
click at [1330, 26] on button "Close" at bounding box center [1326, 24] width 82 height 25
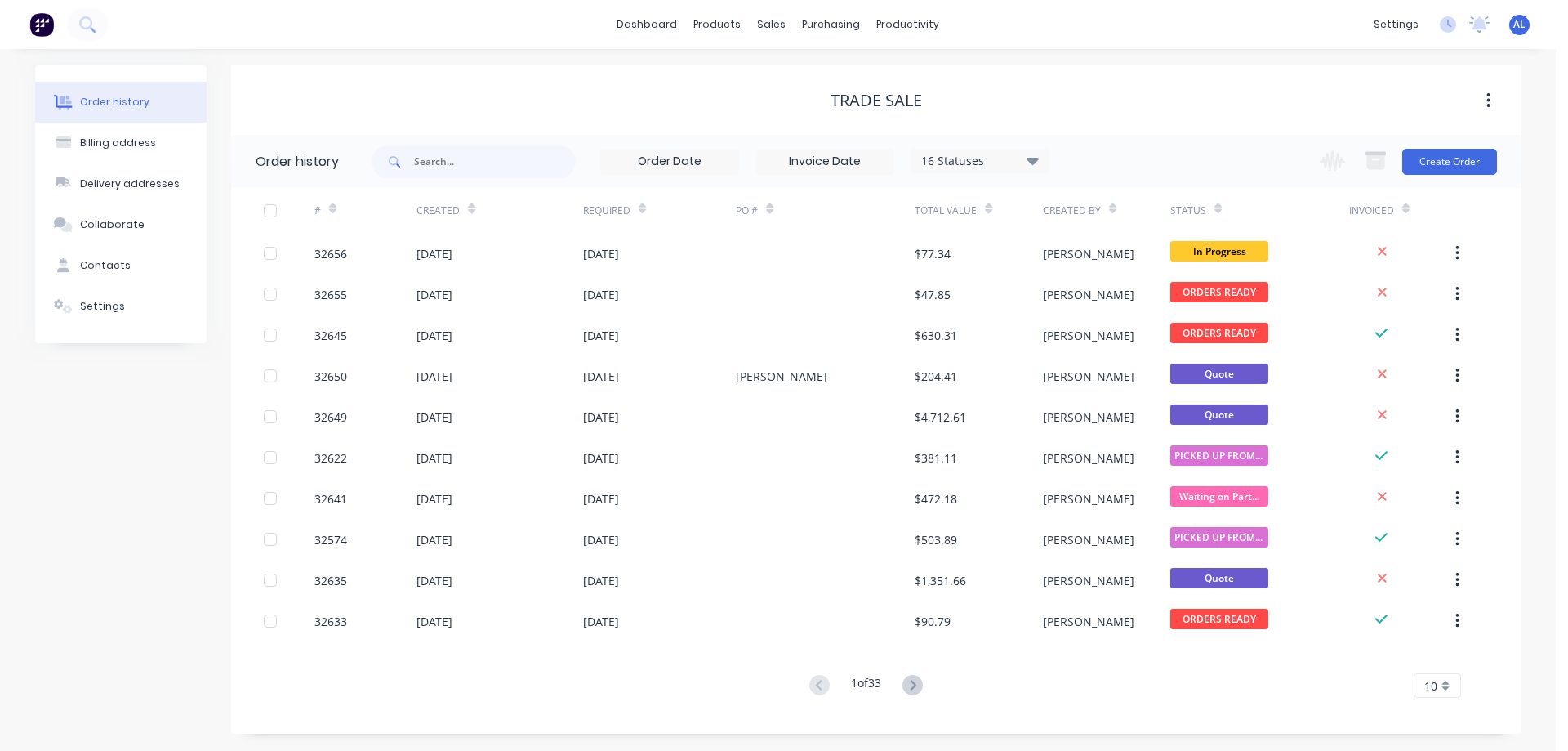
click at [45, 24] on img at bounding box center [42, 24] width 24 height 24
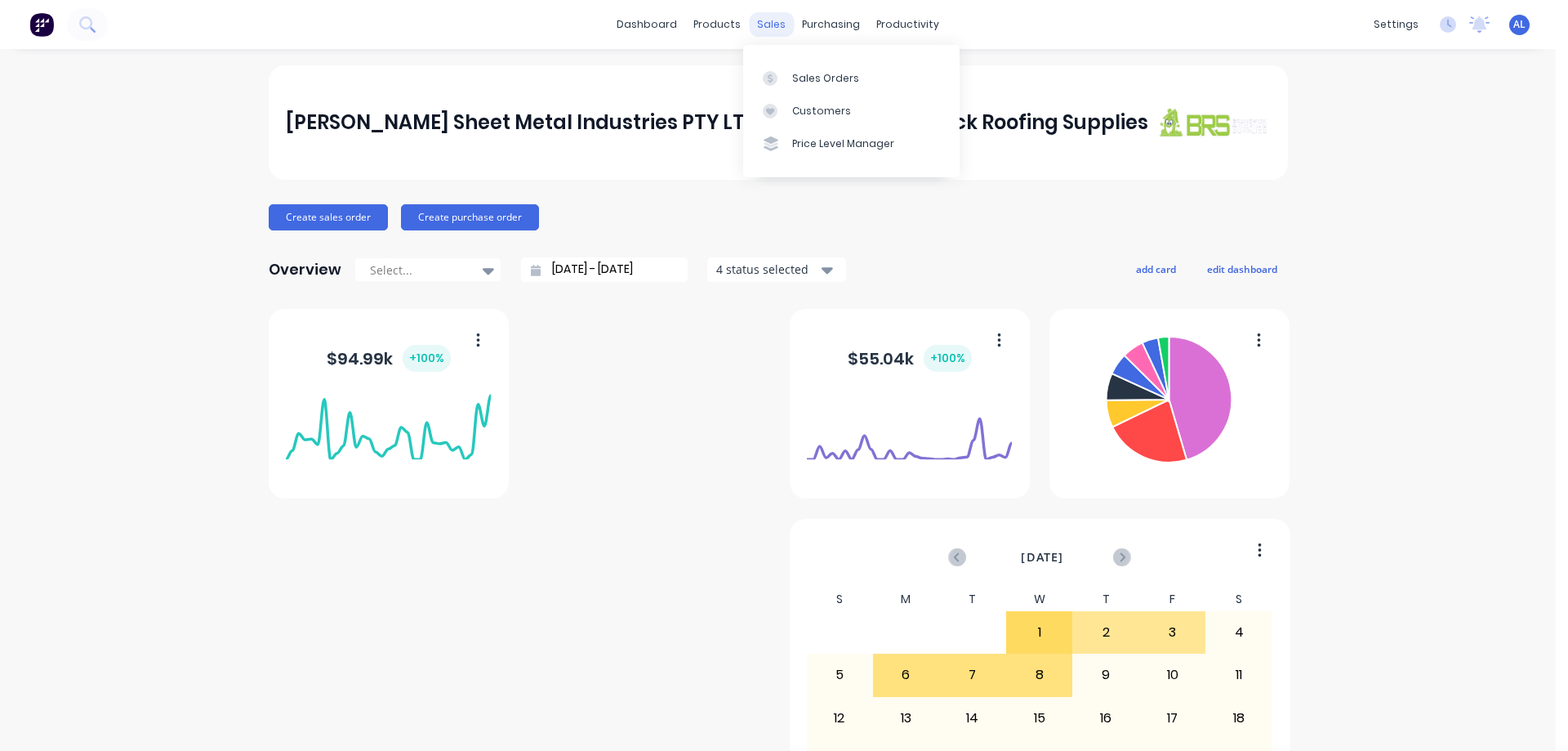
click at [769, 24] on div "sales" at bounding box center [771, 24] width 45 height 24
drag, startPoint x: 808, startPoint y: 54, endPoint x: 848, endPoint y: 81, distance: 48.3
click at [848, 81] on div "Purchase Orders" at bounding box center [878, 78] width 87 height 15
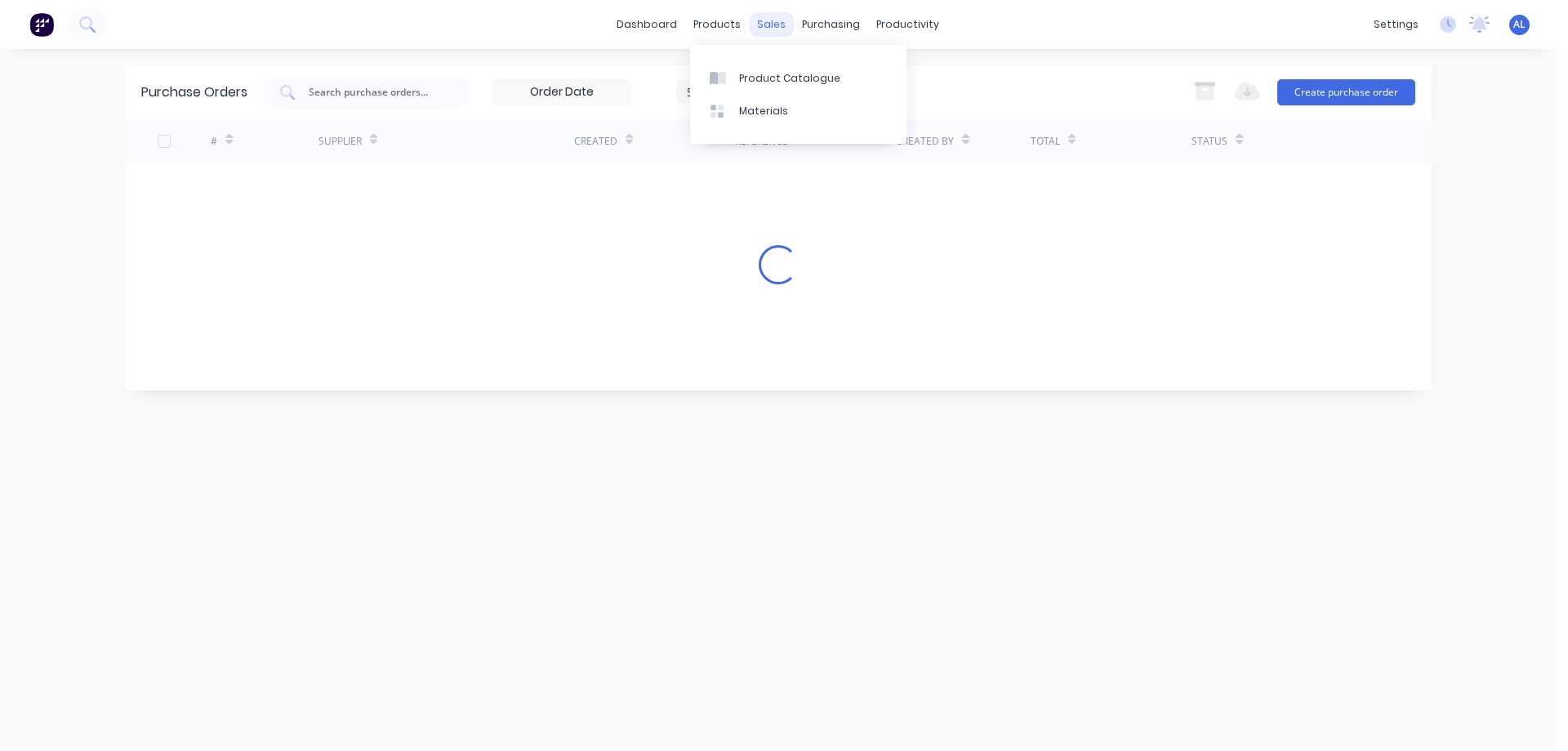
click at [756, 24] on div "sales" at bounding box center [771, 24] width 45 height 24
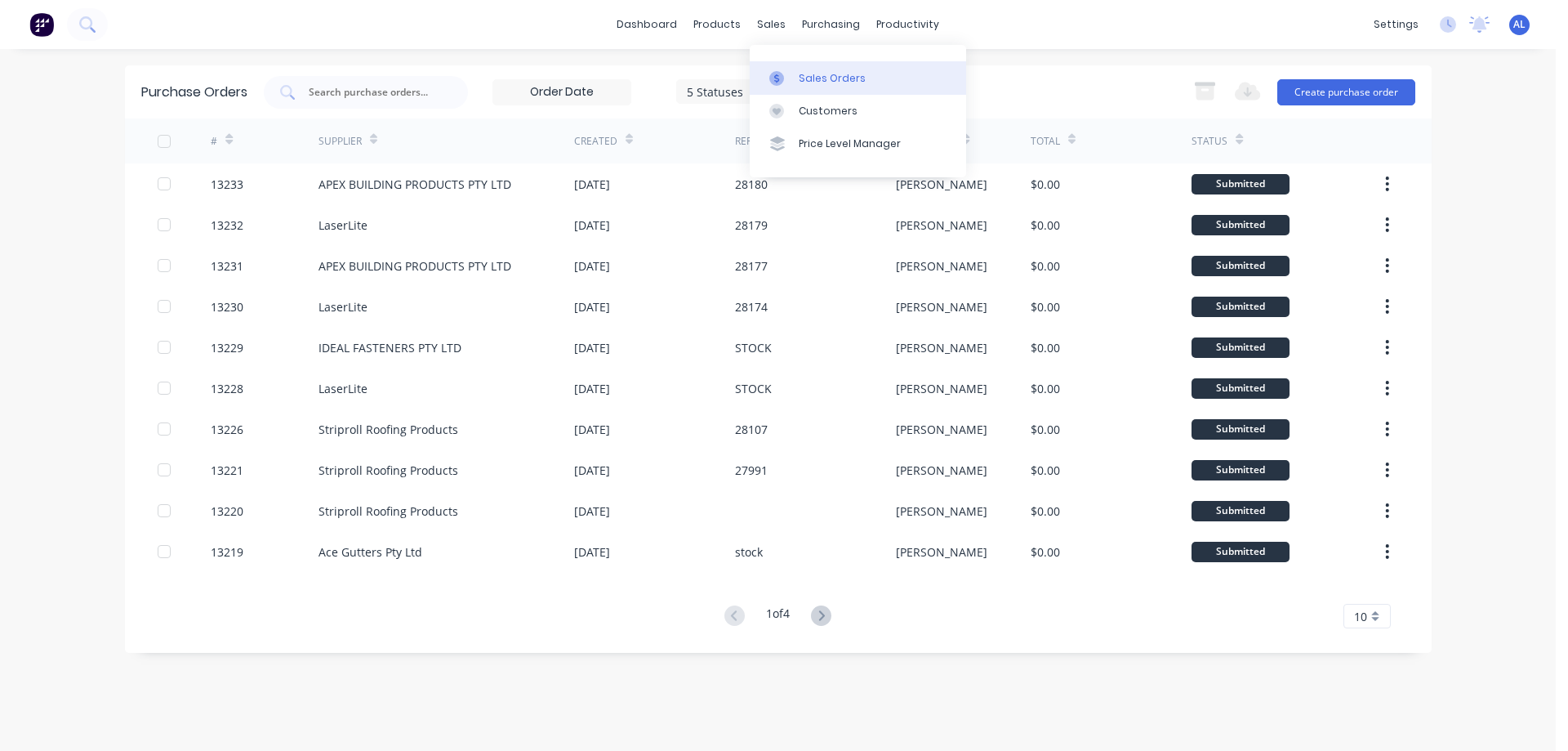
click at [829, 81] on div "Sales Orders" at bounding box center [832, 78] width 67 height 15
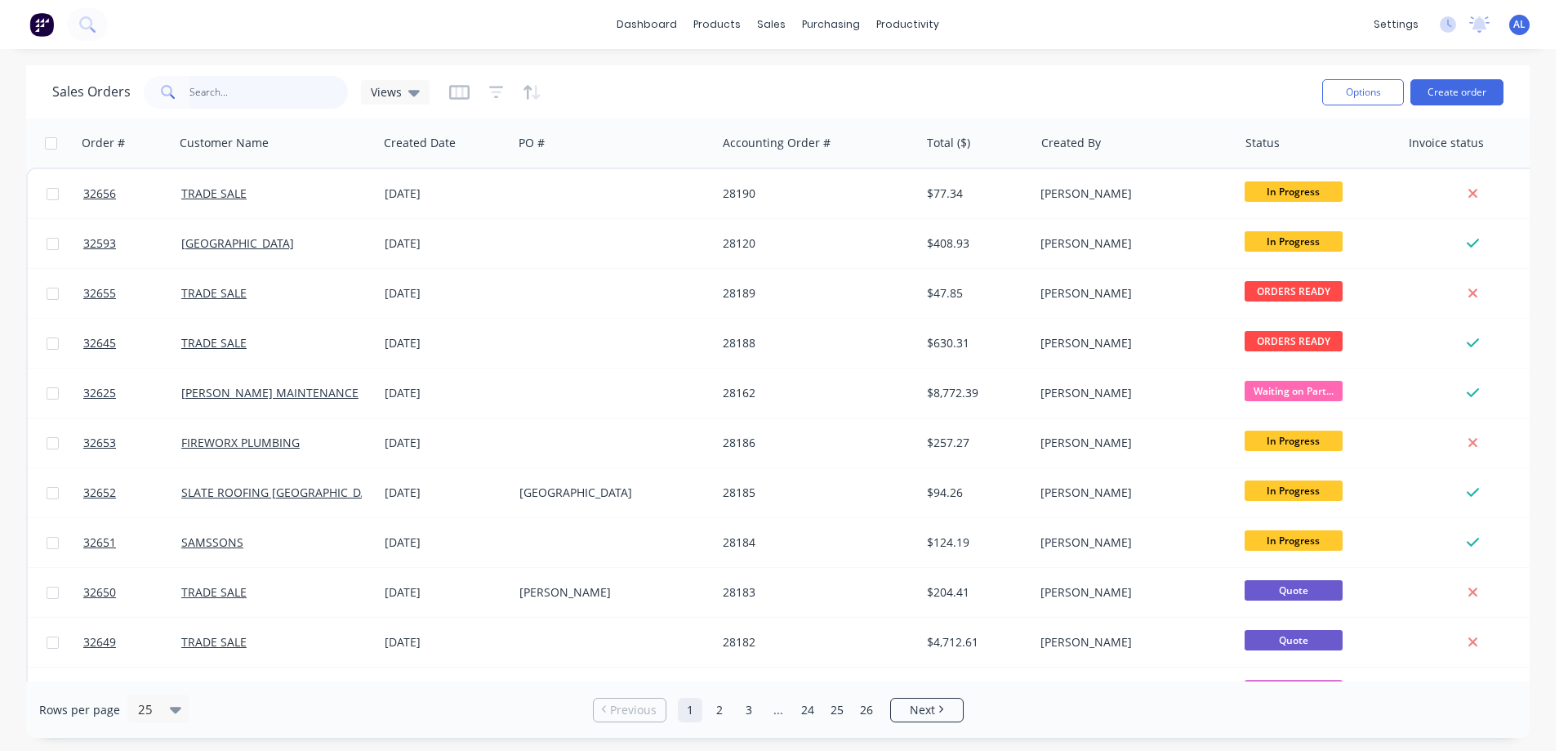
click at [251, 96] on input "text" at bounding box center [269, 92] width 159 height 32
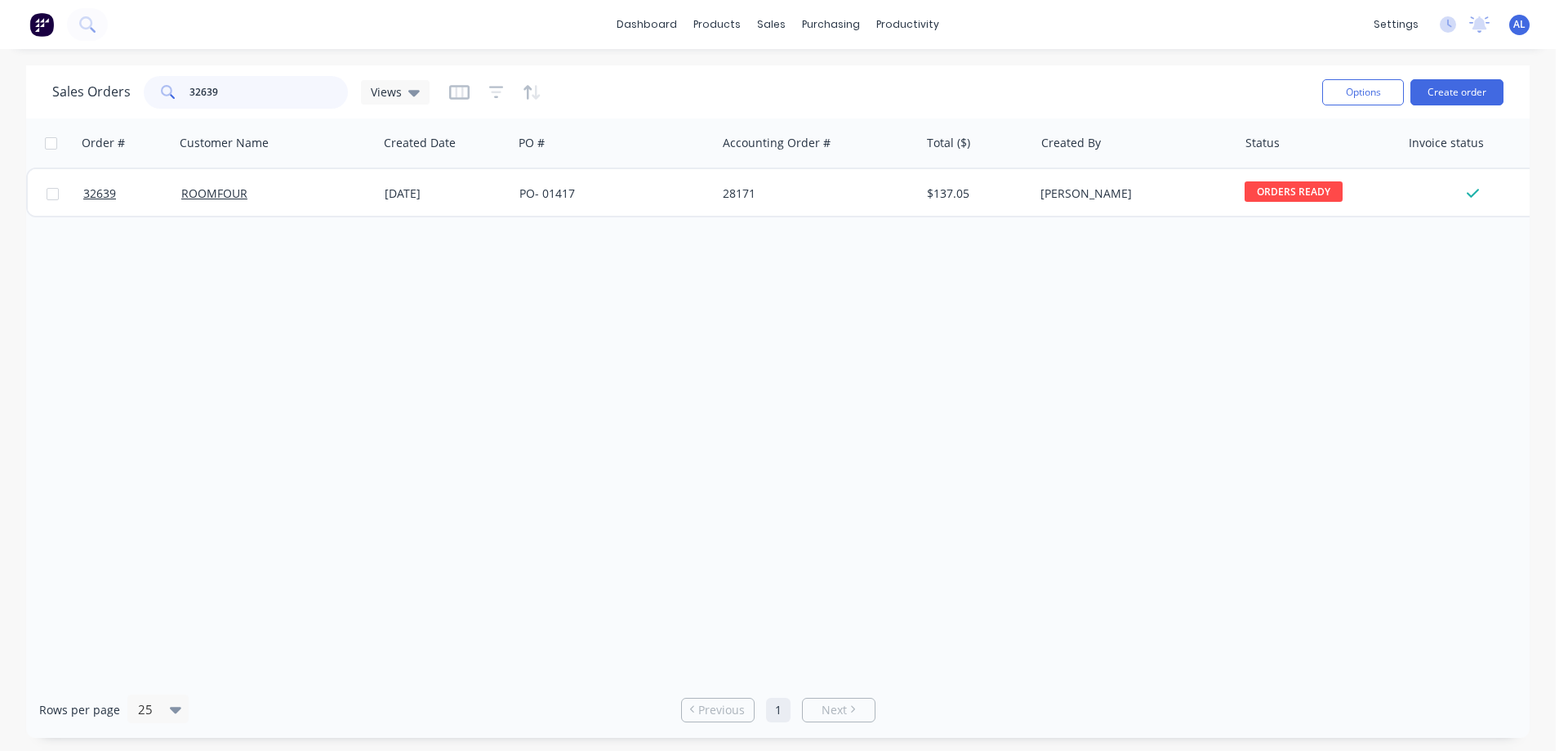
type input "32639"
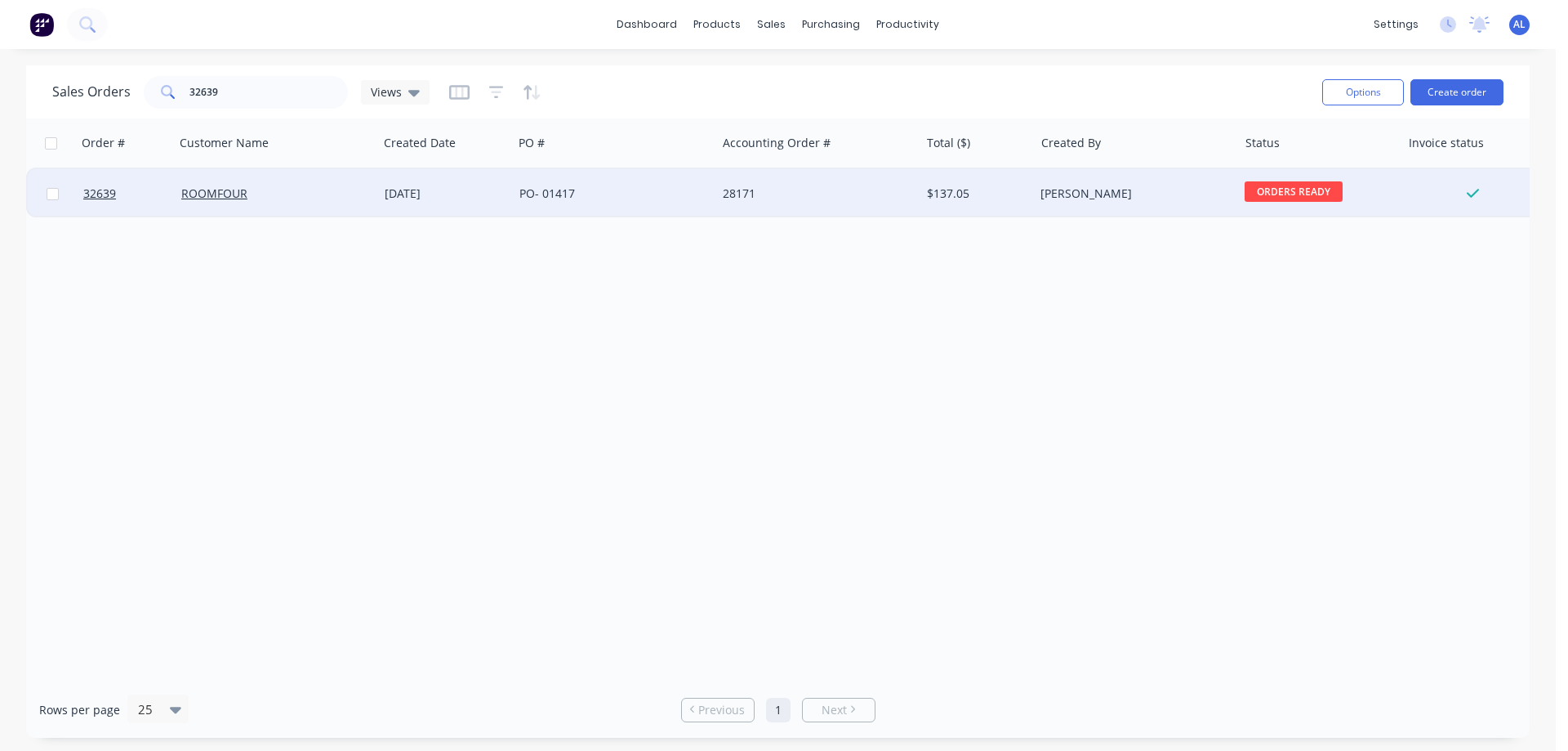
click at [510, 196] on div "07 Oct 2025" at bounding box center [446, 193] width 135 height 49
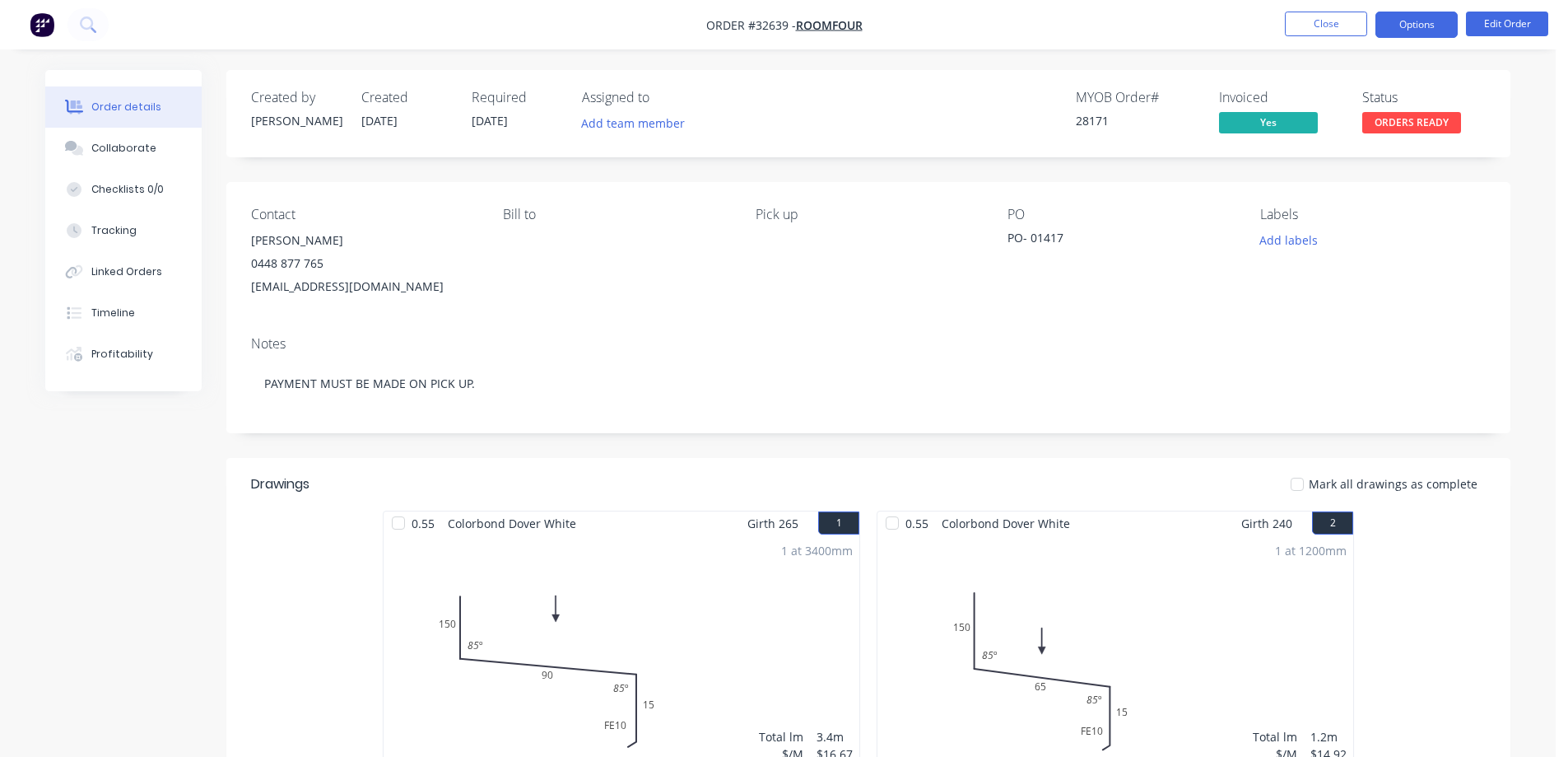
click at [1430, 24] on button "Options" at bounding box center [1416, 25] width 82 height 26
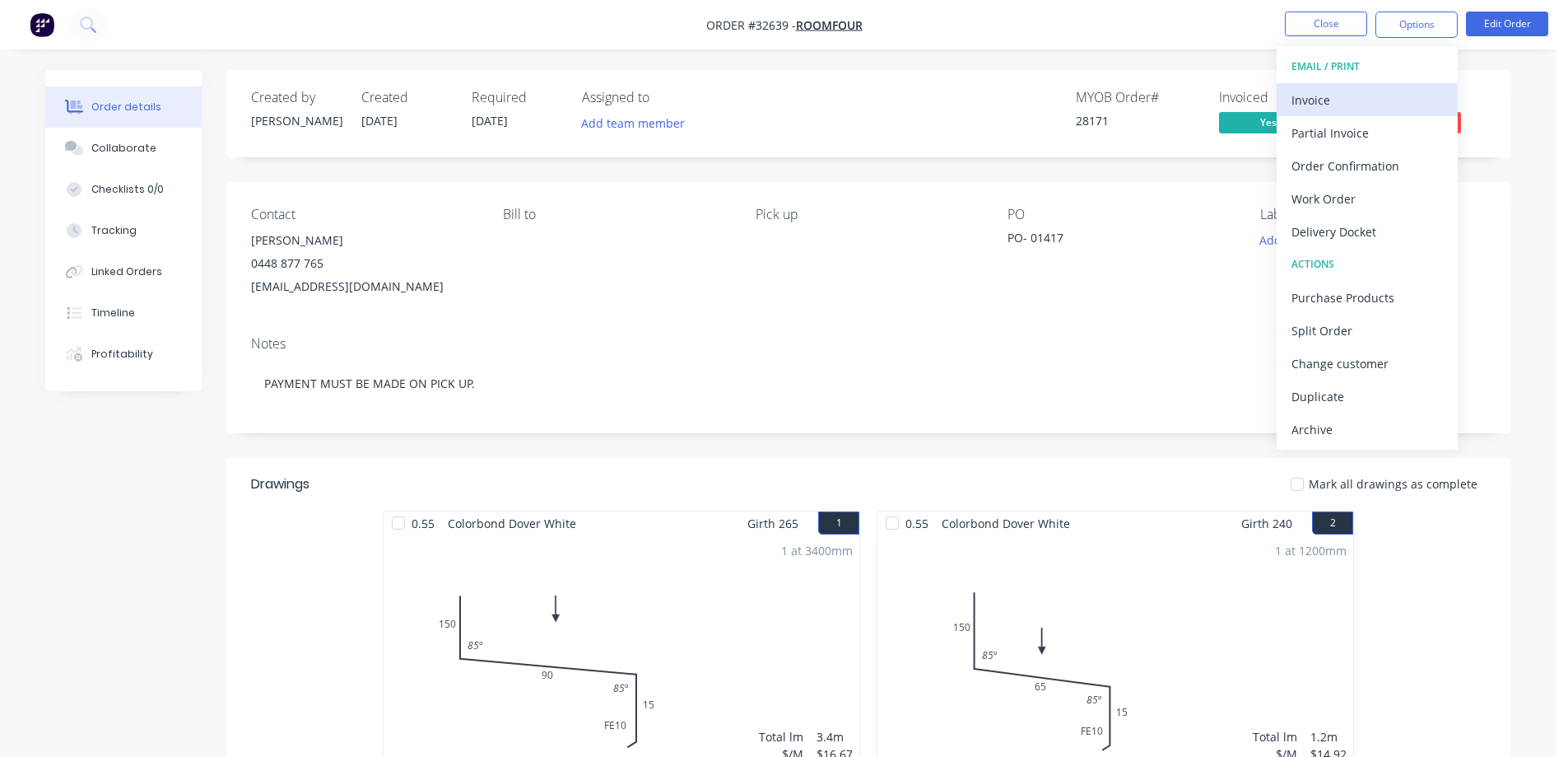
click at [1369, 98] on div "Invoice" at bounding box center [1367, 100] width 152 height 24
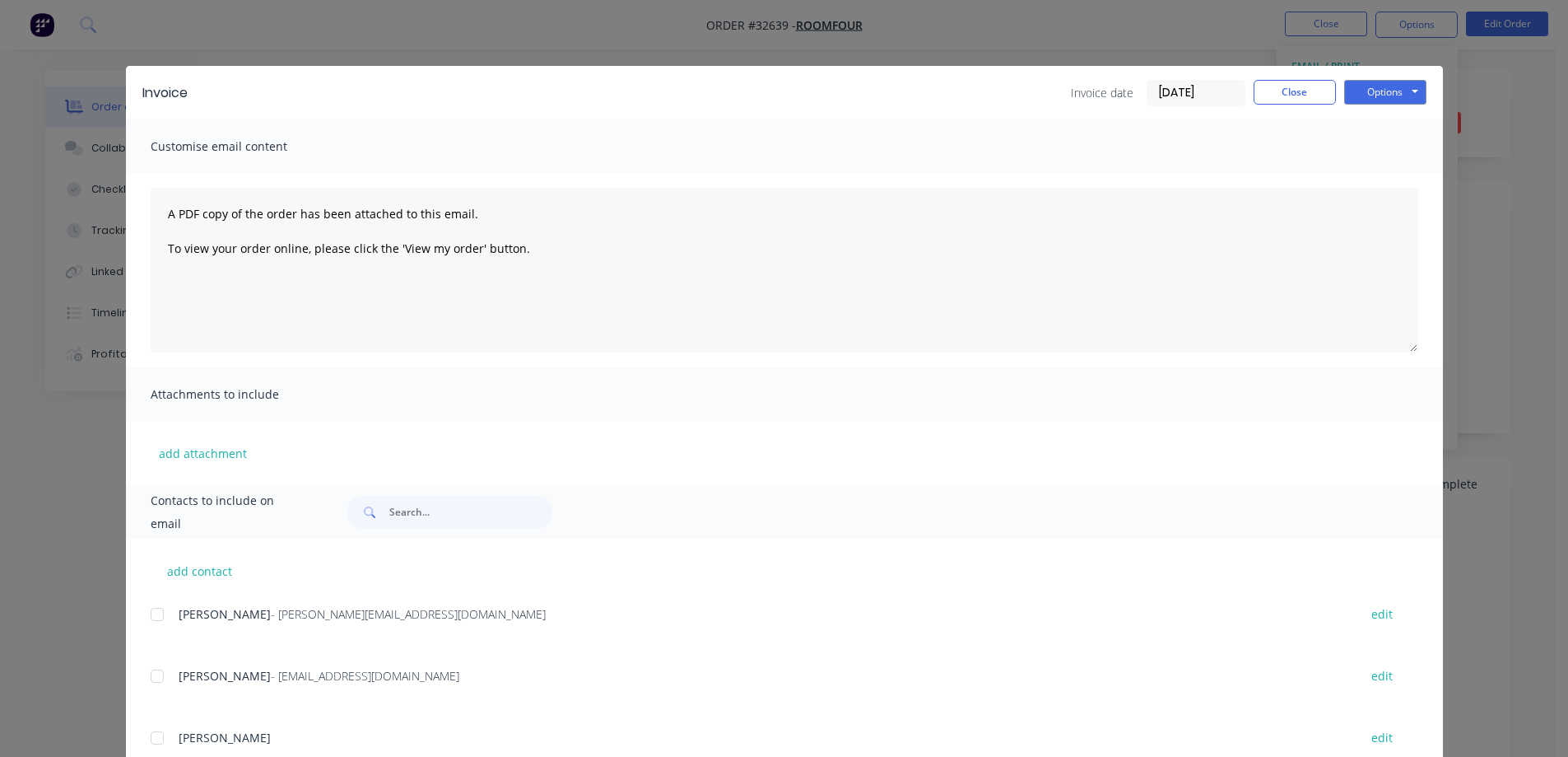
scroll to position [116, 0]
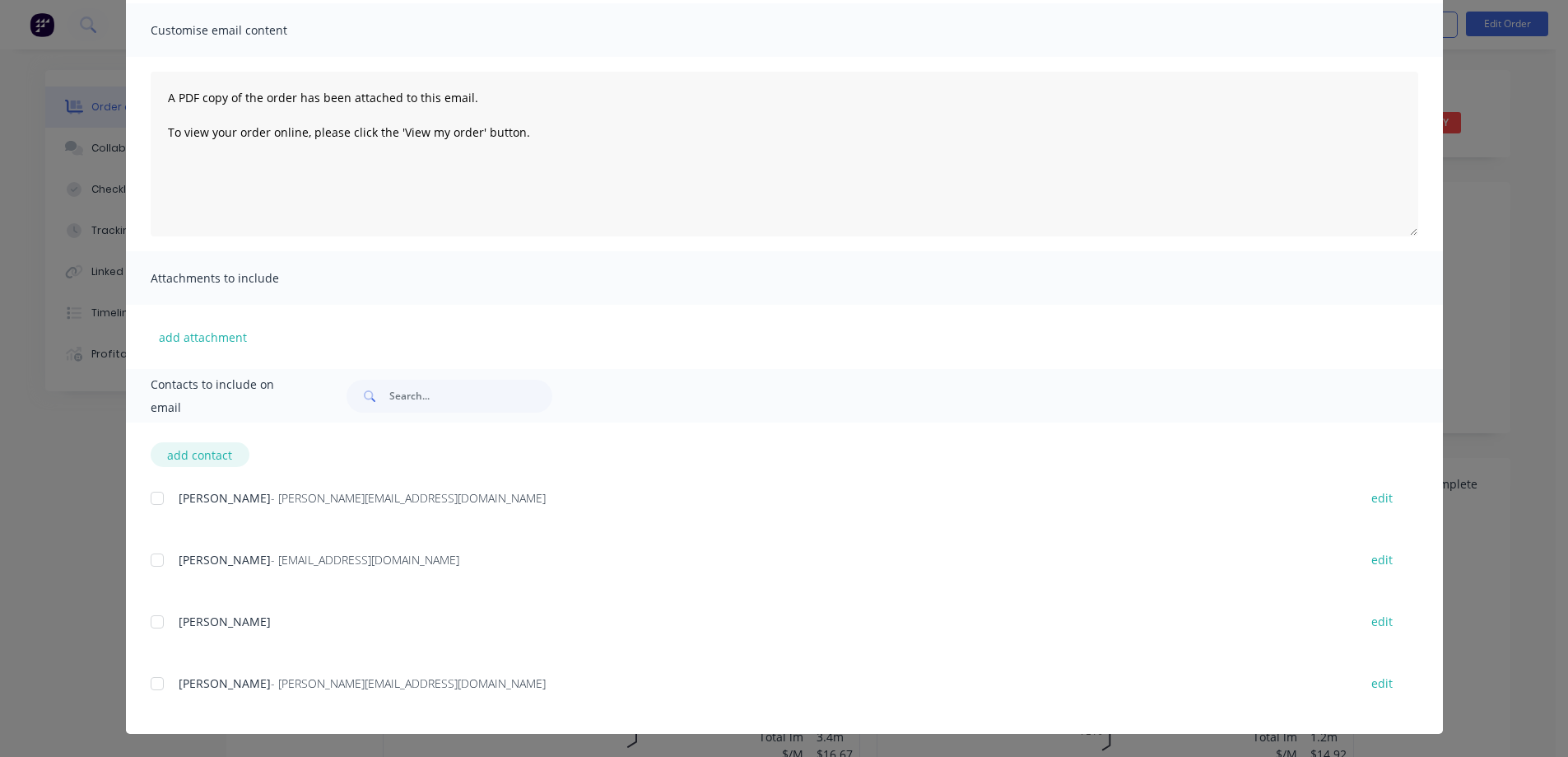
click at [196, 453] on button "add contact" at bounding box center [200, 455] width 99 height 25
select select "AU"
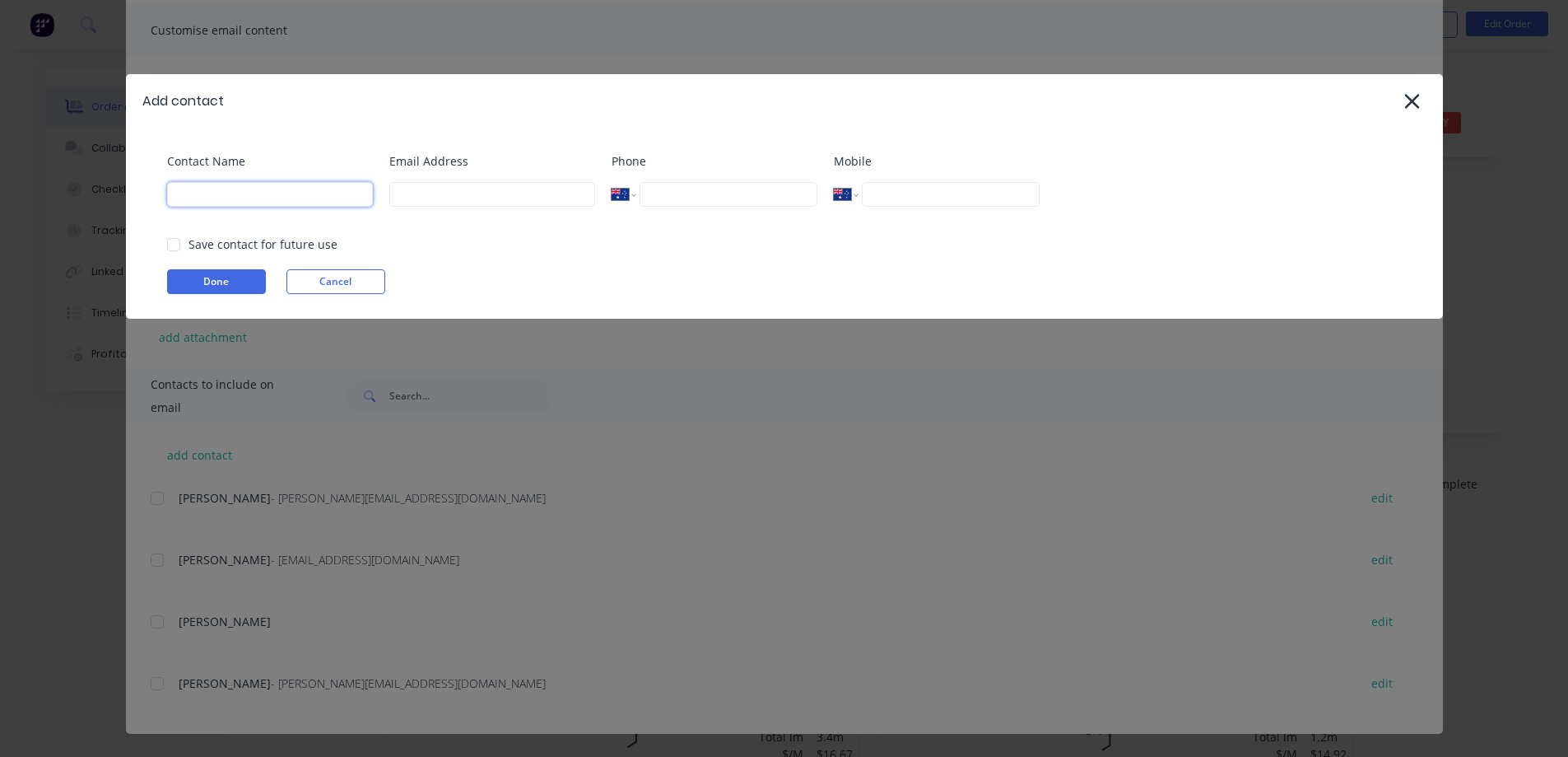
drag, startPoint x: 240, startPoint y: 196, endPoint x: 239, endPoint y: 215, distance: 19.0
click at [240, 196] on input at bounding box center [270, 195] width 206 height 25
paste input "Mariah Angela Diloy <mariah@roomfour.com.au>"
type input "Mariah Angela Diloy"
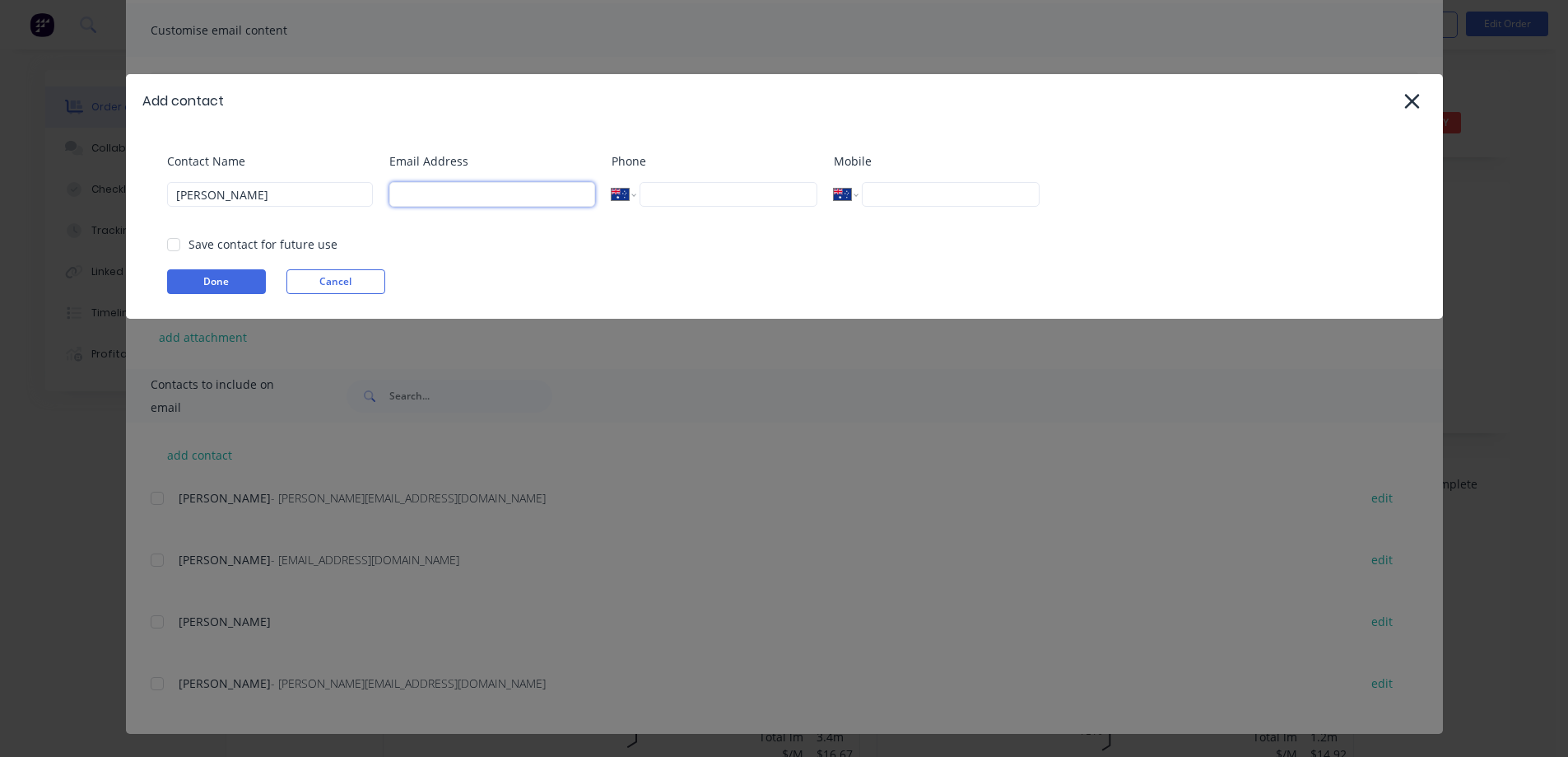
click at [470, 198] on input at bounding box center [492, 195] width 206 height 25
paste input "Mariah Angela Diloy <mariah@roomfour.com.au>"
click at [169, 243] on div at bounding box center [173, 244] width 33 height 33
type input "mariah@roomfour.com.au"
click at [233, 285] on button "Done" at bounding box center [217, 282] width 99 height 25
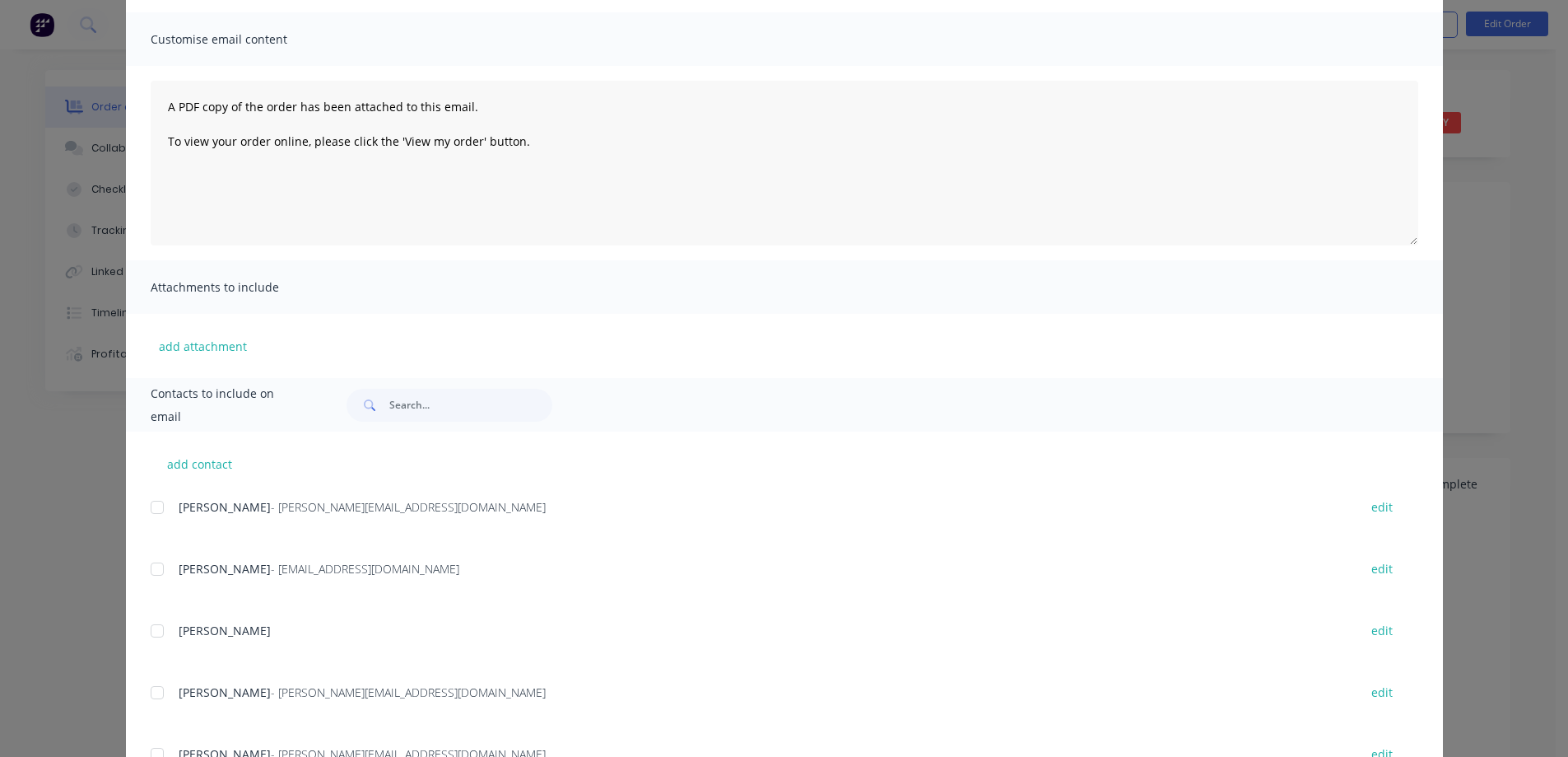
scroll to position [178, 0]
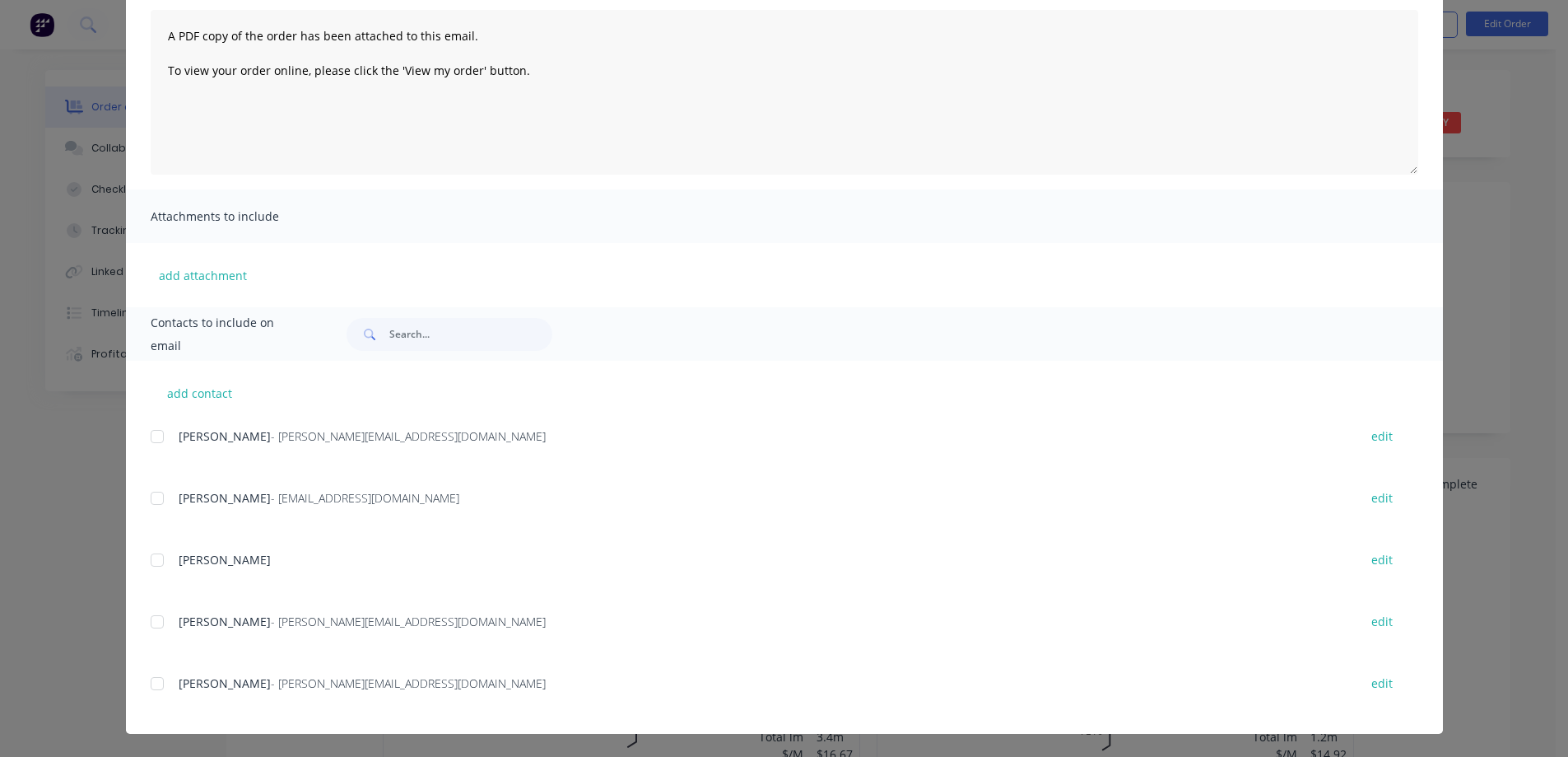
click at [149, 685] on div at bounding box center [157, 683] width 33 height 33
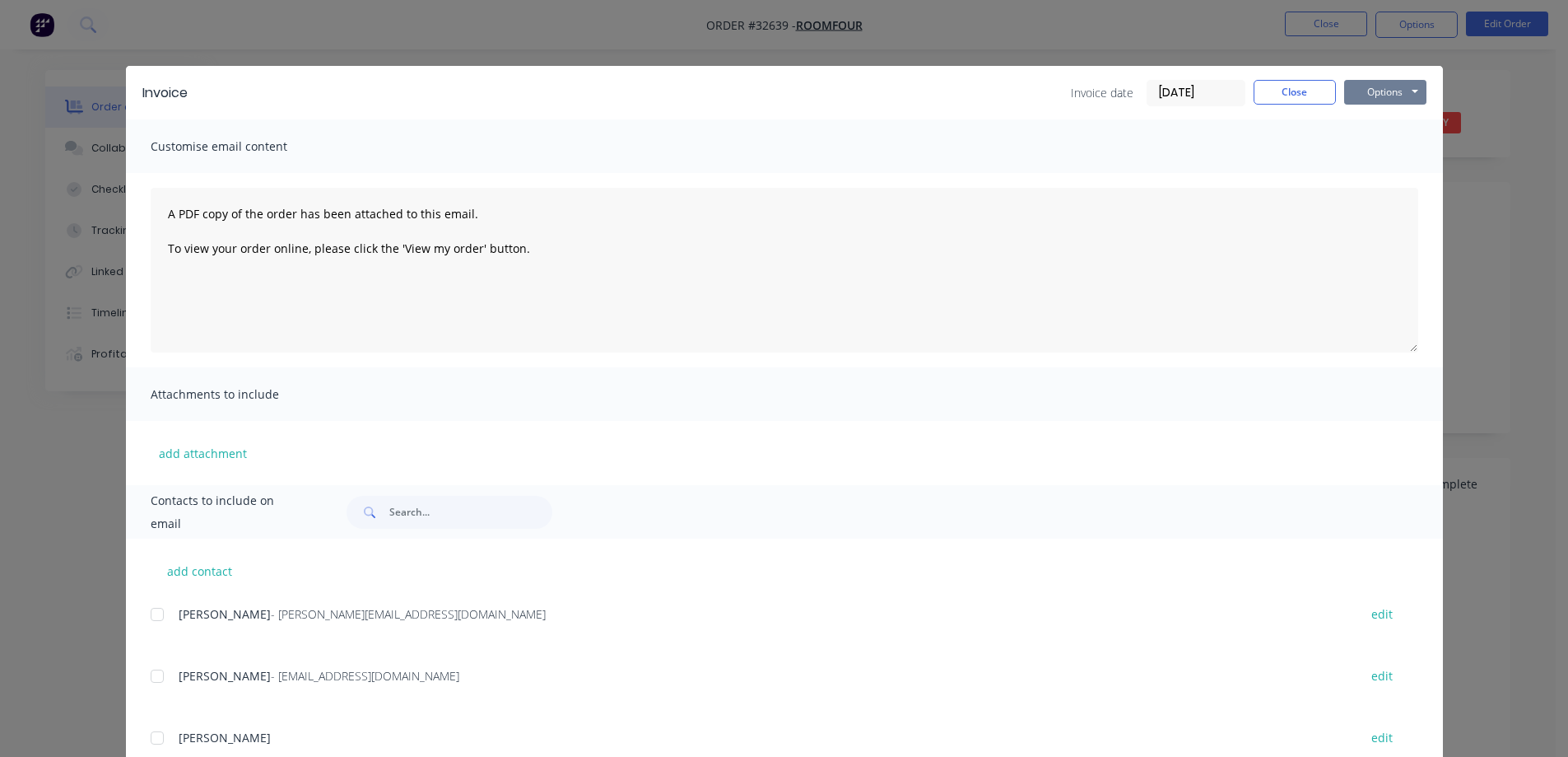
click at [1380, 93] on button "Options" at bounding box center [1385, 93] width 82 height 25
click at [1385, 173] on button "Email" at bounding box center [1397, 175] width 106 height 27
click at [1297, 94] on button "Close" at bounding box center [1294, 93] width 82 height 25
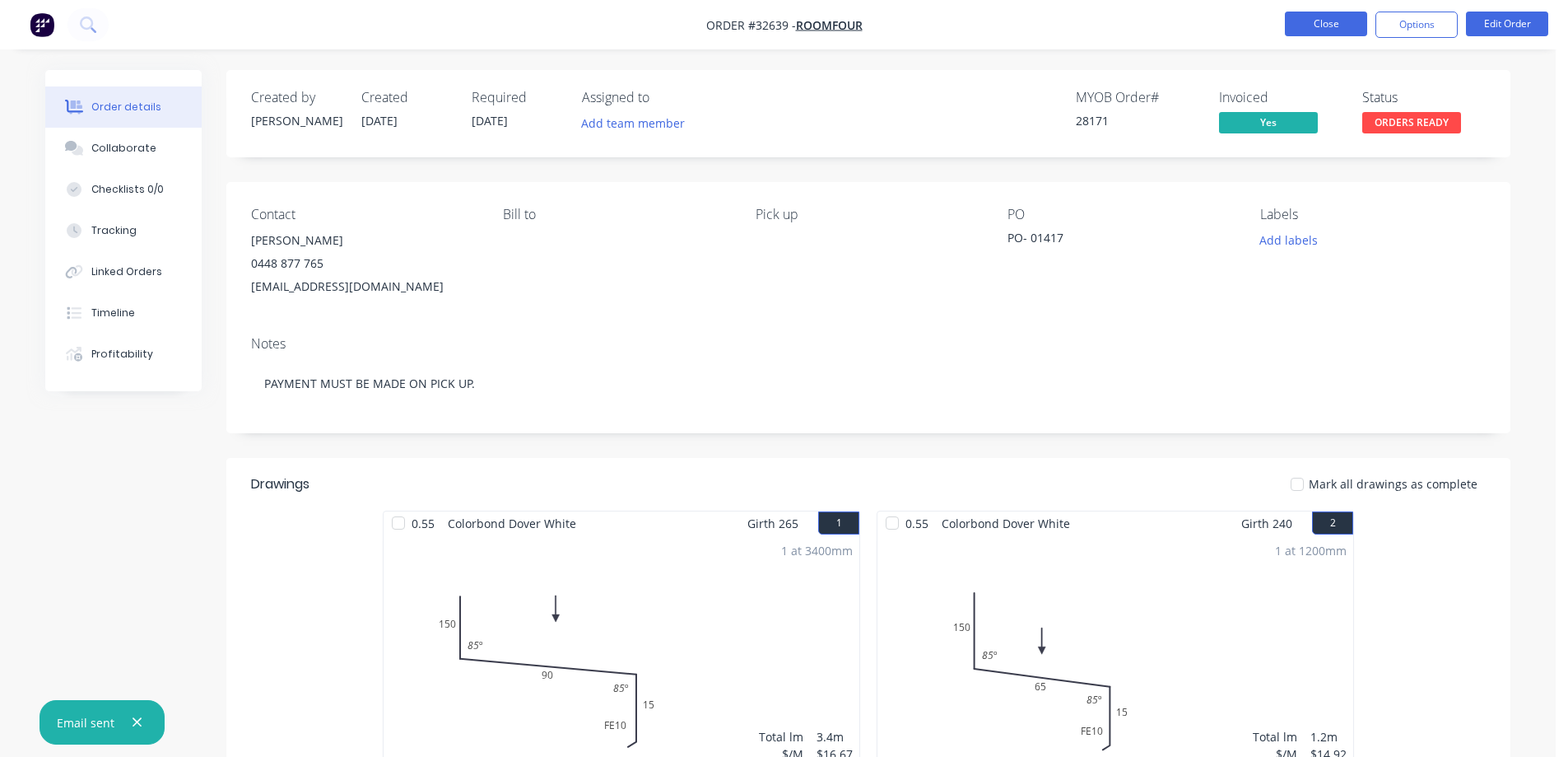
click at [1298, 22] on button "Close" at bounding box center [1326, 24] width 82 height 25
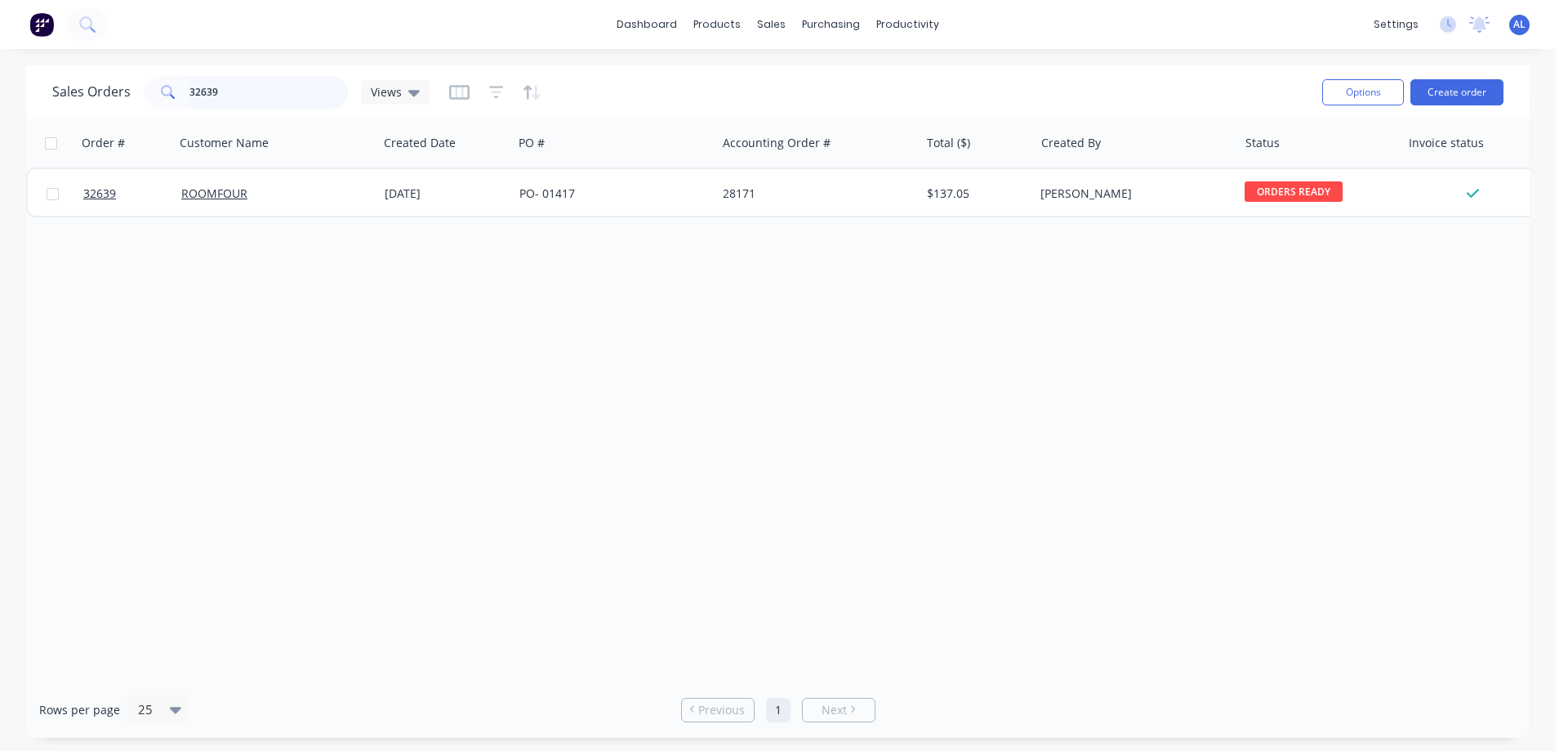
click at [244, 93] on input "32639" at bounding box center [269, 92] width 159 height 32
type input "3"
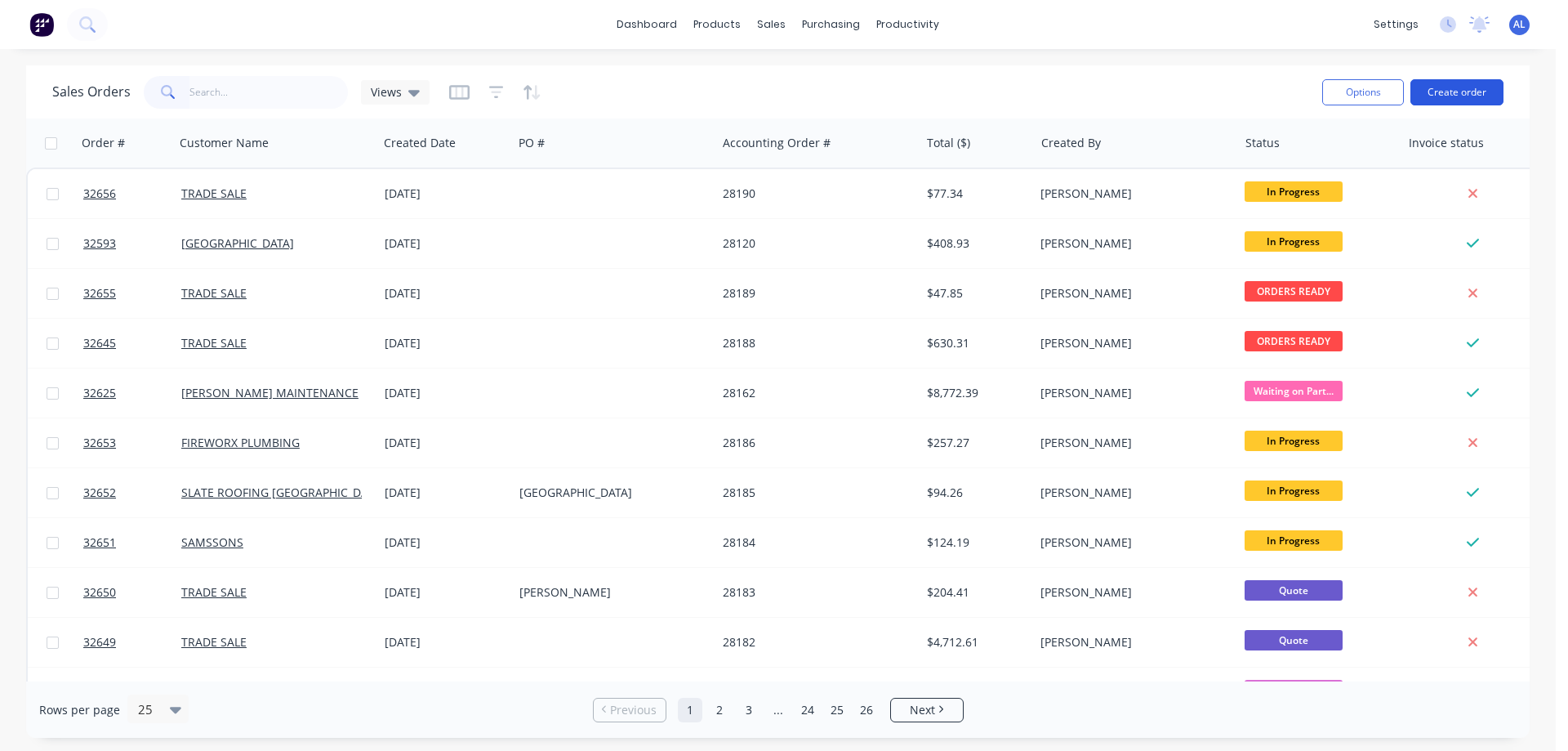
click at [1477, 100] on button "Create order" at bounding box center [1457, 93] width 94 height 26
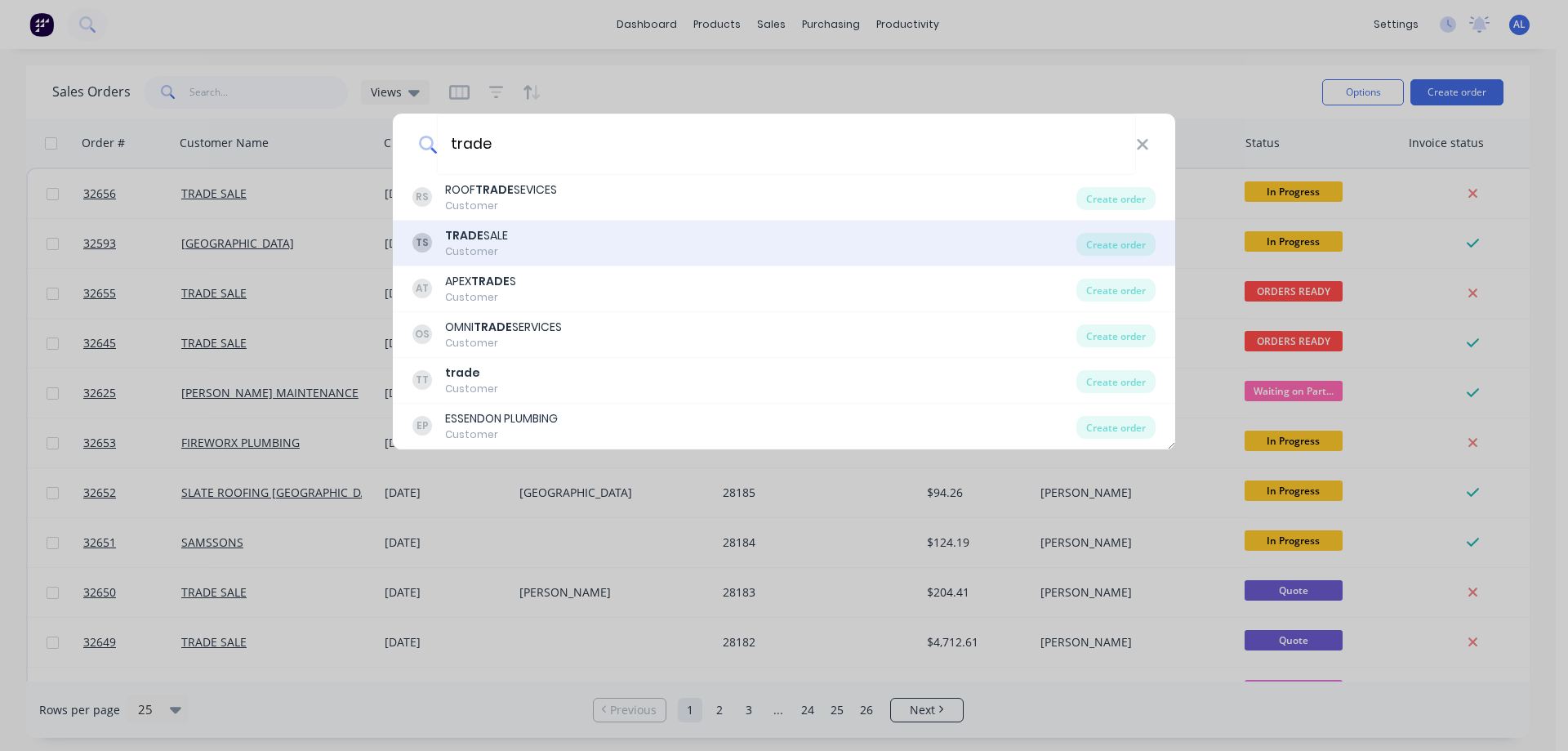
type input "trade"
click at [643, 247] on div "TS TRADE SALE Customer" at bounding box center [745, 243] width 664 height 31
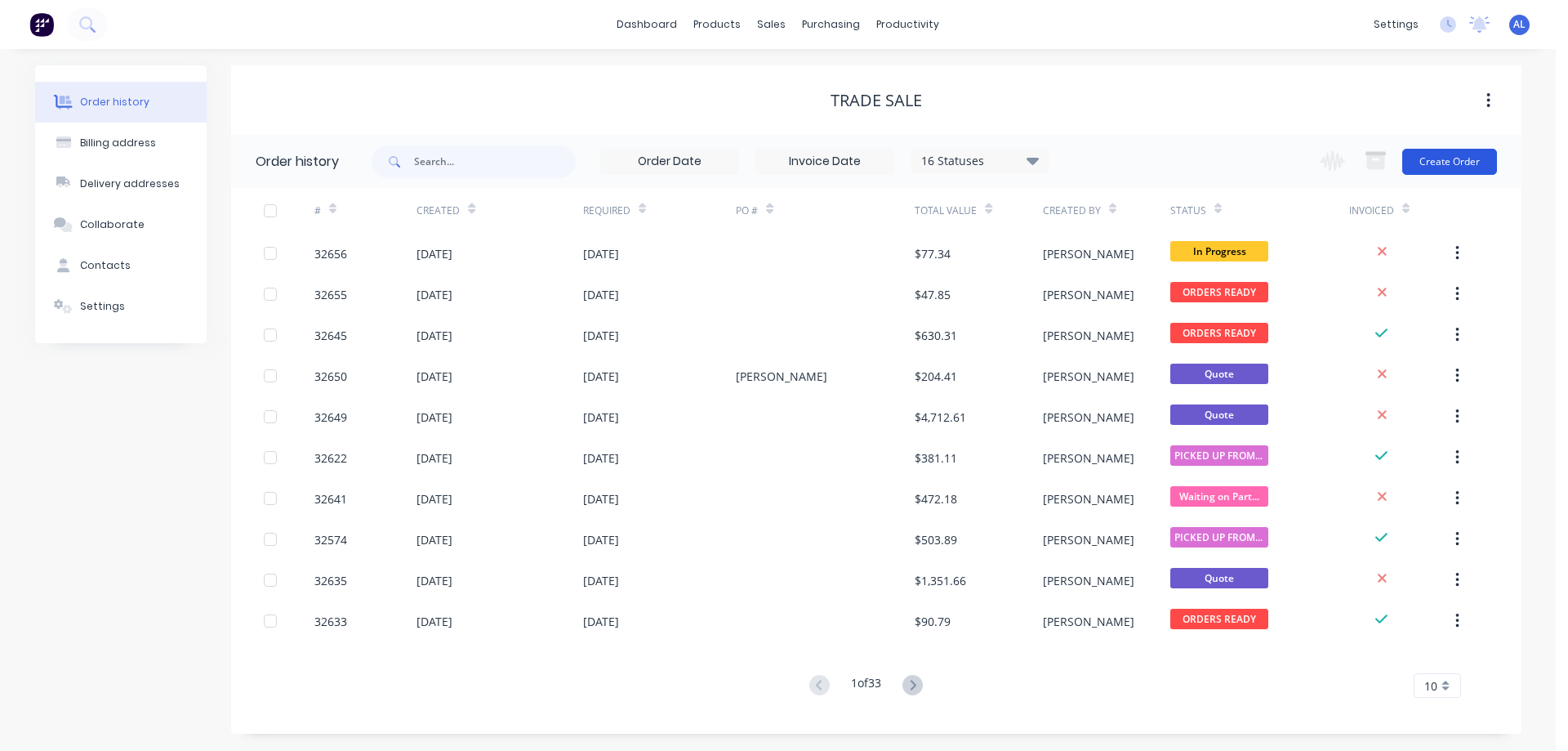
click at [1455, 166] on button "Create Order" at bounding box center [1449, 162] width 94 height 26
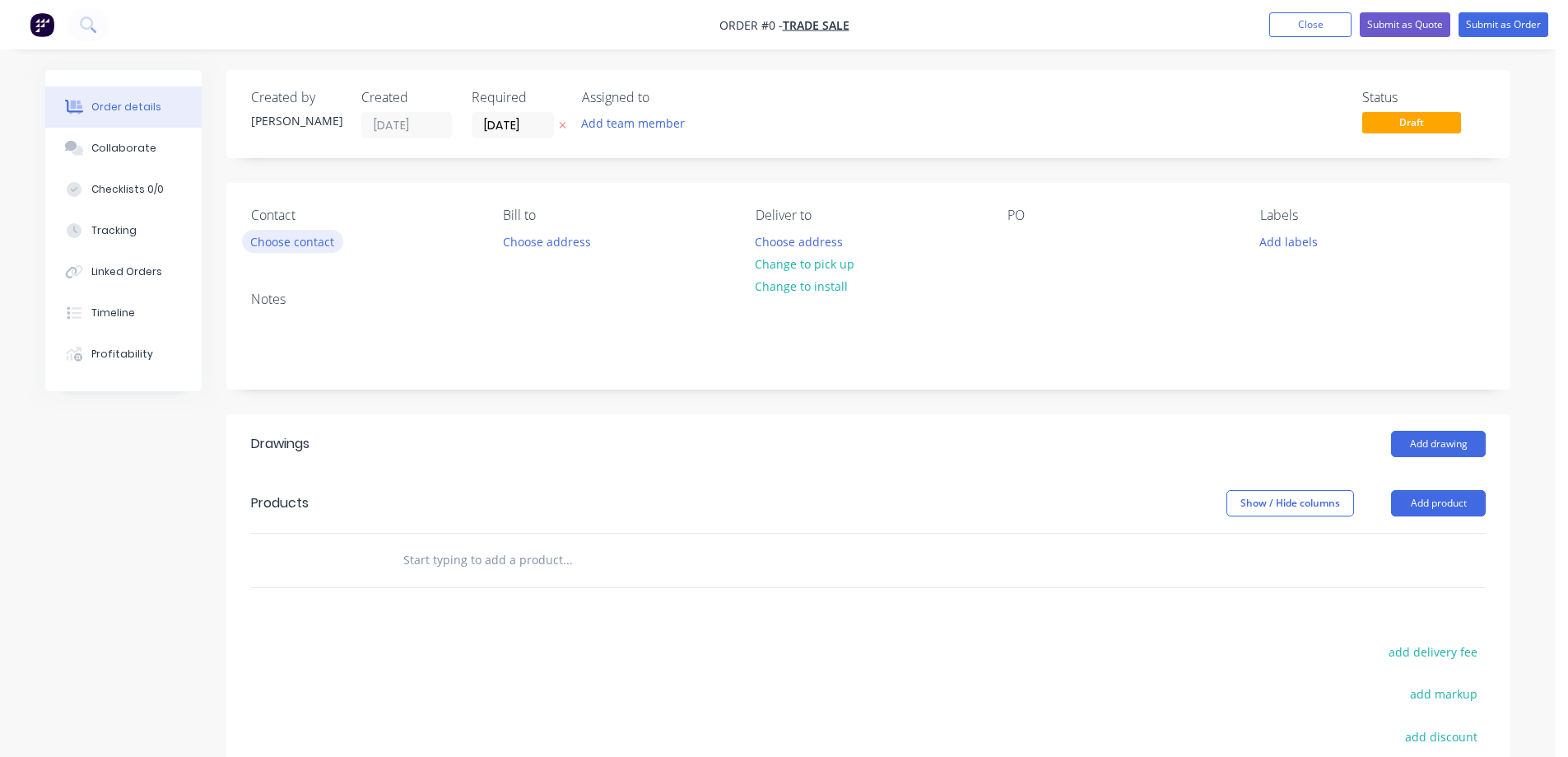
click at [285, 238] on button "Choose contact" at bounding box center [292, 241] width 101 height 22
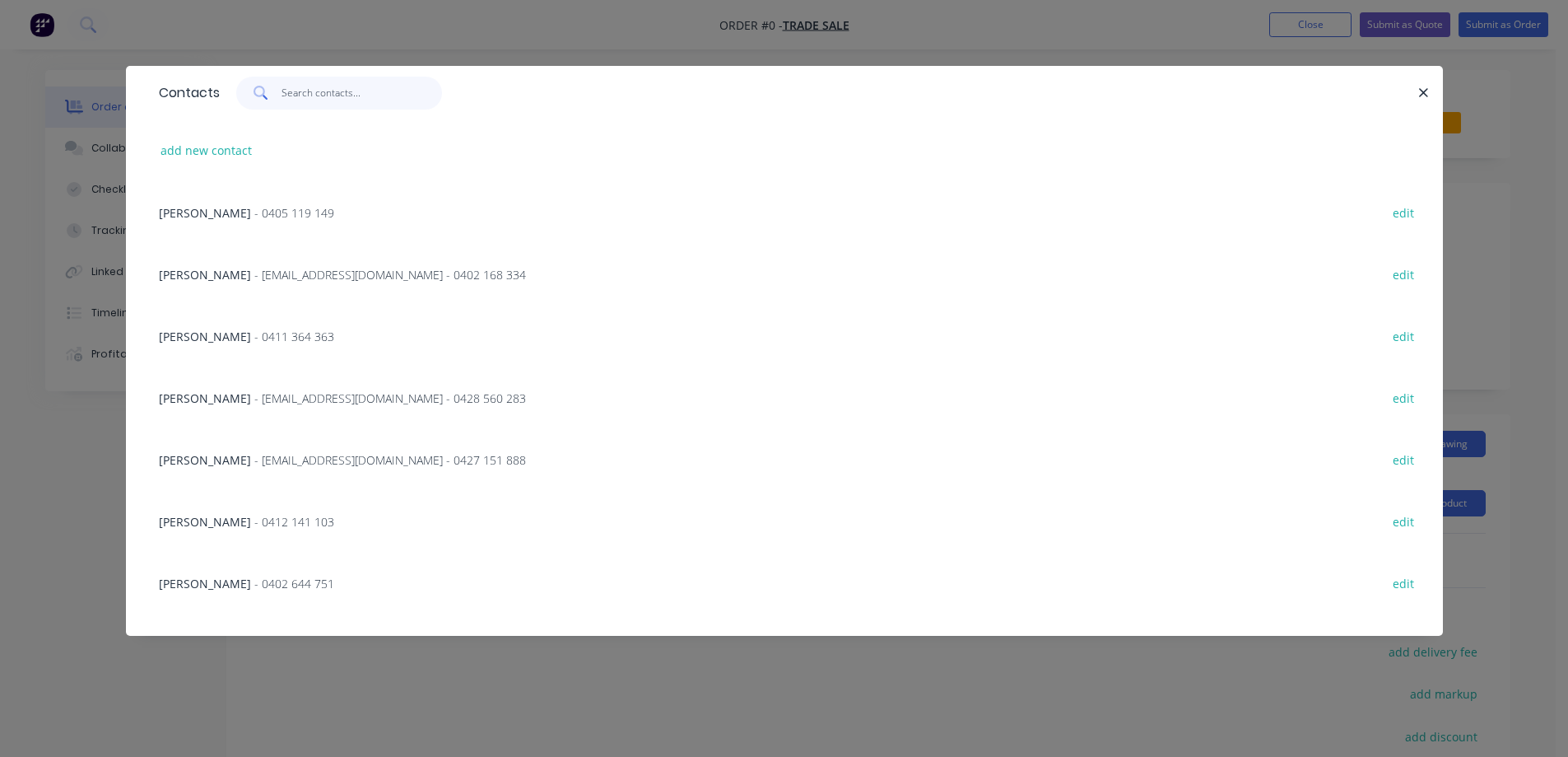
click at [323, 96] on input "text" at bounding box center [362, 93] width 160 height 33
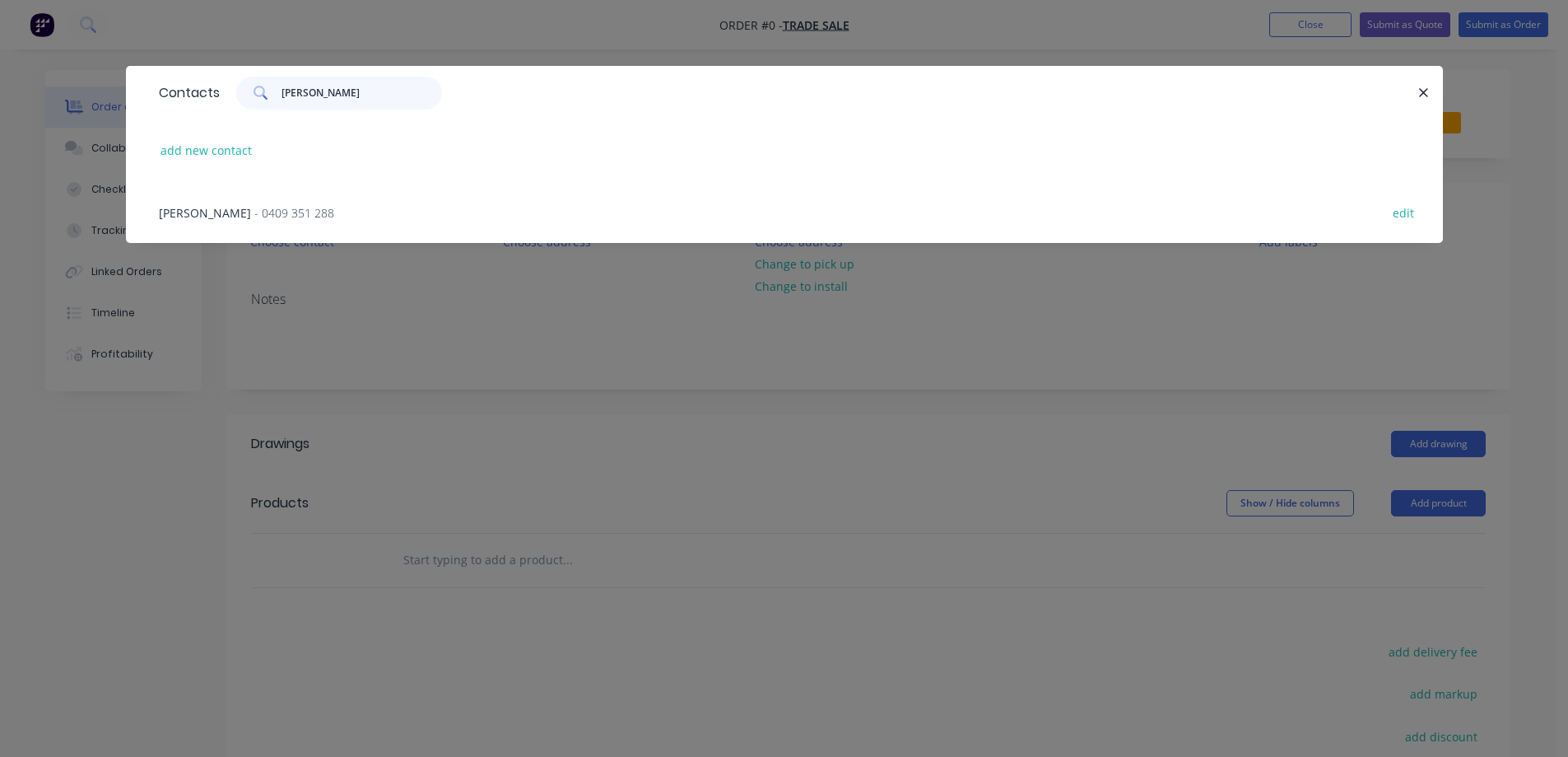
type input "charles"
click at [277, 208] on span "- 0409 351 288" at bounding box center [294, 213] width 80 height 16
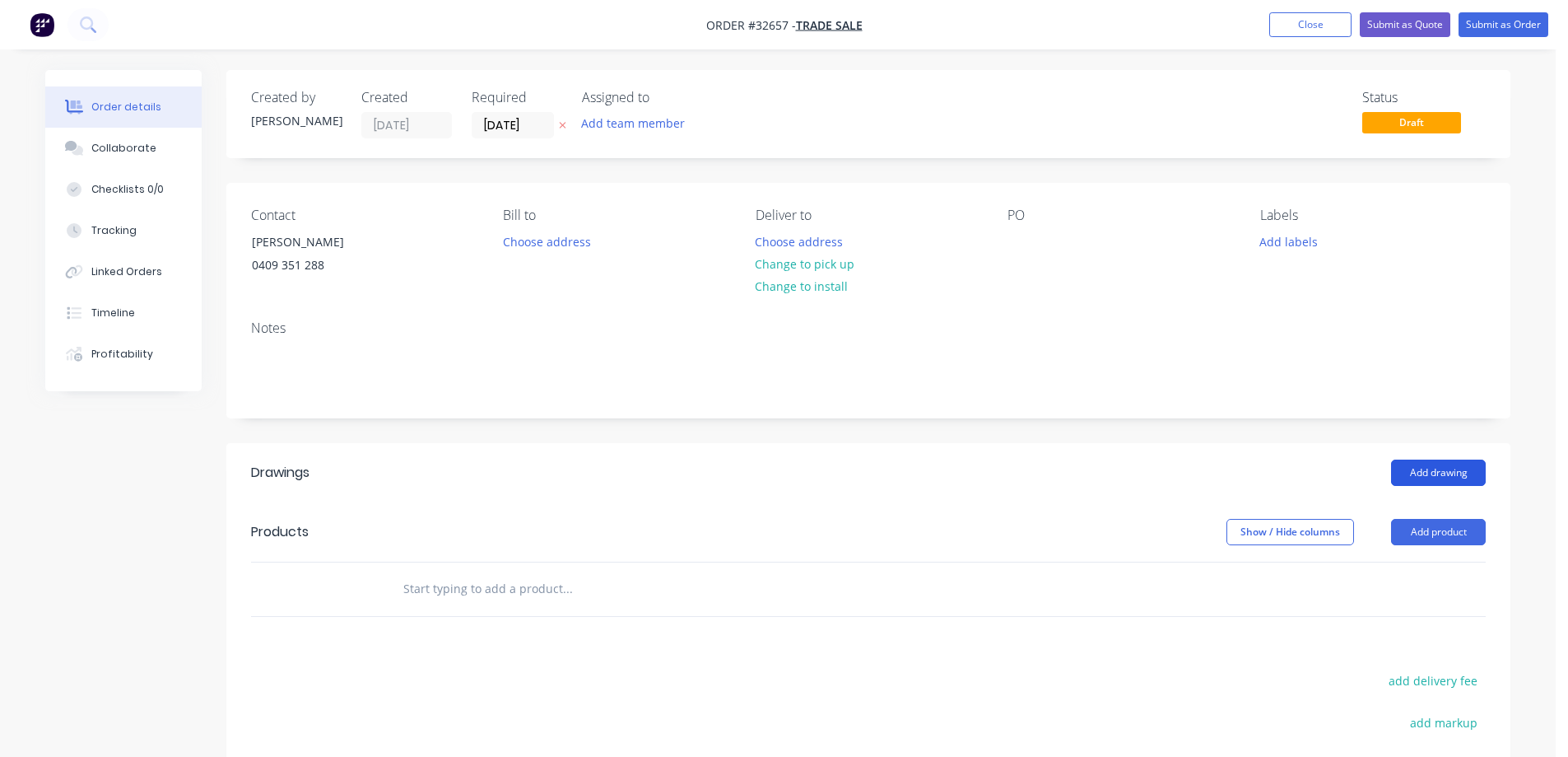
click at [1450, 474] on button "Add drawing" at bounding box center [1438, 472] width 94 height 26
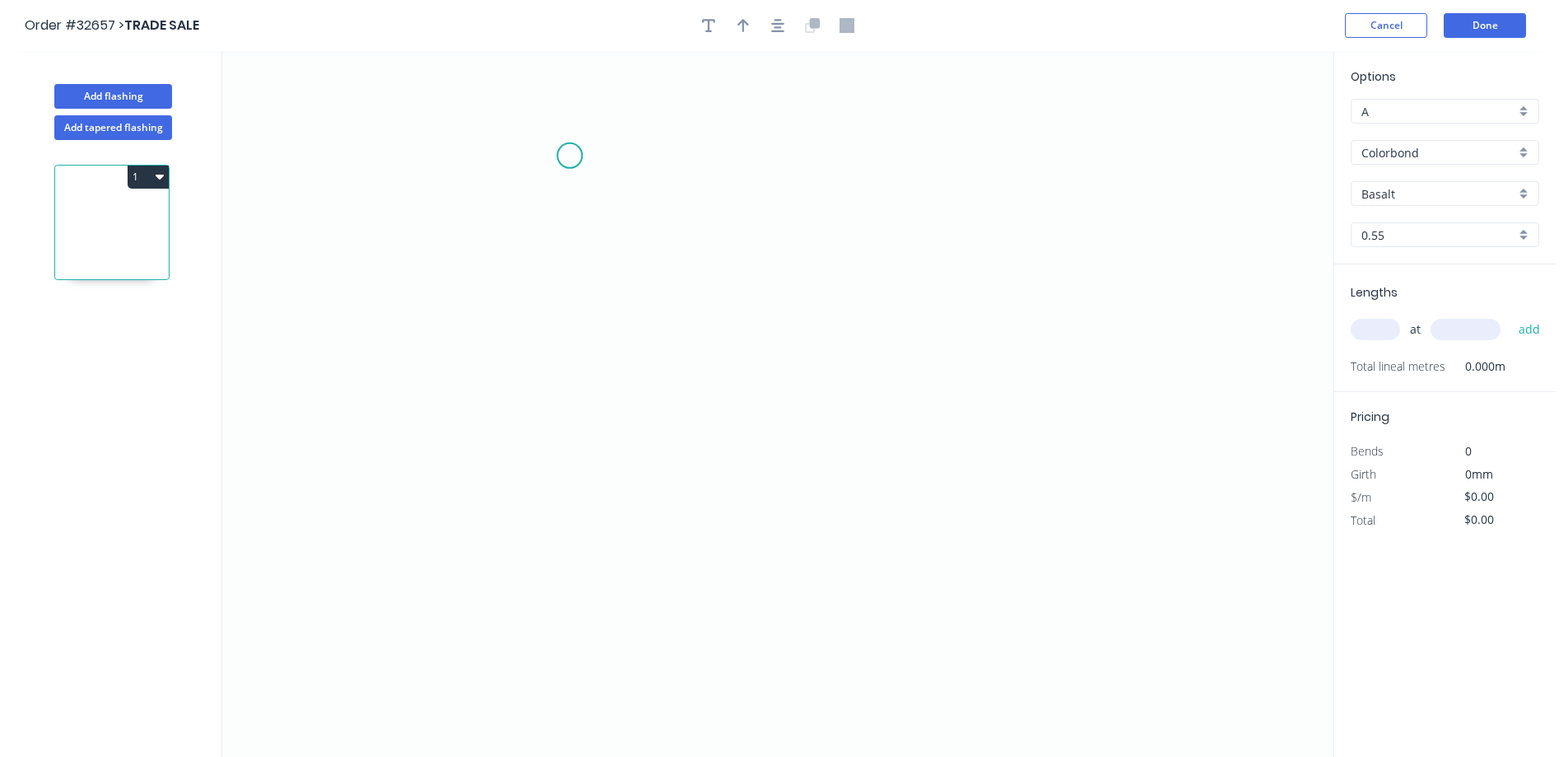
click at [572, 156] on icon "0" at bounding box center [777, 404] width 1111 height 706
drag, startPoint x: 572, startPoint y: 330, endPoint x: 589, endPoint y: 326, distance: 17.5
click at [578, 329] on icon "0" at bounding box center [777, 404] width 1111 height 706
click at [951, 443] on icon "0 ?" at bounding box center [777, 404] width 1111 height 706
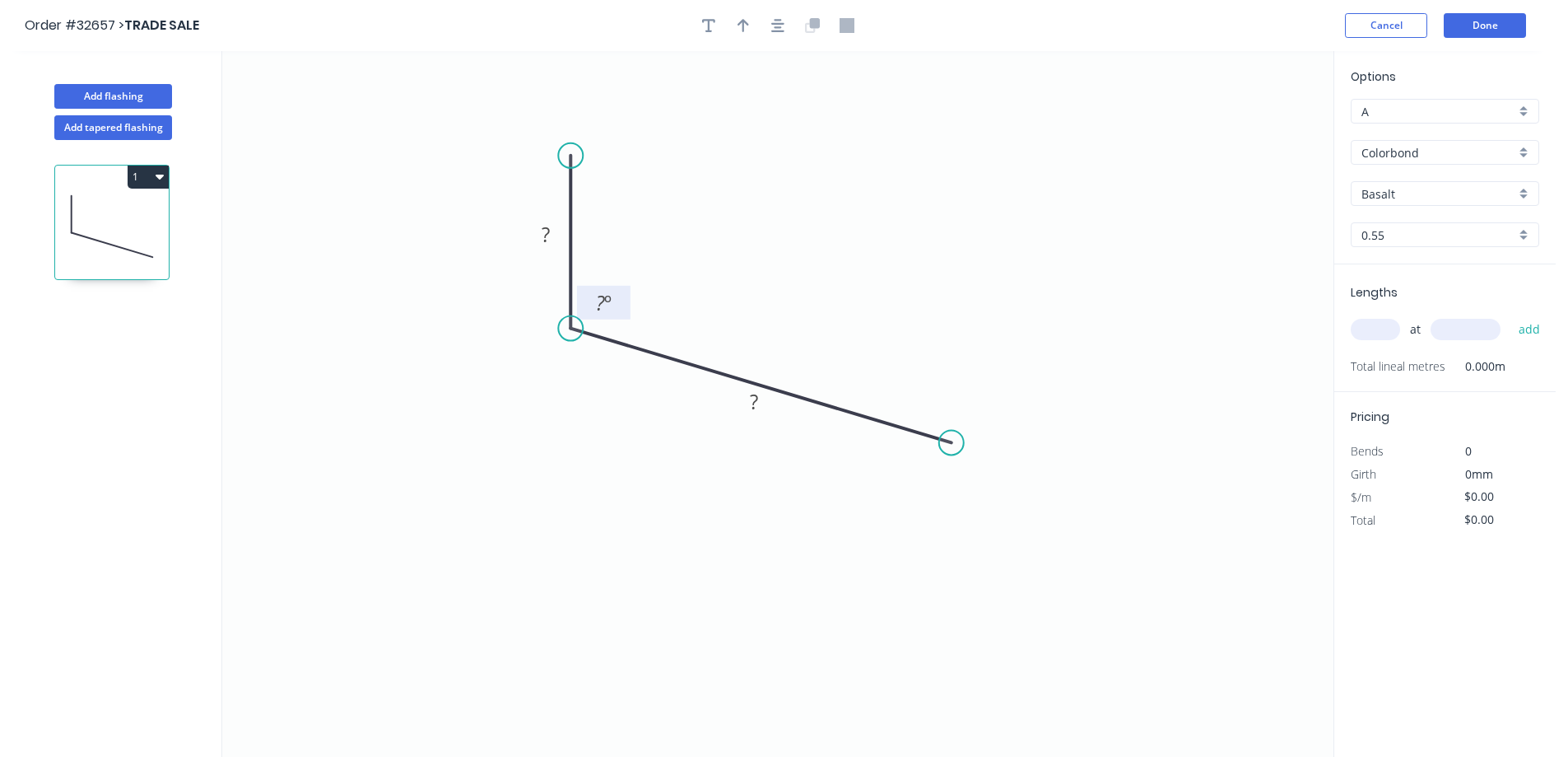
click at [609, 301] on tspan "º" at bounding box center [608, 302] width 7 height 27
drag, startPoint x: 557, startPoint y: 229, endPoint x: 566, endPoint y: 226, distance: 9.5
click at [558, 229] on rect at bounding box center [545, 235] width 33 height 23
type input "$10.08"
click at [776, 14] on header "Order #32657 > TRADE SALE Cancel Done" at bounding box center [778, 26] width 1556 height 51
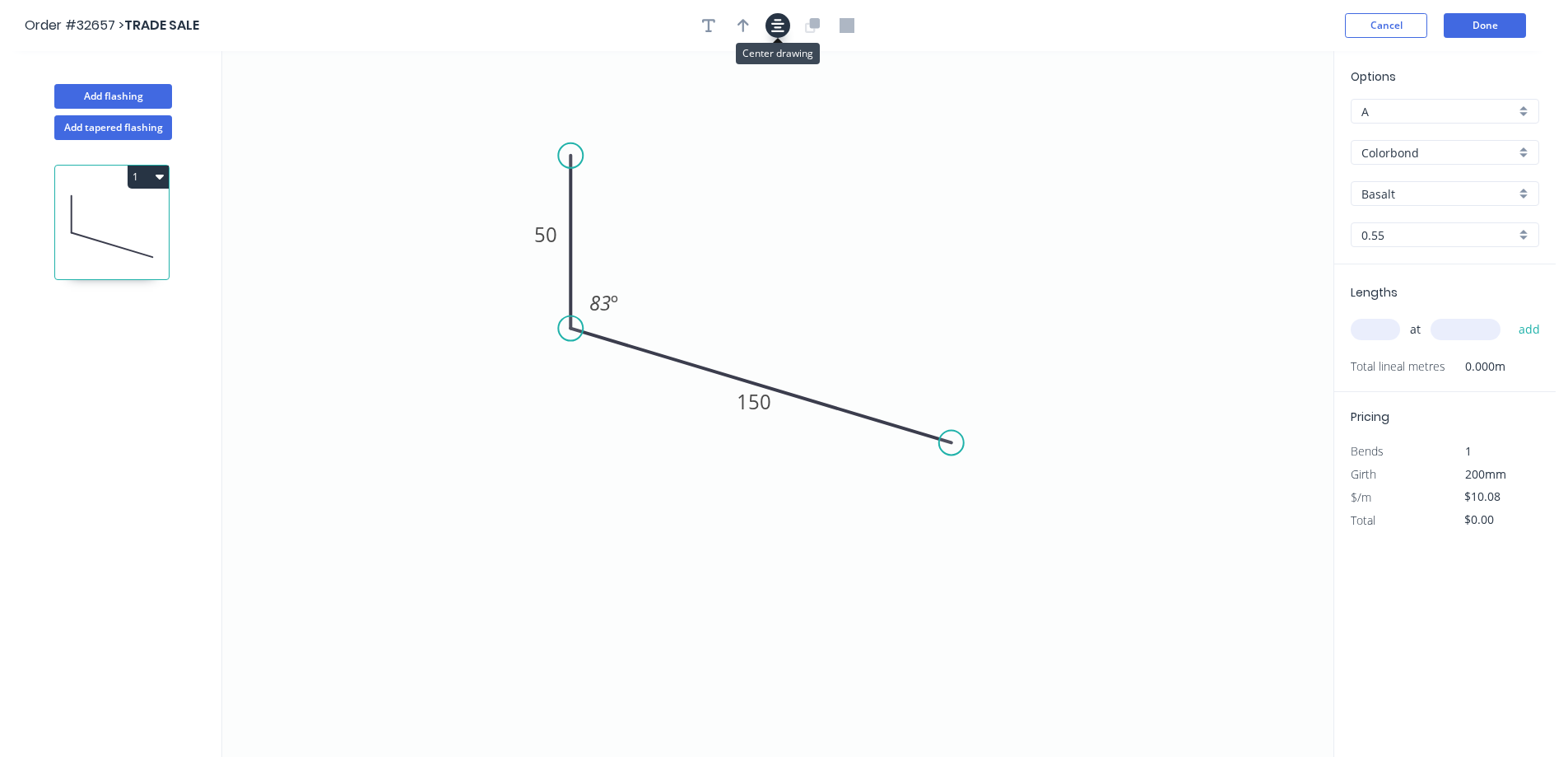
click at [780, 26] on icon "button" at bounding box center [778, 25] width 13 height 13
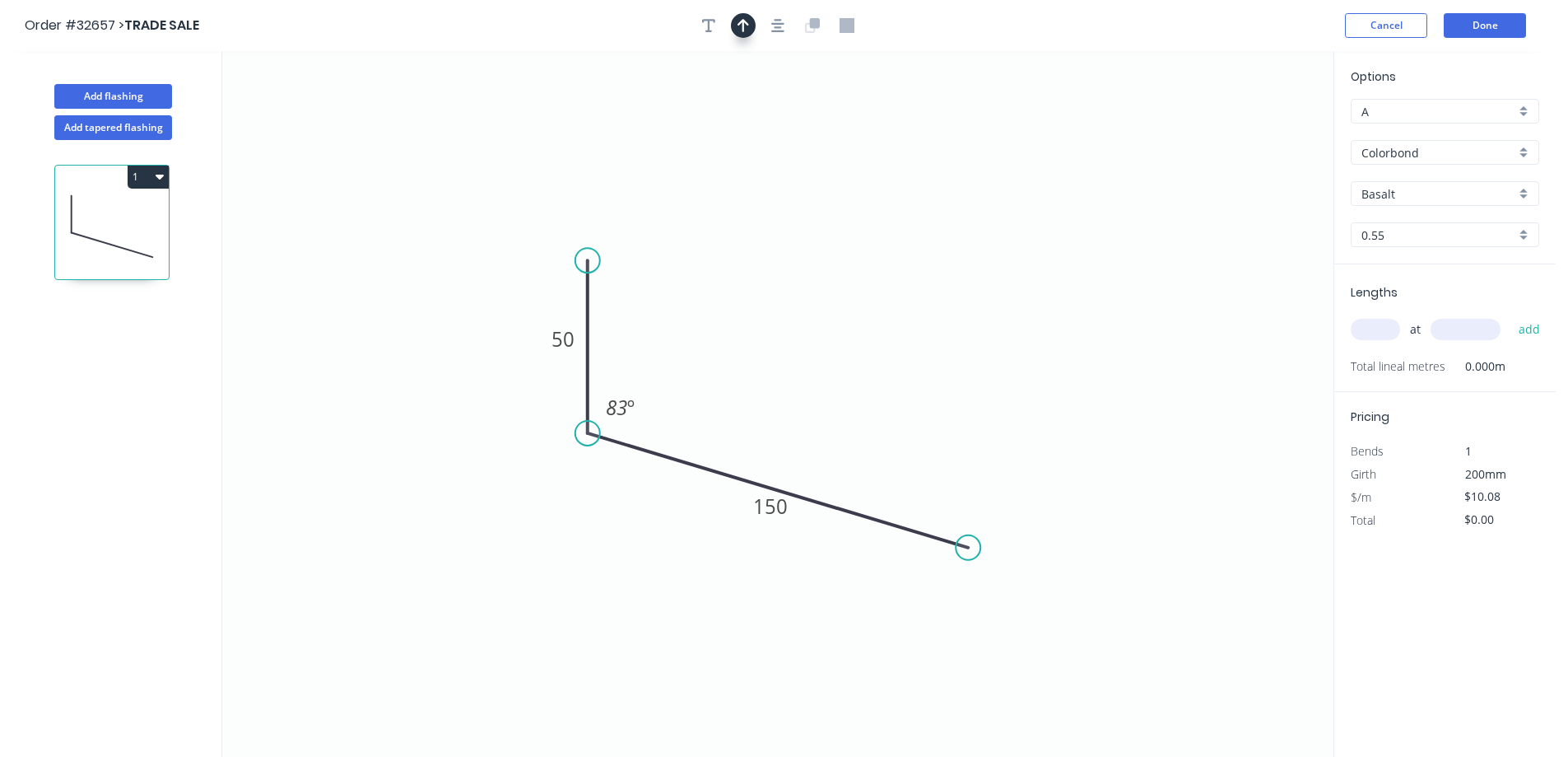
click at [746, 23] on icon "button" at bounding box center [743, 25] width 11 height 13
drag, startPoint x: 1249, startPoint y: 131, endPoint x: 784, endPoint y: 397, distance: 535.7
click at [765, 398] on icon at bounding box center [757, 382] width 15 height 53
click at [1530, 194] on div "Basalt" at bounding box center [1445, 194] width 189 height 25
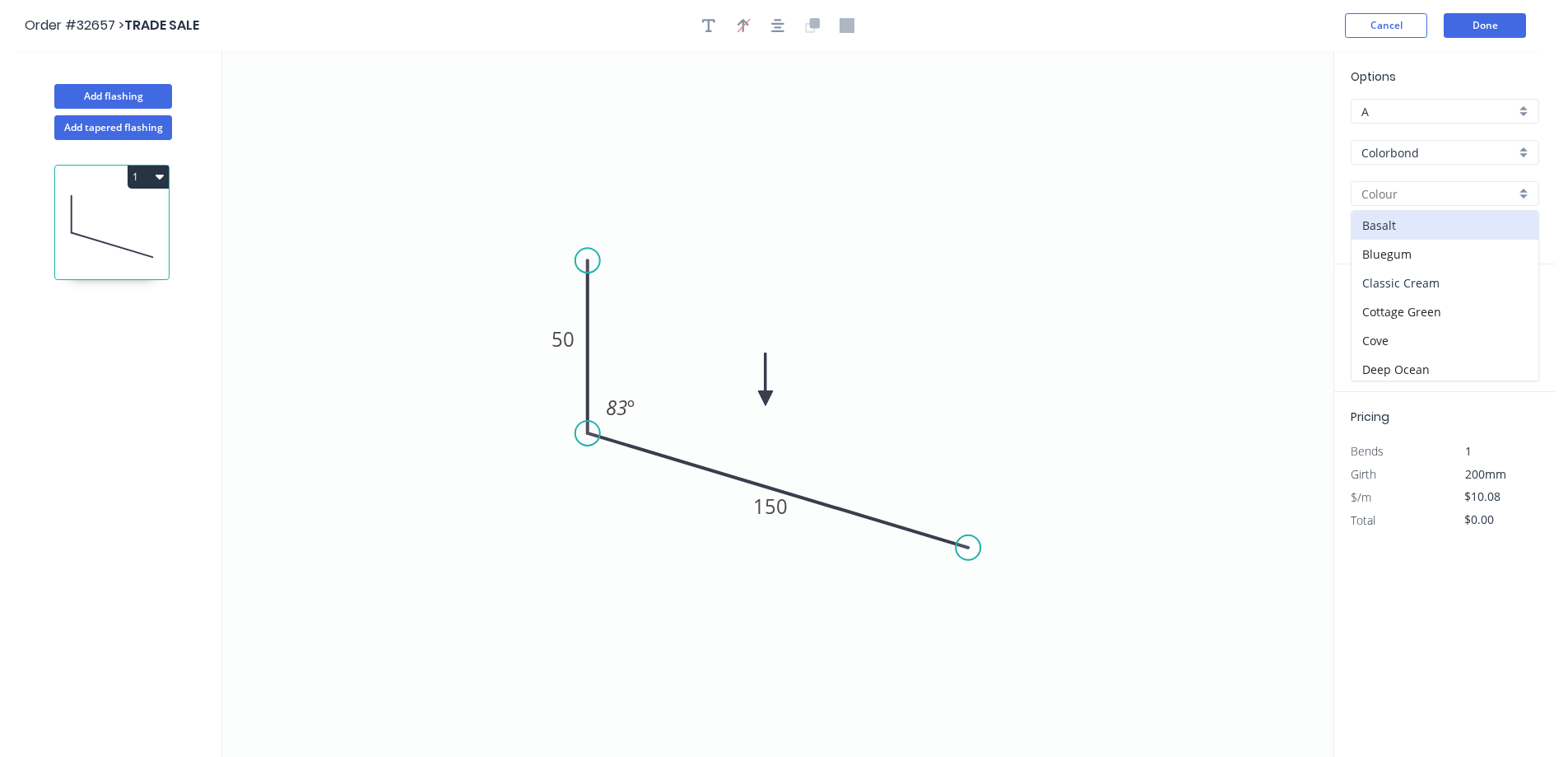
click at [1447, 283] on div "Classic Cream" at bounding box center [1445, 283] width 187 height 29
type input "Classic Cream"
click at [1393, 340] on div "at add" at bounding box center [1446, 330] width 192 height 28
click at [1387, 328] on input "text" at bounding box center [1375, 330] width 49 height 21
type input "1"
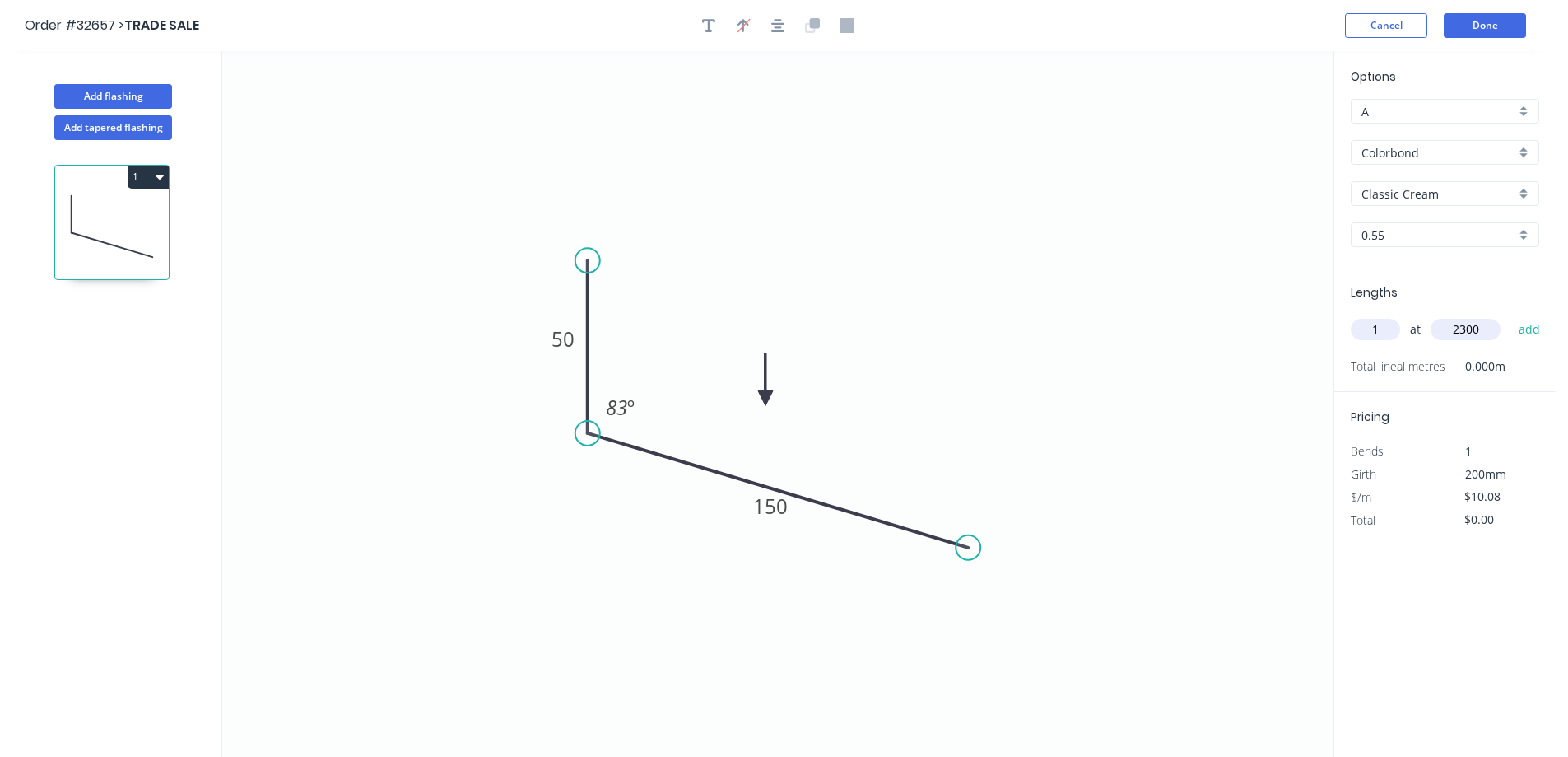
type input "2300"
click at [1511, 315] on button "add" at bounding box center [1530, 330] width 39 height 28
type input "$23.18"
click at [1483, 30] on button "Done" at bounding box center [1484, 26] width 82 height 25
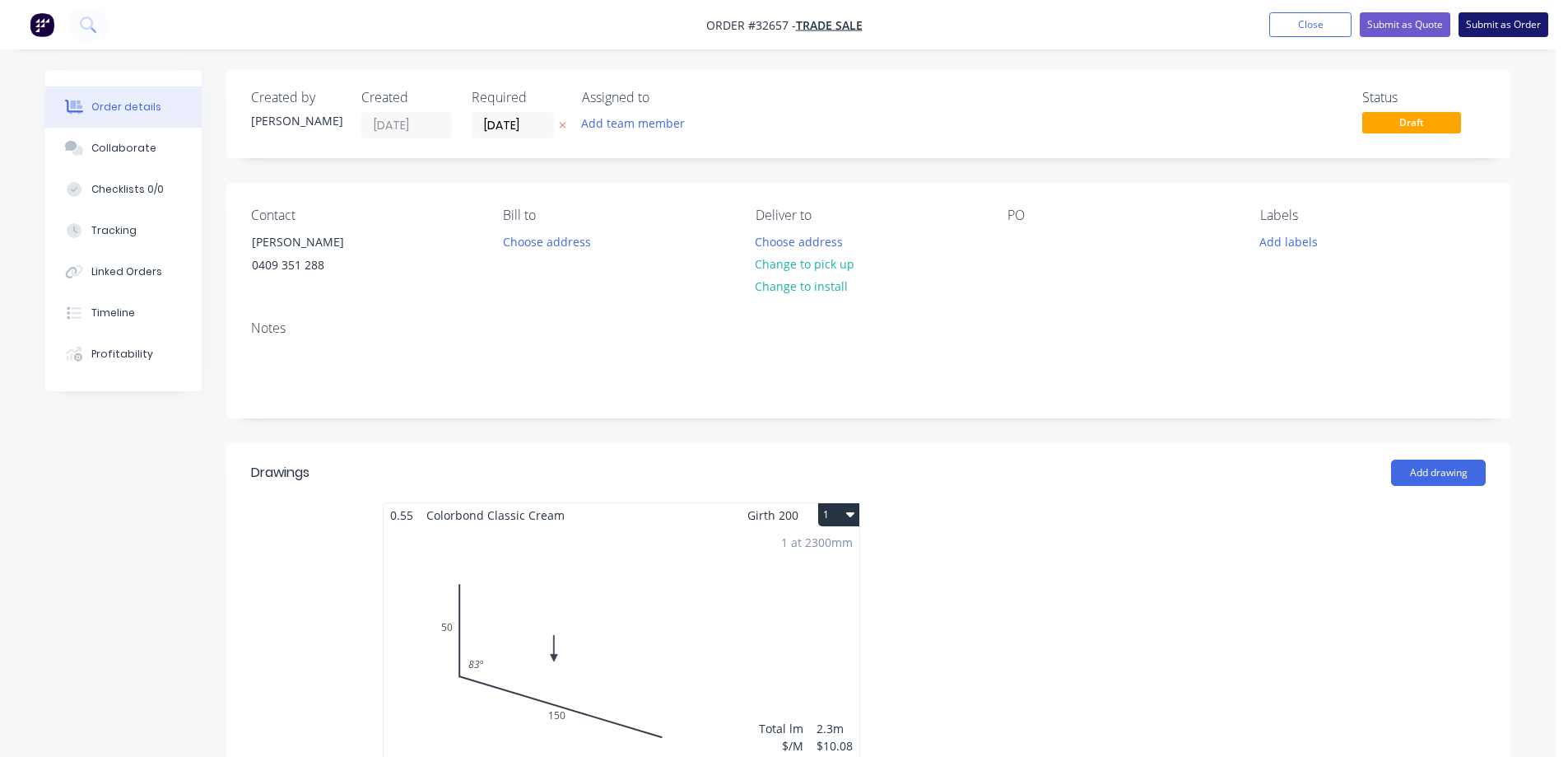
click at [1500, 20] on button "Submit as Order" at bounding box center [1504, 25] width 90 height 25
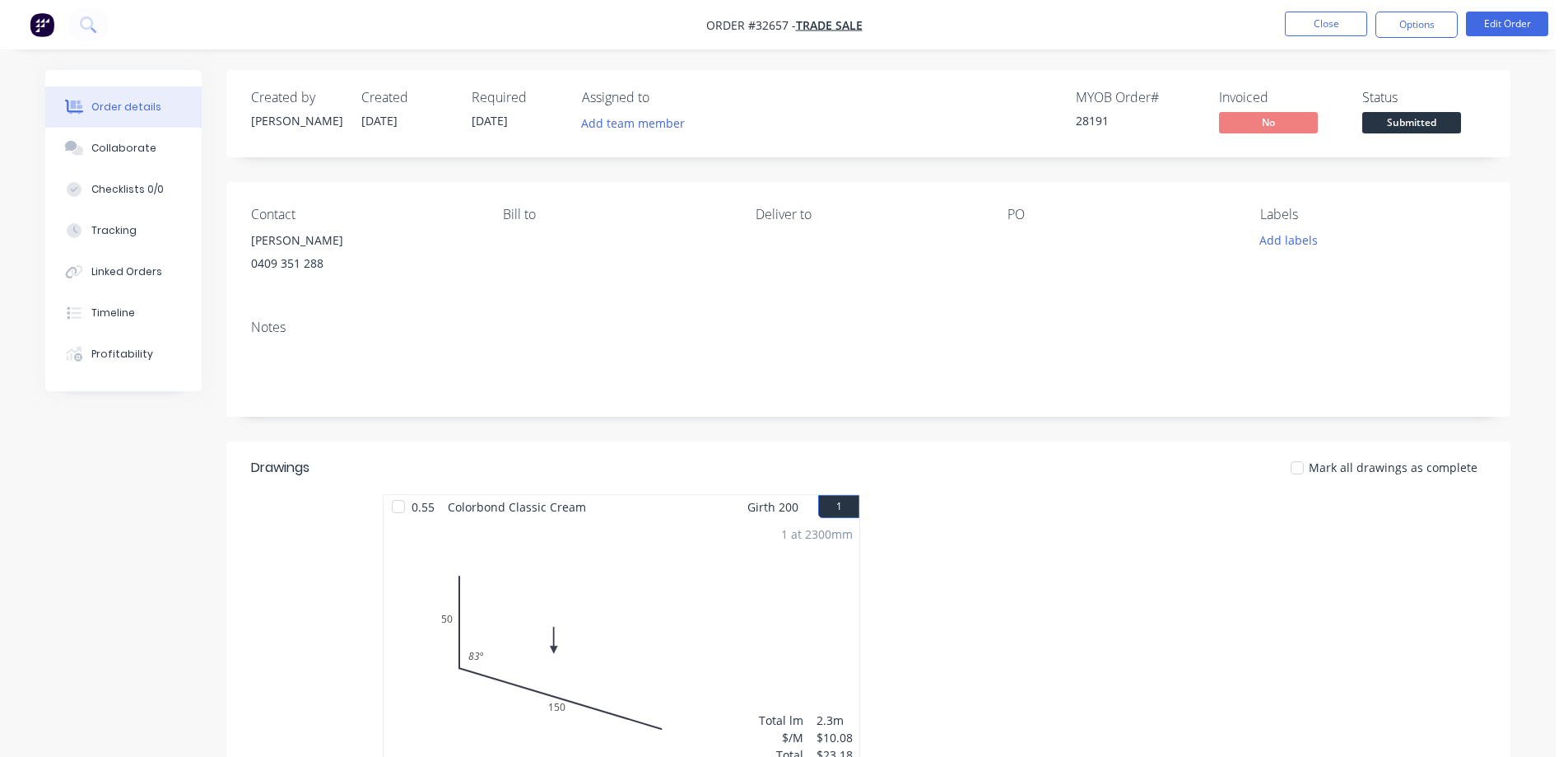
click at [1394, 125] on span "Submitted" at bounding box center [1411, 122] width 99 height 20
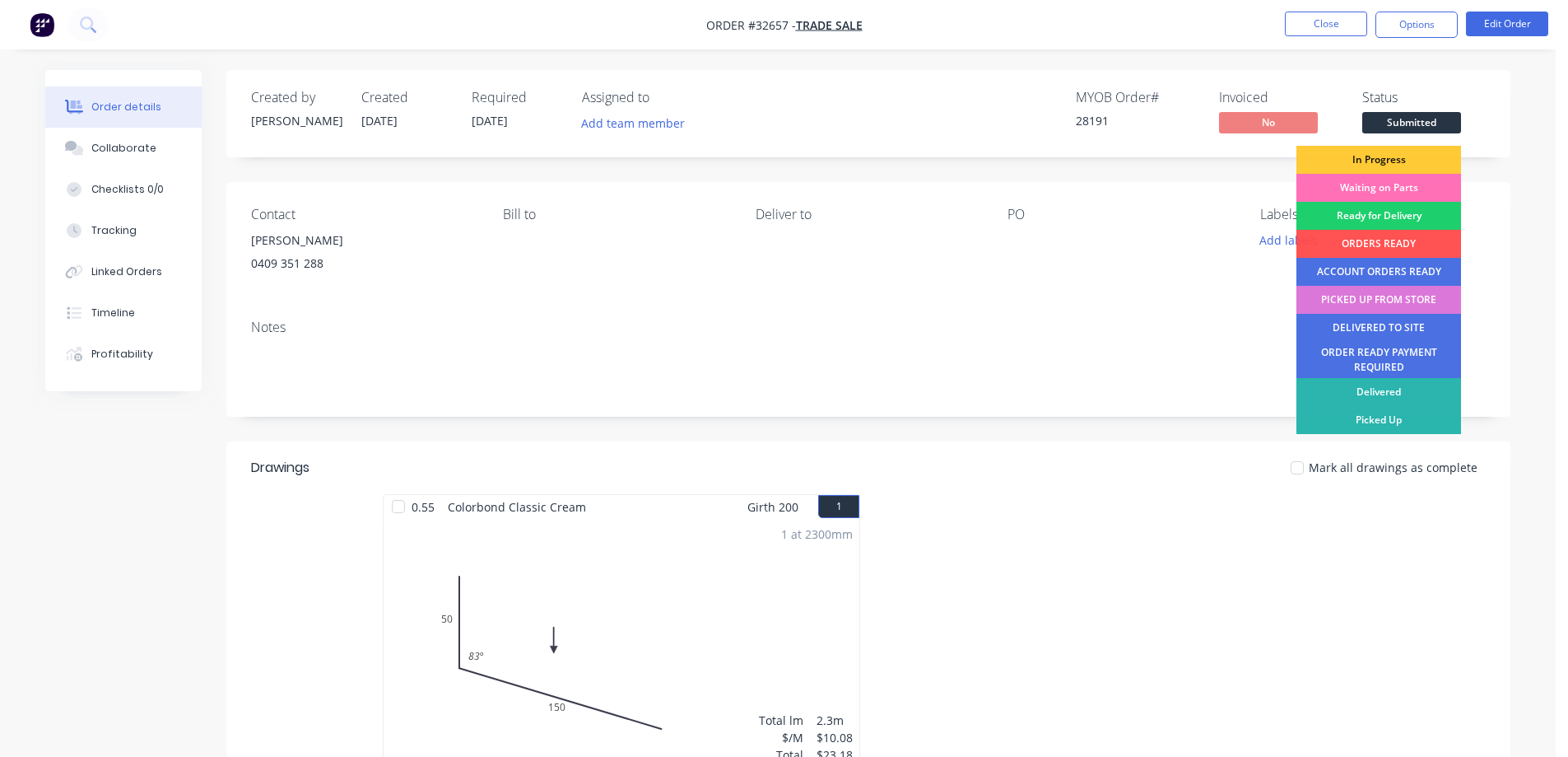
click at [1391, 155] on div "In Progress" at bounding box center [1379, 160] width 165 height 28
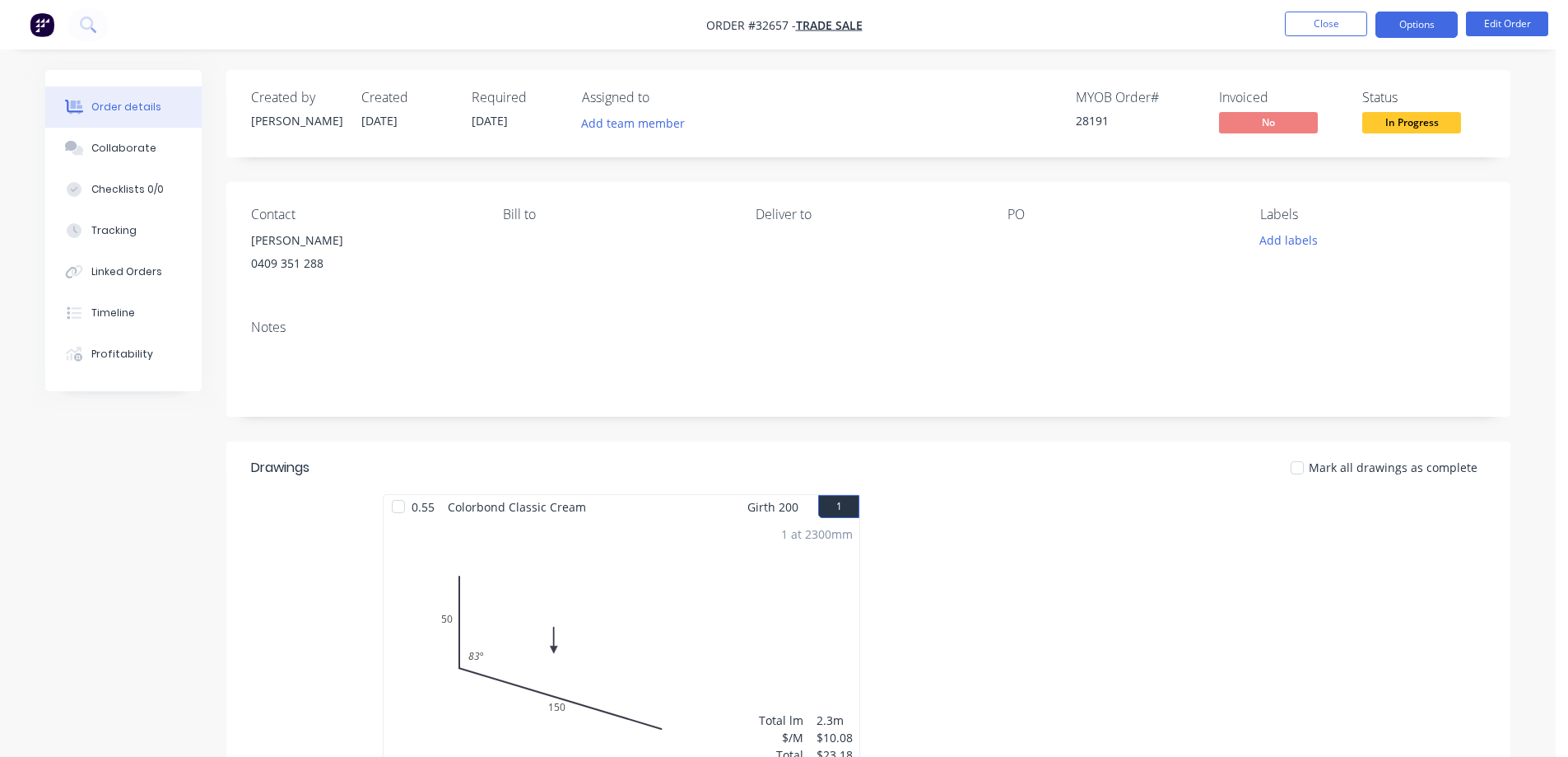
click at [1414, 32] on button "Options" at bounding box center [1416, 25] width 82 height 26
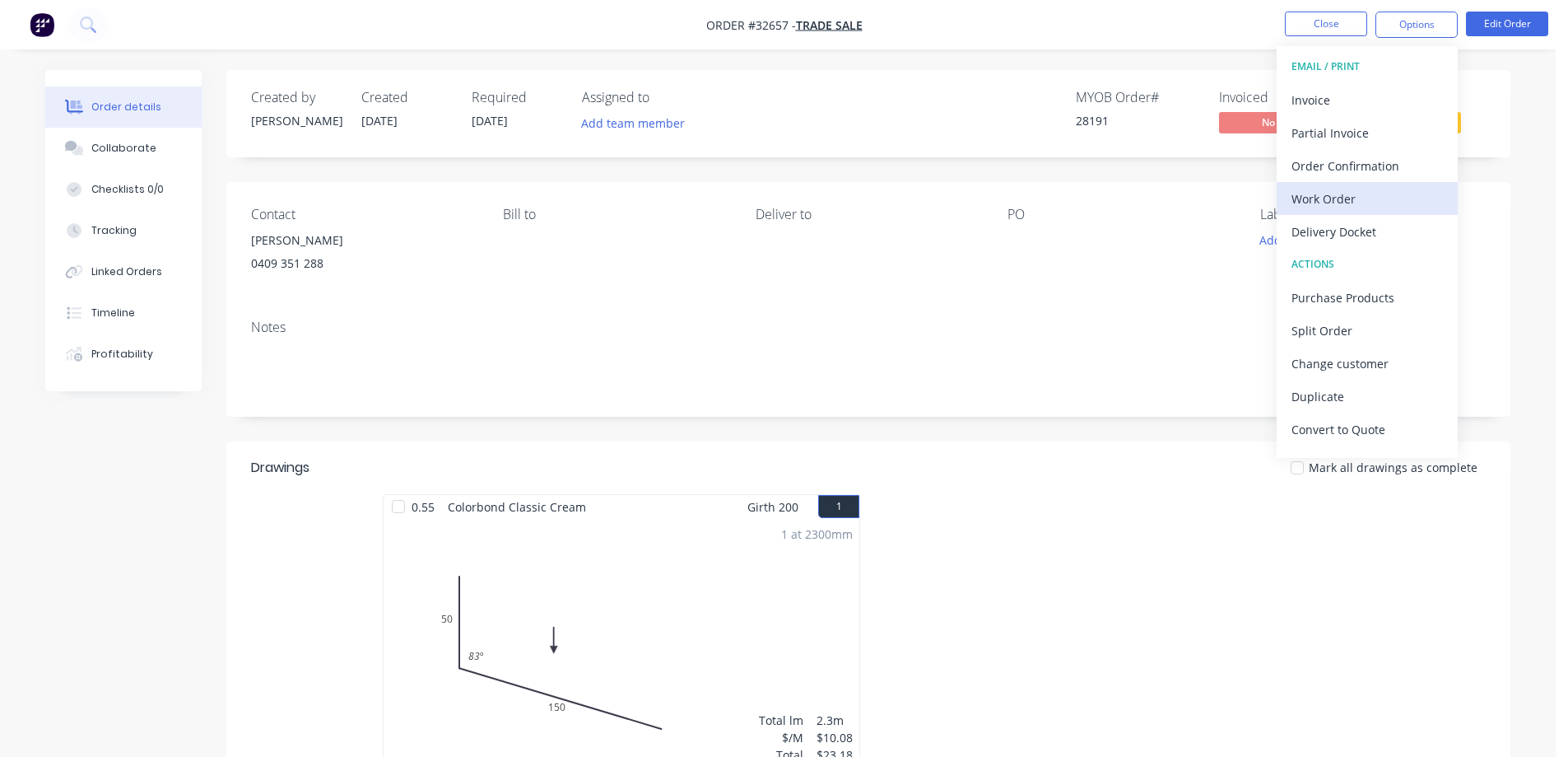
click at [1345, 196] on div "Work Order" at bounding box center [1367, 198] width 152 height 24
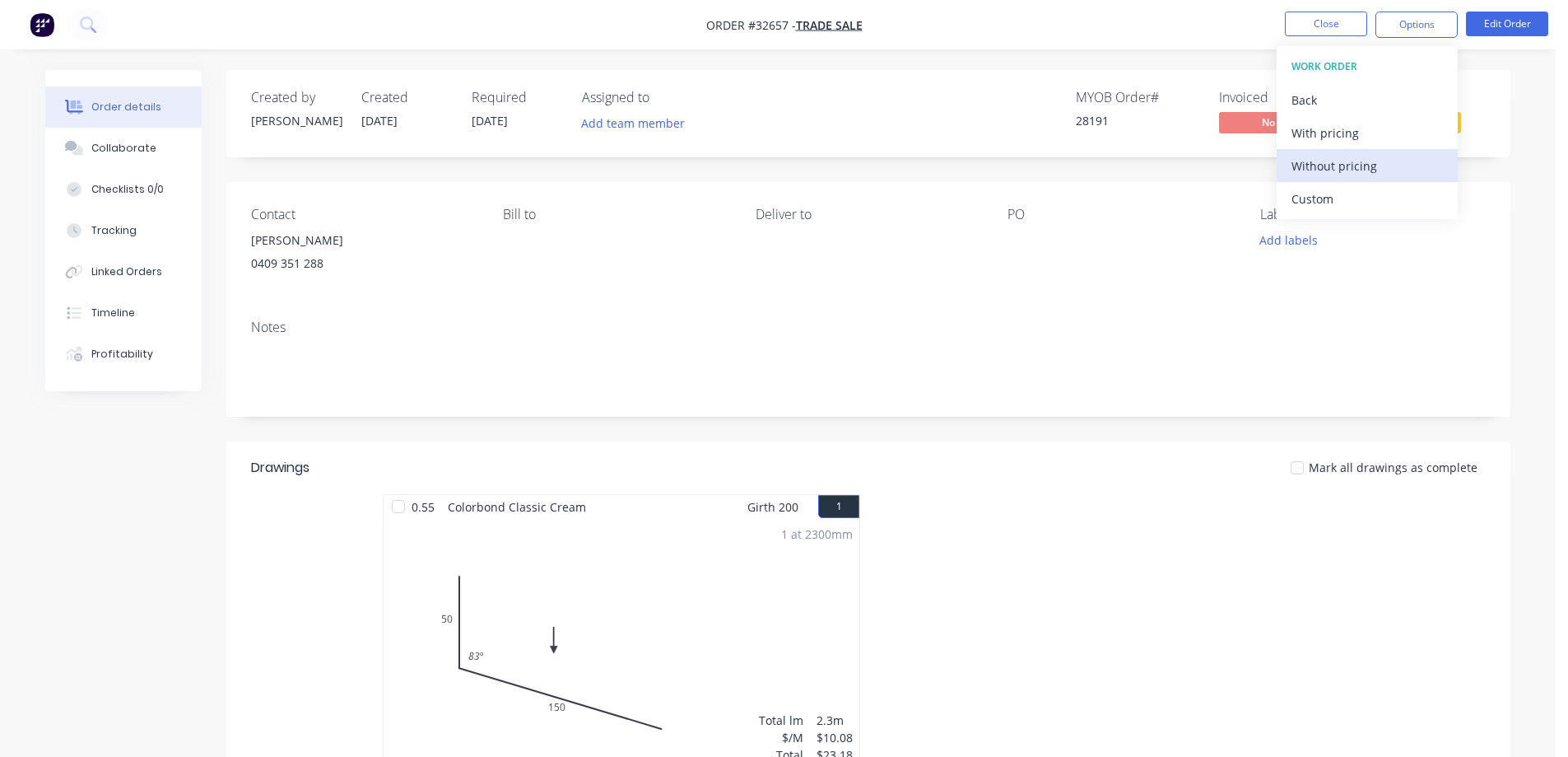
click at [1368, 166] on div "Without pricing" at bounding box center [1367, 166] width 152 height 24
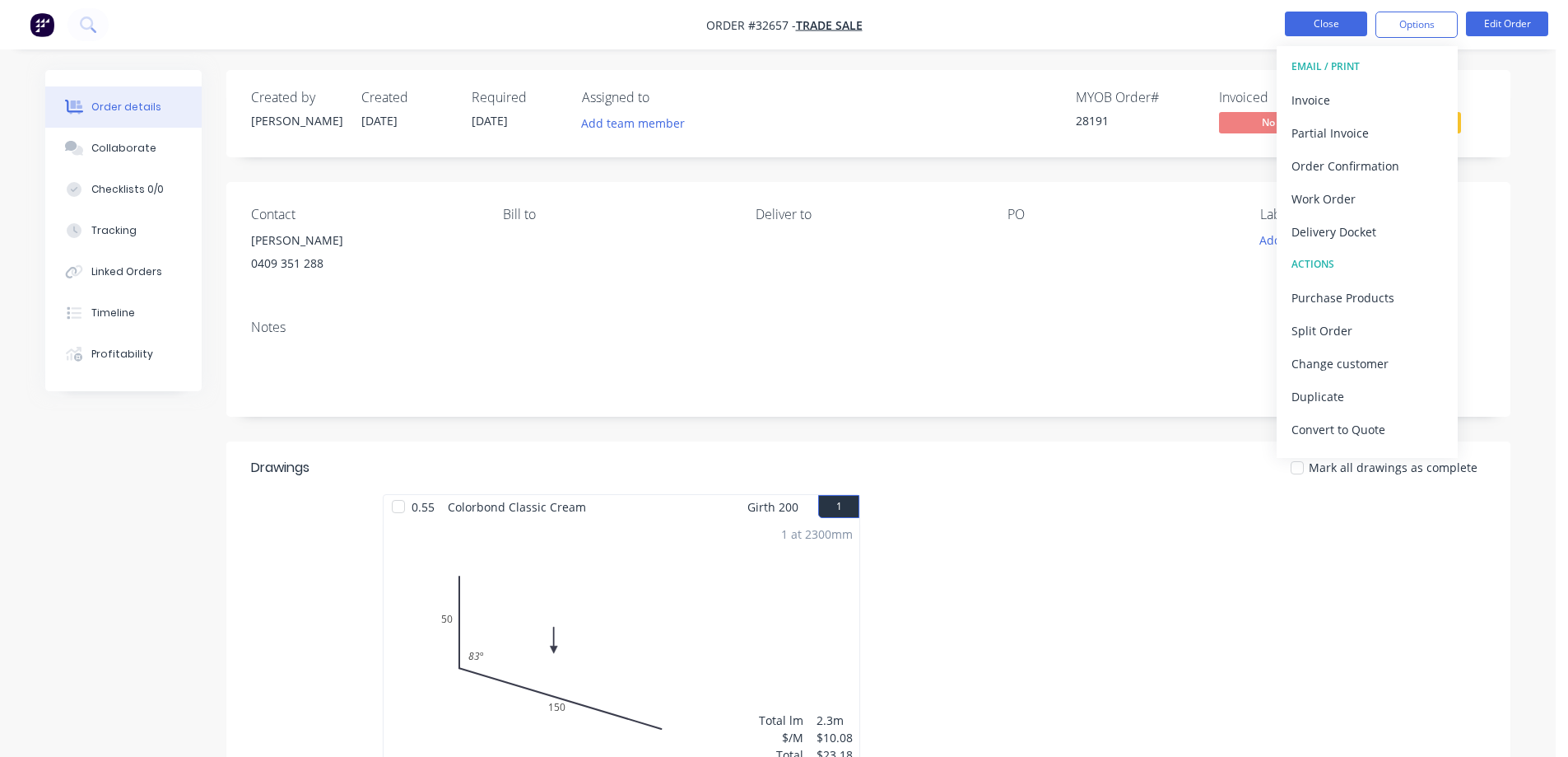
click at [1315, 29] on button "Close" at bounding box center [1326, 24] width 82 height 25
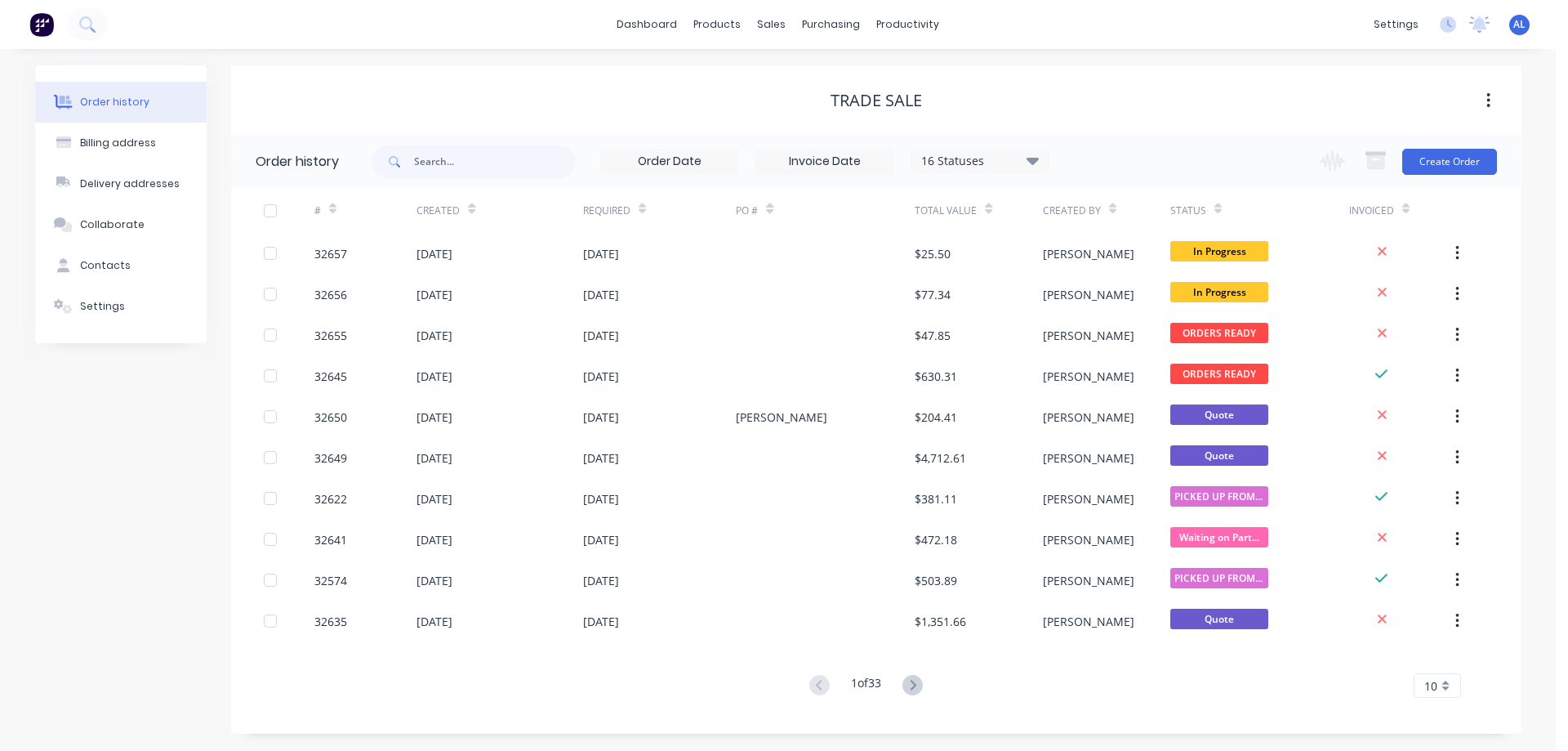
click at [41, 29] on img at bounding box center [42, 24] width 24 height 24
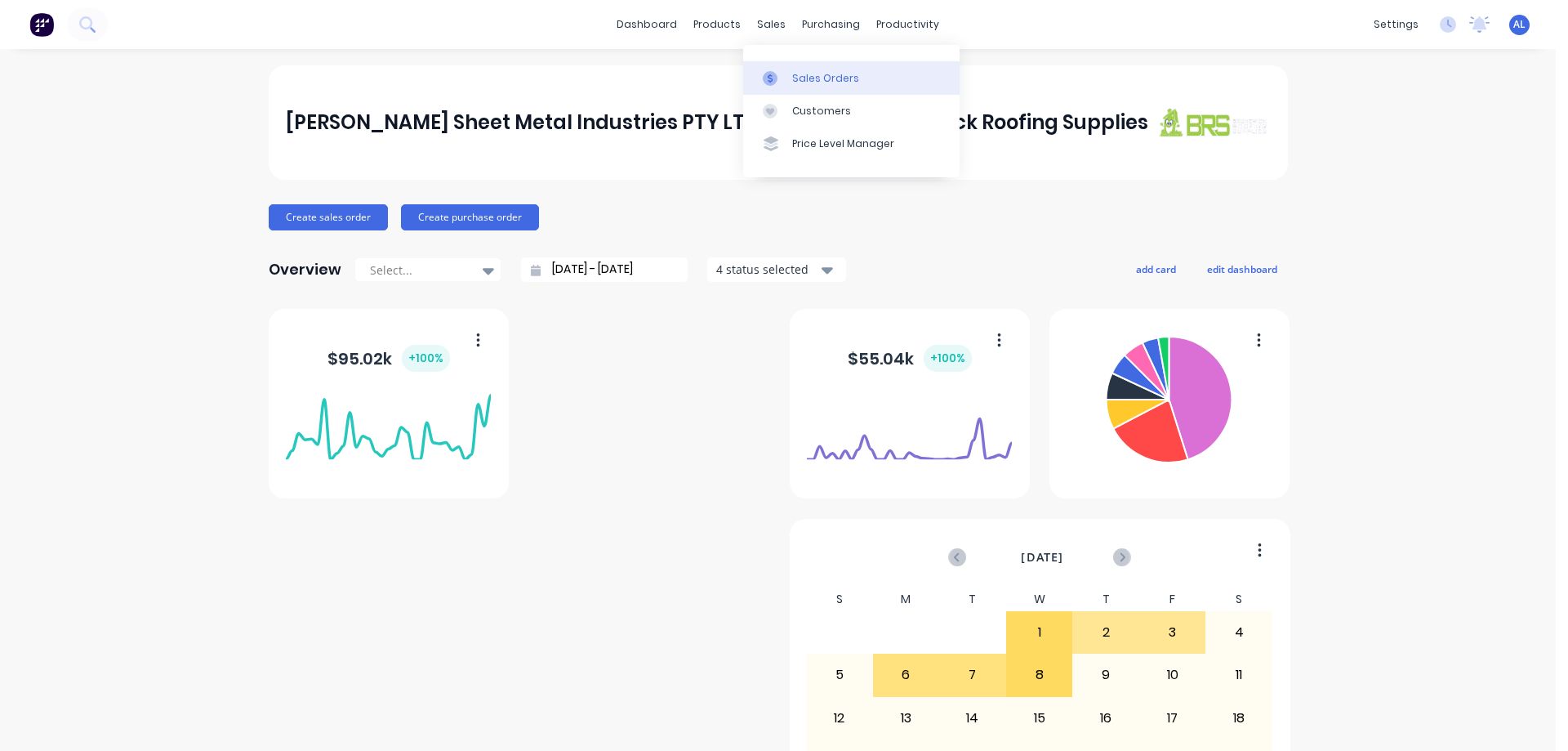
click at [829, 68] on link "Sales Orders" at bounding box center [851, 77] width 217 height 32
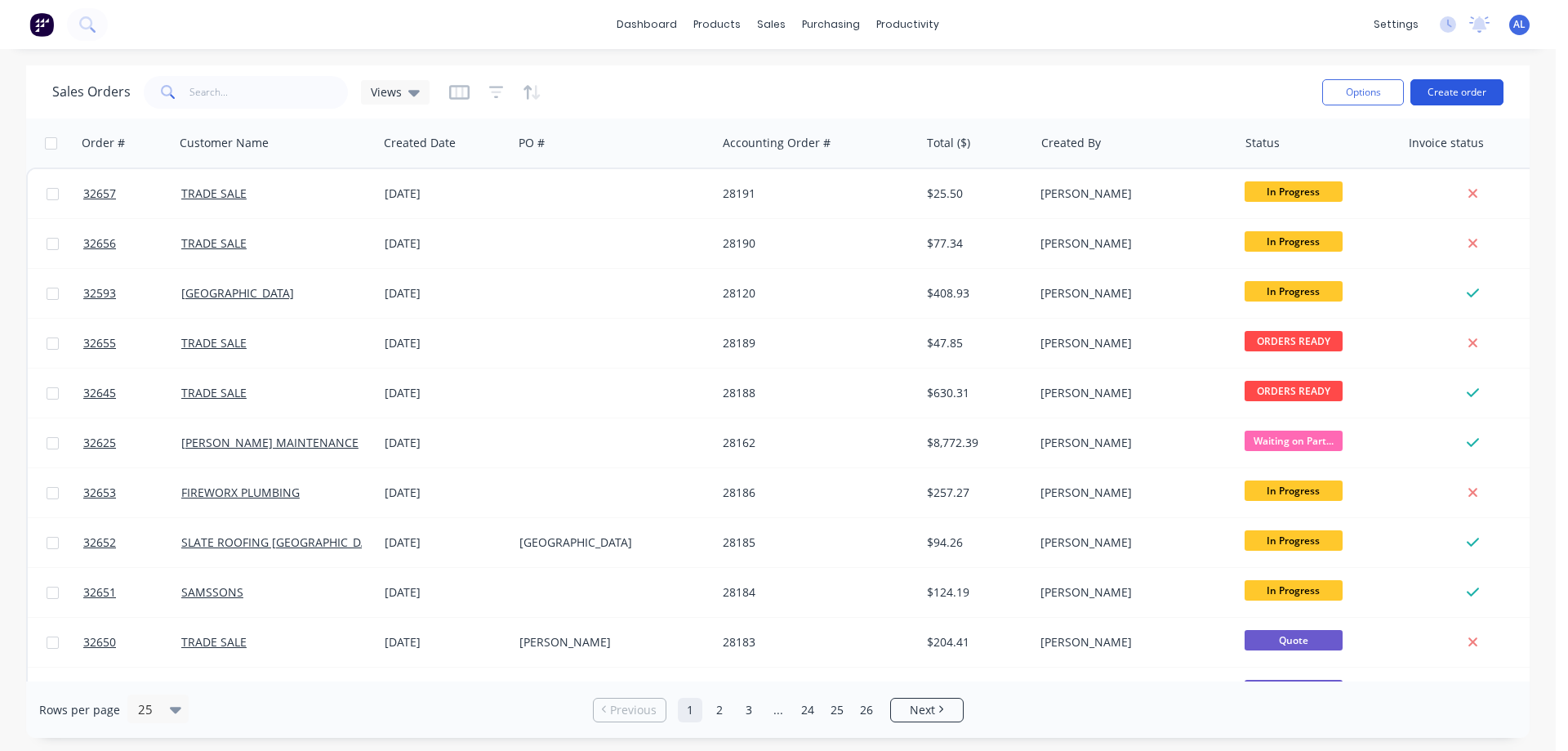
click at [1471, 89] on button "Create order" at bounding box center [1457, 93] width 94 height 26
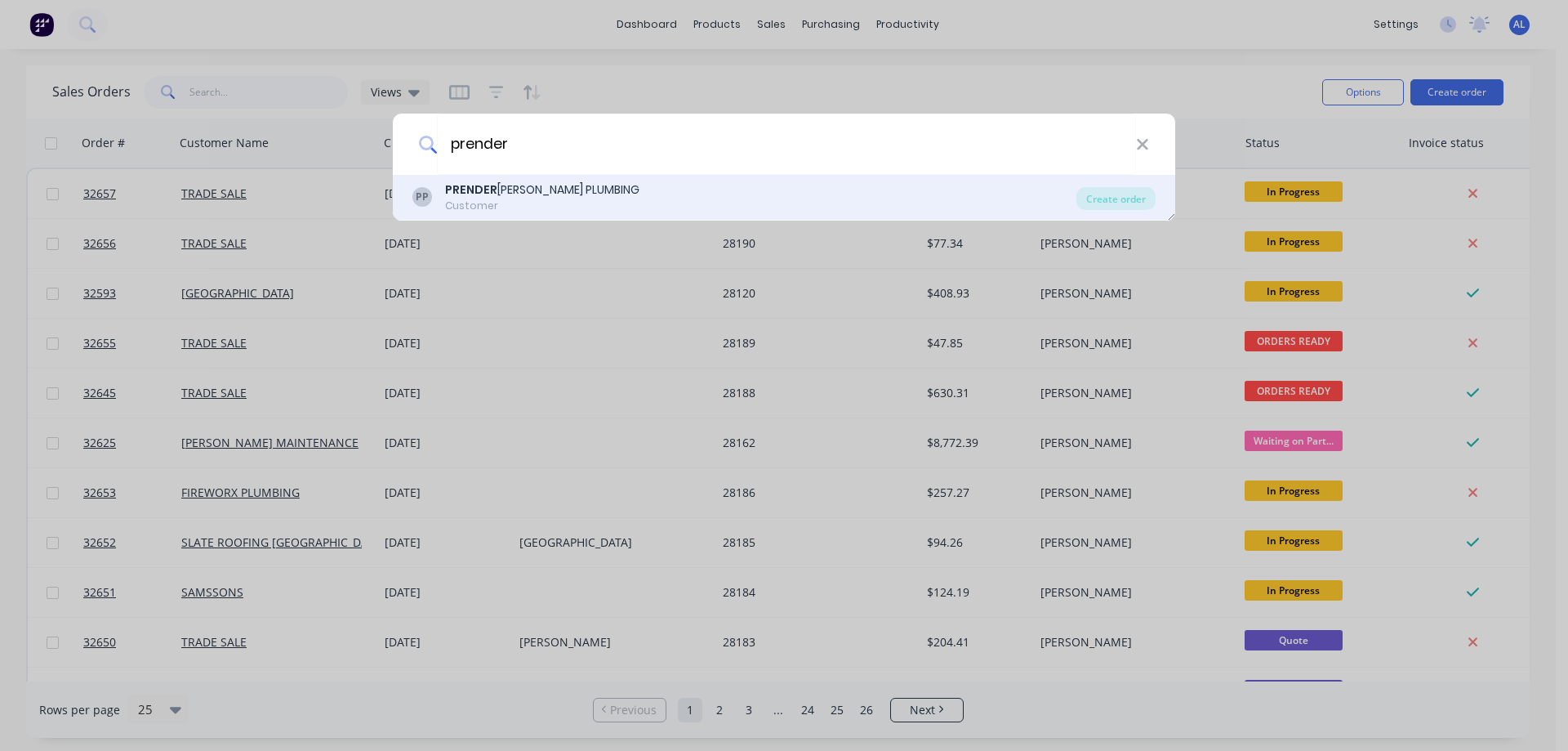
type input "prender"
click at [578, 191] on div "PRENDER GAST PLUMBING" at bounding box center [542, 190] width 194 height 17
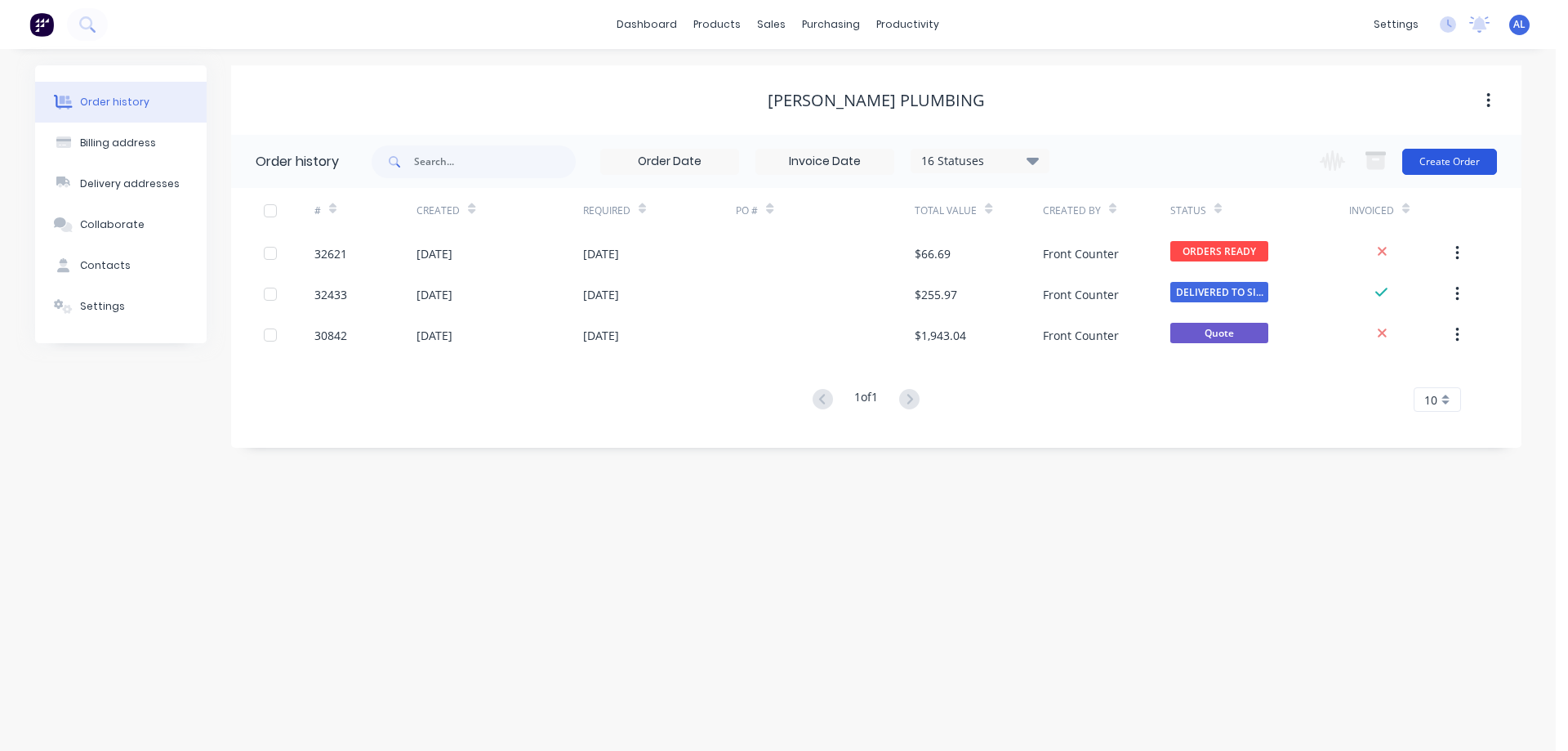
click at [1459, 166] on button "Create Order" at bounding box center [1449, 162] width 94 height 26
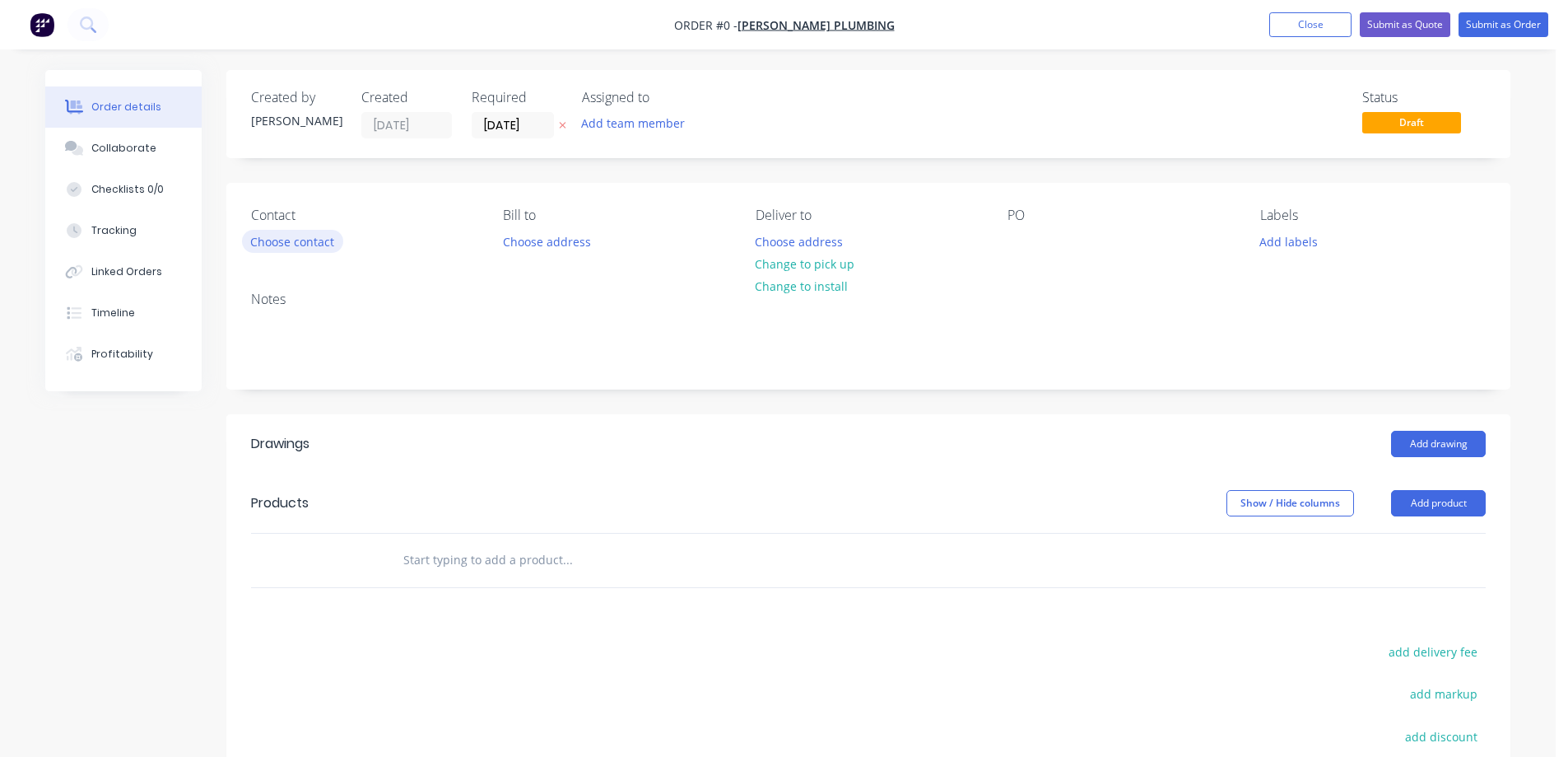
click at [300, 241] on button "Choose contact" at bounding box center [292, 241] width 101 height 22
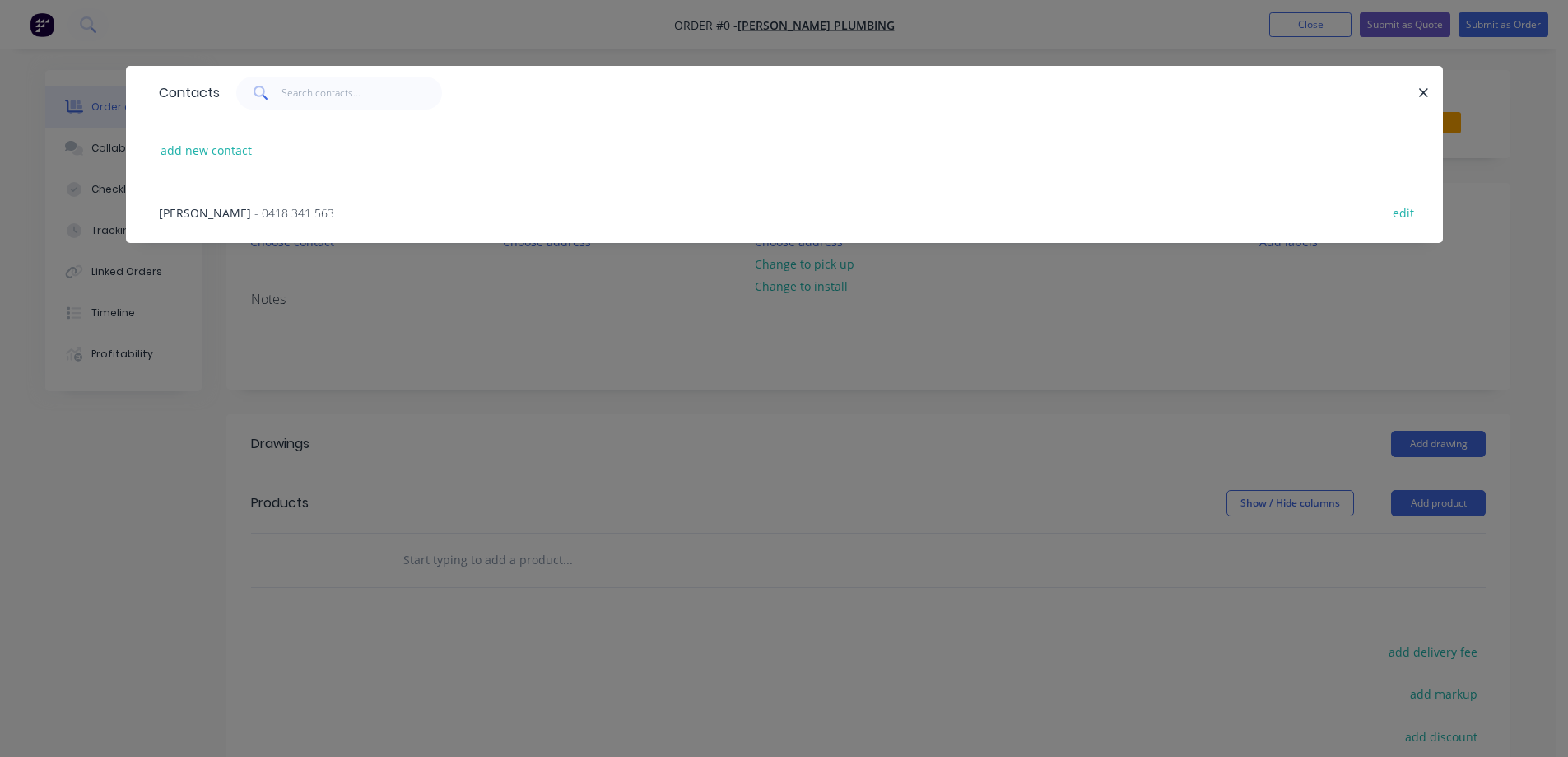
click at [255, 209] on span "- 0418 341 563" at bounding box center [294, 213] width 80 height 16
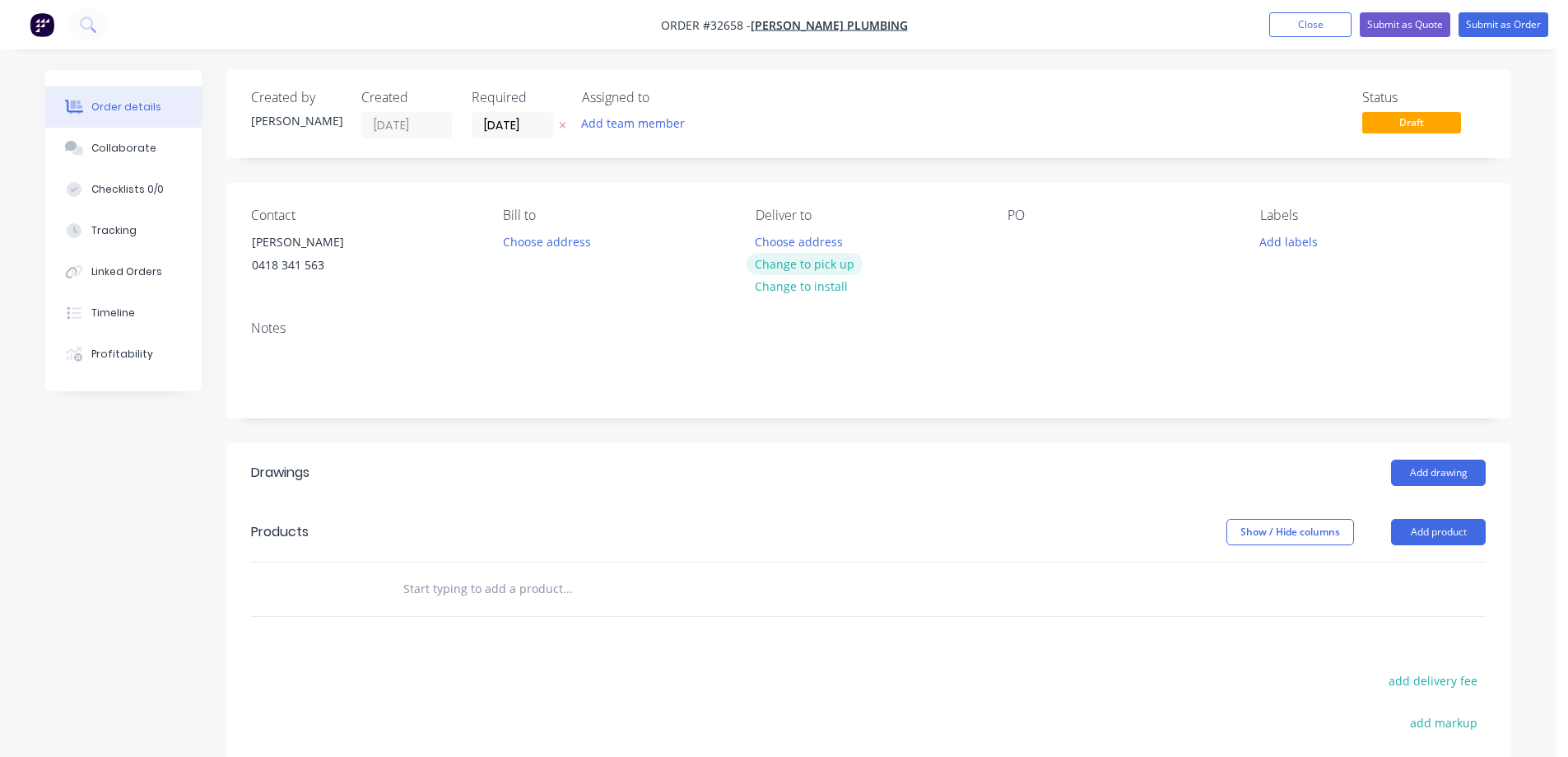
click at [821, 263] on button "Change to pick up" at bounding box center [805, 263] width 117 height 22
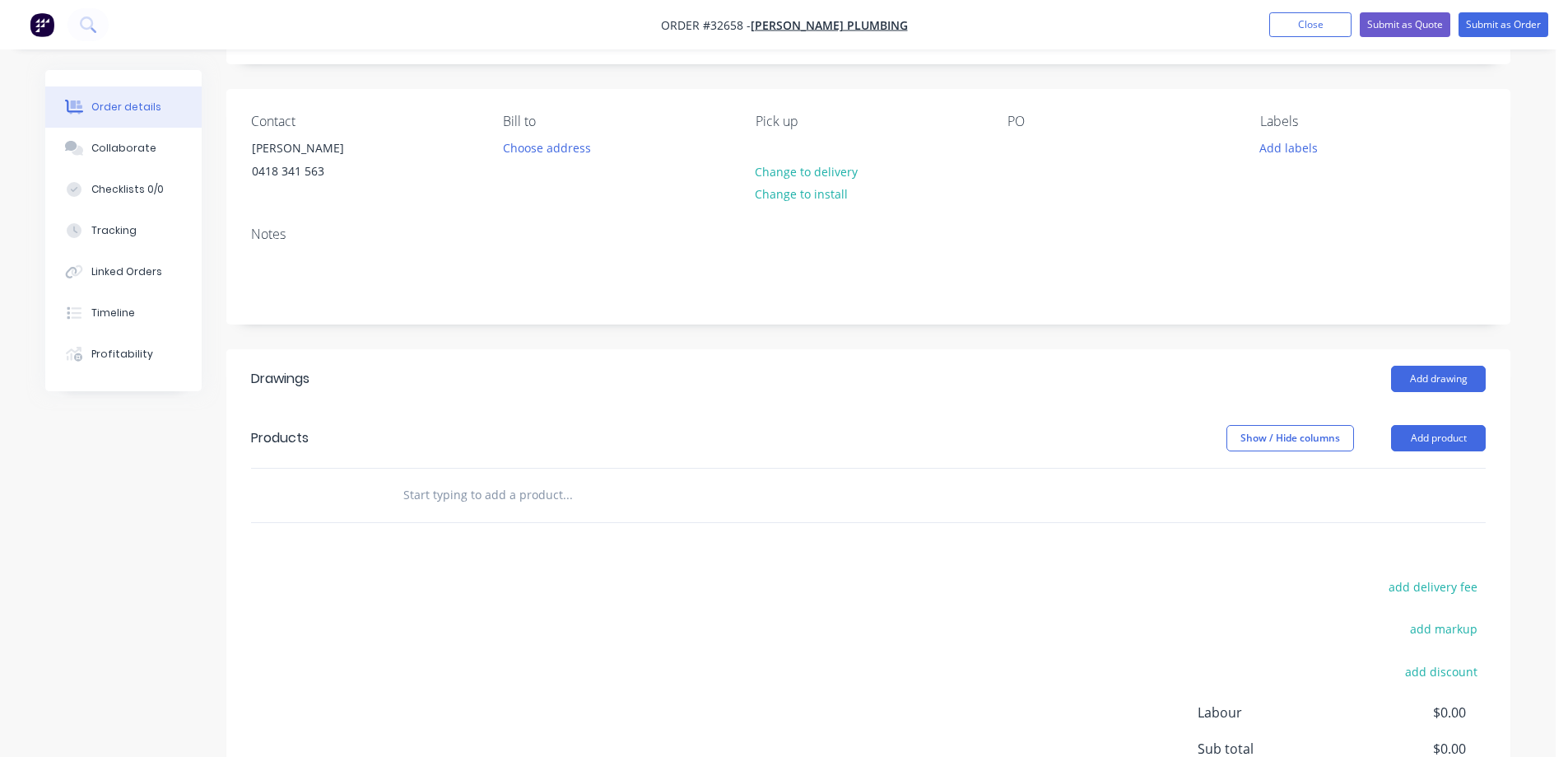
scroll to position [280, 0]
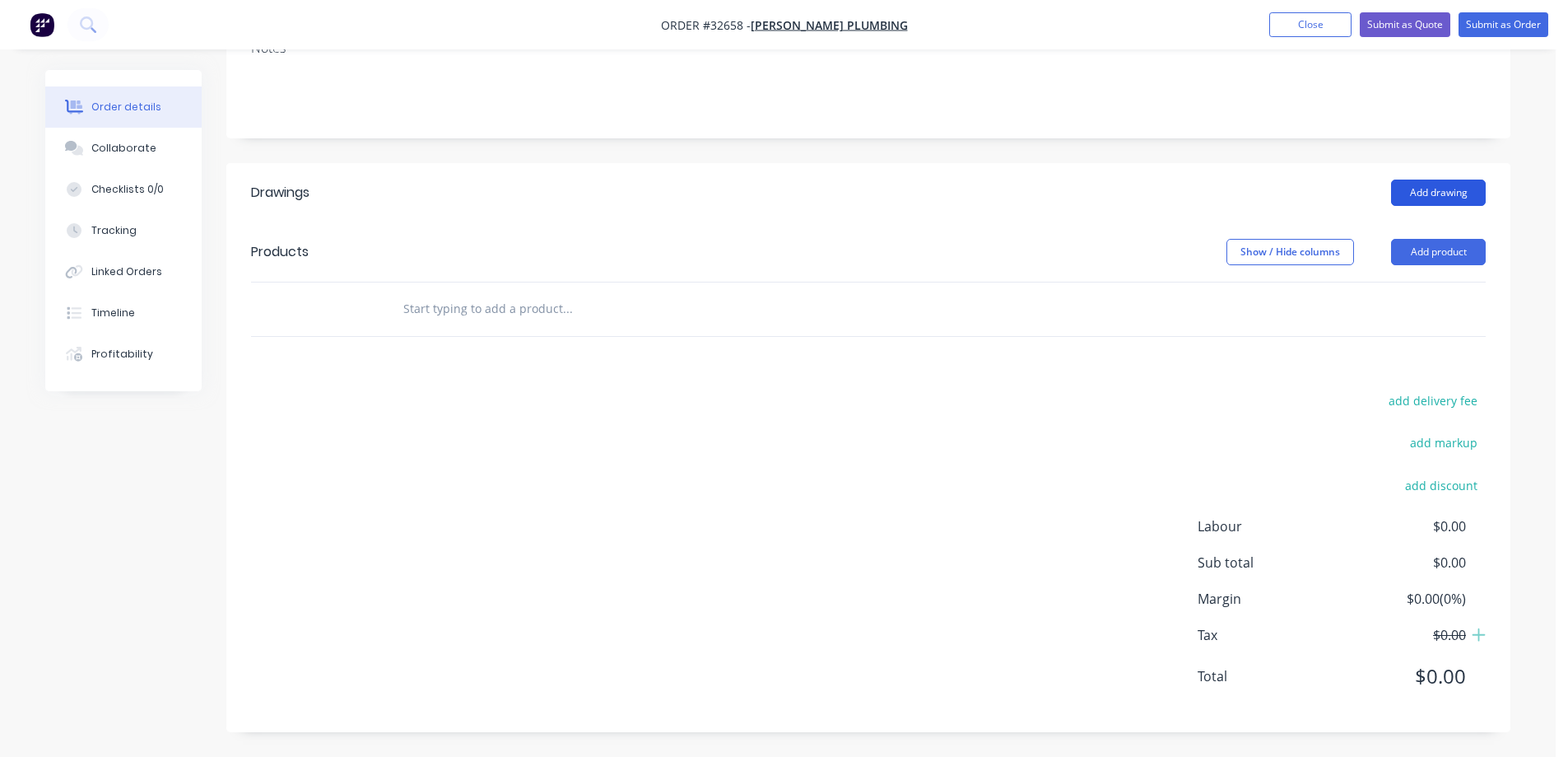
click at [1454, 192] on button "Add drawing" at bounding box center [1438, 193] width 94 height 26
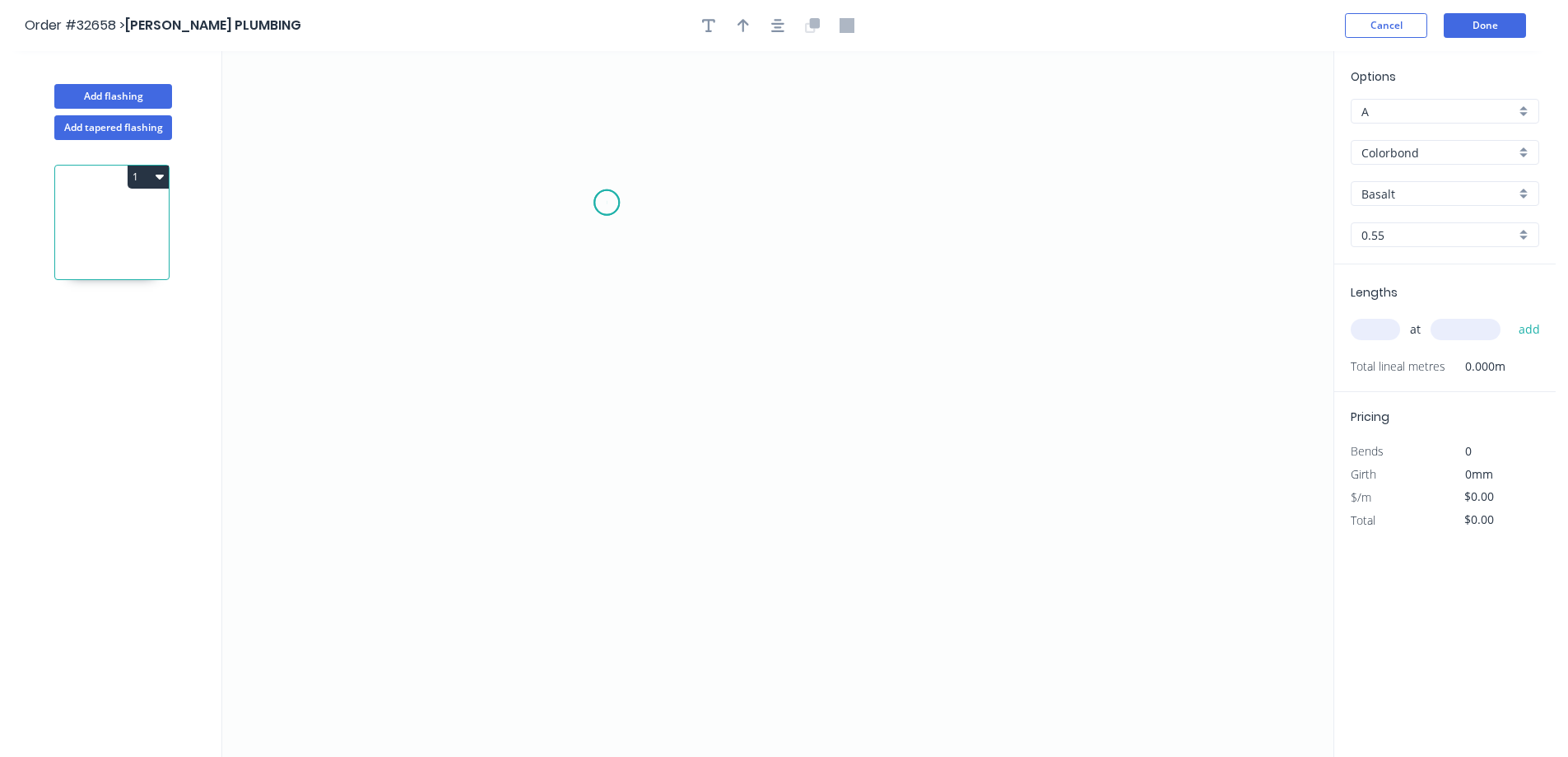
click at [608, 203] on icon "0" at bounding box center [777, 404] width 1111 height 706
drag, startPoint x: 604, startPoint y: 399, endPoint x: 780, endPoint y: 391, distance: 176.2
click at [608, 397] on icon "0" at bounding box center [777, 404] width 1111 height 706
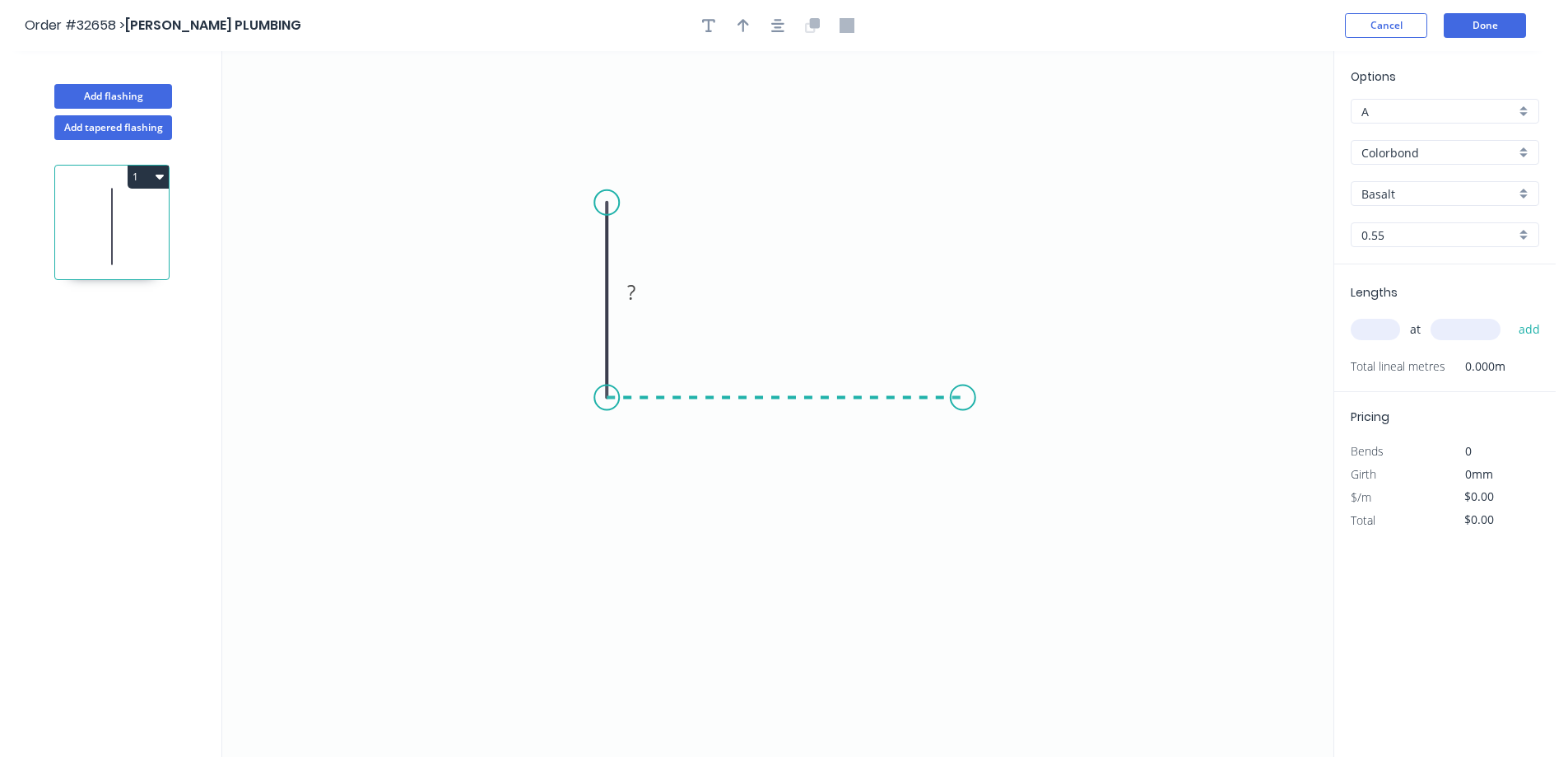
click at [963, 382] on icon "0 ?" at bounding box center [777, 404] width 1111 height 706
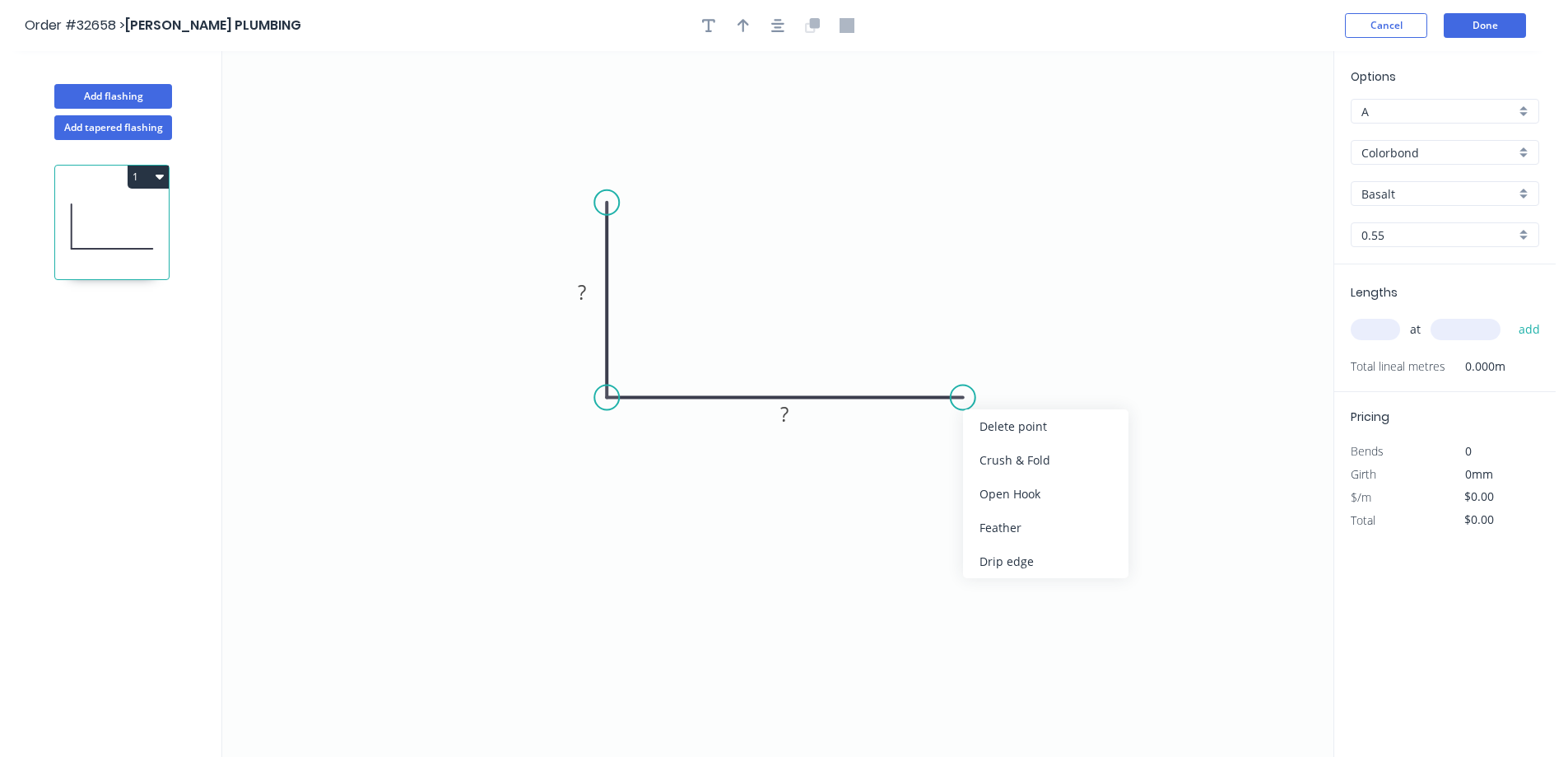
click at [1055, 524] on div "Feather" at bounding box center [1046, 527] width 166 height 33
drag, startPoint x: 577, startPoint y: 288, endPoint x: 661, endPoint y: 277, distance: 84.7
click at [577, 287] on rect at bounding box center [581, 293] width 33 height 23
drag, startPoint x: 589, startPoint y: 282, endPoint x: 634, endPoint y: 282, distance: 45.0
click at [590, 283] on rect at bounding box center [582, 292] width 54 height 33
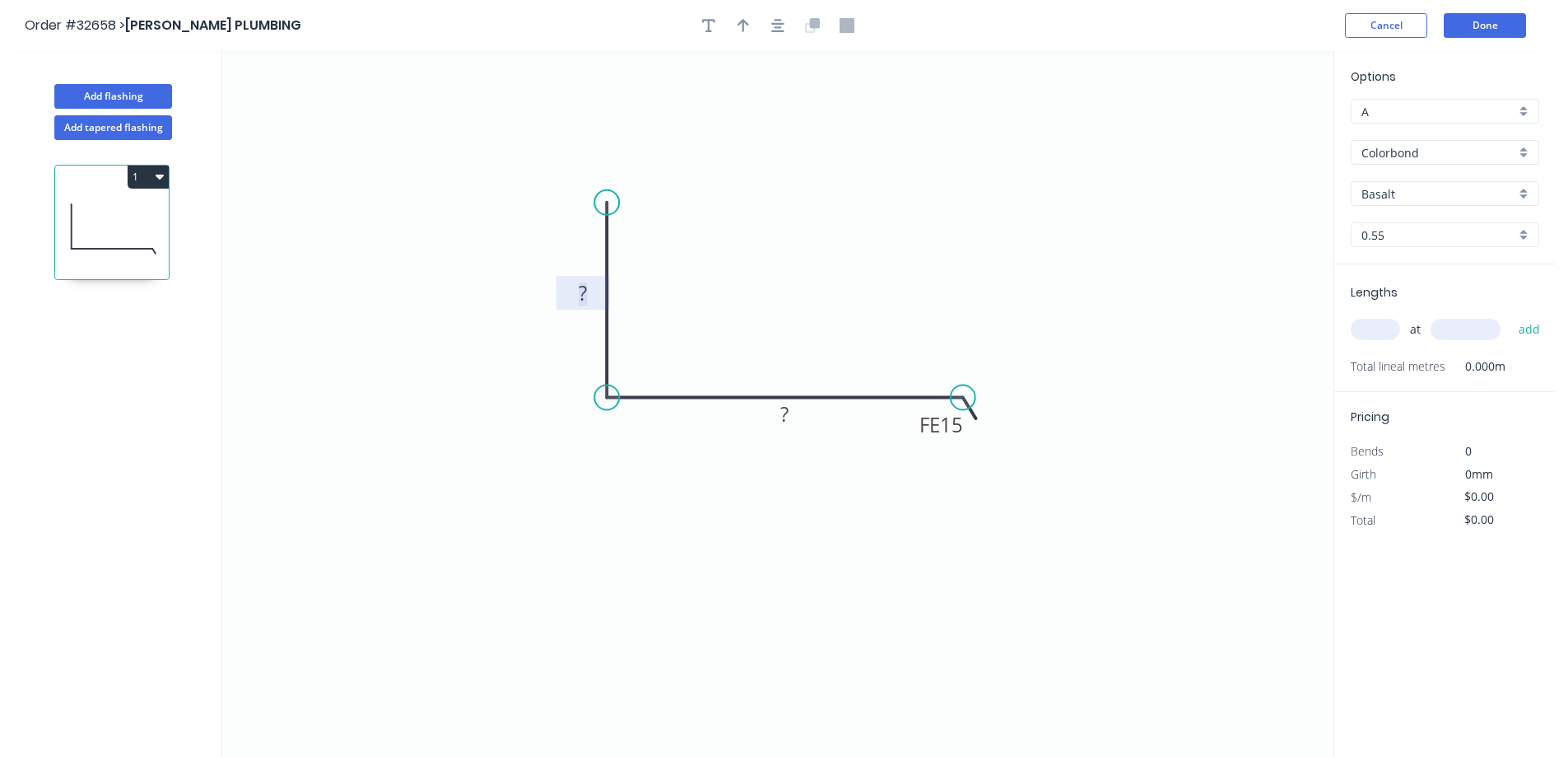
click at [590, 293] on rect at bounding box center [582, 294] width 33 height 23
type input "$11.67"
click at [772, 31] on icon "button" at bounding box center [778, 25] width 13 height 13
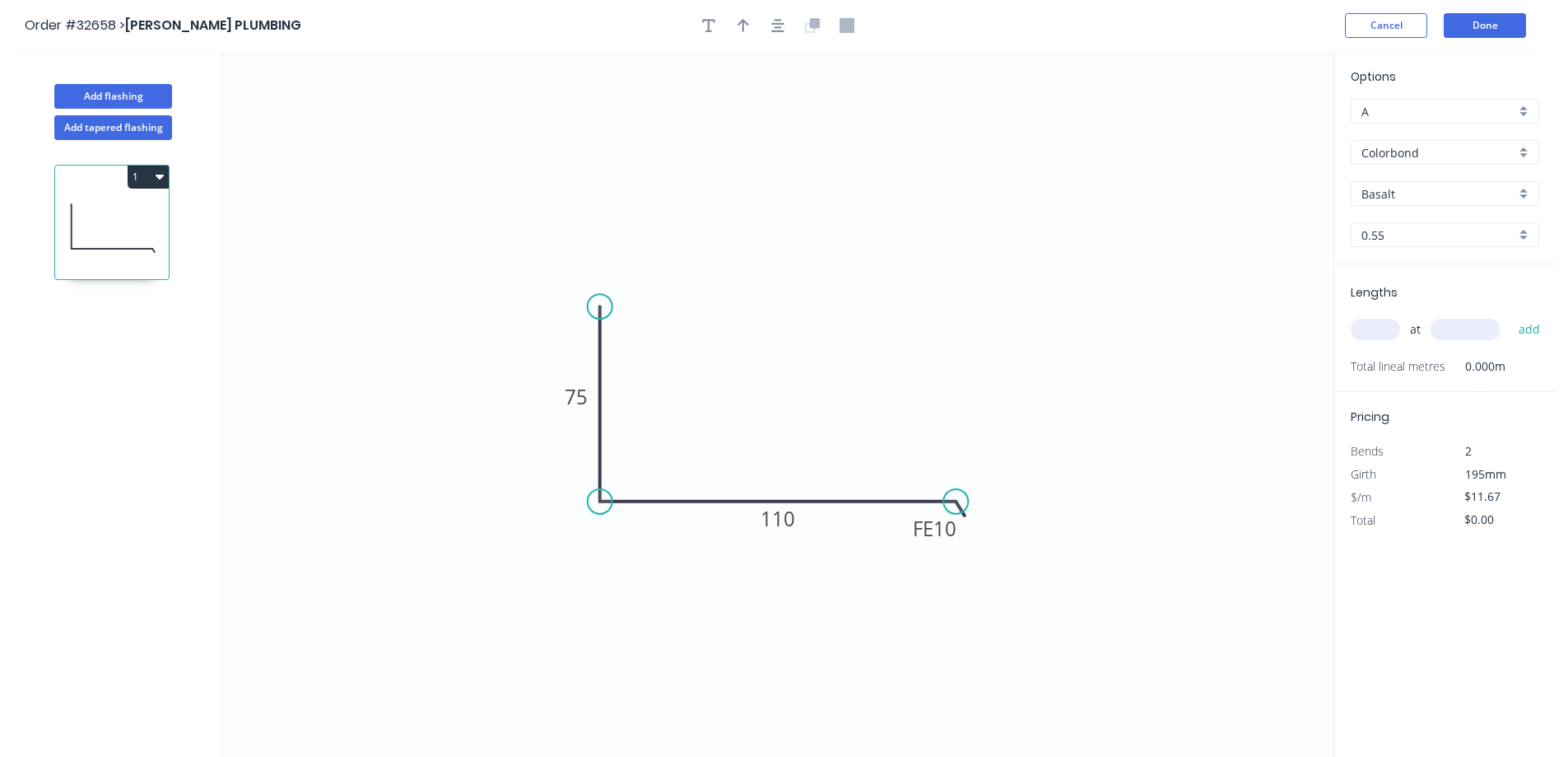
click at [1525, 149] on div "Colorbond" at bounding box center [1445, 152] width 189 height 25
click at [1425, 263] on div "Zinc" at bounding box center [1445, 271] width 187 height 29
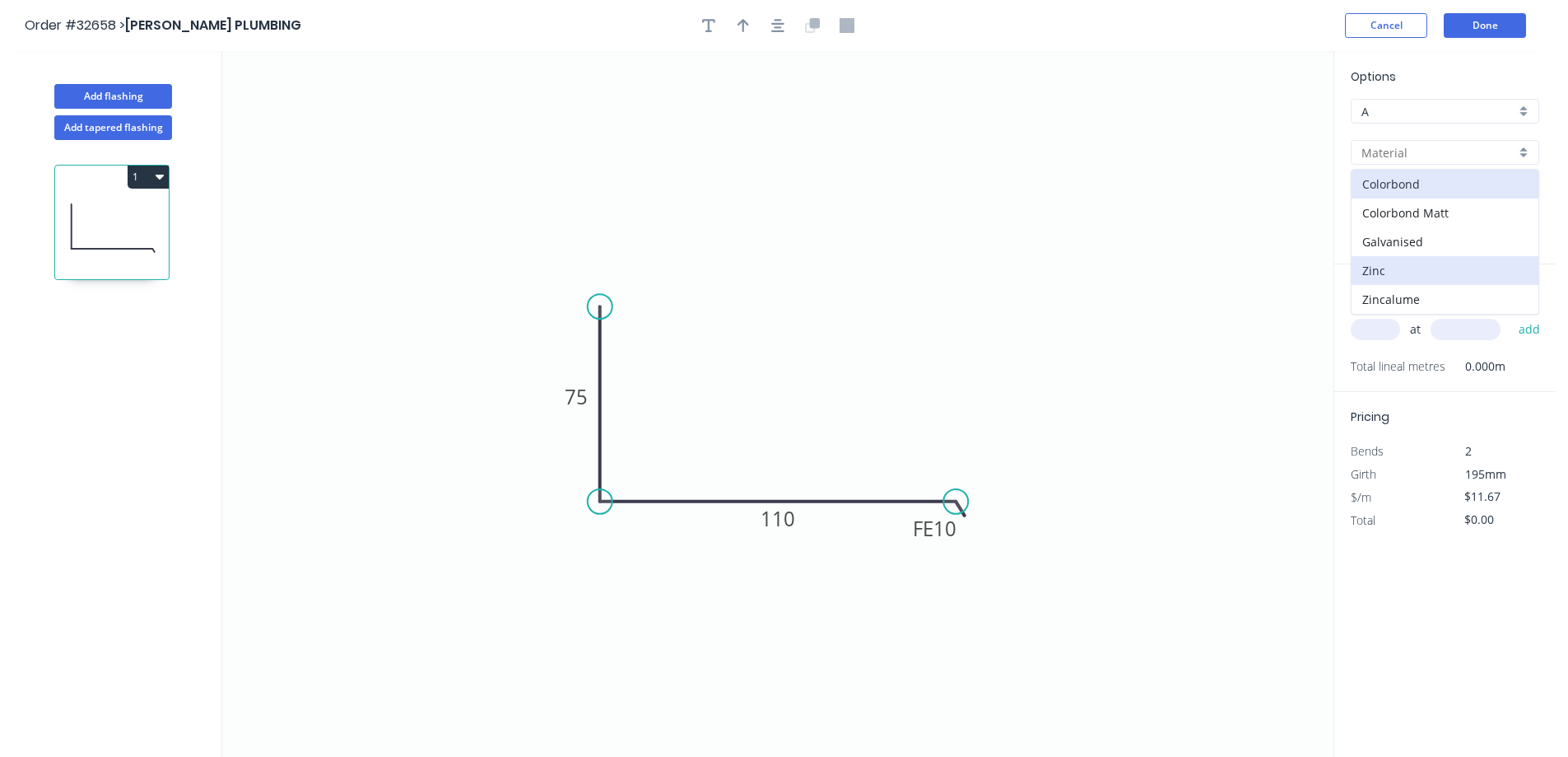
type input "Zinc"
type input "$10.63"
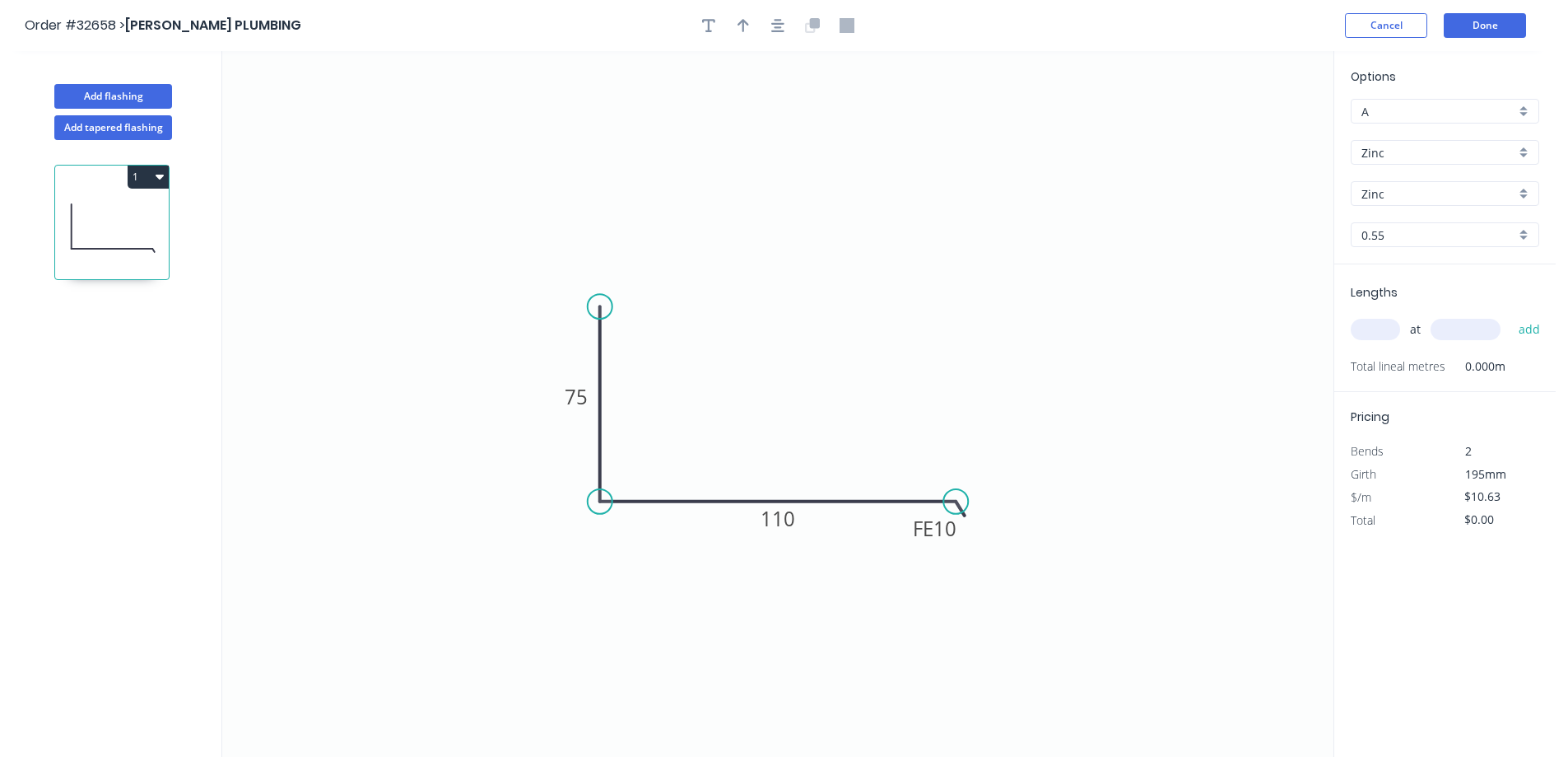
click at [1365, 324] on input "text" at bounding box center [1375, 330] width 49 height 21
type input "2"
type input "3200"
click at [1511, 315] on button "add" at bounding box center [1530, 330] width 39 height 28
type input "$68.03"
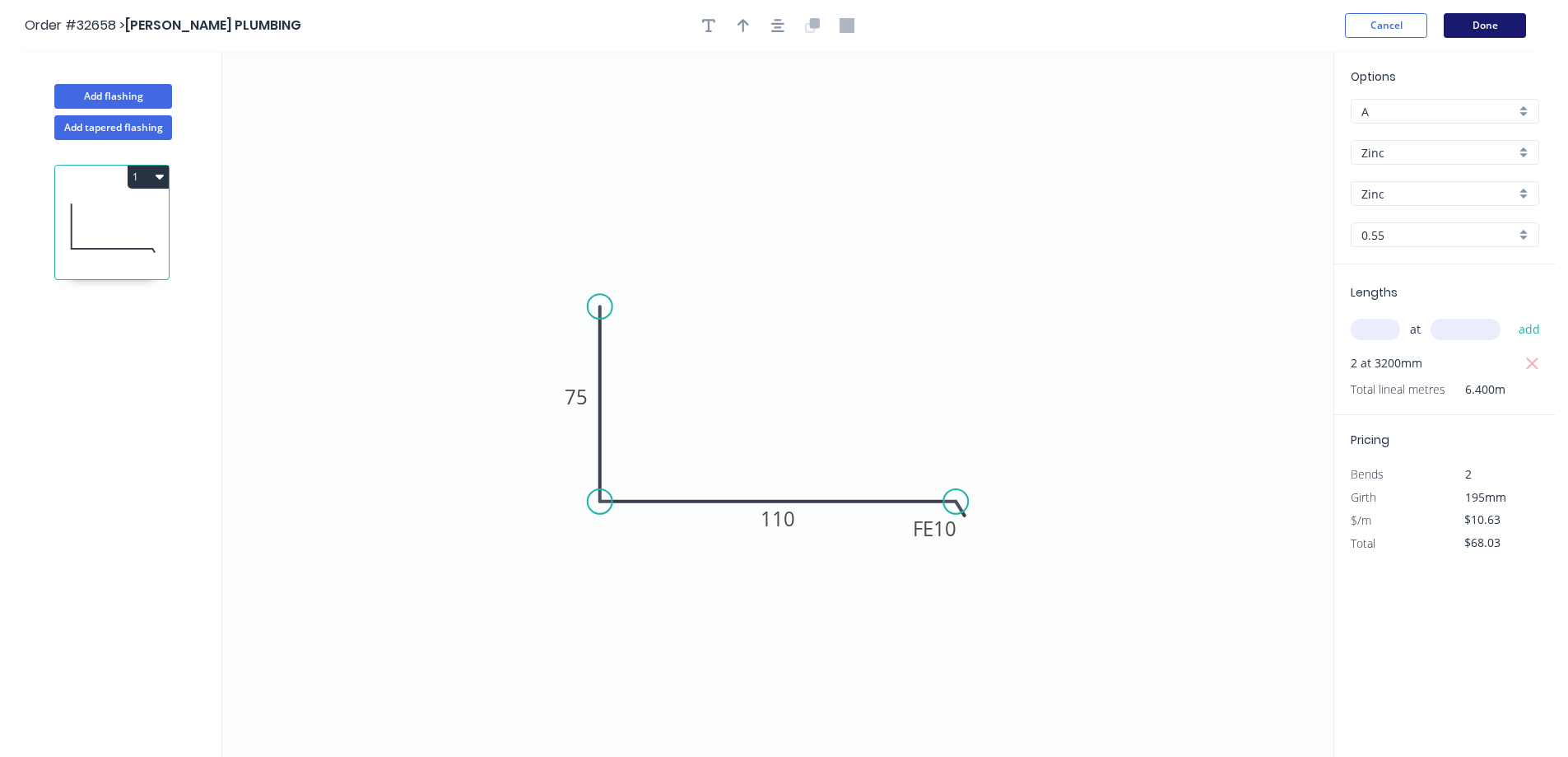
click at [1490, 27] on button "Done" at bounding box center [1484, 26] width 82 height 25
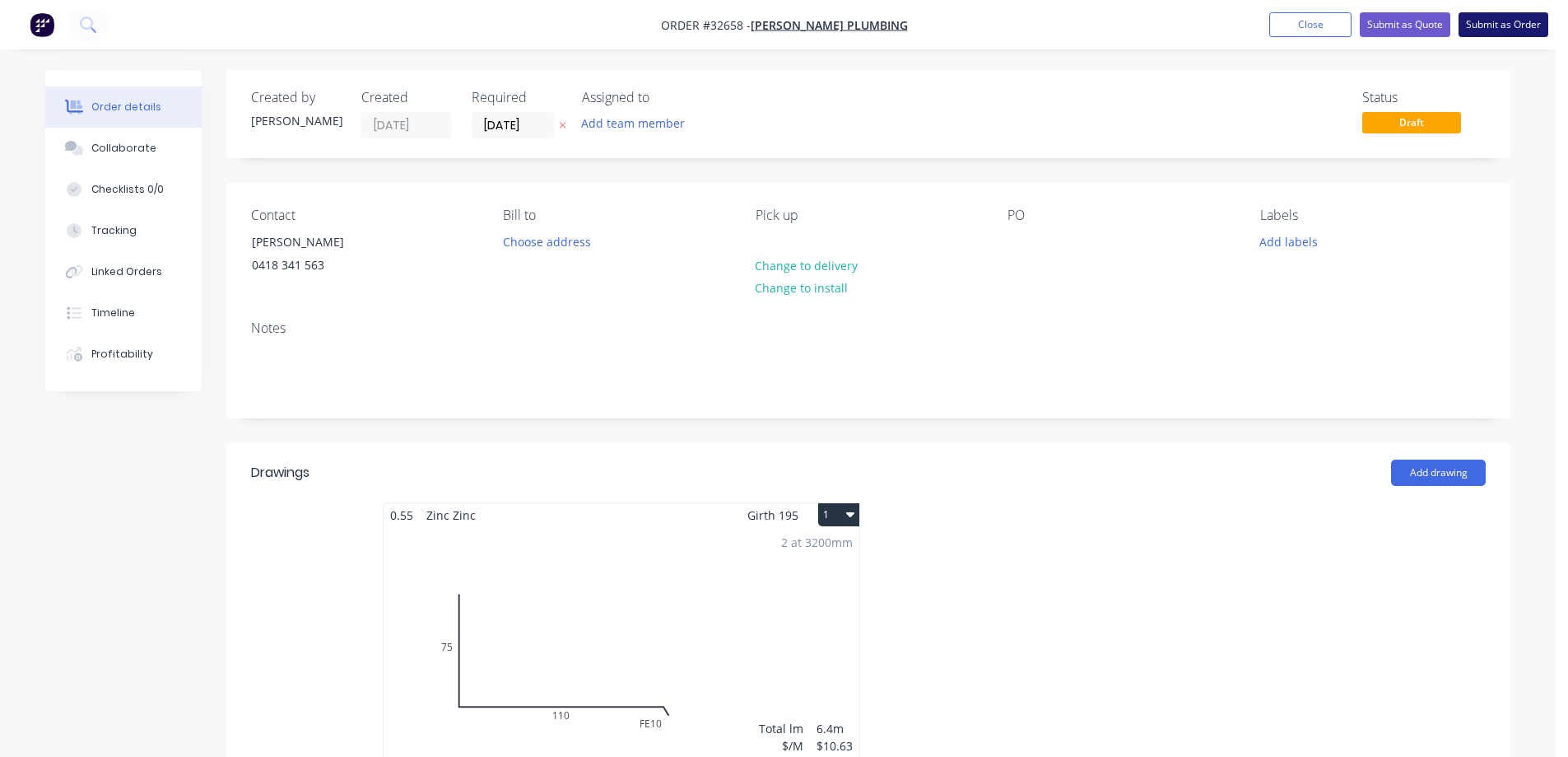
click at [1496, 27] on button "Submit as Order" at bounding box center [1504, 25] width 90 height 25
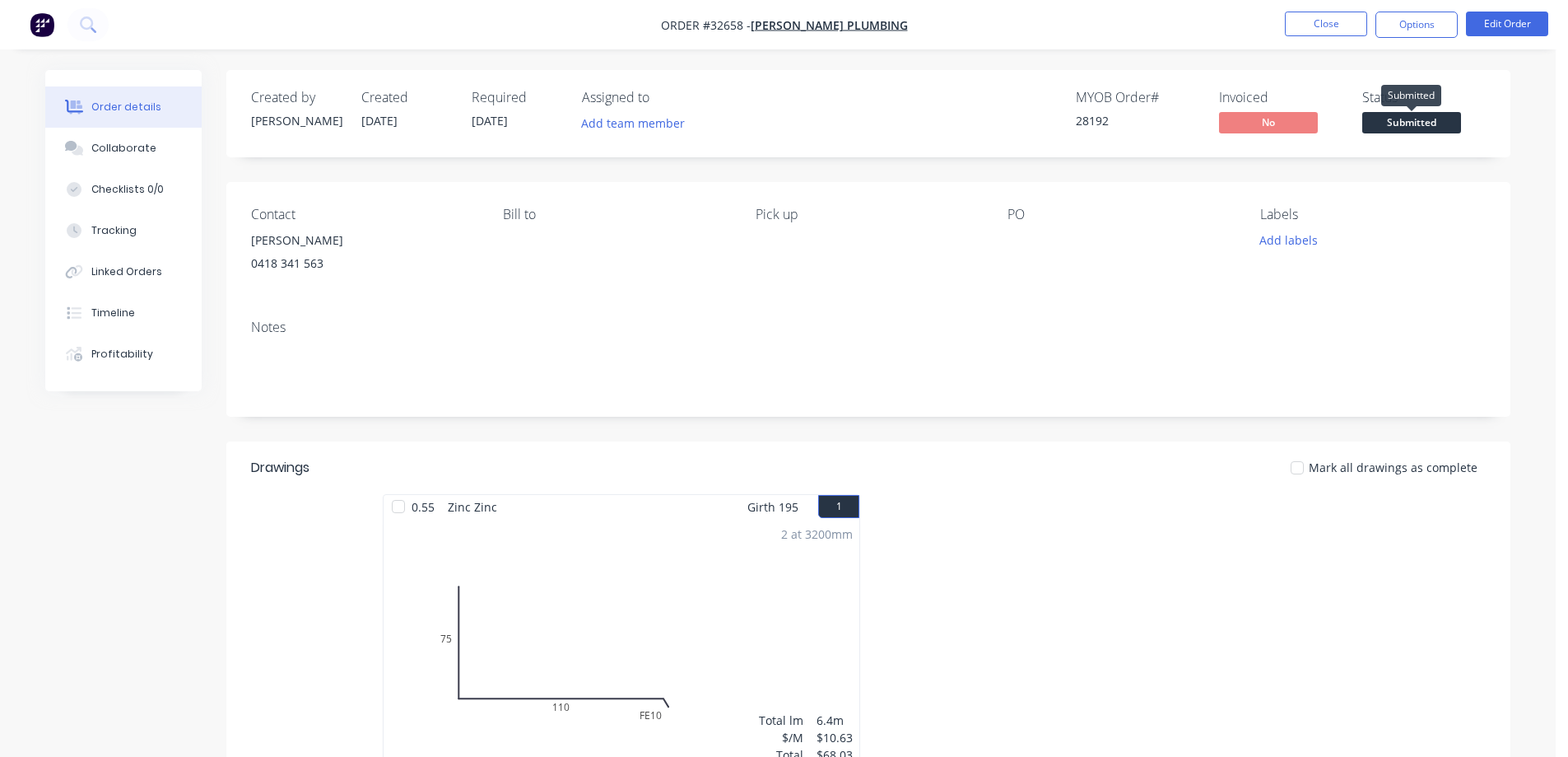
click at [1407, 124] on span "Submitted" at bounding box center [1411, 122] width 99 height 20
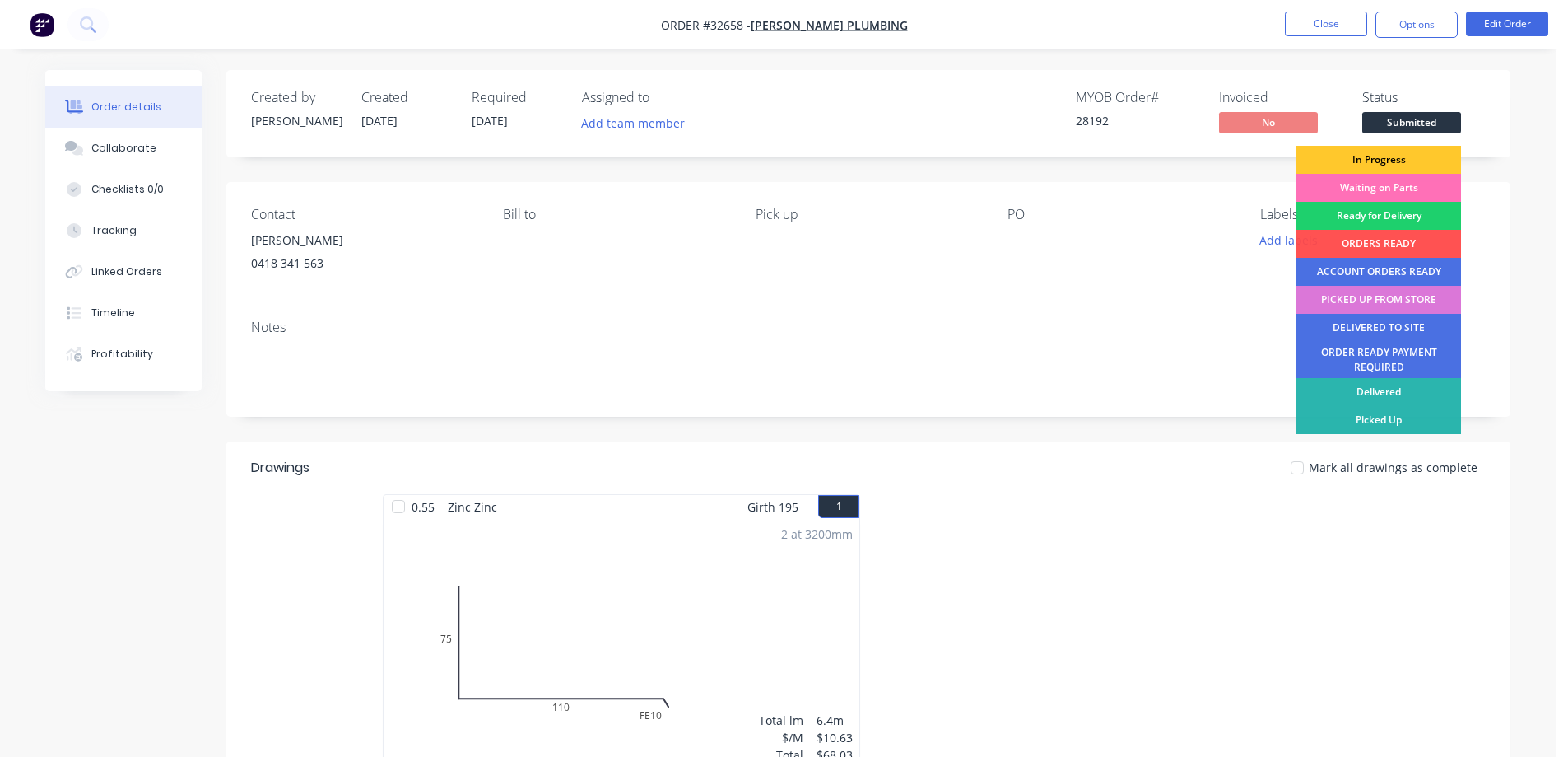
click at [1407, 169] on div "In Progress" at bounding box center [1379, 160] width 165 height 28
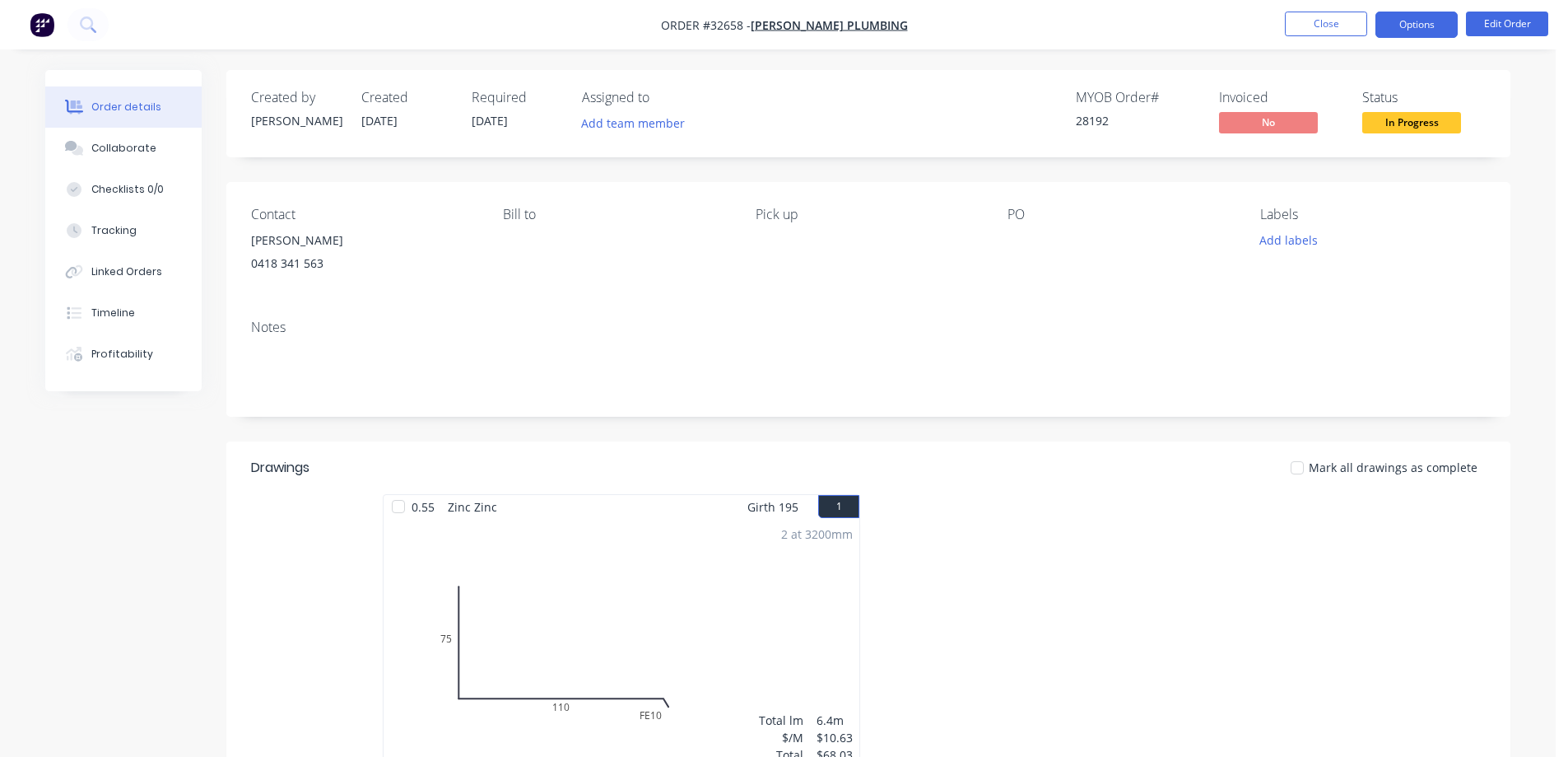
click at [1443, 27] on button "Options" at bounding box center [1416, 25] width 82 height 26
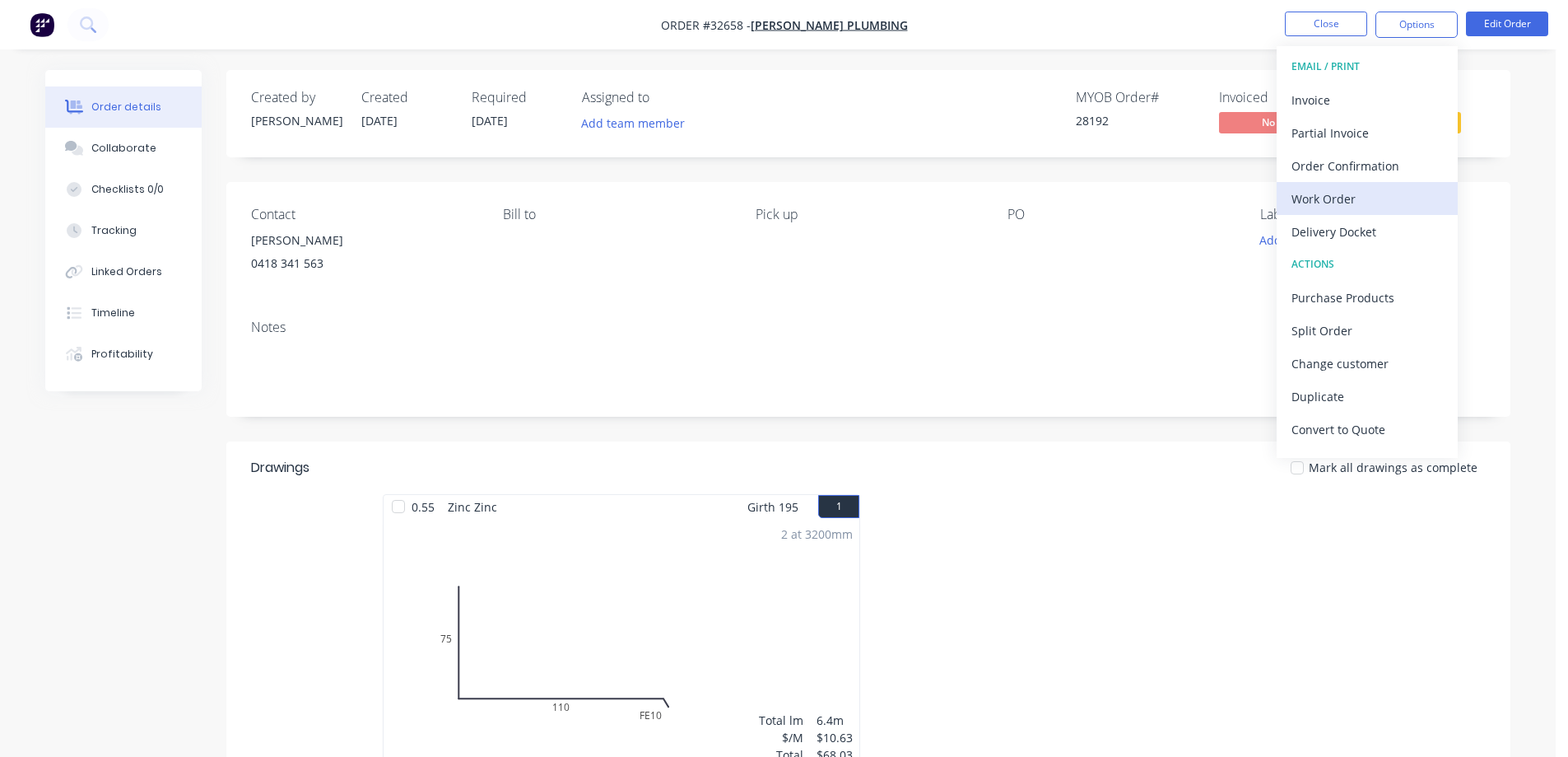
click at [1359, 197] on div "Work Order" at bounding box center [1367, 198] width 152 height 24
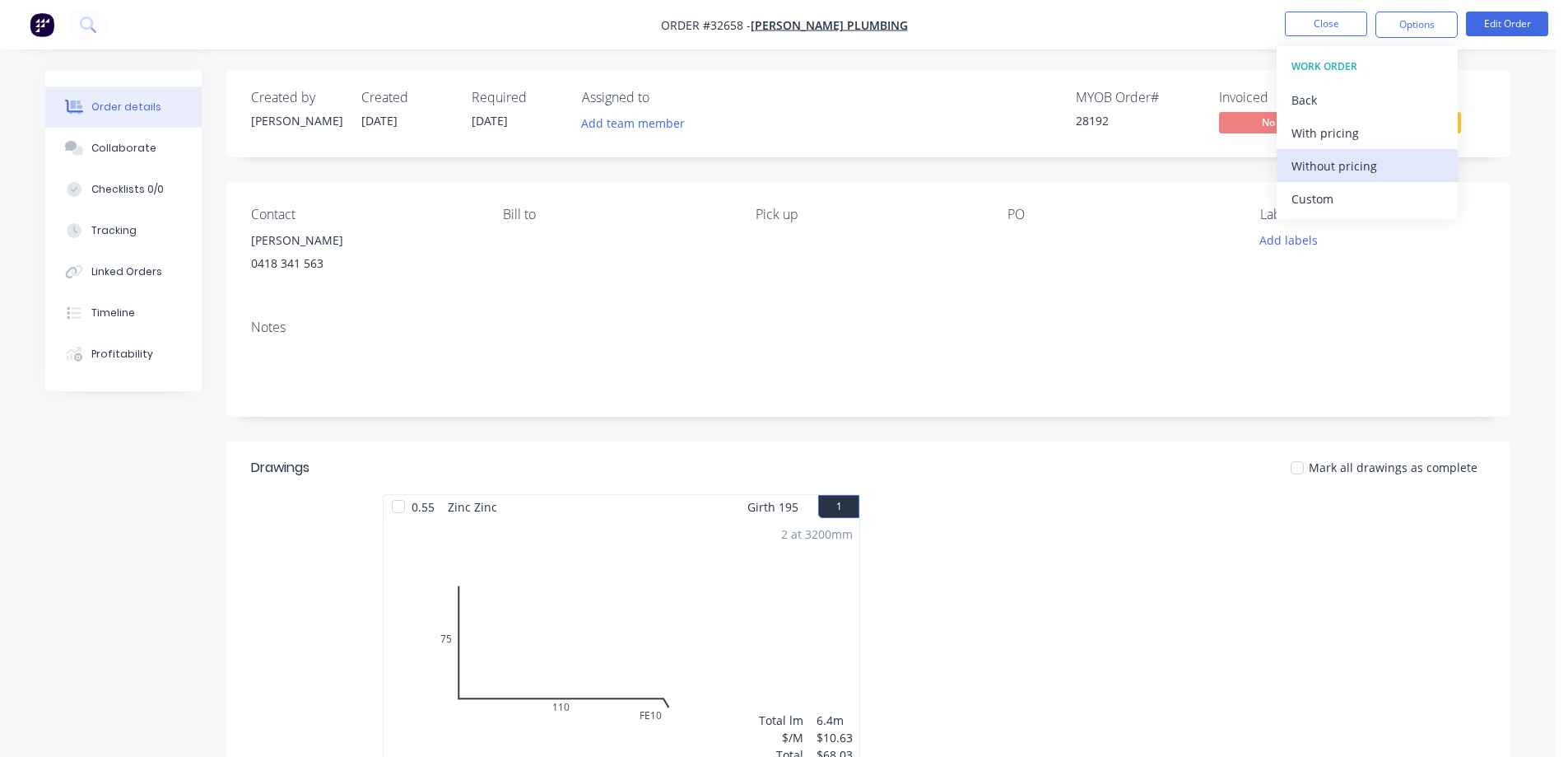
click at [1383, 169] on div "Without pricing" at bounding box center [1367, 166] width 152 height 24
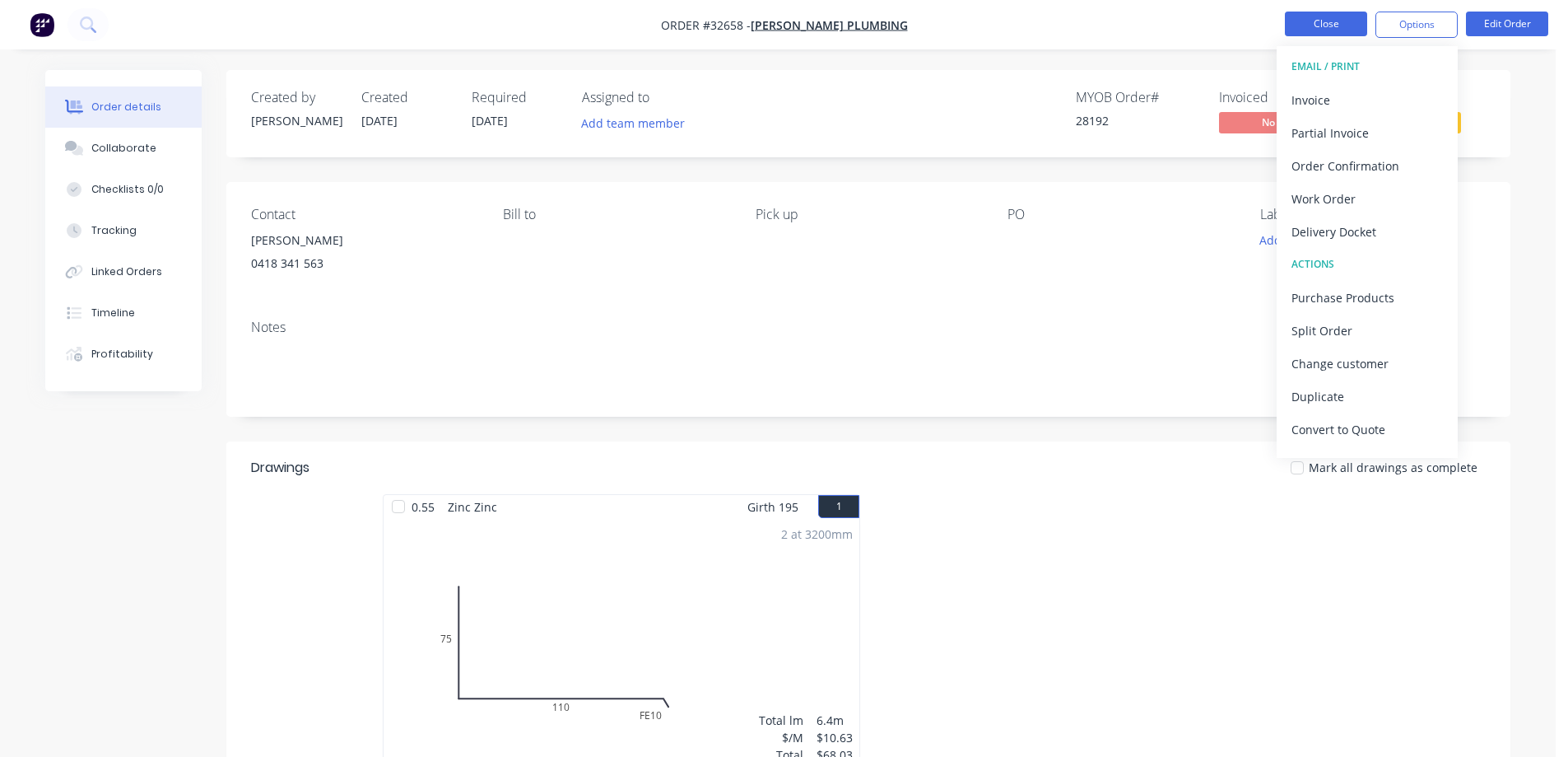
click at [1327, 21] on button "Close" at bounding box center [1326, 24] width 82 height 25
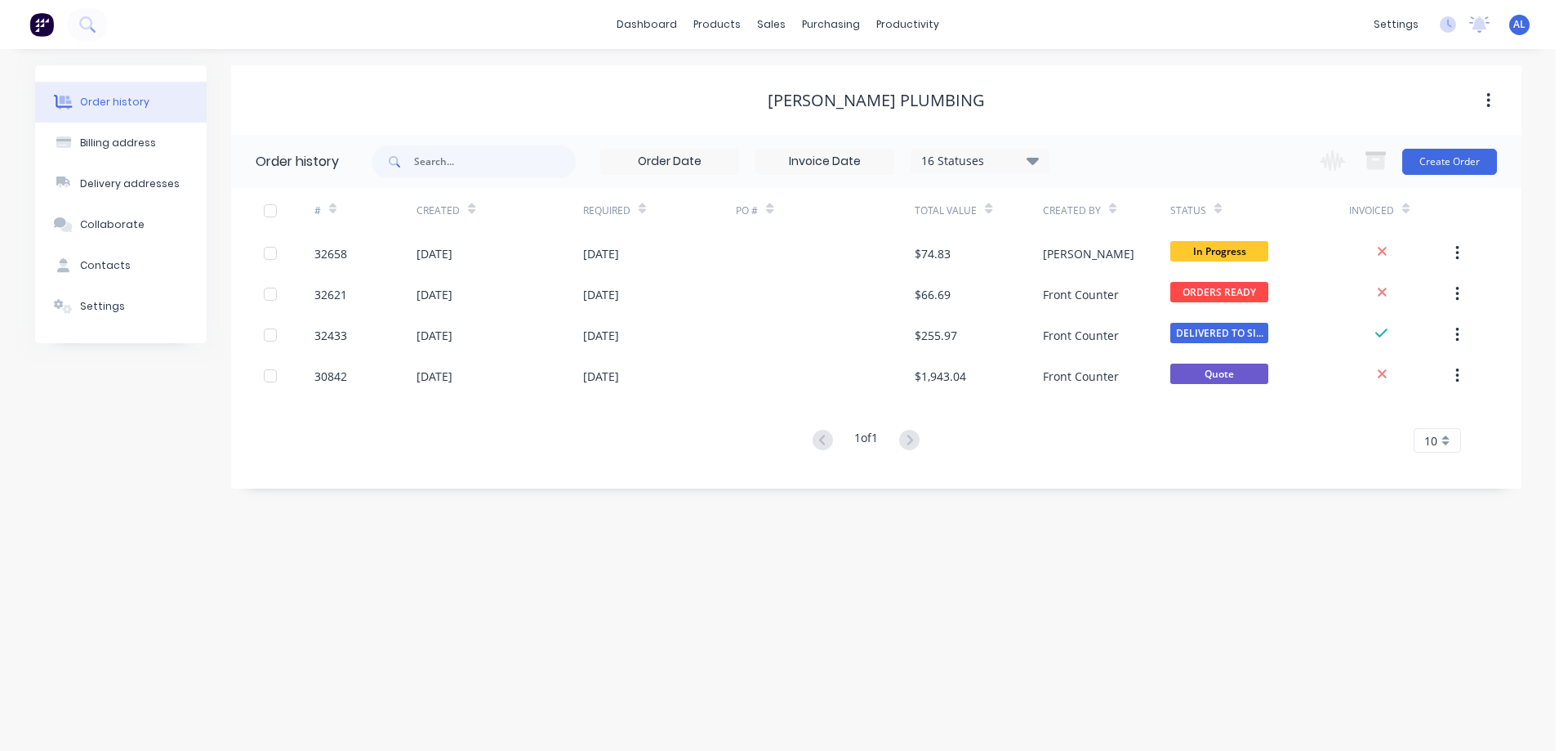
click at [45, 18] on img at bounding box center [42, 24] width 24 height 24
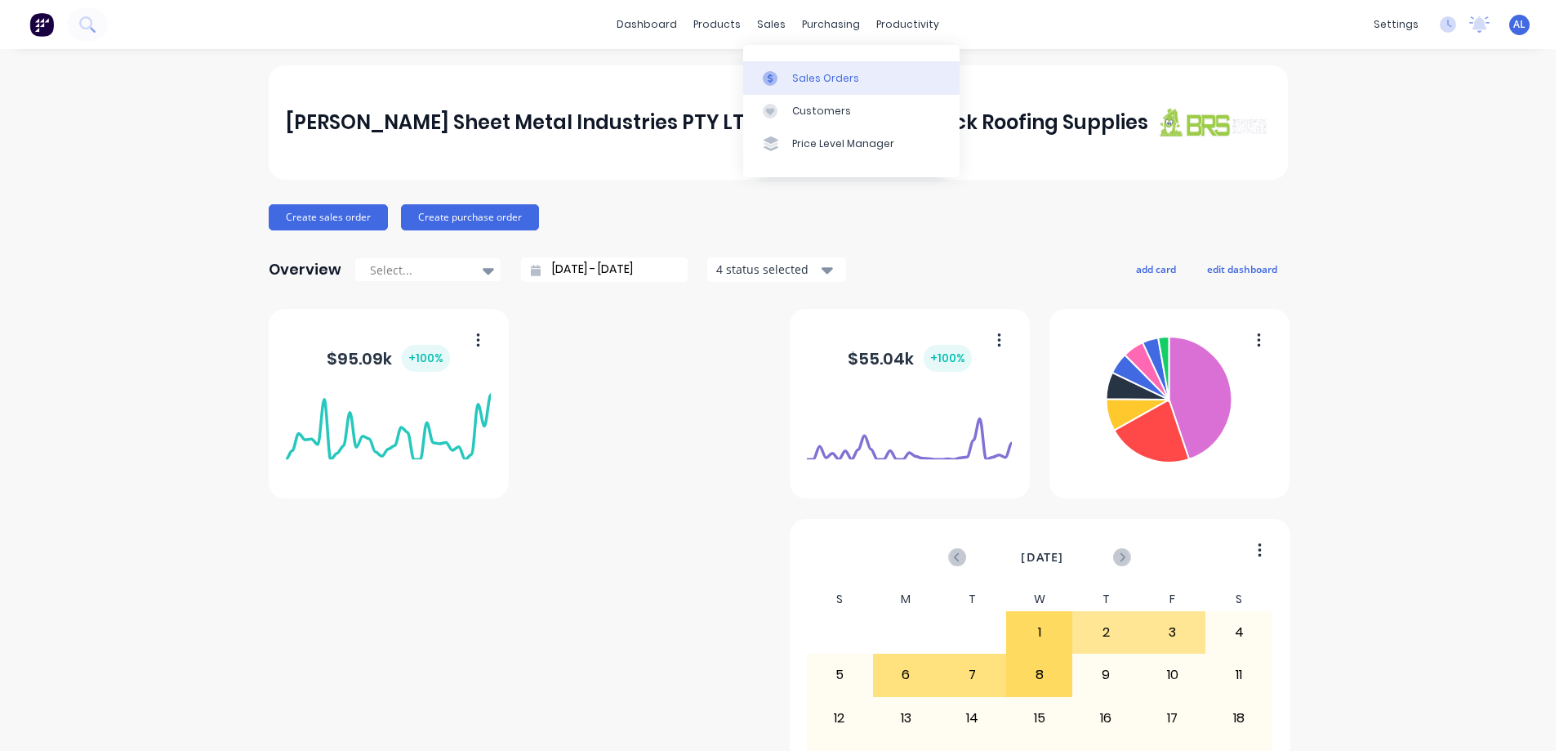
click at [822, 74] on div "Sales Orders" at bounding box center [825, 78] width 67 height 15
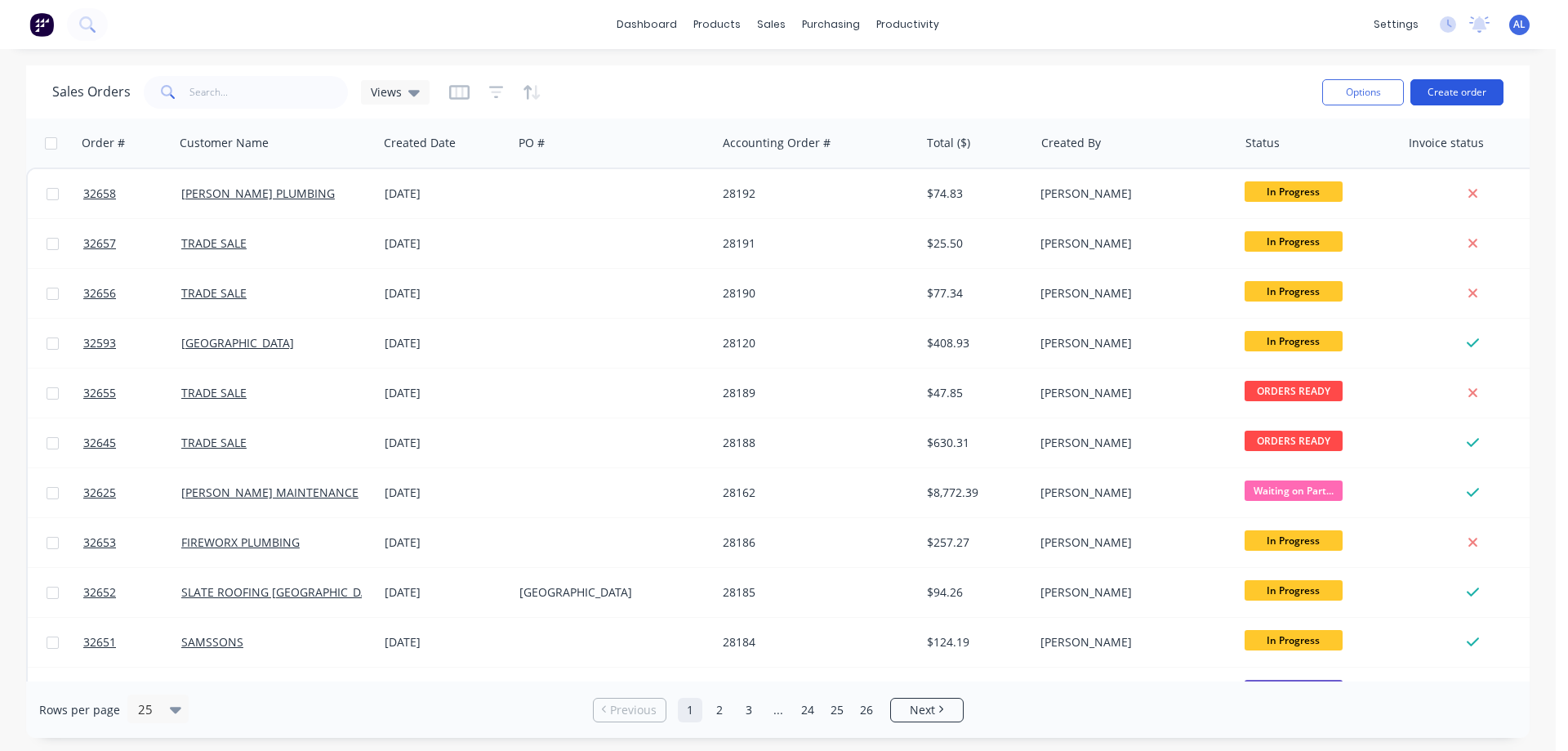
click at [1476, 86] on button "Create order" at bounding box center [1457, 93] width 94 height 26
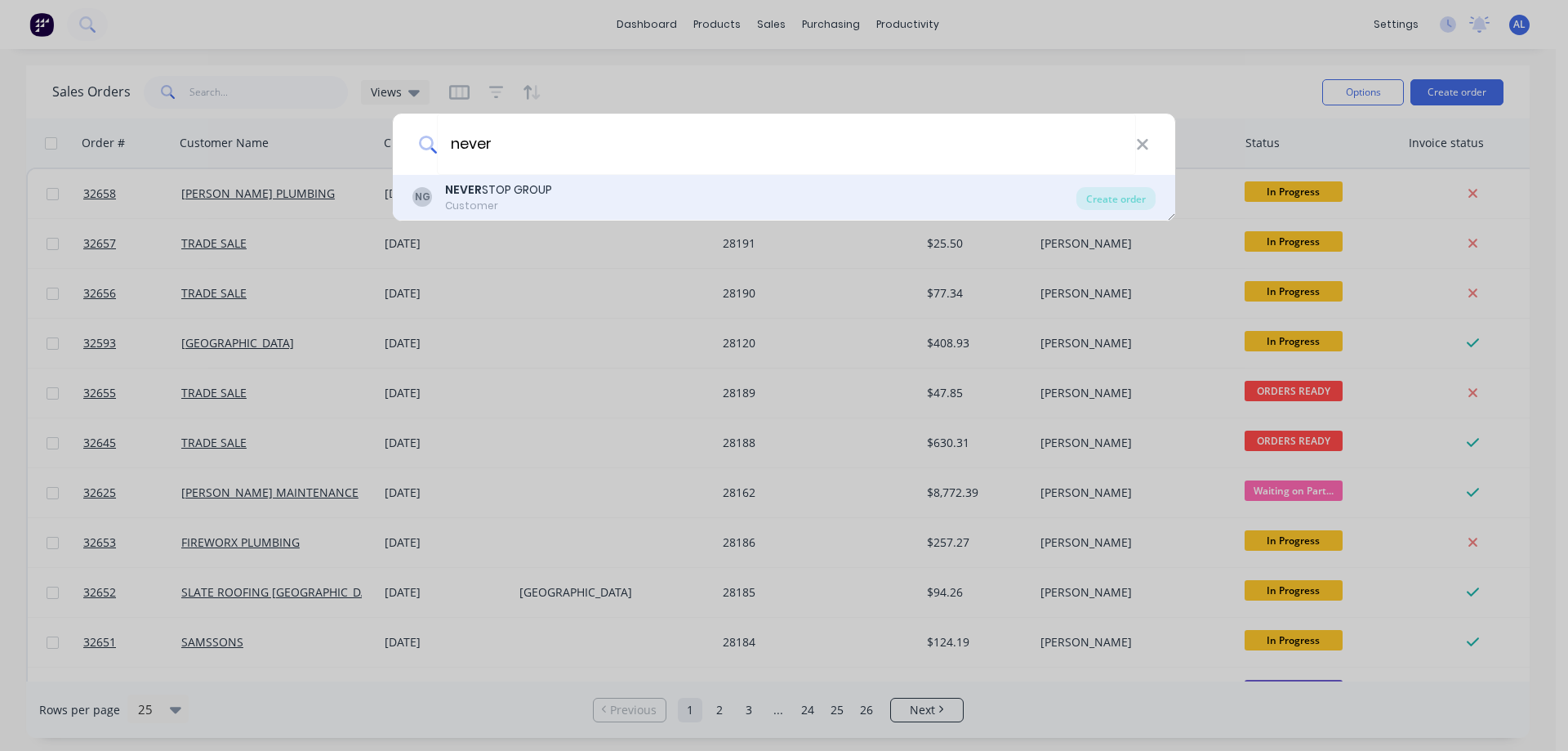
type input "never"
click at [518, 200] on div "Customer" at bounding box center [498, 205] width 107 height 15
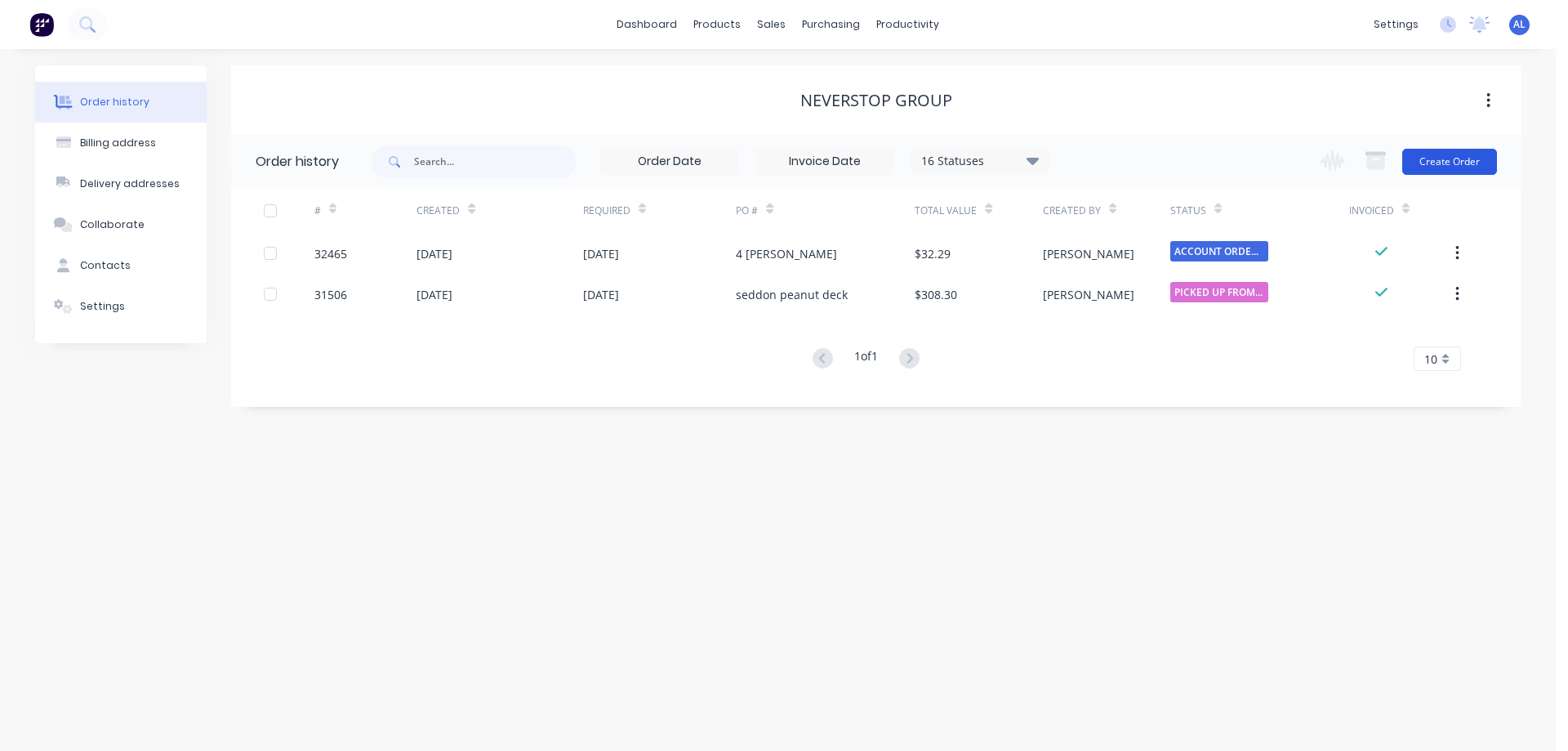
click at [1440, 163] on button "Create Order" at bounding box center [1449, 162] width 94 height 26
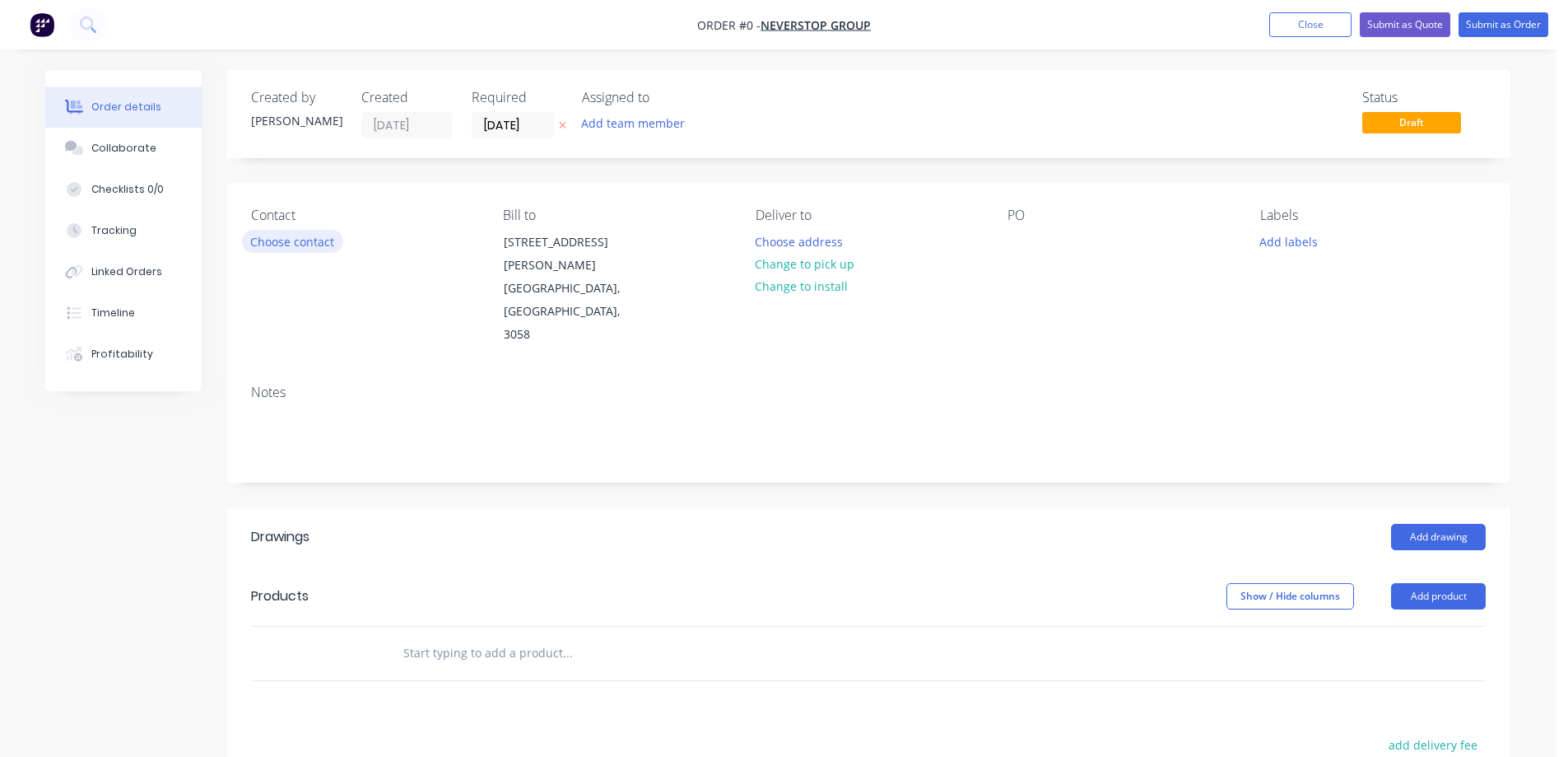
click at [302, 245] on button "Choose contact" at bounding box center [292, 241] width 101 height 22
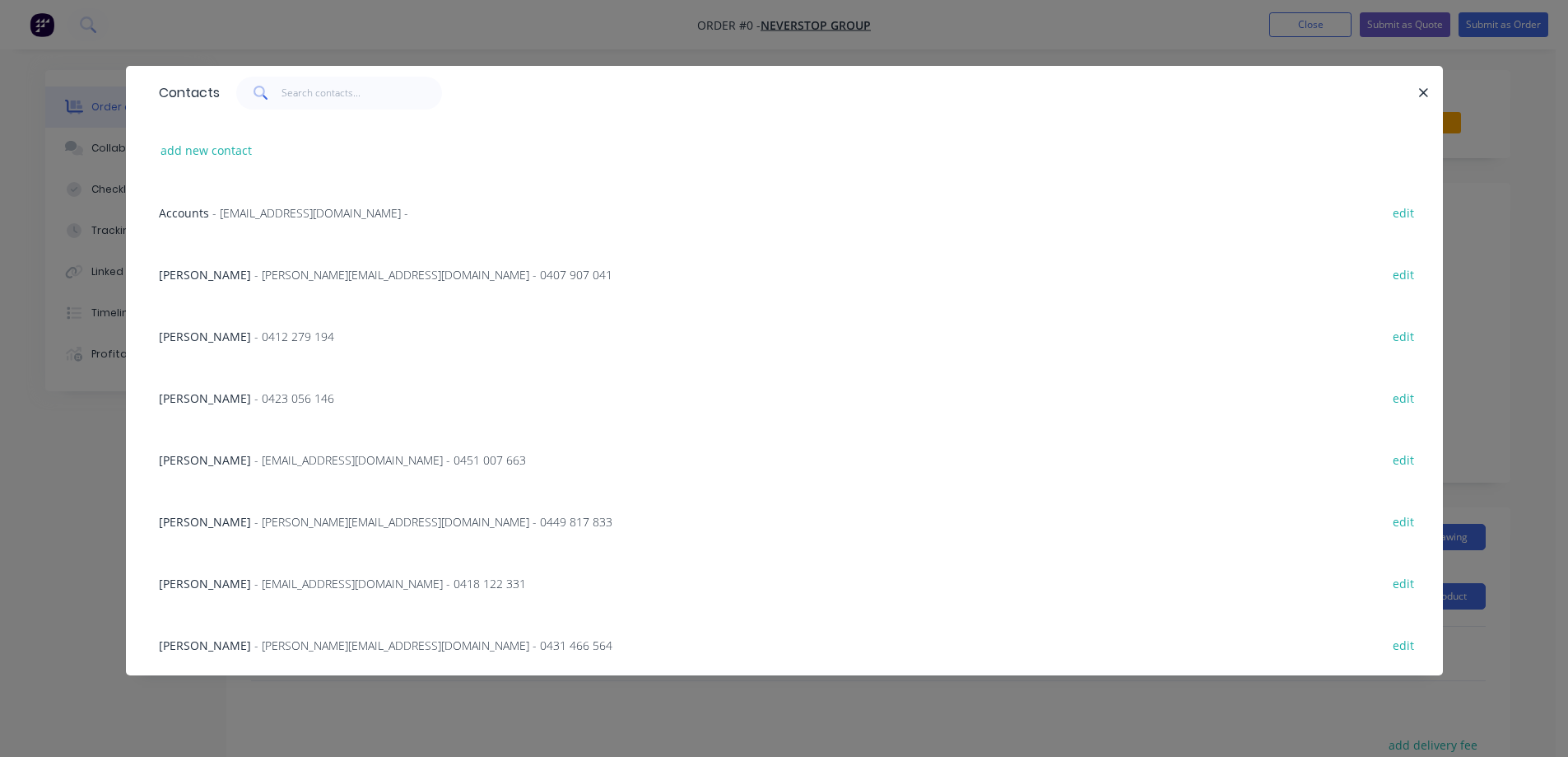
click at [300, 644] on span "- chris@neverstop.com.au - 0431 466 564" at bounding box center [433, 645] width 358 height 16
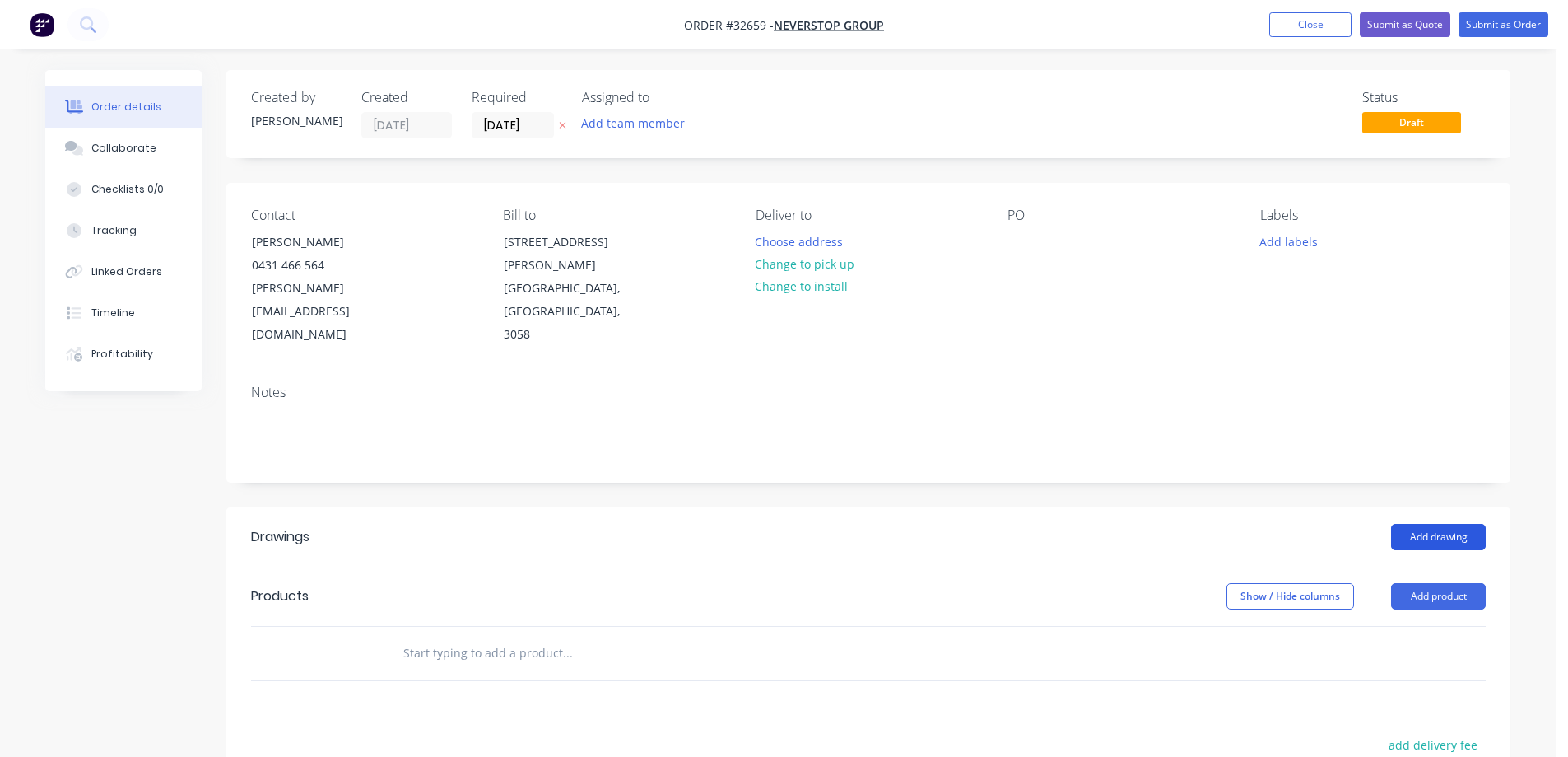
click at [1460, 523] on button "Add drawing" at bounding box center [1438, 537] width 94 height 26
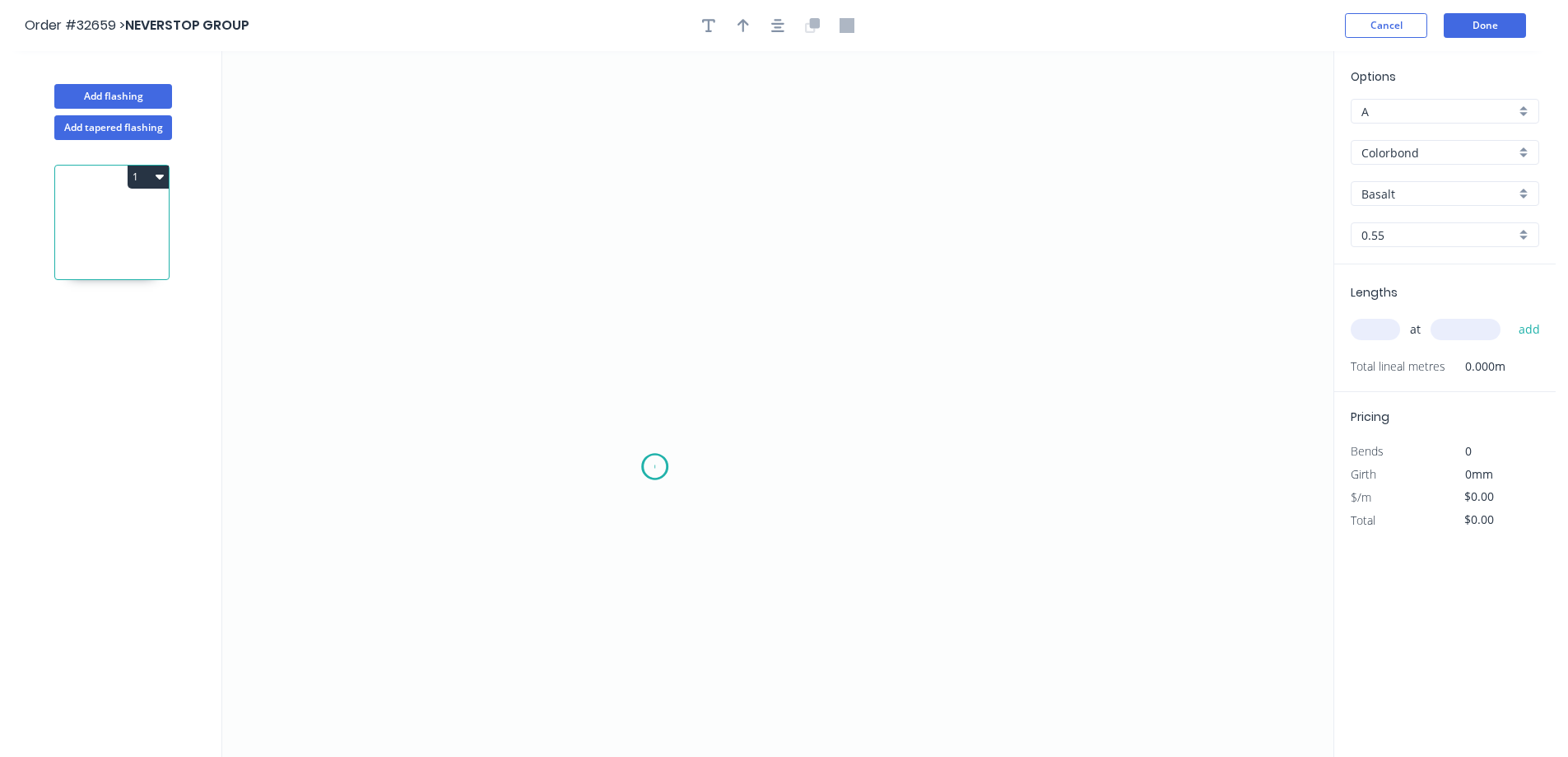
click at [655, 467] on icon "0" at bounding box center [777, 404] width 1111 height 706
drag, startPoint x: 659, startPoint y: 201, endPoint x: 671, endPoint y: 196, distance: 13.0
click at [661, 200] on icon "0" at bounding box center [777, 404] width 1111 height 706
click at [957, 205] on icon "0 ?" at bounding box center [777, 404] width 1111 height 706
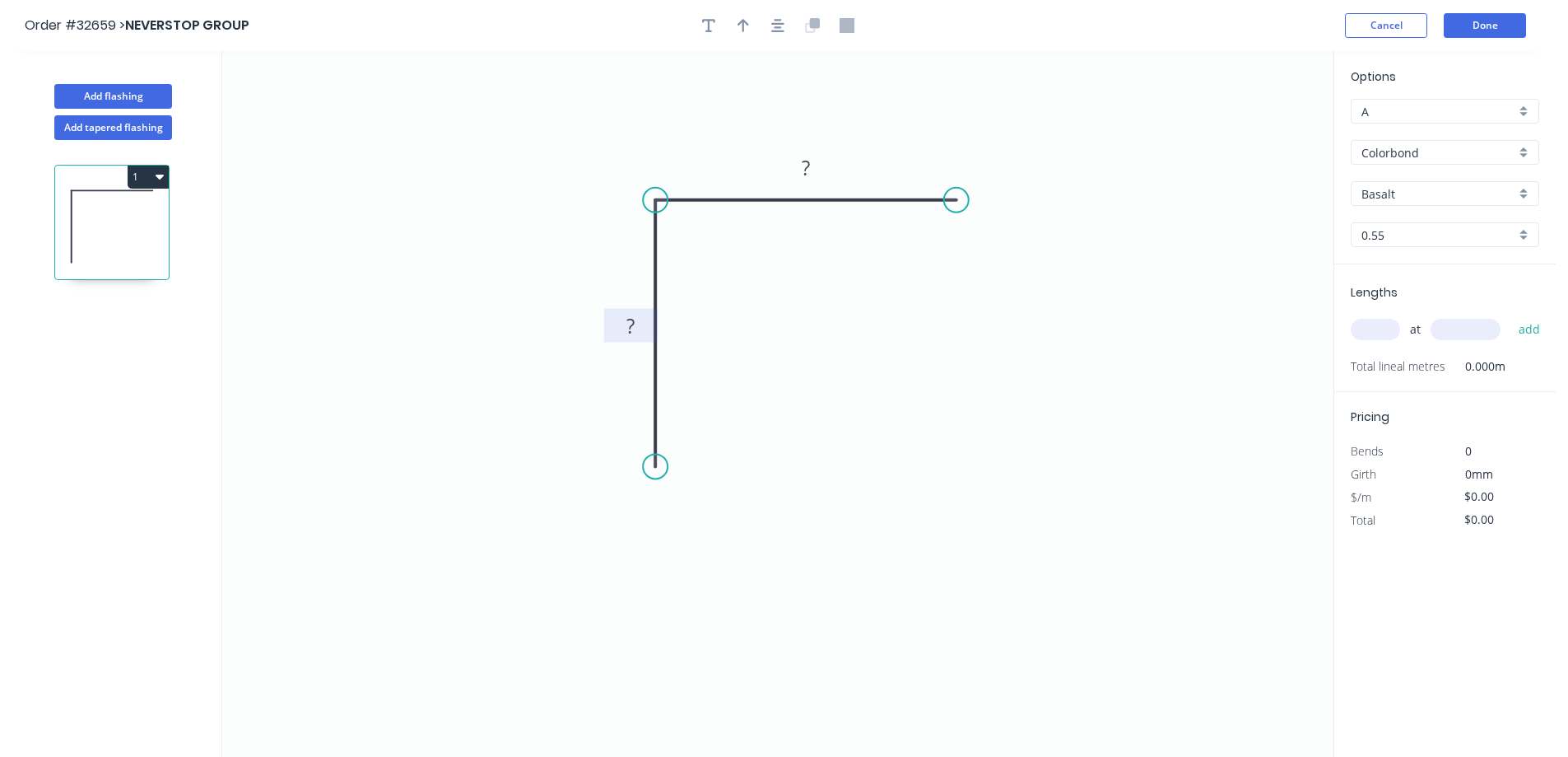
click at [638, 335] on rect at bounding box center [630, 327] width 33 height 23
type input "$6.26"
click at [773, 21] on icon "button" at bounding box center [778, 26] width 13 height 15
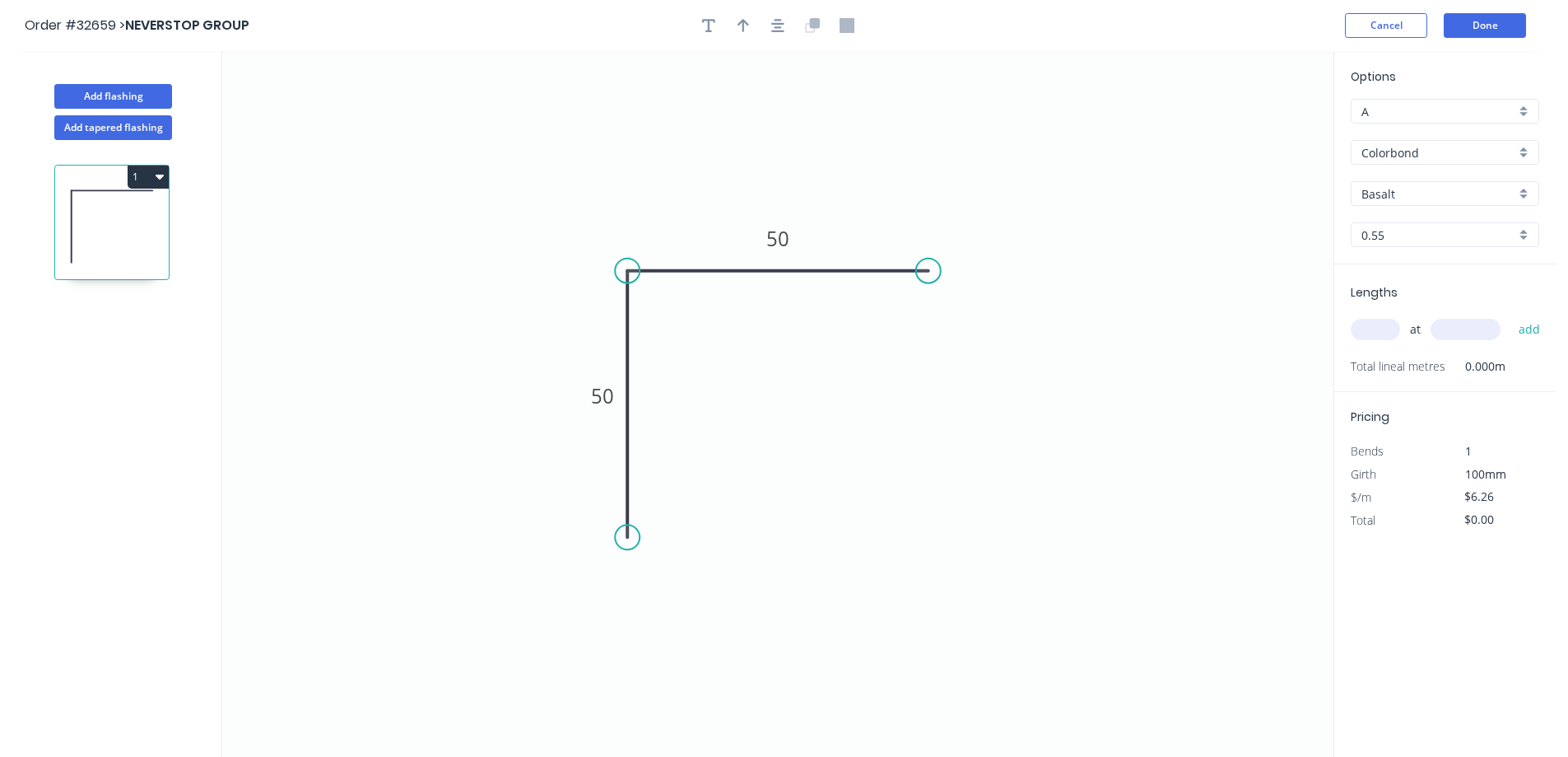
click at [1525, 154] on div "Colorbond" at bounding box center [1445, 152] width 189 height 25
click at [1468, 264] on div "Zinc" at bounding box center [1445, 271] width 187 height 29
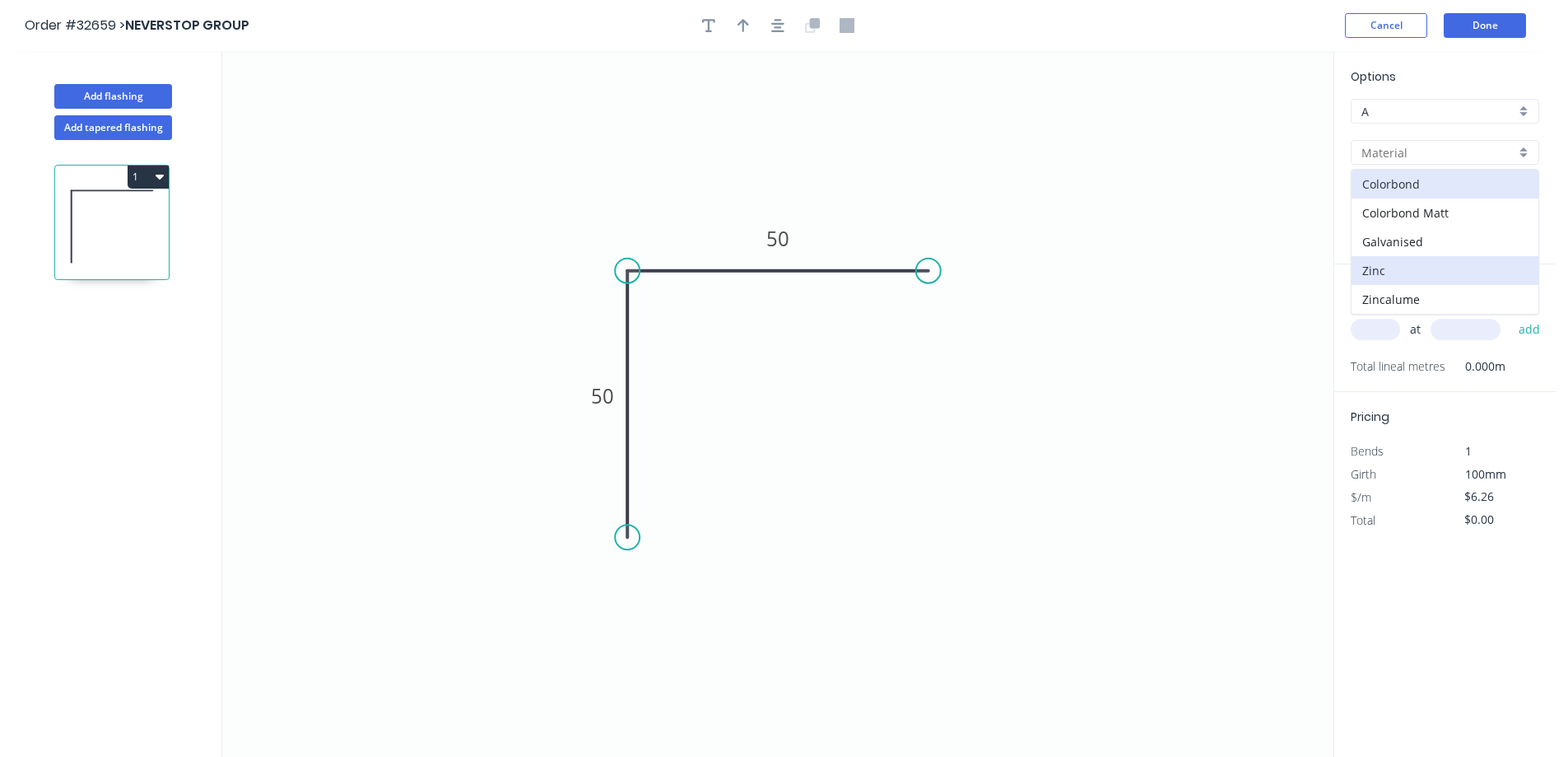
type input "Zinc"
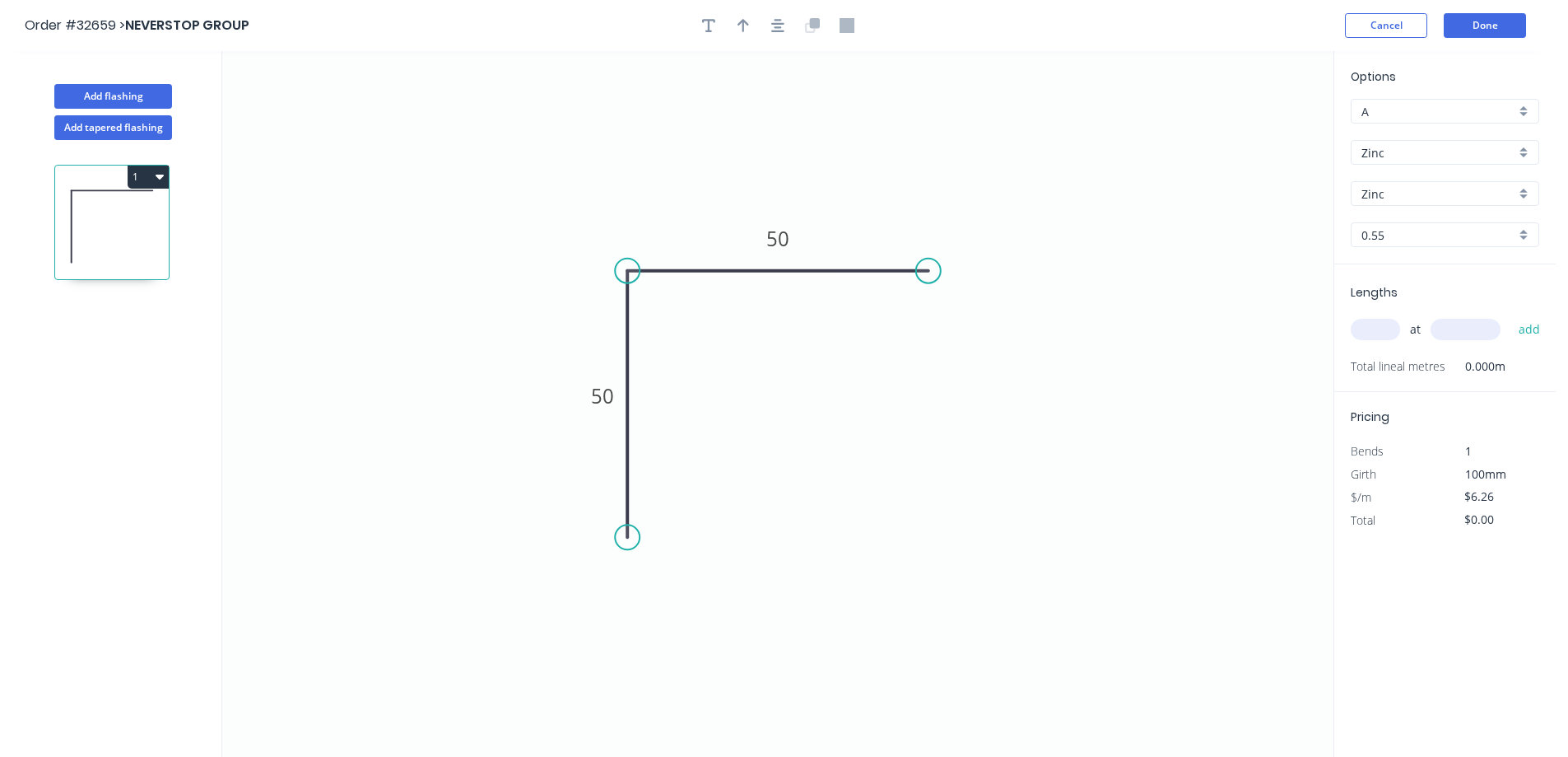
type input "$5.69"
drag, startPoint x: 1398, startPoint y: 331, endPoint x: 1368, endPoint y: 330, distance: 30.0
click at [1396, 331] on input "text" at bounding box center [1375, 330] width 49 height 21
type input "25"
type input "3000"
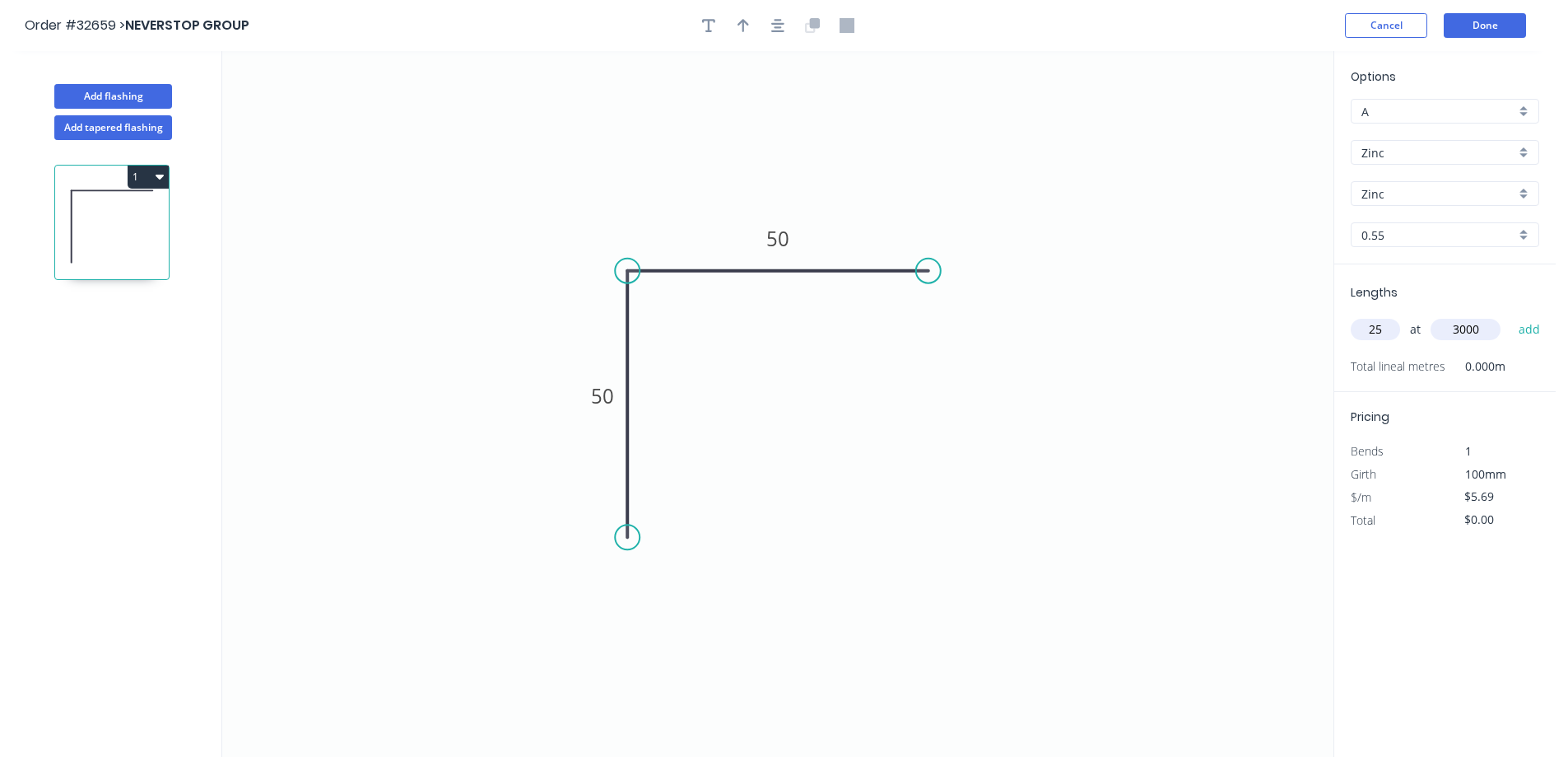
click at [1511, 315] on button "add" at bounding box center [1530, 330] width 39 height 28
type input "$426.75"
click at [1500, 25] on button "Done" at bounding box center [1484, 26] width 82 height 25
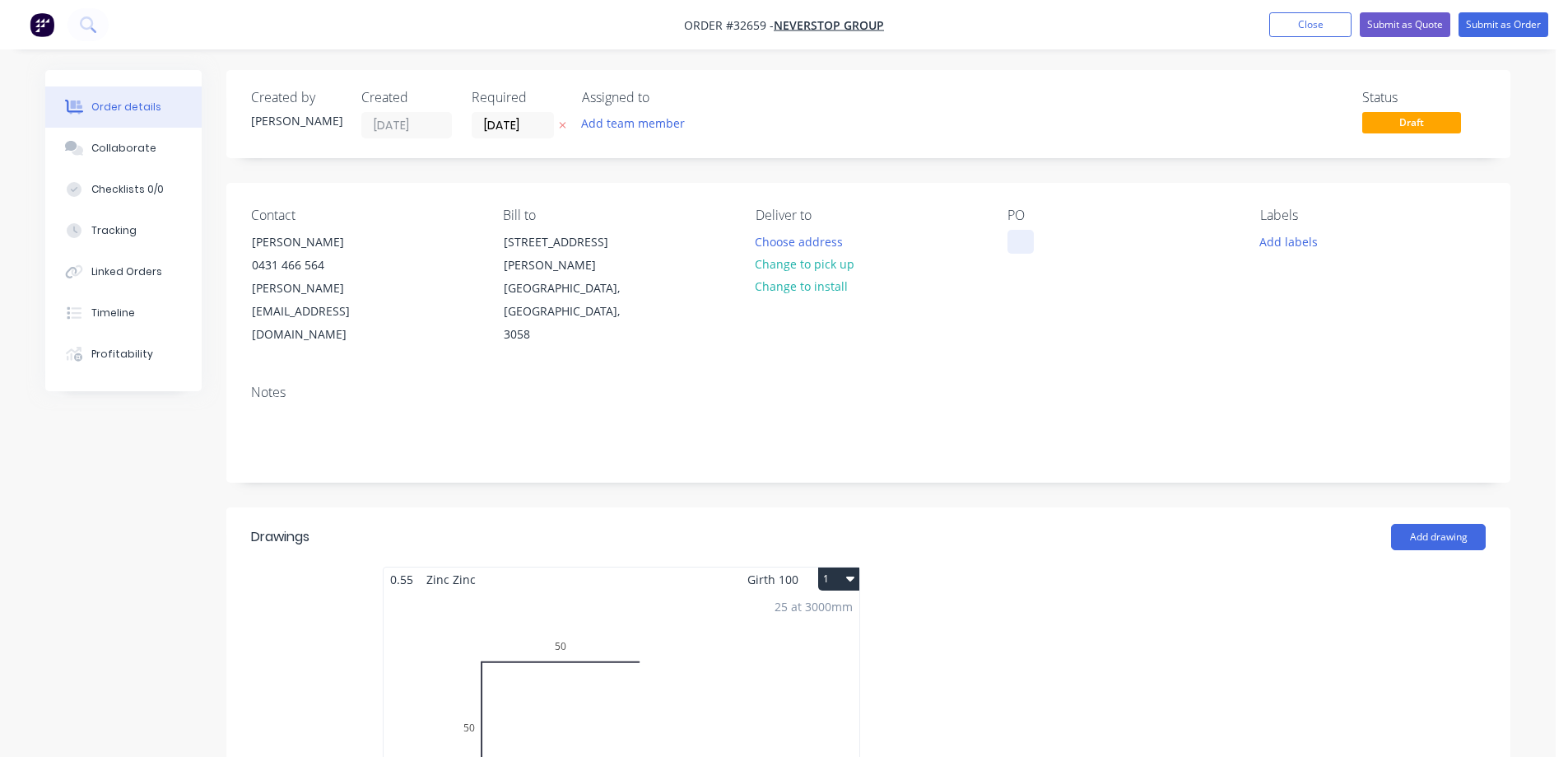
click at [1021, 249] on div at bounding box center [1021, 241] width 26 height 24
click at [1501, 26] on button "Submit as Order" at bounding box center [1504, 25] width 90 height 25
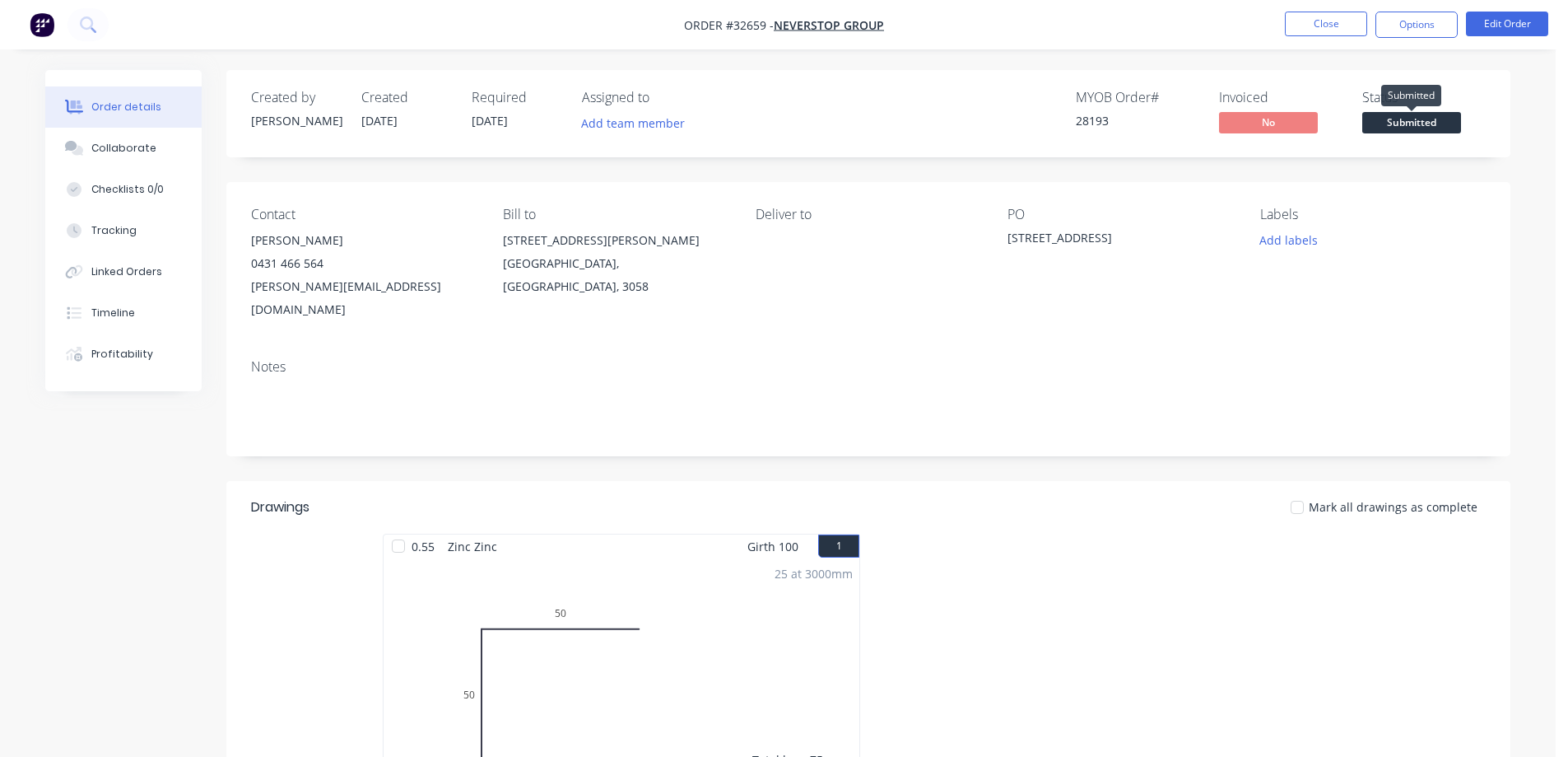
click at [1430, 124] on span "Submitted" at bounding box center [1411, 122] width 99 height 20
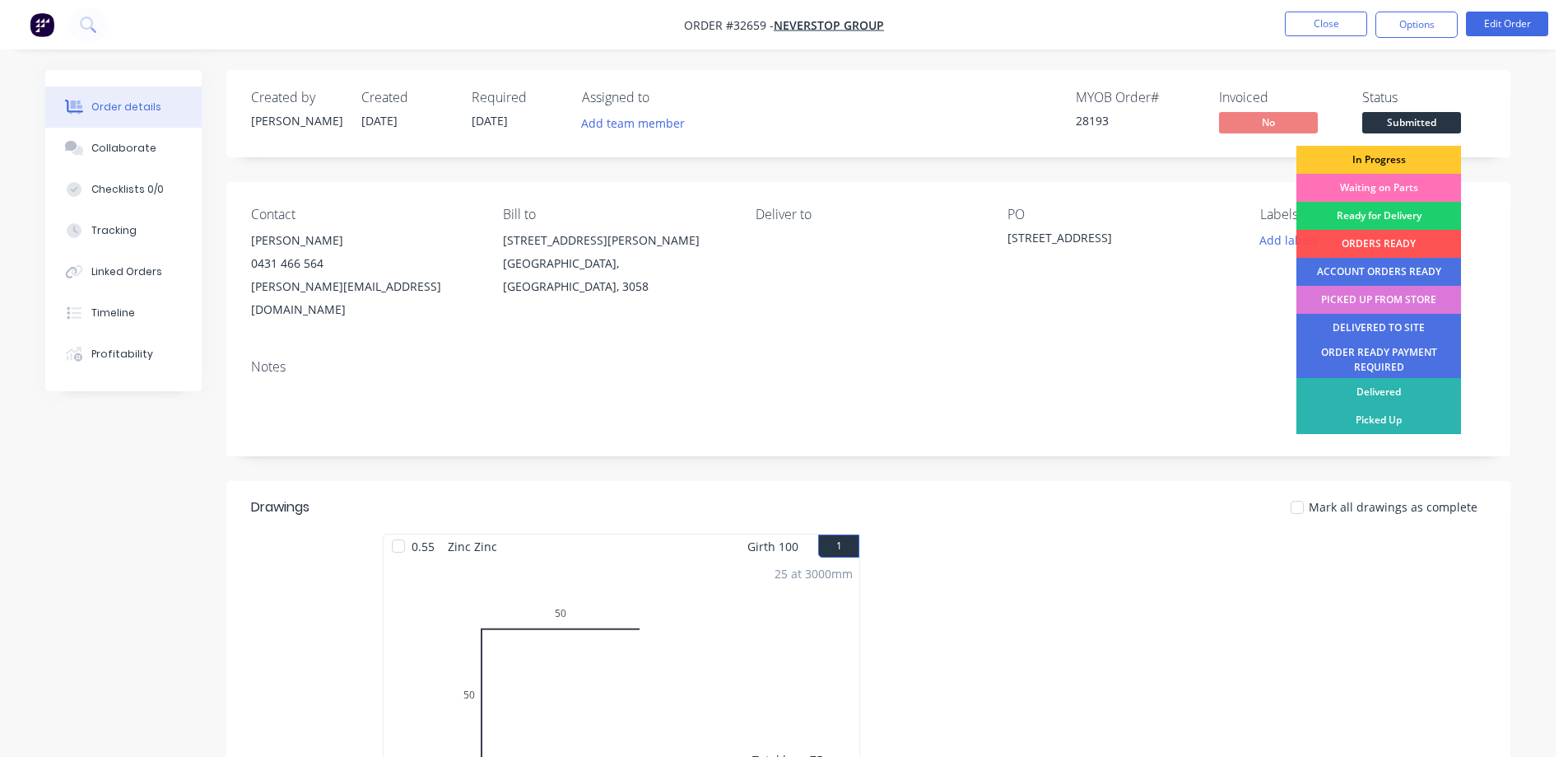
click at [1422, 157] on div "In Progress" at bounding box center [1379, 160] width 165 height 28
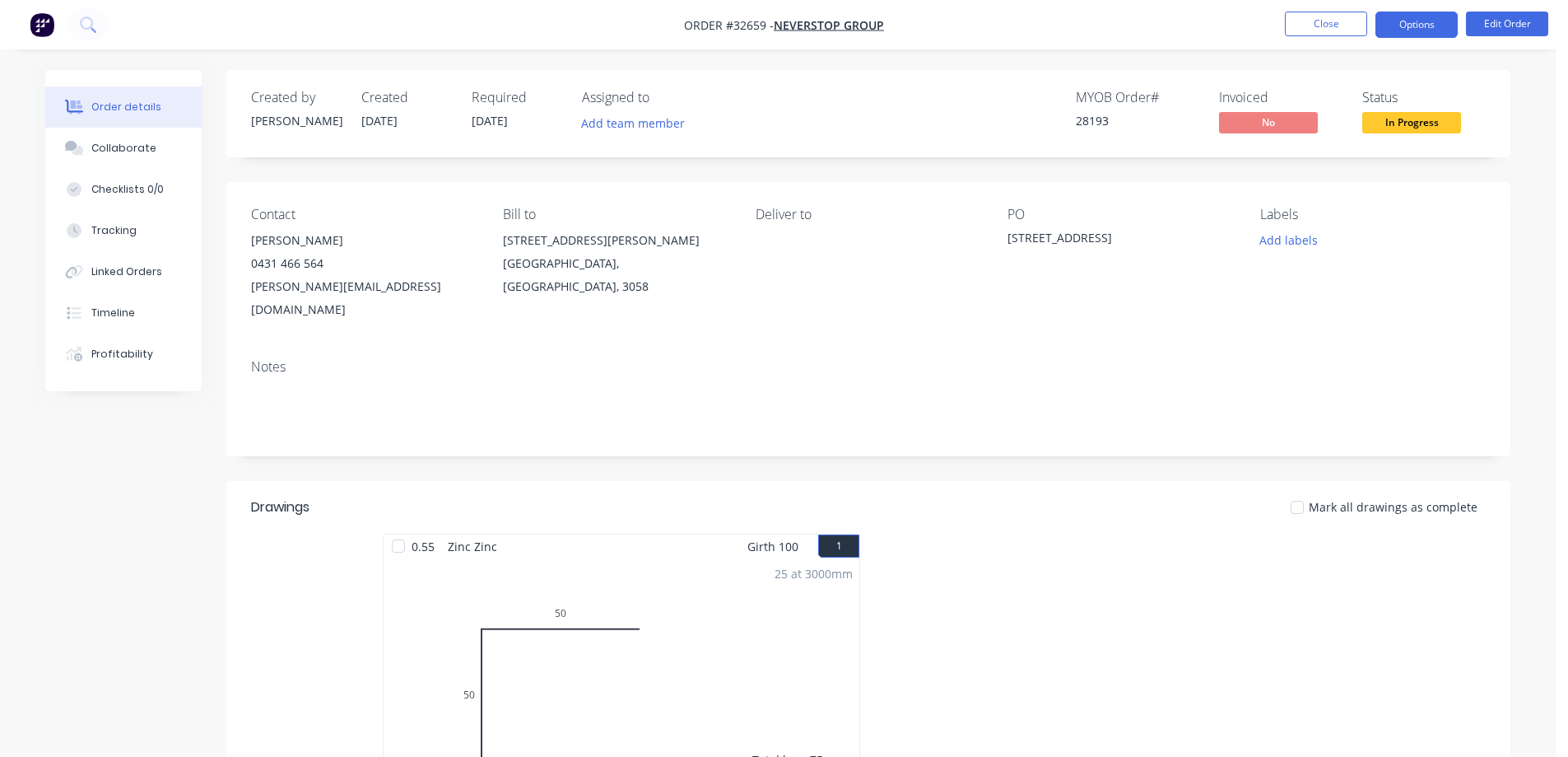
drag, startPoint x: 1407, startPoint y: 19, endPoint x: 1392, endPoint y: 33, distance: 20.5
click at [1406, 19] on button "Options" at bounding box center [1416, 25] width 82 height 26
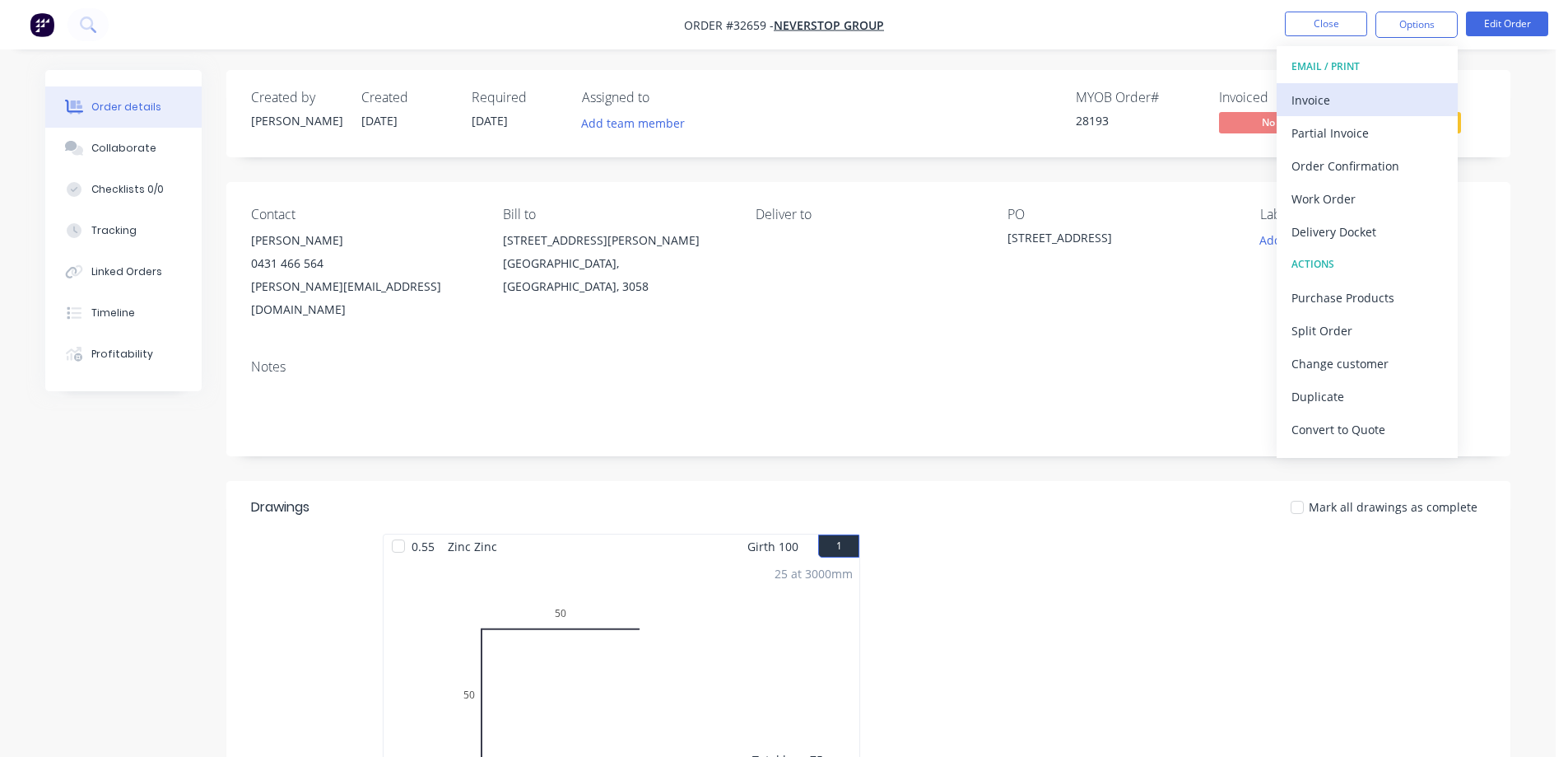
click at [1337, 100] on div "Invoice" at bounding box center [1367, 100] width 152 height 24
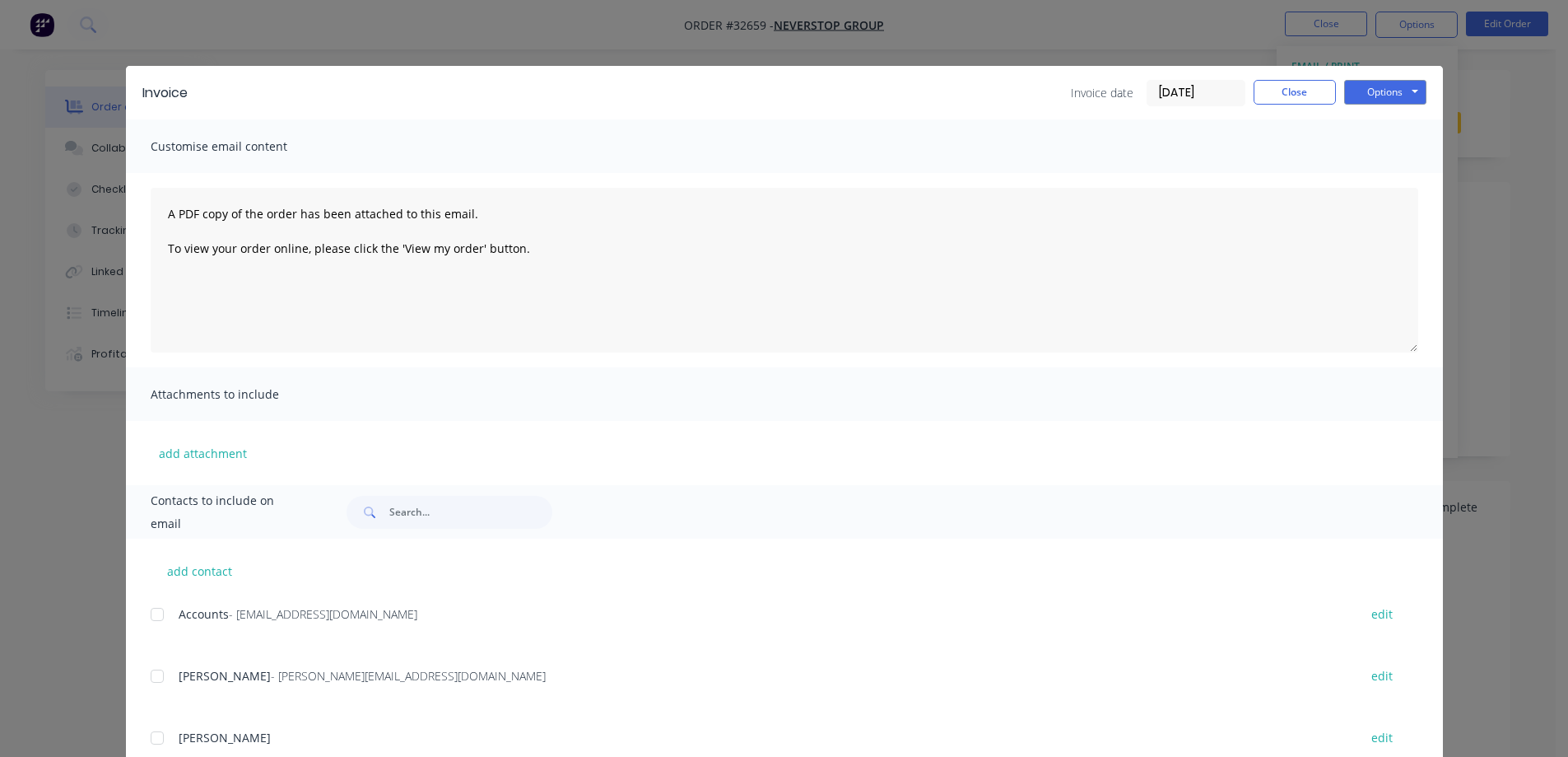
click at [150, 617] on div at bounding box center [157, 613] width 33 height 33
click at [1365, 92] on button "Options" at bounding box center [1385, 93] width 82 height 25
click at [1387, 181] on button "Email" at bounding box center [1397, 175] width 106 height 27
click at [1311, 95] on button "Close" at bounding box center [1294, 93] width 82 height 25
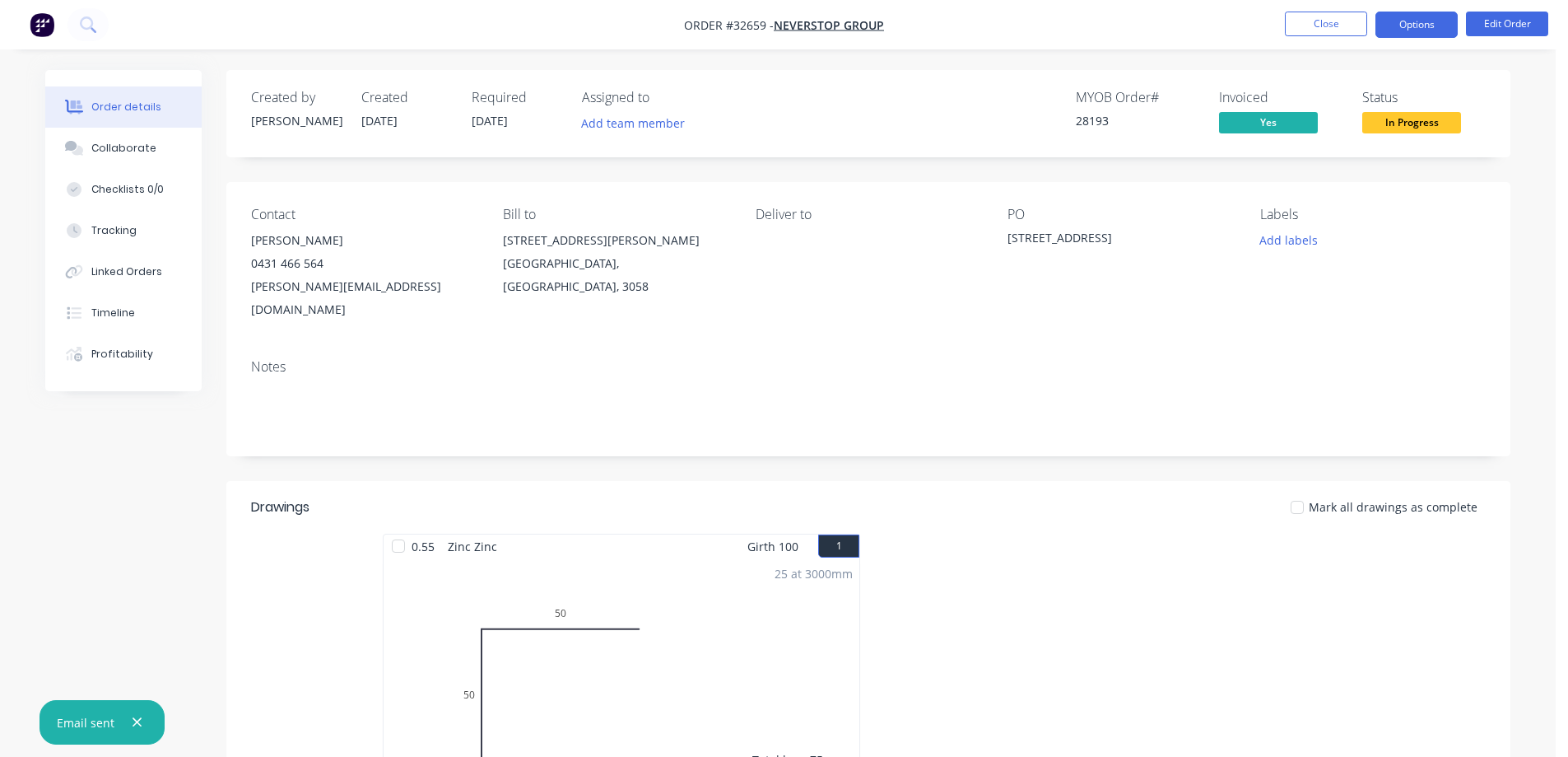
click at [1404, 24] on button "Options" at bounding box center [1416, 25] width 82 height 26
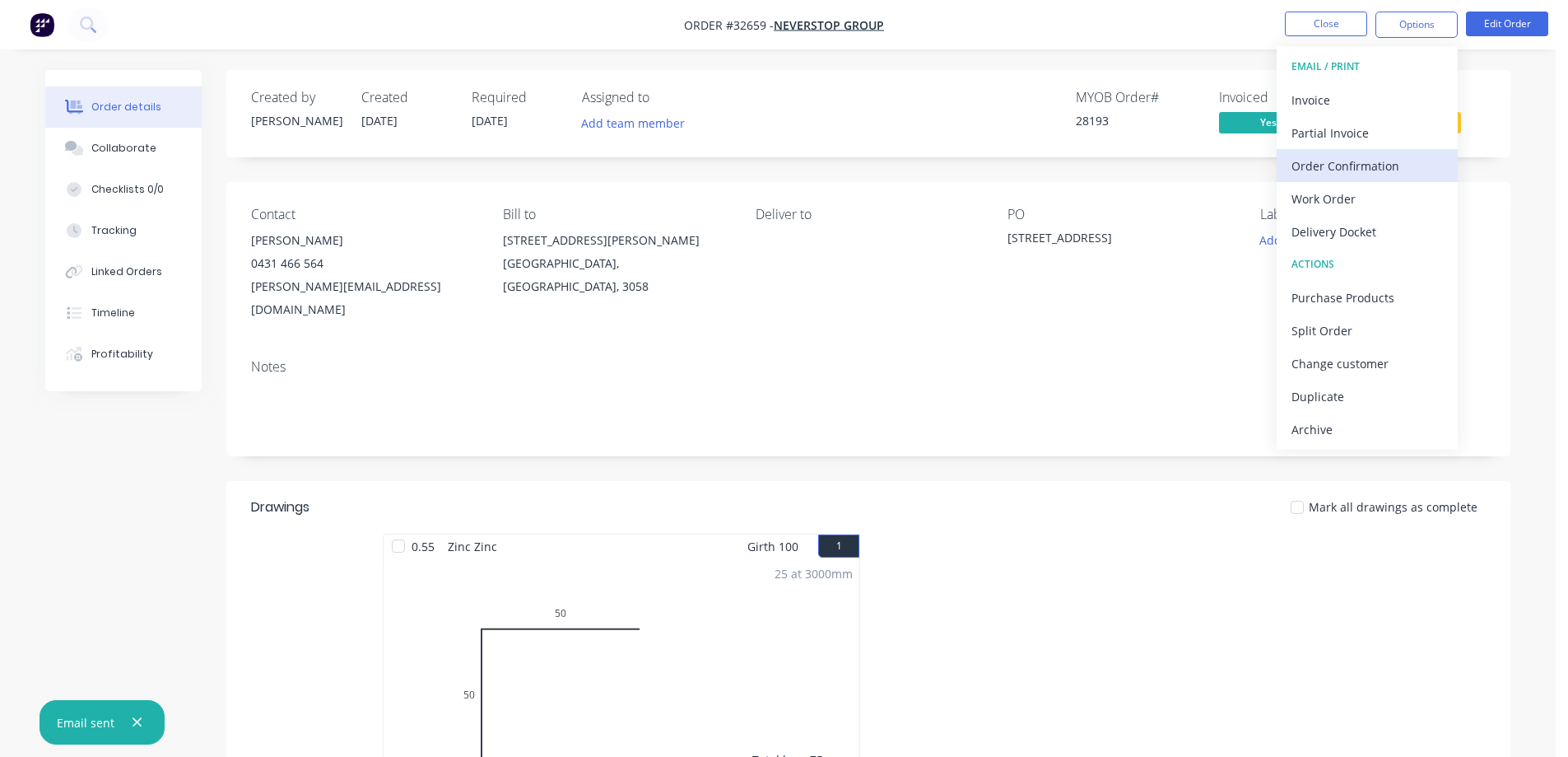
click at [1364, 159] on div "Order Confirmation" at bounding box center [1367, 166] width 152 height 24
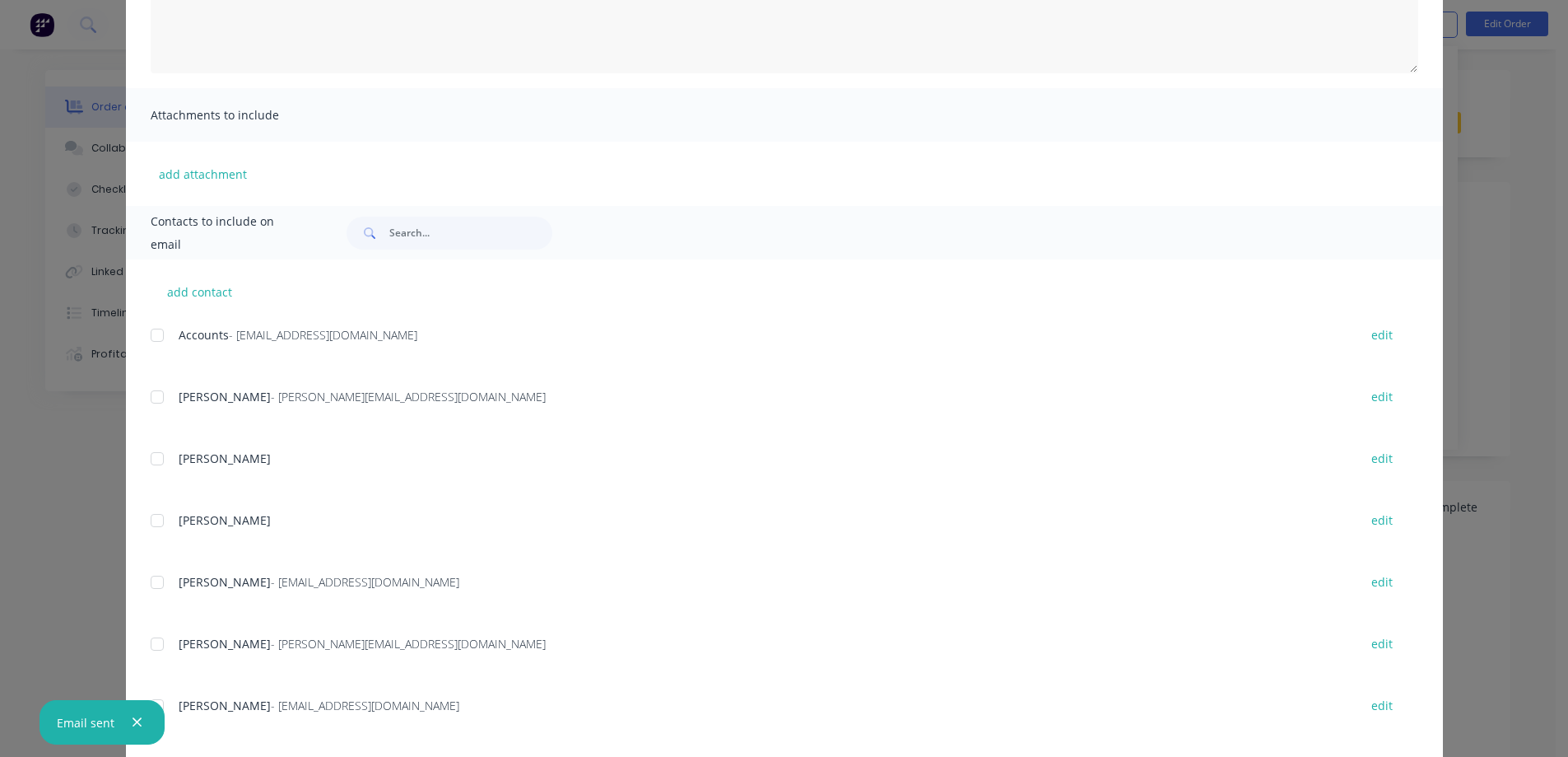
scroll to position [363, 0]
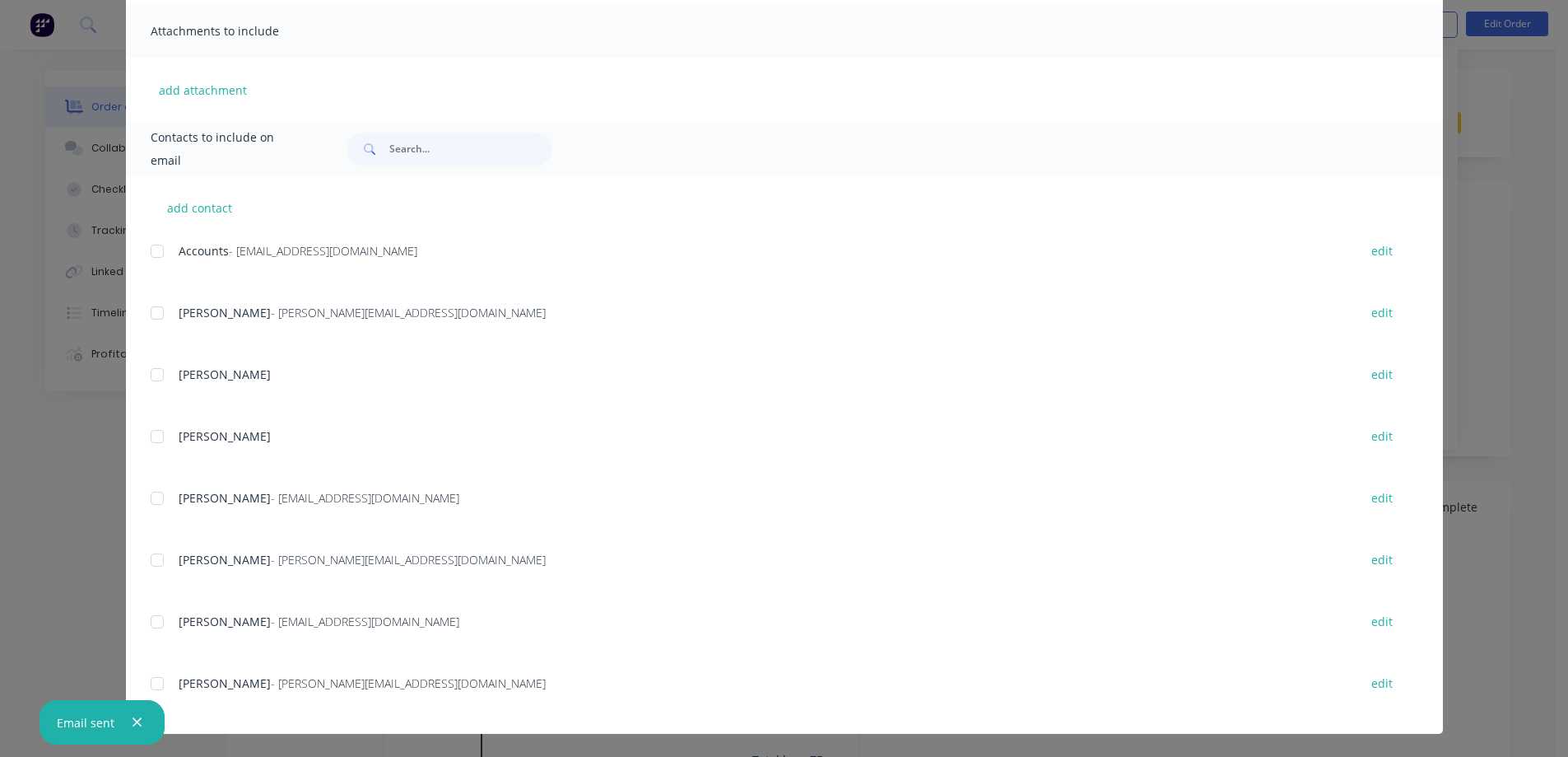
click at [152, 686] on div at bounding box center [157, 683] width 33 height 33
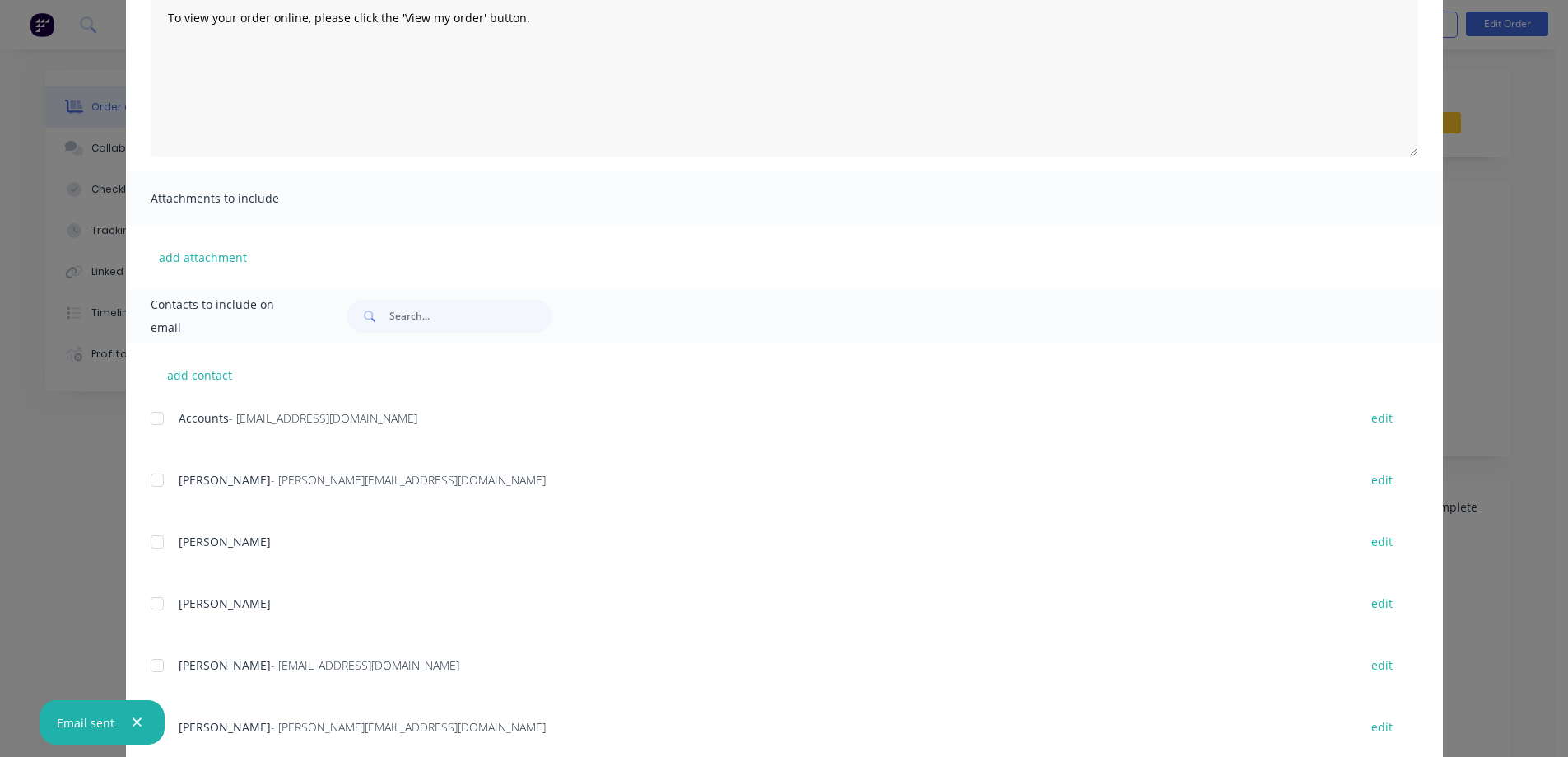
scroll to position [33, 0]
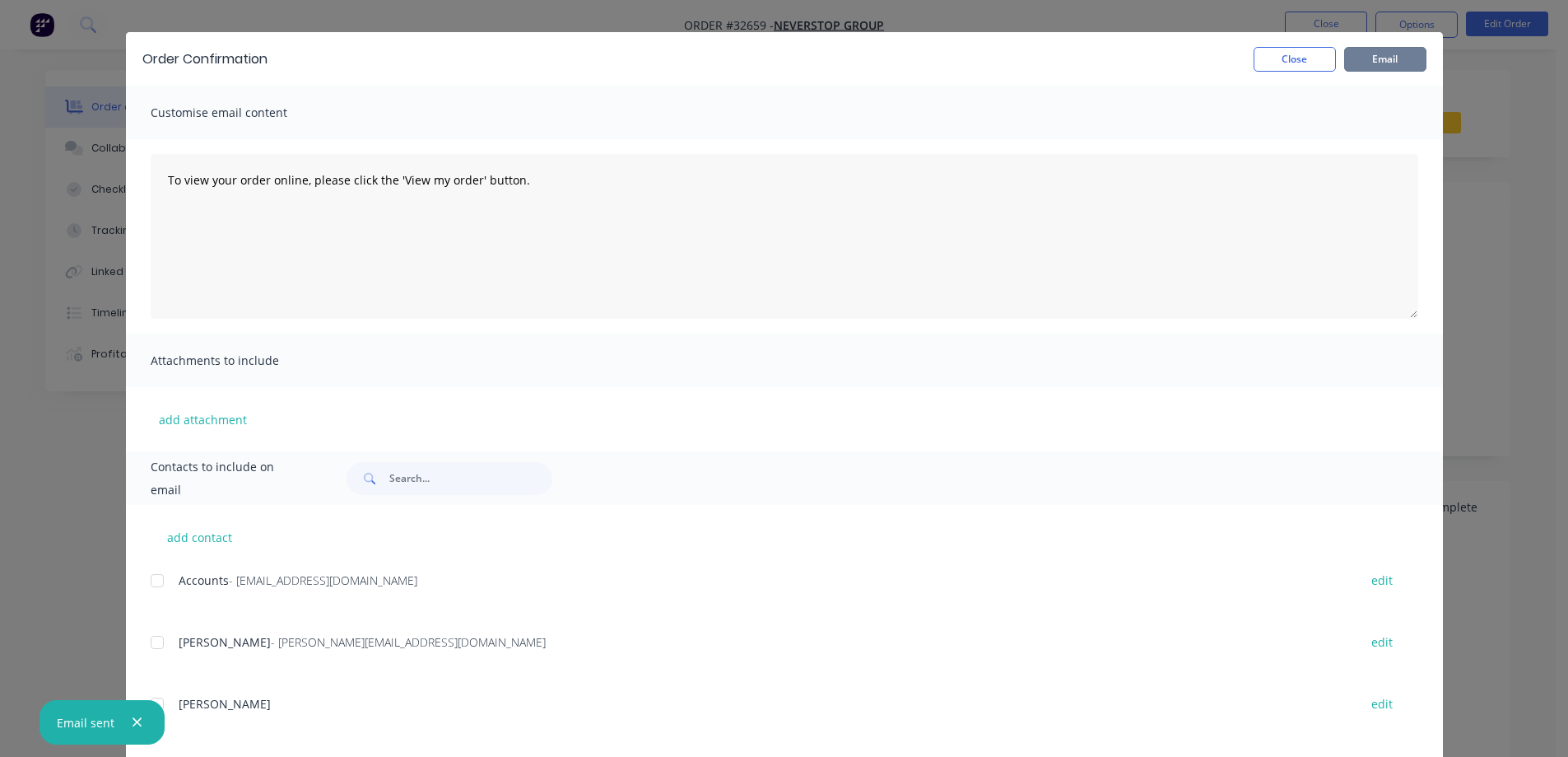
click at [1401, 61] on button "Email" at bounding box center [1385, 59] width 82 height 25
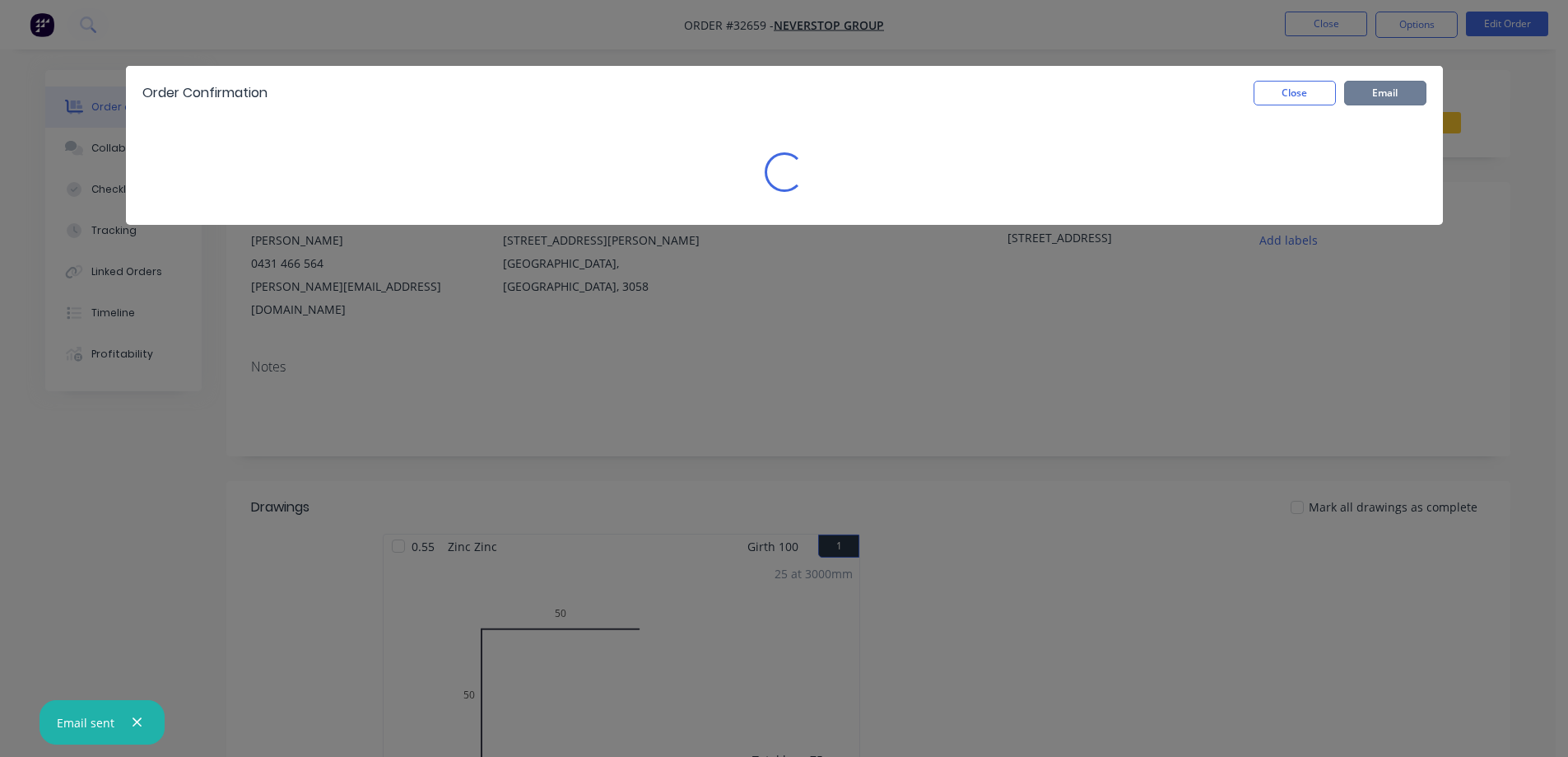
scroll to position [0, 0]
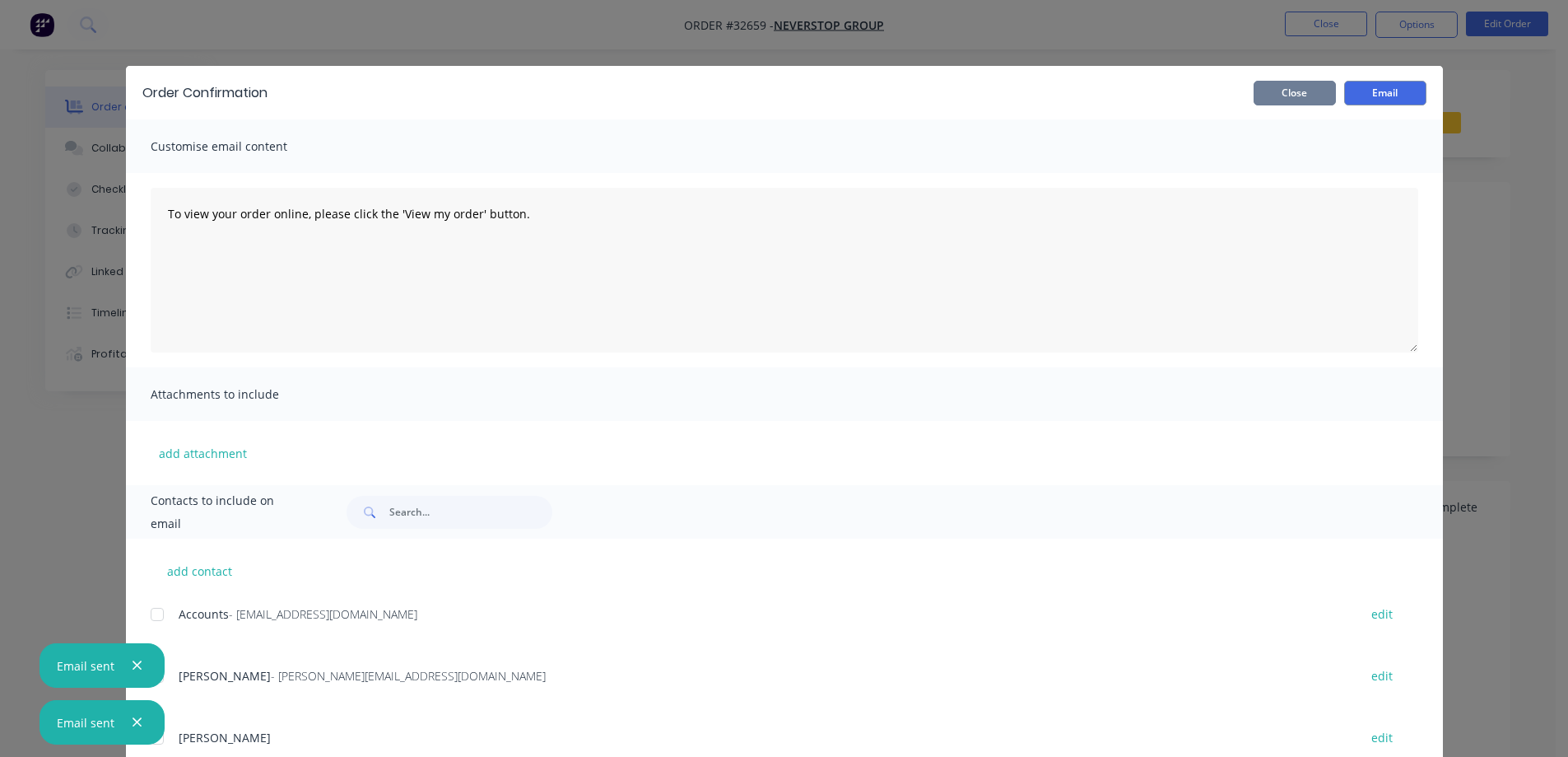
click at [1306, 97] on button "Close" at bounding box center [1294, 93] width 82 height 25
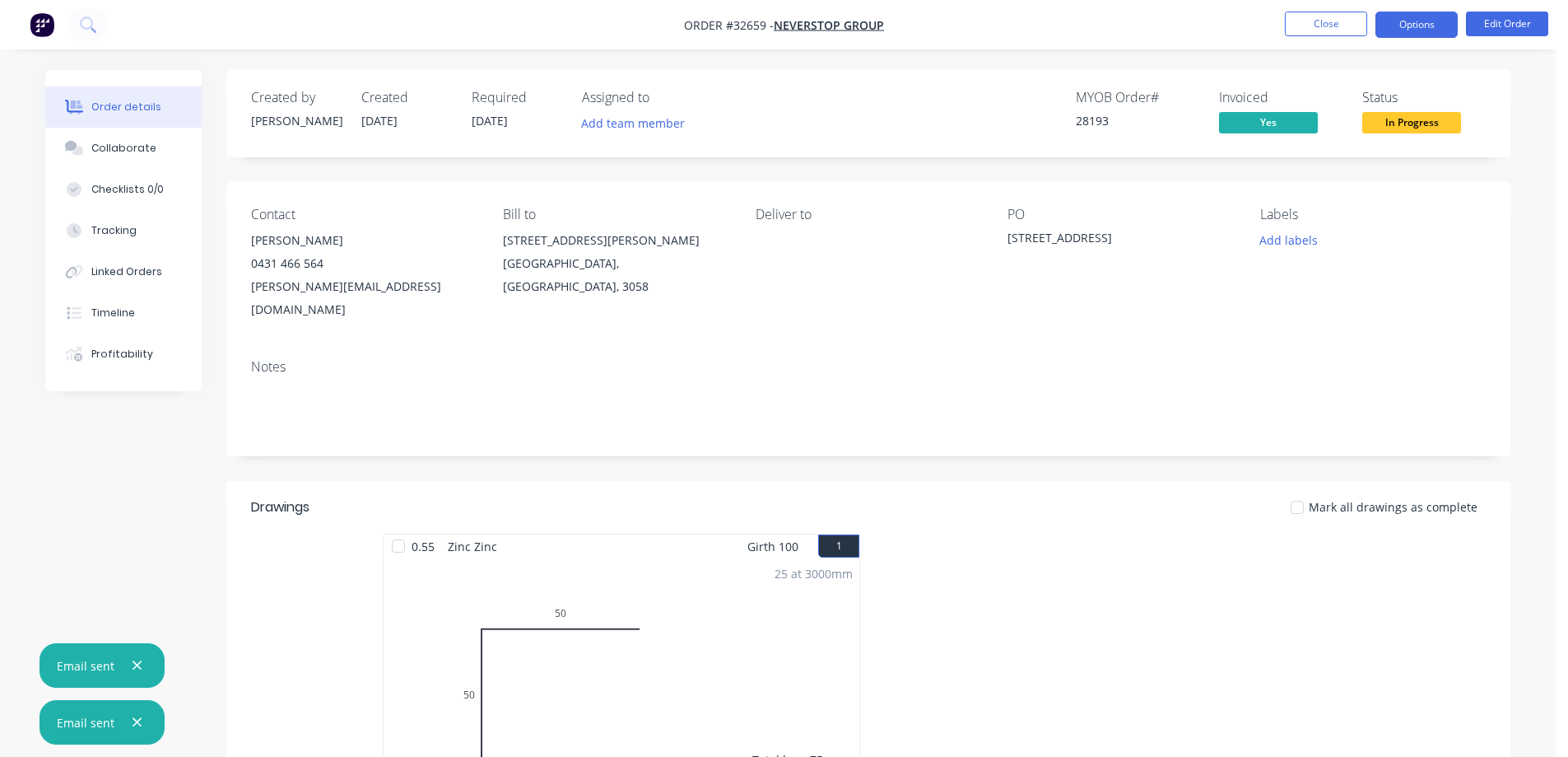
click at [1416, 19] on button "Options" at bounding box center [1416, 25] width 82 height 26
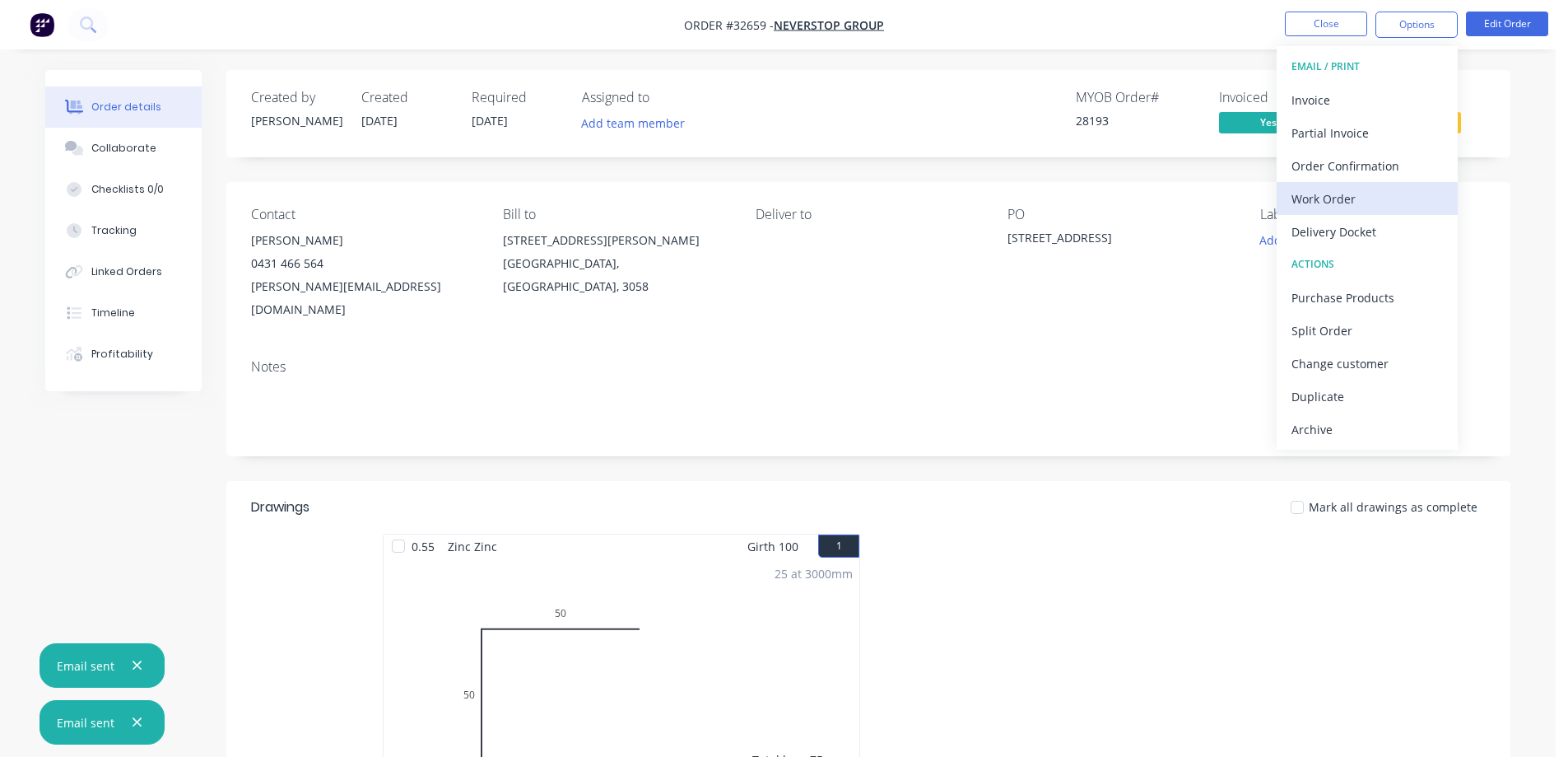
click at [1355, 200] on div "Work Order" at bounding box center [1367, 198] width 152 height 24
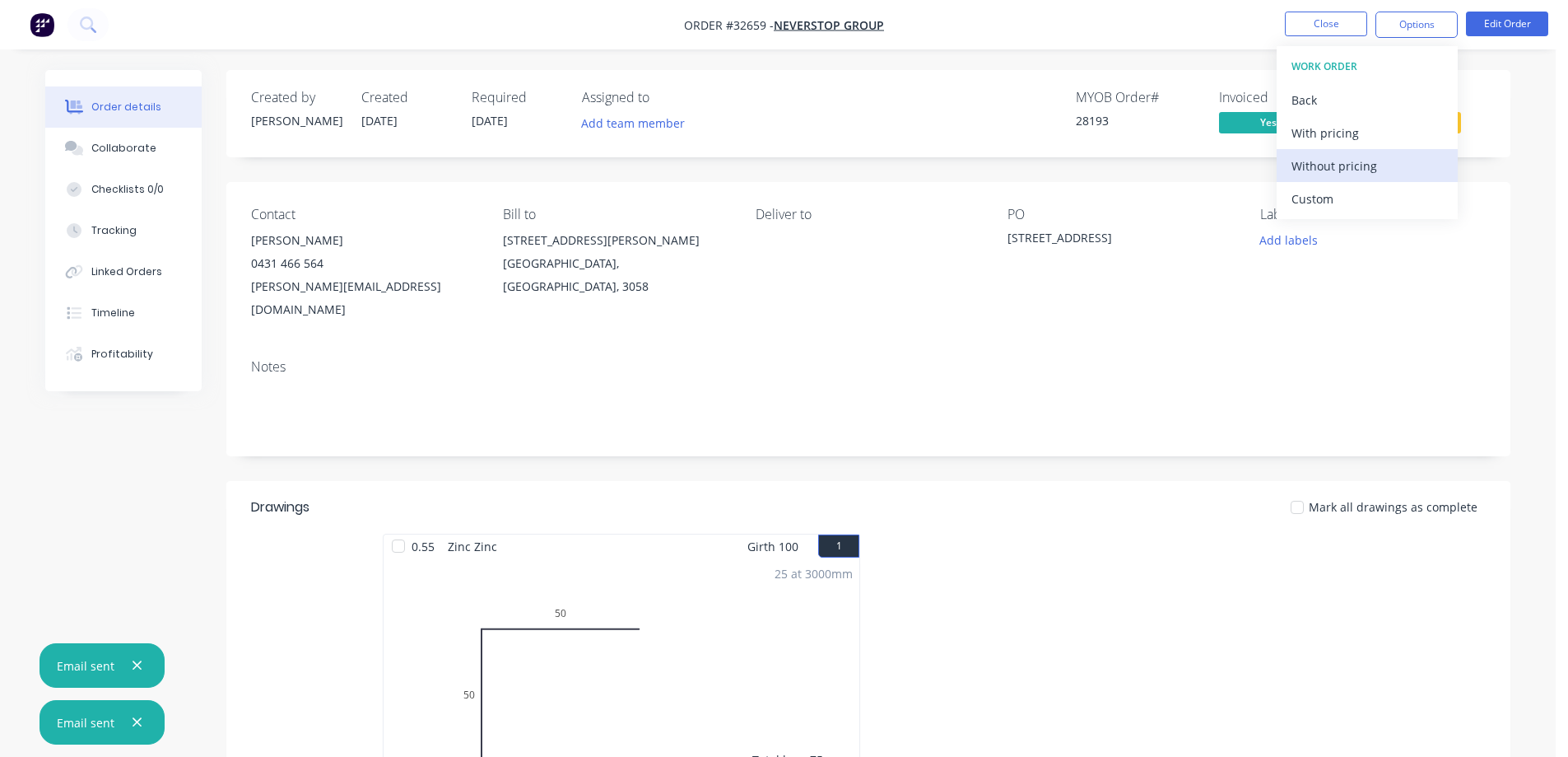
click at [1385, 162] on div "Without pricing" at bounding box center [1367, 166] width 152 height 24
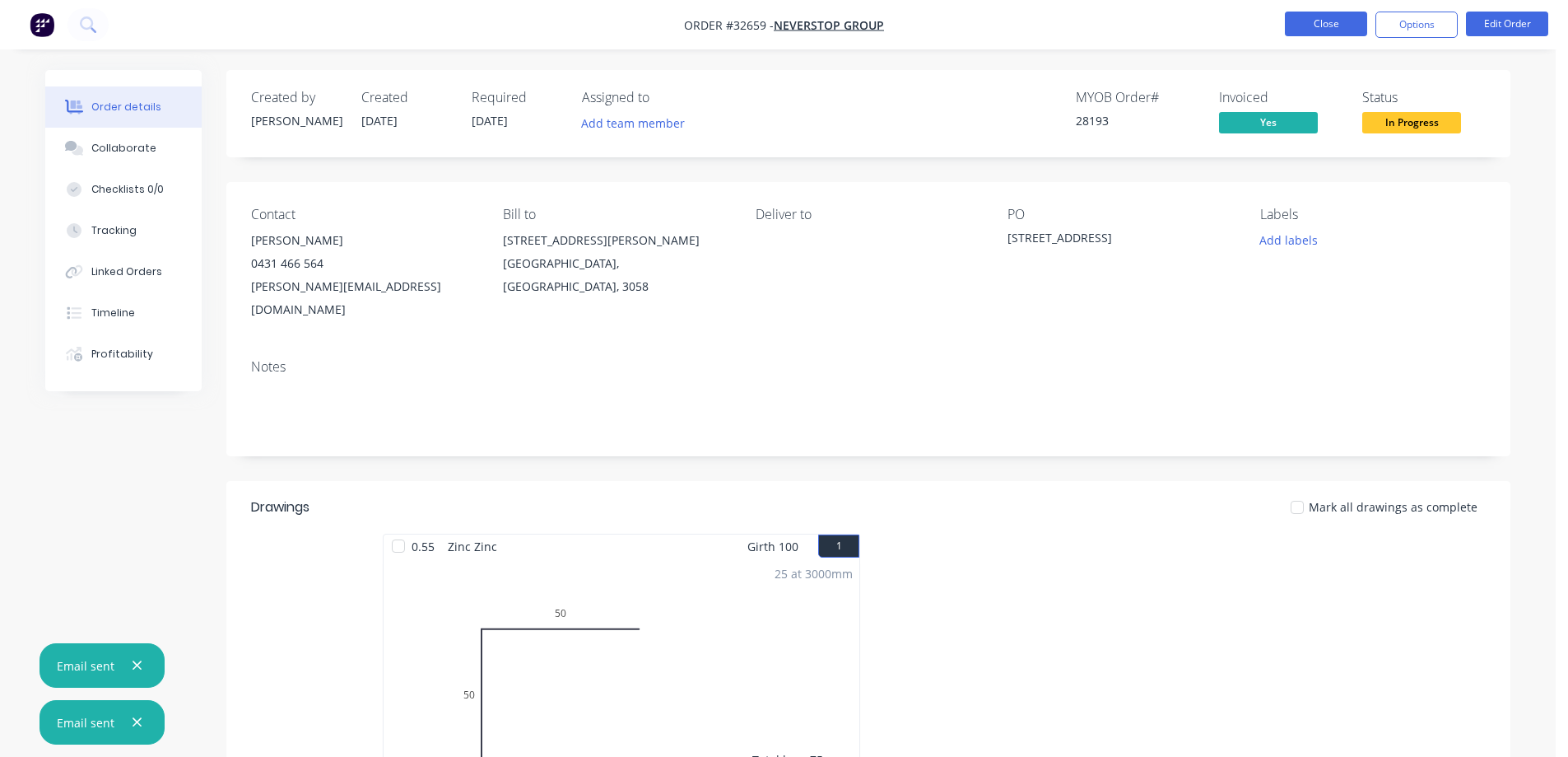
click at [1336, 20] on button "Close" at bounding box center [1326, 24] width 82 height 25
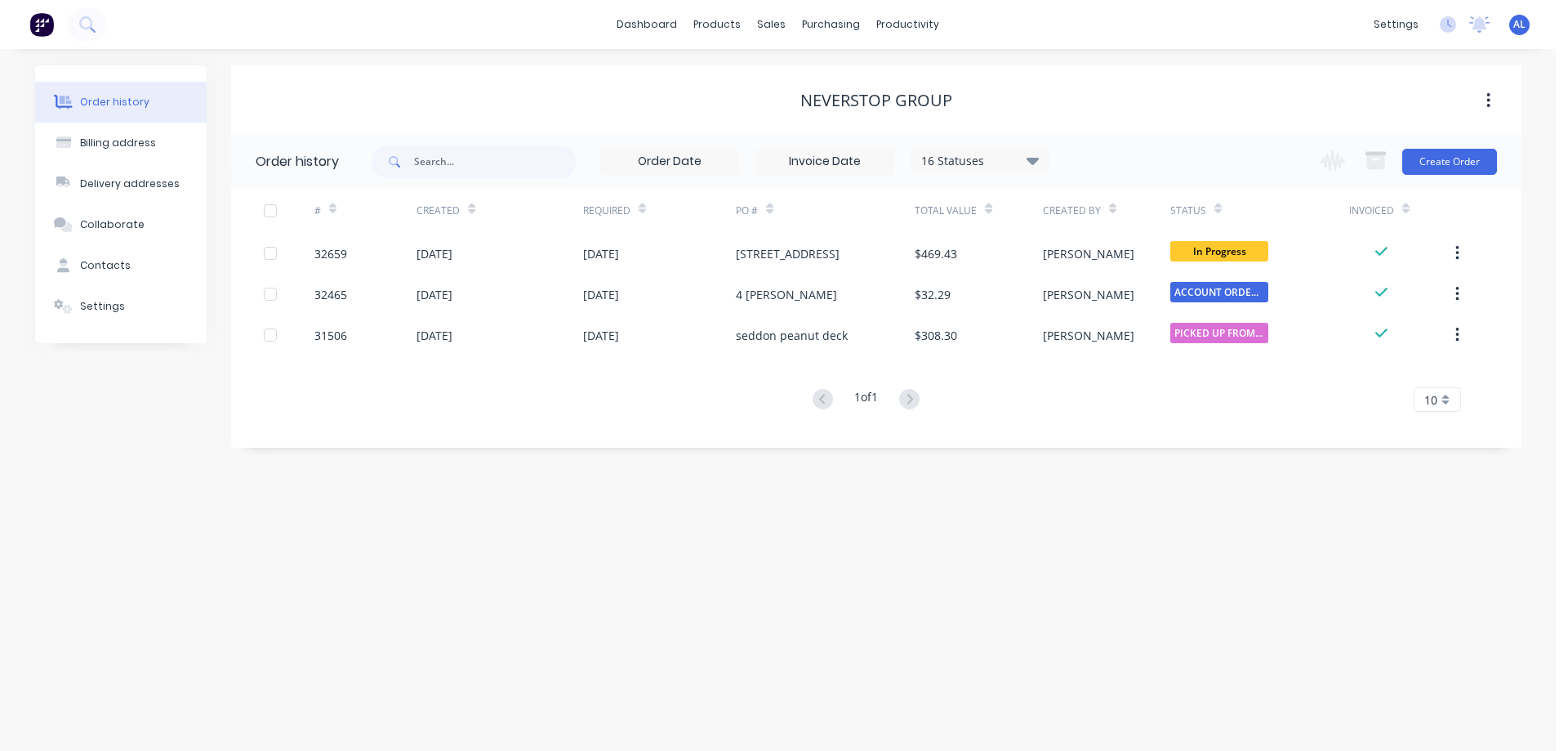
click at [38, 29] on img at bounding box center [42, 24] width 24 height 24
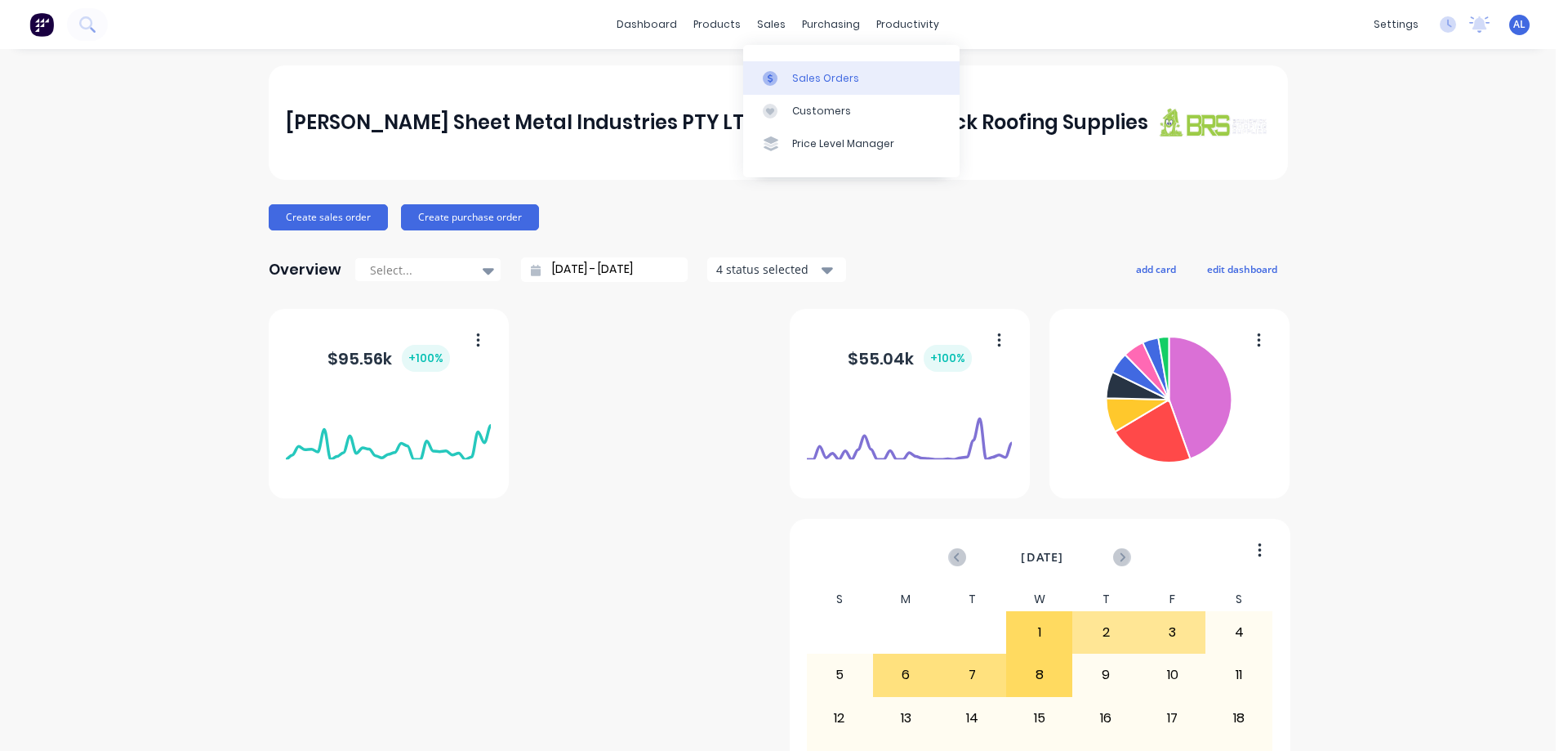
click at [841, 81] on div "Sales Orders" at bounding box center [825, 78] width 67 height 15
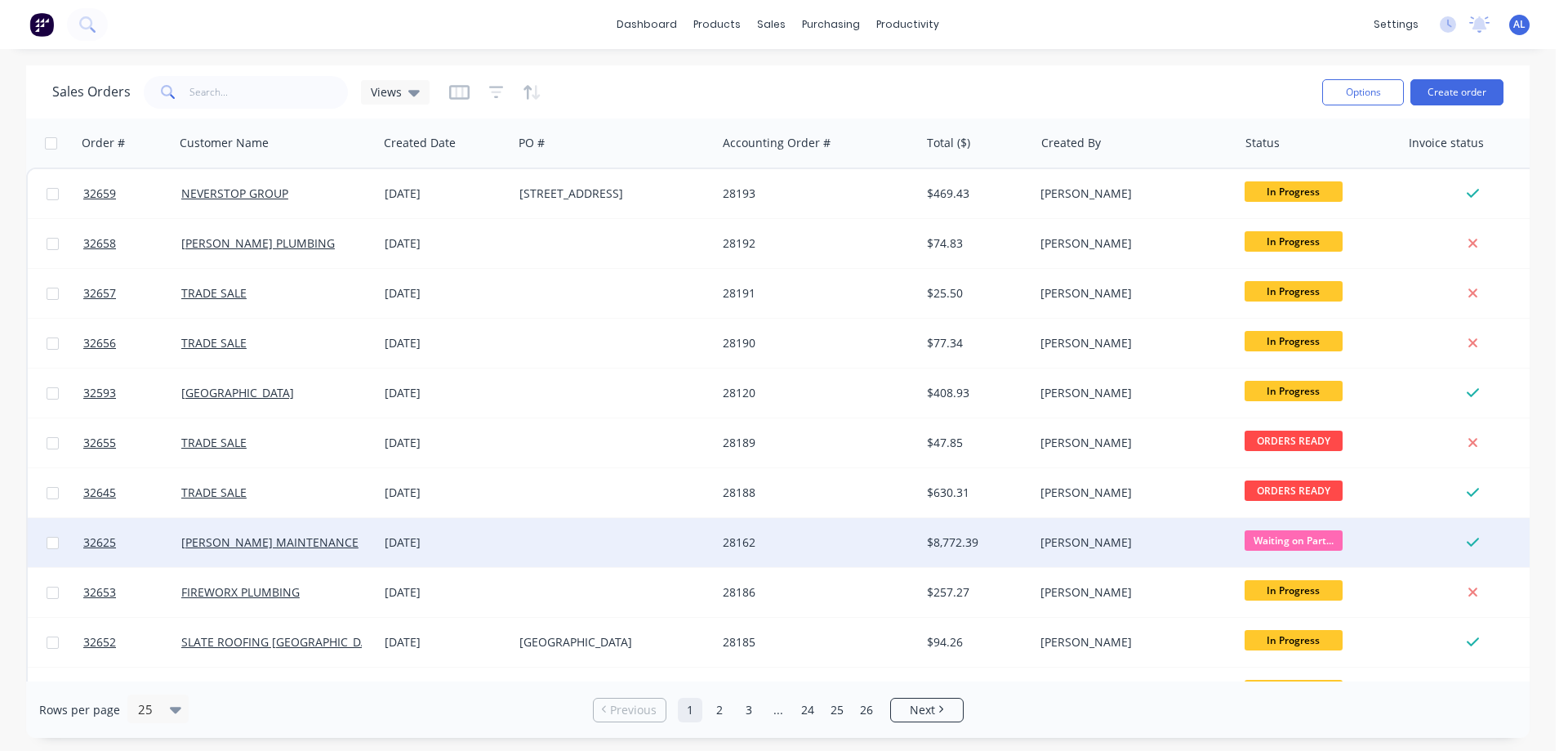
click at [379, 546] on div "08 Oct 2025" at bounding box center [446, 542] width 135 height 49
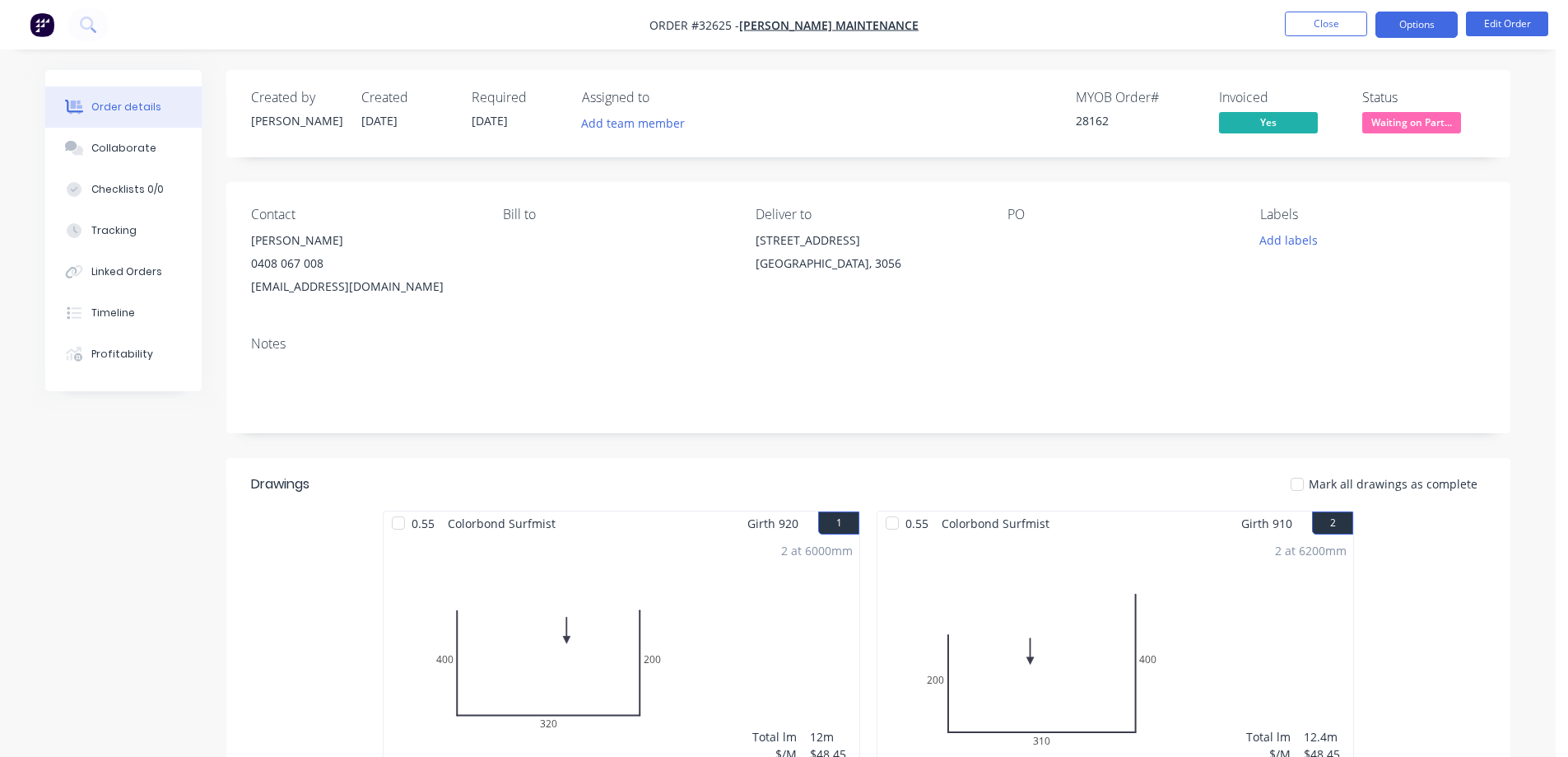
click at [1425, 27] on button "Options" at bounding box center [1416, 25] width 82 height 26
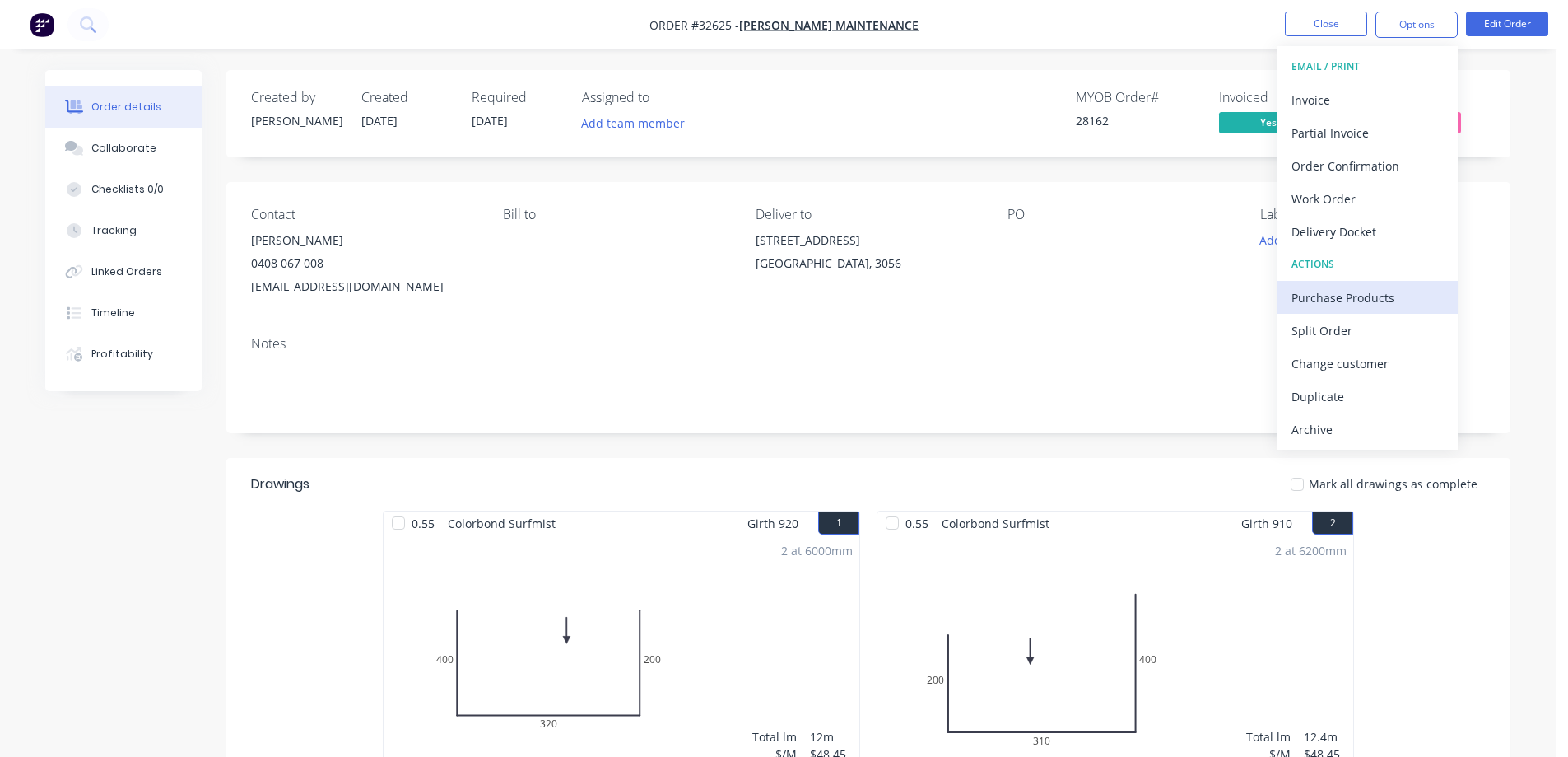
click at [1343, 301] on div "Purchase Products" at bounding box center [1367, 297] width 152 height 24
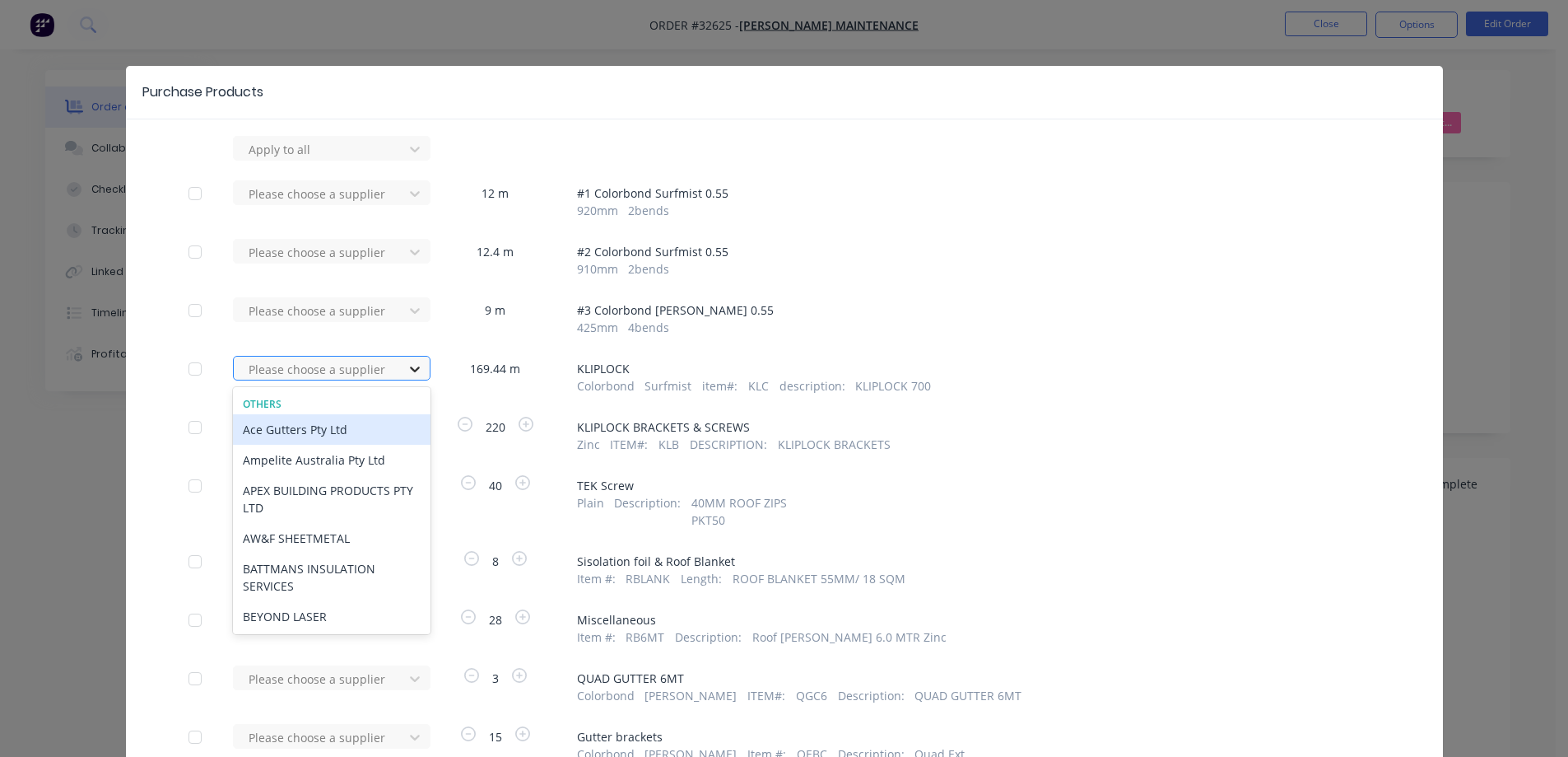
click at [417, 368] on div at bounding box center [415, 369] width 30 height 26
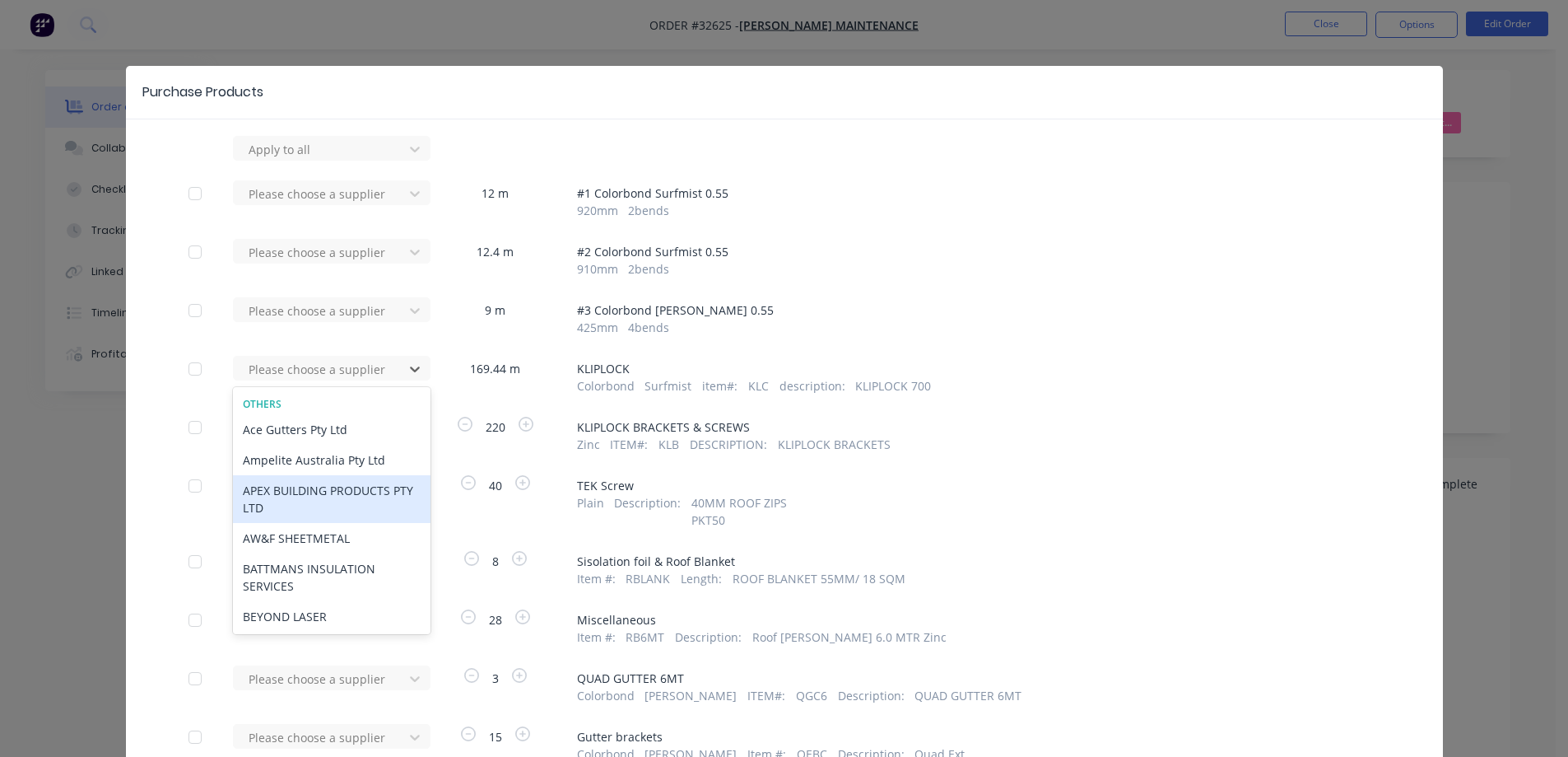
click at [329, 499] on div "APEX BUILDING PRODUCTS PTY LTD" at bounding box center [331, 499] width 197 height 48
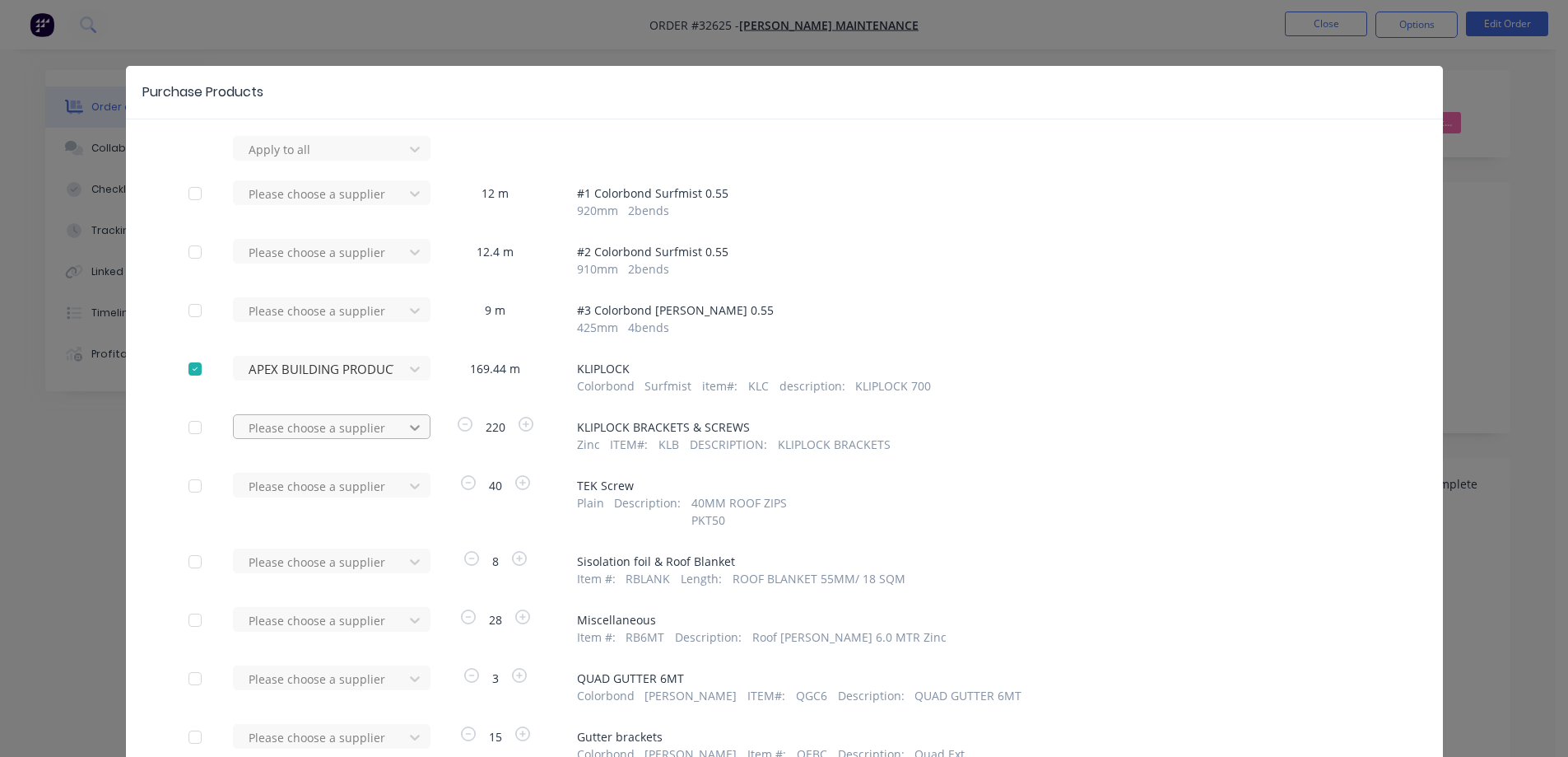
click at [409, 427] on icon at bounding box center [415, 427] width 17 height 17
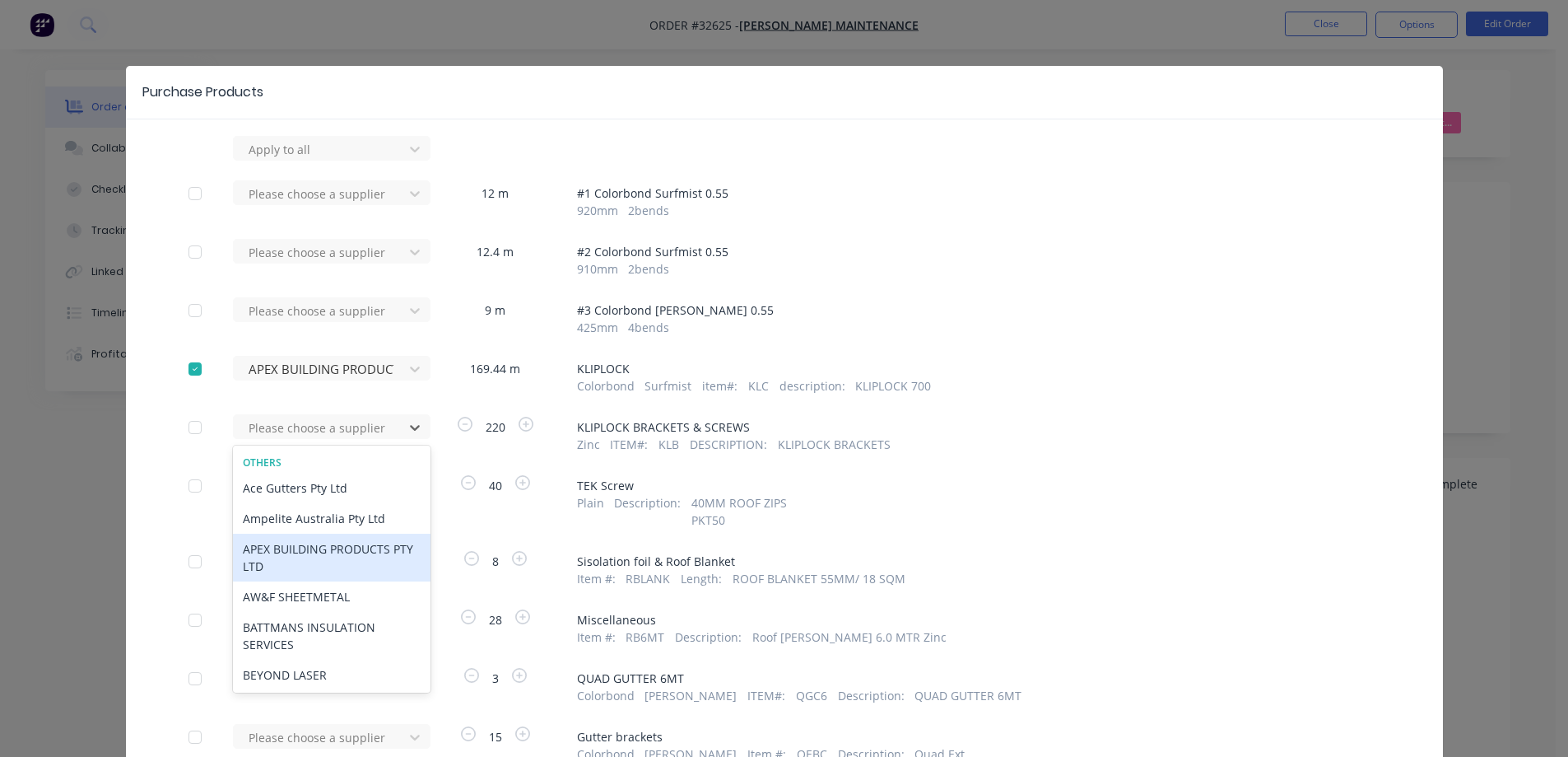
click at [348, 557] on div "APEX BUILDING PRODUCTS PTY LTD" at bounding box center [331, 558] width 197 height 48
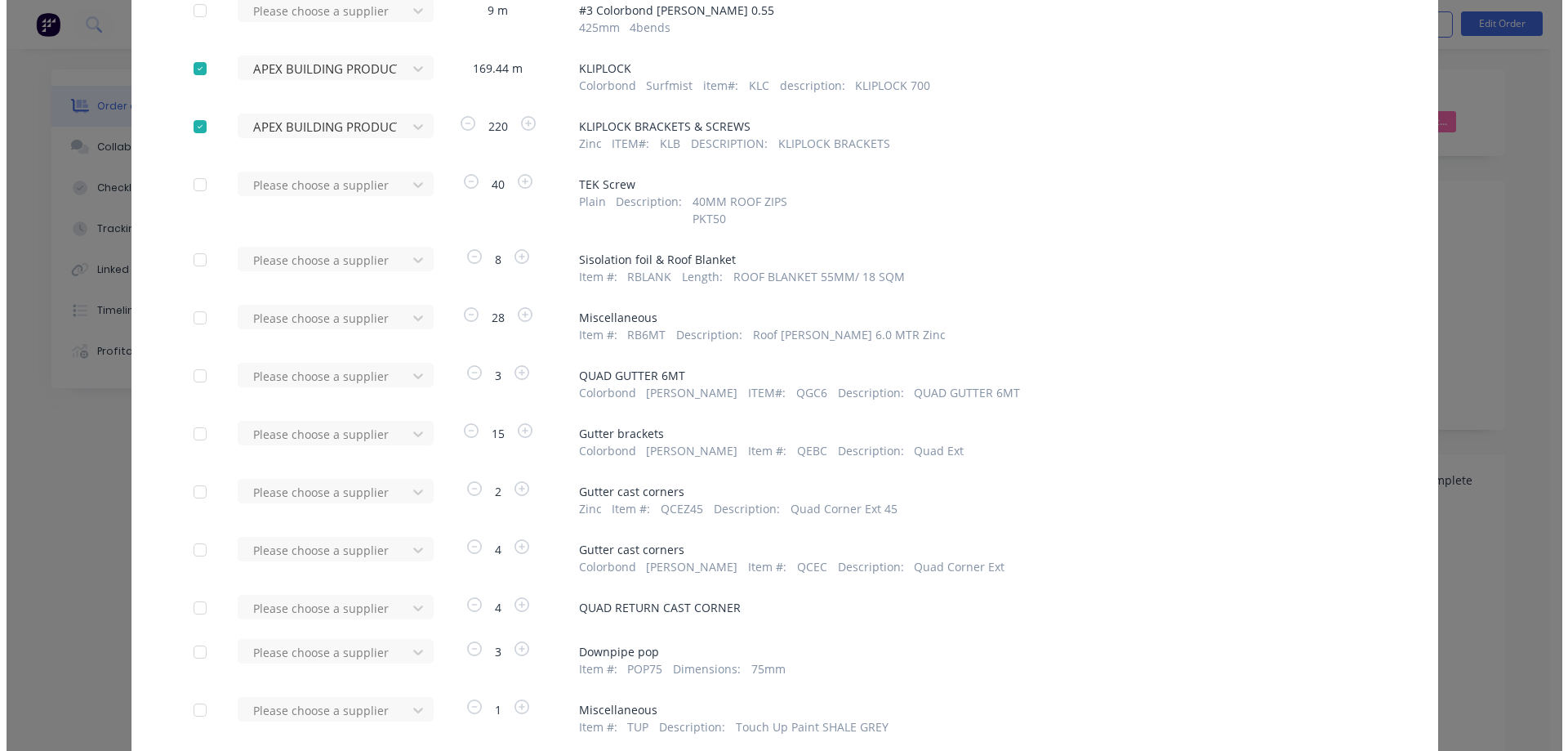
scroll to position [572, 0]
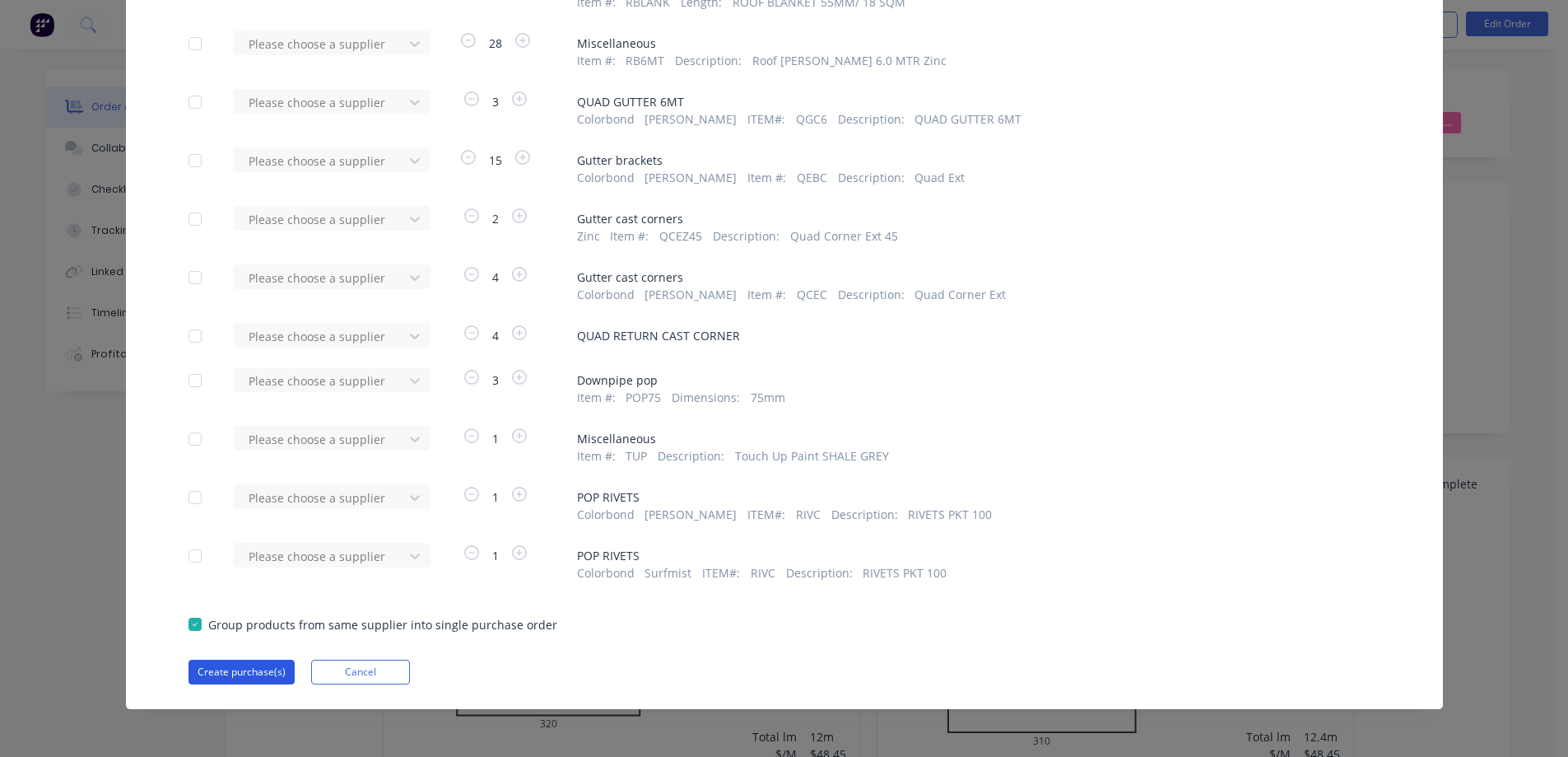
click at [266, 672] on button "Create purchase(s)" at bounding box center [241, 672] width 107 height 25
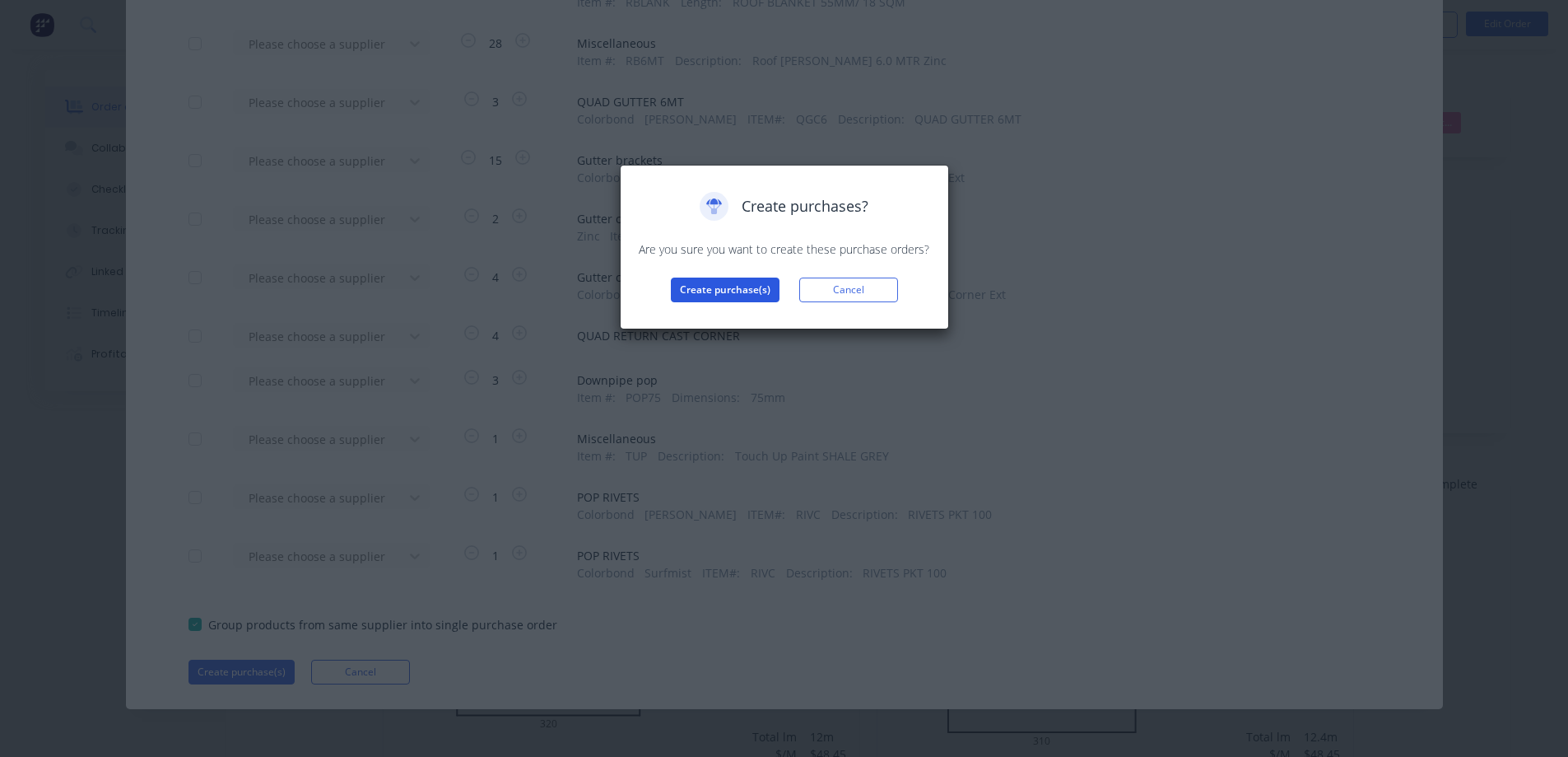
click at [755, 286] on button "Create purchase(s)" at bounding box center [725, 290] width 108 height 25
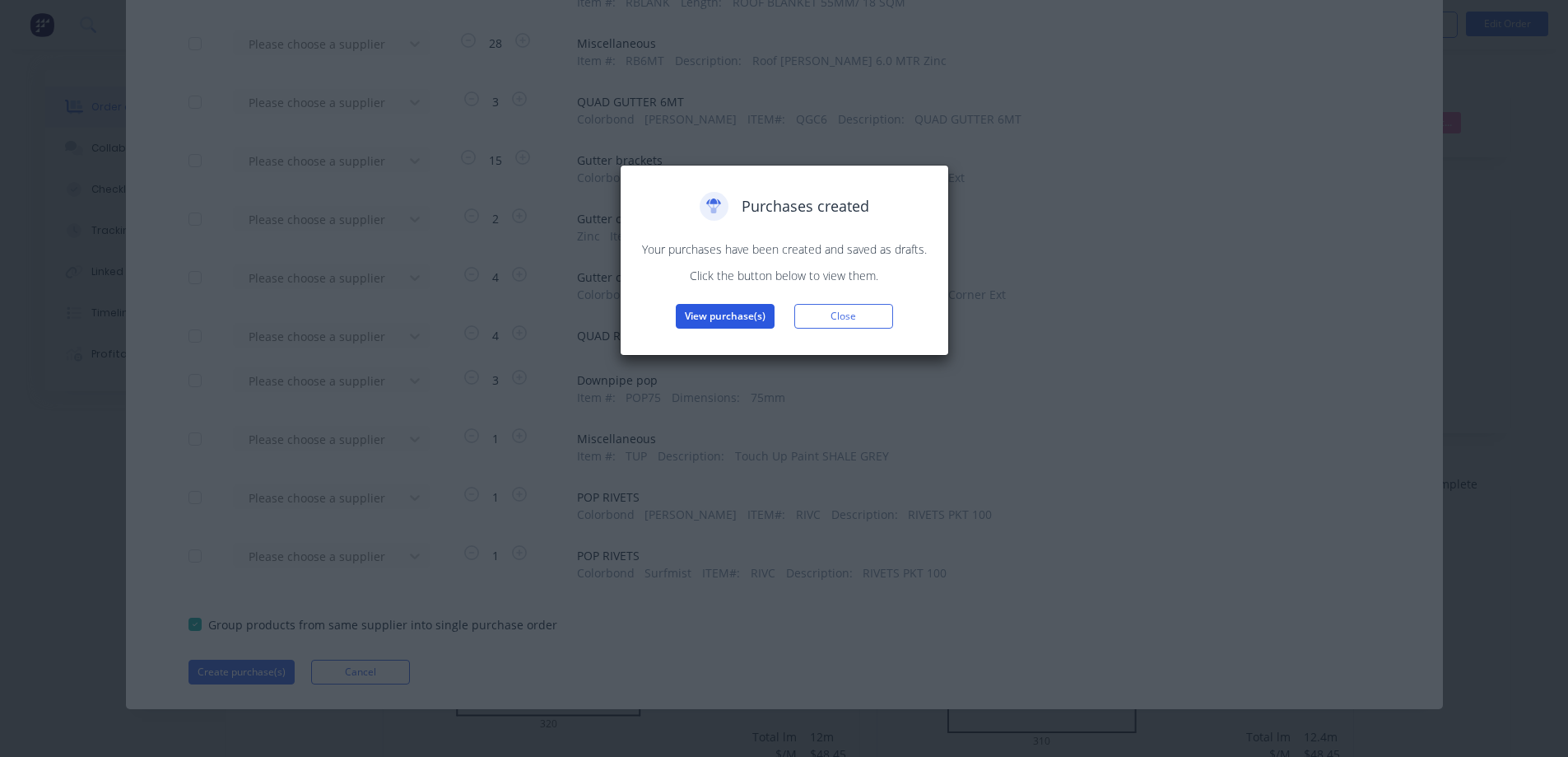
click at [743, 317] on button "View purchase(s)" at bounding box center [725, 316] width 99 height 25
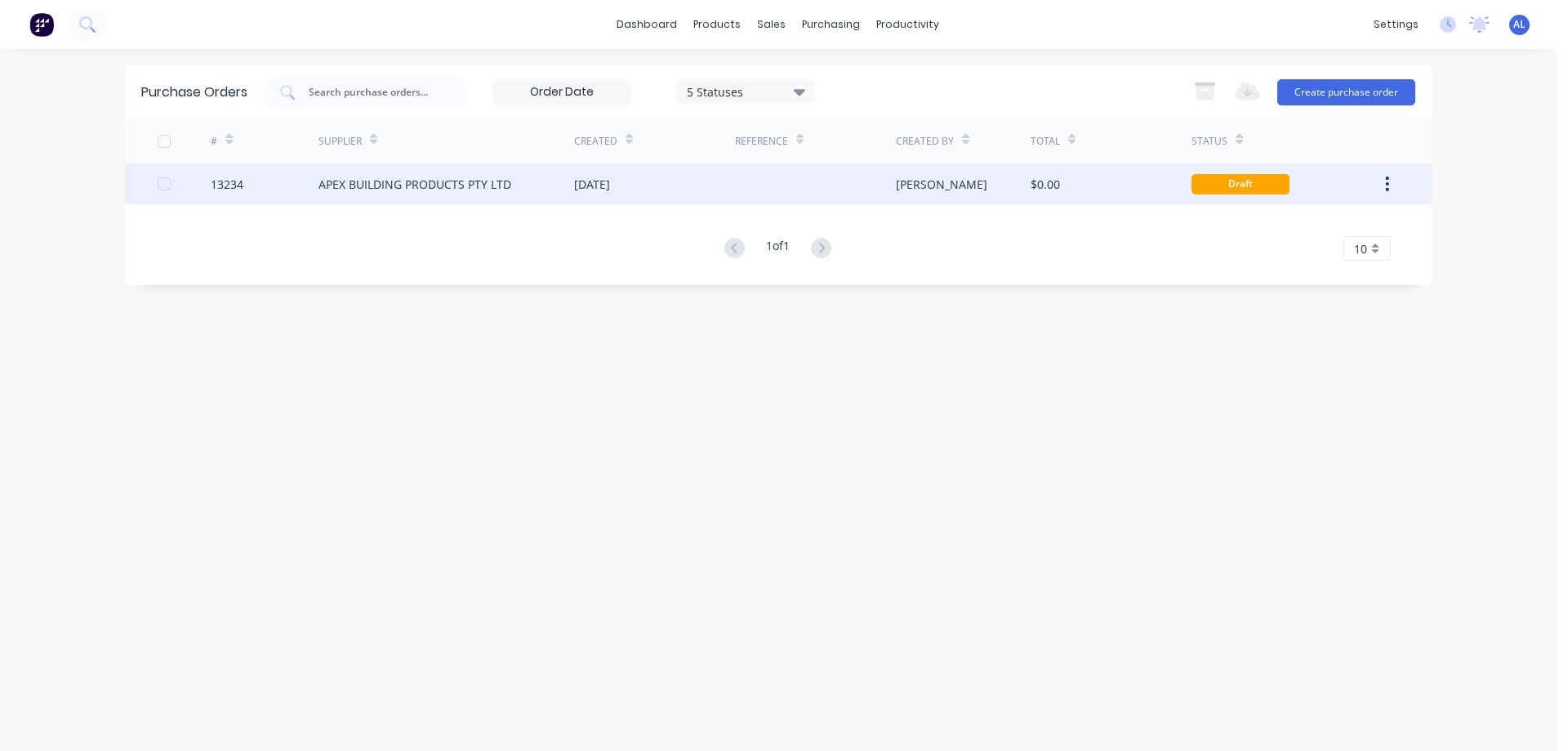
click at [932, 190] on div "[PERSON_NAME]" at bounding box center [941, 184] width 92 height 17
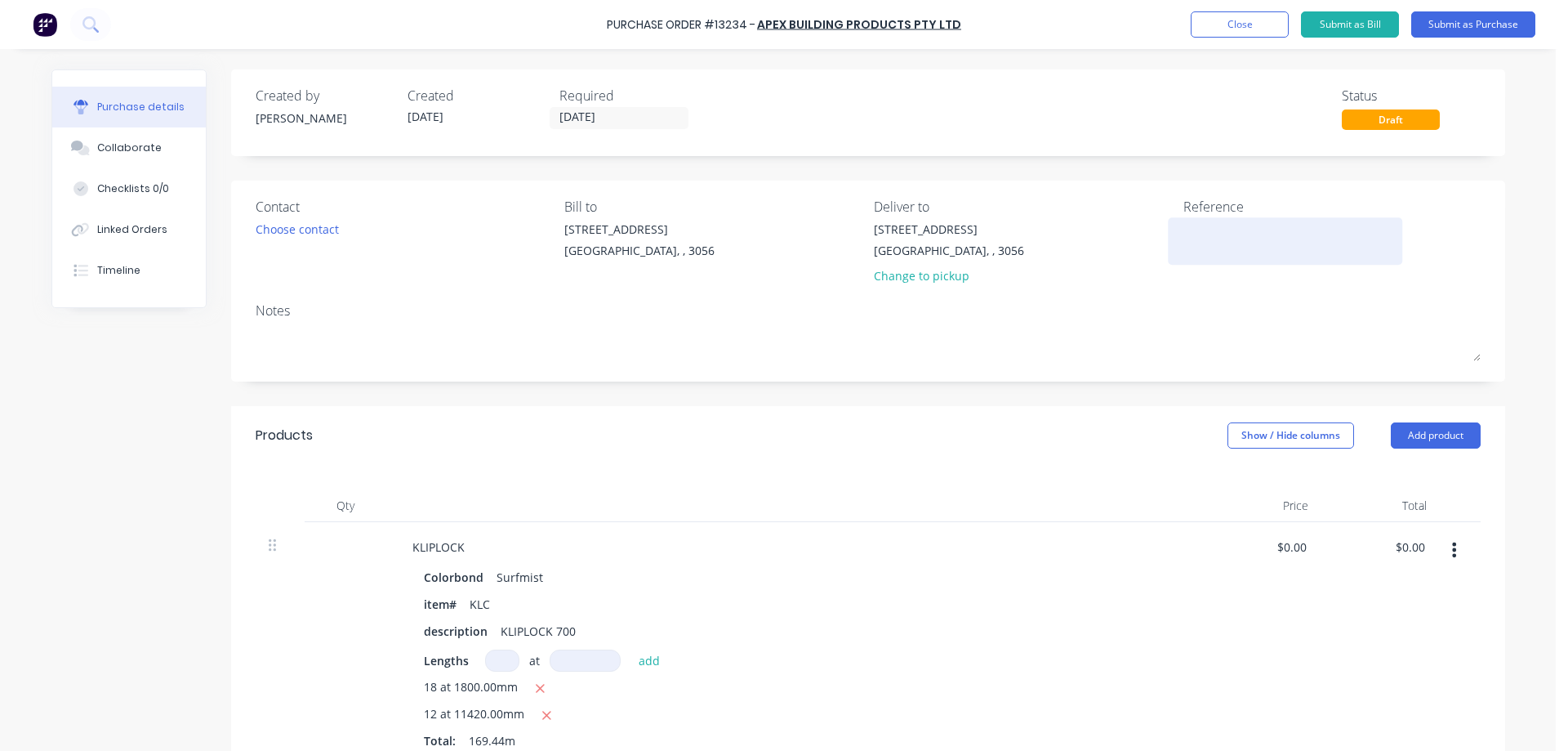
click at [1194, 239] on textarea at bounding box center [1286, 239] width 205 height 37
type textarea "28162"
click at [323, 224] on div "Choose contact" at bounding box center [296, 229] width 83 height 17
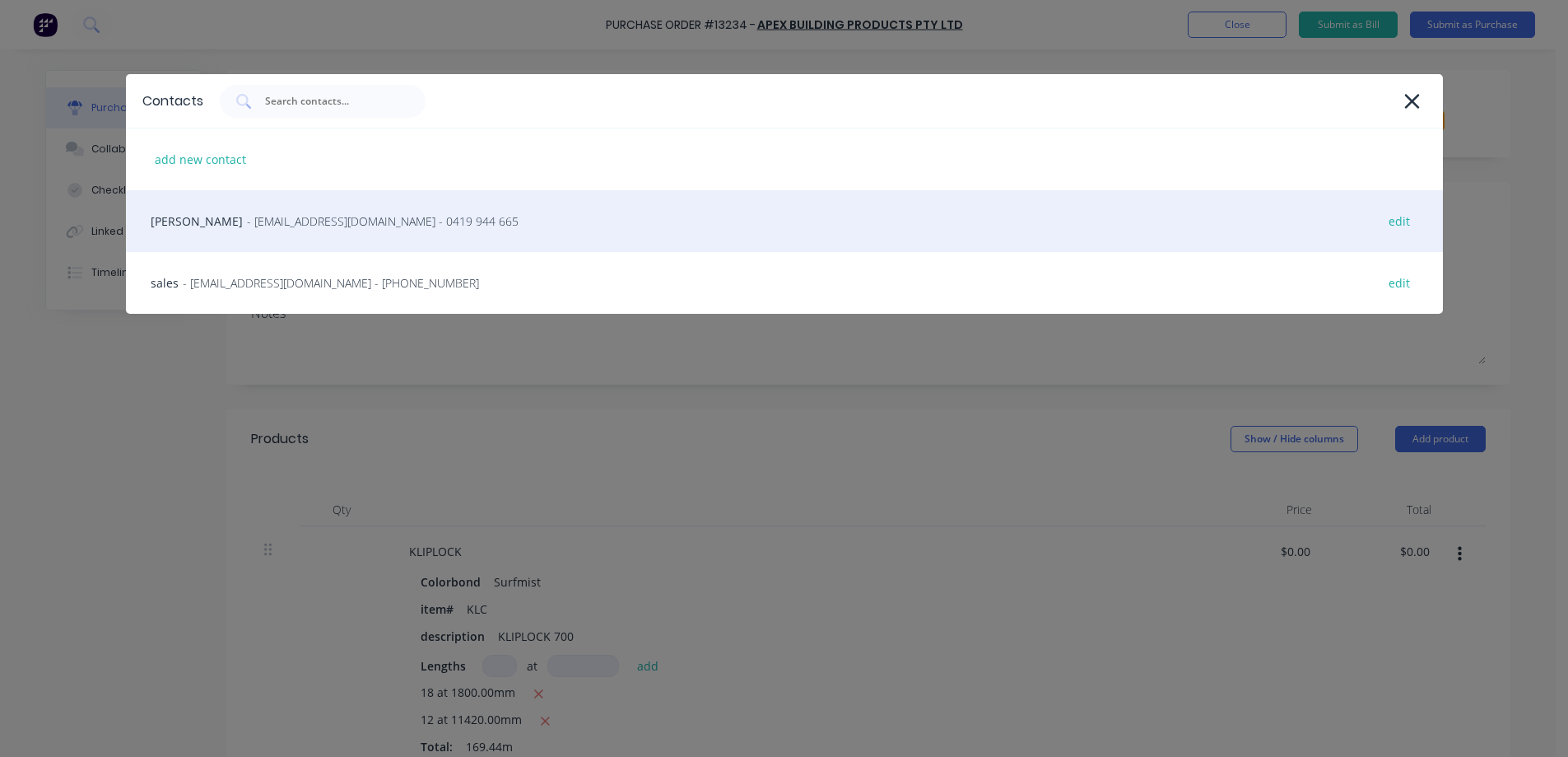
click at [325, 224] on span "- relliott@apexsteel.com.au - 0419 944 665" at bounding box center [382, 221] width 271 height 18
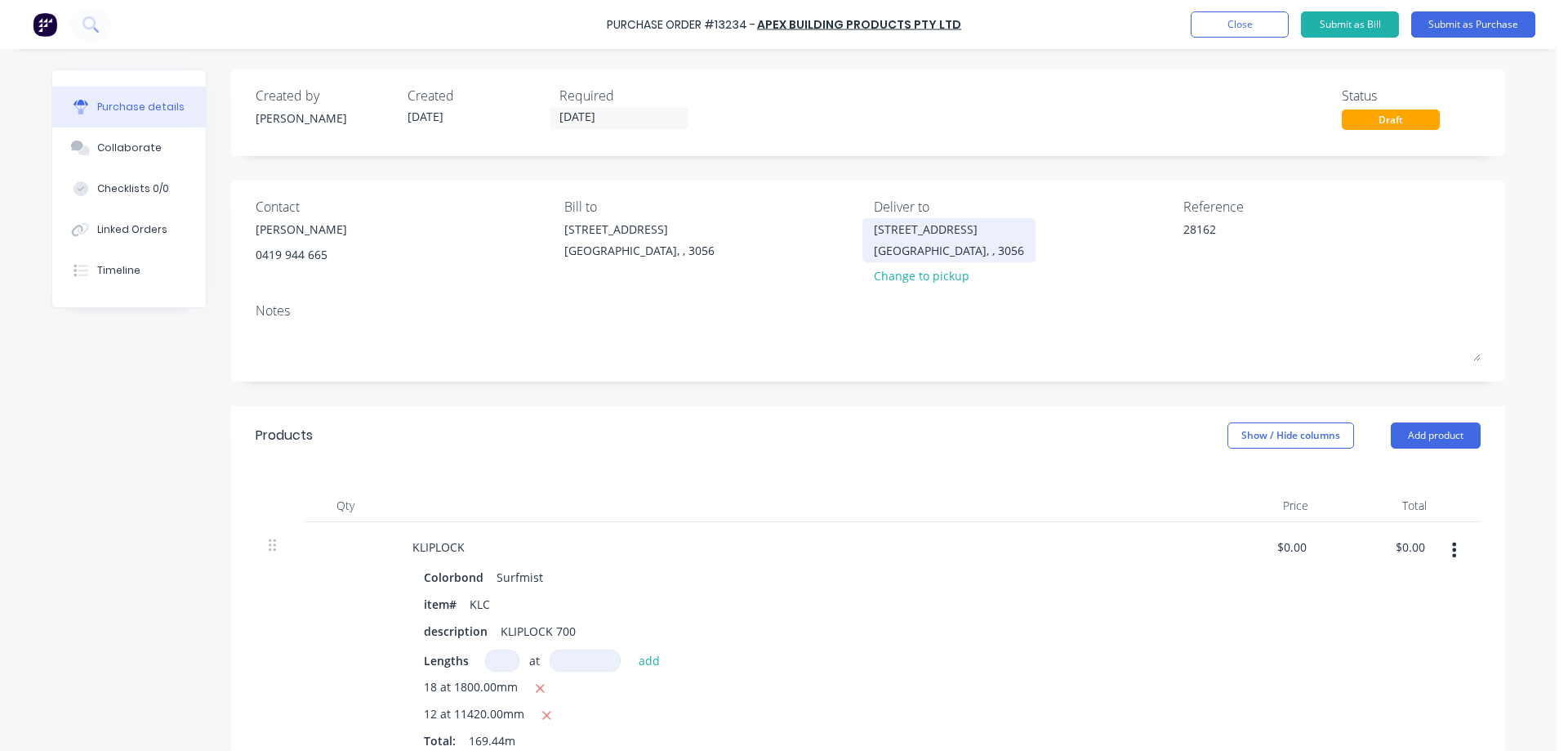
click at [932, 235] on div "399-401 Victoria St" at bounding box center [949, 229] width 150 height 17
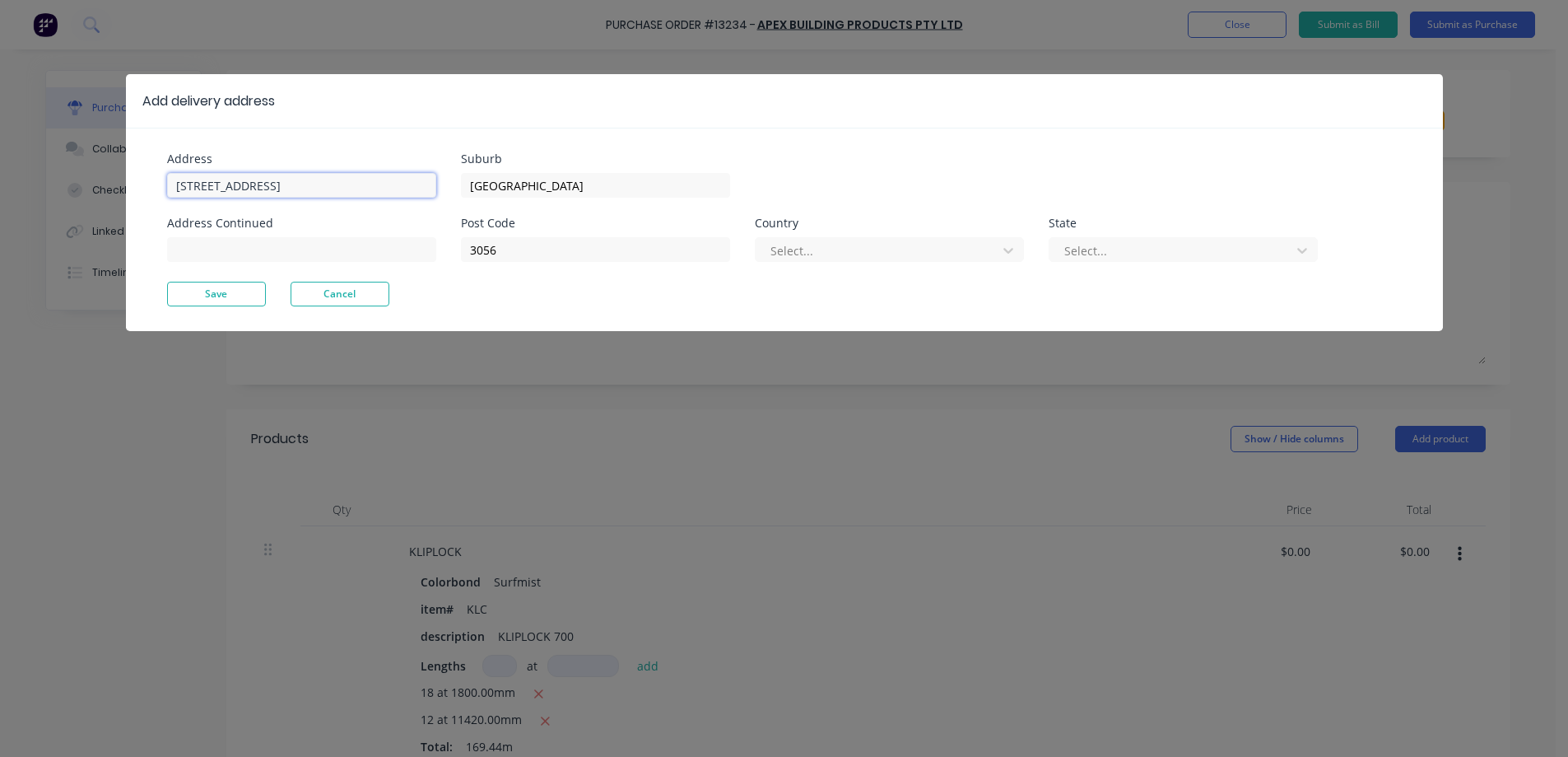
click at [313, 191] on input "399-401 Victoria St" at bounding box center [302, 185] width 270 height 25
type input "3"
type input "10 SECOND AVENUE"
click at [226, 293] on button "Save" at bounding box center [217, 294] width 99 height 25
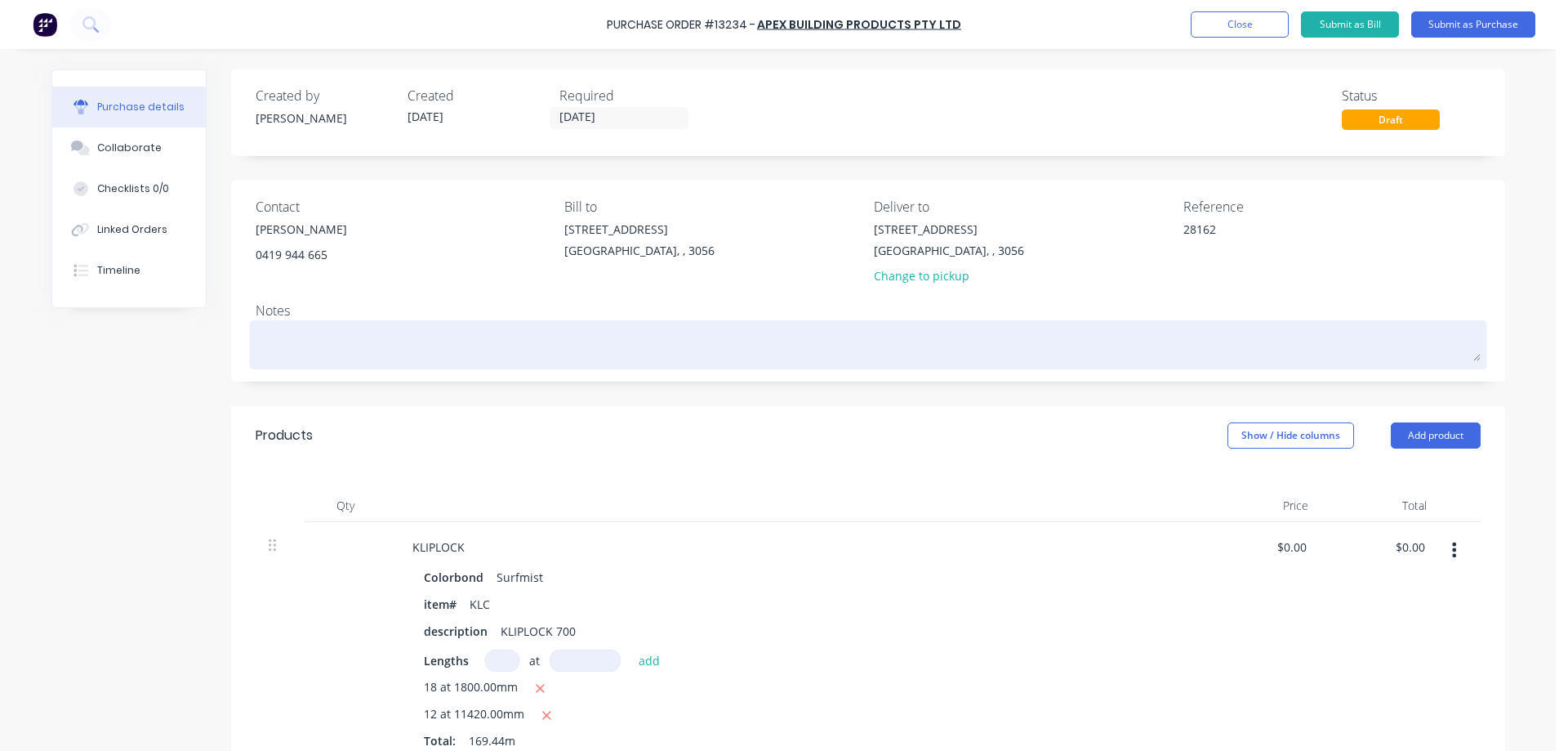
click at [376, 332] on textarea at bounding box center [868, 343] width 1225 height 37
click at [392, 341] on textarea "SITE CONTACT: FRANK 0408067008" at bounding box center [868, 343] width 1225 height 37
click at [418, 342] on textarea "SITE CONTACT: FRANK 0408 067008" at bounding box center [868, 343] width 1225 height 37
click at [457, 343] on textarea "SITE CONTACT: FRANK 0408 067 008" at bounding box center [868, 343] width 1225 height 37
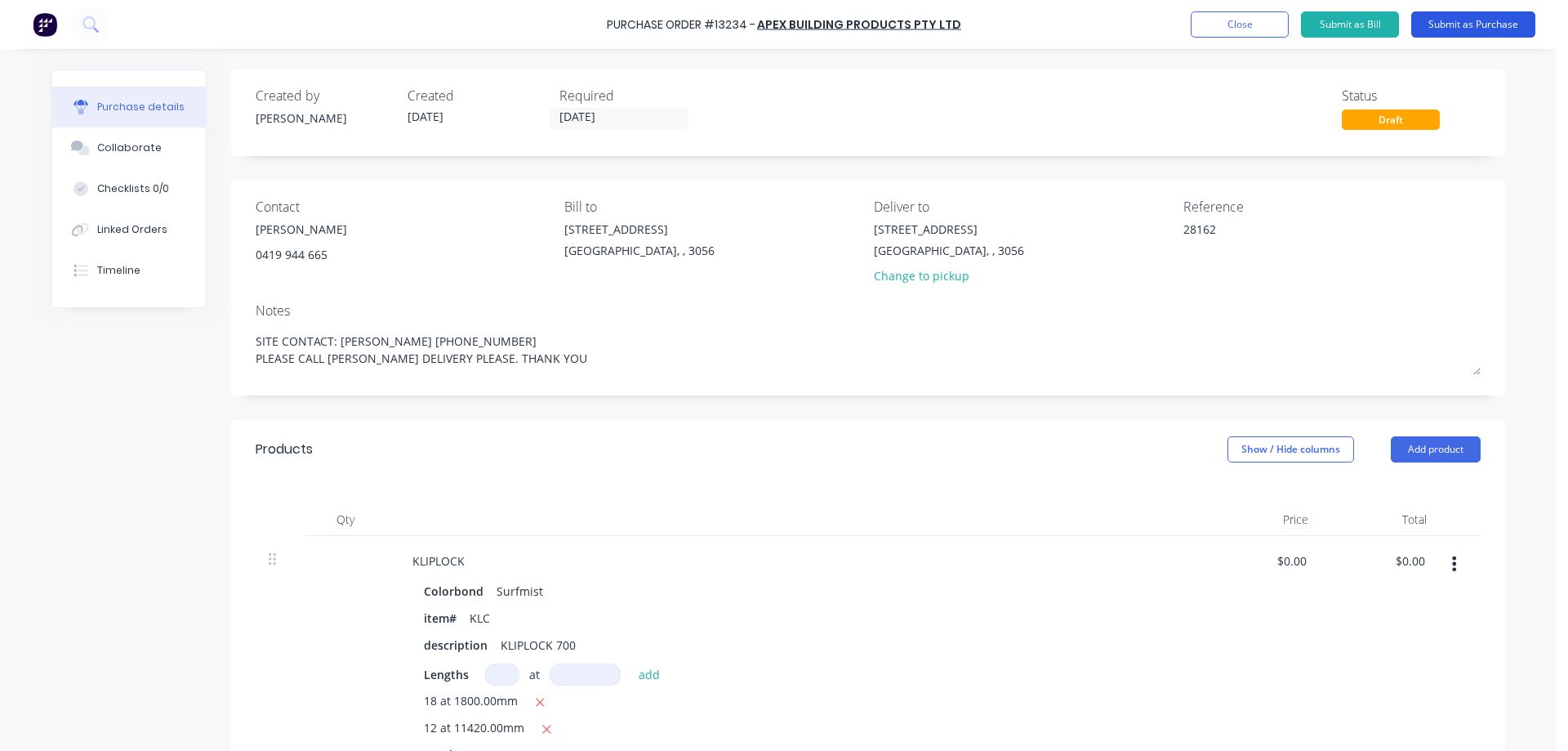
type textarea "SITE CONTACT: FRANK 0408 067 008 PLEASE CALL FRANK PRIER DELIVERY PLEASE. THANK…"
click at [1455, 30] on button "Submit as Purchase" at bounding box center [1474, 24] width 124 height 26
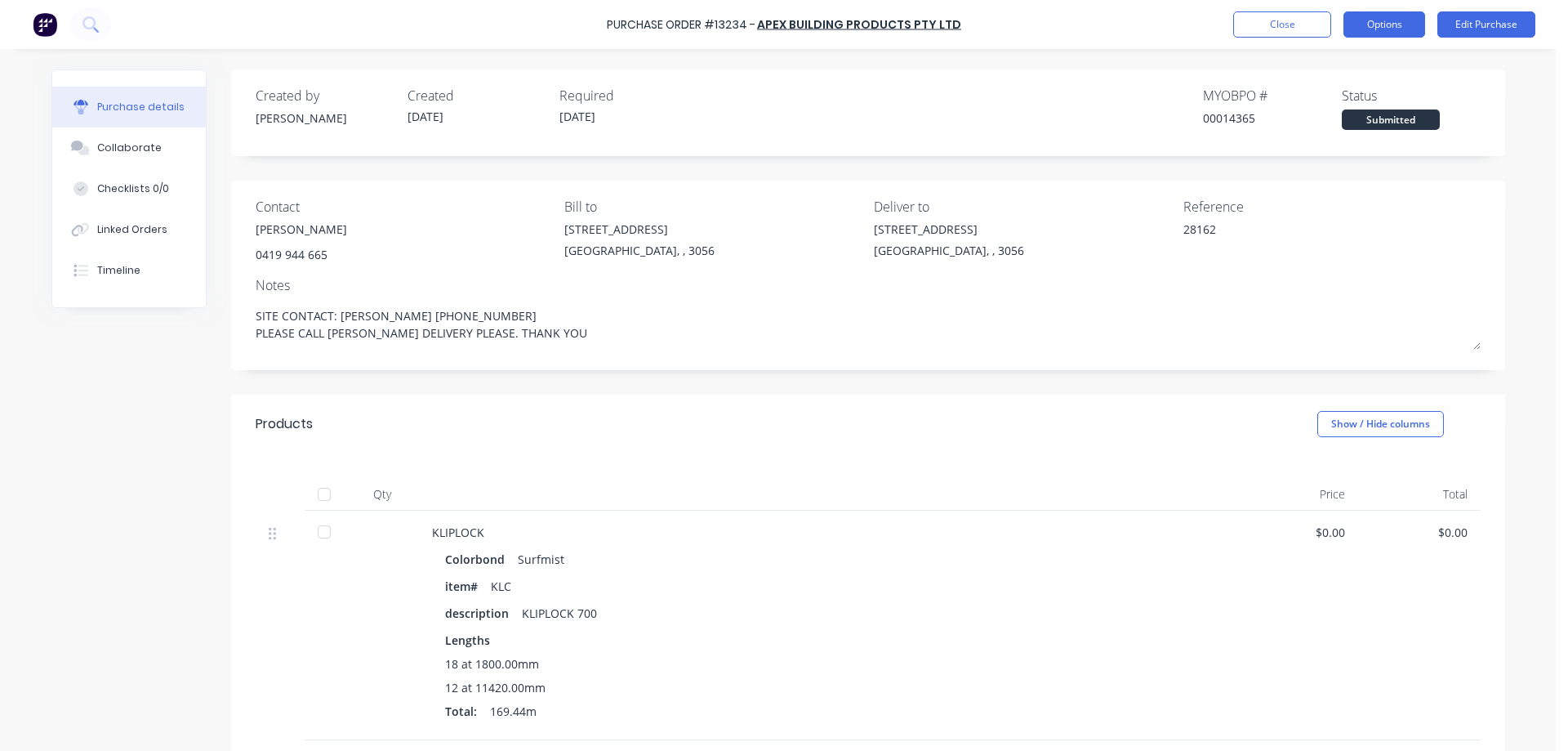
click at [1377, 28] on button "Options" at bounding box center [1384, 24] width 81 height 26
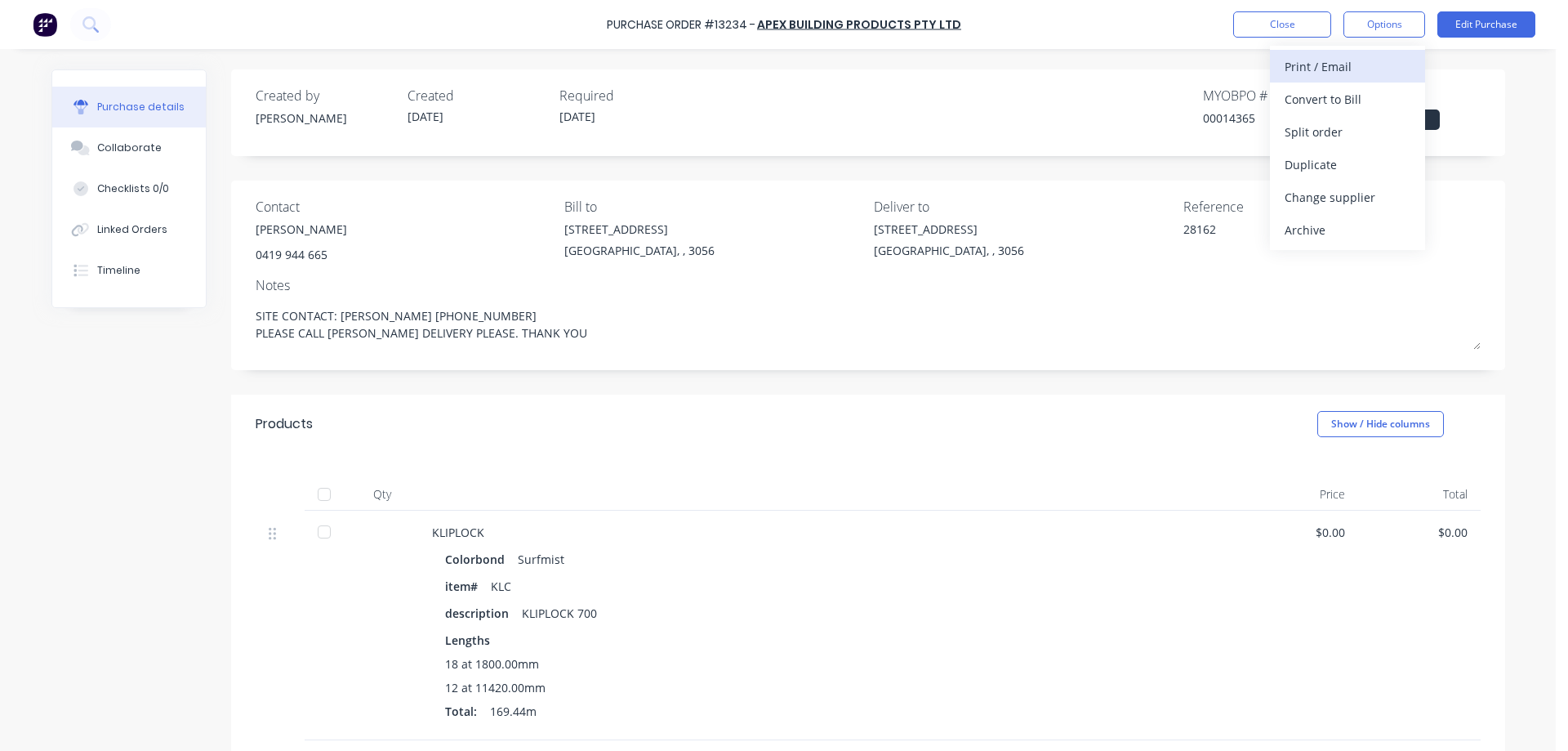
click at [1338, 70] on div "Print / Email" at bounding box center [1348, 66] width 126 height 24
click at [1332, 129] on div "Without pricing" at bounding box center [1348, 131] width 126 height 24
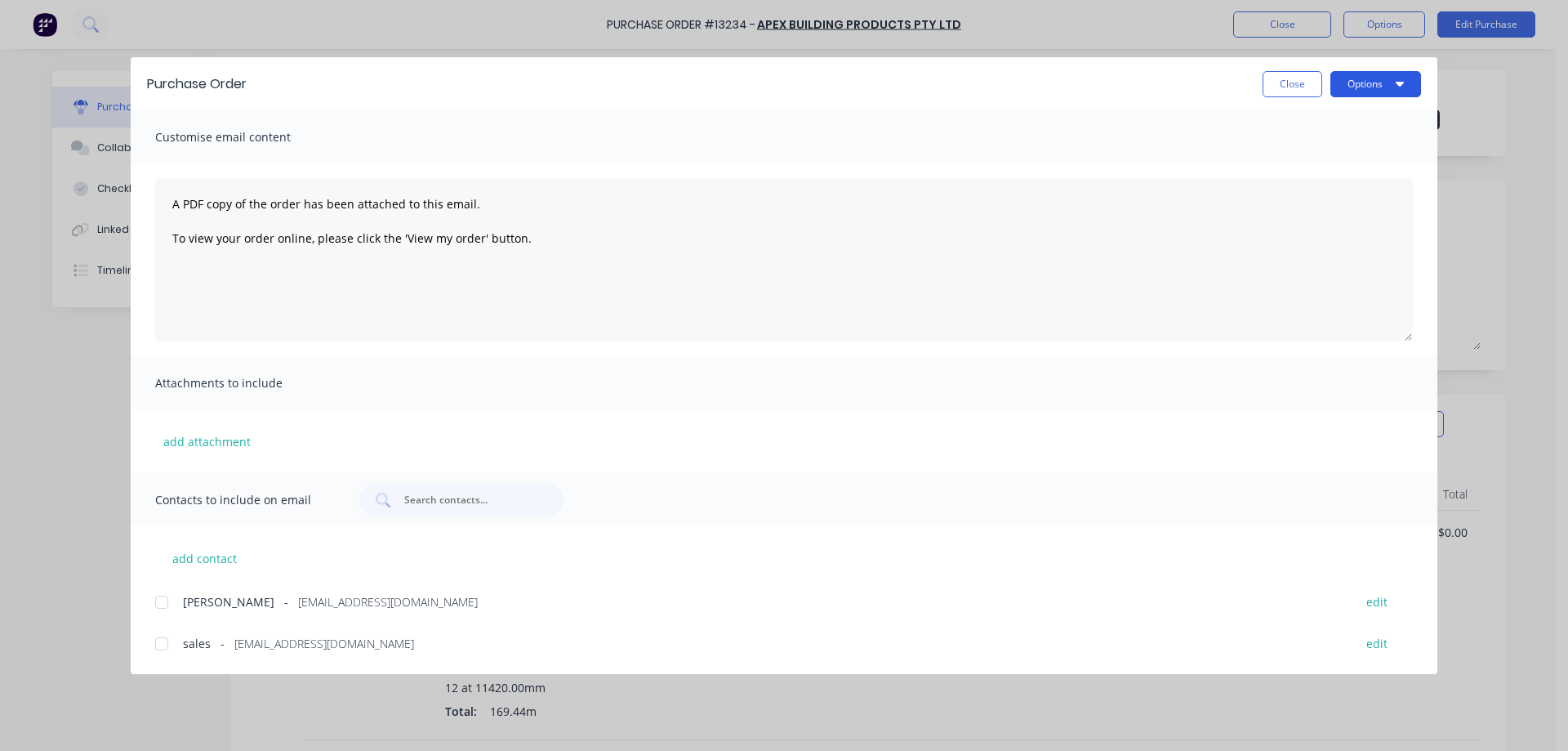
click at [1404, 76] on button "Options" at bounding box center [1376, 84] width 91 height 26
click at [1366, 160] on div "Print" at bounding box center [1343, 157] width 126 height 24
click at [163, 605] on div at bounding box center [161, 601] width 32 height 32
drag, startPoint x: 162, startPoint y: 643, endPoint x: 206, endPoint y: 616, distance: 51.6
click at [162, 642] on div at bounding box center [161, 643] width 32 height 32
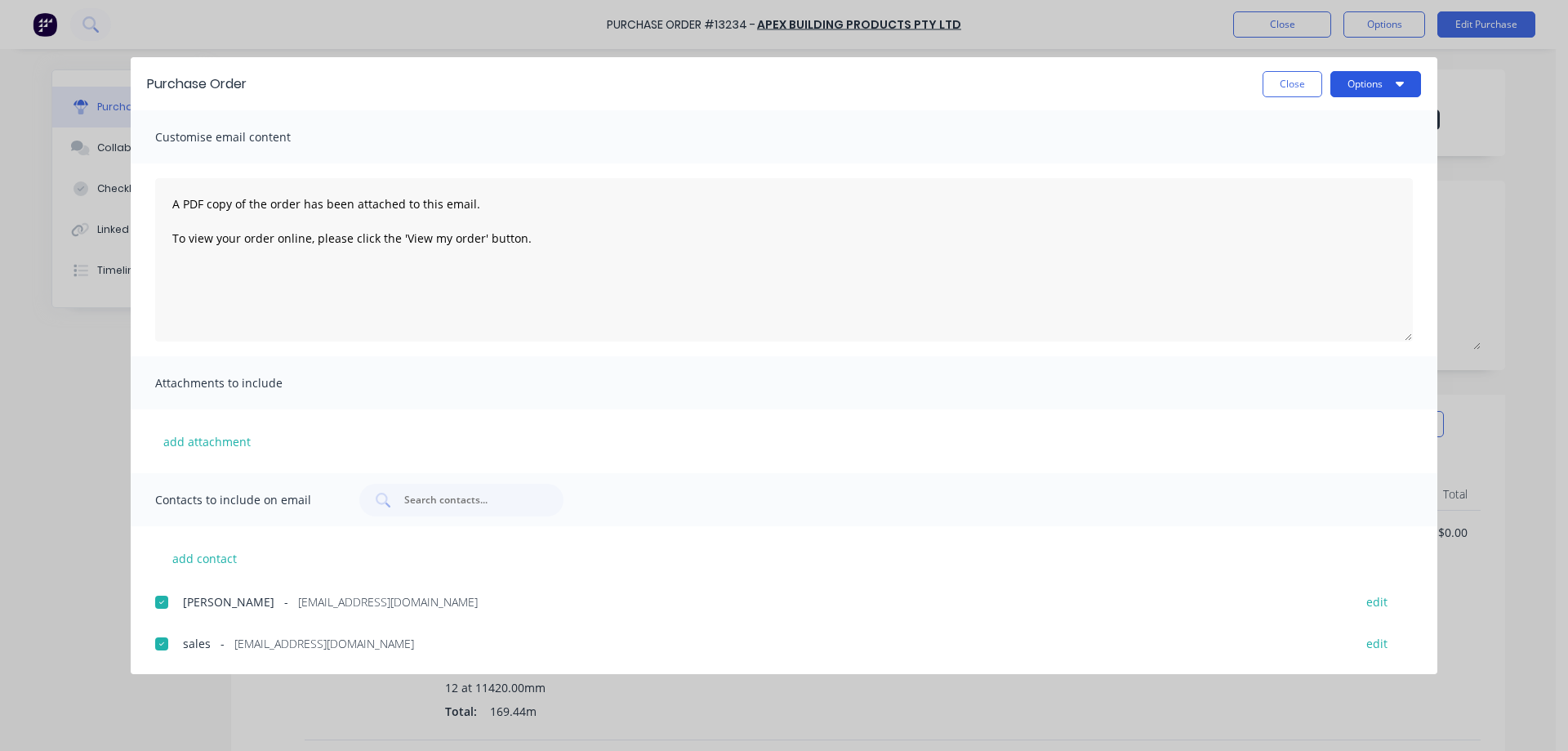
click at [1397, 88] on icon "button" at bounding box center [1399, 83] width 8 height 13
click at [1353, 194] on div "Email" at bounding box center [1343, 191] width 126 height 24
click at [1304, 86] on button "Close" at bounding box center [1293, 84] width 59 height 26
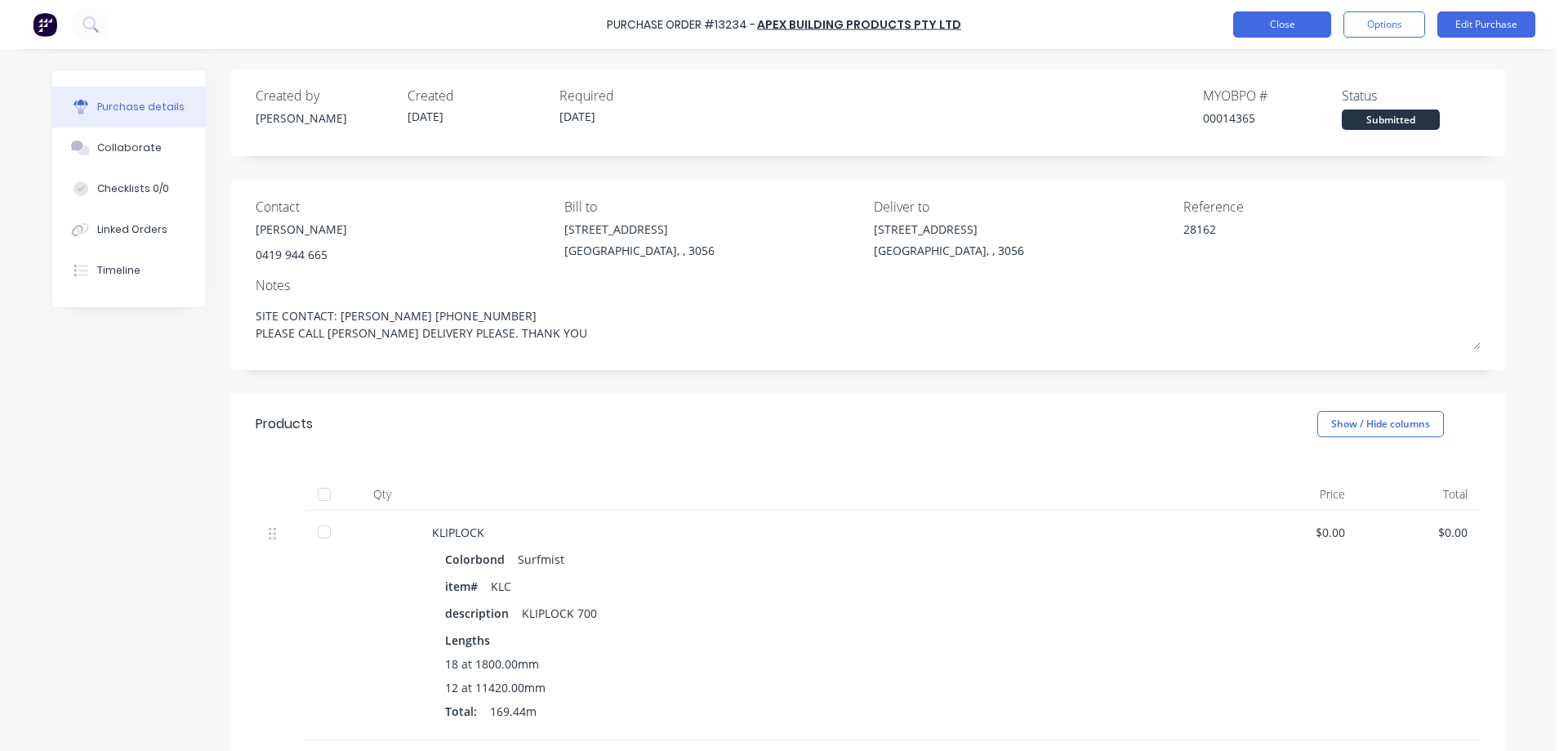
click at [1269, 23] on button "Close" at bounding box center [1282, 24] width 98 height 26
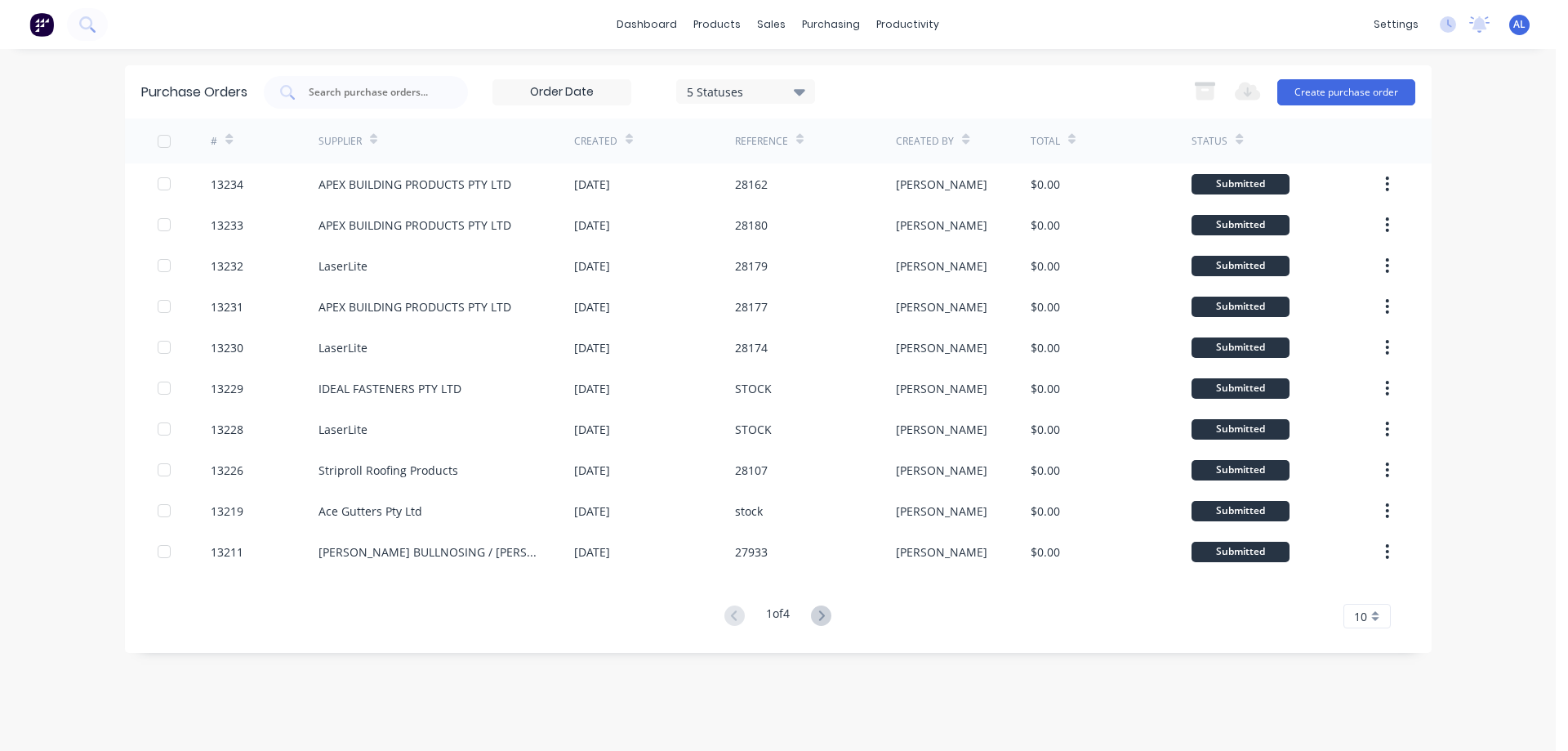
click at [36, 26] on img at bounding box center [42, 24] width 24 height 24
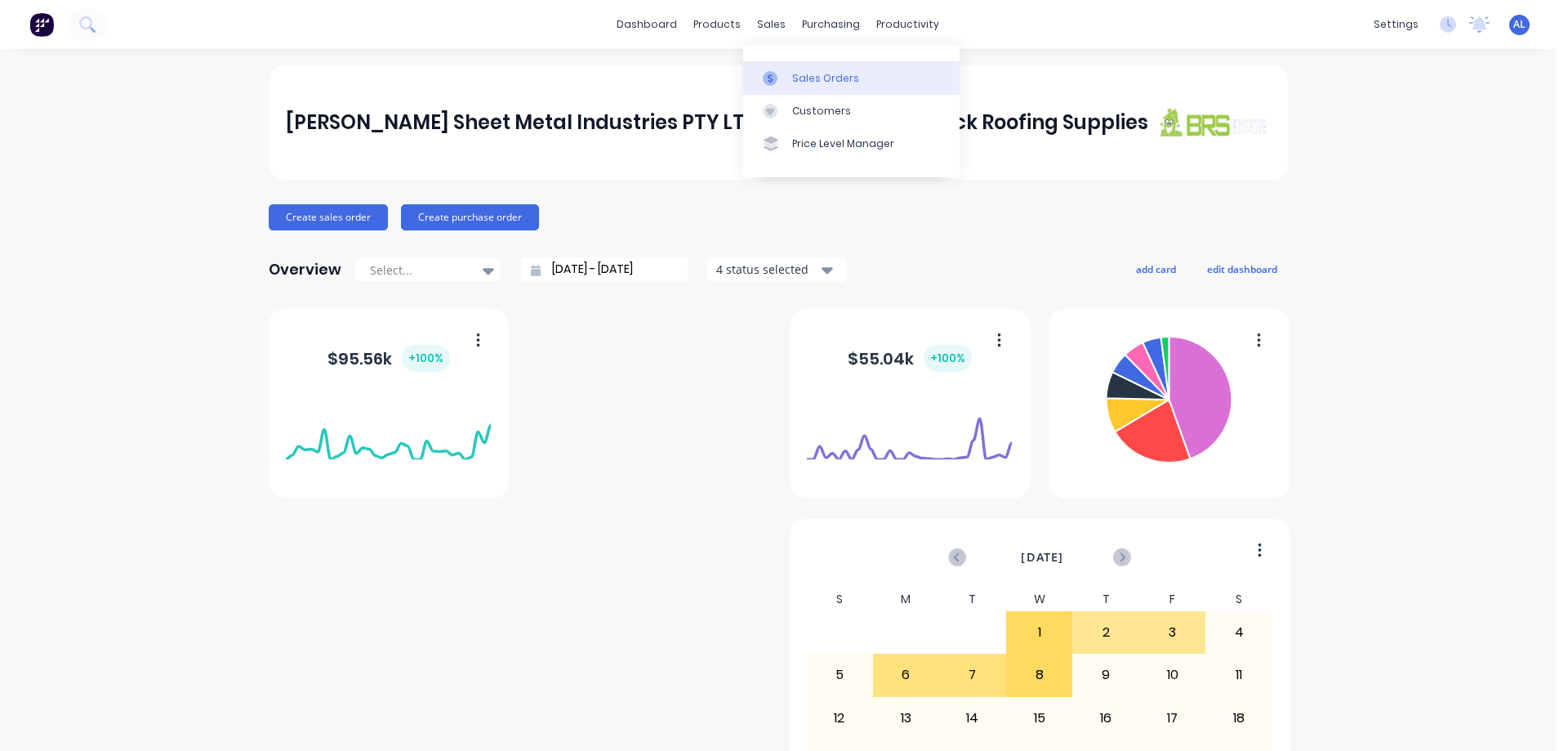
click at [836, 76] on div "Sales Orders" at bounding box center [825, 78] width 67 height 15
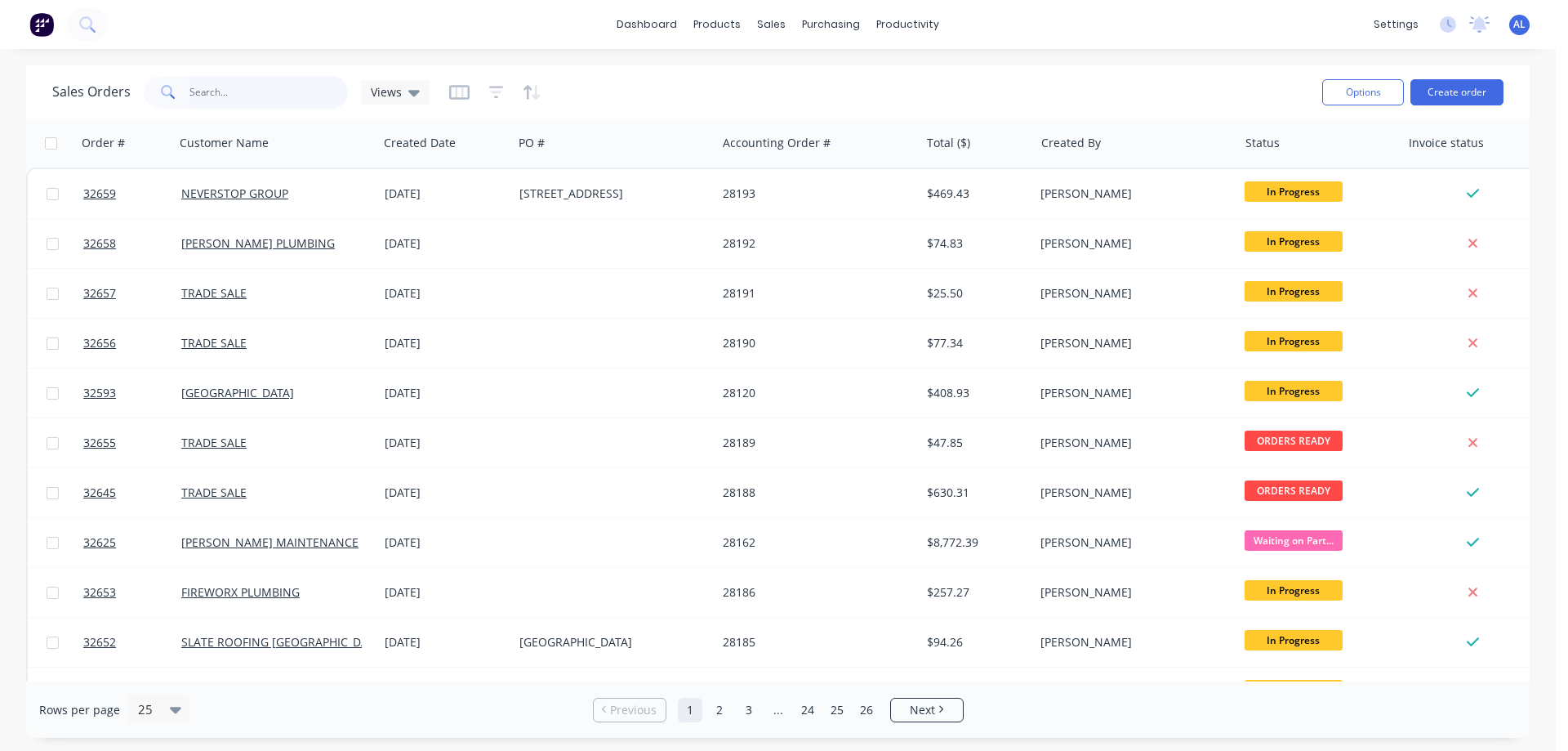
click at [239, 103] on input "text" at bounding box center [269, 92] width 159 height 32
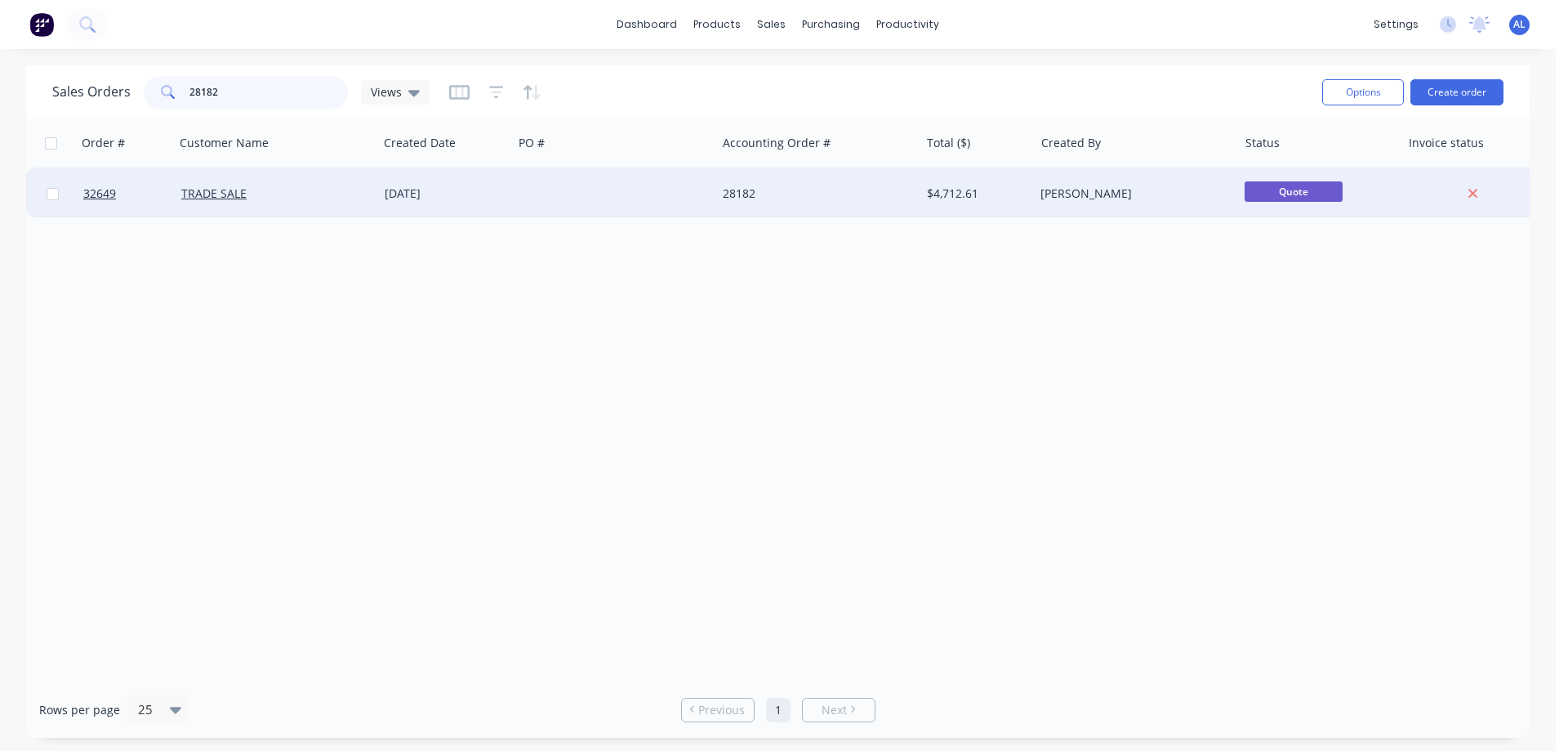
type input "28182"
click at [497, 192] on div "08 Oct 2025" at bounding box center [445, 193] width 121 height 17
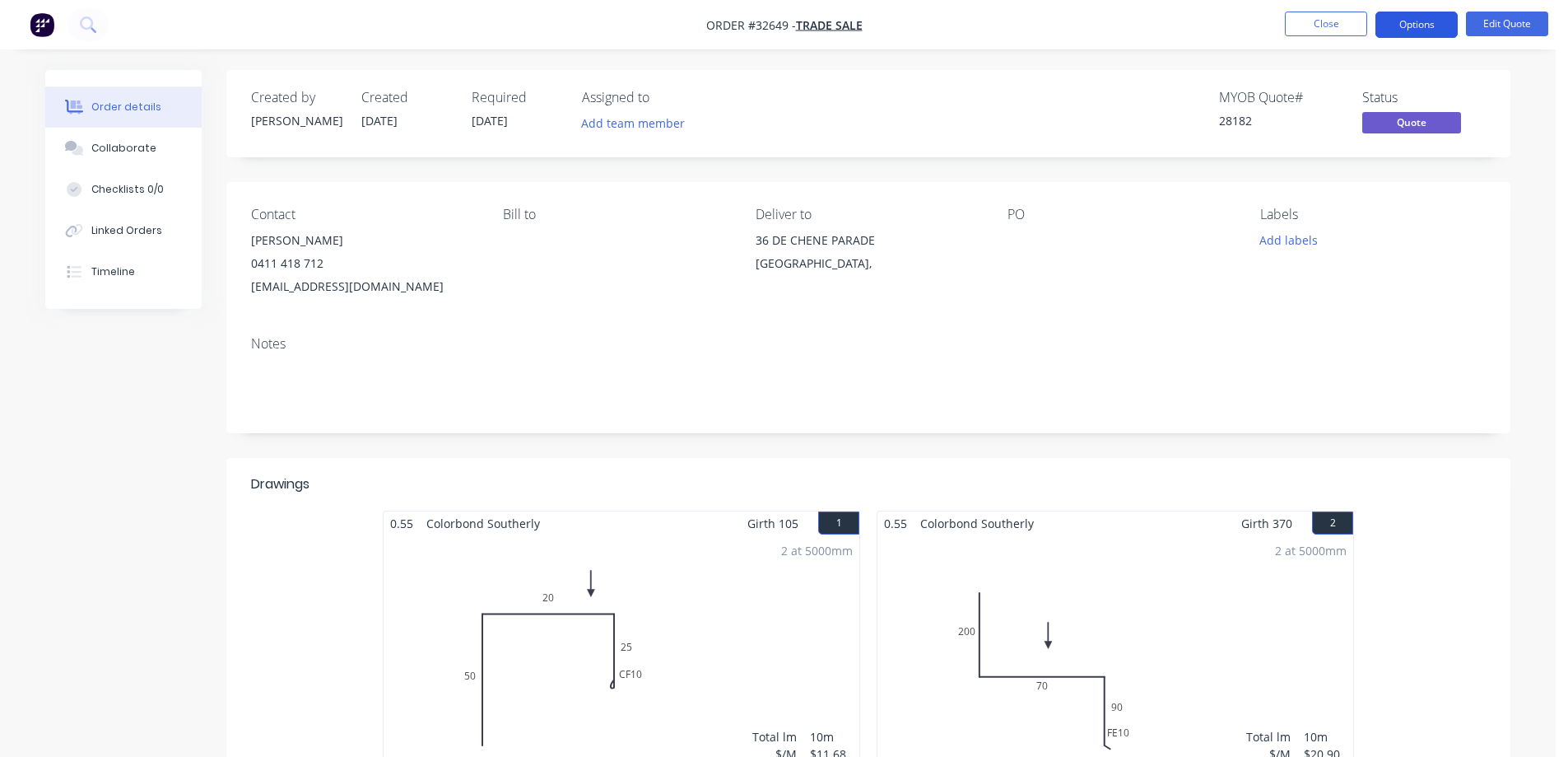
click at [1411, 28] on button "Options" at bounding box center [1416, 25] width 82 height 26
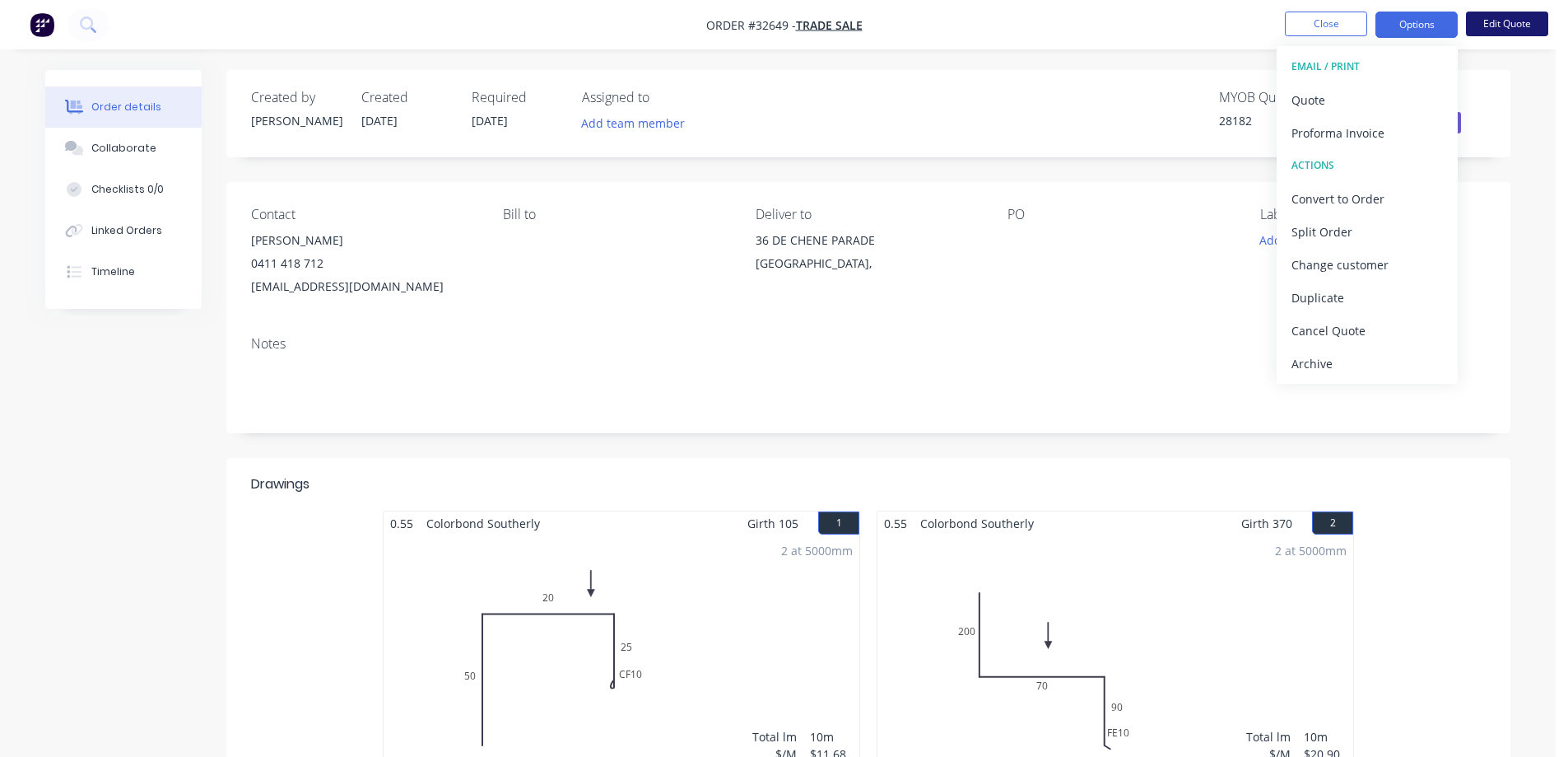
click at [1499, 23] on button "Edit Quote" at bounding box center [1506, 24] width 82 height 25
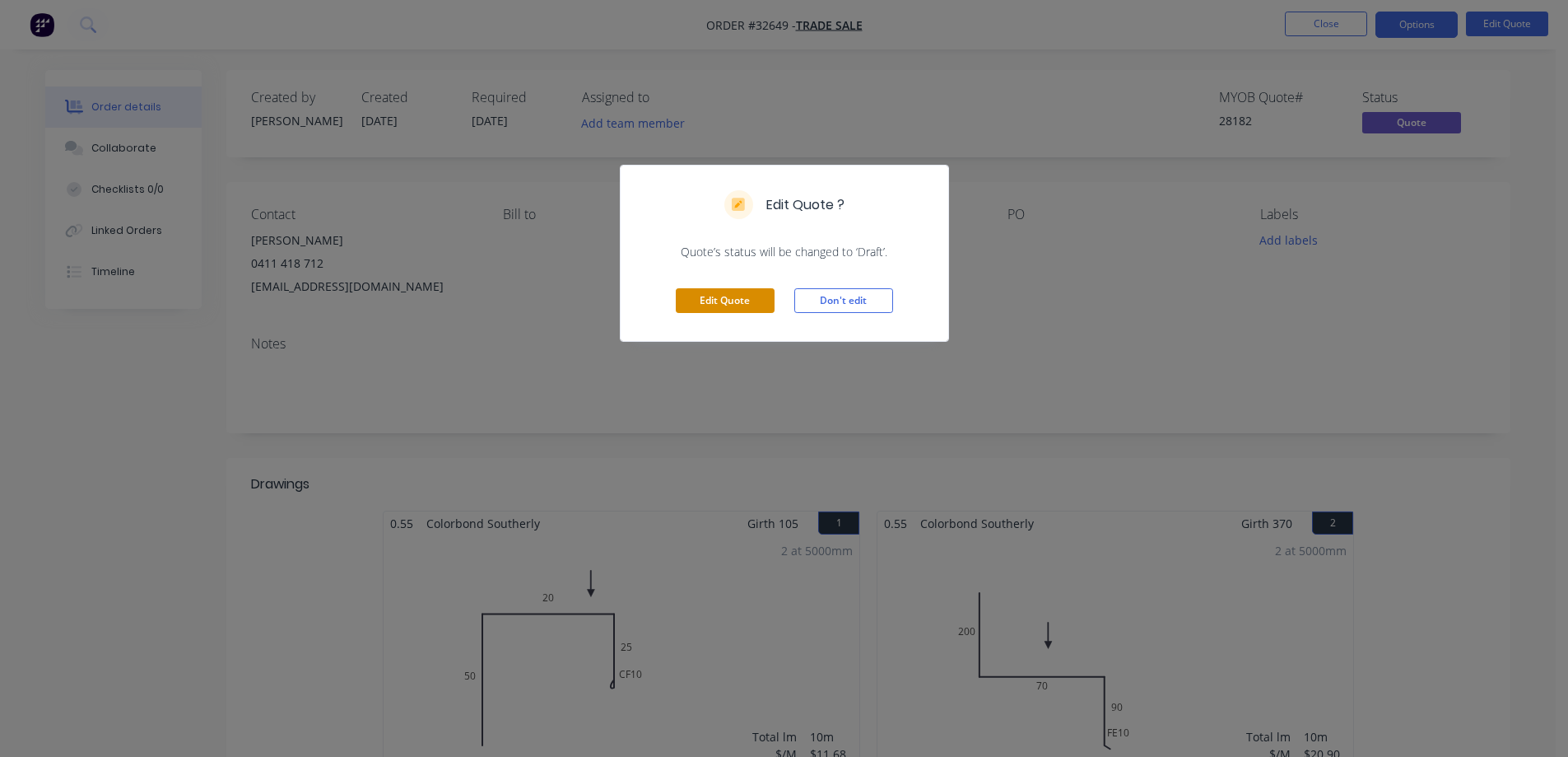
click at [746, 302] on button "Edit Quote" at bounding box center [725, 301] width 99 height 25
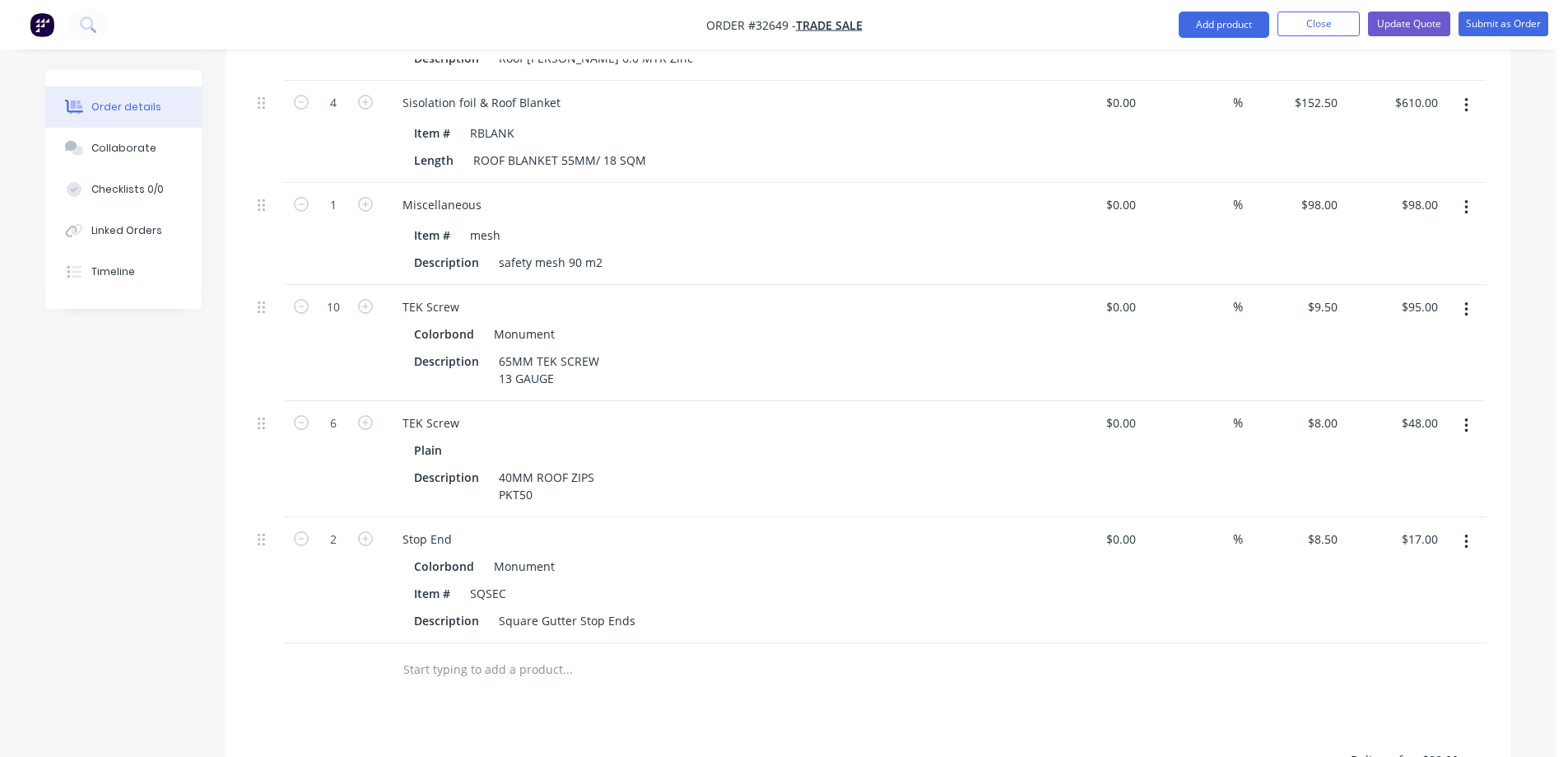
scroll to position [1482, 0]
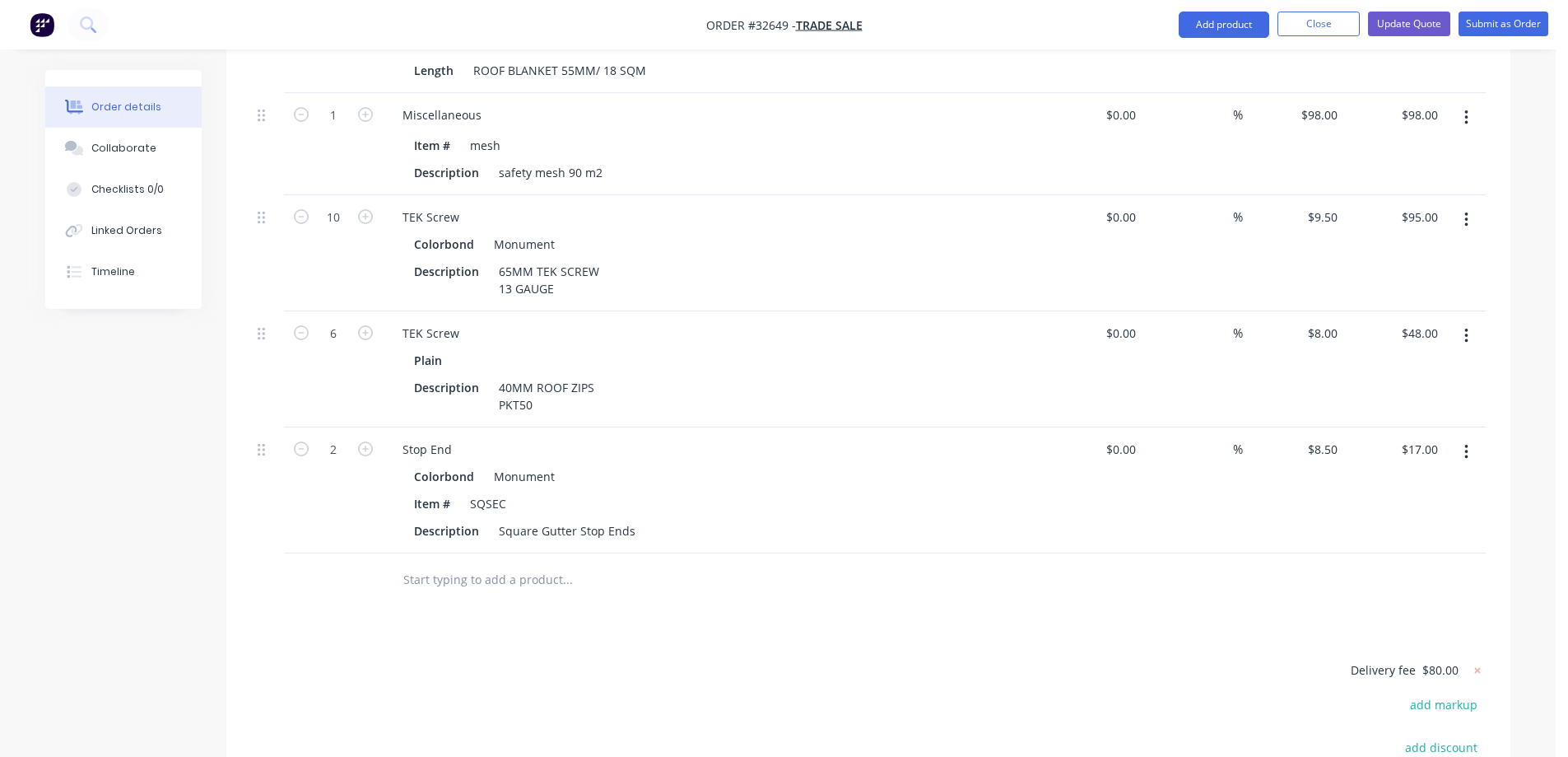
click at [526, 563] on input "text" at bounding box center [567, 579] width 329 height 33
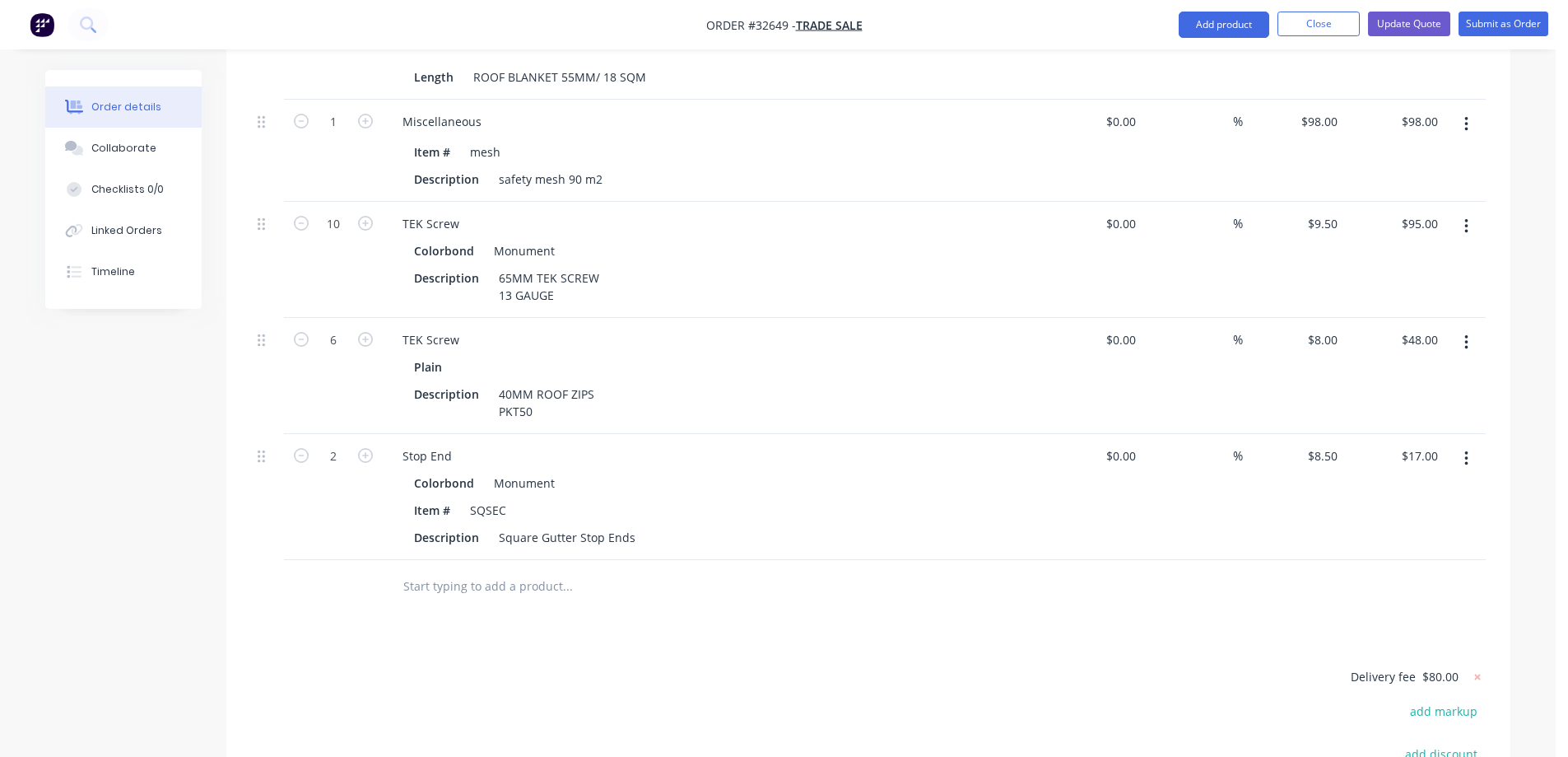
scroll to position [1721, 0]
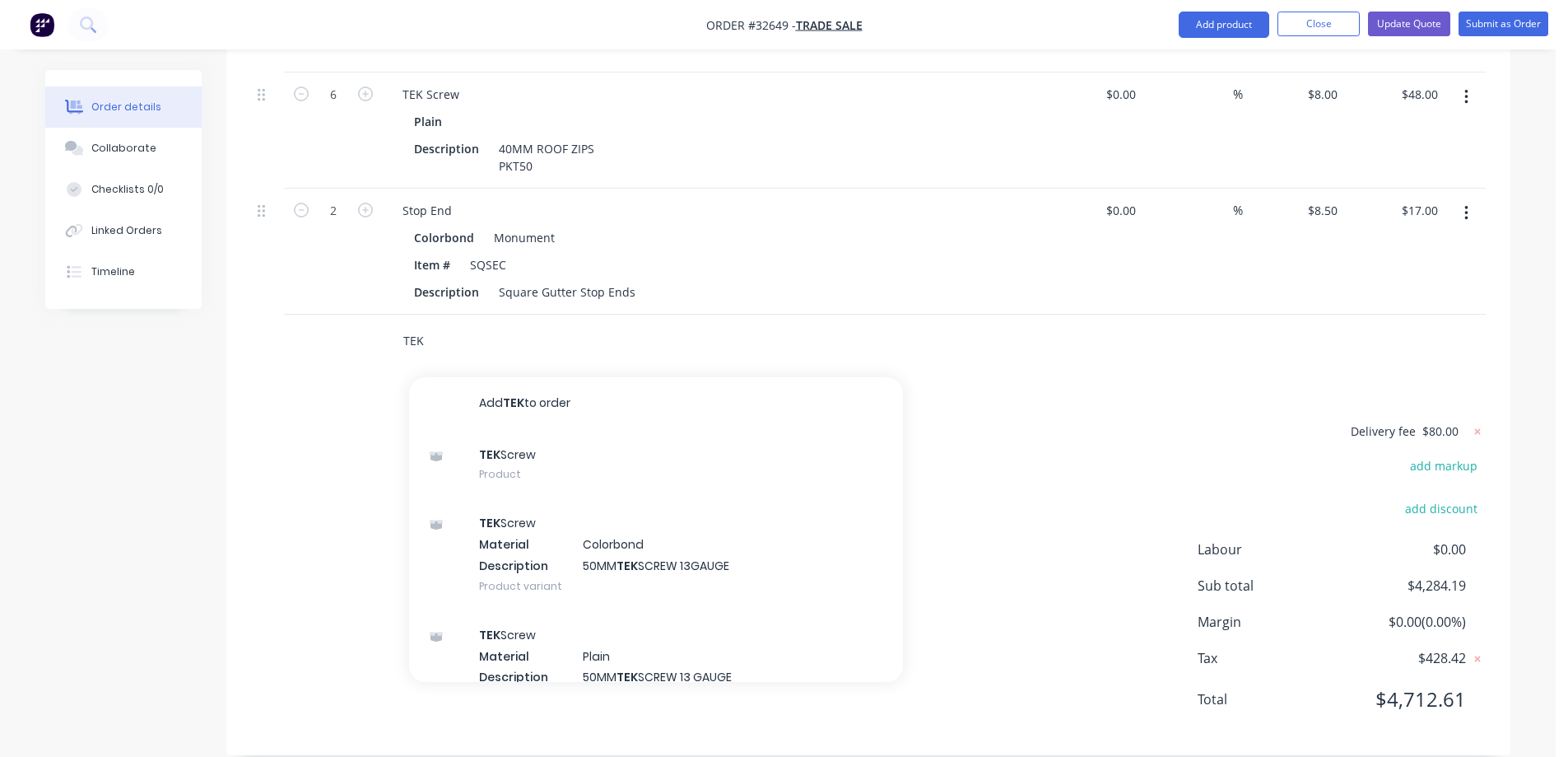
type input "TEK"
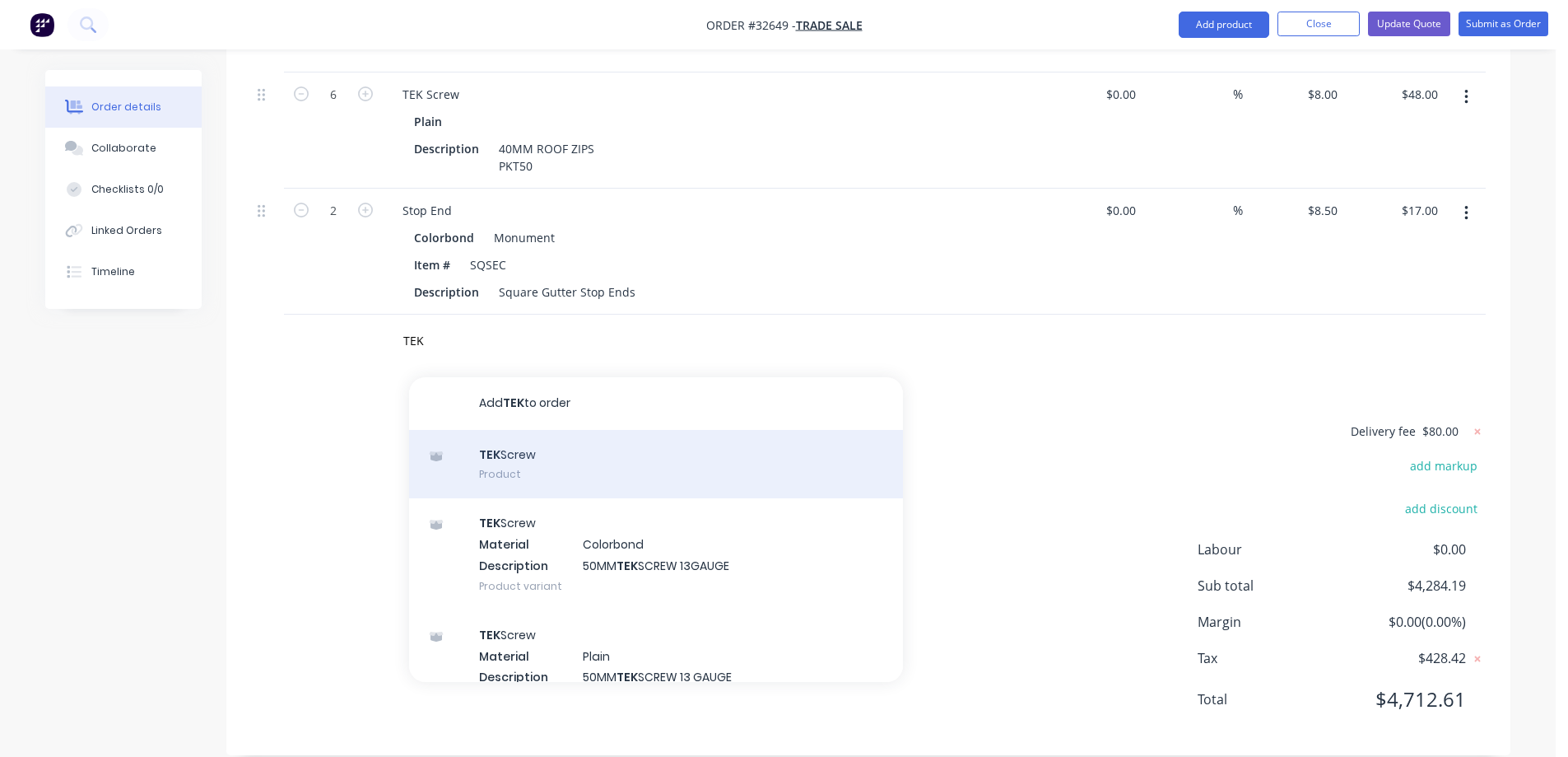
drag, startPoint x: 529, startPoint y: 457, endPoint x: 544, endPoint y: 433, distance: 28.3
click at [544, 433] on div "TEK Screw Product" at bounding box center [655, 464] width 494 height 69
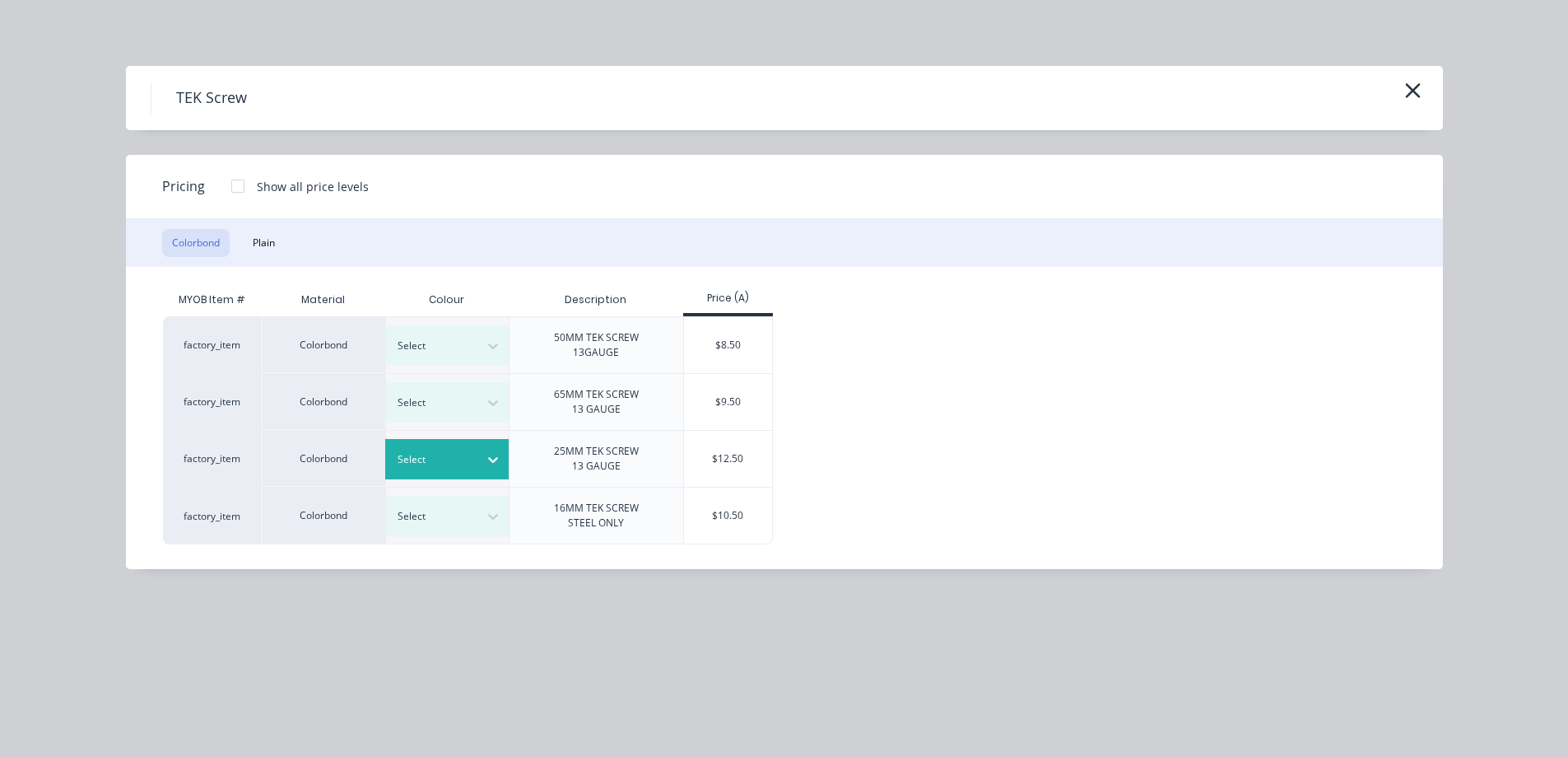
click at [494, 460] on icon at bounding box center [492, 460] width 10 height 6
click at [491, 462] on icon at bounding box center [492, 459] width 17 height 17
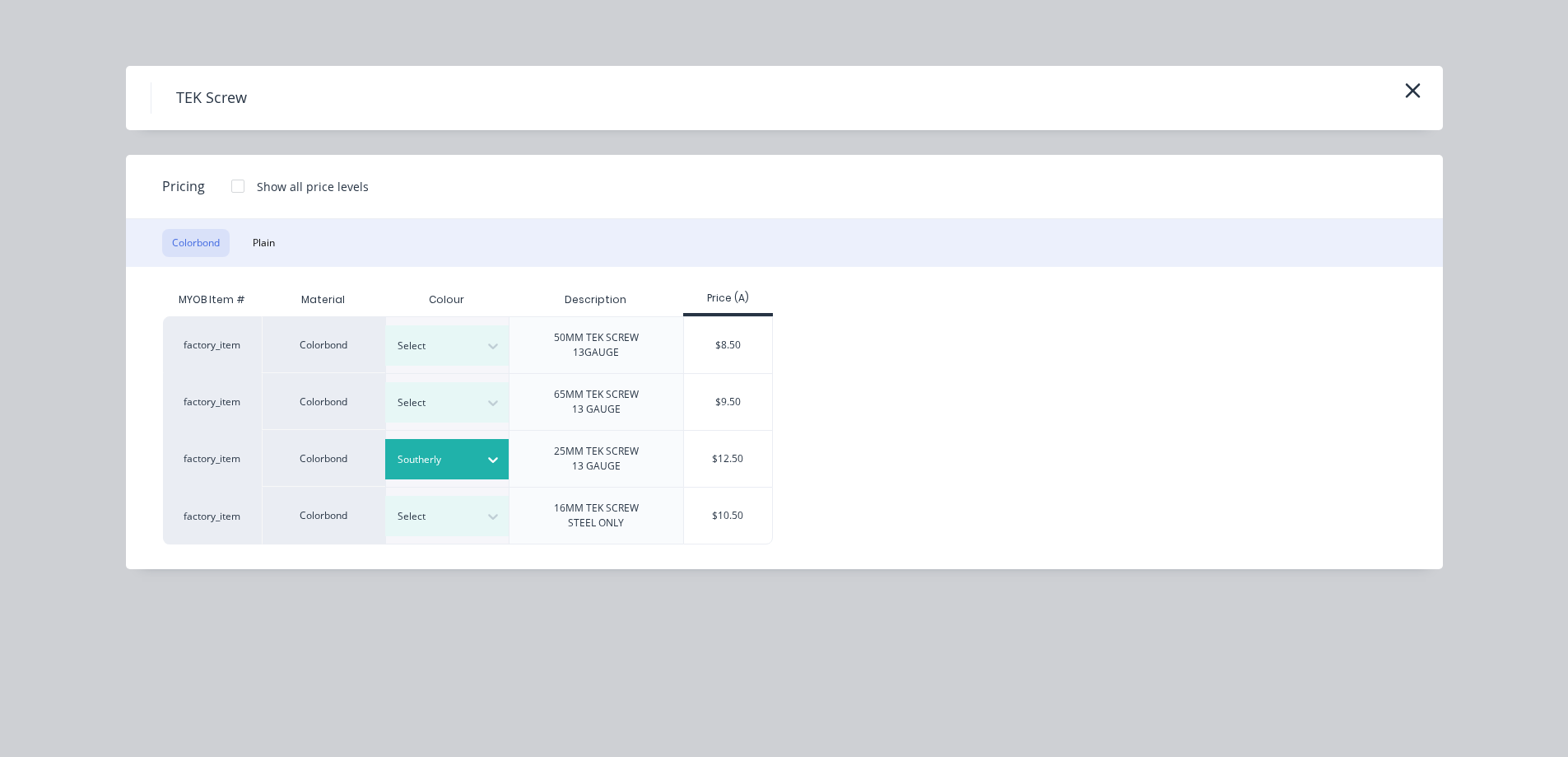
click at [736, 460] on div "$12.50" at bounding box center [729, 459] width 88 height 56
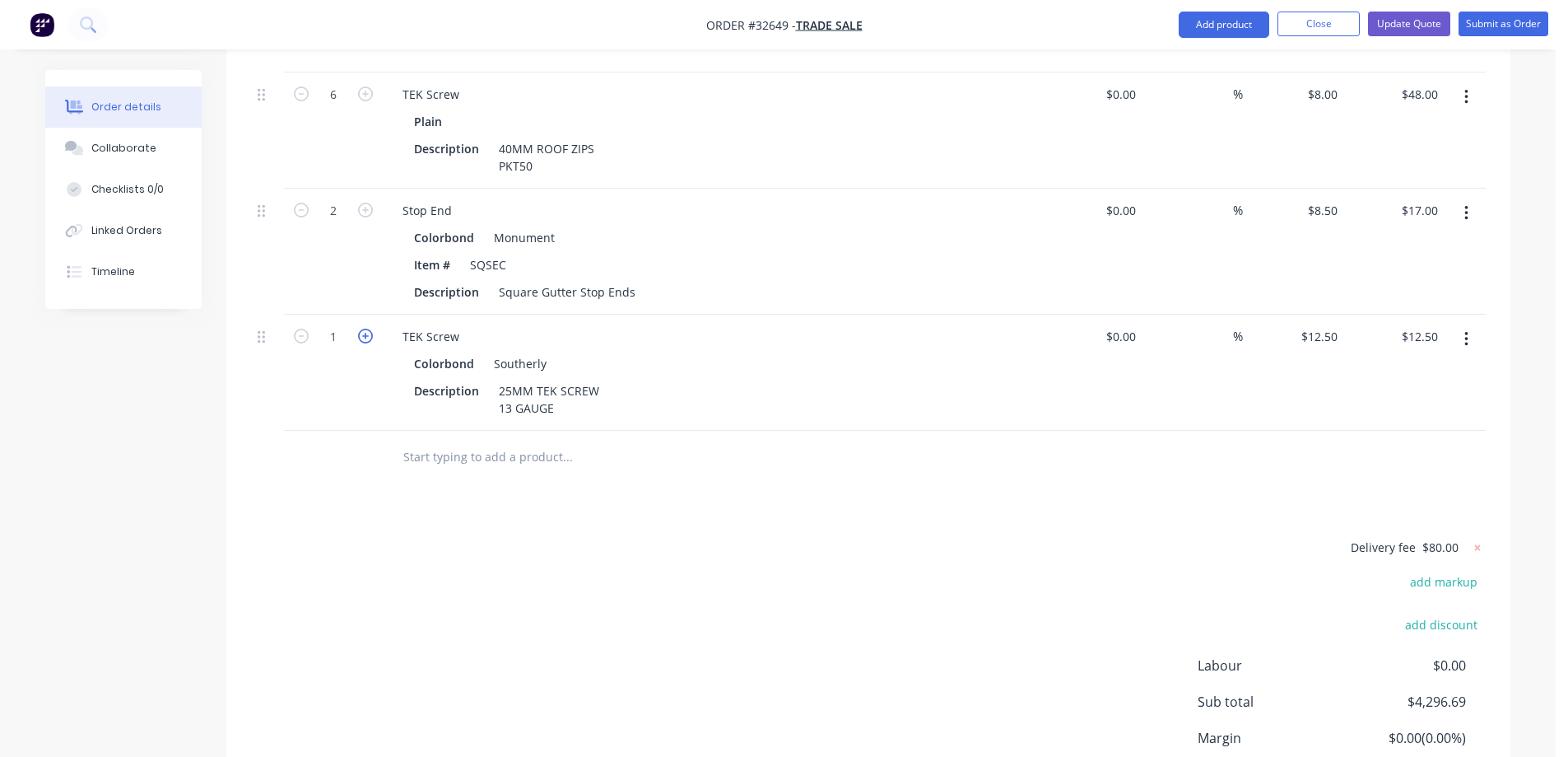
click at [366, 329] on icon "button" at bounding box center [365, 336] width 15 height 15
type input "2"
type input "$25.00"
click at [372, 329] on icon "button" at bounding box center [365, 336] width 15 height 15
type input "3"
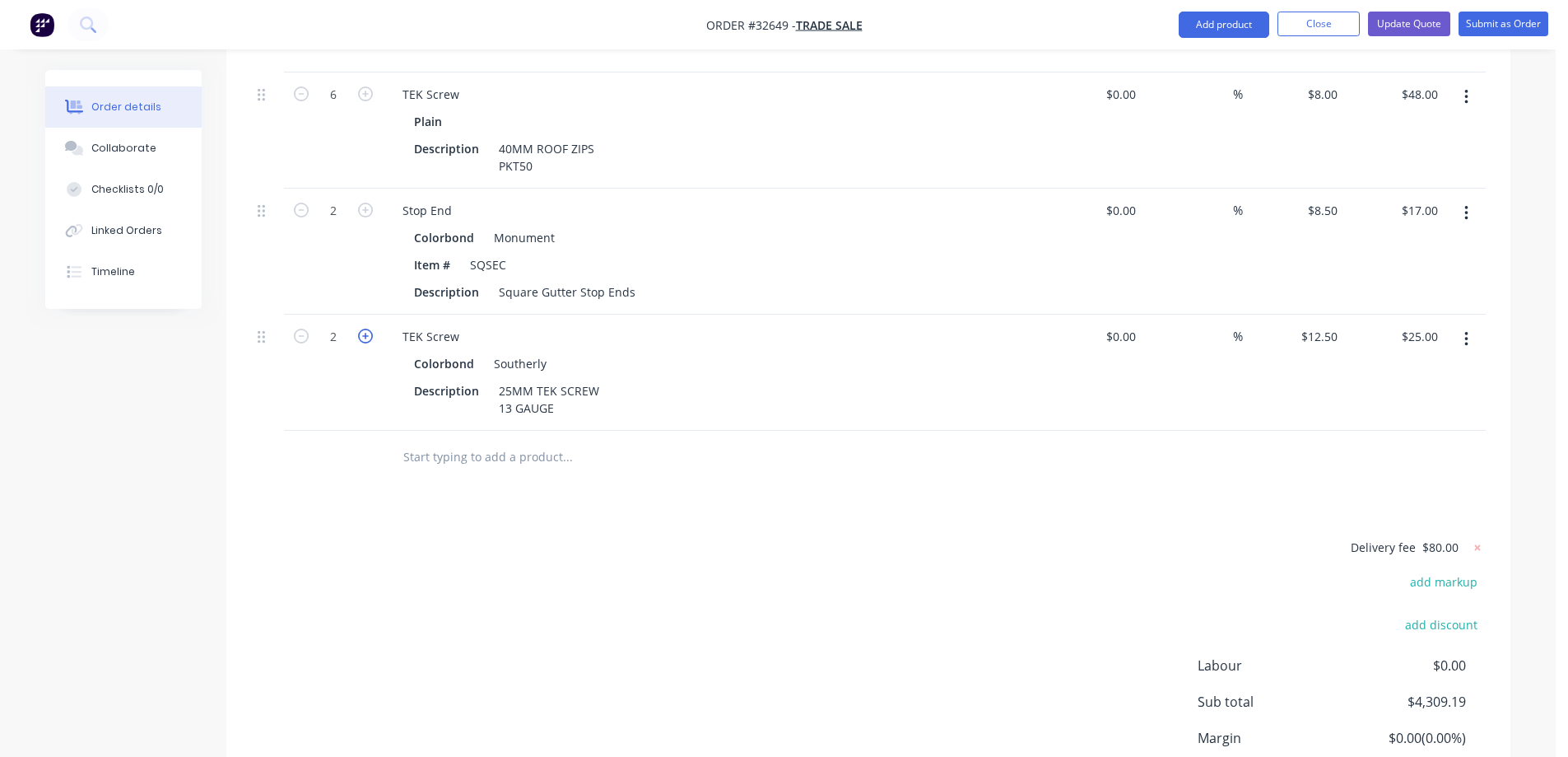
type input "$37.50"
click at [364, 329] on icon "button" at bounding box center [365, 336] width 15 height 15
type input "4"
type input "$50.00"
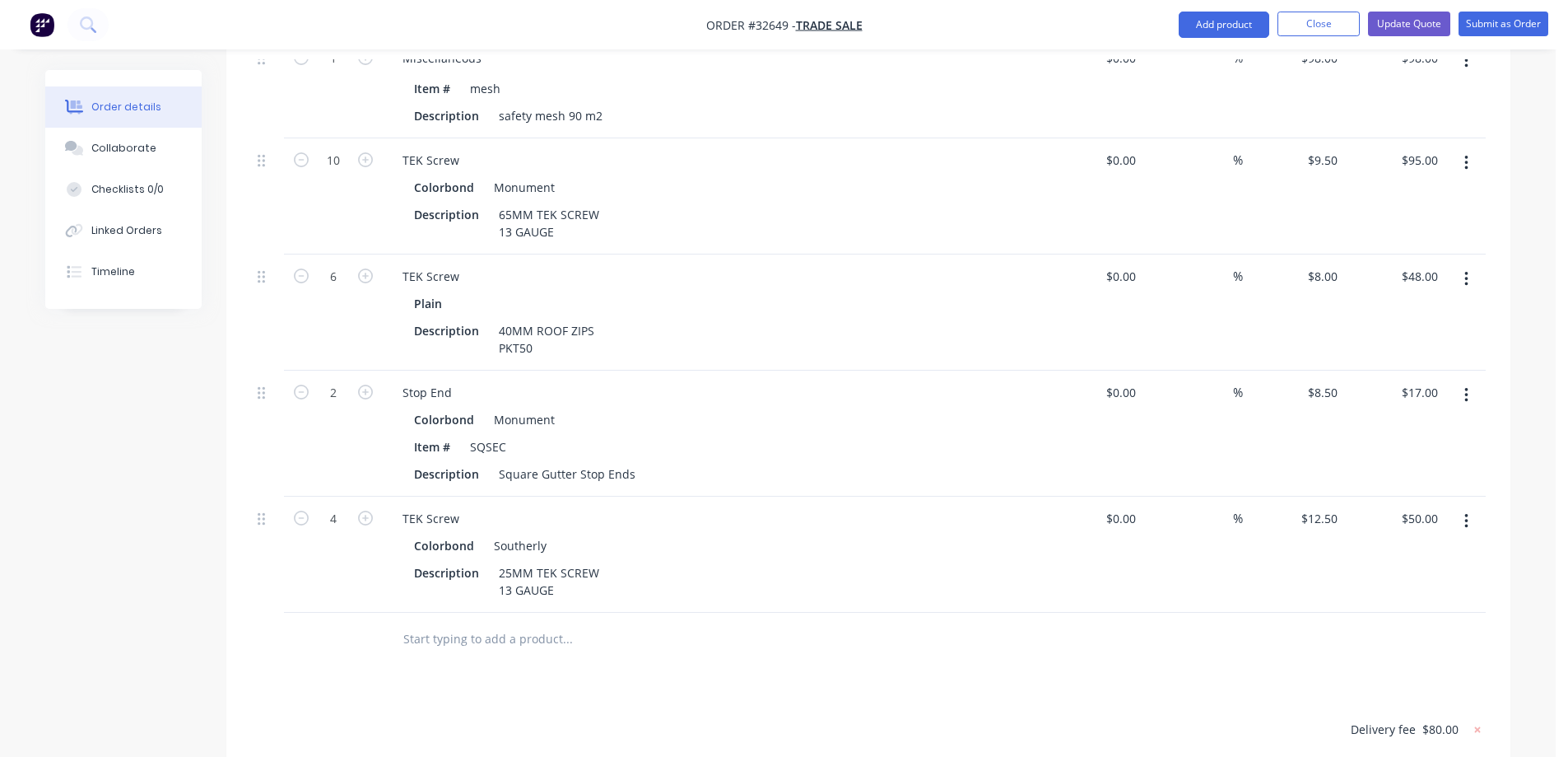
scroll to position [1261, 0]
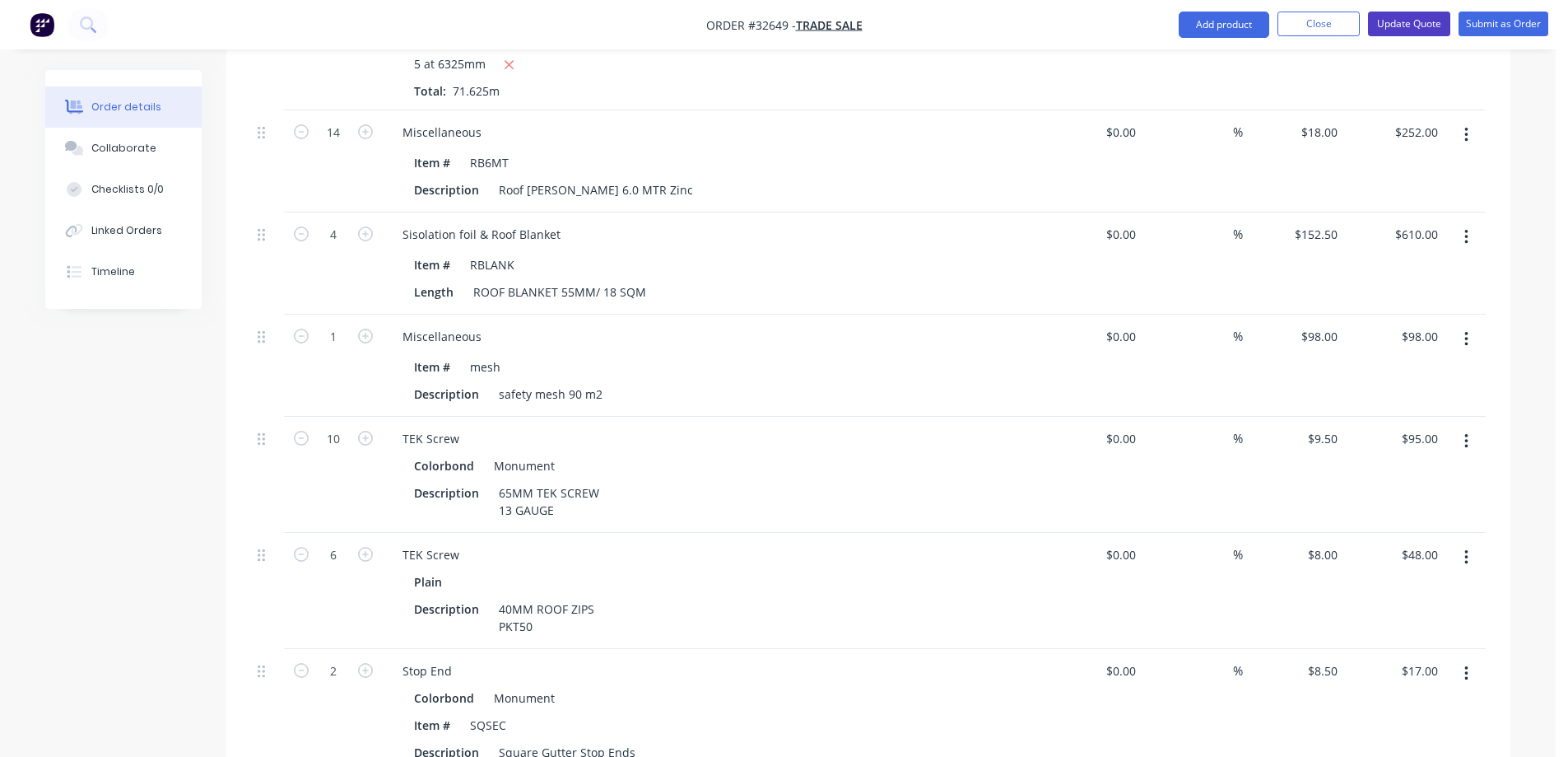
click at [1413, 26] on button "Update Quote" at bounding box center [1409, 24] width 82 height 25
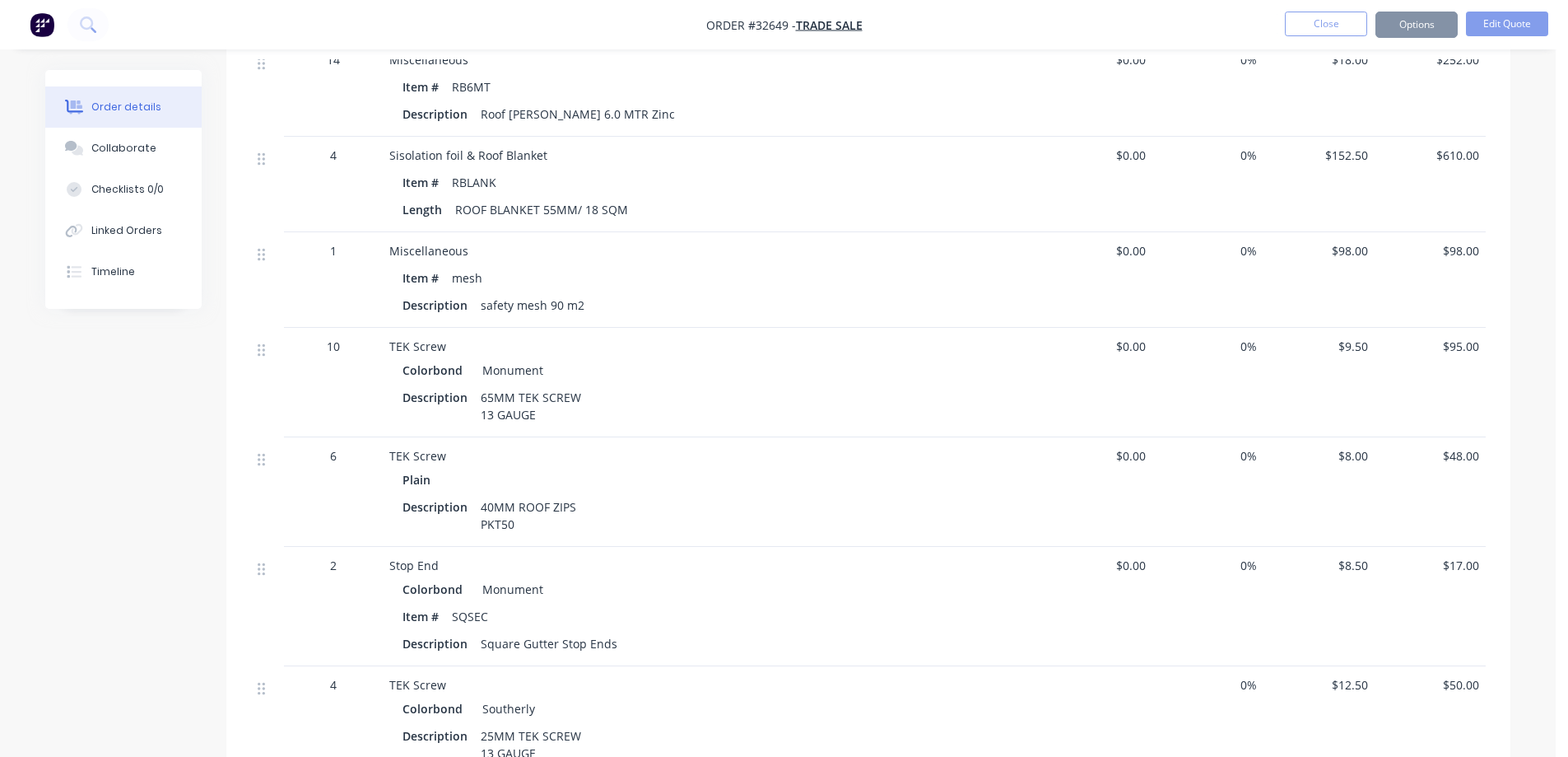
scroll to position [0, 0]
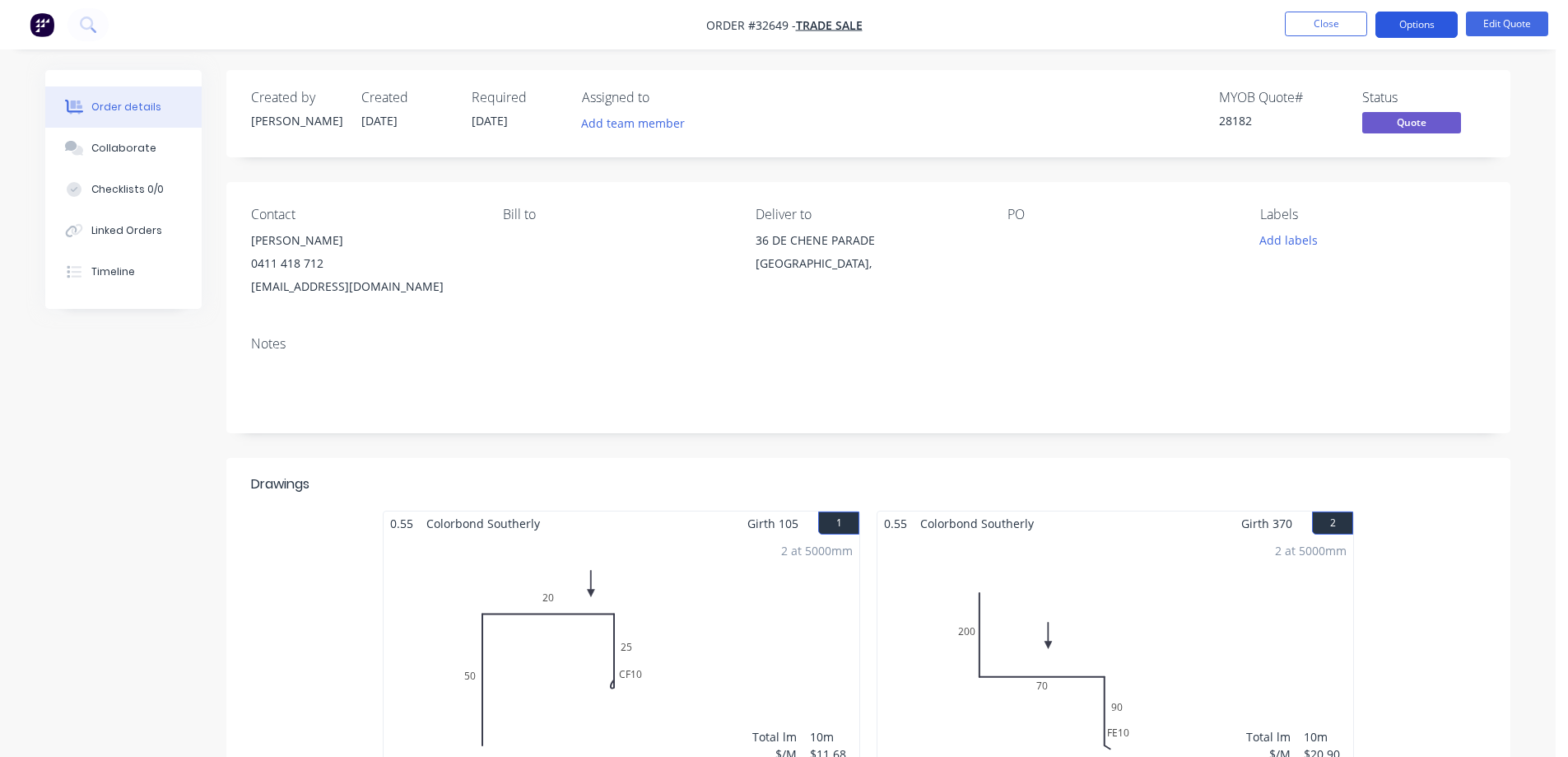
click at [1423, 26] on button "Options" at bounding box center [1416, 25] width 82 height 26
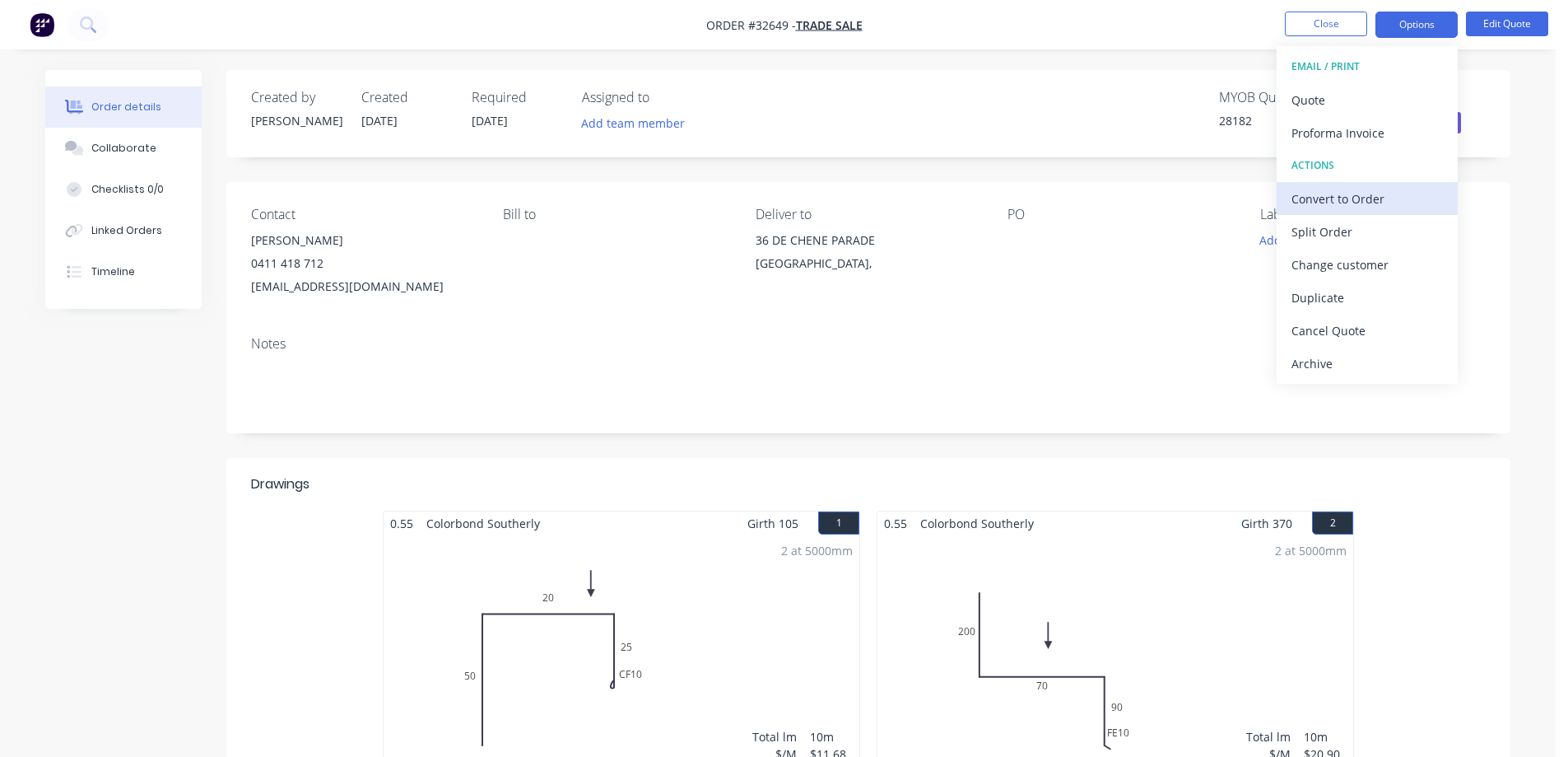
click at [1346, 202] on div "Convert to Order" at bounding box center [1367, 198] width 152 height 24
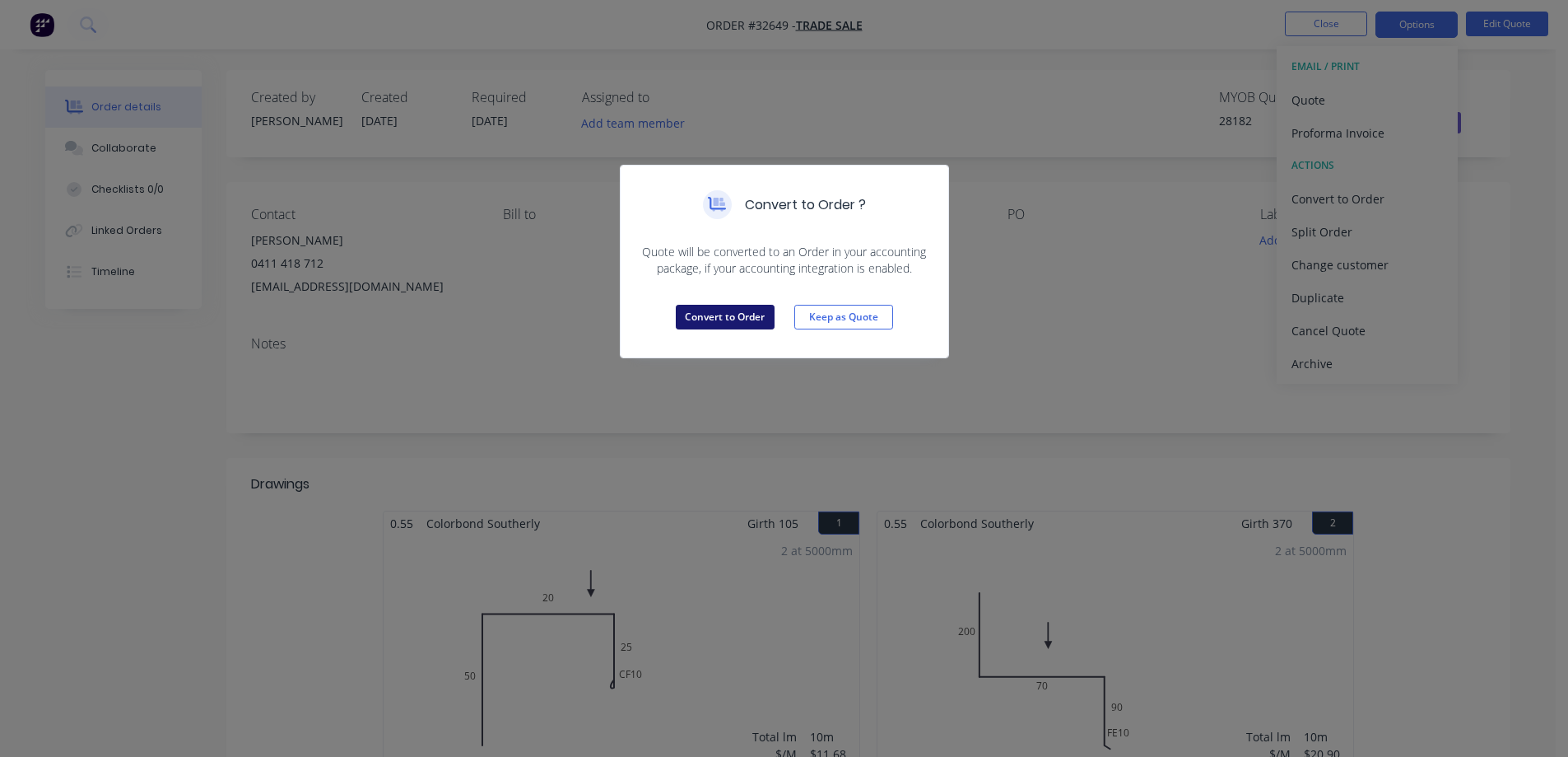
click at [739, 312] on button "Convert to Order" at bounding box center [725, 317] width 99 height 25
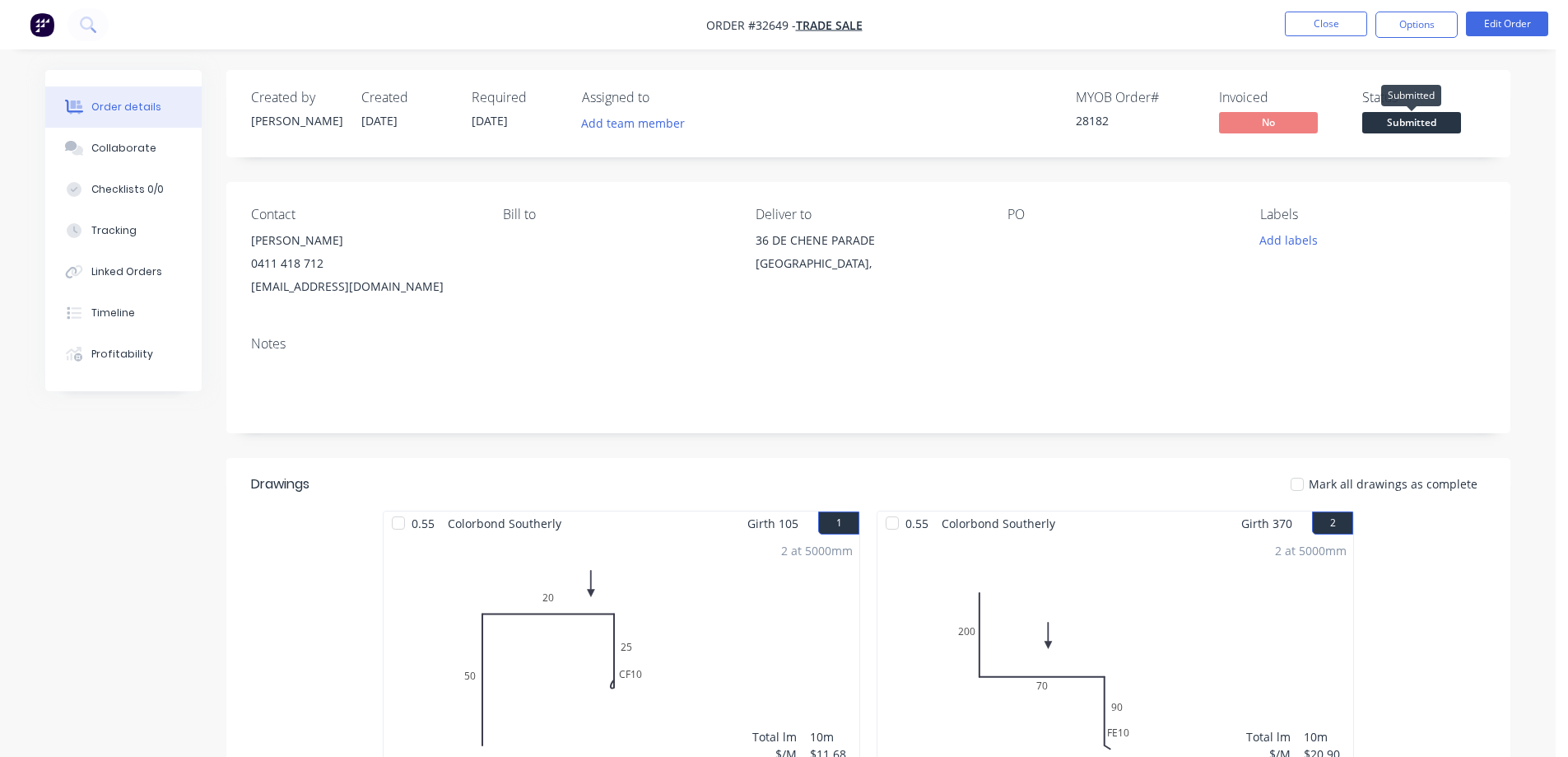
click at [1419, 130] on span "Submitted" at bounding box center [1411, 122] width 99 height 20
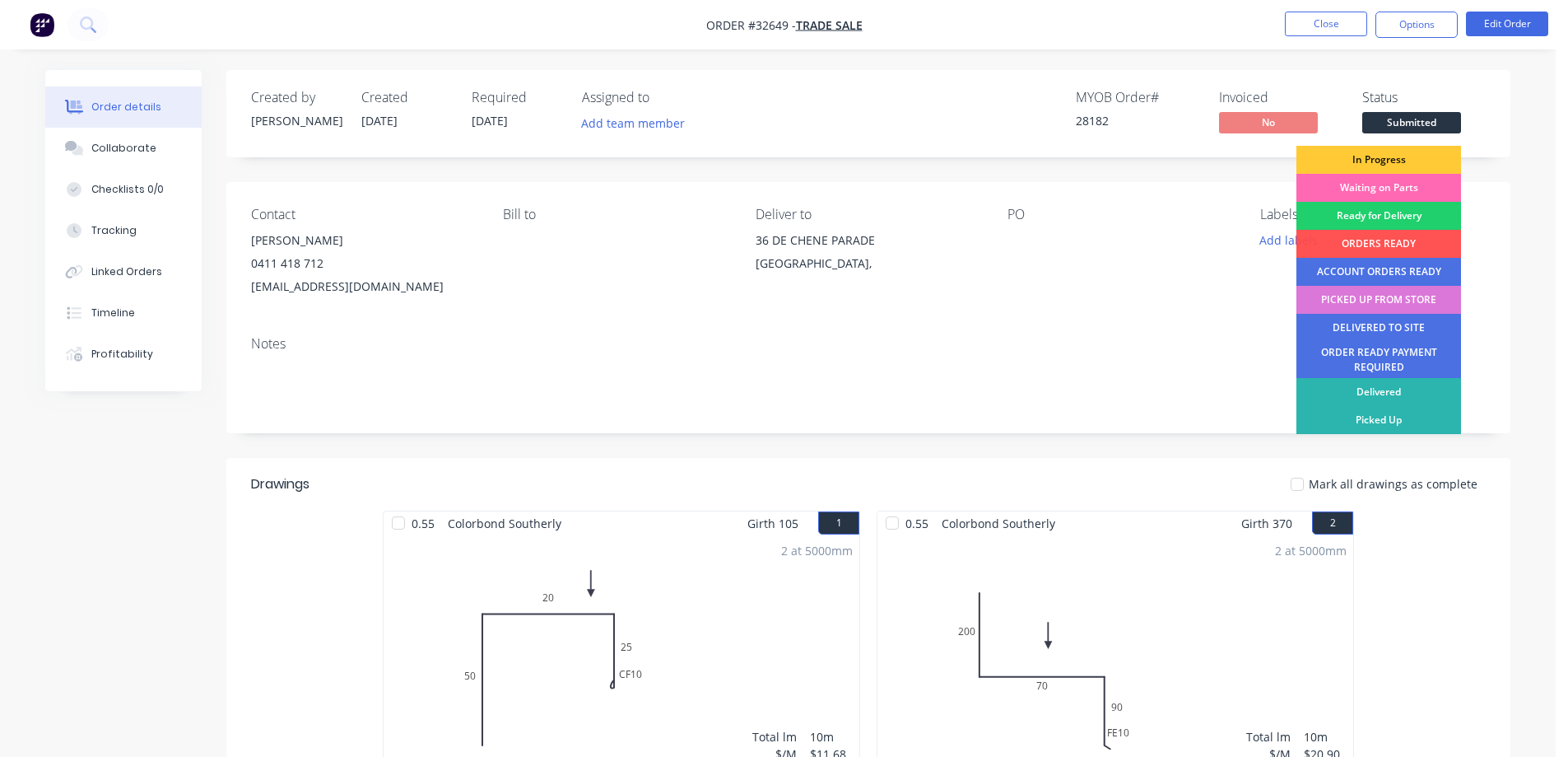
click at [1406, 183] on div "Waiting on Parts" at bounding box center [1379, 188] width 165 height 28
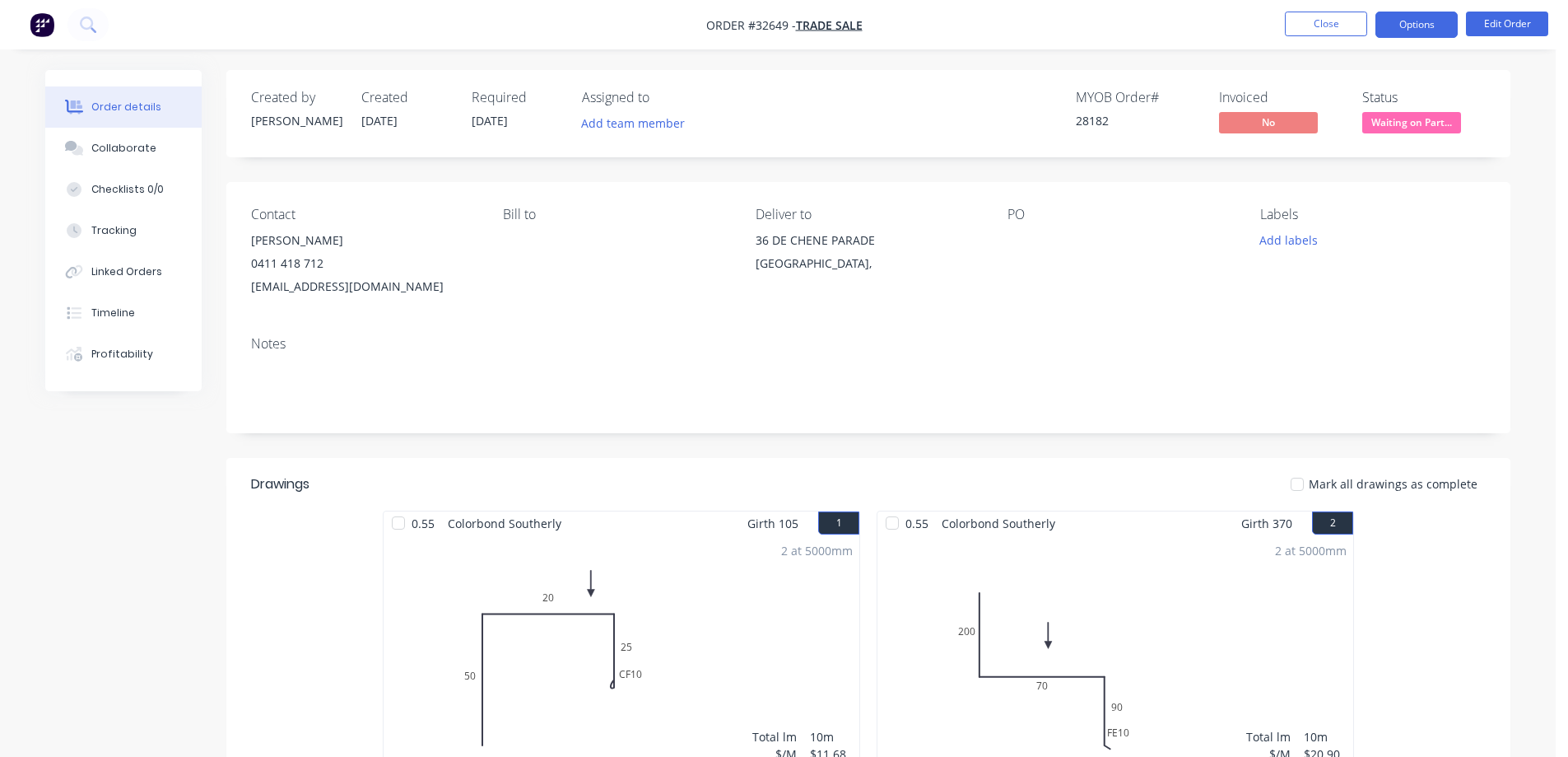
click at [1398, 21] on button "Options" at bounding box center [1416, 25] width 82 height 26
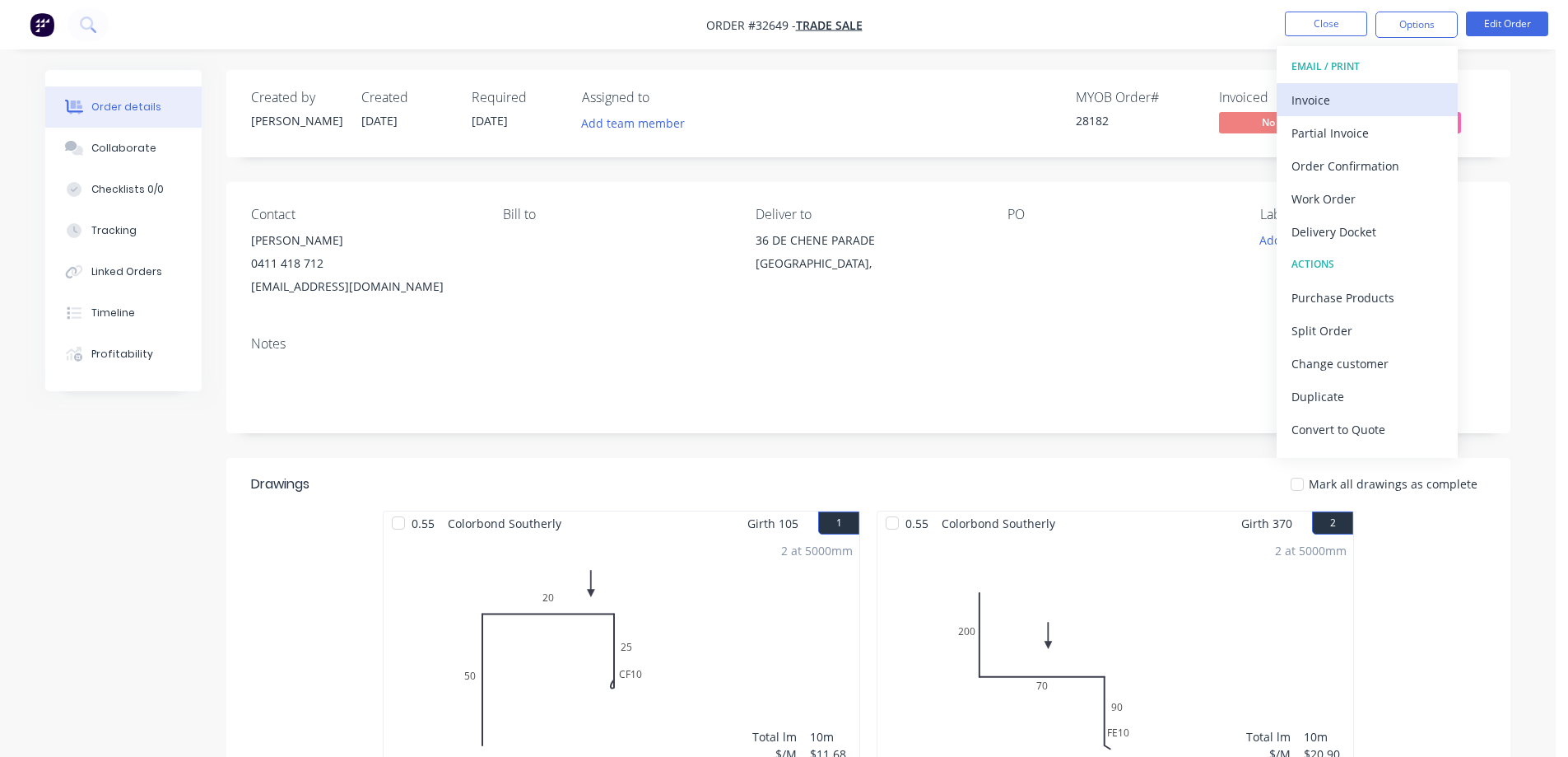
click at [1332, 100] on div "Invoice" at bounding box center [1367, 100] width 152 height 24
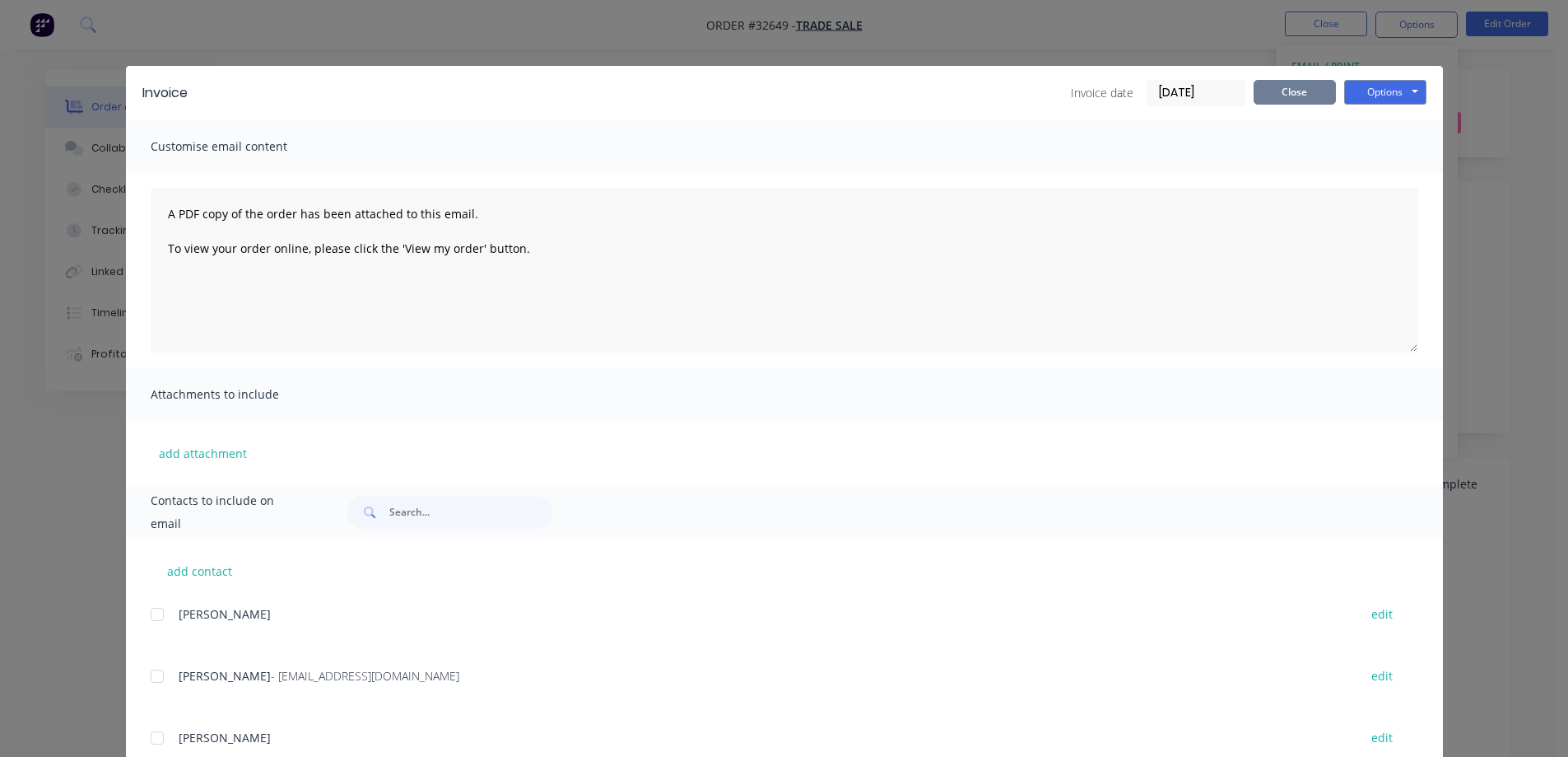
click at [1319, 91] on button "Close" at bounding box center [1294, 93] width 82 height 25
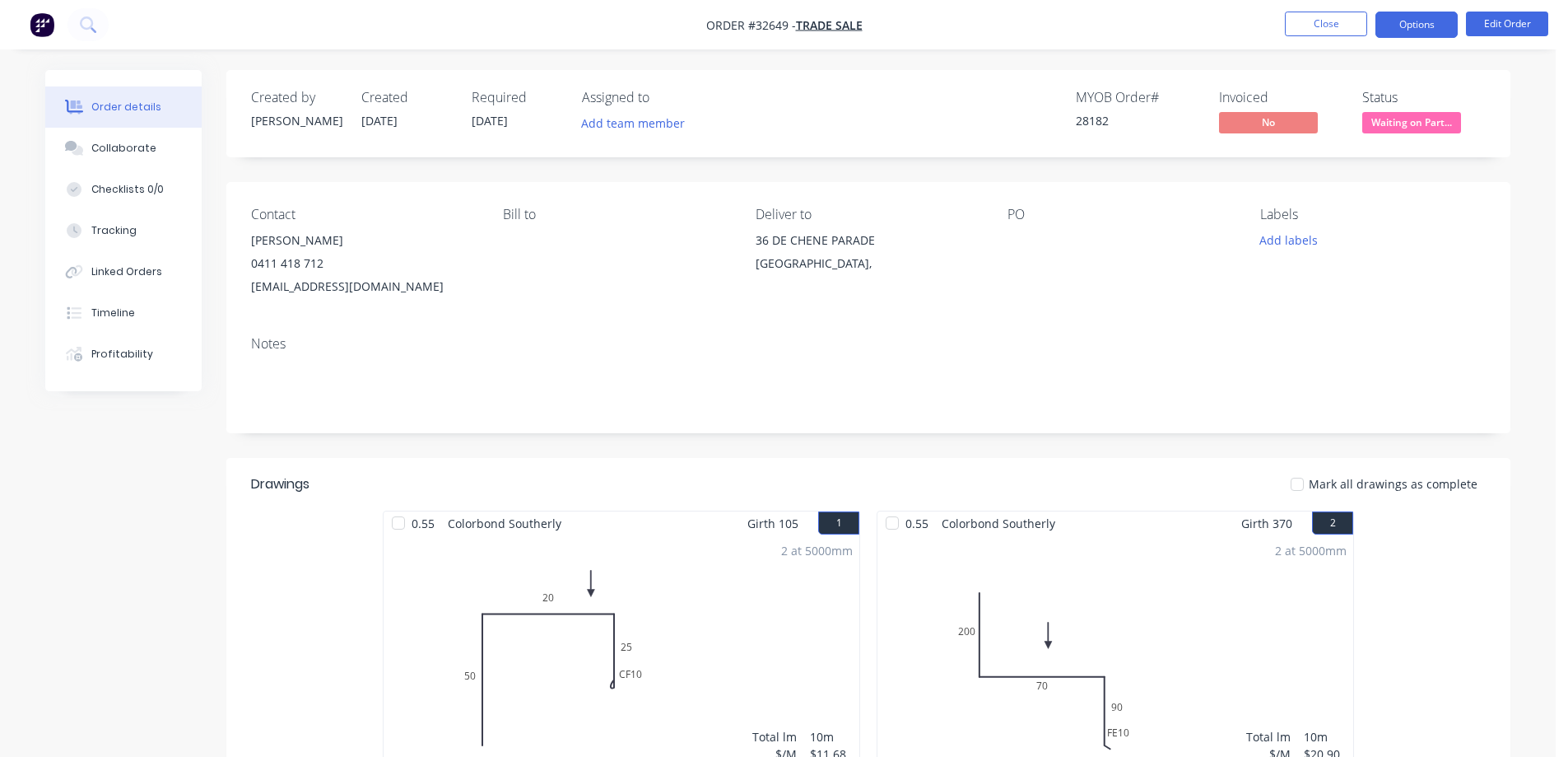
click at [1416, 27] on button "Options" at bounding box center [1416, 25] width 82 height 26
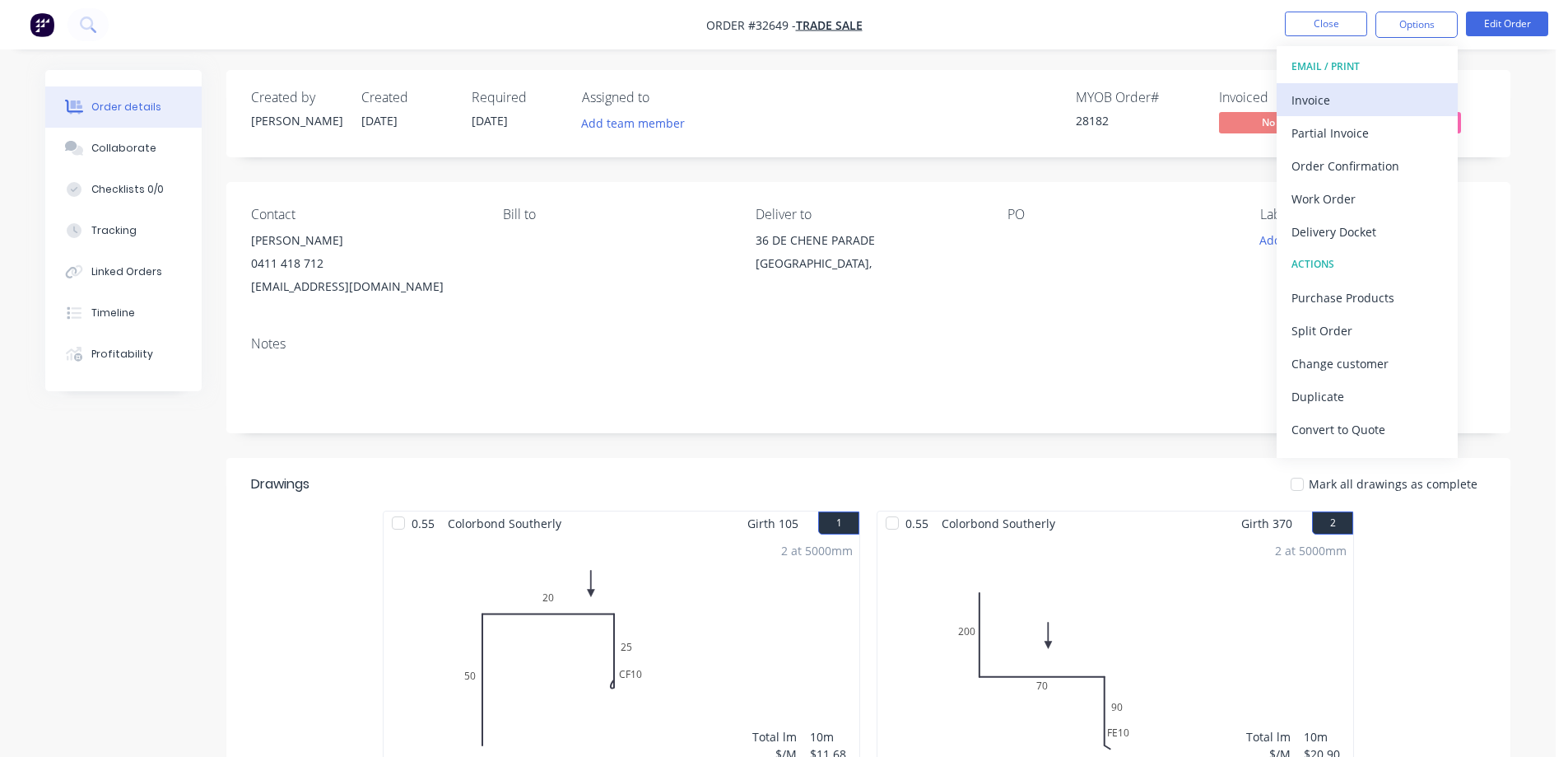
click at [1343, 100] on div "Invoice" at bounding box center [1367, 100] width 152 height 24
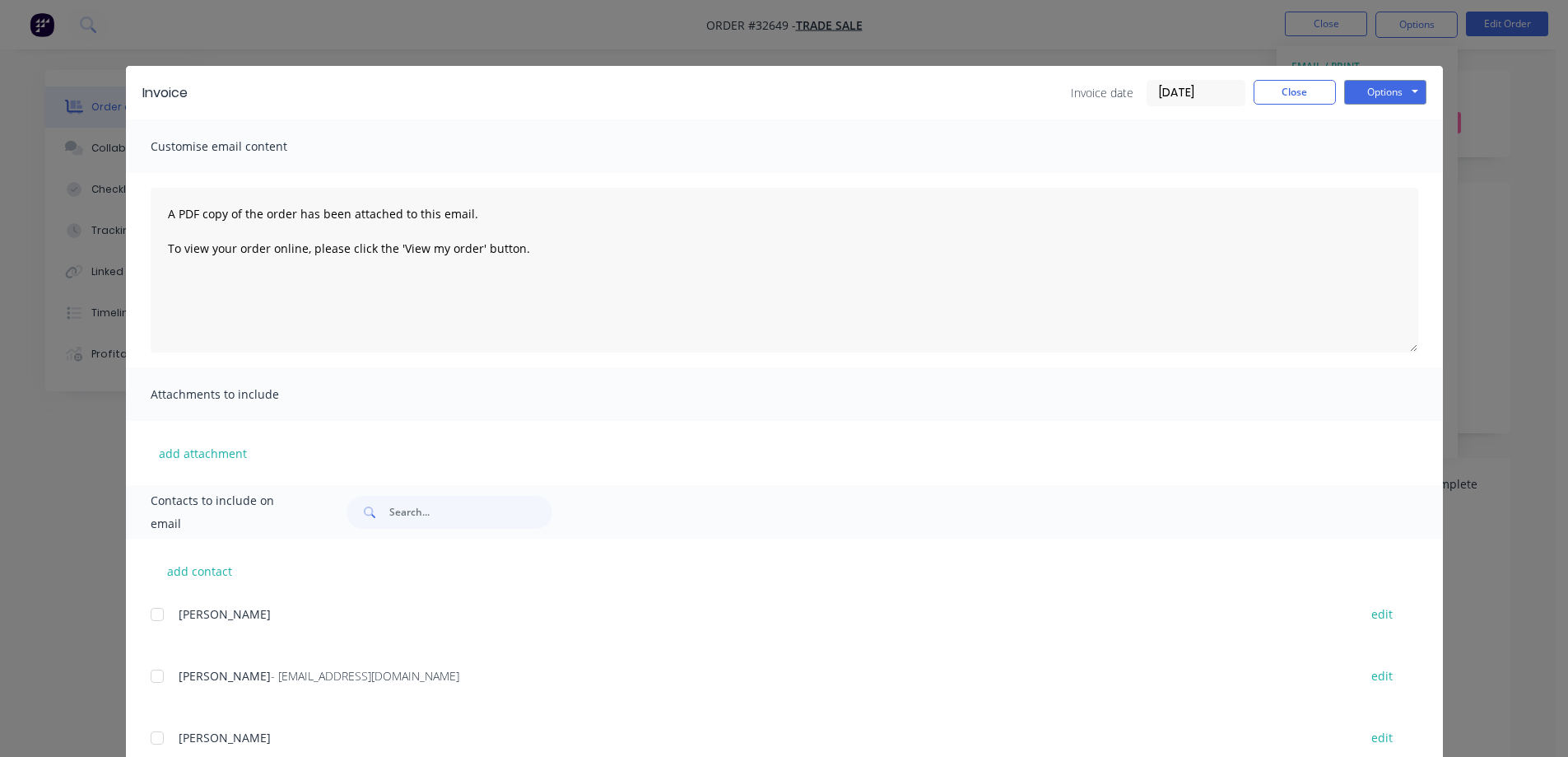
scroll to position [248, 0]
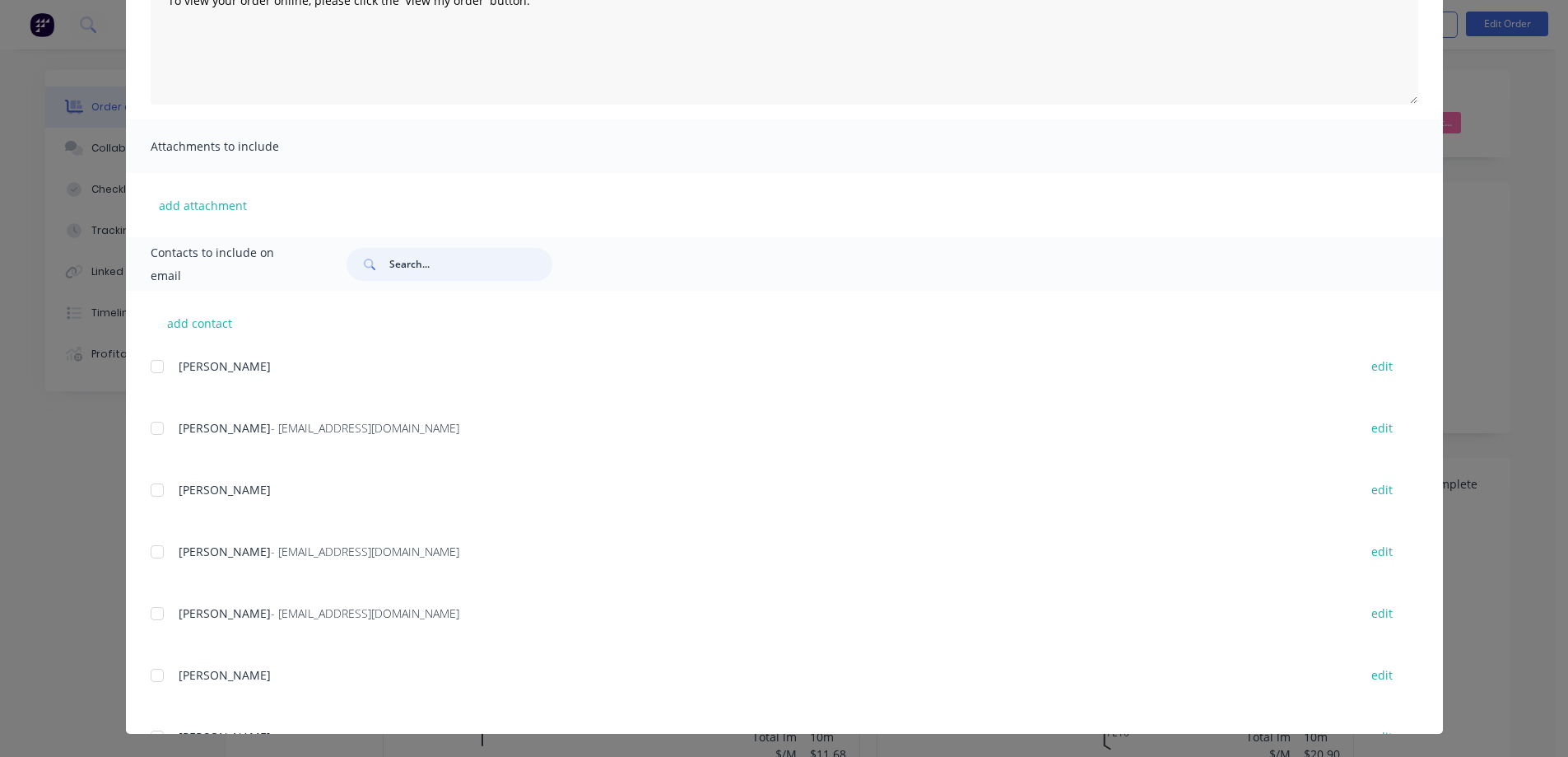
click at [479, 252] on input "text" at bounding box center [470, 263] width 163 height 33
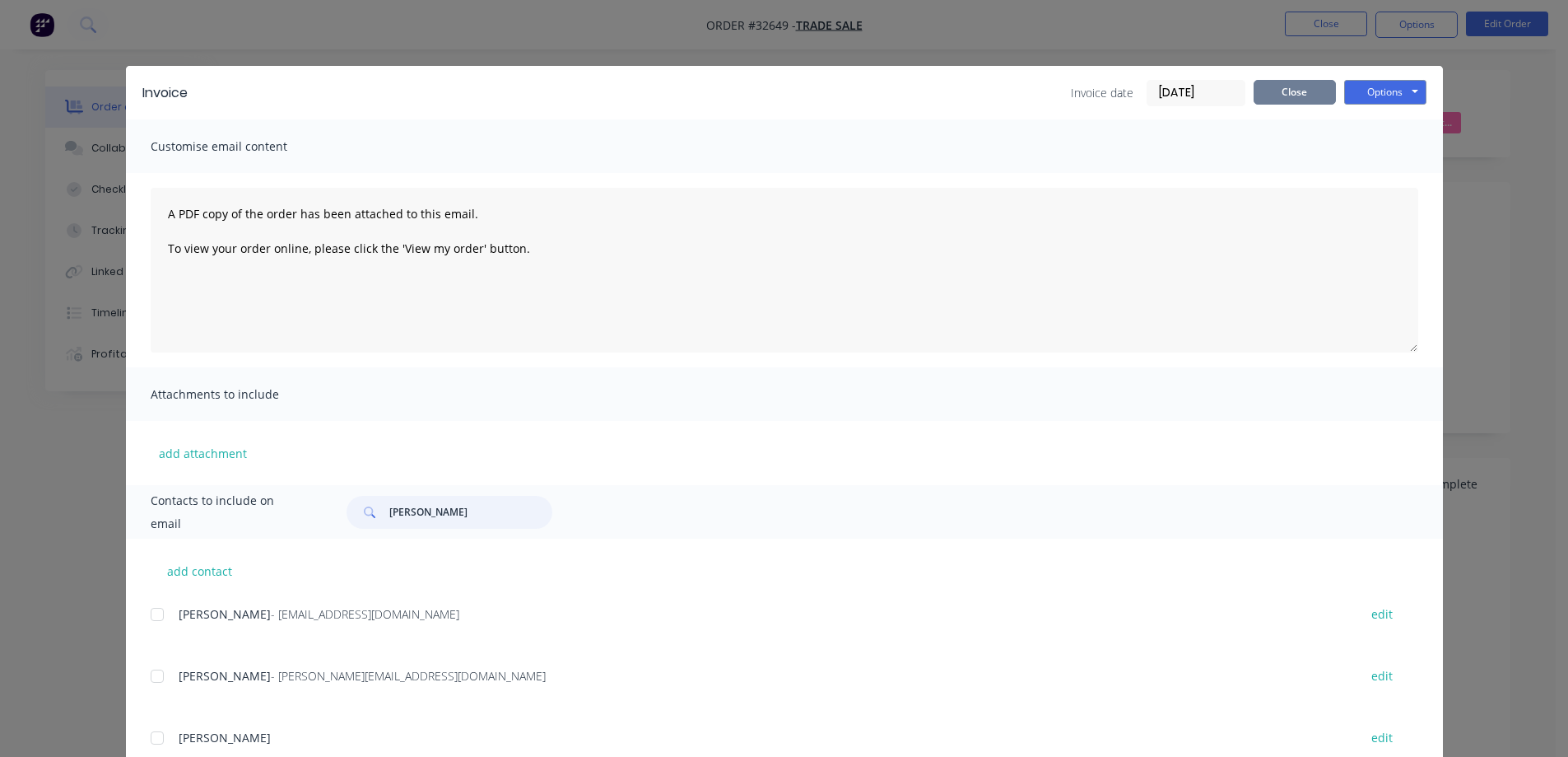
type input "JIM"
click at [1285, 87] on button "Close" at bounding box center [1294, 93] width 82 height 25
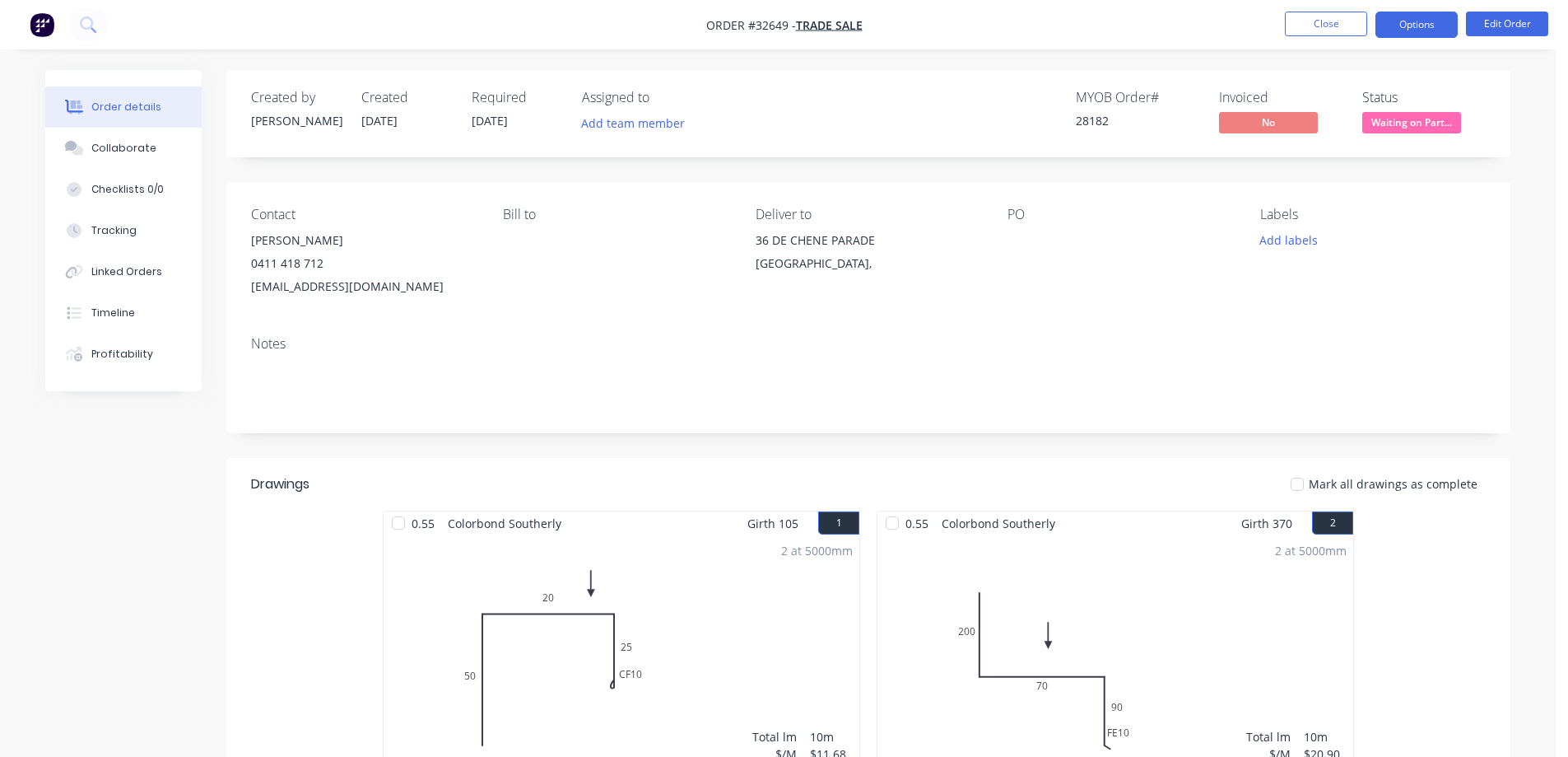
click at [1415, 26] on button "Options" at bounding box center [1416, 25] width 82 height 26
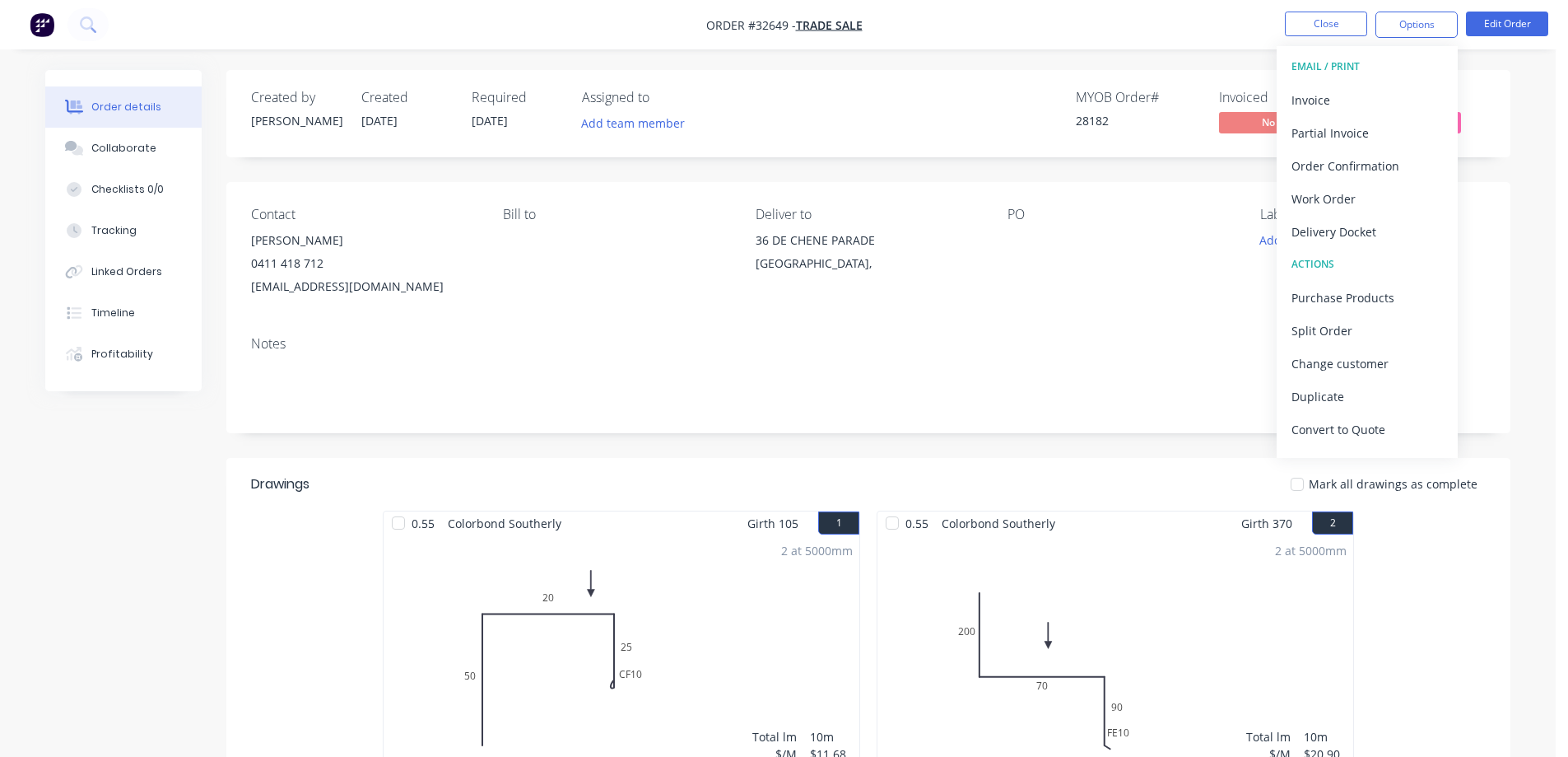
click at [1501, 130] on div "Created by Anthony Created 08/10/25 Required 08/10/25 Assigned to Add team memb…" at bounding box center [869, 113] width 1284 height 87
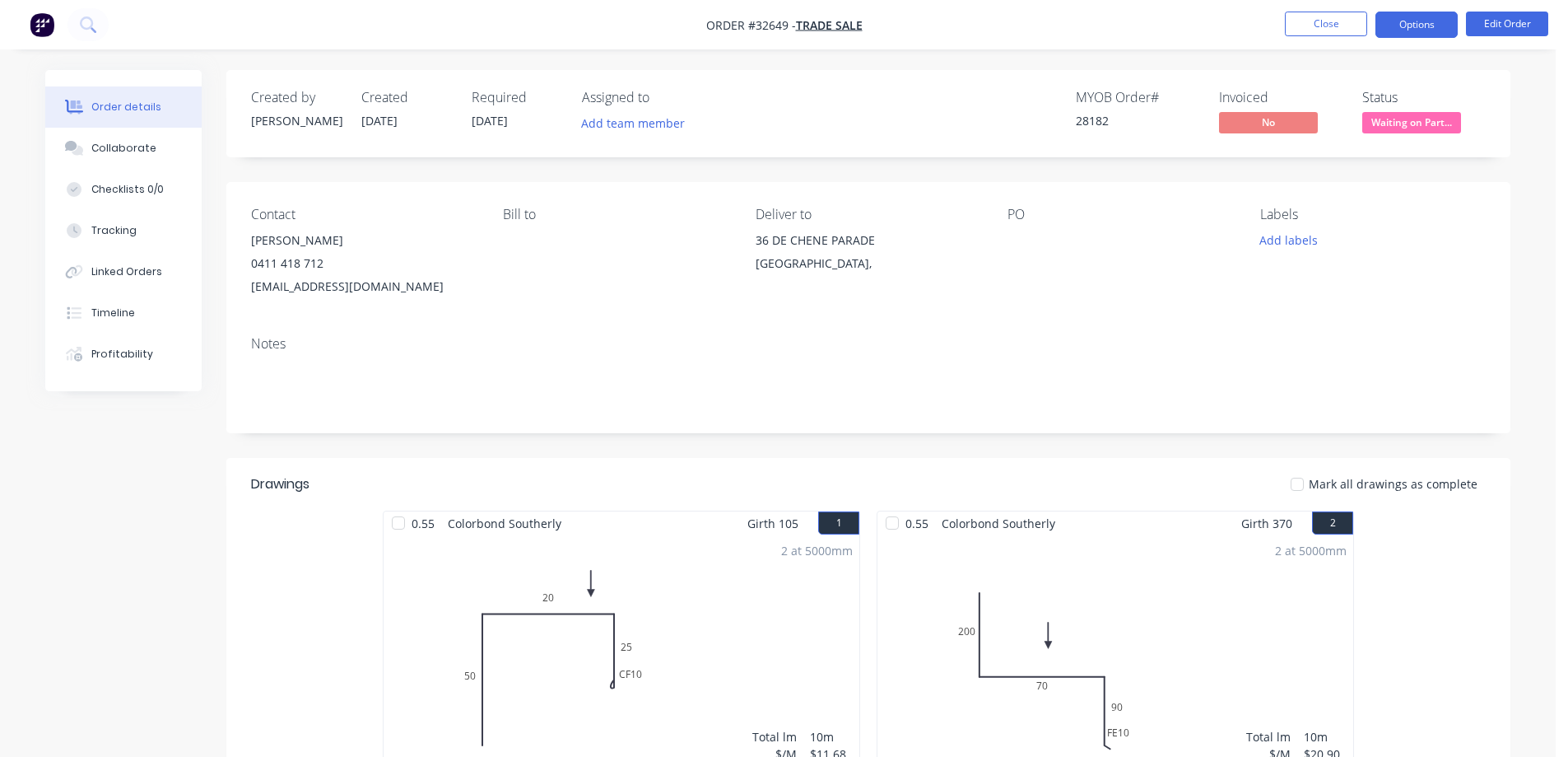
click at [1420, 26] on button "Options" at bounding box center [1416, 25] width 82 height 26
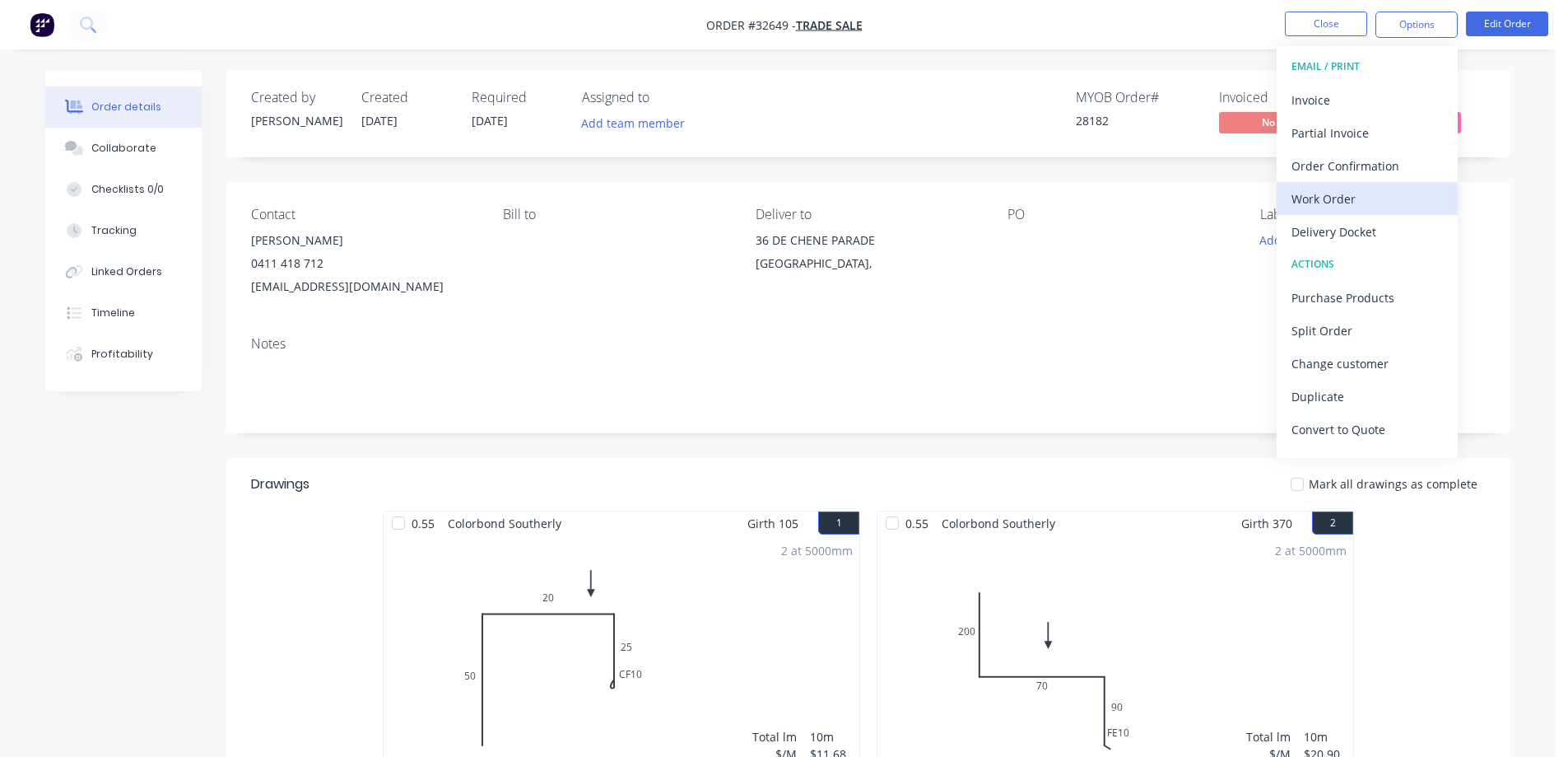
click at [1349, 198] on div "Work Order" at bounding box center [1367, 198] width 152 height 24
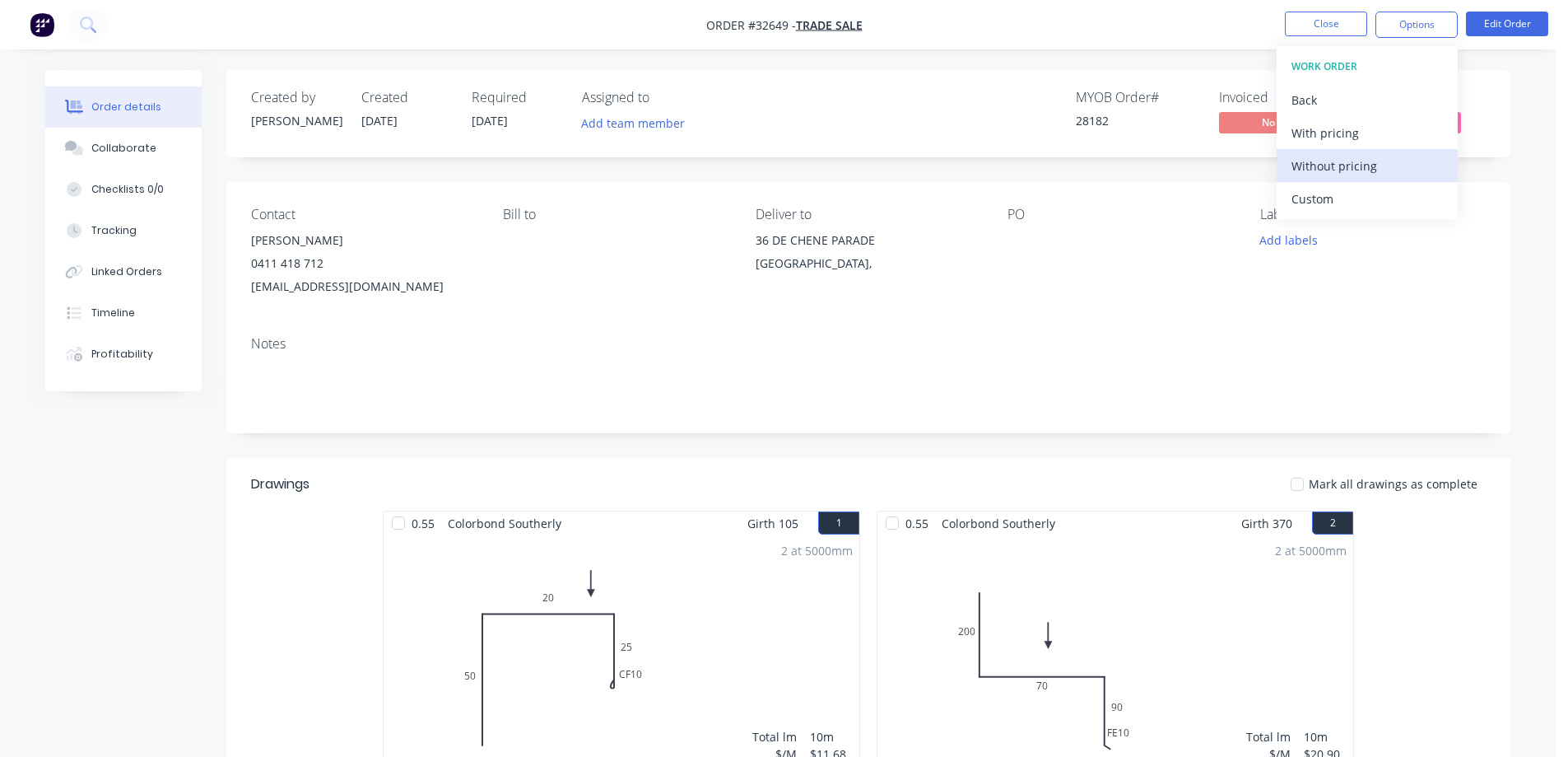
click at [1368, 163] on div "Without pricing" at bounding box center [1367, 166] width 152 height 24
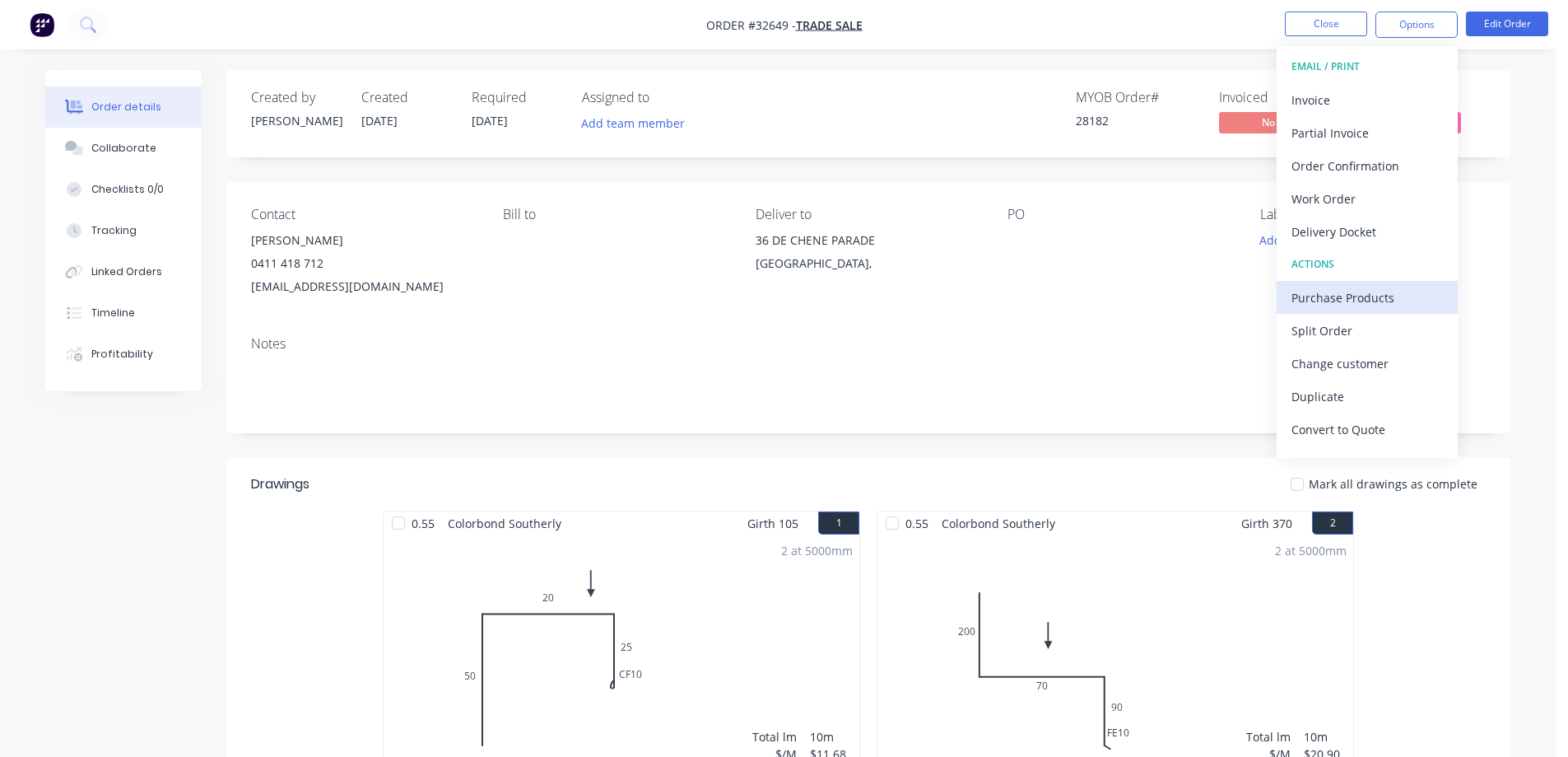
click at [1355, 295] on div "Purchase Products" at bounding box center [1367, 297] width 152 height 24
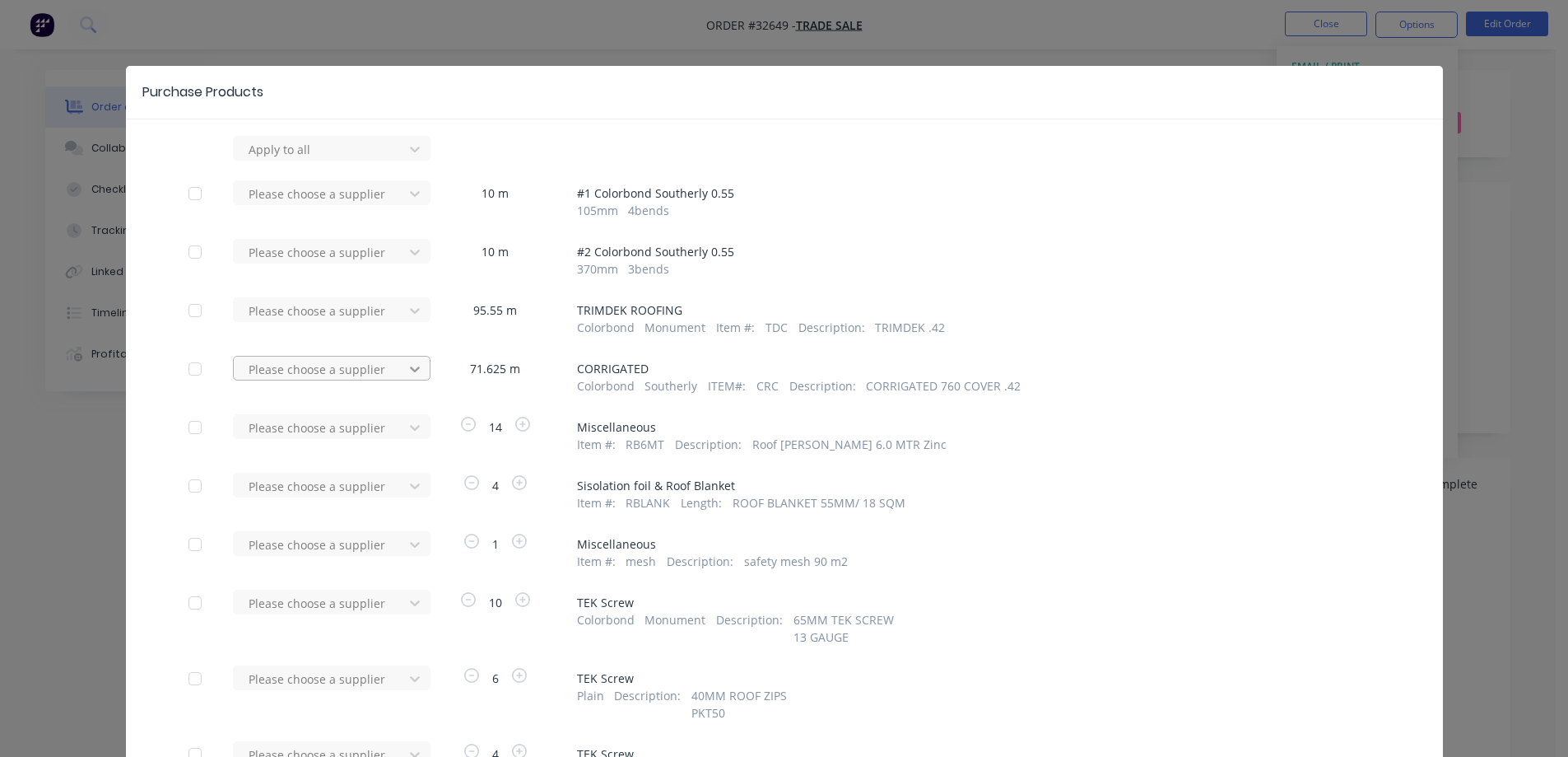
click at [410, 368] on icon at bounding box center [415, 368] width 17 height 17
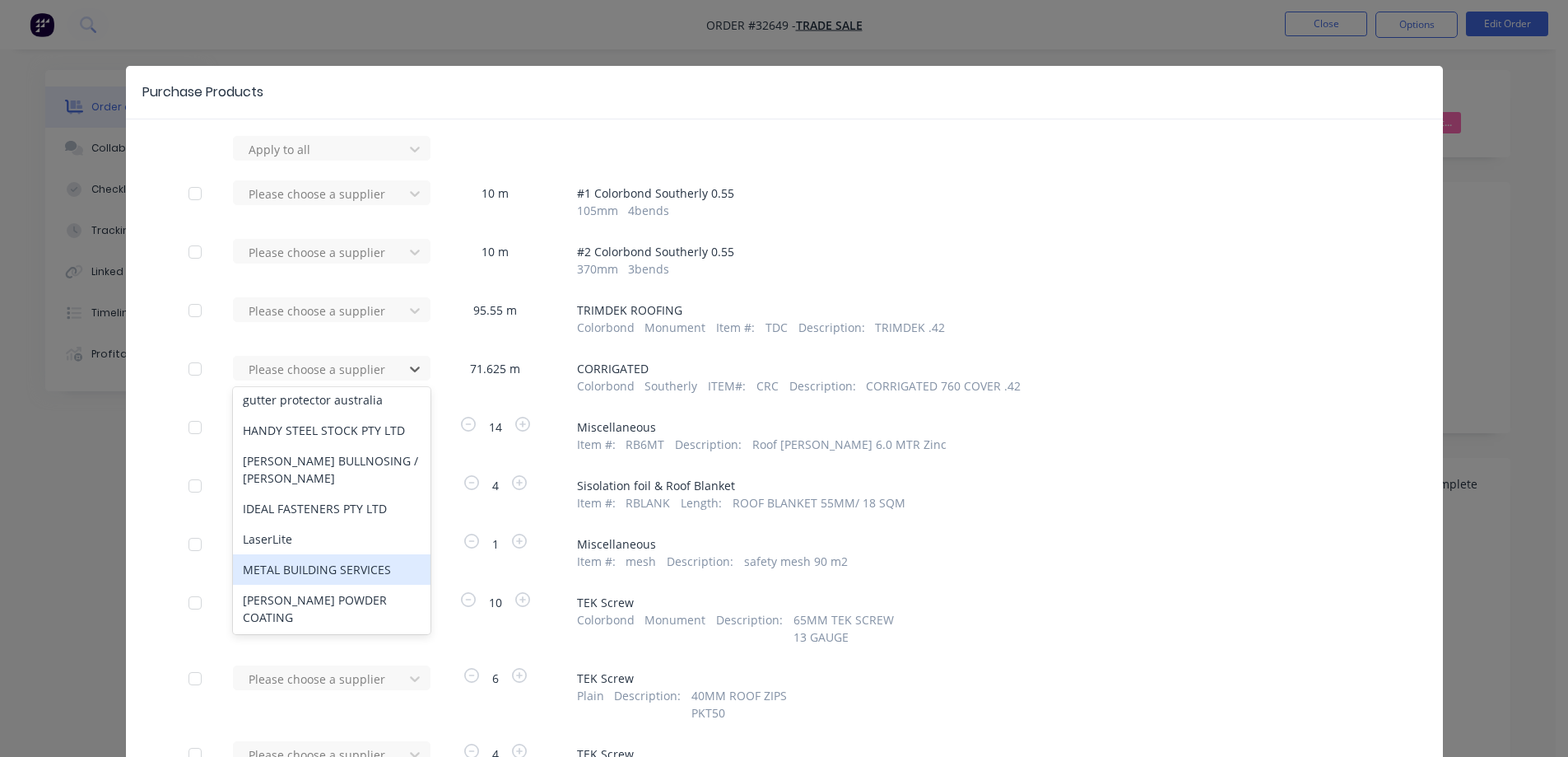
scroll to position [316, 0]
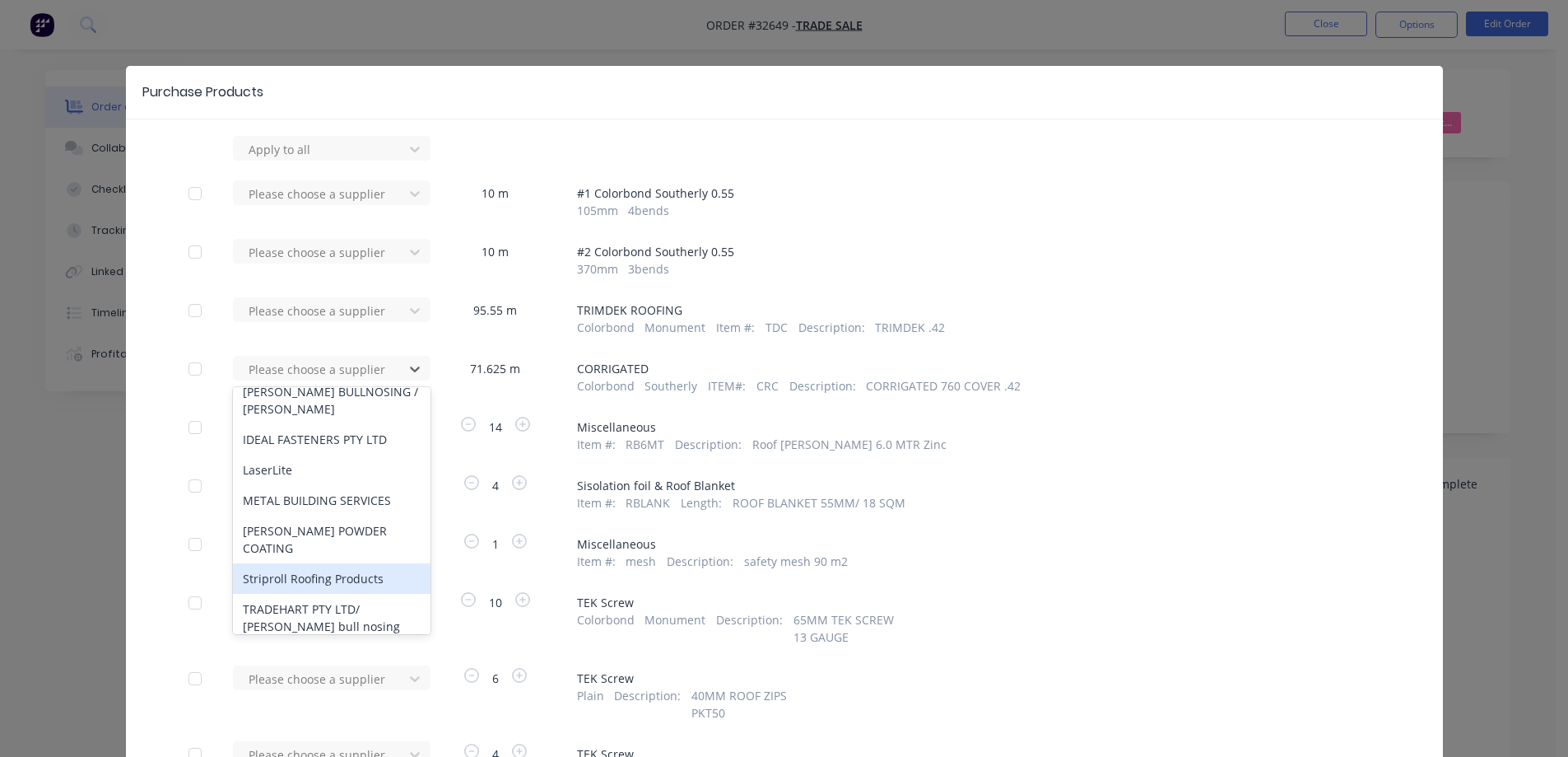
click at [348, 563] on div "Striproll Roofing Products" at bounding box center [331, 578] width 197 height 31
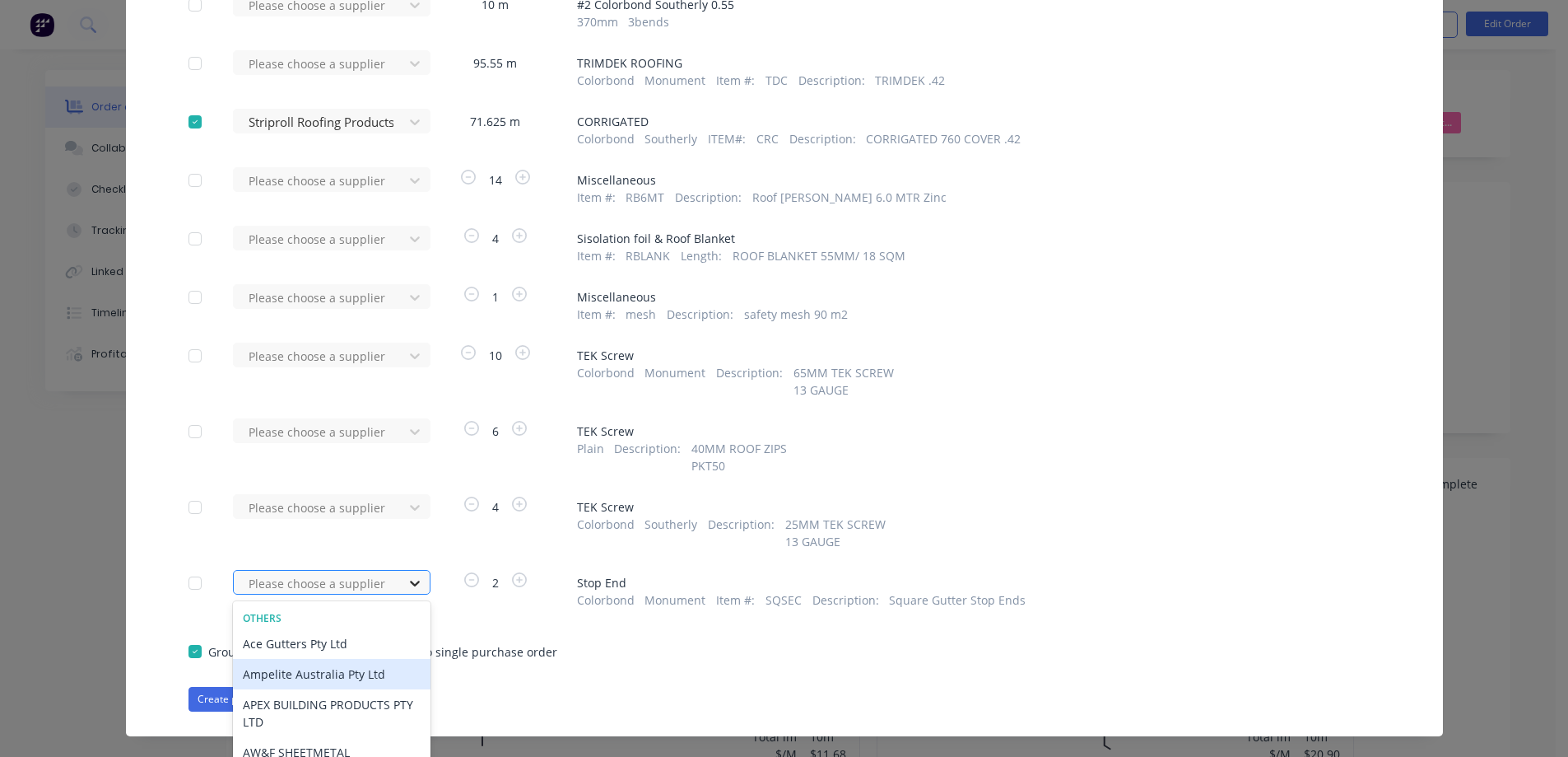
scroll to position [338, 0]
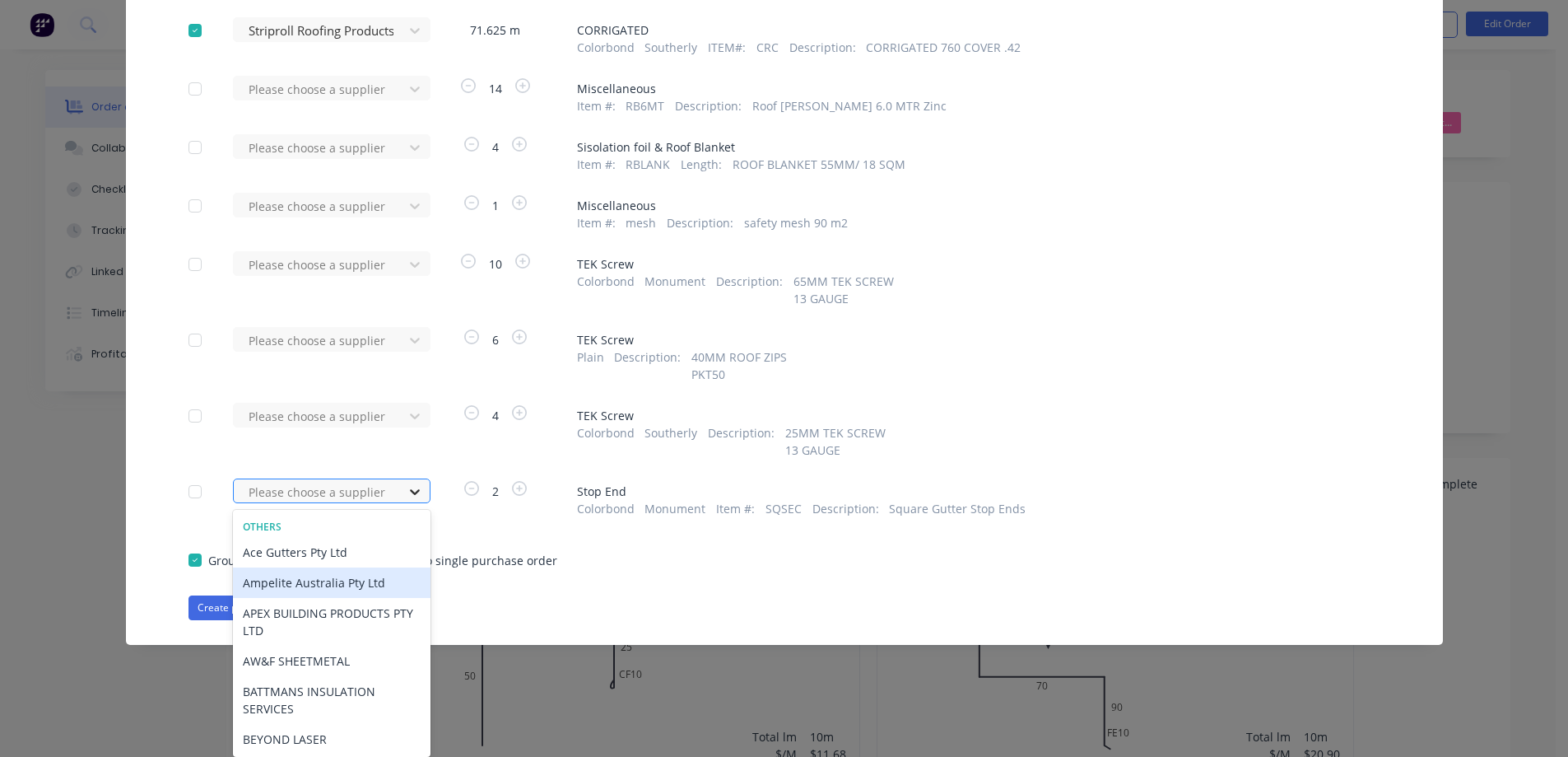
click at [408, 503] on div "15 results available. Use Up and Down to choose options, press Enter to select …" at bounding box center [323, 491] width 181 height 25
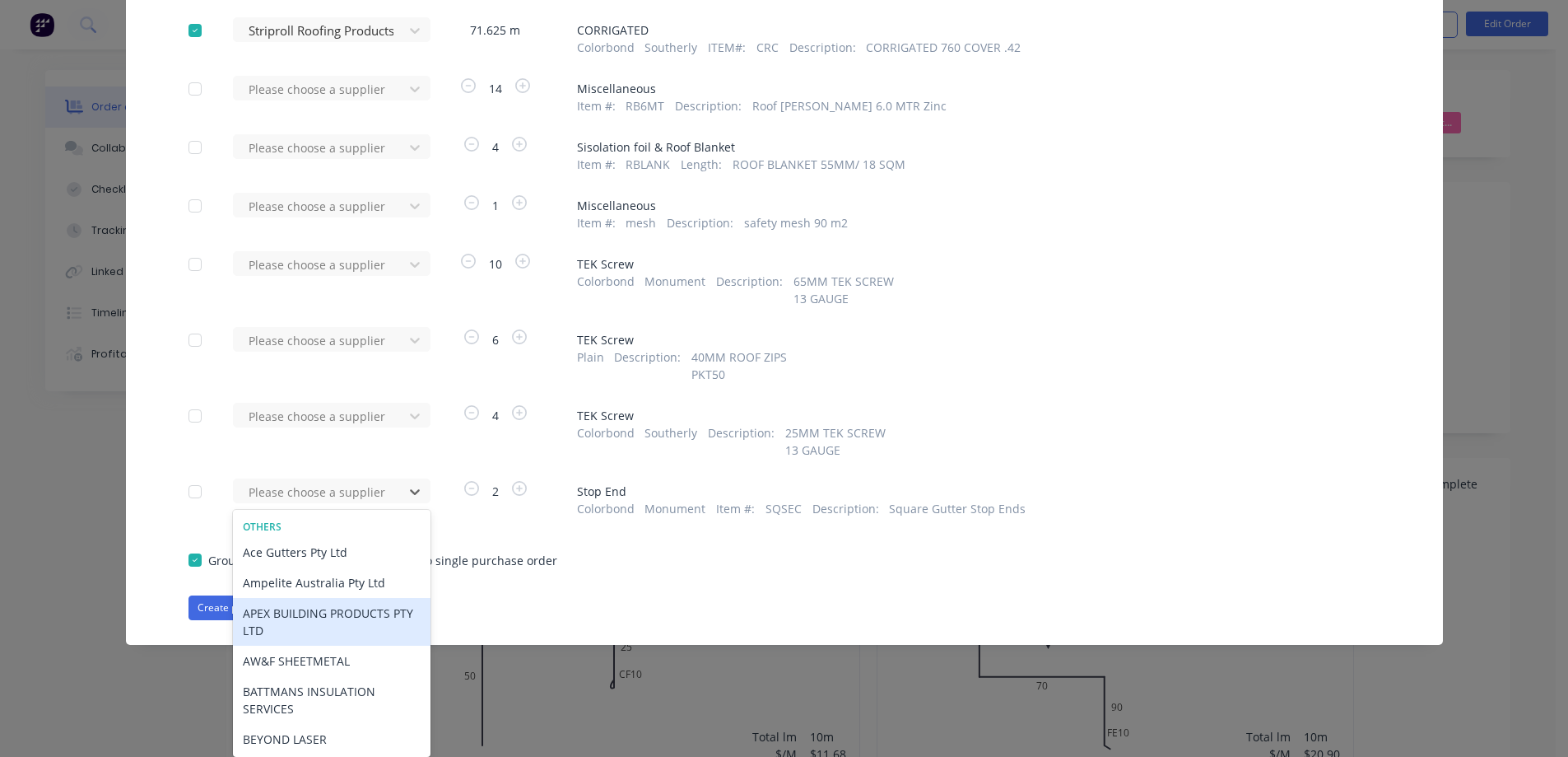
scroll to position [316, 0]
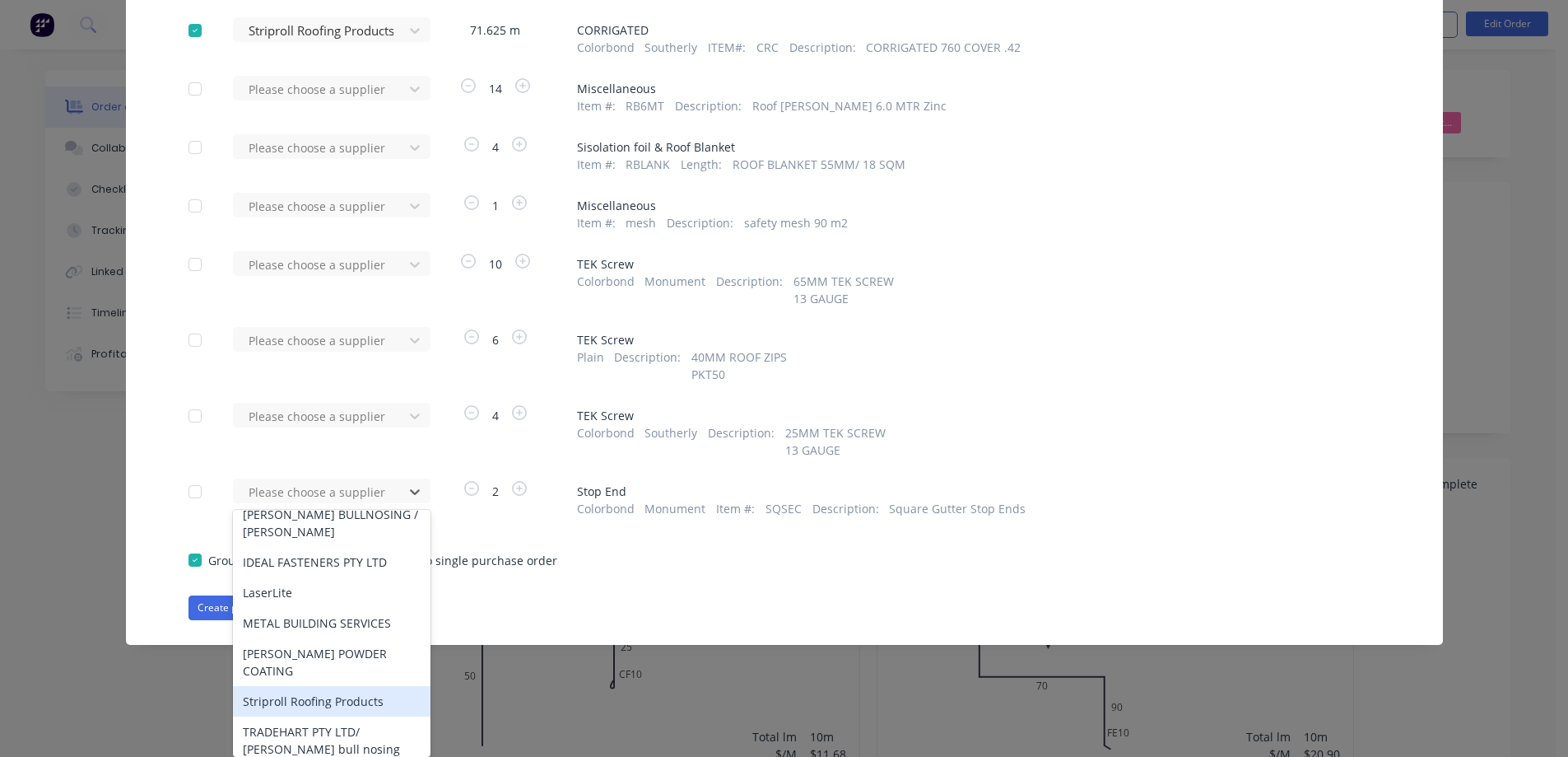
click at [321, 686] on div "Striproll Roofing Products" at bounding box center [331, 701] width 197 height 31
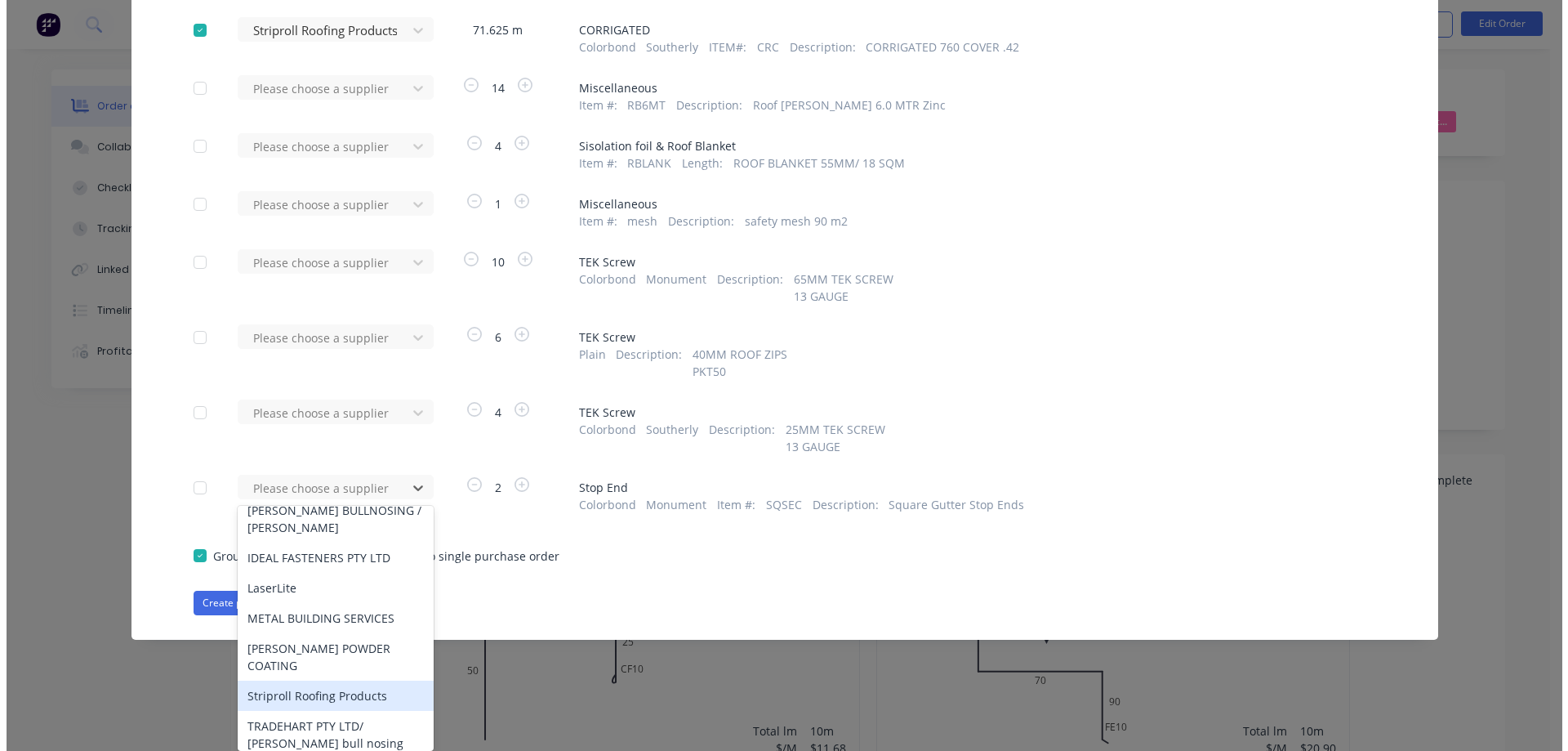
scroll to position [272, 0]
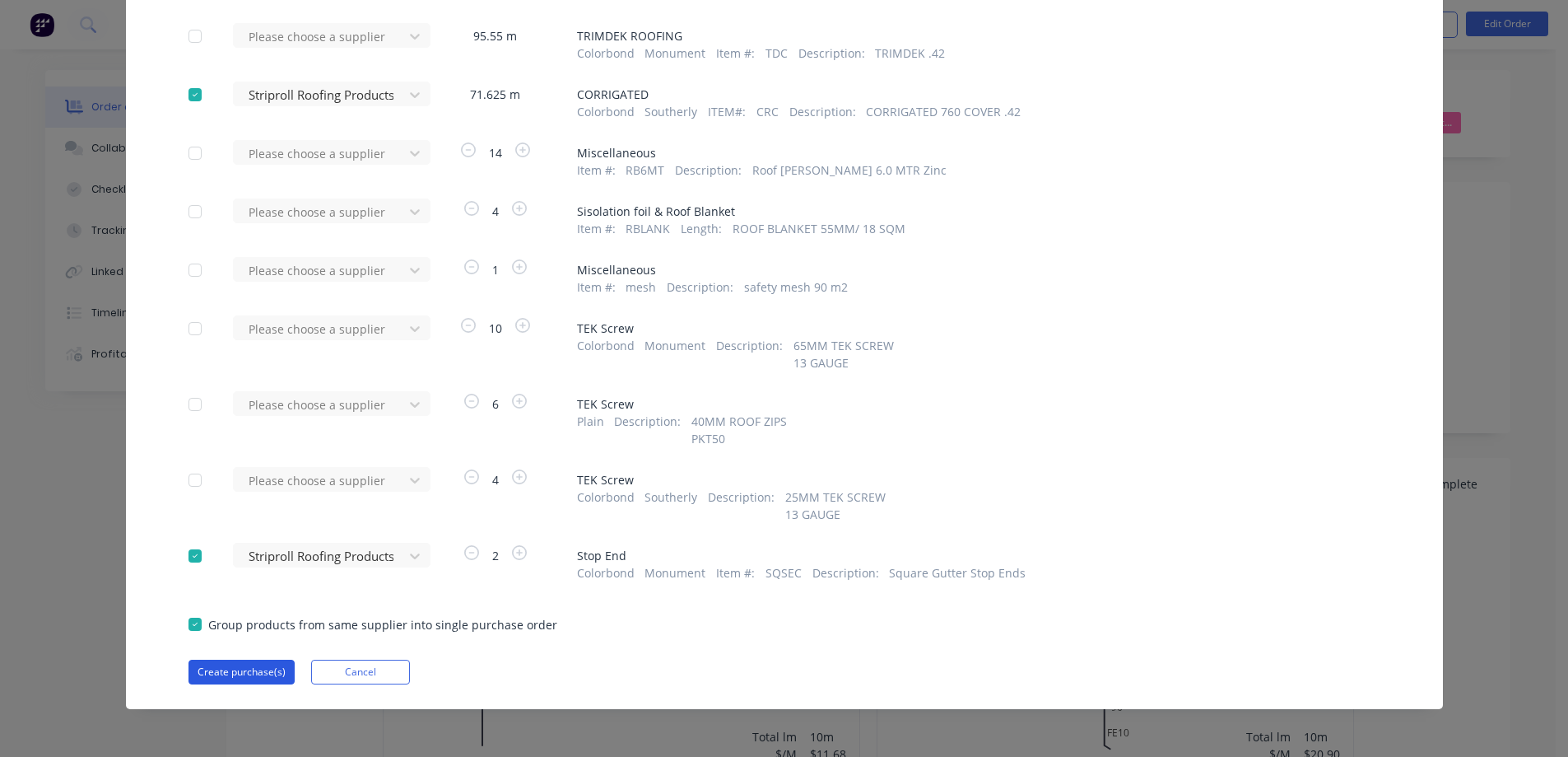
click at [264, 678] on button "Create purchase(s)" at bounding box center [241, 672] width 107 height 25
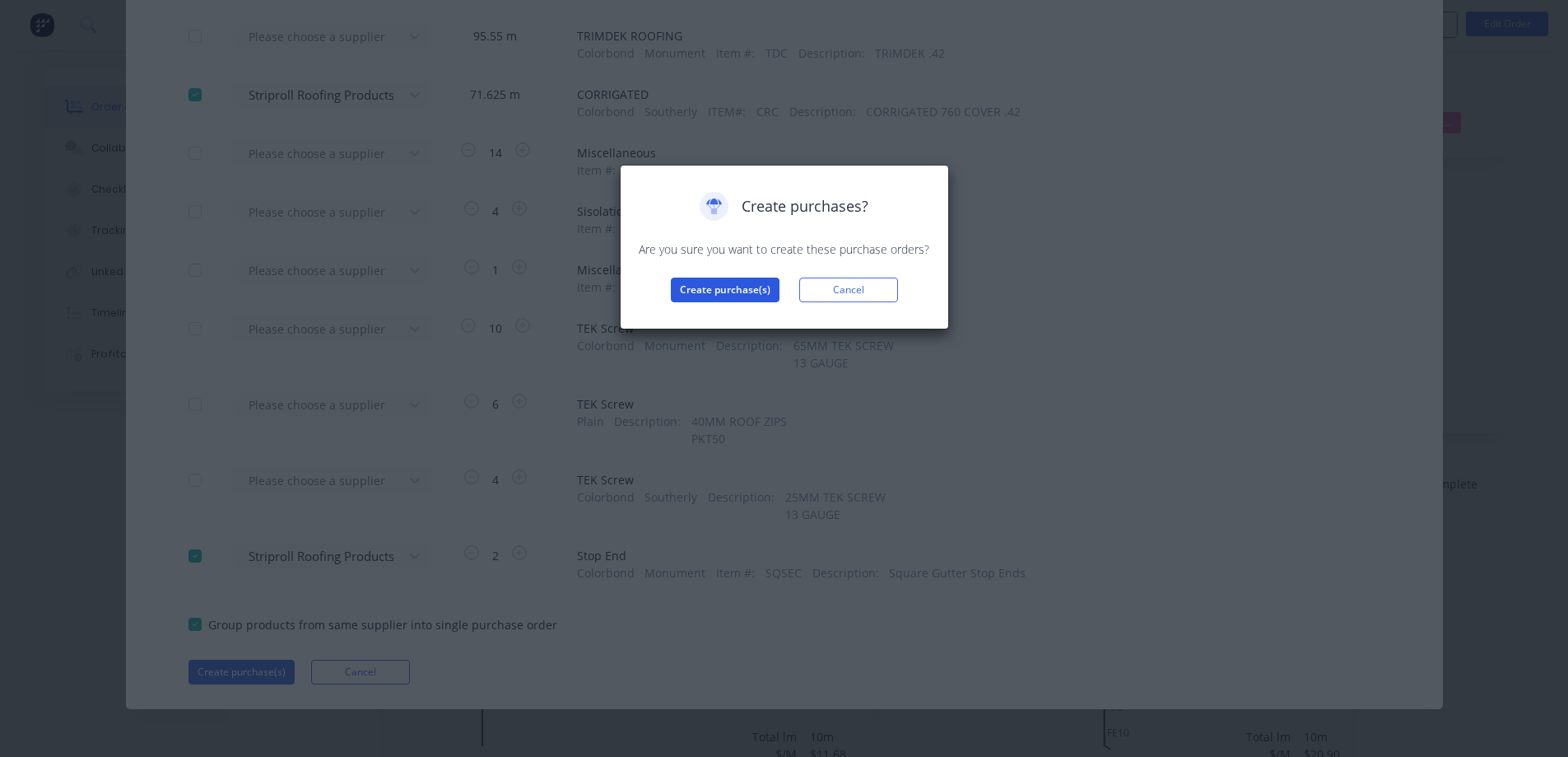
click at [747, 295] on button "Create purchase(s)" at bounding box center [725, 290] width 108 height 25
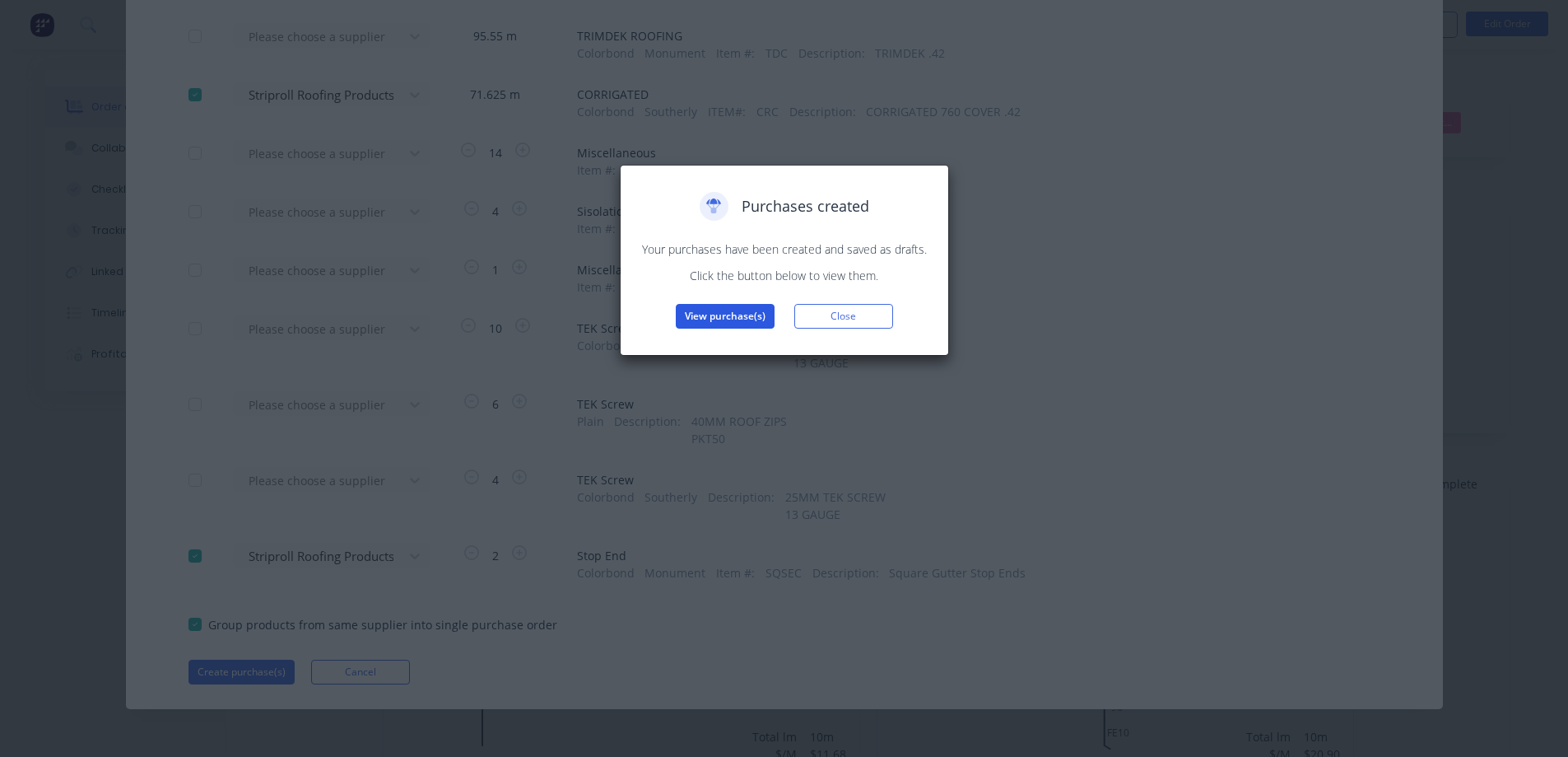
click at [739, 311] on button "View purchase(s)" at bounding box center [725, 316] width 99 height 25
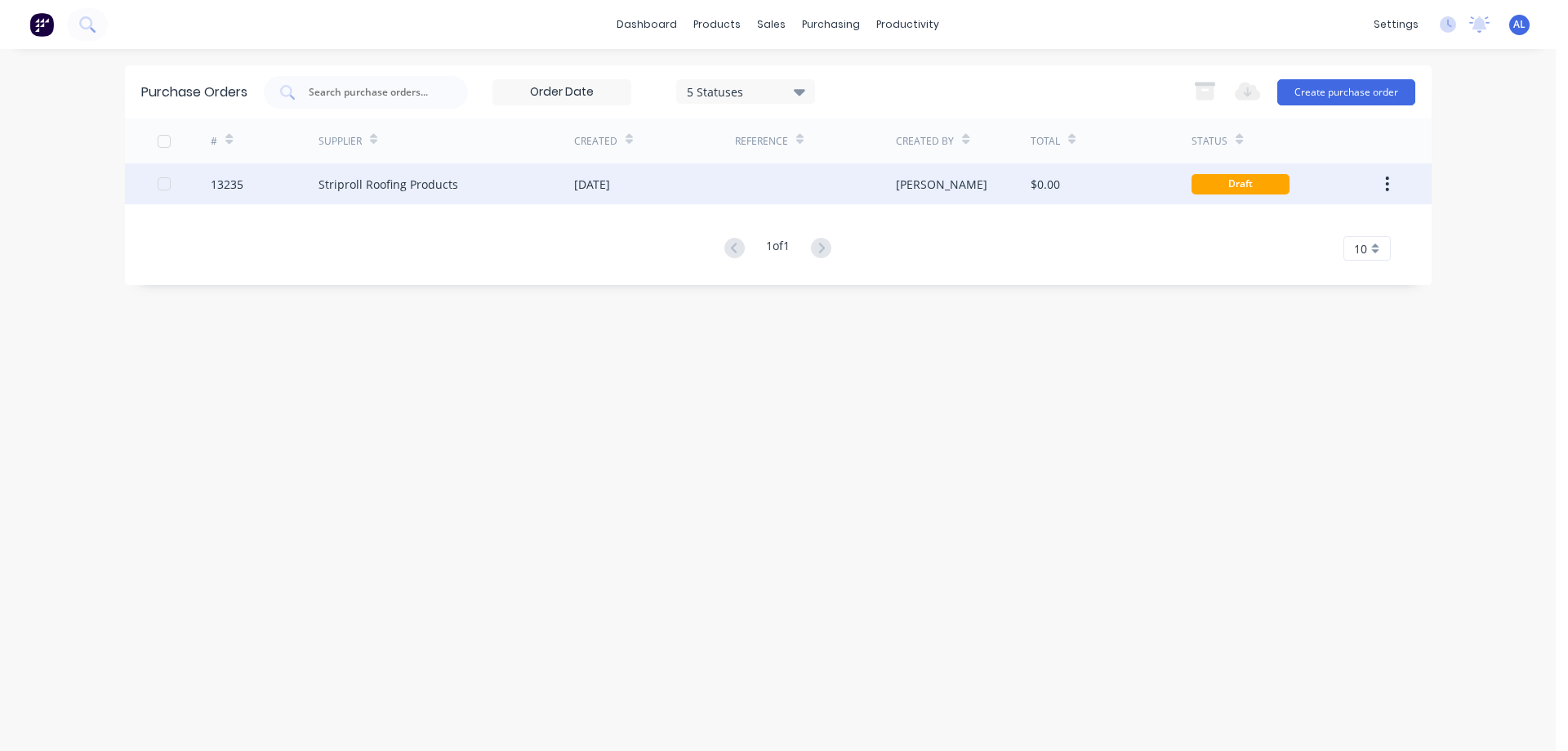
click at [930, 191] on div "[PERSON_NAME]" at bounding box center [941, 184] width 92 height 17
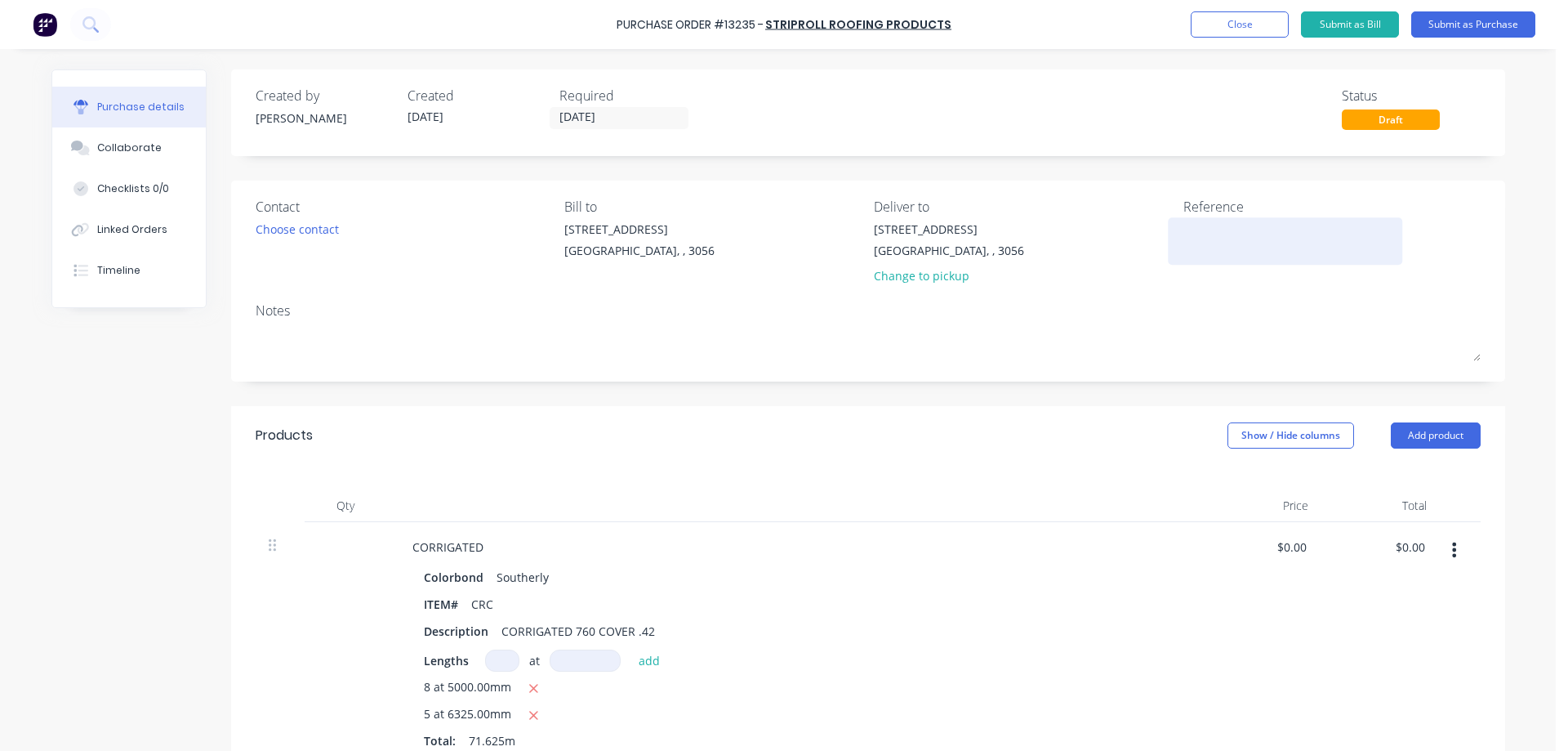
click at [1195, 243] on textarea at bounding box center [1286, 239] width 205 height 37
type textarea "28182"
click at [277, 231] on div "Choose contact" at bounding box center [296, 229] width 83 height 17
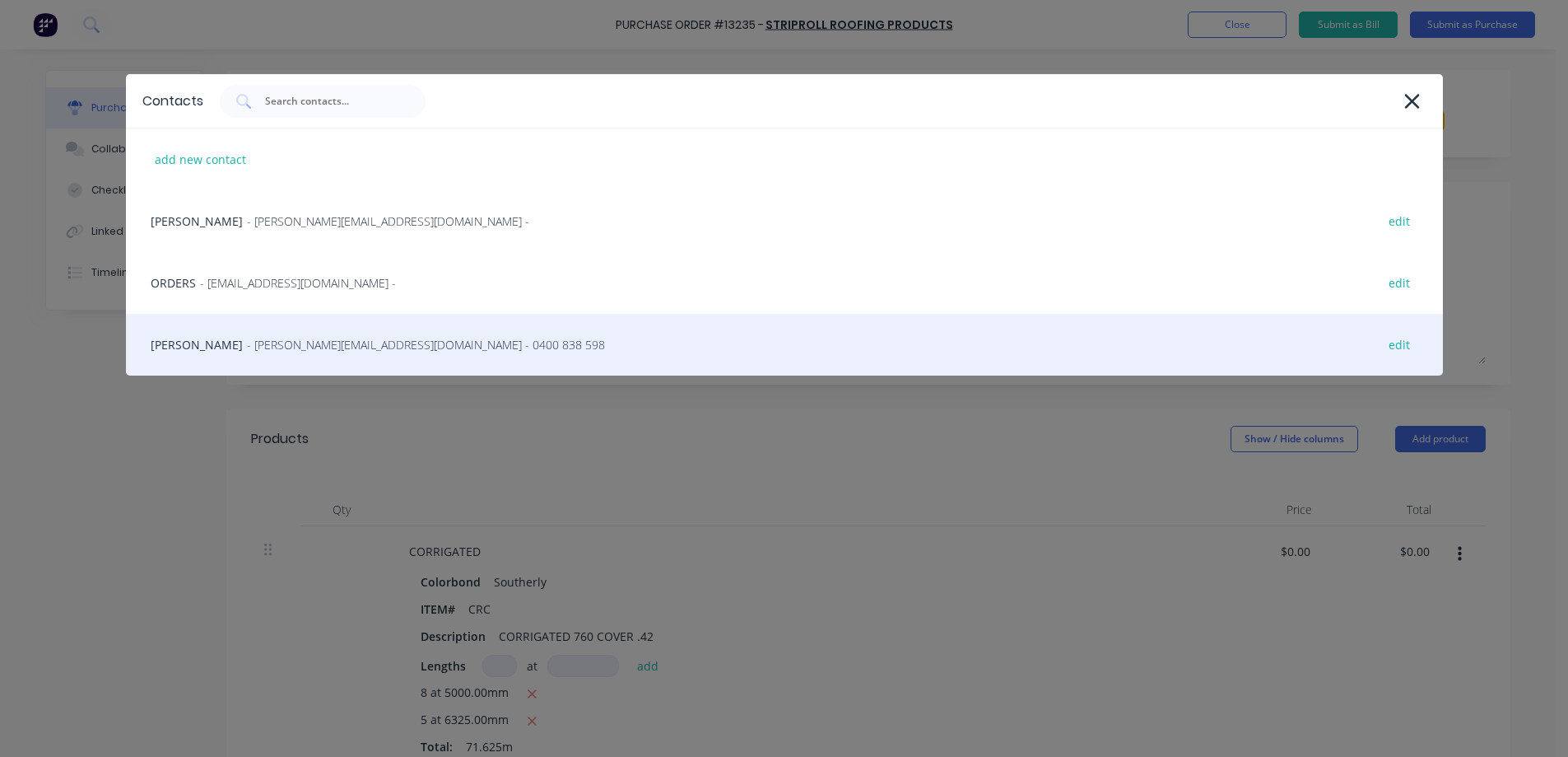
click at [247, 344] on span "- vito@striproll.com.au - 0400 838 598" at bounding box center [425, 345] width 358 height 18
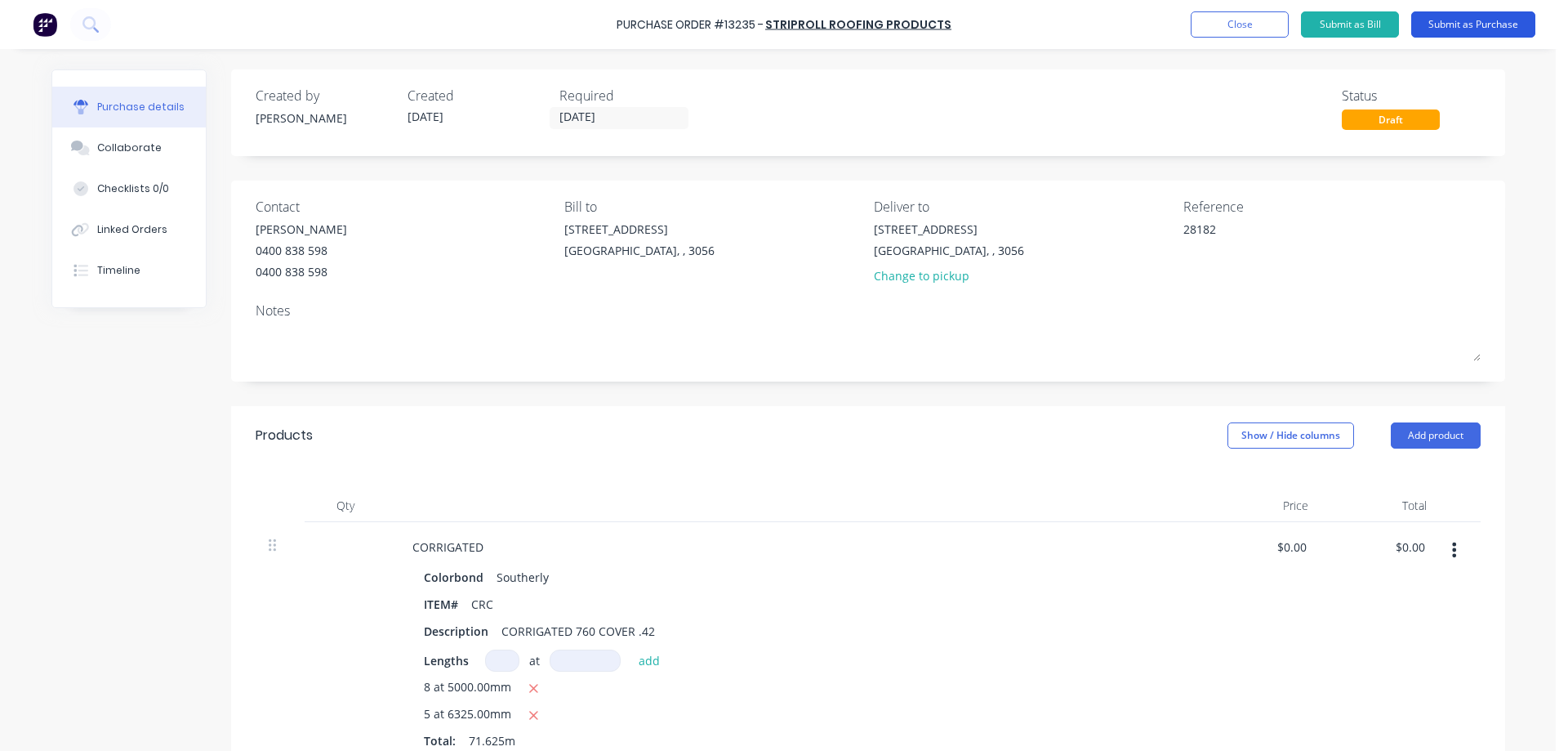
click at [1479, 24] on button "Submit as Purchase" at bounding box center [1474, 24] width 124 height 26
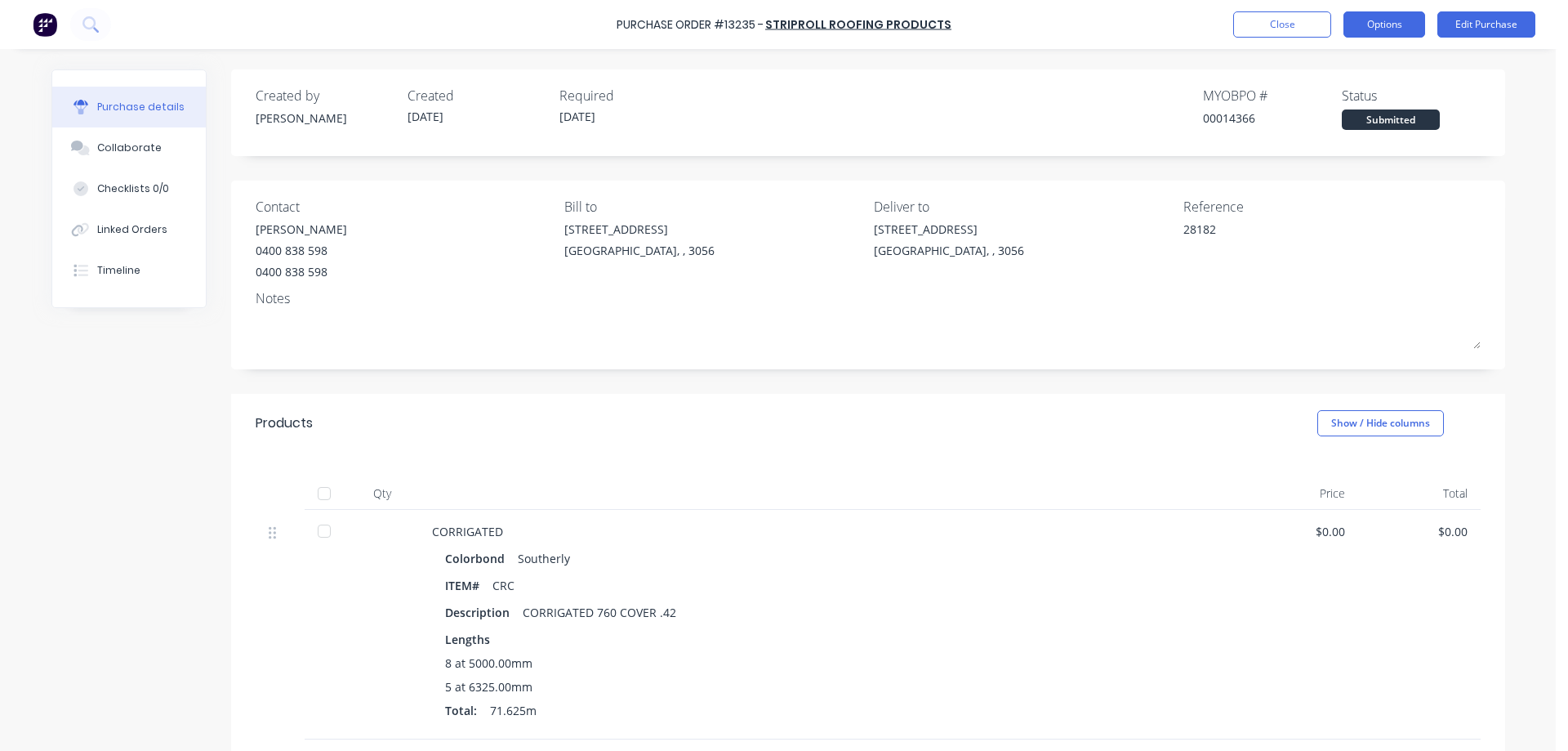
click at [1371, 21] on button "Options" at bounding box center [1384, 24] width 81 height 26
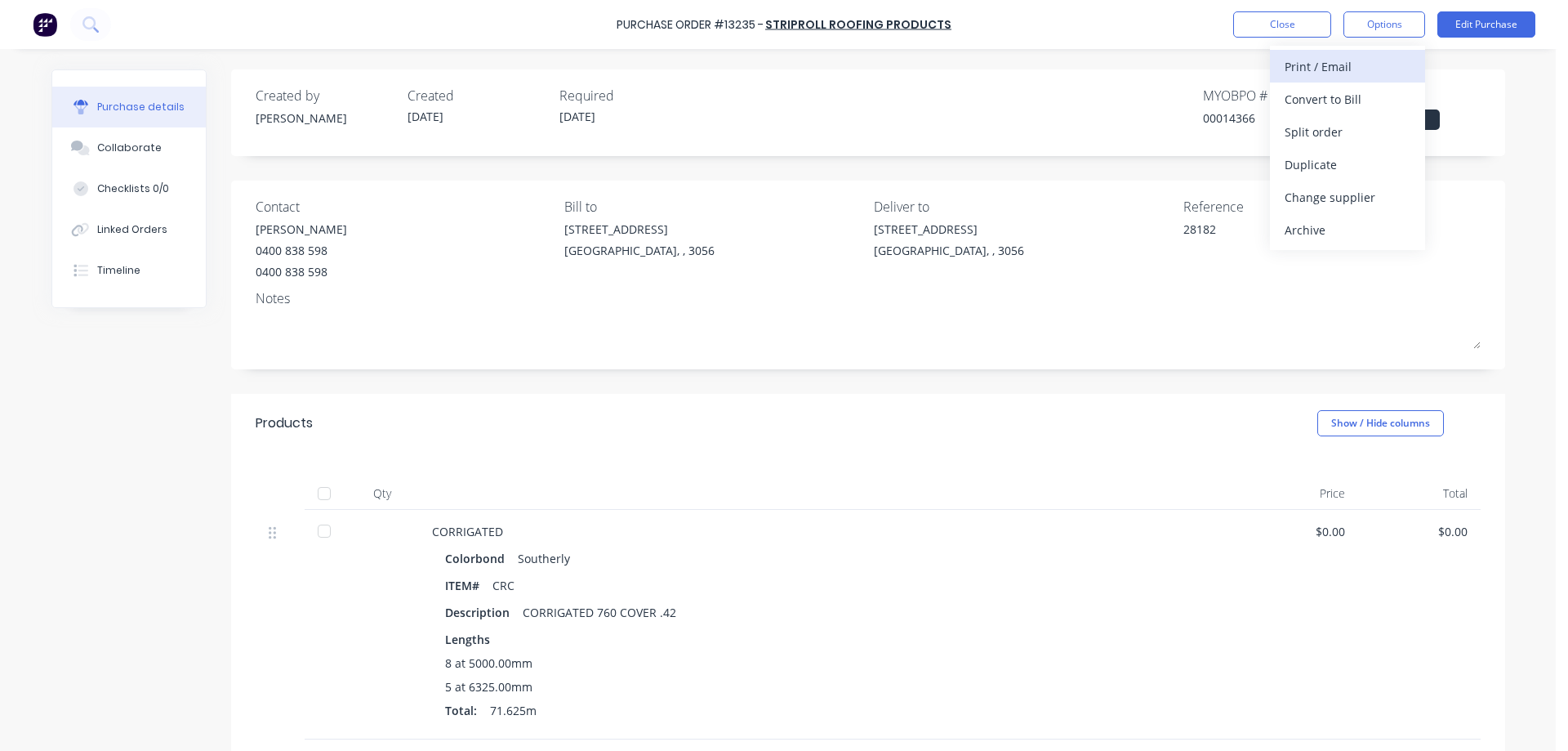
click at [1327, 62] on div "Print / Email" at bounding box center [1348, 66] width 126 height 24
click at [1329, 131] on div "Without pricing" at bounding box center [1348, 131] width 126 height 24
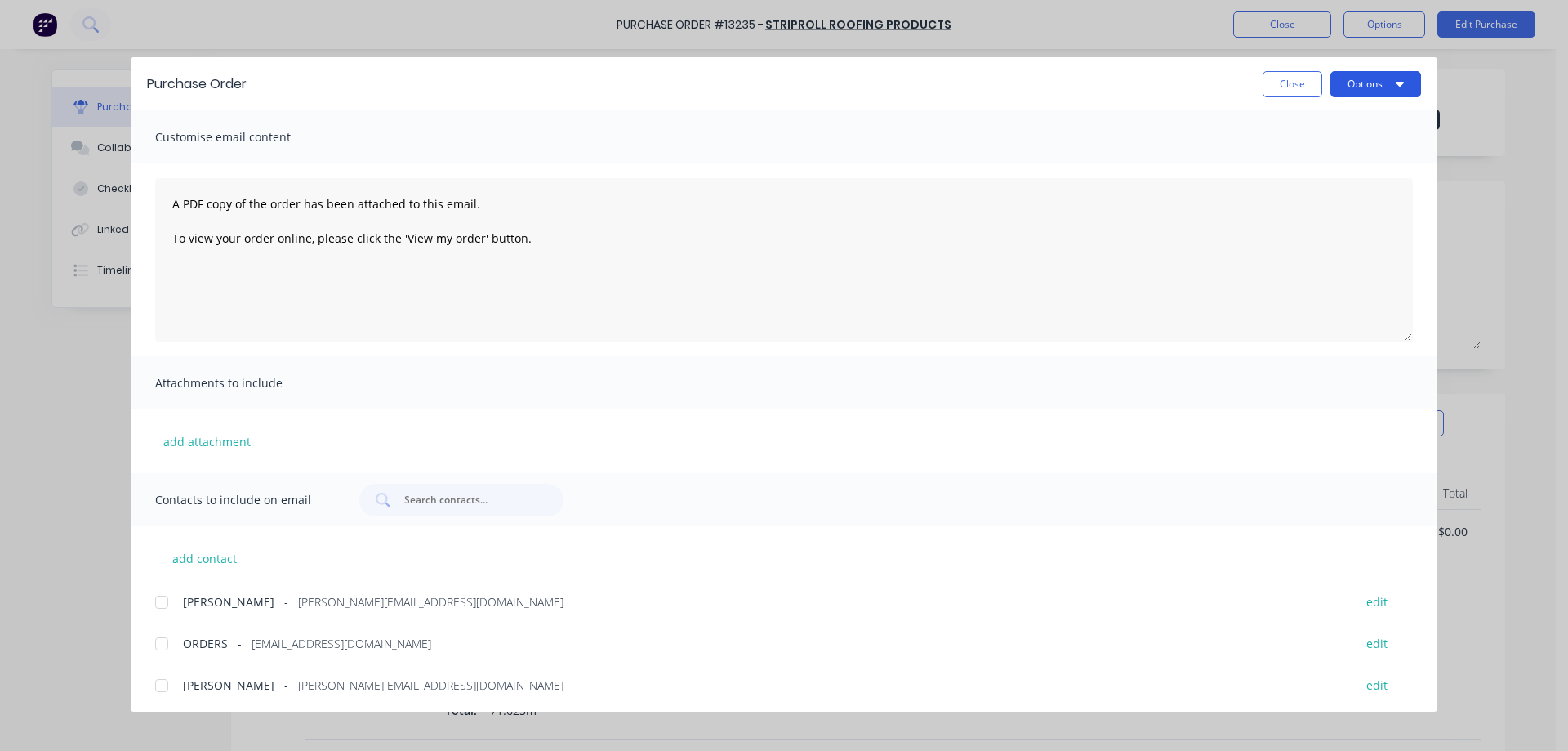
click at [1412, 76] on button "Options" at bounding box center [1376, 84] width 91 height 26
click at [1334, 156] on div "Print" at bounding box center [1343, 157] width 126 height 24
drag, startPoint x: 163, startPoint y: 691, endPoint x: 362, endPoint y: 590, distance: 223.2
click at [163, 689] on div at bounding box center [161, 685] width 32 height 32
click at [1362, 81] on button "Options" at bounding box center [1376, 84] width 91 height 26
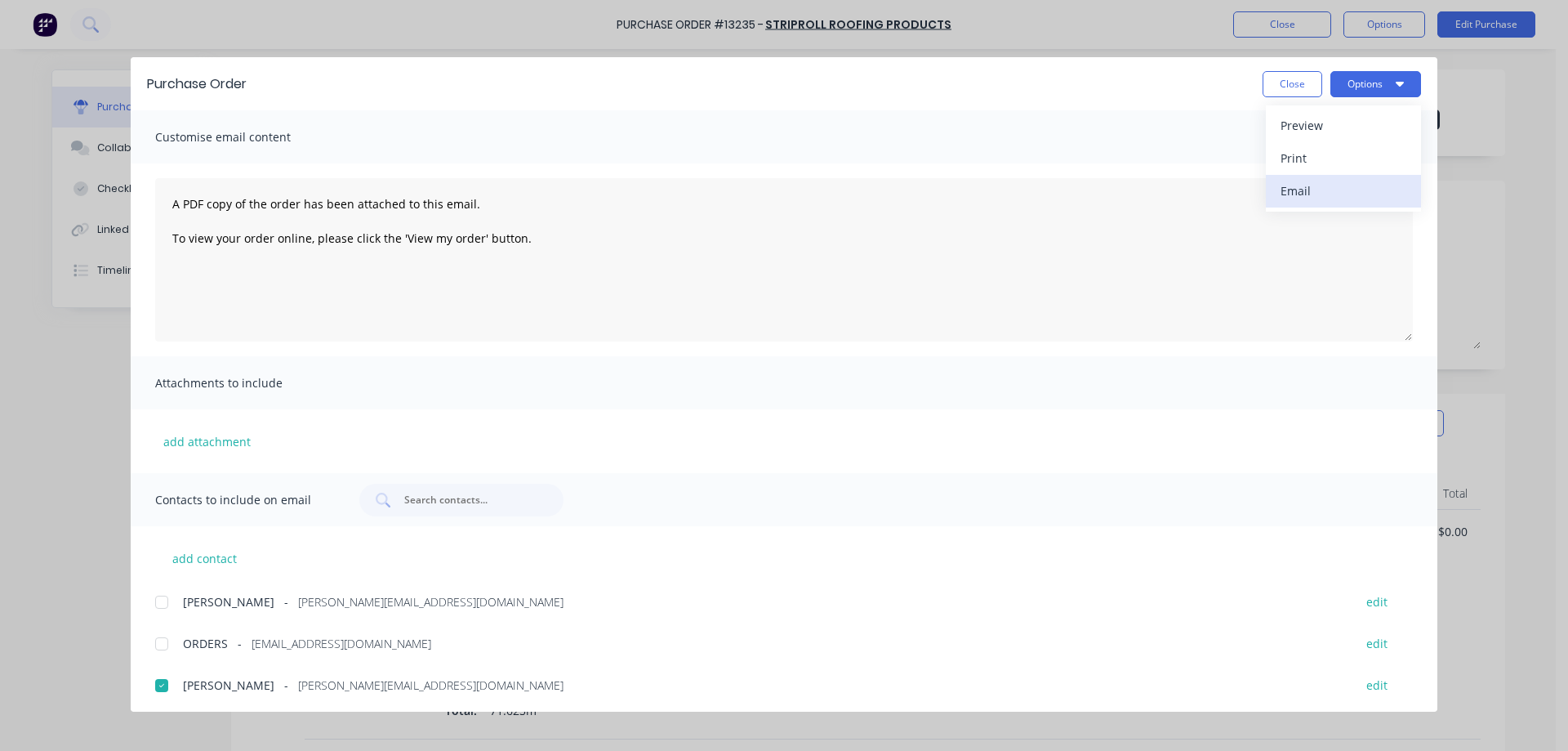
click at [1329, 187] on div "Email" at bounding box center [1343, 191] width 126 height 24
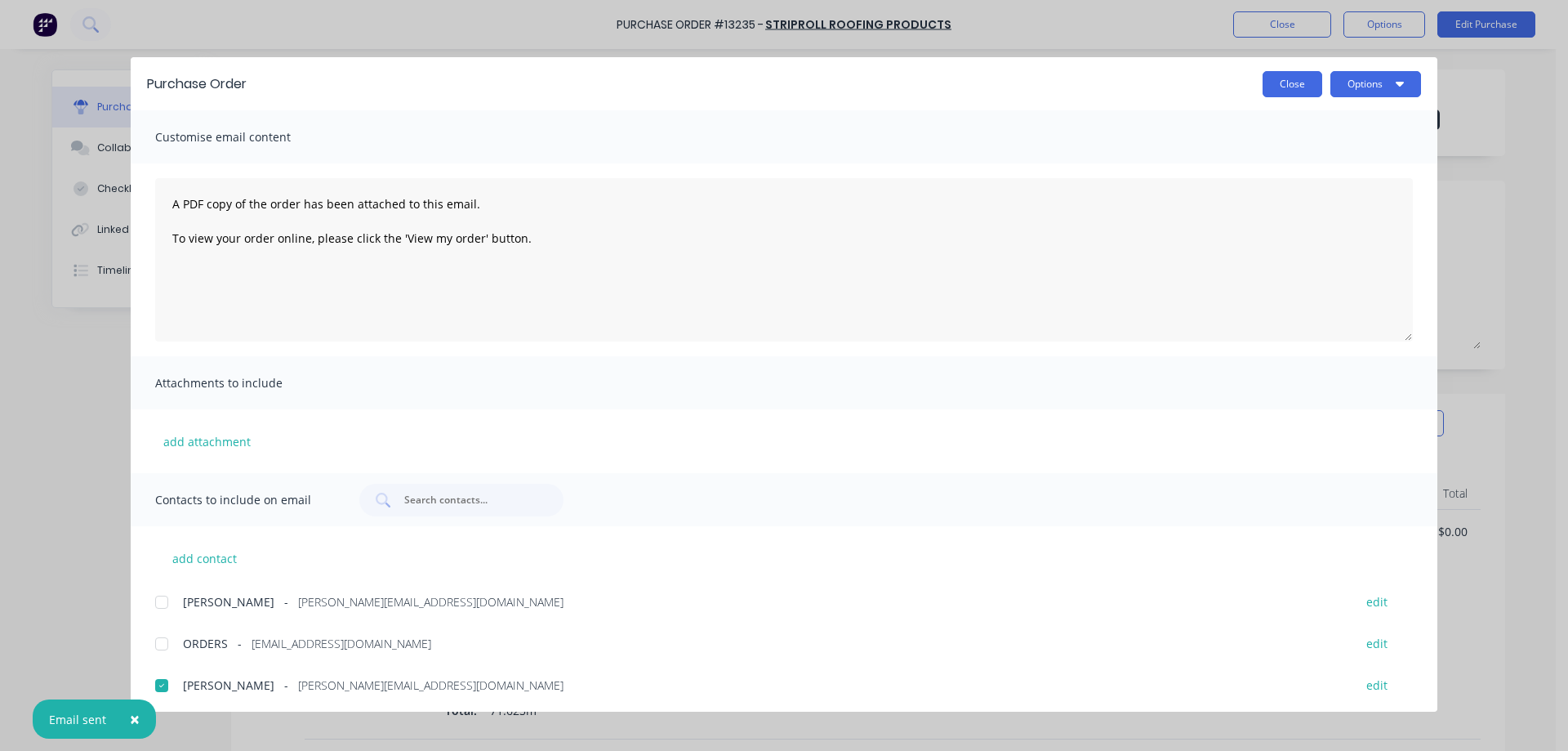
click at [1299, 82] on button "Close" at bounding box center [1293, 84] width 59 height 26
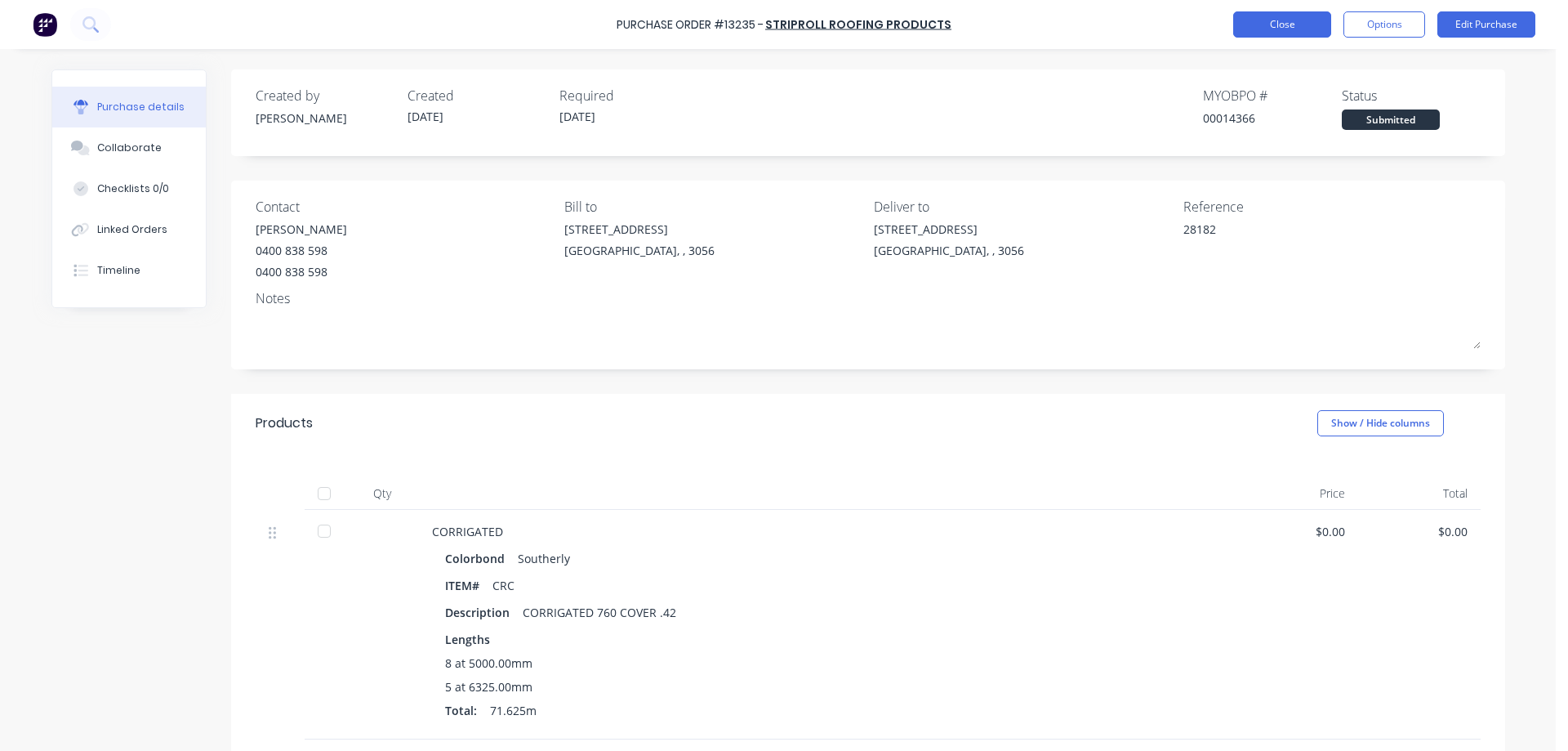
click at [1284, 23] on button "Close" at bounding box center [1282, 24] width 98 height 26
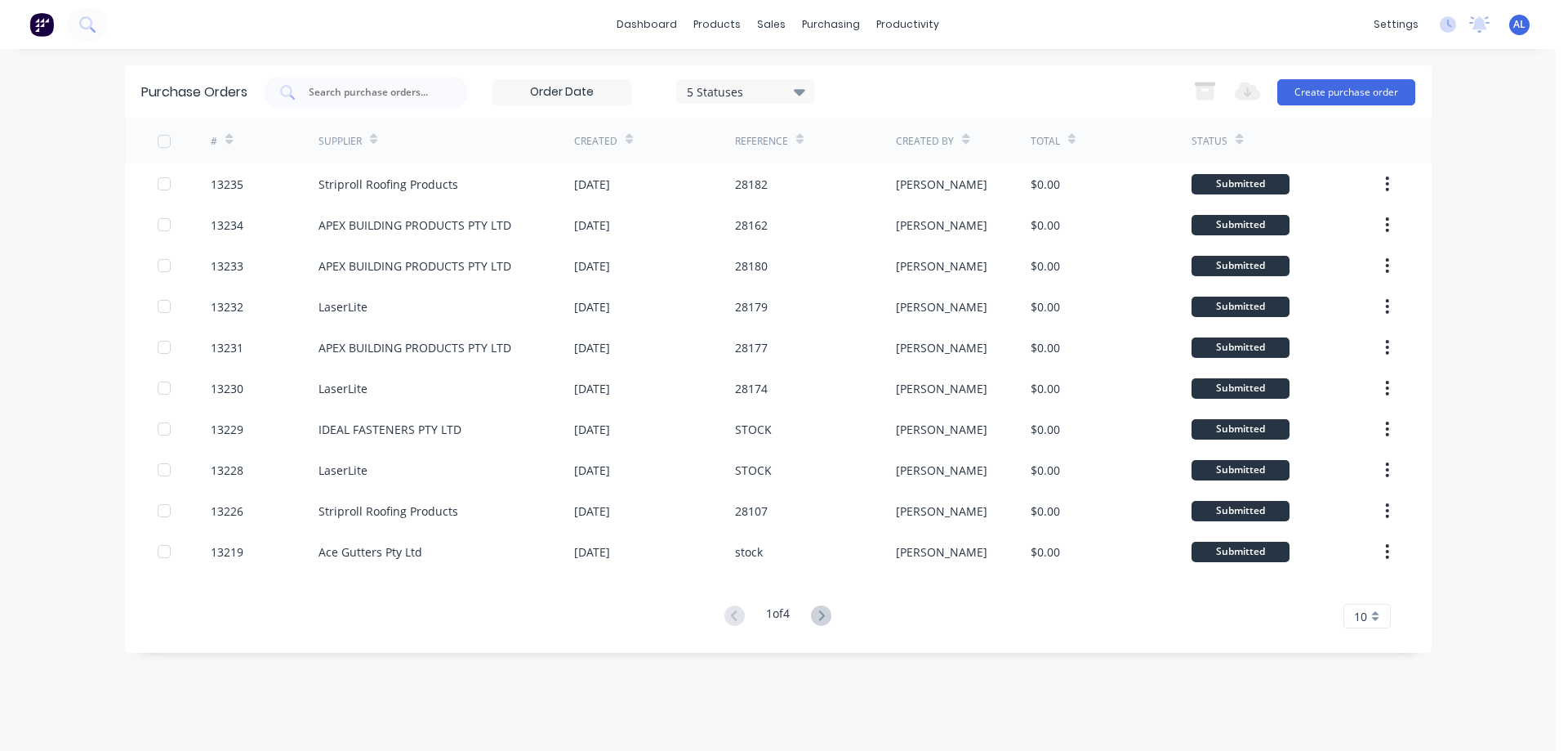
click at [43, 25] on img at bounding box center [42, 24] width 24 height 24
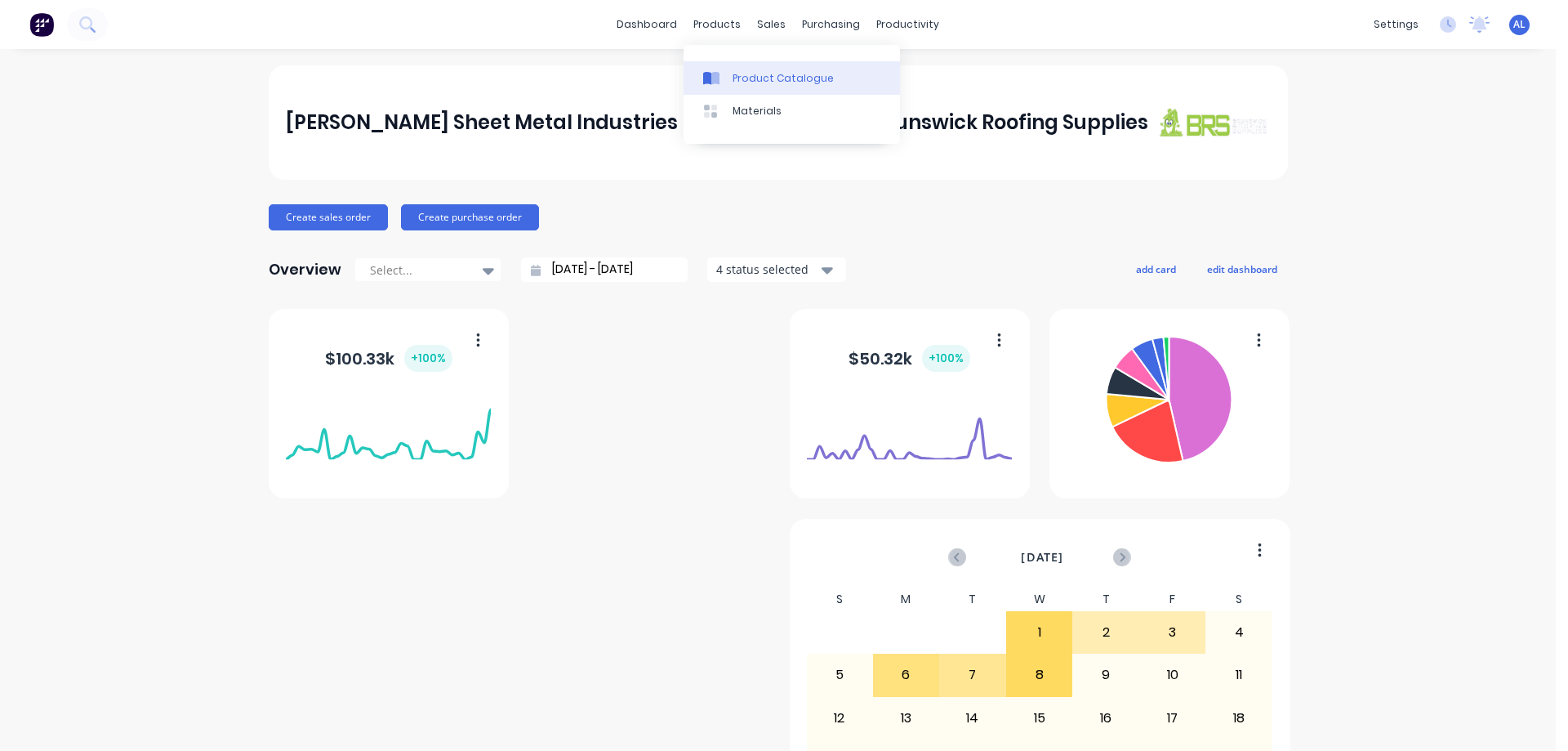
click at [738, 74] on div "Product Catalogue" at bounding box center [783, 78] width 101 height 15
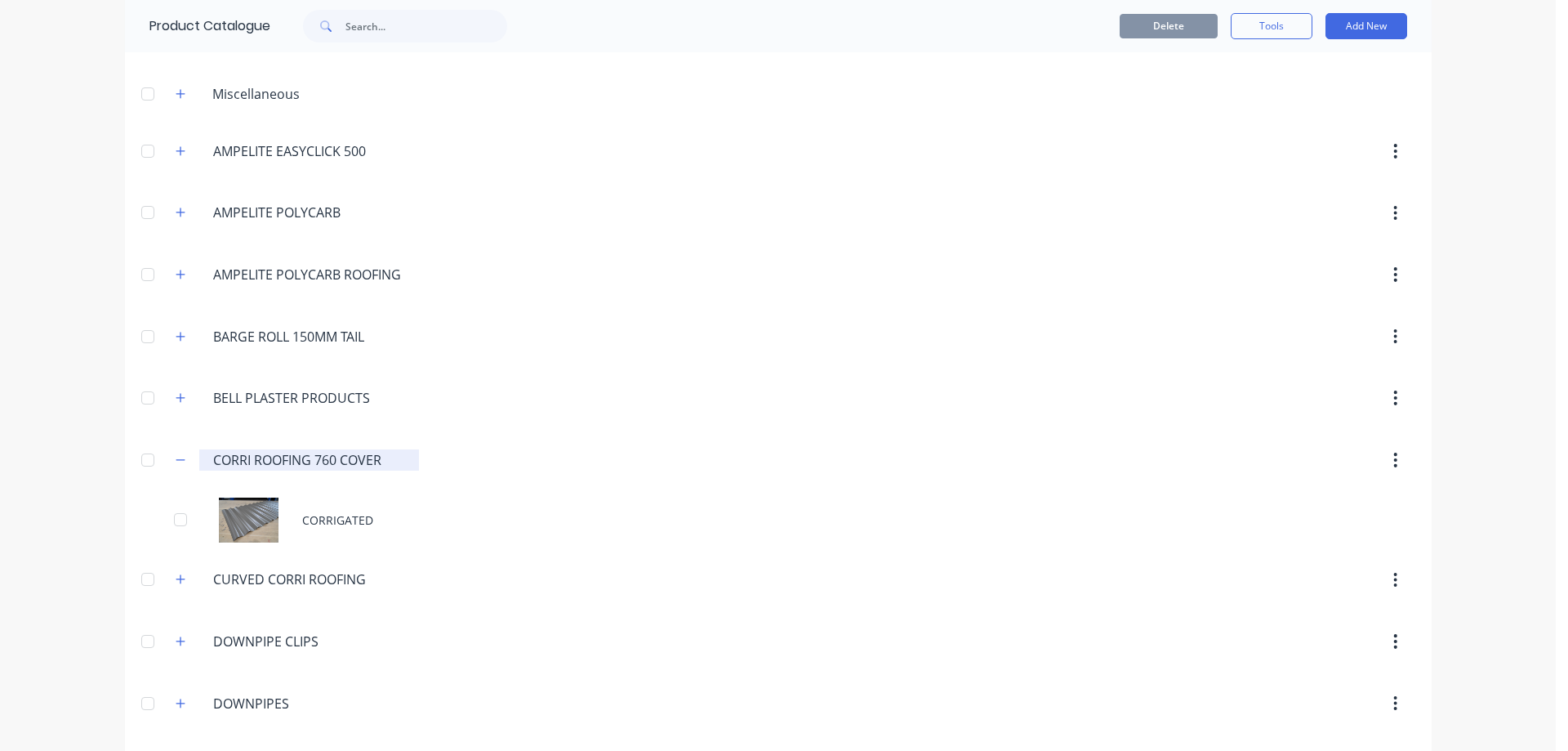
scroll to position [327, 0]
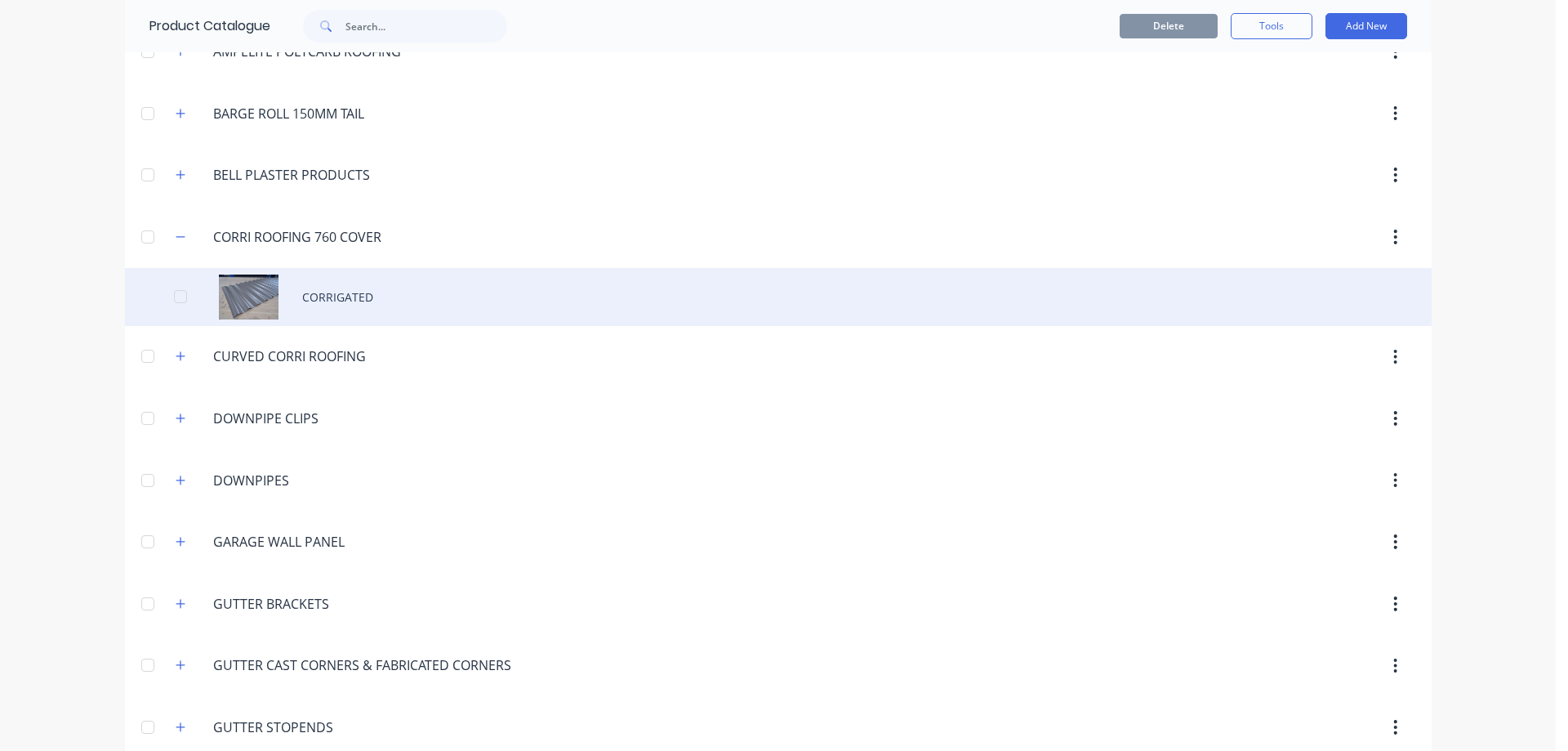
click at [451, 292] on div "CORRIGATED" at bounding box center [778, 296] width 1307 height 58
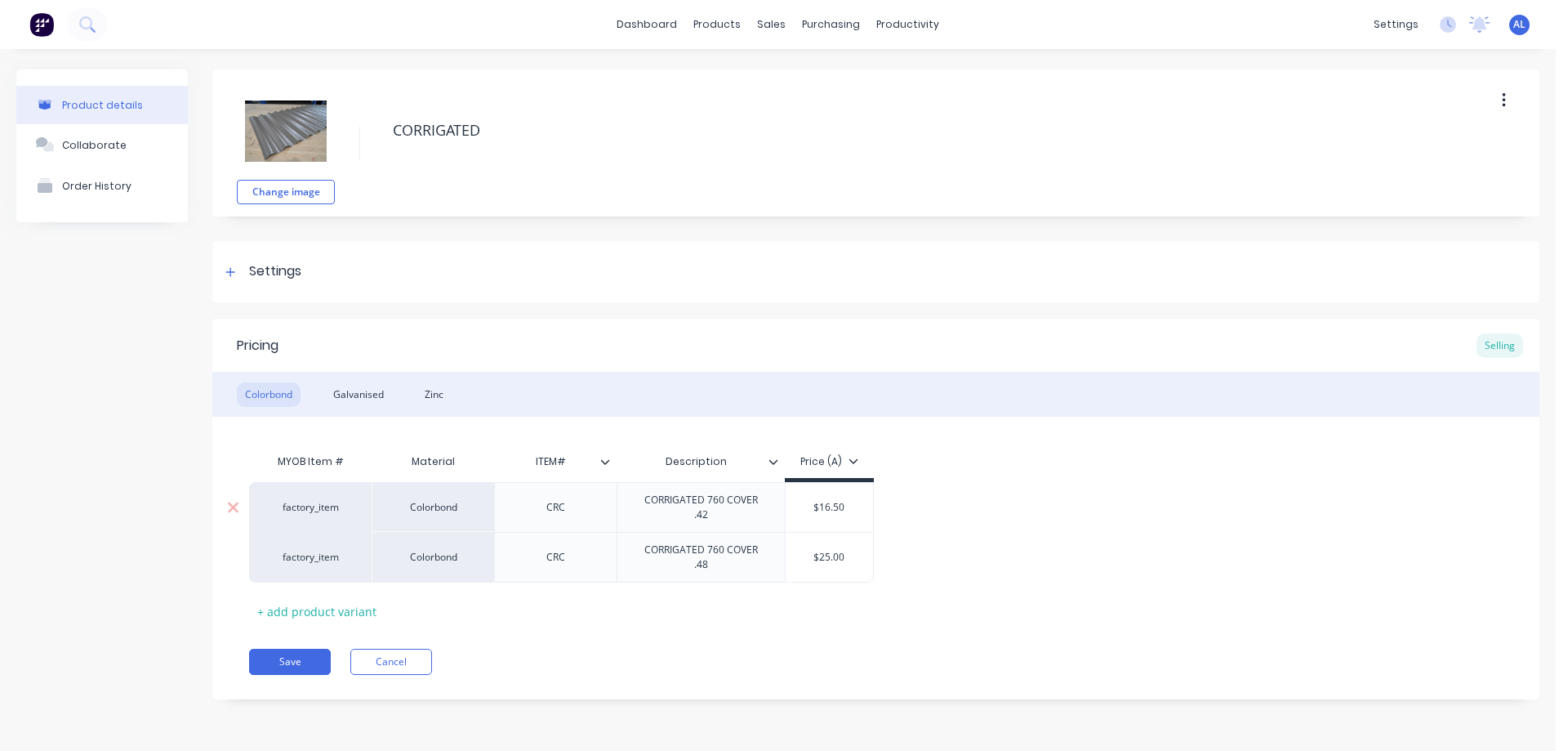
click at [829, 510] on input "$16.50" at bounding box center [829, 507] width 87 height 15
type input "$17.50"
click at [276, 661] on button "Save" at bounding box center [289, 662] width 81 height 26
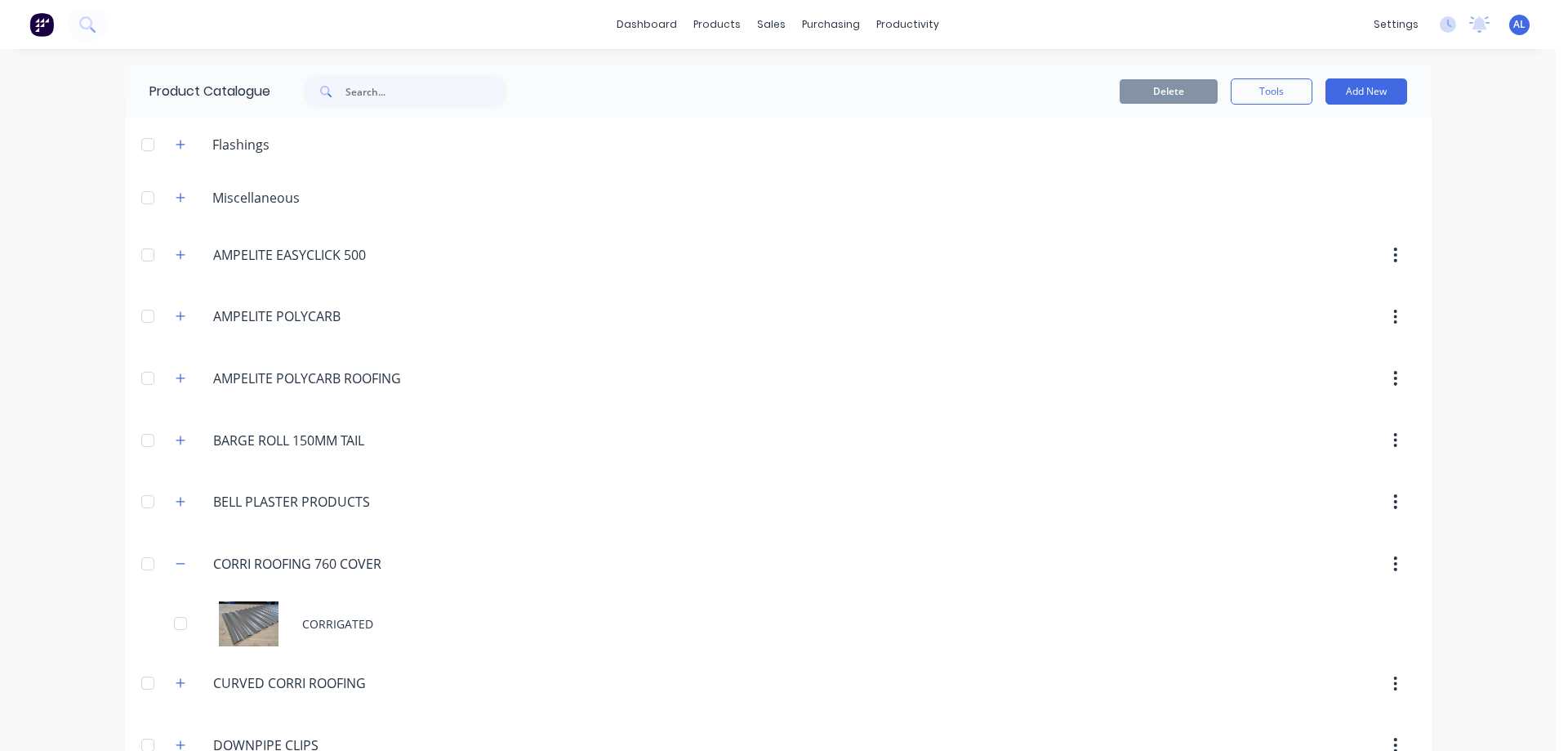
click at [45, 24] on img at bounding box center [42, 24] width 24 height 24
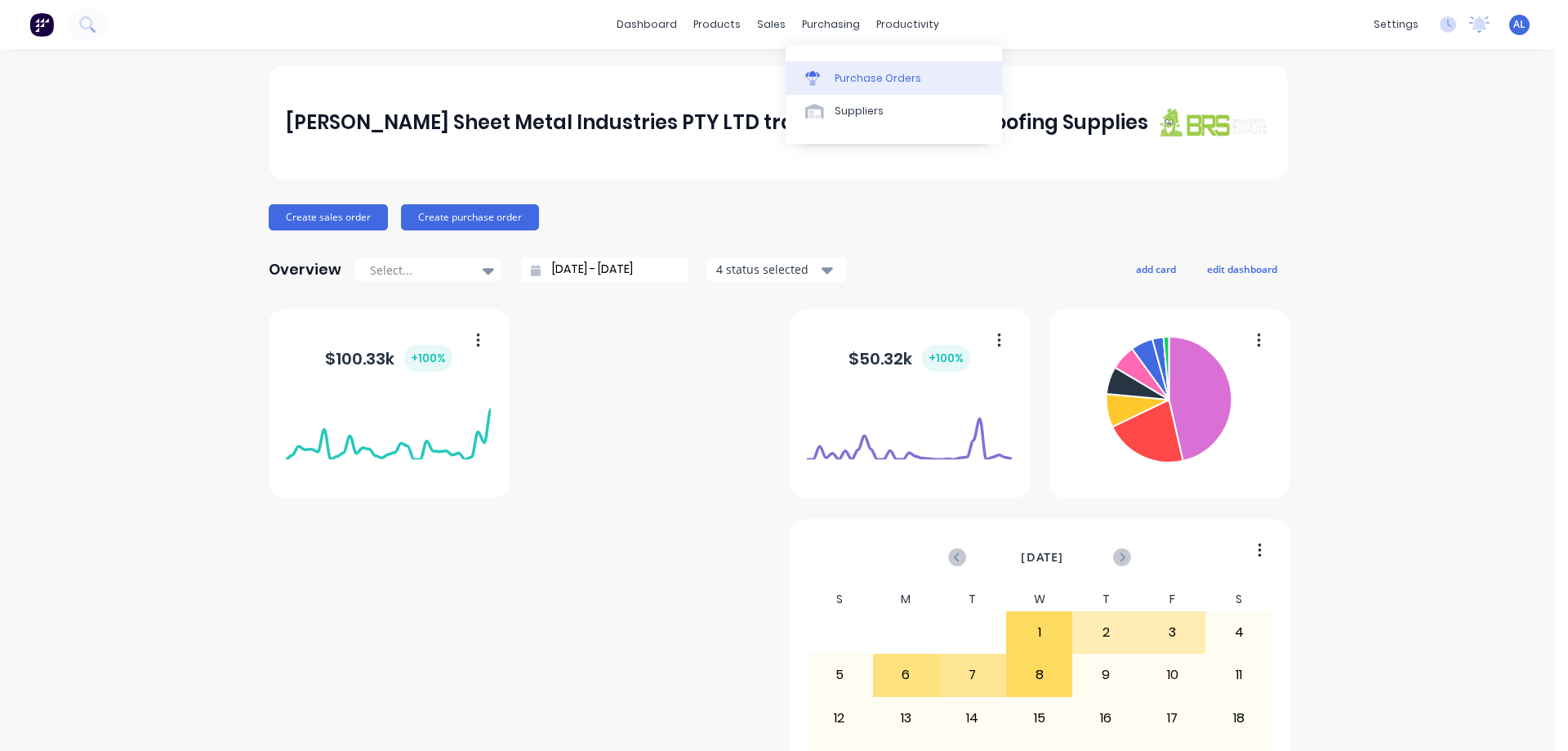
click at [863, 74] on div "Purchase Orders" at bounding box center [878, 78] width 87 height 15
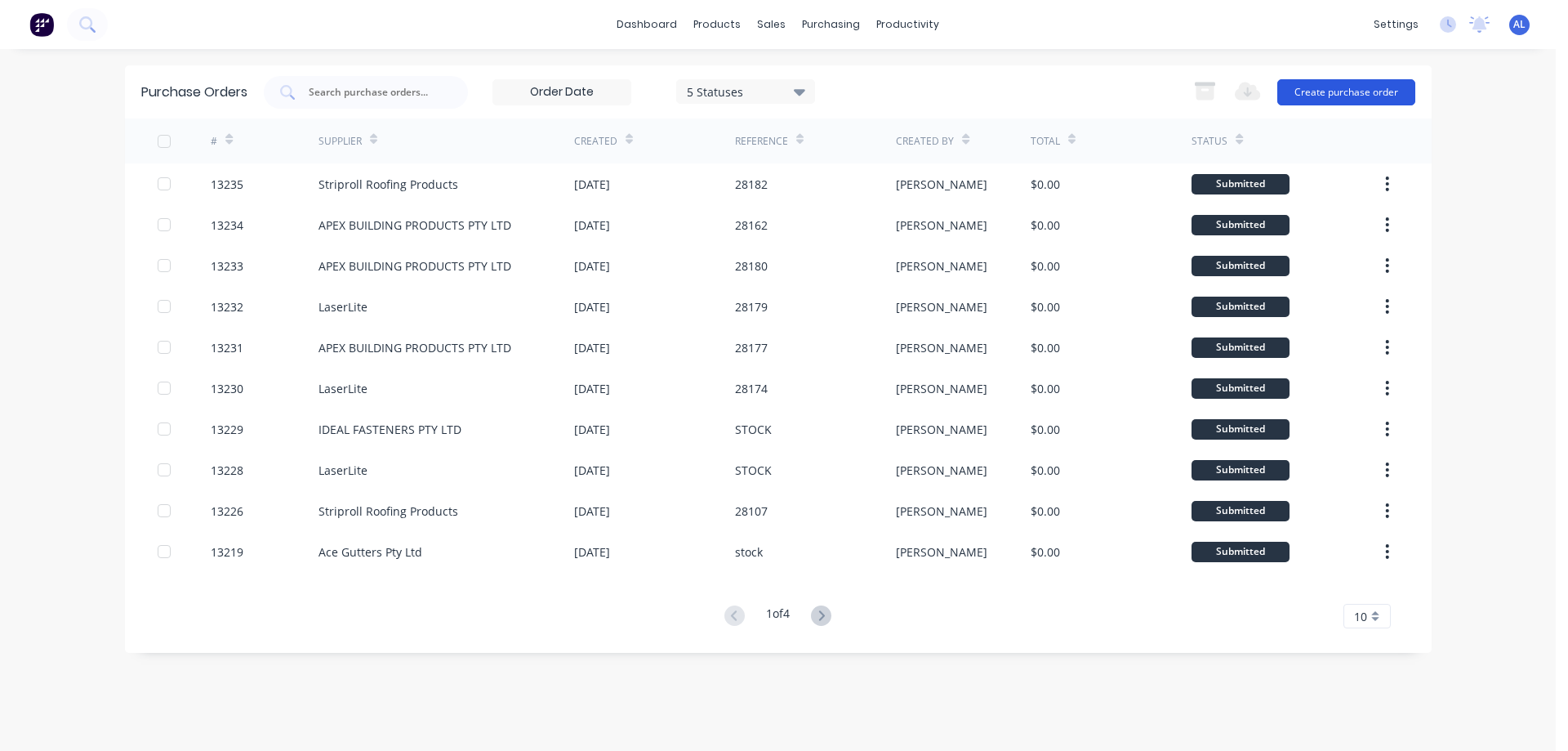
click at [1349, 94] on button "Create purchase order" at bounding box center [1346, 93] width 138 height 26
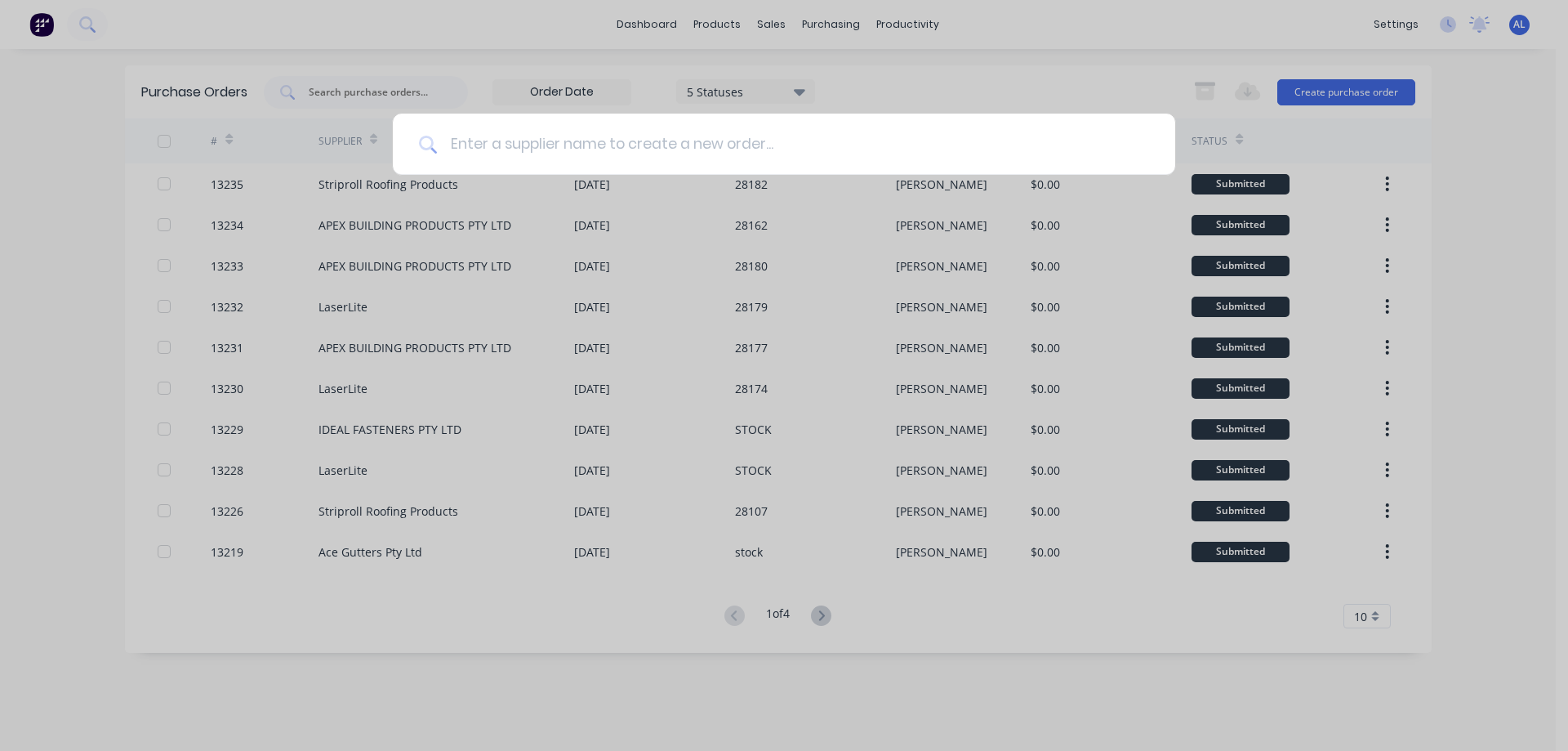
click at [683, 152] on input at bounding box center [793, 144] width 712 height 61
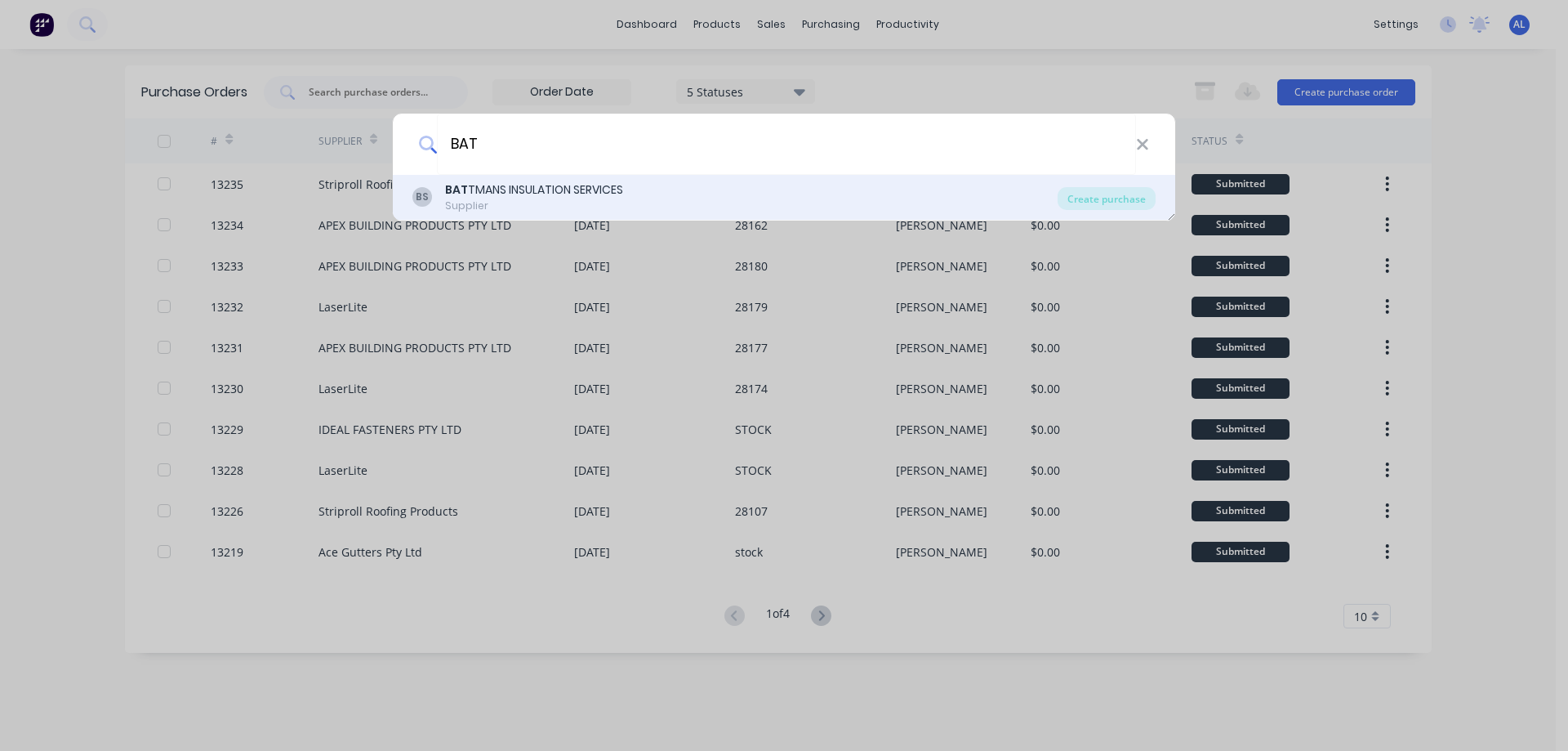
type input "BAT"
click at [604, 205] on div "Supplier" at bounding box center [534, 205] width 178 height 15
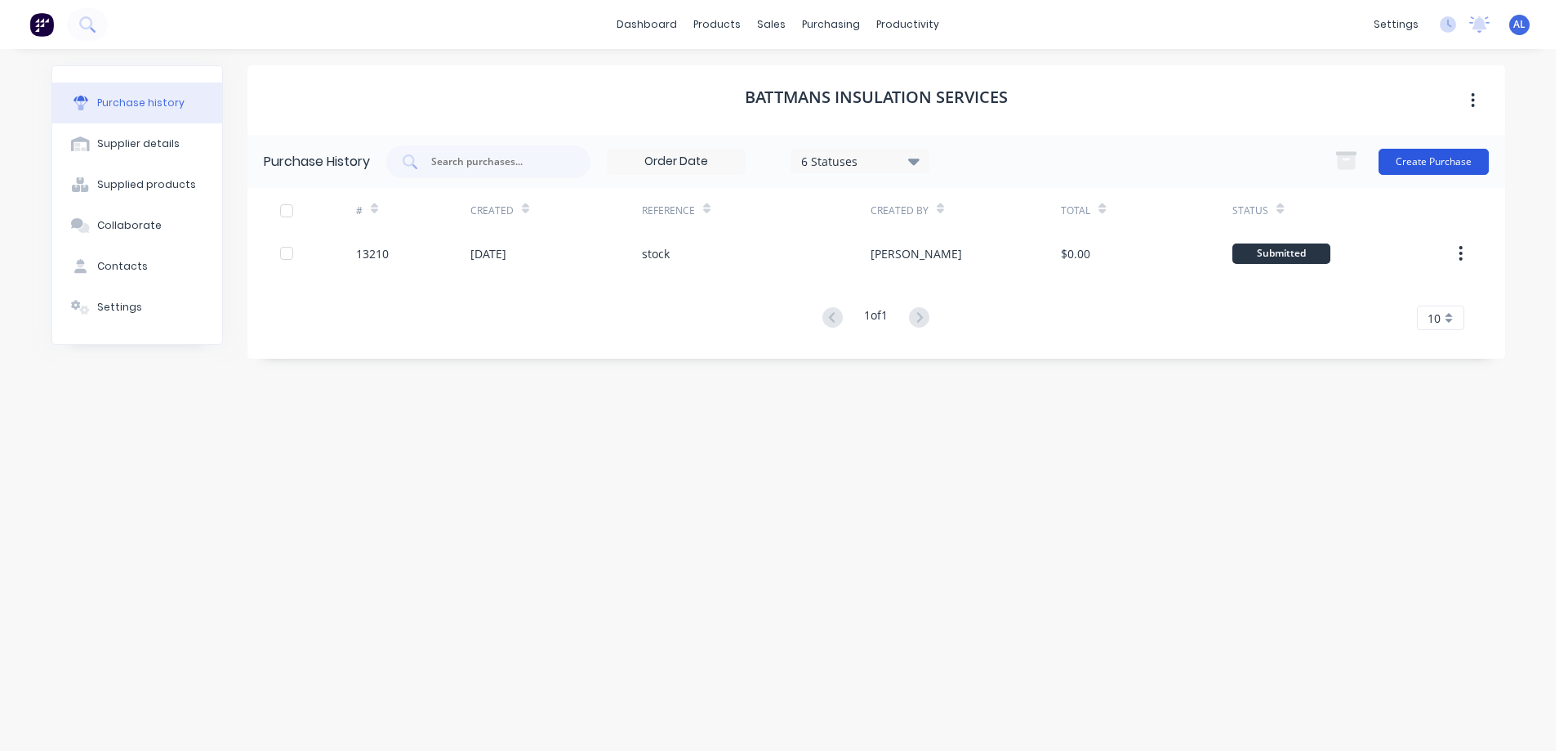
click at [1412, 156] on button "Create Purchase" at bounding box center [1433, 162] width 110 height 26
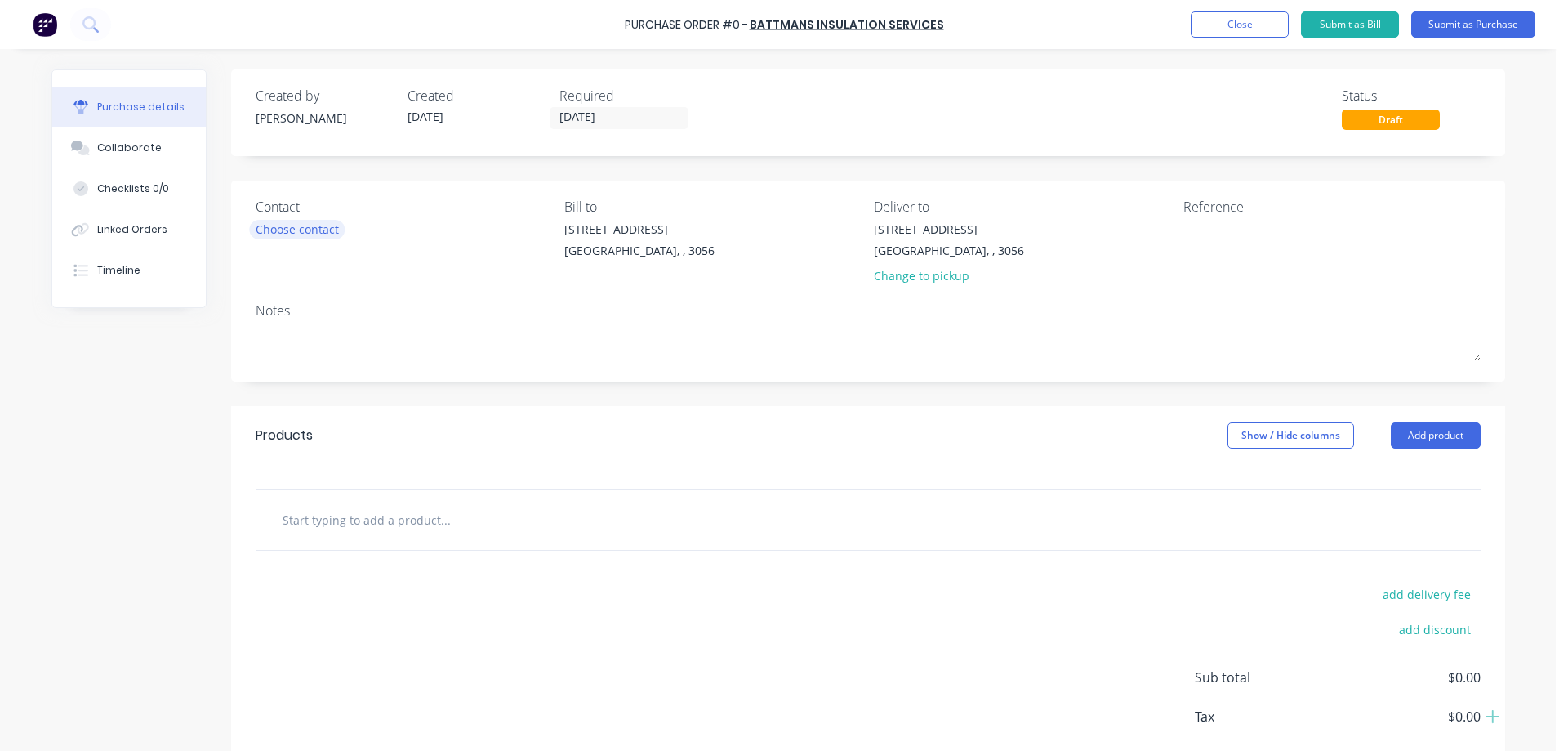
click at [298, 230] on div "Choose contact" at bounding box center [296, 229] width 83 height 17
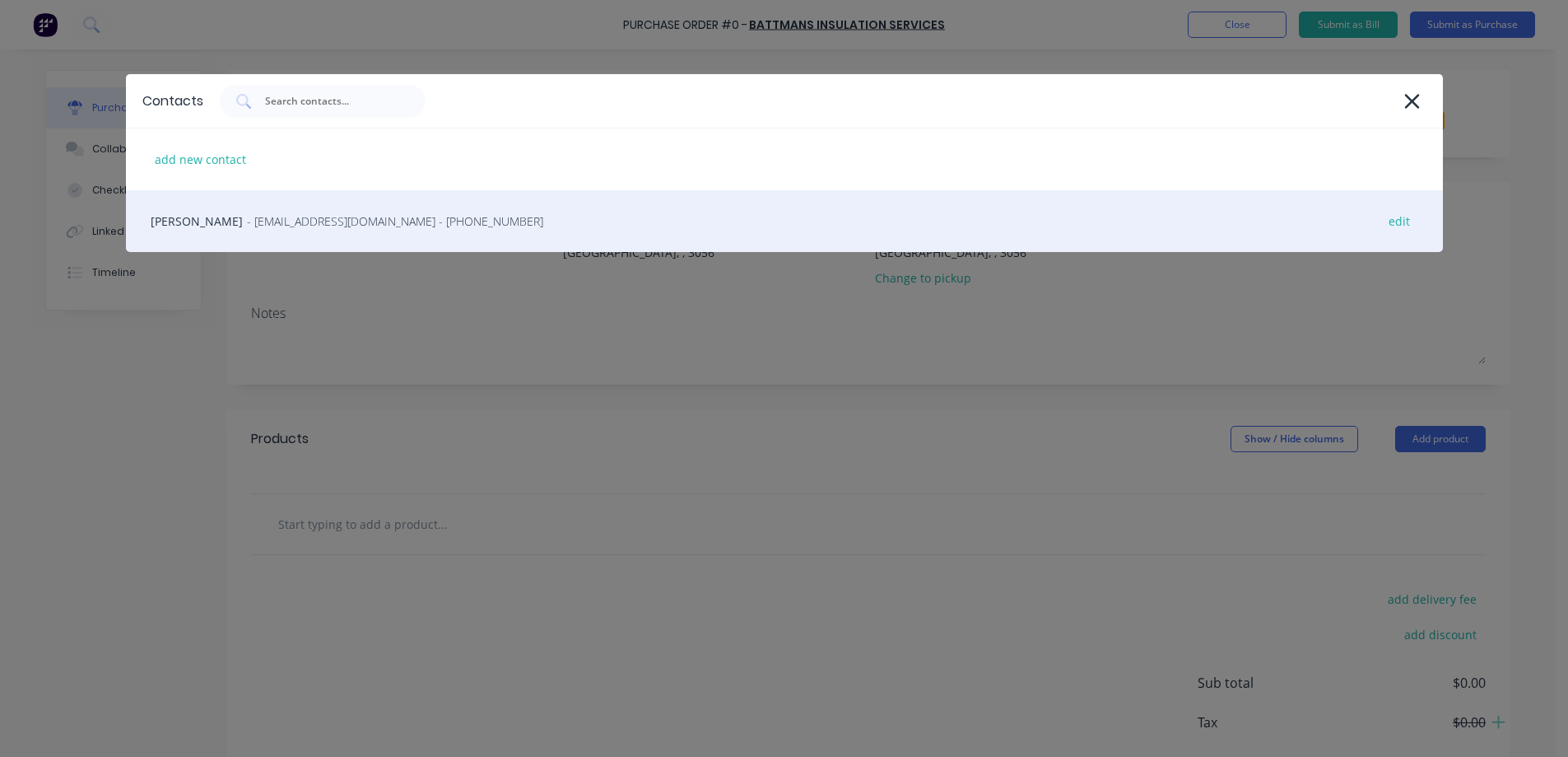
click at [424, 228] on span "- ORDERS@BATTMANS.COM.AU - (03) 9775 0460" at bounding box center [395, 221] width 296 height 18
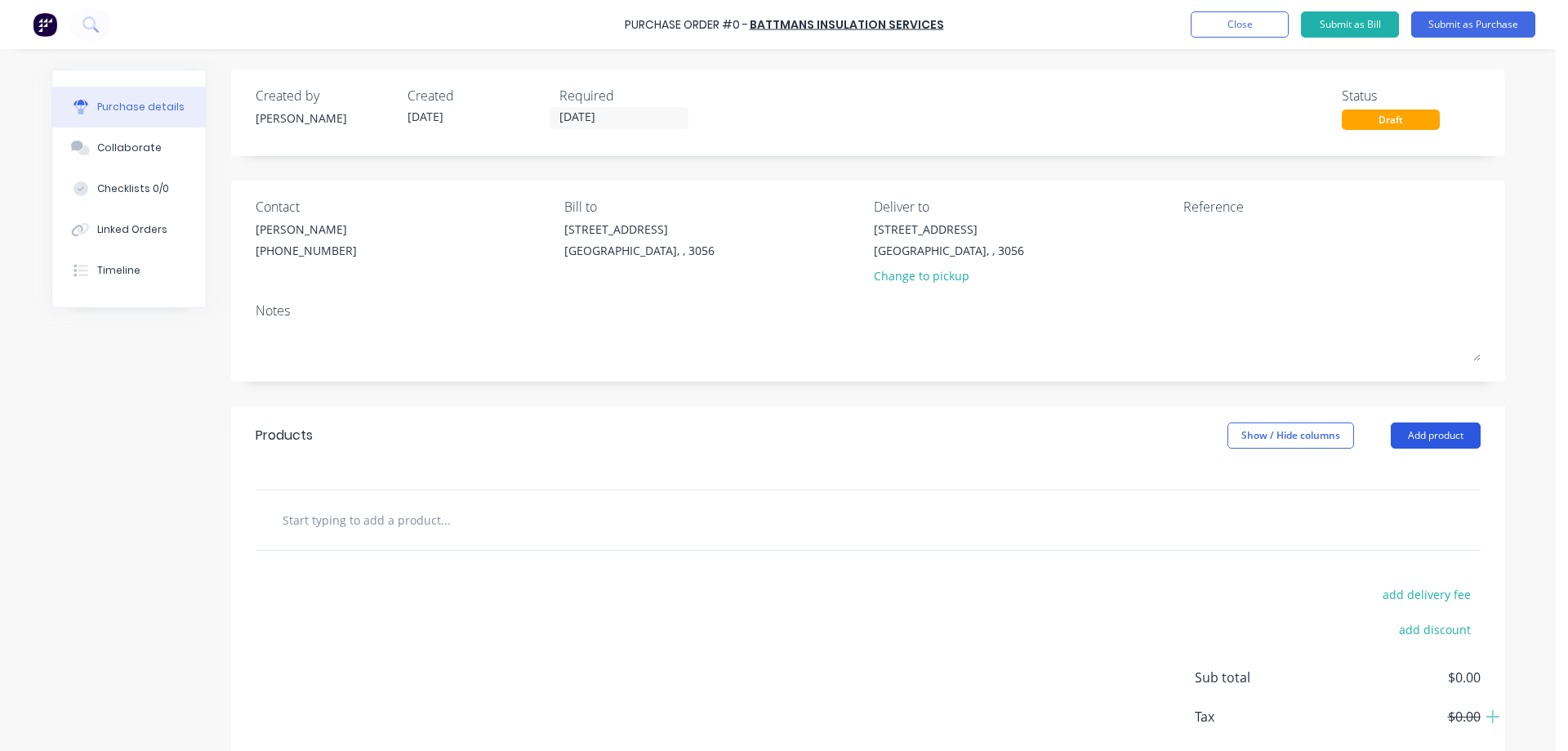
click at [1416, 441] on button "Add product" at bounding box center [1435, 435] width 90 height 26
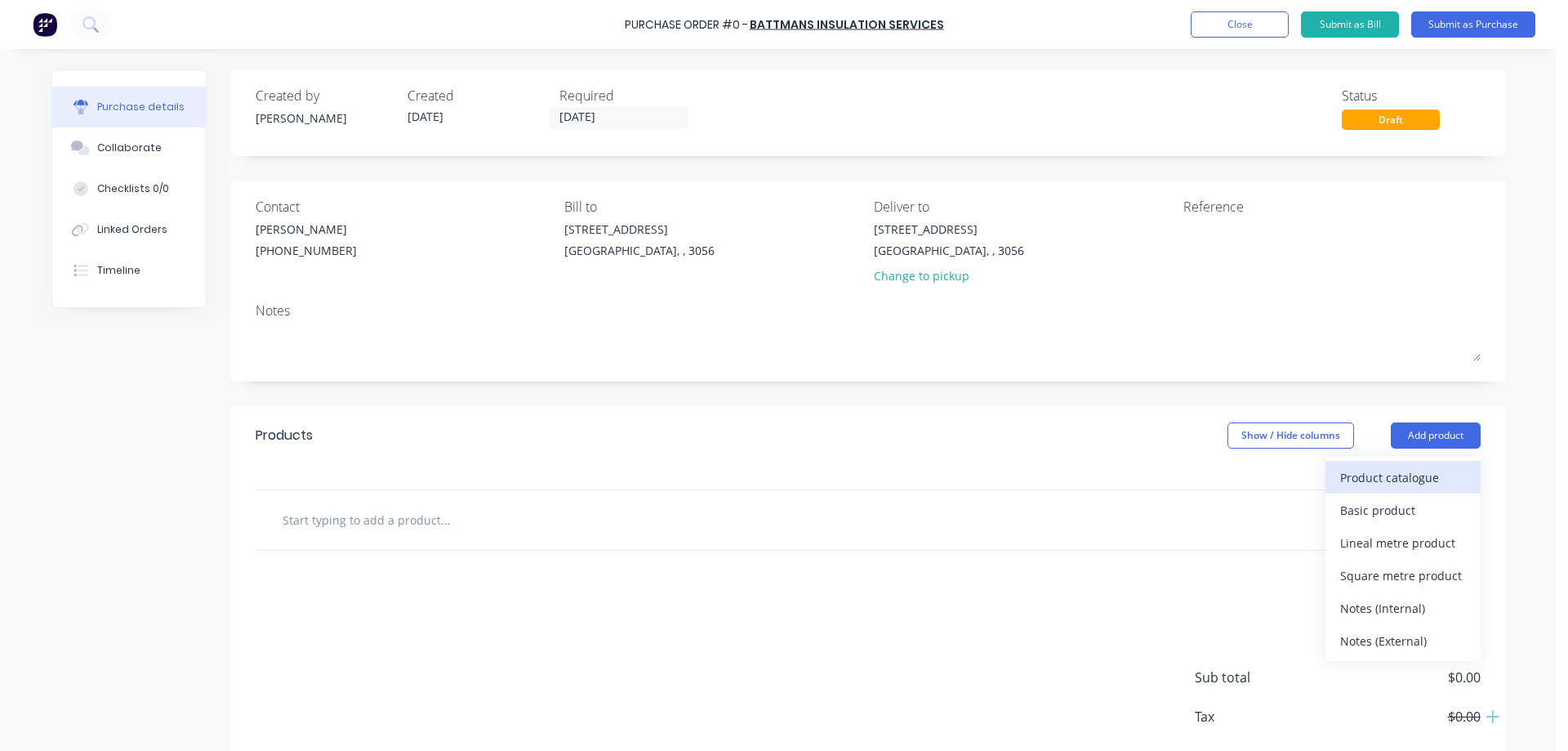
click at [1409, 473] on div "Product catalogue" at bounding box center [1403, 477] width 126 height 24
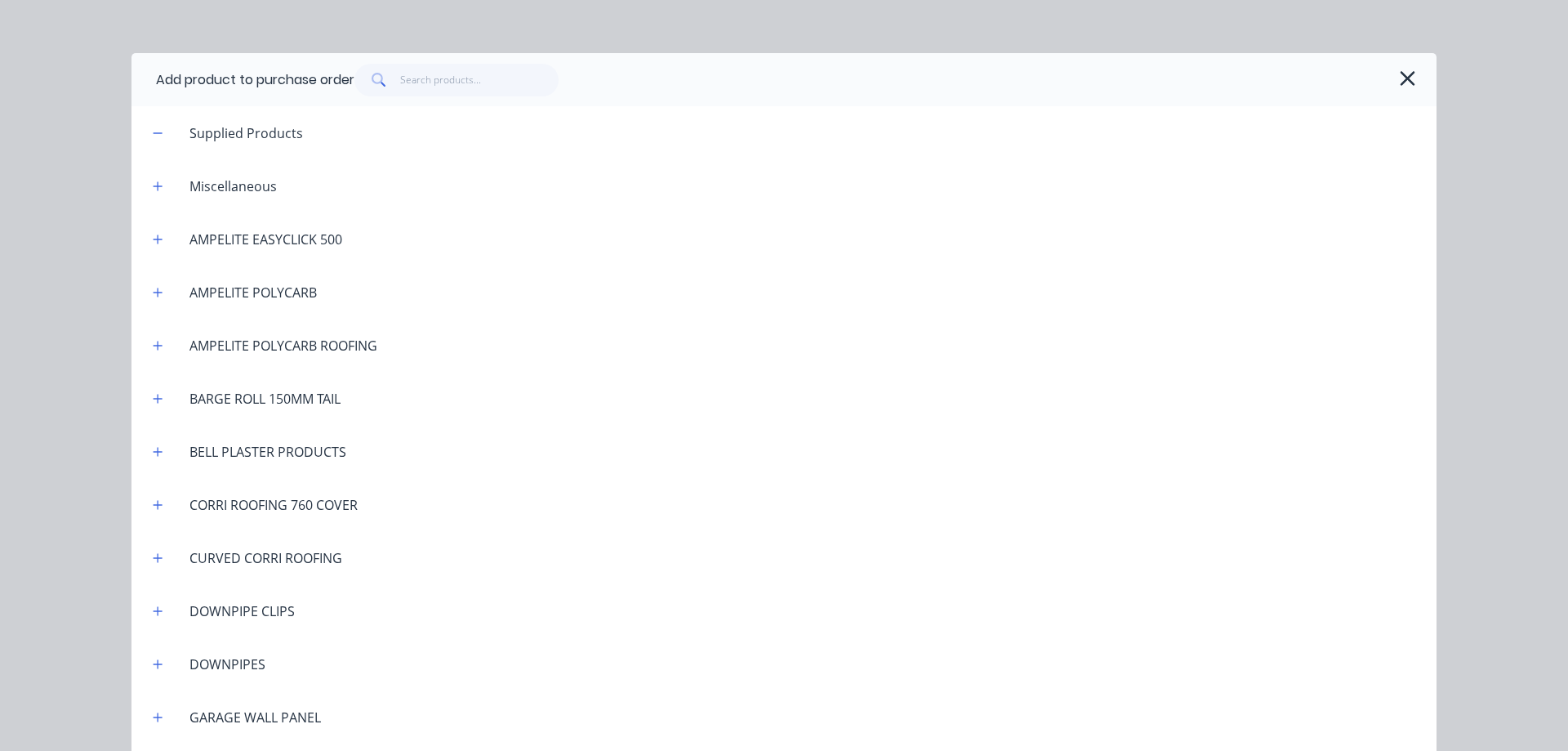
click at [207, 184] on div "Miscellaneous" at bounding box center [233, 186] width 114 height 19
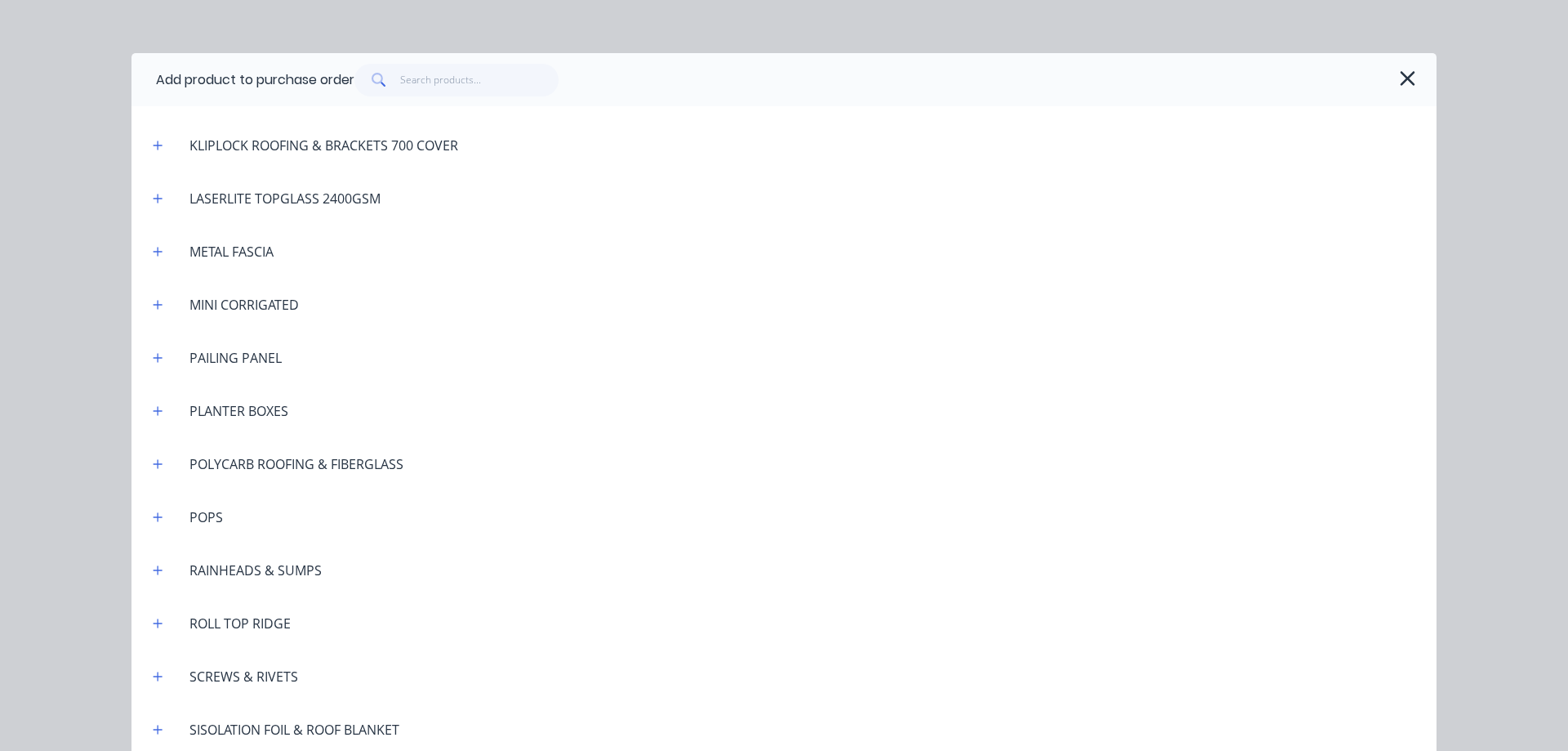
scroll to position [899, 0]
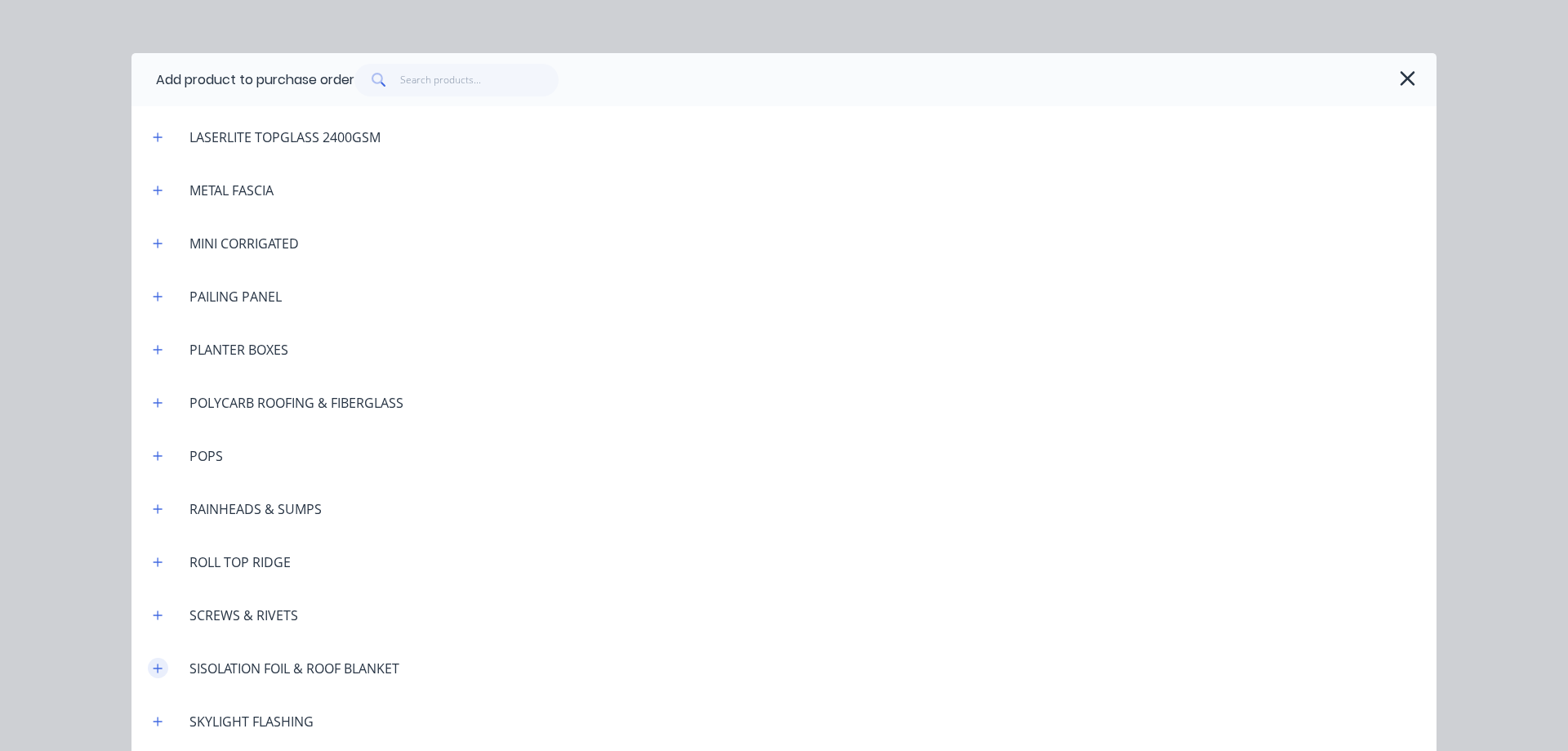
click at [154, 671] on icon "button" at bounding box center [157, 668] width 10 height 11
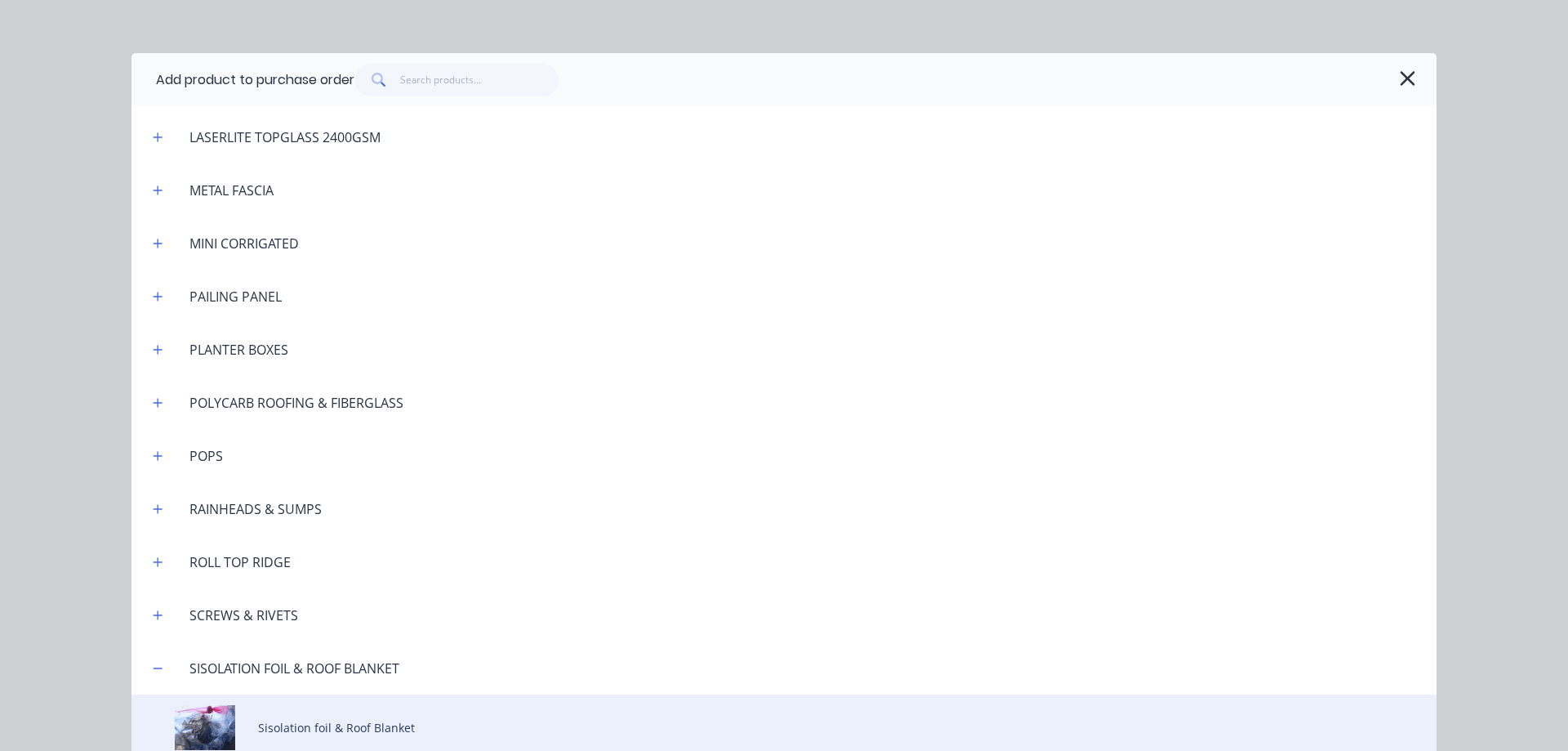
click at [400, 732] on div "Sisolation foil & Roof Blanket" at bounding box center [783, 727] width 1305 height 66
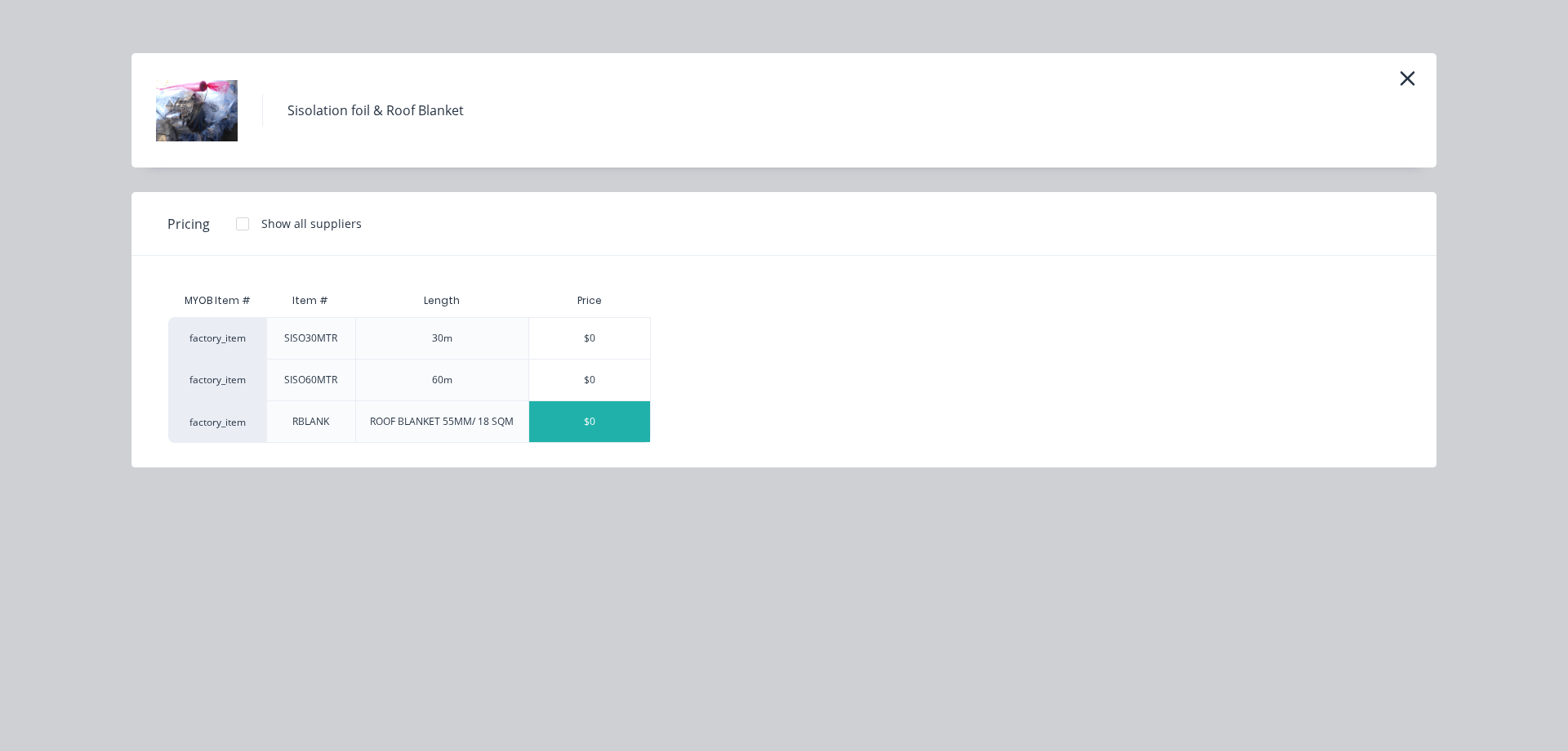
click at [583, 427] on div "$0" at bounding box center [590, 421] width 121 height 41
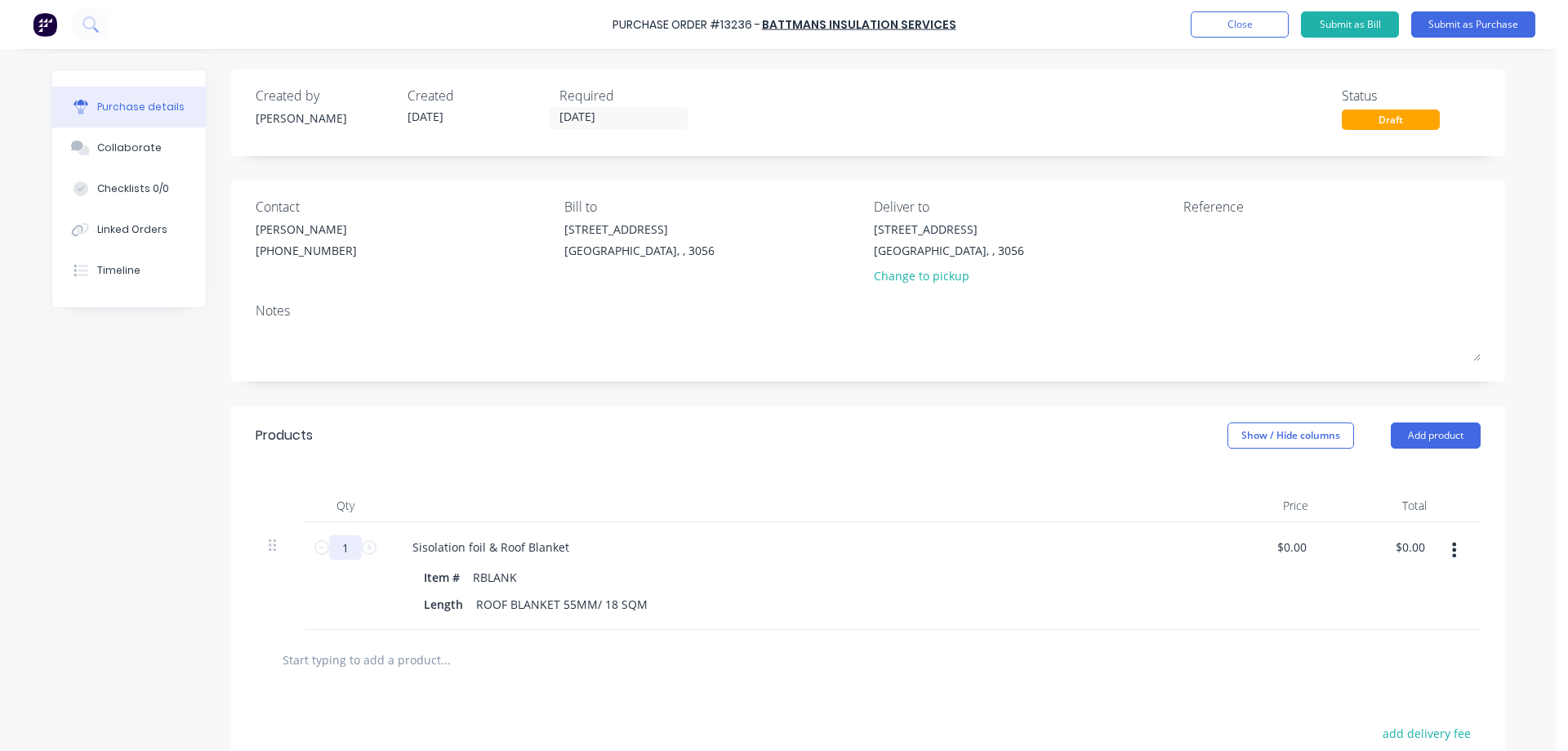
click at [349, 542] on input "1" at bounding box center [345, 547] width 32 height 24
click at [355, 548] on div "1 1" at bounding box center [345, 547] width 56 height 24
click at [362, 550] on icon at bounding box center [369, 547] width 15 height 15
click at [362, 549] on icon at bounding box center [369, 547] width 15 height 15
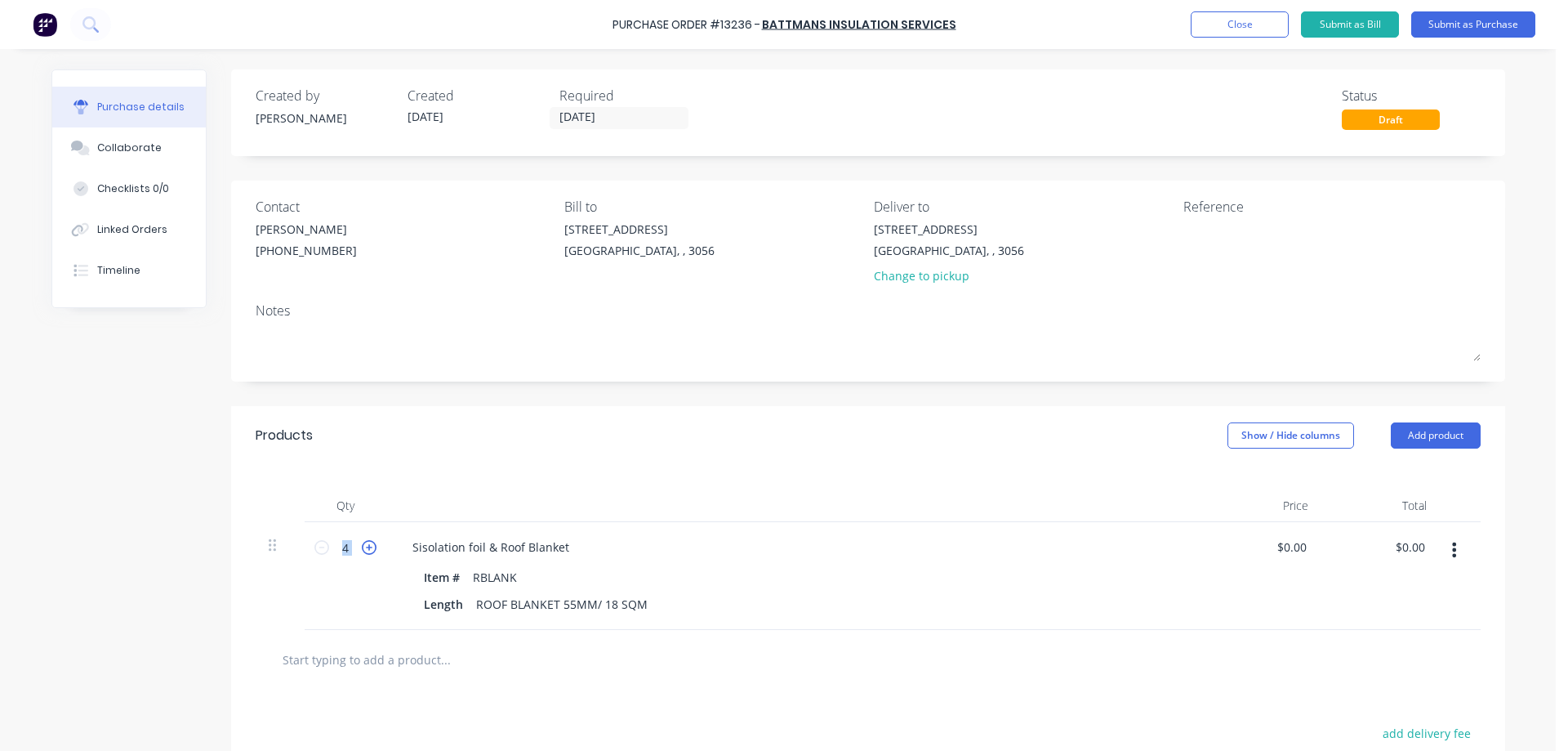
click at [362, 549] on icon at bounding box center [369, 547] width 15 height 15
click at [362, 548] on icon at bounding box center [369, 547] width 15 height 15
click at [362, 547] on icon at bounding box center [369, 547] width 15 height 15
click at [362, 546] on icon at bounding box center [369, 547] width 15 height 15
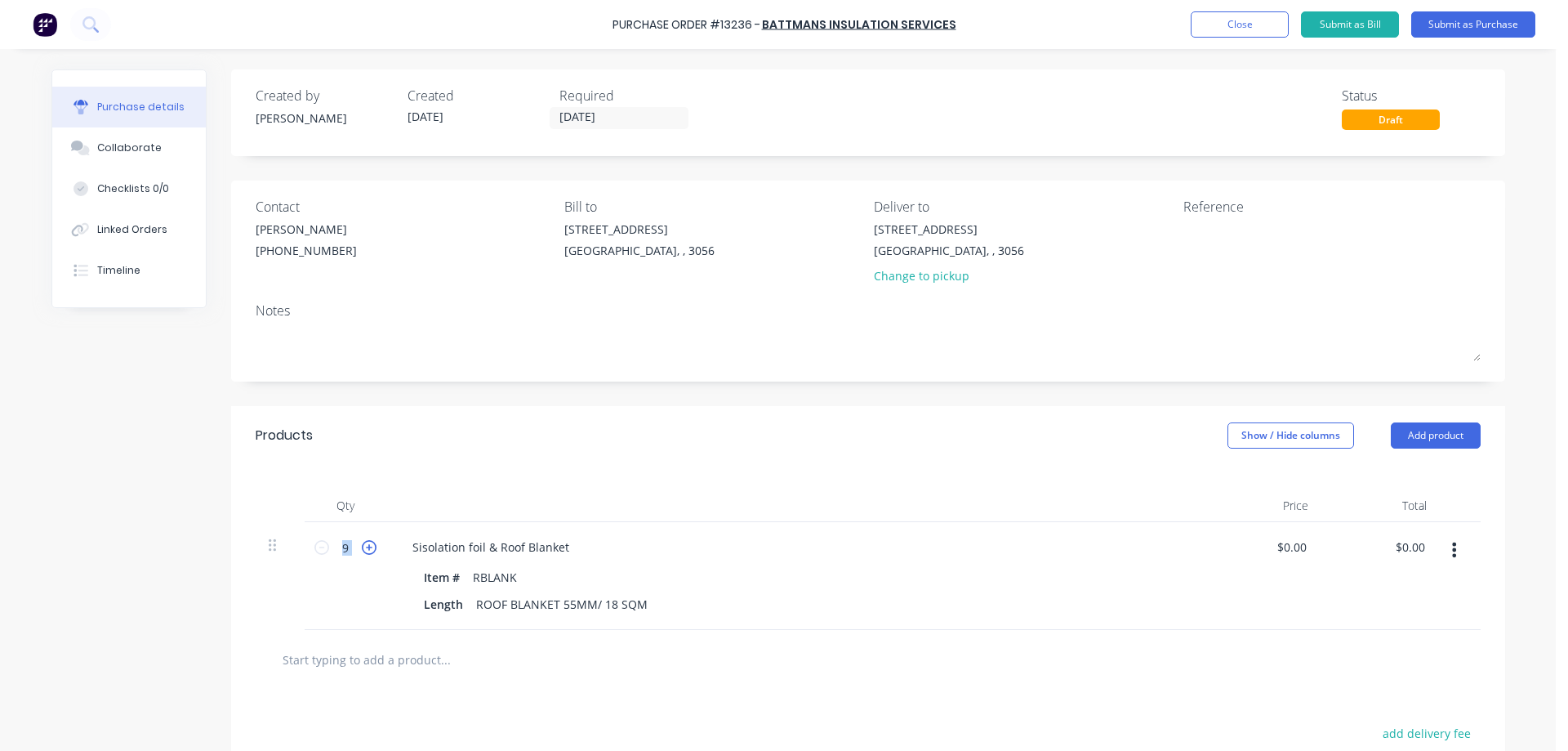
click at [362, 546] on icon at bounding box center [369, 547] width 15 height 15
click at [362, 545] on icon at bounding box center [369, 547] width 15 height 15
click at [363, 544] on icon at bounding box center [369, 547] width 15 height 15
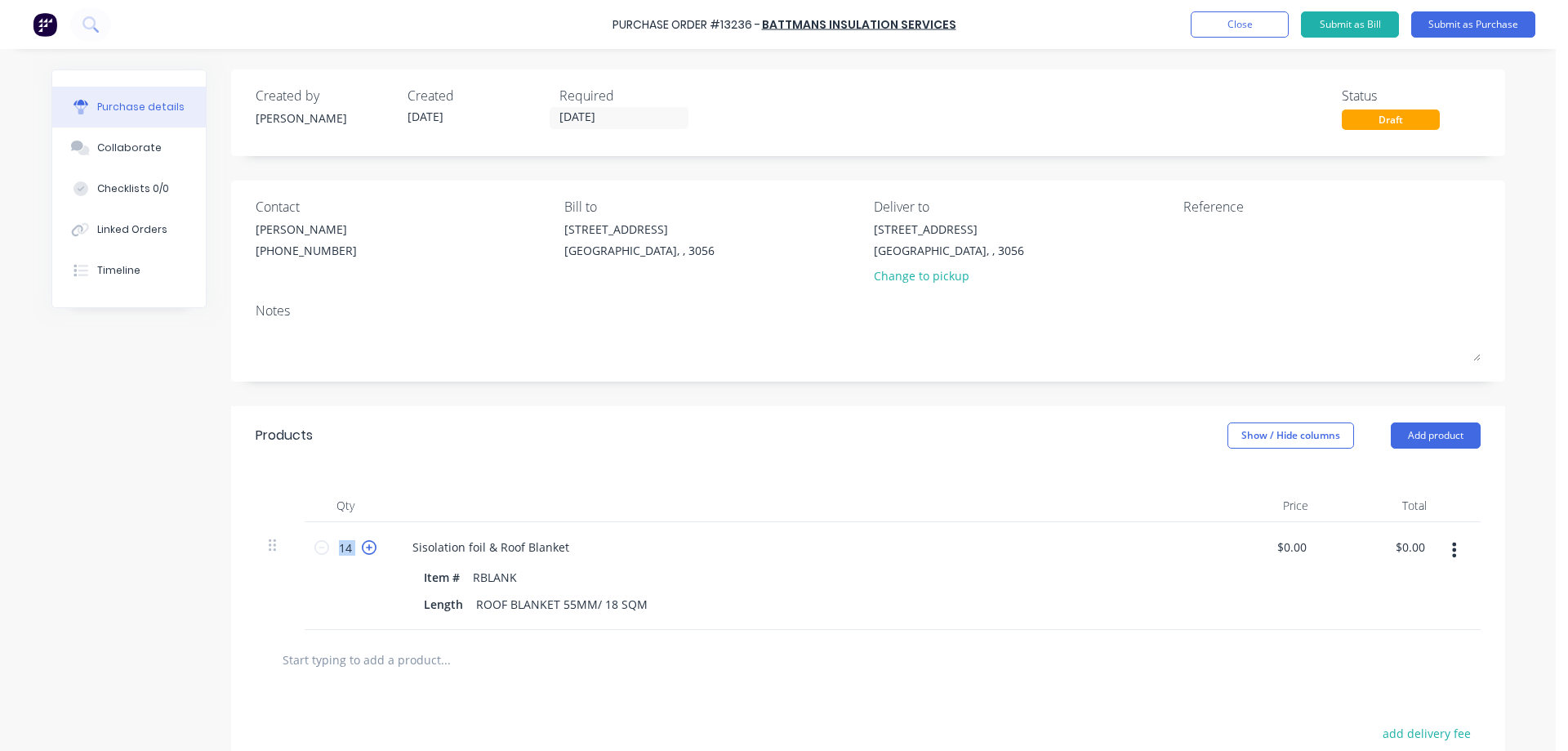
click at [363, 544] on icon at bounding box center [369, 547] width 15 height 15
click at [363, 545] on icon at bounding box center [369, 547] width 15 height 15
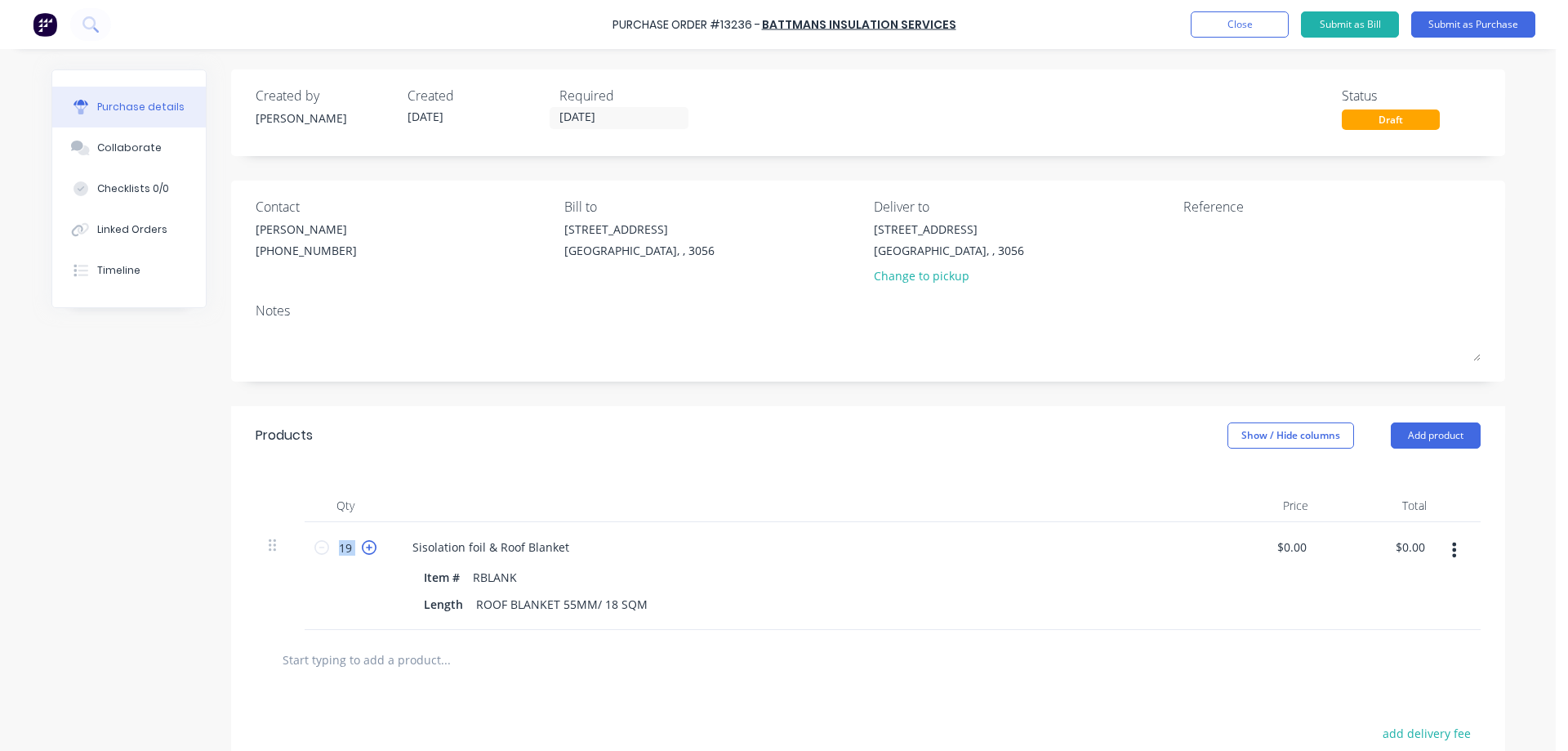
click at [363, 545] on icon at bounding box center [369, 547] width 15 height 15
click at [315, 550] on icon at bounding box center [322, 547] width 15 height 15
type input "20"
click at [384, 660] on input "text" at bounding box center [445, 658] width 327 height 32
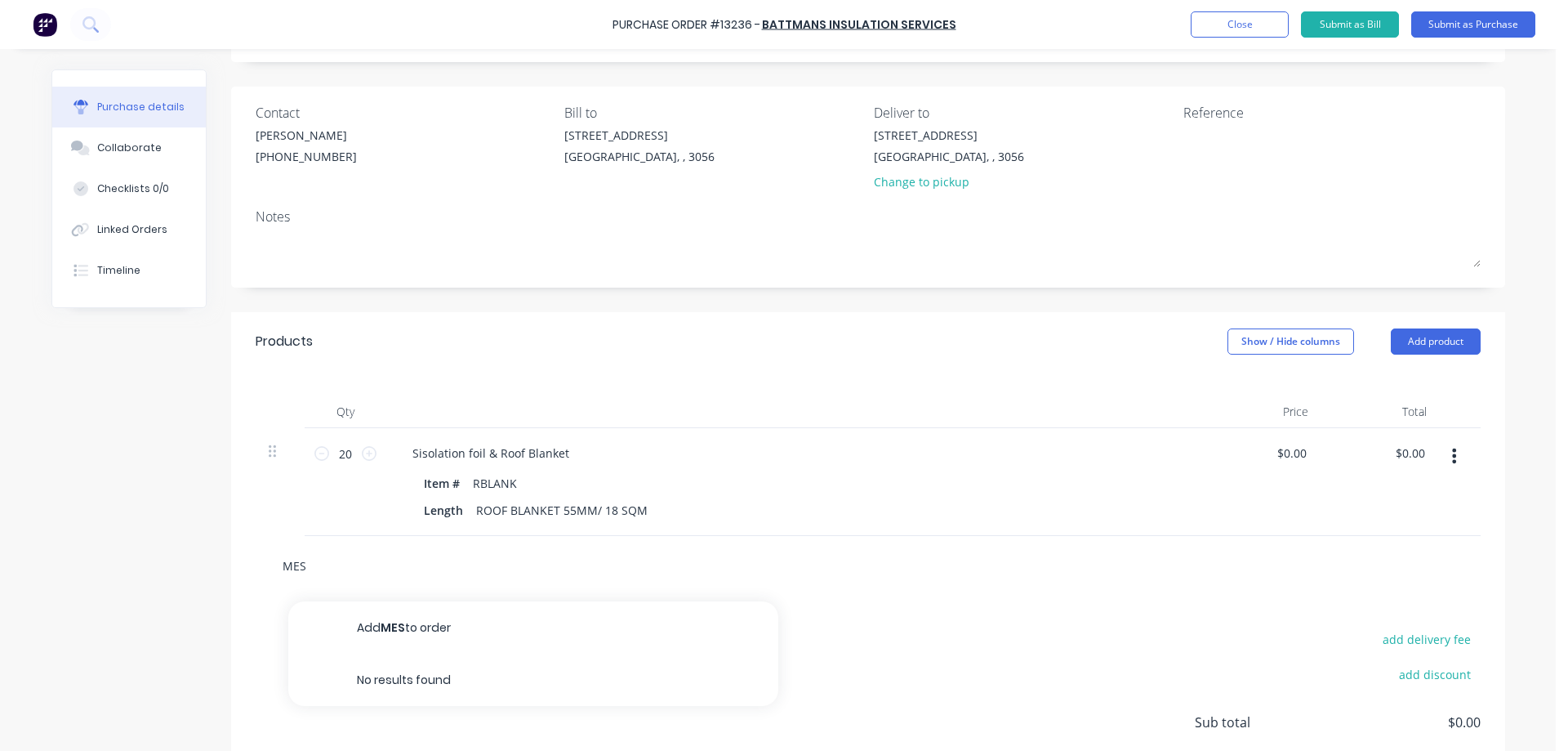
scroll to position [224, 0]
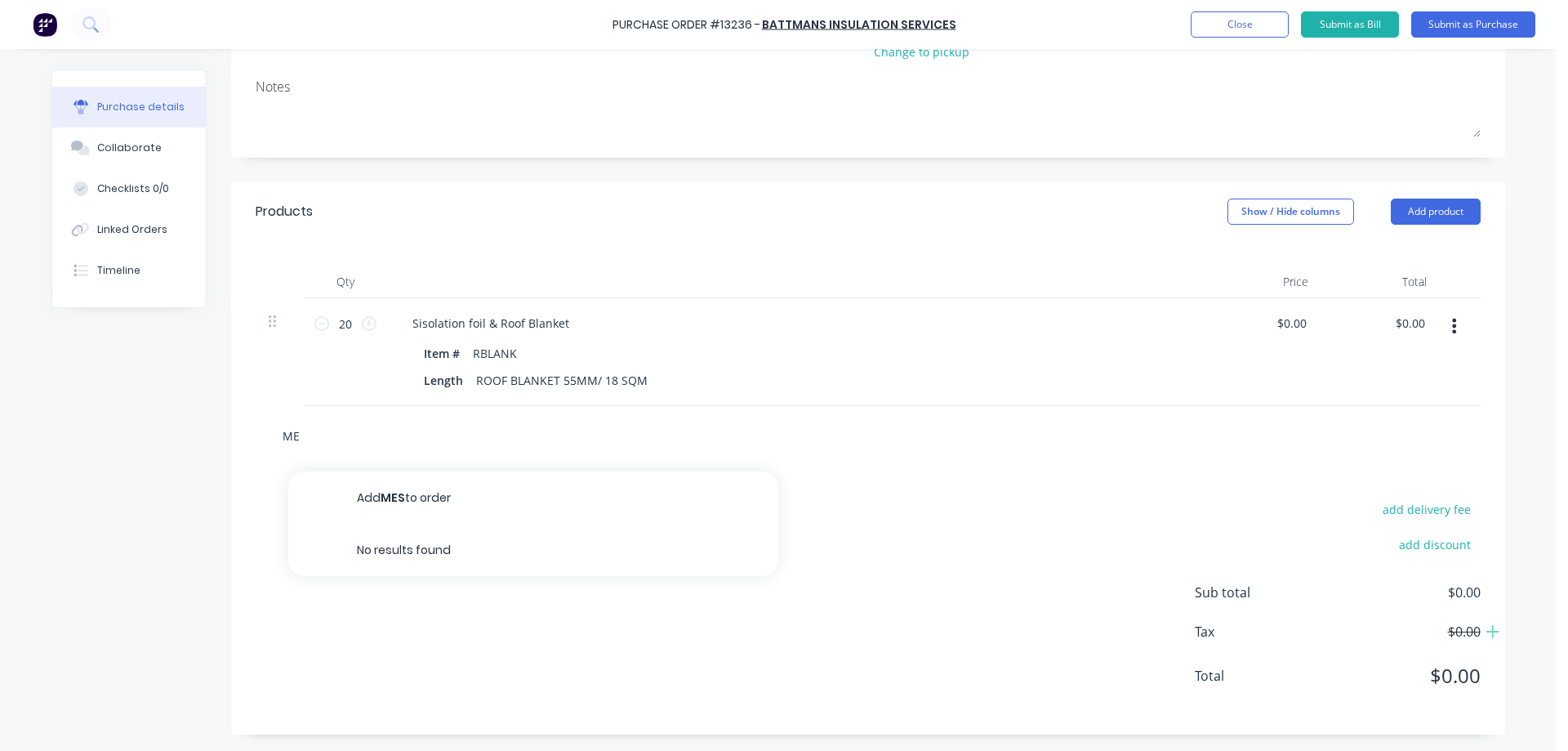
type input "M"
click at [1412, 206] on button "Add product" at bounding box center [1435, 212] width 90 height 26
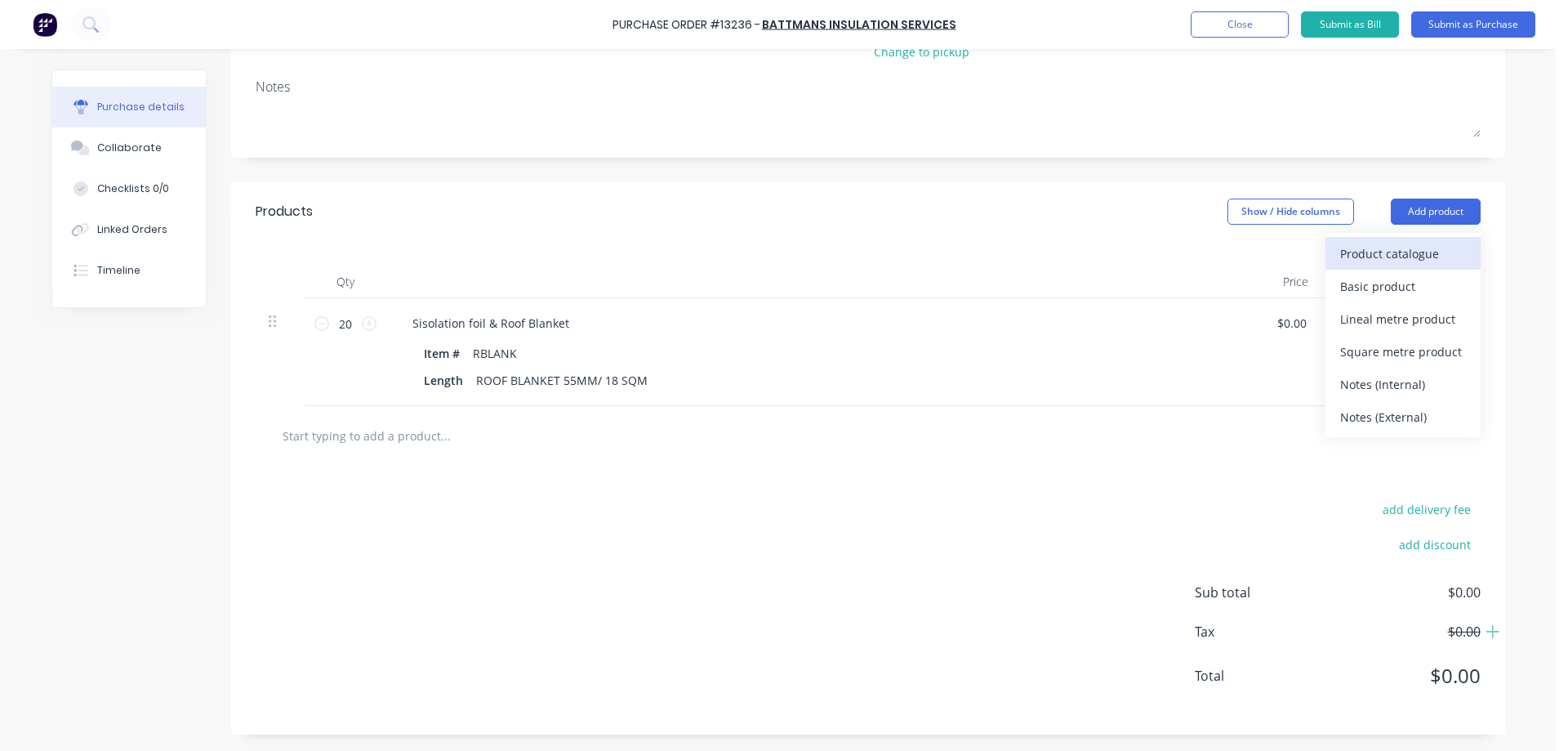
click at [1381, 247] on div "Product catalogue" at bounding box center [1403, 254] width 126 height 24
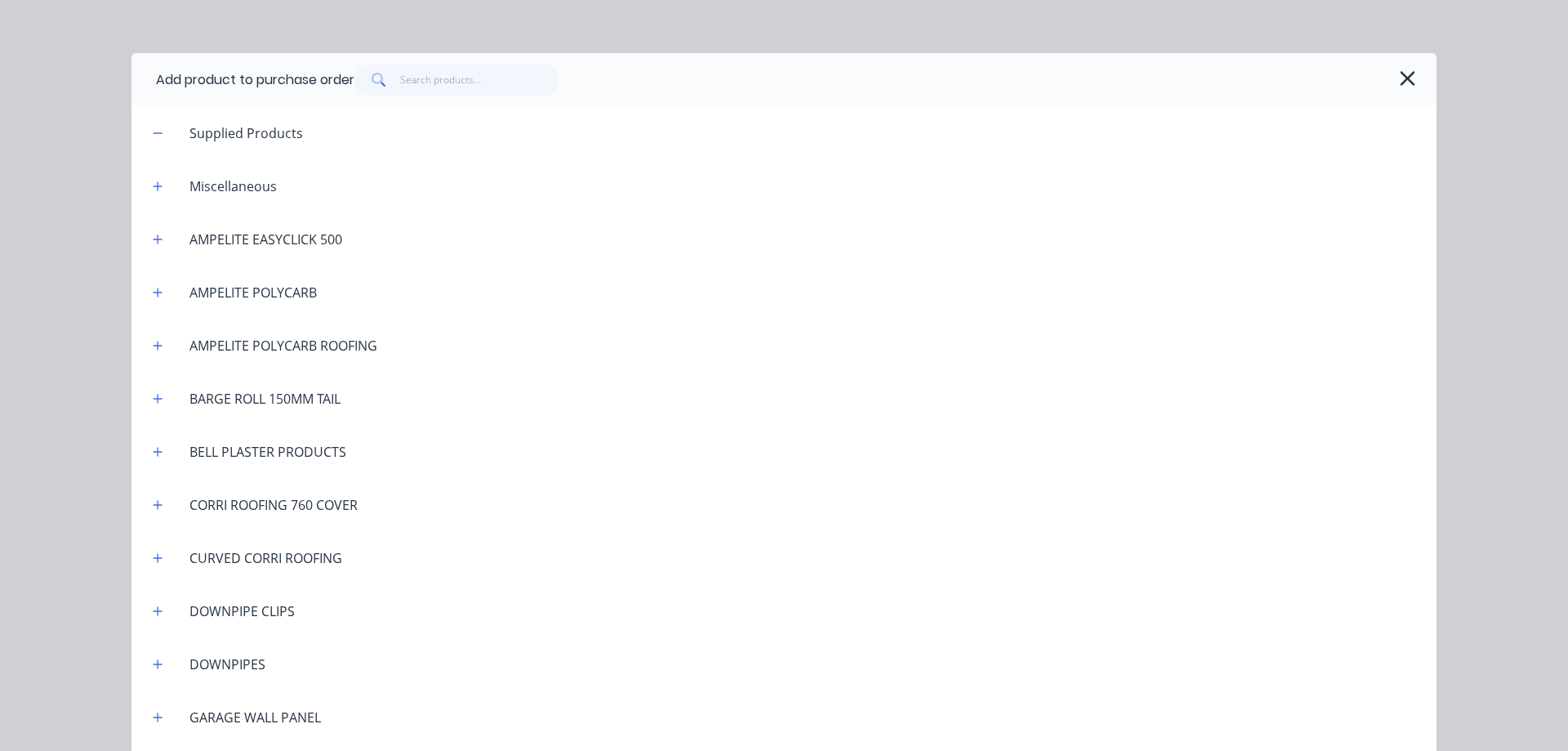
click at [246, 192] on div "Miscellaneous" at bounding box center [233, 186] width 114 height 19
drag, startPoint x: 156, startPoint y: 182, endPoint x: 231, endPoint y: 207, distance: 79.1
click at [156, 183] on icon "button" at bounding box center [157, 186] width 10 height 11
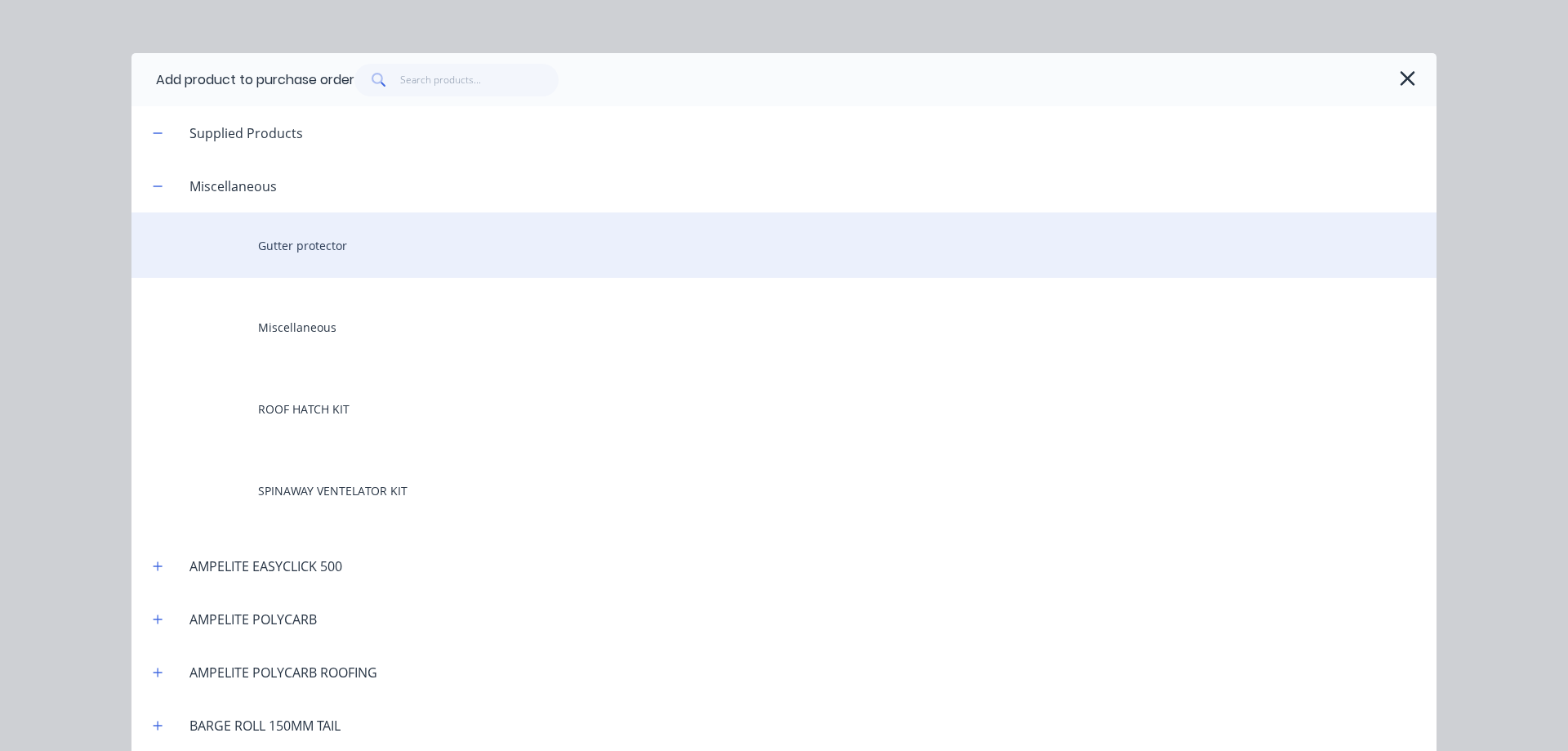
click at [357, 251] on div "Gutter protector" at bounding box center [783, 245] width 1305 height 66
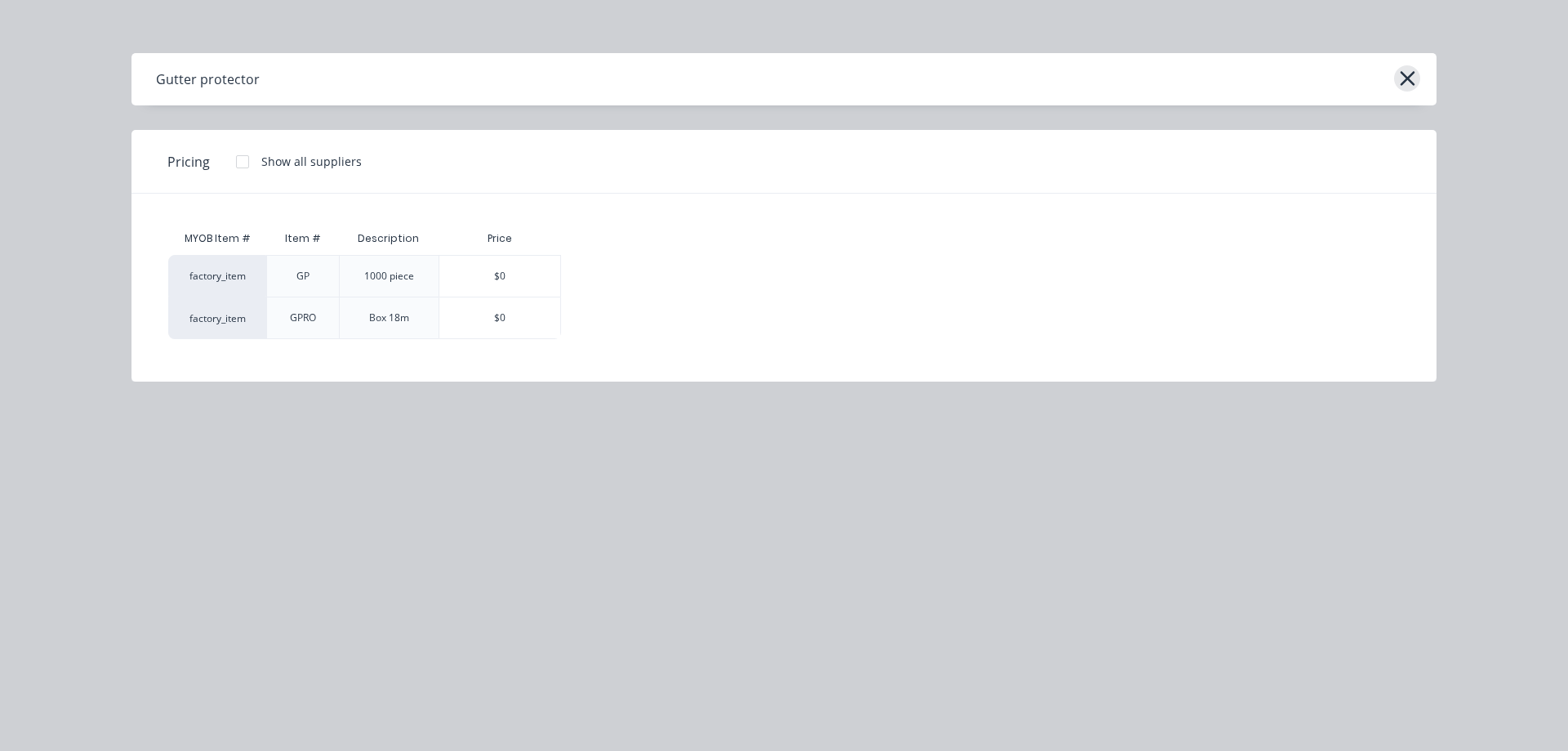
click at [1409, 80] on icon "button" at bounding box center [1407, 78] width 15 height 15
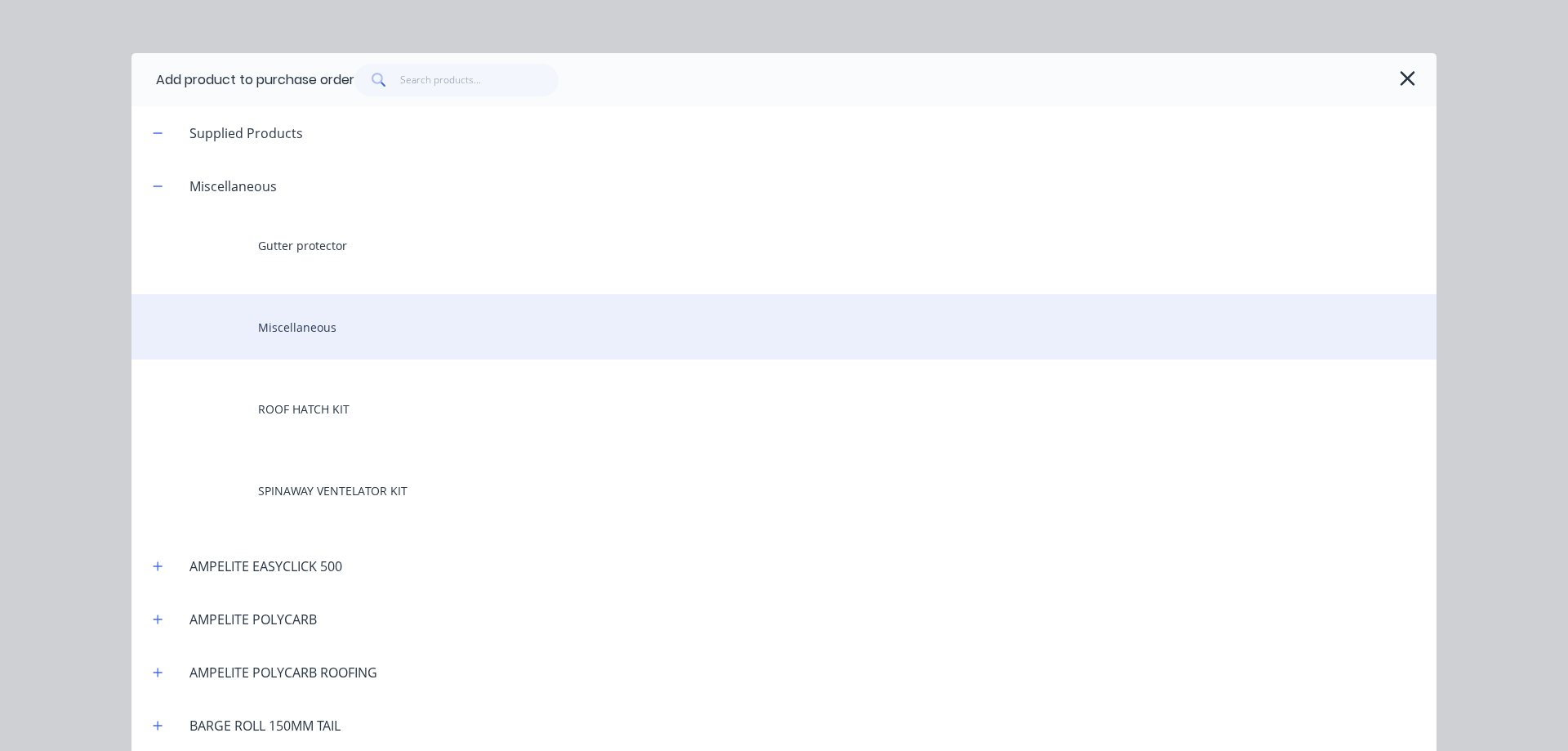
click at [310, 331] on div "Miscellaneous" at bounding box center [783, 326] width 1305 height 66
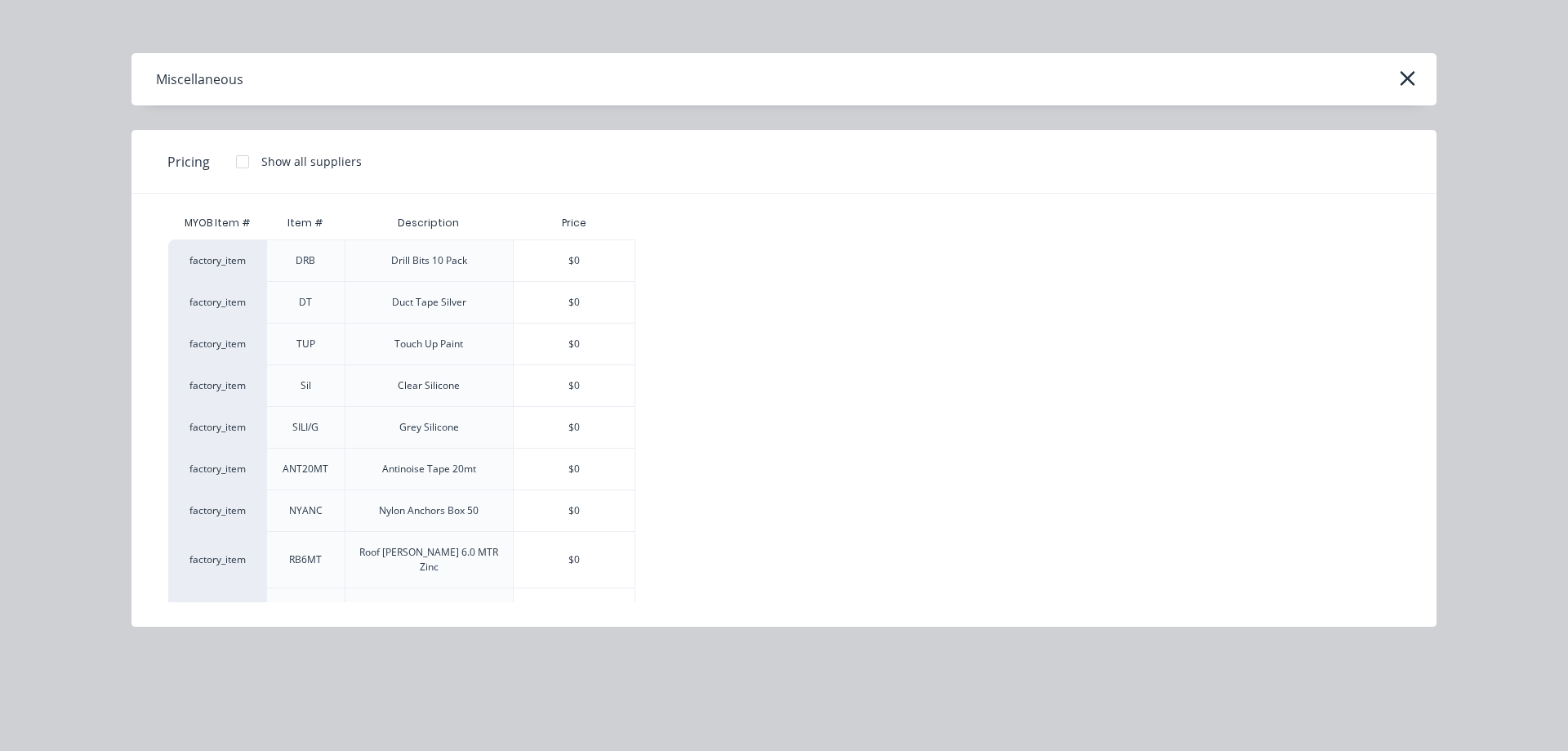
scroll to position [29, 0]
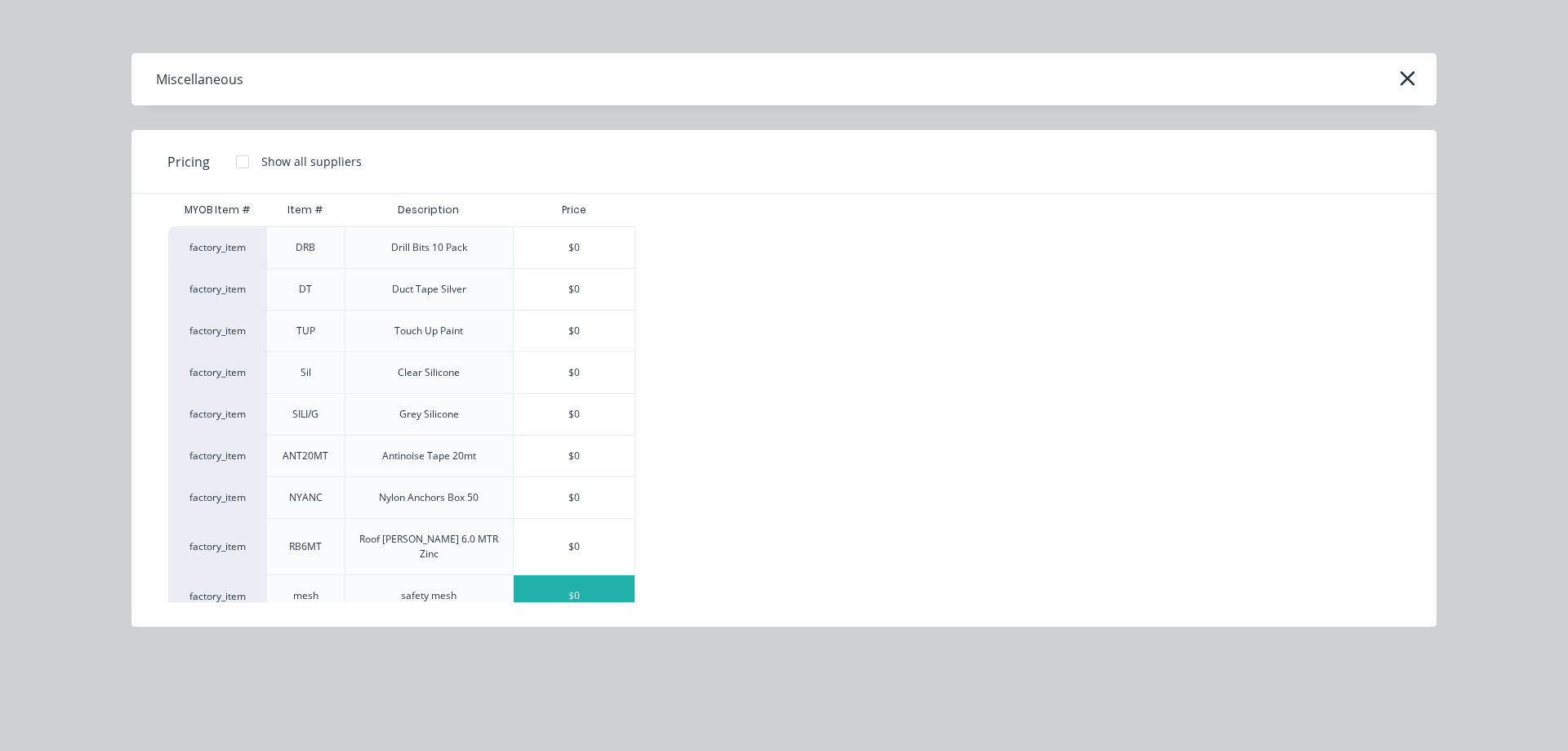
click at [558, 588] on div "$0" at bounding box center [574, 595] width 121 height 41
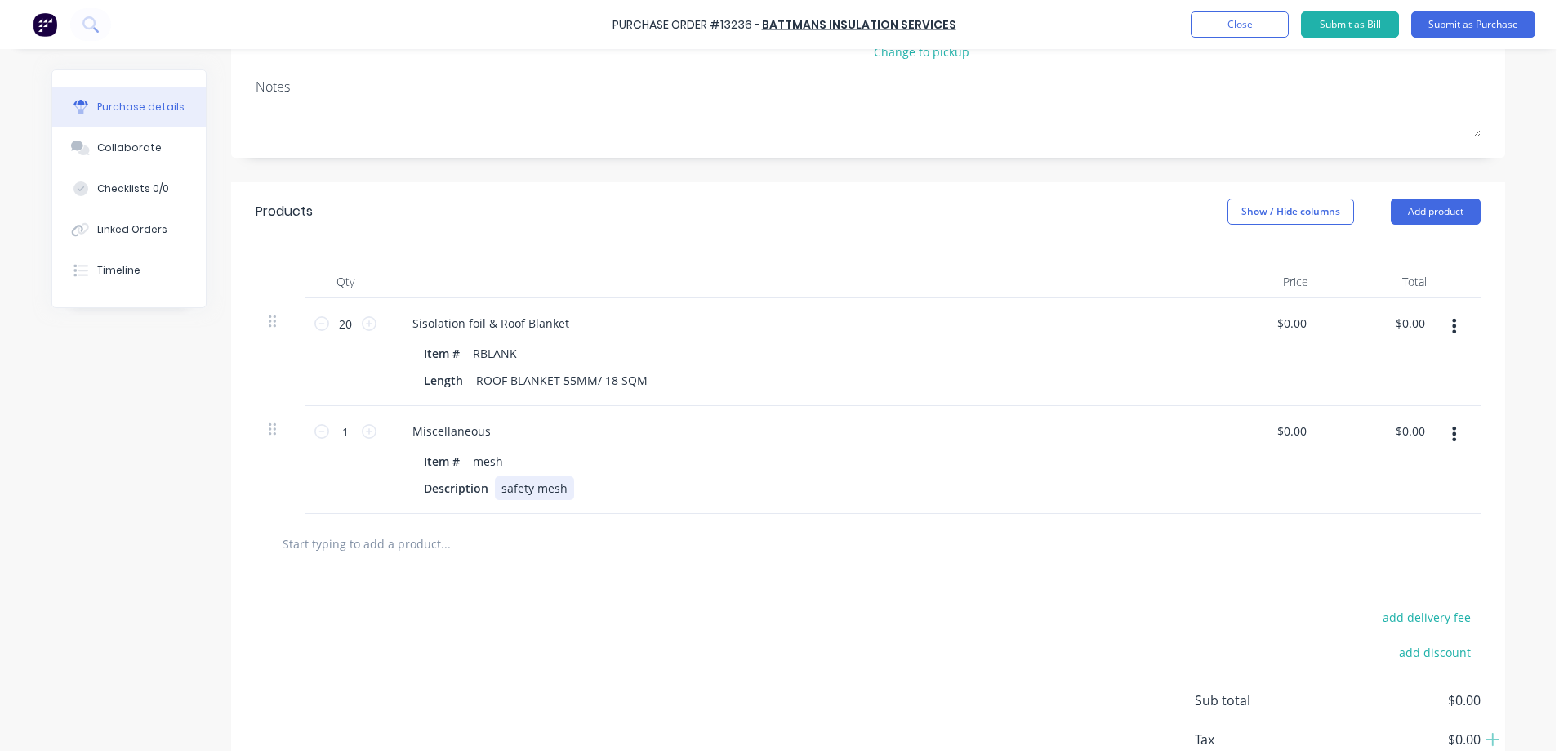
click at [558, 485] on div "safety mesh" at bounding box center [534, 488] width 80 height 24
click at [573, 494] on div "safety mesh 90m2" at bounding box center [551, 488] width 113 height 24
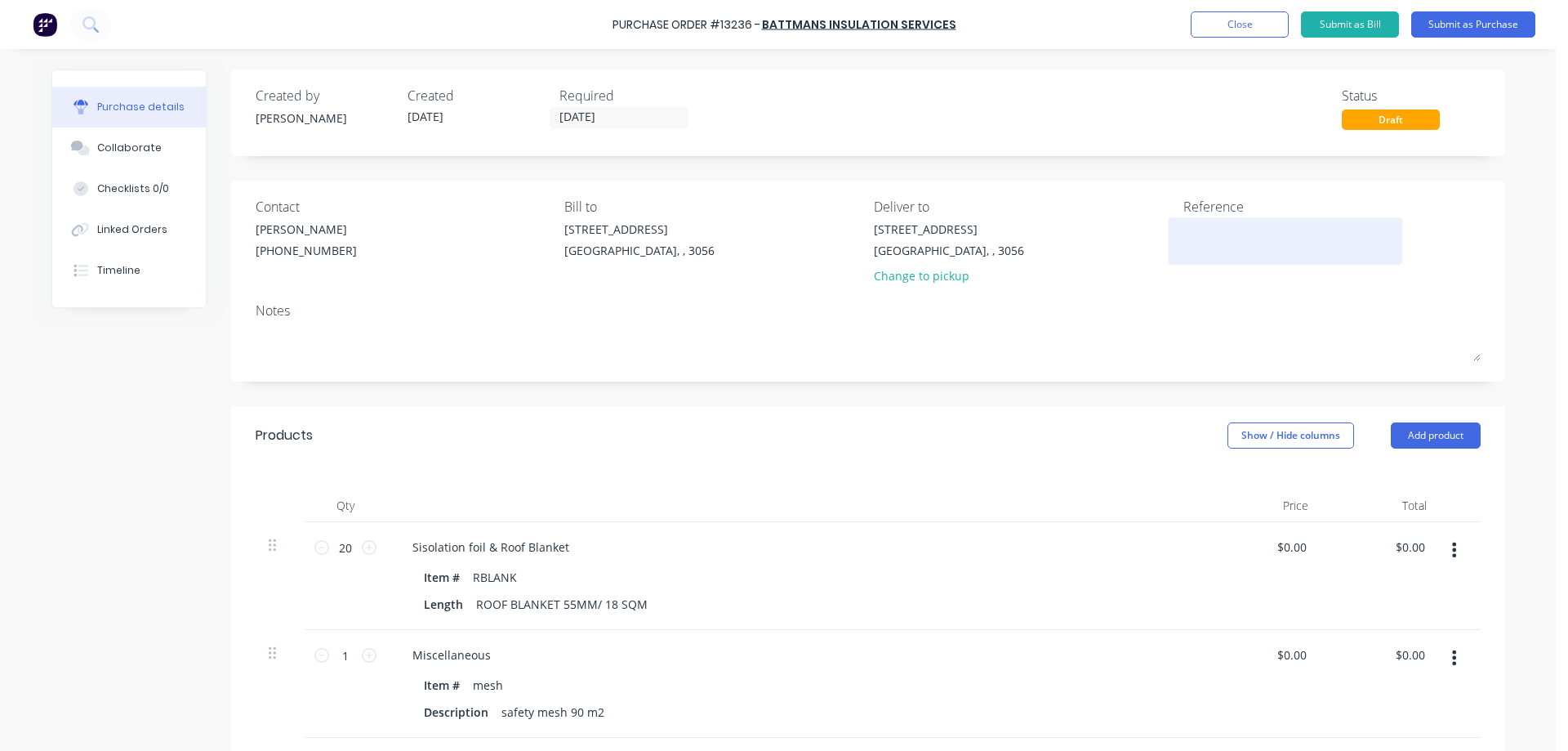
click at [1209, 245] on textarea at bounding box center [1286, 239] width 205 height 37
type textarea "stock"
click at [1495, 25] on button "Submit as Purchase" at bounding box center [1474, 24] width 124 height 26
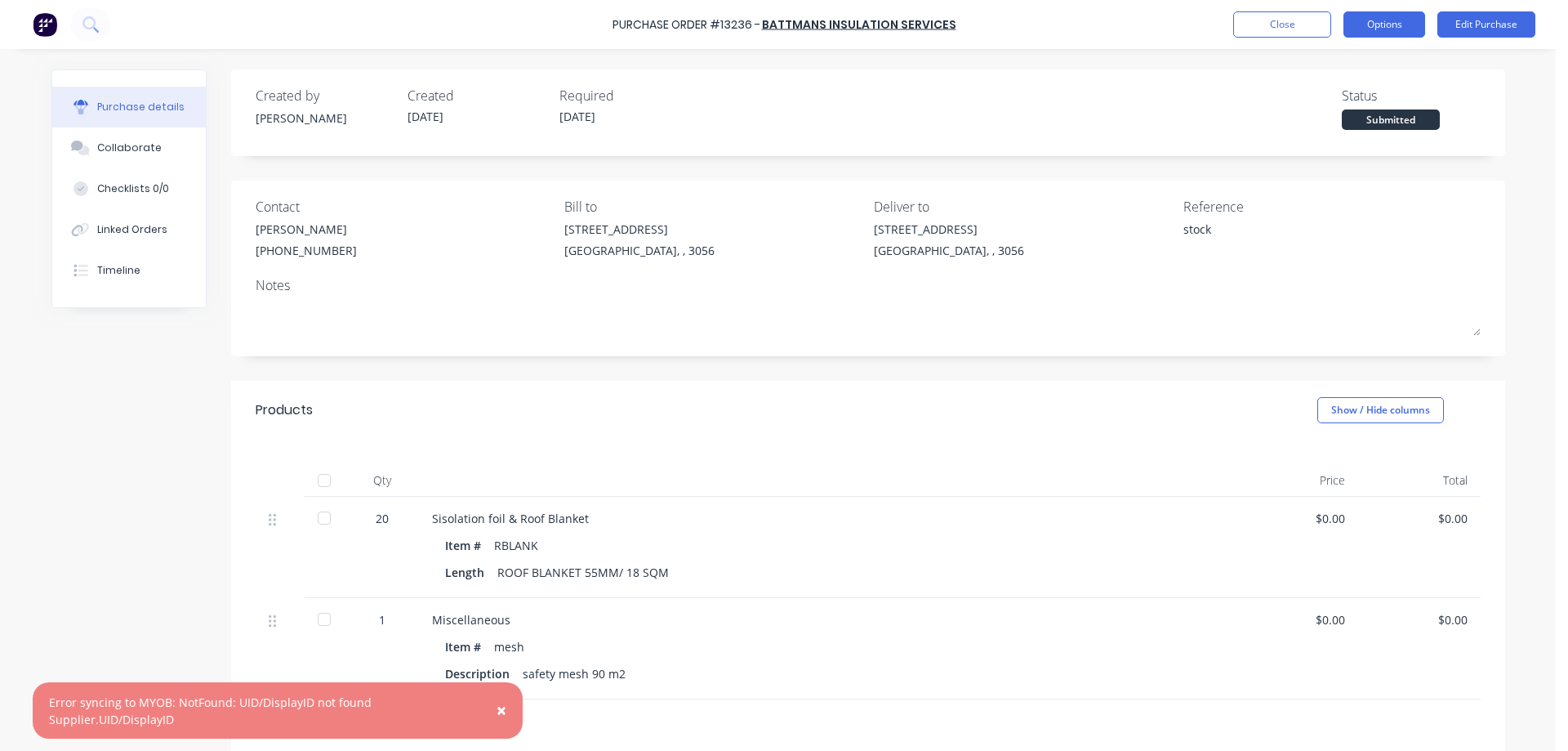
click at [1405, 30] on button "Options" at bounding box center [1384, 24] width 81 height 26
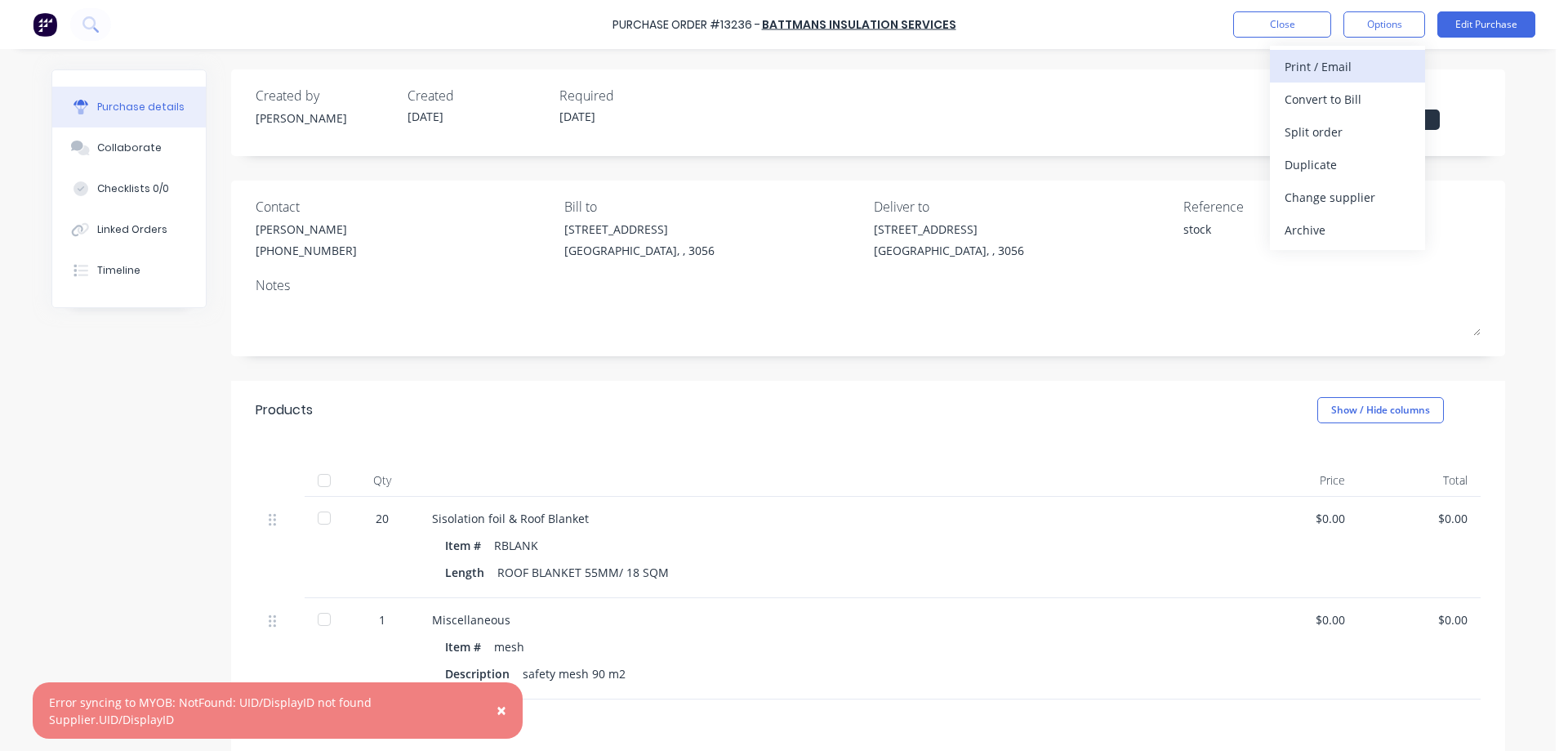
click at [1363, 61] on div "Print / Email" at bounding box center [1348, 66] width 126 height 24
click at [1351, 129] on div "Without pricing" at bounding box center [1348, 131] width 126 height 24
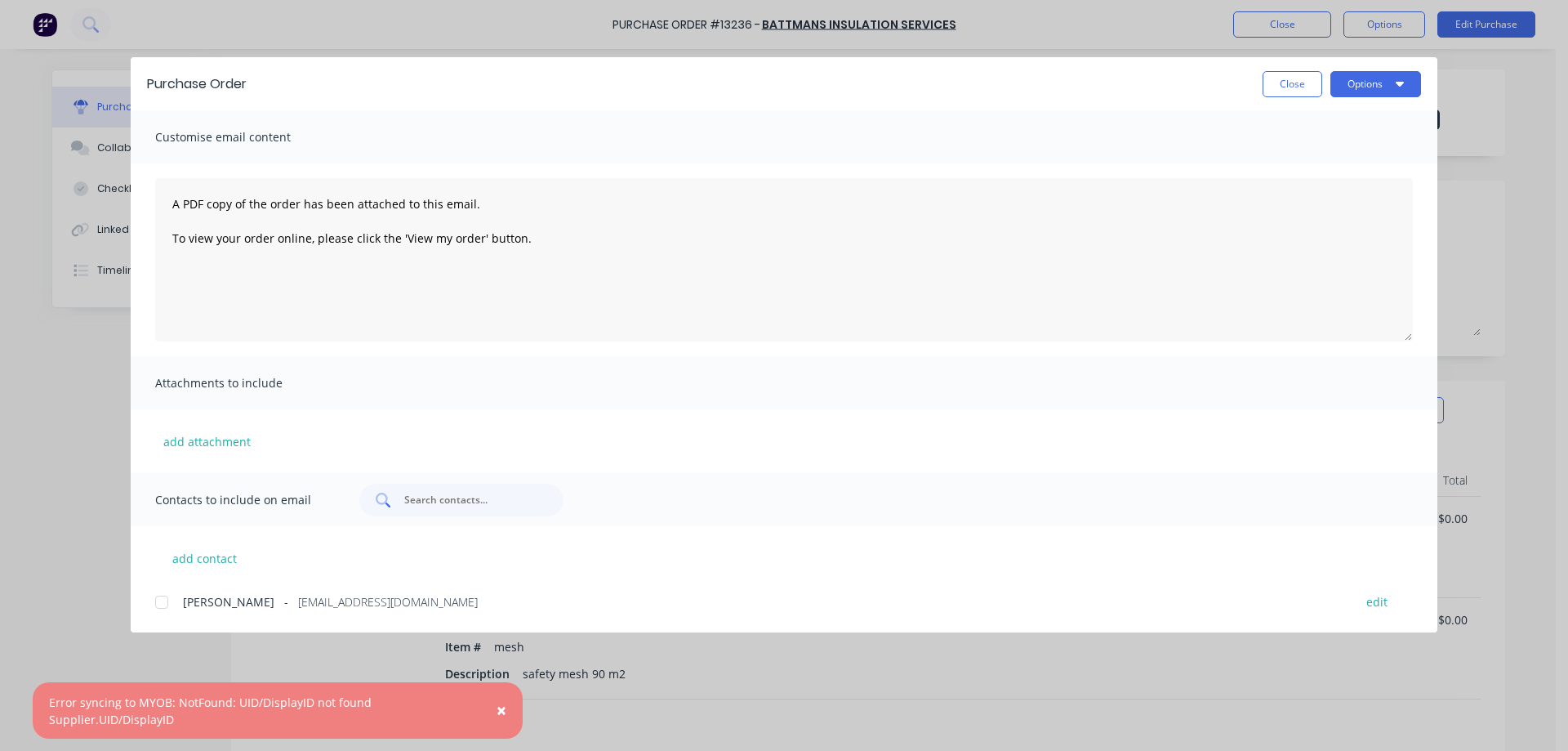
drag, startPoint x: 165, startPoint y: 605, endPoint x: 457, endPoint y: 494, distance: 312.4
click at [165, 604] on div at bounding box center [161, 601] width 32 height 32
click at [1391, 77] on button "Options" at bounding box center [1376, 84] width 91 height 26
click at [1322, 181] on div "Email" at bounding box center [1343, 191] width 126 height 24
click at [1275, 85] on button "Close" at bounding box center [1293, 84] width 59 height 26
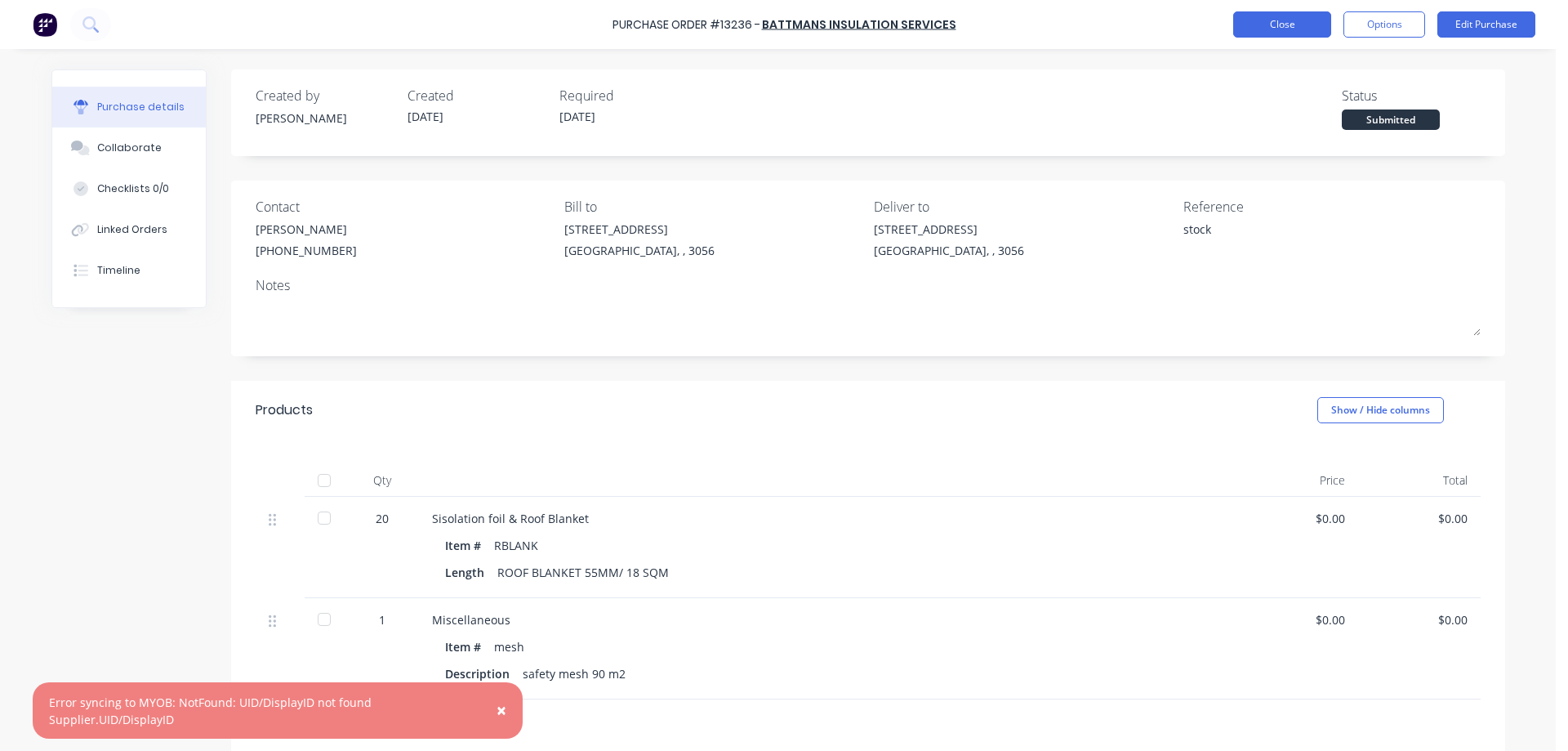
click at [1267, 24] on button "Close" at bounding box center [1282, 24] width 98 height 26
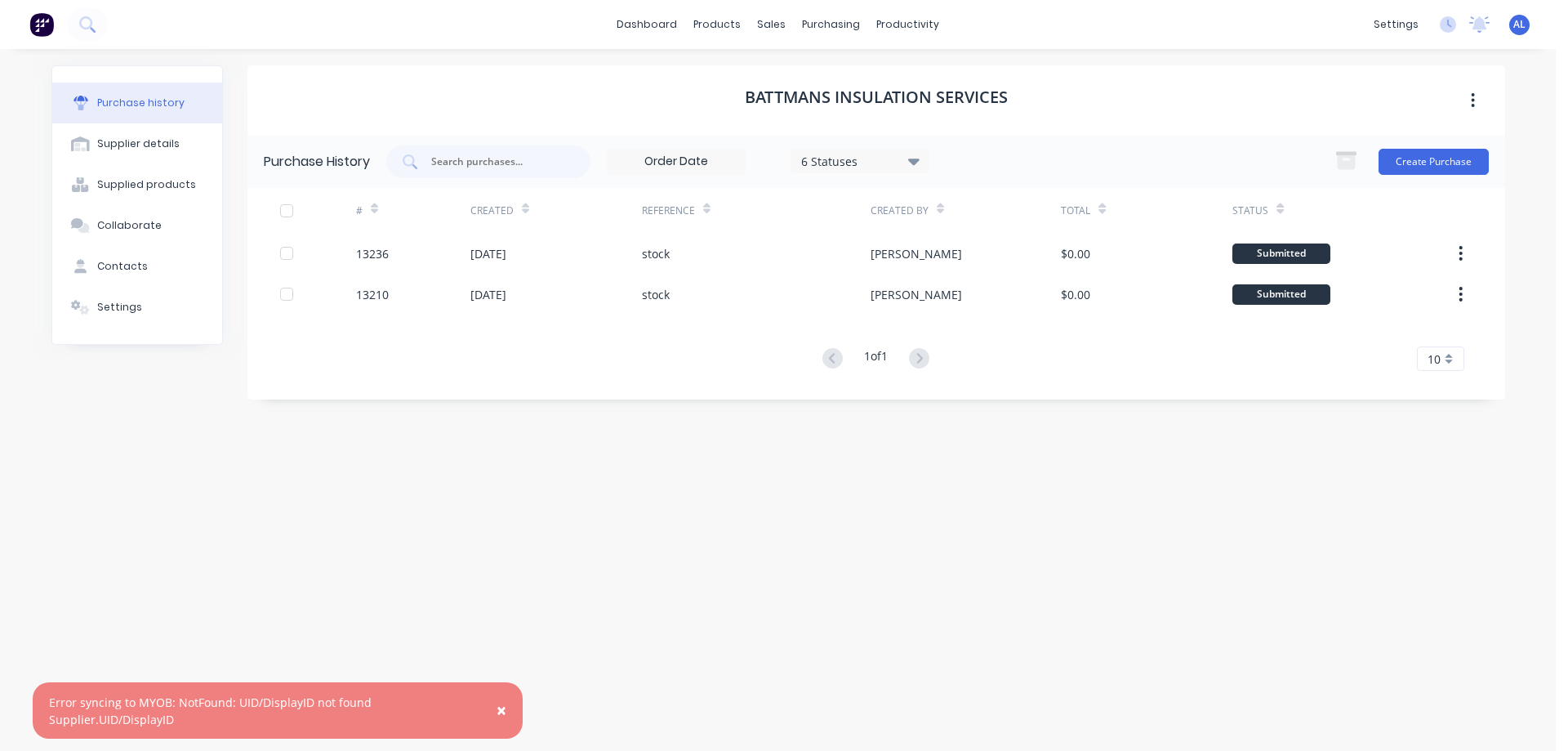
click at [129, 101] on div "Purchase history" at bounding box center [141, 102] width 87 height 15
click at [44, 30] on img at bounding box center [42, 24] width 24 height 24
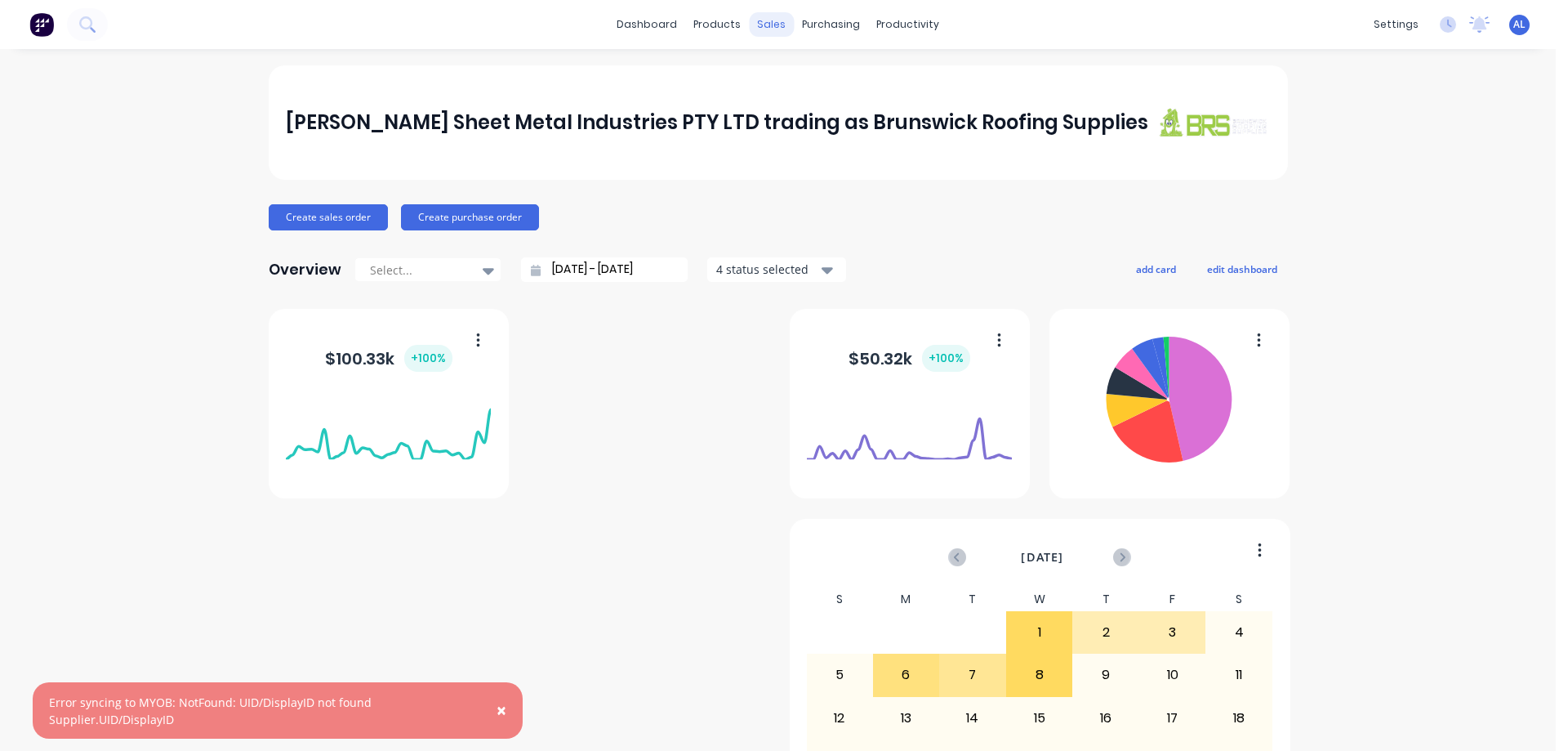
click at [760, 25] on div "sales" at bounding box center [771, 24] width 45 height 24
click at [797, 78] on div "Sales Orders" at bounding box center [825, 78] width 67 height 15
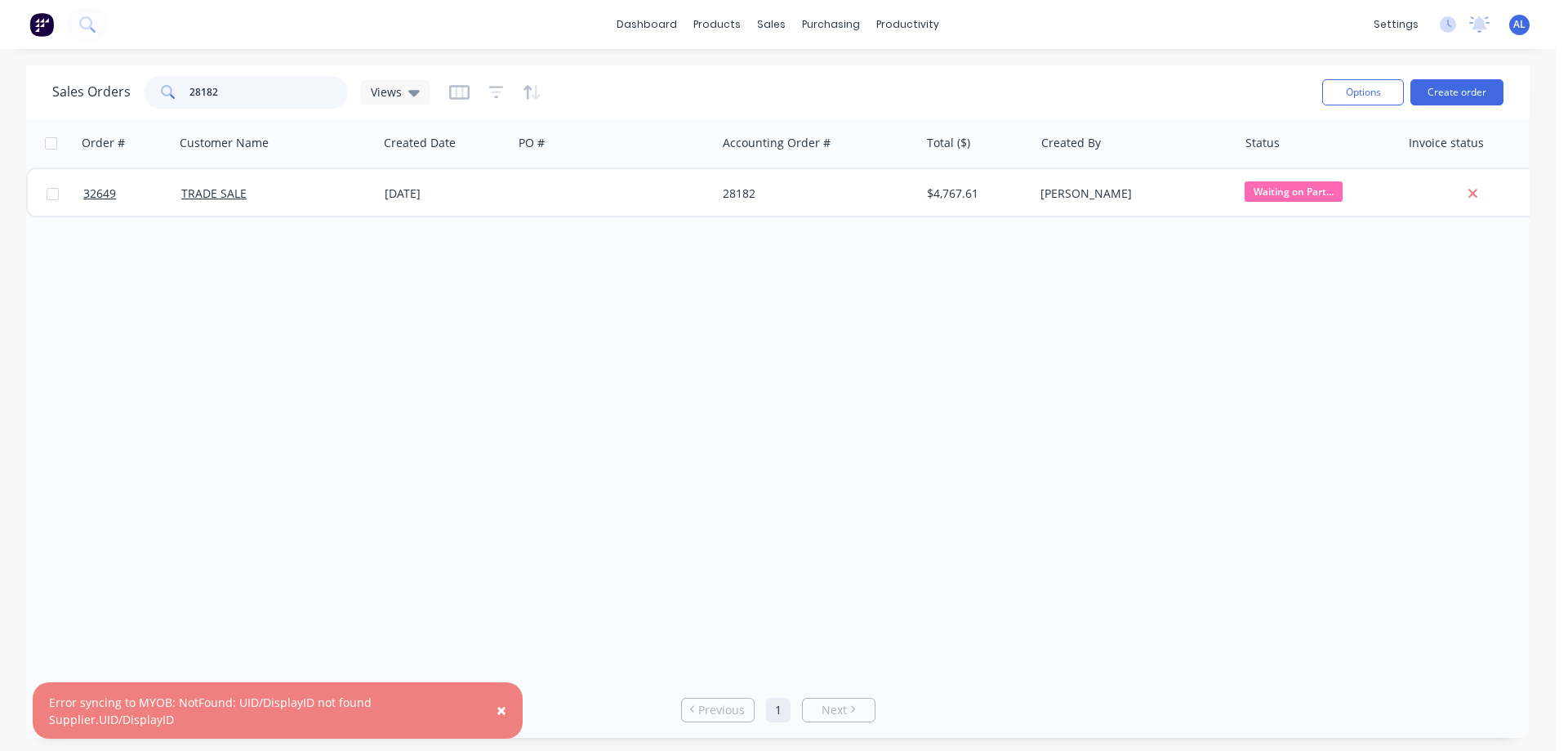
click at [271, 92] on input "28182" at bounding box center [269, 92] width 159 height 32
type input "2"
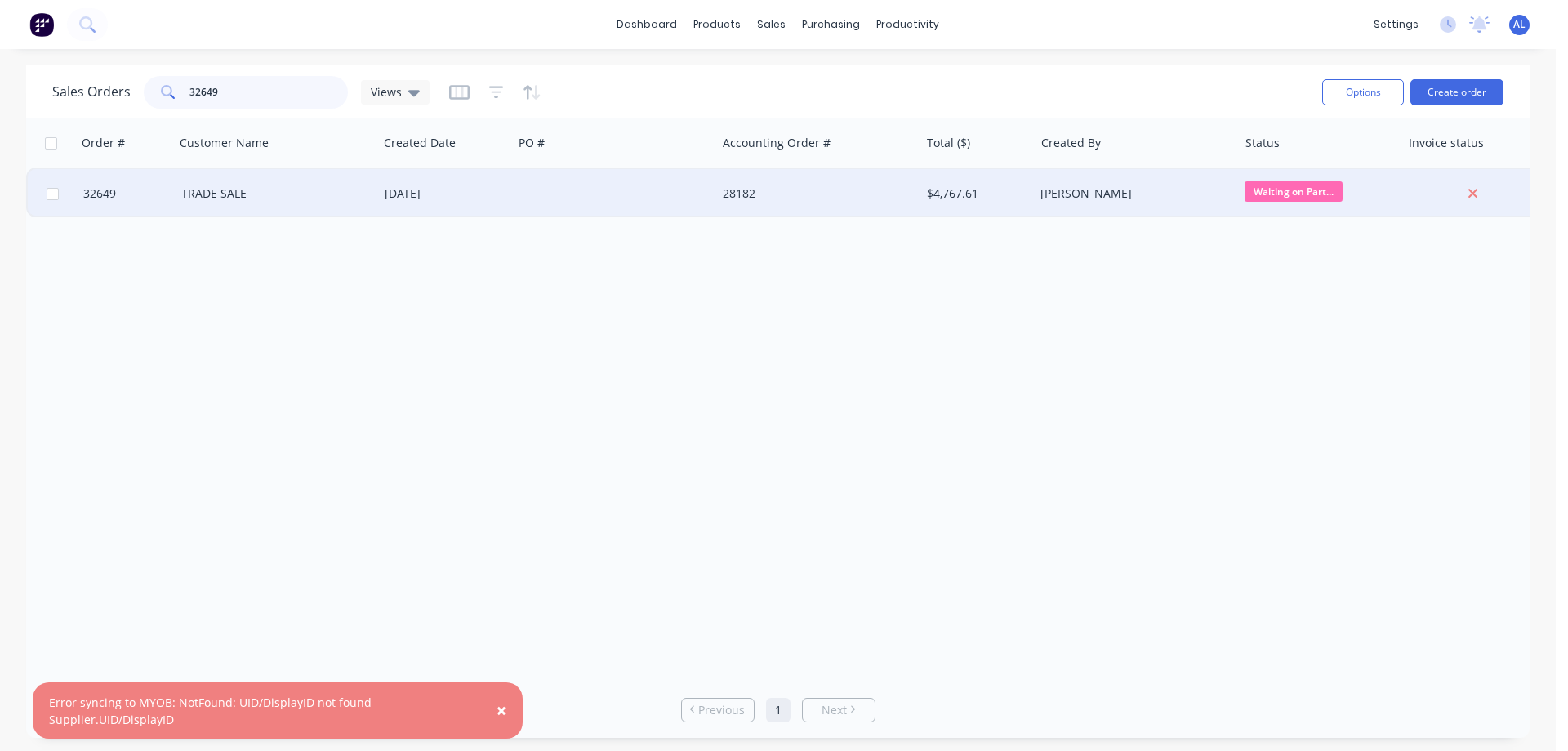
type input "32649"
click at [463, 203] on div "08 Oct 2025" at bounding box center [446, 193] width 135 height 49
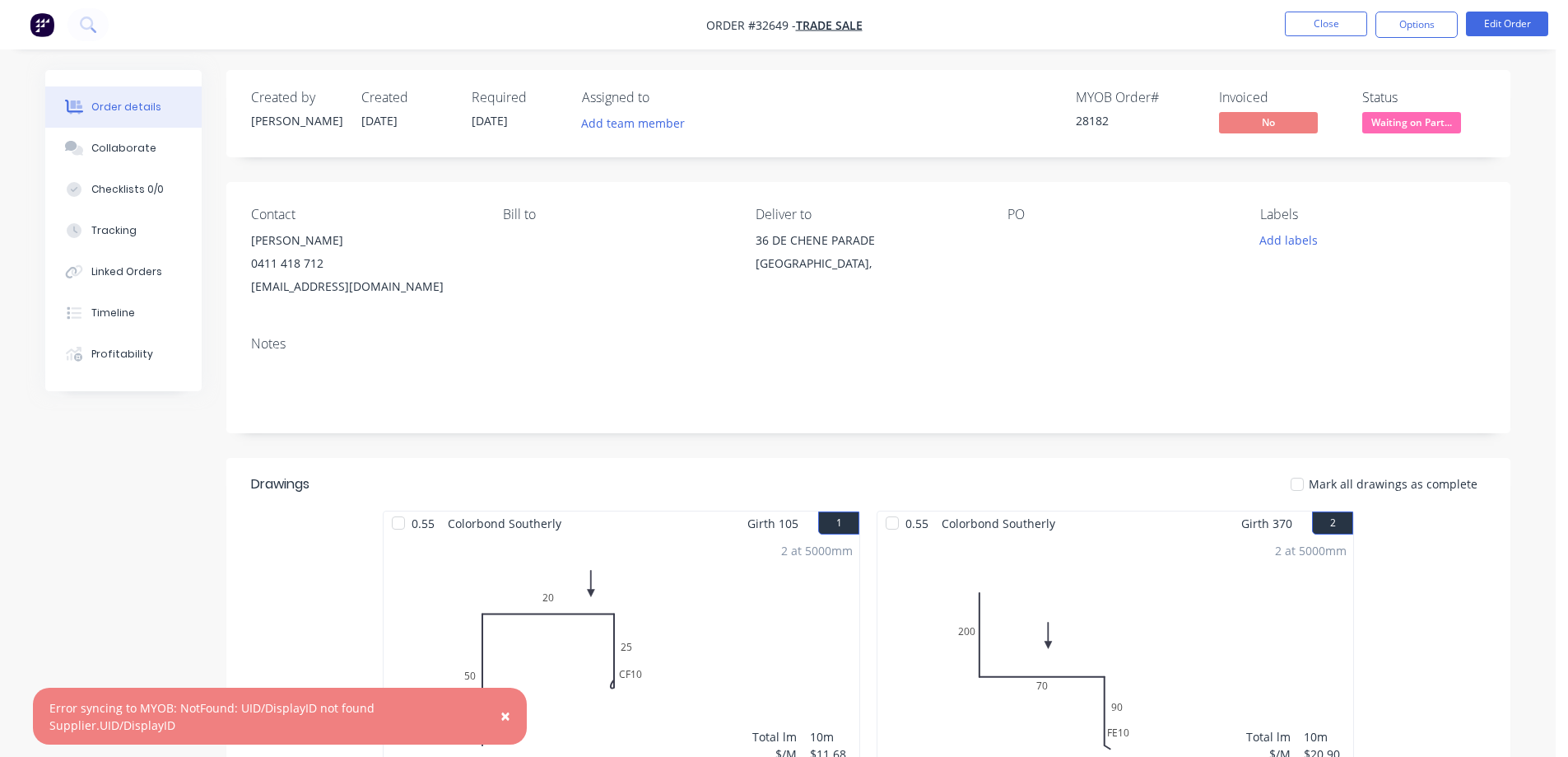
click at [507, 712] on span "×" at bounding box center [505, 716] width 10 height 23
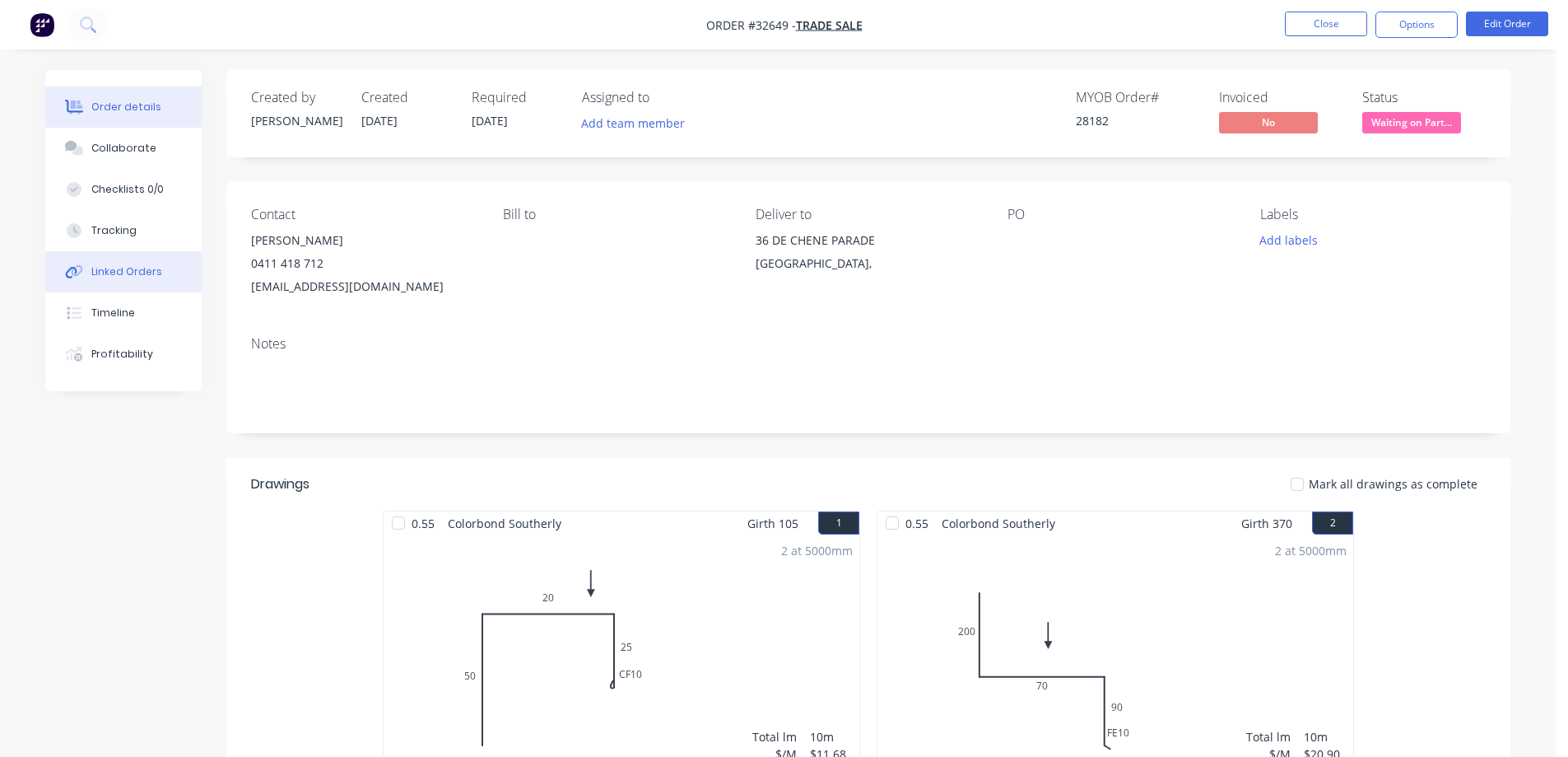
click at [135, 271] on div "Linked Orders" at bounding box center [127, 271] width 70 height 15
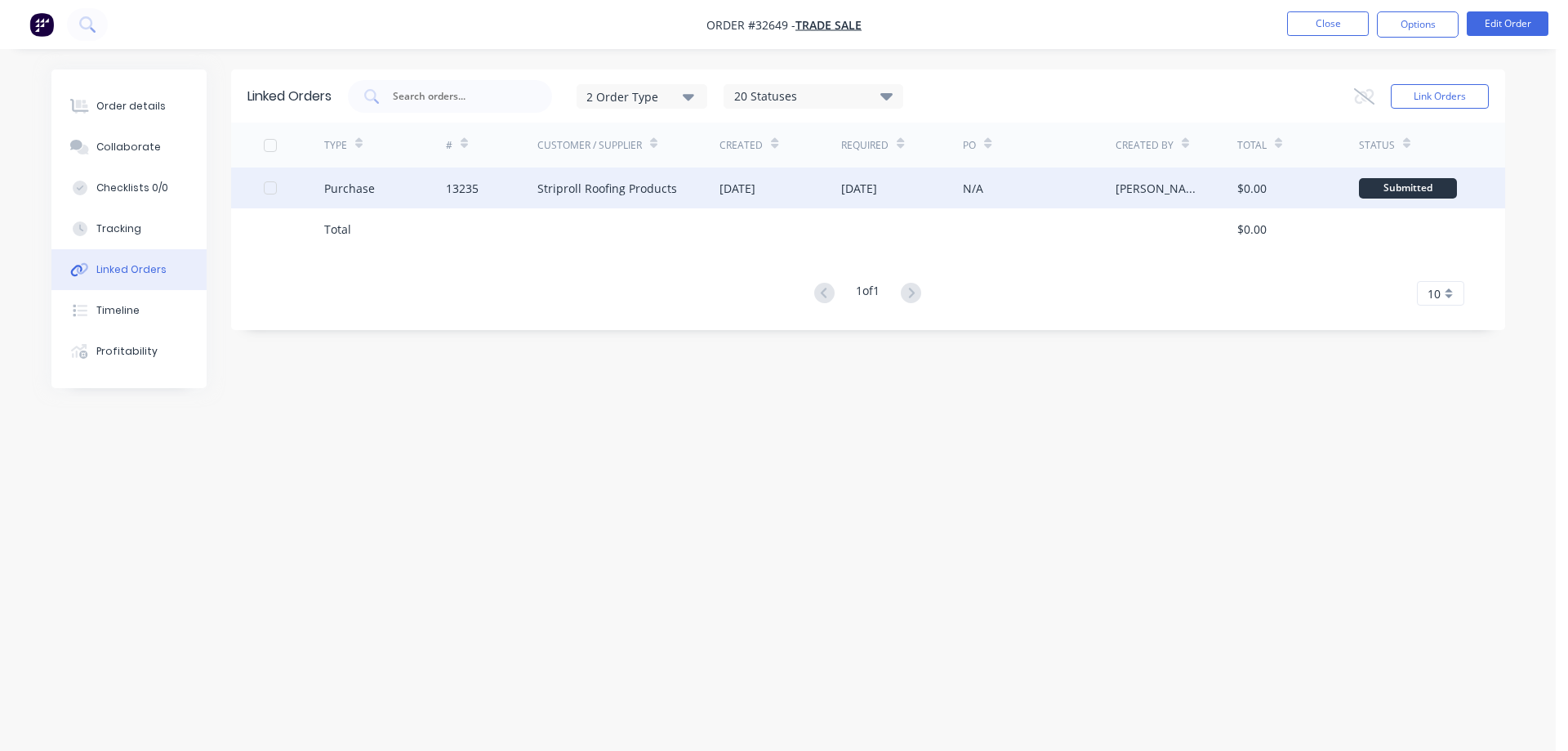
click at [864, 184] on div "08 Oct 2025" at bounding box center [858, 189] width 36 height 17
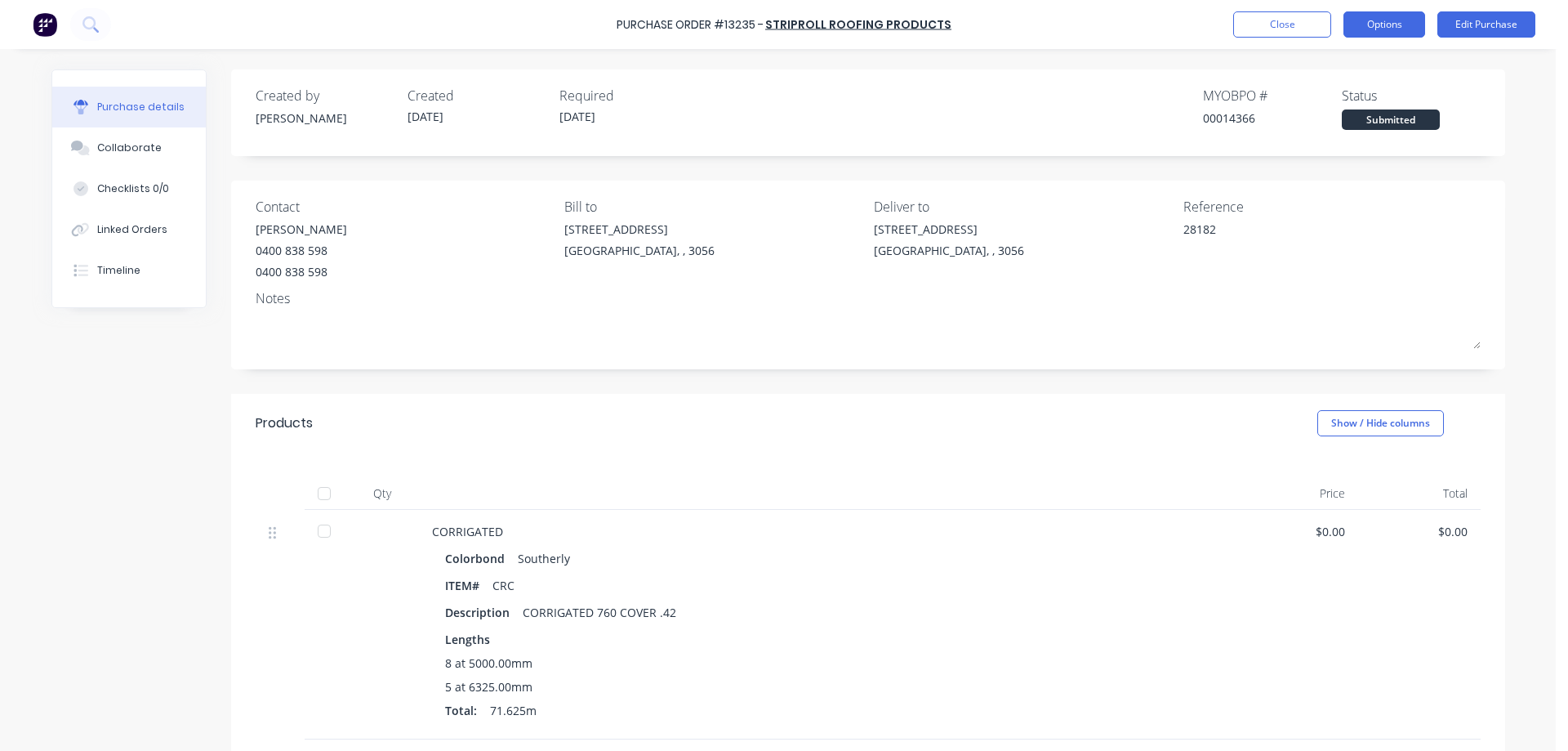
click at [1402, 30] on button "Options" at bounding box center [1384, 24] width 81 height 26
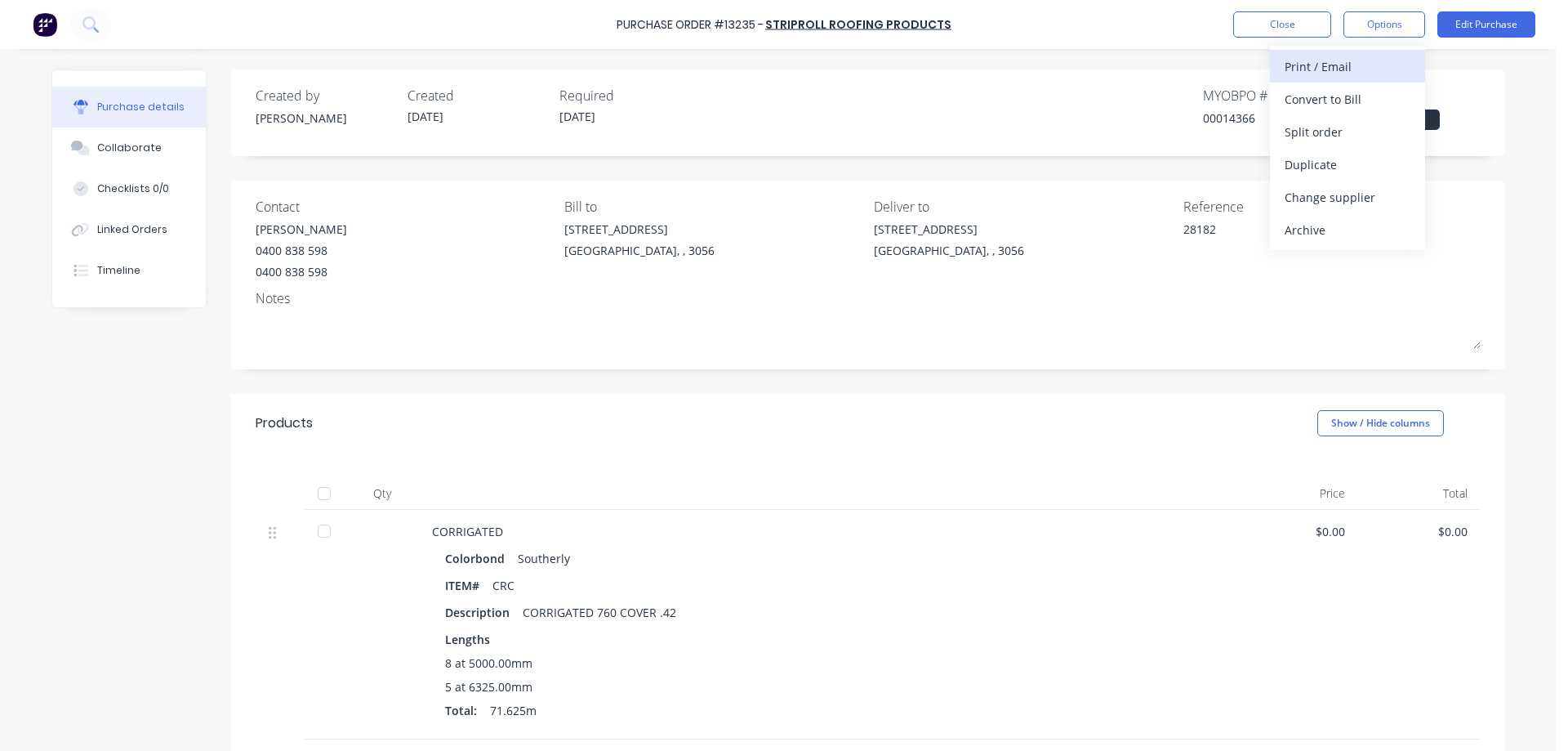
click at [1330, 68] on div "Print / Email" at bounding box center [1348, 66] width 126 height 24
click at [1318, 128] on div "Without pricing" at bounding box center [1348, 131] width 126 height 24
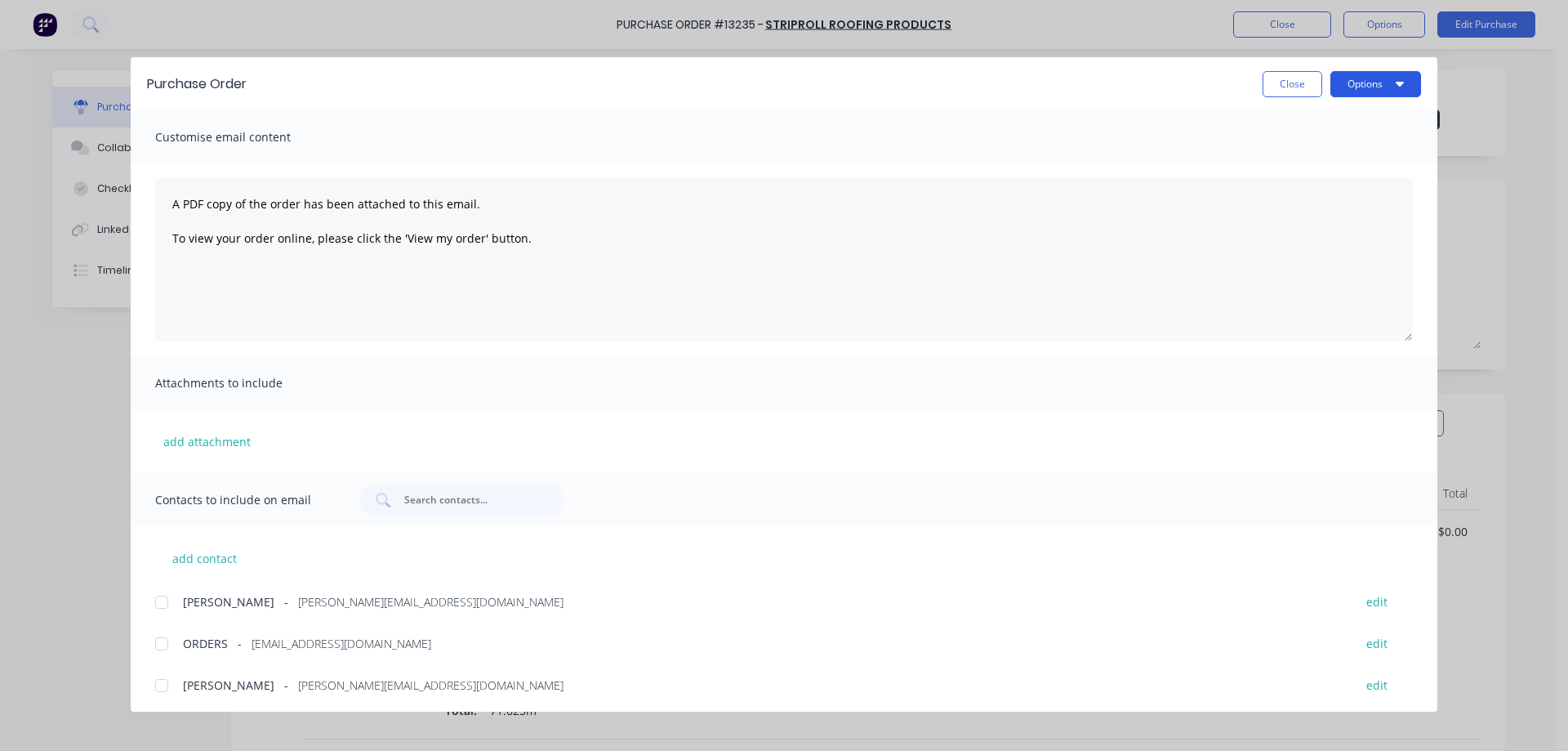
click at [1355, 86] on button "Options" at bounding box center [1376, 84] width 91 height 26
click at [1332, 157] on div "Print" at bounding box center [1343, 157] width 126 height 24
click at [1301, 88] on button "Close" at bounding box center [1293, 84] width 59 height 26
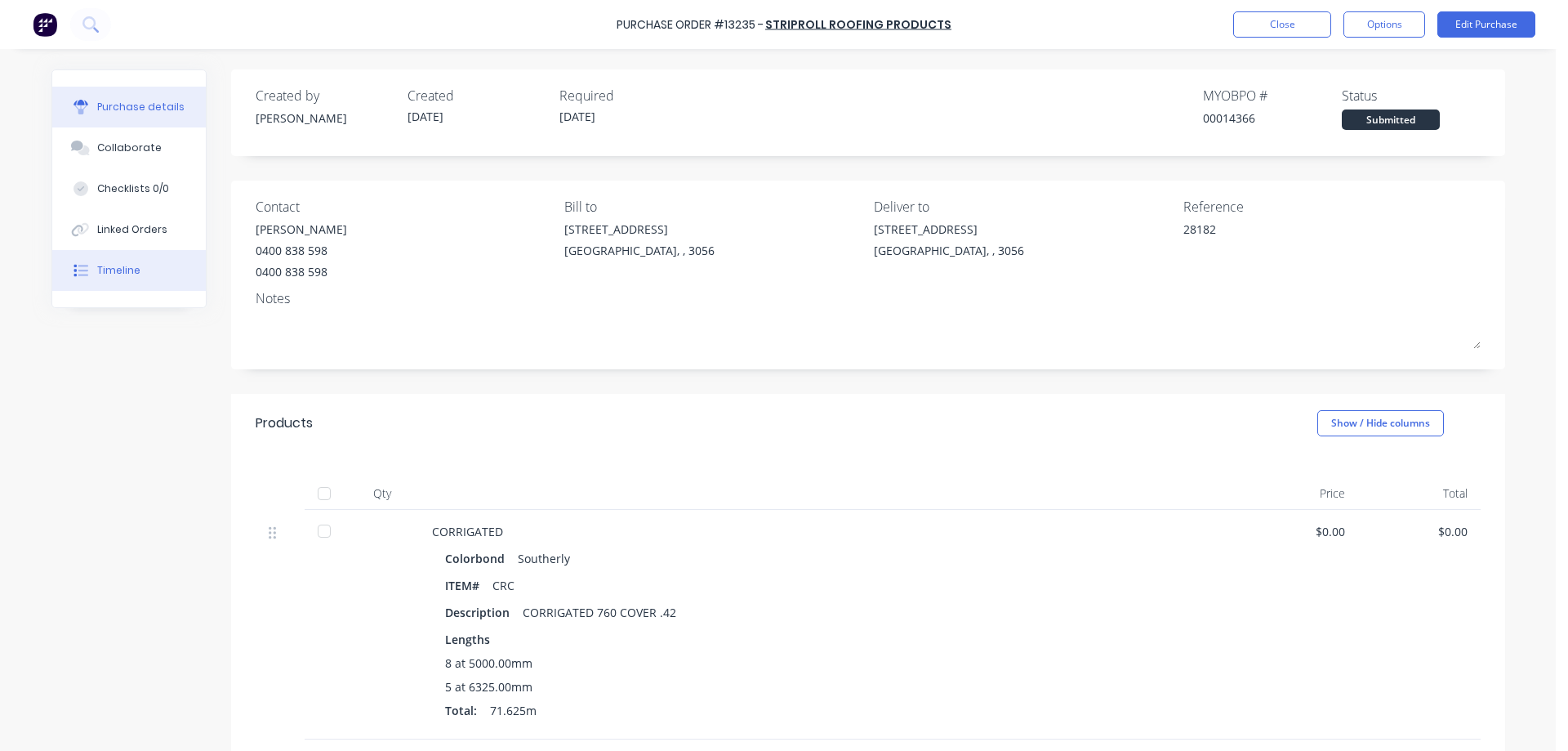
click at [128, 269] on div "Timeline" at bounding box center [119, 270] width 44 height 15
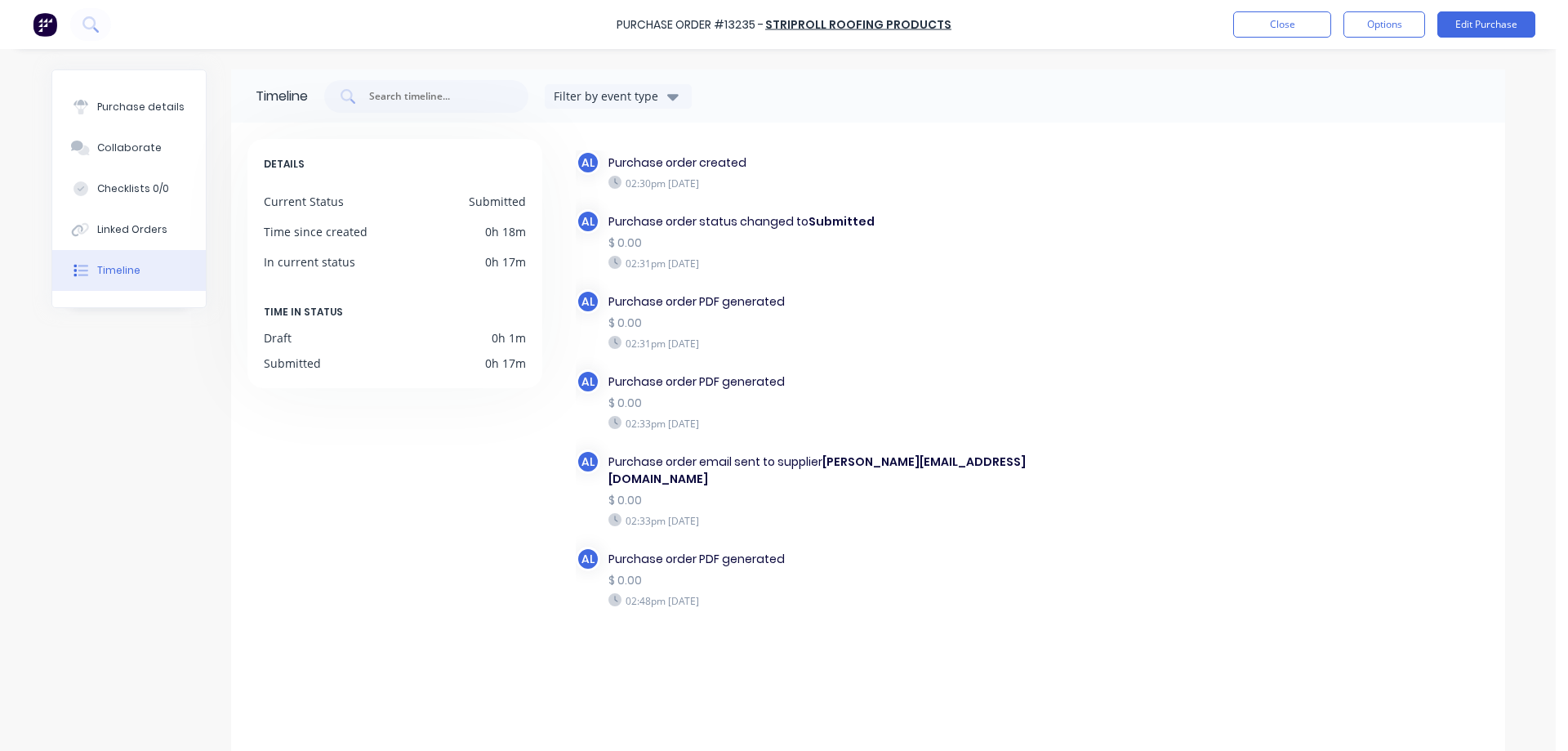
click at [45, 24] on img at bounding box center [45, 24] width 24 height 24
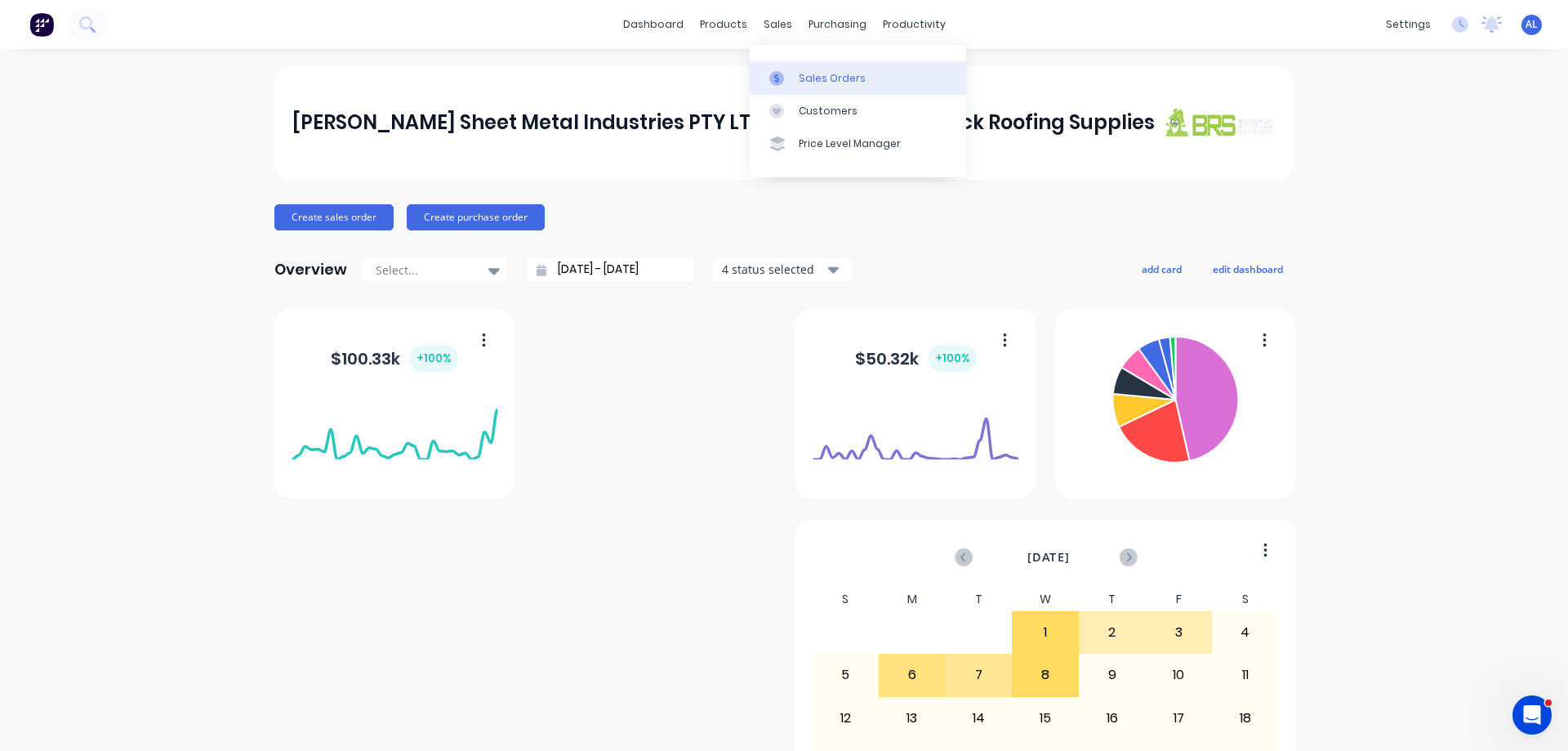
click at [827, 80] on div "Sales Orders" at bounding box center [832, 78] width 67 height 15
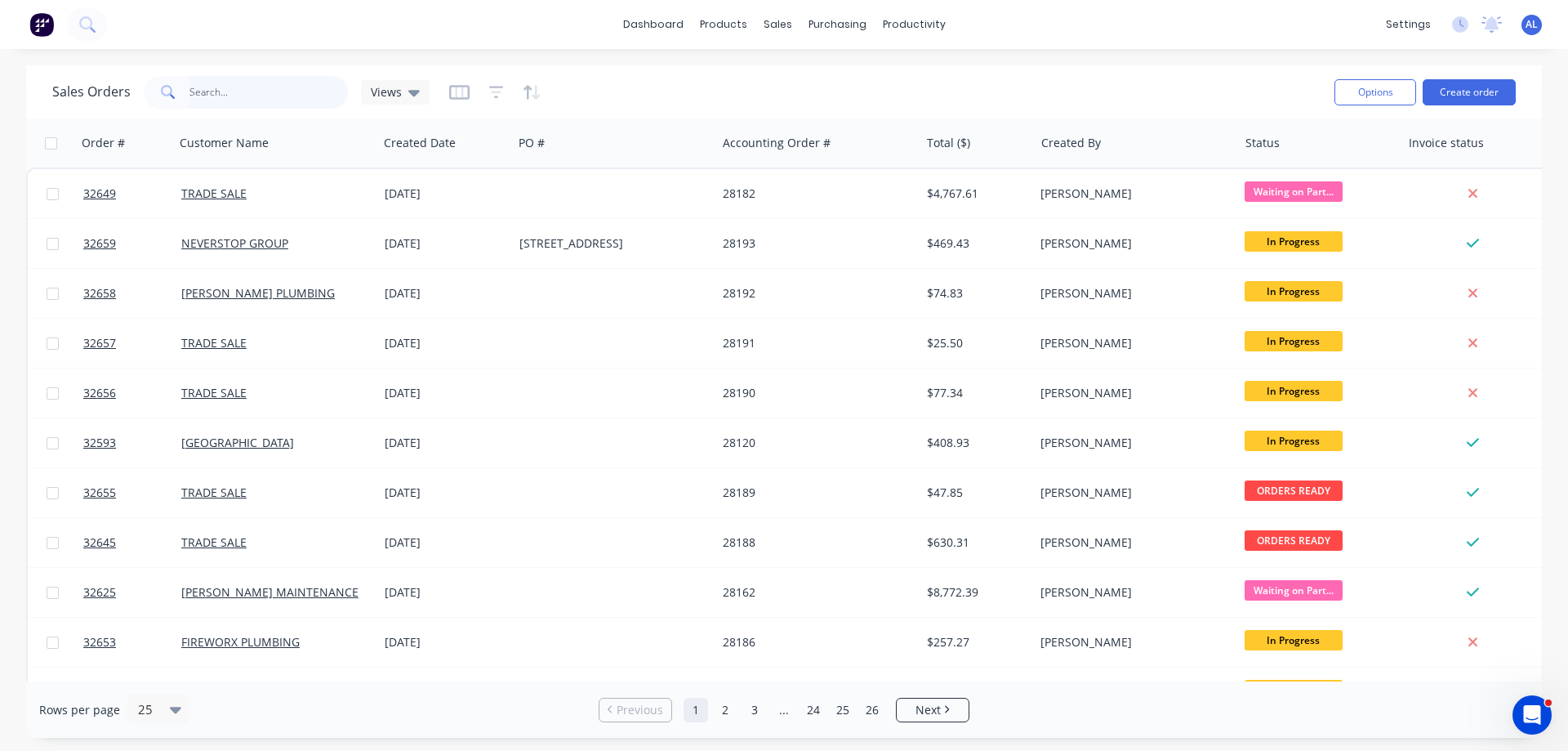
click at [254, 94] on input "text" at bounding box center [269, 92] width 159 height 32
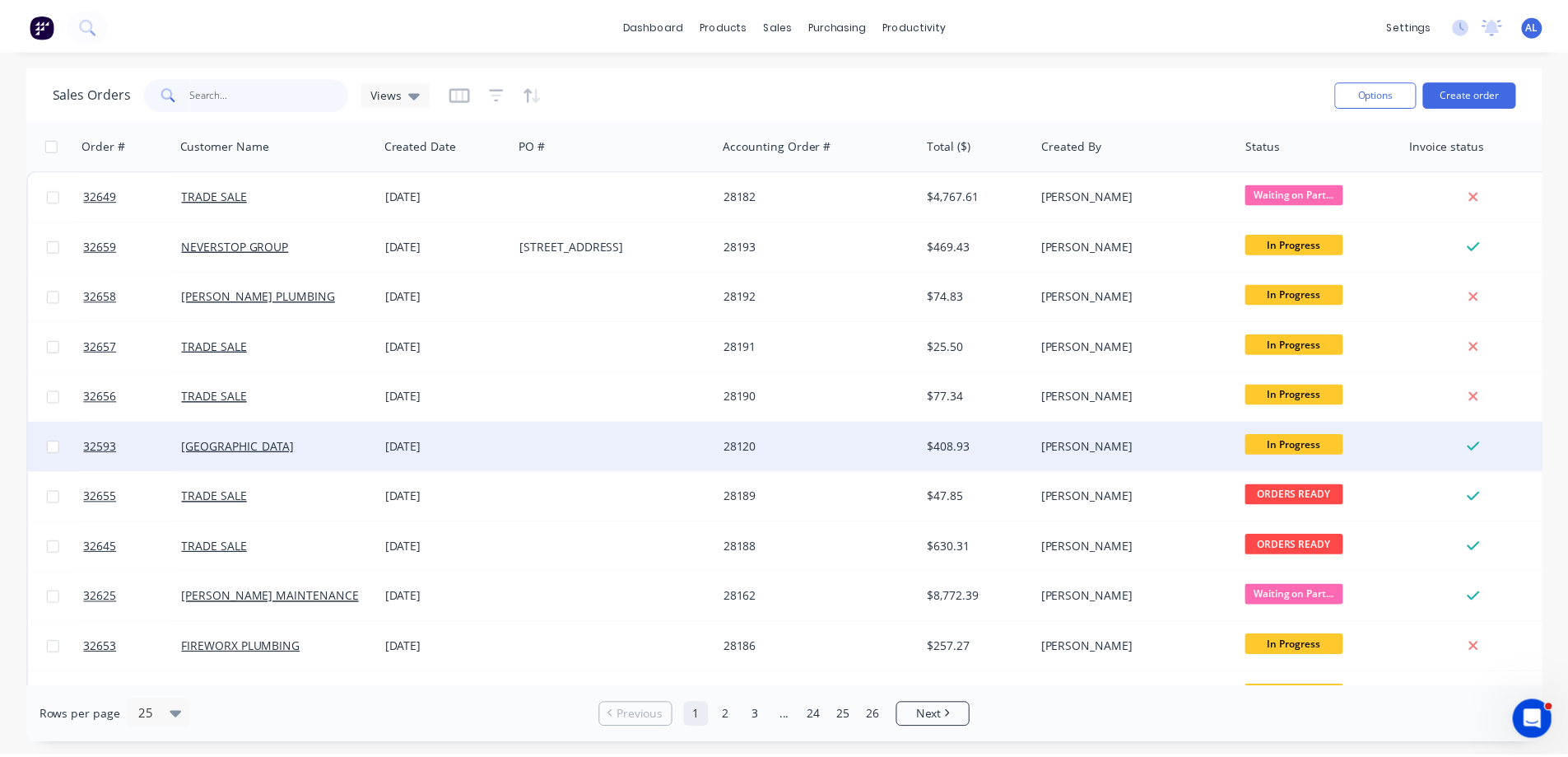
scroll to position [412, 0]
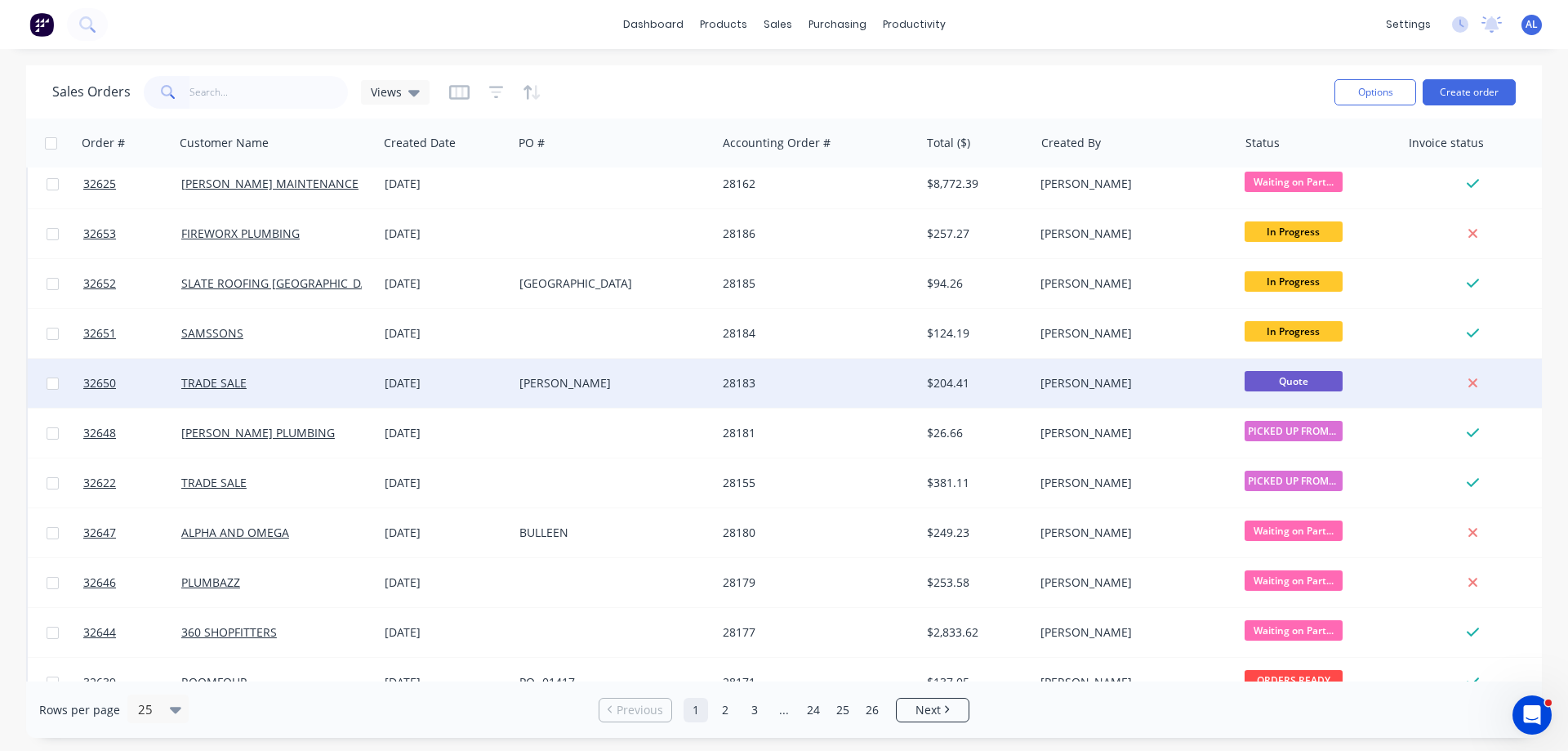
click at [848, 382] on div "28183" at bounding box center [813, 383] width 181 height 17
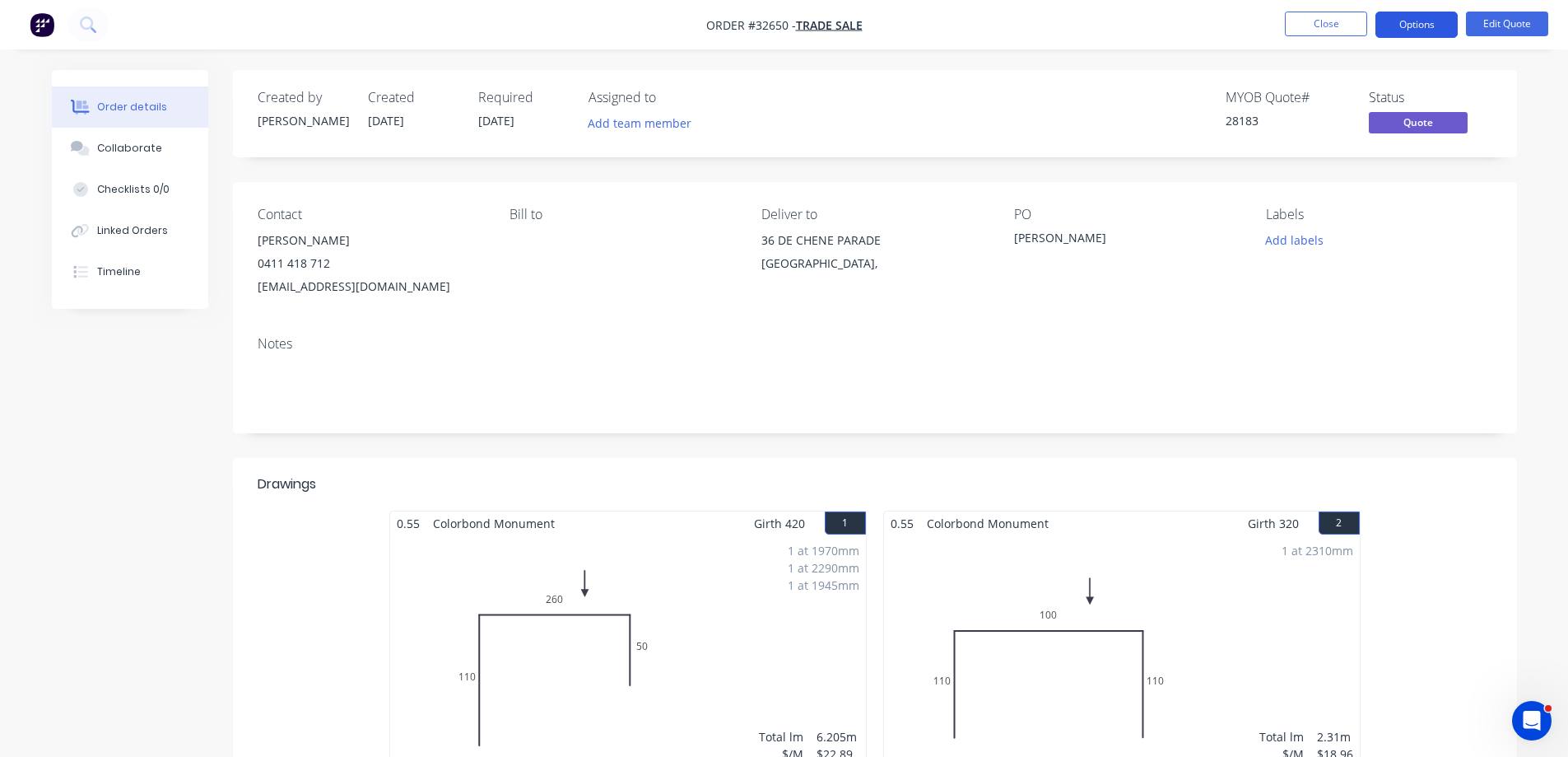
click at [1403, 26] on button "Options" at bounding box center [1416, 25] width 82 height 26
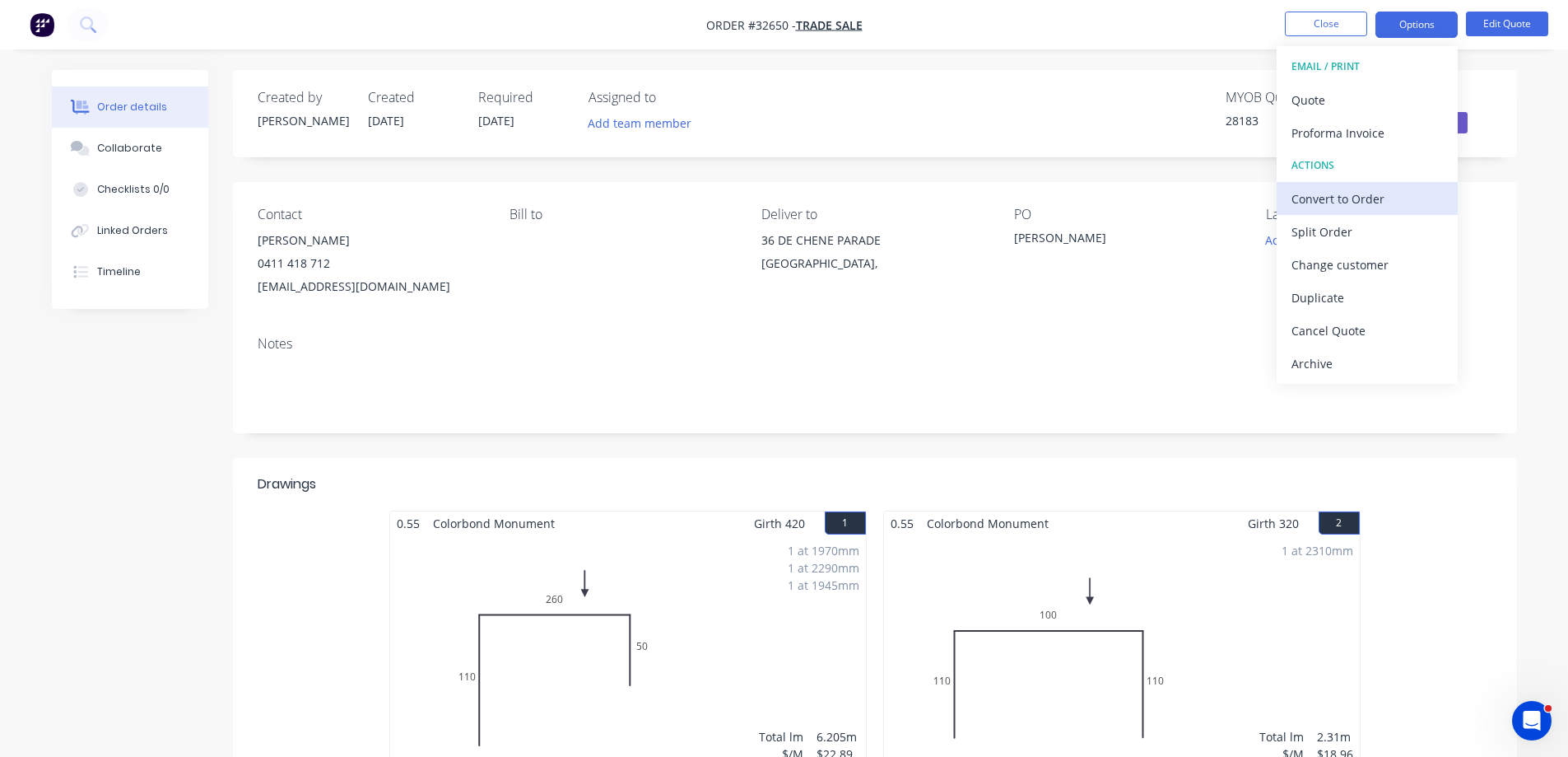
click at [1347, 200] on div "Convert to Order" at bounding box center [1367, 198] width 152 height 24
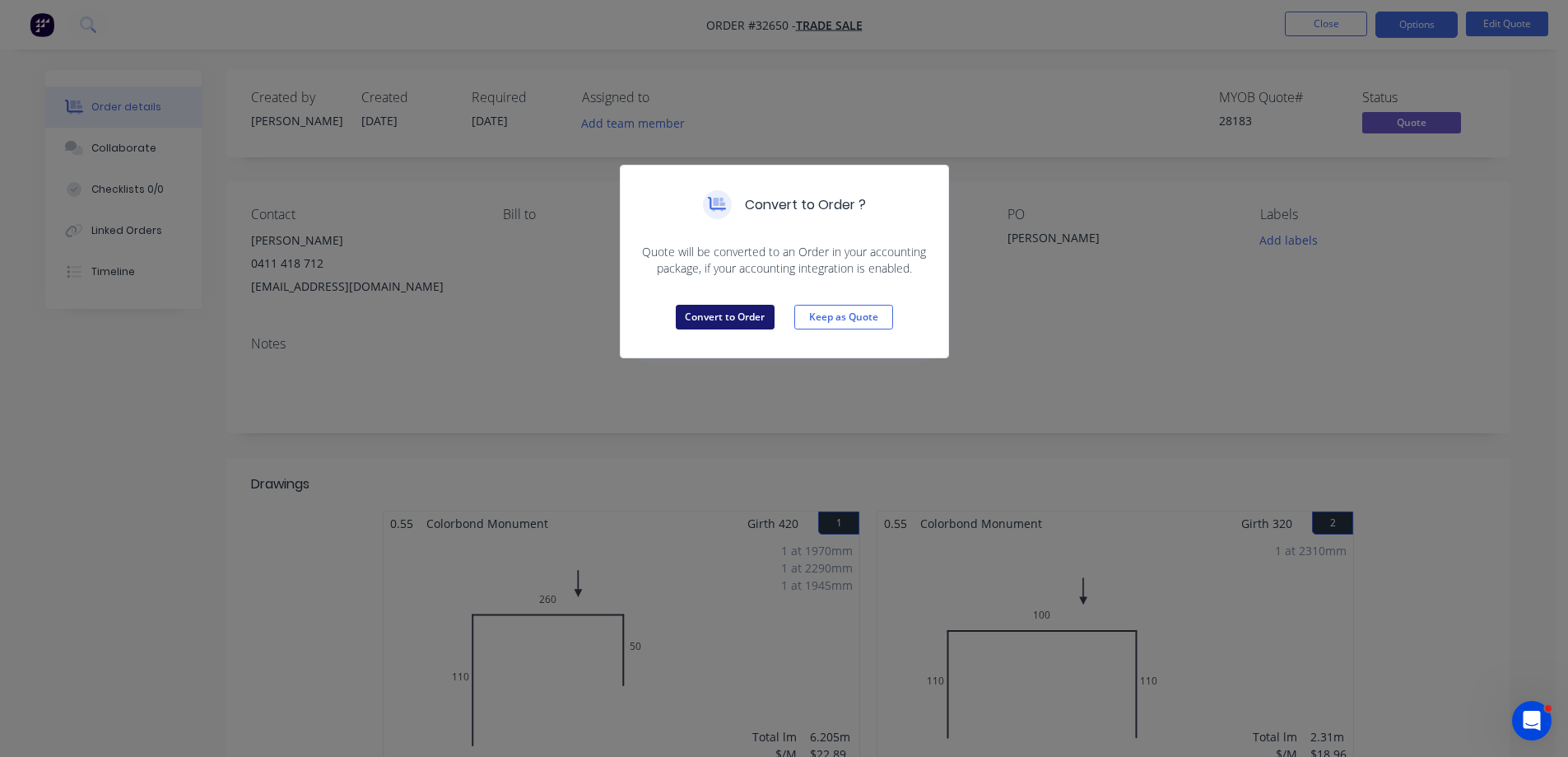
click at [740, 320] on button "Convert to Order" at bounding box center [725, 317] width 99 height 25
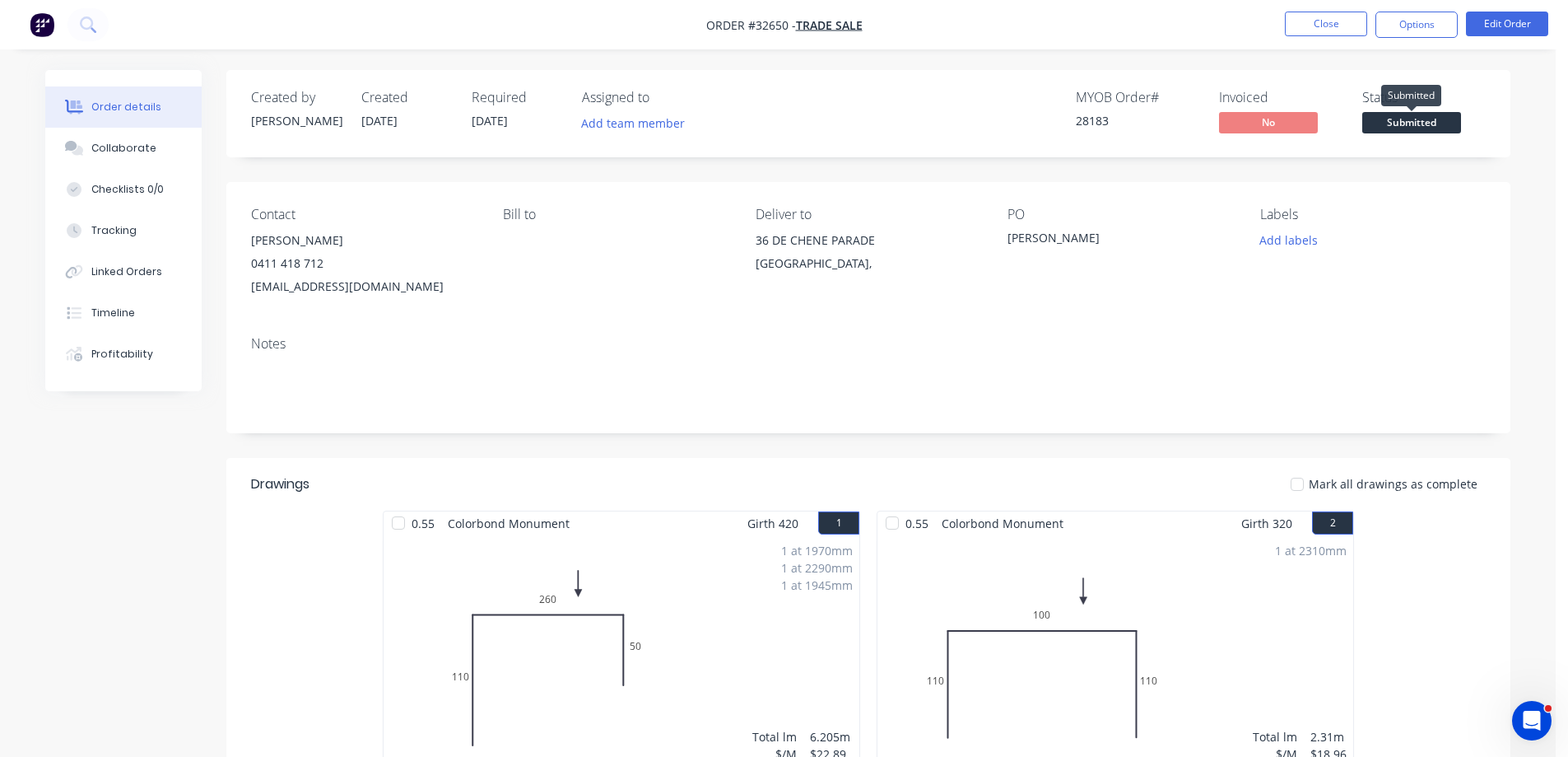
click at [1418, 128] on span "Submitted" at bounding box center [1411, 122] width 99 height 20
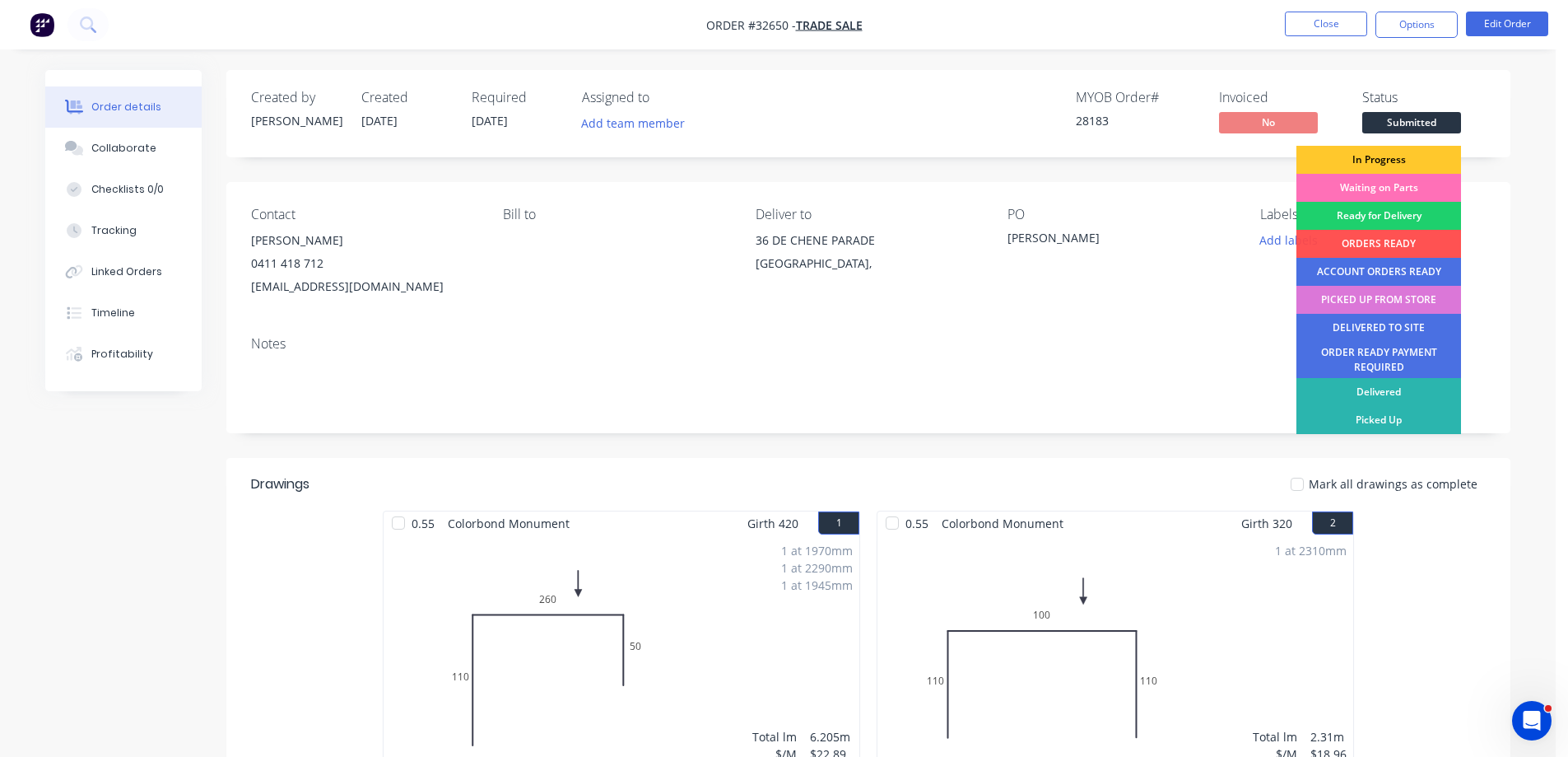
click at [1417, 158] on div "In Progress" at bounding box center [1379, 160] width 165 height 28
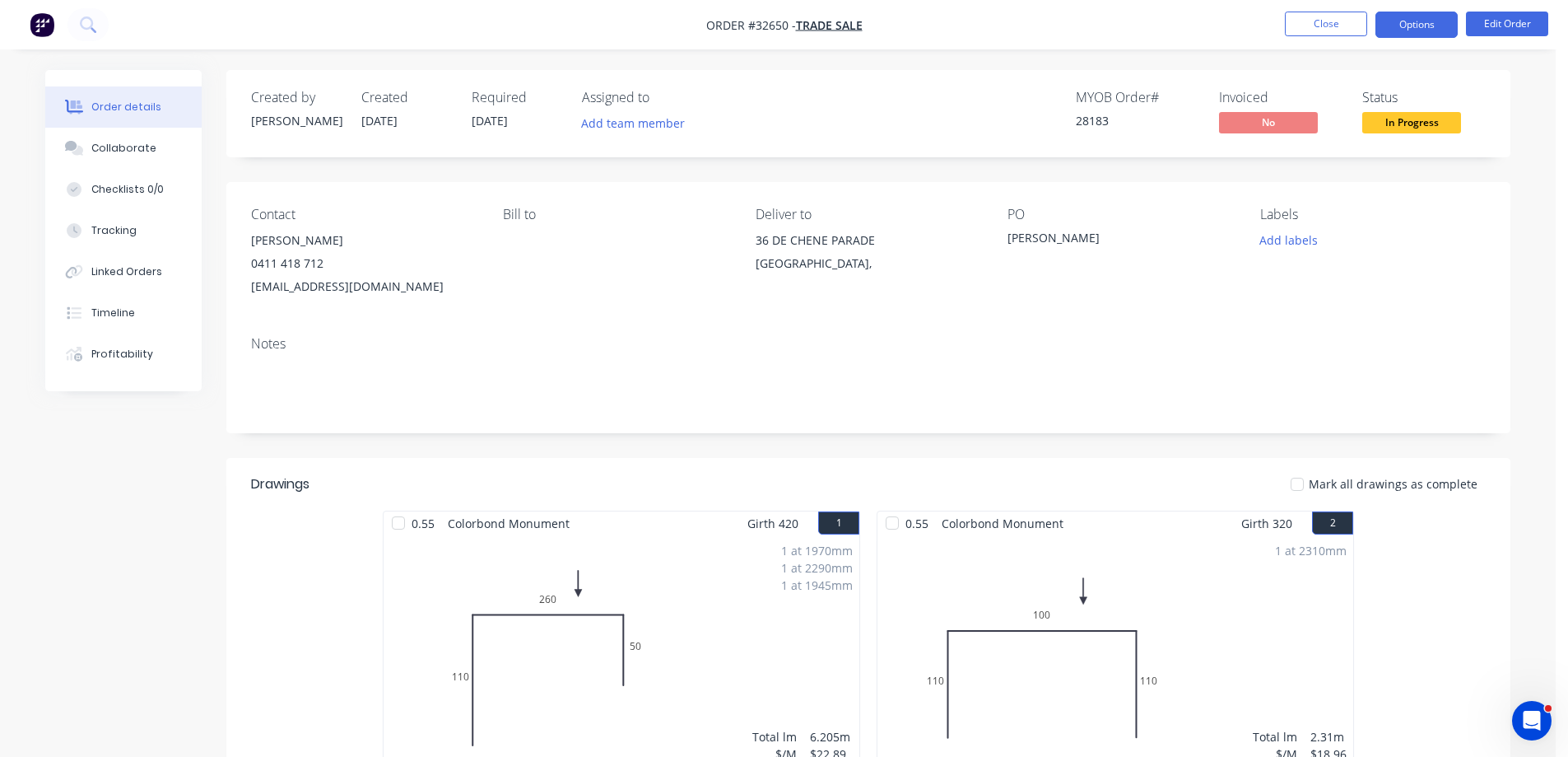
click at [1398, 33] on button "Options" at bounding box center [1416, 25] width 82 height 26
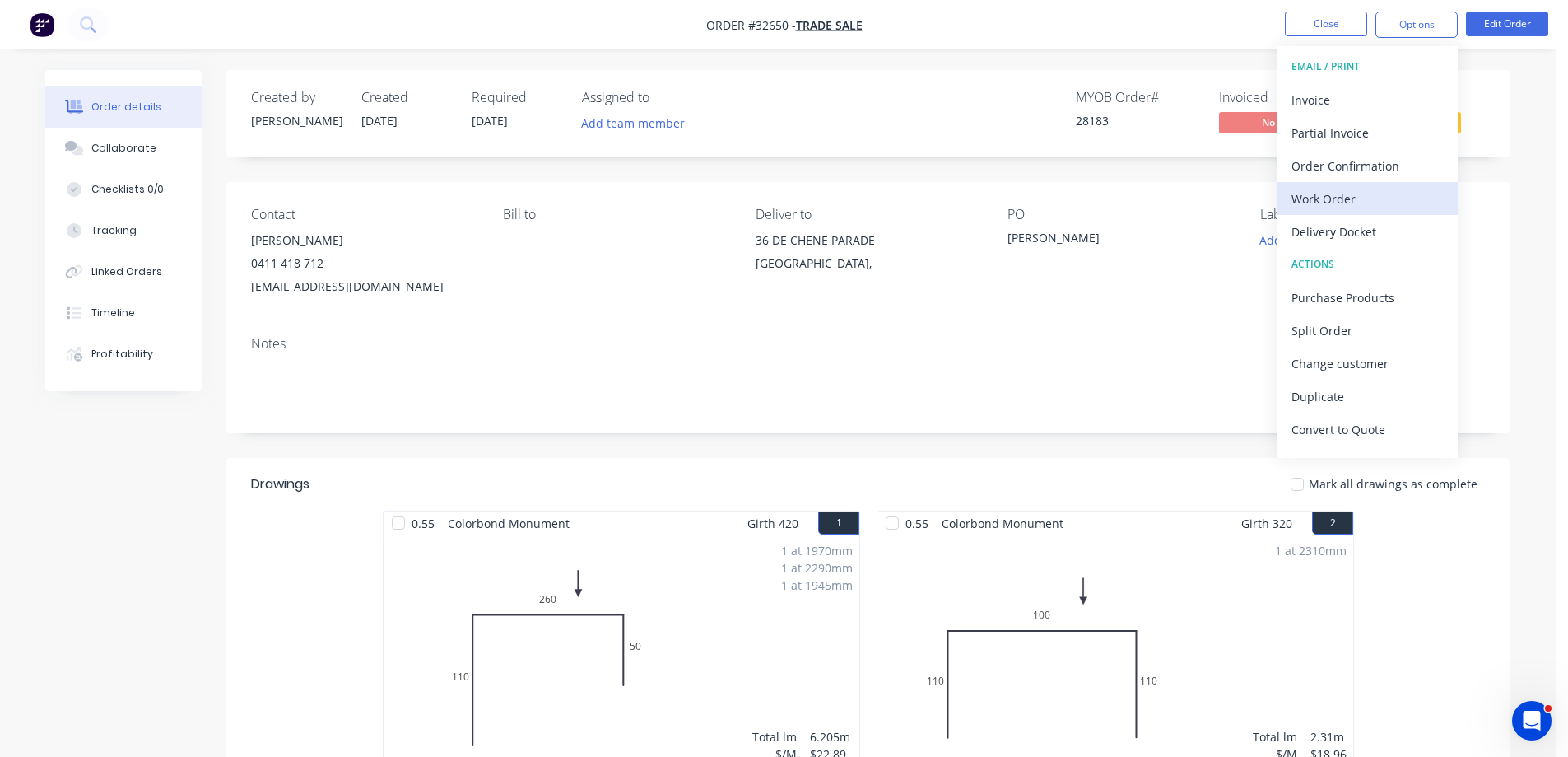
click at [1383, 204] on div "Work Order" at bounding box center [1367, 198] width 152 height 24
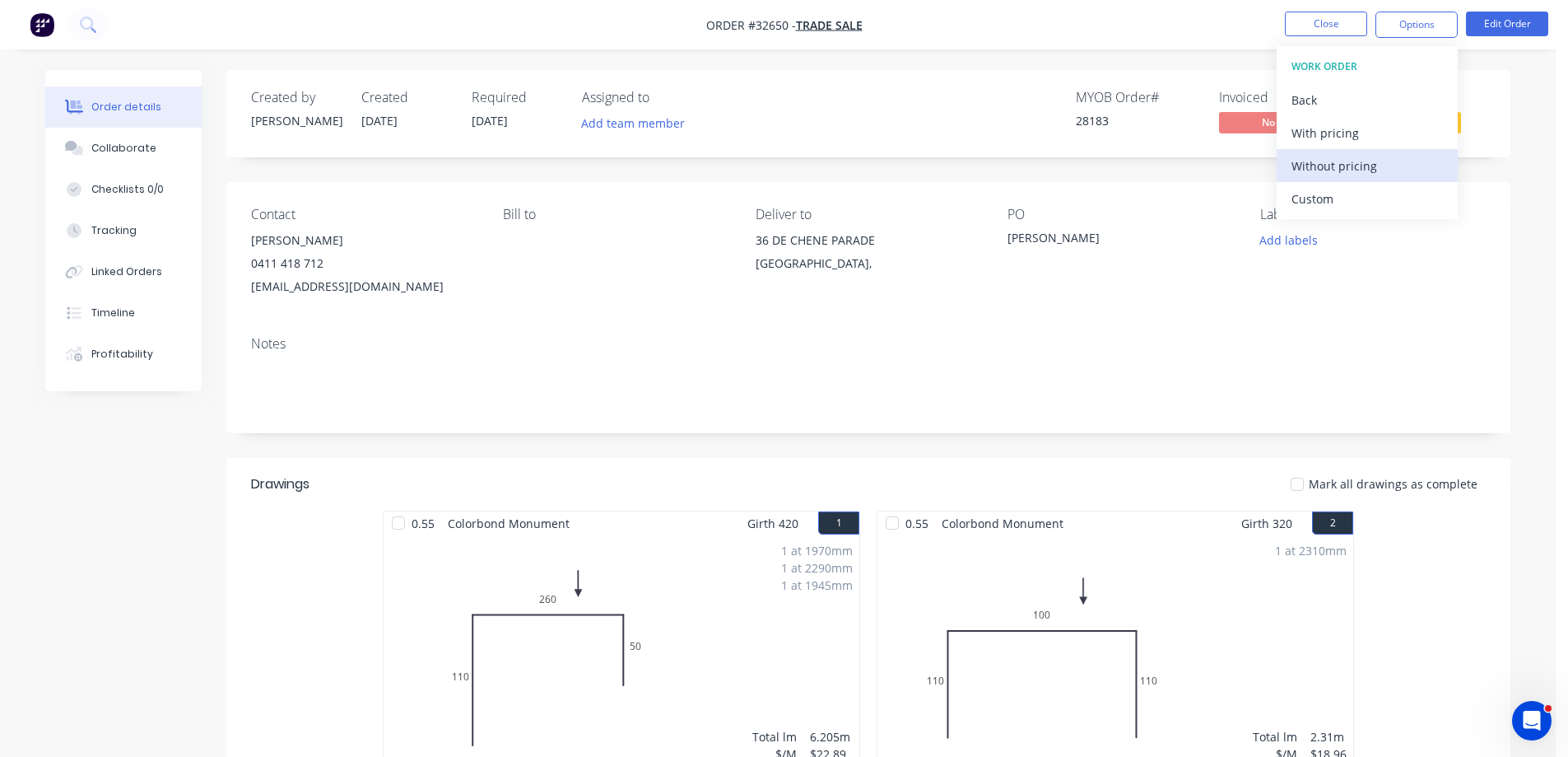
click at [1361, 167] on div "Without pricing" at bounding box center [1367, 166] width 152 height 24
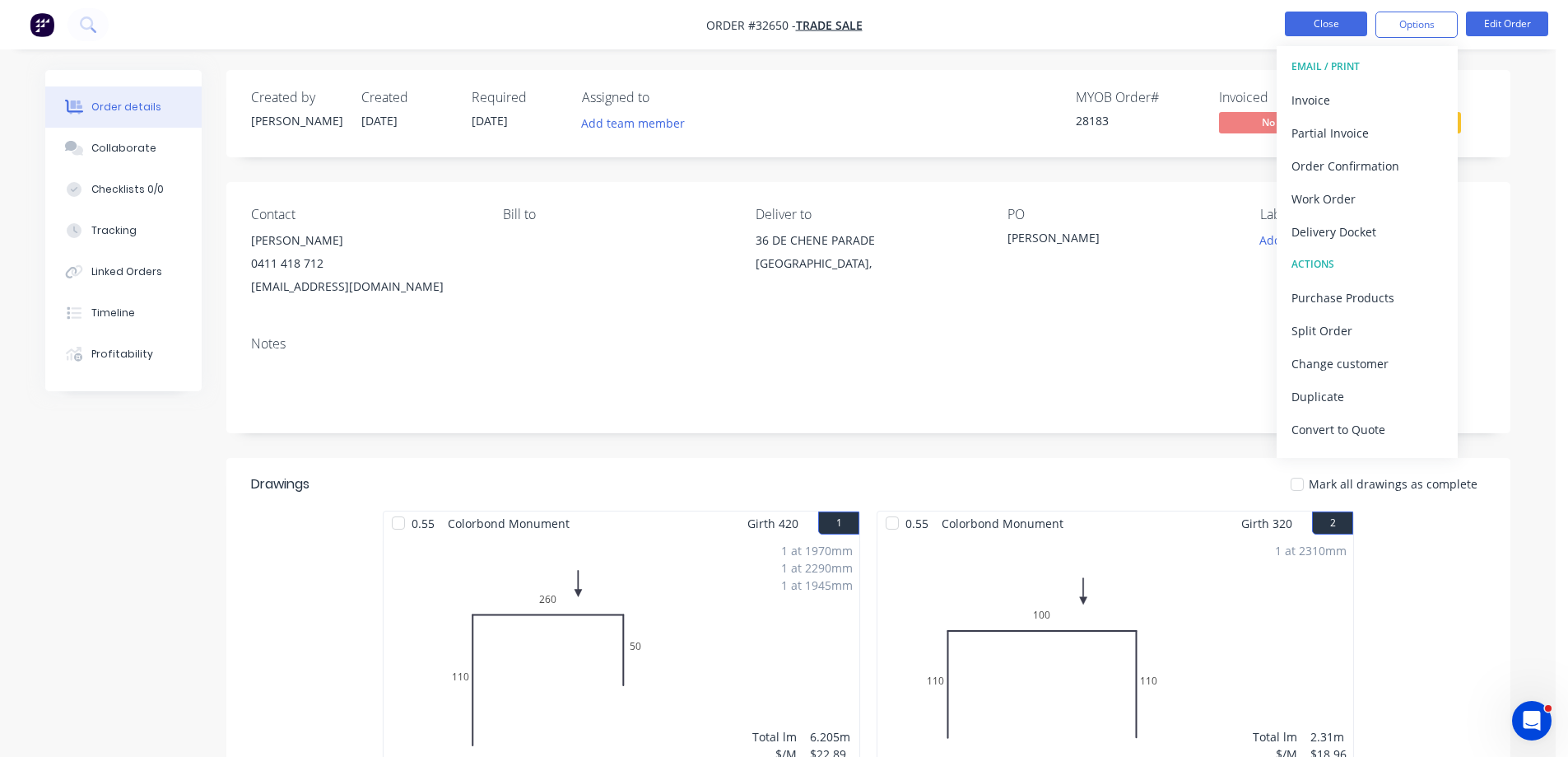
click at [1332, 26] on button "Close" at bounding box center [1326, 24] width 82 height 25
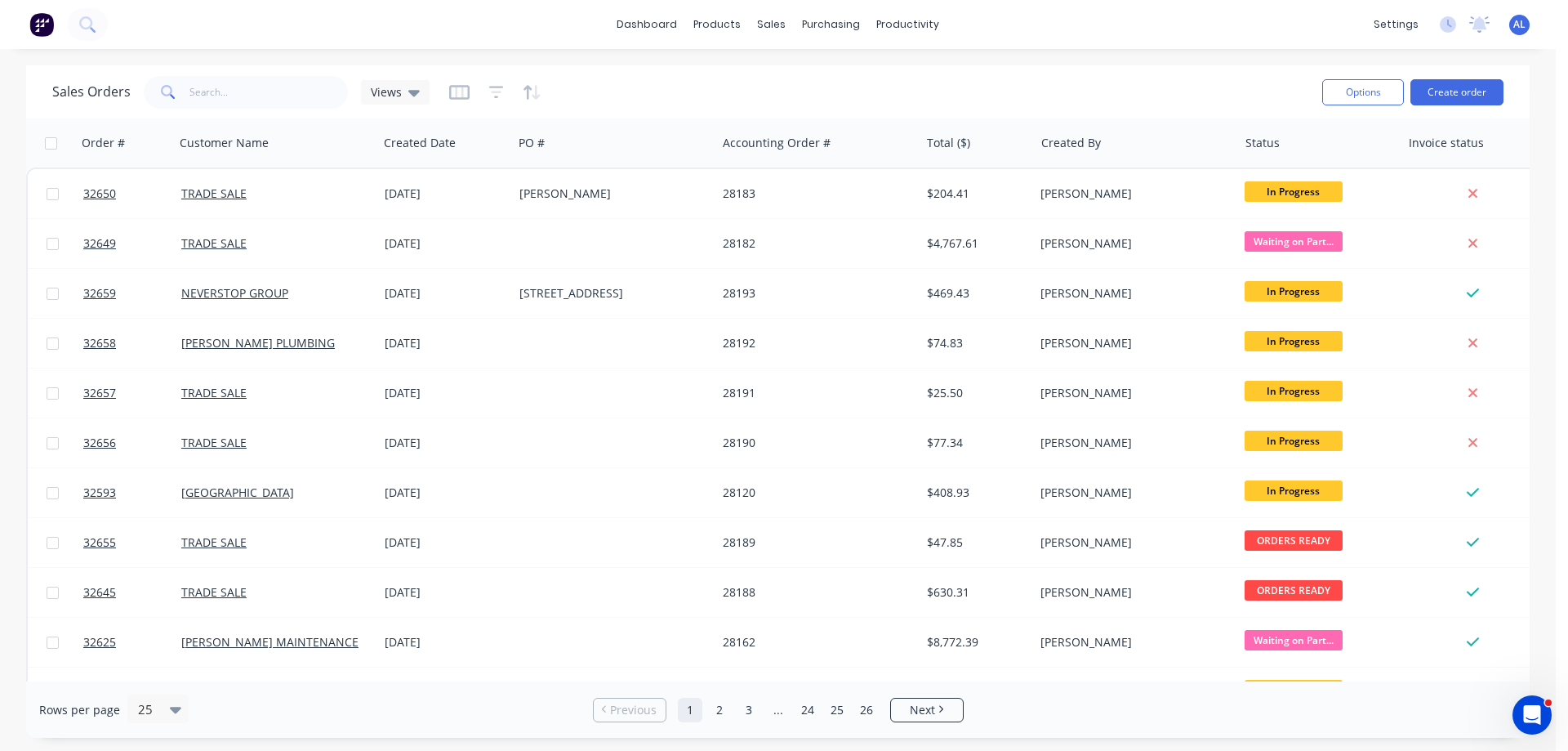
click at [41, 31] on img at bounding box center [42, 24] width 24 height 24
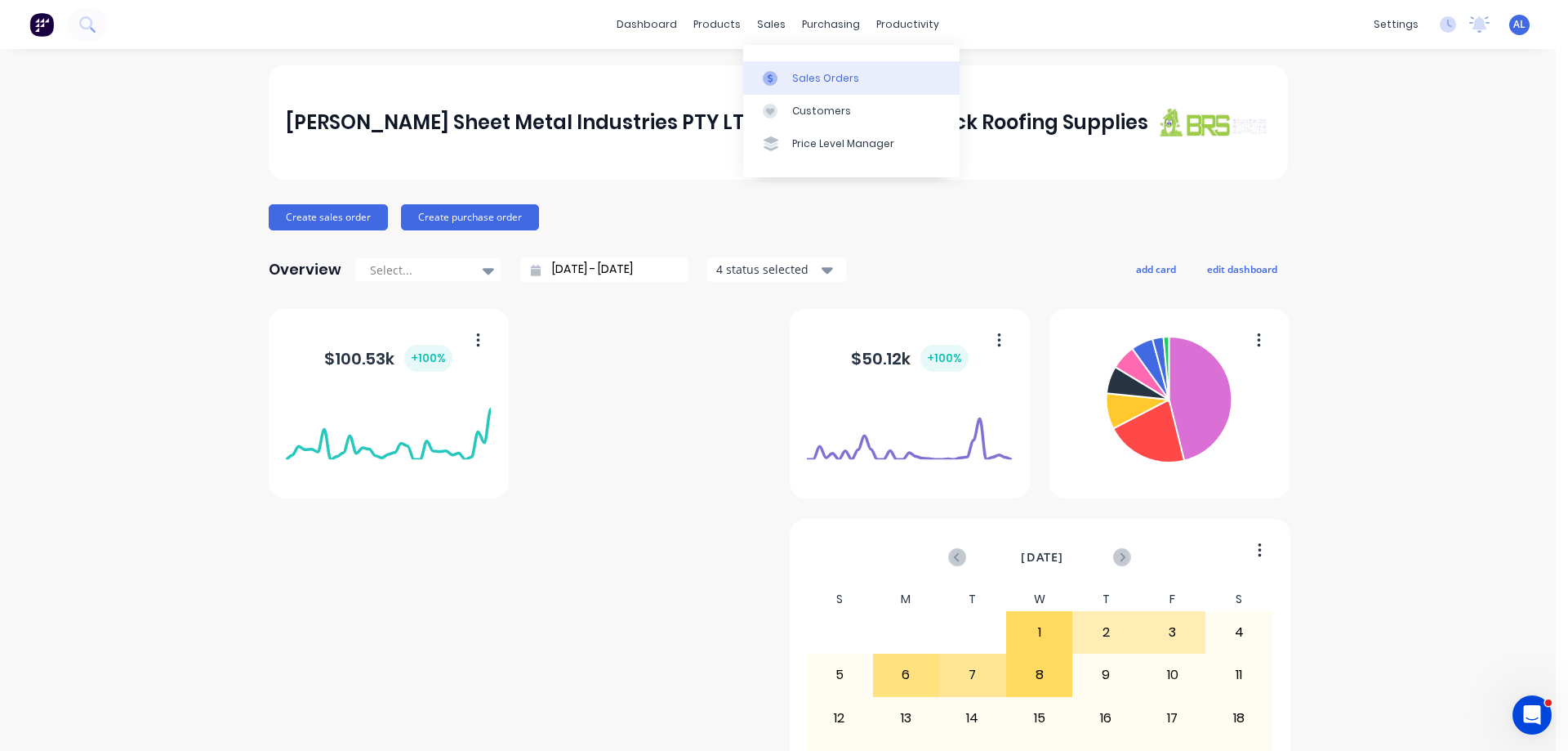
click at [815, 69] on link "Sales Orders" at bounding box center [851, 77] width 217 height 32
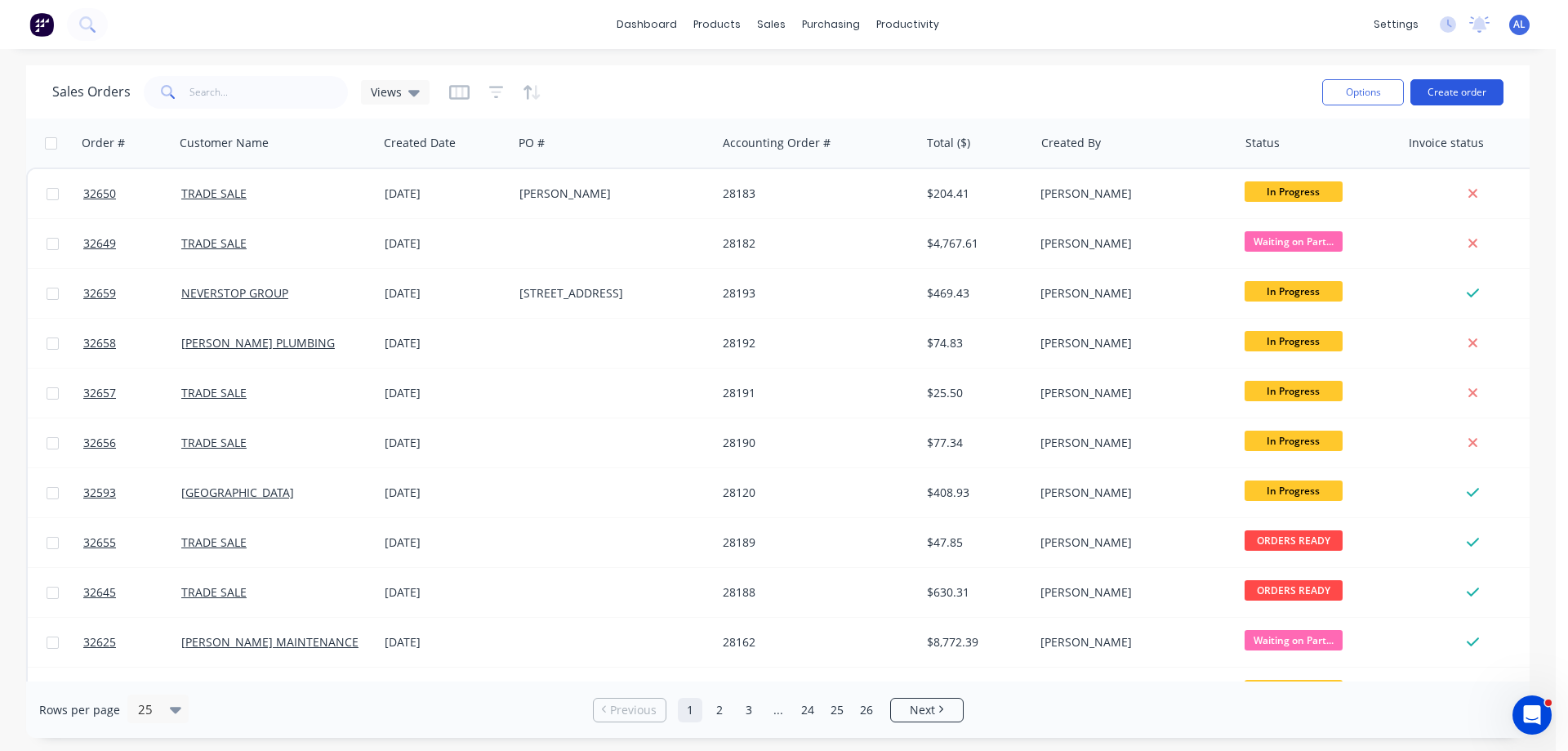
click at [1466, 88] on button "Create order" at bounding box center [1457, 93] width 94 height 26
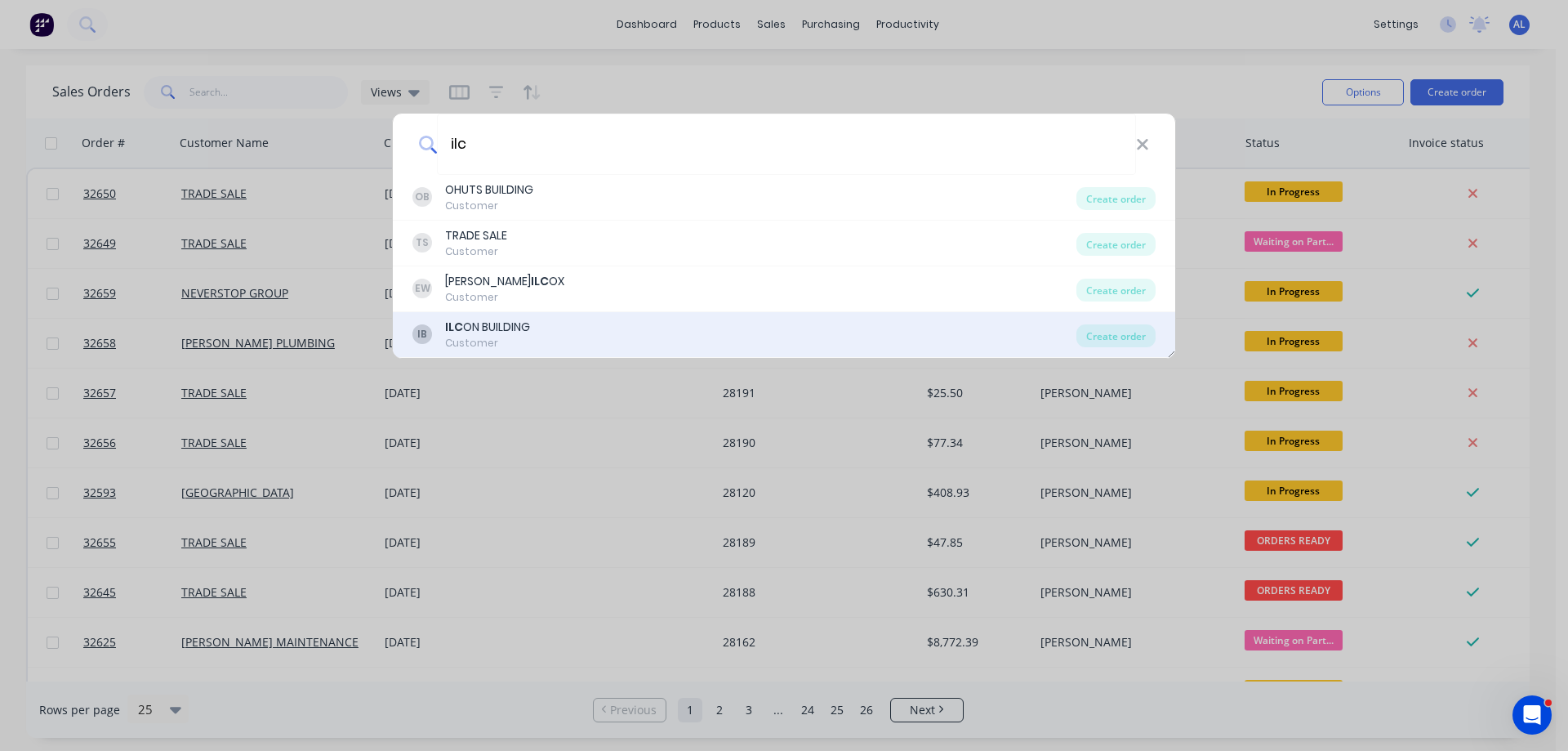
type input "ilc"
click at [541, 330] on div "IB ILC ON BUILDING Customer" at bounding box center [745, 334] width 664 height 31
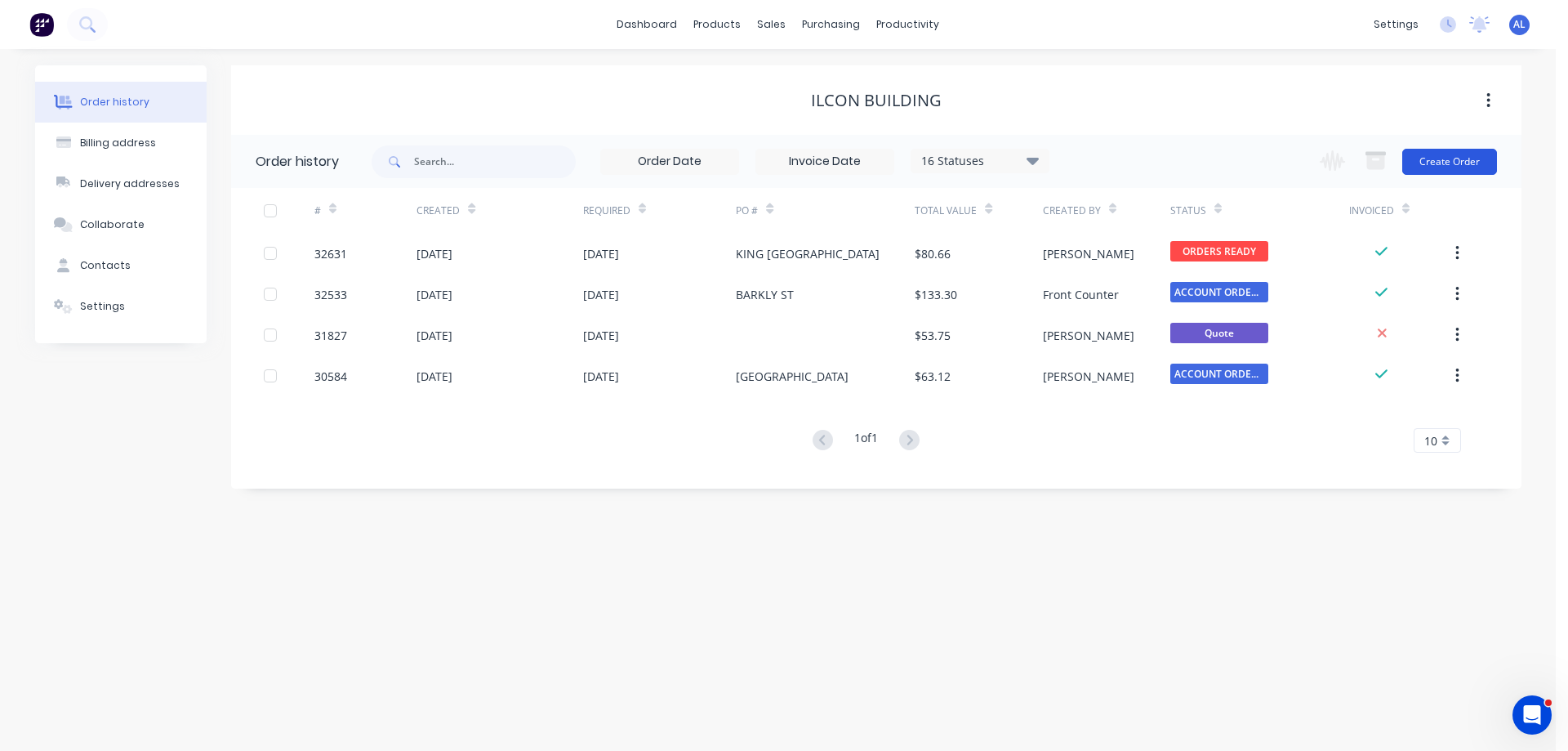
click at [1440, 168] on button "Create Order" at bounding box center [1449, 162] width 94 height 26
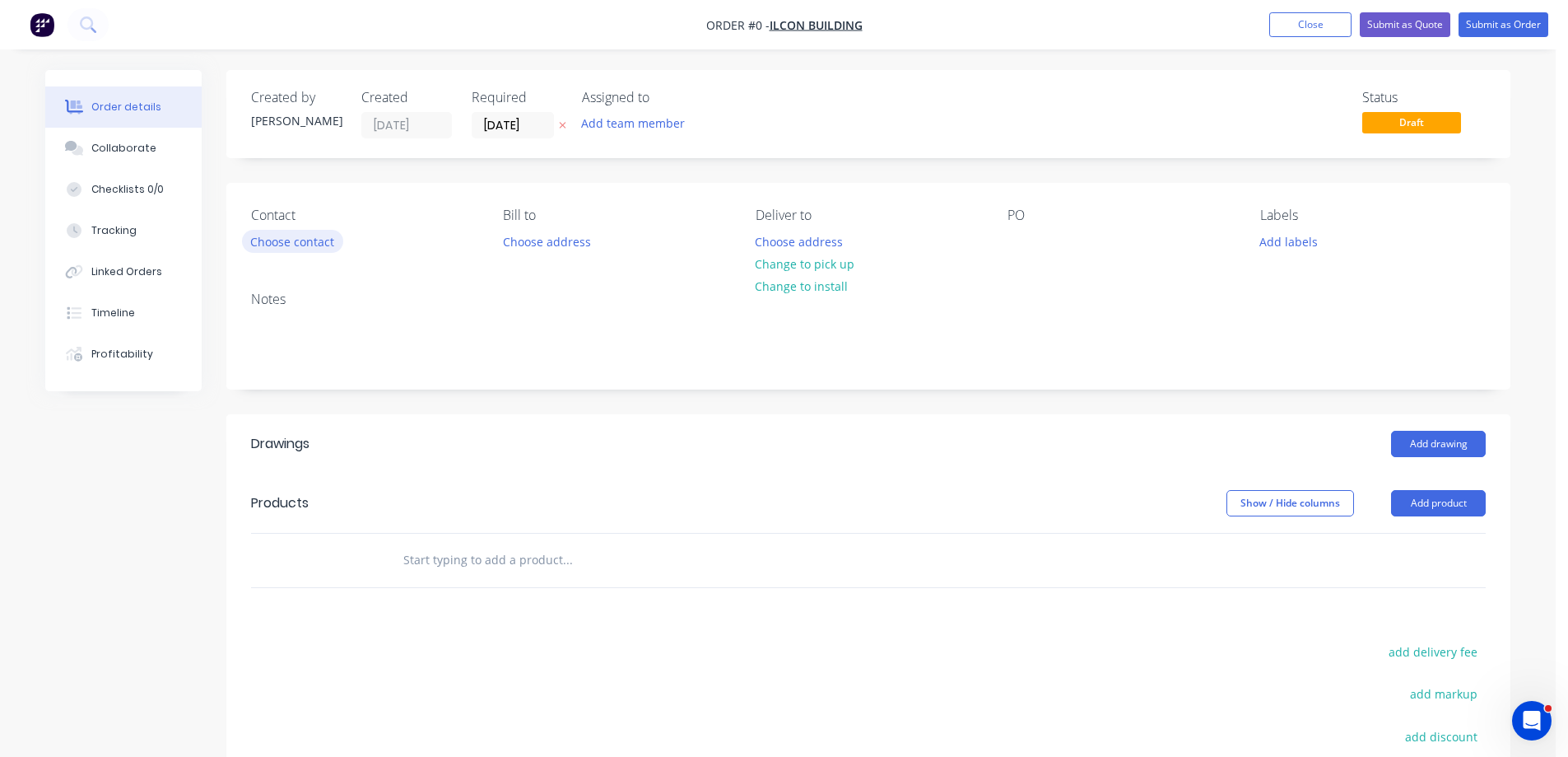
click at [283, 248] on button "Choose contact" at bounding box center [292, 241] width 101 height 22
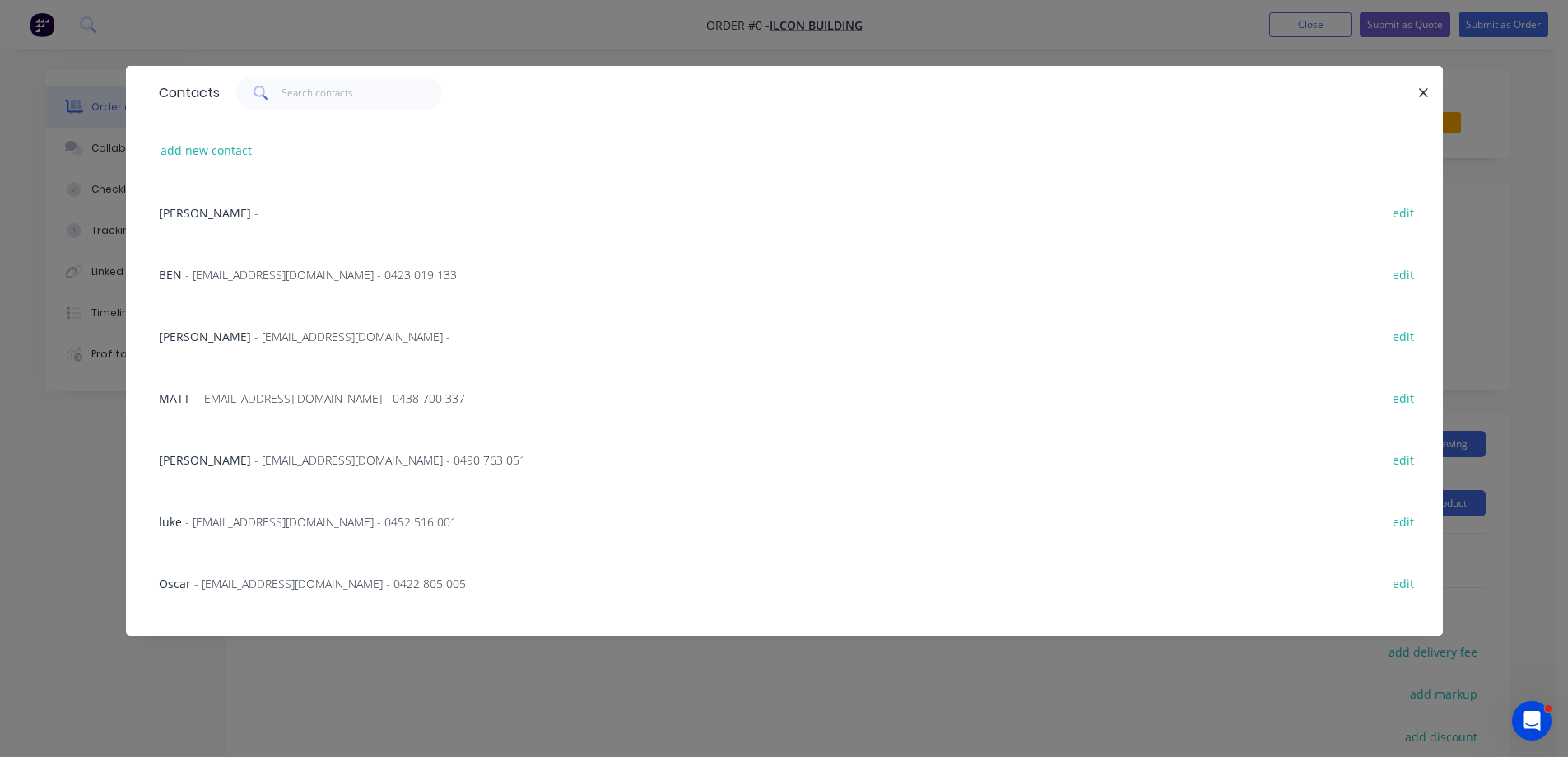
click at [249, 521] on span "- ACCOUNTS@NORTHSTARPROJECTS.CO - 0452 516 001" at bounding box center [321, 522] width 271 height 16
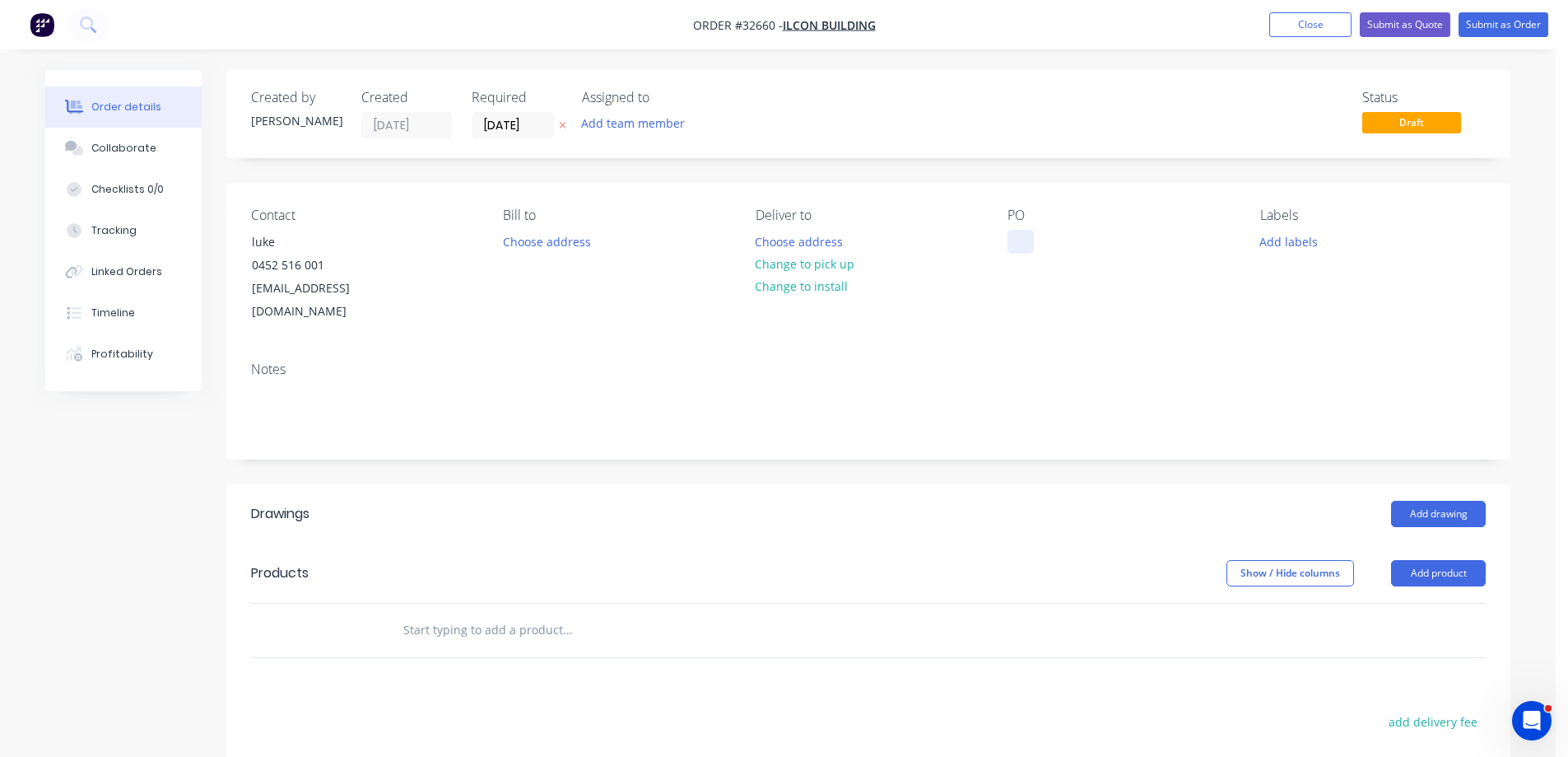
drag, startPoint x: 1012, startPoint y: 241, endPoint x: 1048, endPoint y: 278, distance: 51.6
click at [1013, 241] on div at bounding box center [1021, 241] width 26 height 24
click at [1426, 501] on button "Add drawing" at bounding box center [1438, 514] width 94 height 26
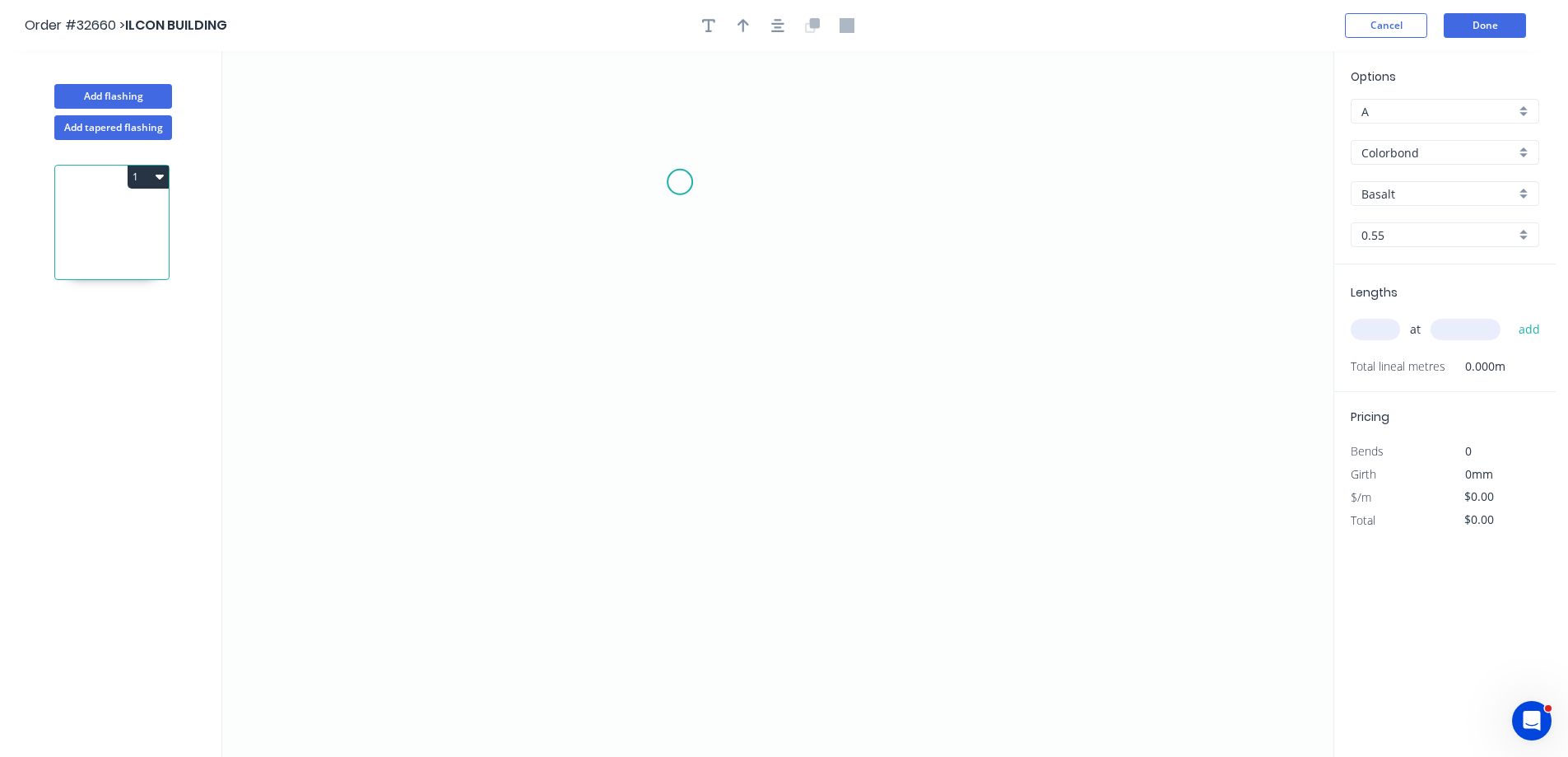
click at [680, 189] on icon "0" at bounding box center [777, 404] width 1111 height 706
drag, startPoint x: 687, startPoint y: 474, endPoint x: 729, endPoint y: 489, distance: 44.6
click at [687, 473] on icon "0" at bounding box center [777, 404] width 1111 height 706
click at [927, 468] on icon "0 ?" at bounding box center [777, 404] width 1111 height 706
click at [928, 550] on icon "0 ? ?" at bounding box center [777, 404] width 1111 height 706
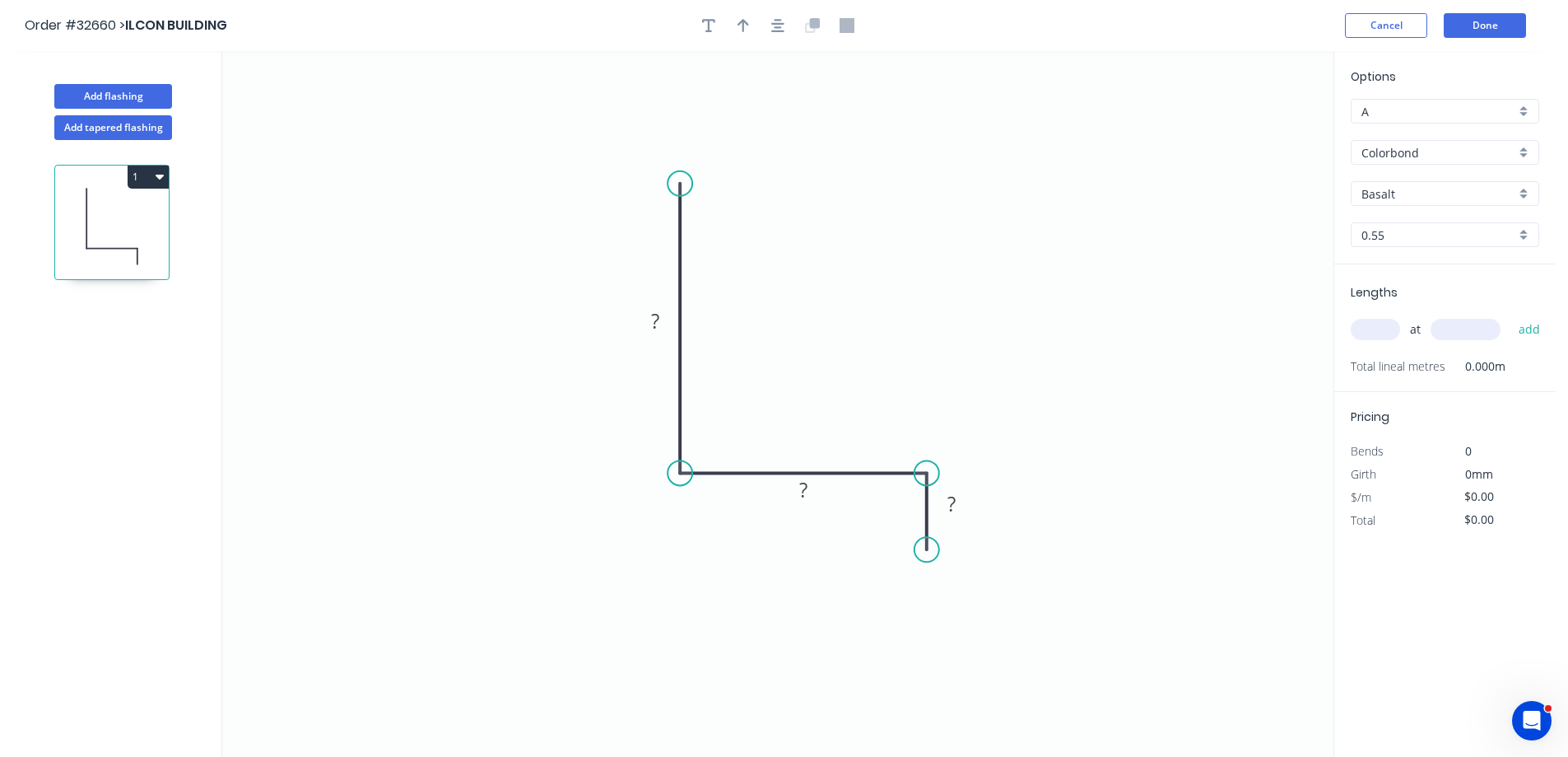
drag, startPoint x: 657, startPoint y: 320, endPoint x: 686, endPoint y: 328, distance: 30.1
click at [657, 321] on tspan "?" at bounding box center [655, 321] width 8 height 27
type input "$11.67"
click at [770, 25] on button "button" at bounding box center [778, 26] width 25 height 25
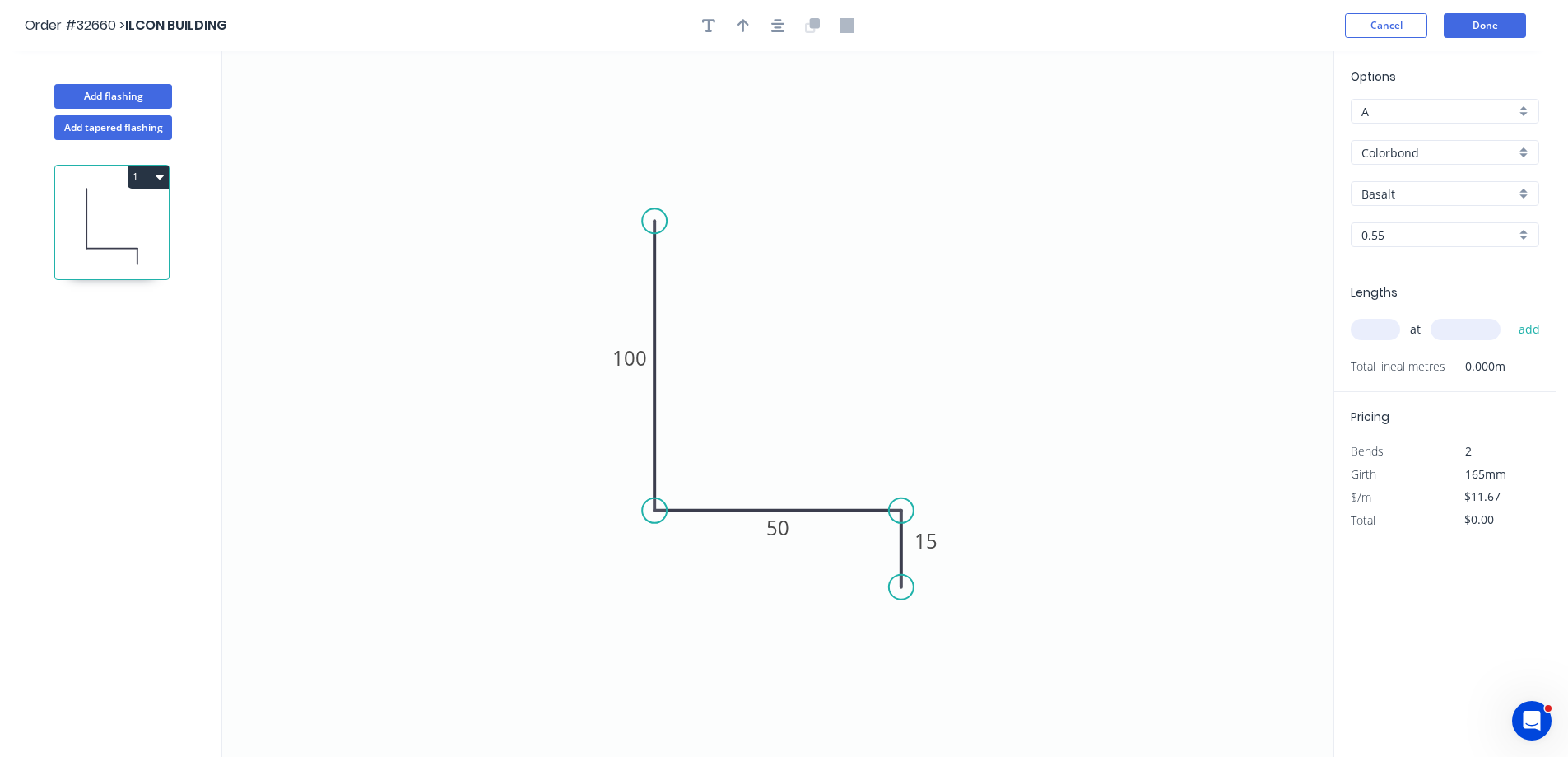
click at [1525, 189] on div "Basalt" at bounding box center [1445, 194] width 189 height 25
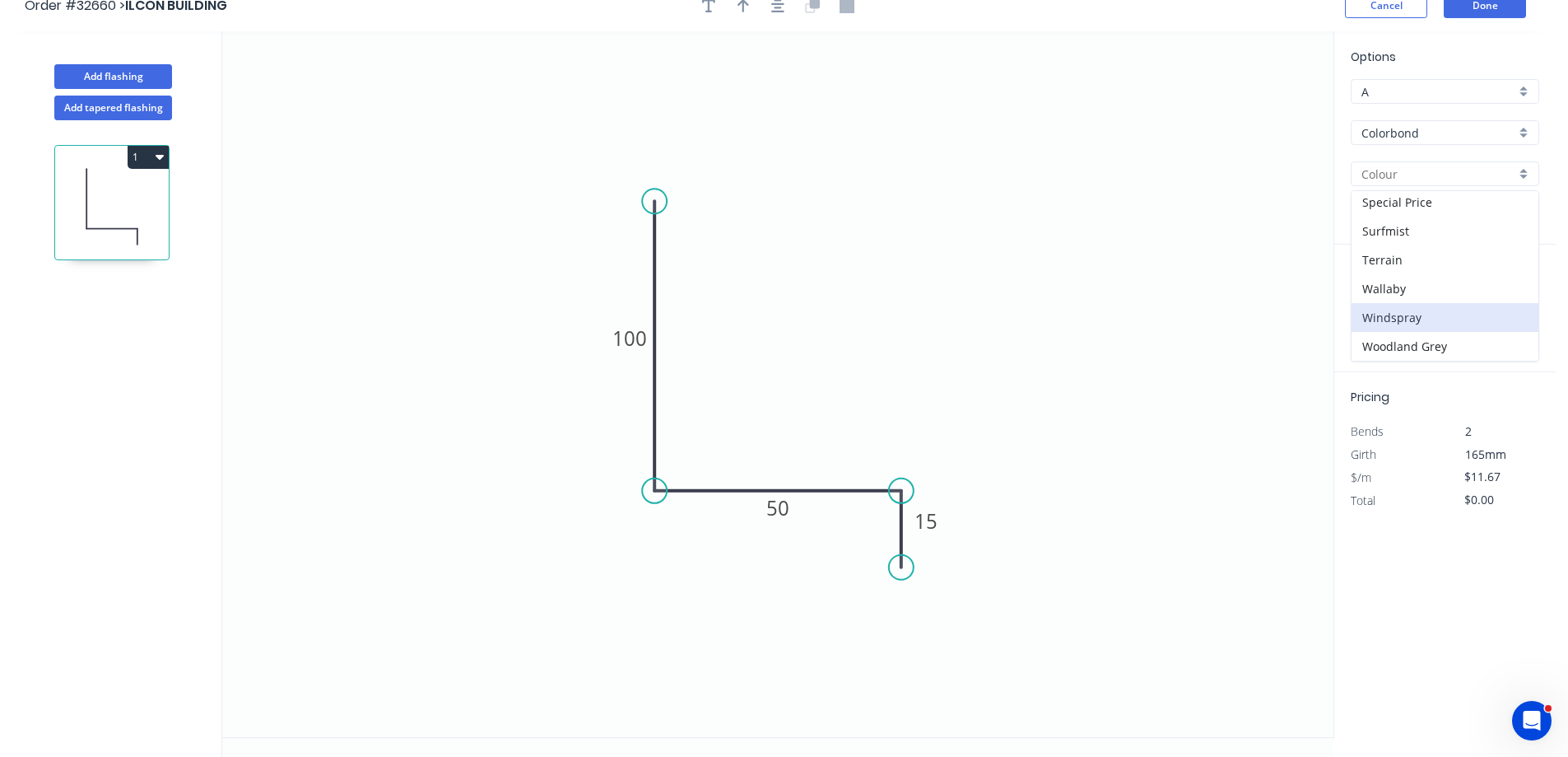
scroll to position [31, 0]
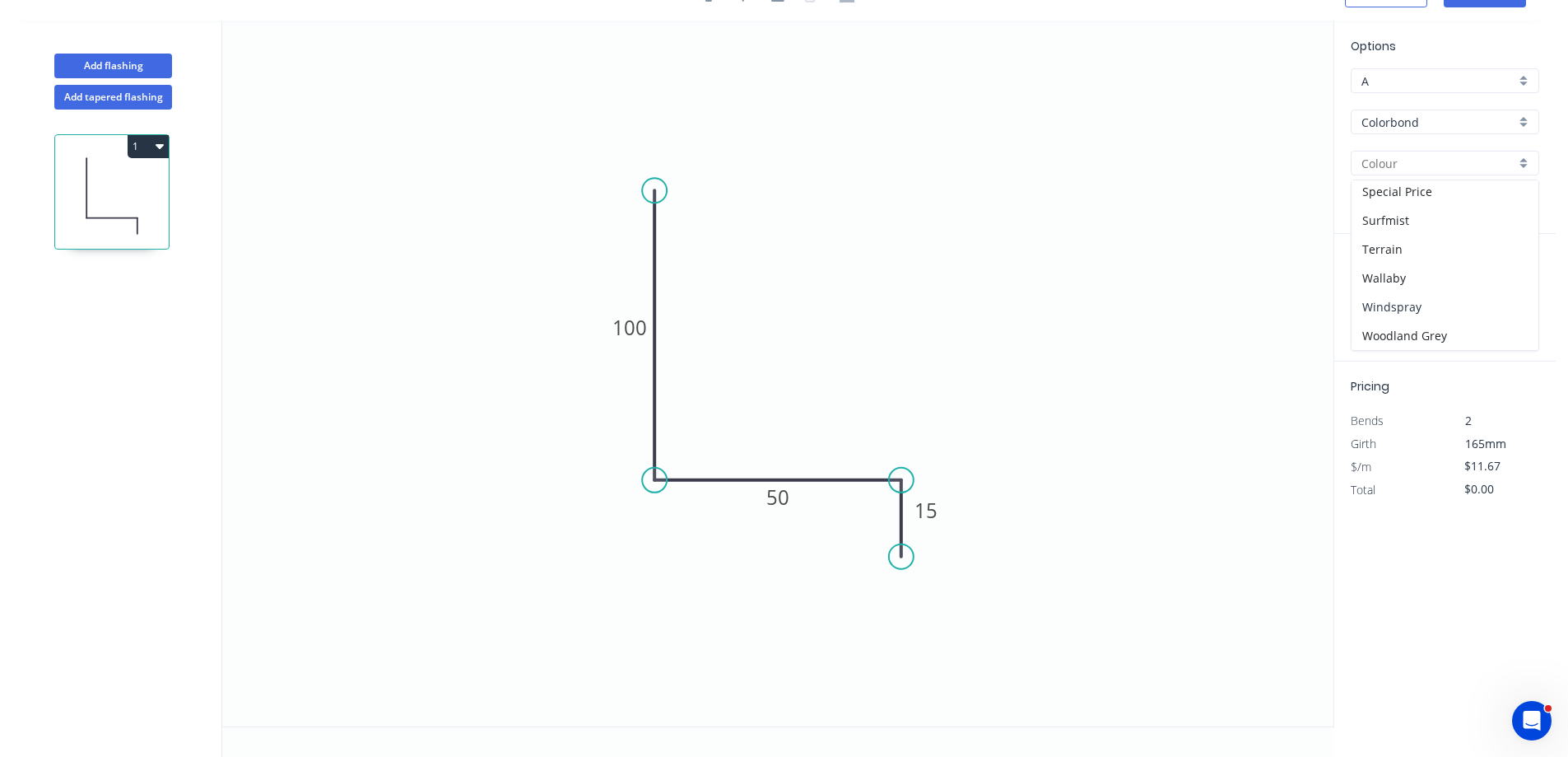
drag, startPoint x: 1439, startPoint y: 310, endPoint x: 1430, endPoint y: 316, distance: 10.8
click at [1438, 310] on div "Windspray" at bounding box center [1445, 307] width 187 height 29
type input "Windspray"
drag, startPoint x: 1387, startPoint y: 301, endPoint x: 1342, endPoint y: 337, distance: 57.6
click at [1385, 301] on input "text" at bounding box center [1375, 299] width 49 height 21
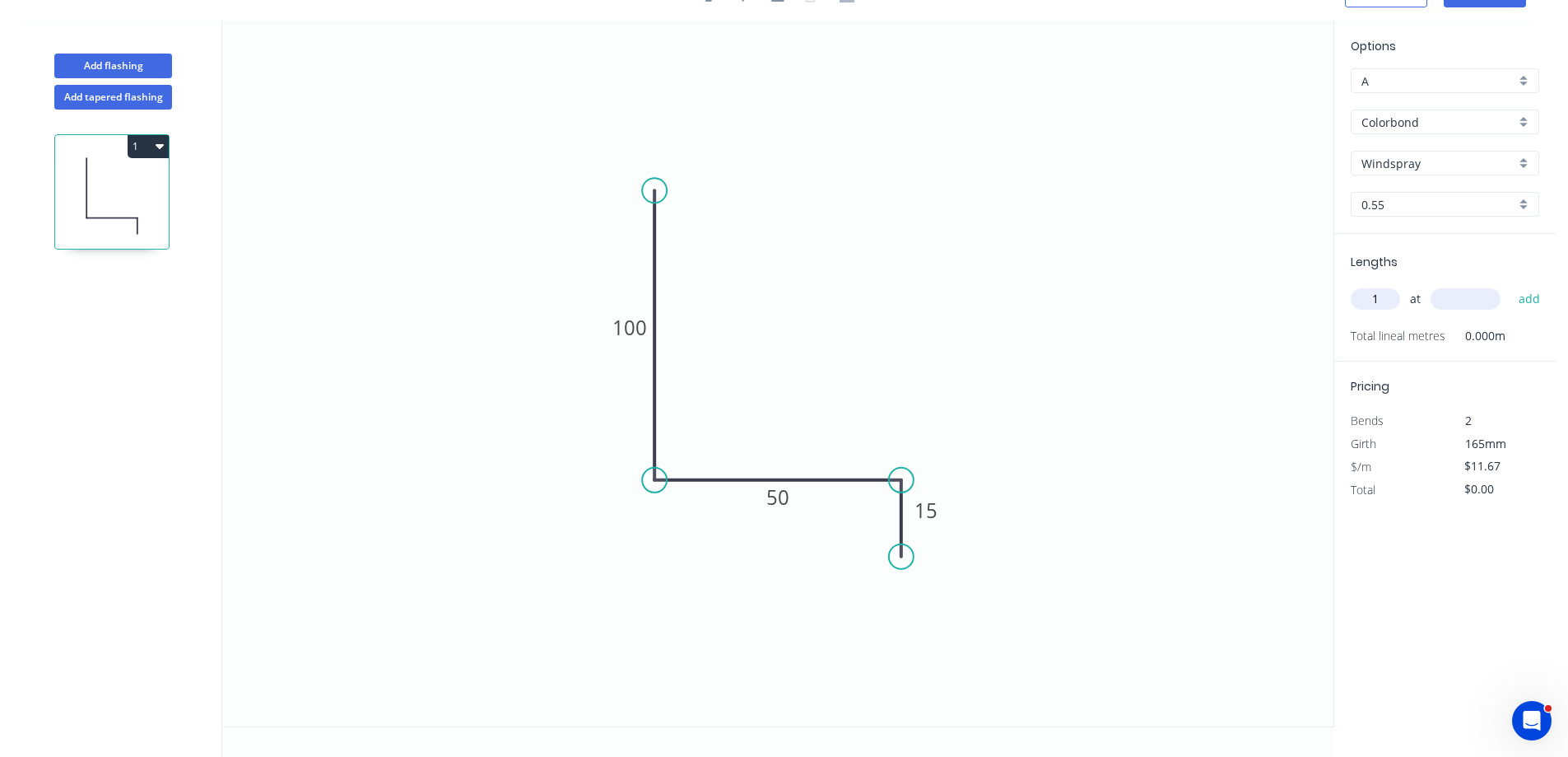
type input "1"
type input "2600"
click at [1511, 285] on button "add" at bounding box center [1530, 299] width 39 height 28
type input "$30.34"
type input "2"
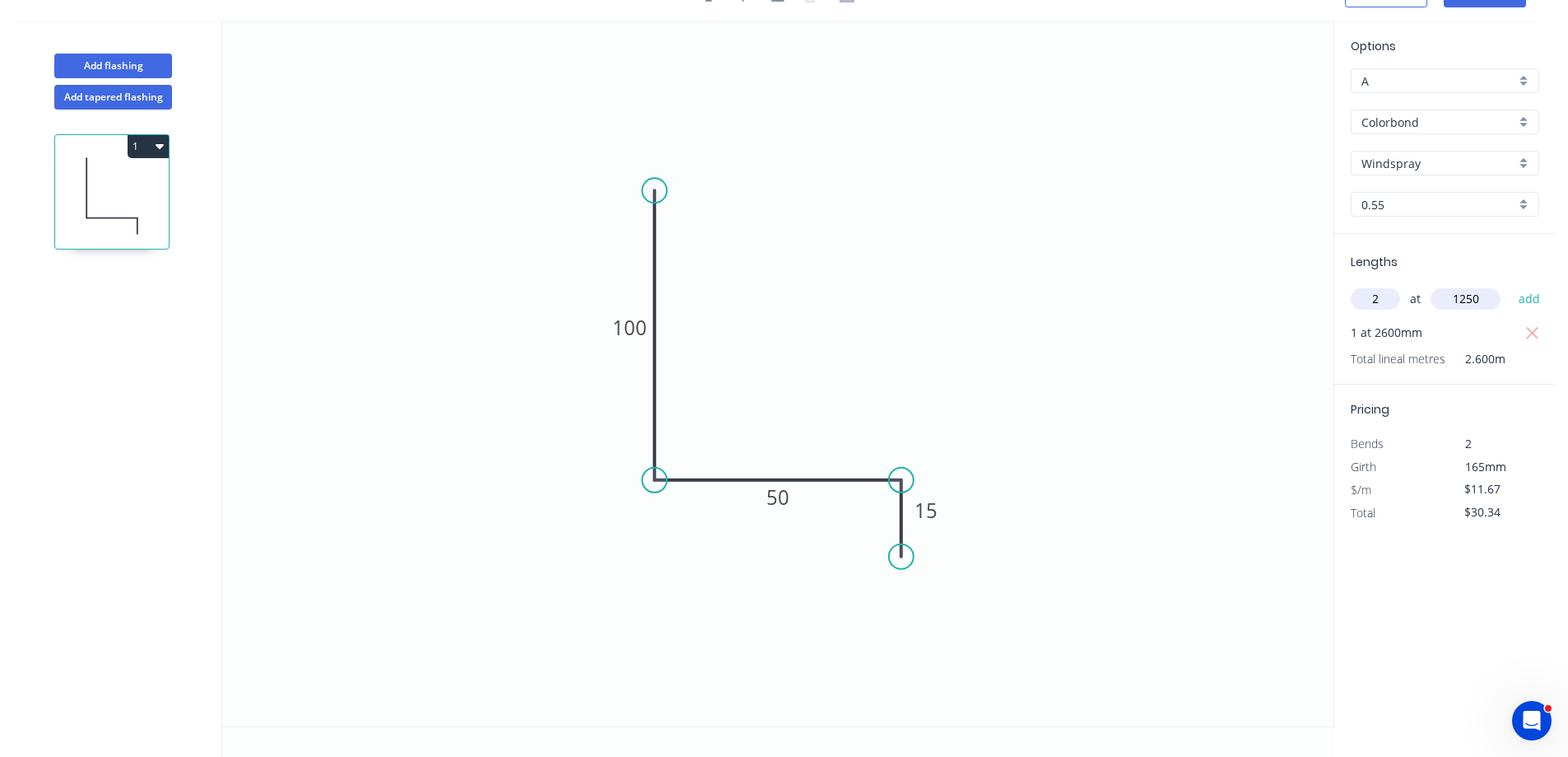
type input "1250"
click at [1511, 285] on button "add" at bounding box center [1530, 299] width 39 height 28
type input "$59.52"
type input "2"
type input "3000"
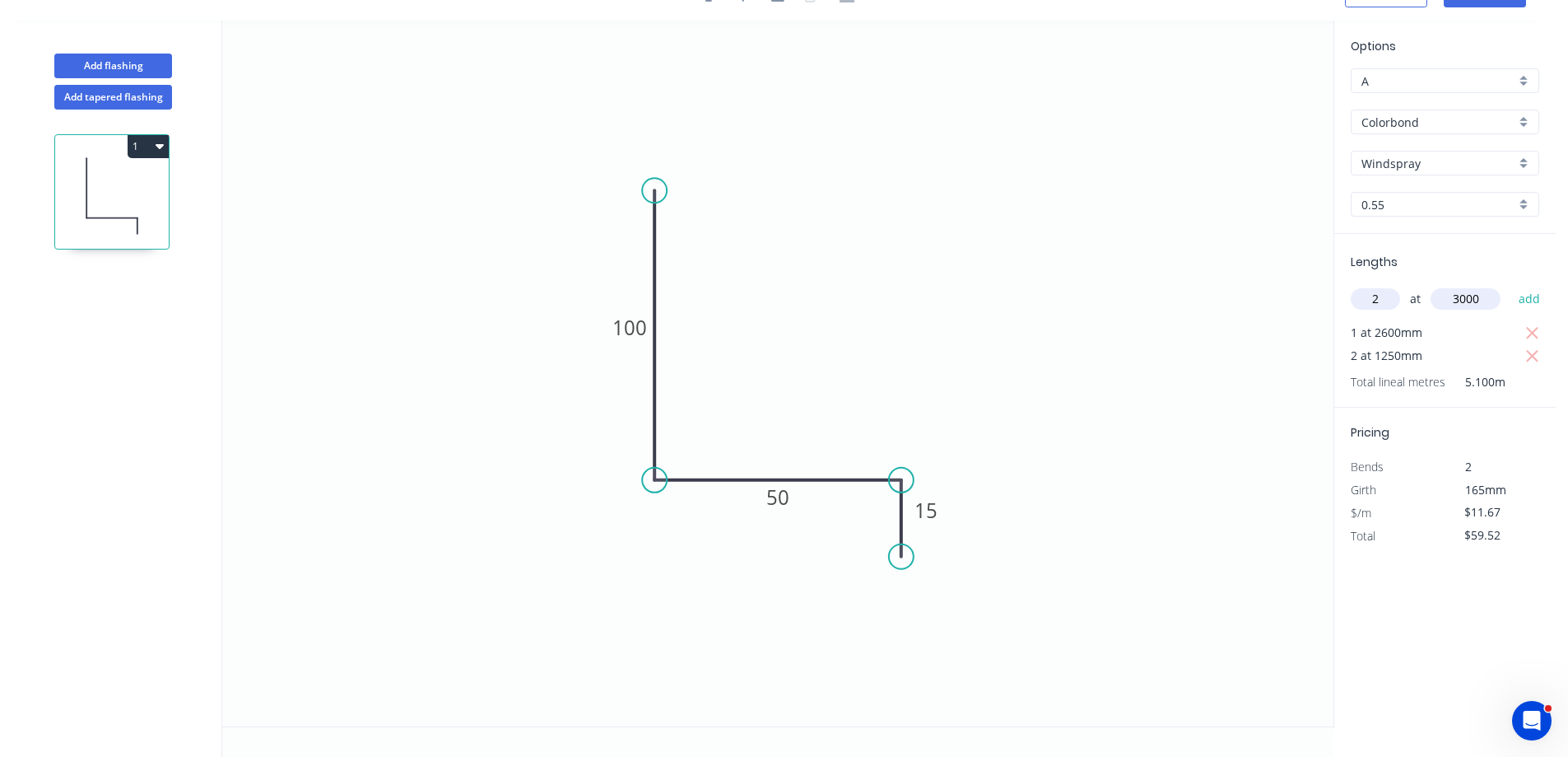
click at [1511, 285] on button "add" at bounding box center [1530, 299] width 39 height 28
type input "$129.54"
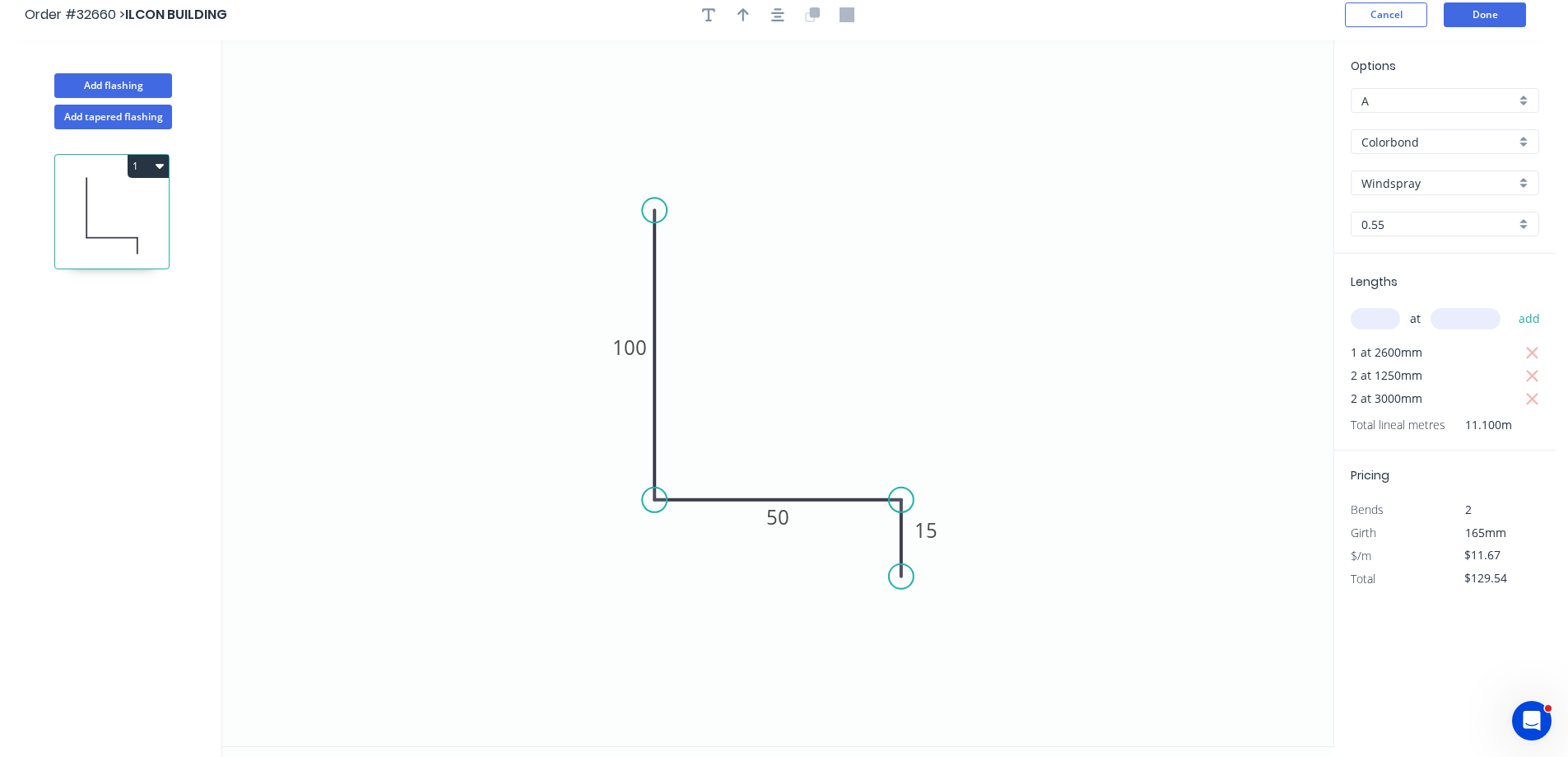
scroll to position [0, 0]
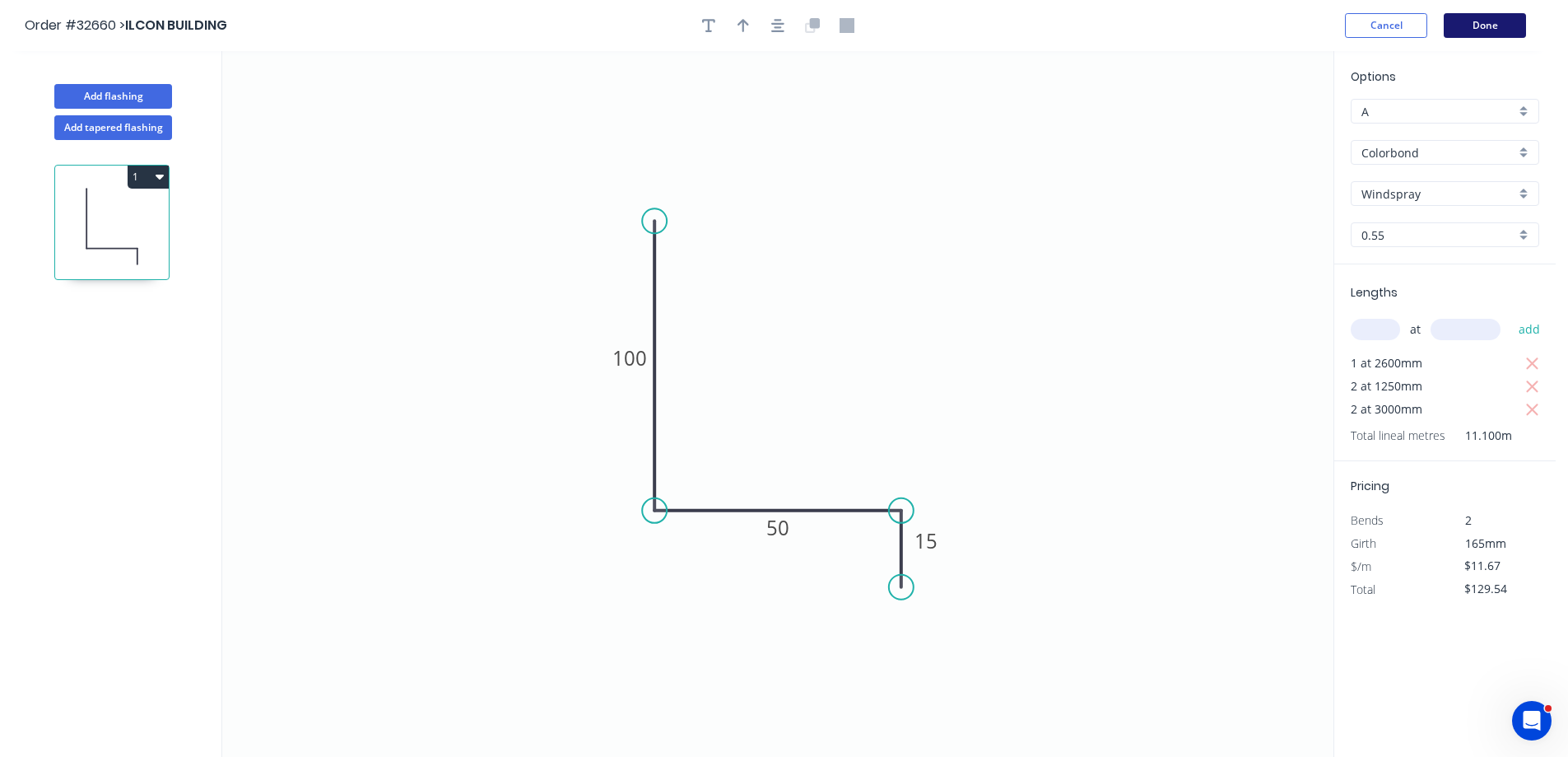
click at [1479, 26] on button "Done" at bounding box center [1484, 26] width 82 height 25
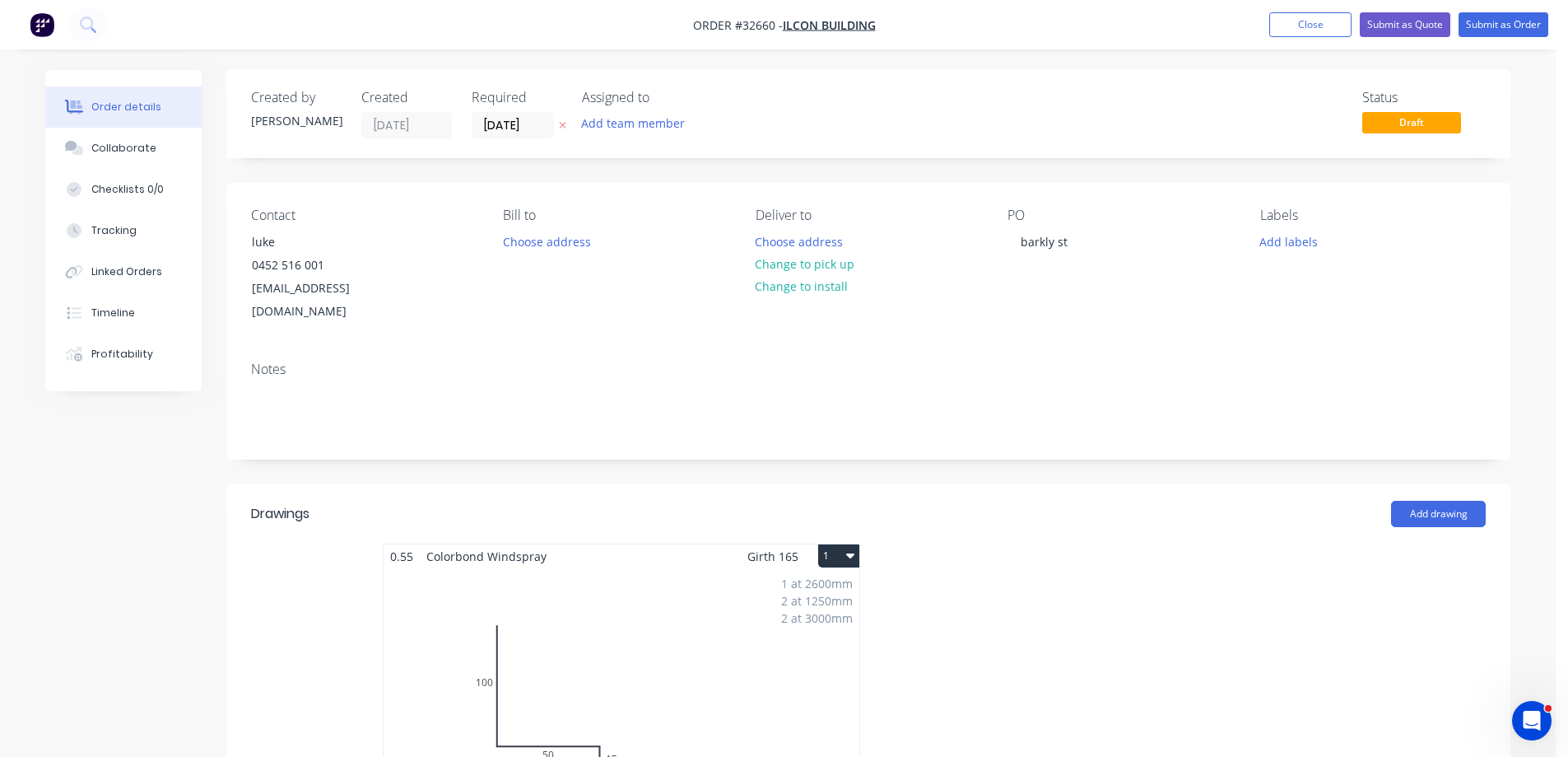
click at [727, 593] on div "1 at 2600mm 2 at 1250mm 2 at 3000mm Total lm $/M Total 11.1m $11.67 $129.54" at bounding box center [621, 694] width 476 height 251
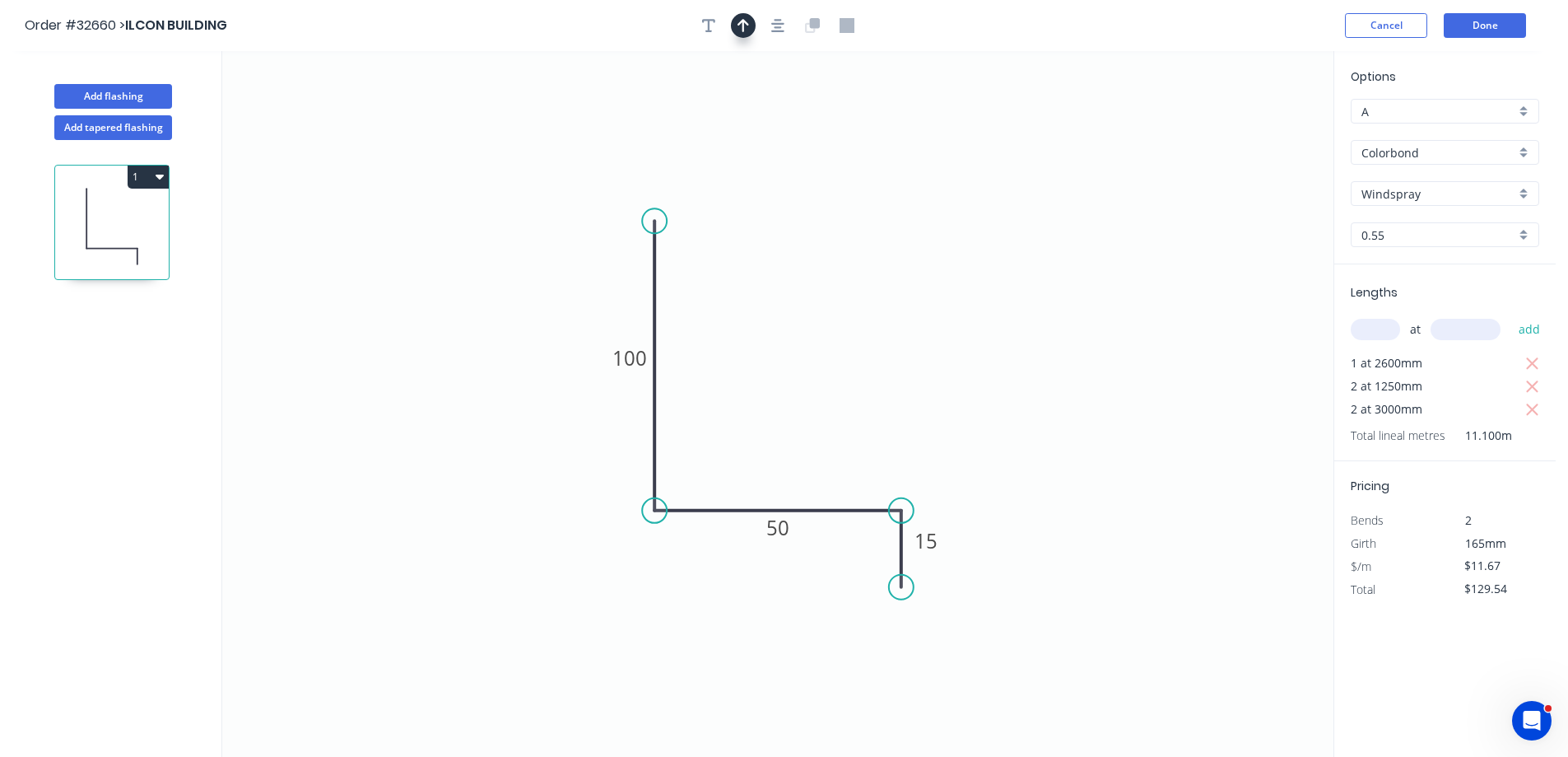
click at [745, 28] on icon "button" at bounding box center [743, 26] width 11 height 15
drag, startPoint x: 1249, startPoint y: 127, endPoint x: 782, endPoint y: 396, distance: 538.9
click at [782, 396] on icon at bounding box center [781, 376] width 15 height 53
click at [1498, 31] on button "Done" at bounding box center [1484, 26] width 82 height 25
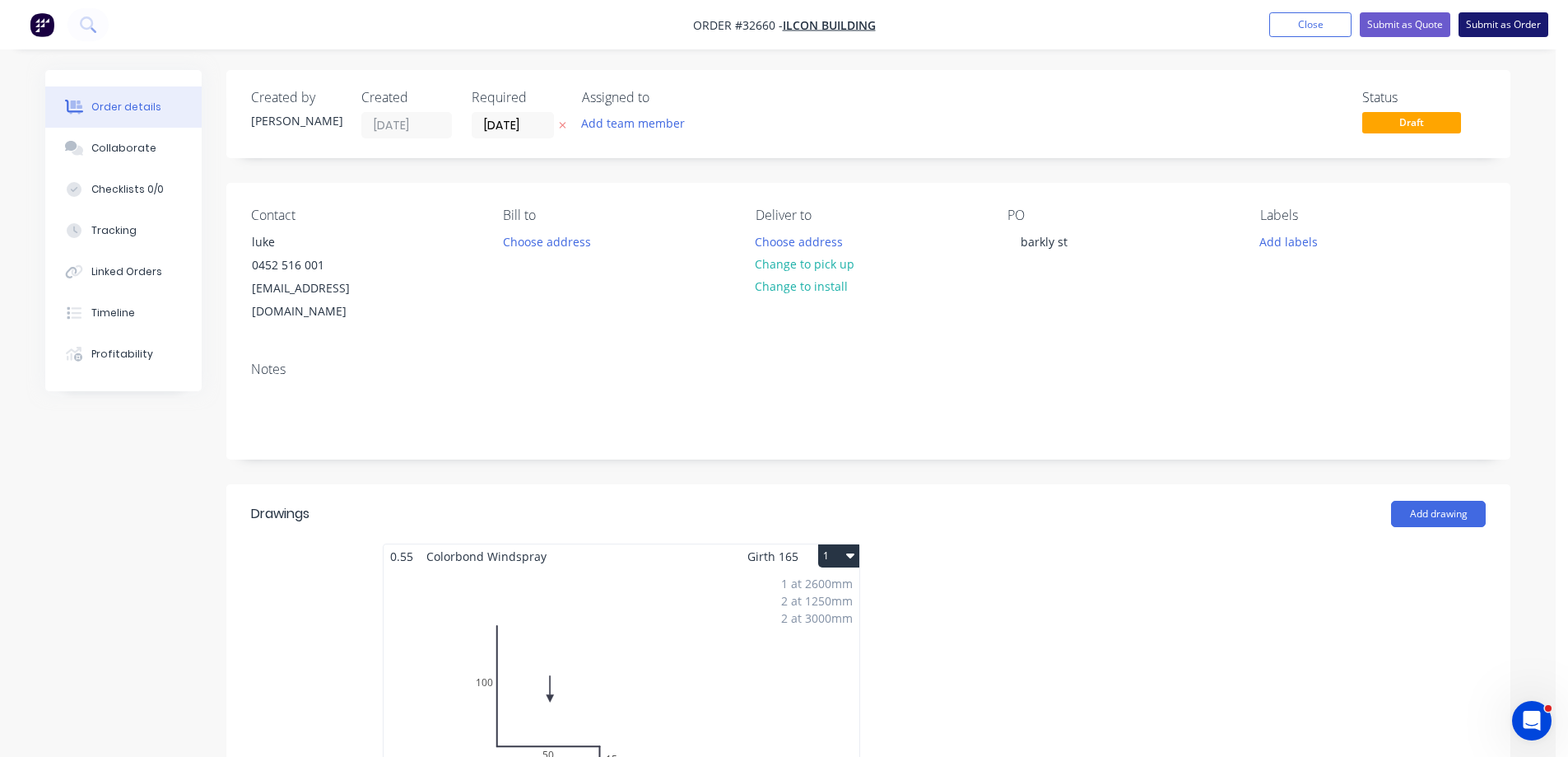
click at [1479, 27] on button "Submit as Order" at bounding box center [1504, 25] width 90 height 25
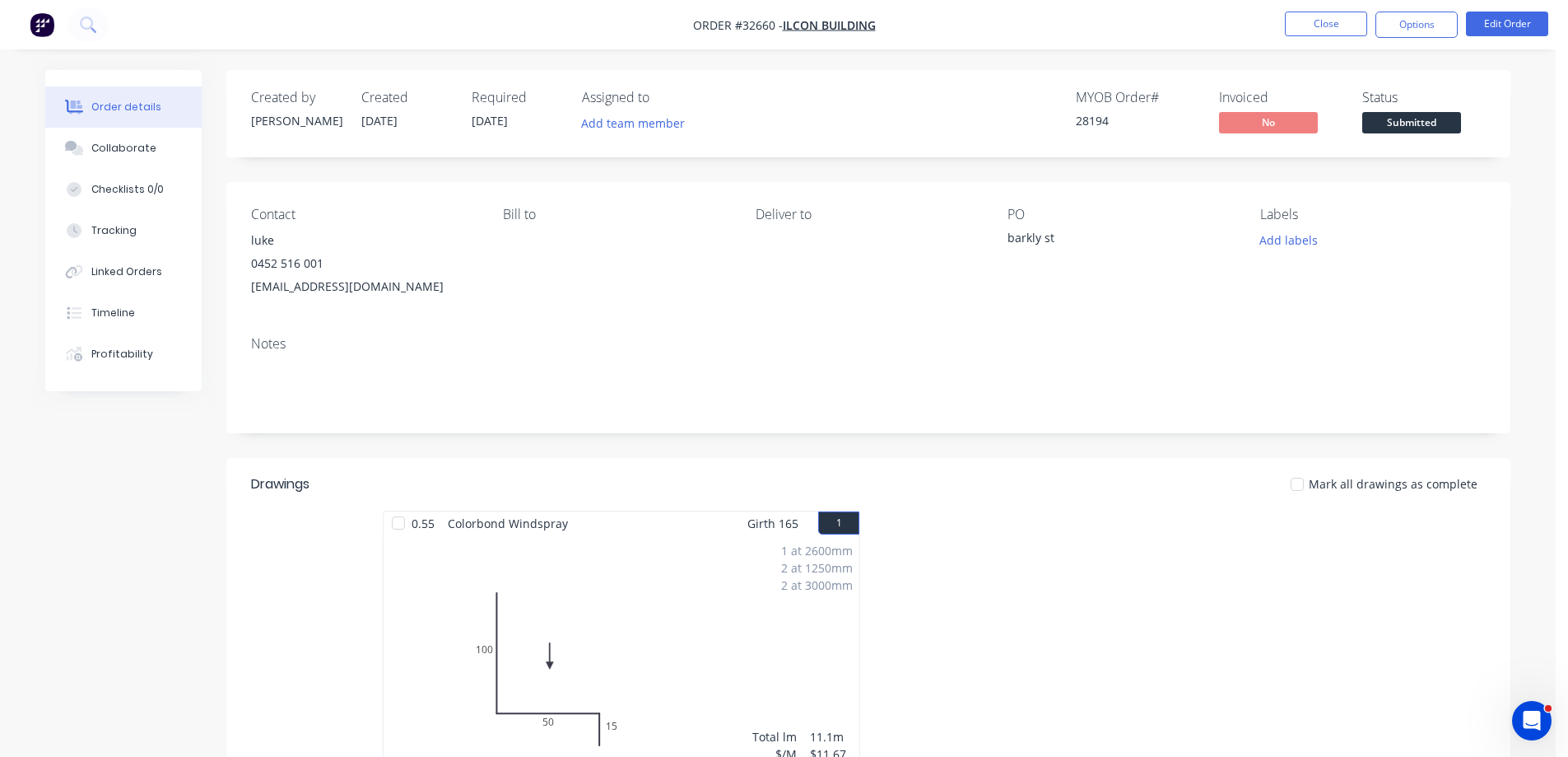
click at [1431, 125] on span "Submitted" at bounding box center [1411, 122] width 99 height 20
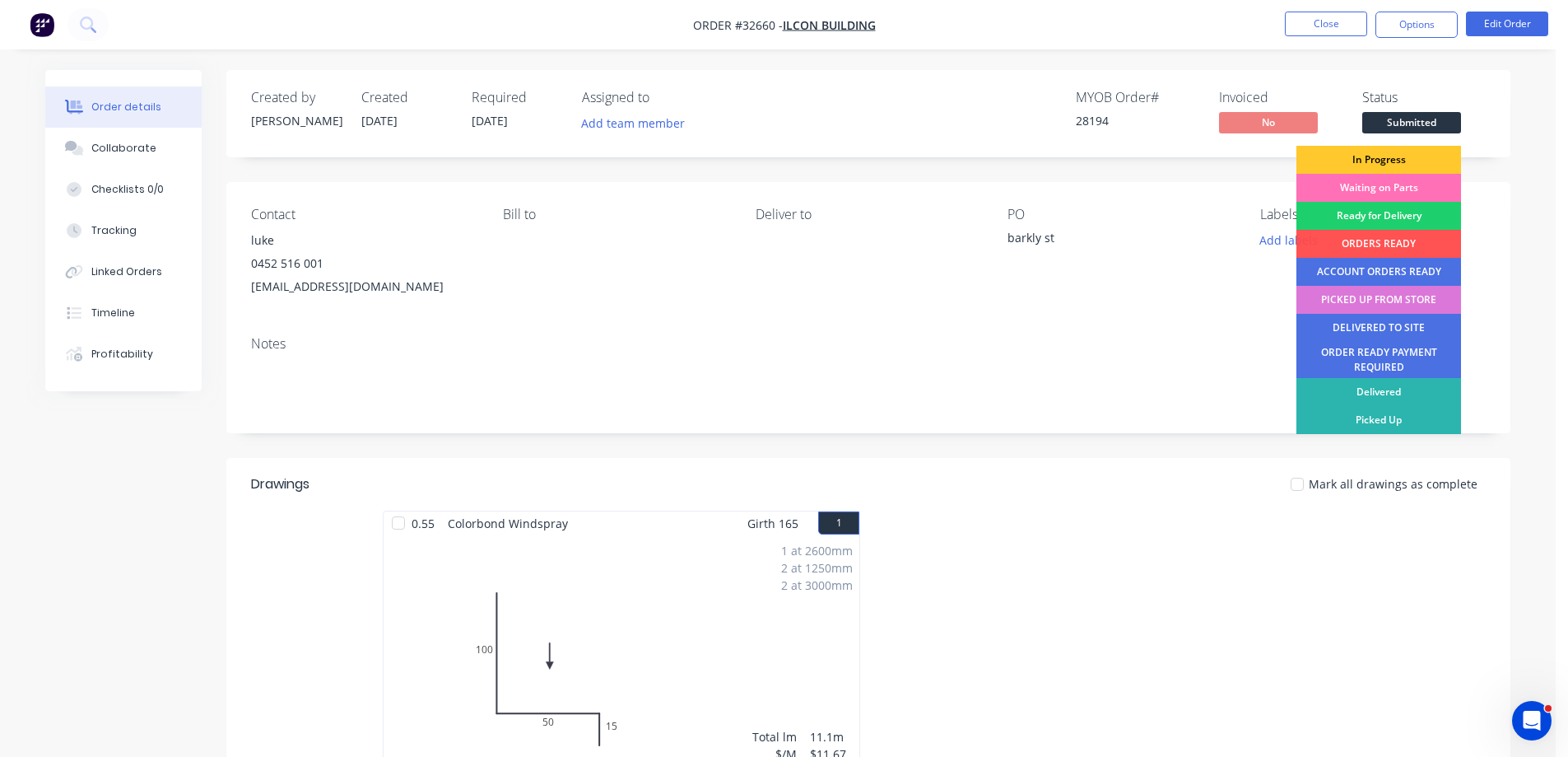
click at [1386, 160] on div "In Progress" at bounding box center [1379, 160] width 165 height 28
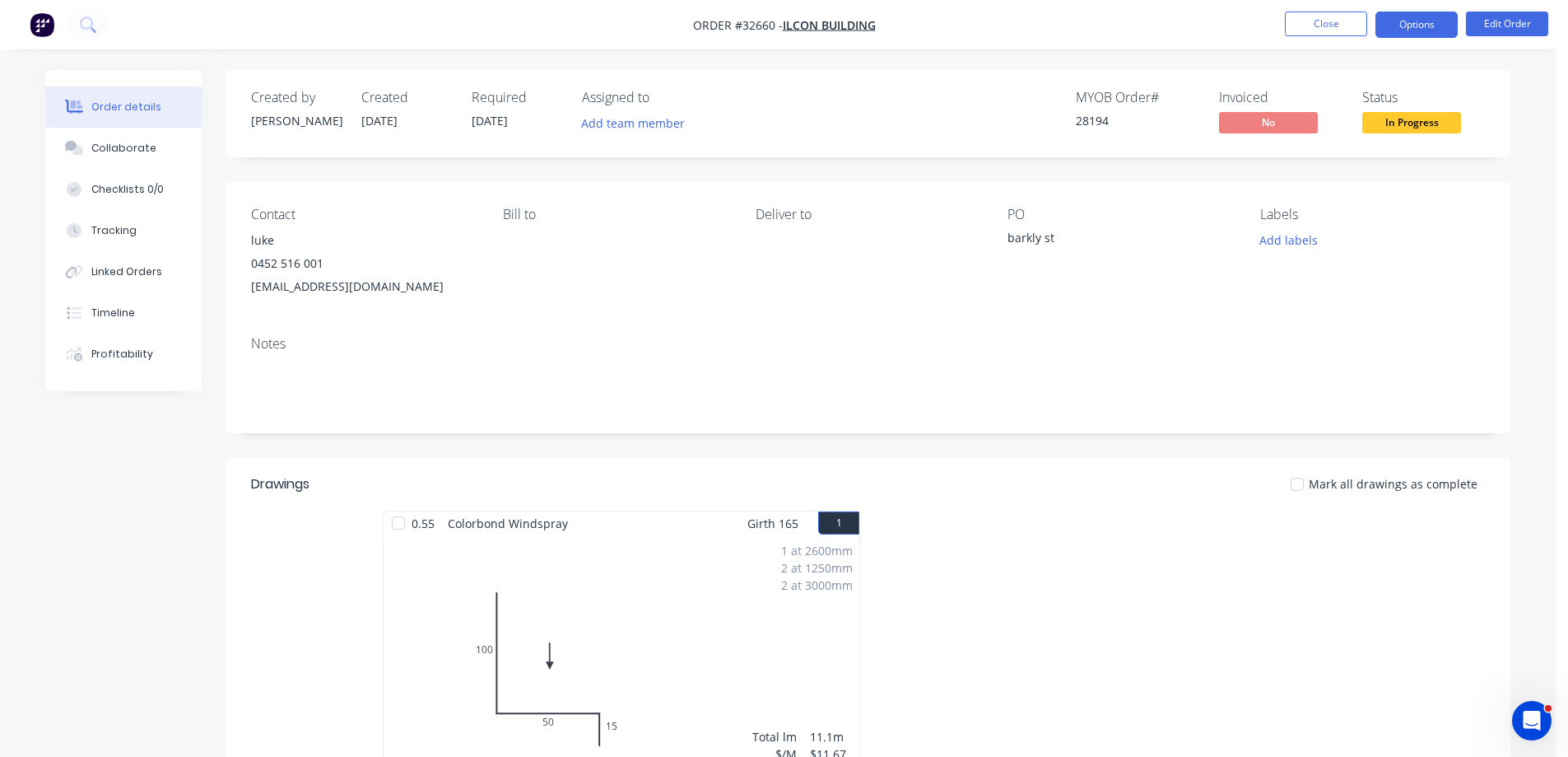
click at [1402, 29] on button "Options" at bounding box center [1416, 25] width 82 height 26
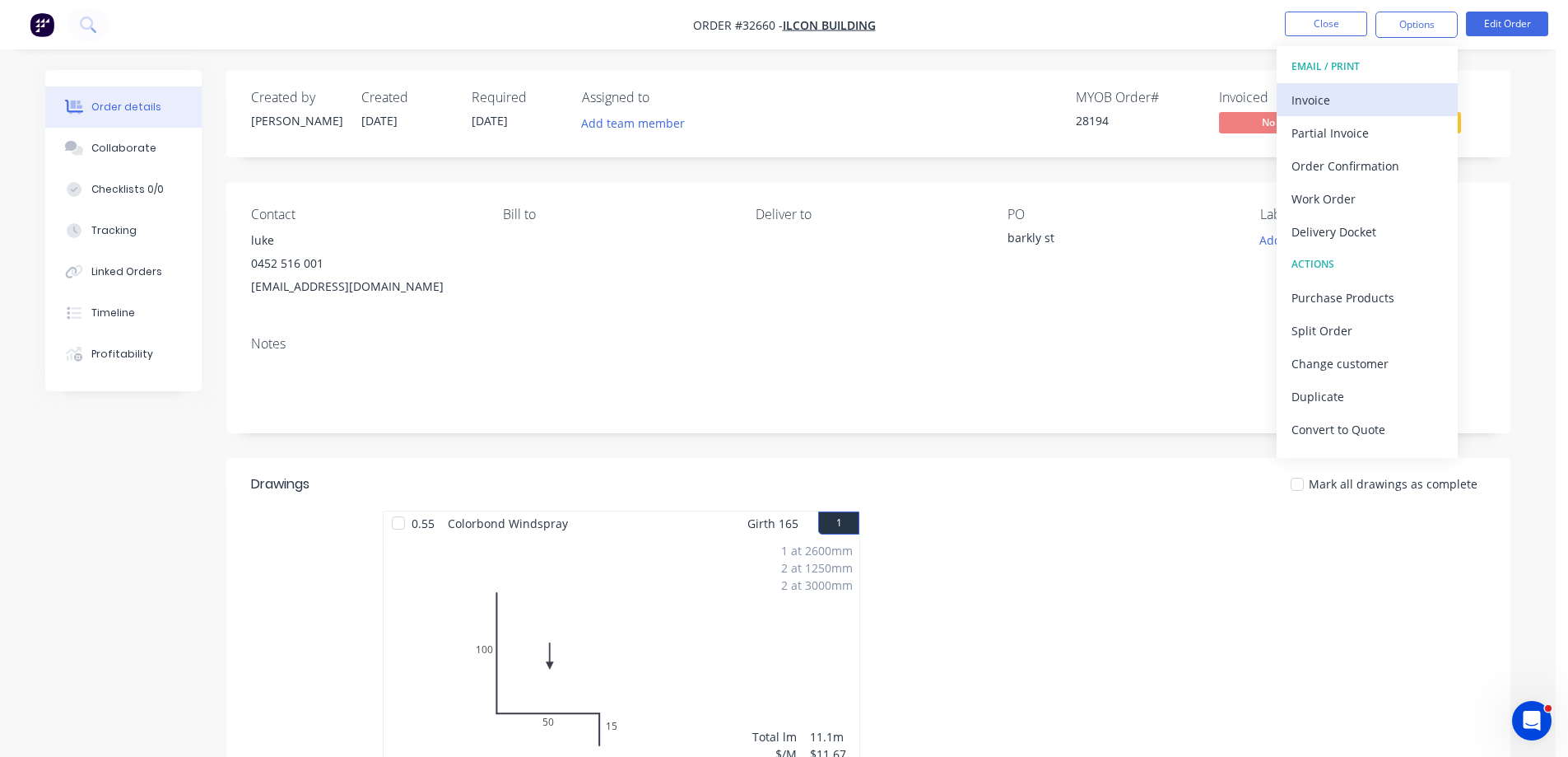
click at [1351, 104] on div "Invoice" at bounding box center [1367, 100] width 152 height 24
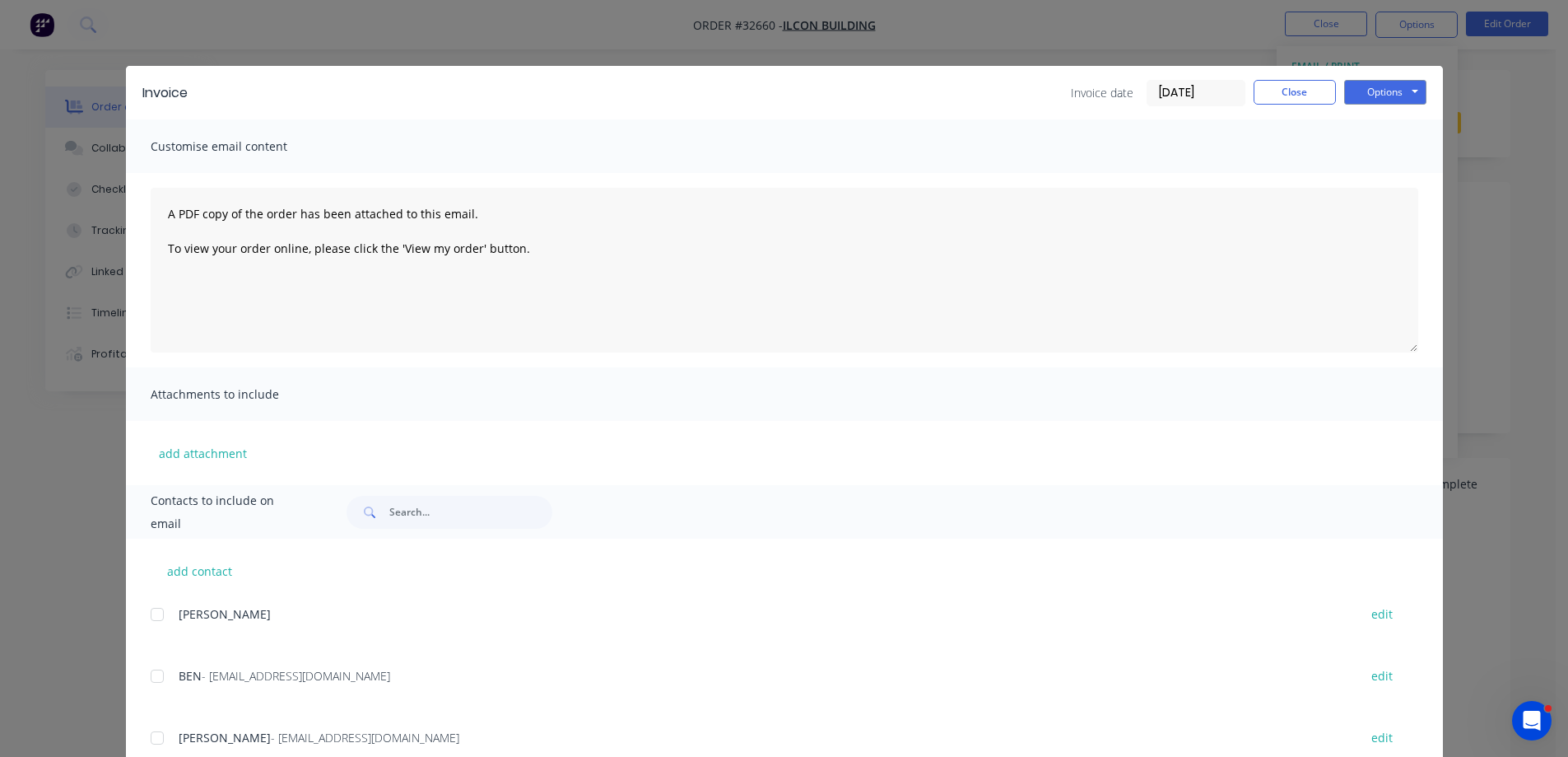
click at [150, 672] on div at bounding box center [157, 675] width 33 height 33
click at [1387, 98] on button "Options" at bounding box center [1385, 93] width 82 height 25
click at [1402, 179] on button "Email" at bounding box center [1397, 175] width 106 height 27
click at [1310, 97] on button "Close" at bounding box center [1294, 93] width 82 height 25
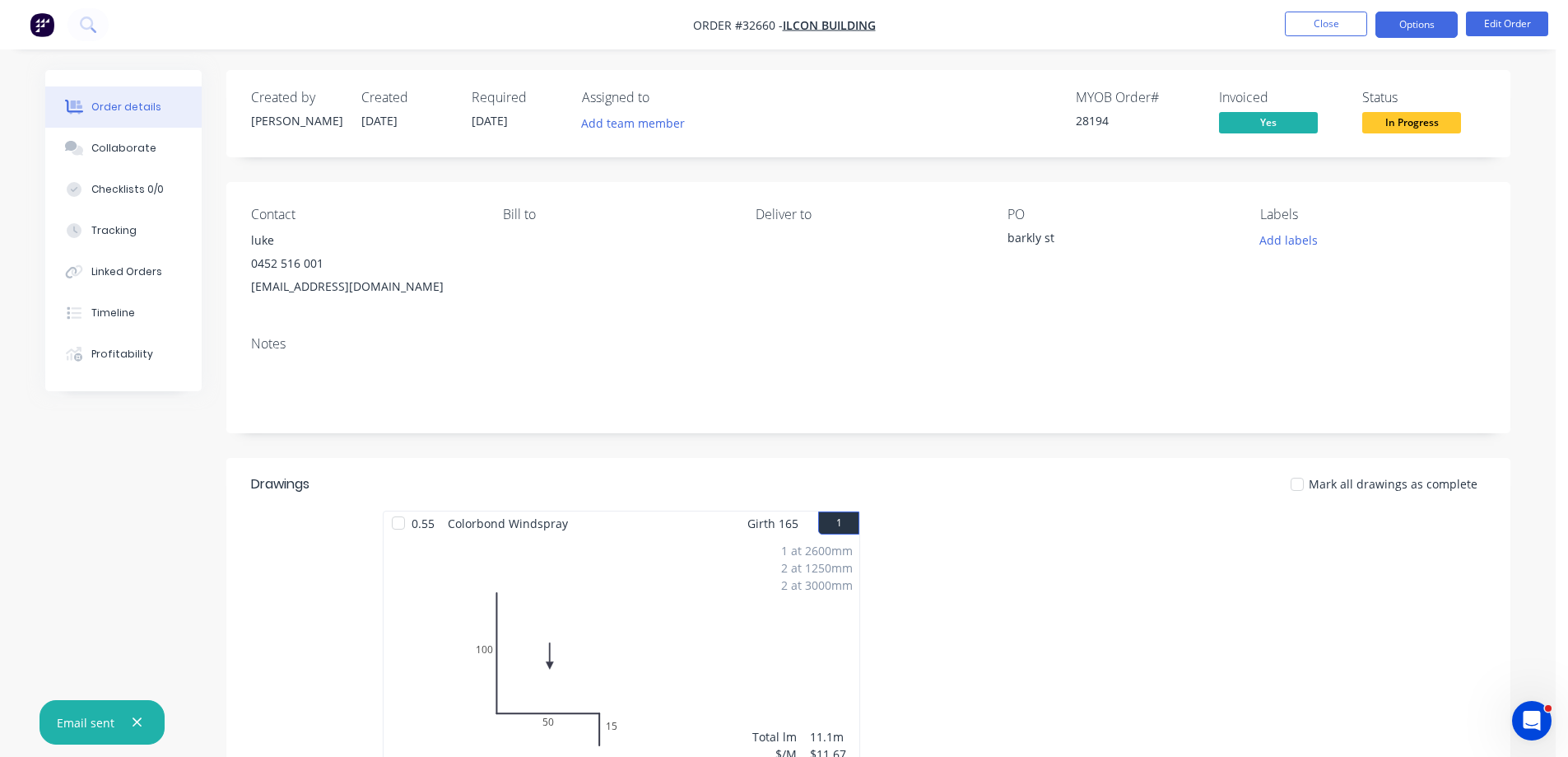
click at [1416, 32] on button "Options" at bounding box center [1416, 25] width 82 height 26
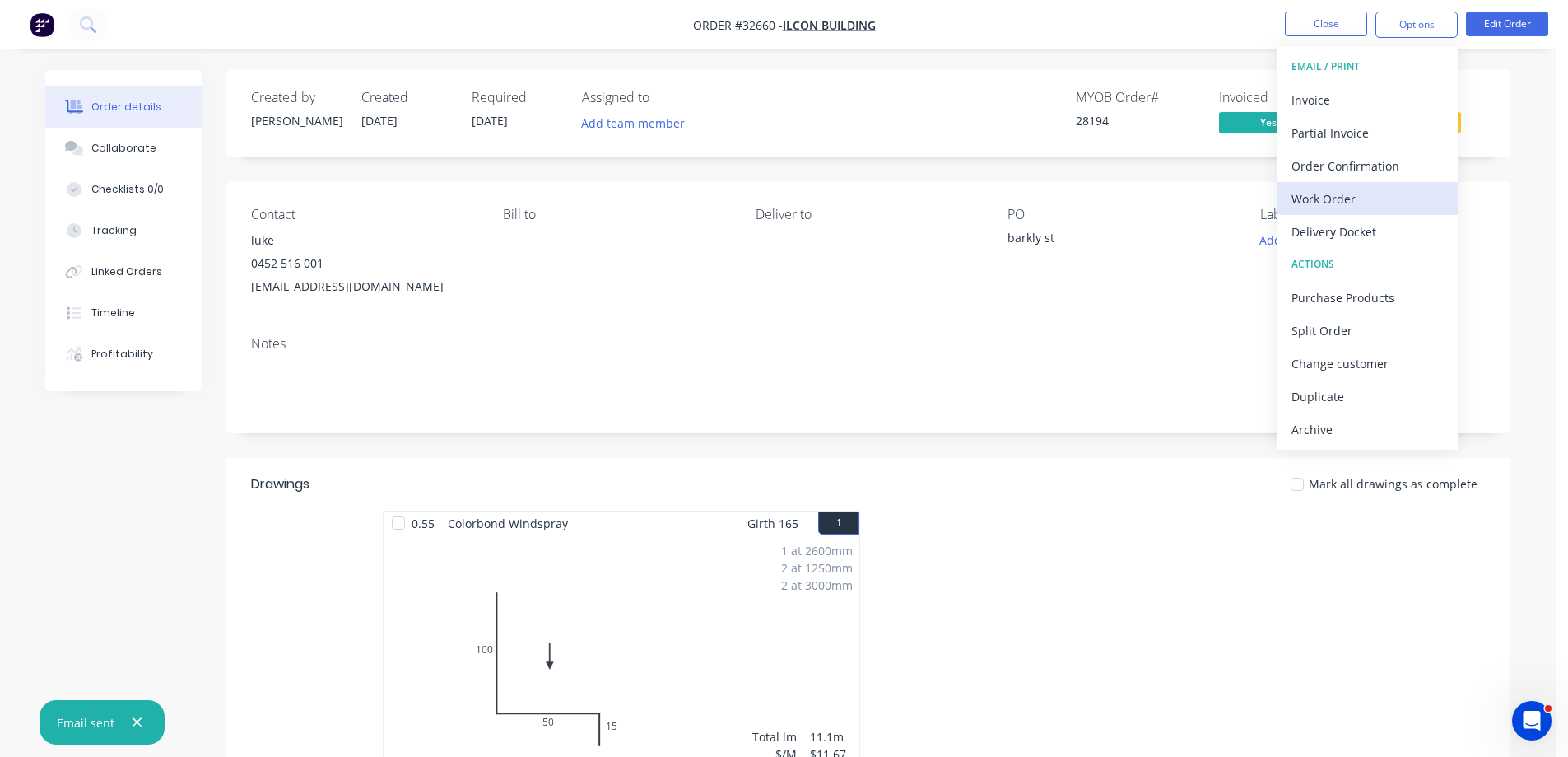
click at [1378, 195] on div "Work Order" at bounding box center [1367, 198] width 152 height 24
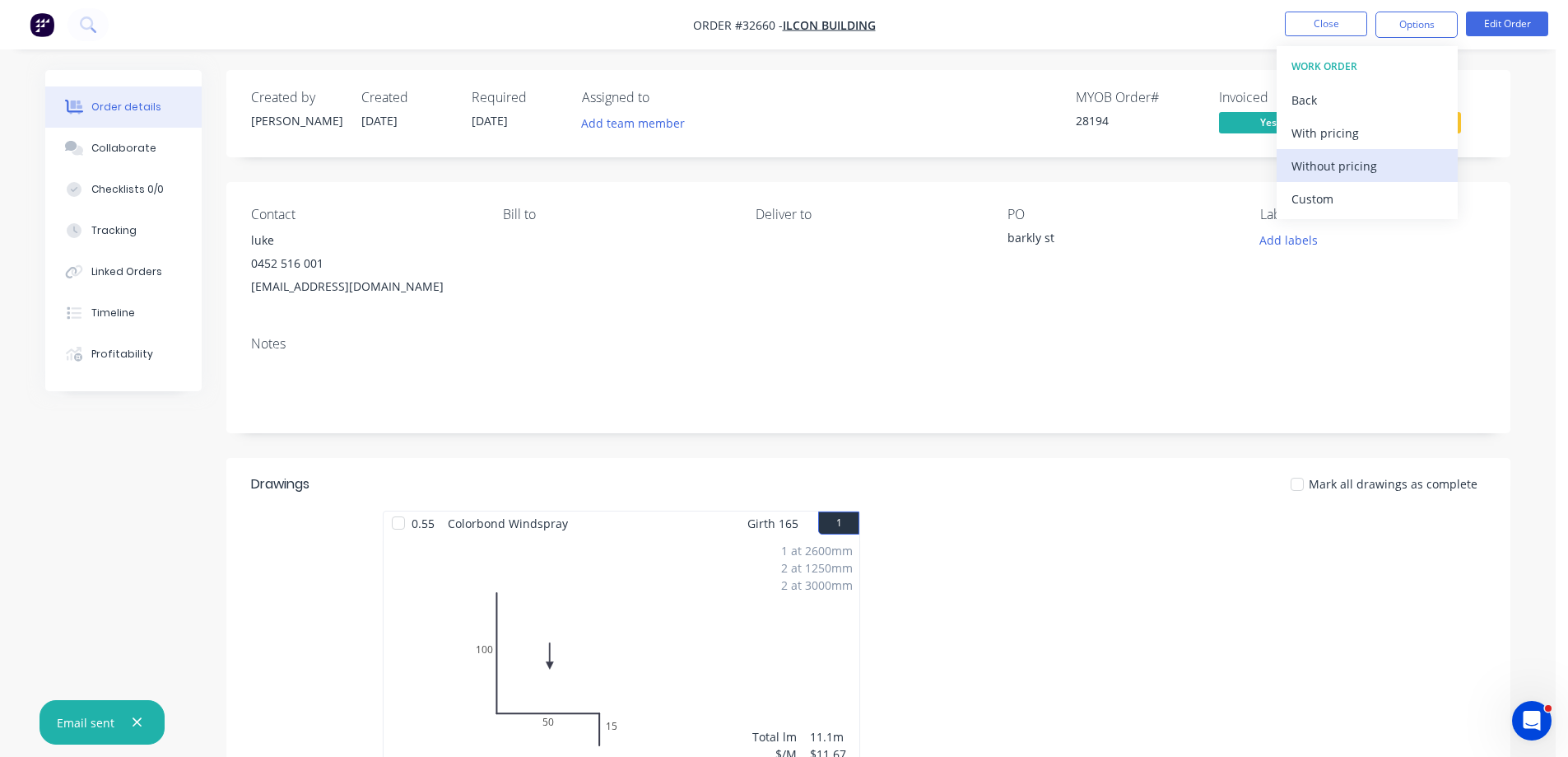
click at [1414, 174] on div "Without pricing" at bounding box center [1367, 166] width 152 height 24
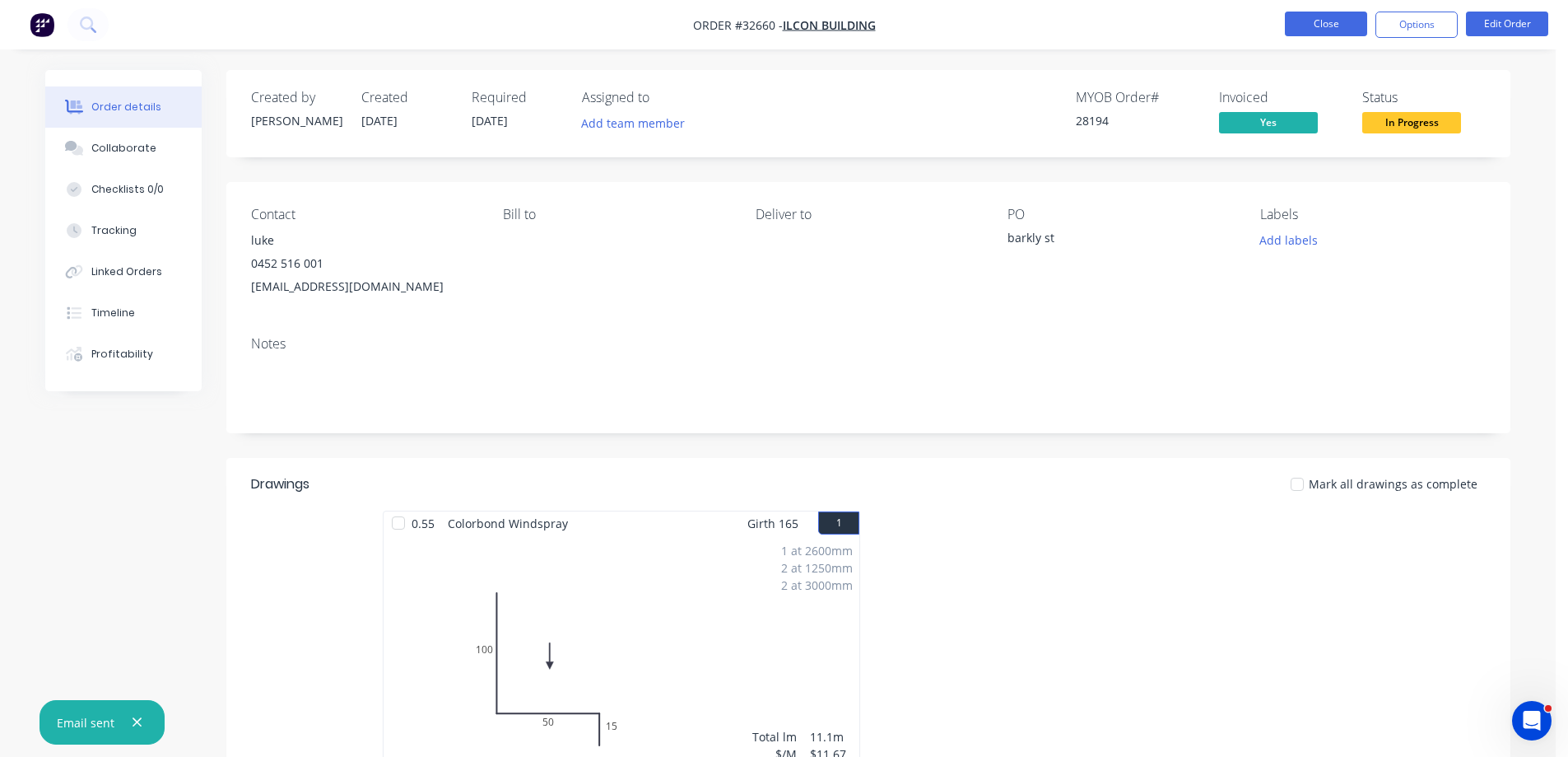
click at [1327, 31] on button "Close" at bounding box center [1326, 24] width 82 height 25
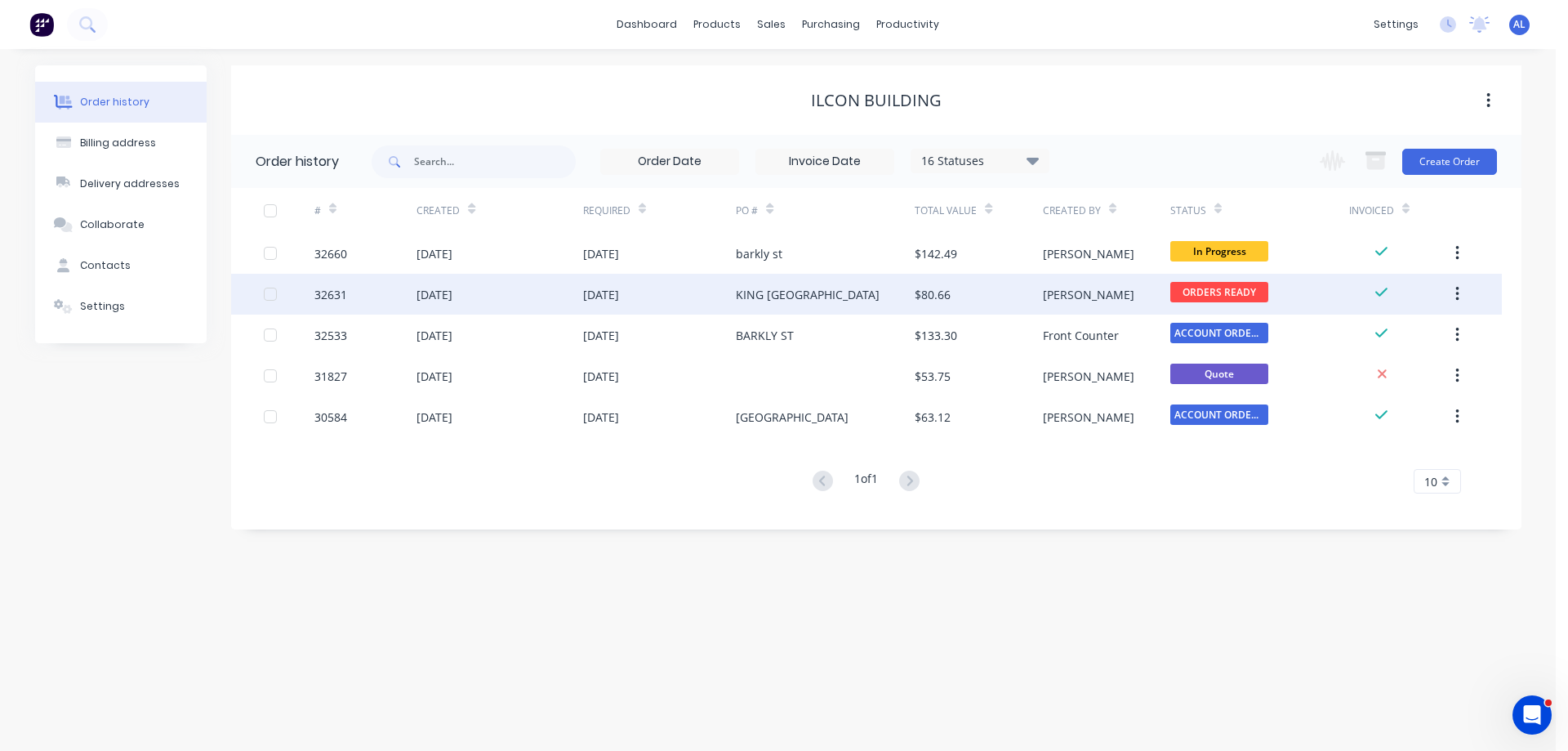
click at [913, 288] on div "KING ST BRUNSWICK" at bounding box center [825, 294] width 179 height 41
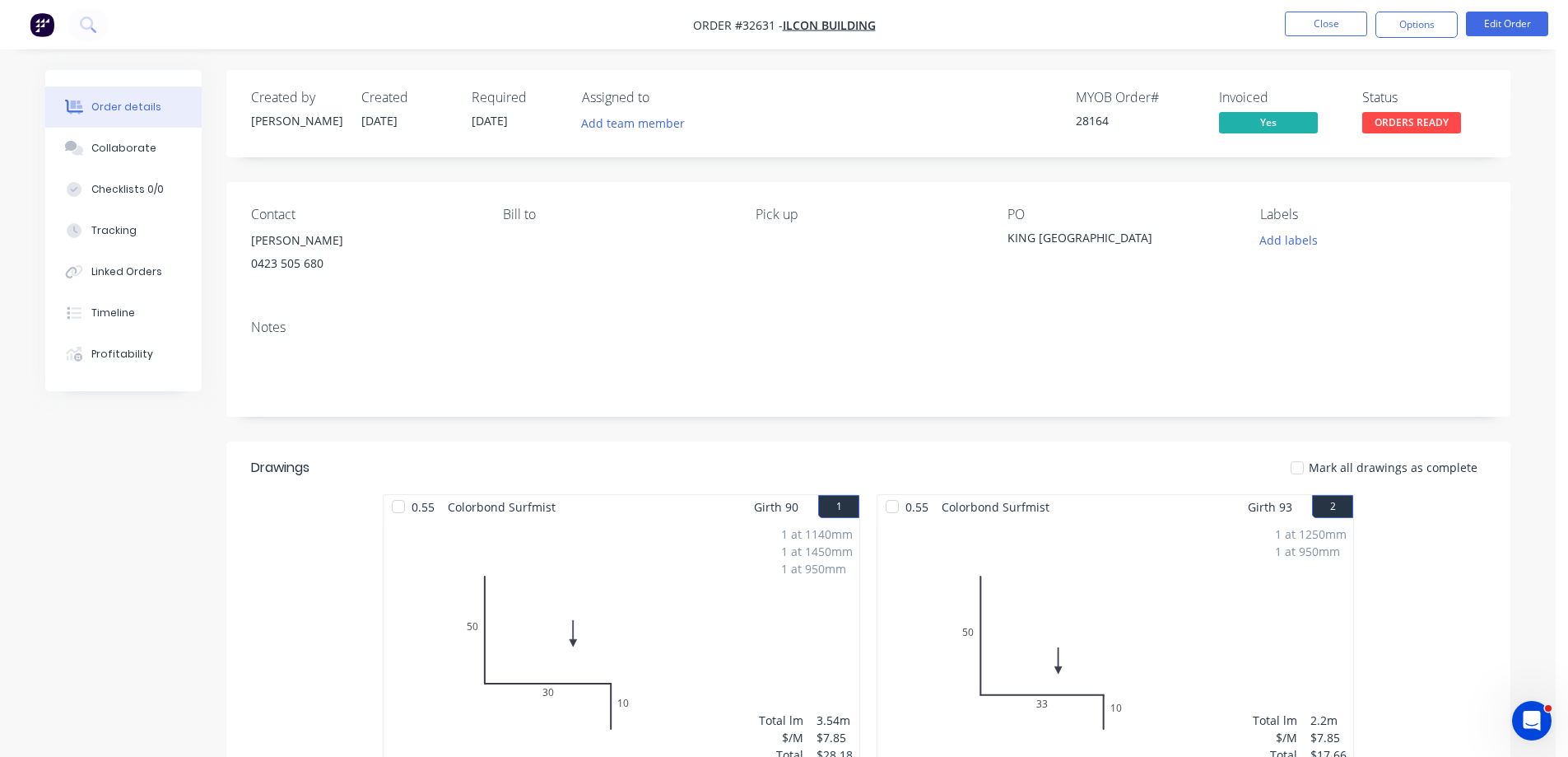
click at [1427, 124] on span "ORDERS READY" at bounding box center [1411, 122] width 99 height 20
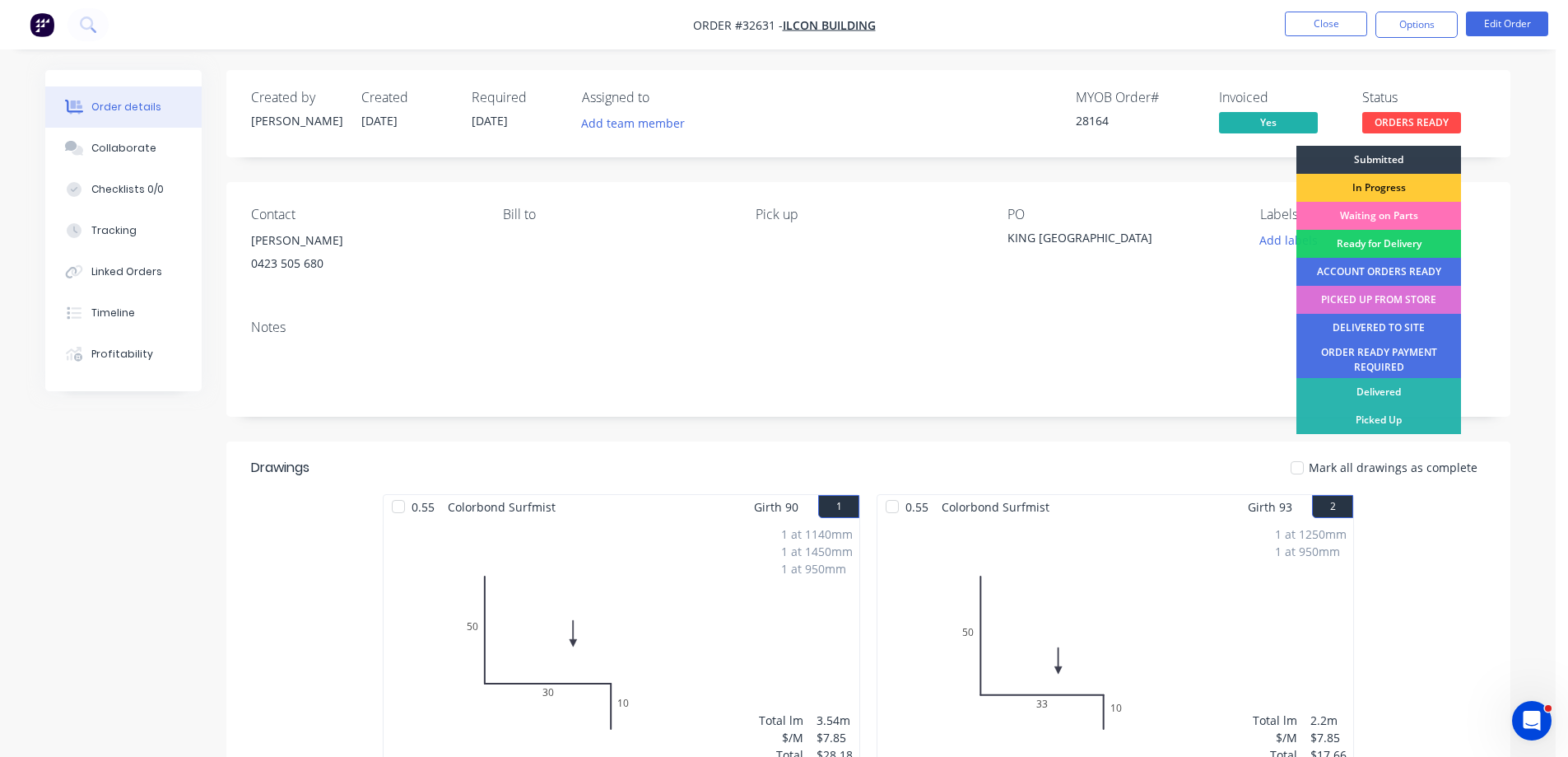
click at [1398, 301] on div "PICKED UP FROM STORE" at bounding box center [1379, 300] width 165 height 28
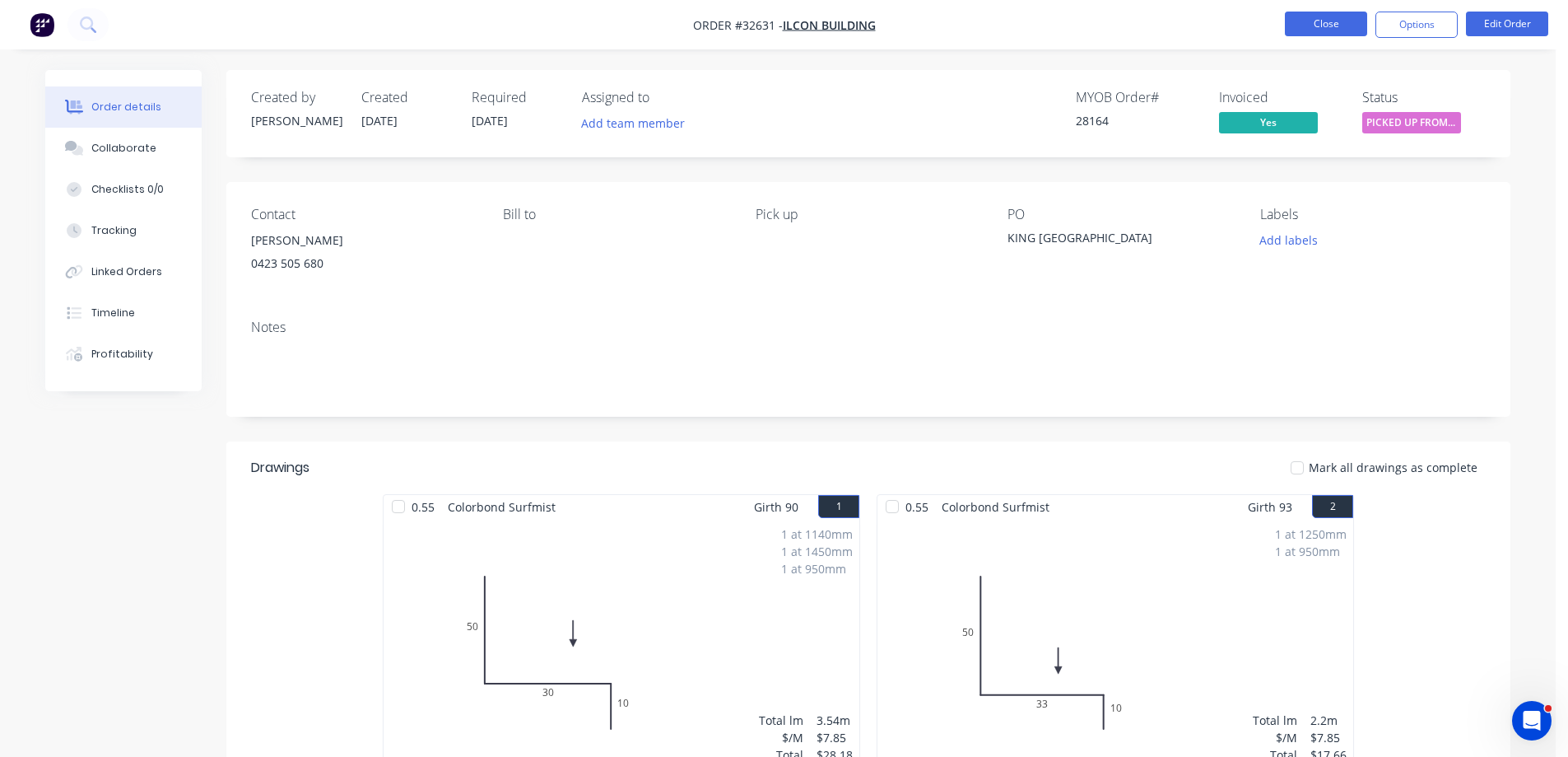
click at [1327, 26] on button "Close" at bounding box center [1326, 24] width 82 height 25
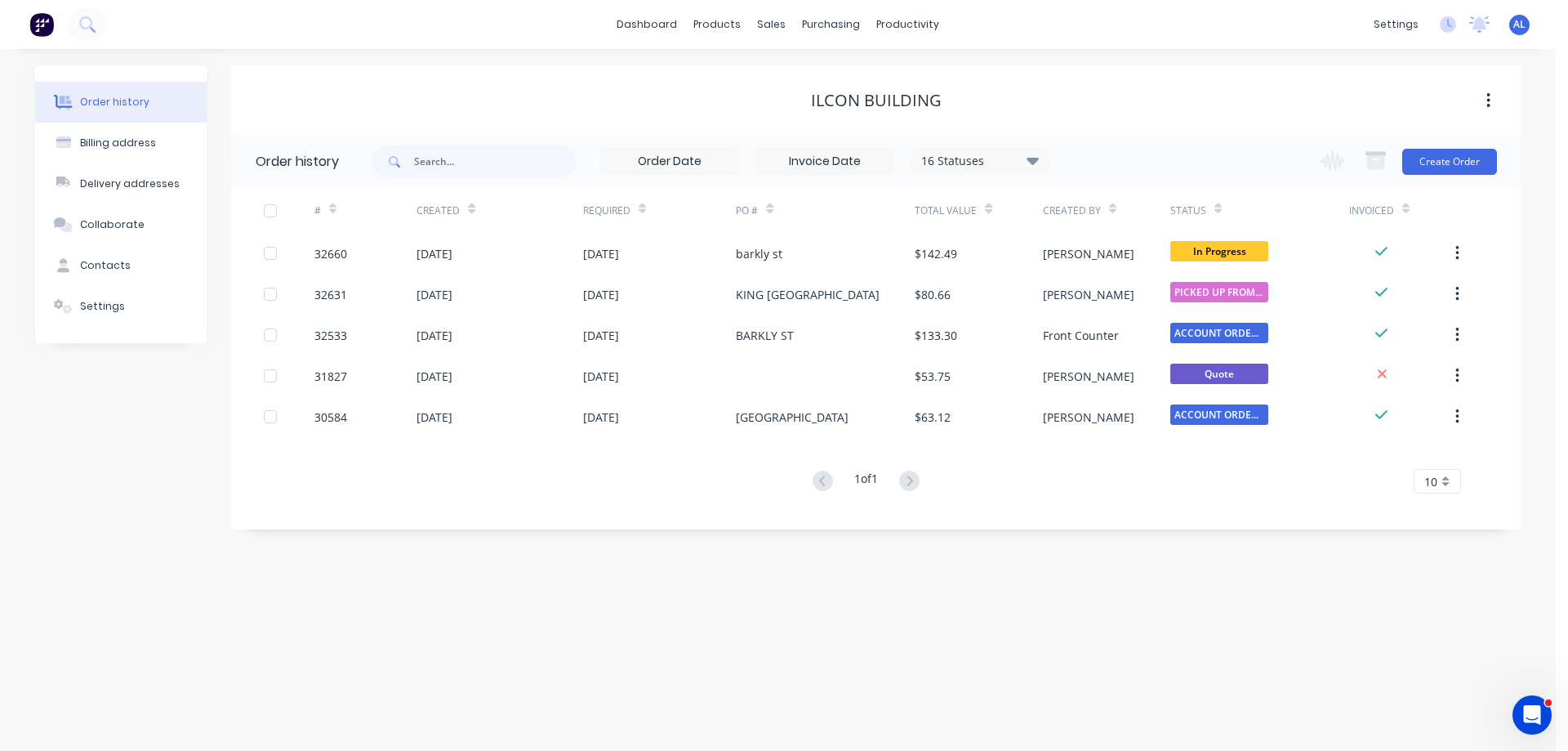
click at [45, 25] on img at bounding box center [42, 24] width 24 height 24
